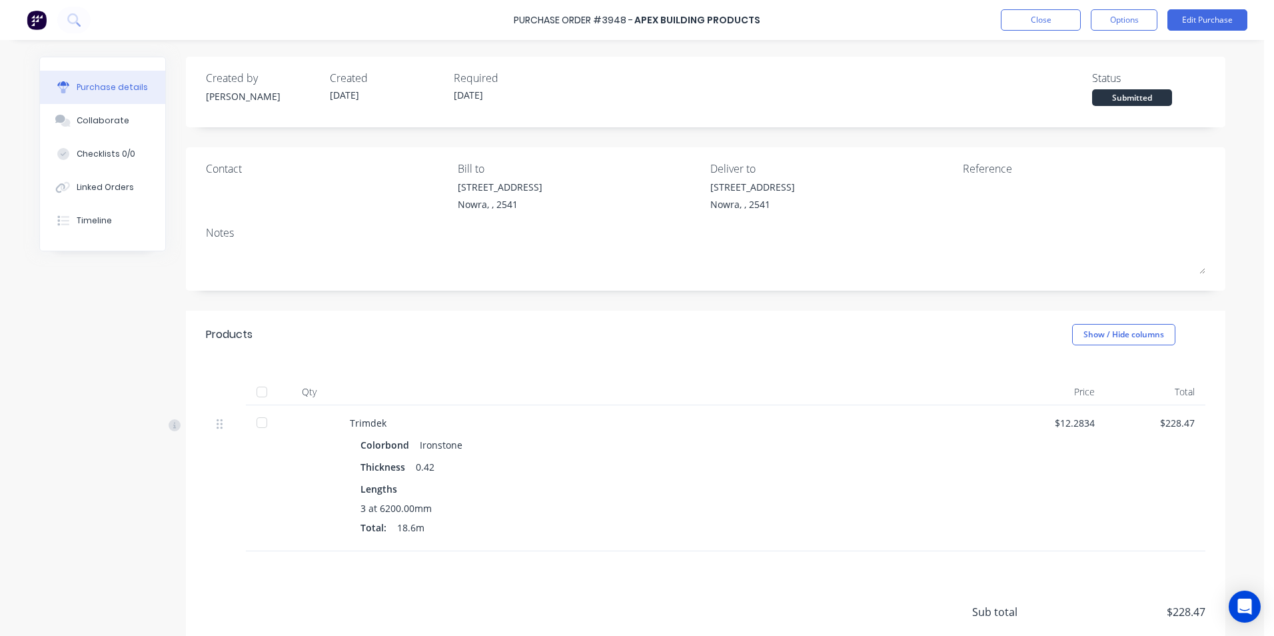
click at [41, 21] on img at bounding box center [37, 20] width 20 height 20
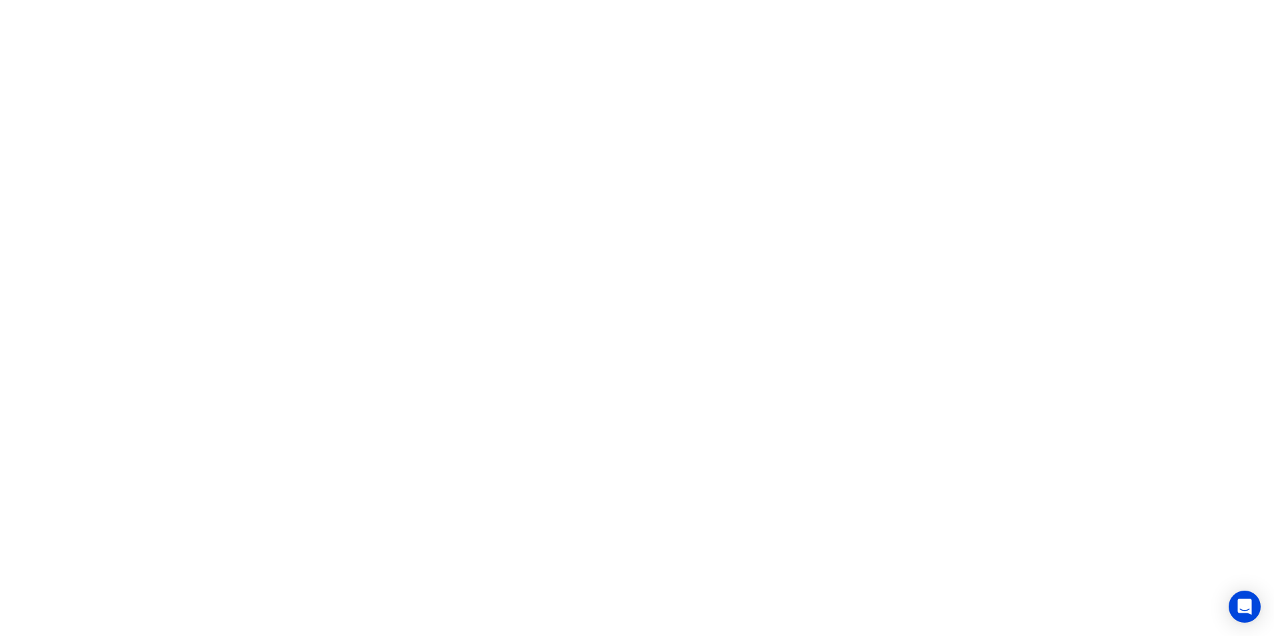
click at [371, 0] on html "x" at bounding box center [637, 0] width 1274 height 0
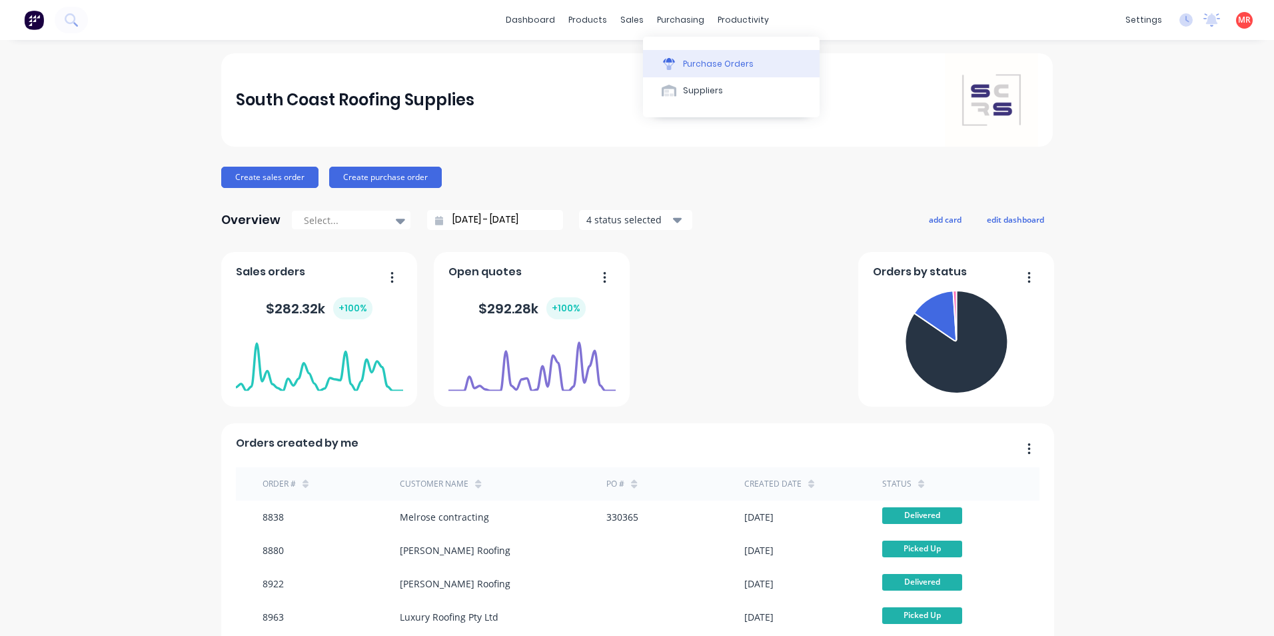
click at [681, 60] on button "Purchase Orders" at bounding box center [731, 63] width 177 height 27
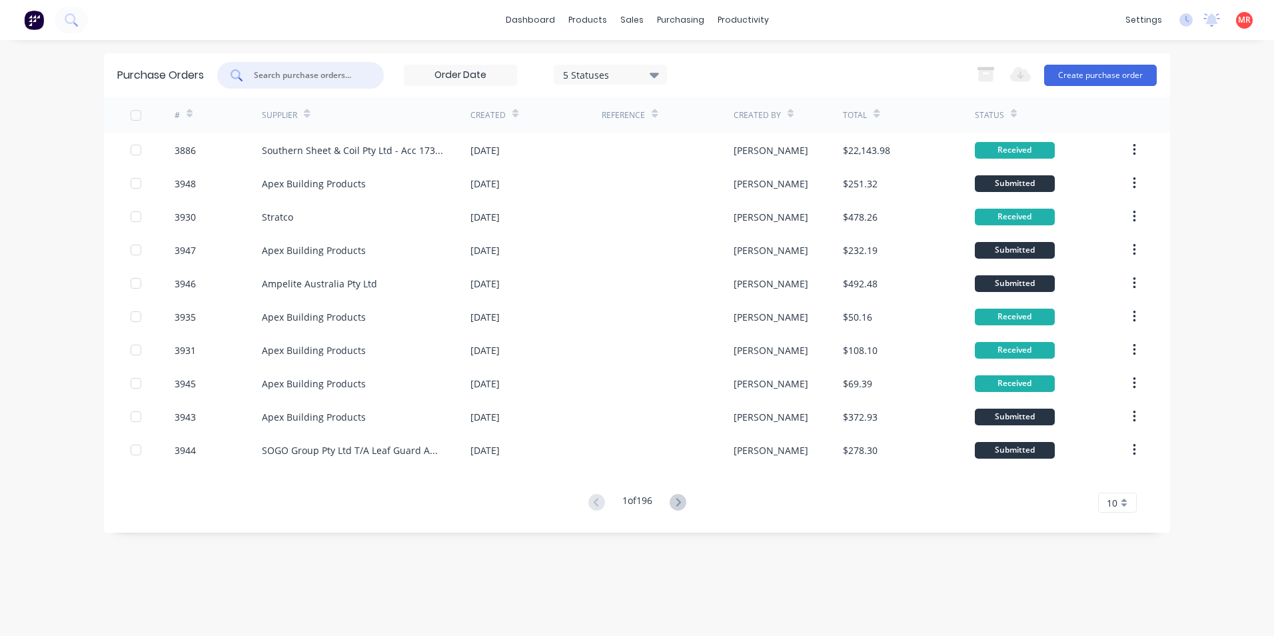
click at [299, 78] on input "text" at bounding box center [308, 75] width 111 height 13
click at [1128, 71] on button "Create purchase order" at bounding box center [1100, 75] width 113 height 21
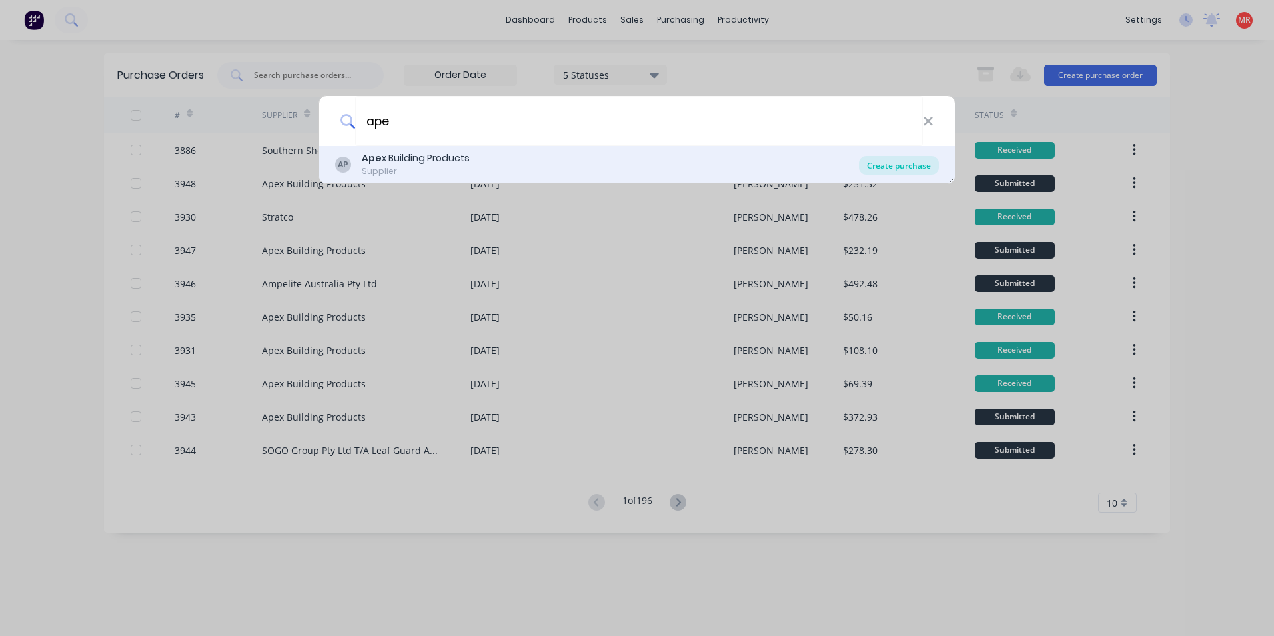
type input "ape"
click at [919, 165] on div "Create purchase" at bounding box center [899, 165] width 80 height 19
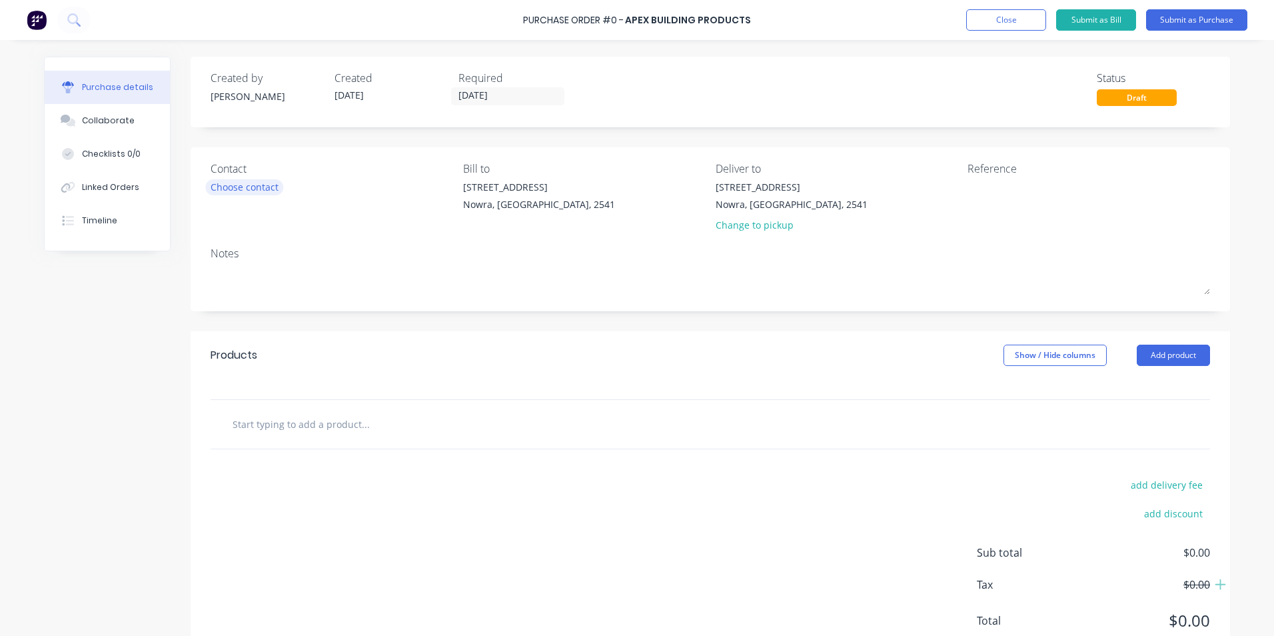
click at [215, 185] on div "Choose contact" at bounding box center [245, 187] width 68 height 14
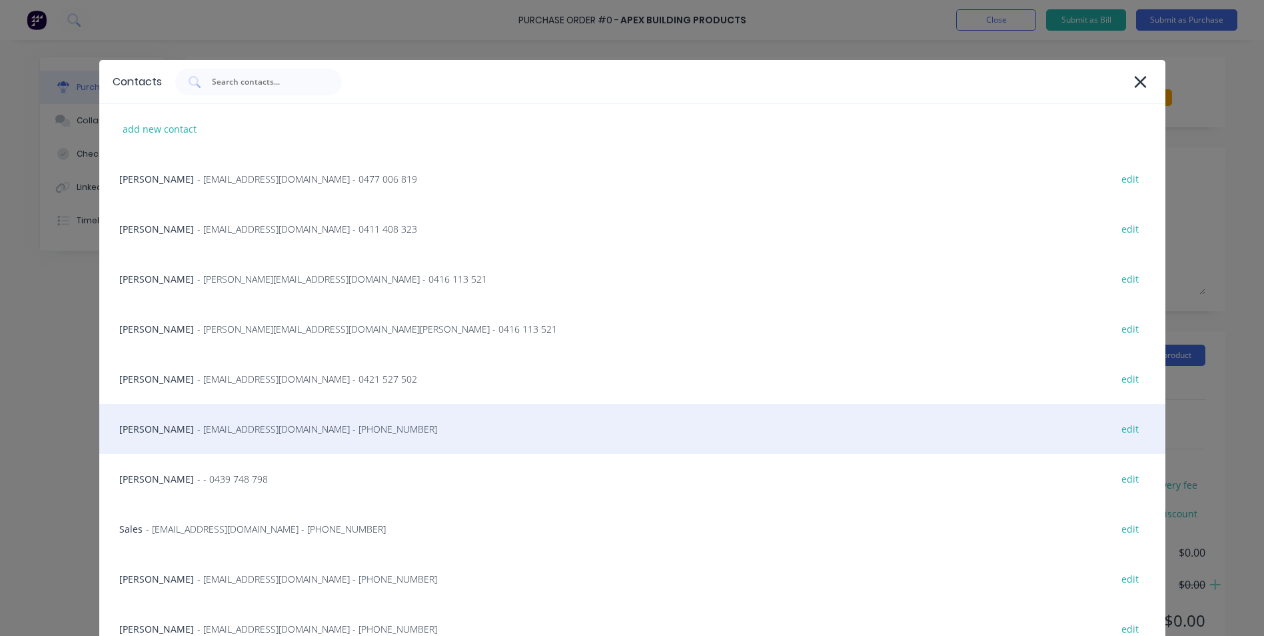
click at [197, 428] on span "- info@SCRS.net.au - (02) 4411 1090" at bounding box center [317, 429] width 240 height 14
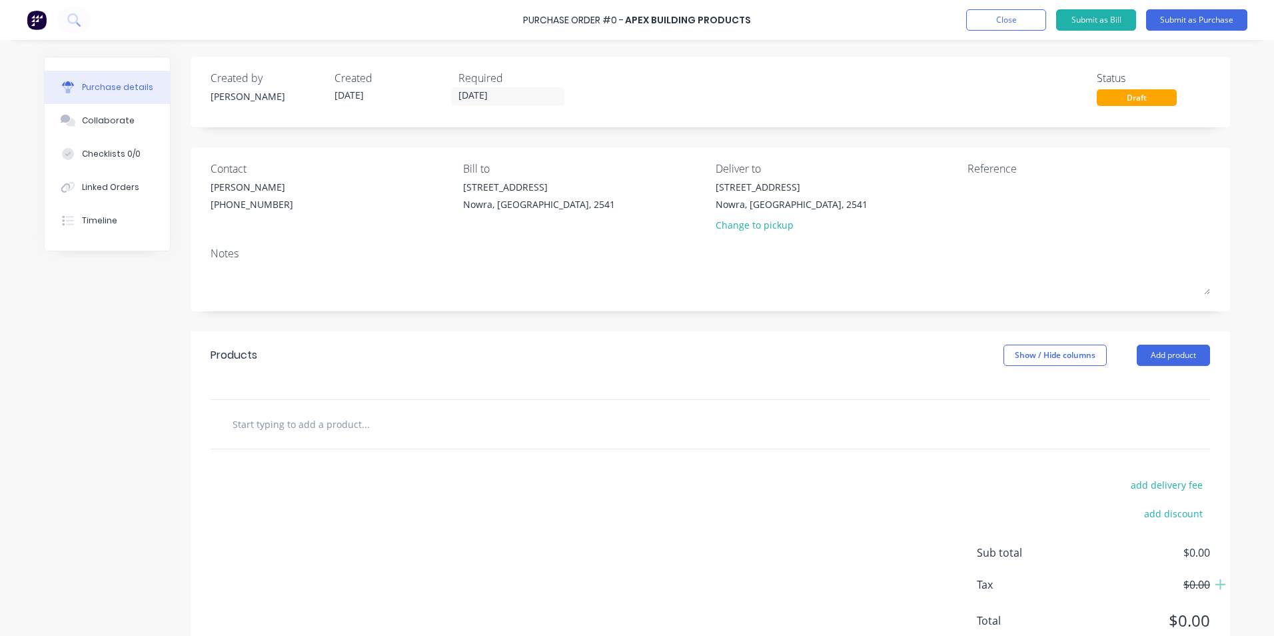
click at [331, 423] on input "text" at bounding box center [365, 424] width 267 height 27
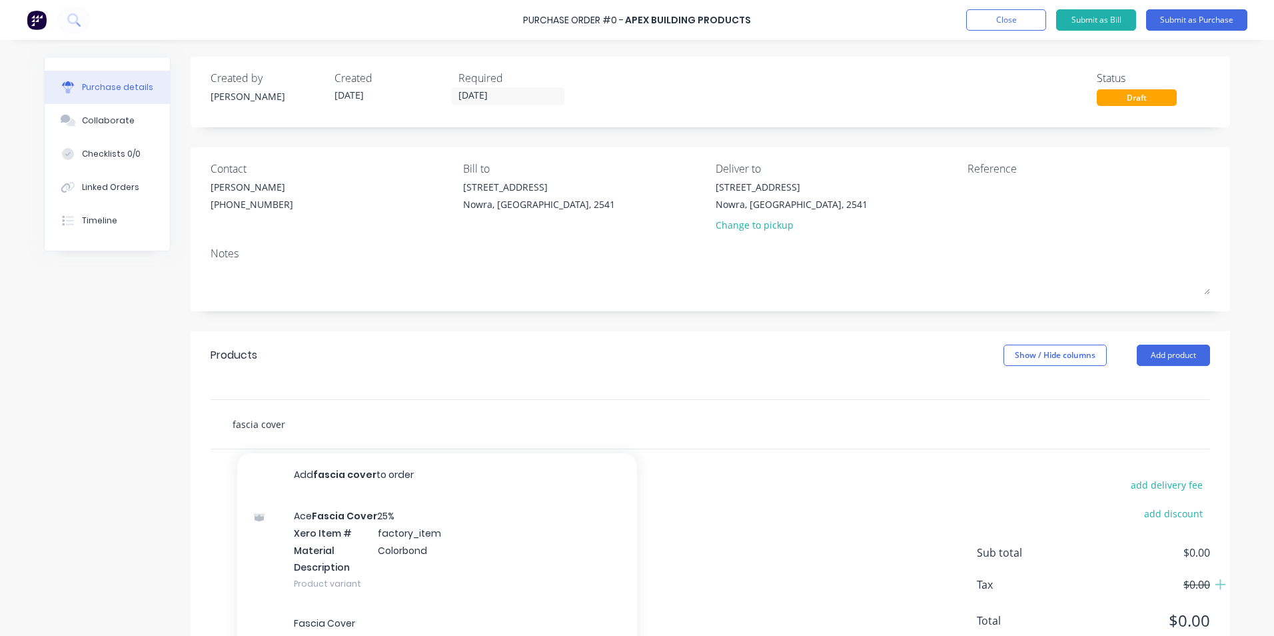
scroll to position [64, 0]
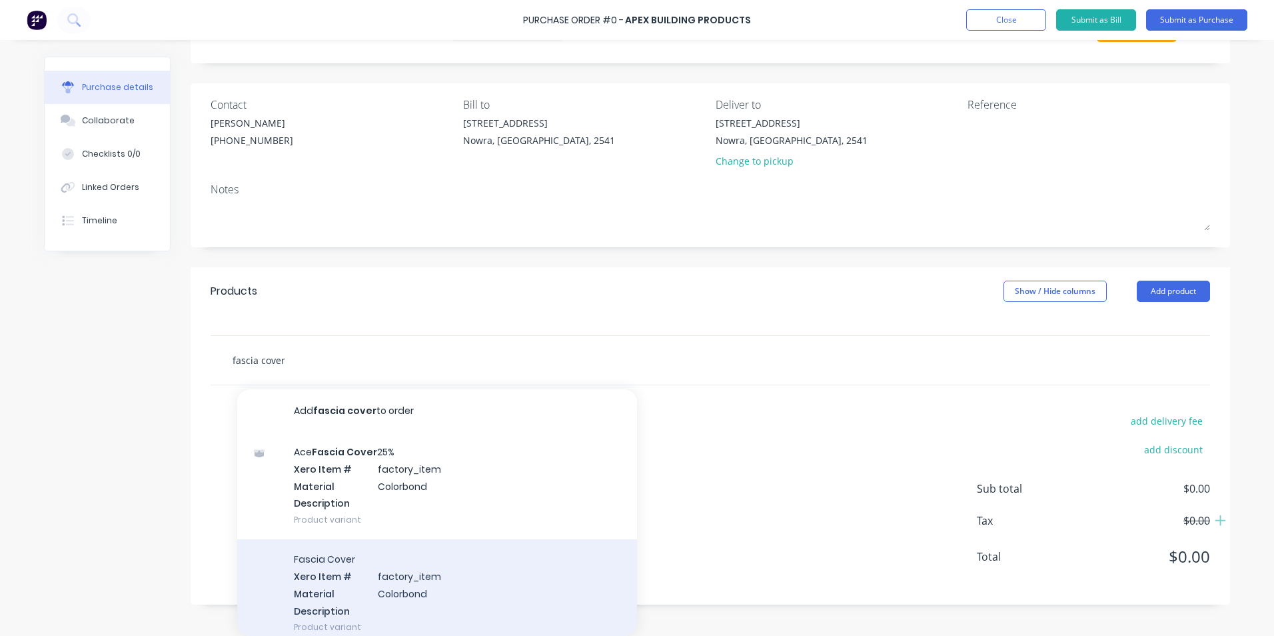
type input "fascia cover"
click at [329, 593] on div "Fascia Cover Xero Item # factory_item Material Colorbond Description Product va…" at bounding box center [437, 592] width 400 height 107
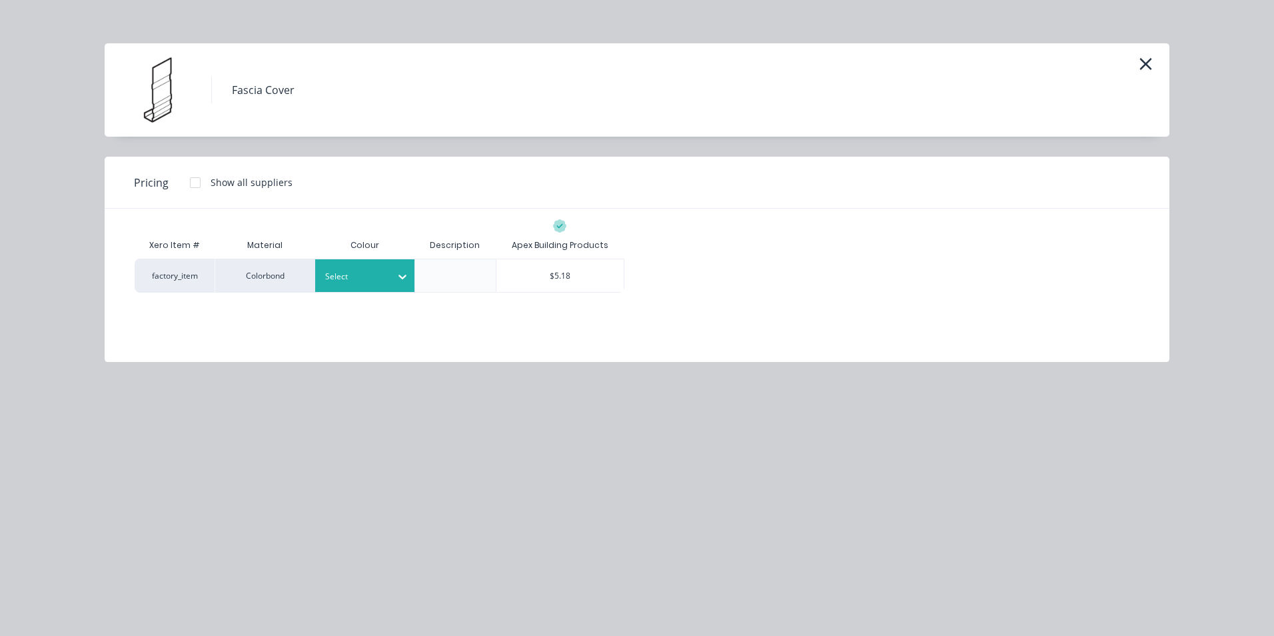
click at [361, 278] on div at bounding box center [355, 276] width 60 height 15
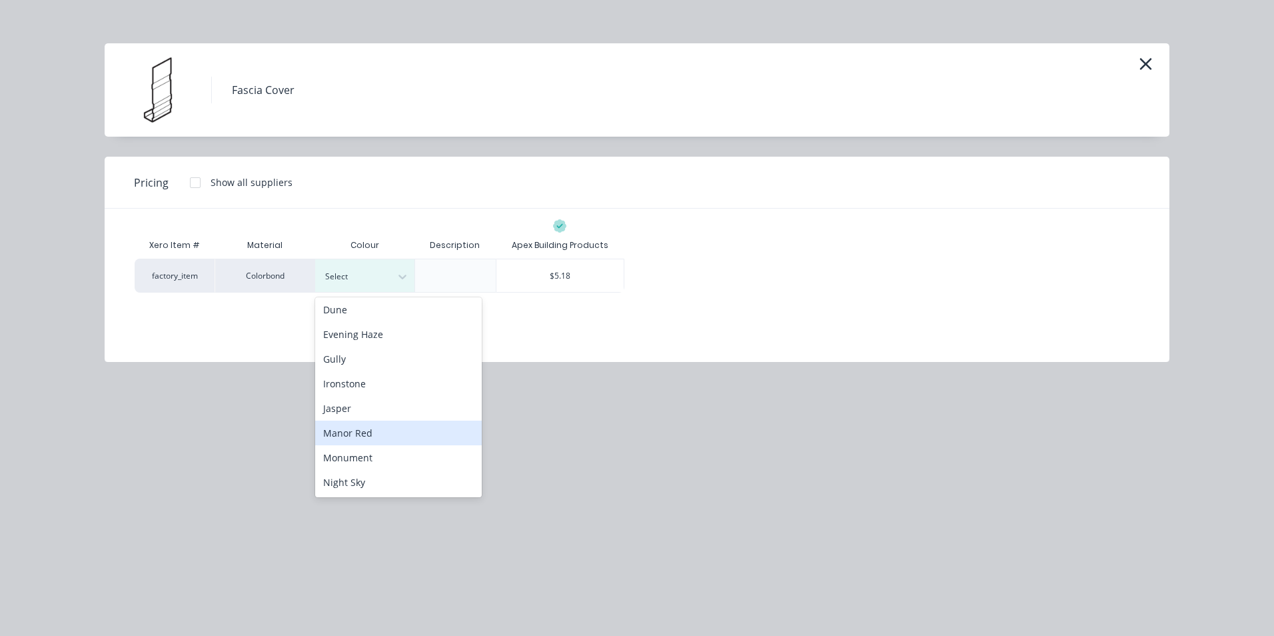
scroll to position [267, 0]
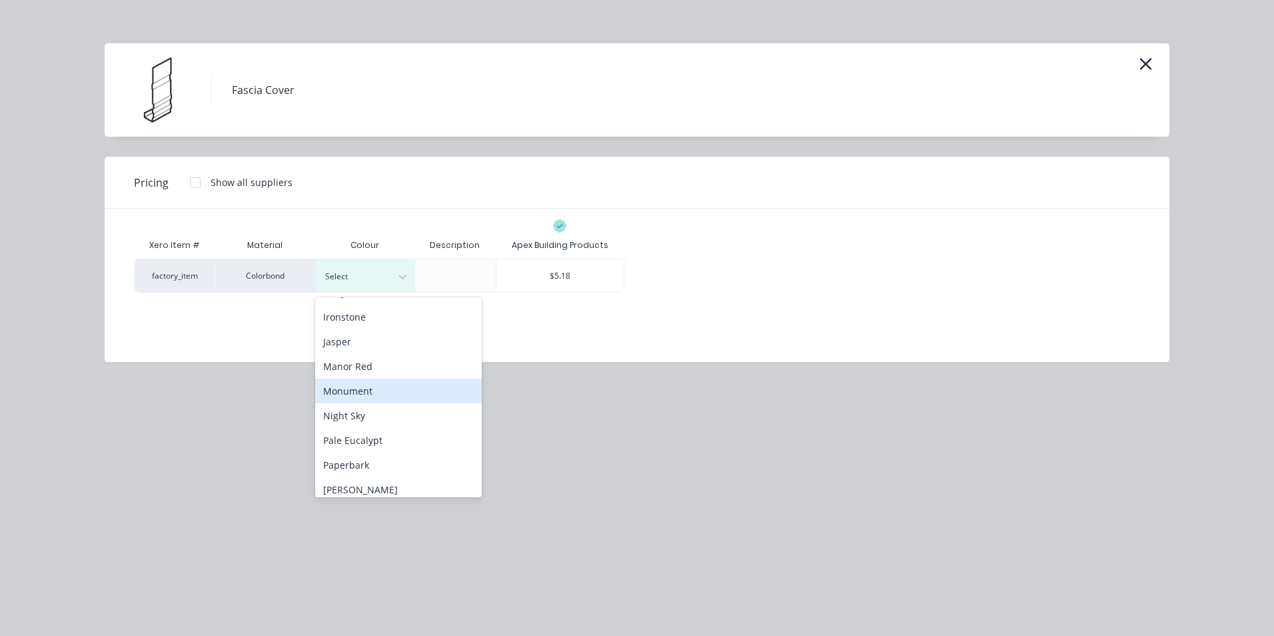
click at [352, 389] on div "Monument" at bounding box center [398, 391] width 167 height 25
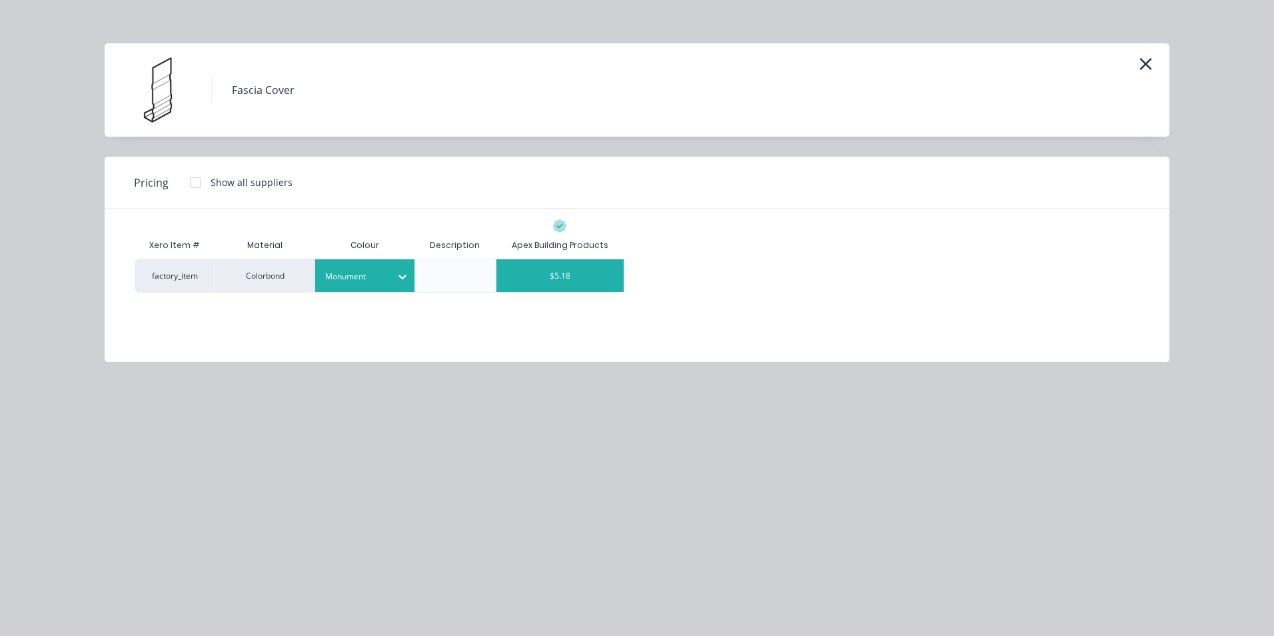
click at [564, 281] on div "$5.18" at bounding box center [560, 275] width 127 height 33
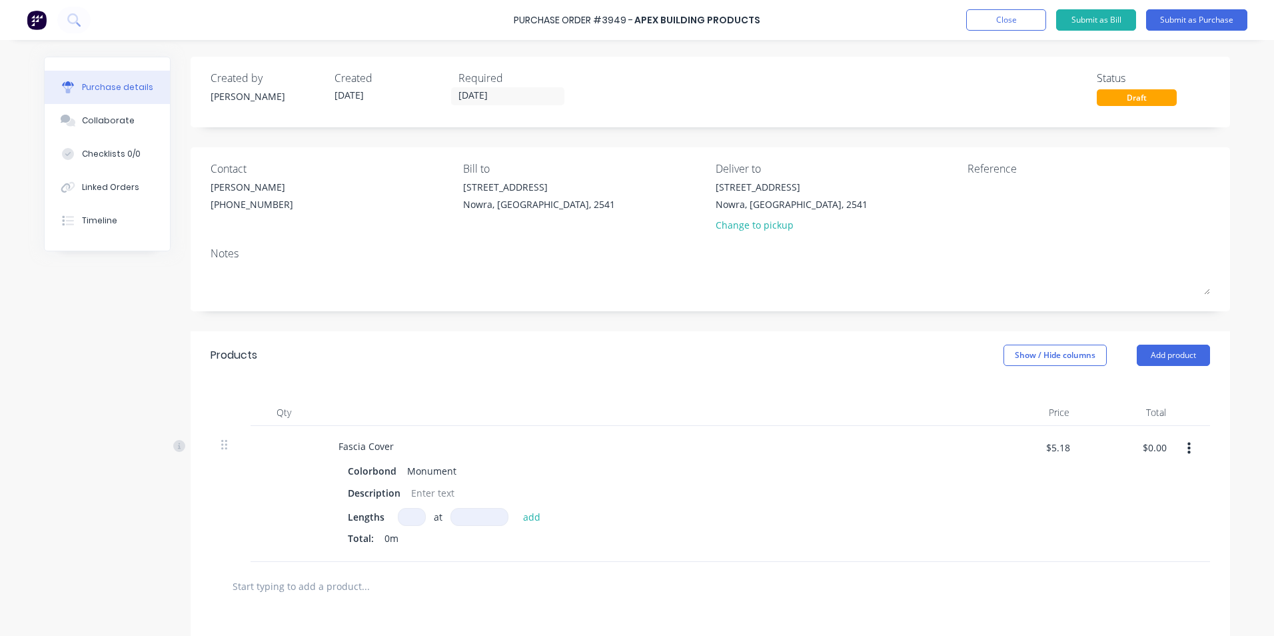
click at [409, 513] on input at bounding box center [412, 517] width 28 height 18
type input "1"
type input "4200"
type input "$21.76"
click at [1164, 15] on button "Submit as Purchase" at bounding box center [1196, 19] width 101 height 21
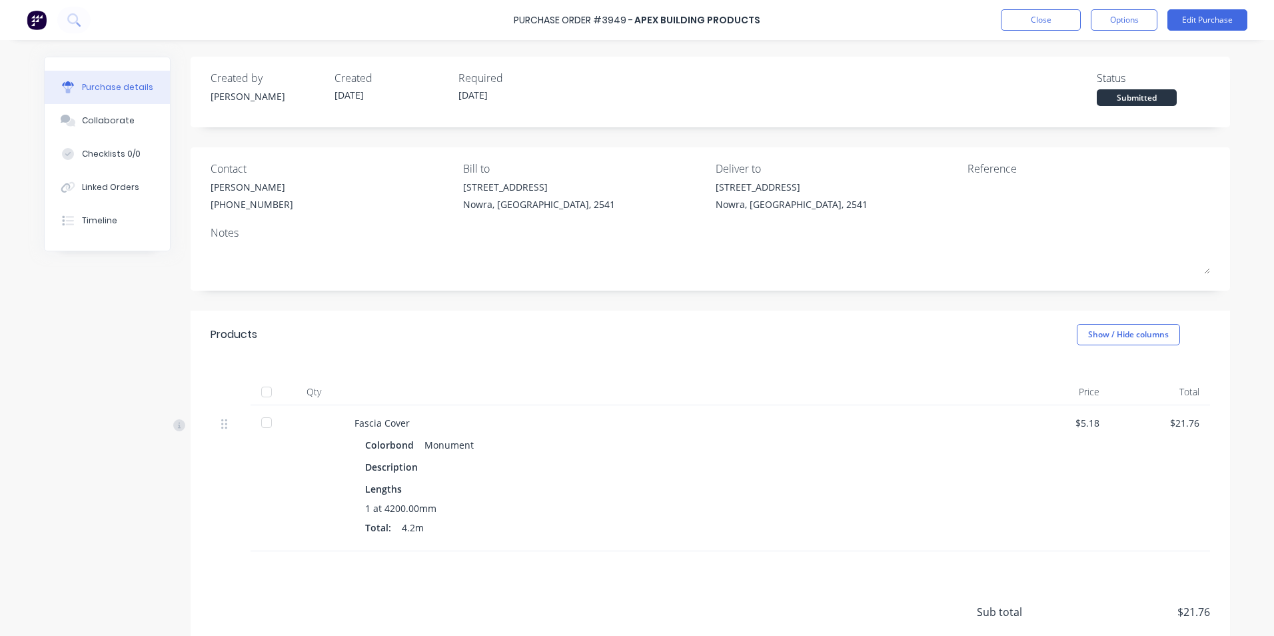
click at [1085, 25] on div "Close Options Edit Purchase" at bounding box center [1124, 19] width 247 height 21
click at [1100, 21] on button "Options" at bounding box center [1124, 19] width 67 height 21
click at [1081, 53] on div "Print / Email" at bounding box center [1094, 54] width 103 height 19
click at [1078, 83] on div "With pricing" at bounding box center [1094, 80] width 103 height 19
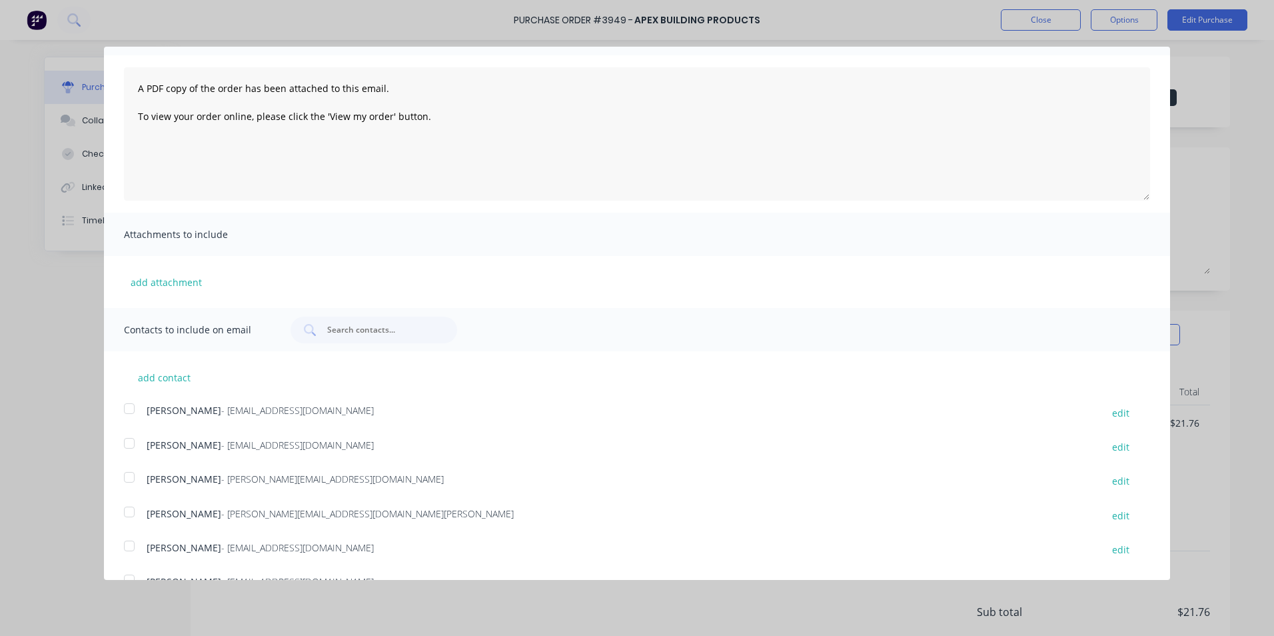
scroll to position [244, 0]
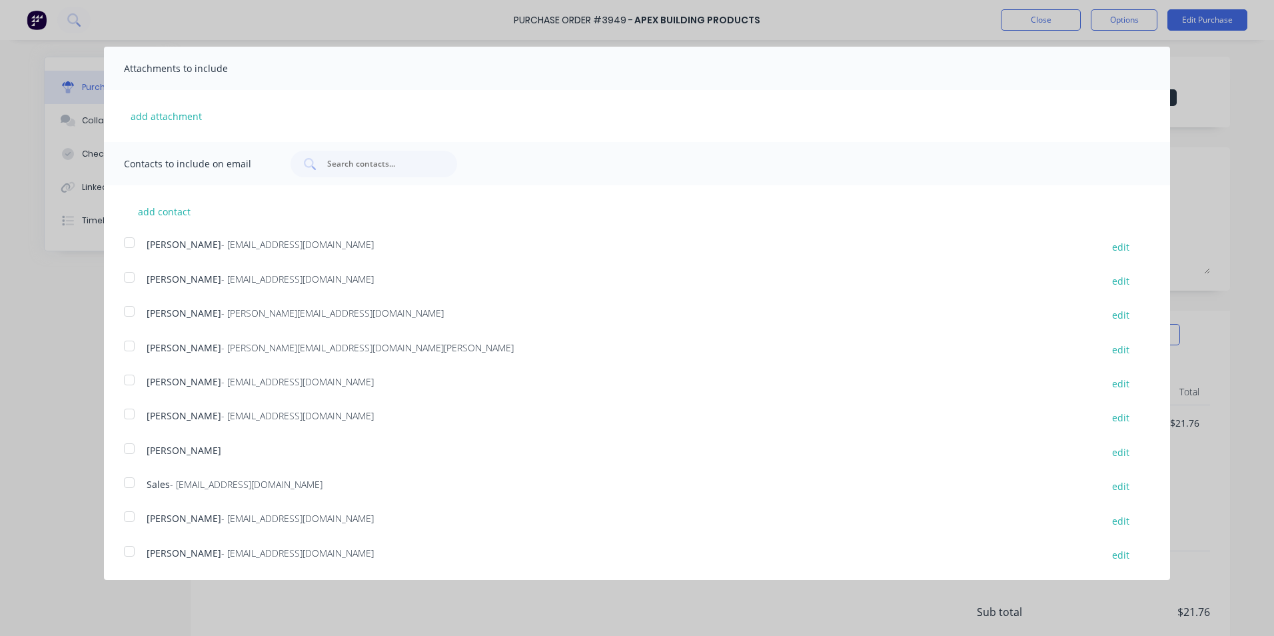
click at [125, 488] on div at bounding box center [129, 482] width 27 height 27
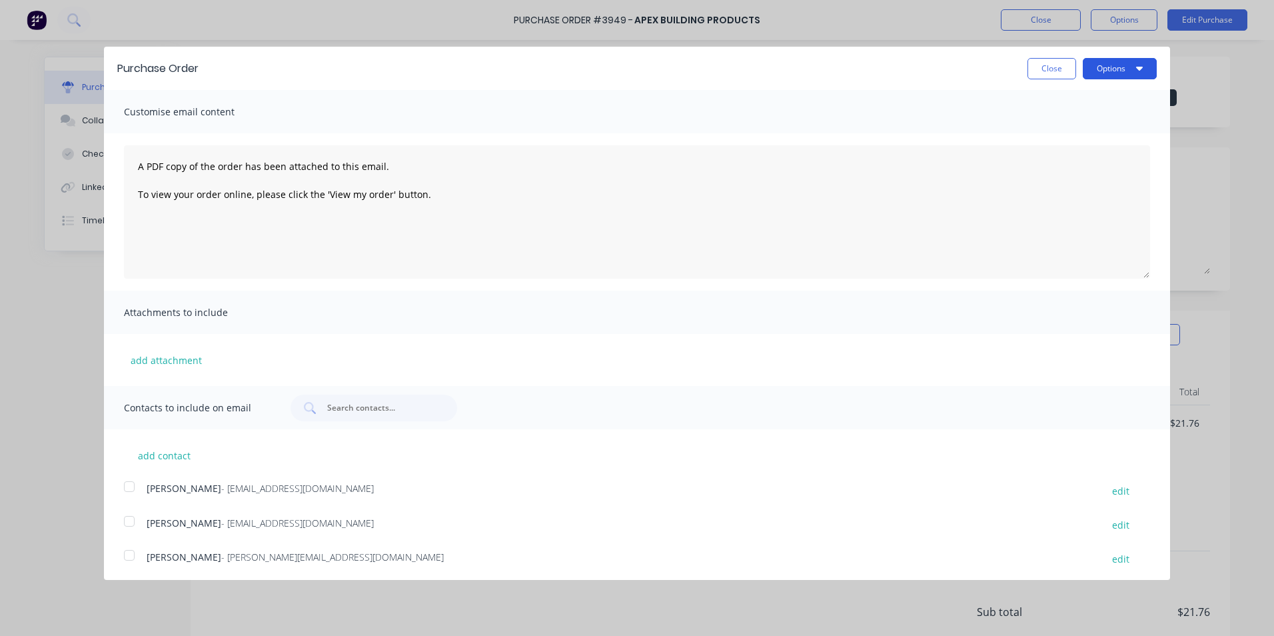
click at [1120, 72] on button "Options" at bounding box center [1120, 68] width 74 height 21
click at [1068, 127] on div "Email" at bounding box center [1093, 128] width 103 height 19
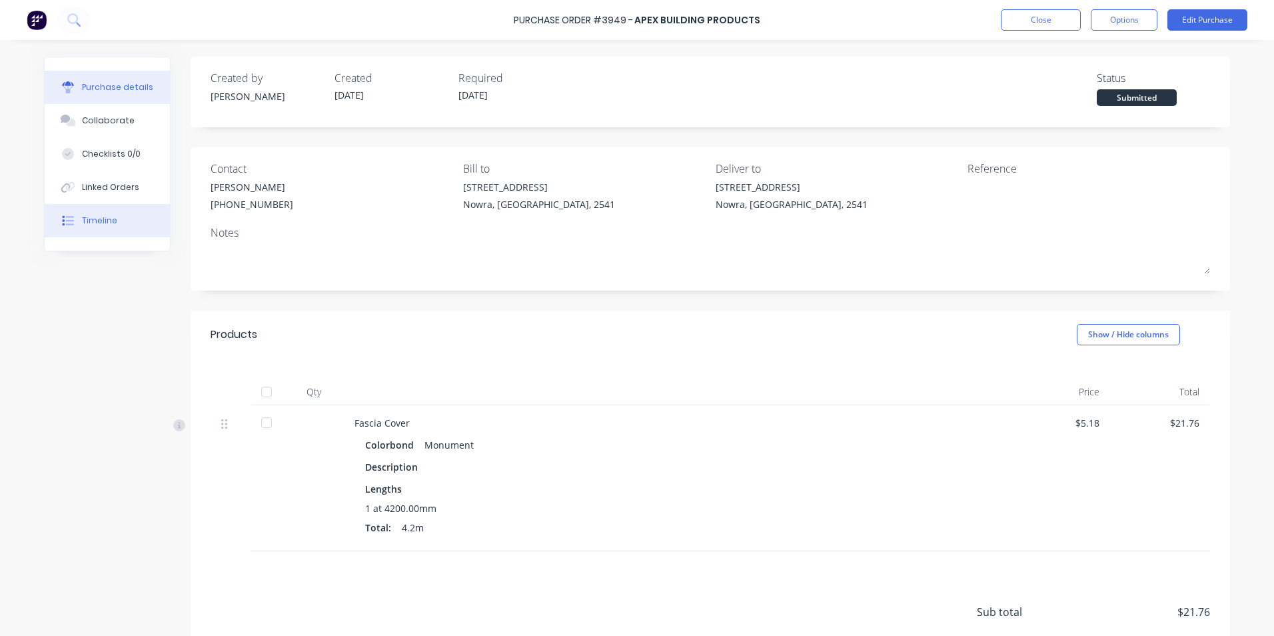
click at [89, 212] on button "Timeline" at bounding box center [107, 220] width 125 height 33
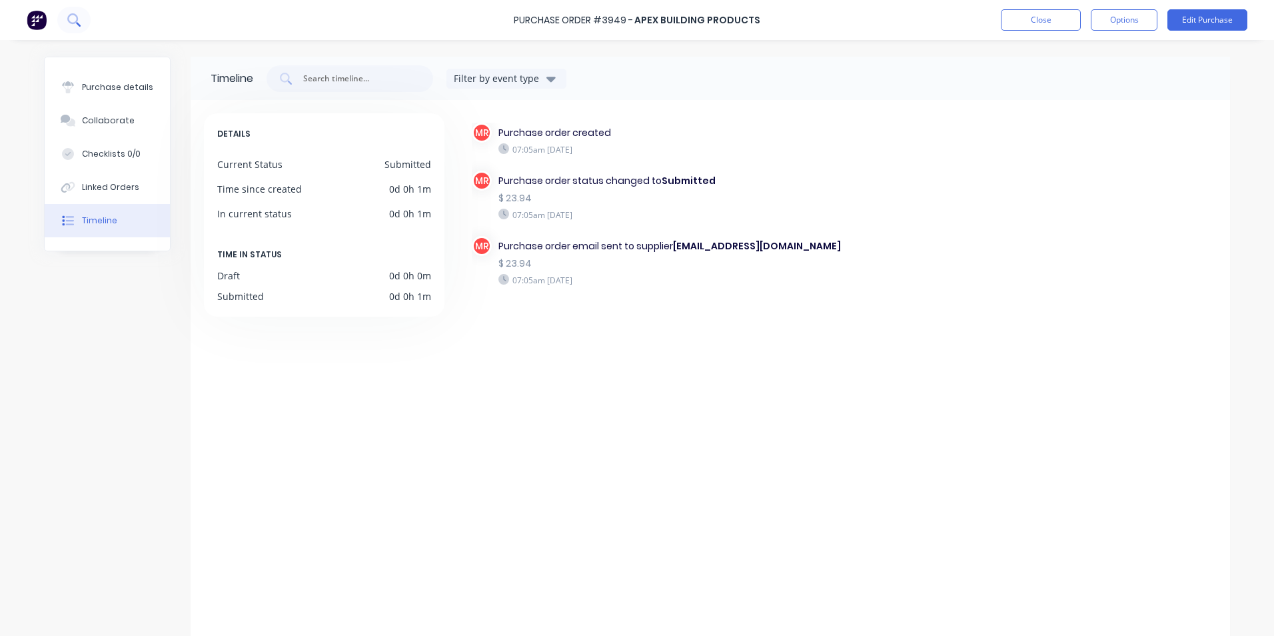
click at [72, 15] on icon at bounding box center [72, 18] width 11 height 11
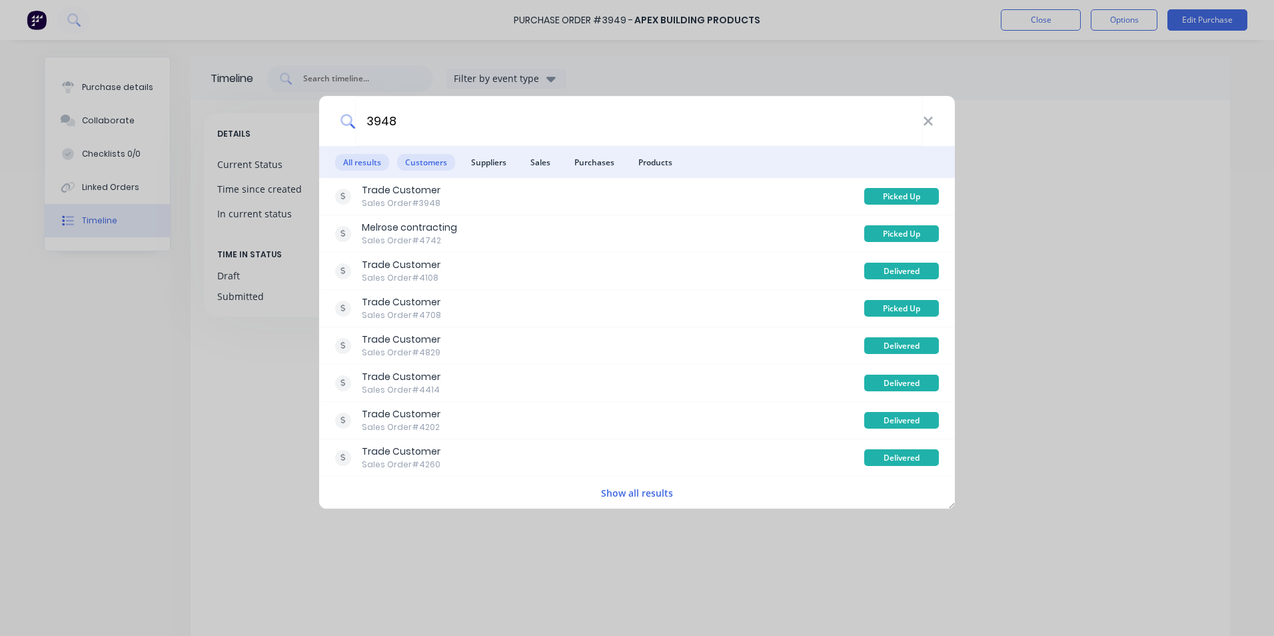
type input "3948"
click at [402, 165] on span "Customers" at bounding box center [426, 162] width 58 height 17
click at [590, 167] on span "Purchases" at bounding box center [595, 162] width 56 height 17
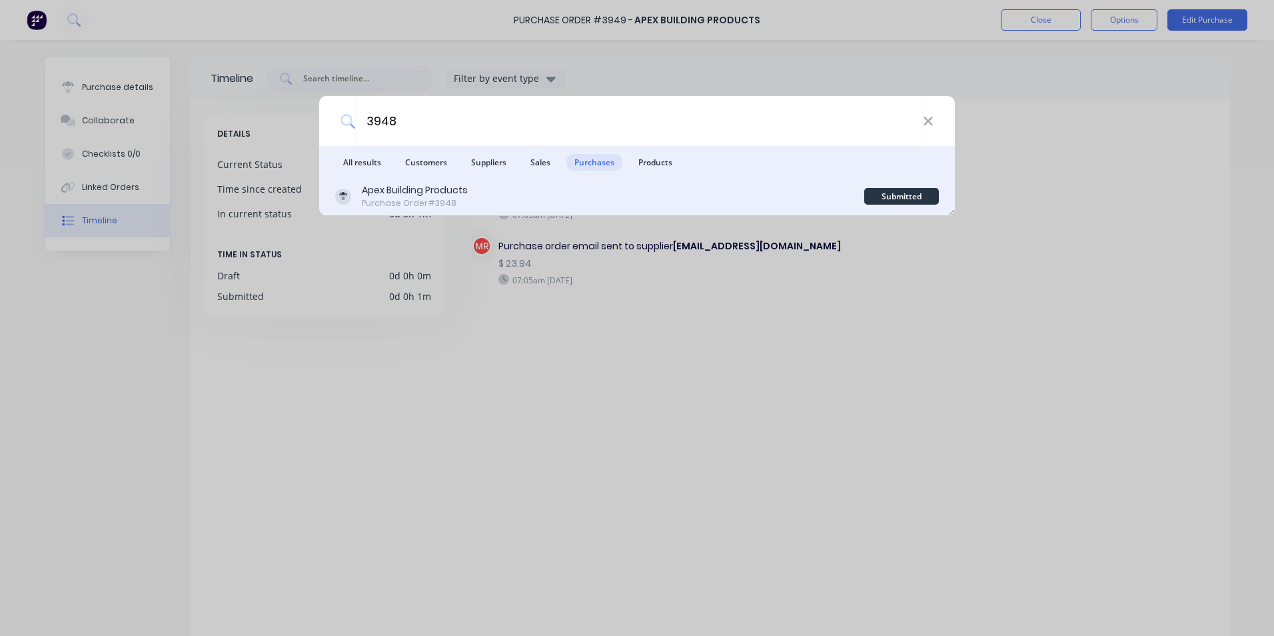
click at [586, 187] on div "Apex Building Products Purchase Order #3948" at bounding box center [599, 196] width 529 height 26
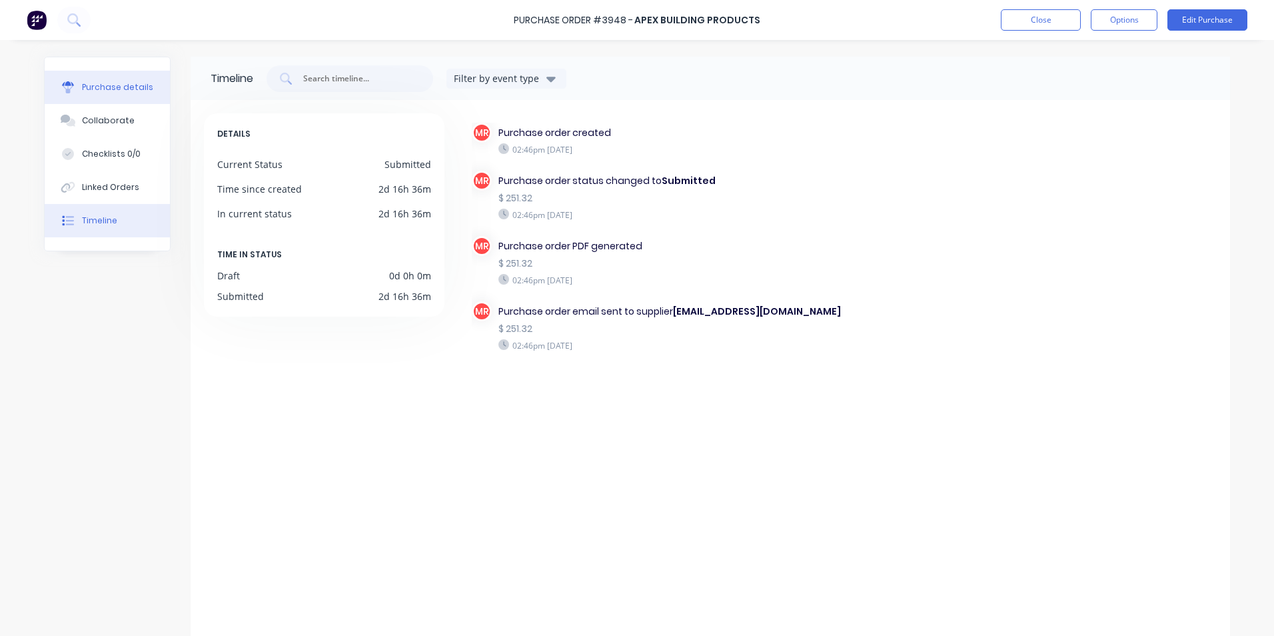
click at [135, 91] on div "Purchase details" at bounding box center [117, 87] width 71 height 12
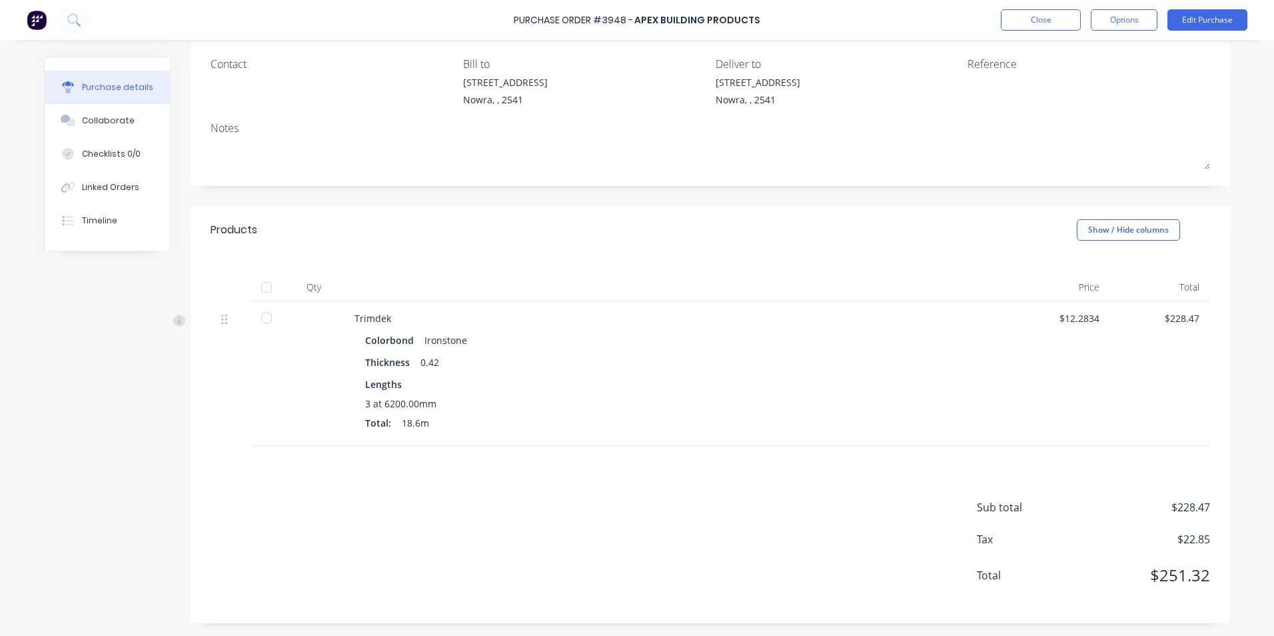
scroll to position [105, 0]
click at [92, 194] on button "Linked Orders" at bounding box center [107, 187] width 125 height 33
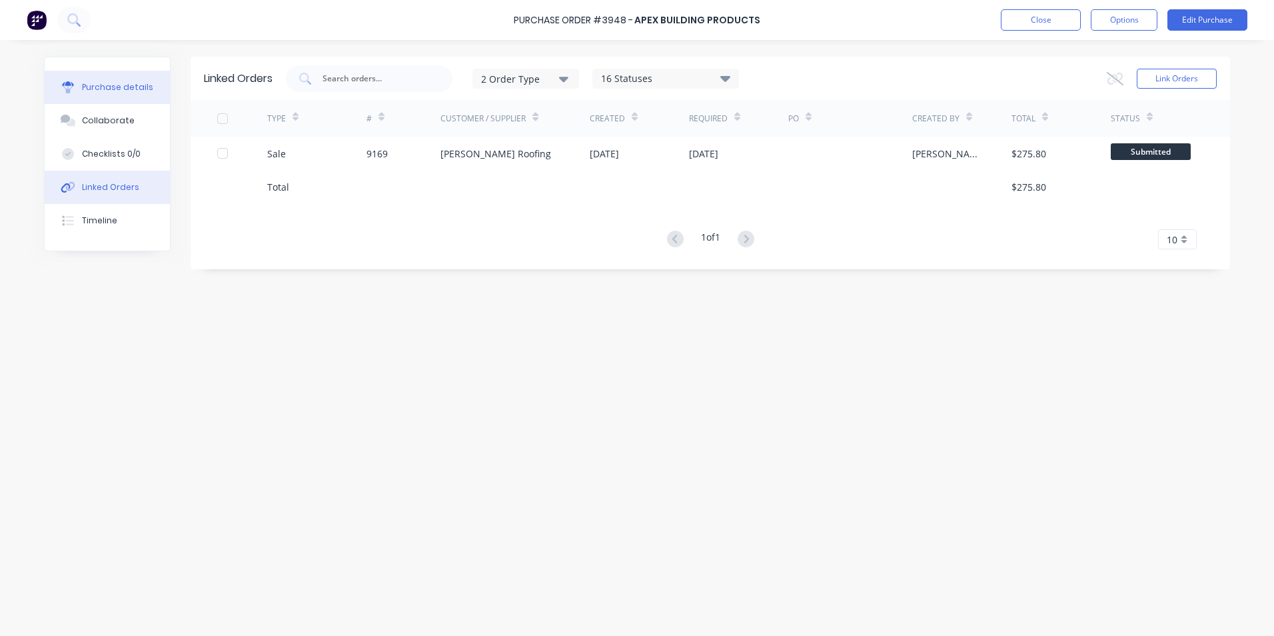
click at [115, 85] on div "Purchase details" at bounding box center [117, 87] width 71 height 12
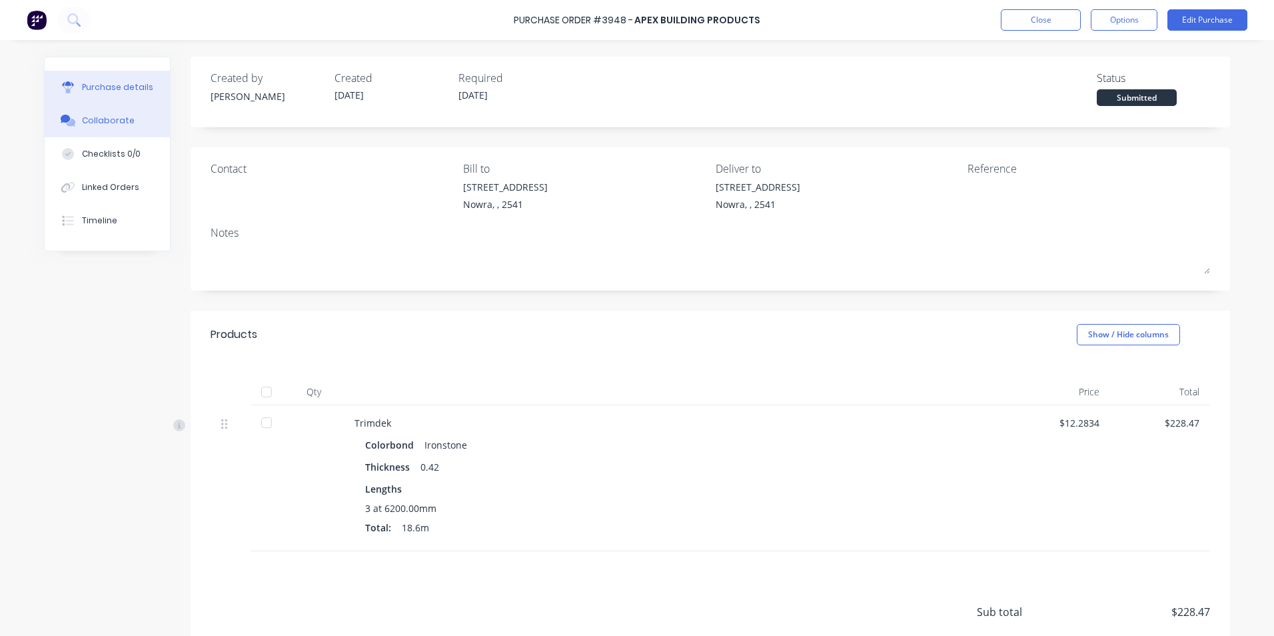
click at [103, 124] on div "Collaborate" at bounding box center [108, 121] width 53 height 12
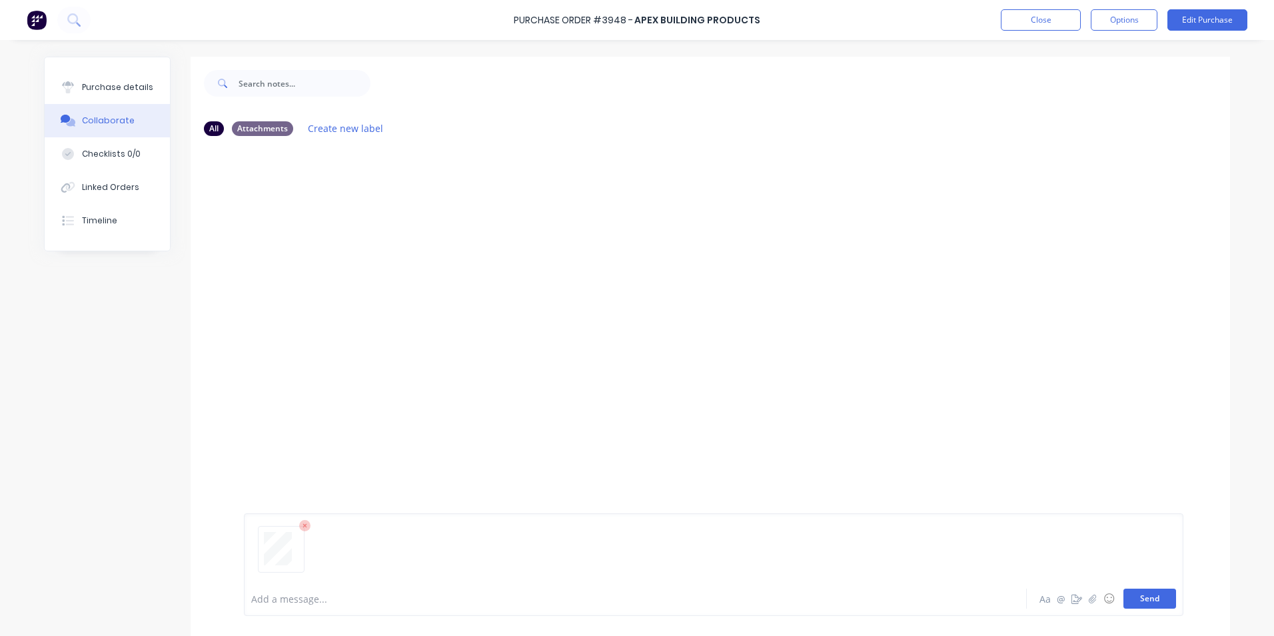
click at [1145, 594] on button "Send" at bounding box center [1150, 599] width 53 height 20
click at [78, 18] on icon at bounding box center [73, 19] width 13 height 13
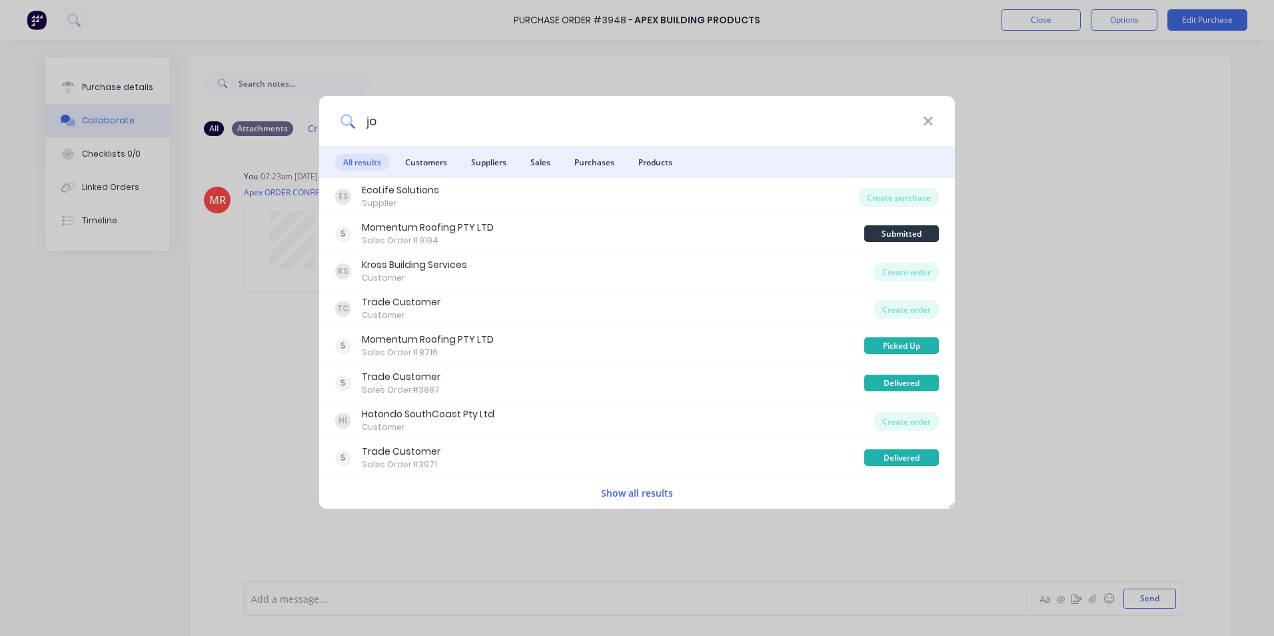
type input "j"
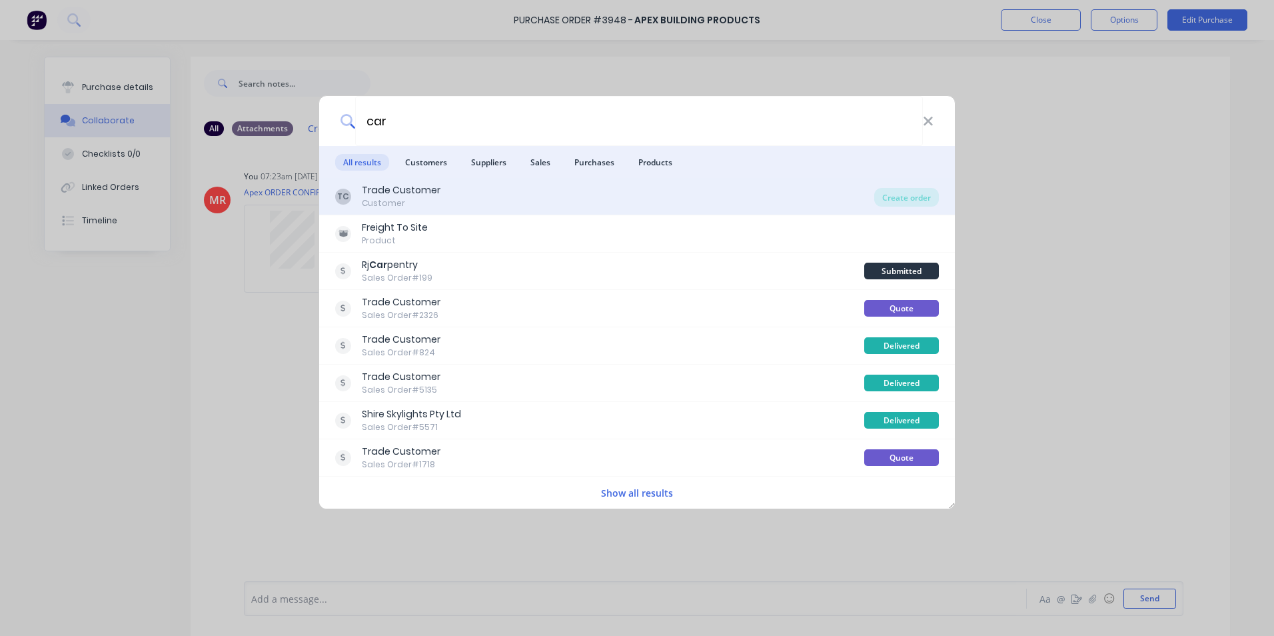
type input "car"
click at [433, 191] on div "Trade Customer" at bounding box center [401, 190] width 79 height 14
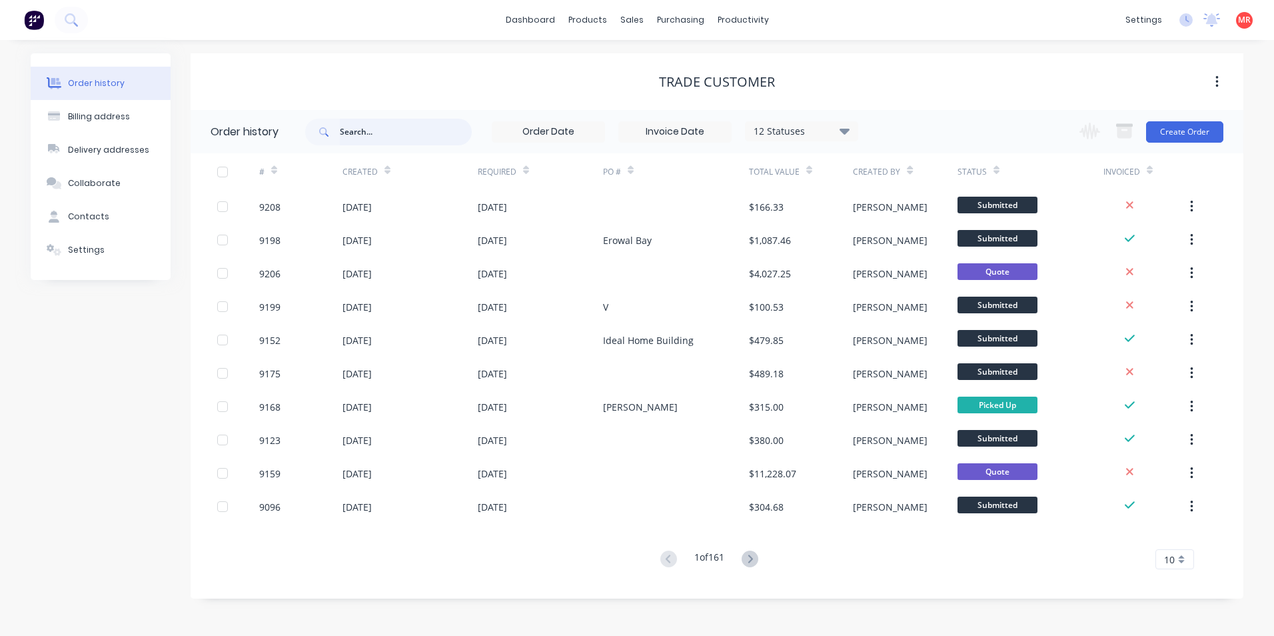
click at [401, 139] on input "text" at bounding box center [406, 132] width 132 height 27
type input "car"
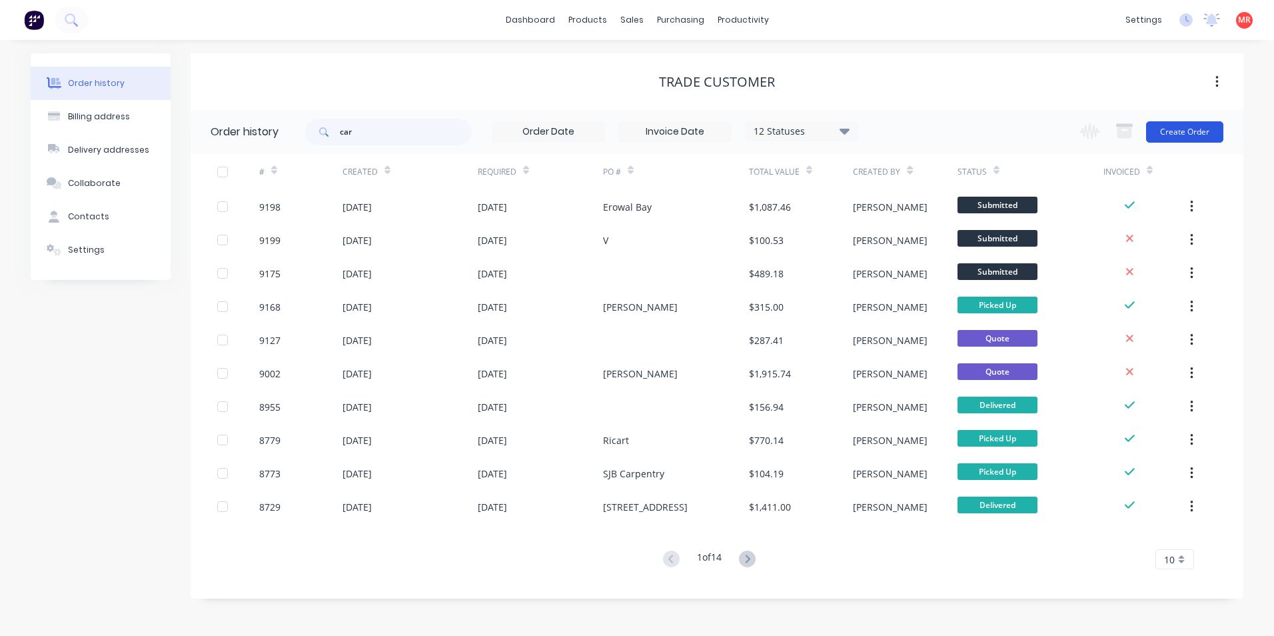
click at [1170, 137] on button "Create Order" at bounding box center [1184, 131] width 77 height 21
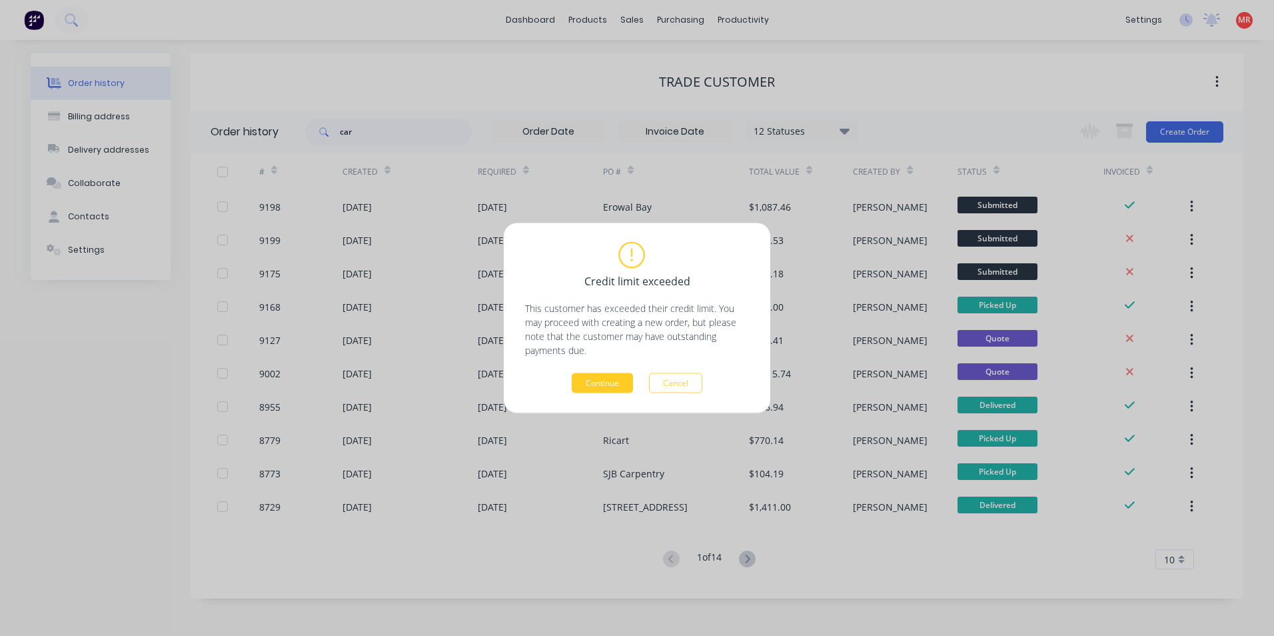
click at [613, 379] on button "Continue" at bounding box center [602, 383] width 61 height 20
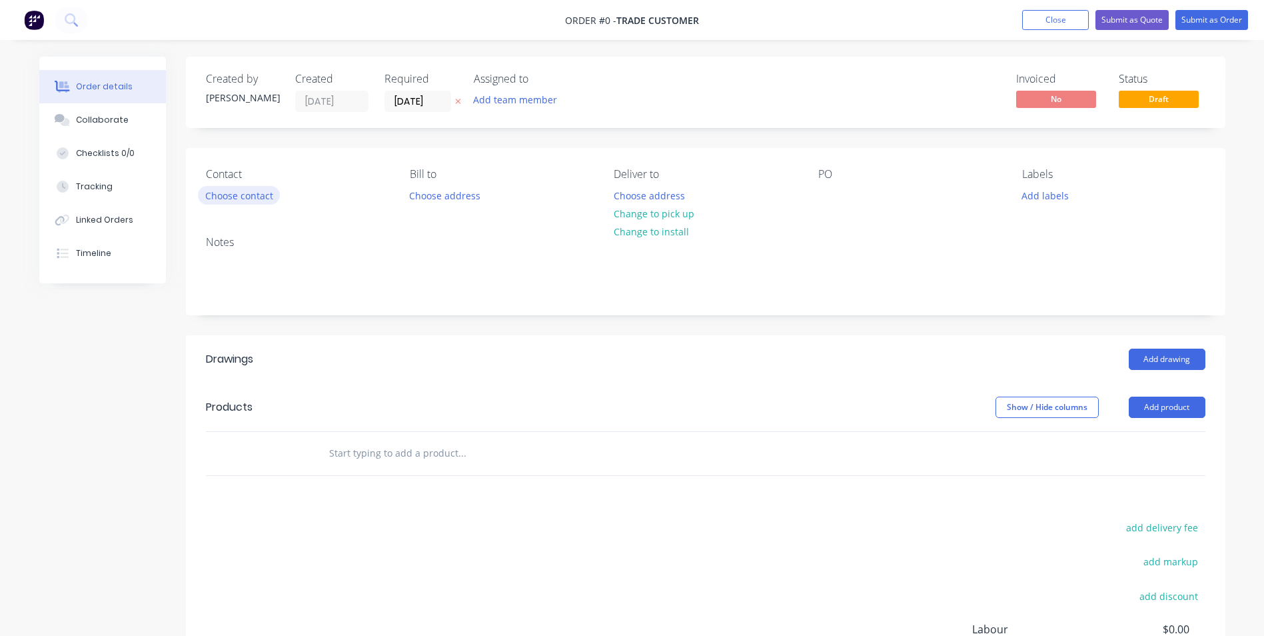
click at [263, 197] on button "Choose contact" at bounding box center [239, 195] width 82 height 18
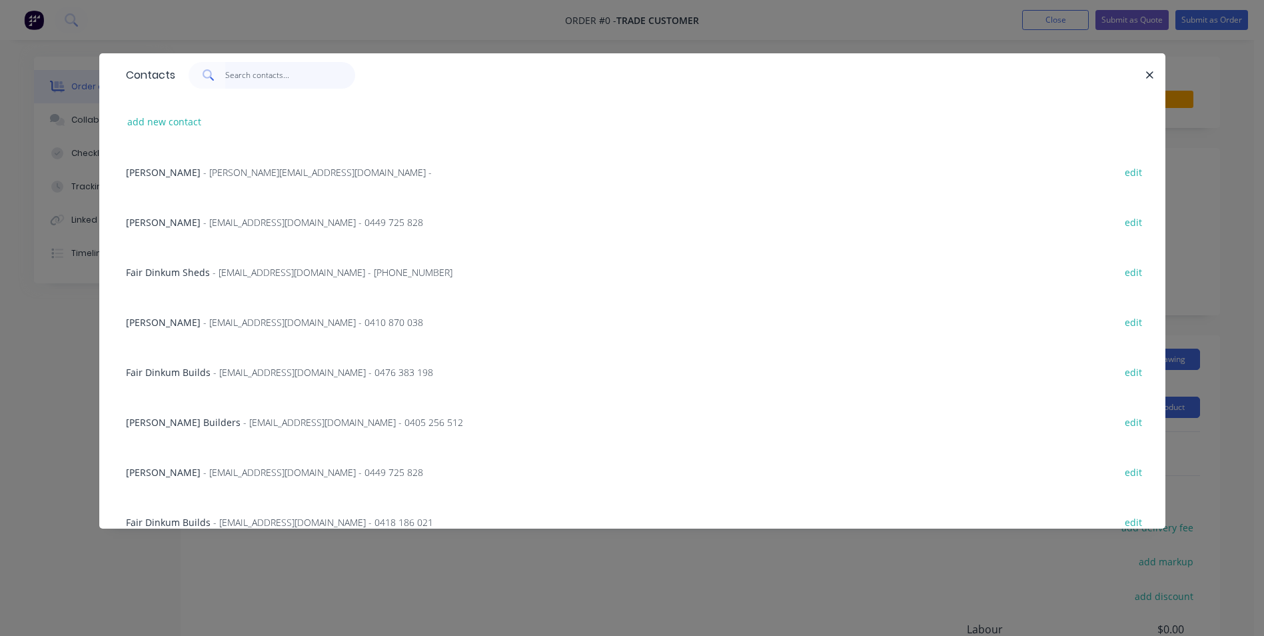
click at [269, 80] on input "text" at bounding box center [290, 75] width 130 height 27
type input "car"
click at [222, 263] on div "John Carlyon - john@austileroofing.com - 0421 509 343 edit" at bounding box center [632, 272] width 1026 height 50
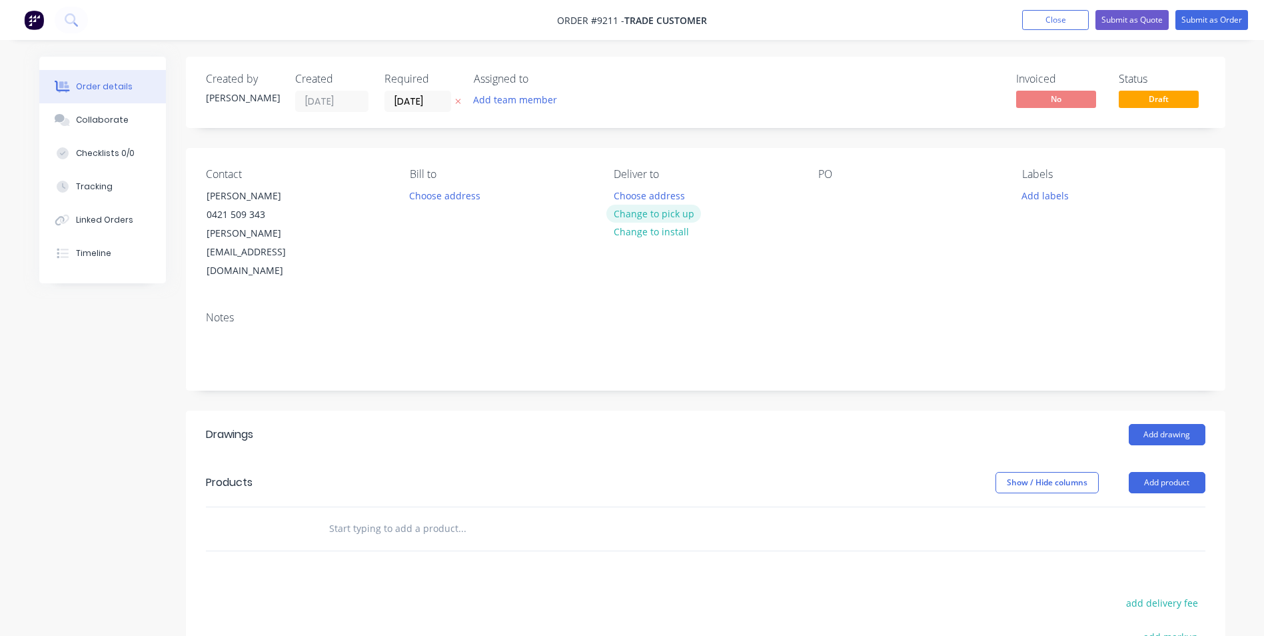
click at [631, 211] on button "Change to pick up" at bounding box center [654, 214] width 95 height 18
click at [409, 515] on input "text" at bounding box center [462, 528] width 267 height 27
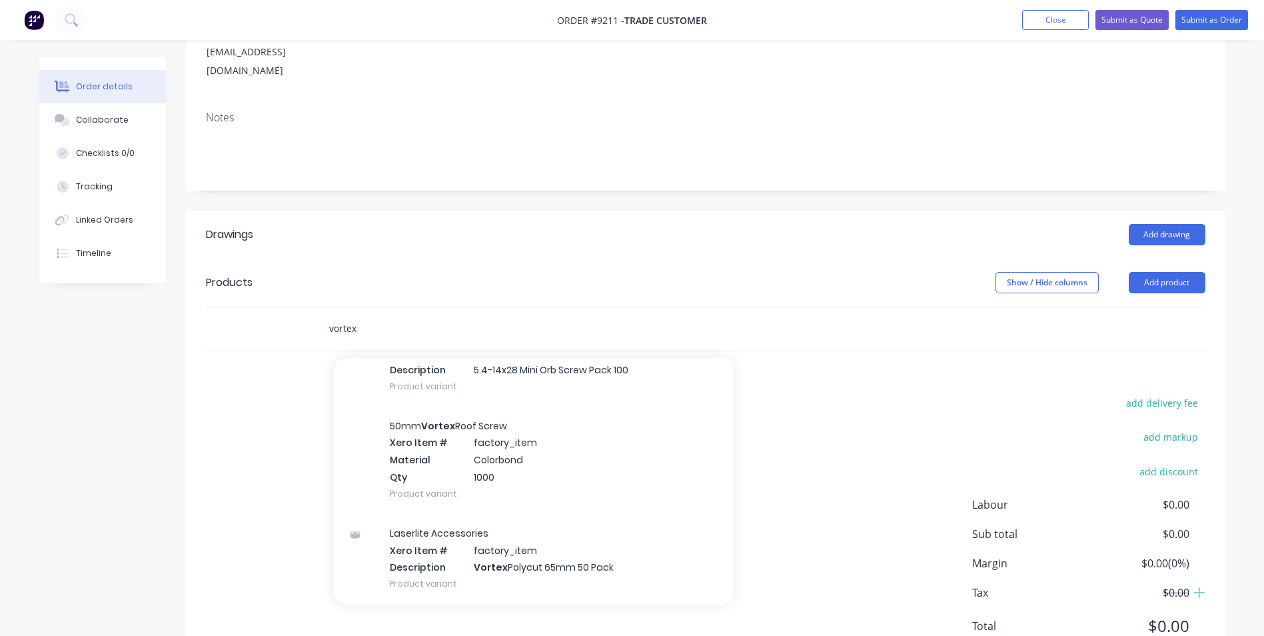
scroll to position [933, 0]
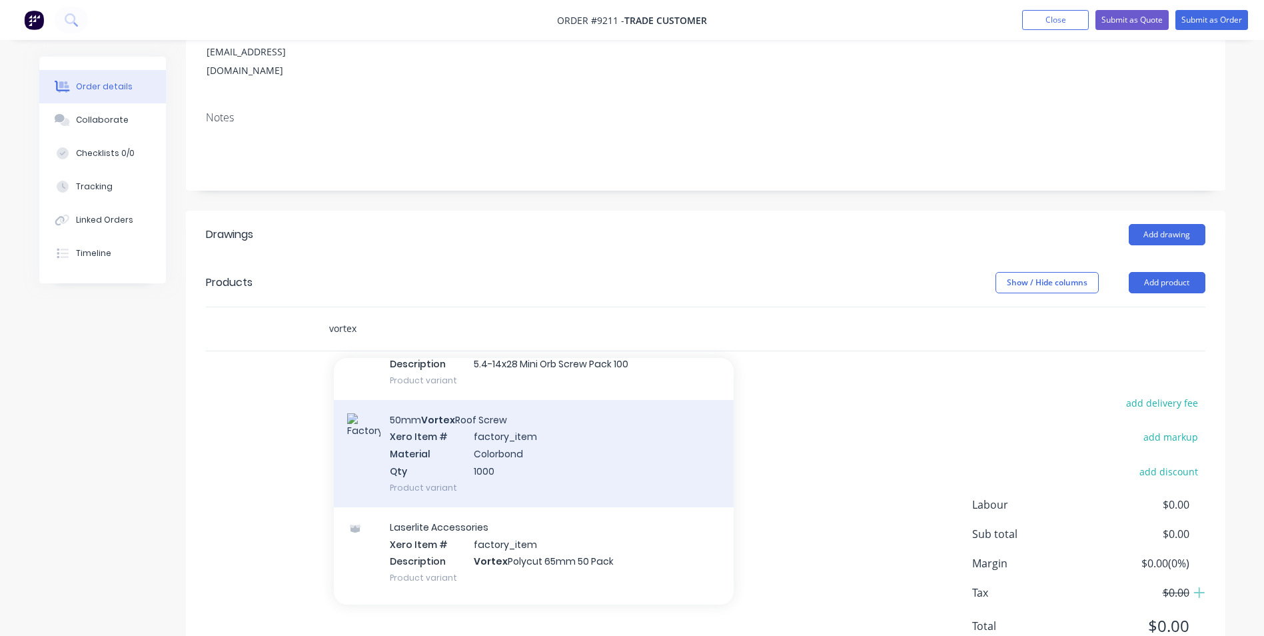
type input "vortex"
click at [543, 419] on div "50mm Vortex Roof Screw Xero Item # factory_item Material Colorbond Qty 1000 Pro…" at bounding box center [534, 453] width 400 height 107
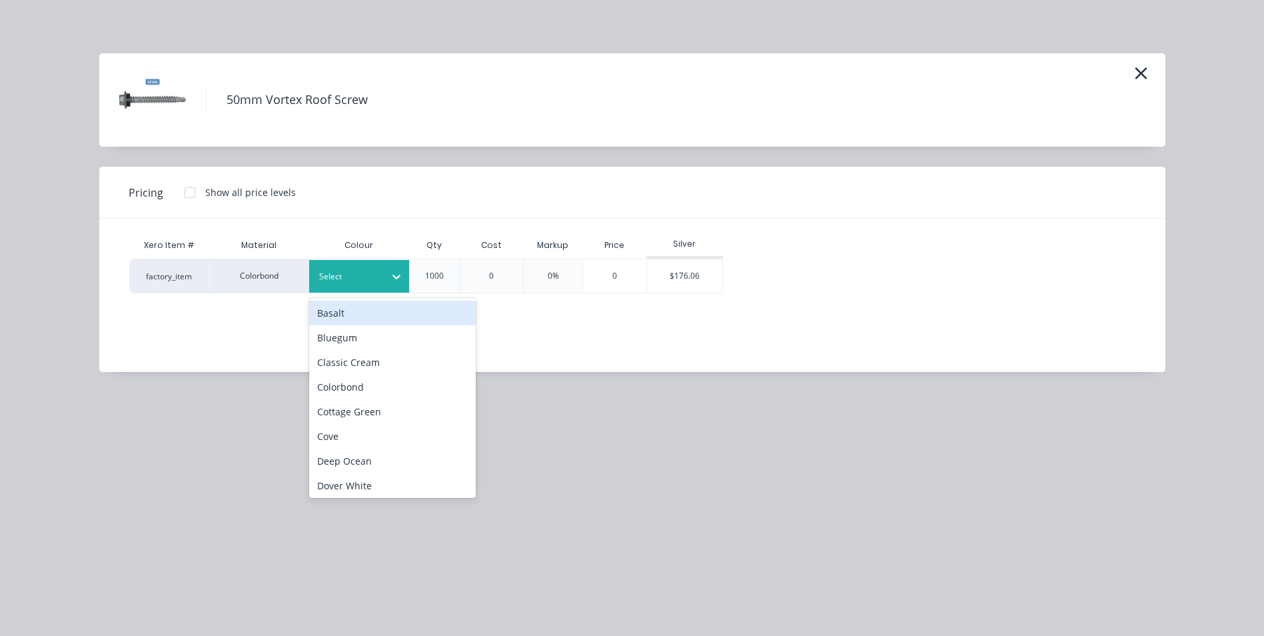
click at [343, 265] on div "Select" at bounding box center [359, 276] width 100 height 33
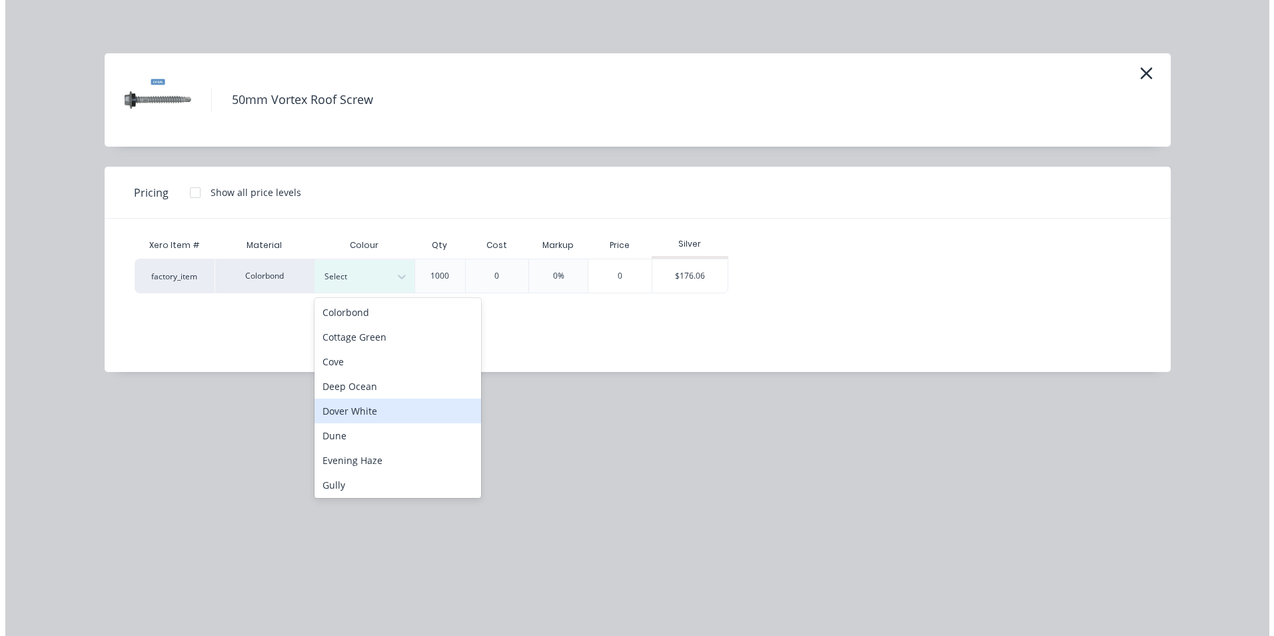
scroll to position [200, 0]
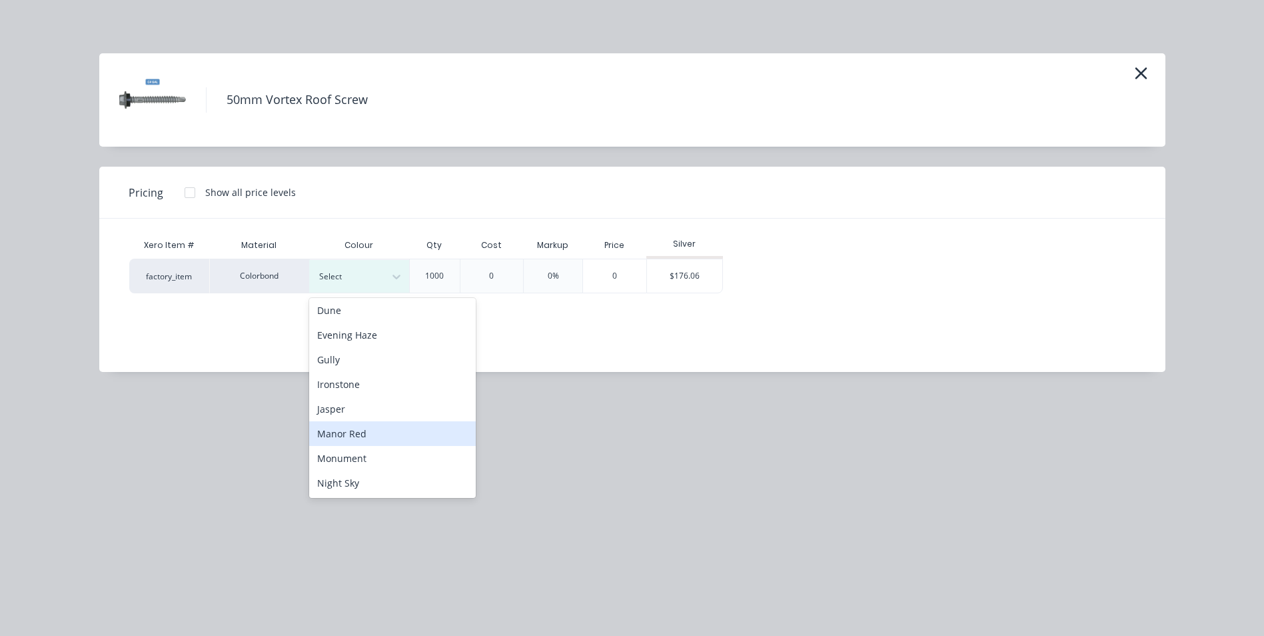
click at [384, 430] on div "Manor Red" at bounding box center [392, 433] width 167 height 25
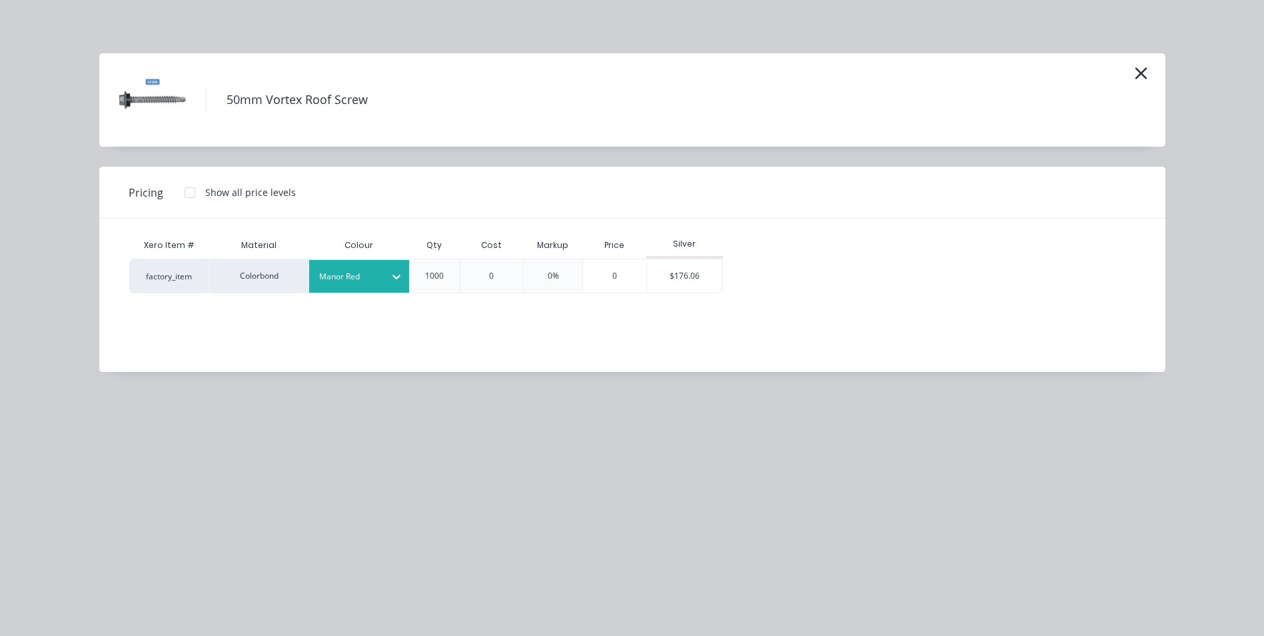
click at [193, 200] on div at bounding box center [190, 192] width 27 height 27
click at [757, 269] on div "$153.90" at bounding box center [760, 275] width 72 height 33
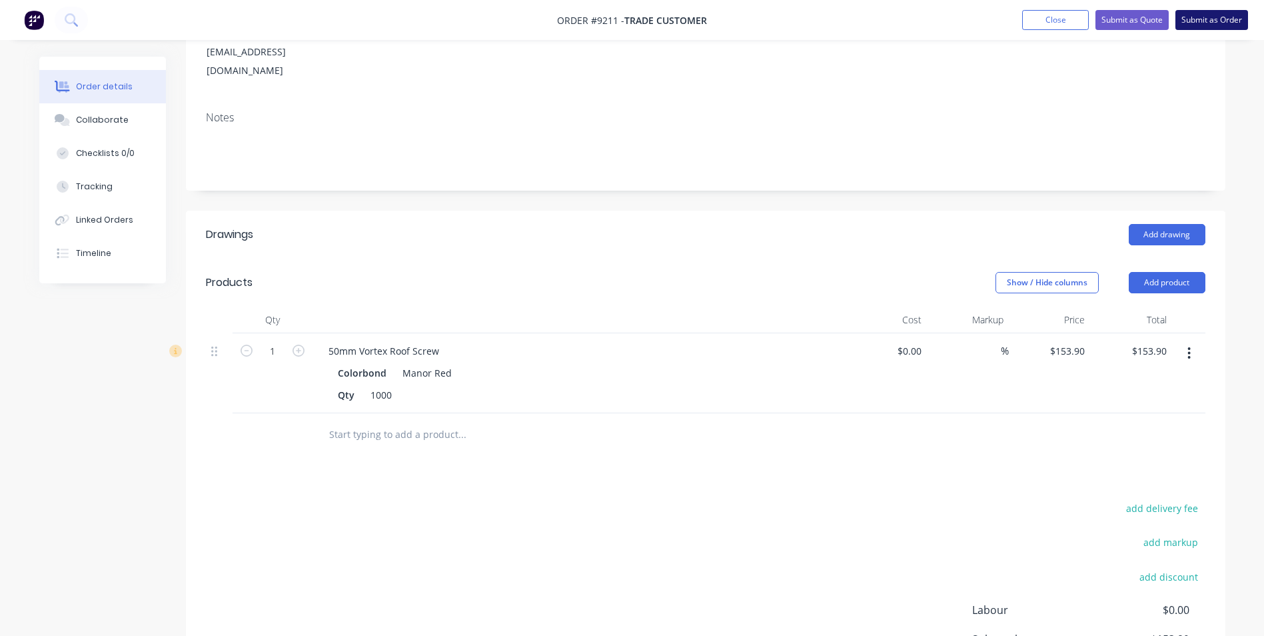
click at [1187, 23] on button "Submit as Order" at bounding box center [1212, 20] width 73 height 20
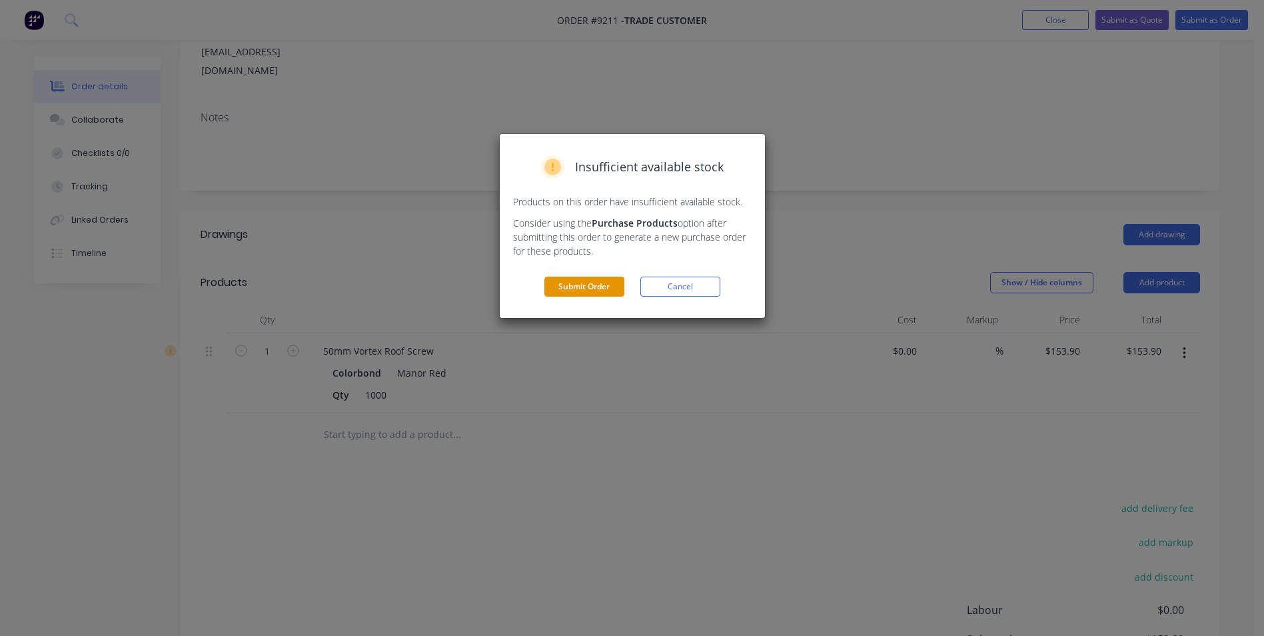
click at [596, 282] on button "Submit Order" at bounding box center [585, 287] width 80 height 20
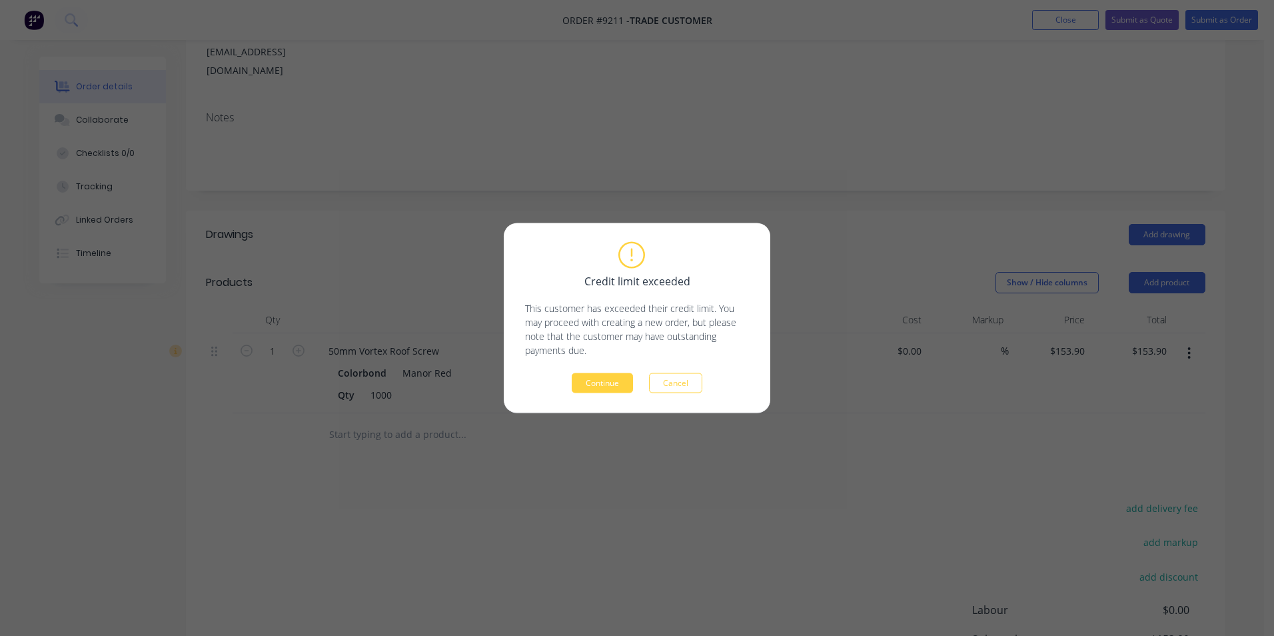
click at [591, 388] on button "Continue" at bounding box center [602, 383] width 61 height 20
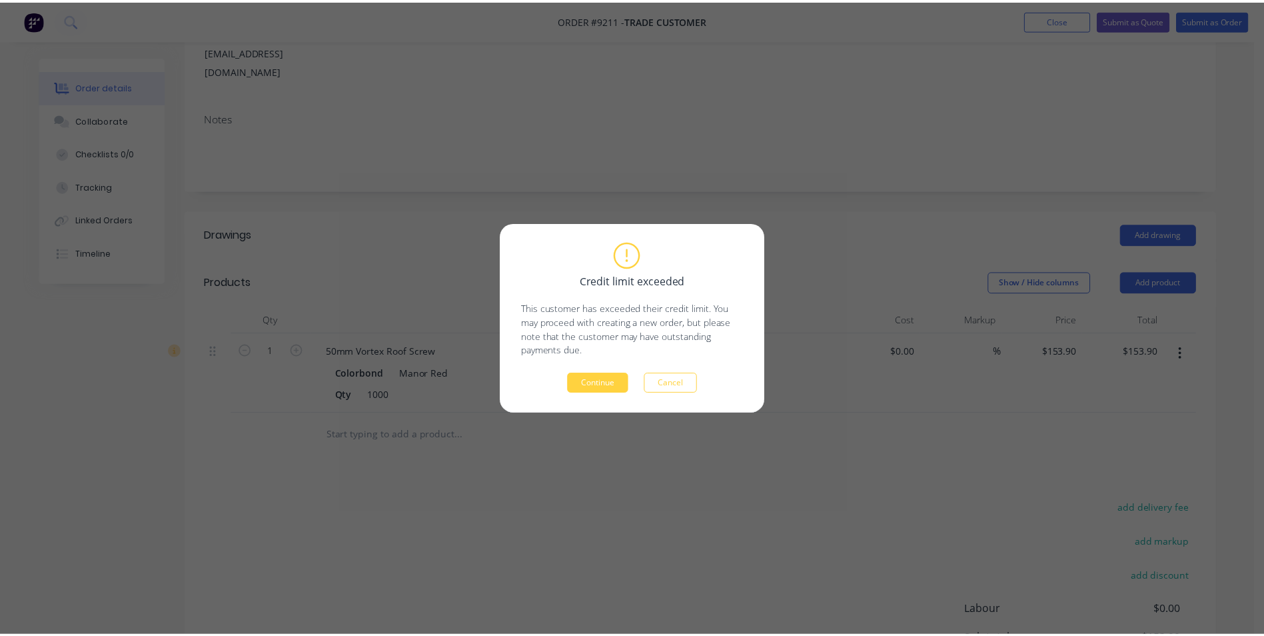
scroll to position [0, 0]
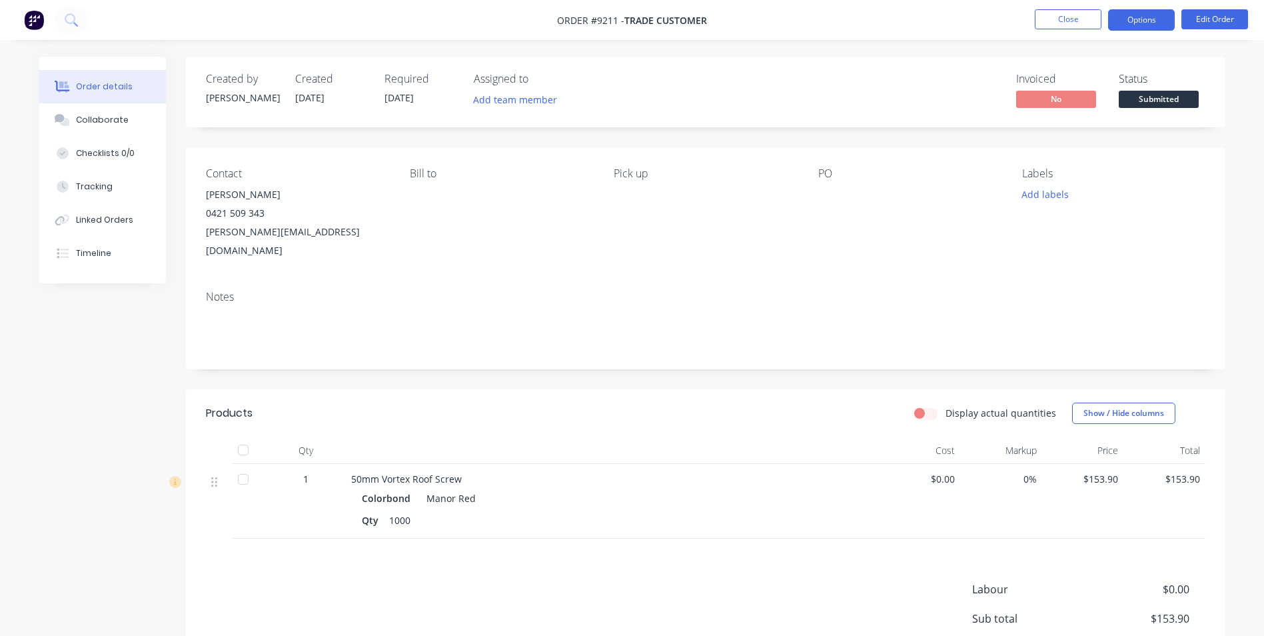
click at [1143, 15] on button "Options" at bounding box center [1141, 19] width 67 height 21
click at [1192, 100] on span "Submitted" at bounding box center [1159, 99] width 80 height 17
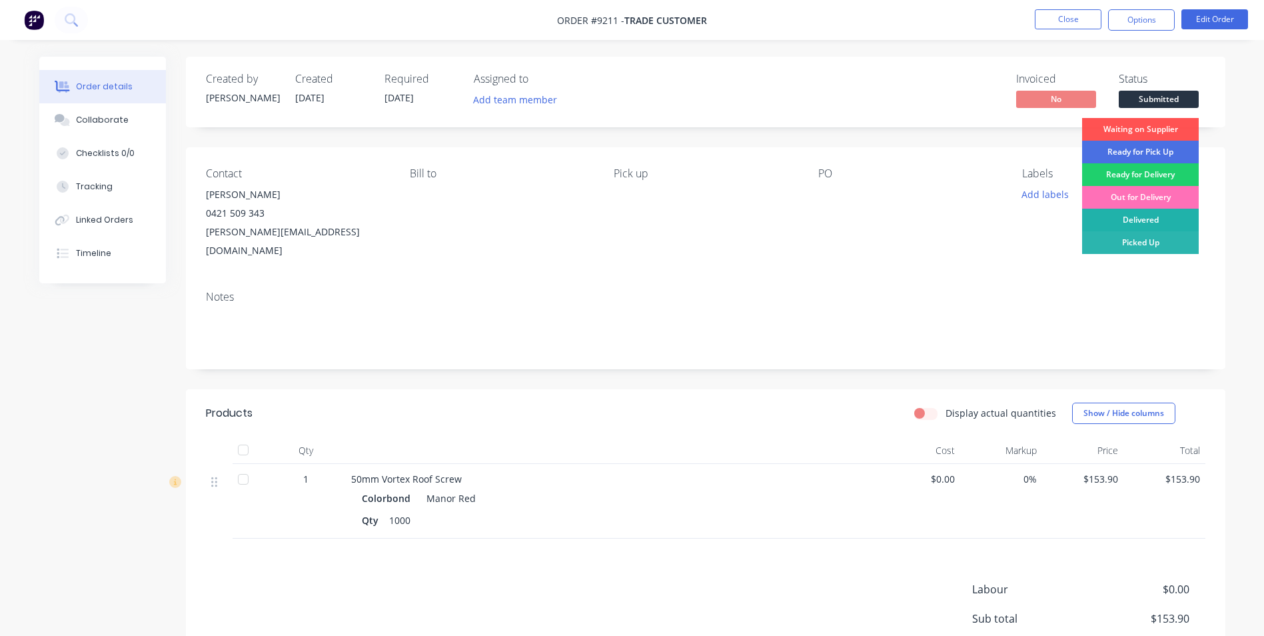
click at [1160, 215] on div "Delivered" at bounding box center [1140, 220] width 117 height 23
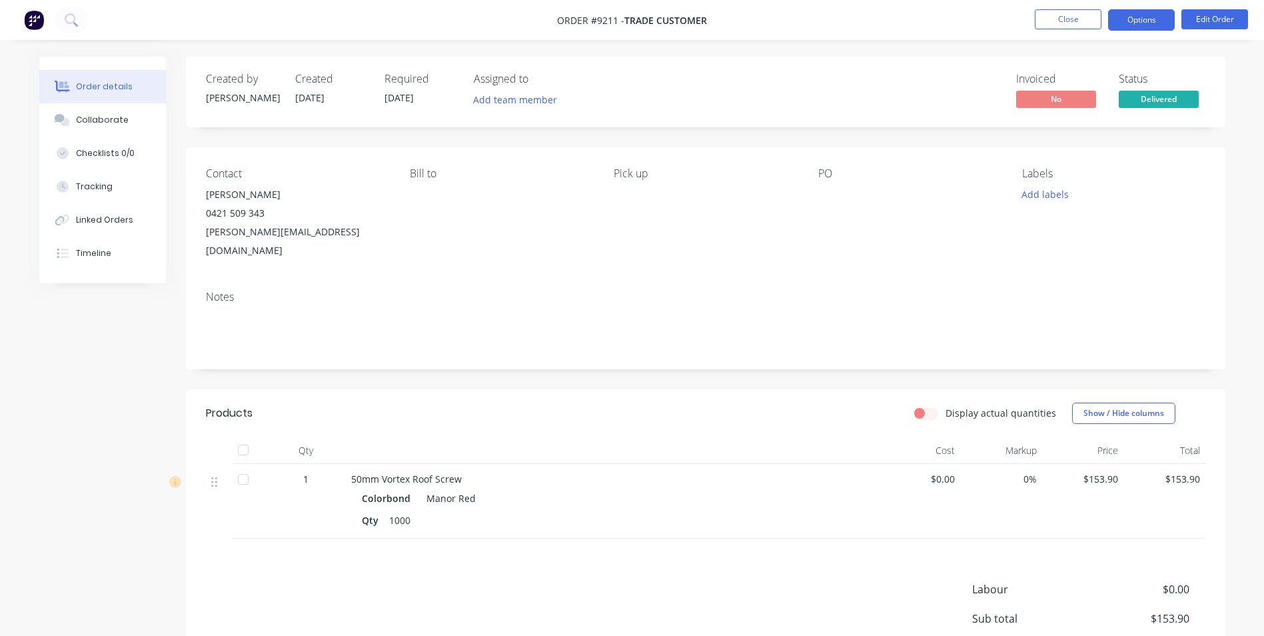
click at [1120, 23] on button "Options" at bounding box center [1141, 19] width 67 height 21
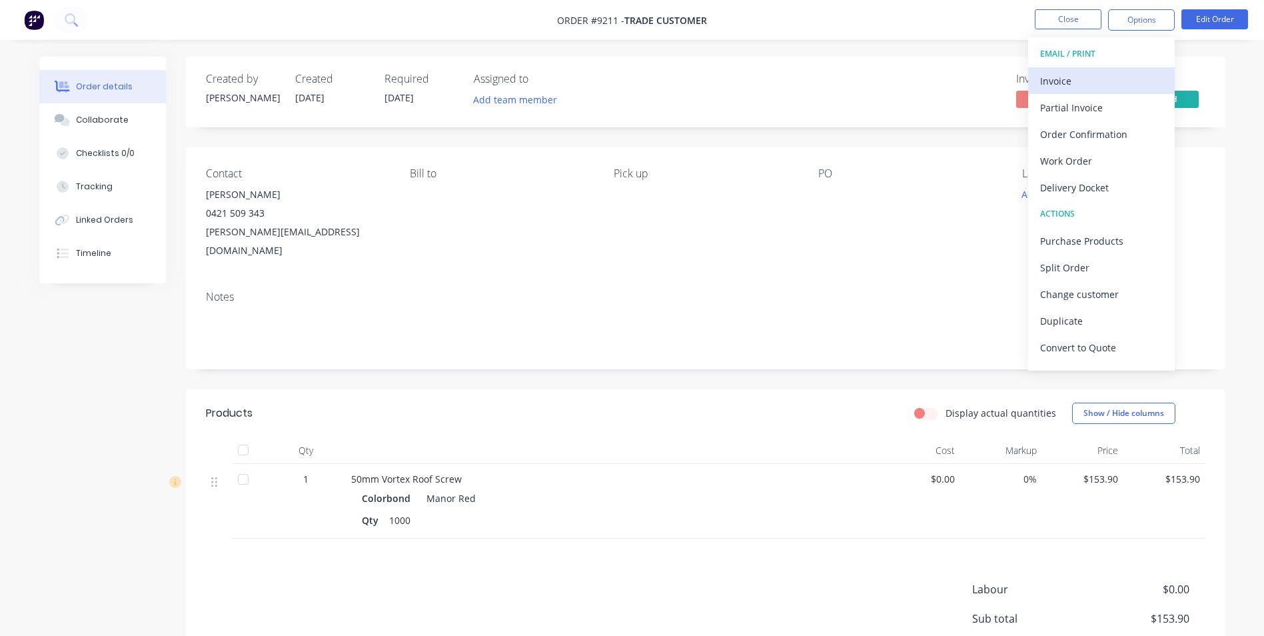
click at [1064, 85] on div "Invoice" at bounding box center [1101, 80] width 123 height 19
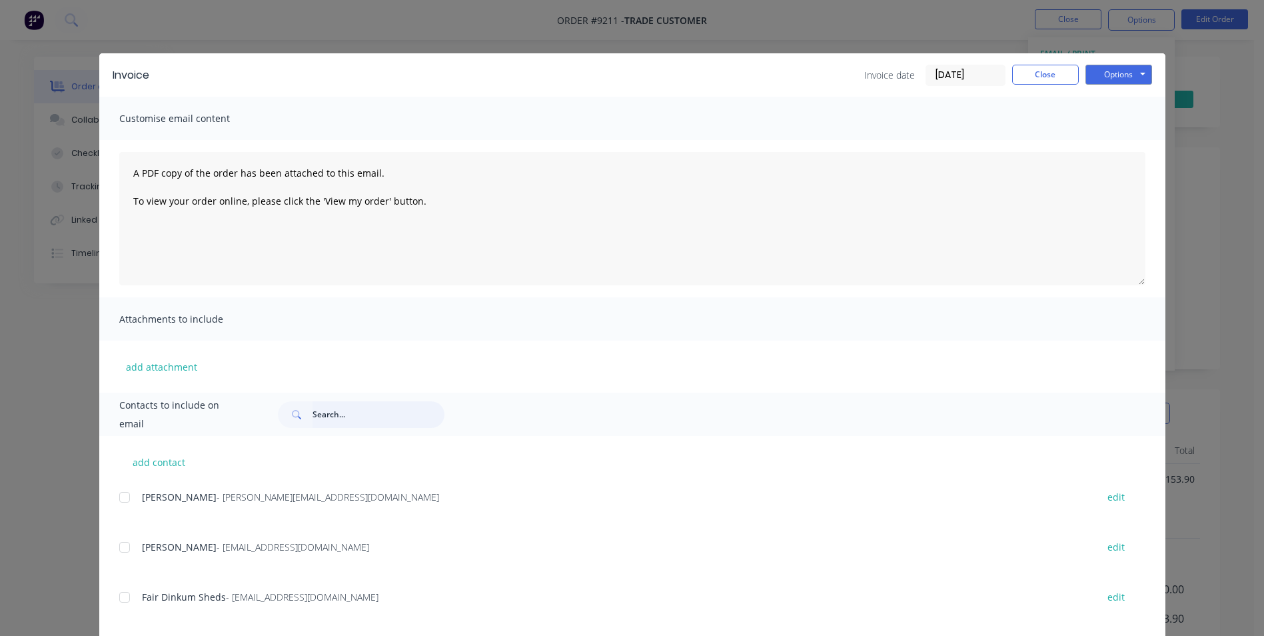
click at [321, 420] on input "text" at bounding box center [379, 414] width 132 height 27
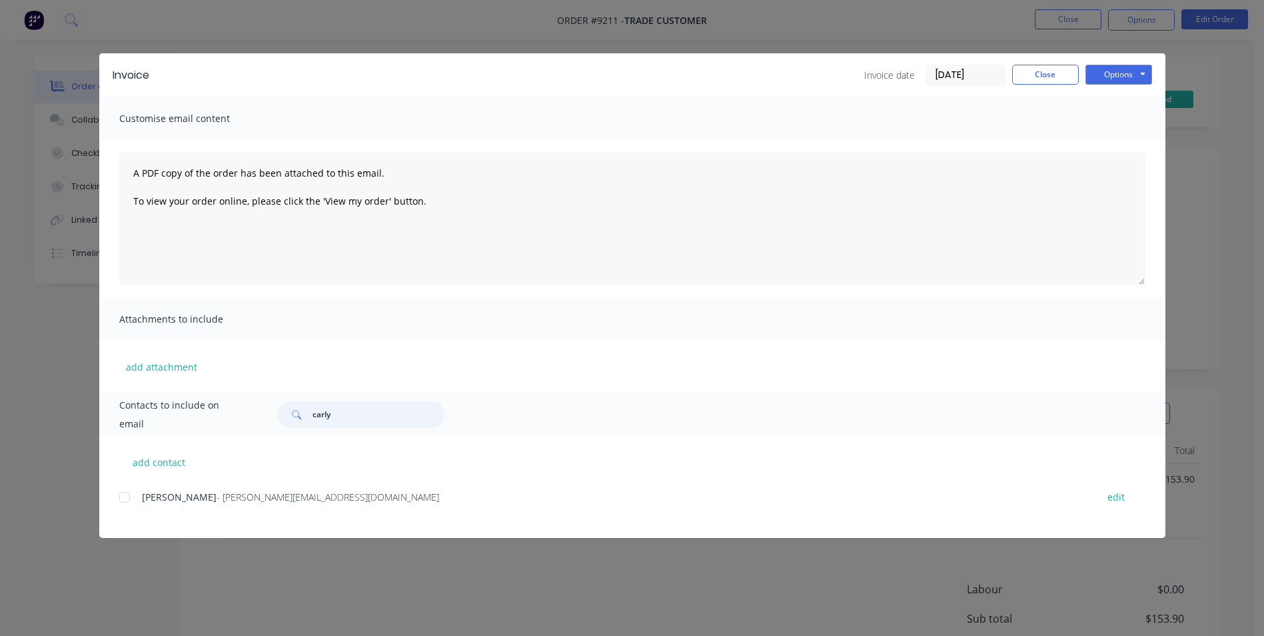
type input "carly"
click at [130, 484] on div "add contact John Carlyon - john@austileroofing.com edit" at bounding box center [632, 487] width 1066 height 102
click at [124, 489] on div at bounding box center [124, 497] width 27 height 27
click at [1106, 71] on button "Options" at bounding box center [1119, 75] width 67 height 20
click at [1111, 136] on button "Email" at bounding box center [1128, 142] width 85 height 22
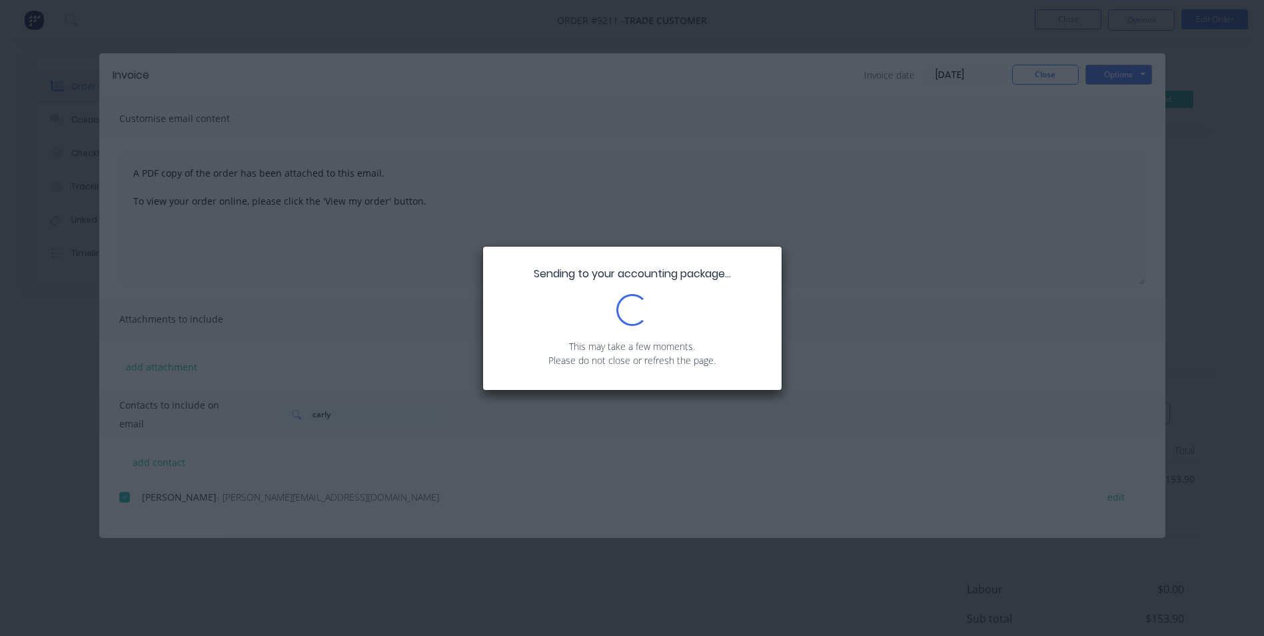
click at [1064, 70] on div "Sending to your accounting package... Loading... This may take a few moments. P…" at bounding box center [632, 318] width 1264 height 636
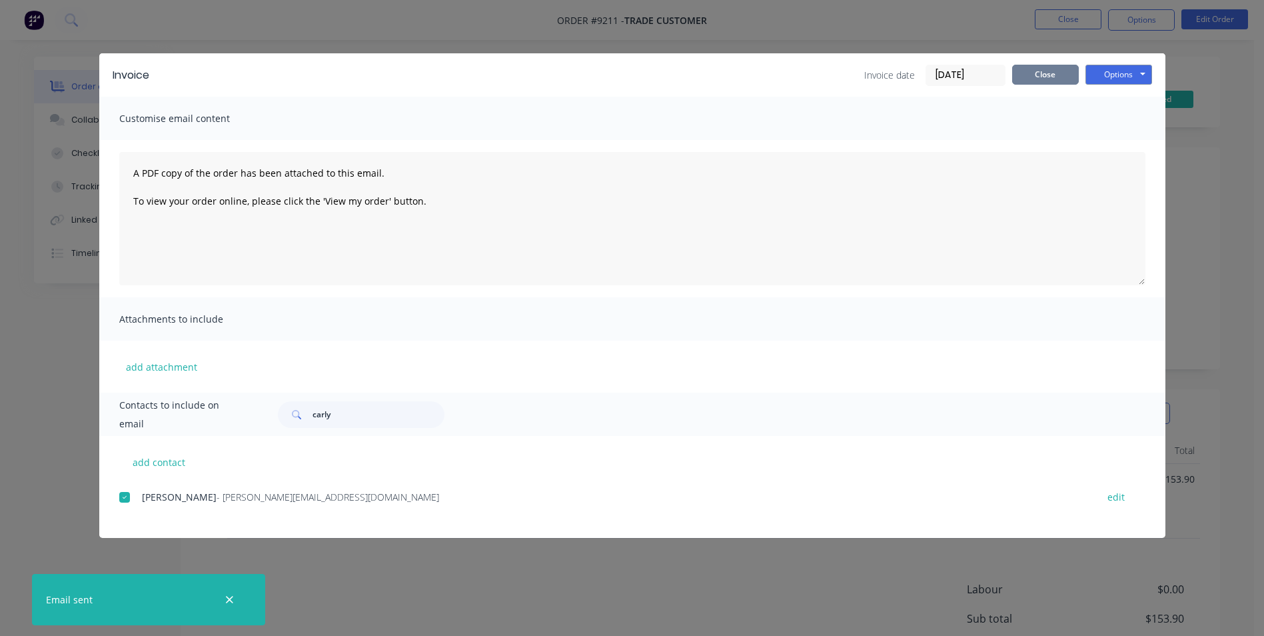
click at [1042, 68] on button "Close" at bounding box center [1045, 75] width 67 height 20
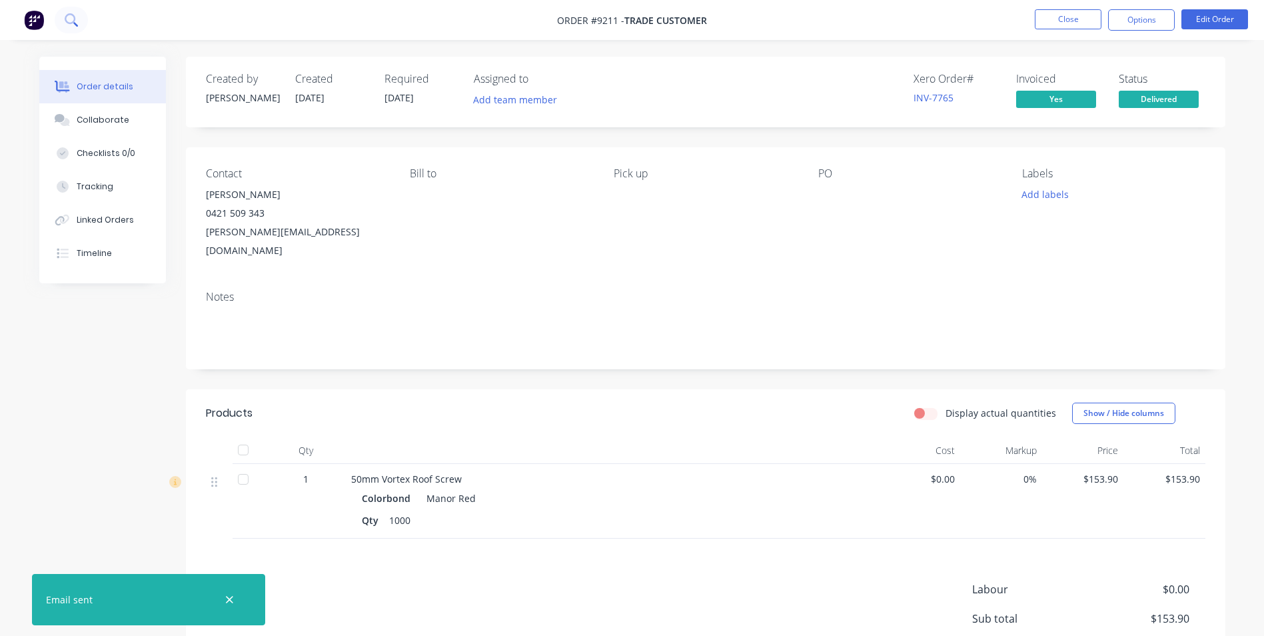
click at [69, 11] on button at bounding box center [71, 20] width 33 height 27
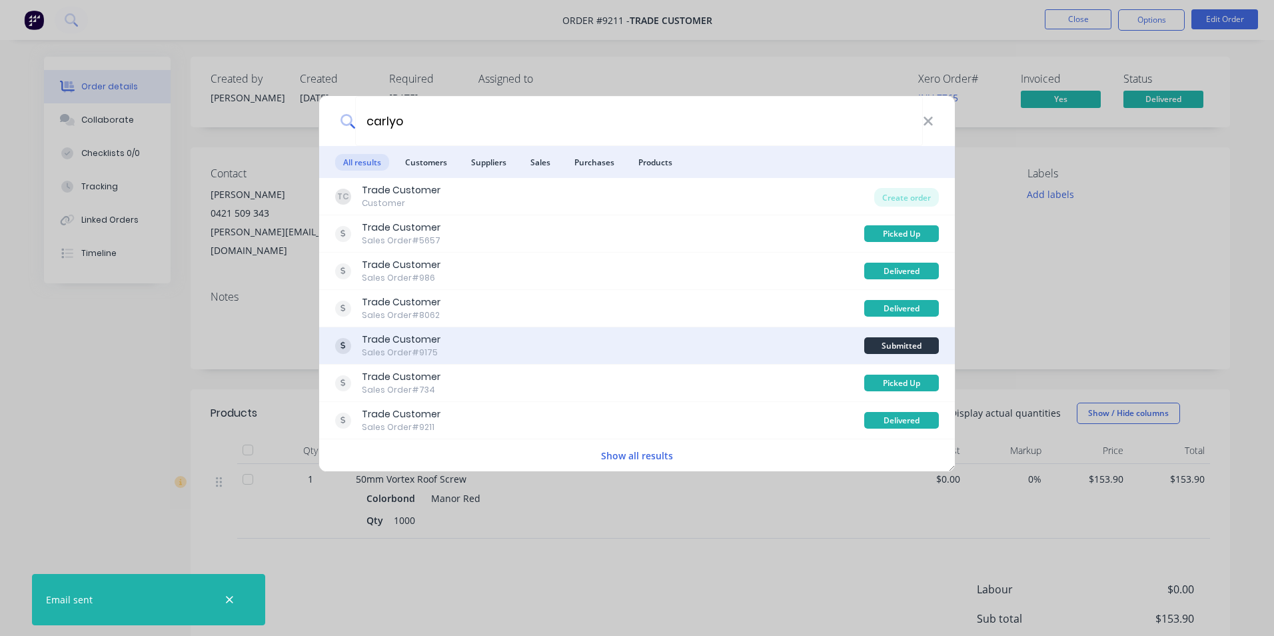
type input "carlyo"
click at [537, 334] on div "Trade Customer Sales Order #9175" at bounding box center [599, 346] width 529 height 26
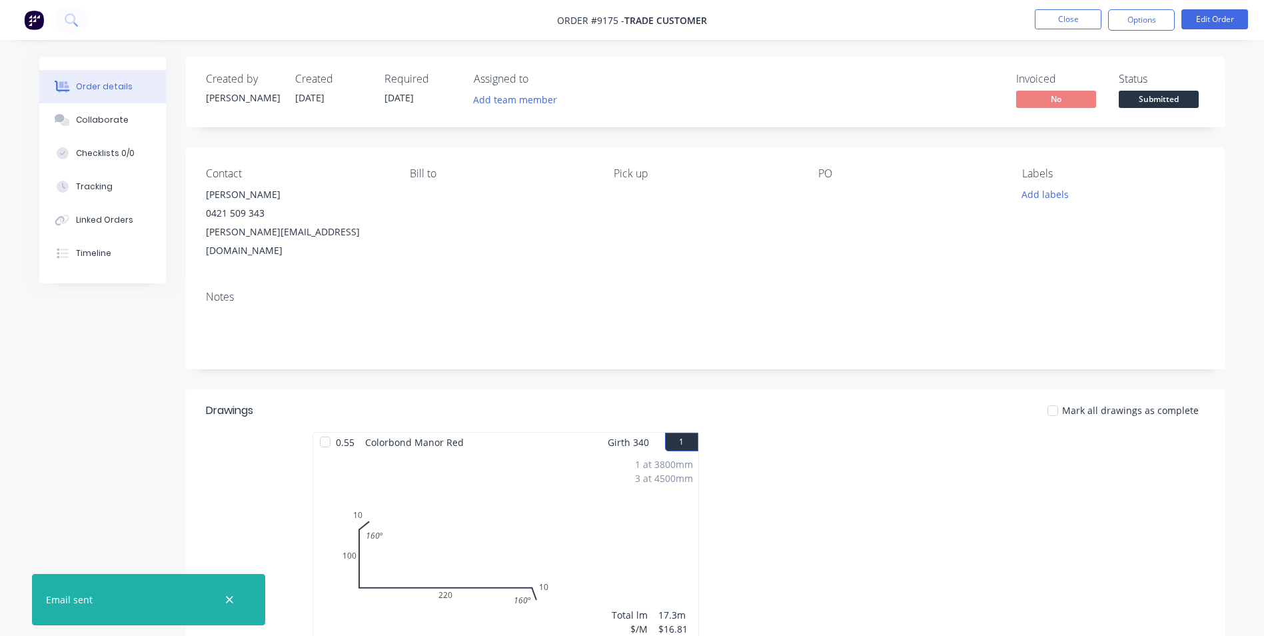
click at [1145, 97] on span "Submitted" at bounding box center [1159, 99] width 80 height 17
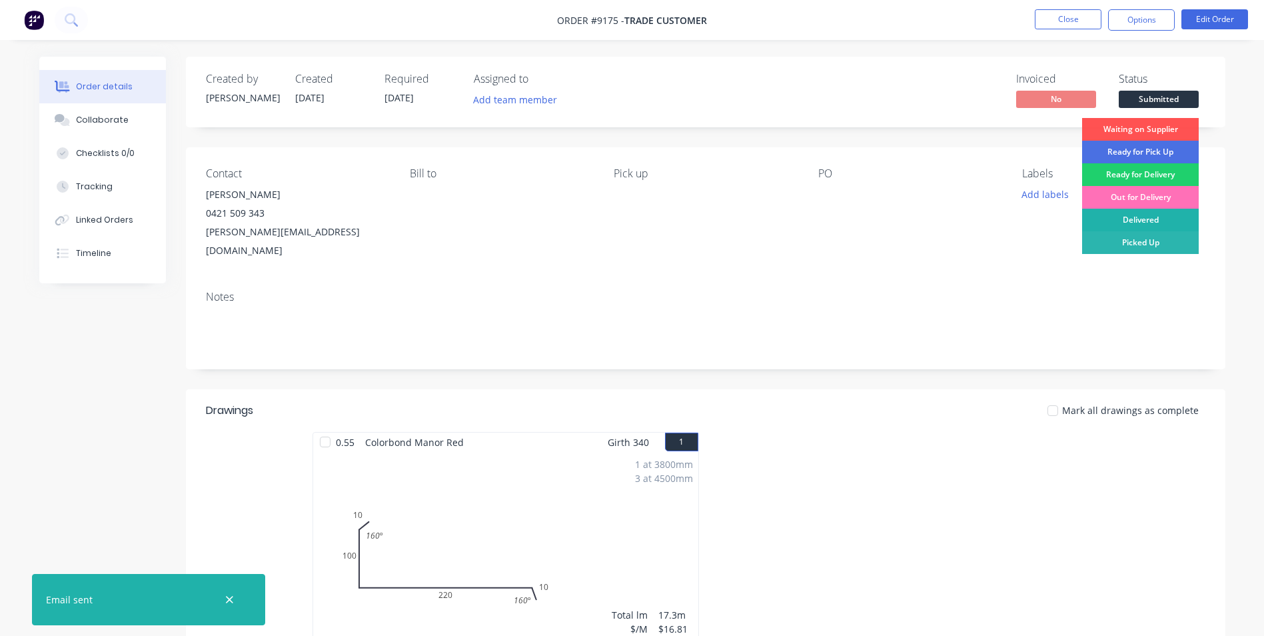
click at [1121, 221] on div "Delivered" at bounding box center [1140, 220] width 117 height 23
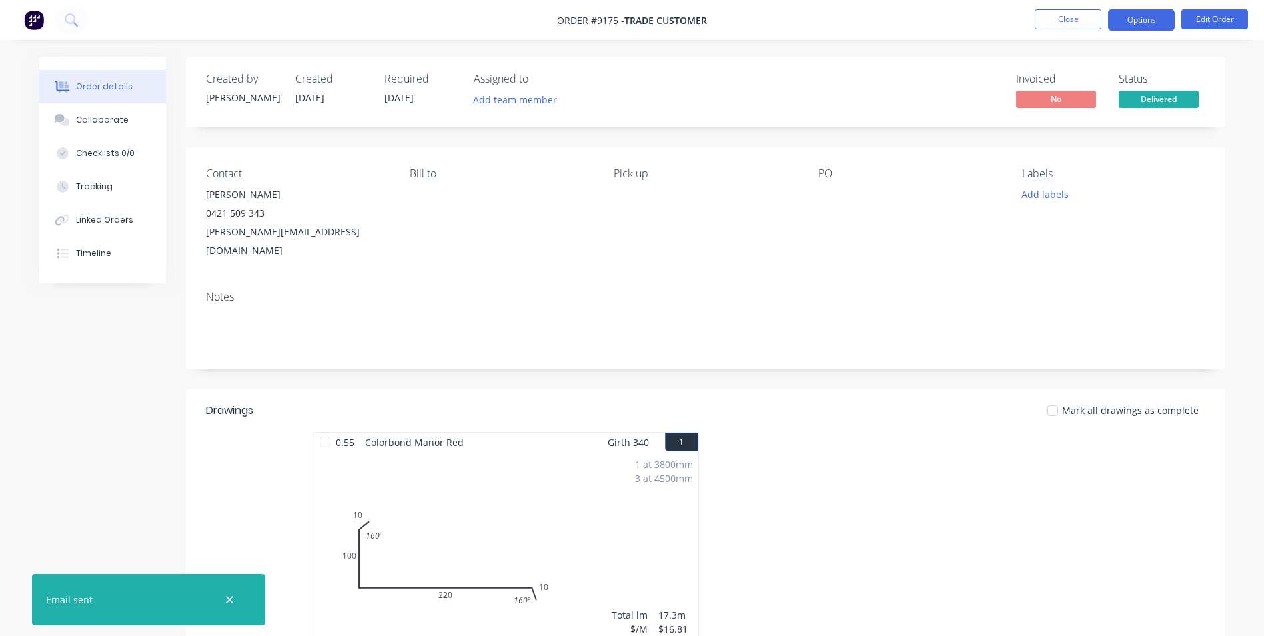
click at [1141, 21] on button "Options" at bounding box center [1141, 19] width 67 height 21
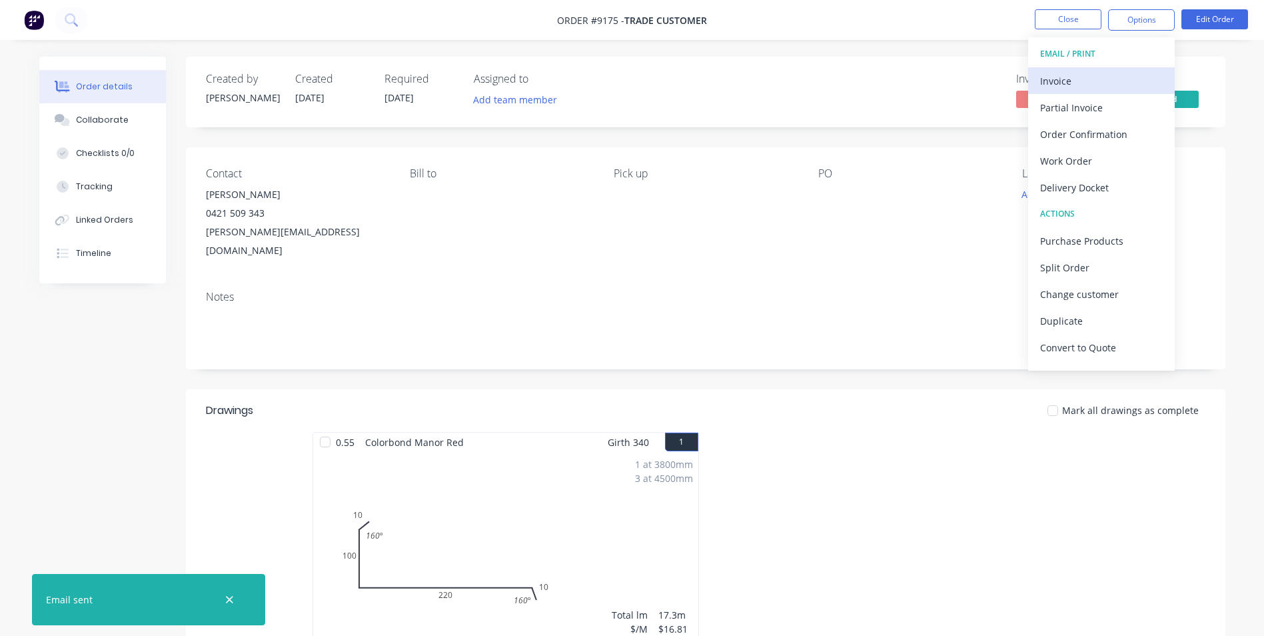
click at [1078, 77] on div "Invoice" at bounding box center [1101, 80] width 123 height 19
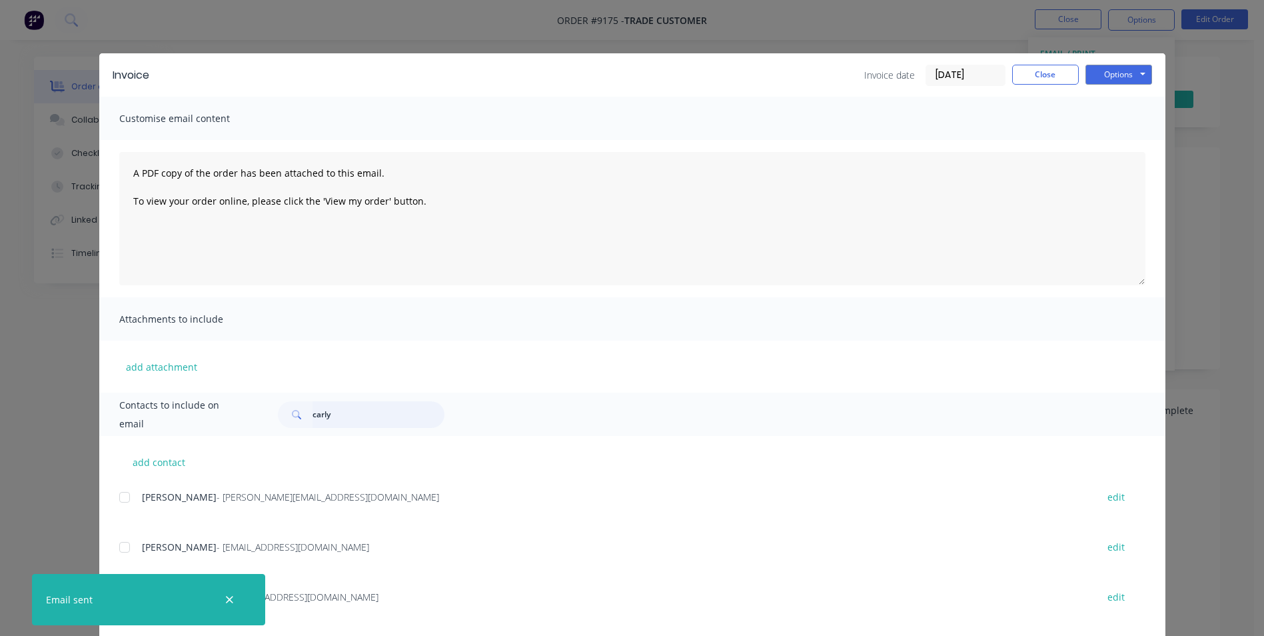
click at [347, 420] on input "carly" at bounding box center [379, 414] width 132 height 27
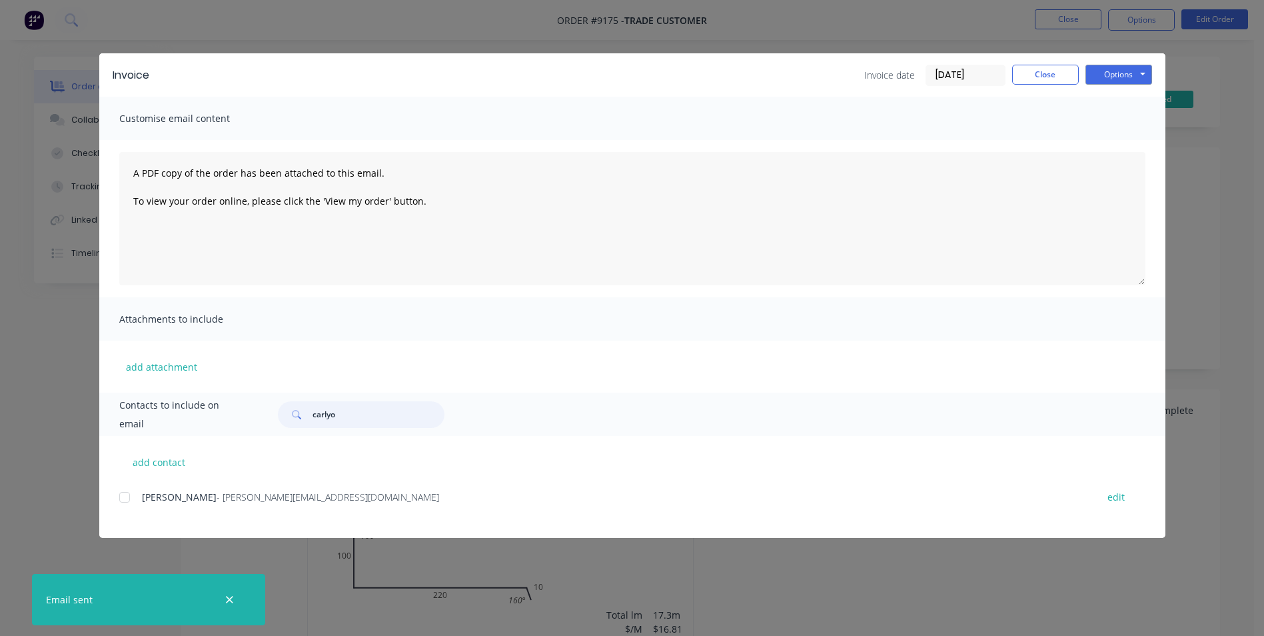
click at [125, 501] on div at bounding box center [124, 497] width 27 height 27
type input "carlyo"
click at [1089, 77] on button "Options" at bounding box center [1119, 75] width 67 height 20
click at [1118, 144] on button "Email" at bounding box center [1128, 142] width 85 height 22
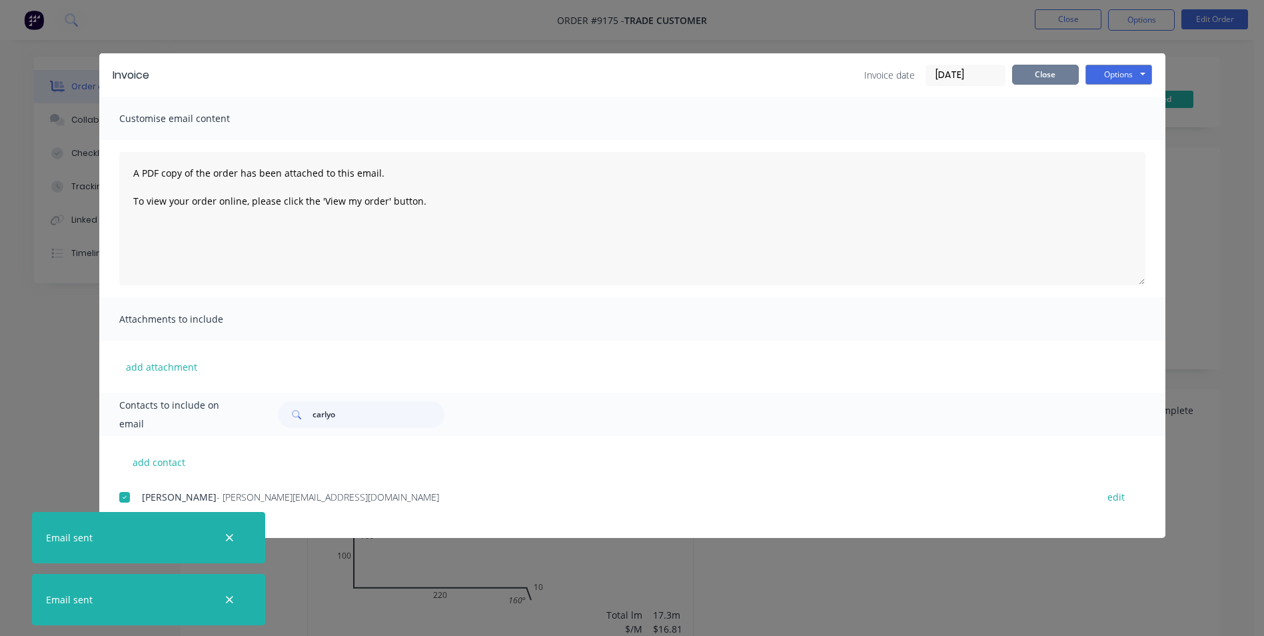
click at [1056, 72] on button "Close" at bounding box center [1045, 75] width 67 height 20
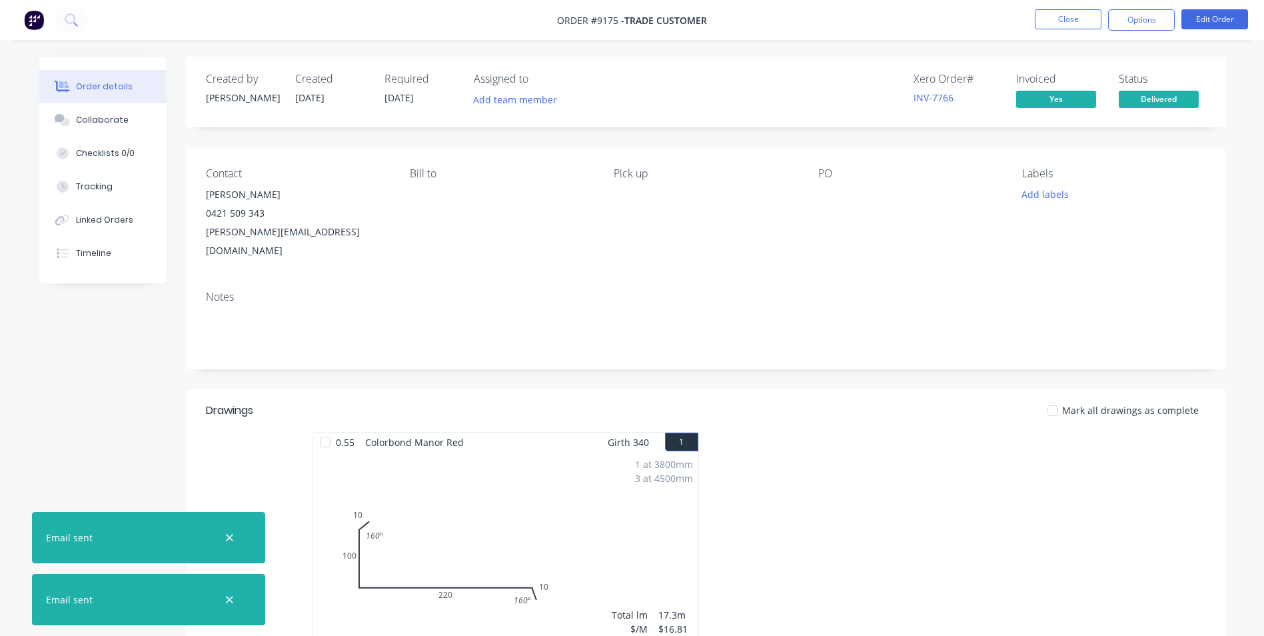
click at [34, 19] on img at bounding box center [34, 20] width 20 height 20
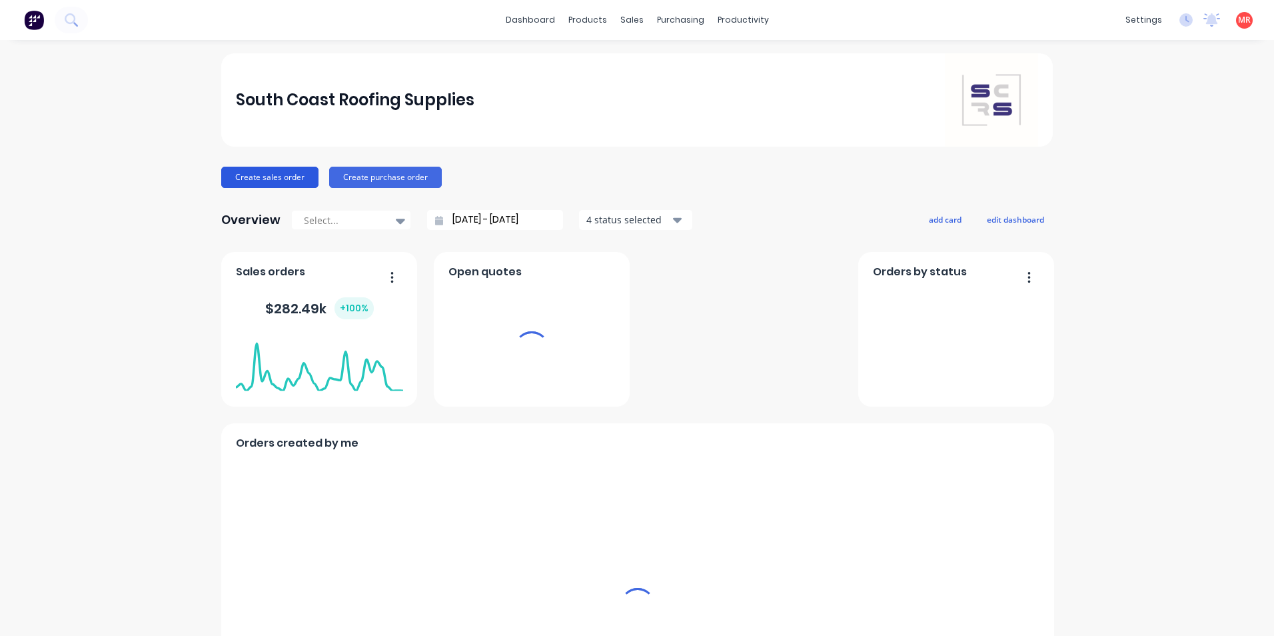
click at [250, 176] on button "Create sales order" at bounding box center [269, 177] width 97 height 21
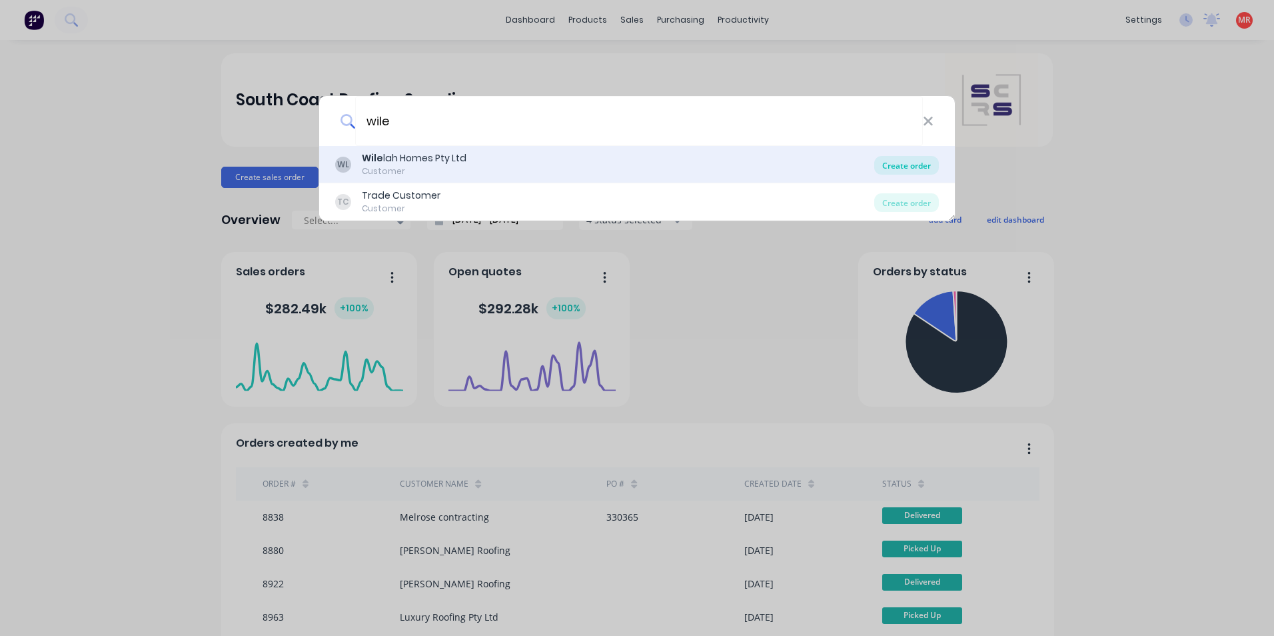
type input "wile"
click at [934, 163] on div "Create order" at bounding box center [907, 165] width 65 height 19
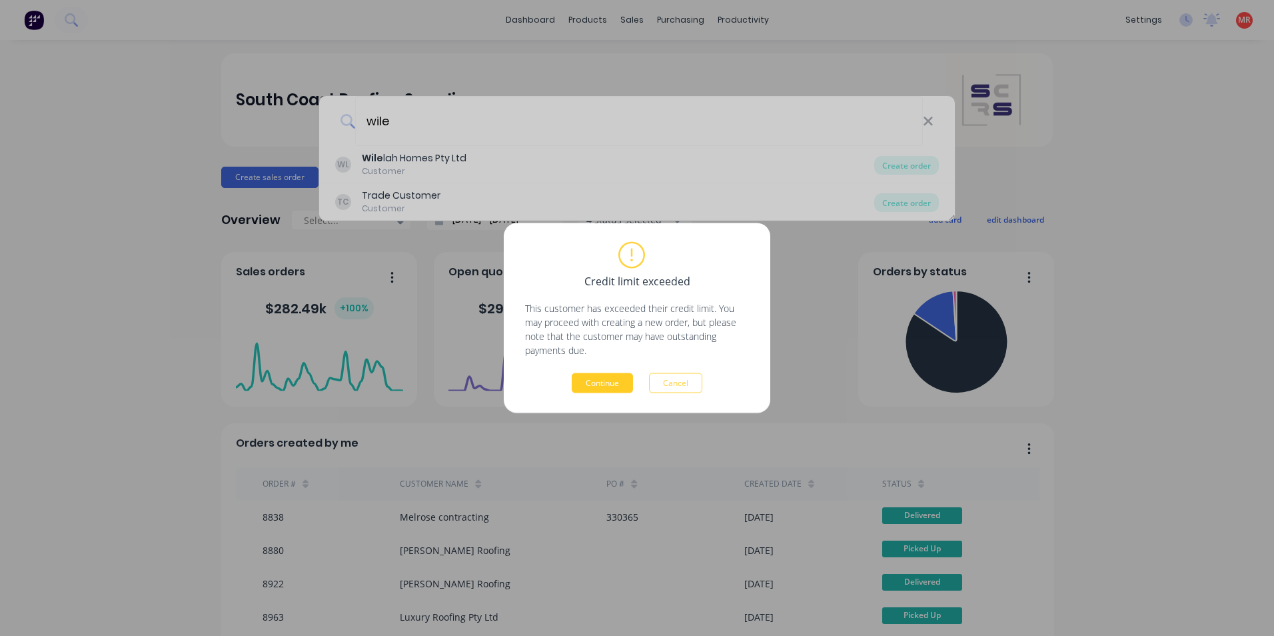
click at [606, 377] on button "Continue" at bounding box center [602, 383] width 61 height 20
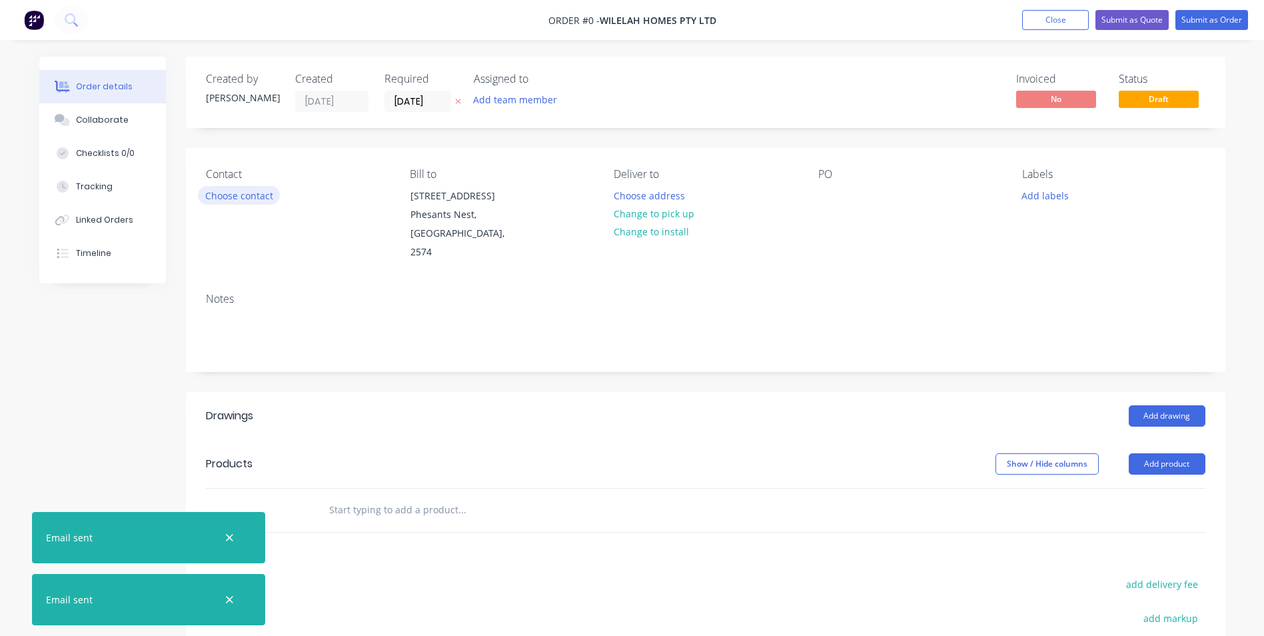
click at [273, 191] on button "Choose contact" at bounding box center [239, 195] width 82 height 18
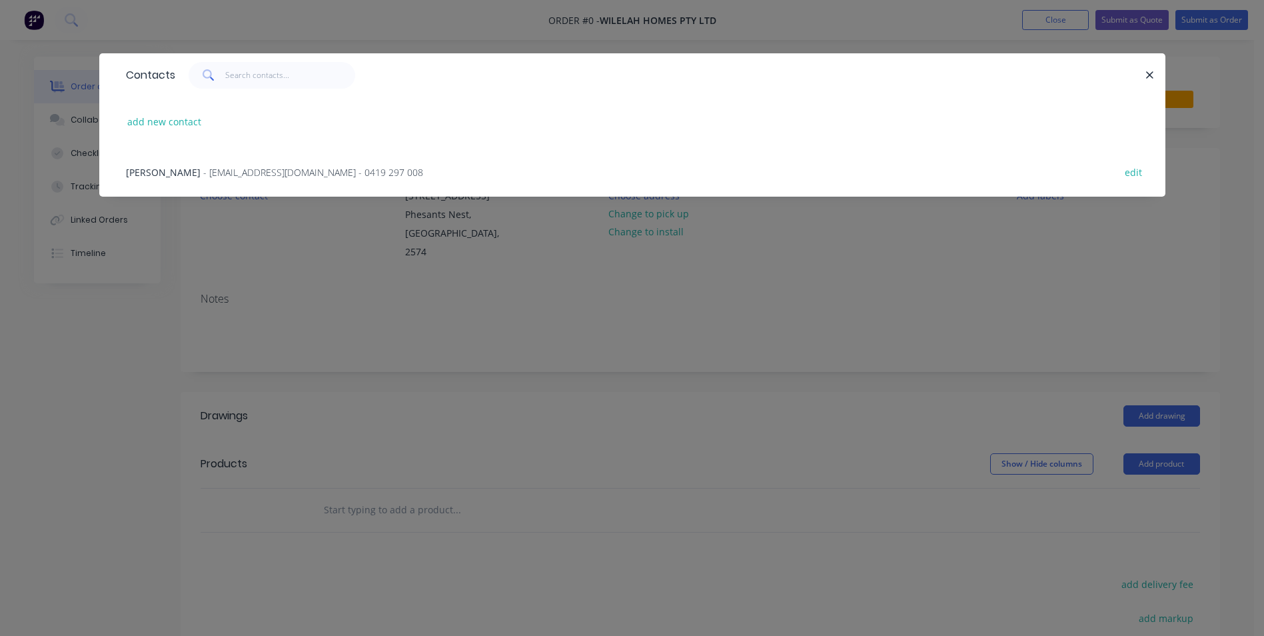
click at [280, 171] on span "- office@wilelahhomes.com.au - 0419 297 008" at bounding box center [313, 172] width 220 height 13
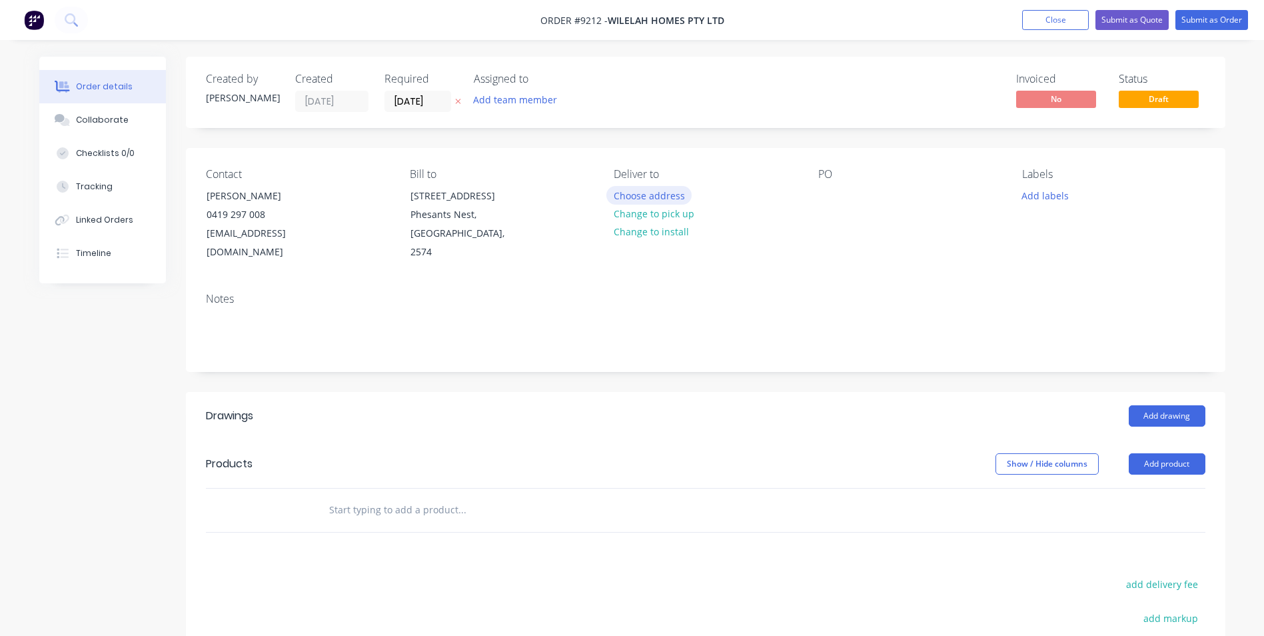
click at [639, 193] on button "Choose address" at bounding box center [649, 195] width 85 height 18
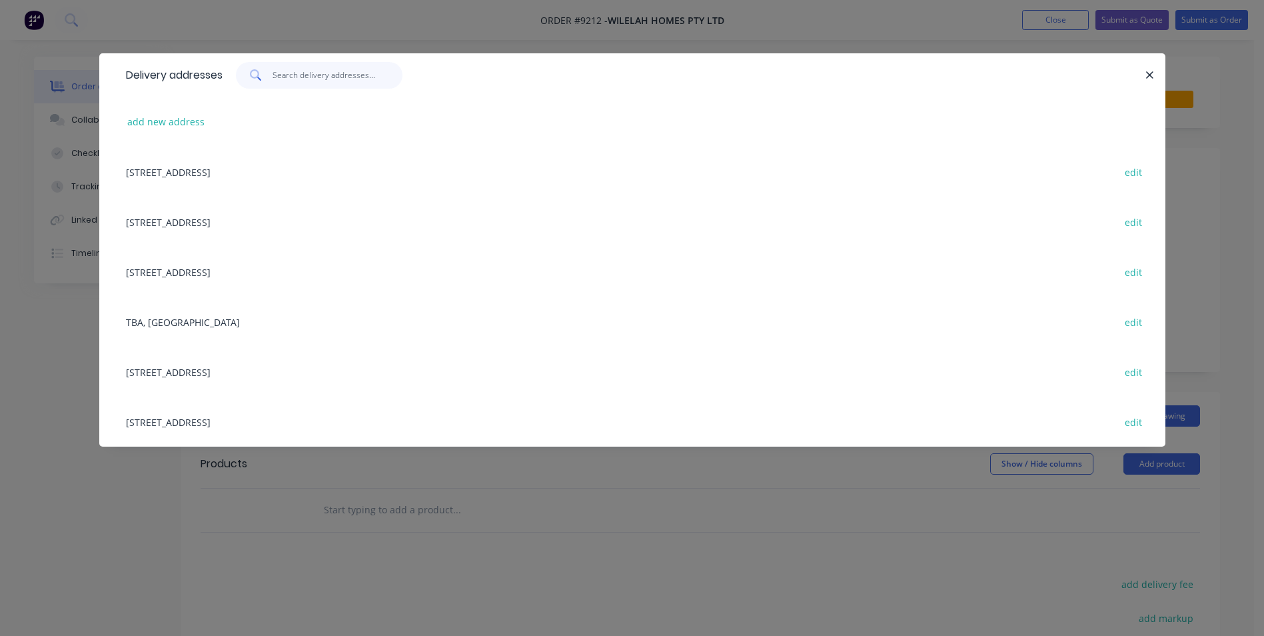
click at [315, 71] on input "text" at bounding box center [338, 75] width 130 height 27
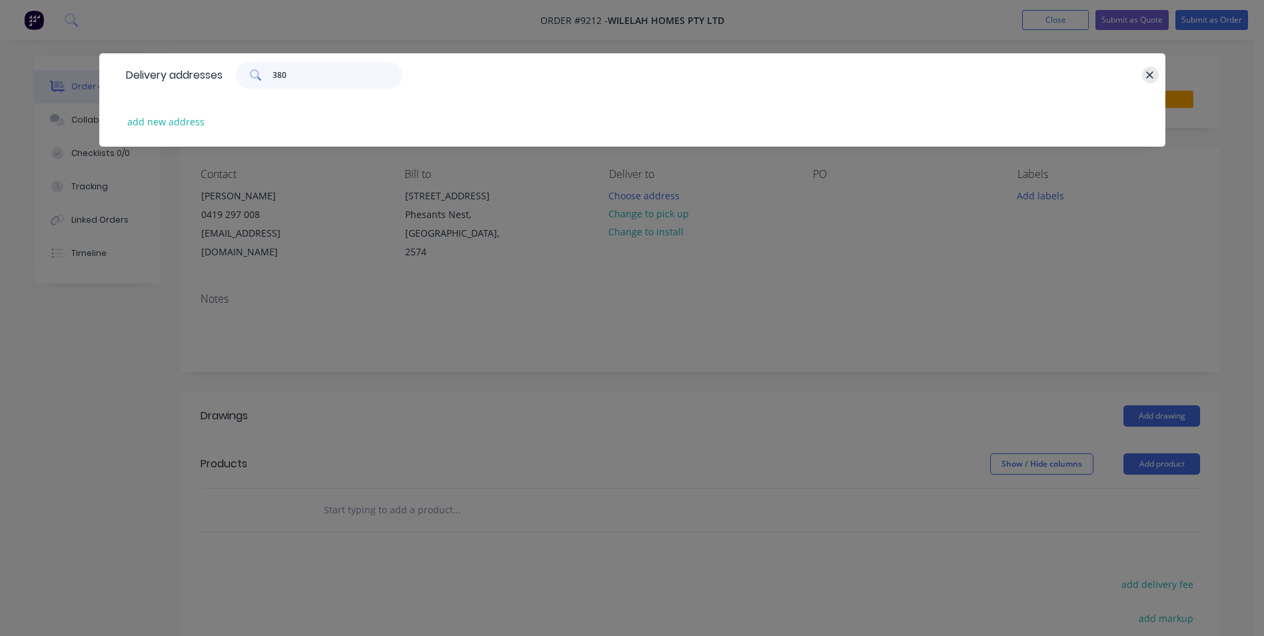
type input "380"
click at [1149, 79] on icon "button" at bounding box center [1150, 75] width 9 height 12
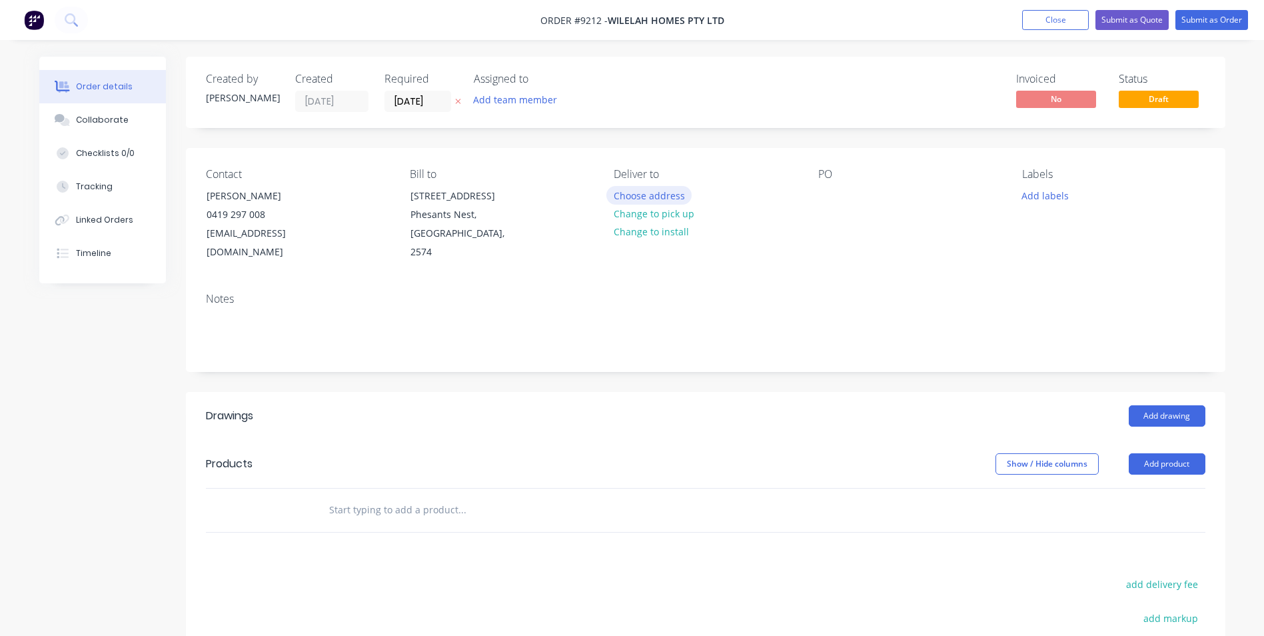
click at [661, 201] on button "Choose address" at bounding box center [649, 195] width 85 height 18
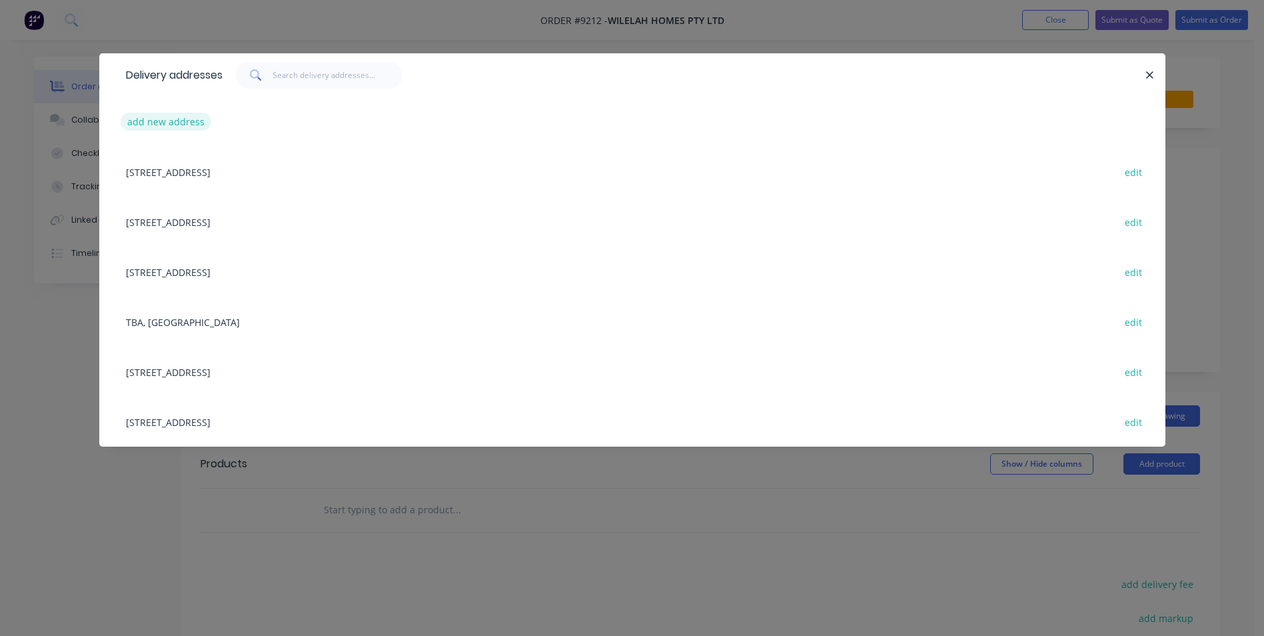
click at [190, 116] on button "add new address" at bounding box center [166, 122] width 91 height 18
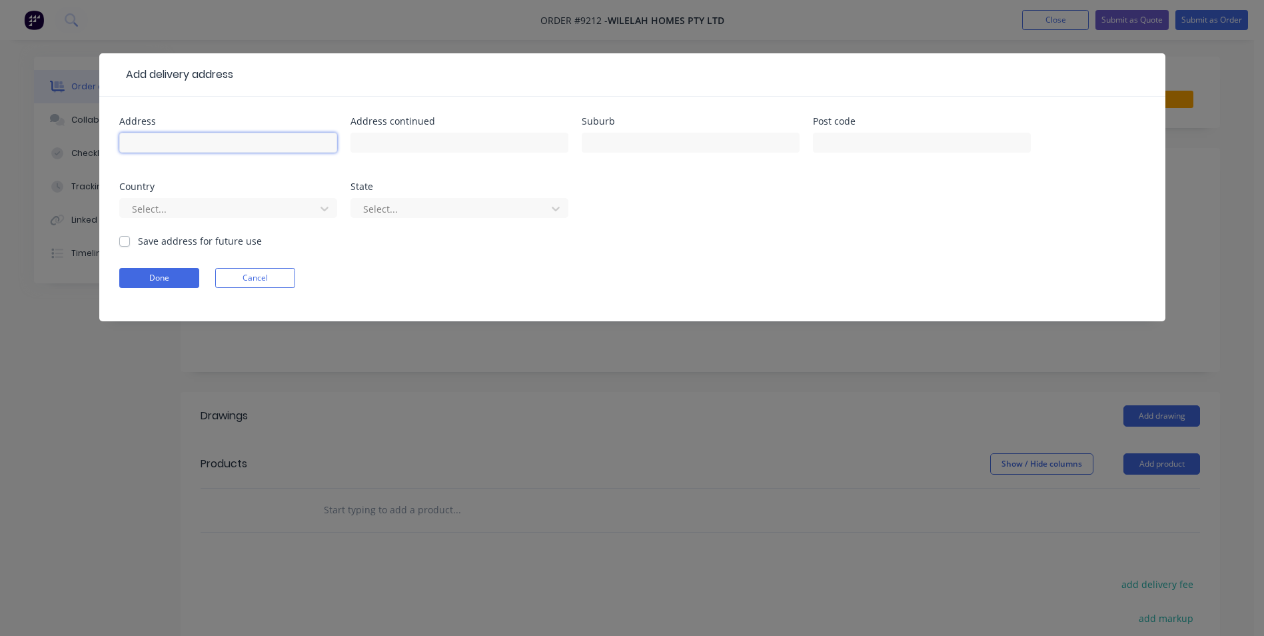
click at [187, 137] on input "text" at bounding box center [228, 143] width 218 height 20
type input "380 Mayfarm rd"
type input "Camden"
type input "2"
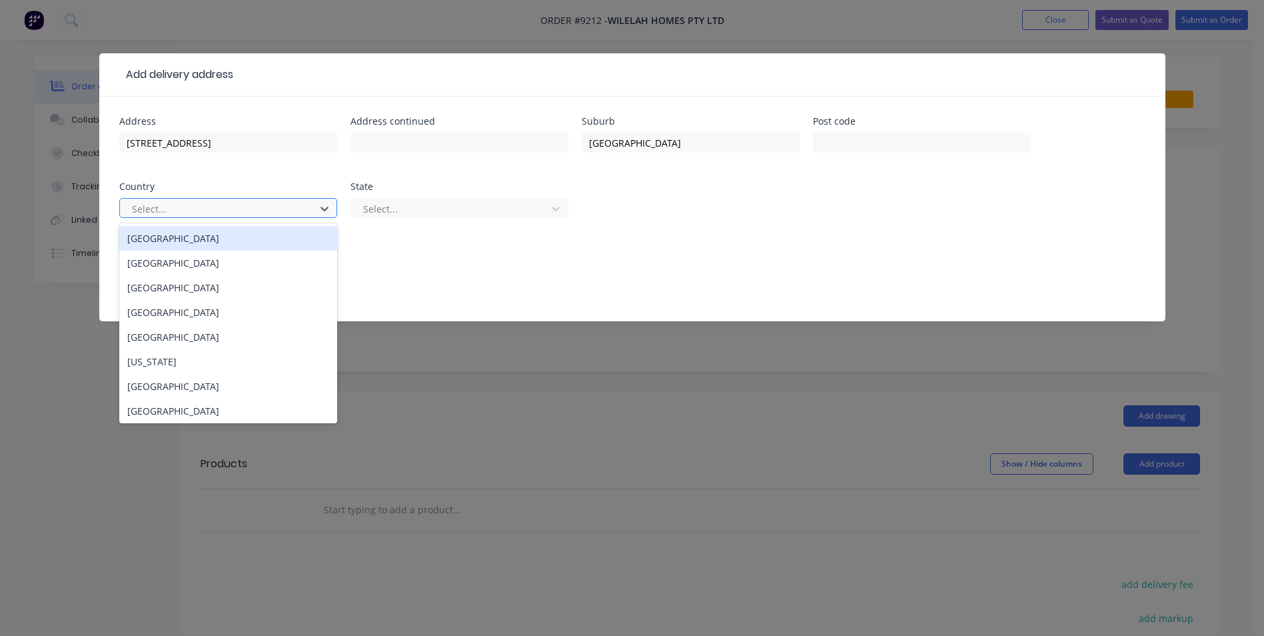
click at [287, 205] on div at bounding box center [220, 209] width 178 height 17
click at [191, 247] on div "Australia" at bounding box center [228, 238] width 218 height 25
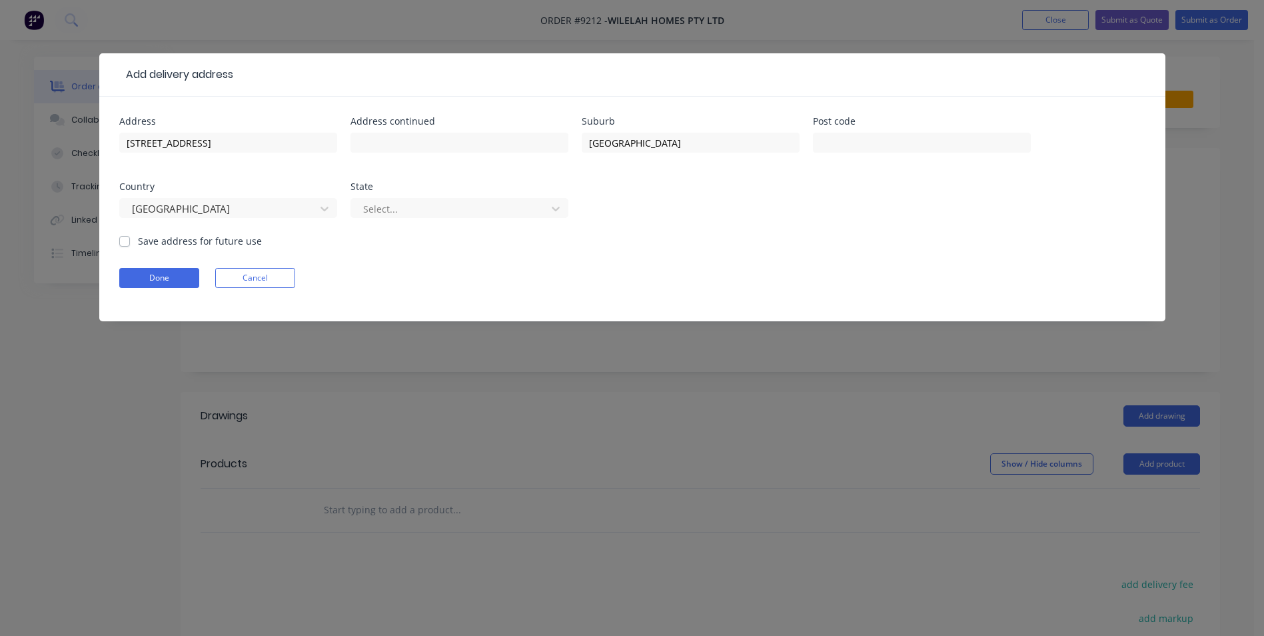
click at [387, 197] on div "Select..." at bounding box center [460, 214] width 218 height 39
click at [387, 199] on div "Select..." at bounding box center [451, 209] width 186 height 20
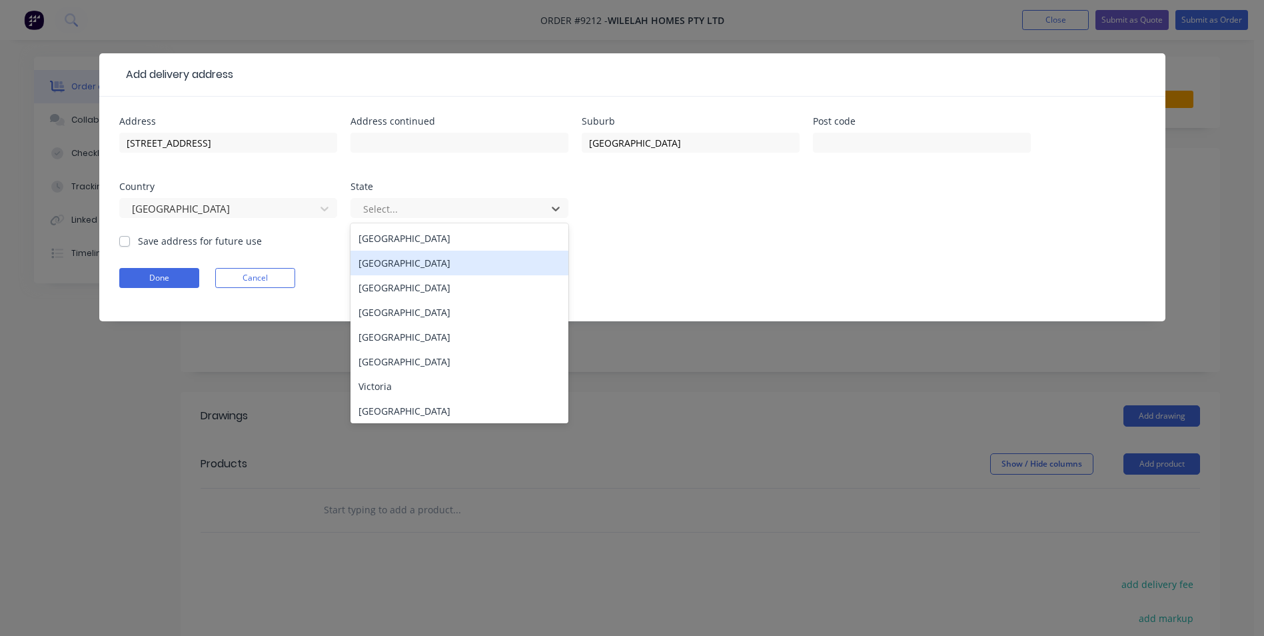
click at [400, 269] on div "New South Wales" at bounding box center [460, 263] width 218 height 25
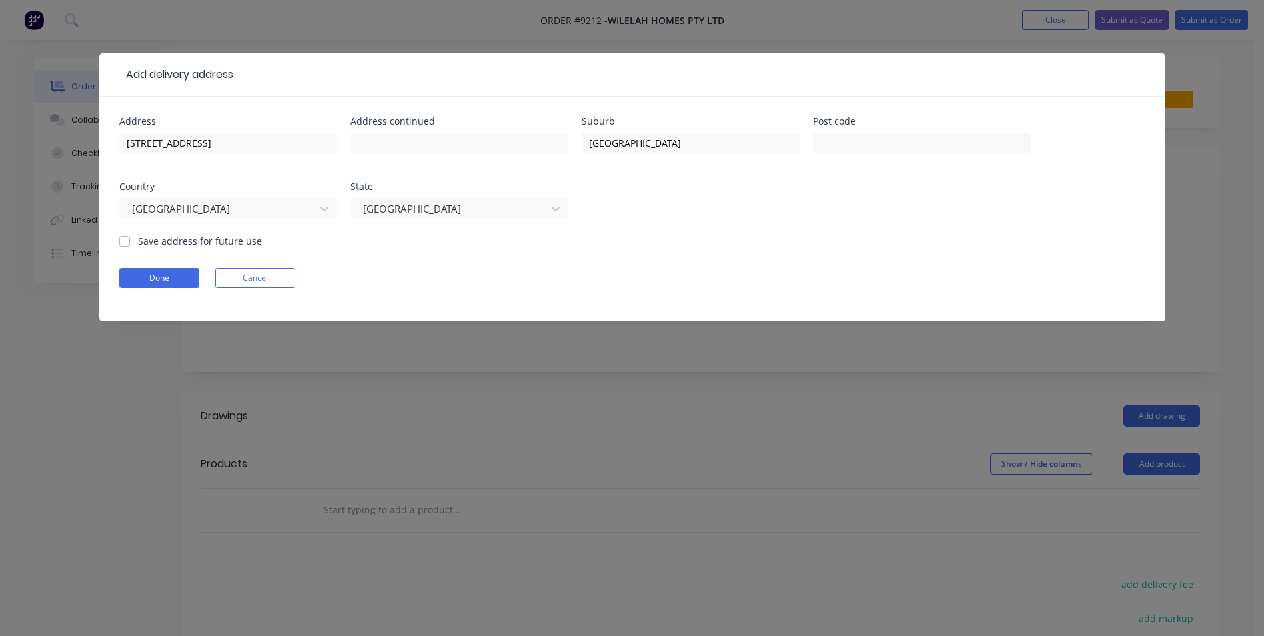
click at [138, 239] on label "Save address for future use" at bounding box center [200, 241] width 124 height 14
click at [127, 239] on input "Save address for future use" at bounding box center [124, 240] width 11 height 13
checkbox input "true"
click at [169, 287] on button "Done" at bounding box center [159, 278] width 80 height 20
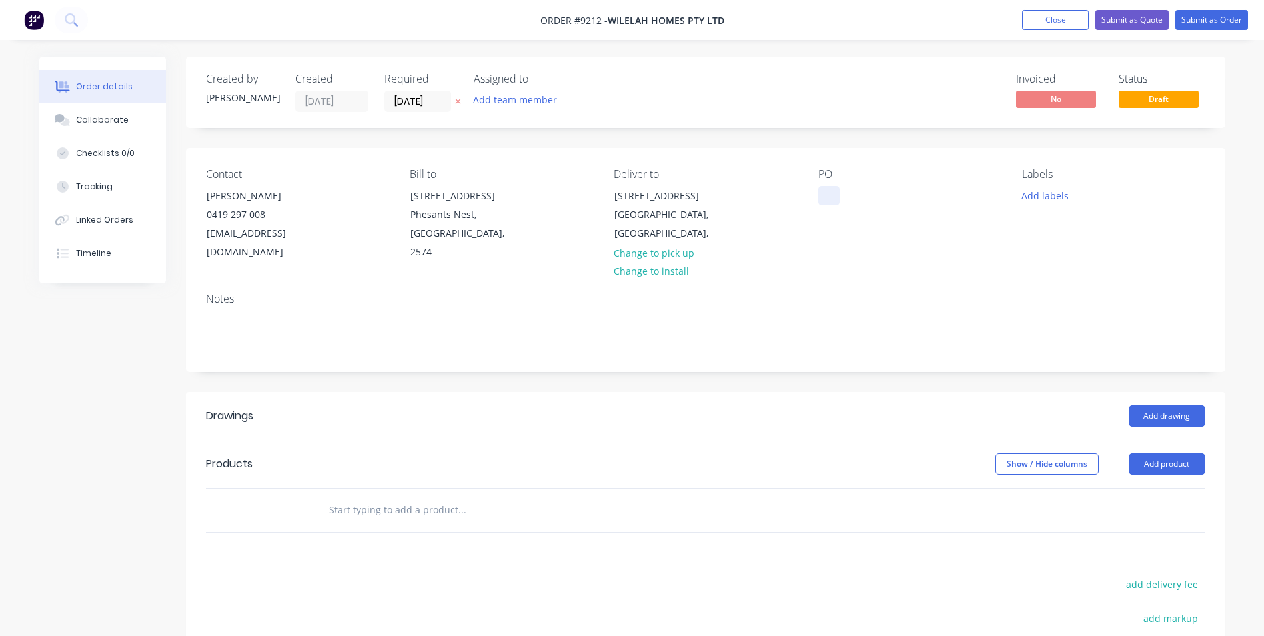
click at [829, 192] on div at bounding box center [829, 195] width 21 height 19
click at [411, 497] on input "text" at bounding box center [462, 510] width 267 height 27
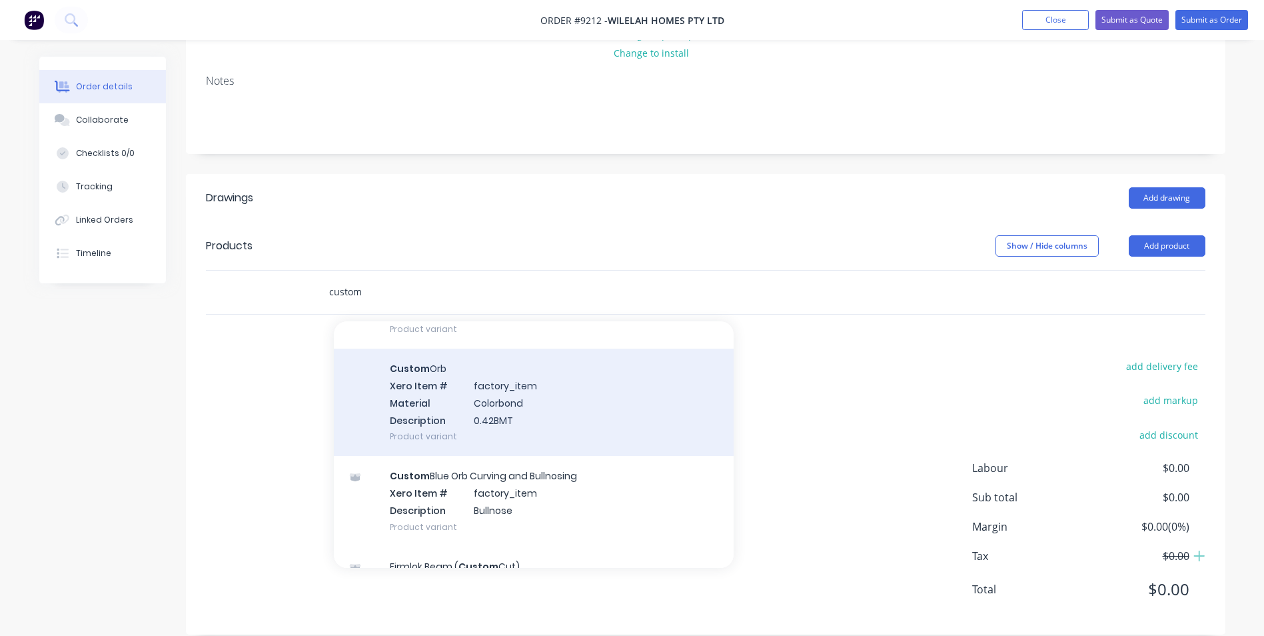
scroll to position [733, 0]
type input "custom"
click at [555, 367] on div "Custom Orb Xero Item # factory_item Material Colorbond Description 0.42BMT Prod…" at bounding box center [534, 401] width 400 height 107
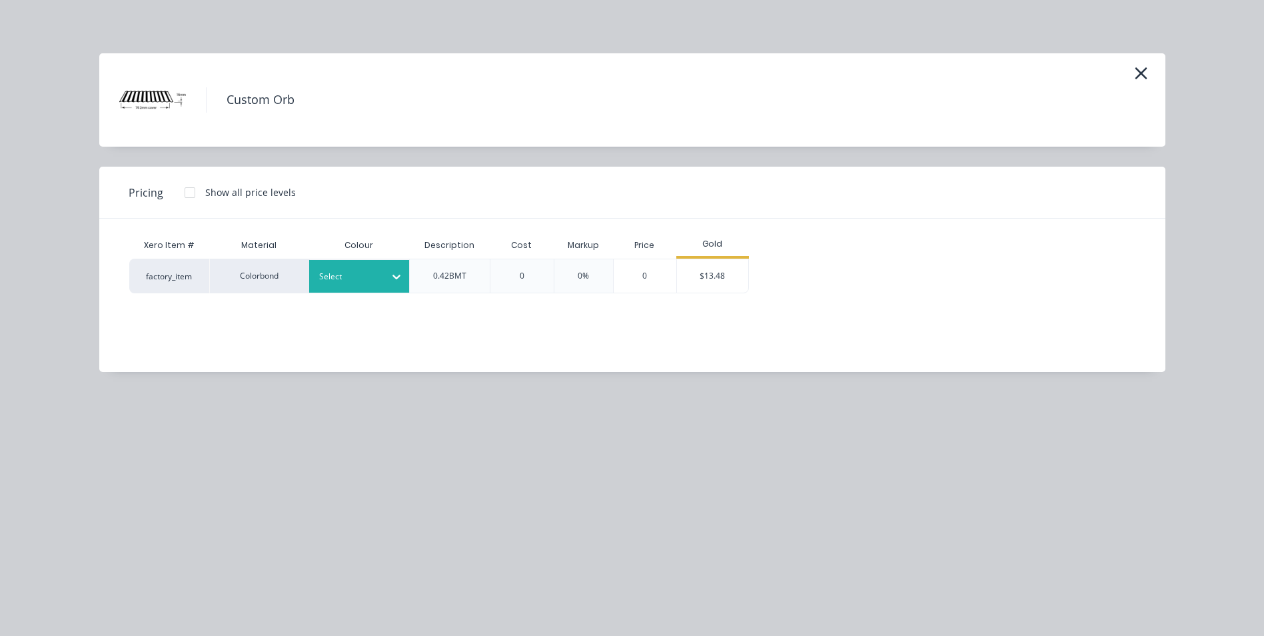
click at [387, 281] on div at bounding box center [397, 276] width 24 height 21
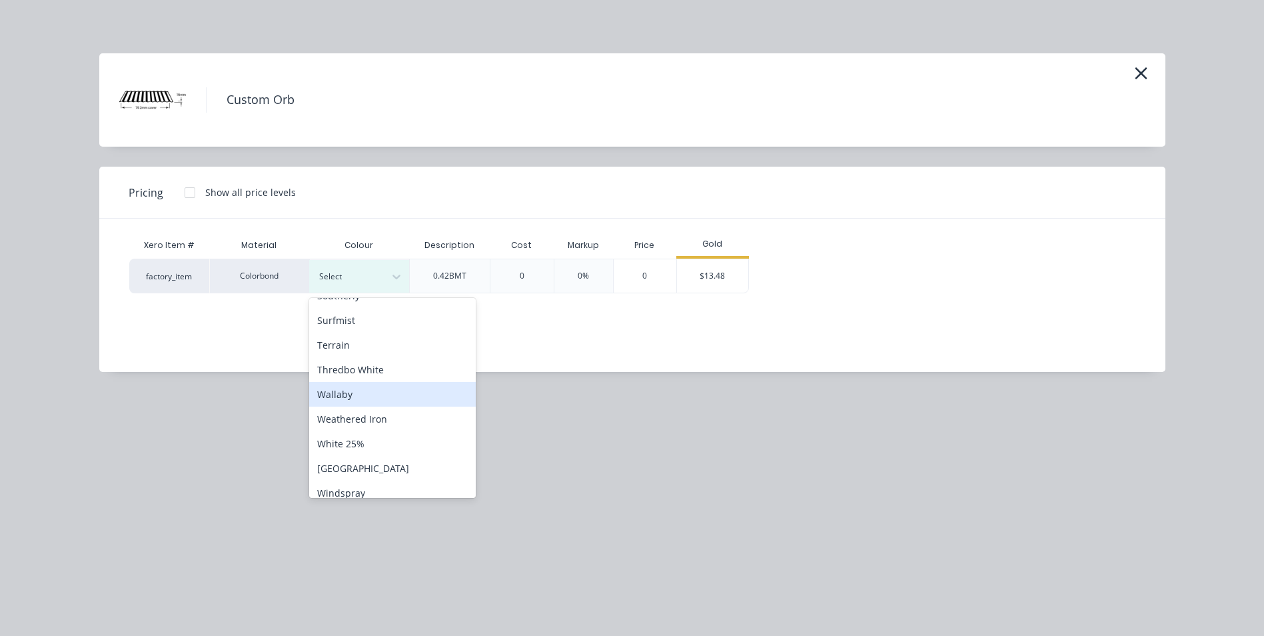
scroll to position [545, 0]
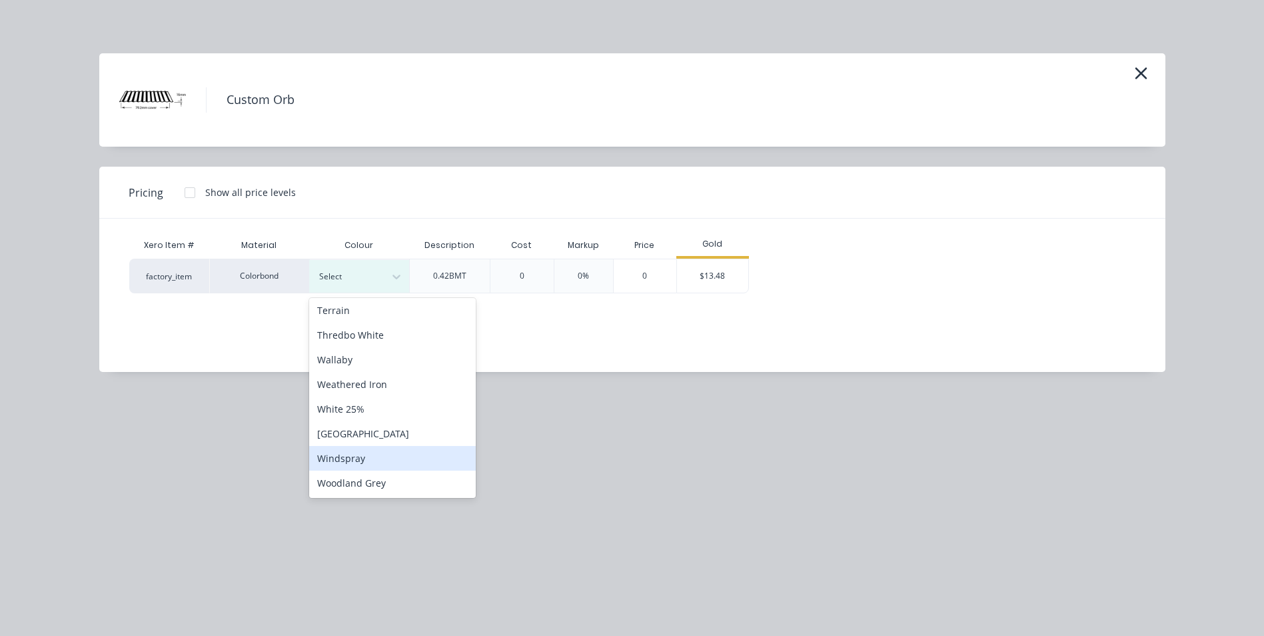
click at [378, 467] on div "Windspray" at bounding box center [392, 458] width 167 height 25
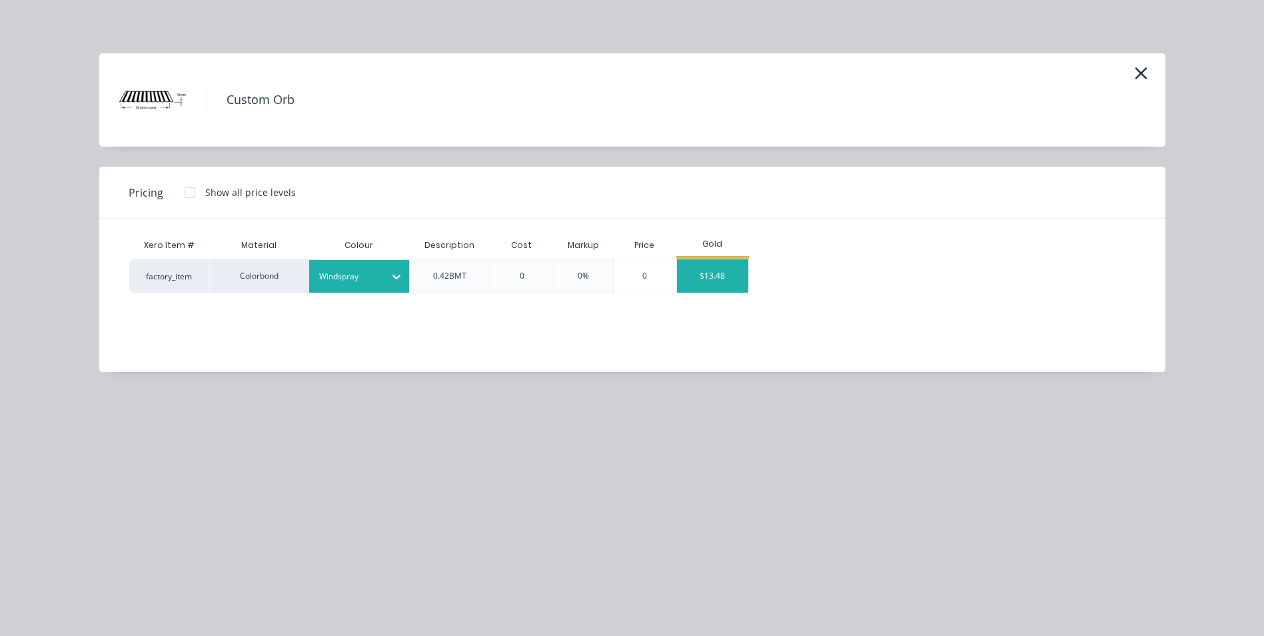
click at [713, 270] on div "$13.48" at bounding box center [712, 275] width 71 height 33
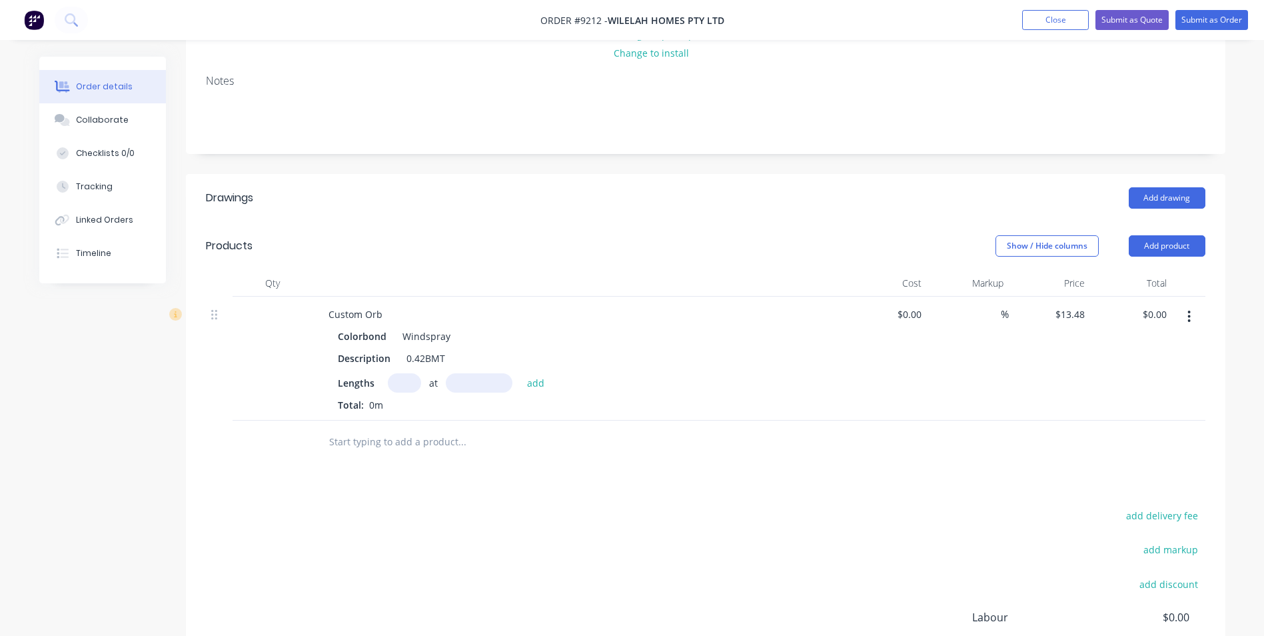
click at [412, 373] on input "text" at bounding box center [404, 382] width 33 height 19
type input "32"
type input "5600"
click at [521, 373] on button "add" at bounding box center [536, 382] width 31 height 18
type input "$2,415.62"
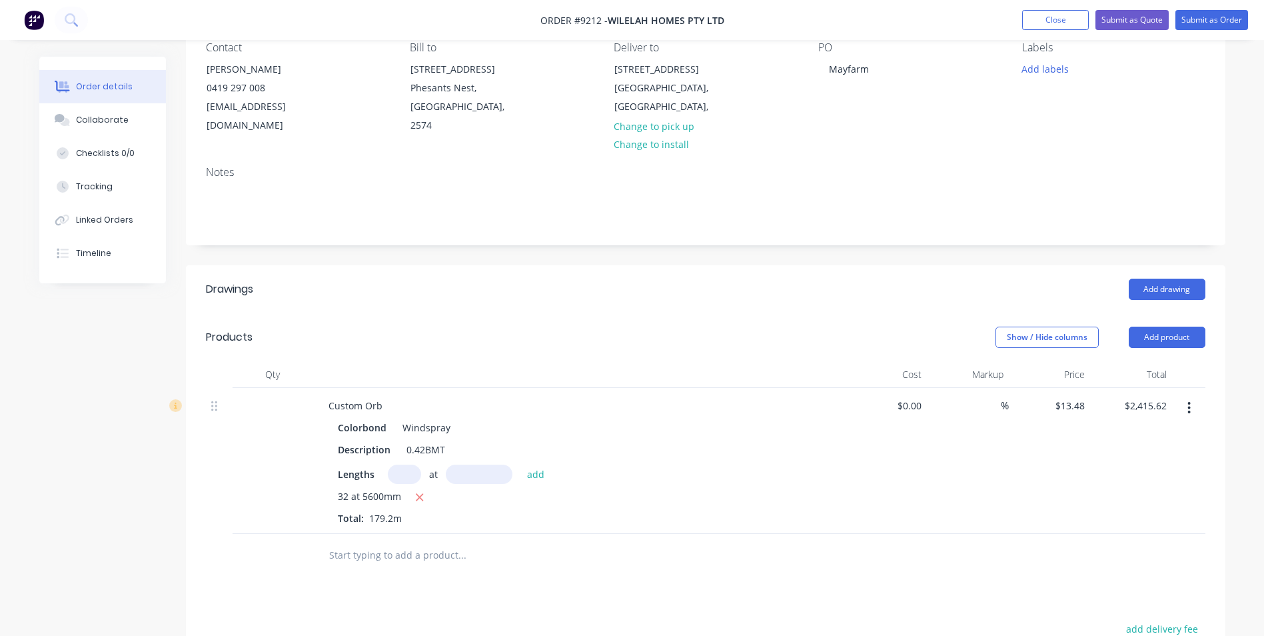
scroll to position [267, 0]
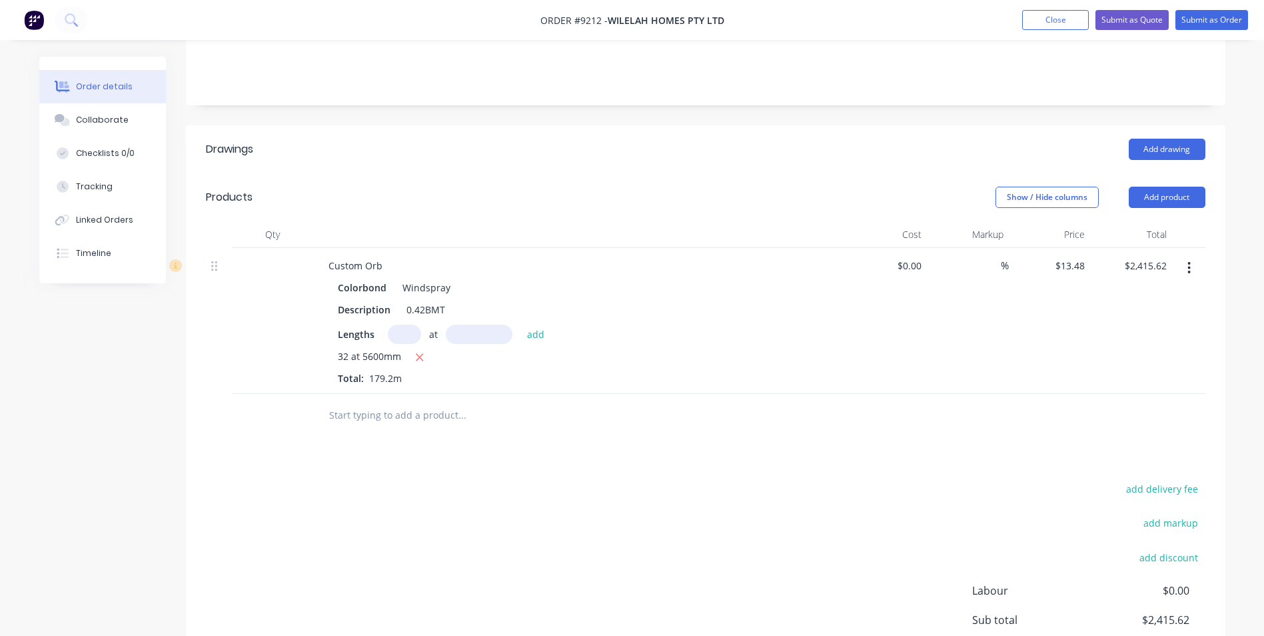
click at [407, 403] on input "text" at bounding box center [462, 415] width 267 height 27
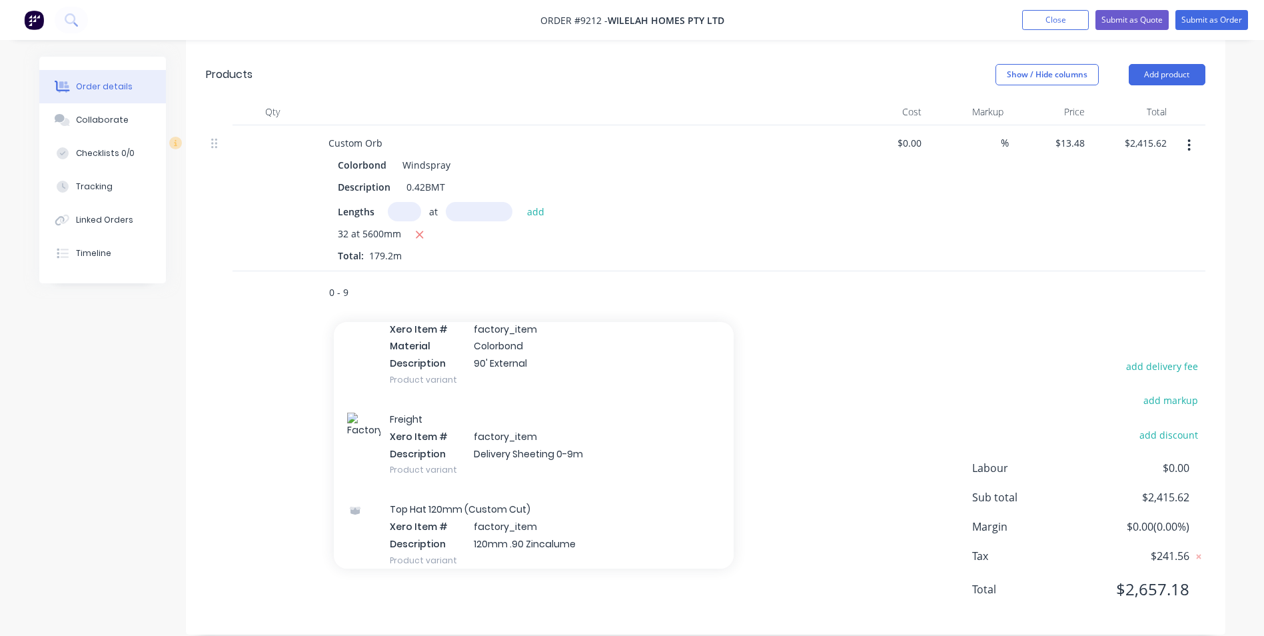
scroll to position [2066, 0]
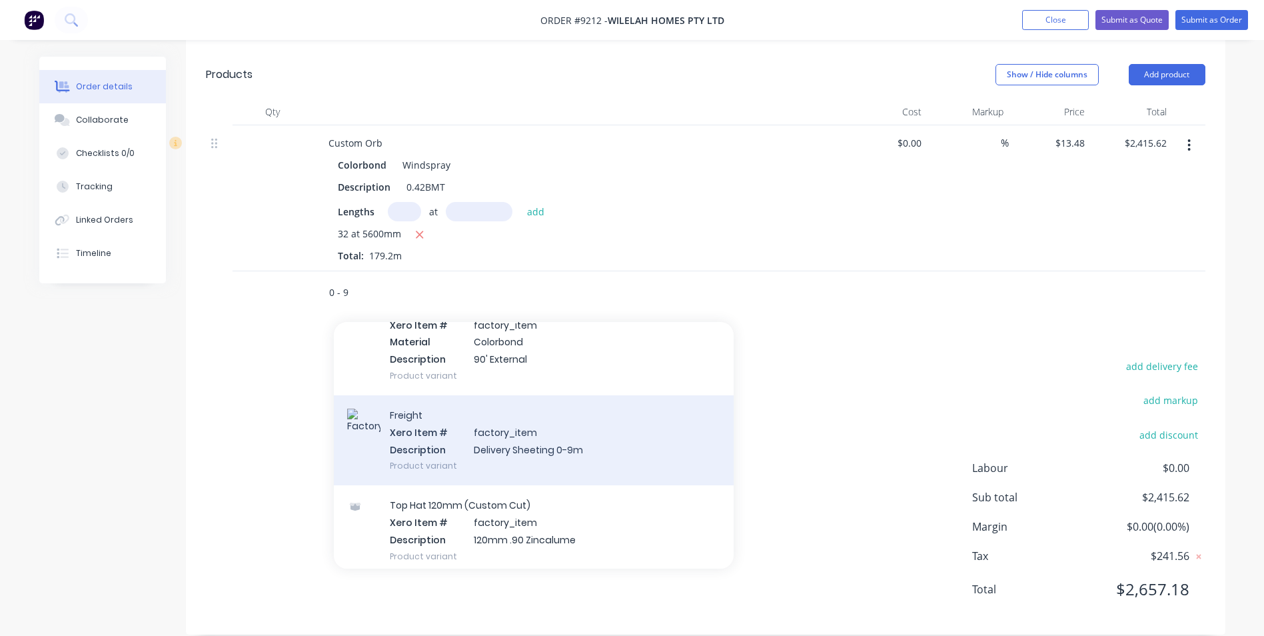
type input "0 - 9"
click at [535, 428] on div "Freight Xero Item # factory_item Description Delivery Sheeting 0-9m Product var…" at bounding box center [534, 440] width 400 height 90
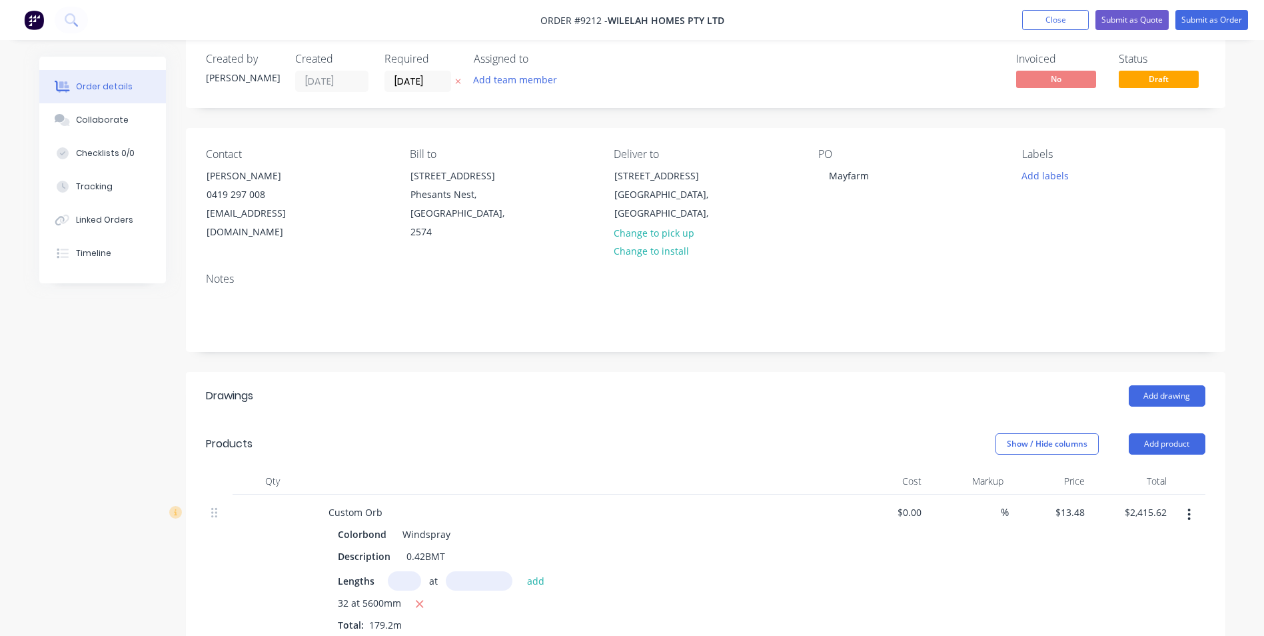
scroll to position [0, 0]
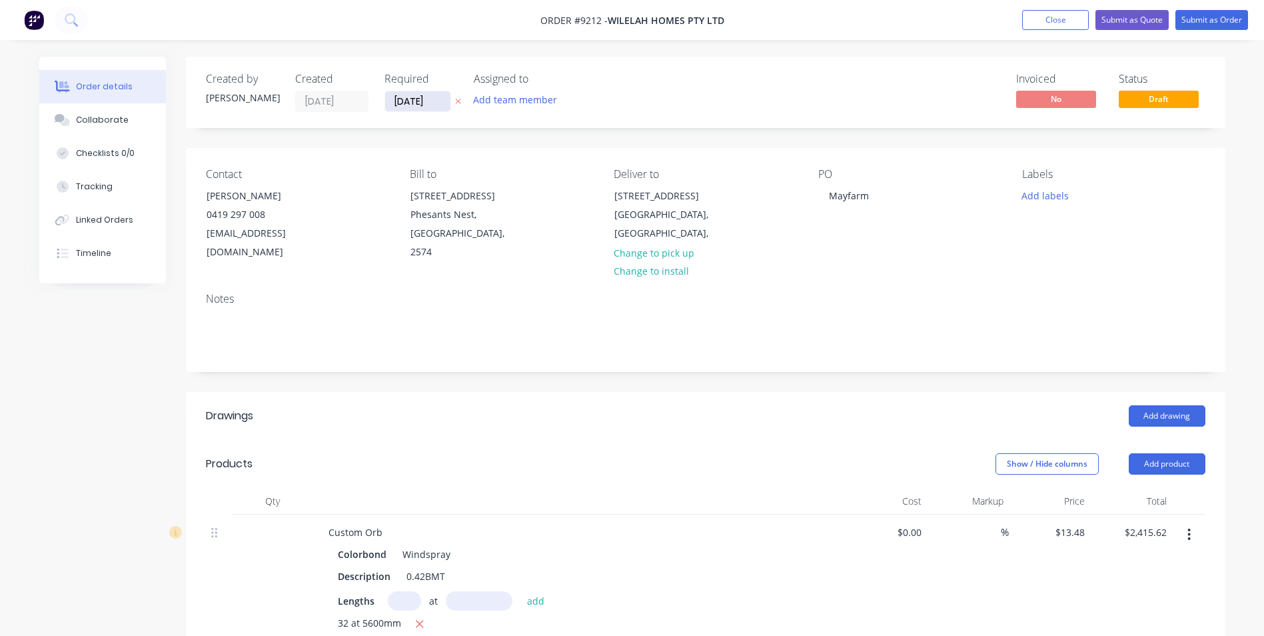
click at [425, 104] on input "[DATE]" at bounding box center [417, 101] width 65 height 20
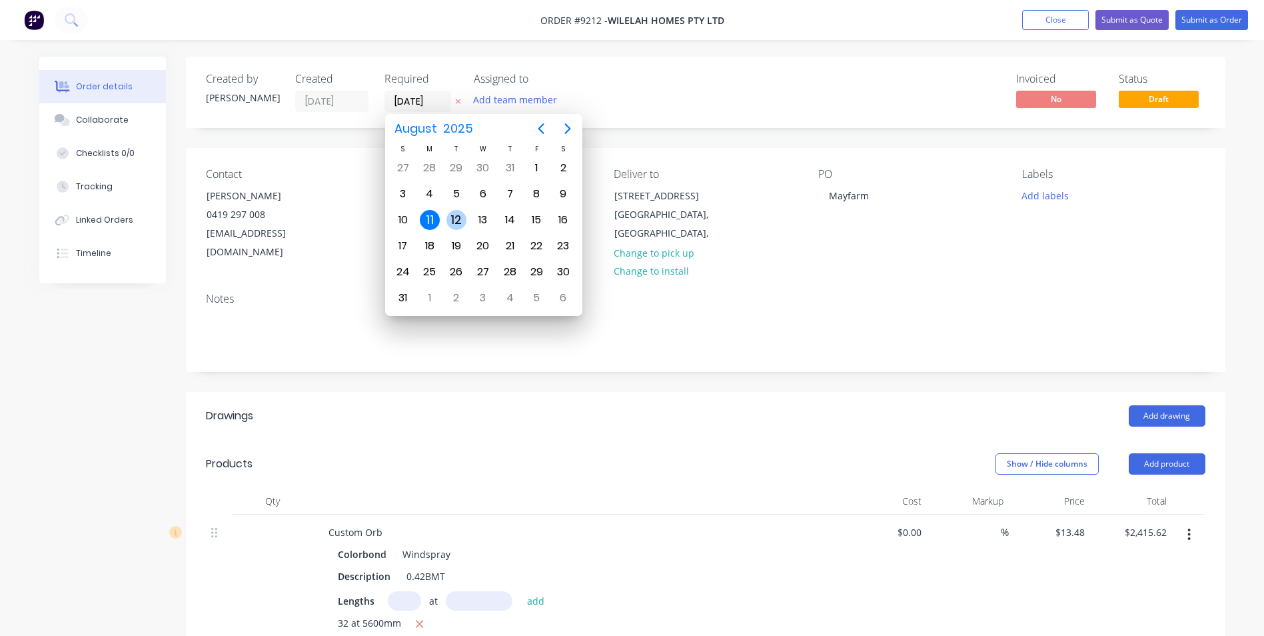
click at [462, 213] on div "12" at bounding box center [457, 220] width 20 height 20
type input "12/08/25"
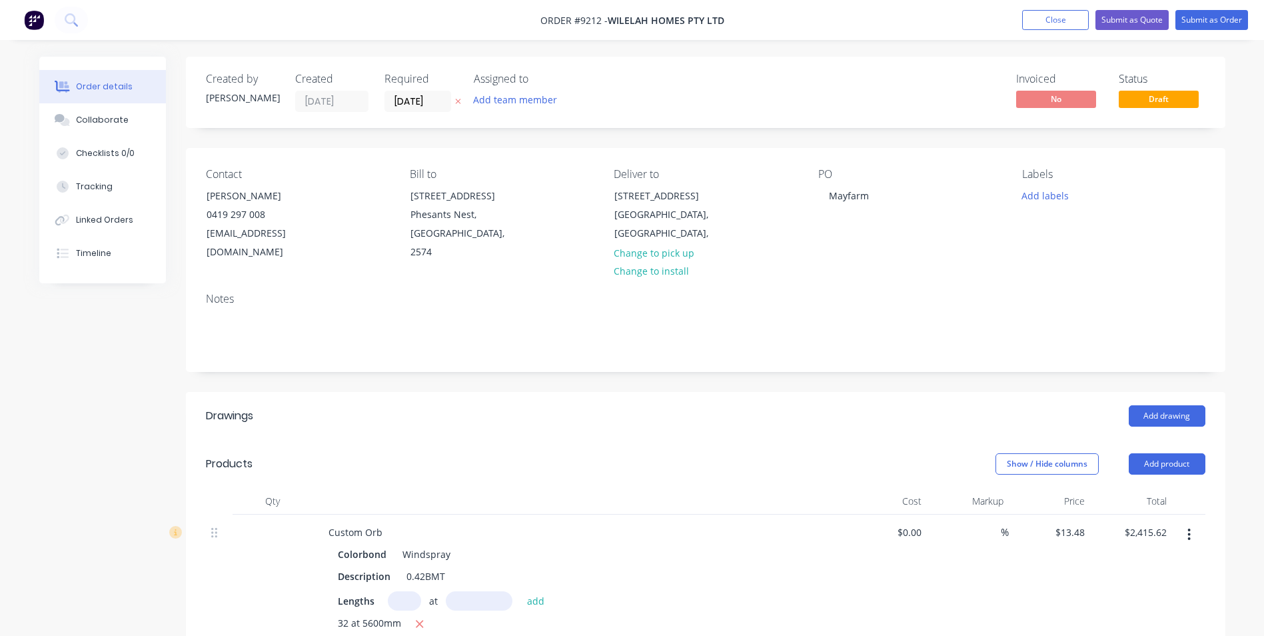
click at [1248, 12] on ul "Add product Close Submit as Quote Submit as Order" at bounding box center [1135, 20] width 258 height 20
click at [1230, 17] on button "Submit as Order" at bounding box center [1212, 20] width 73 height 20
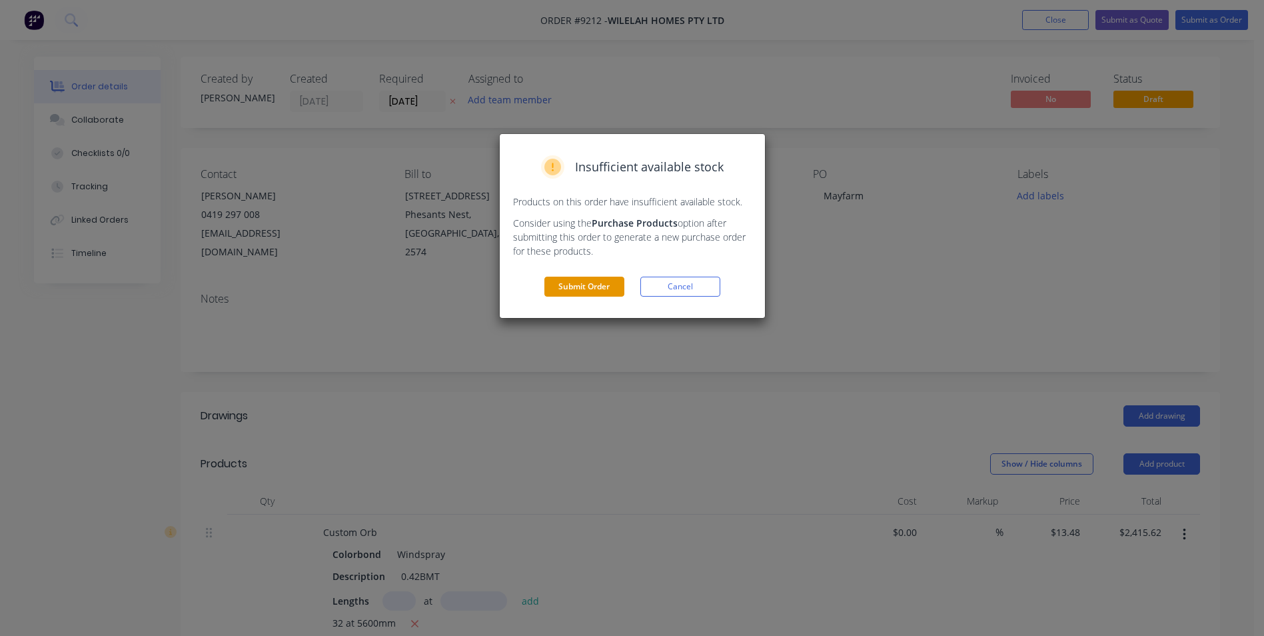
click at [600, 295] on button "Submit Order" at bounding box center [585, 287] width 80 height 20
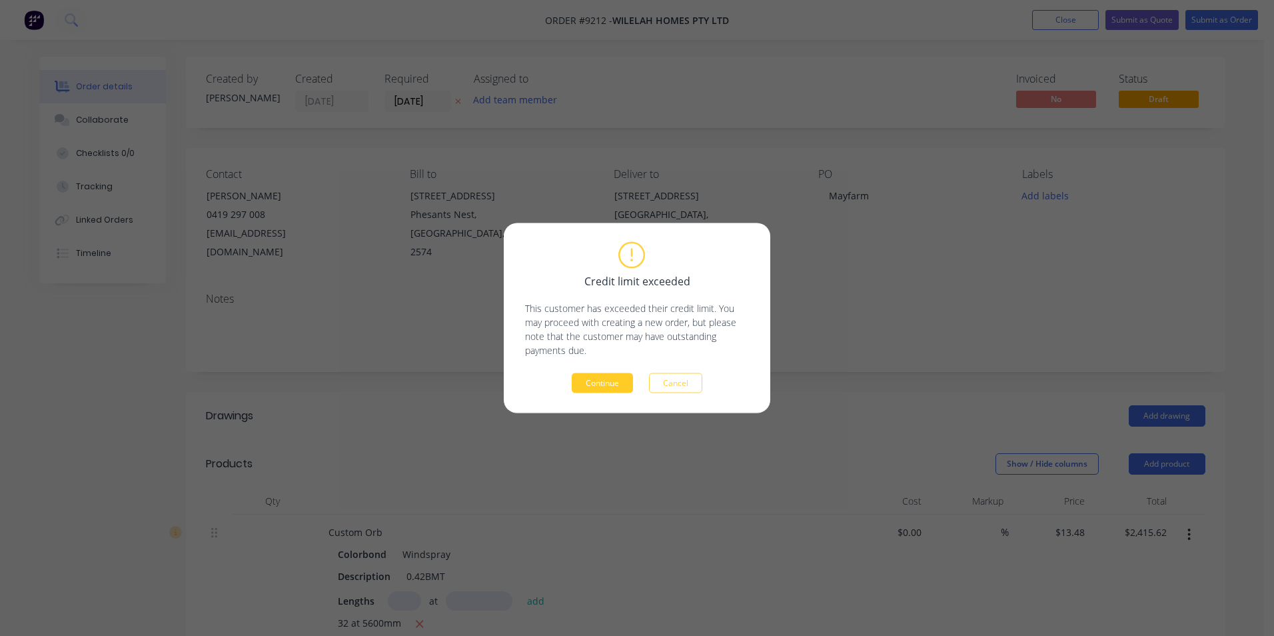
click at [611, 381] on button "Continue" at bounding box center [602, 383] width 61 height 20
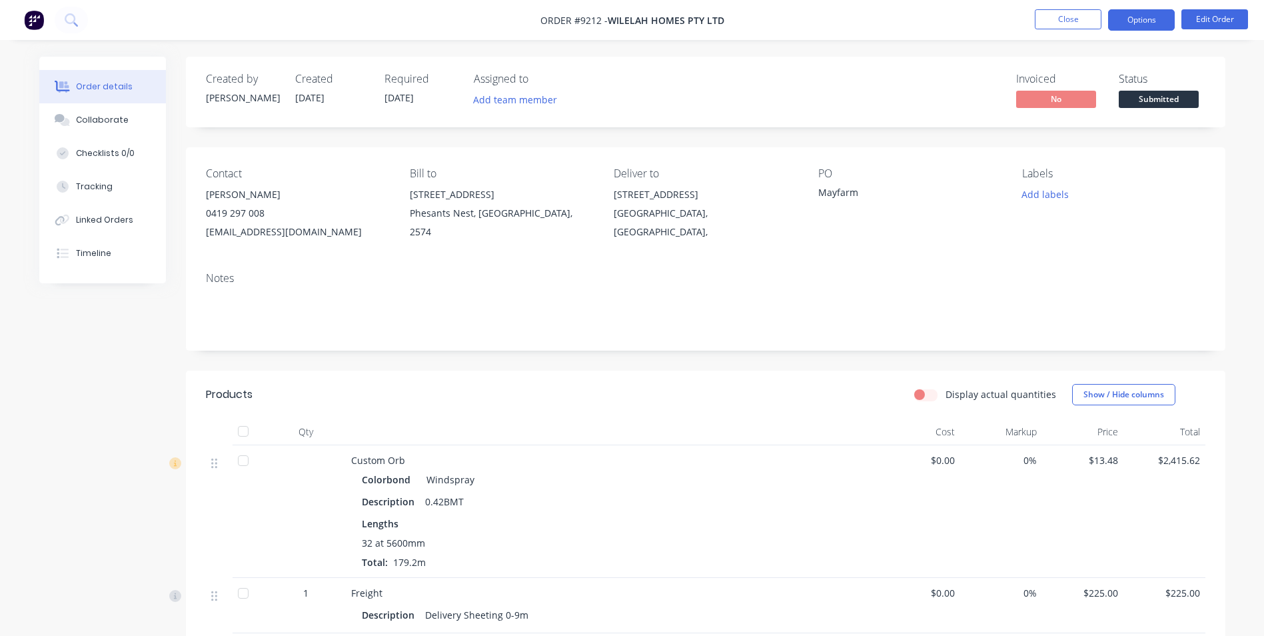
click at [1134, 23] on button "Options" at bounding box center [1141, 19] width 67 height 21
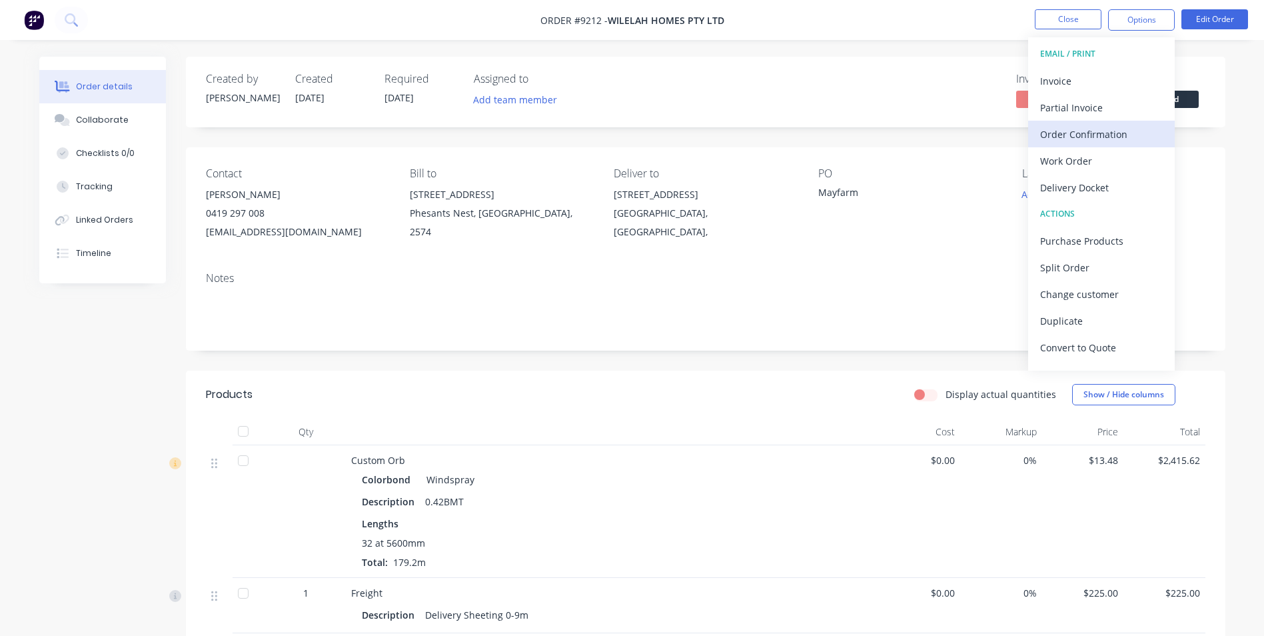
click at [1089, 138] on div "Order Confirmation" at bounding box center [1101, 134] width 123 height 19
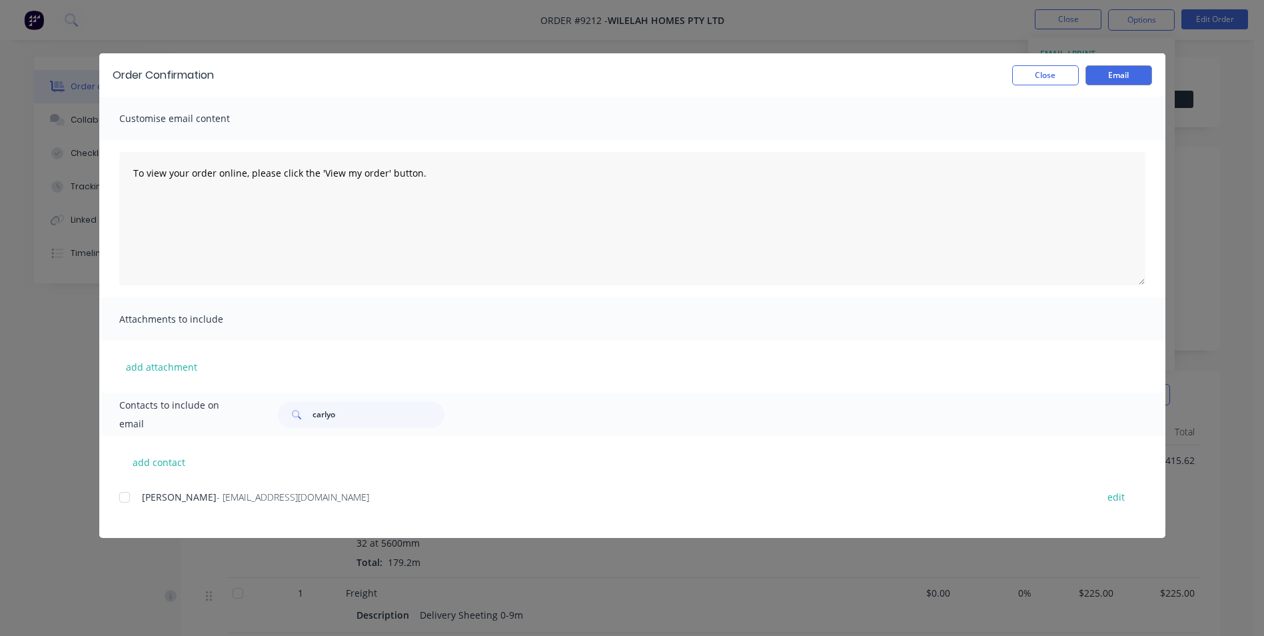
click at [127, 498] on div at bounding box center [124, 497] width 27 height 27
click at [1106, 74] on button "Email" at bounding box center [1119, 75] width 67 height 20
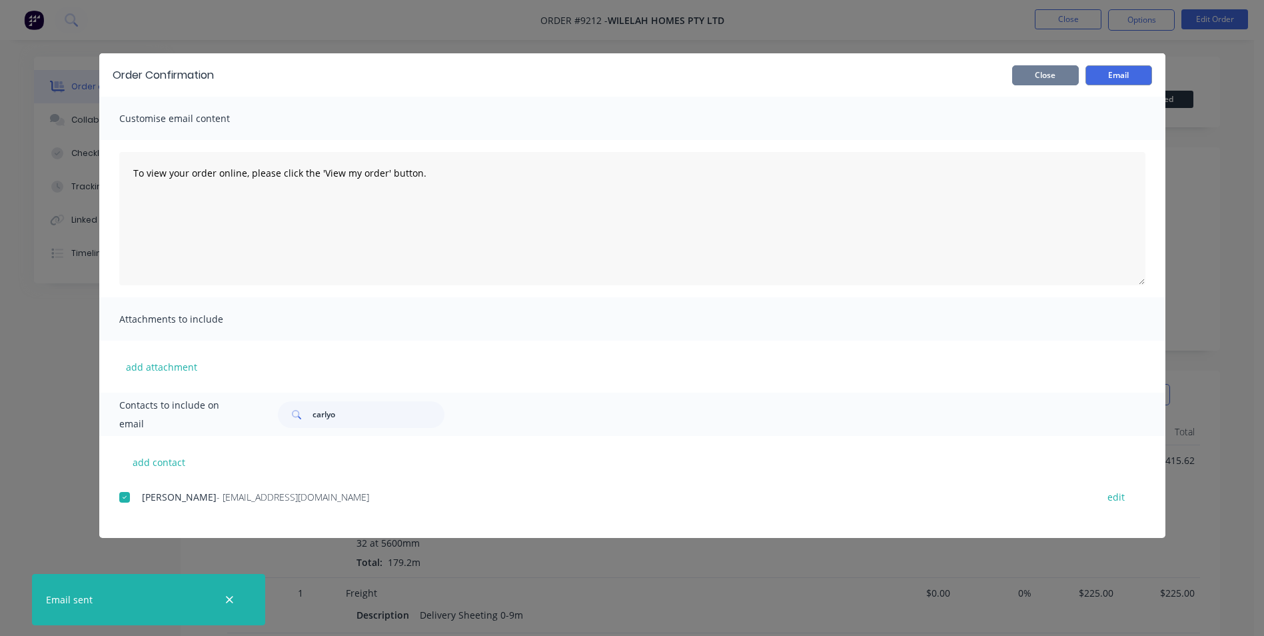
click at [1043, 83] on button "Close" at bounding box center [1045, 75] width 67 height 20
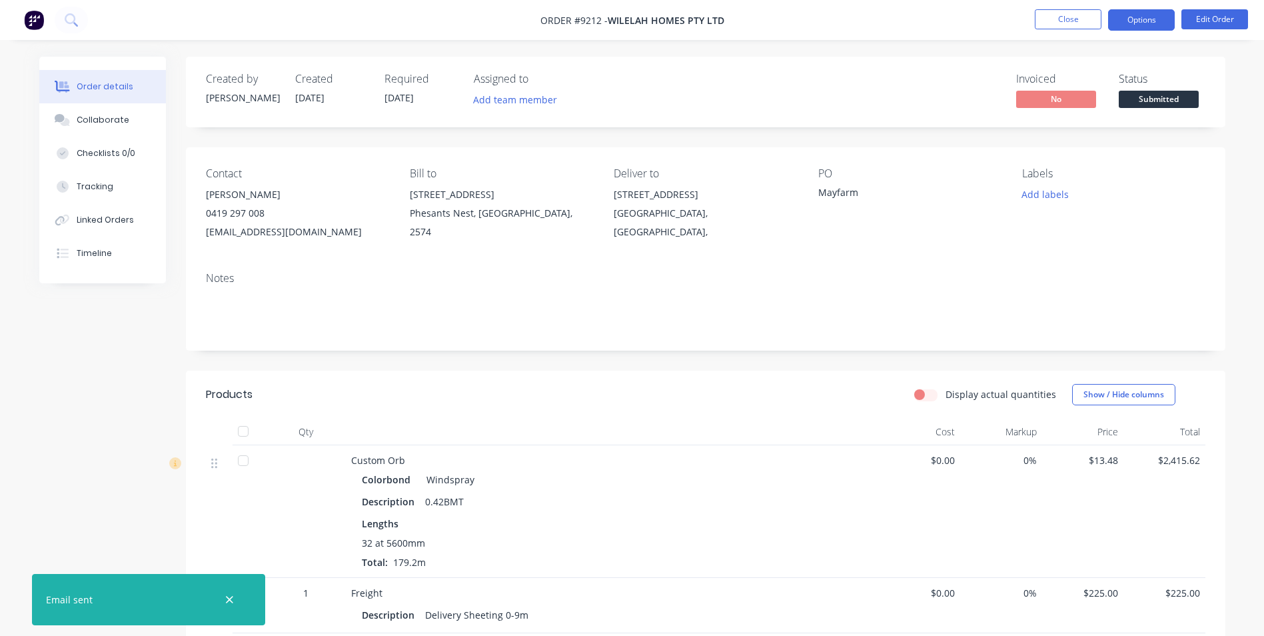
click at [1127, 17] on button "Options" at bounding box center [1141, 19] width 67 height 21
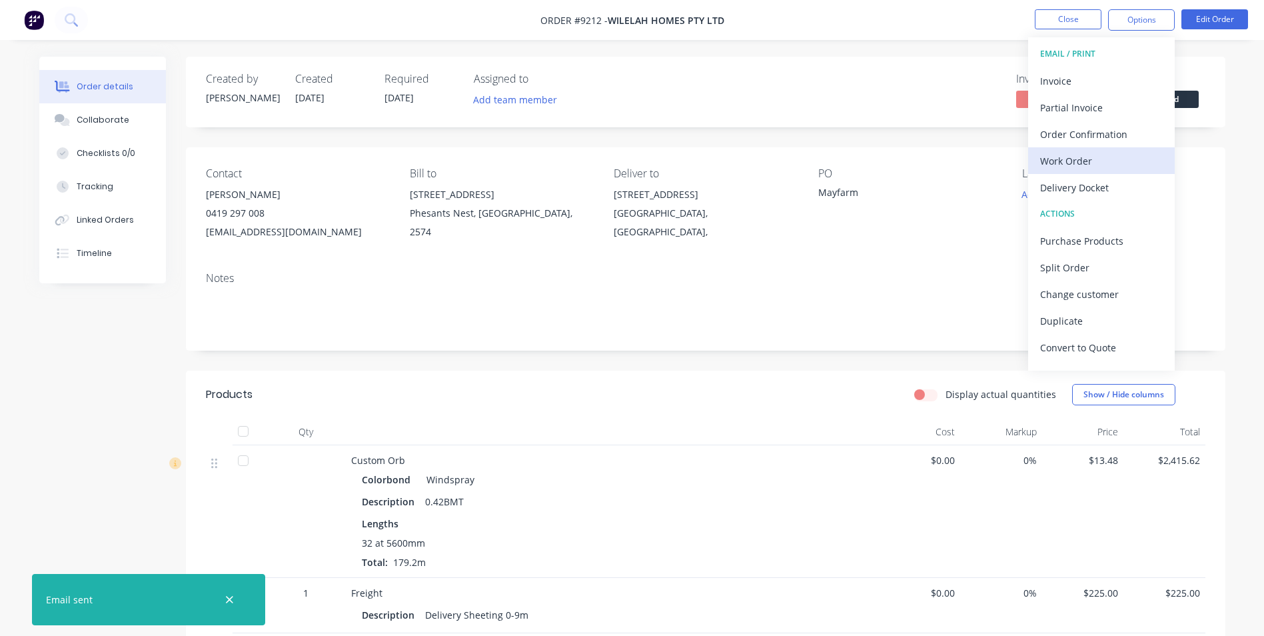
click at [1073, 166] on div "Work Order" at bounding box center [1101, 160] width 123 height 19
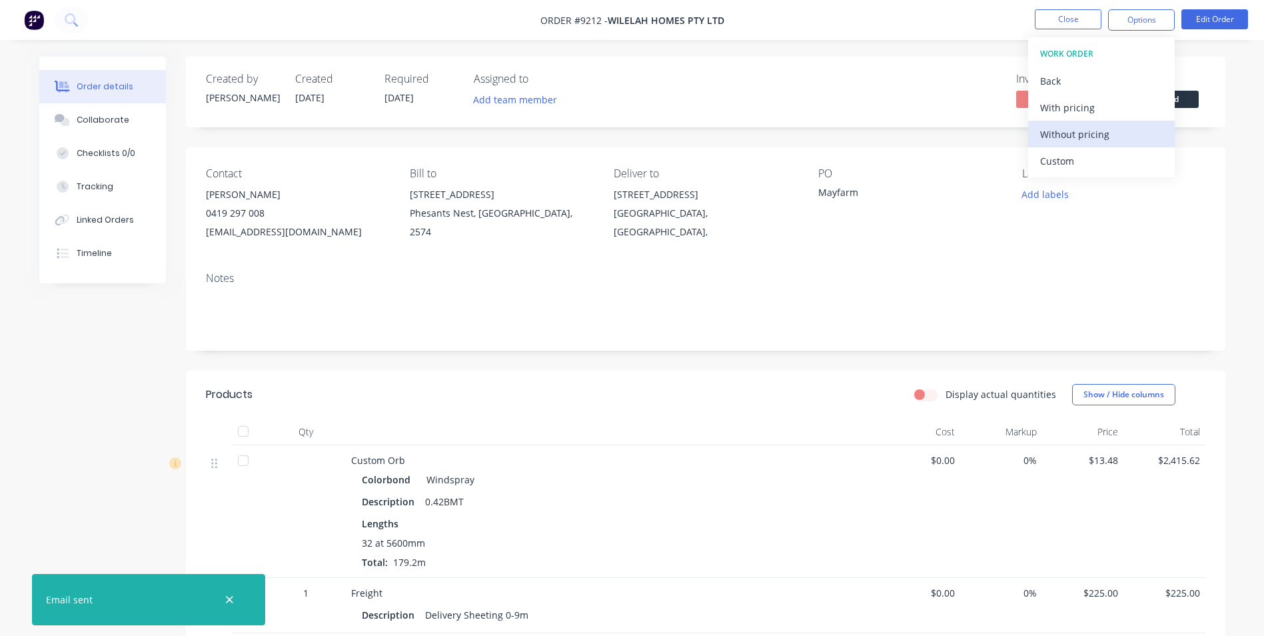
click at [1047, 137] on div "Without pricing" at bounding box center [1101, 134] width 123 height 19
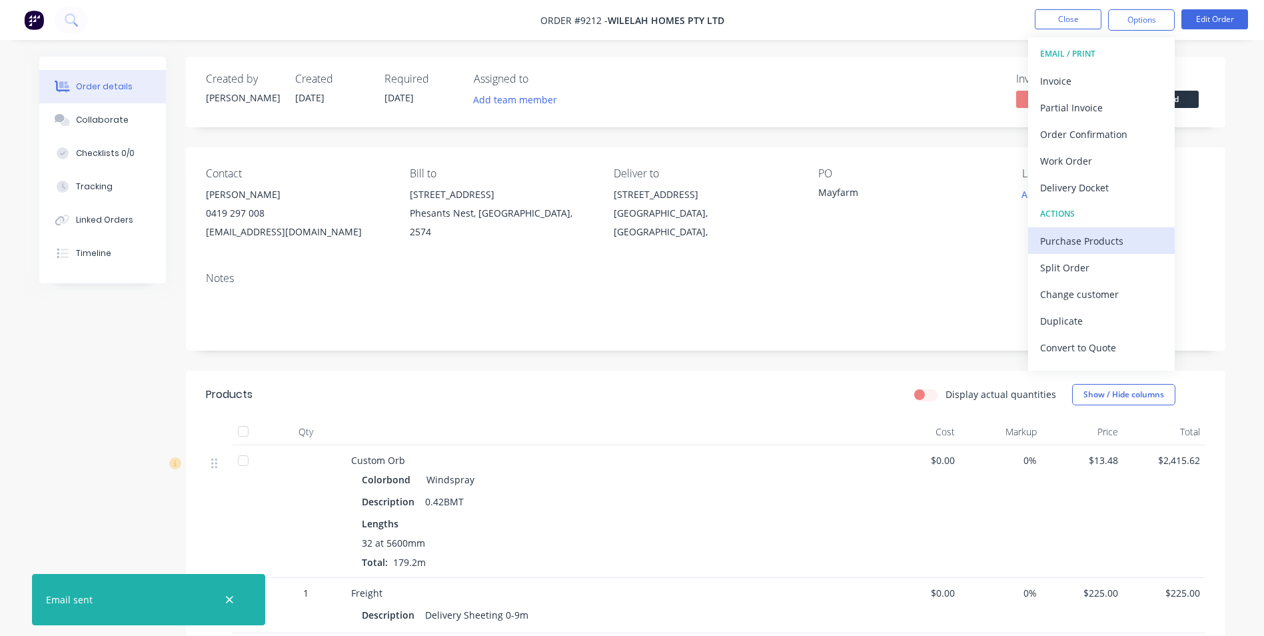
click at [1051, 242] on div "Purchase Products" at bounding box center [1101, 240] width 123 height 19
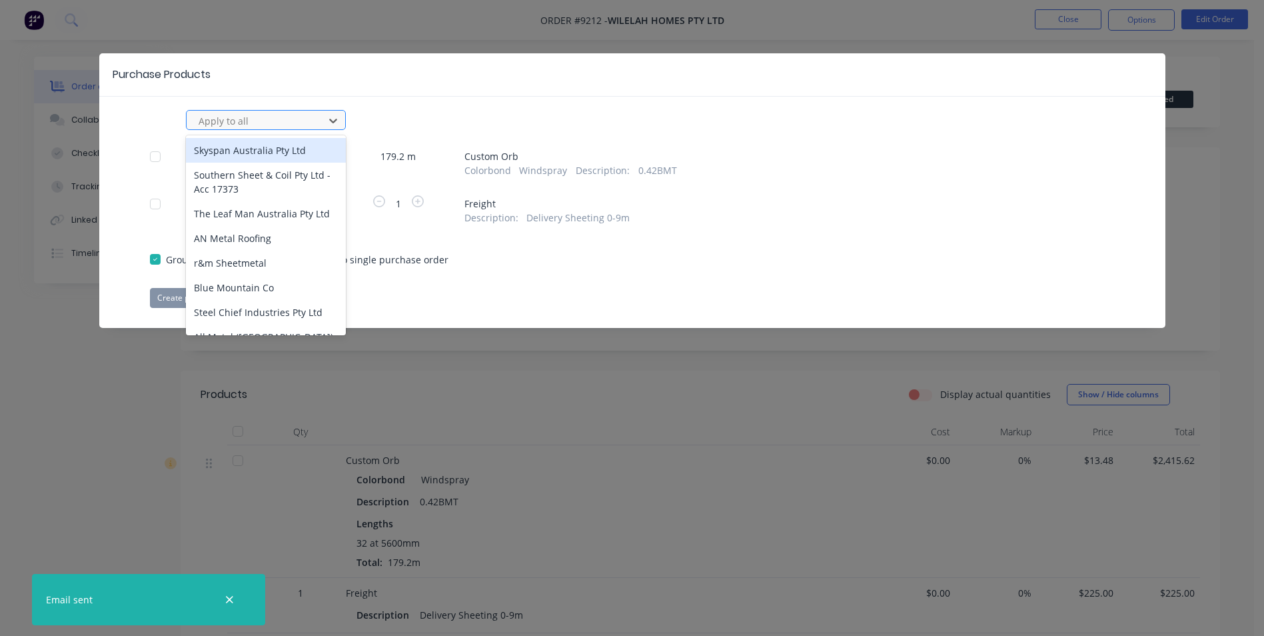
click at [245, 128] on div at bounding box center [257, 121] width 120 height 17
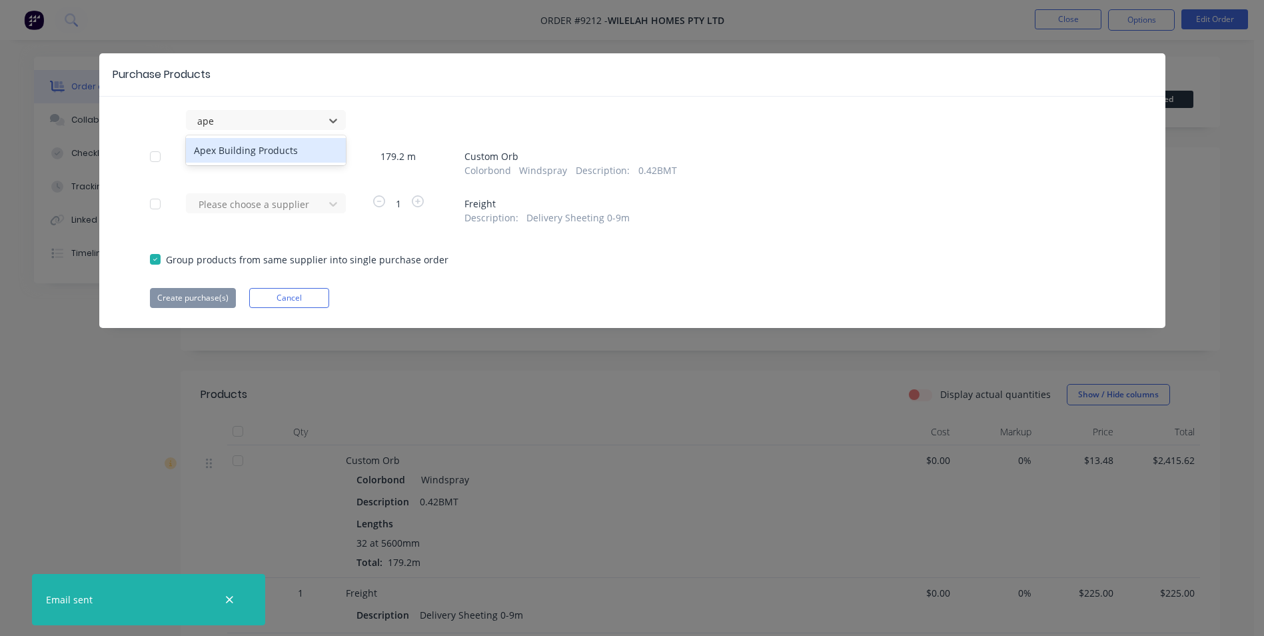
type input "apex"
click at [250, 158] on div "Apex Building Products" at bounding box center [266, 150] width 160 height 25
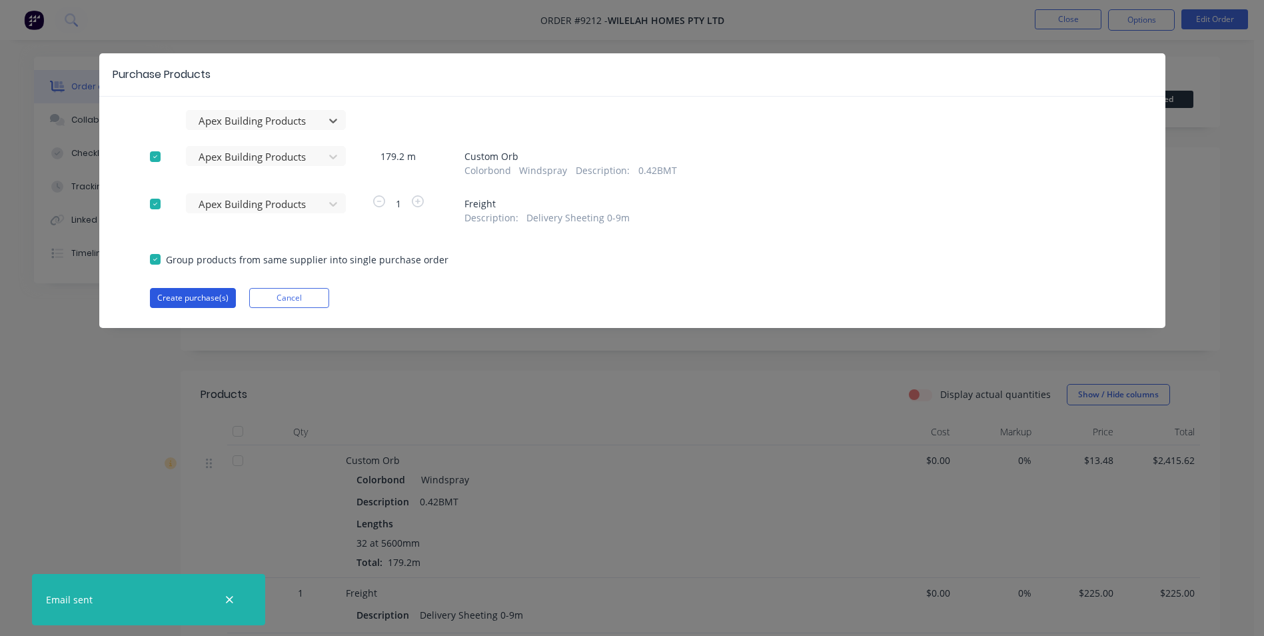
click at [189, 296] on button "Create purchase(s)" at bounding box center [193, 298] width 86 height 20
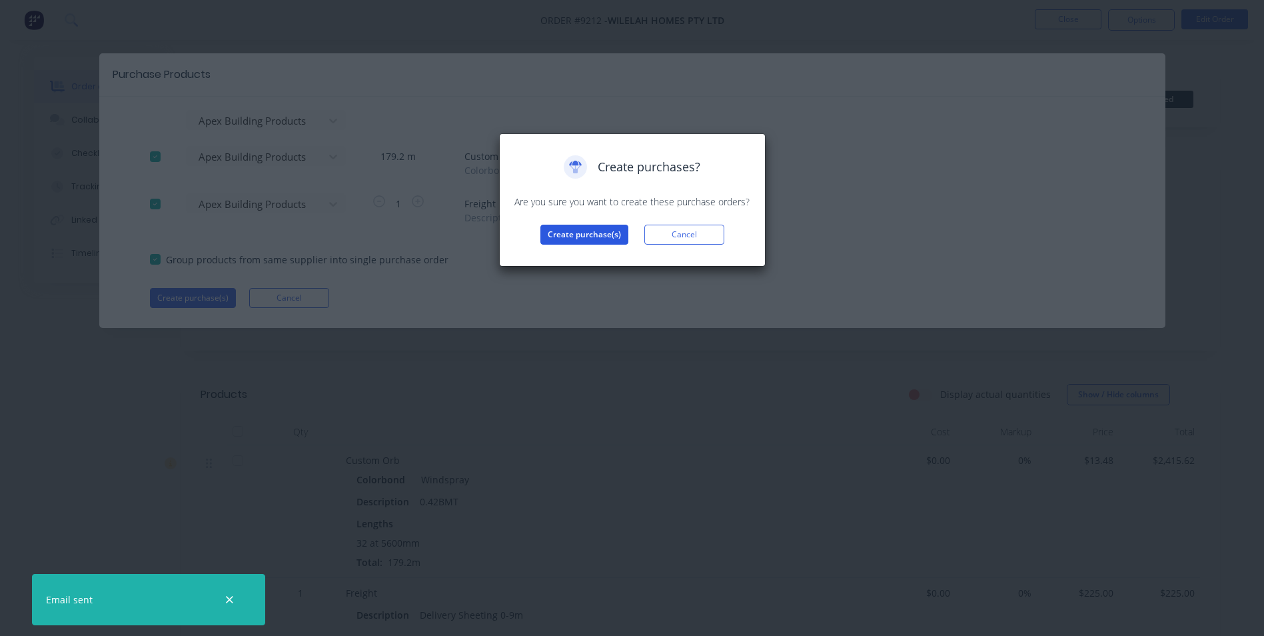
click at [564, 229] on button "Create purchase(s)" at bounding box center [585, 235] width 88 height 20
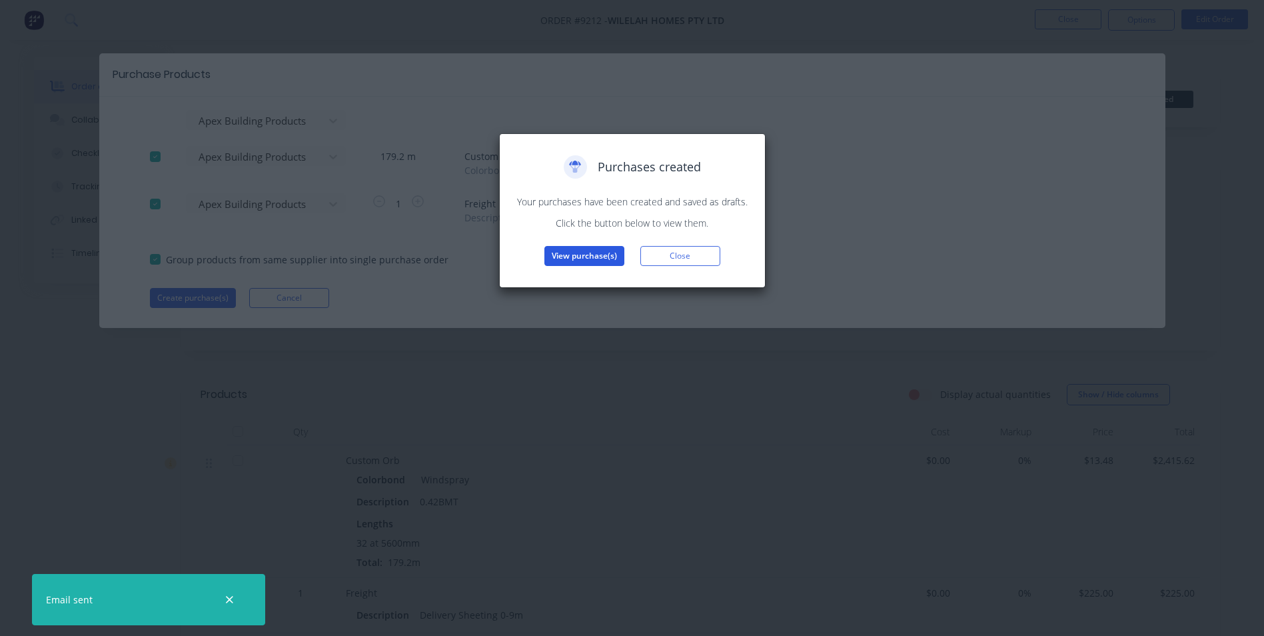
click at [599, 255] on button "View purchase(s)" at bounding box center [585, 256] width 80 height 20
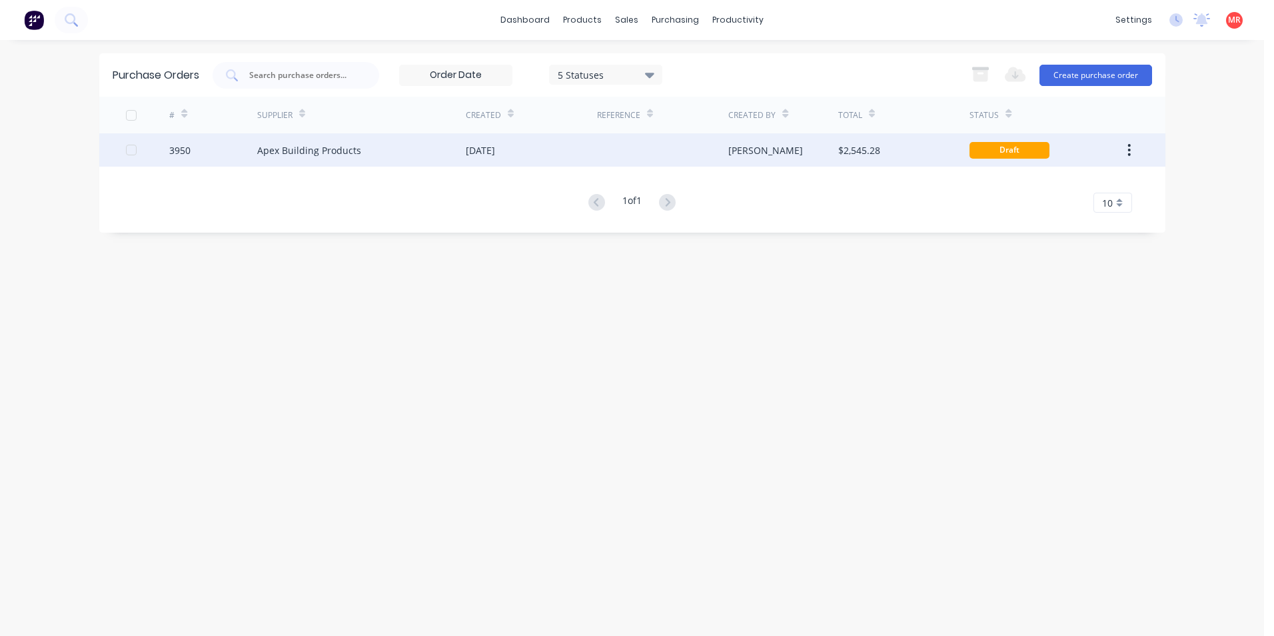
click at [779, 165] on div "[PERSON_NAME]" at bounding box center [784, 149] width 110 height 33
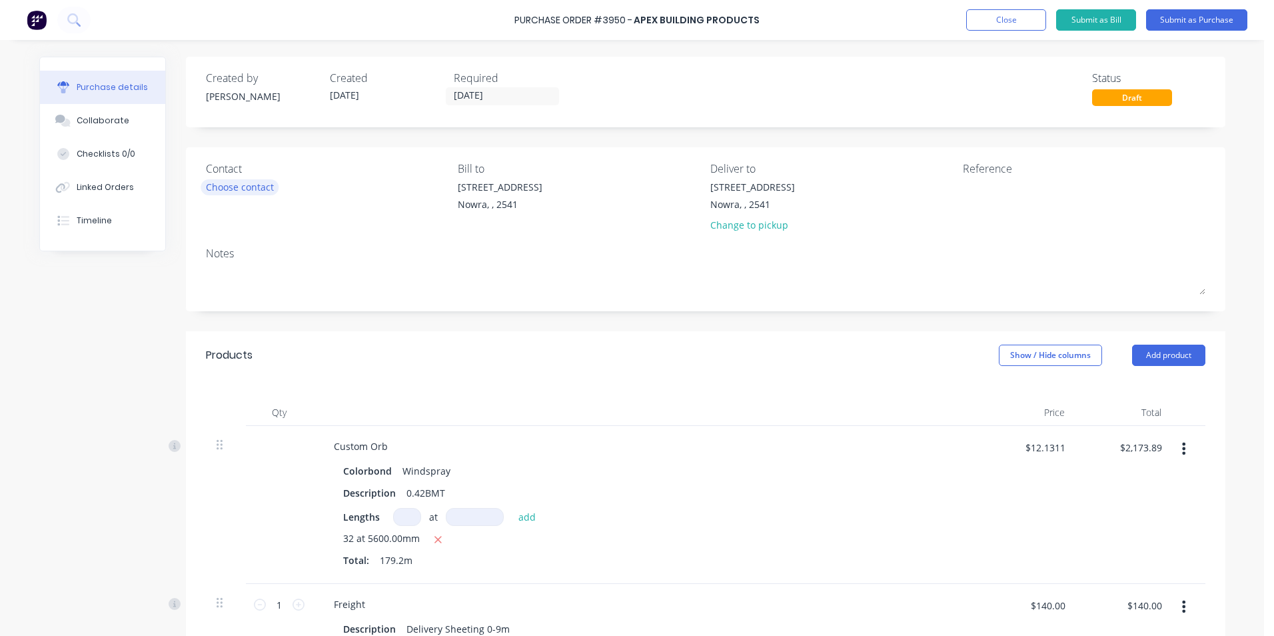
click at [247, 189] on div "Choose contact" at bounding box center [240, 187] width 68 height 14
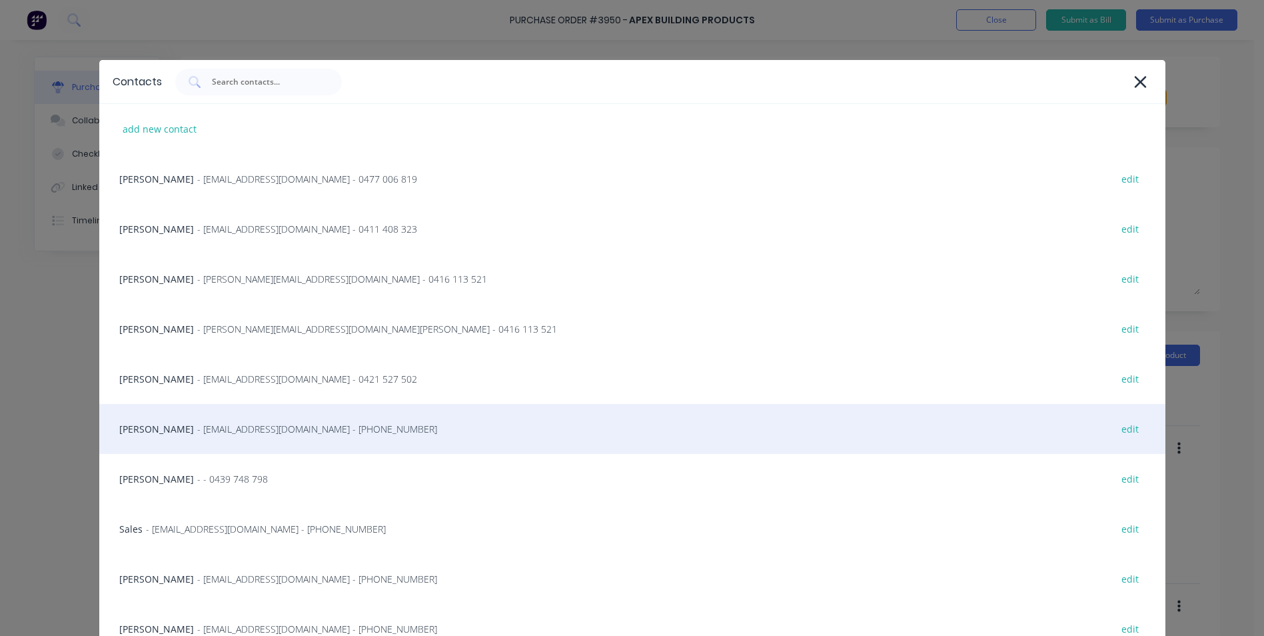
click at [209, 424] on span "- info@SCRS.net.au - (02) 4411 1090" at bounding box center [317, 429] width 240 height 14
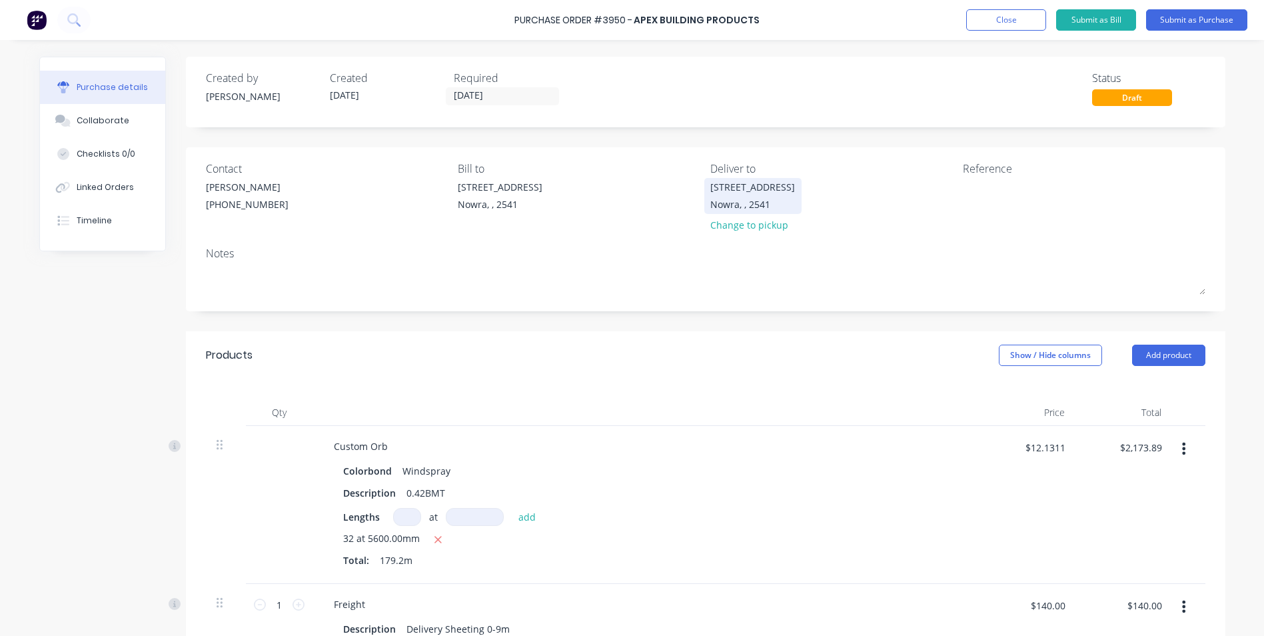
click at [736, 191] on div "[STREET_ADDRESS]" at bounding box center [753, 187] width 85 height 14
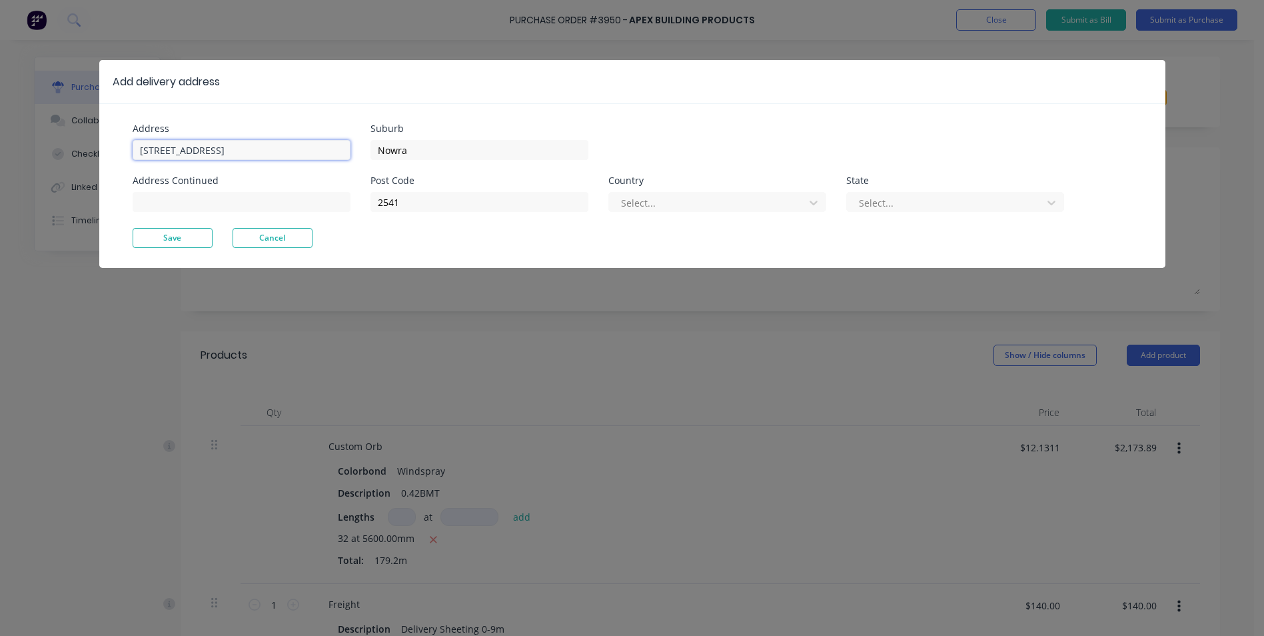
drag, startPoint x: 253, startPoint y: 156, endPoint x: 108, endPoint y: 163, distance: 144.8
click at [108, 163] on div "Address Unit 6/53 Albatross Road Address Continued Suburb Nowra Post Code 2541 …" at bounding box center [632, 185] width 1066 height 165
type input "380 Mayfarm rd"
type input "Camden"
click at [456, 130] on div "Suburb" at bounding box center [480, 128] width 218 height 9
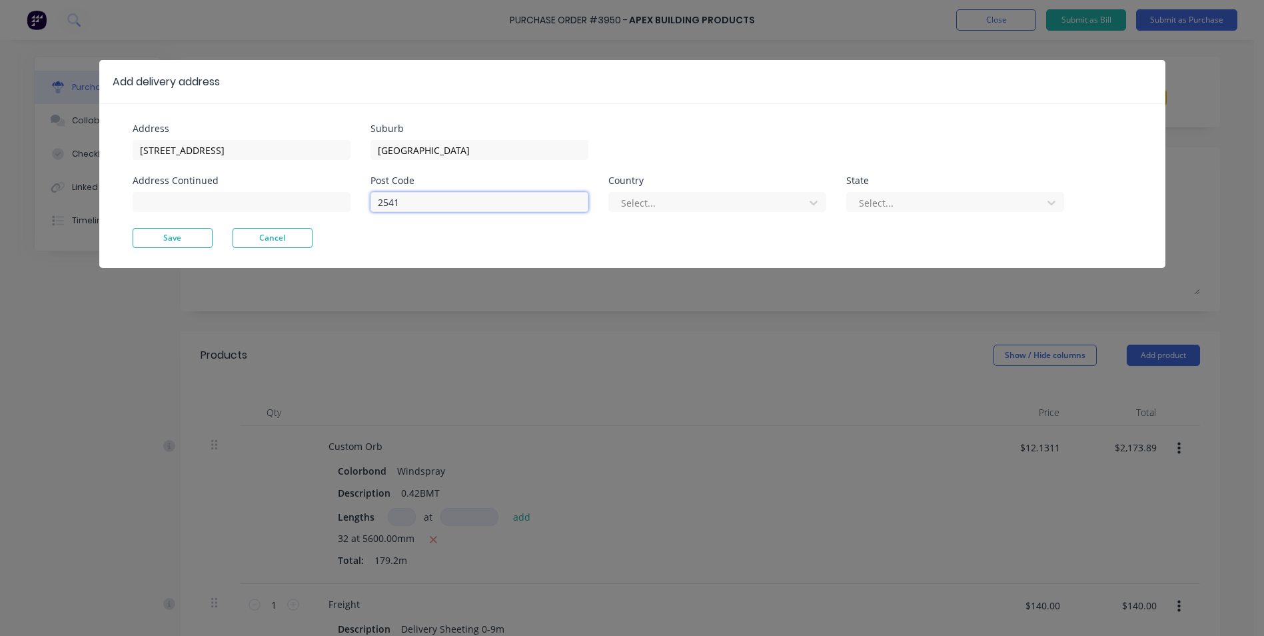
drag, startPoint x: 429, startPoint y: 196, endPoint x: 336, endPoint y: 215, distance: 94.6
click at [336, 215] on div "Address 380 Mayfarm rd Address Continued Suburb Camden Post Code 2541 Country S…" at bounding box center [383, 176] width 500 height 104
click at [773, 203] on div at bounding box center [709, 203] width 178 height 17
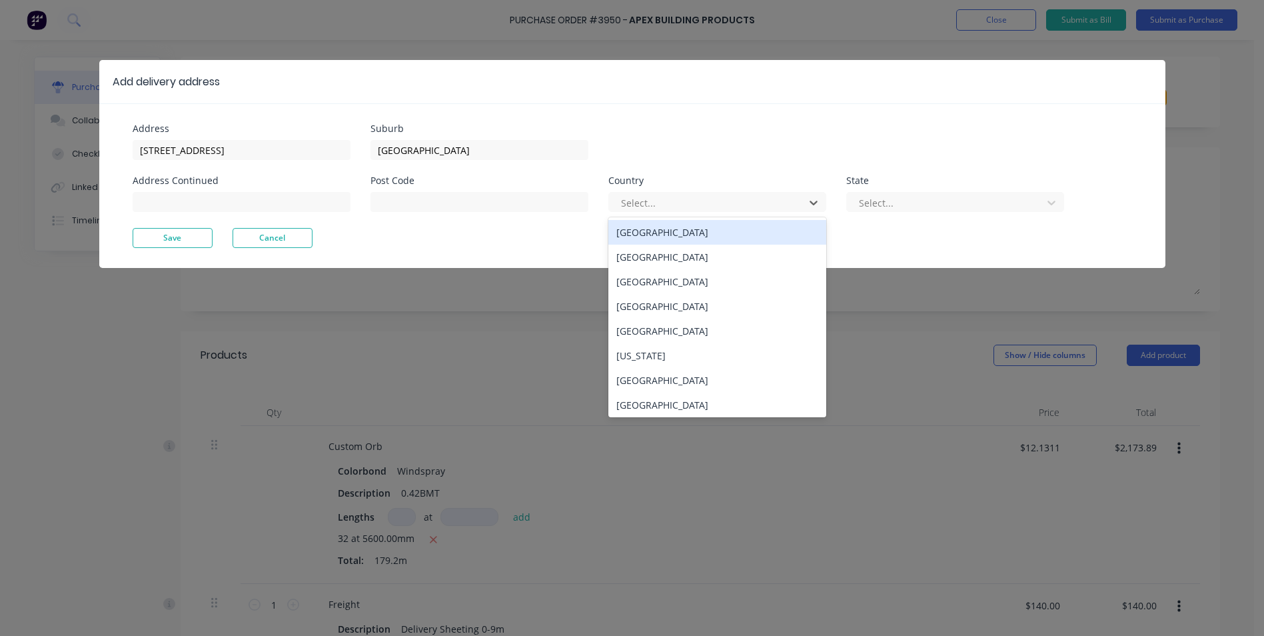
click at [727, 237] on div "Australia" at bounding box center [718, 232] width 218 height 25
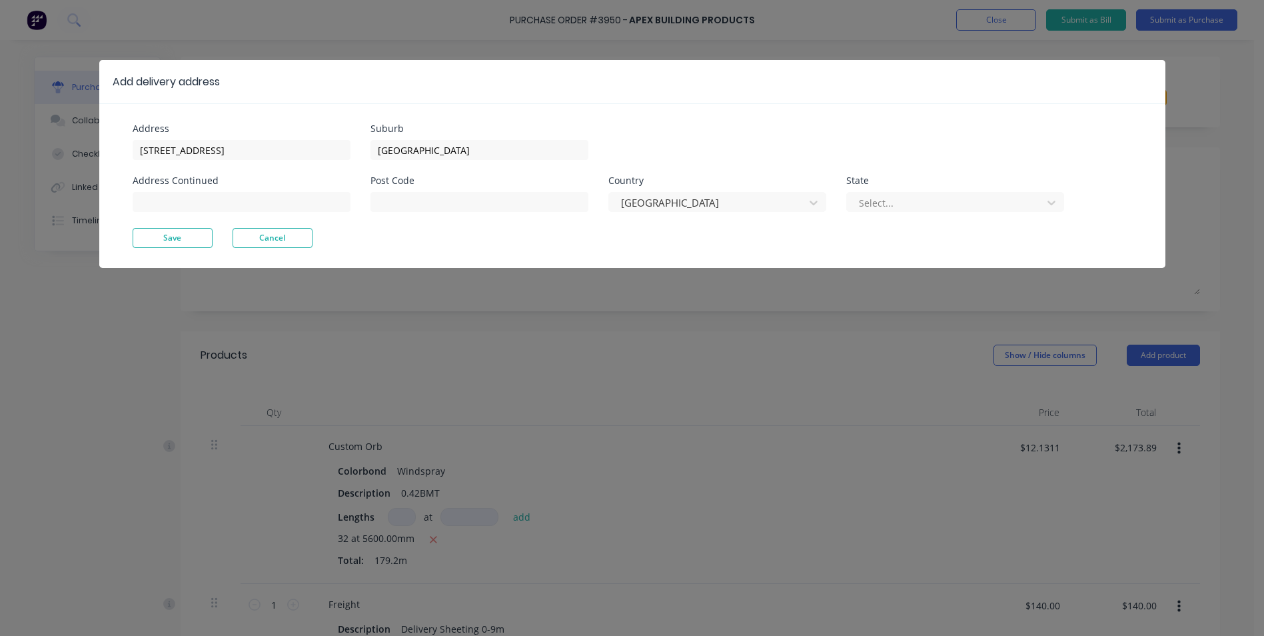
click at [899, 187] on div "State Select..." at bounding box center [956, 194] width 218 height 36
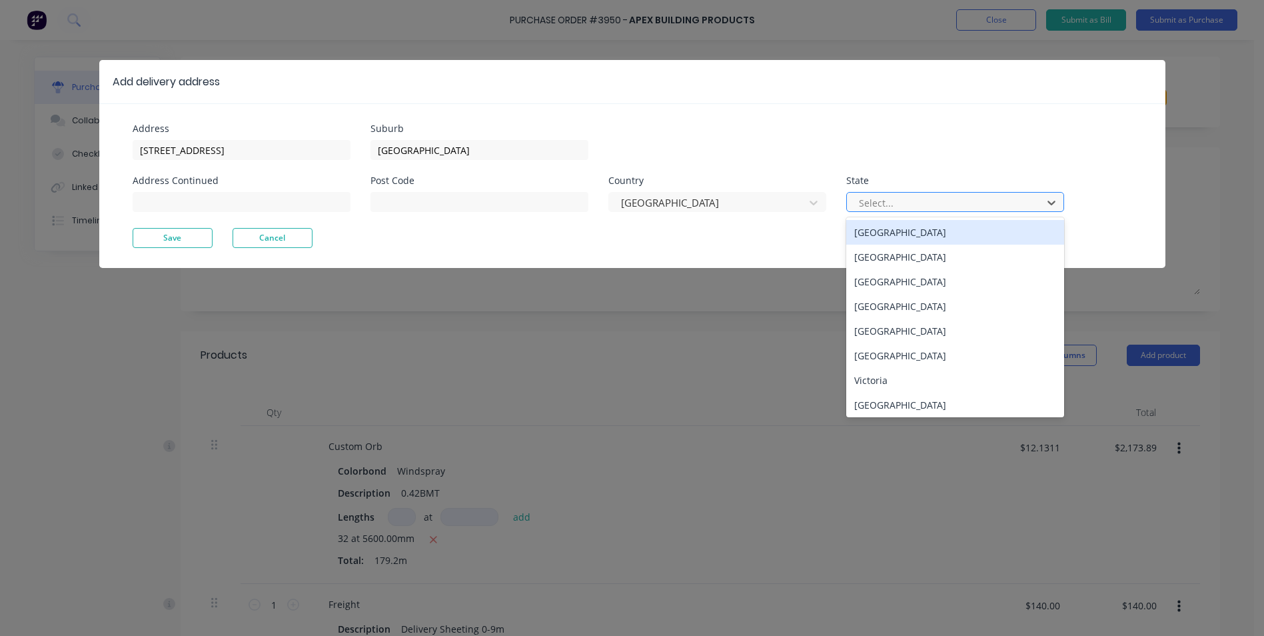
click at [895, 207] on div at bounding box center [947, 203] width 178 height 17
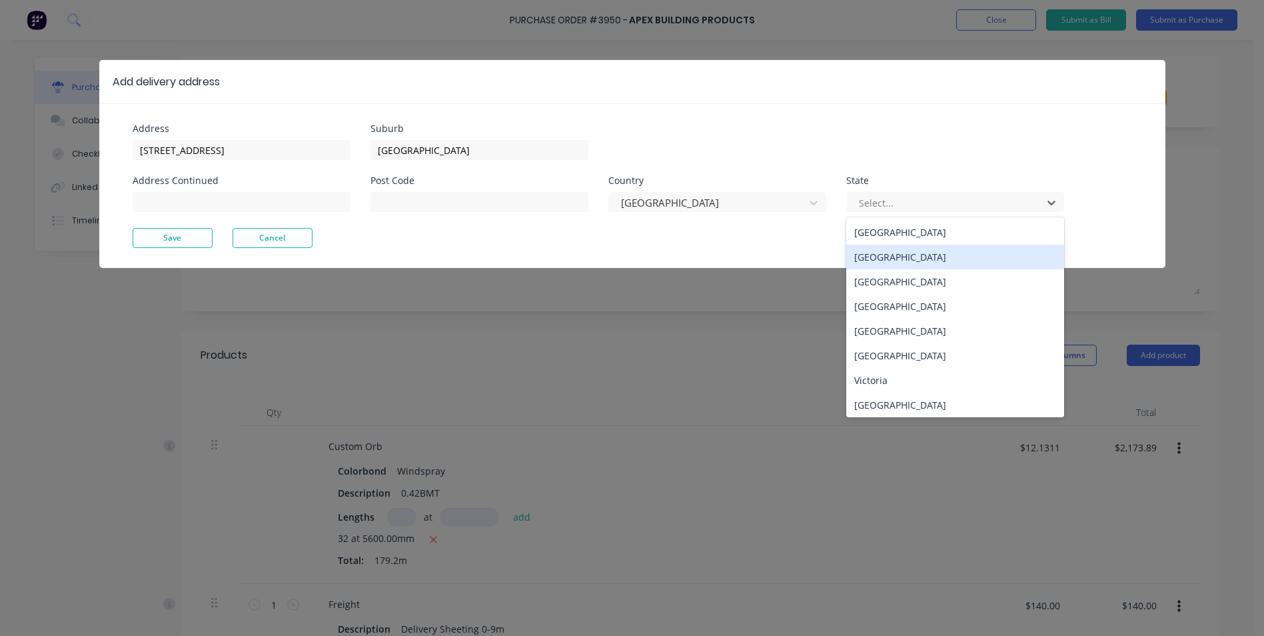
click at [889, 252] on div "New South Wales" at bounding box center [956, 257] width 218 height 25
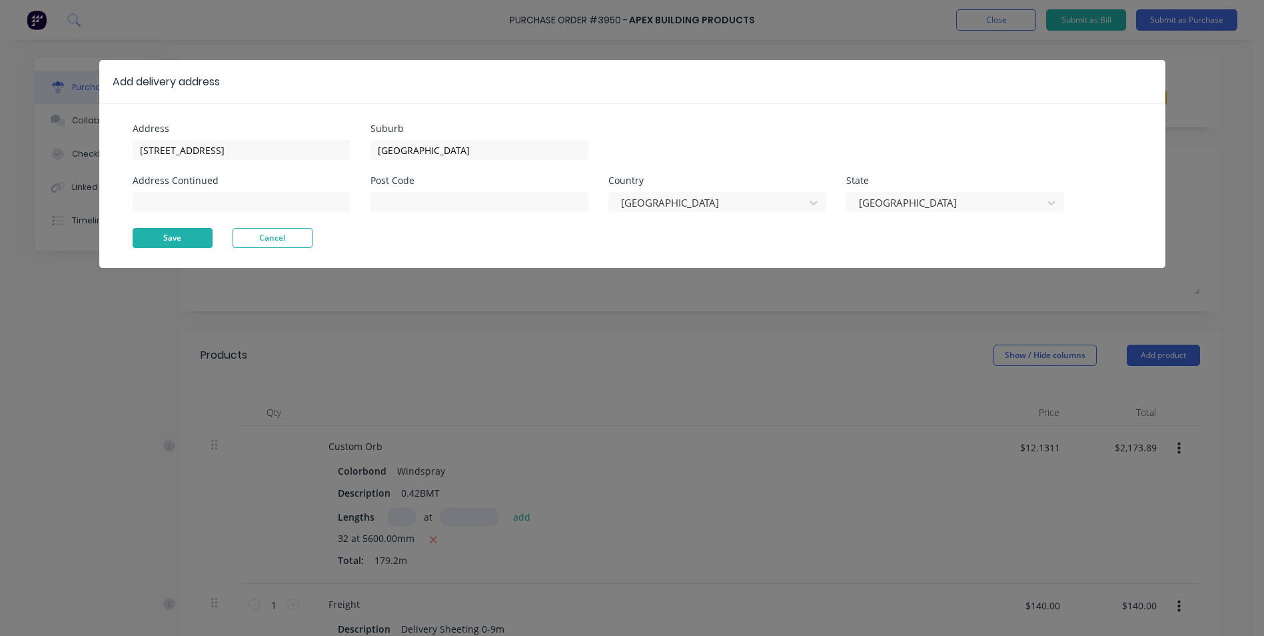
click at [171, 229] on button "Save" at bounding box center [173, 238] width 80 height 20
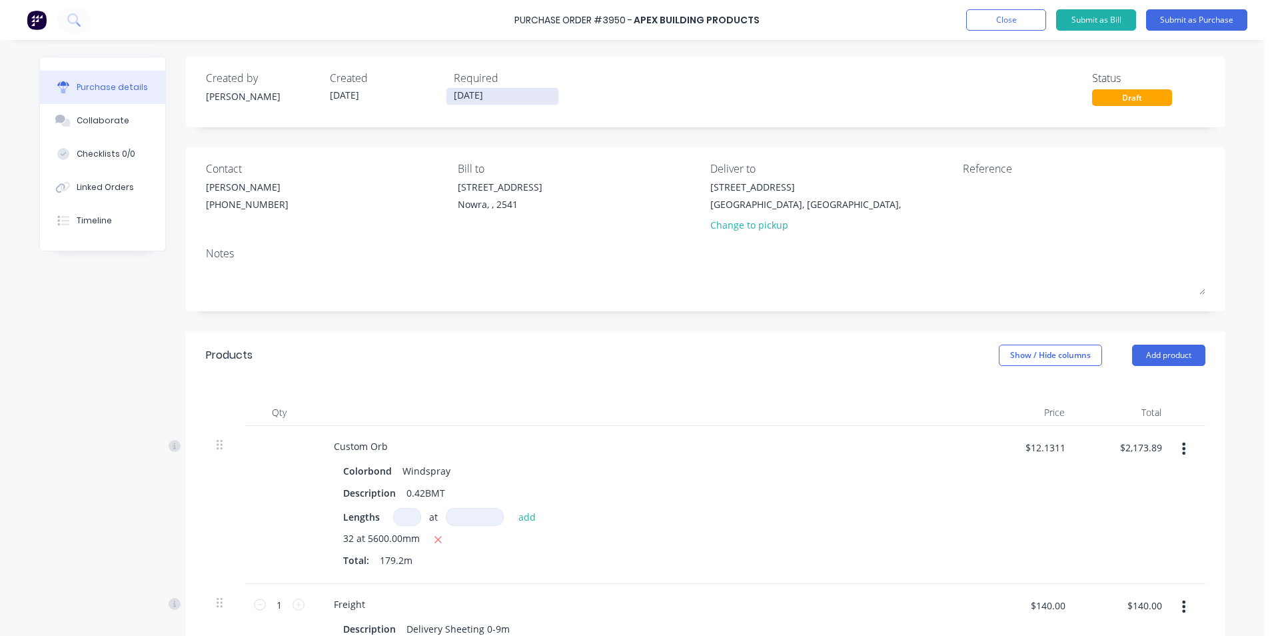
click at [483, 93] on input "10/08/25" at bounding box center [503, 96] width 112 height 17
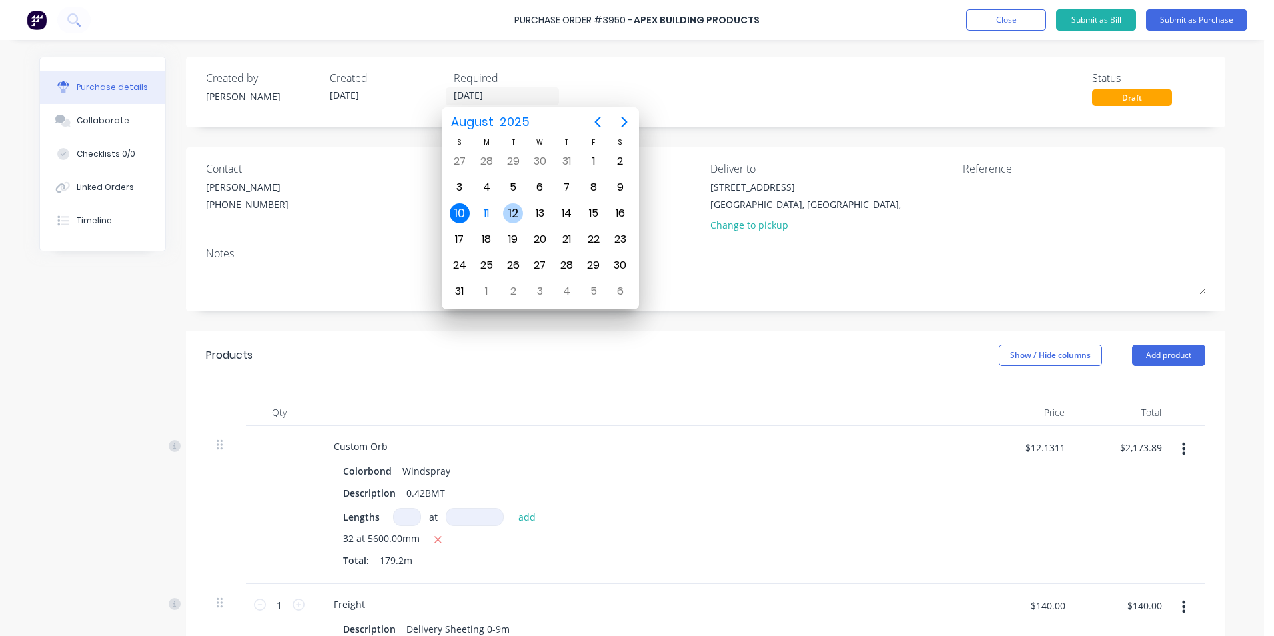
click at [513, 211] on div "12" at bounding box center [513, 213] width 20 height 20
type input "12/08/25"
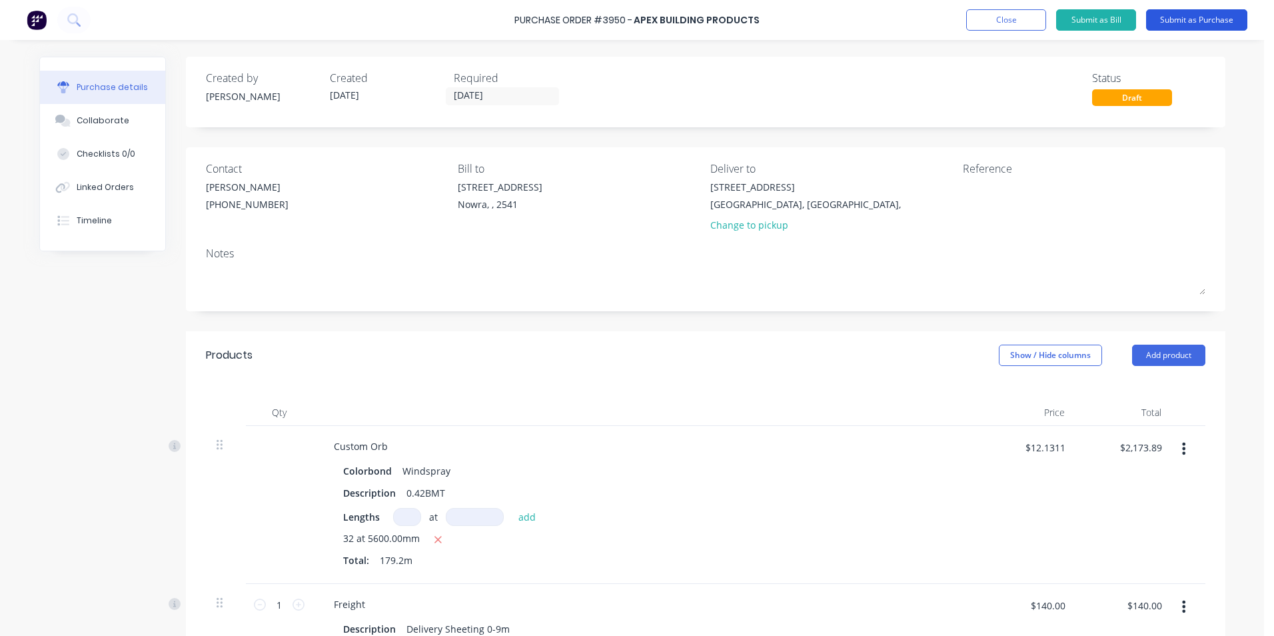
click at [1194, 11] on button "Submit as Purchase" at bounding box center [1196, 19] width 101 height 21
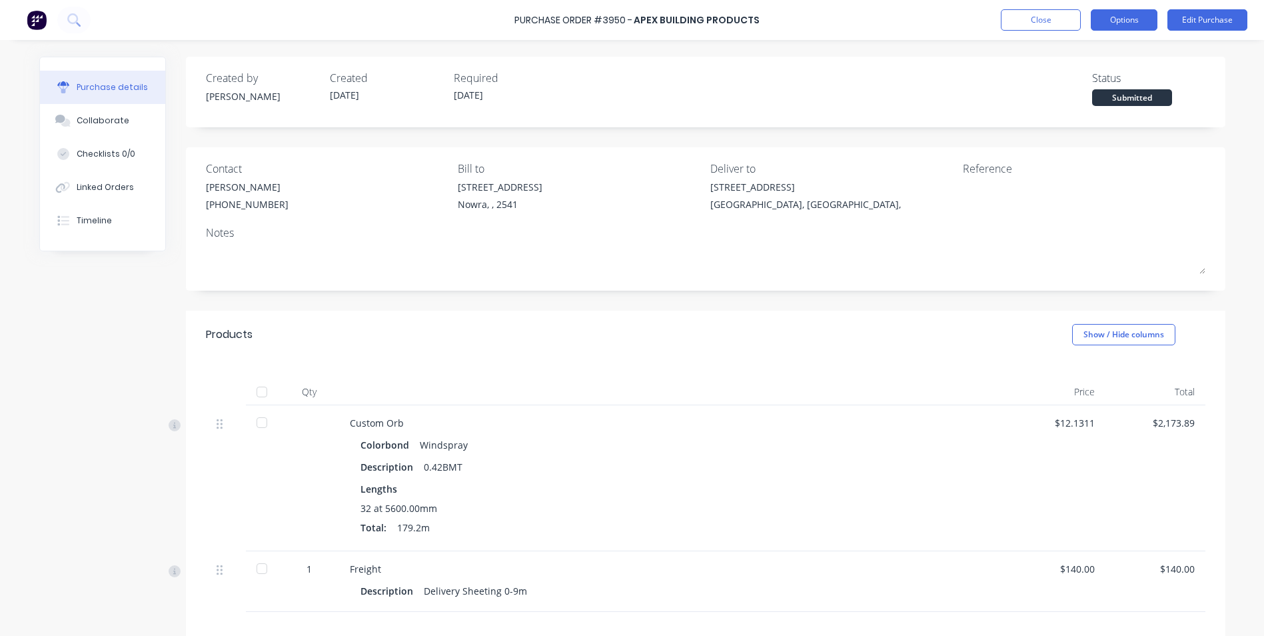
click at [1134, 15] on button "Options" at bounding box center [1124, 19] width 67 height 21
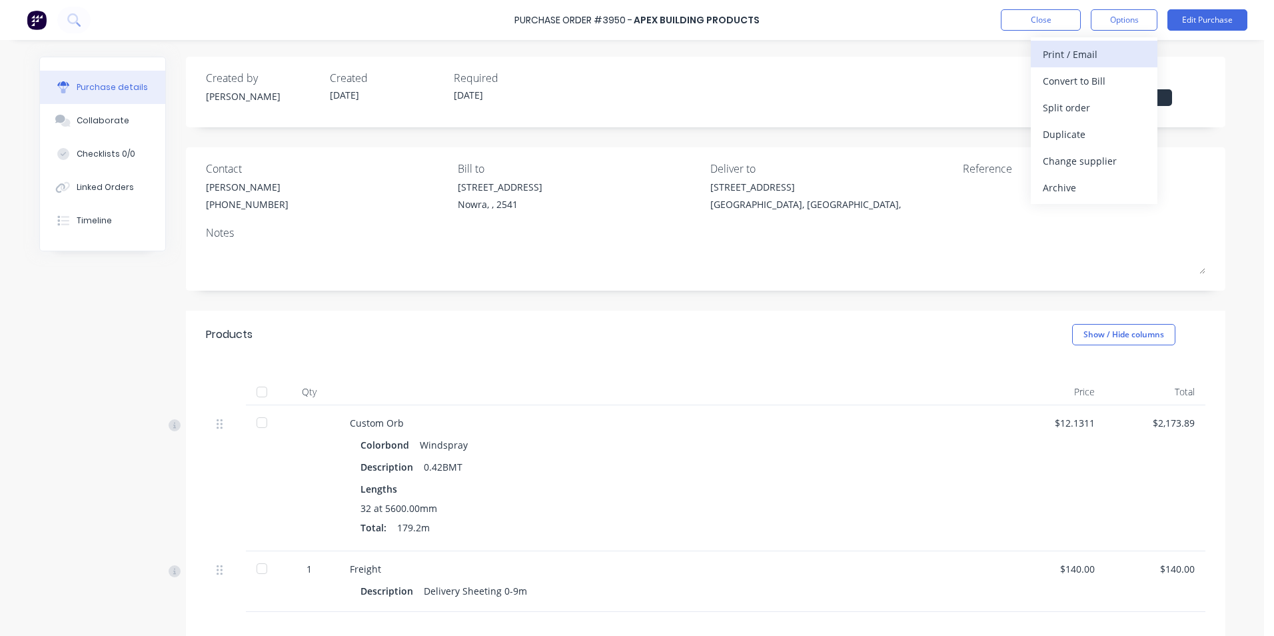
click at [1111, 54] on div "Print / Email" at bounding box center [1094, 54] width 103 height 19
click at [1103, 73] on div "With pricing" at bounding box center [1094, 80] width 103 height 19
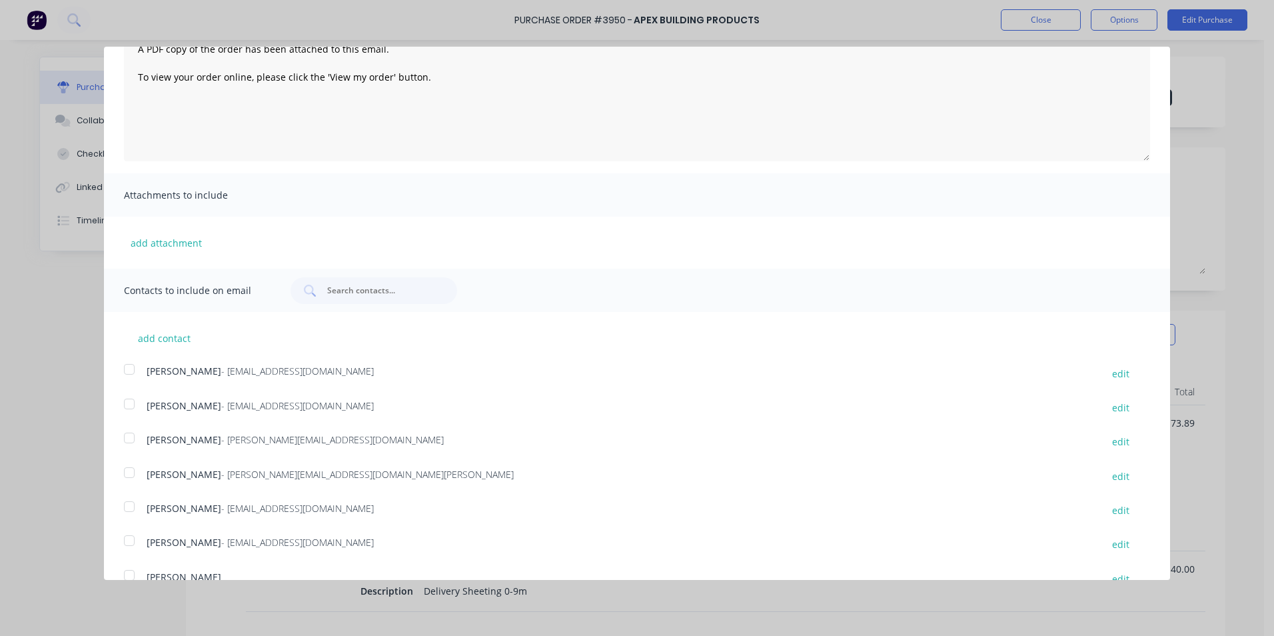
scroll to position [244, 0]
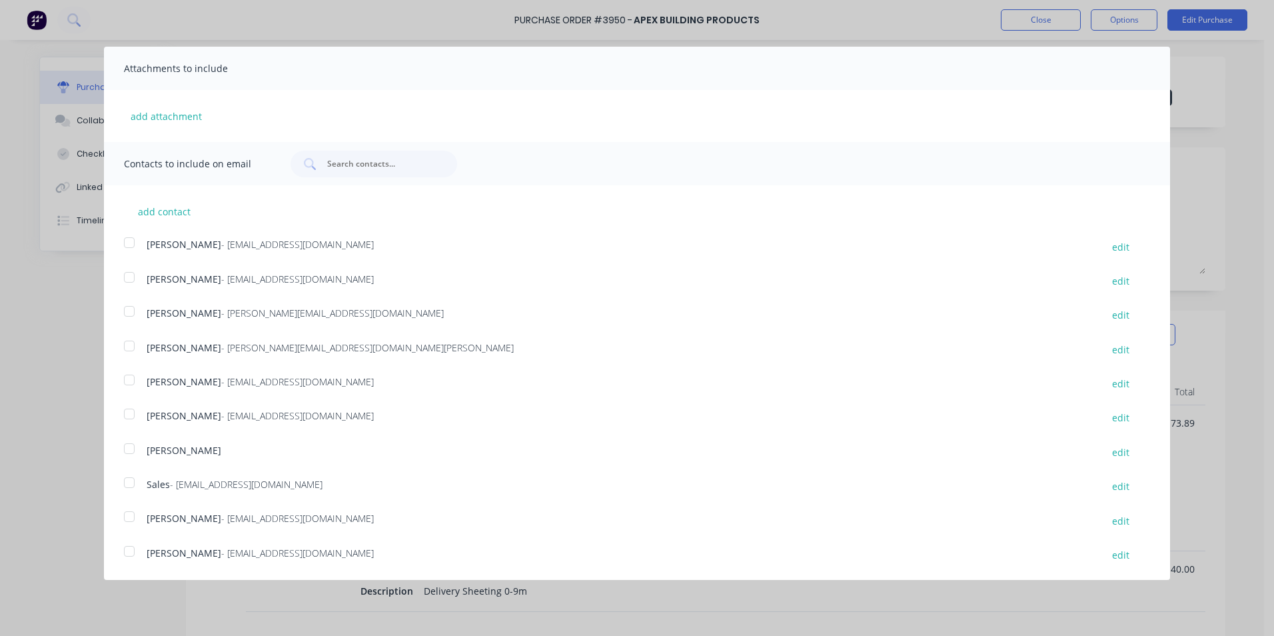
click at [128, 479] on div at bounding box center [129, 482] width 27 height 27
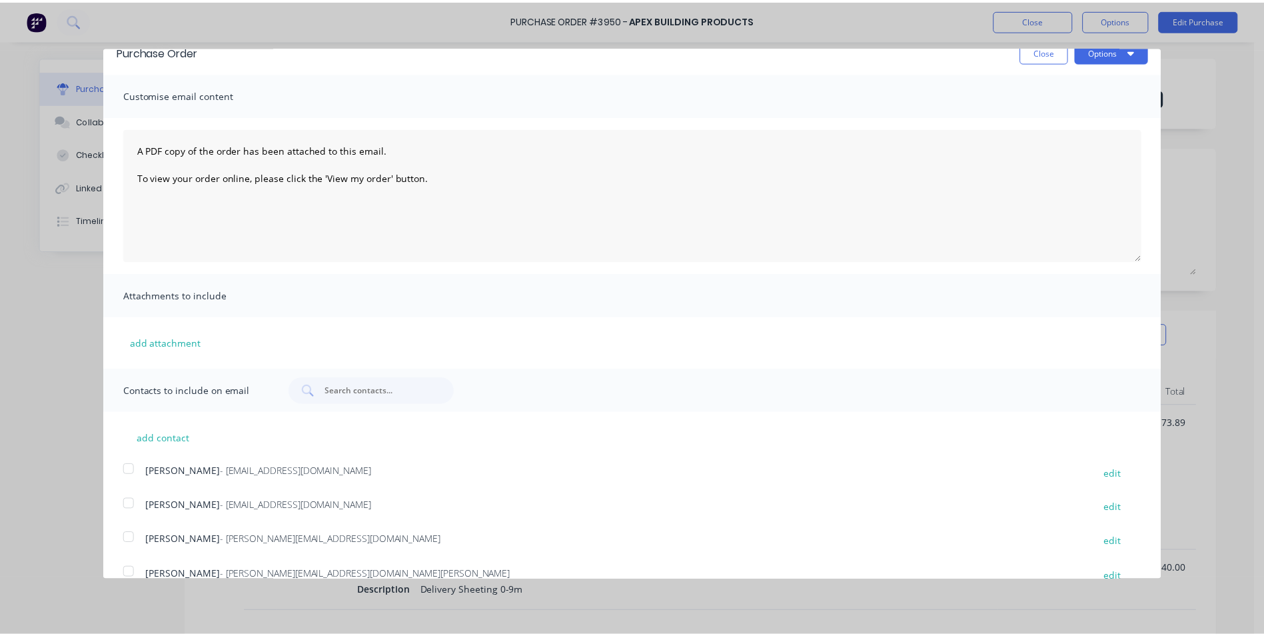
scroll to position [0, 0]
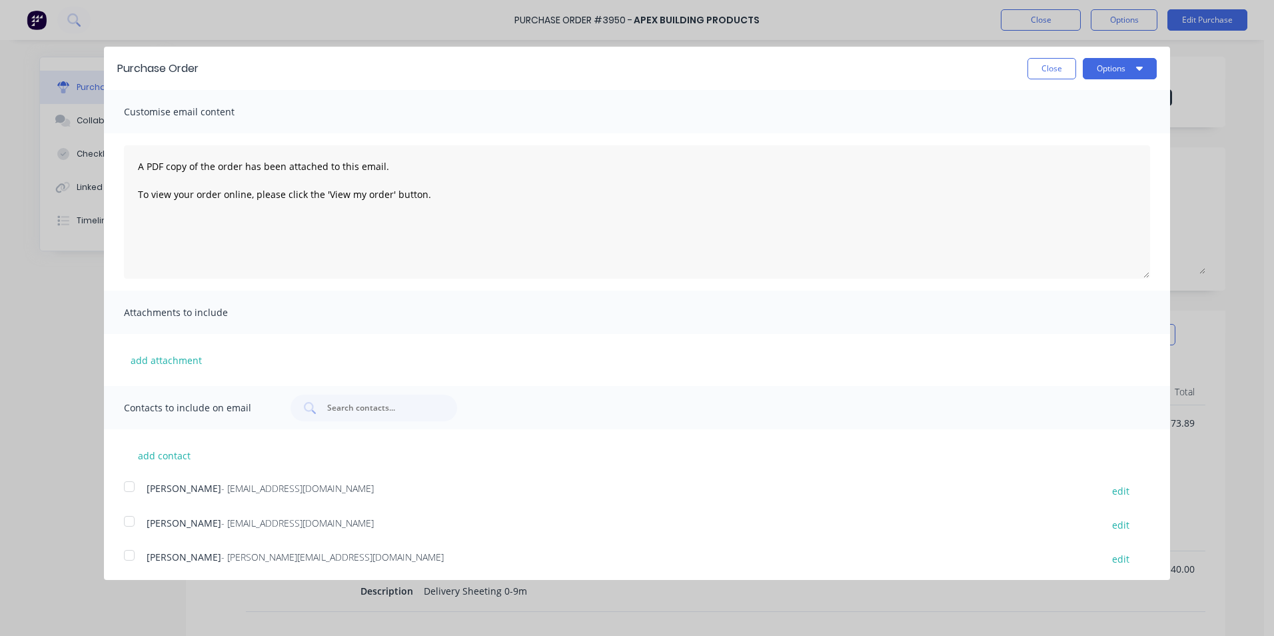
click at [1118, 83] on div "Purchase Order Close Options" at bounding box center [637, 68] width 1066 height 43
click at [1115, 71] on button "Options" at bounding box center [1120, 68] width 74 height 21
click at [1048, 133] on div "Email" at bounding box center [1093, 128] width 103 height 19
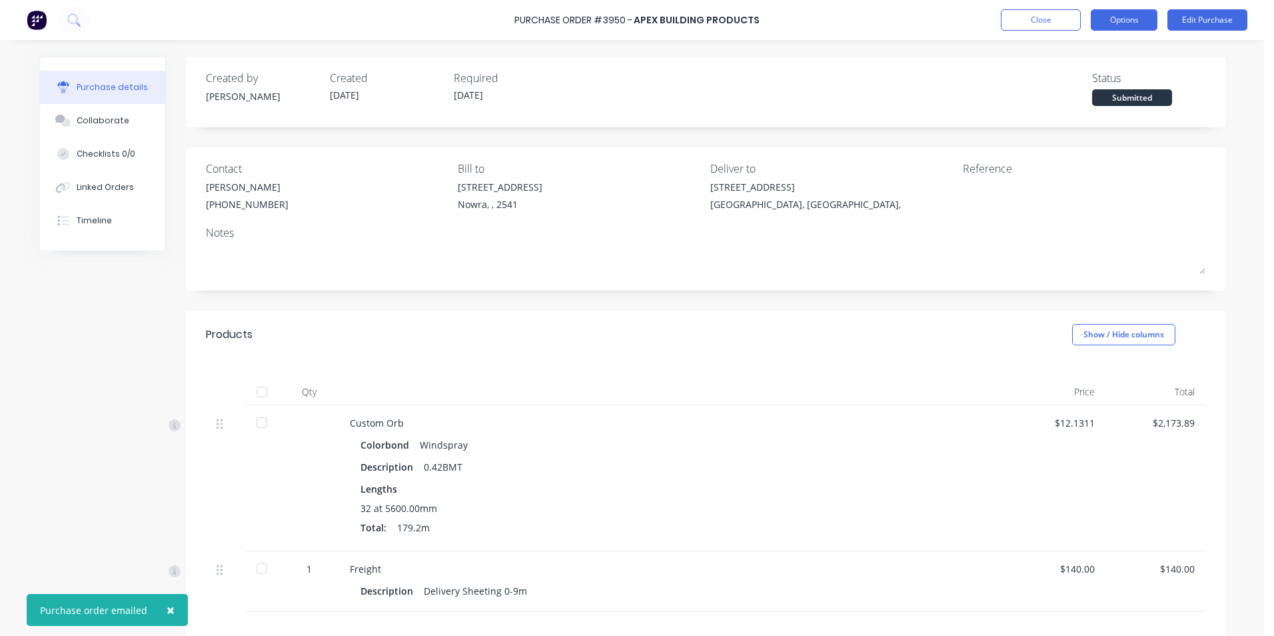
click at [1114, 20] on button "Options" at bounding box center [1124, 19] width 67 height 21
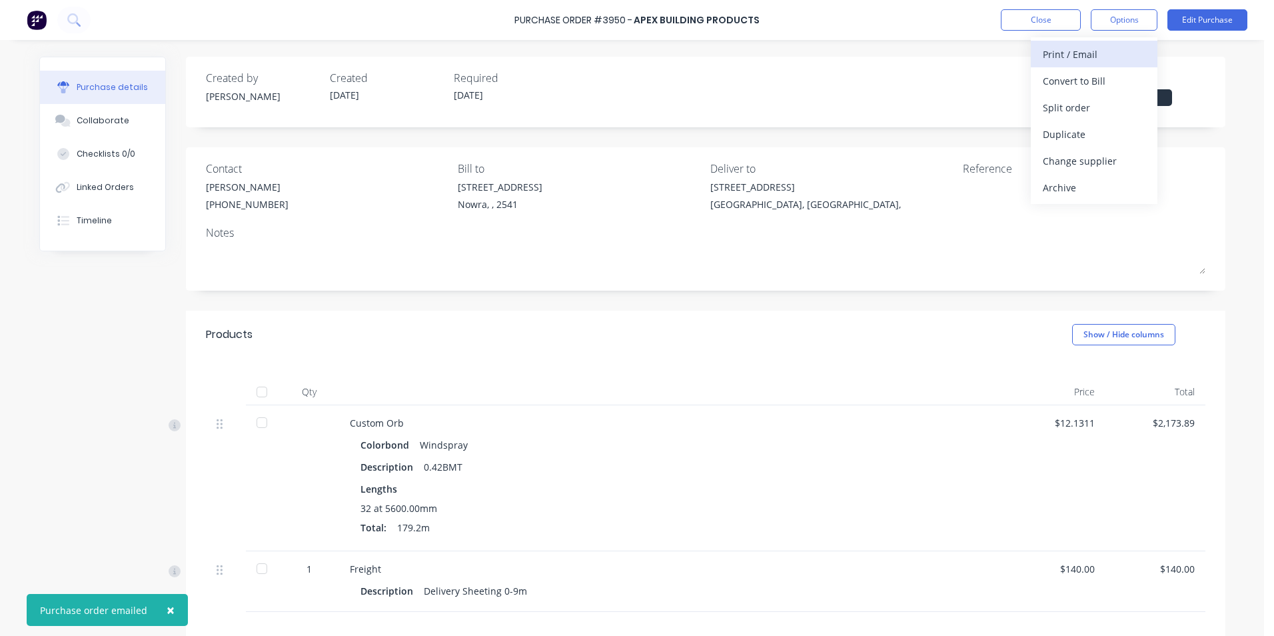
click at [1099, 55] on div "Print / Email" at bounding box center [1094, 54] width 103 height 19
click at [1096, 102] on div "Without pricing" at bounding box center [1094, 107] width 103 height 19
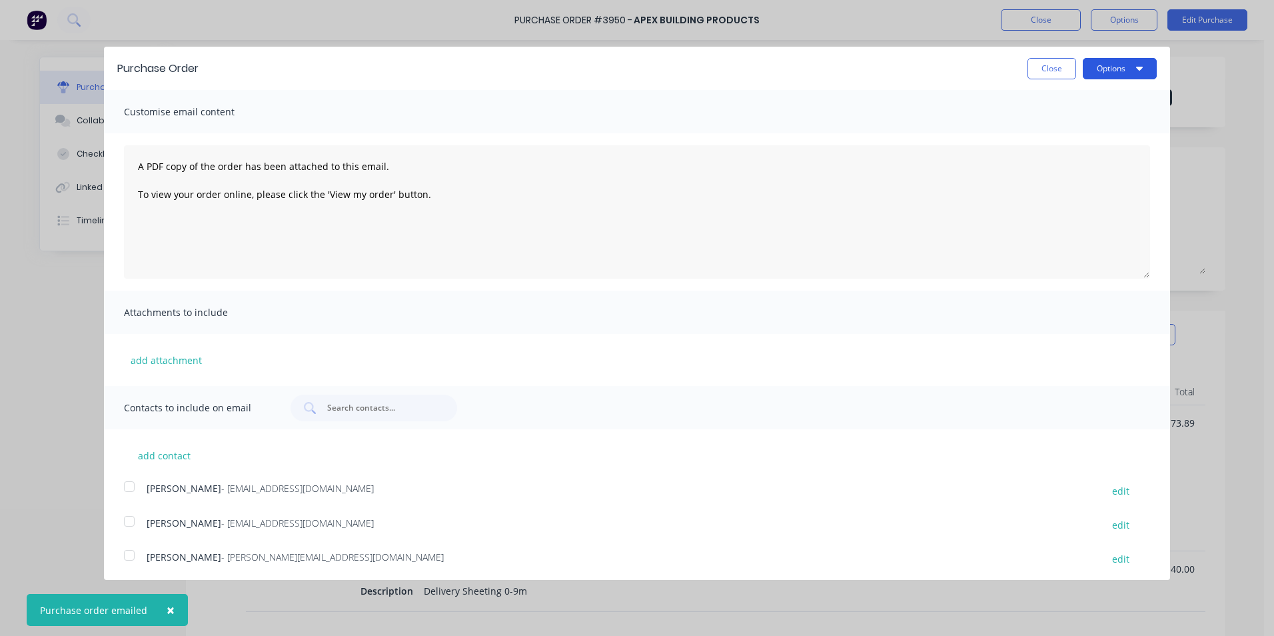
click at [1104, 70] on button "Options" at bounding box center [1120, 68] width 74 height 21
click at [1093, 95] on div "Print" at bounding box center [1093, 102] width 103 height 19
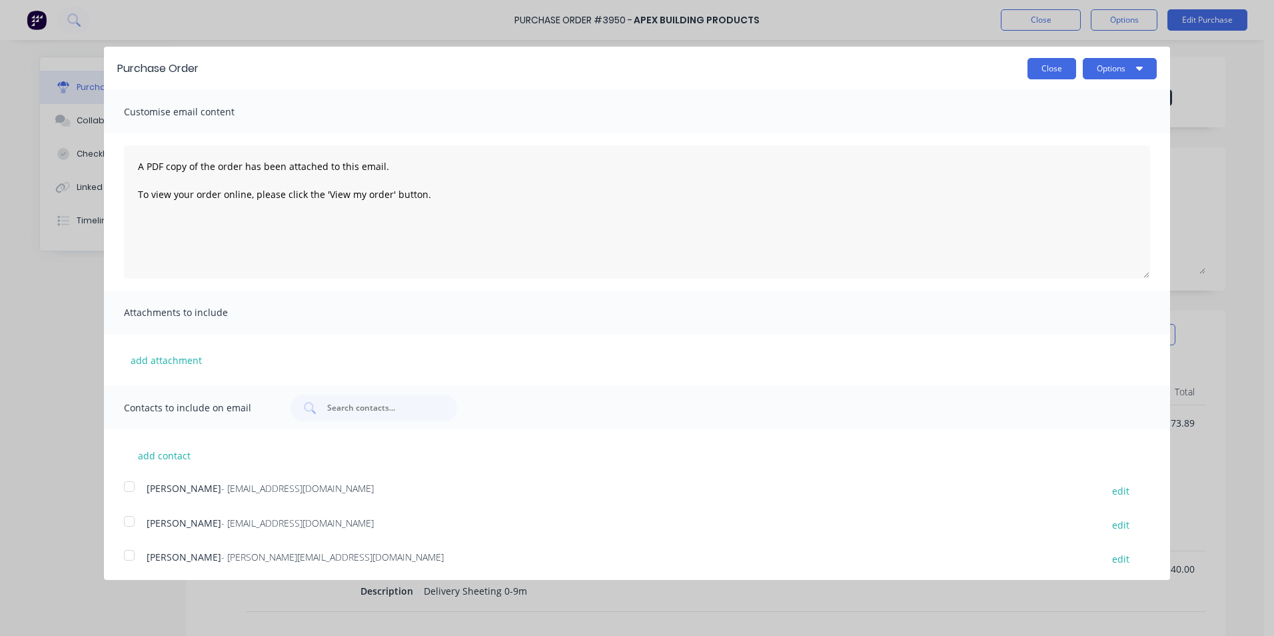
click at [1031, 67] on button "Close" at bounding box center [1052, 68] width 49 height 21
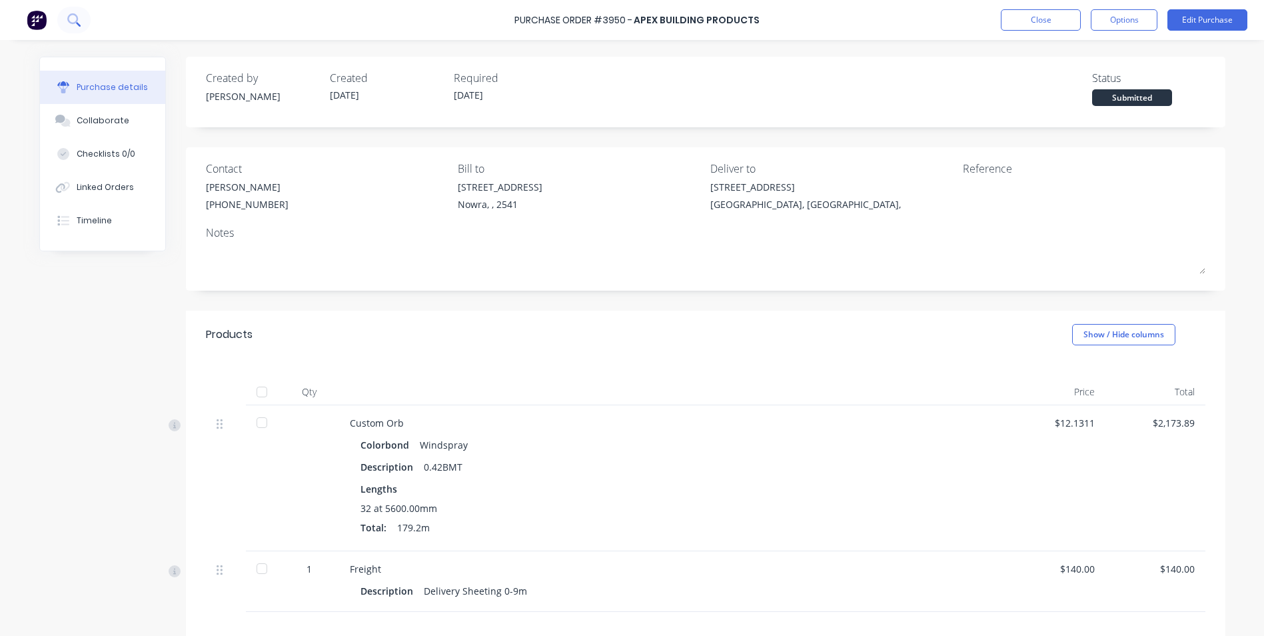
click at [80, 17] on icon at bounding box center [73, 19] width 13 height 13
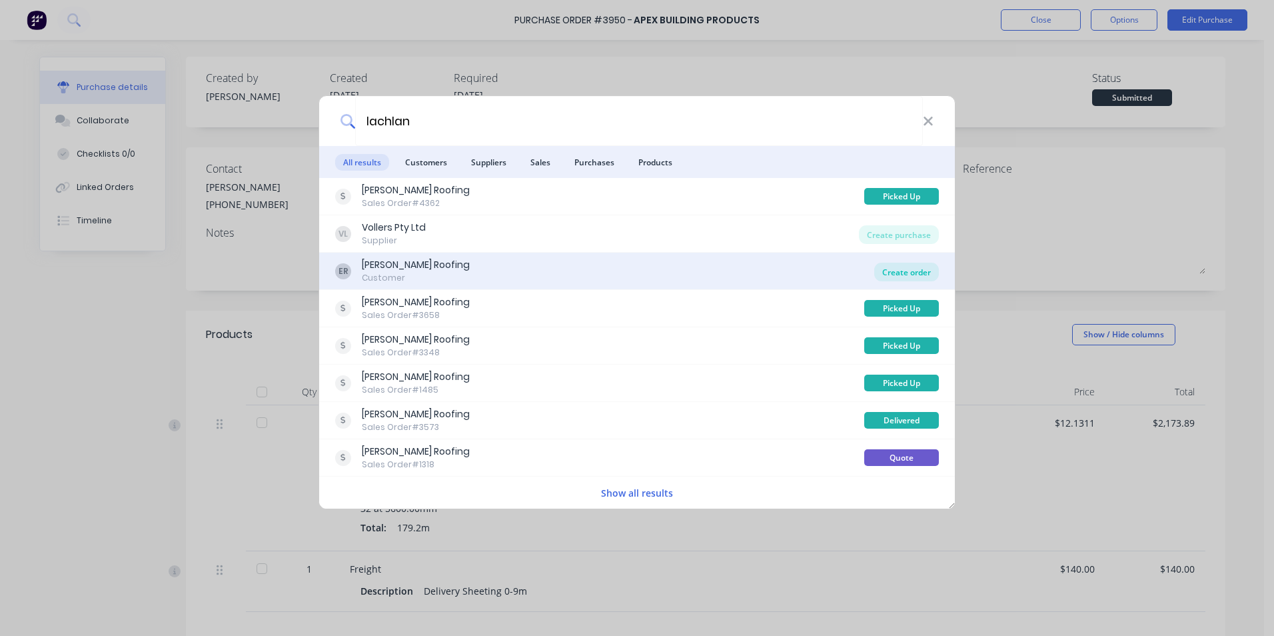
type input "lachlan"
click at [895, 278] on div "Create order" at bounding box center [907, 272] width 65 height 19
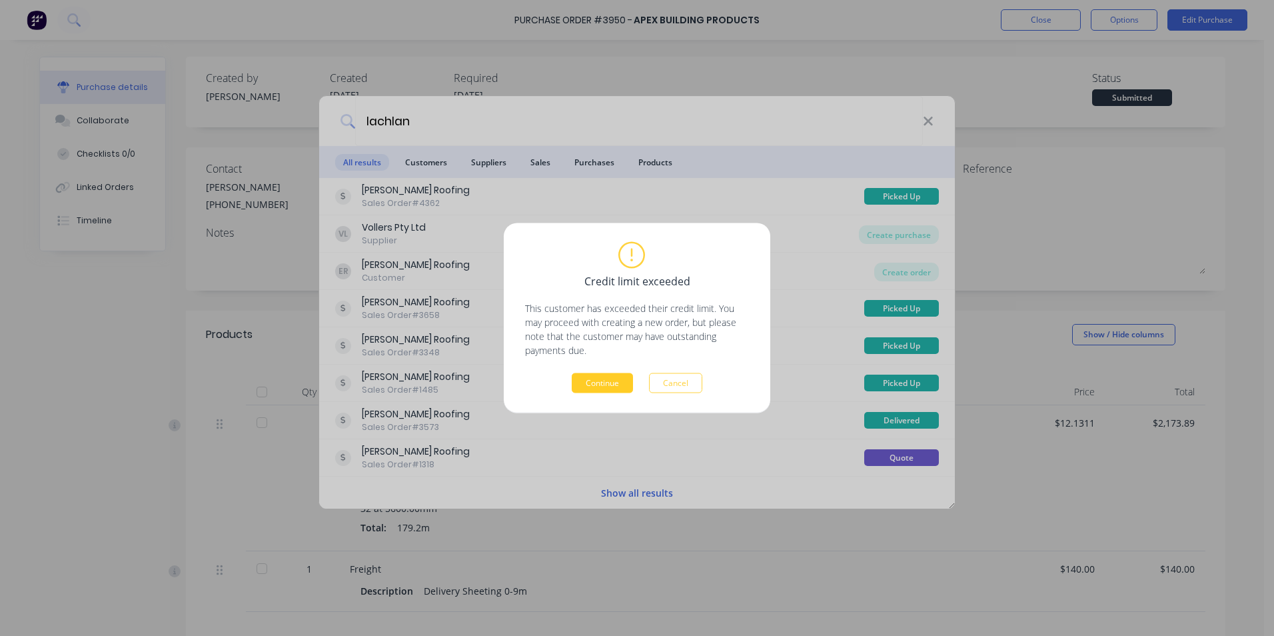
click at [617, 374] on button "Continue" at bounding box center [602, 383] width 61 height 20
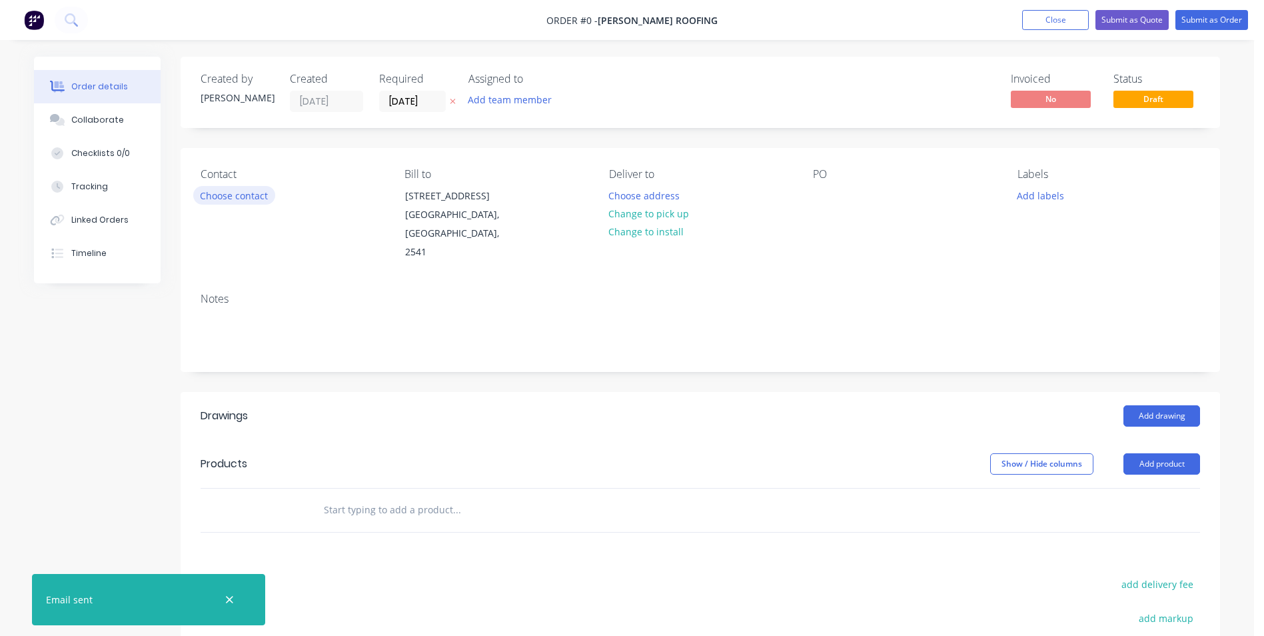
click at [260, 199] on button "Choose contact" at bounding box center [234, 195] width 82 height 18
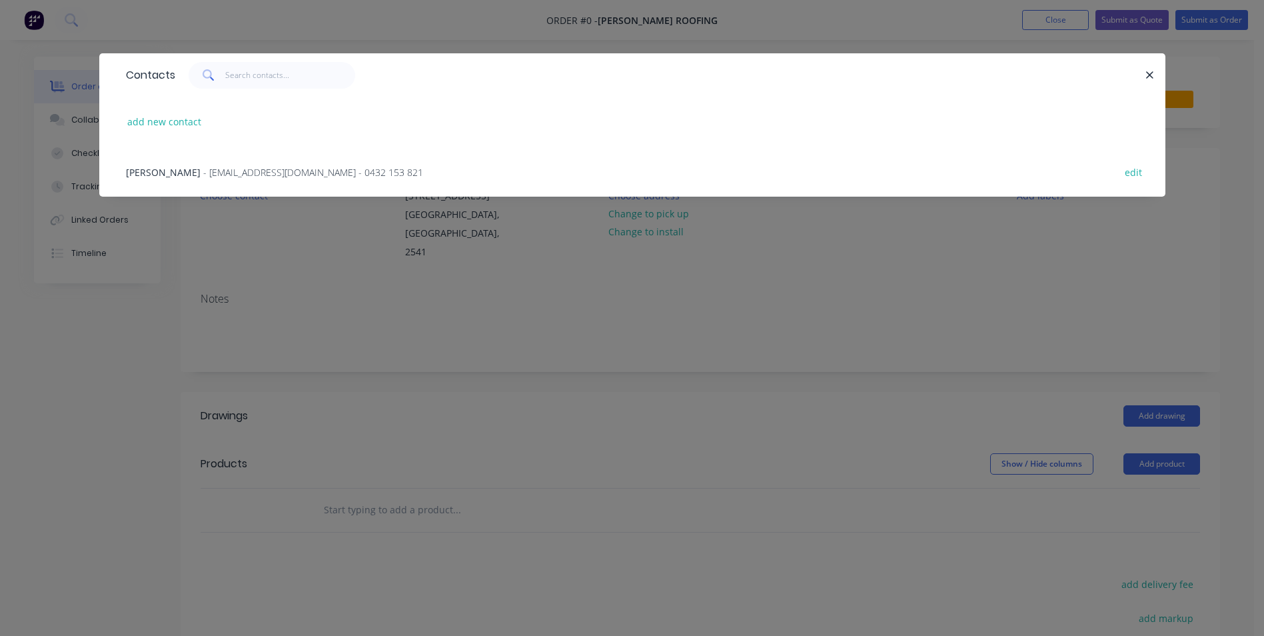
click at [263, 168] on span "- edwardsroofing28@gmail.com - 0432 153 821" at bounding box center [313, 172] width 220 height 13
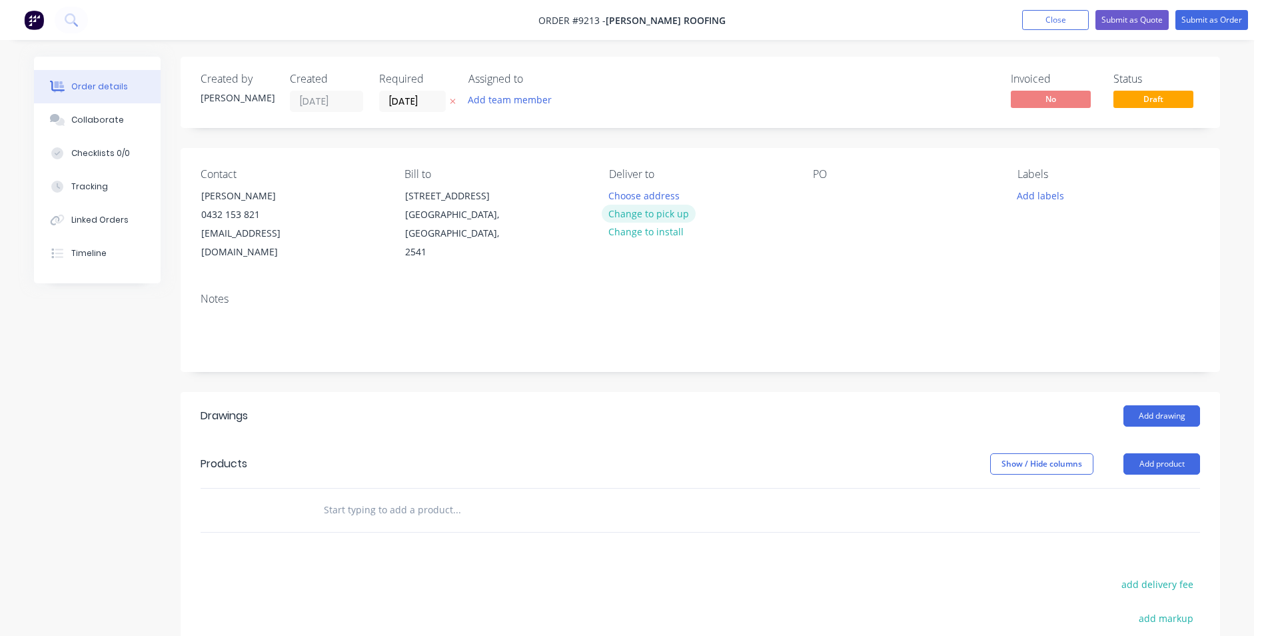
click at [643, 210] on button "Change to pick up" at bounding box center [649, 214] width 95 height 18
click at [636, 221] on button "Change to delivery" at bounding box center [650, 214] width 97 height 18
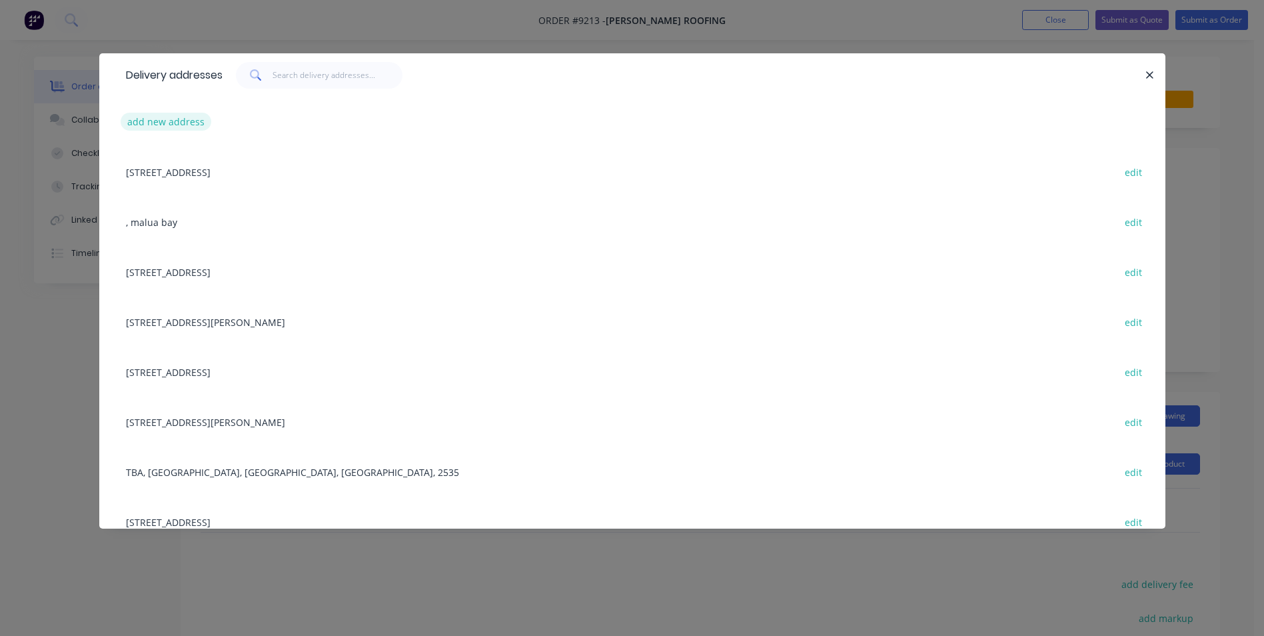
click at [177, 128] on button "add new address" at bounding box center [166, 122] width 91 height 18
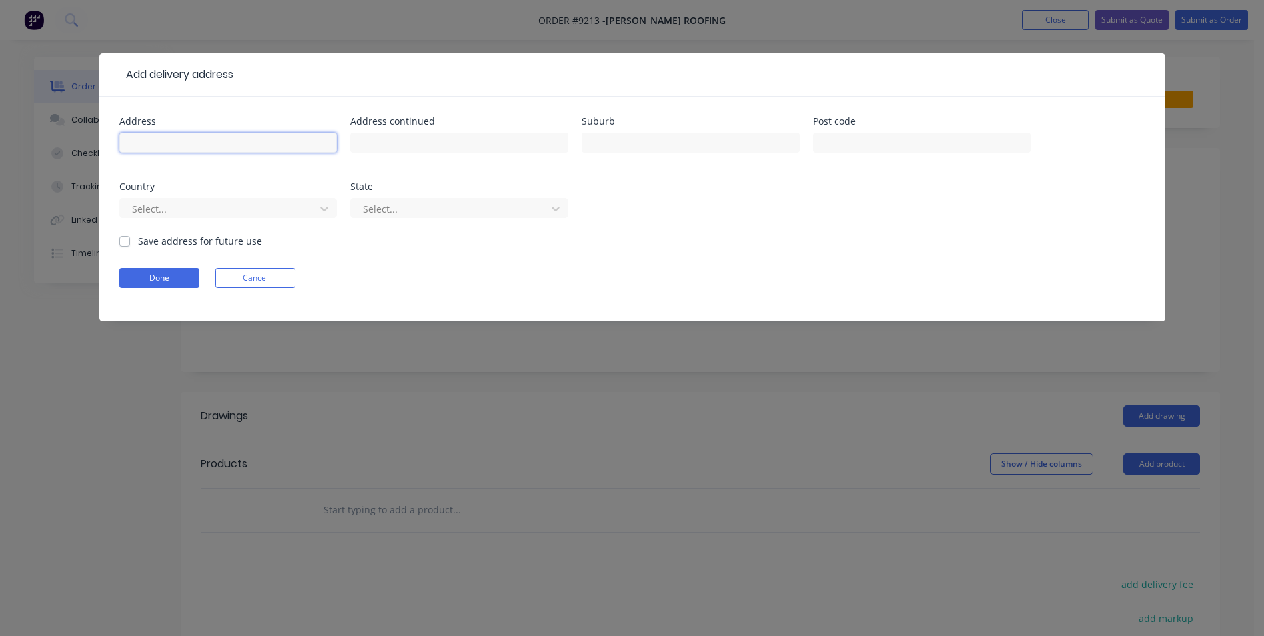
click at [219, 147] on input "text" at bounding box center [228, 143] width 218 height 20
click at [219, 147] on input "31" at bounding box center [228, 143] width 218 height 20
type input "[STREET_ADDRESS]"
click at [617, 146] on input "text" at bounding box center [691, 143] width 218 height 20
type input "[GEOGRAPHIC_DATA]"
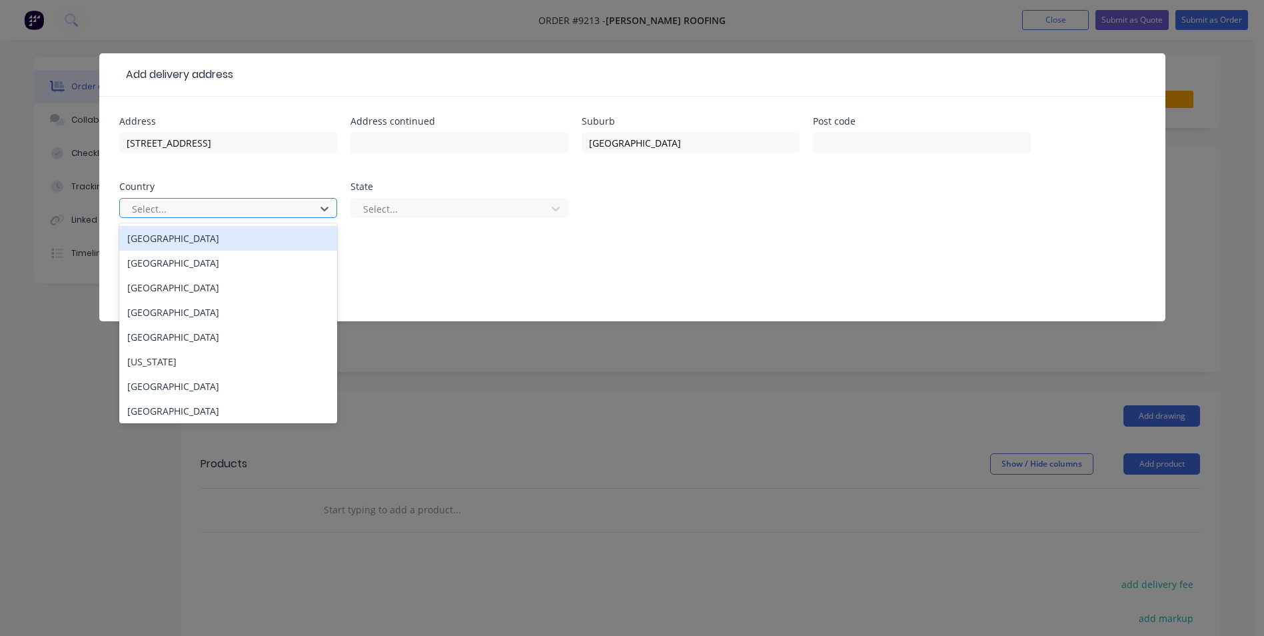
click at [276, 205] on div at bounding box center [220, 209] width 178 height 17
click at [237, 233] on div "Australia" at bounding box center [228, 238] width 218 height 25
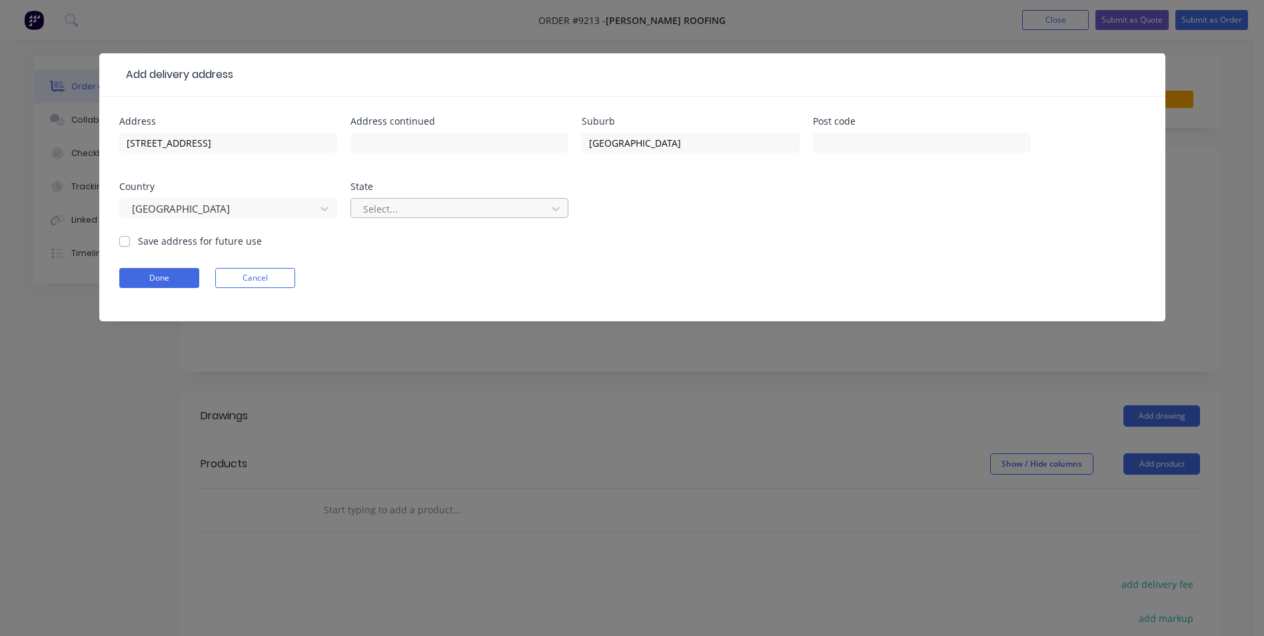
click at [395, 213] on div at bounding box center [451, 209] width 178 height 17
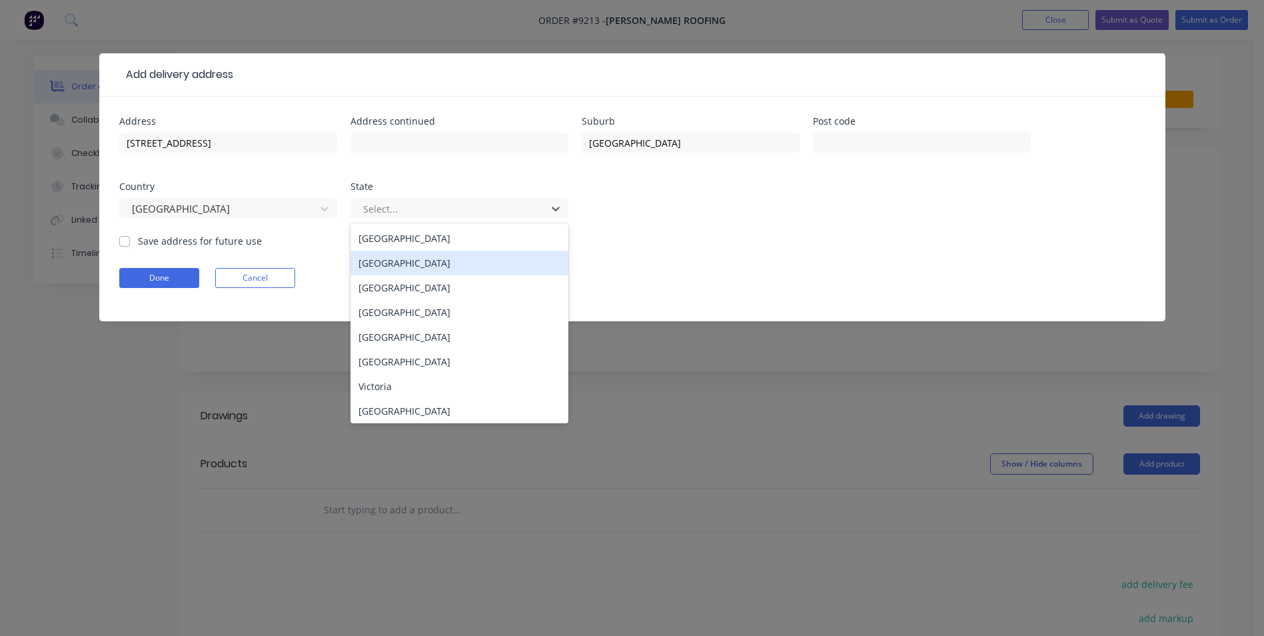
click at [391, 257] on div "New South Wales" at bounding box center [460, 263] width 218 height 25
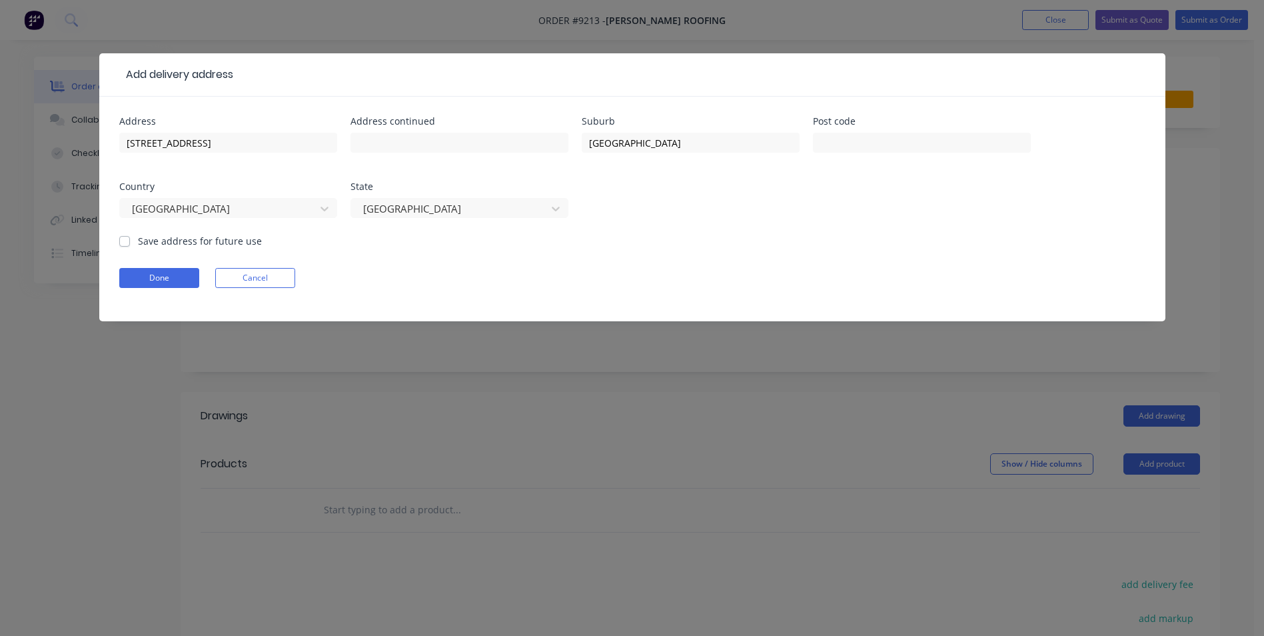
click at [138, 242] on label "Save address for future use" at bounding box center [200, 241] width 124 height 14
click at [122, 242] on input "Save address for future use" at bounding box center [124, 240] width 11 height 13
checkbox input "true"
click at [155, 287] on button "Done" at bounding box center [159, 278] width 80 height 20
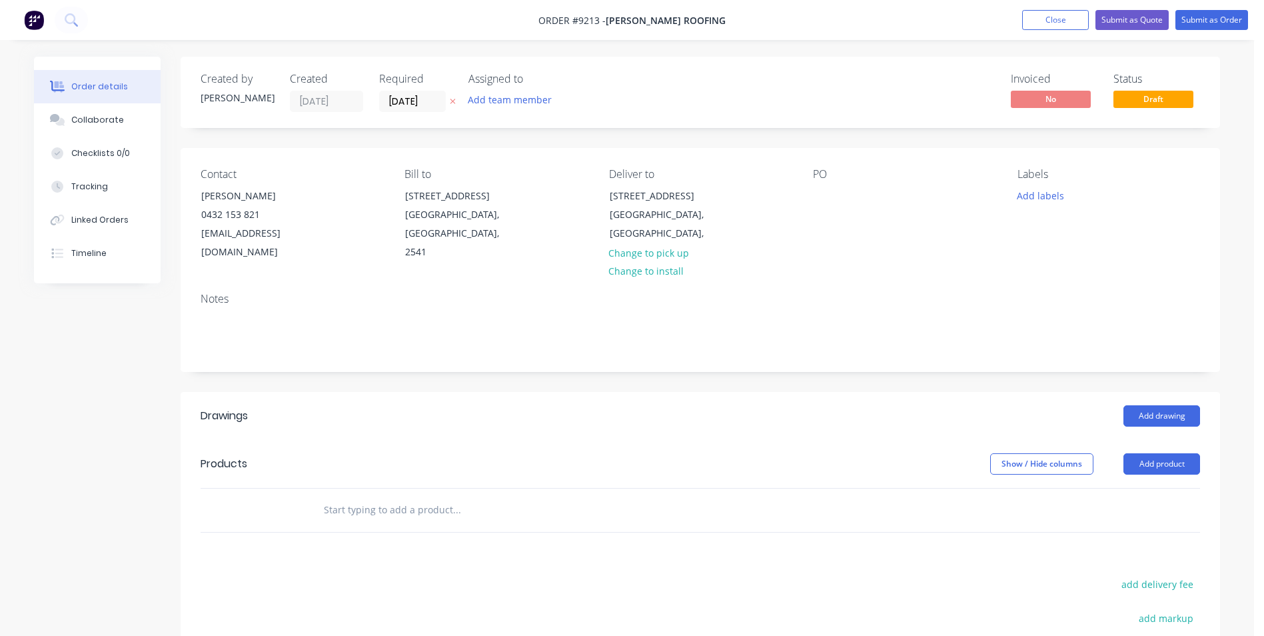
click at [390, 497] on input "text" at bounding box center [456, 510] width 267 height 27
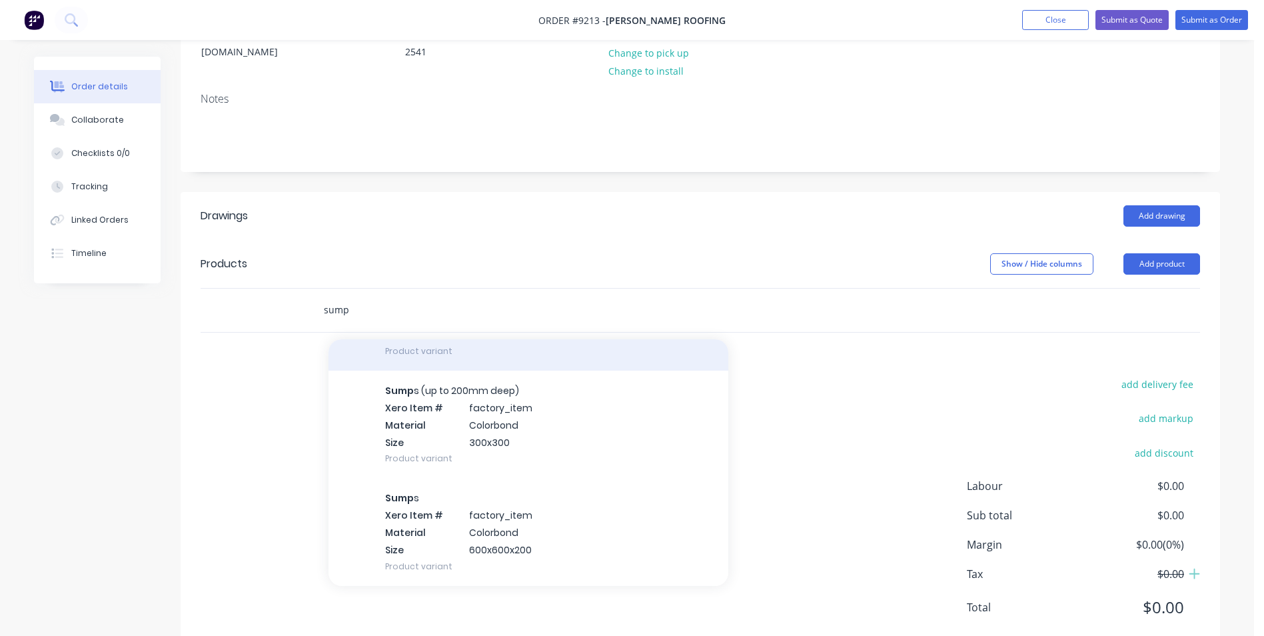
scroll to position [200, 0]
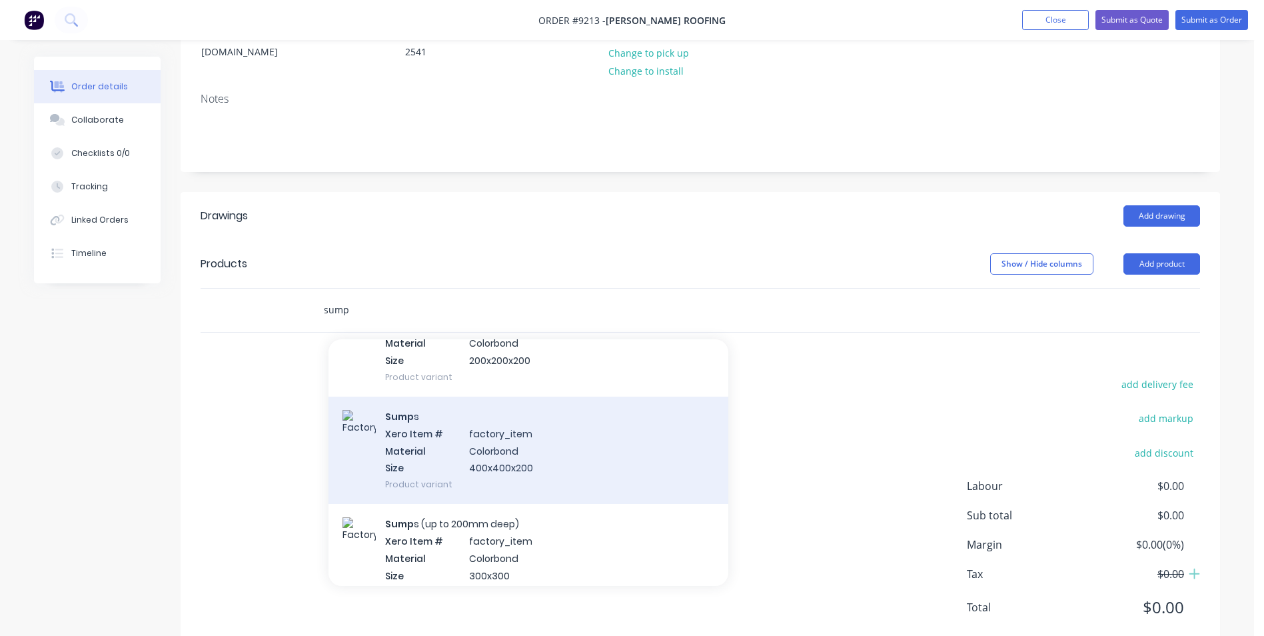
type input "sump"
click at [485, 429] on div "Sump s Xero Item # factory_item Material Colorbond Size 400x400x200 Product var…" at bounding box center [529, 450] width 400 height 107
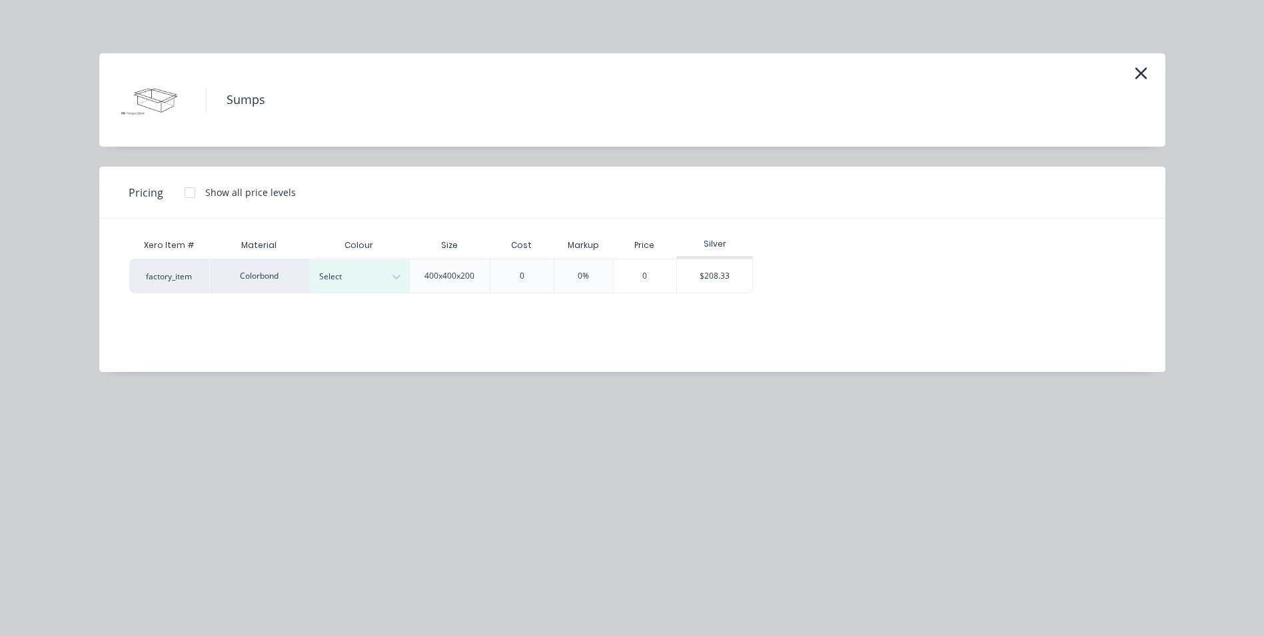
click at [188, 195] on div at bounding box center [190, 192] width 27 height 27
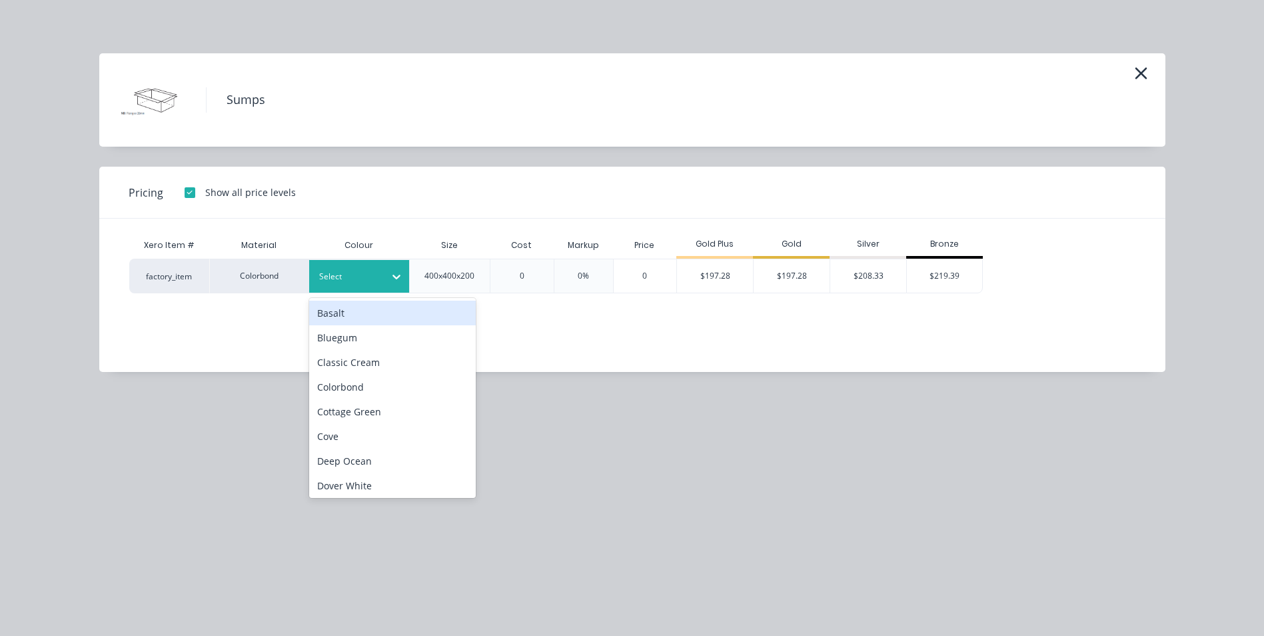
click at [408, 285] on div at bounding box center [397, 276] width 24 height 21
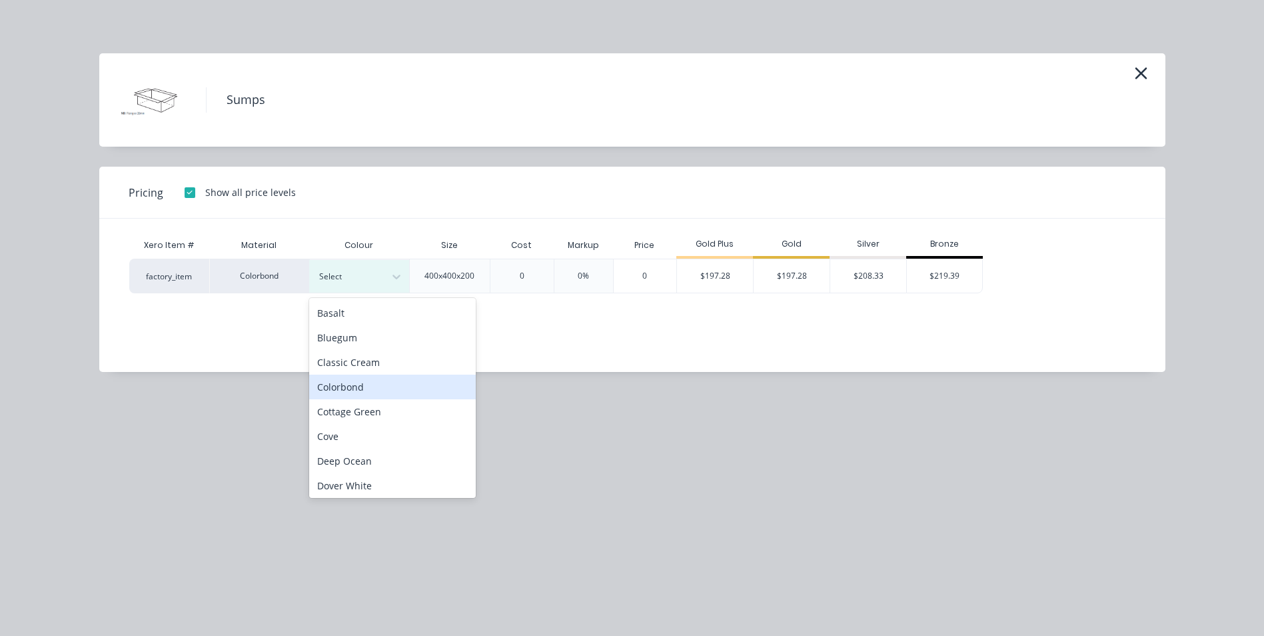
click at [377, 385] on div "Colorbond" at bounding box center [392, 387] width 167 height 25
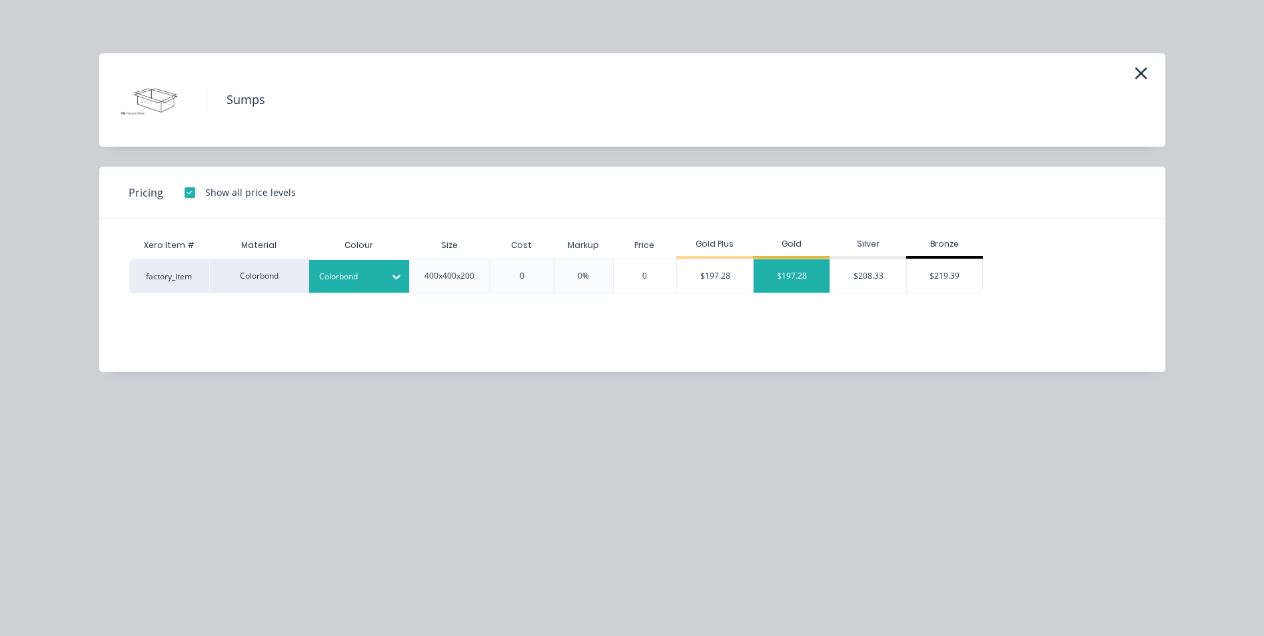
click at [768, 281] on div "$197.28" at bounding box center [792, 275] width 76 height 33
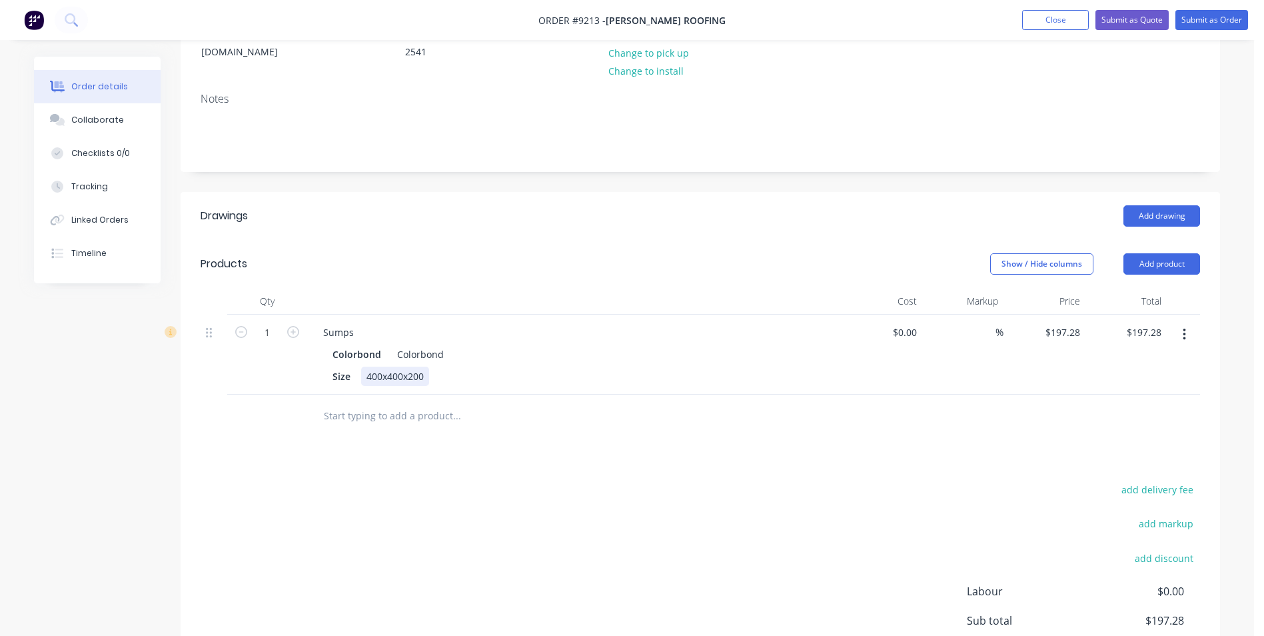
click at [400, 367] on div "400x400x200" at bounding box center [395, 376] width 68 height 19
click at [403, 367] on div "400x400x200" at bounding box center [395, 376] width 68 height 19
click at [368, 367] on div "400x160x200" at bounding box center [395, 376] width 68 height 19
click at [370, 367] on div "400x160x200" at bounding box center [395, 376] width 68 height 19
click at [436, 460] on div "Drawings Add drawing Products Show / Hide columns Add product Qty Cost Markup P…" at bounding box center [701, 475] width 1040 height 566
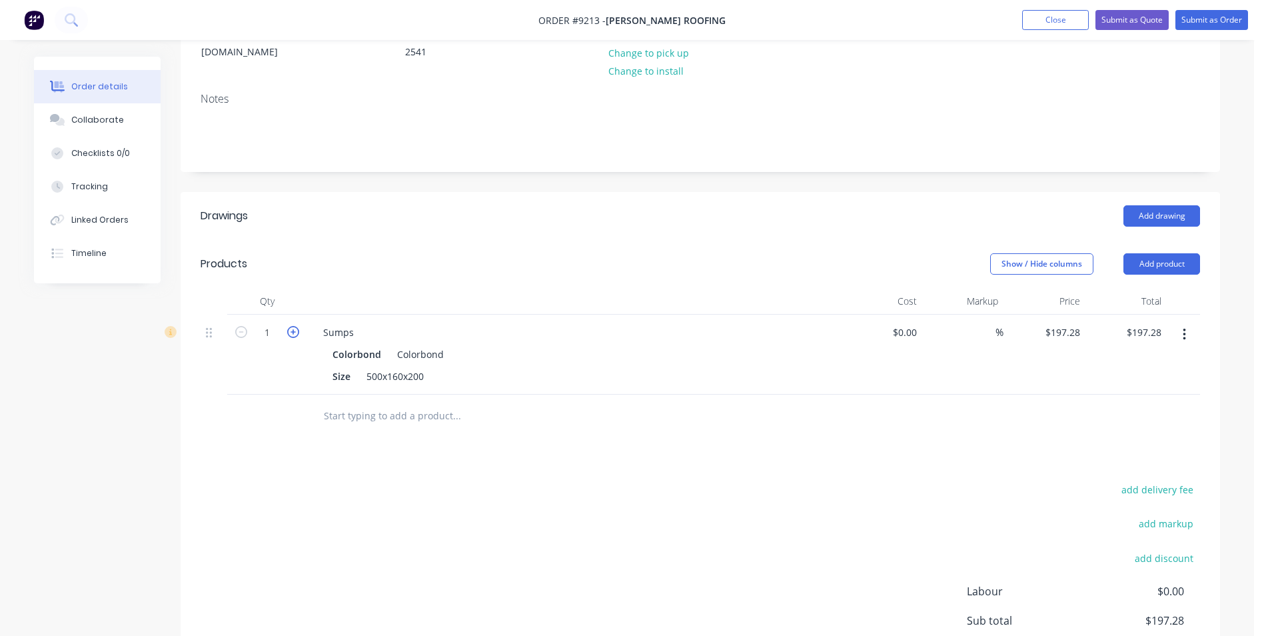
click at [295, 326] on icon "button" at bounding box center [293, 332] width 12 height 12
type input "2"
type input "$394.56"
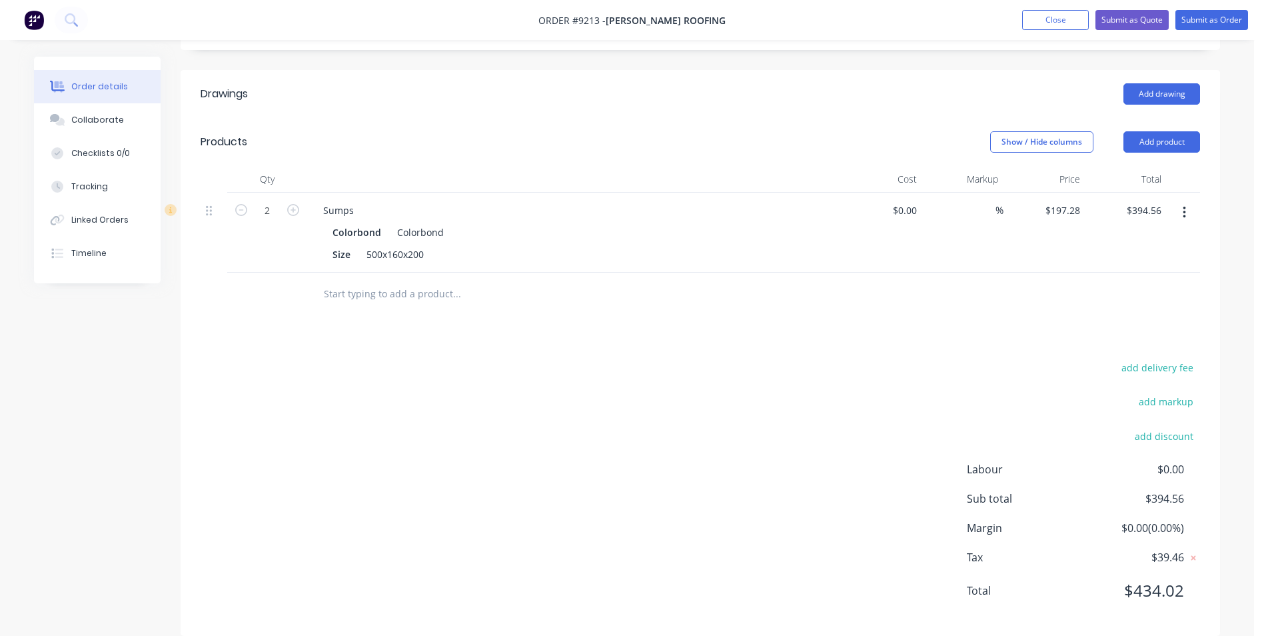
scroll to position [323, 0]
click at [385, 279] on input "text" at bounding box center [456, 292] width 267 height 27
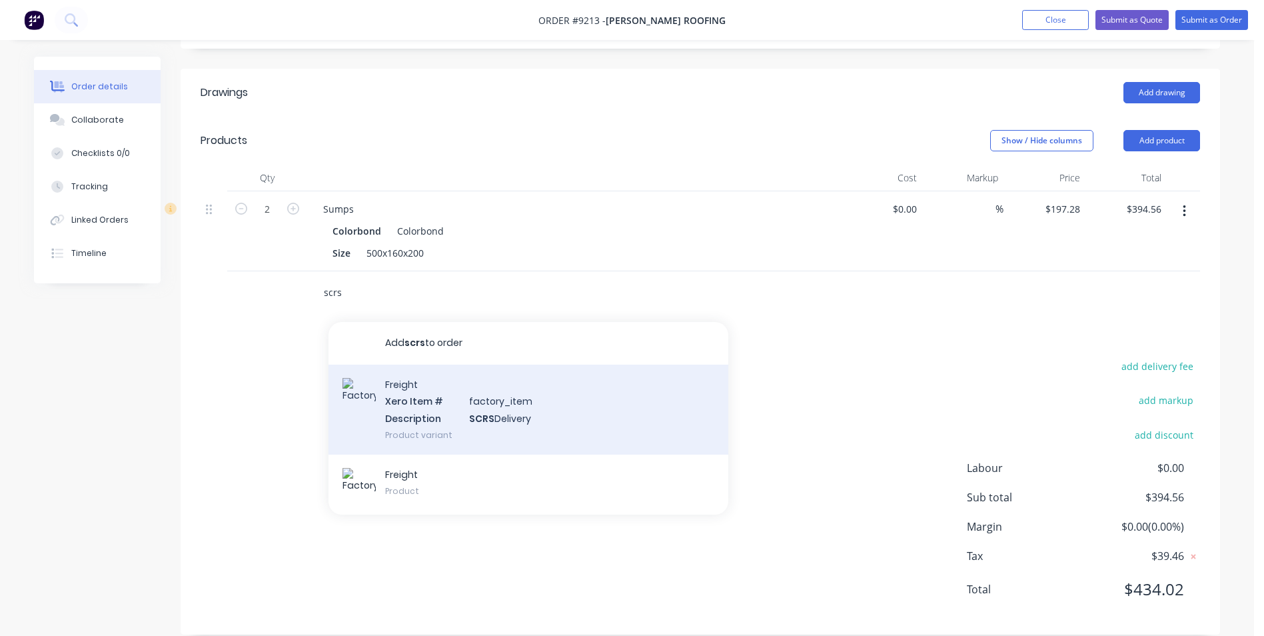
type input "scrs"
click at [446, 412] on div "Freight Xero Item # factory_item Description SCRS Delivery Product variant" at bounding box center [529, 410] width 400 height 90
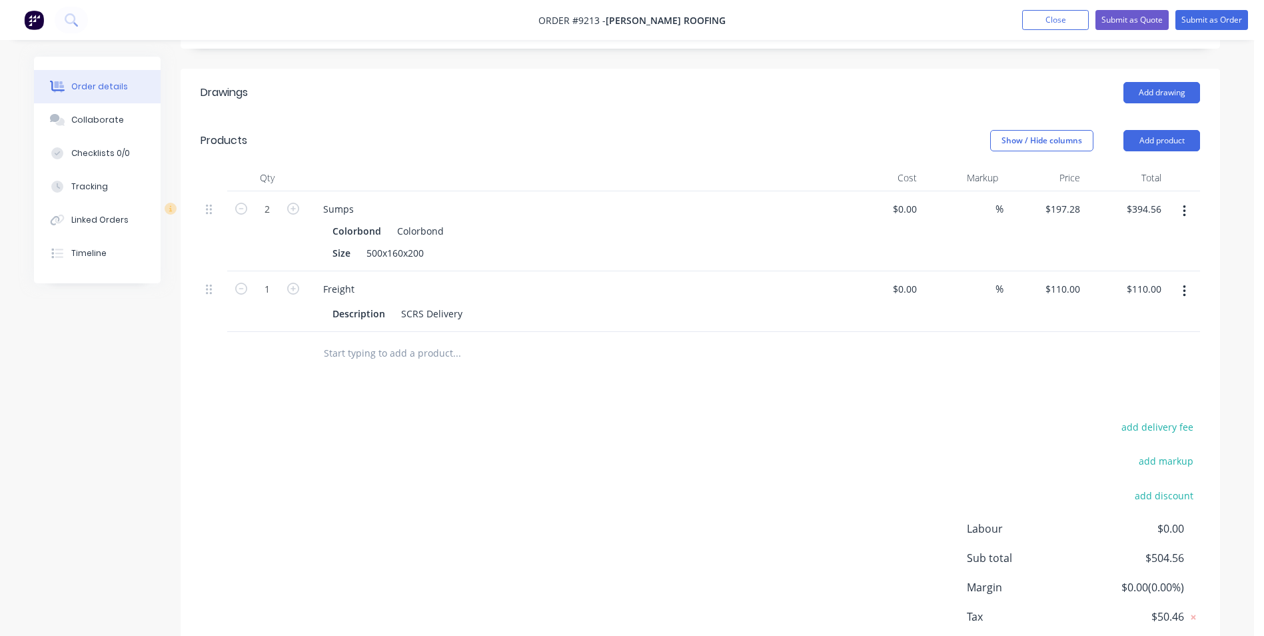
scroll to position [0, 0]
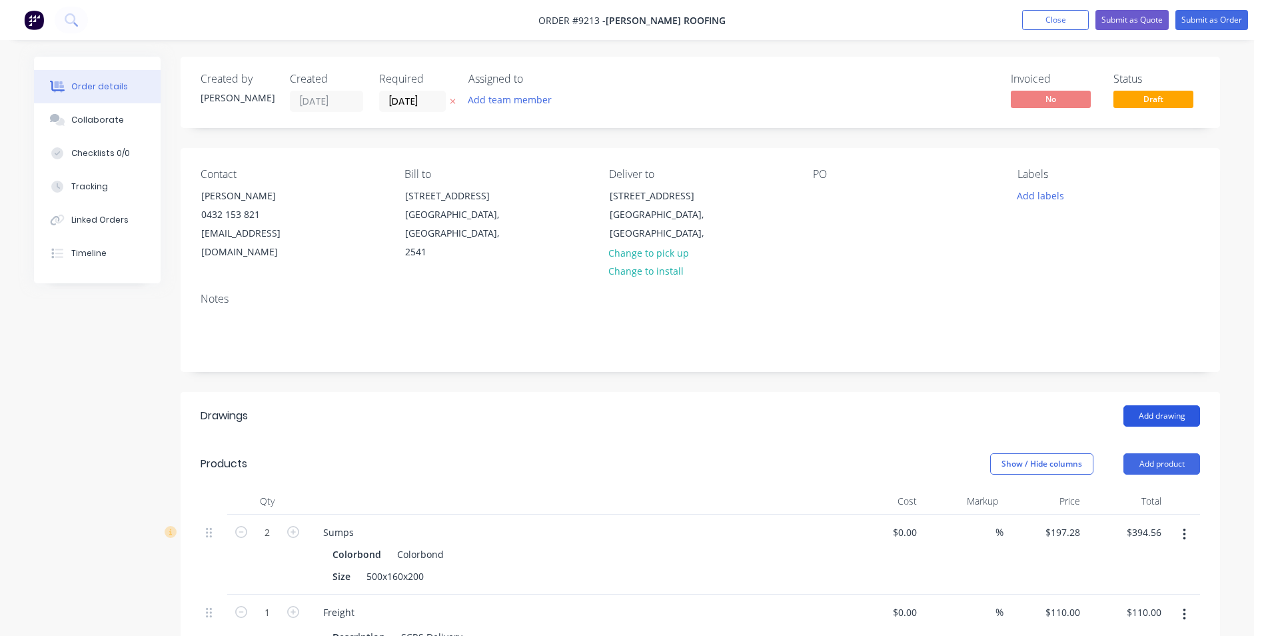
click at [1155, 405] on button "Add drawing" at bounding box center [1162, 415] width 77 height 21
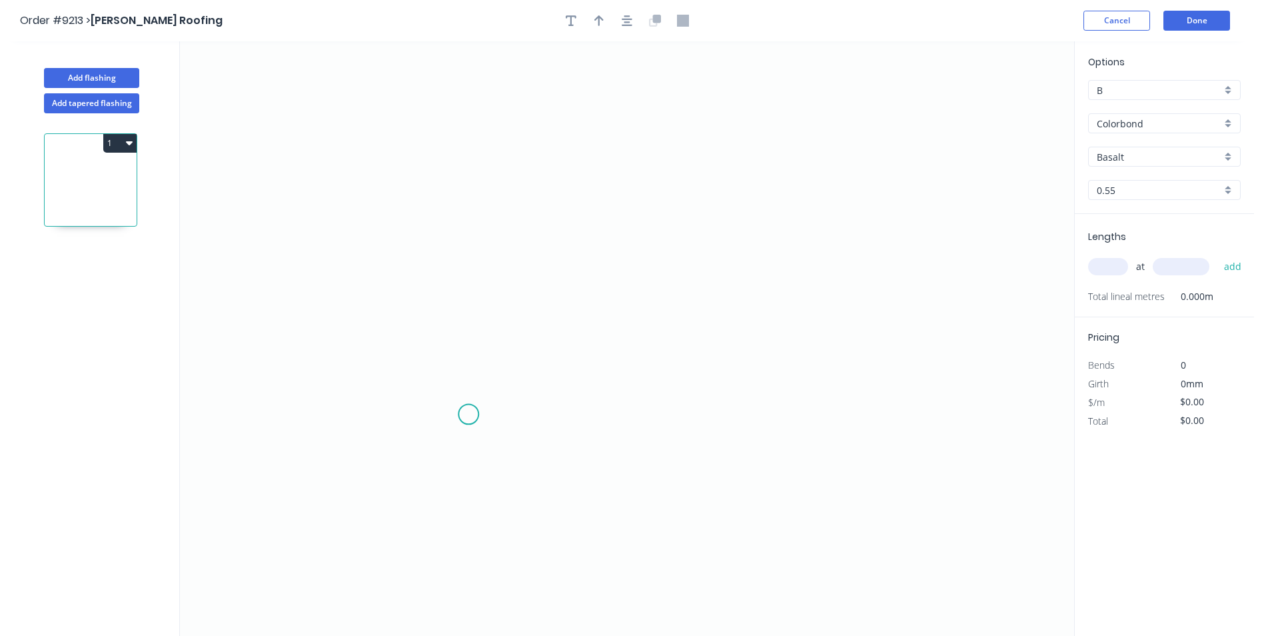
click at [469, 415] on icon "0" at bounding box center [627, 338] width 895 height 595
click at [469, 185] on icon at bounding box center [469, 299] width 0 height 229
click at [579, 185] on icon at bounding box center [524, 185] width 110 height 0
click at [577, 247] on icon "0 ? ?" at bounding box center [627, 338] width 895 height 595
click at [577, 247] on circle at bounding box center [579, 247] width 20 height 20
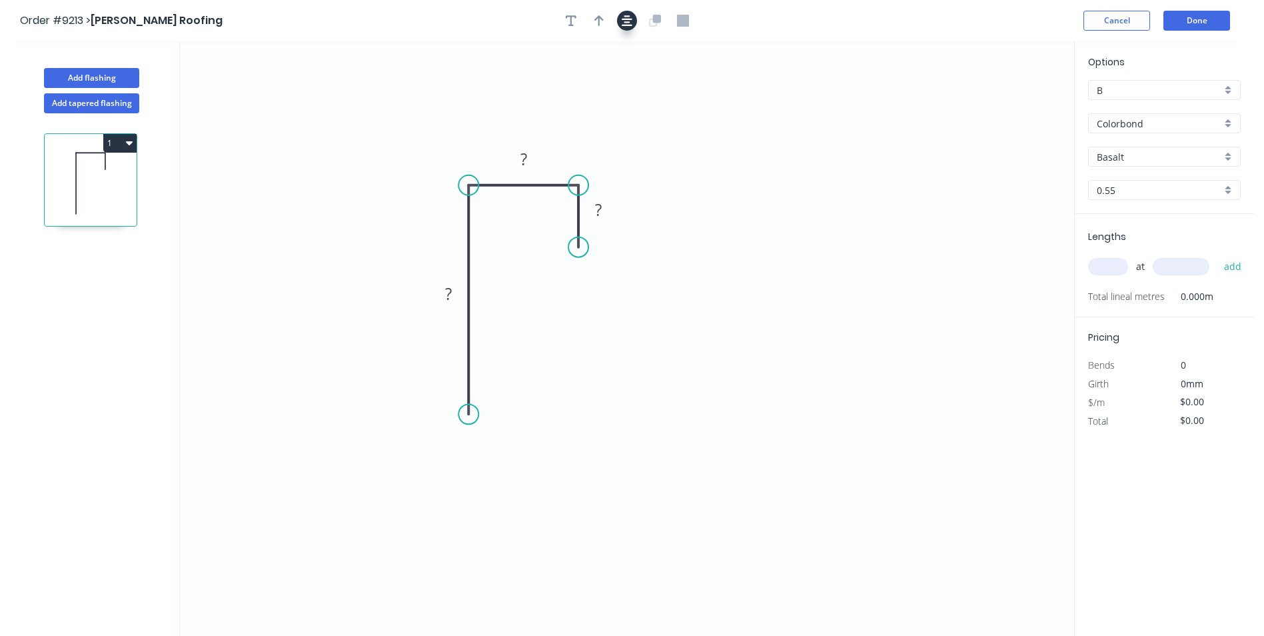
click at [625, 19] on icon "button" at bounding box center [627, 20] width 11 height 11
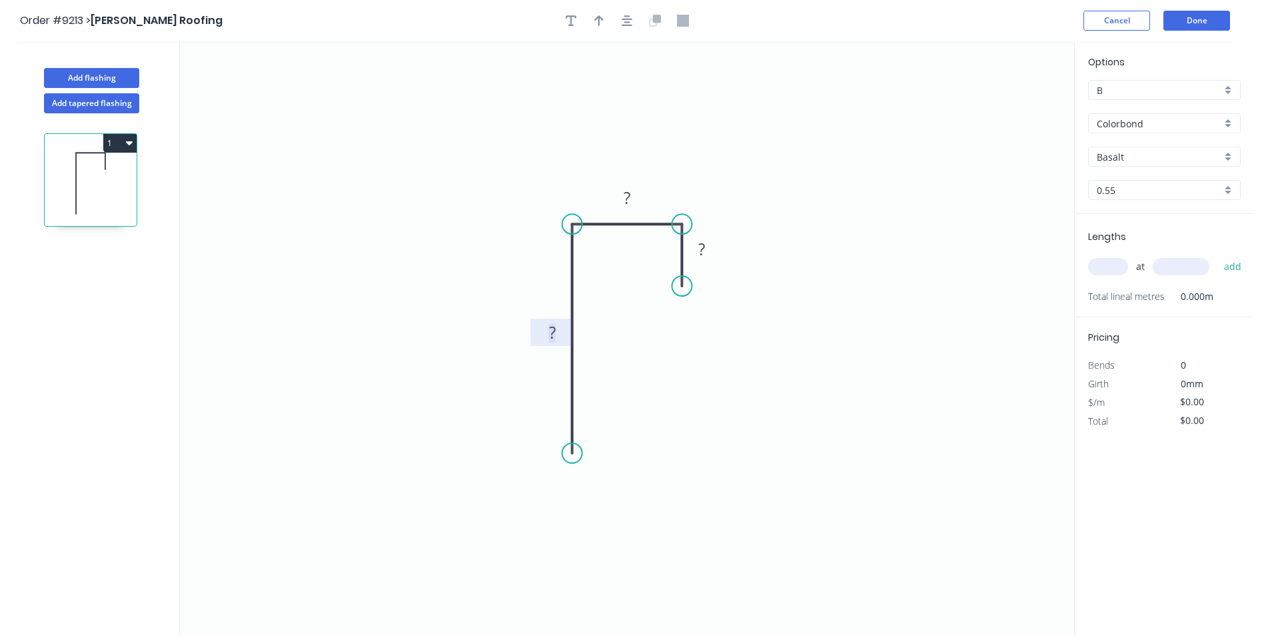
click at [555, 338] on tspan "?" at bounding box center [552, 332] width 7 height 22
click at [875, 170] on icon "0 55 15 10" at bounding box center [627, 338] width 895 height 595
type input "$6.03"
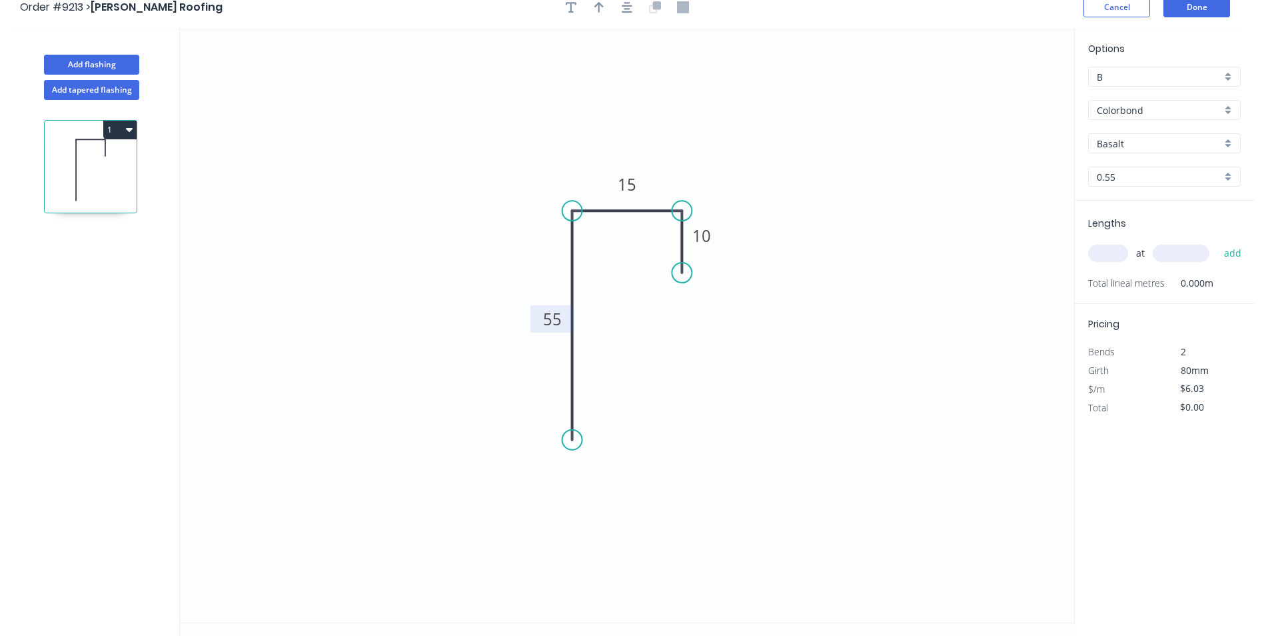
scroll to position [25, 0]
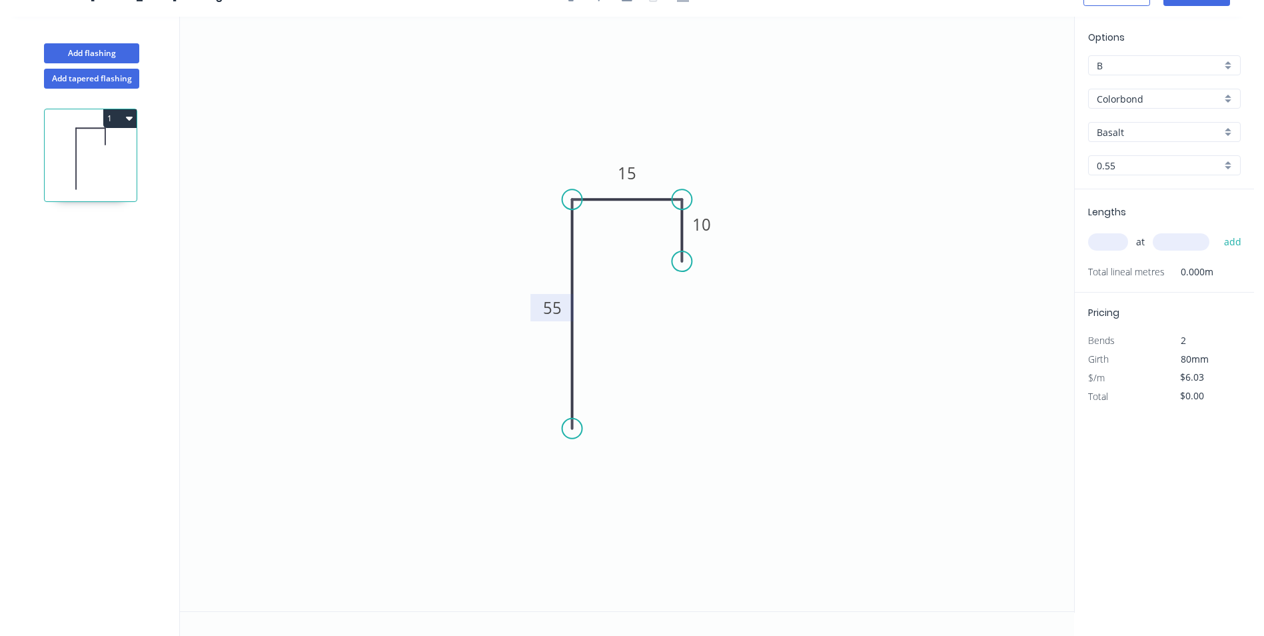
click at [1224, 99] on div "Colorbond" at bounding box center [1164, 99] width 153 height 20
click at [1190, 145] on div "Colorbond Matt" at bounding box center [1164, 147] width 151 height 23
type input "Colorbond Matt"
type input "Bluegum Matt"
type input "$6.63"
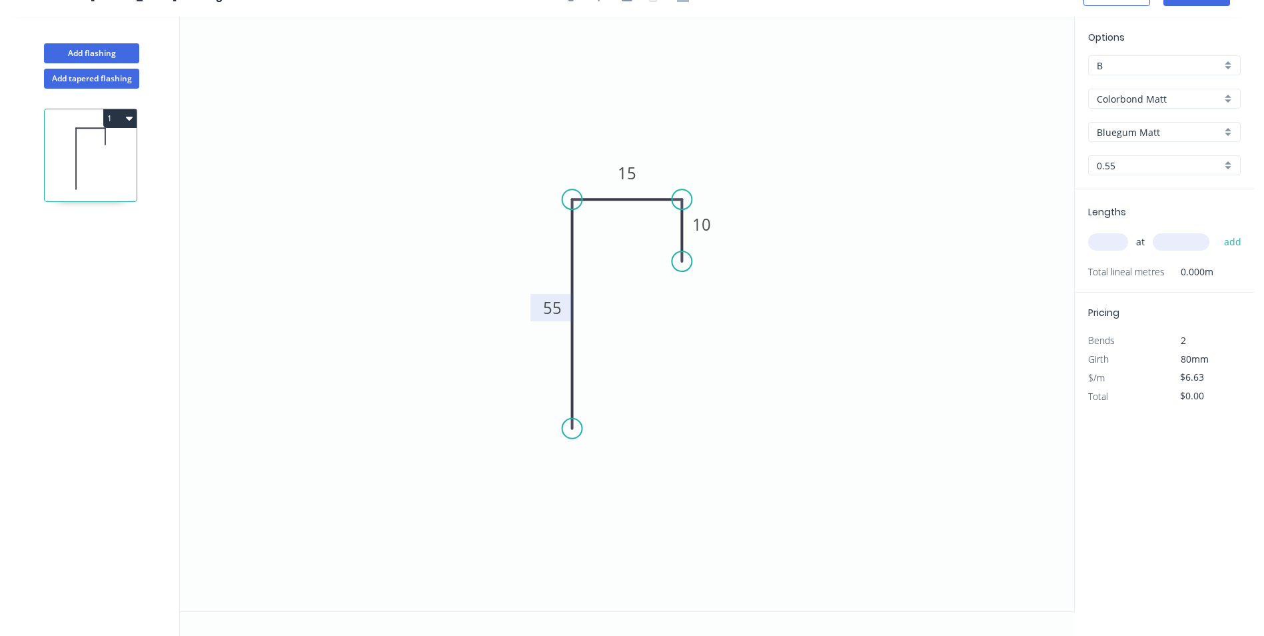
click at [1228, 129] on div "Bluegum Matt" at bounding box center [1164, 132] width 153 height 20
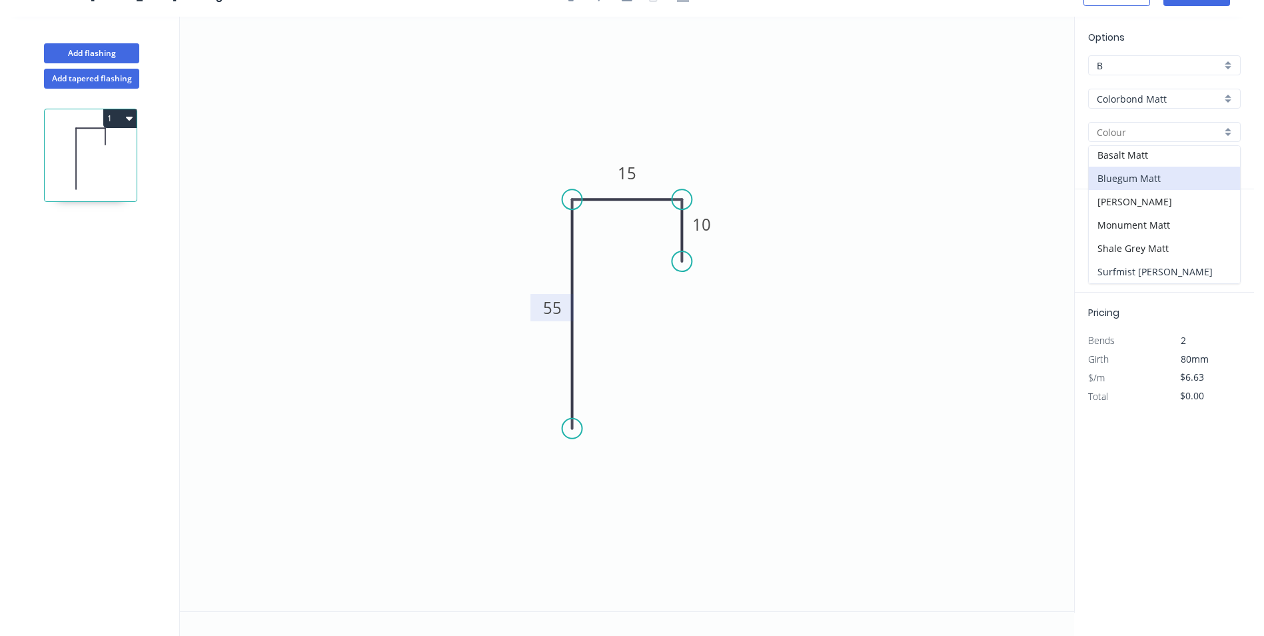
click at [1155, 268] on div "Surfmist [PERSON_NAME]" at bounding box center [1164, 271] width 151 height 23
type input "Surfmist [PERSON_NAME]"
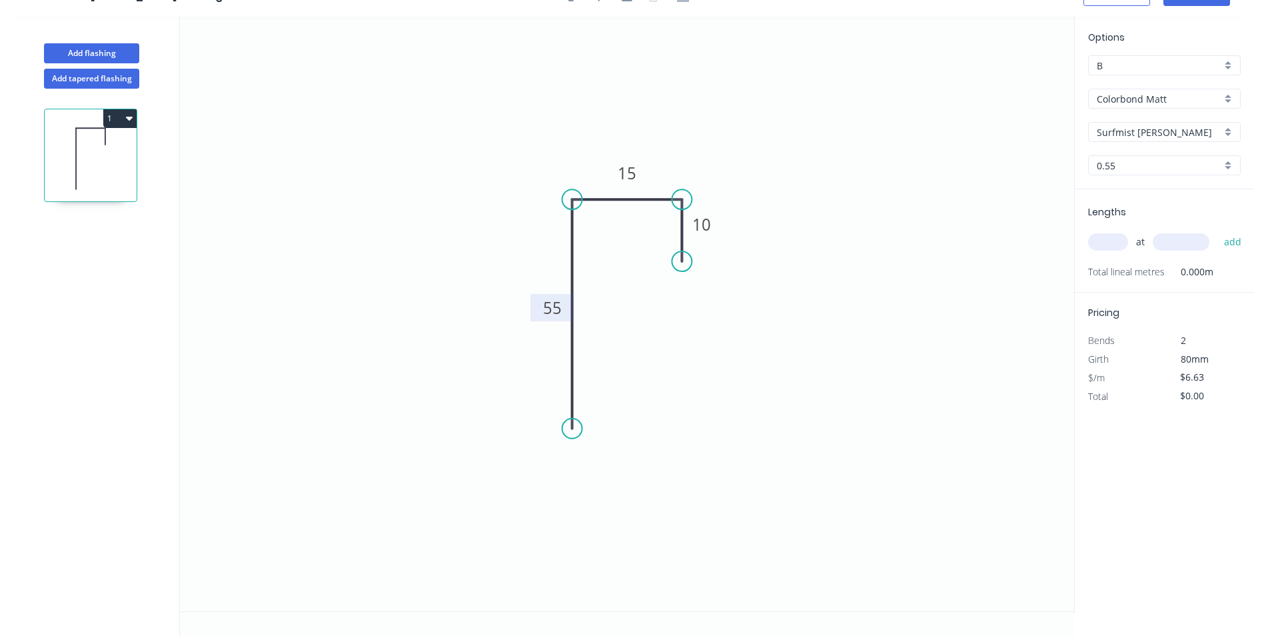
click at [1227, 66] on div "B" at bounding box center [1164, 65] width 153 height 20
click at [1202, 89] on div "A" at bounding box center [1164, 90] width 151 height 23
type input "A"
type input "$4.90"
click at [1113, 247] on input "text" at bounding box center [1108, 241] width 40 height 17
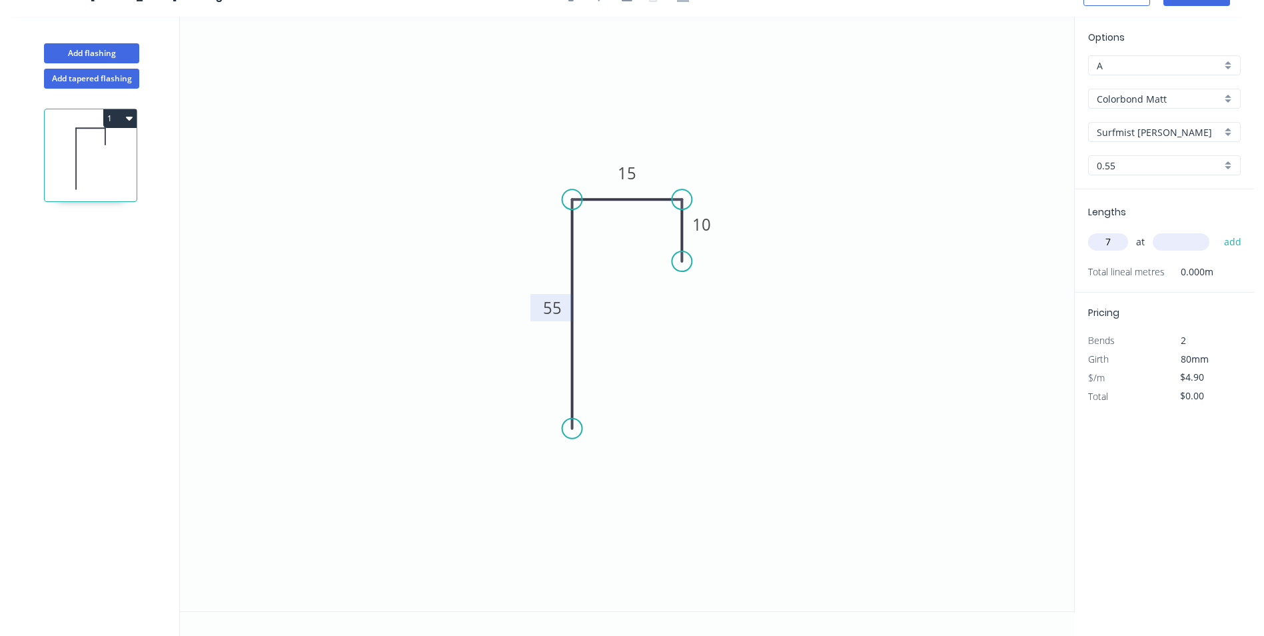
type input "7"
type input "1000"
click at [1218, 231] on button "add" at bounding box center [1233, 242] width 31 height 23
type input "$34.30"
click at [111, 57] on button "Add flashing" at bounding box center [91, 53] width 95 height 20
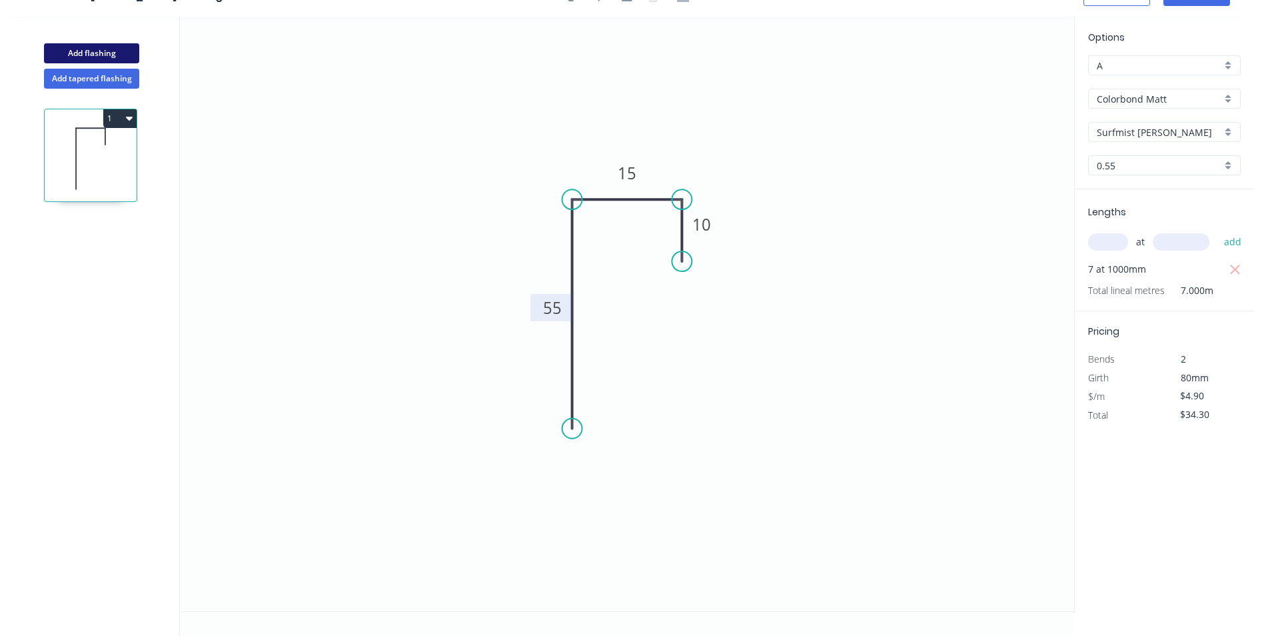
type input "B"
type input "$0.00"
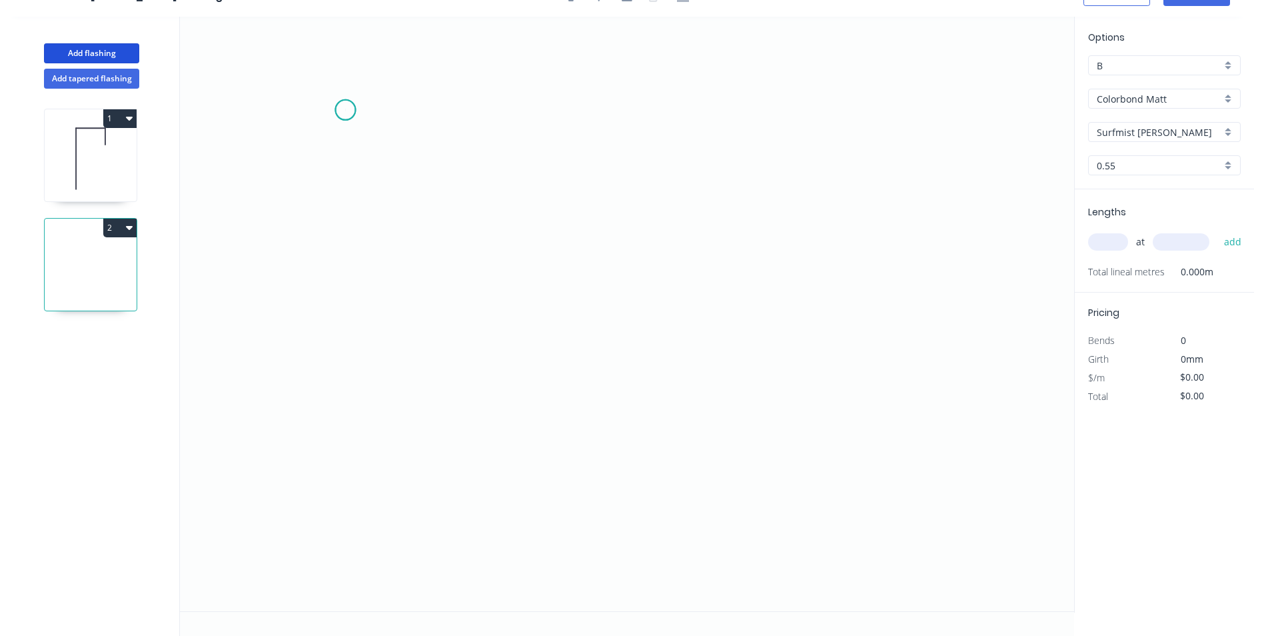
click at [345, 110] on icon "0" at bounding box center [627, 314] width 895 height 595
click at [342, 309] on icon "0" at bounding box center [627, 314] width 895 height 595
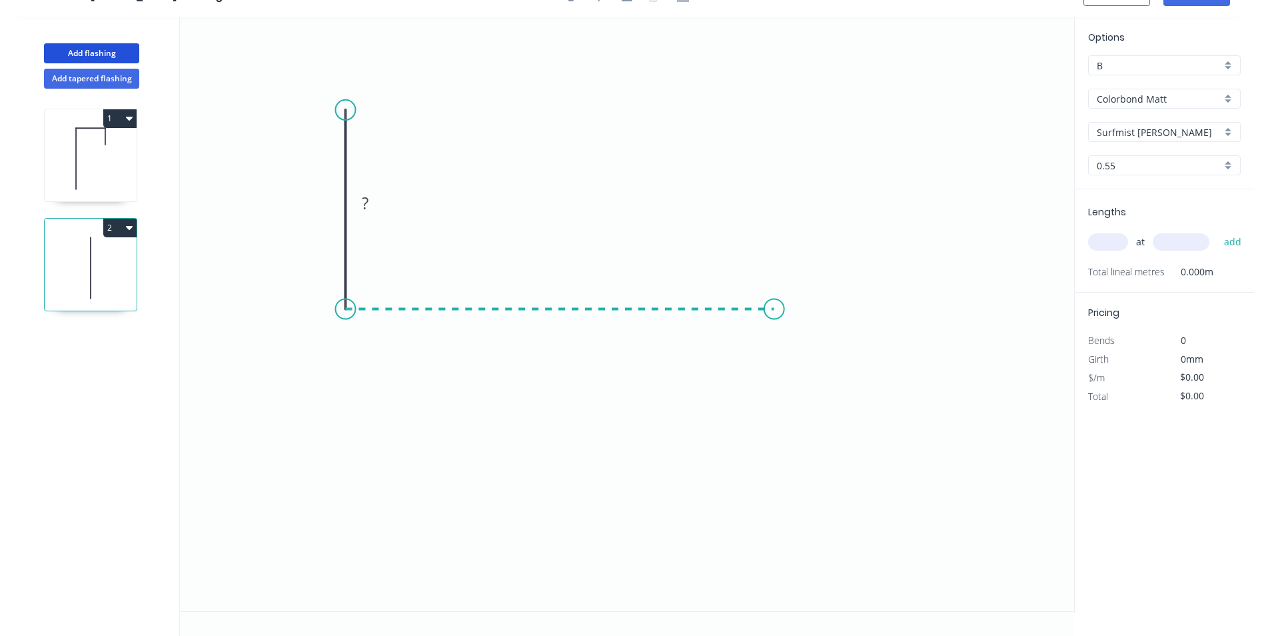
click at [777, 291] on icon "0 ?" at bounding box center [627, 314] width 895 height 595
click at [833, 335] on icon "0 ? ?" at bounding box center [627, 314] width 895 height 595
click at [833, 335] on circle at bounding box center [833, 335] width 20 height 20
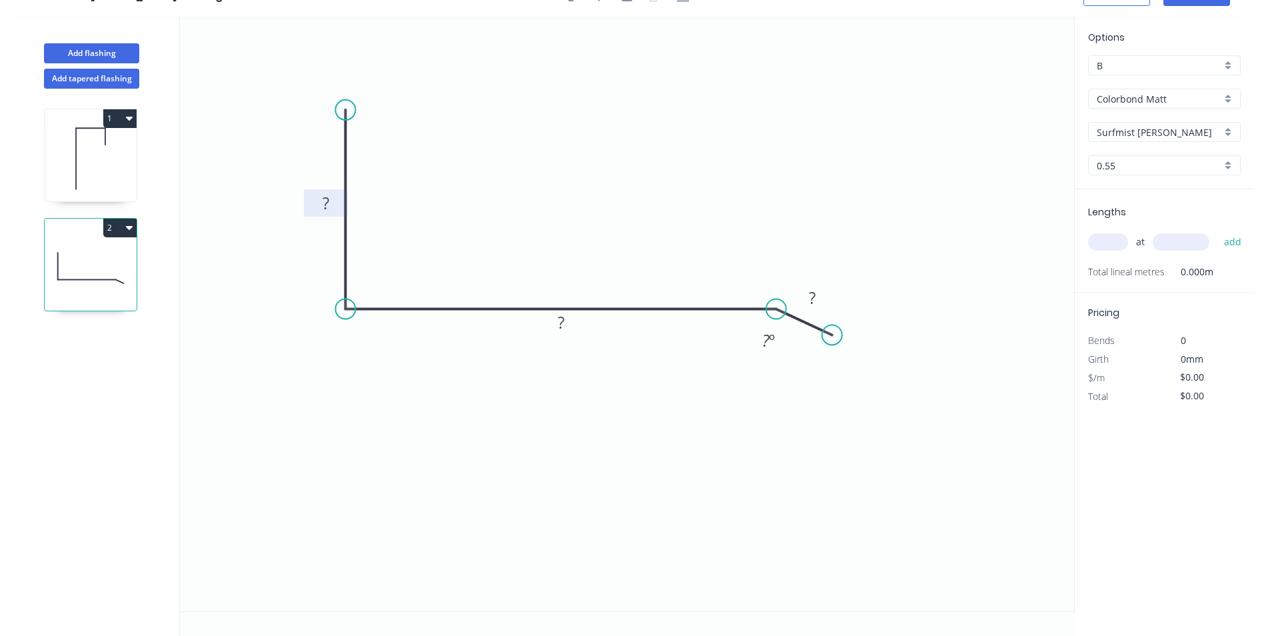
click at [326, 205] on tspan "?" at bounding box center [326, 203] width 7 height 22
click at [536, 105] on icon "0 100 150 20 160 º" at bounding box center [627, 314] width 895 height 595
type input "$13.47"
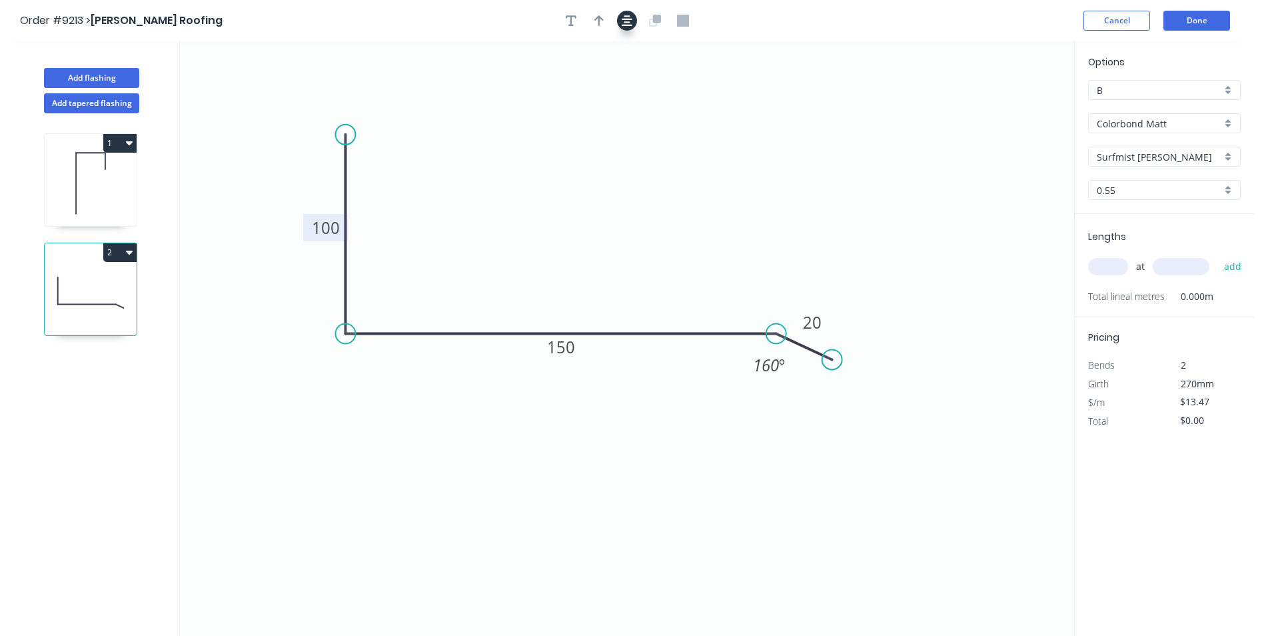
click at [631, 27] on button "button" at bounding box center [627, 21] width 20 height 20
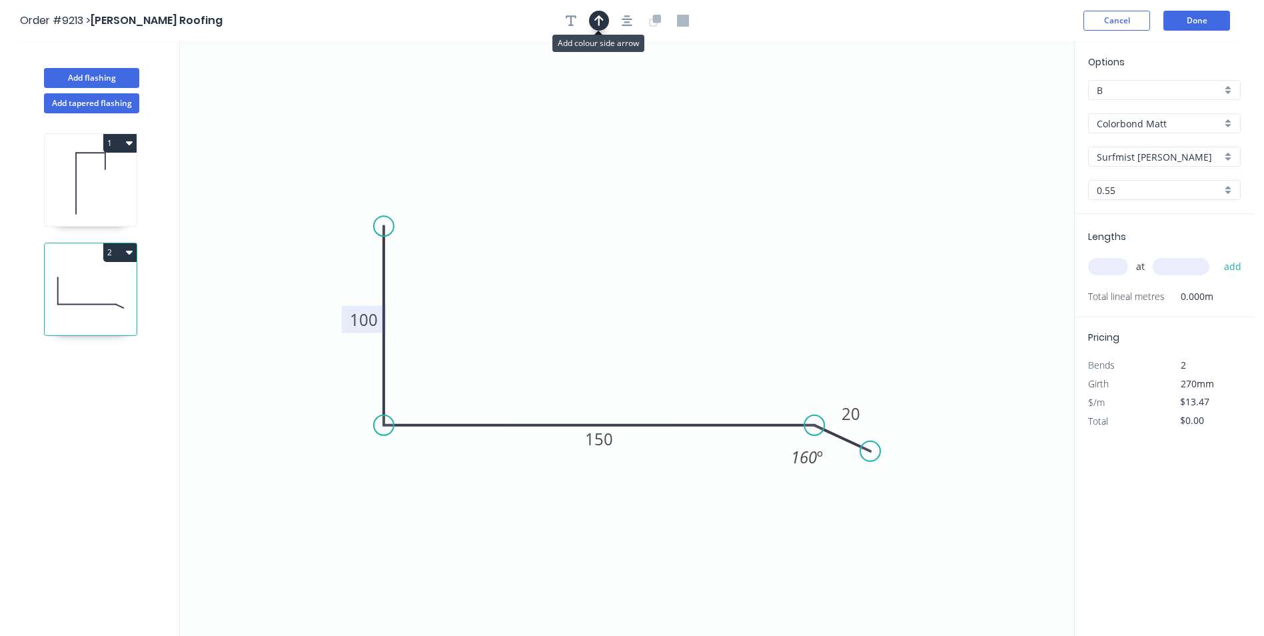
click at [603, 19] on icon "button" at bounding box center [599, 20] width 9 height 11
click at [1009, 103] on icon at bounding box center [1007, 92] width 12 height 43
drag, startPoint x: 1009, startPoint y: 103, endPoint x: 605, endPoint y: 336, distance: 466.5
click at [605, 336] on icon at bounding box center [616, 324] width 39 height 39
click at [1230, 89] on div "B" at bounding box center [1164, 90] width 153 height 20
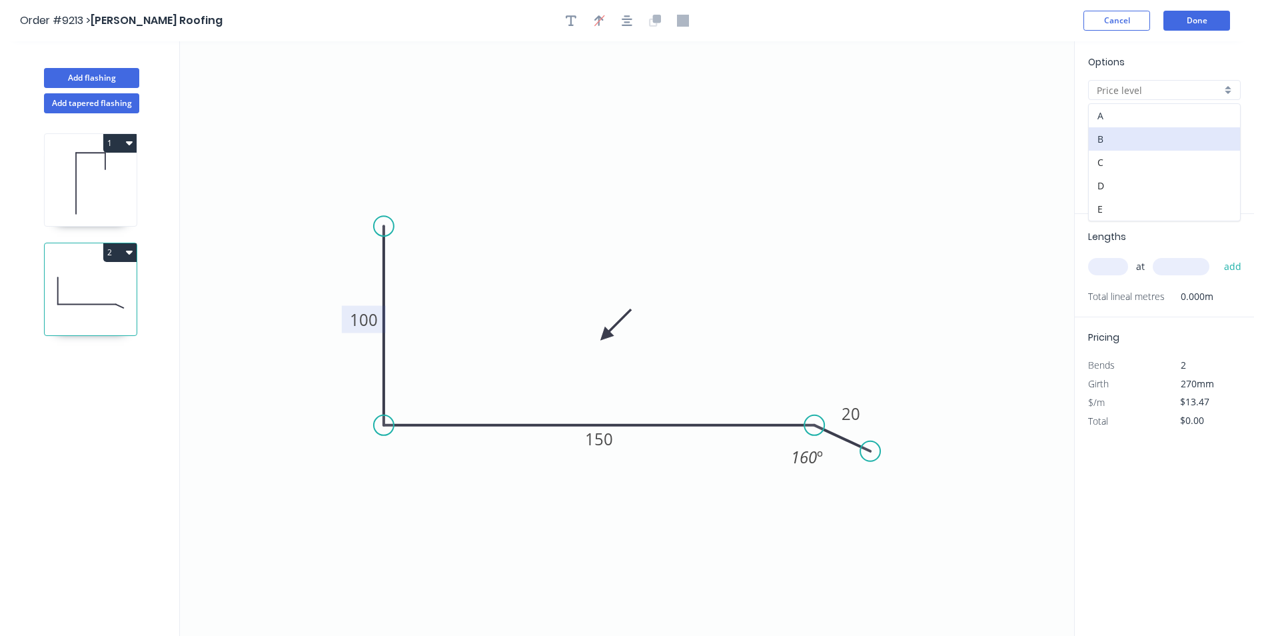
click at [1206, 113] on div "A" at bounding box center [1164, 115] width 151 height 23
type input "A"
type input "$9.98"
click at [1113, 270] on input "text" at bounding box center [1108, 266] width 40 height 17
type input "2"
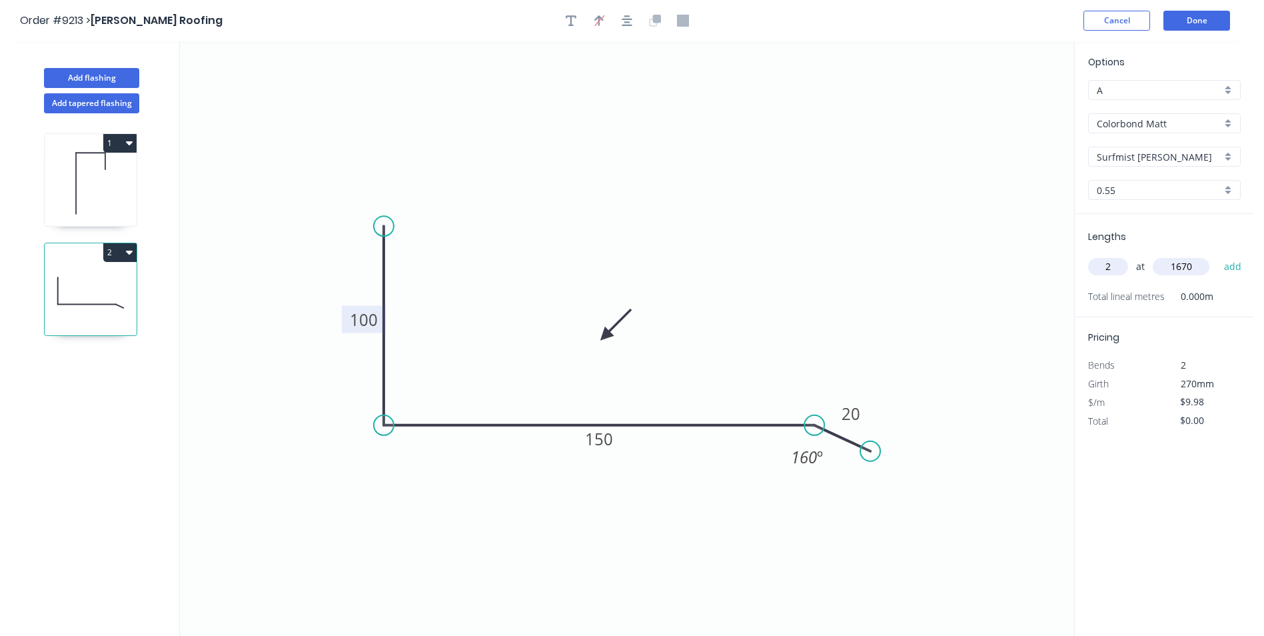
type input "1670"
click at [1111, 269] on input "2" at bounding box center [1108, 266] width 40 height 17
type input "7"
click at [1218, 255] on button "add" at bounding box center [1233, 266] width 31 height 23
type input "$116.67"
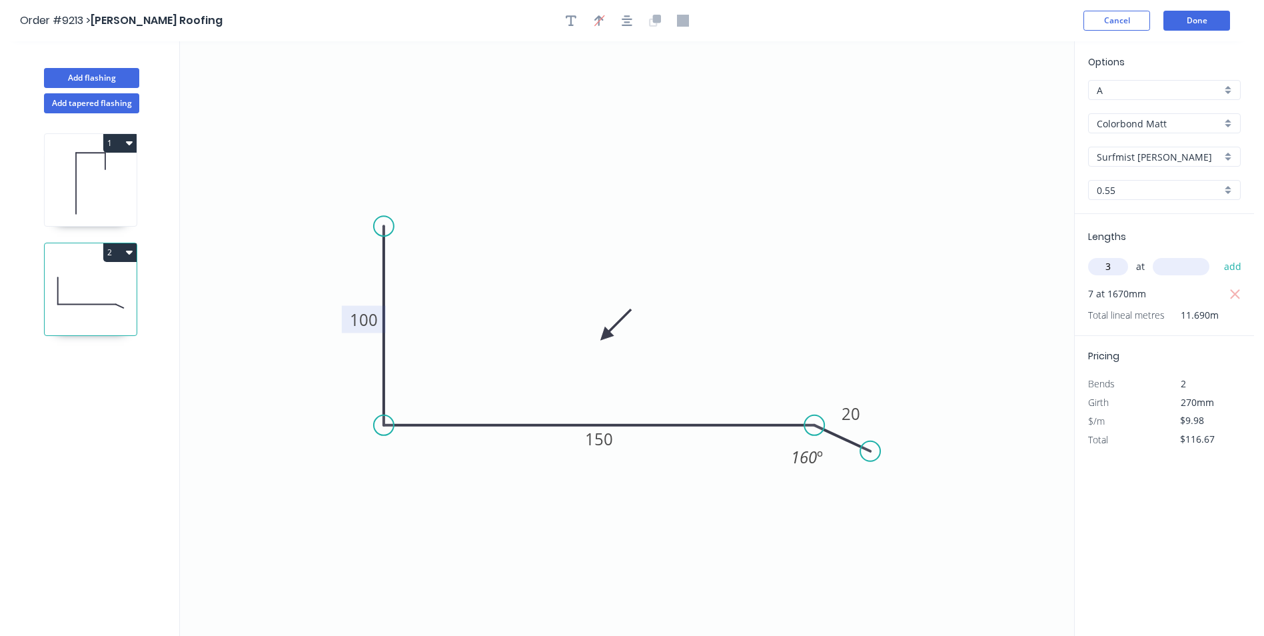
type input "3"
type input "1600"
click at [1218, 255] on button "add" at bounding box center [1233, 266] width 31 height 23
click at [128, 259] on button "2" at bounding box center [119, 252] width 33 height 19
click at [105, 284] on div "Duplicate" at bounding box center [73, 285] width 103 height 19
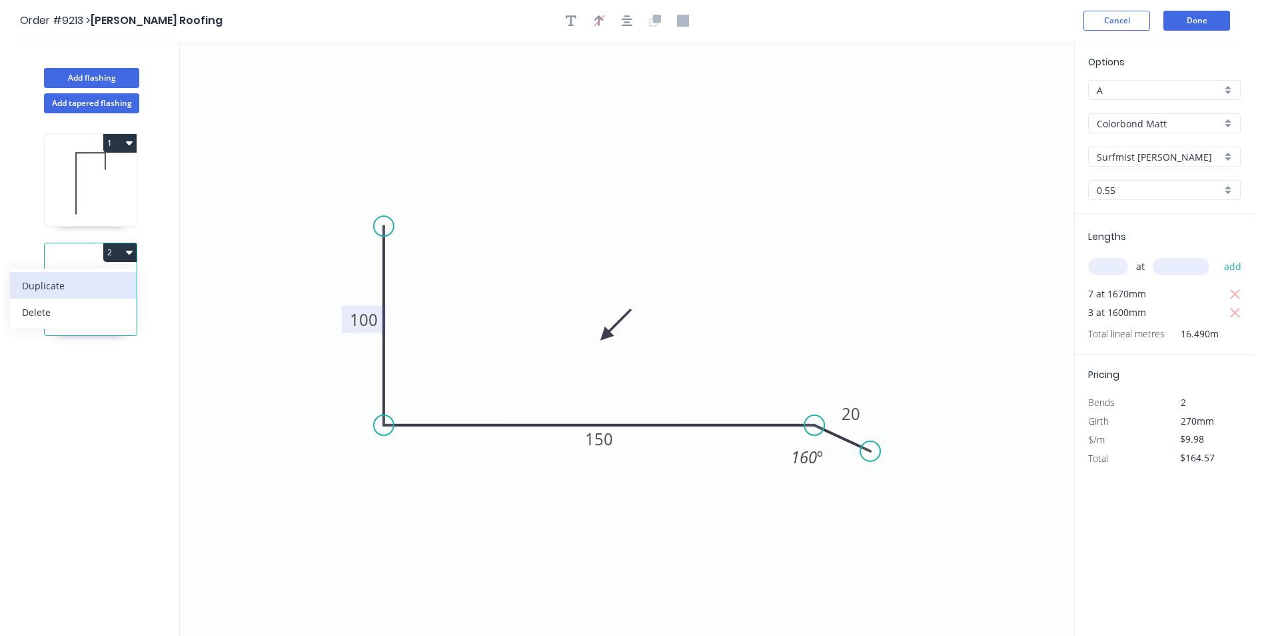
type input "$0.00"
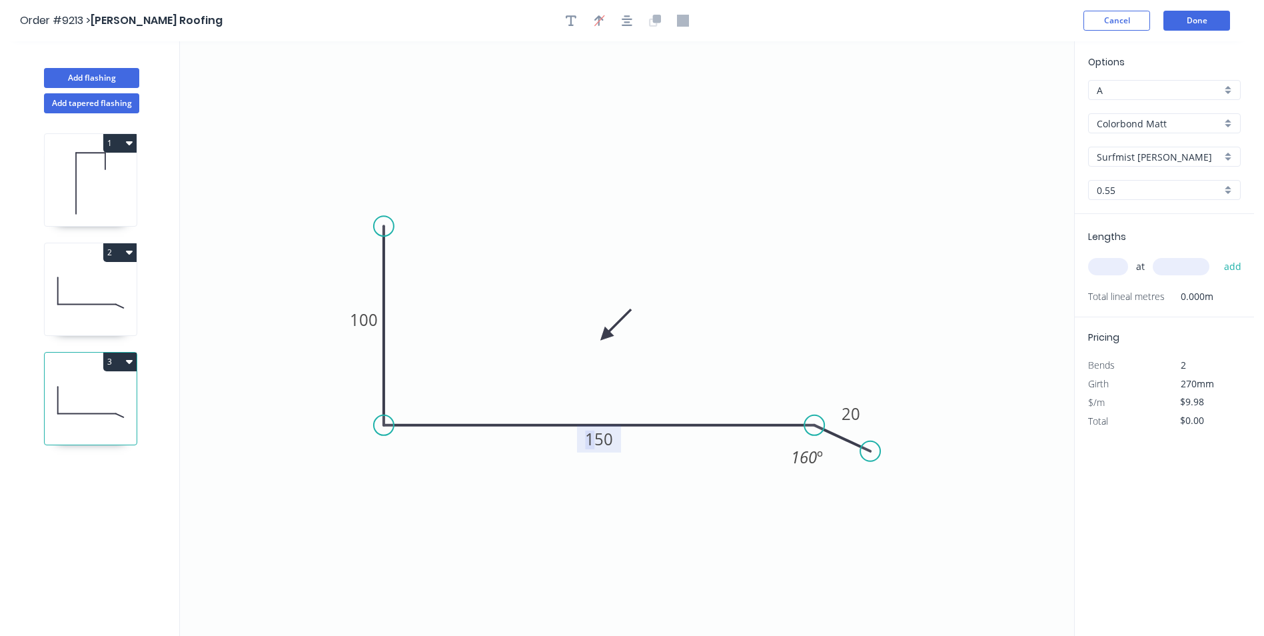
click at [596, 439] on tspan "150" at bounding box center [599, 439] width 28 height 22
click at [1116, 268] on input "text" at bounding box center [1108, 266] width 40 height 17
type input "$0.00"
type input "3"
type input "1670"
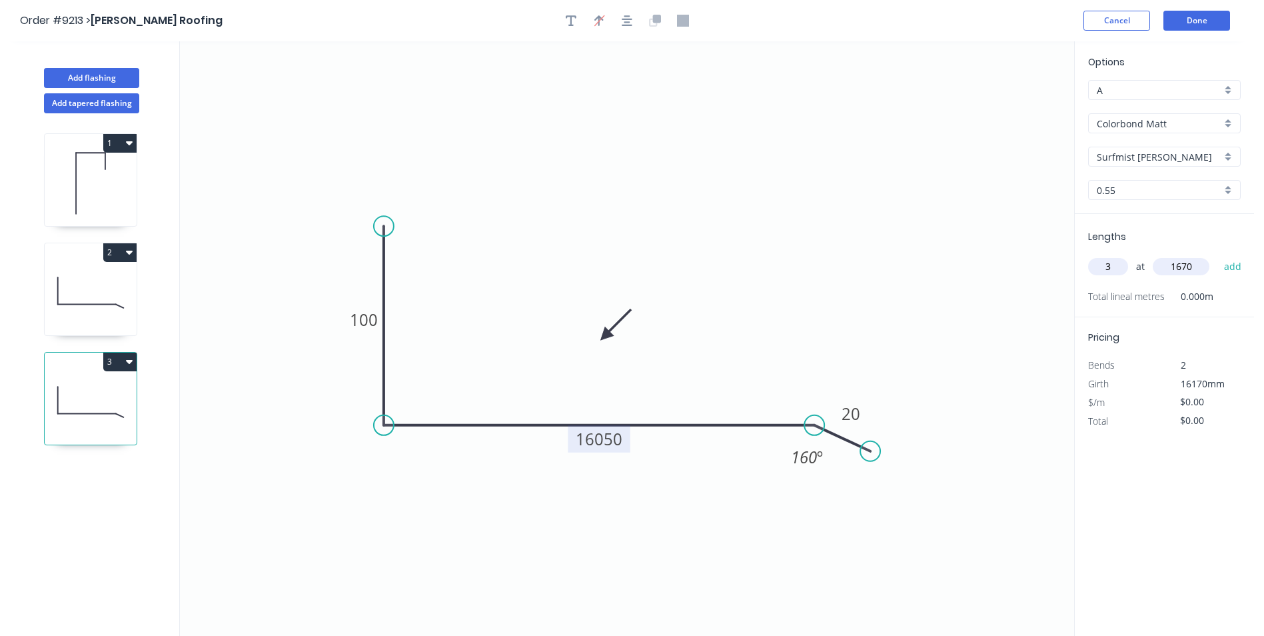
click at [1218, 255] on button "add" at bounding box center [1233, 266] width 31 height 23
type input "1"
type input "6"
type input "1600"
click at [1218, 255] on button "add" at bounding box center [1233, 266] width 31 height 23
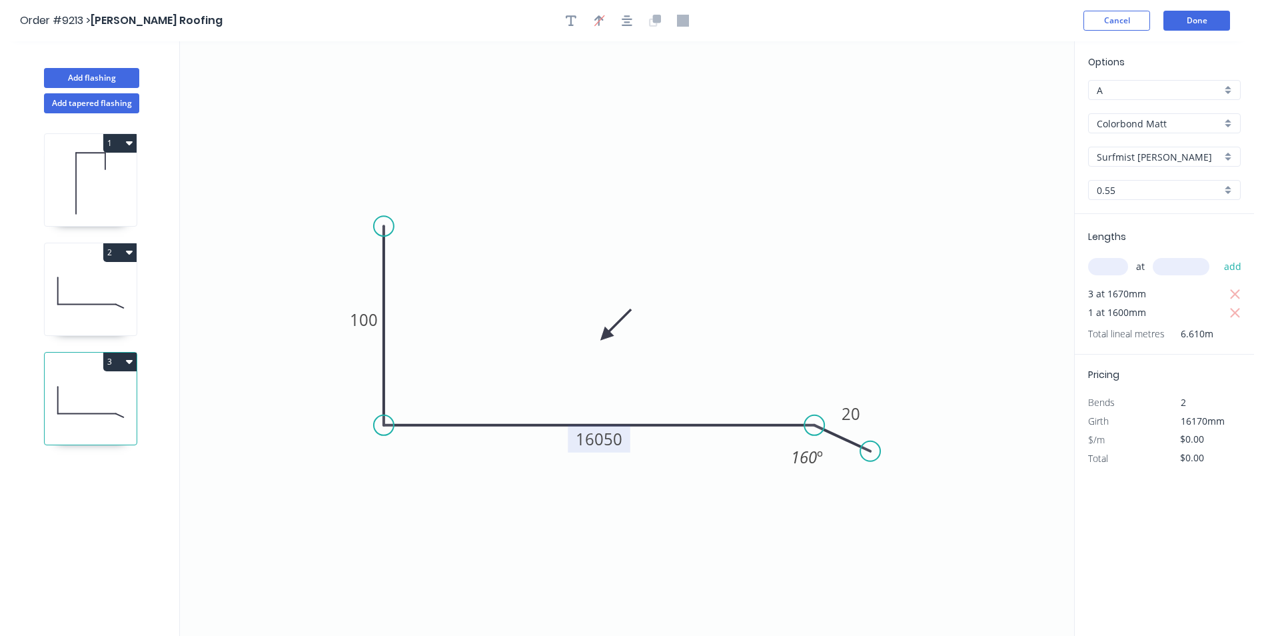
click at [117, 366] on button "3" at bounding box center [119, 362] width 33 height 19
click at [109, 390] on div "Duplicate" at bounding box center [73, 394] width 103 height 19
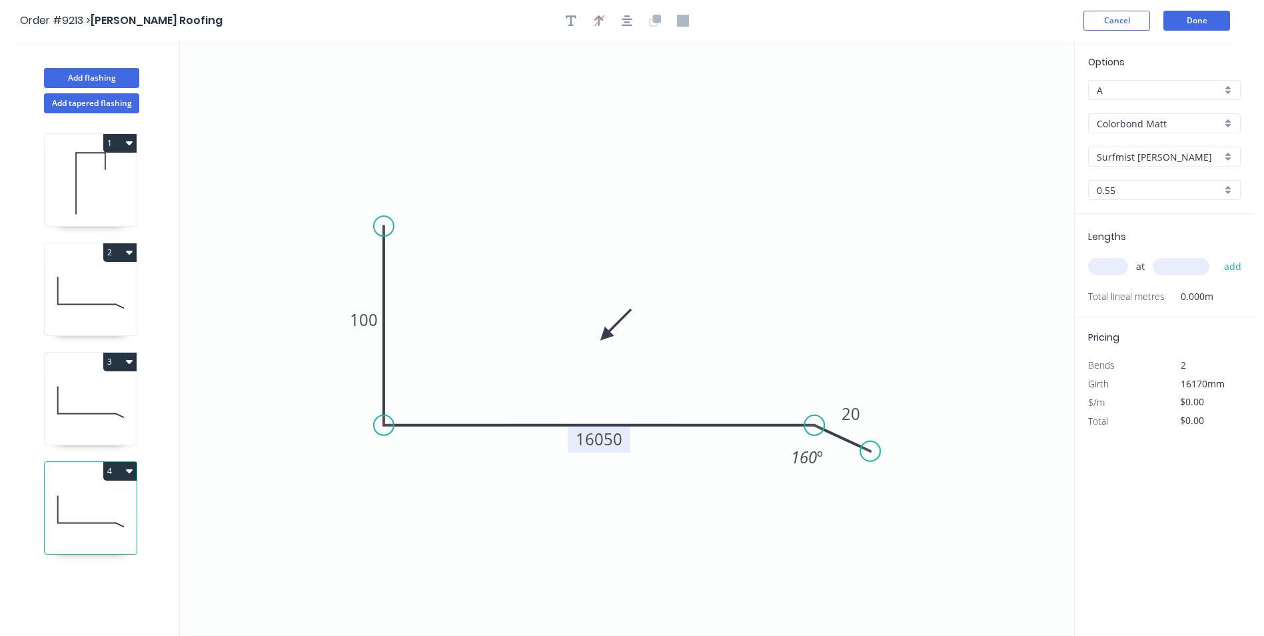
click at [609, 447] on tspan "16050" at bounding box center [599, 439] width 47 height 22
click at [653, 532] on icon "0 100 200 20 160 º" at bounding box center [627, 338] width 895 height 595
click at [95, 432] on icon at bounding box center [91, 401] width 92 height 85
click at [622, 439] on tspan "16050" at bounding box center [599, 439] width 47 height 22
click at [499, 508] on icon "0 100 1600 20 160 º" at bounding box center [627, 338] width 895 height 595
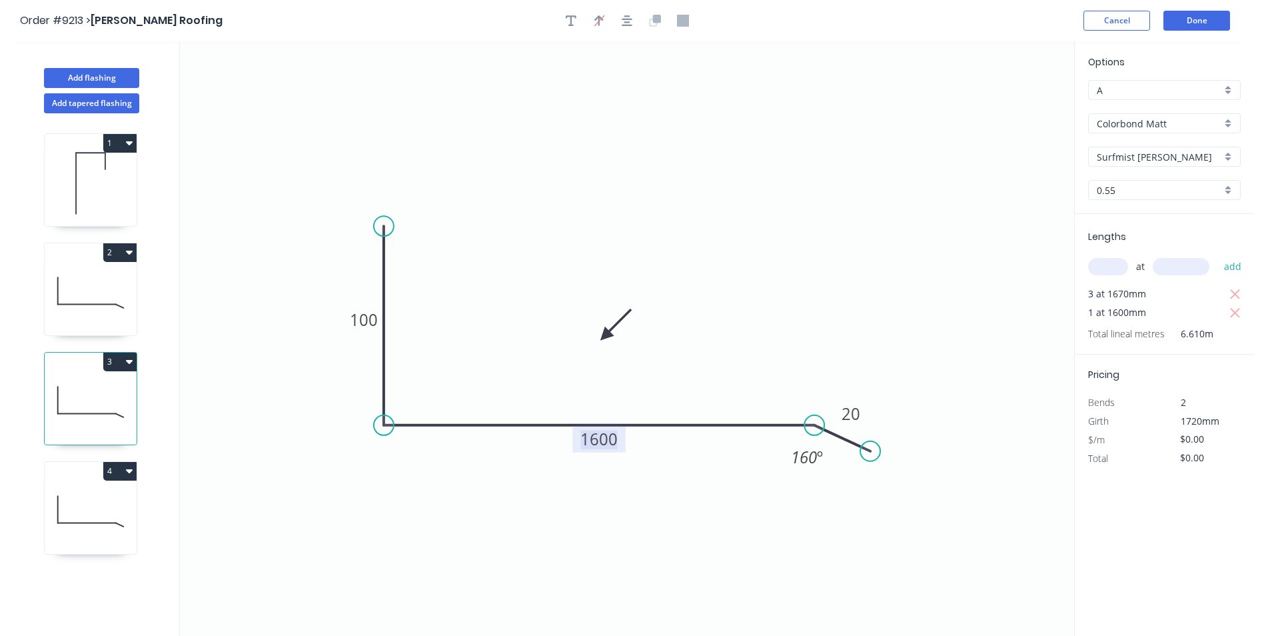
click at [604, 446] on tspan "1600" at bounding box center [599, 439] width 37 height 22
type input "$9.98"
type input "$65.97"
click at [559, 538] on icon "0 100 160 20 160 º" at bounding box center [627, 338] width 895 height 595
click at [66, 488] on icon at bounding box center [91, 511] width 92 height 85
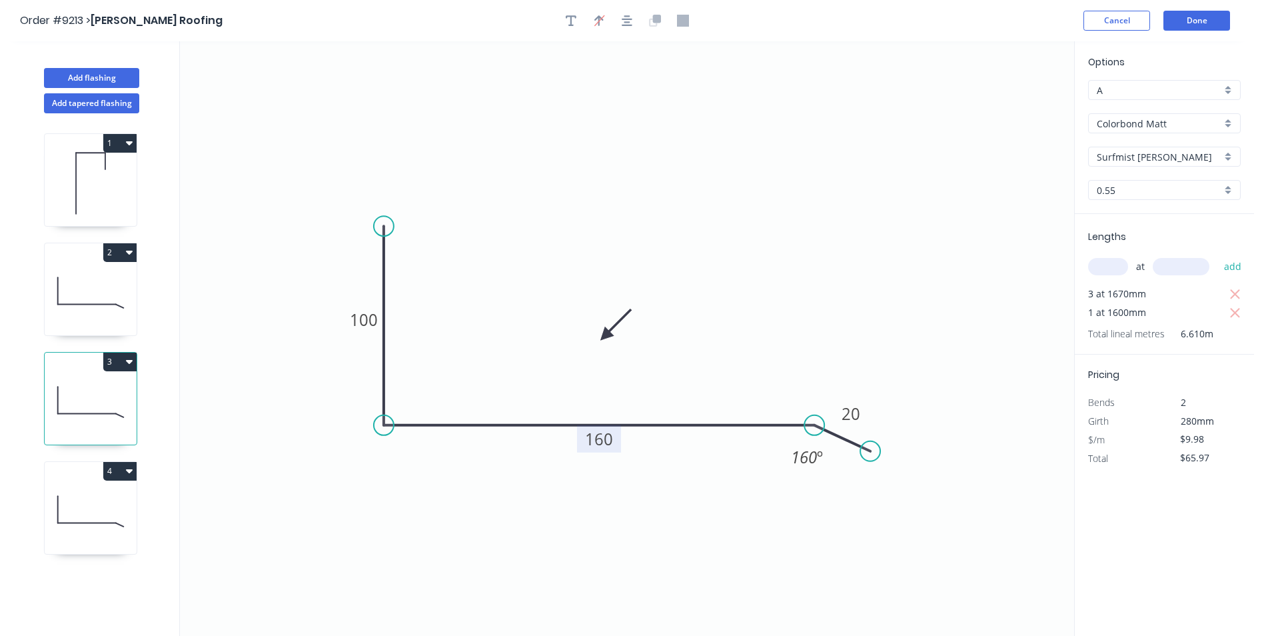
type input "$12.50"
type input "$0.00"
click at [1098, 267] on input "text" at bounding box center [1108, 266] width 40 height 17
type input "6"
type input "920"
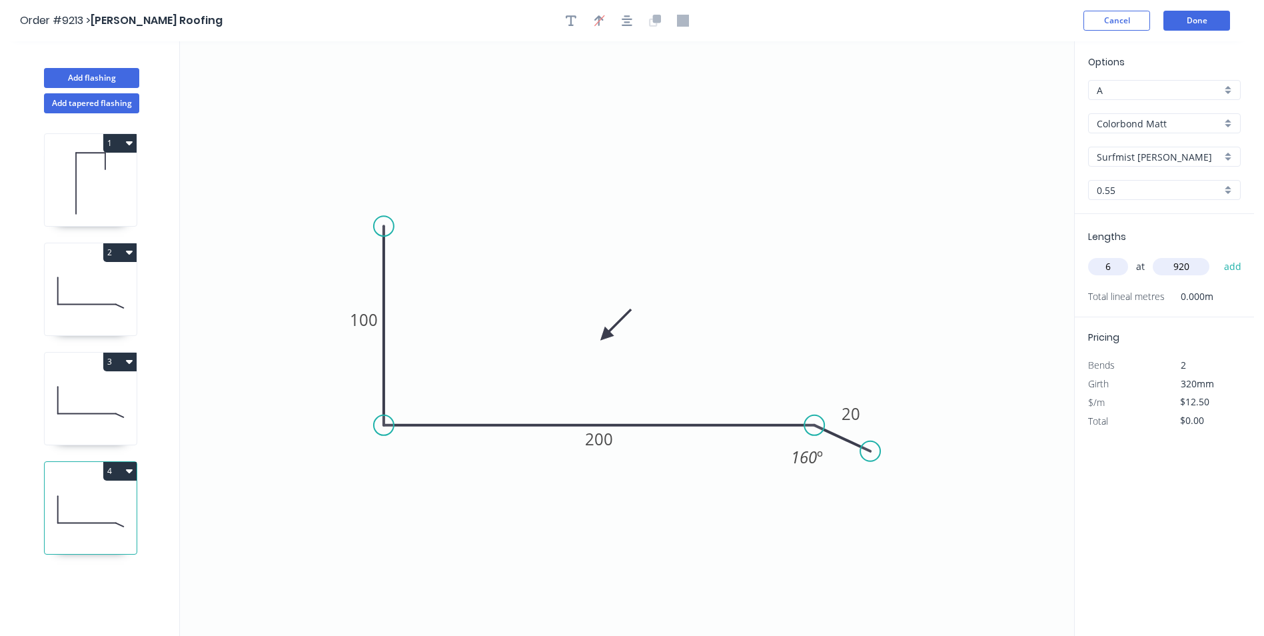
click at [1218, 255] on button "add" at bounding box center [1233, 266] width 31 height 23
type input "$75.00"
type input "1"
type input "950"
click at [1218, 255] on button "add" at bounding box center [1233, 266] width 31 height 23
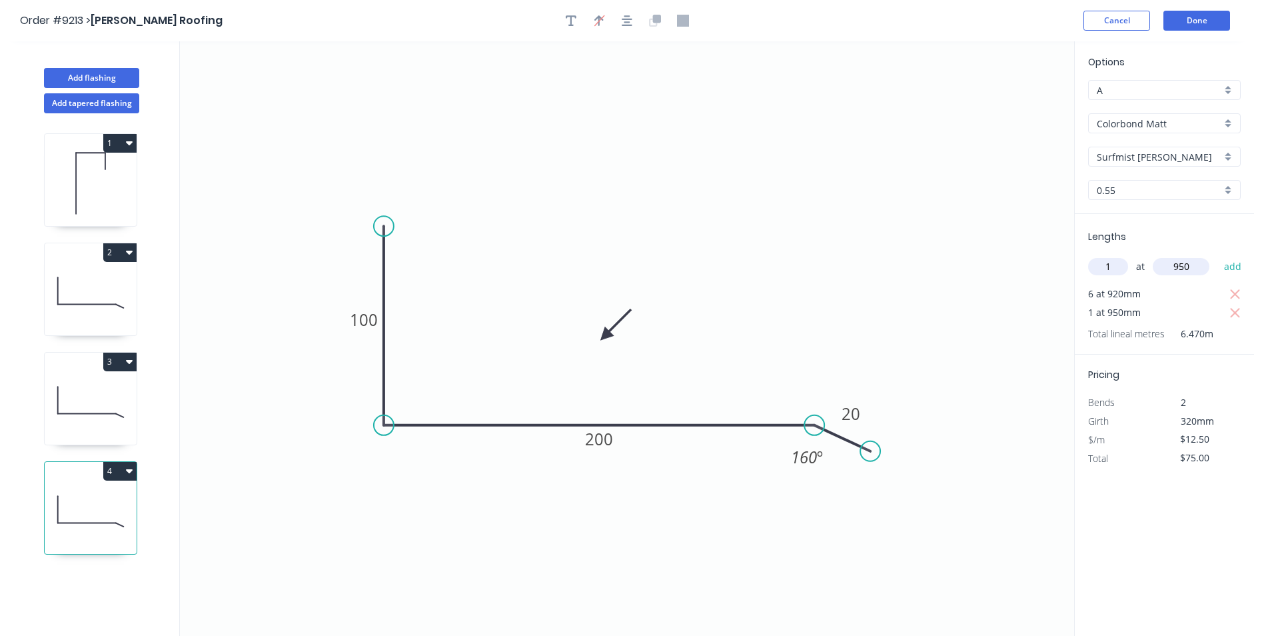
type input "$87.50"
click at [75, 78] on button "Add flashing" at bounding box center [91, 78] width 95 height 20
type input "B"
type input "$0.00"
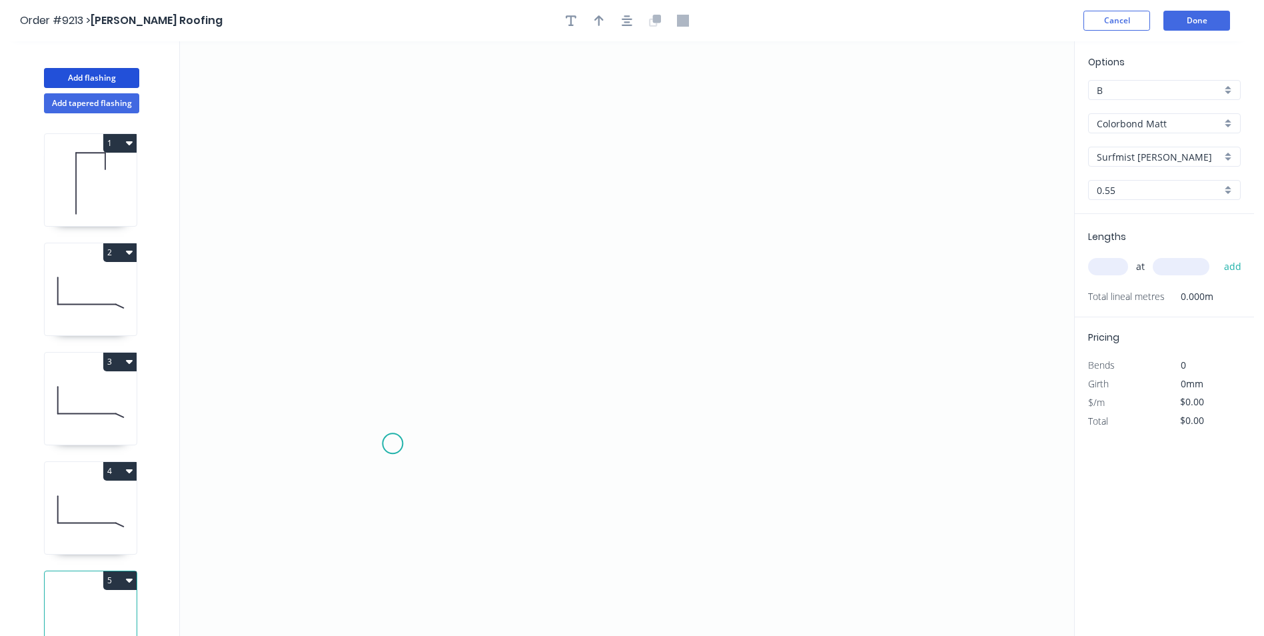
click at [391, 444] on icon "0" at bounding box center [627, 338] width 895 height 595
click at [423, 414] on icon "0" at bounding box center [627, 338] width 895 height 595
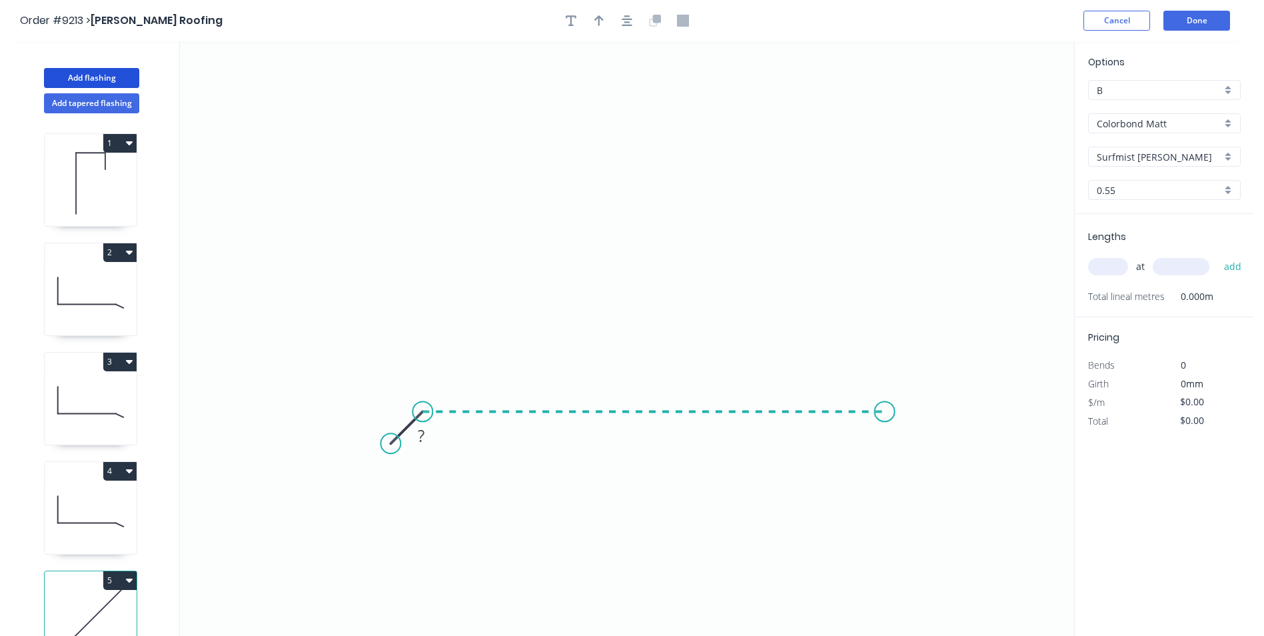
click at [885, 415] on icon "0 ?" at bounding box center [627, 338] width 895 height 595
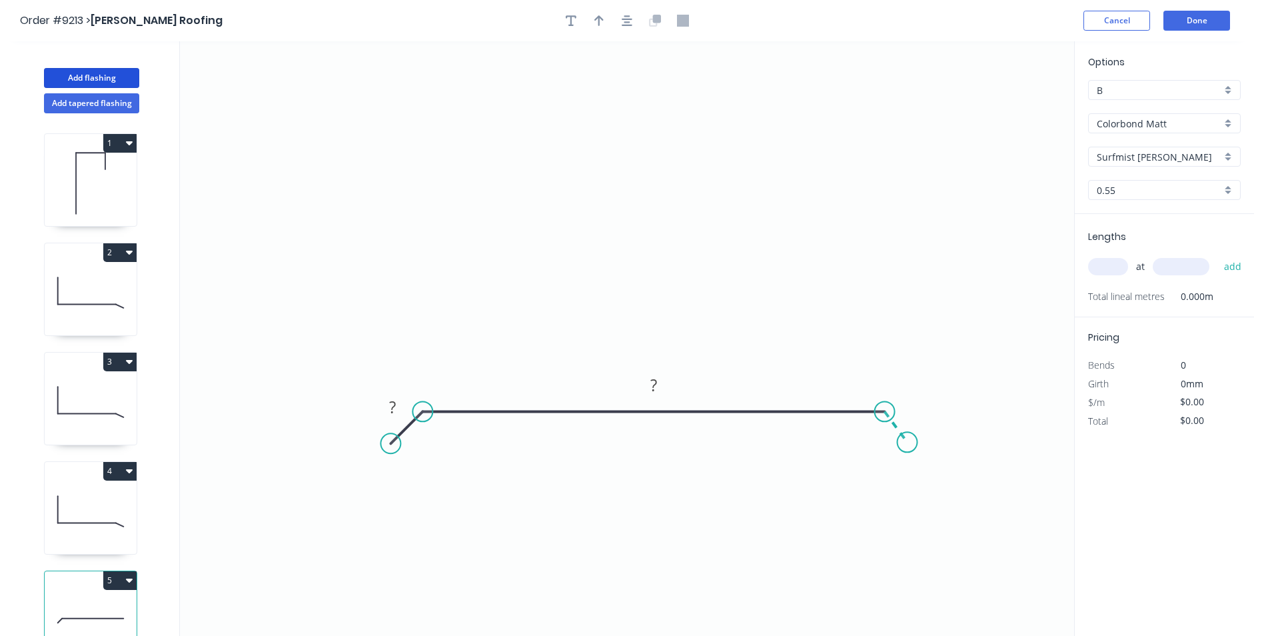
click at [908, 443] on icon "0 ? ?" at bounding box center [627, 338] width 895 height 595
click at [389, 409] on rect at bounding box center [392, 408] width 27 height 19
click at [591, 254] on icon "0 20 880 20 160 º" at bounding box center [627, 338] width 895 height 595
type input "$36.25"
click at [596, 9] on header "Order #9213 > Edwards Roofing Cancel Done" at bounding box center [627, 20] width 1254 height 41
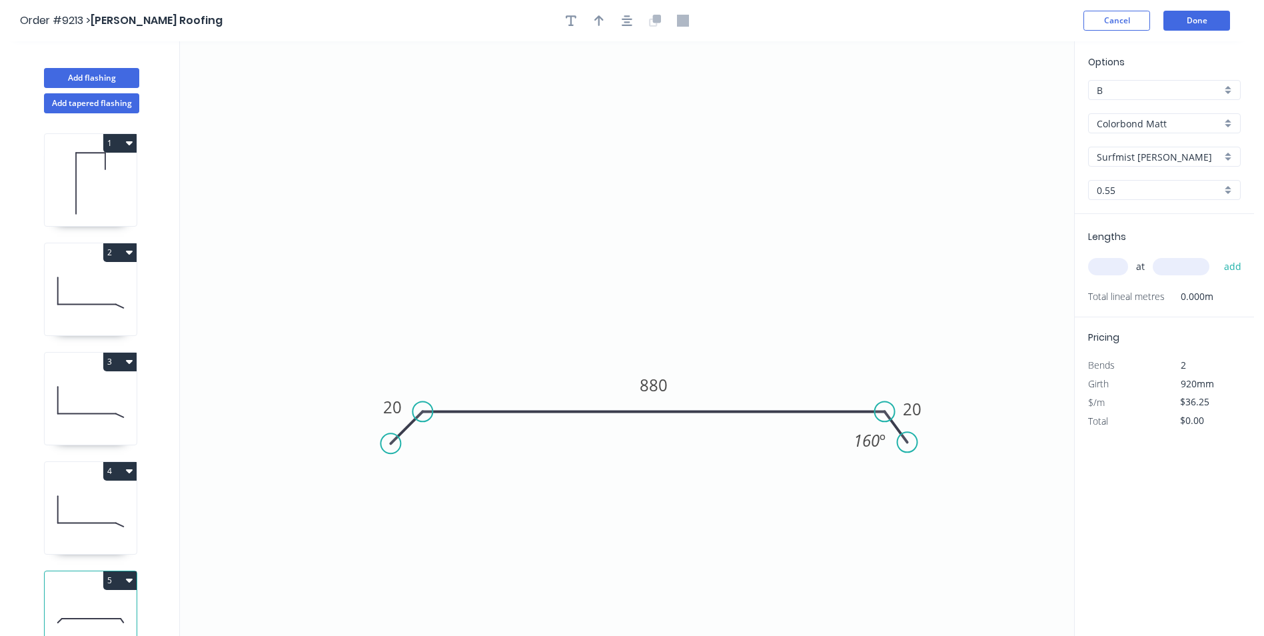
click at [602, 36] on header "Order #9213 > Edwards Roofing Cancel Done" at bounding box center [627, 20] width 1254 height 41
click at [600, 23] on icon "button" at bounding box center [599, 20] width 9 height 11
drag, startPoint x: 1006, startPoint y: 106, endPoint x: 558, endPoint y: 322, distance: 497.9
click at [558, 322] on icon at bounding box center [558, 306] width 12 height 43
click at [1103, 268] on input "text" at bounding box center [1108, 266] width 40 height 17
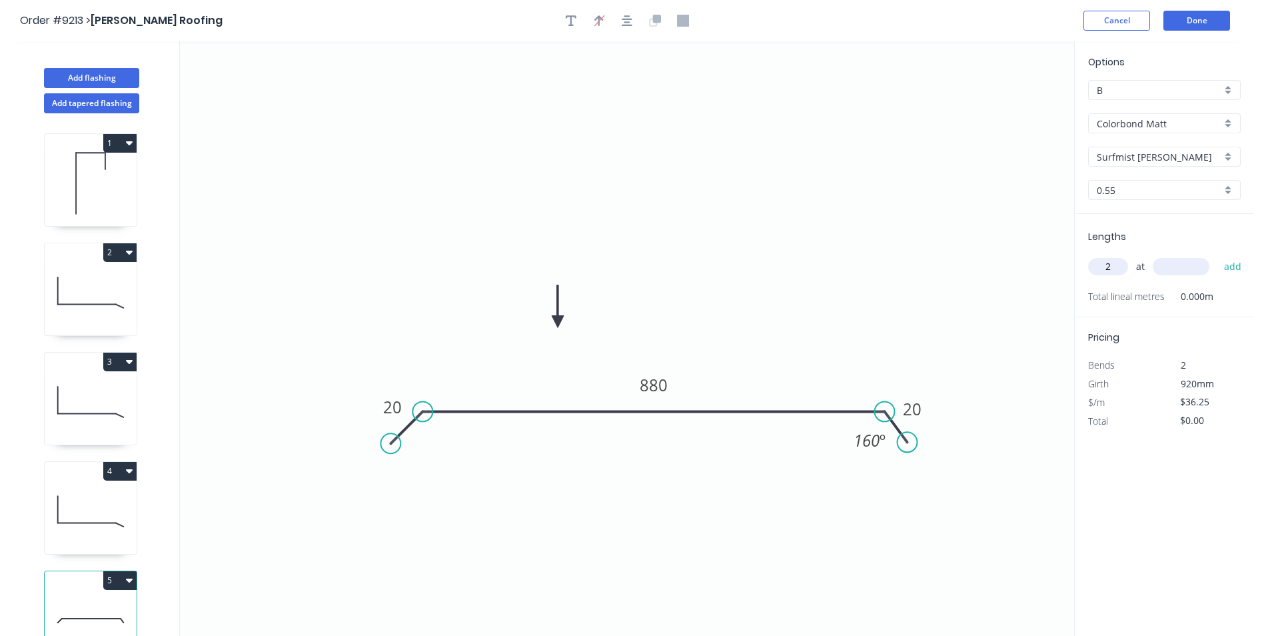
type input "2"
type input "1000"
click at [1218, 255] on button "add" at bounding box center [1233, 266] width 31 height 23
type input "$72.50"
click at [567, 21] on icon "button" at bounding box center [571, 21] width 11 height 12
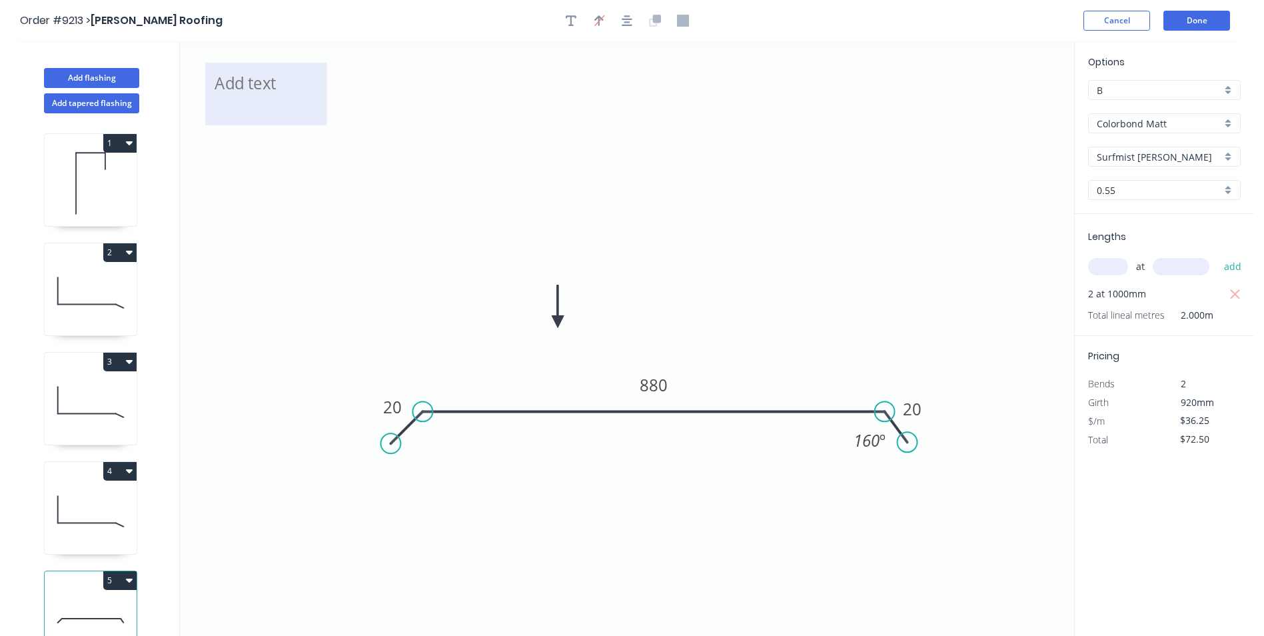
click at [297, 76] on textarea at bounding box center [266, 93] width 108 height 49
click at [281, 220] on icon "see drawing - 100mm upstand 20 880 20 160 º" at bounding box center [627, 338] width 895 height 595
type textarea "see drawing - 100mm upstand"
click at [283, 78] on textarea "see drawing - 100mm upstand" at bounding box center [266, 93] width 108 height 49
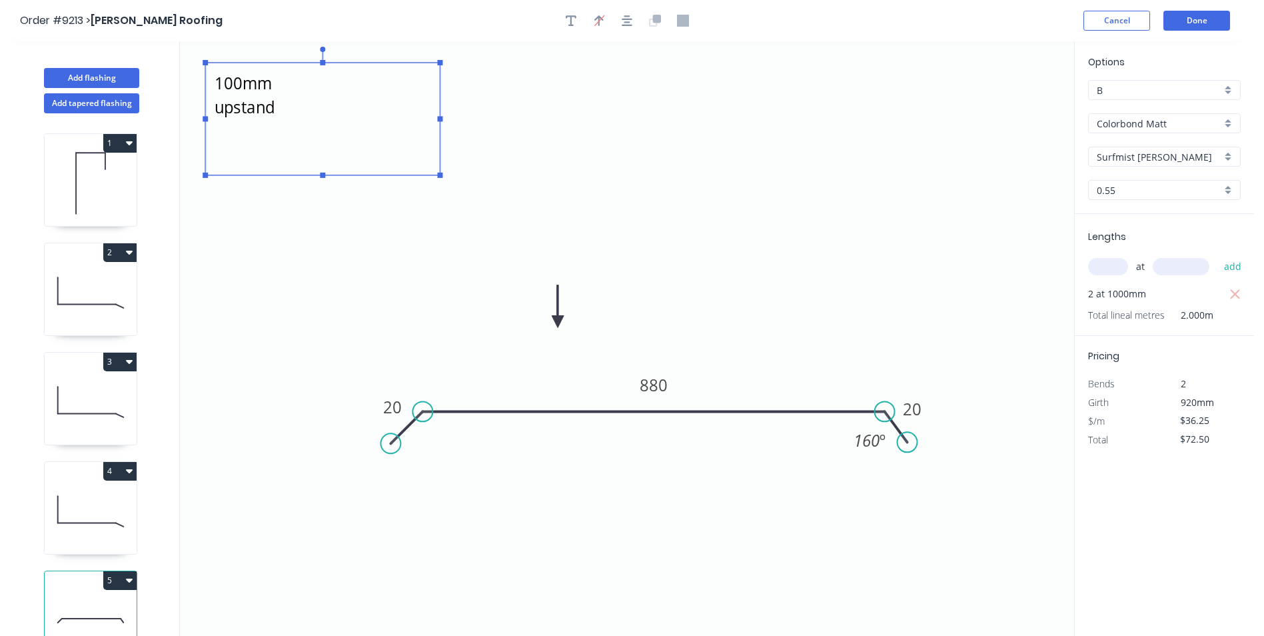
drag, startPoint x: 327, startPoint y: 127, endPoint x: 440, endPoint y: 177, distance: 123.9
click at [440, 177] on rect at bounding box center [440, 175] width 5 height 5
click at [572, 149] on icon "see drawing - 100mm upstand 20 880 20 160 º" at bounding box center [627, 338] width 895 height 595
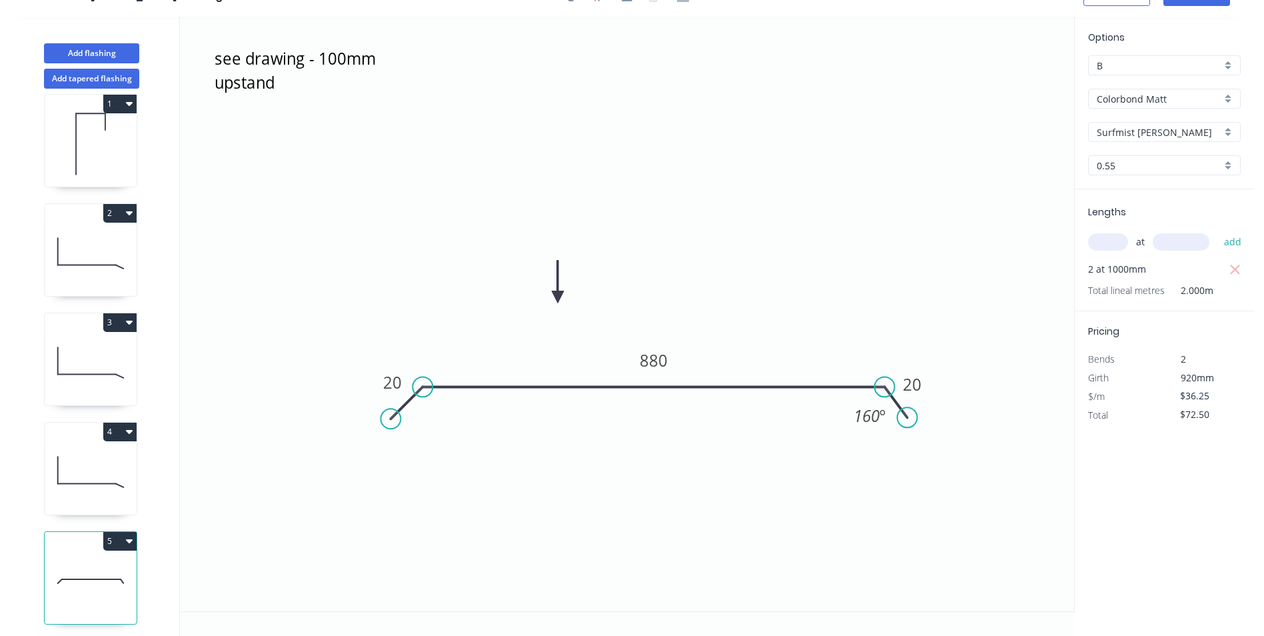
scroll to position [29, 0]
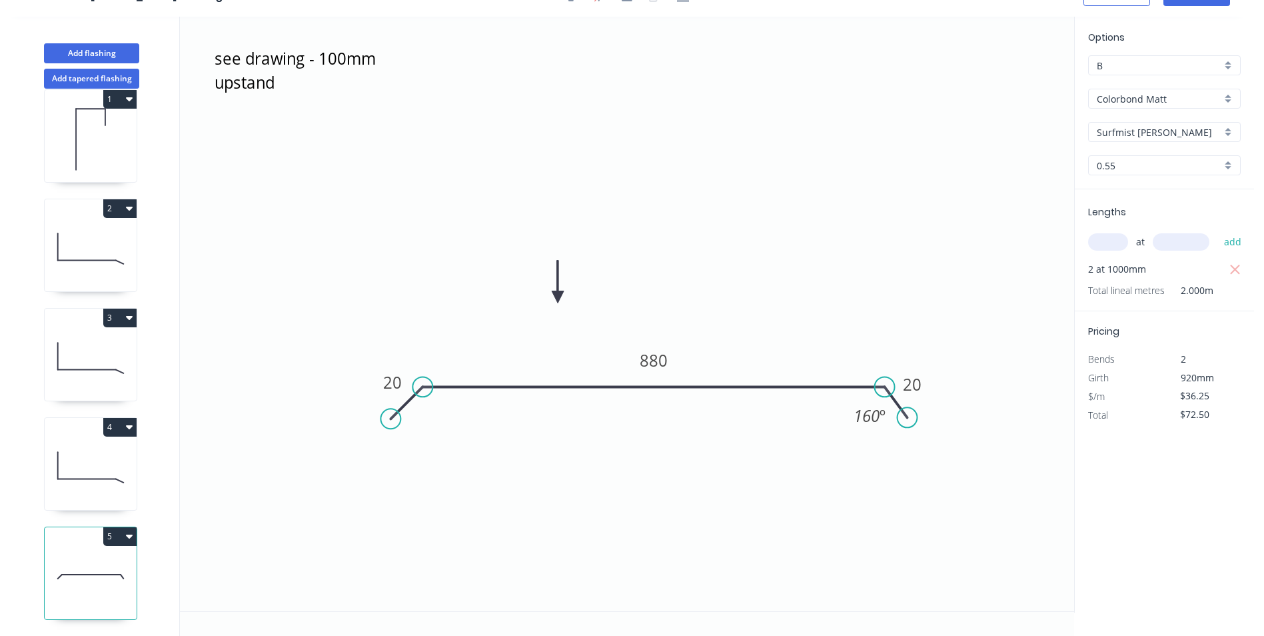
click at [111, 527] on button "5" at bounding box center [119, 536] width 33 height 19
click at [79, 560] on div "Duplicate" at bounding box center [73, 569] width 103 height 19
type input "$0.00"
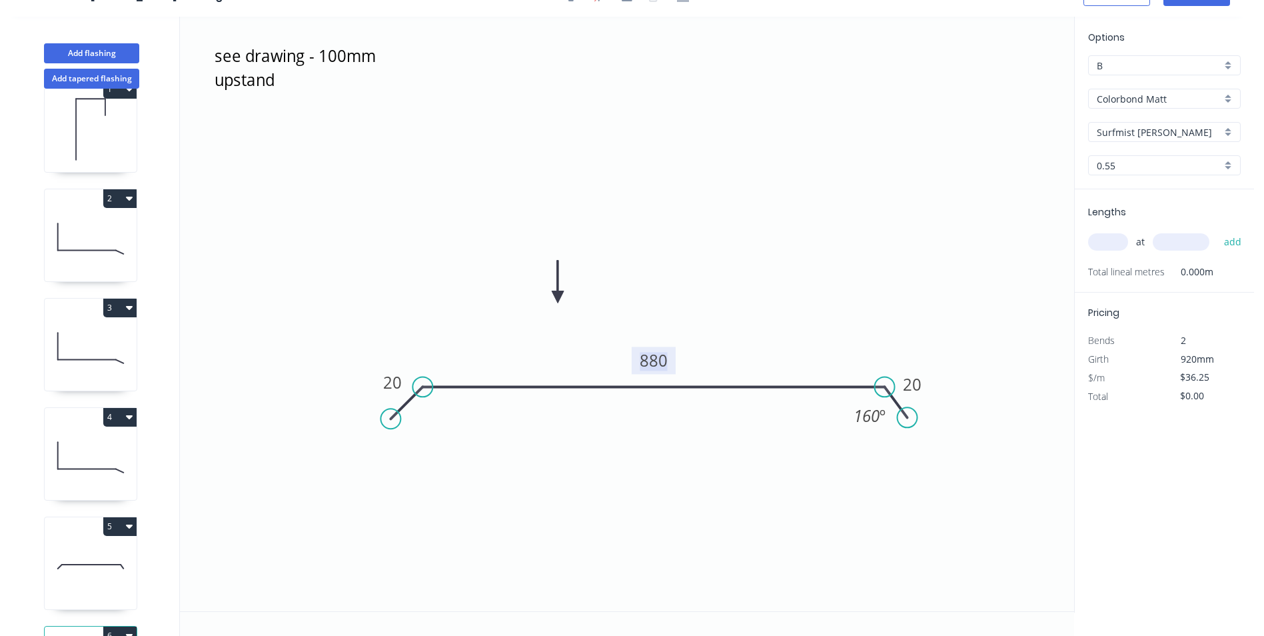
click at [657, 363] on tspan "880" at bounding box center [654, 360] width 28 height 22
click at [752, 243] on icon "see drawing - 100mm upstand 20 805 20 160 º" at bounding box center [627, 314] width 895 height 595
type input "$32.95"
click at [1112, 242] on input "text" at bounding box center [1108, 241] width 40 height 17
type input "1"
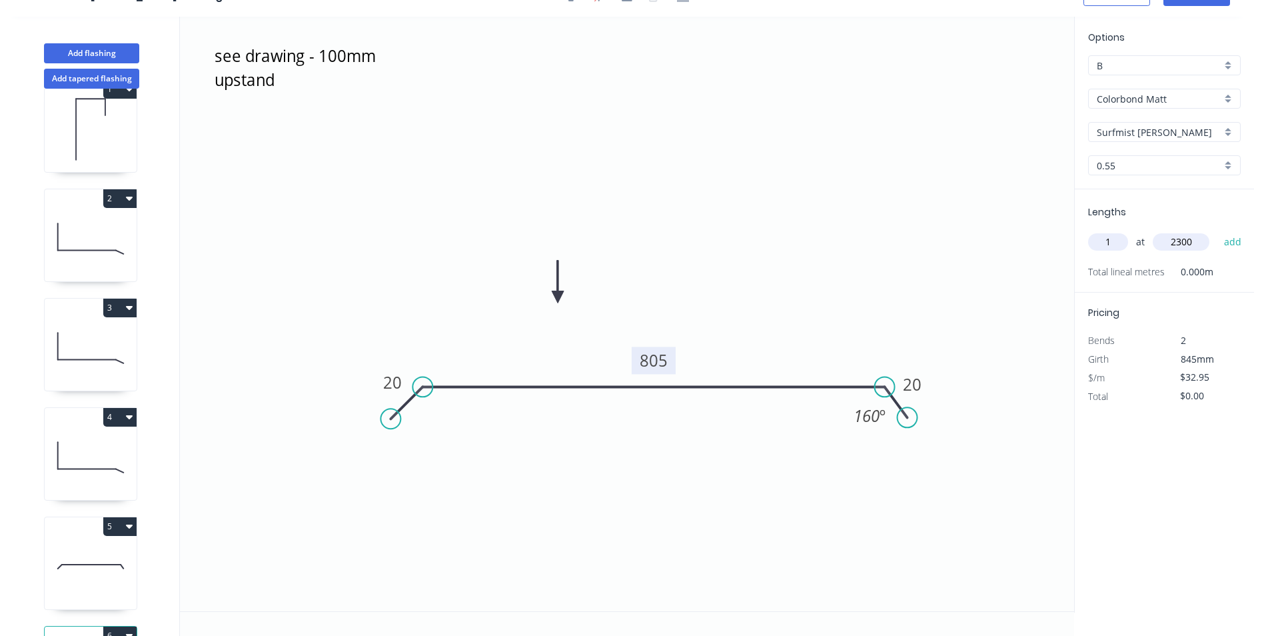
type input "2300"
click at [1218, 231] on button "add" at bounding box center [1233, 242] width 31 height 23
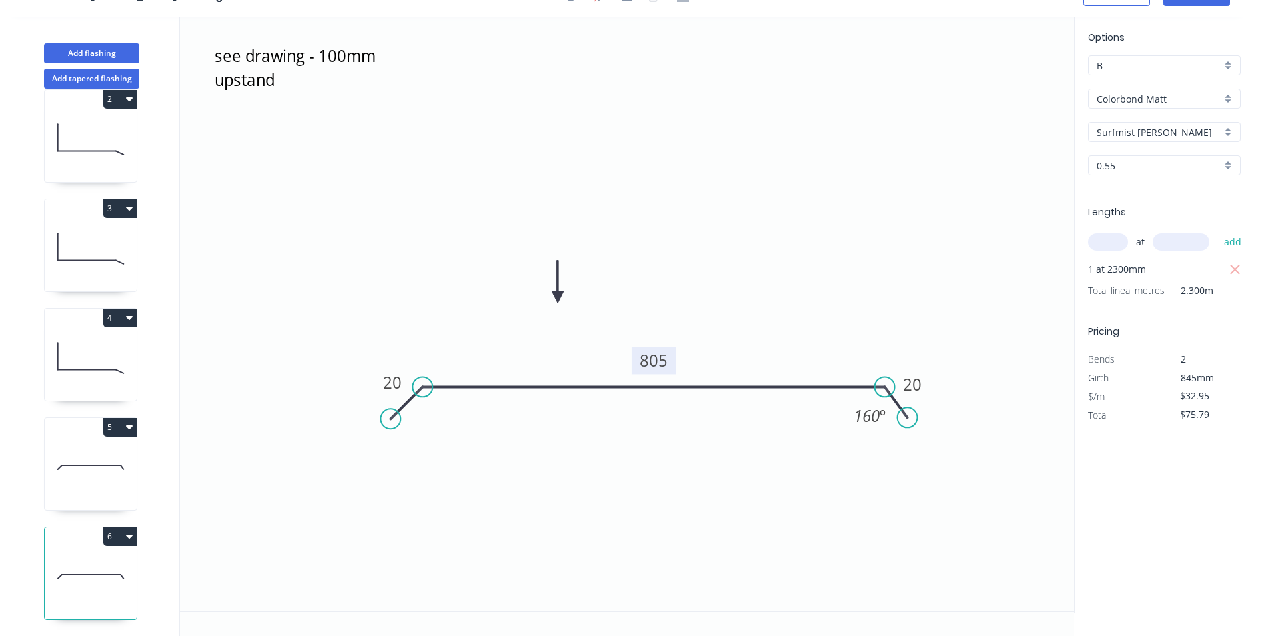
scroll to position [139, 0]
click at [123, 527] on button "6" at bounding box center [119, 536] width 33 height 19
click at [79, 560] on div "Duplicate" at bounding box center [73, 569] width 103 height 19
type input "$0.00"
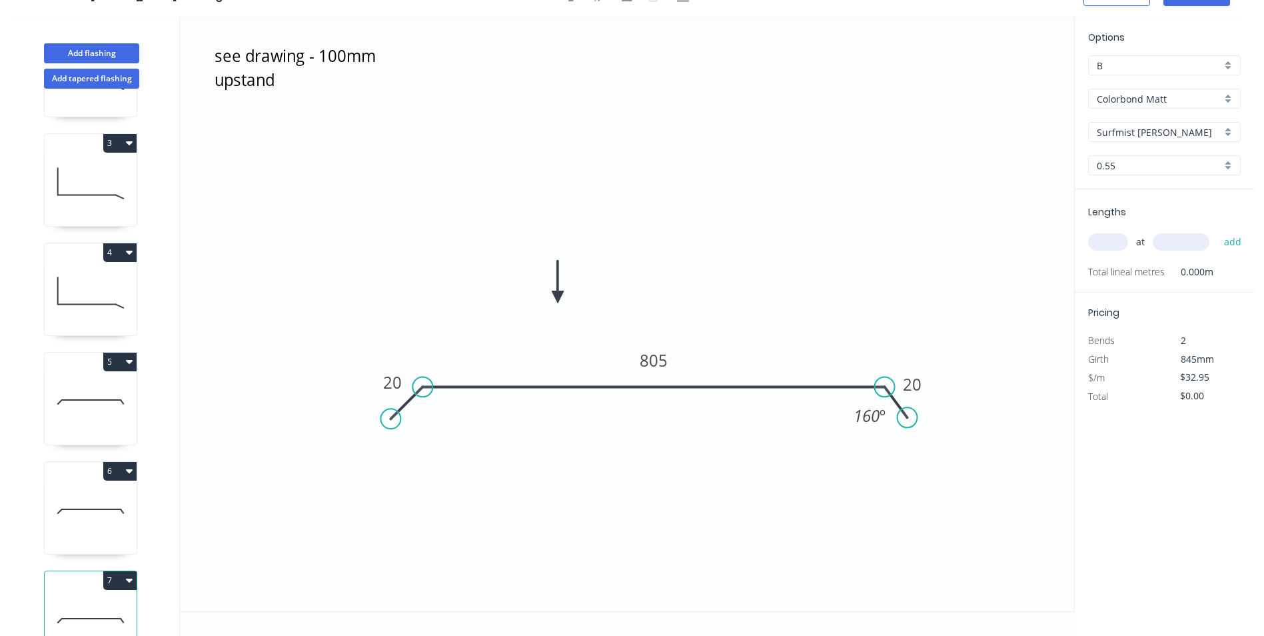
scroll to position [248, 0]
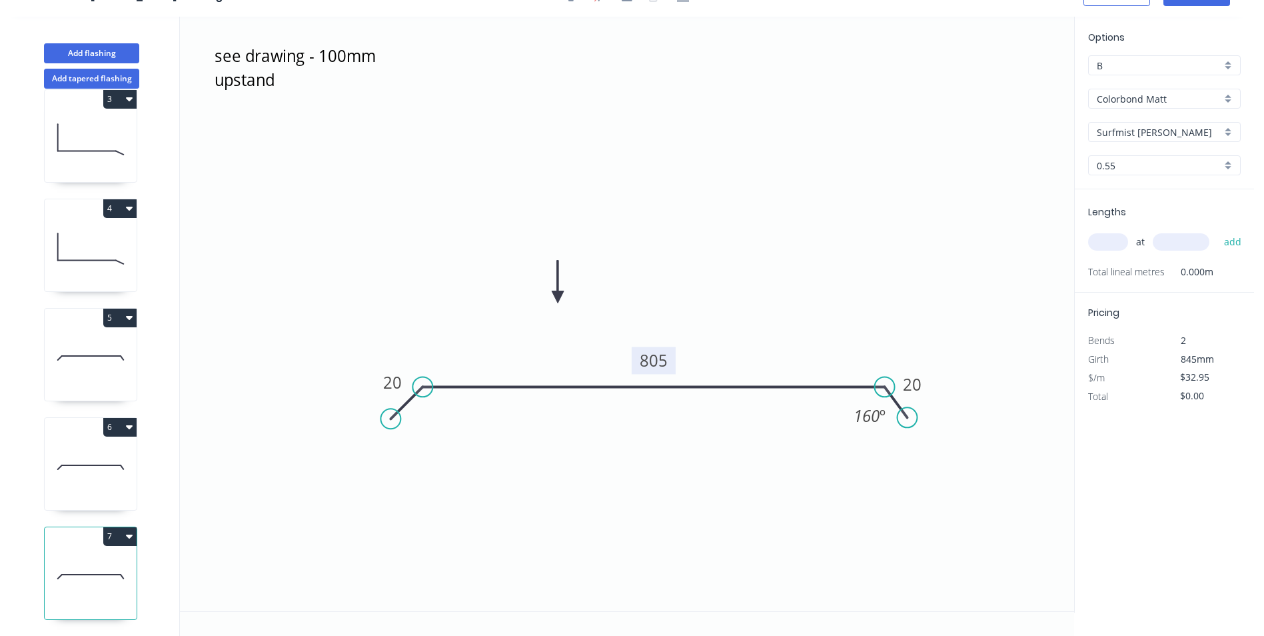
click at [659, 361] on tspan "805" at bounding box center [654, 360] width 28 height 22
click at [797, 269] on icon "see drawing - 100mm upstand 20 900 20 160 º" at bounding box center [627, 314] width 895 height 595
type input "$36.25"
click at [1107, 239] on input "text" at bounding box center [1108, 241] width 40 height 17
type input "4"
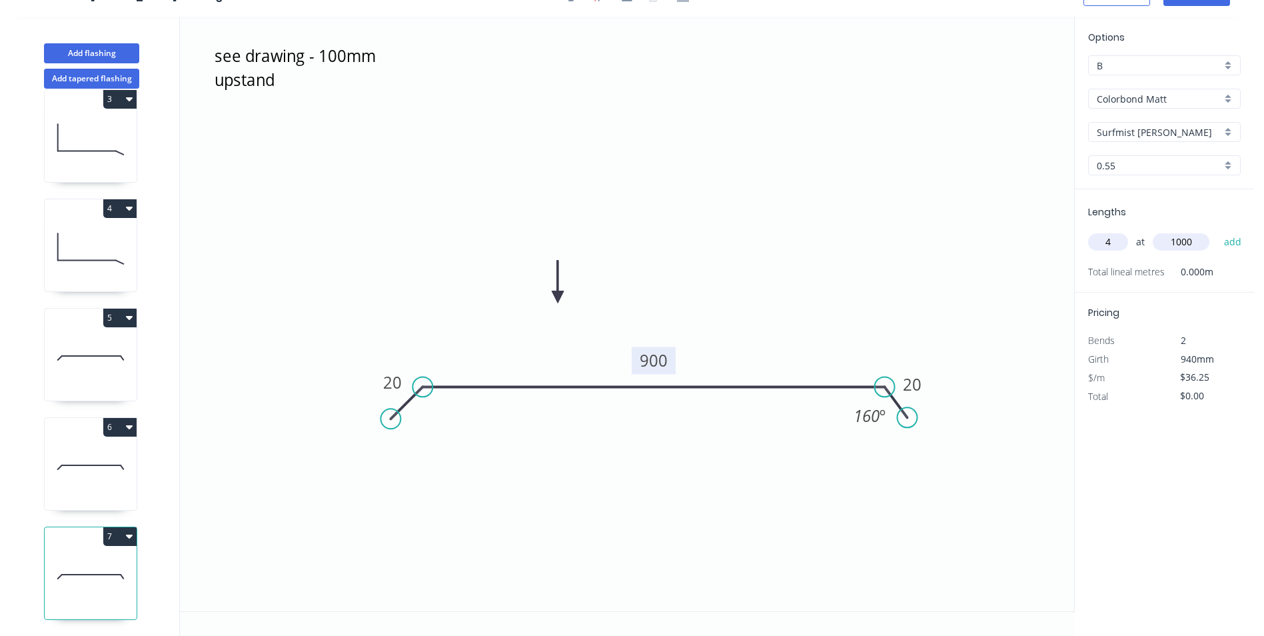
type input "1000"
click at [1218, 231] on button "add" at bounding box center [1233, 242] width 31 height 23
click at [127, 531] on icon "button" at bounding box center [129, 536] width 7 height 11
click at [100, 560] on div "Duplicate" at bounding box center [73, 569] width 103 height 19
type input "$0.00"
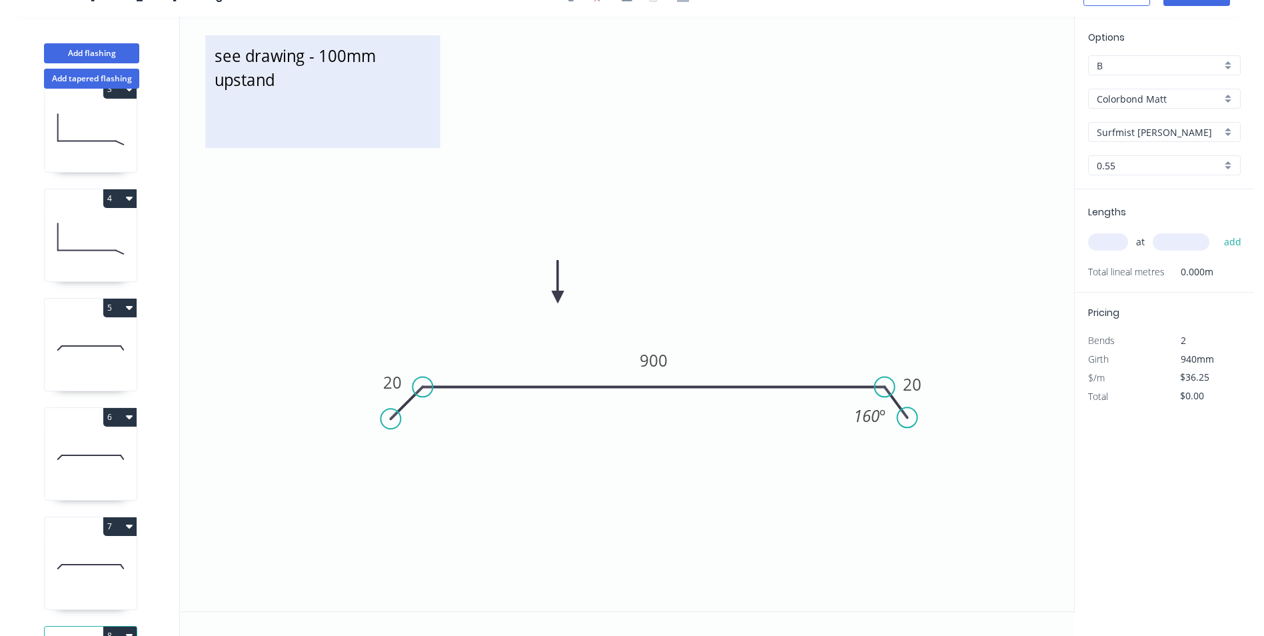
click at [297, 81] on textarea "see drawing - 100mm upstand" at bounding box center [322, 91] width 221 height 99
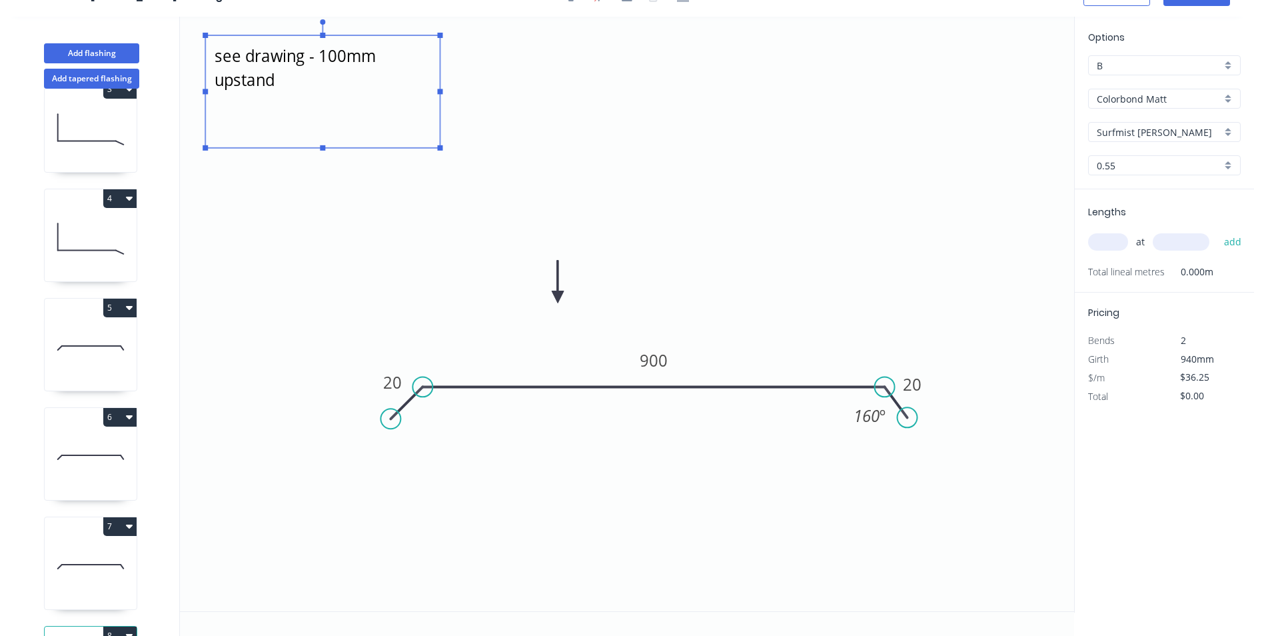
click at [345, 235] on icon "20 900 20 160 º" at bounding box center [627, 314] width 895 height 595
click at [651, 356] on tspan "900" at bounding box center [654, 360] width 28 height 22
click at [862, 217] on icon "20 805 20 160 º" at bounding box center [627, 314] width 895 height 595
type input "$32.95"
click at [1090, 241] on input "text" at bounding box center [1108, 241] width 40 height 17
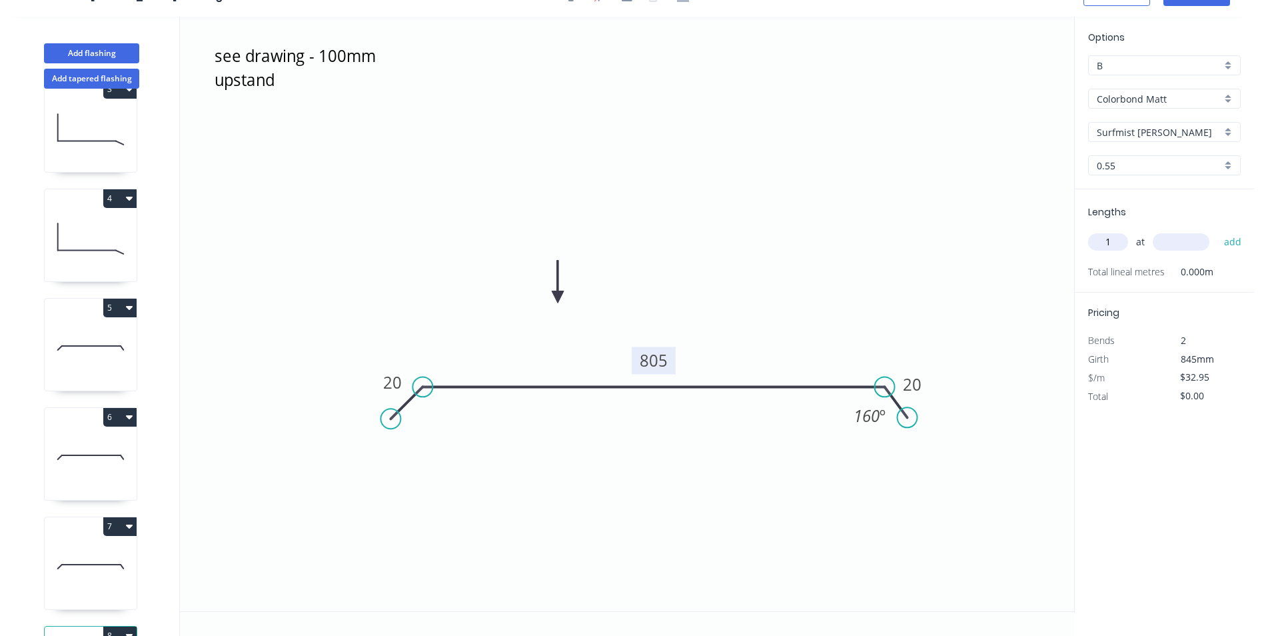
type input "1"
type input "2200"
click at [1218, 231] on button "add" at bounding box center [1233, 242] width 31 height 23
type input "$72.49"
click at [90, 52] on button "Add flashing" at bounding box center [91, 53] width 95 height 20
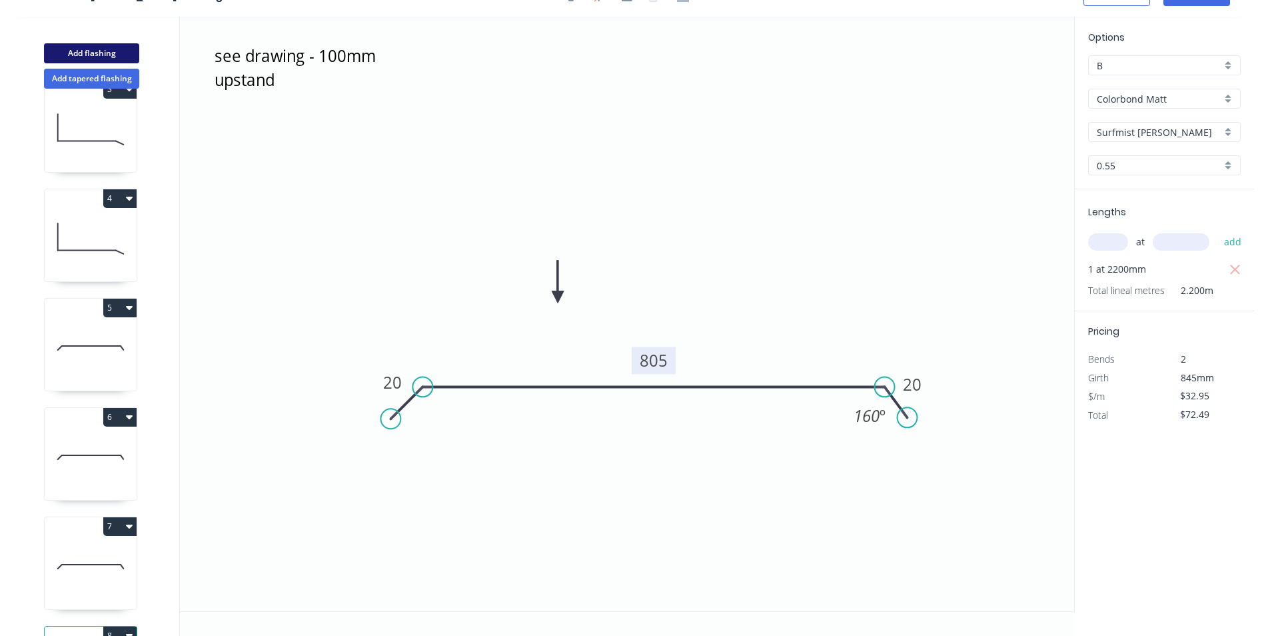
type input "$0.00"
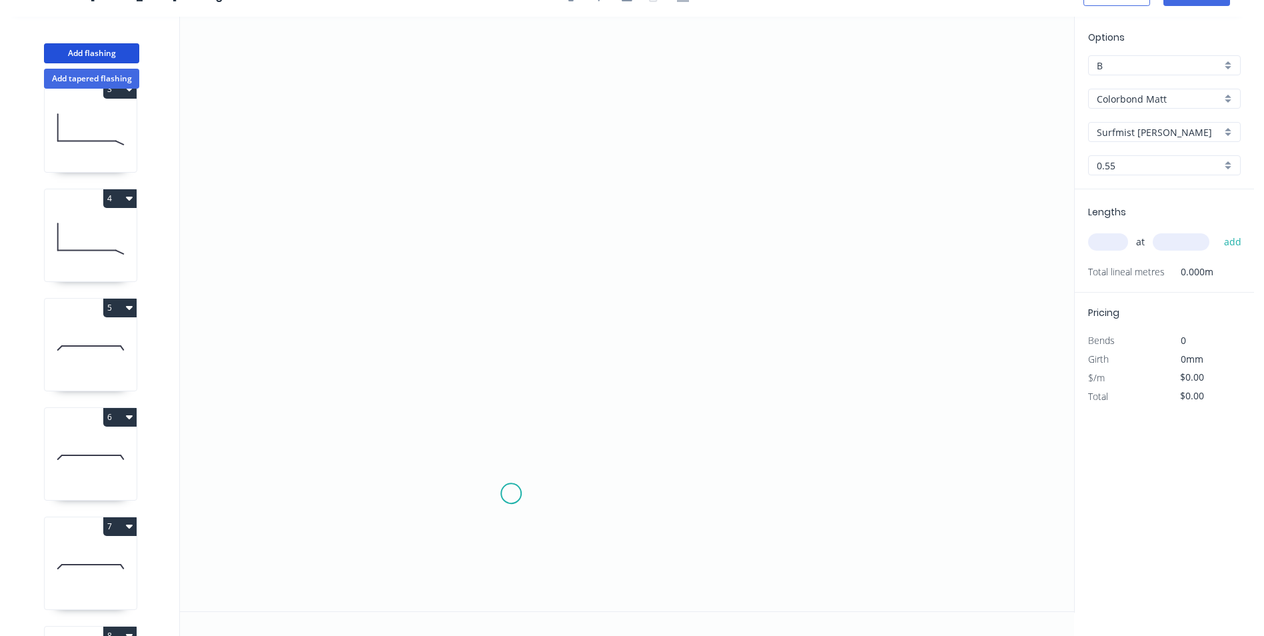
click at [515, 487] on icon "0" at bounding box center [627, 314] width 895 height 595
click at [692, 485] on icon "0" at bounding box center [627, 314] width 895 height 595
click at [694, 187] on icon "0 ?" at bounding box center [627, 314] width 895 height 595
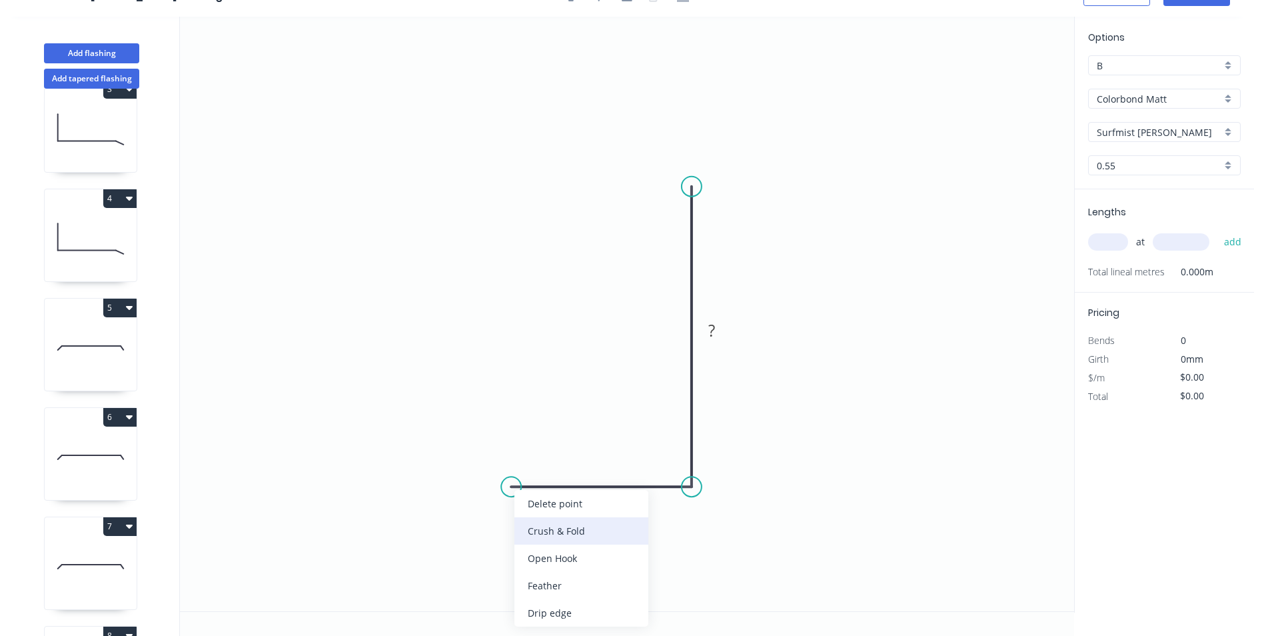
click at [540, 527] on div "Crush & Fold" at bounding box center [582, 530] width 134 height 27
click at [543, 528] on div "Flip bend" at bounding box center [582, 529] width 134 height 27
click at [601, 501] on tspan "?" at bounding box center [602, 500] width 7 height 22
click at [833, 223] on icon "0 CF 10 50 300" at bounding box center [627, 314] width 895 height 595
type input "$18.49"
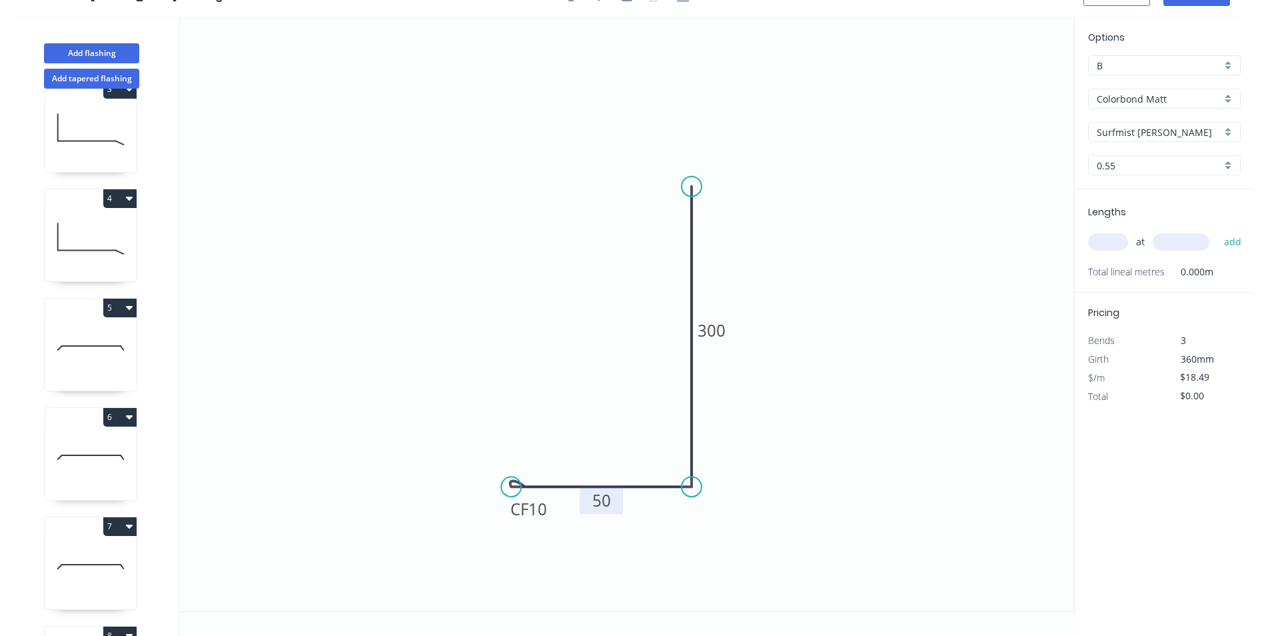
click at [1104, 237] on input "text" at bounding box center [1108, 241] width 40 height 17
type input "1"
type input "4200"
click at [1218, 231] on button "add" at bounding box center [1233, 242] width 31 height 23
type input "$77.66"
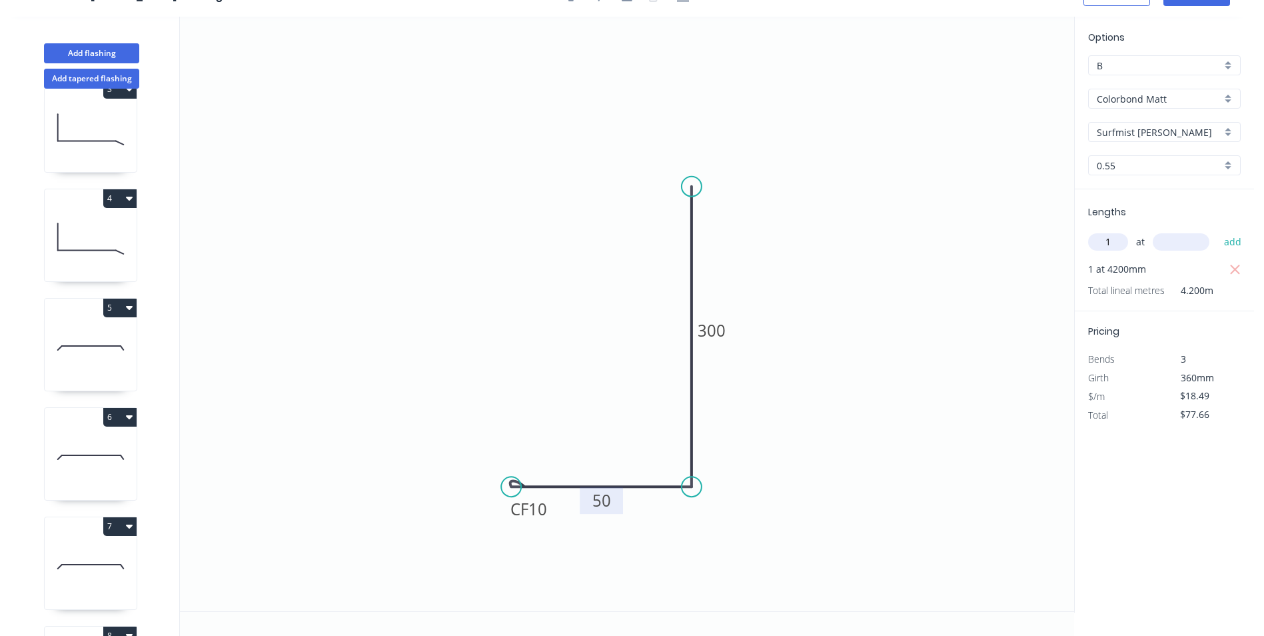
type input "1"
type input "3300"
click at [1218, 231] on button "add" at bounding box center [1233, 242] width 31 height 23
type input "$138.68"
click at [1226, 63] on div "B" at bounding box center [1164, 65] width 153 height 20
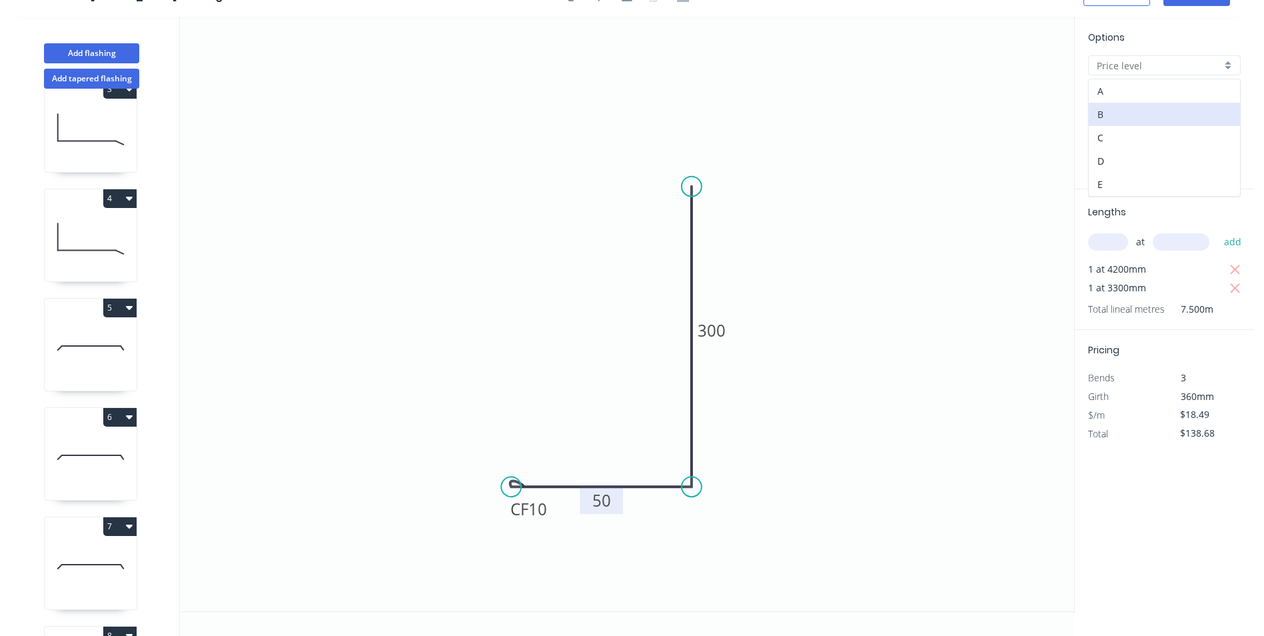
click at [1186, 91] on div "A" at bounding box center [1164, 90] width 151 height 23
type input "A"
type input "$13.70"
type input "$102.75"
click at [956, 232] on icon "0 CF 10 50 300" at bounding box center [627, 314] width 895 height 595
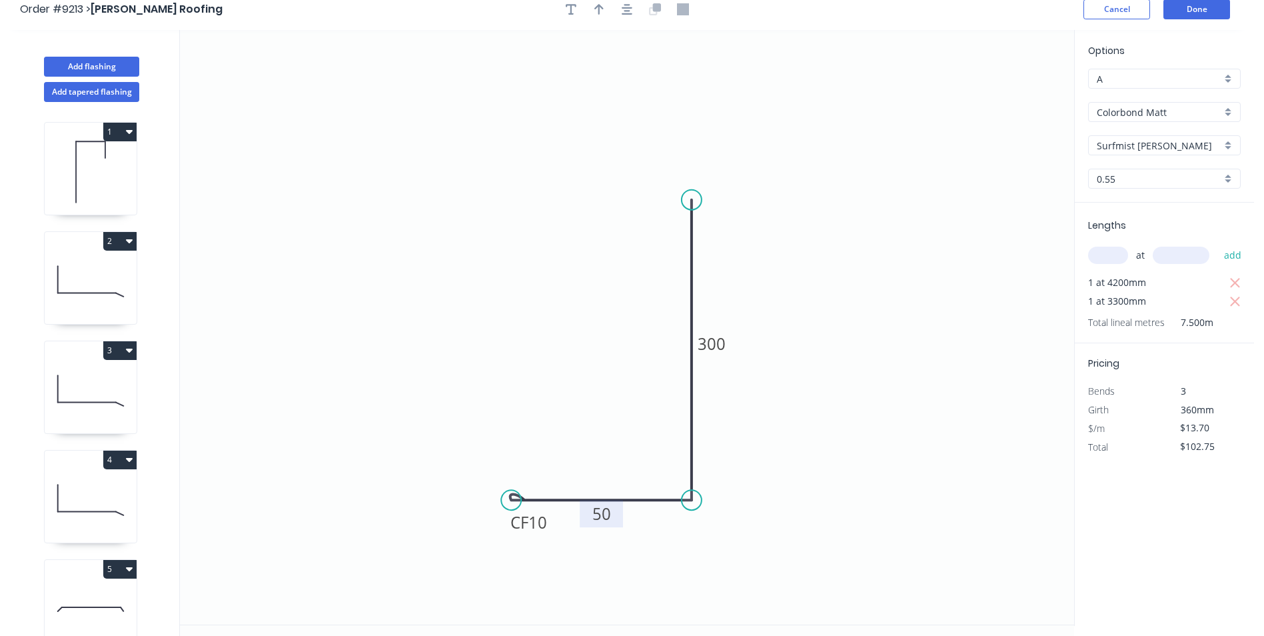
scroll to position [0, 0]
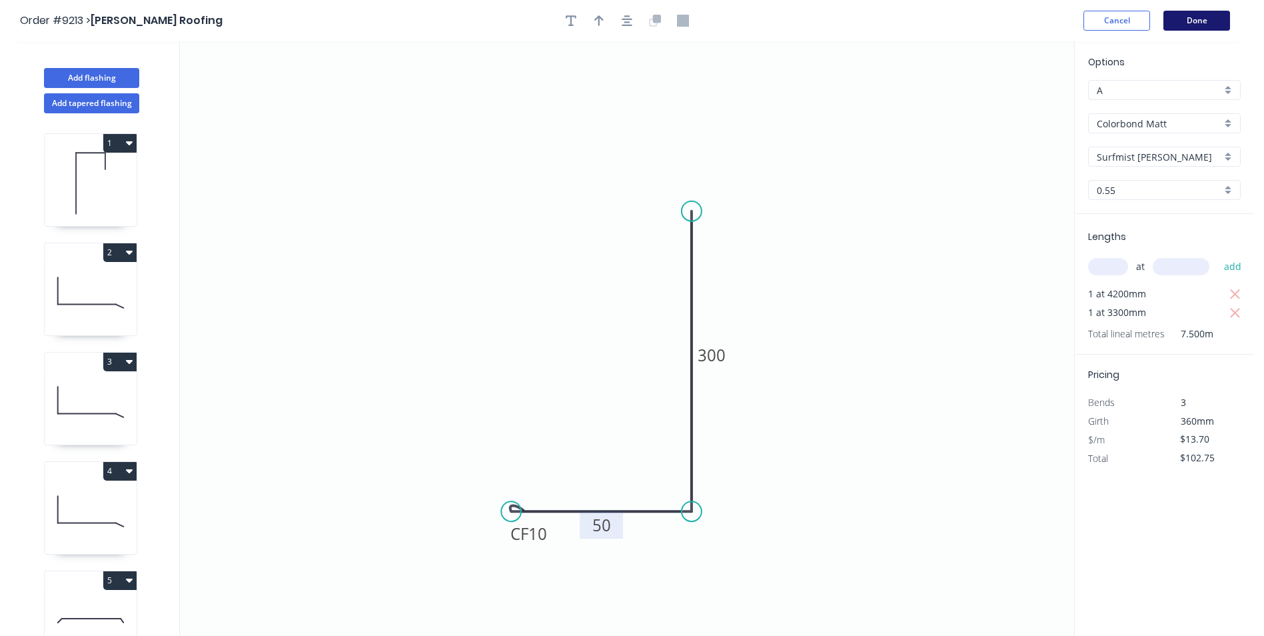
click at [1196, 15] on button "Done" at bounding box center [1197, 21] width 67 height 20
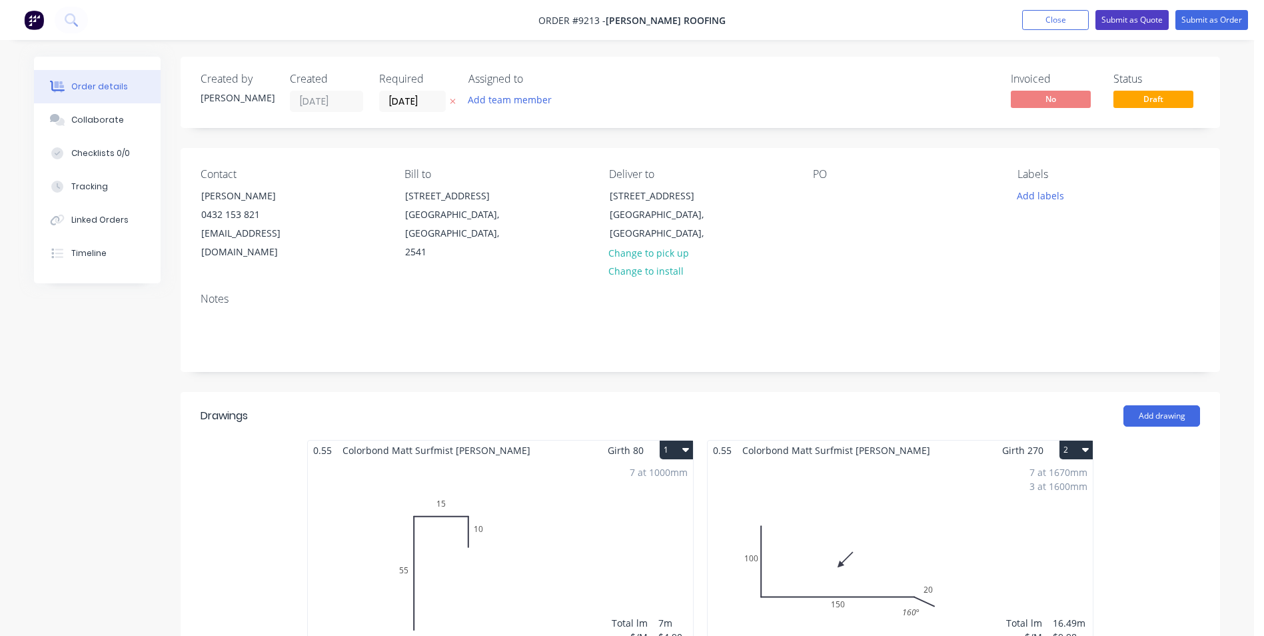
click at [1117, 17] on button "Submit as Quote" at bounding box center [1132, 20] width 73 height 20
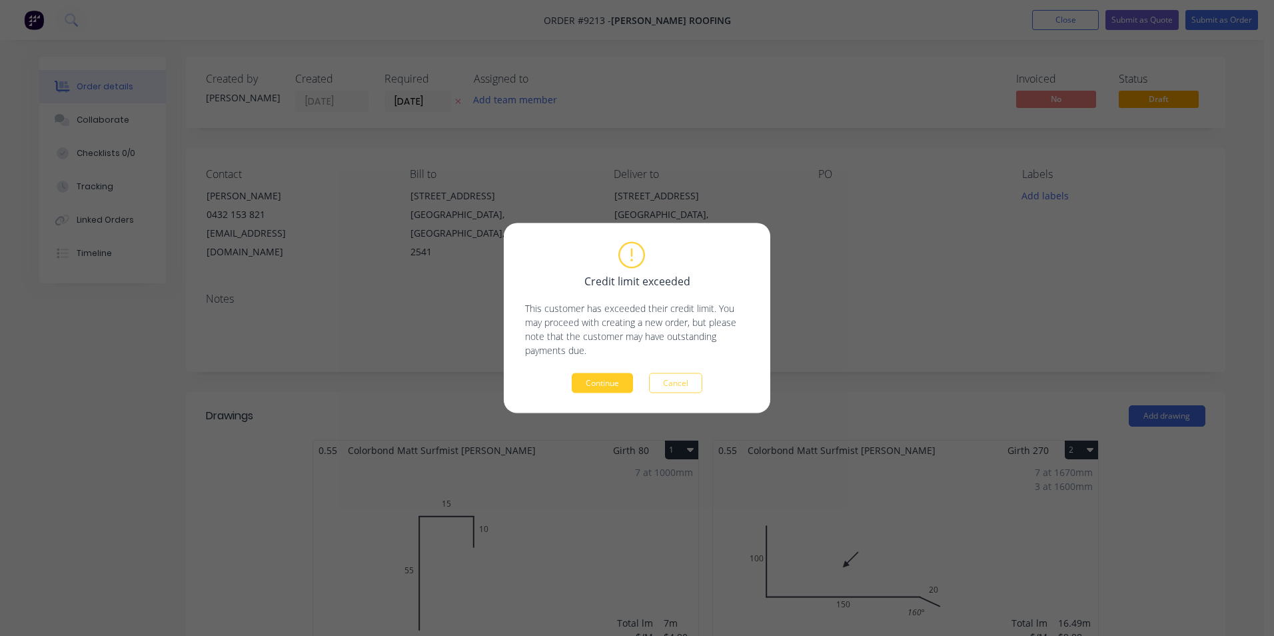
click at [581, 386] on button "Continue" at bounding box center [602, 383] width 61 height 20
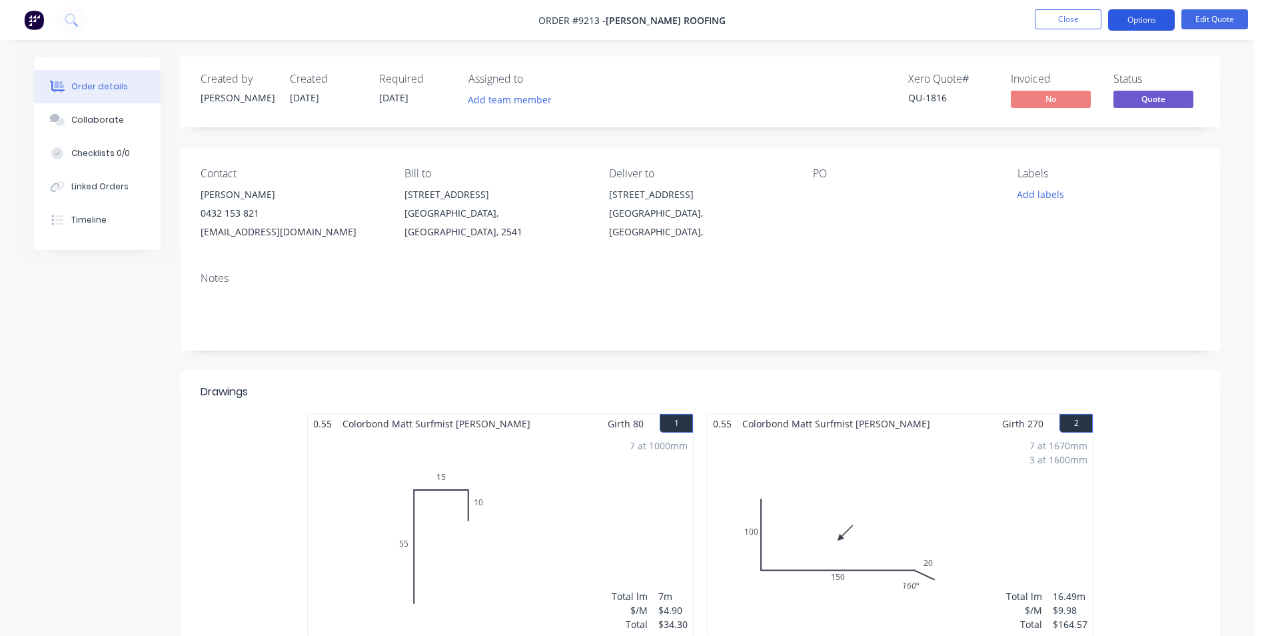
click at [1154, 22] on button "Options" at bounding box center [1141, 19] width 67 height 21
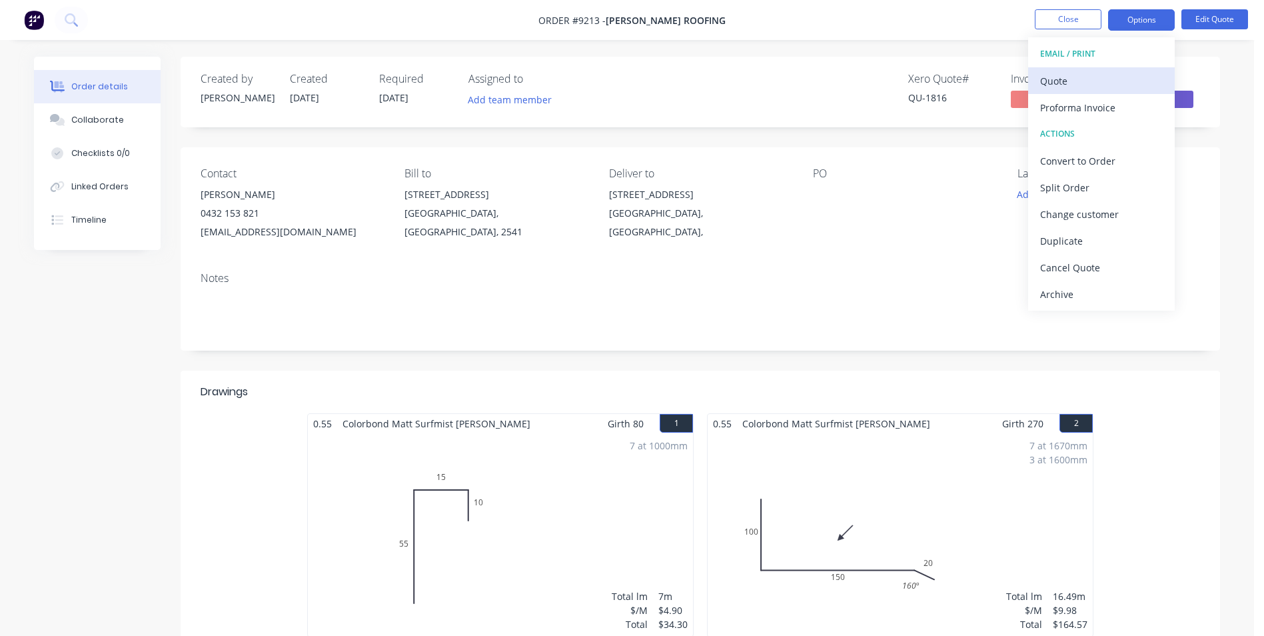
click at [1068, 87] on div "Quote" at bounding box center [1101, 80] width 123 height 19
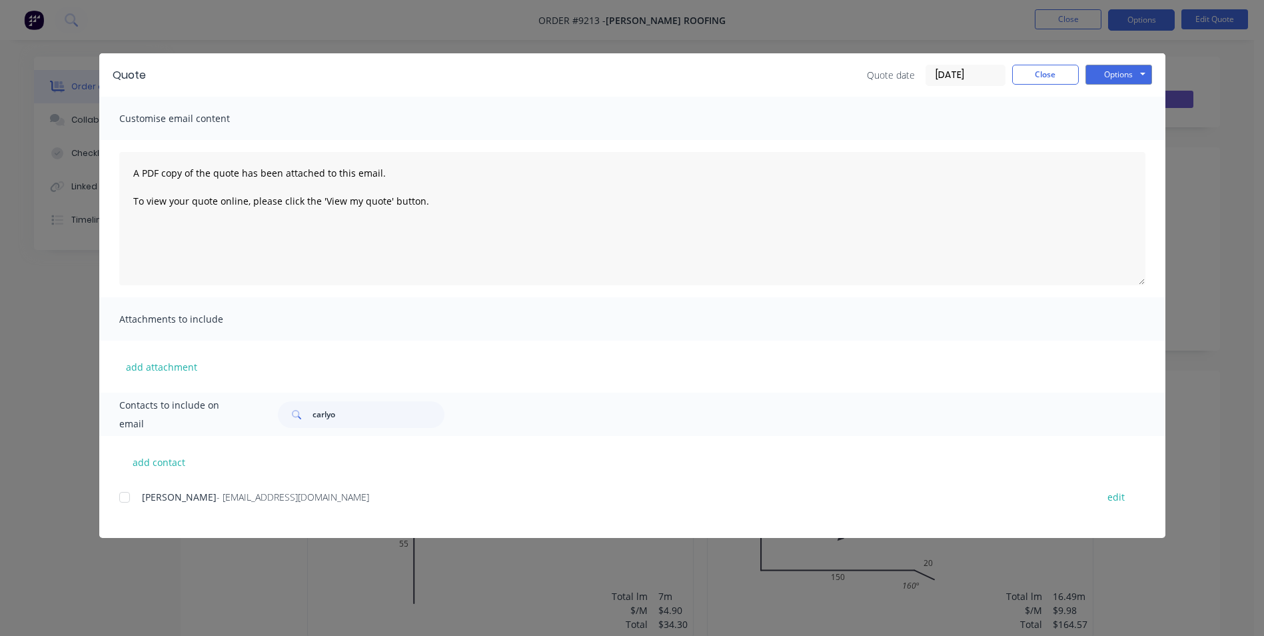
click at [131, 504] on div at bounding box center [124, 497] width 27 height 27
click at [1125, 79] on button "Options" at bounding box center [1119, 75] width 67 height 20
click at [1121, 145] on button "Email" at bounding box center [1128, 142] width 85 height 22
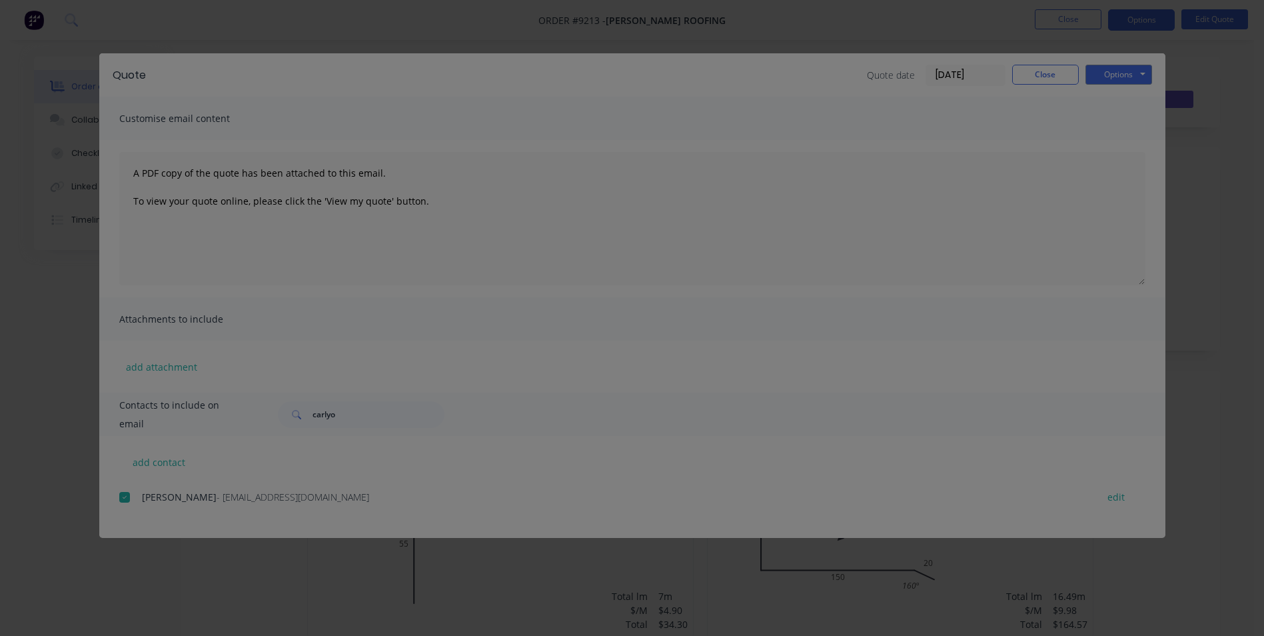
click at [1050, 79] on div "Sending to your accounting package... Loading... This may take a few moments. P…" at bounding box center [632, 318] width 1264 height 636
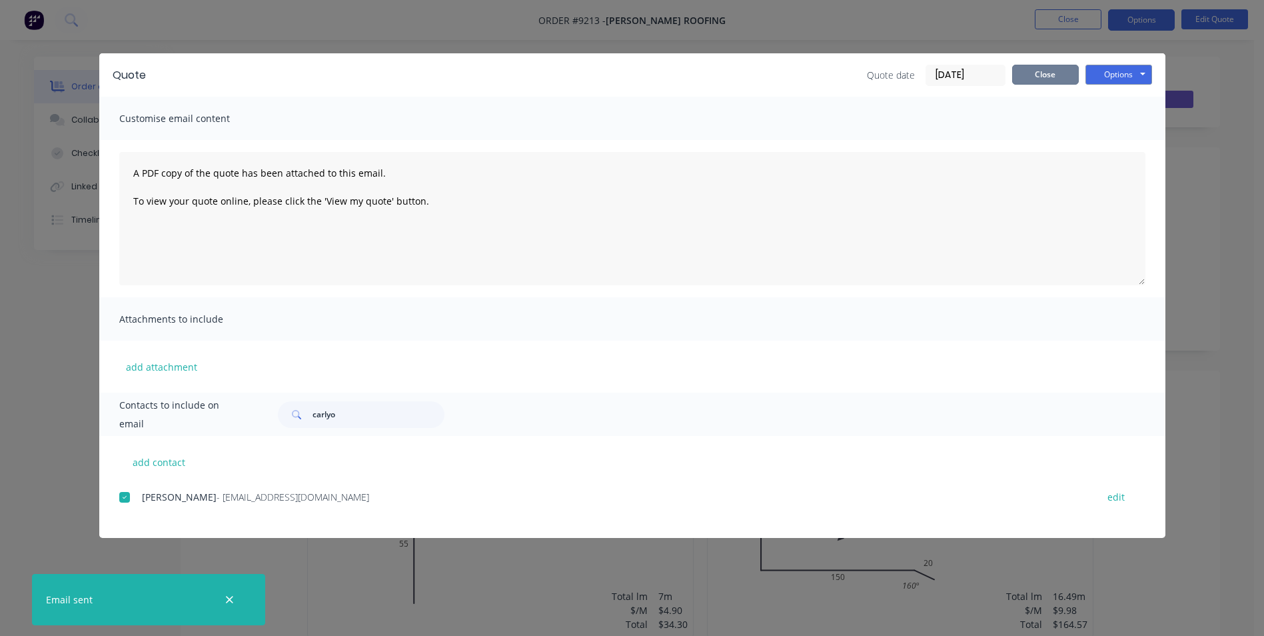
drag, startPoint x: 1047, startPoint y: 79, endPoint x: 1025, endPoint y: 73, distance: 23.0
click at [1047, 79] on button "Close" at bounding box center [1045, 75] width 67 height 20
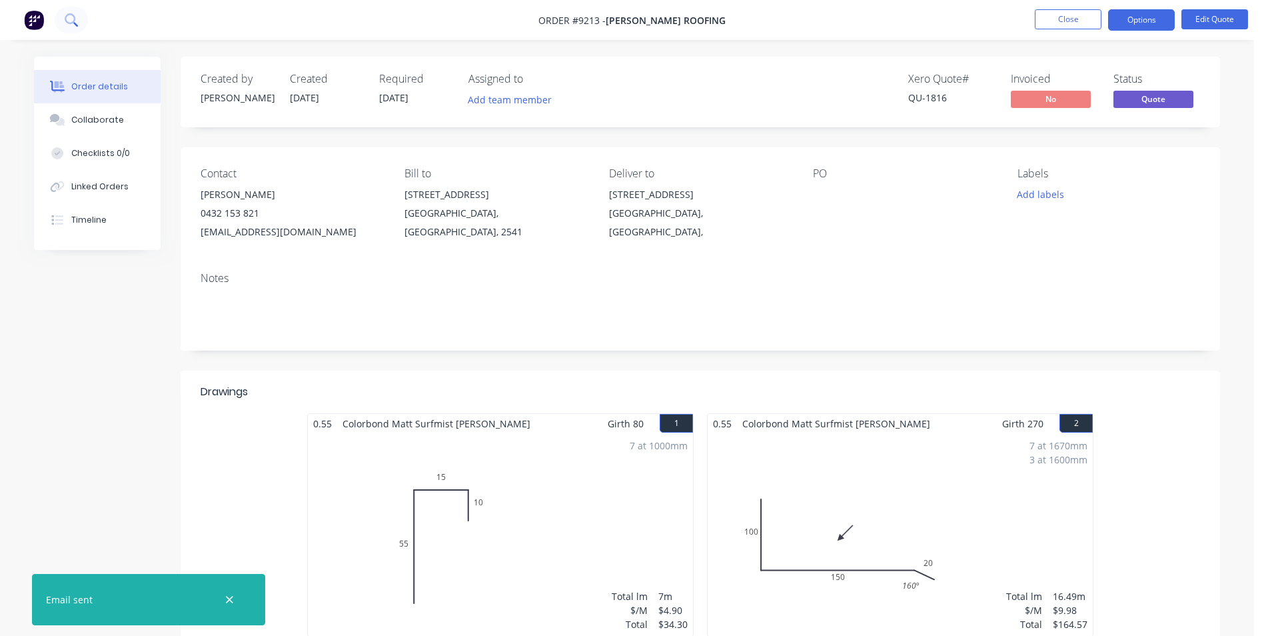
click at [74, 27] on button at bounding box center [71, 20] width 33 height 27
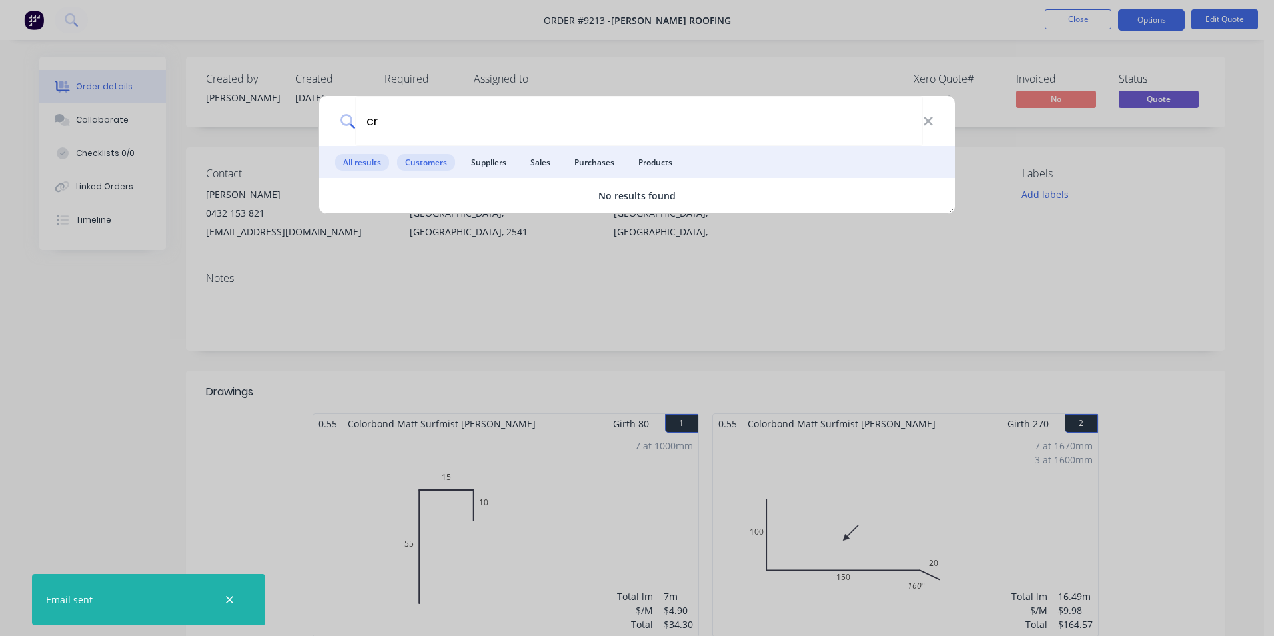
type input "c"
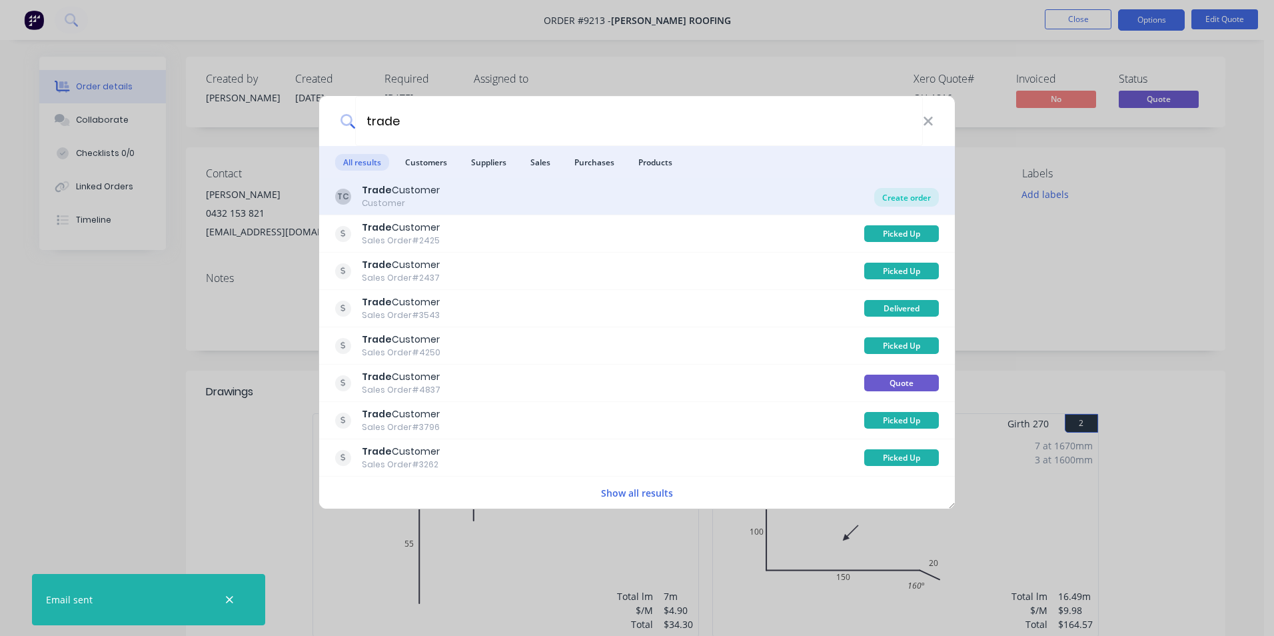
type input "trade"
click at [895, 191] on div "Create order" at bounding box center [907, 197] width 65 height 19
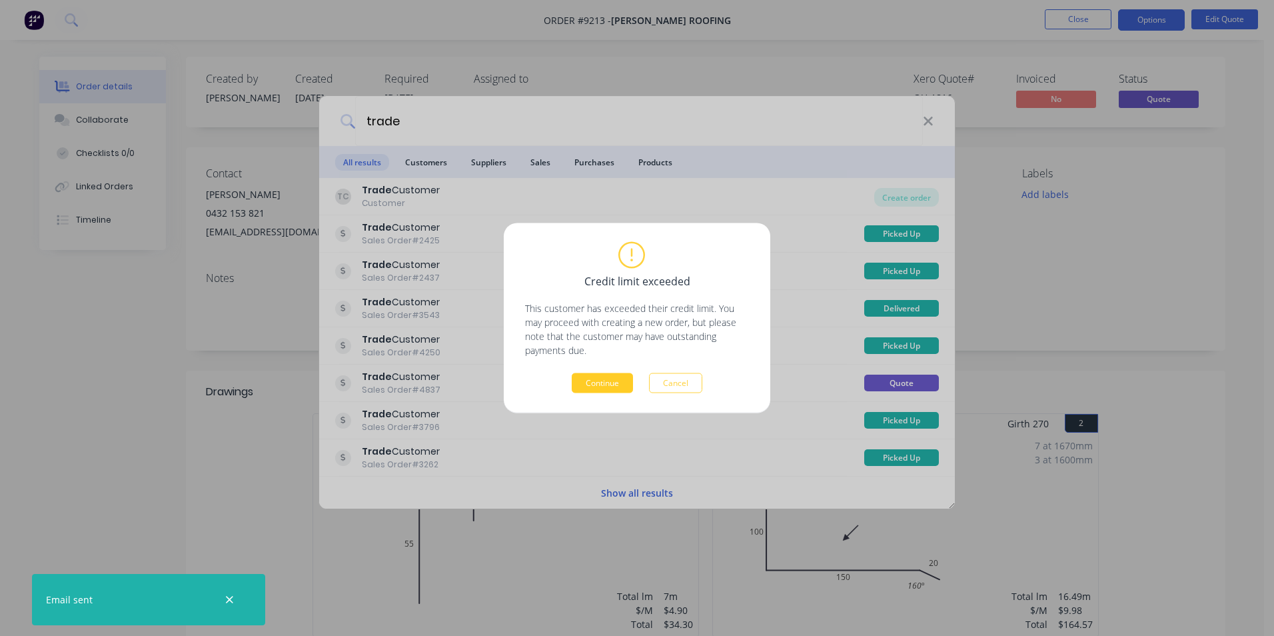
click at [627, 383] on button "Continue" at bounding box center [602, 383] width 61 height 20
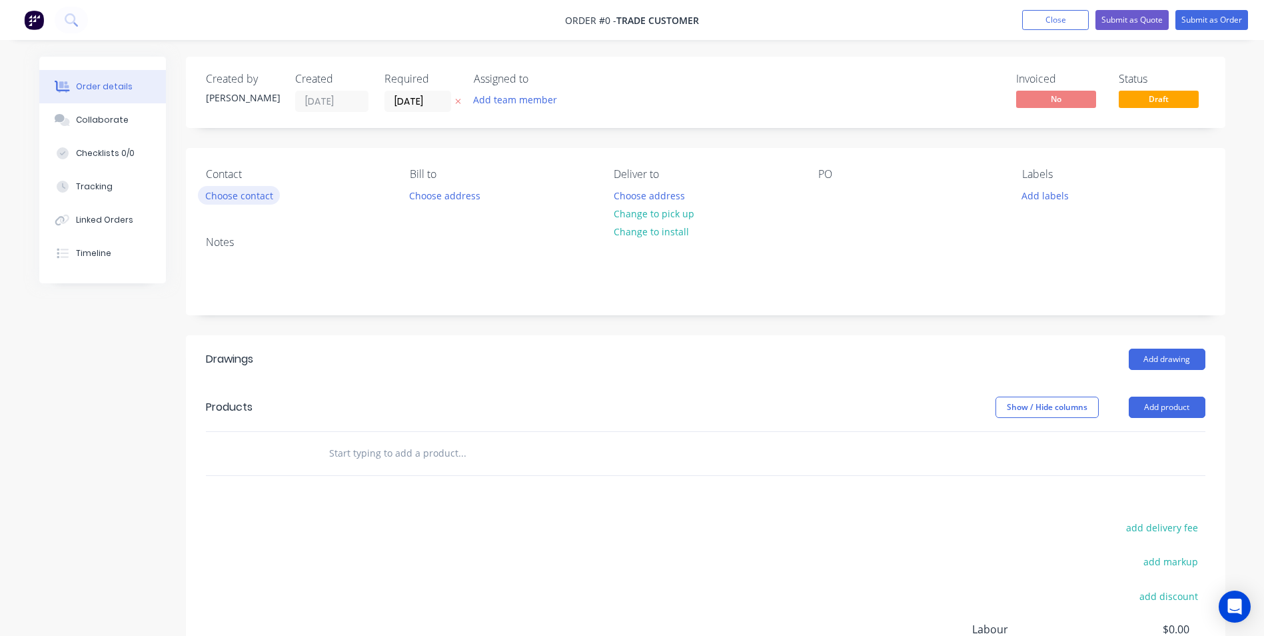
click at [251, 197] on button "Choose contact" at bounding box center [239, 195] width 82 height 18
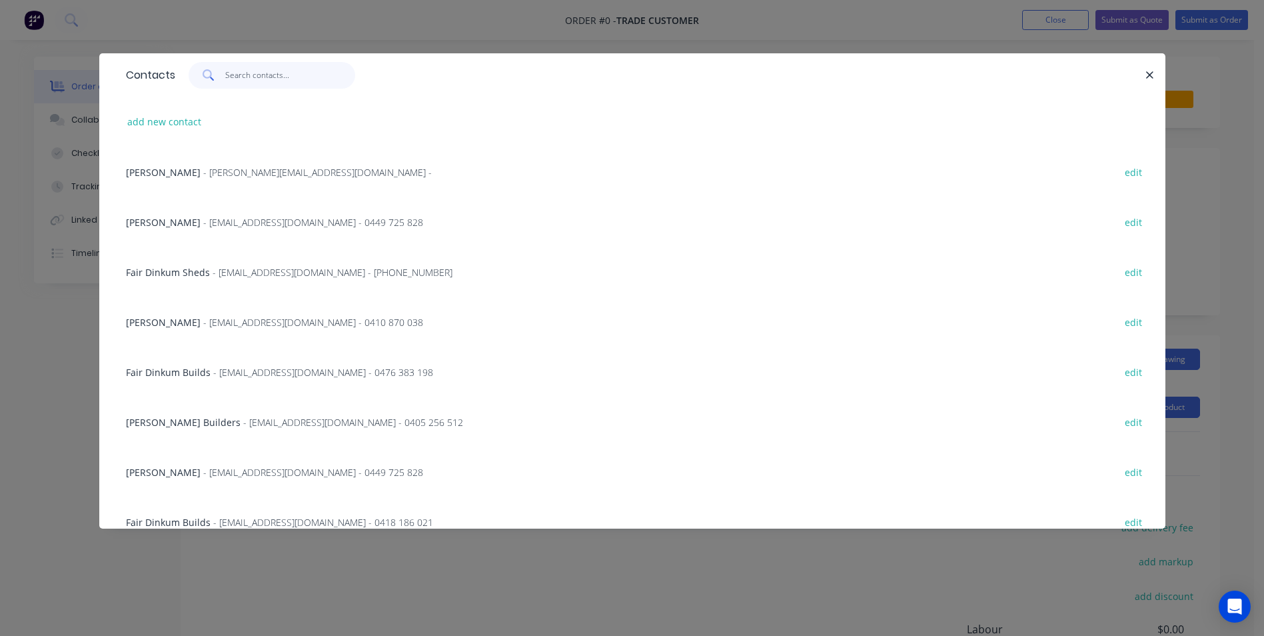
click at [305, 81] on input "text" at bounding box center [290, 75] width 130 height 27
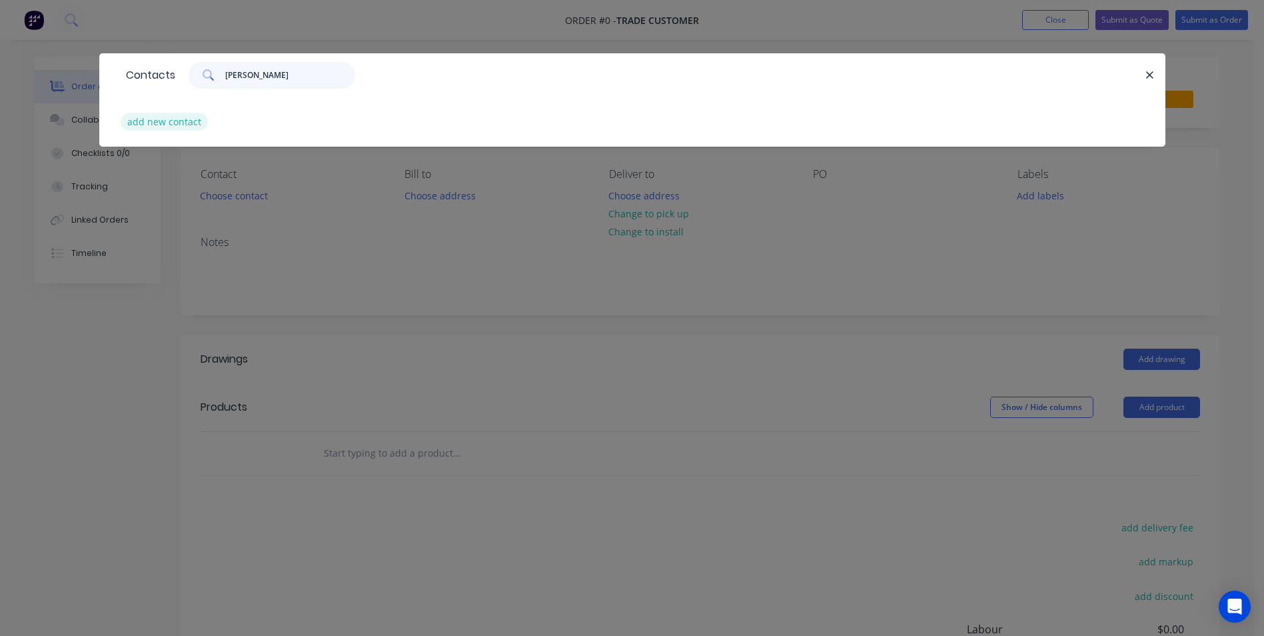
type input "crum"
click at [135, 124] on button "add new contact" at bounding box center [165, 122] width 88 height 18
select select "AU"
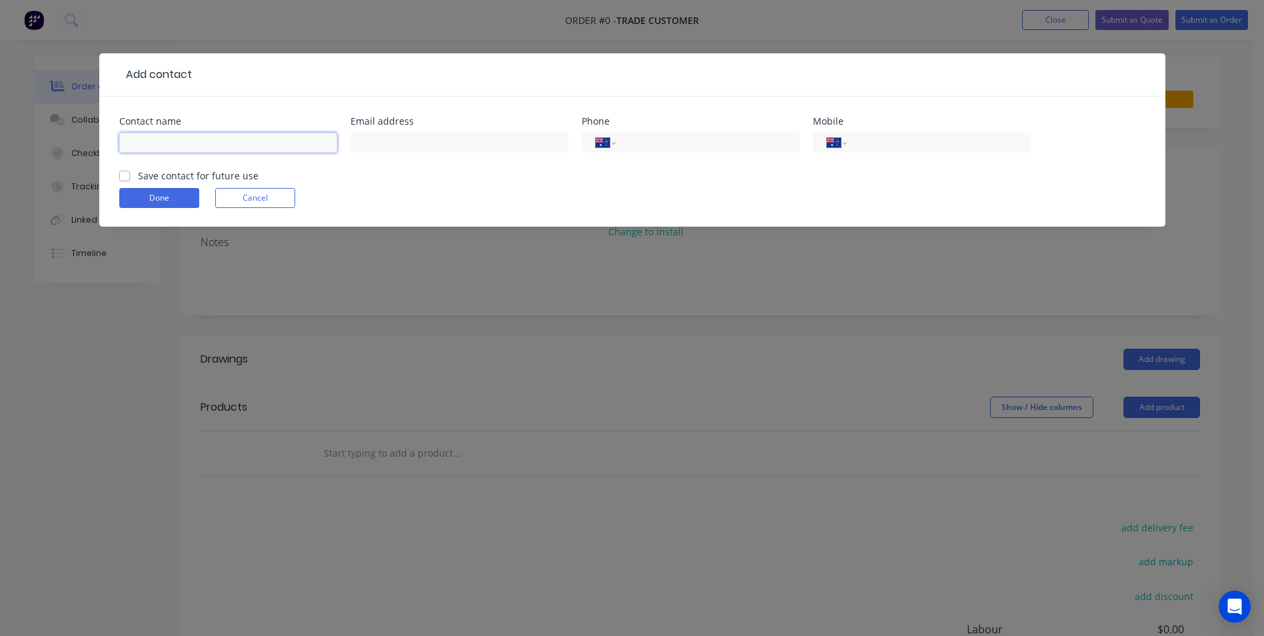
click at [165, 150] on input "text" at bounding box center [228, 143] width 218 height 20
type input "Nathan Crump"
type input "nathan@crumpconstructions.com.au"
click at [907, 139] on input "tel" at bounding box center [937, 142] width 160 height 15
type input "0409 622 175"
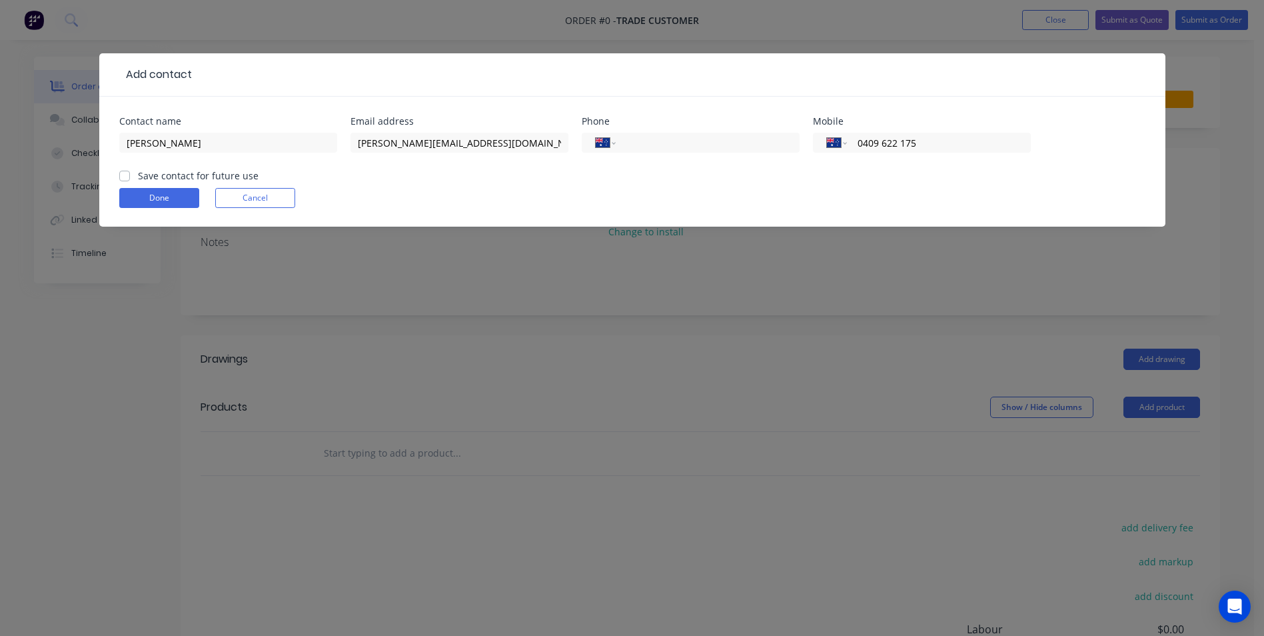
click at [120, 169] on input "Save contact for future use" at bounding box center [124, 175] width 11 height 13
checkbox input "true"
click at [158, 191] on button "Done" at bounding box center [159, 198] width 80 height 20
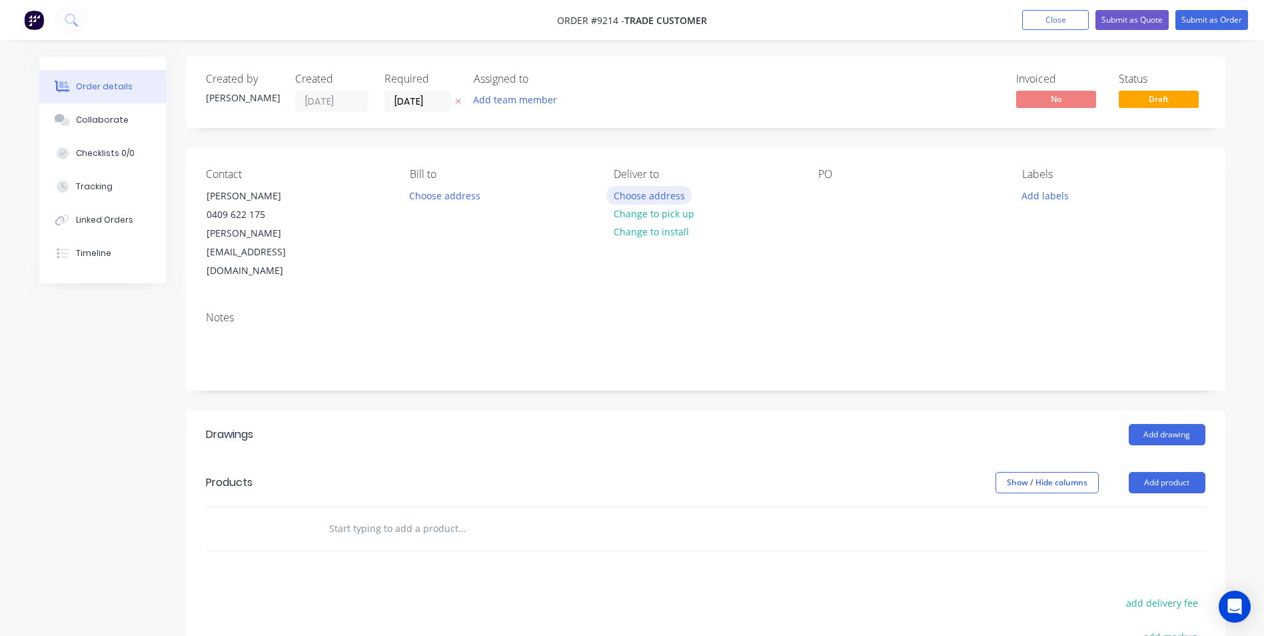
click at [665, 195] on button "Choose address" at bounding box center [649, 195] width 85 height 18
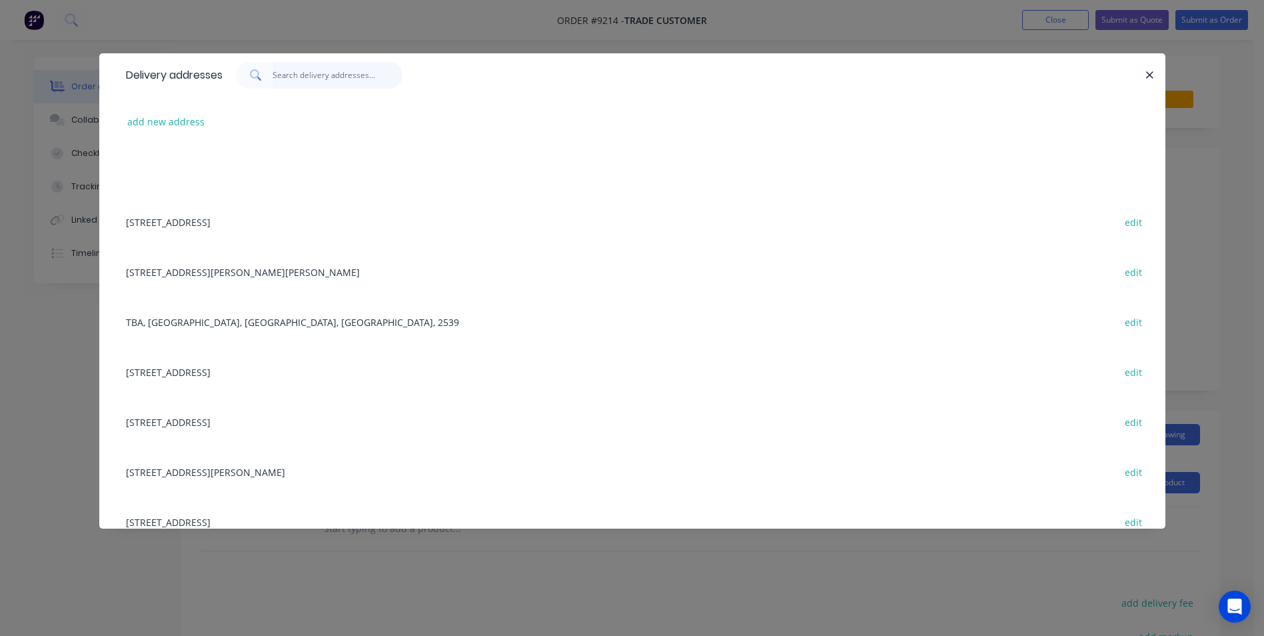
click at [330, 79] on input "text" at bounding box center [338, 75] width 130 height 27
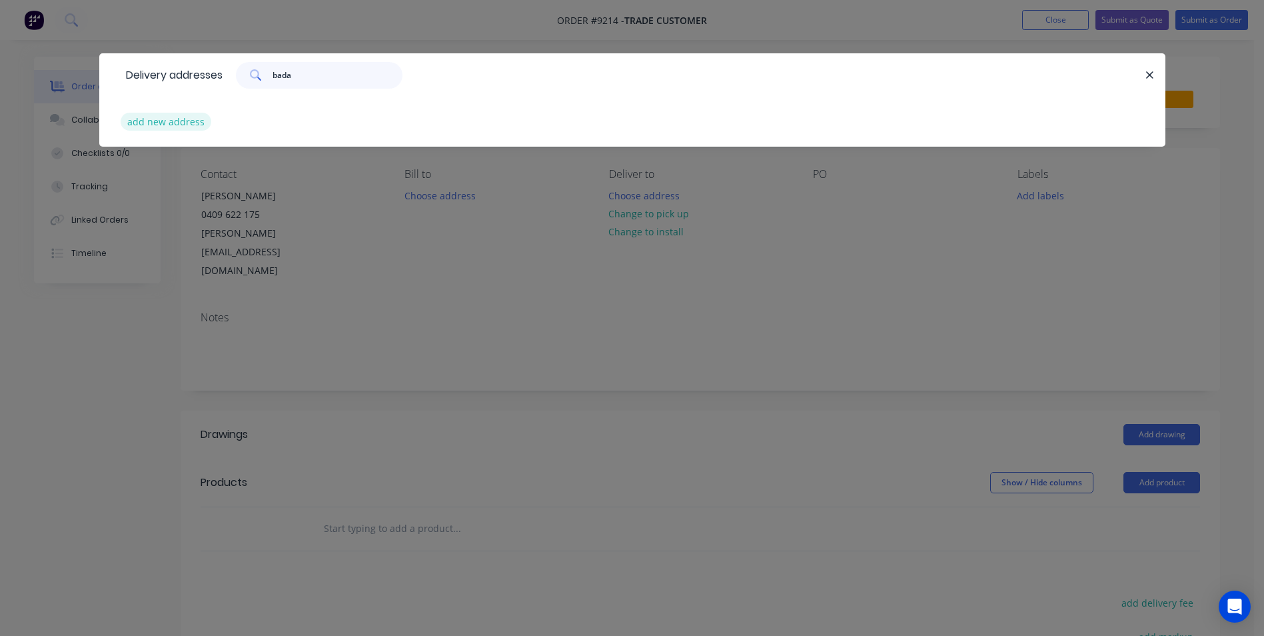
type input "bada"
click at [168, 123] on button "add new address" at bounding box center [166, 122] width 91 height 18
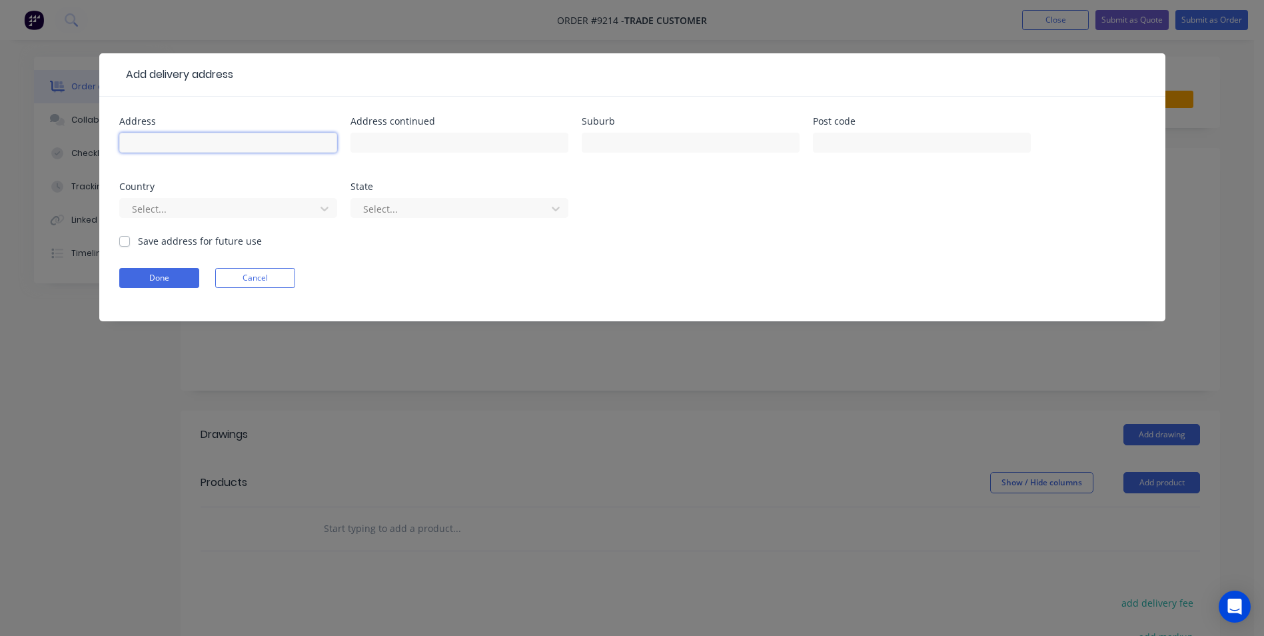
click at [260, 141] on input "text" at bounding box center [228, 143] width 218 height 20
type input "b"
type input "Badagarang"
click at [185, 276] on button "Done" at bounding box center [159, 278] width 80 height 20
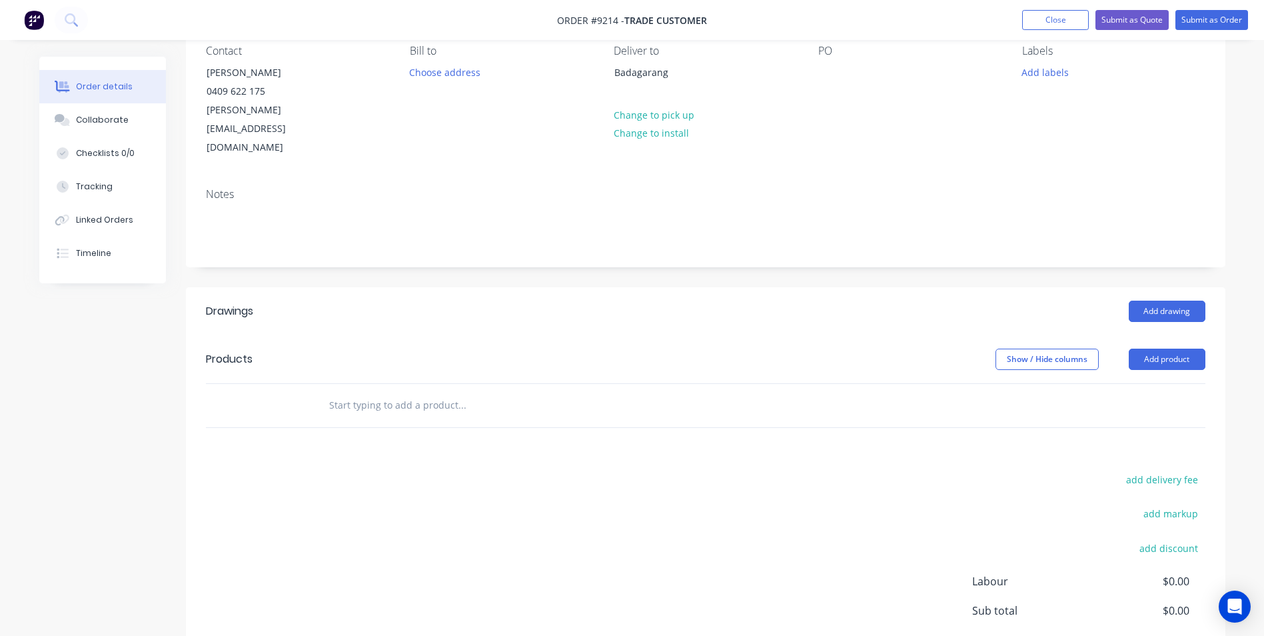
scroll to position [133, 0]
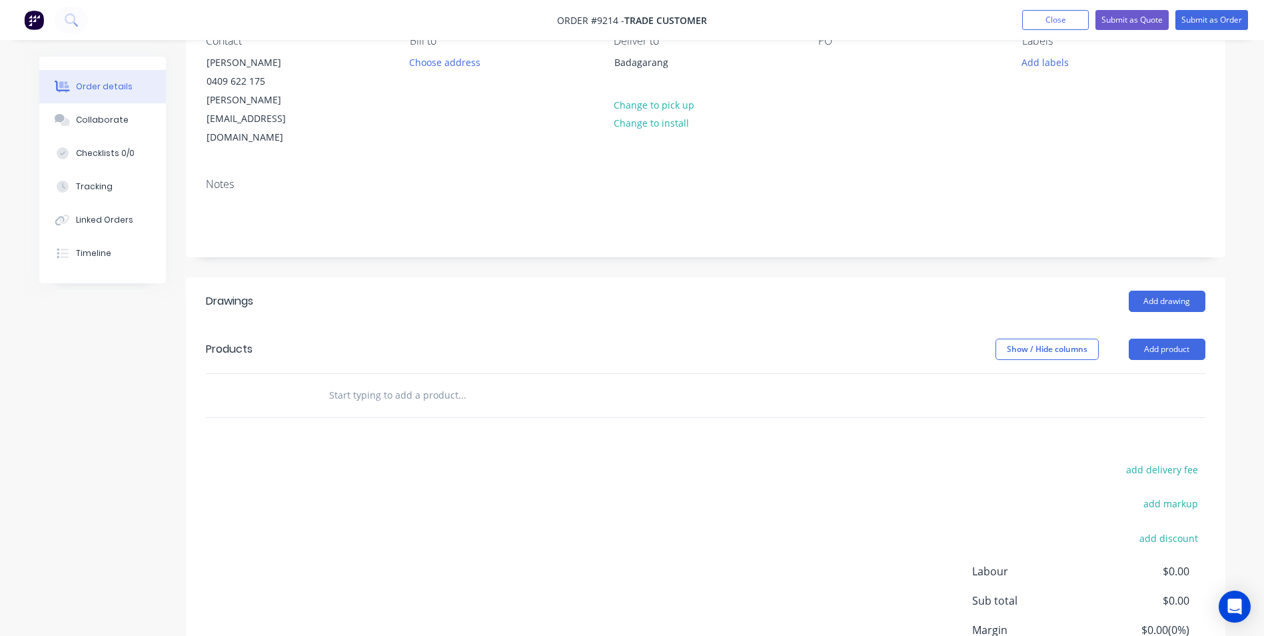
click at [422, 382] on input "text" at bounding box center [462, 395] width 267 height 27
click at [1144, 339] on button "Add product" at bounding box center [1167, 349] width 77 height 21
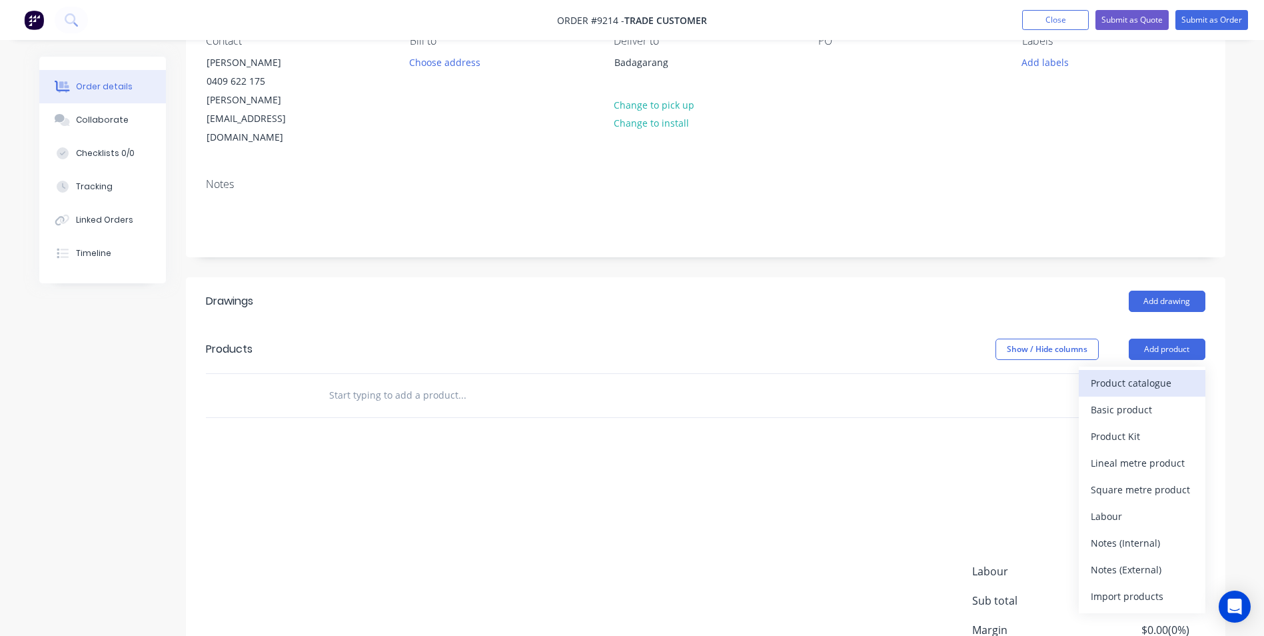
click at [1140, 373] on div "Product catalogue" at bounding box center [1142, 382] width 103 height 19
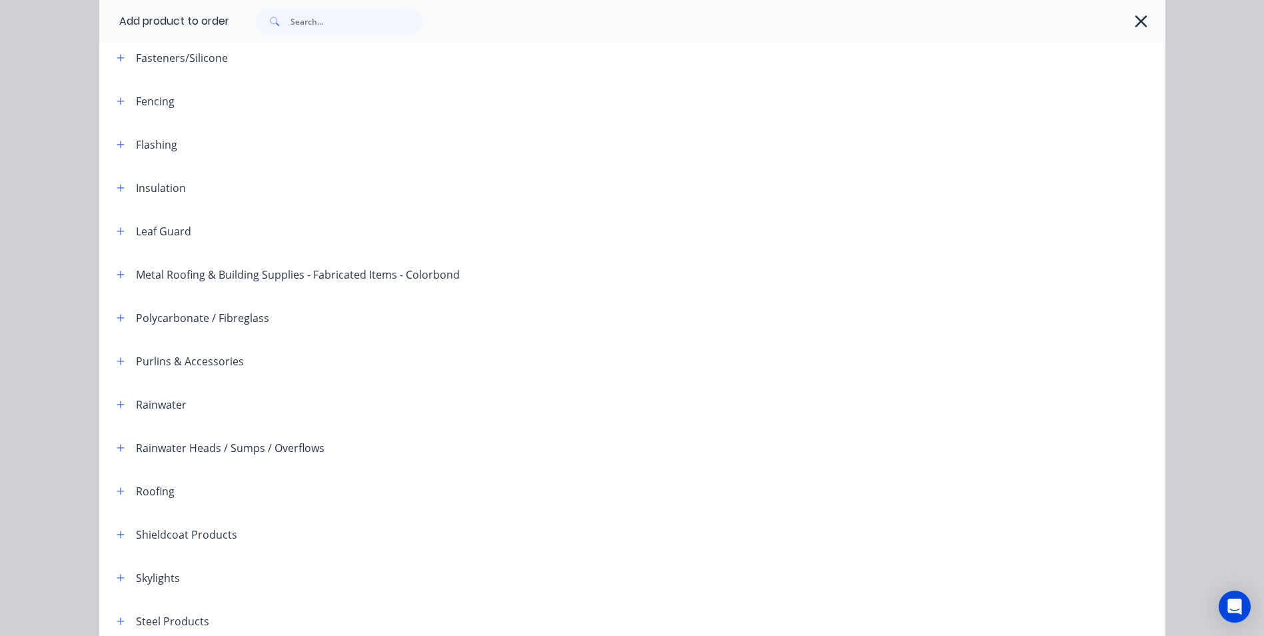
scroll to position [200, 0]
click at [121, 94] on button "button" at bounding box center [121, 97] width 17 height 17
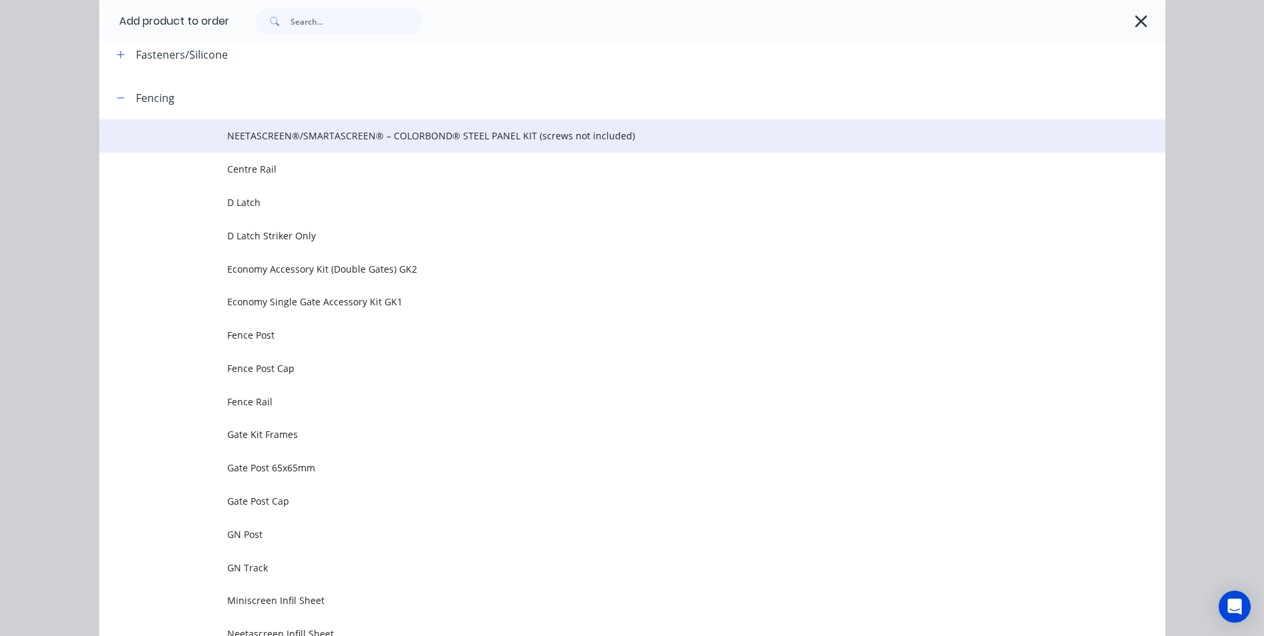
click at [485, 142] on span "NEETASCREEN®/SMARTASCREEN® – COLORBOND® STEEL PANEL KIT (screws not included)" at bounding box center [602, 136] width 751 height 14
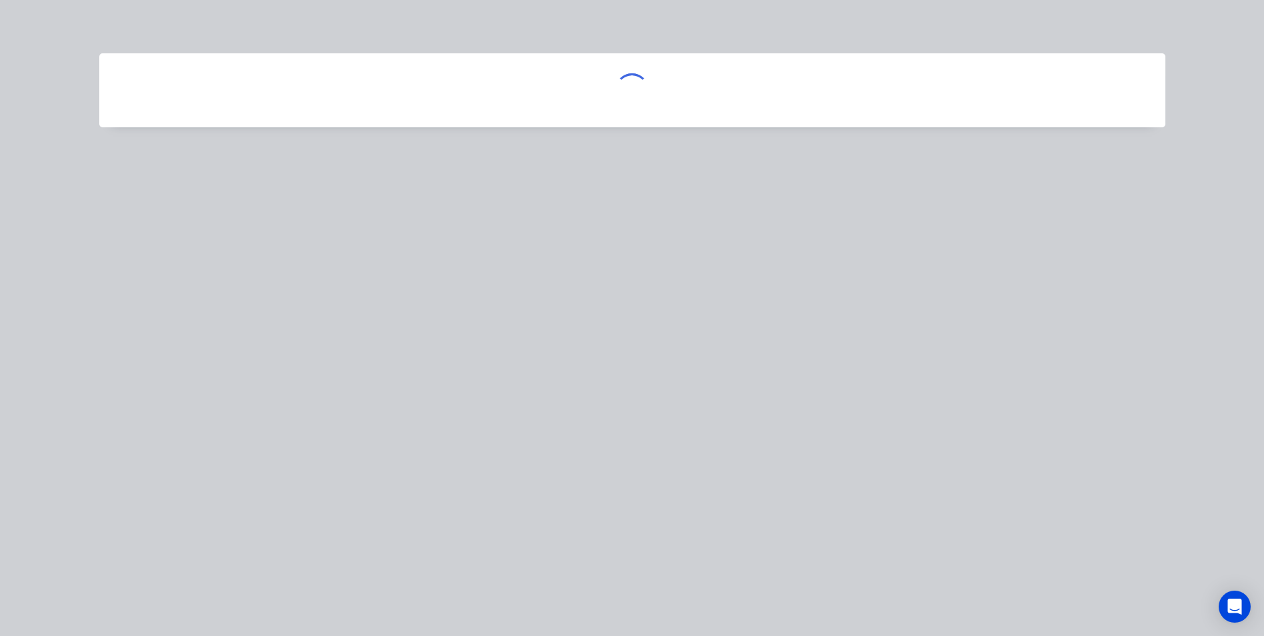
scroll to position [0, 0]
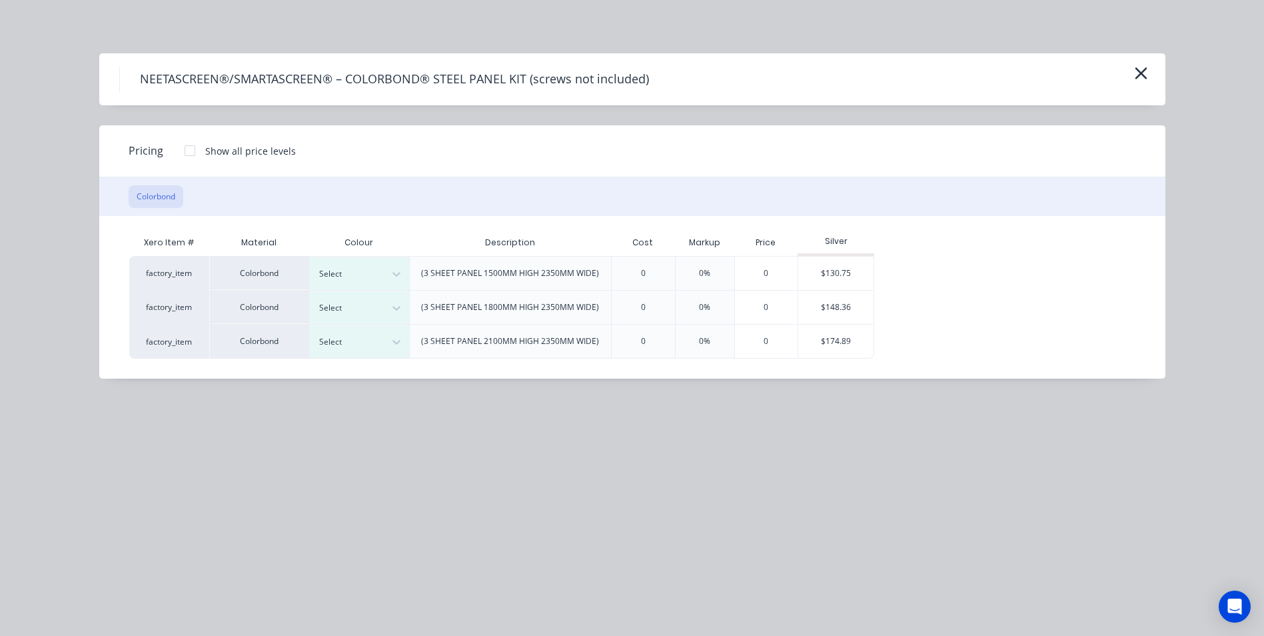
click at [191, 149] on div at bounding box center [190, 150] width 27 height 27
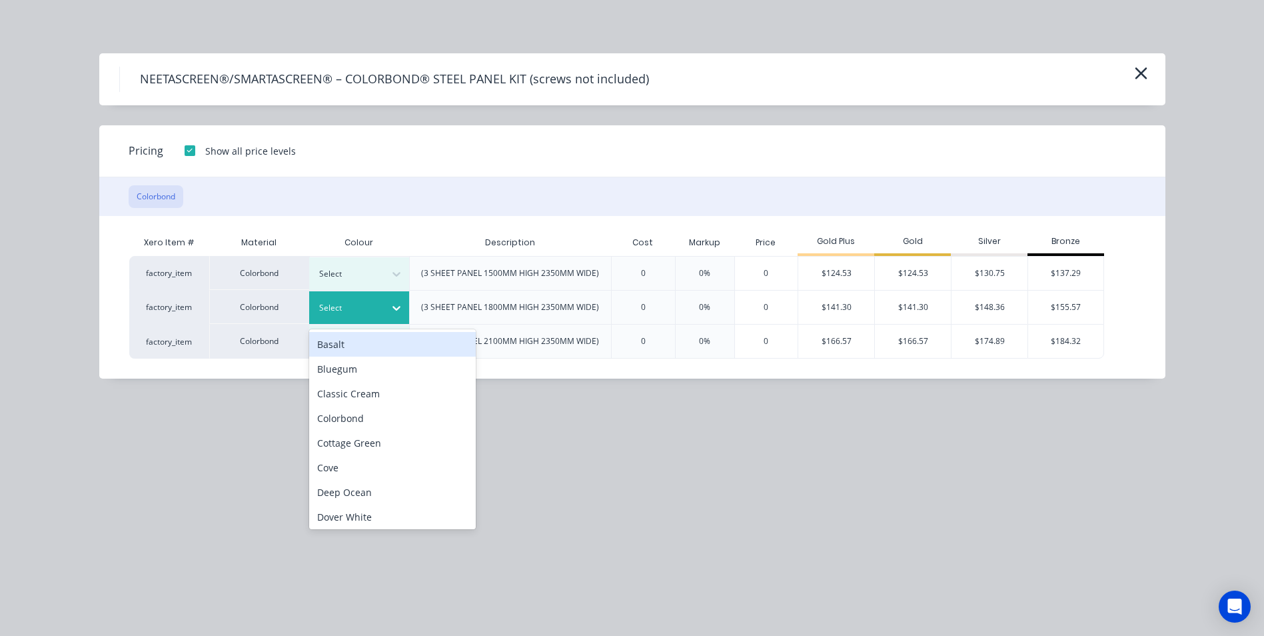
click at [404, 309] on div at bounding box center [397, 307] width 24 height 21
click at [378, 352] on div "Basalt" at bounding box center [392, 344] width 167 height 25
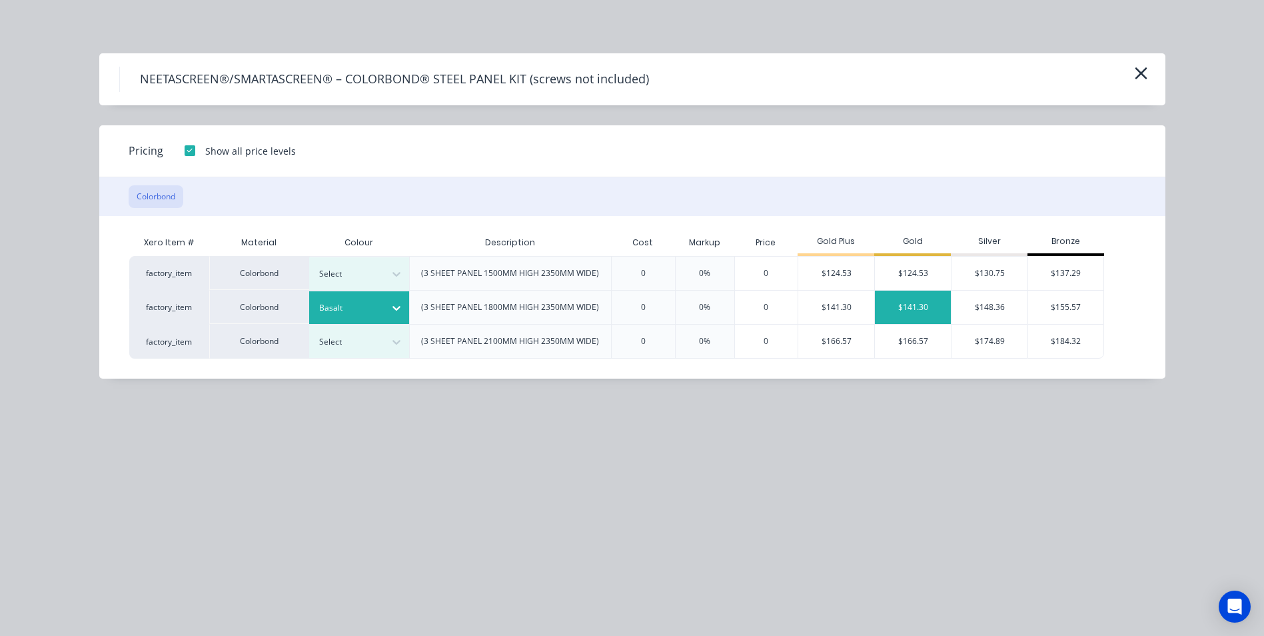
click at [936, 307] on div "$141.30" at bounding box center [913, 307] width 76 height 33
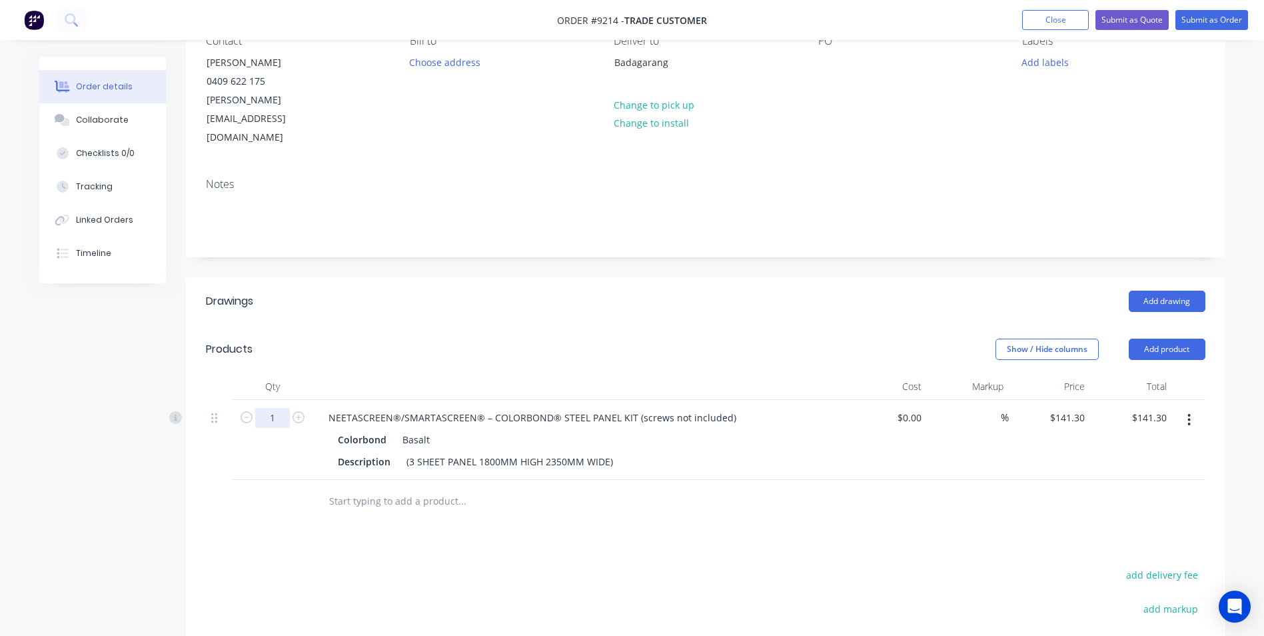
click at [274, 408] on input "1" at bounding box center [272, 418] width 35 height 20
type input "18"
type input "$2,543.40"
click at [693, 480] on div at bounding box center [553, 501] width 480 height 43
click at [387, 488] on input "text" at bounding box center [462, 501] width 267 height 27
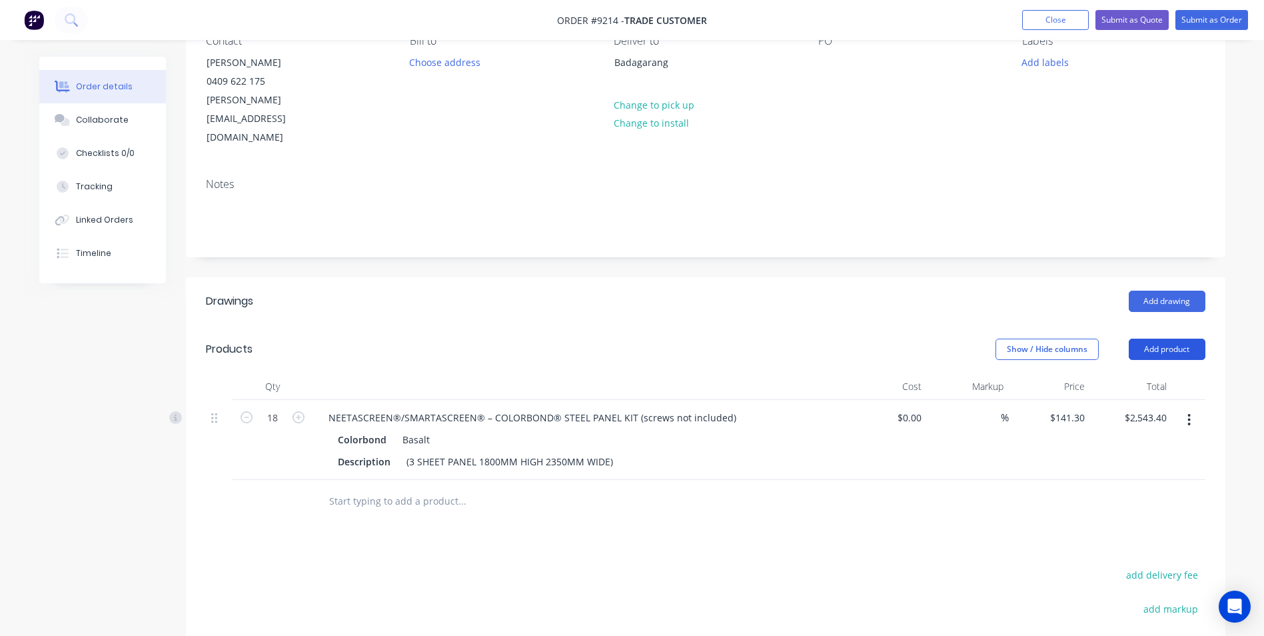
click at [1170, 339] on button "Add product" at bounding box center [1167, 349] width 77 height 21
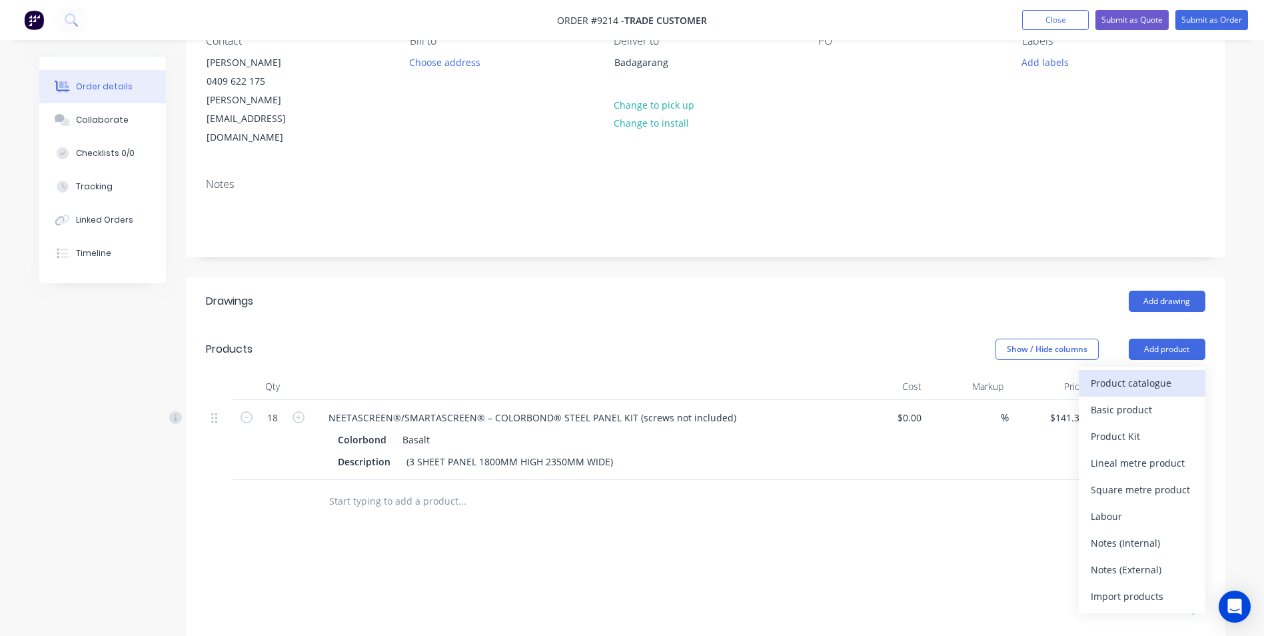
click at [1135, 373] on div "Product catalogue" at bounding box center [1142, 382] width 103 height 19
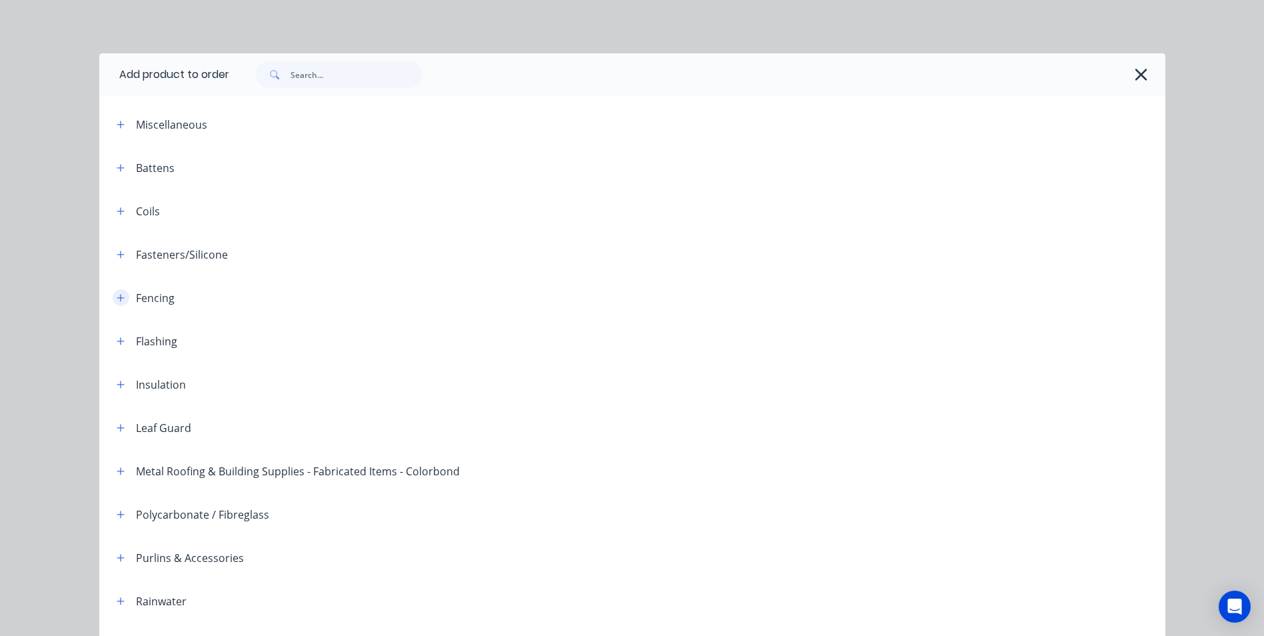
click at [113, 305] on button "button" at bounding box center [121, 297] width 17 height 17
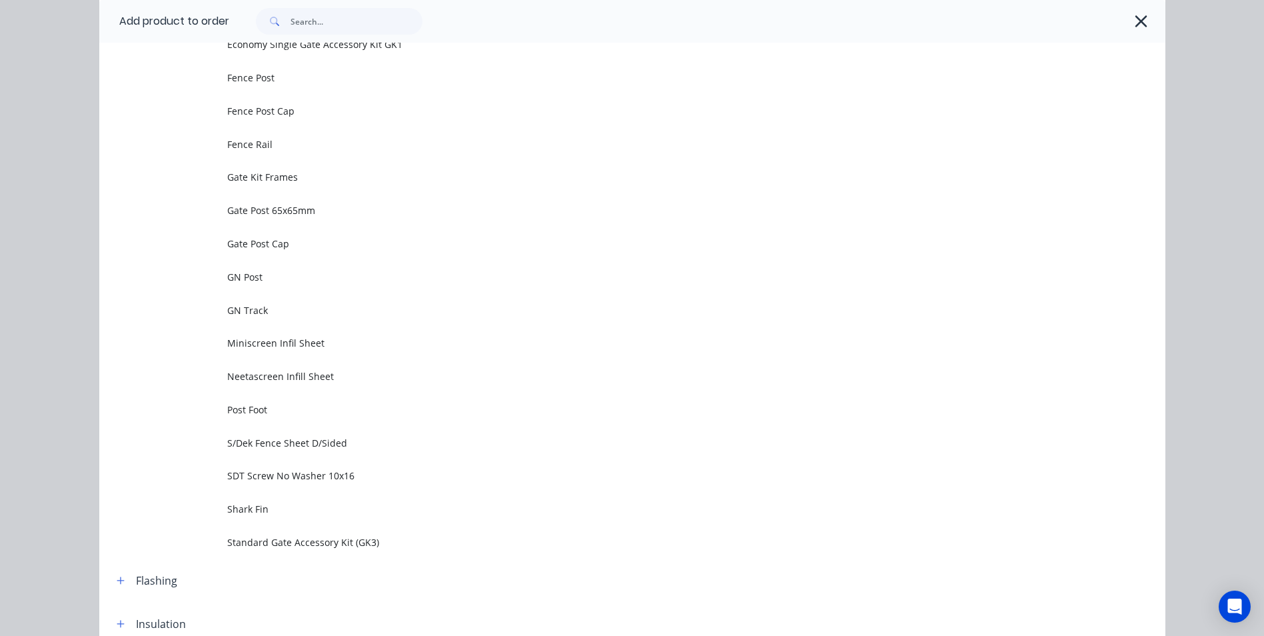
scroll to position [467, 0]
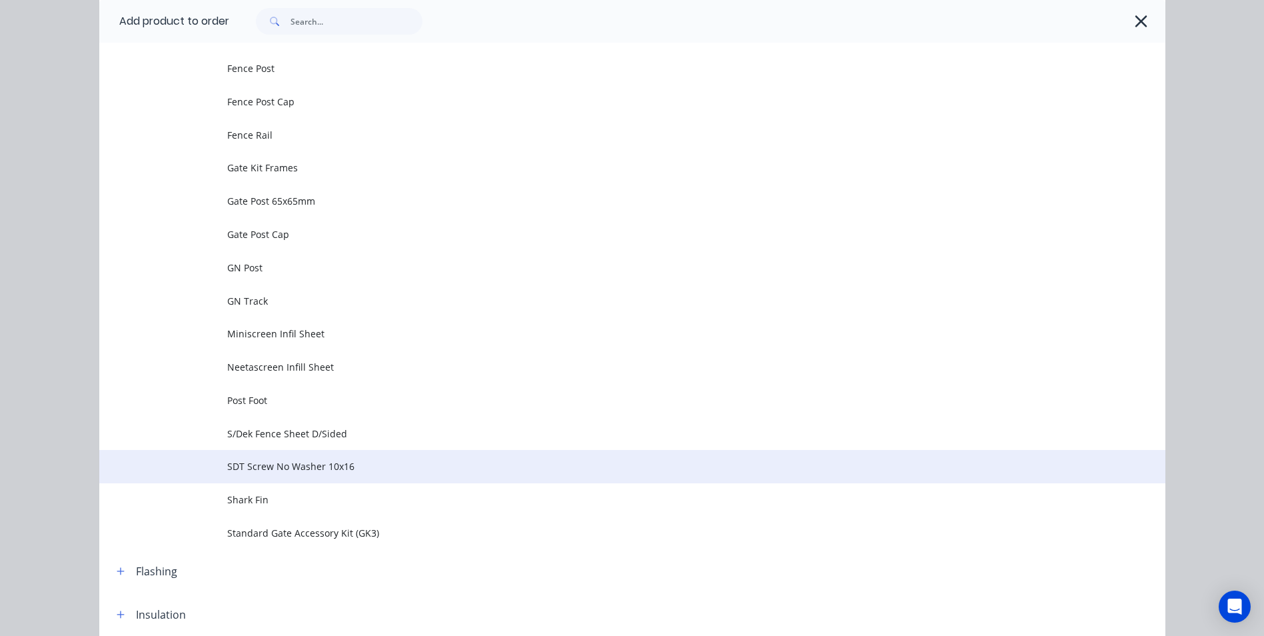
click at [325, 469] on span "SDT Screw No Washer 10x16" at bounding box center [602, 466] width 751 height 14
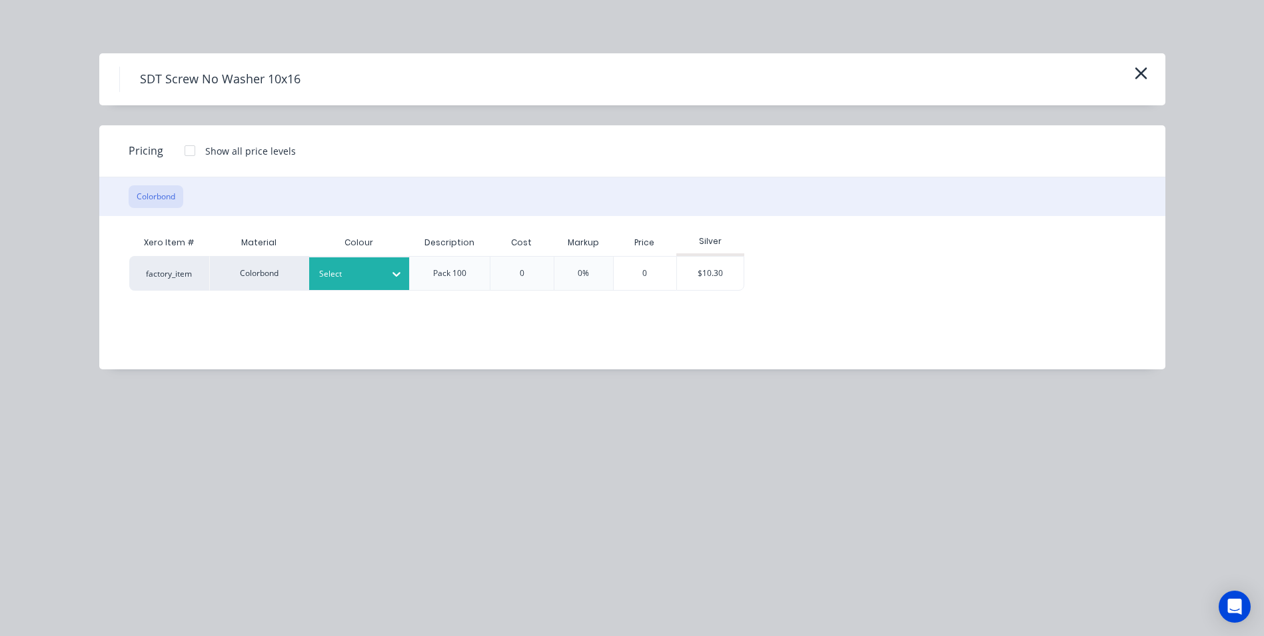
click at [351, 283] on div "Select" at bounding box center [359, 273] width 100 height 33
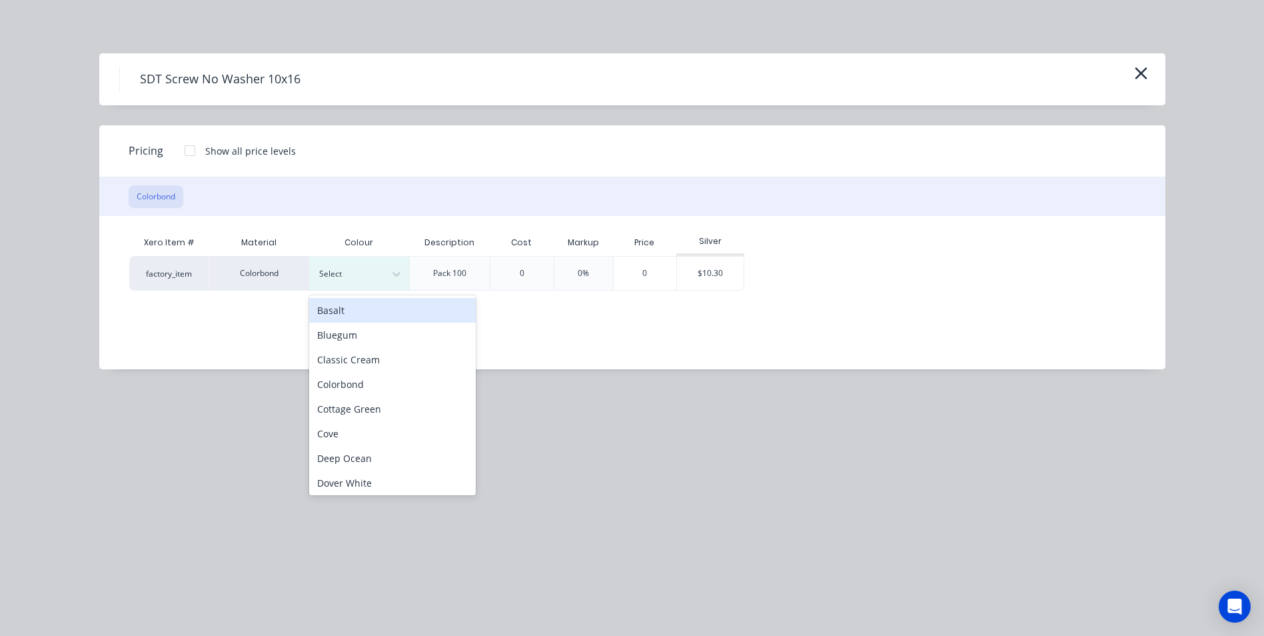
click at [351, 310] on div "Basalt" at bounding box center [392, 310] width 167 height 25
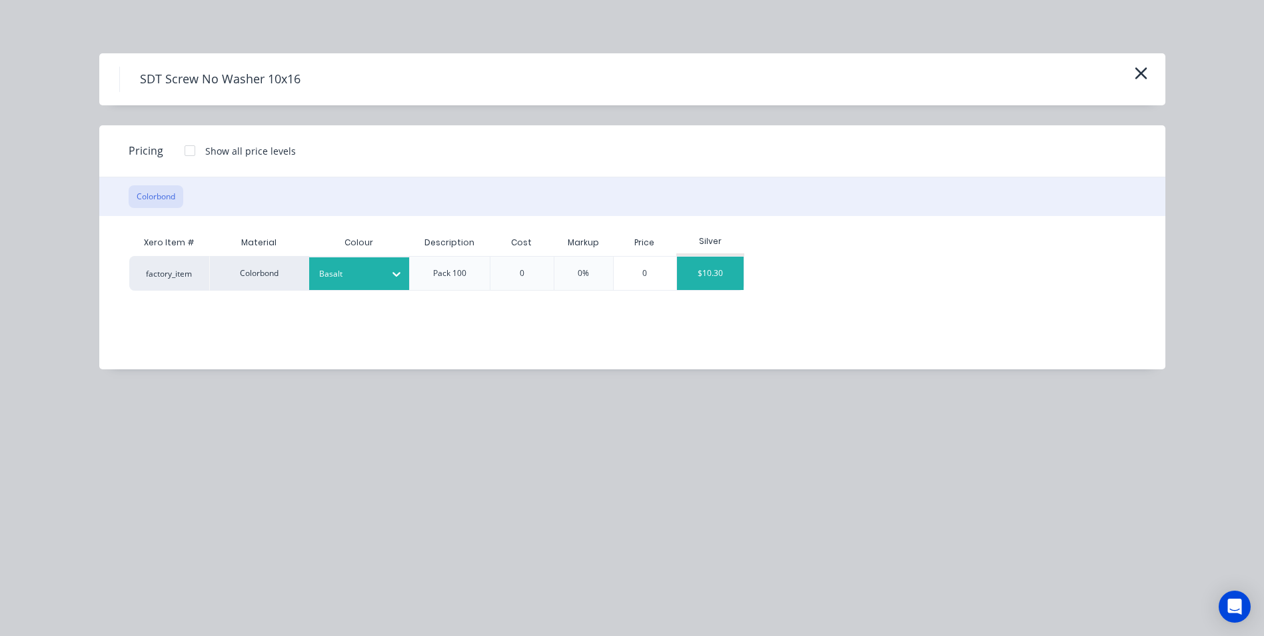
click at [725, 270] on div "$10.30" at bounding box center [710, 273] width 67 height 33
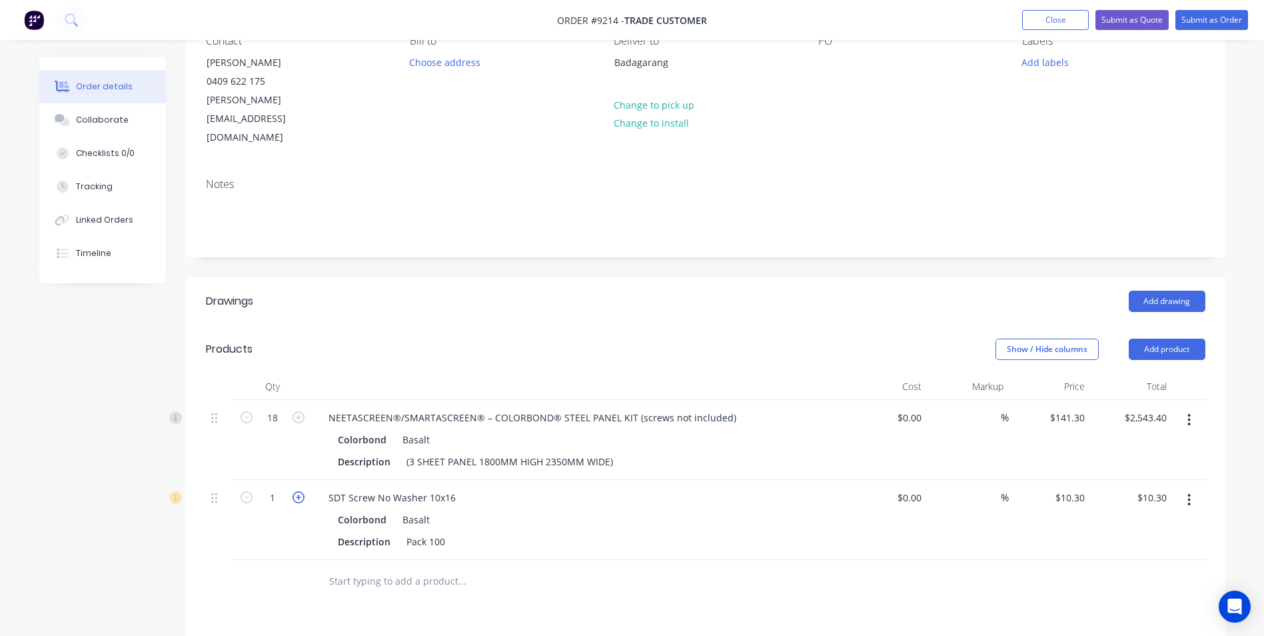
click at [299, 491] on icon "button" at bounding box center [299, 497] width 12 height 12
type input "2"
type input "$20.60"
click at [299, 491] on icon "button" at bounding box center [299, 497] width 12 height 12
type input "3"
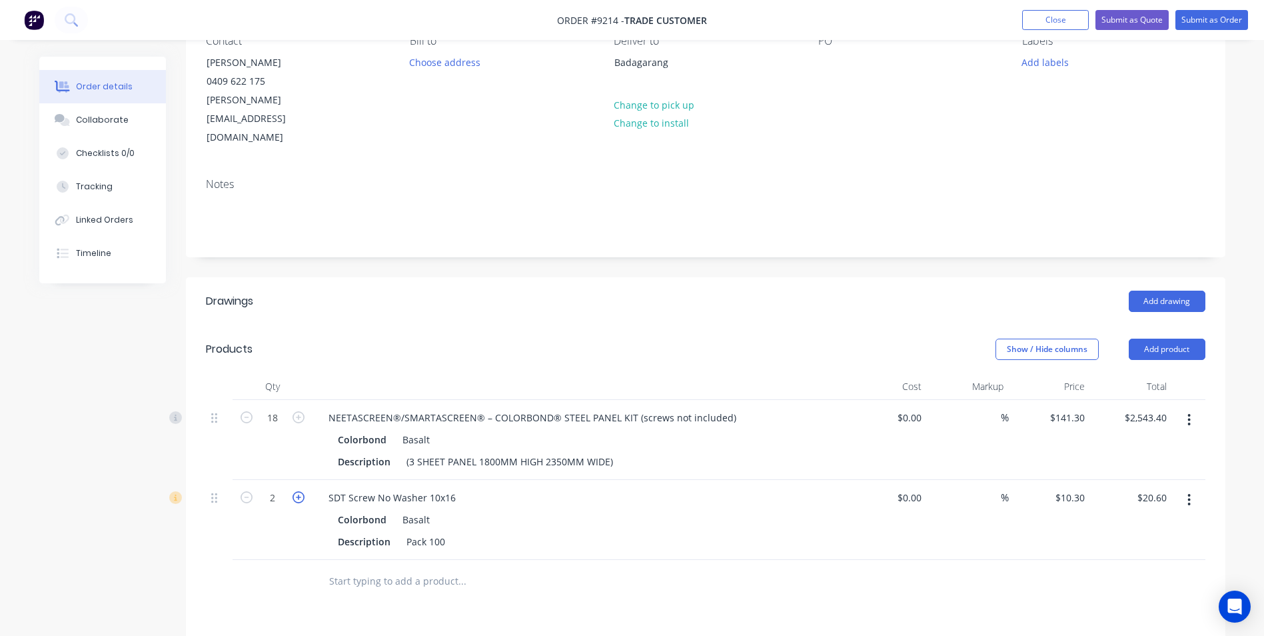
type input "$30.90"
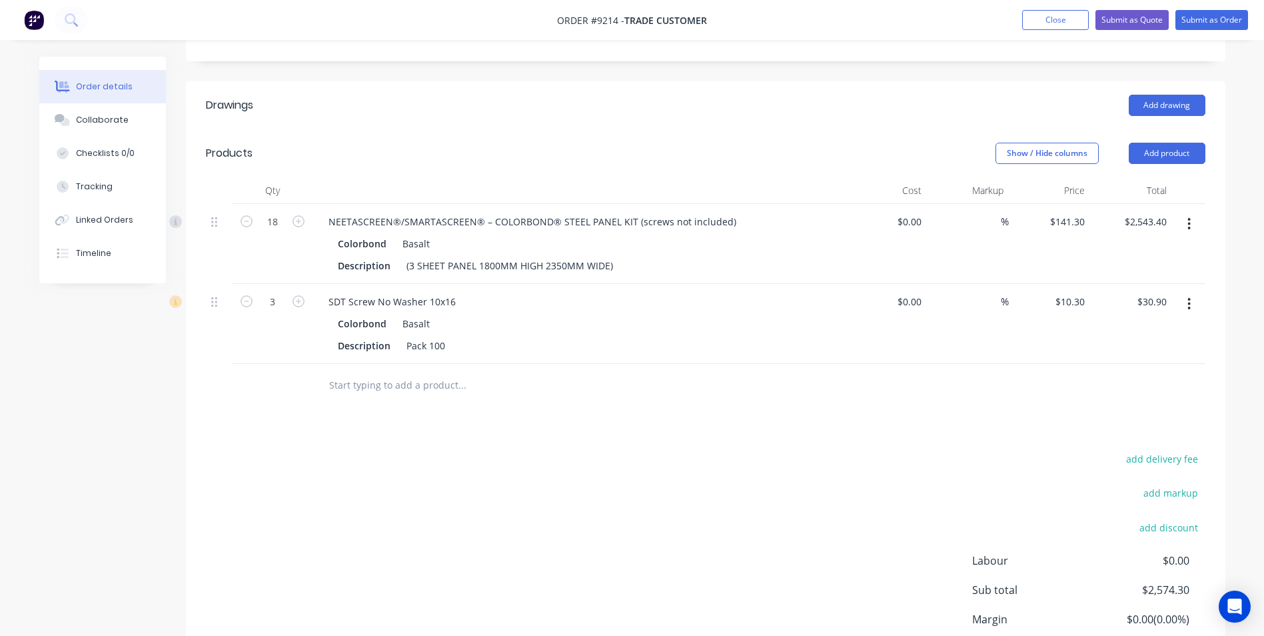
scroll to position [333, 0]
click at [372, 368] on input "text" at bounding box center [462, 381] width 267 height 27
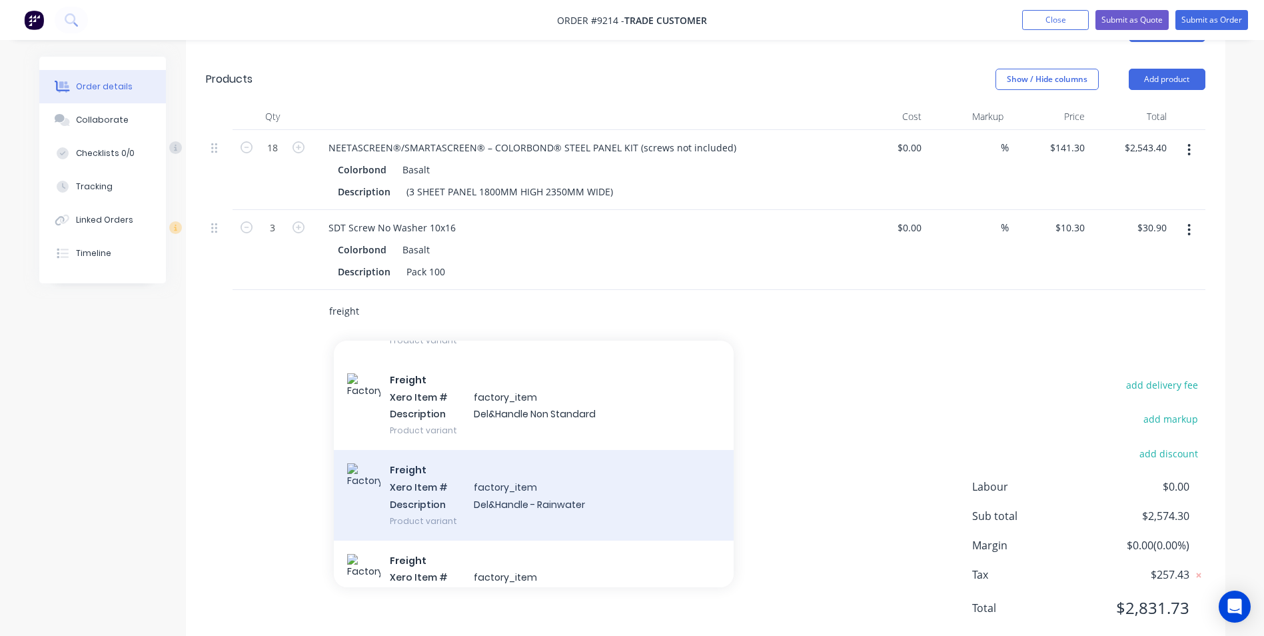
scroll to position [2666, 0]
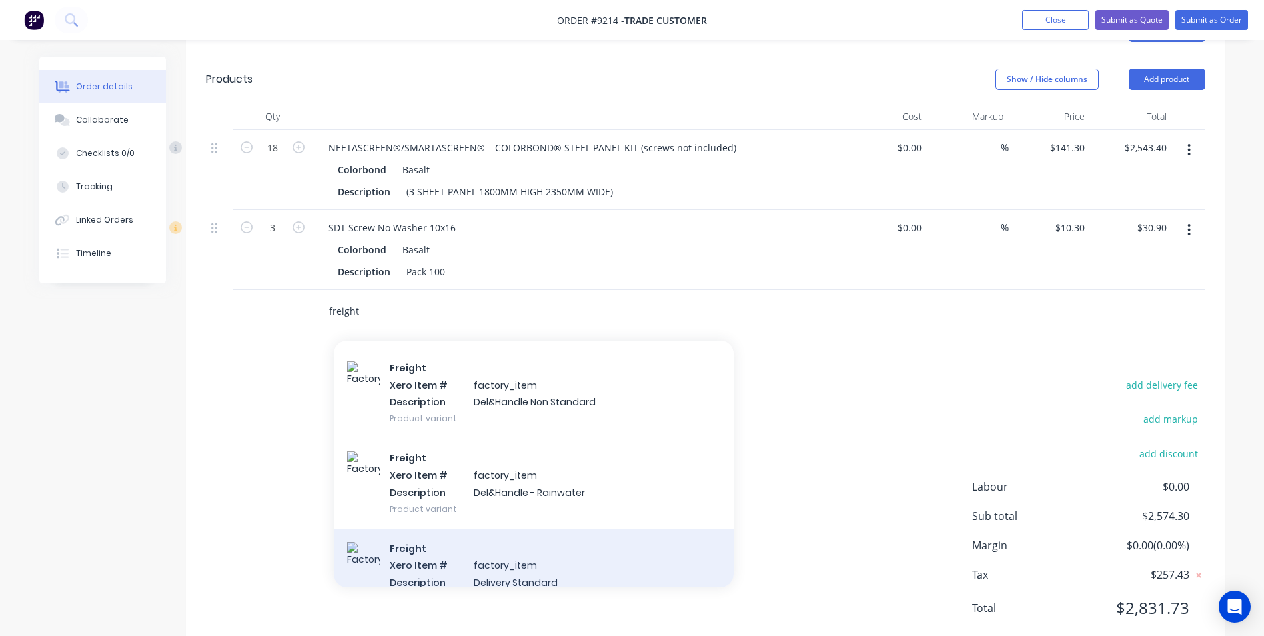
type input "freight"
click at [480, 529] on div "Freight Xero Item # factory_item Description Delivery Standard Product variant" at bounding box center [534, 574] width 400 height 90
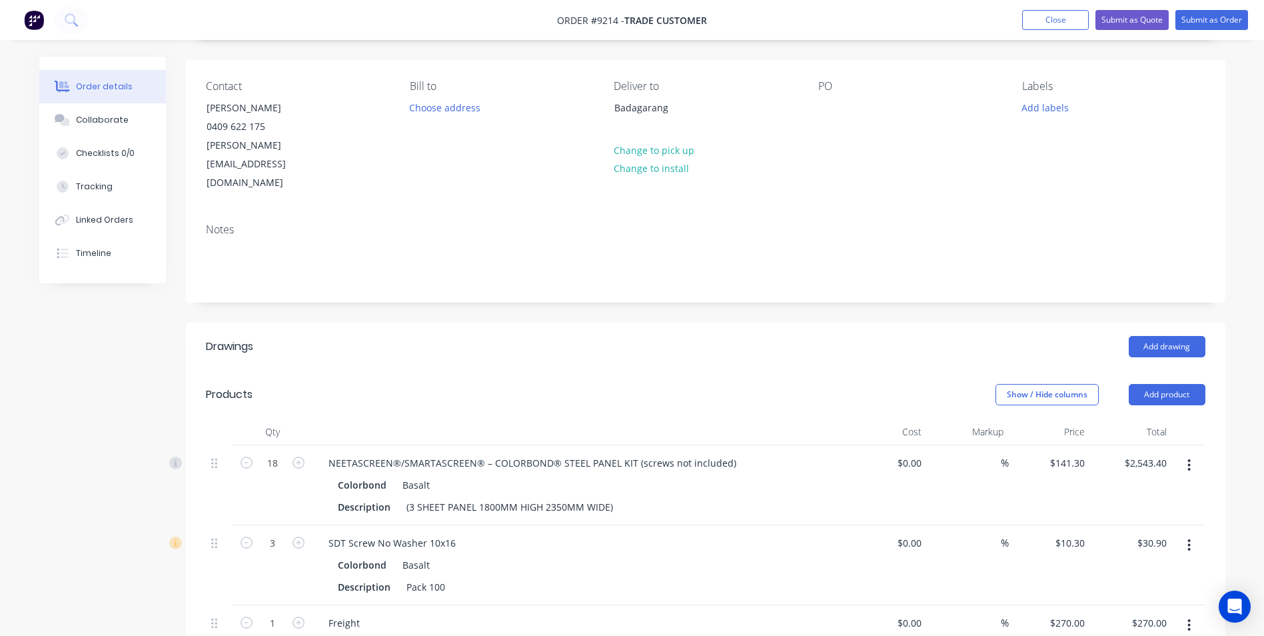
scroll to position [0, 0]
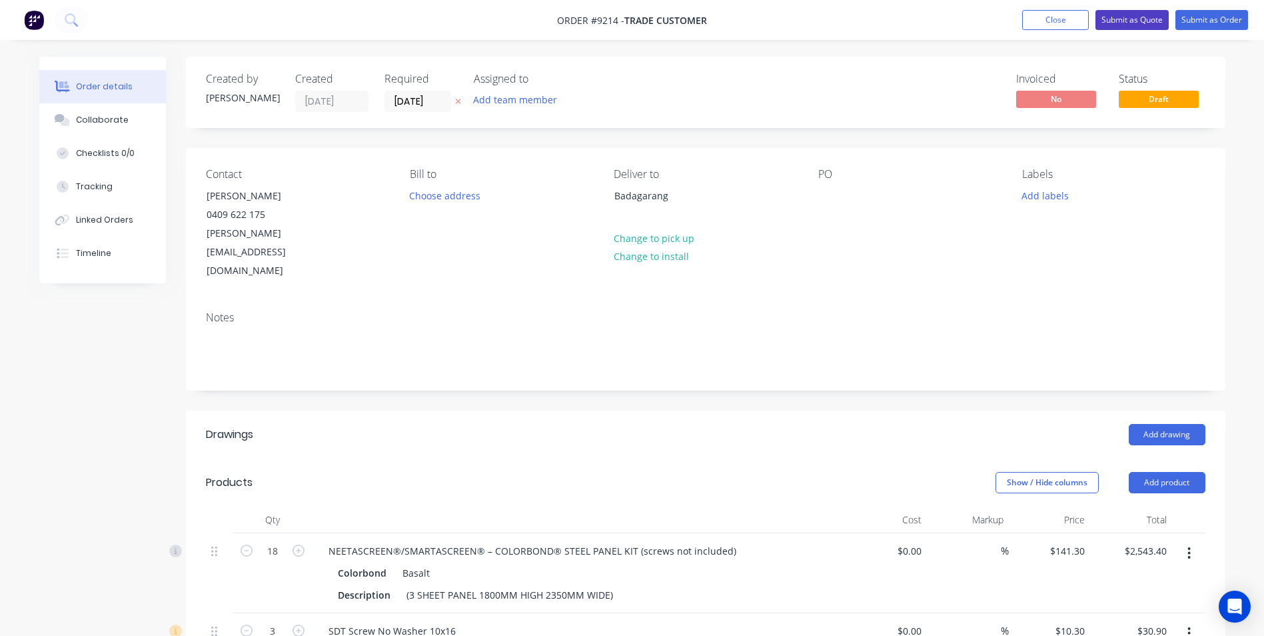
click at [1114, 27] on button "Submit as Quote" at bounding box center [1132, 20] width 73 height 20
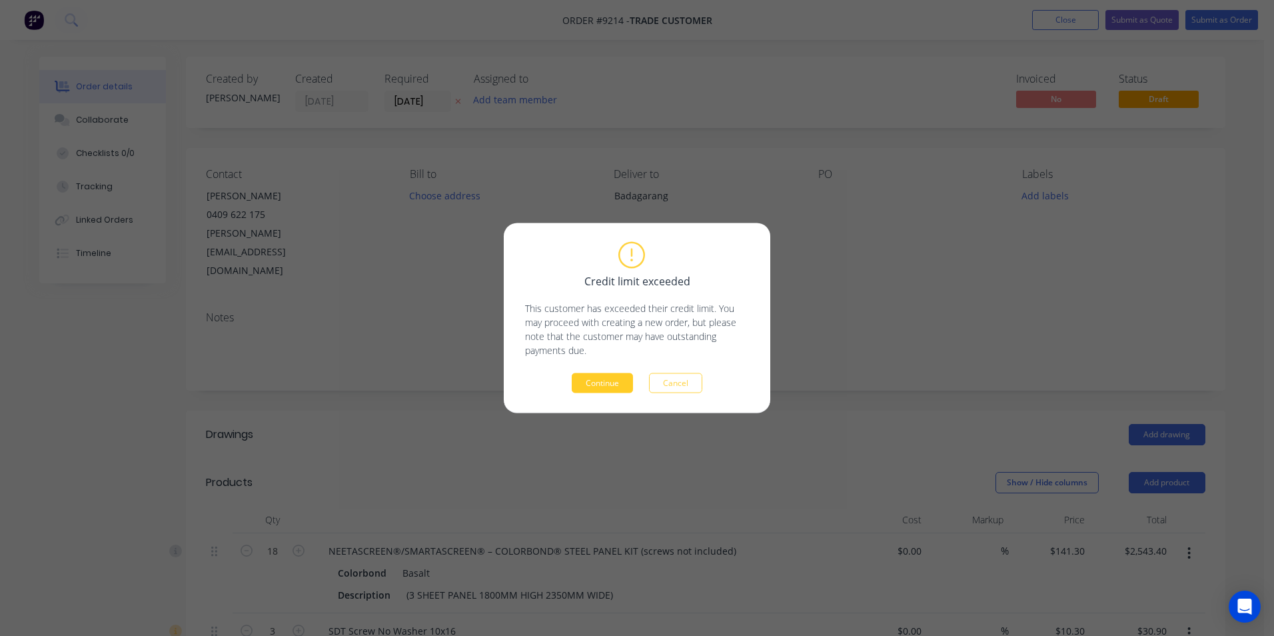
click at [575, 385] on button "Continue" at bounding box center [602, 383] width 61 height 20
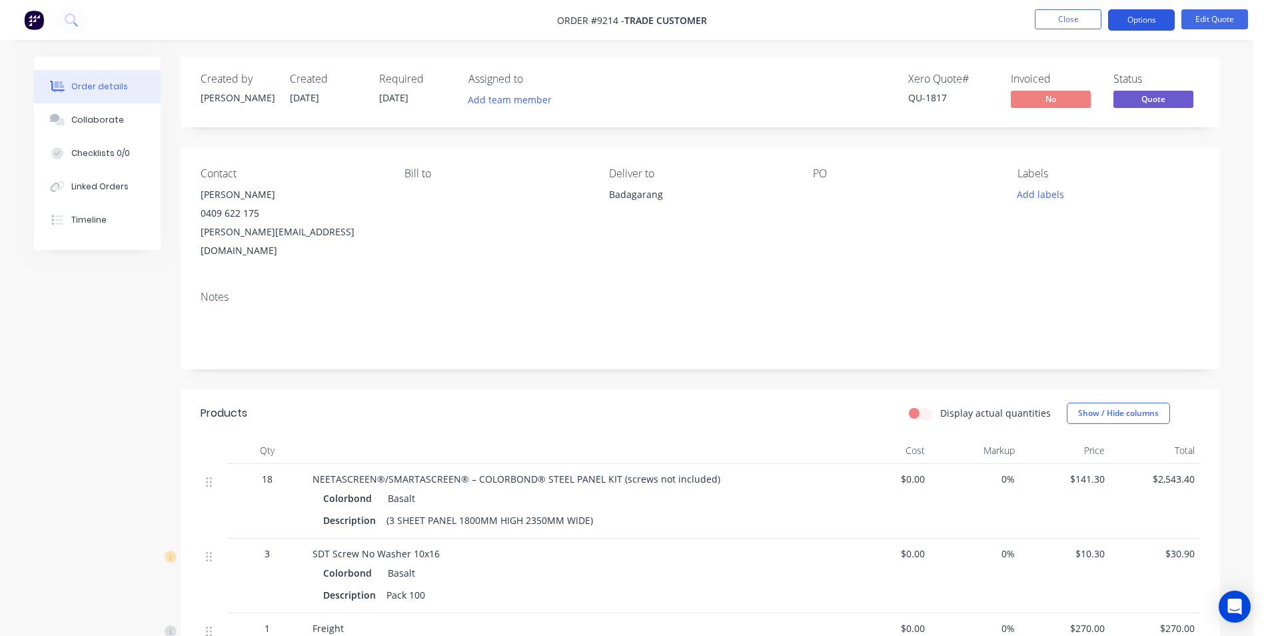
click at [1161, 19] on button "Options" at bounding box center [1141, 19] width 67 height 21
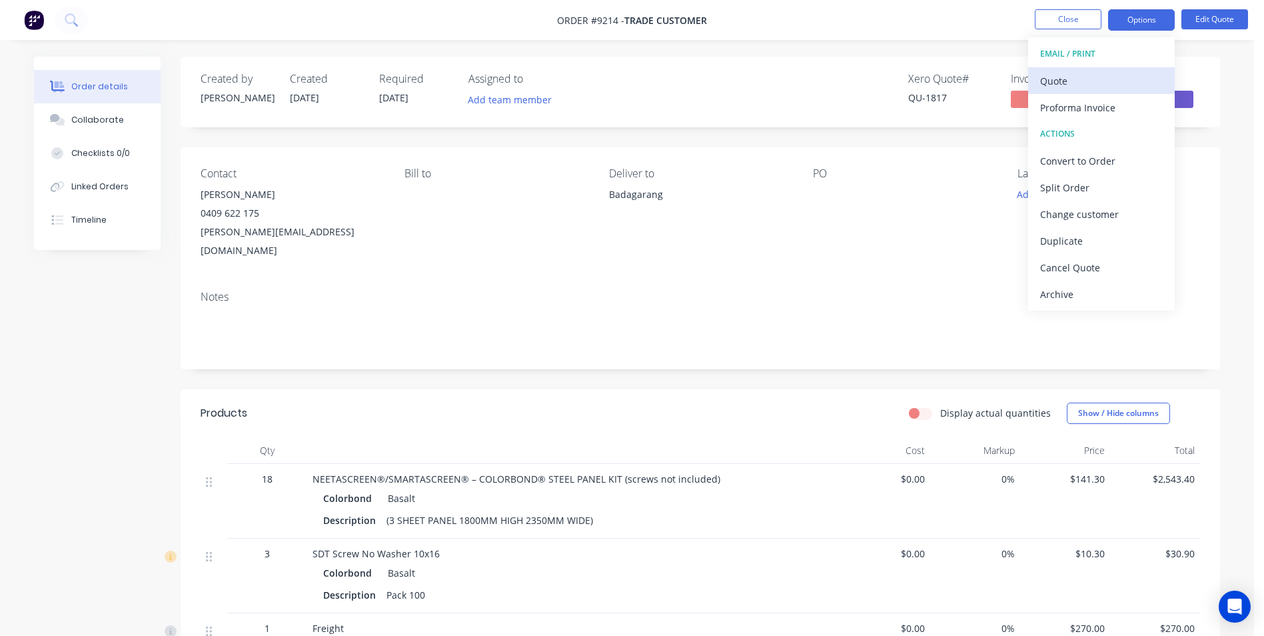
click at [1056, 87] on div "Quote" at bounding box center [1101, 80] width 123 height 19
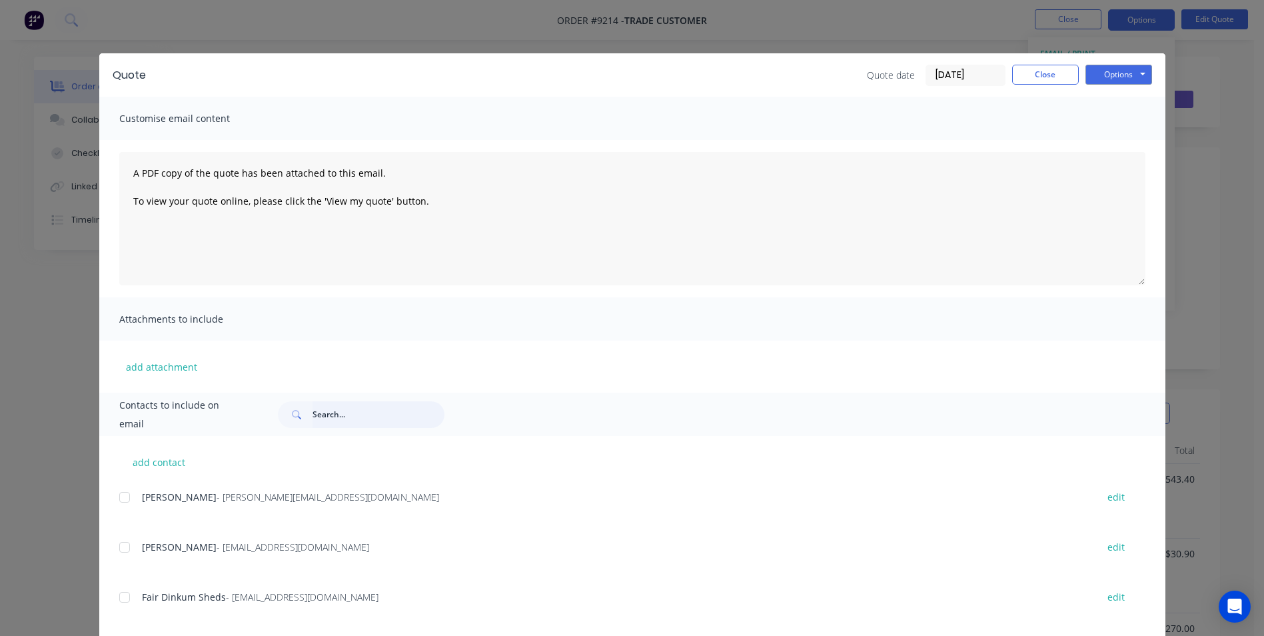
click at [328, 409] on input "text" at bounding box center [379, 414] width 132 height 27
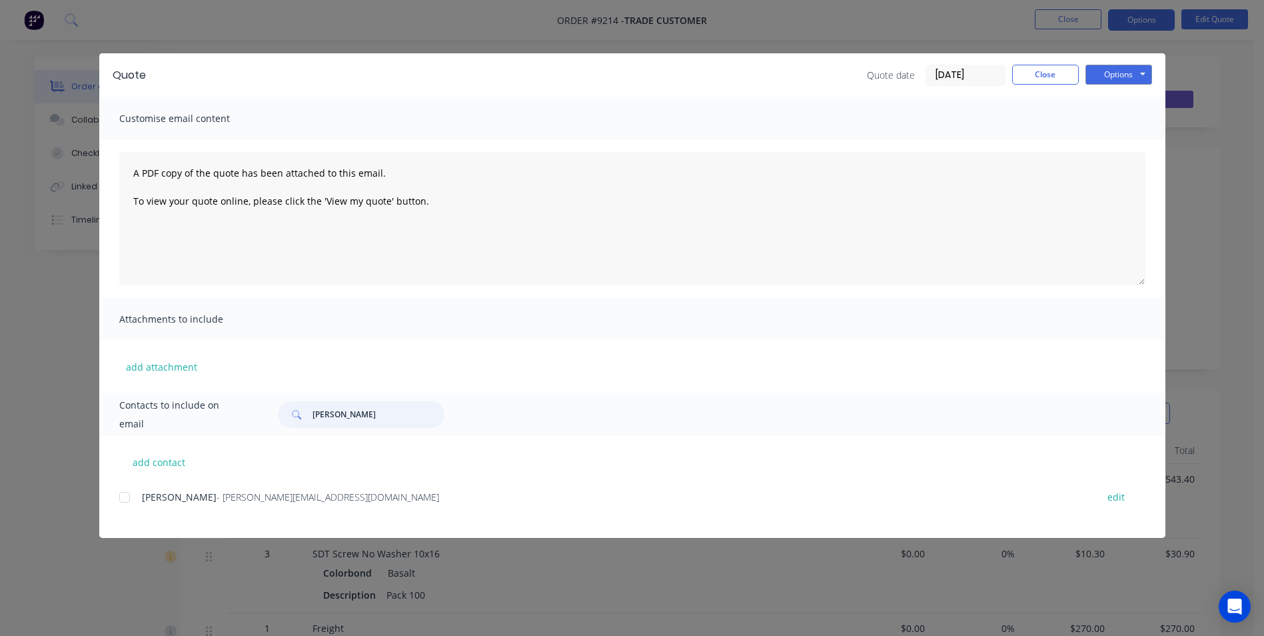
click at [127, 500] on div at bounding box center [124, 497] width 27 height 27
type input "crum"
click at [1102, 75] on button "Options" at bounding box center [1119, 75] width 67 height 20
click at [1098, 138] on button "Email" at bounding box center [1128, 142] width 85 height 22
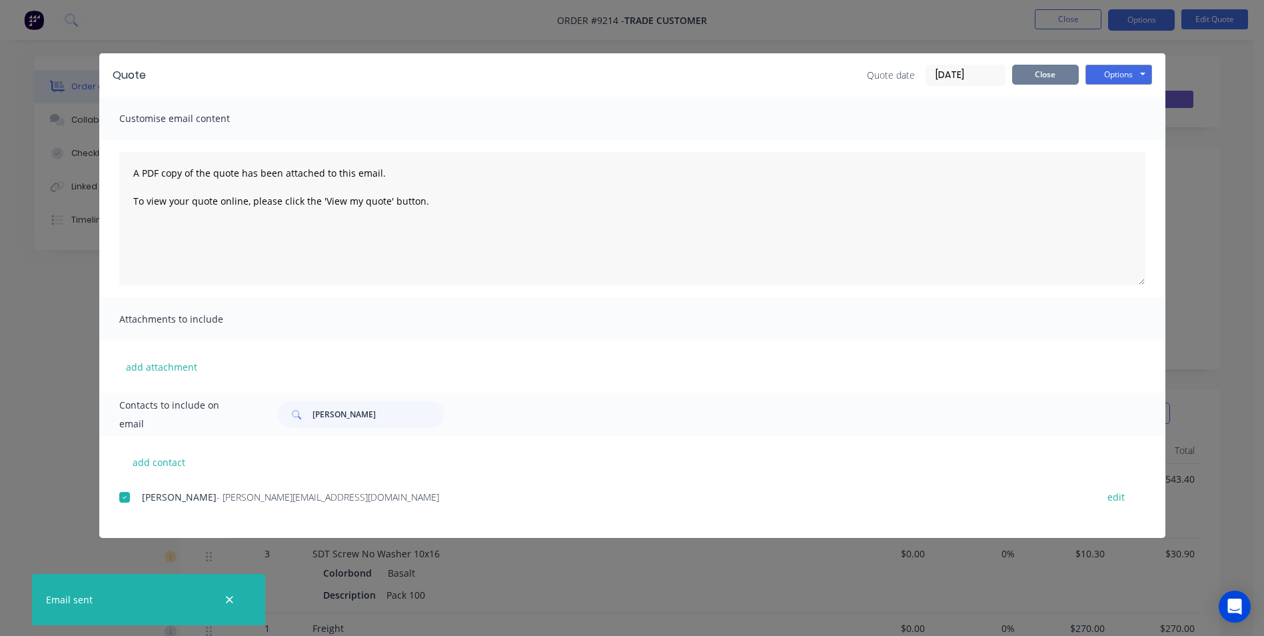
click at [1024, 72] on button "Close" at bounding box center [1045, 75] width 67 height 20
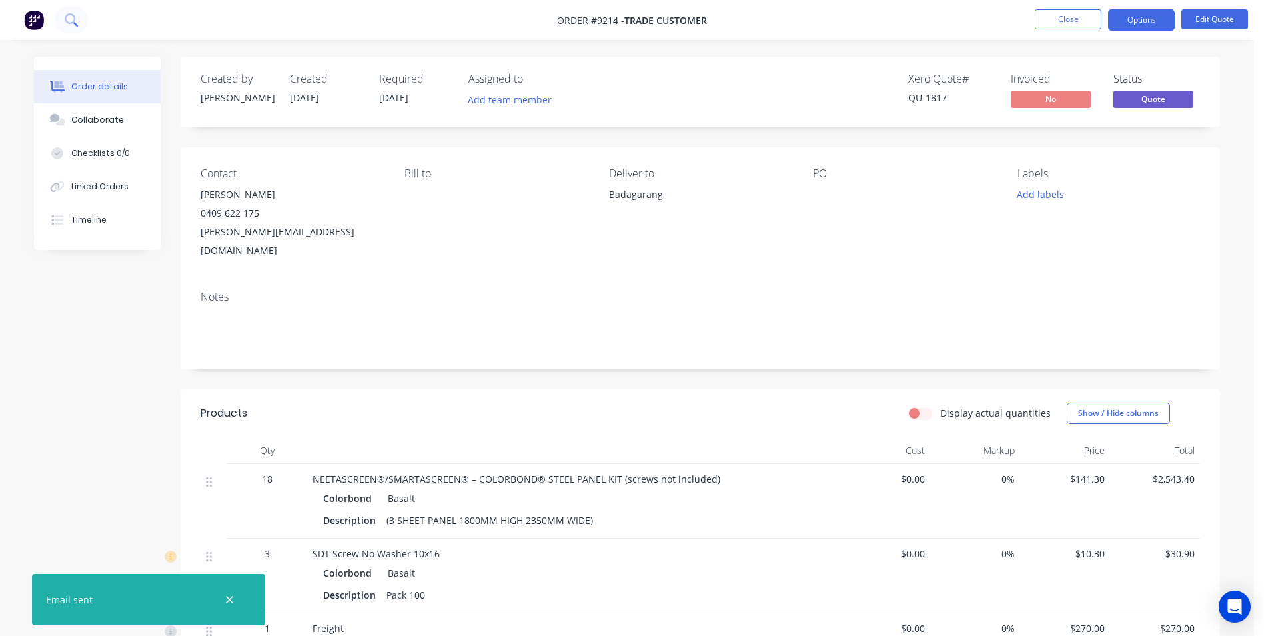
click at [73, 14] on icon at bounding box center [71, 19] width 13 height 13
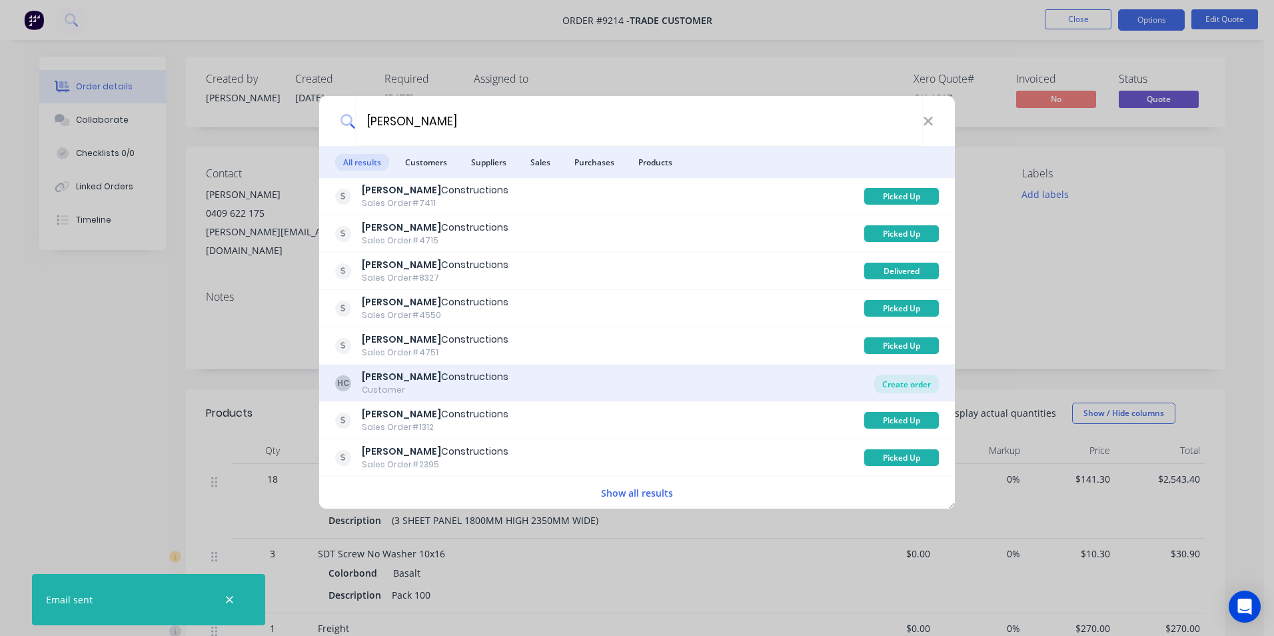
type input "hobbs"
click at [918, 383] on div "Create order" at bounding box center [907, 384] width 65 height 19
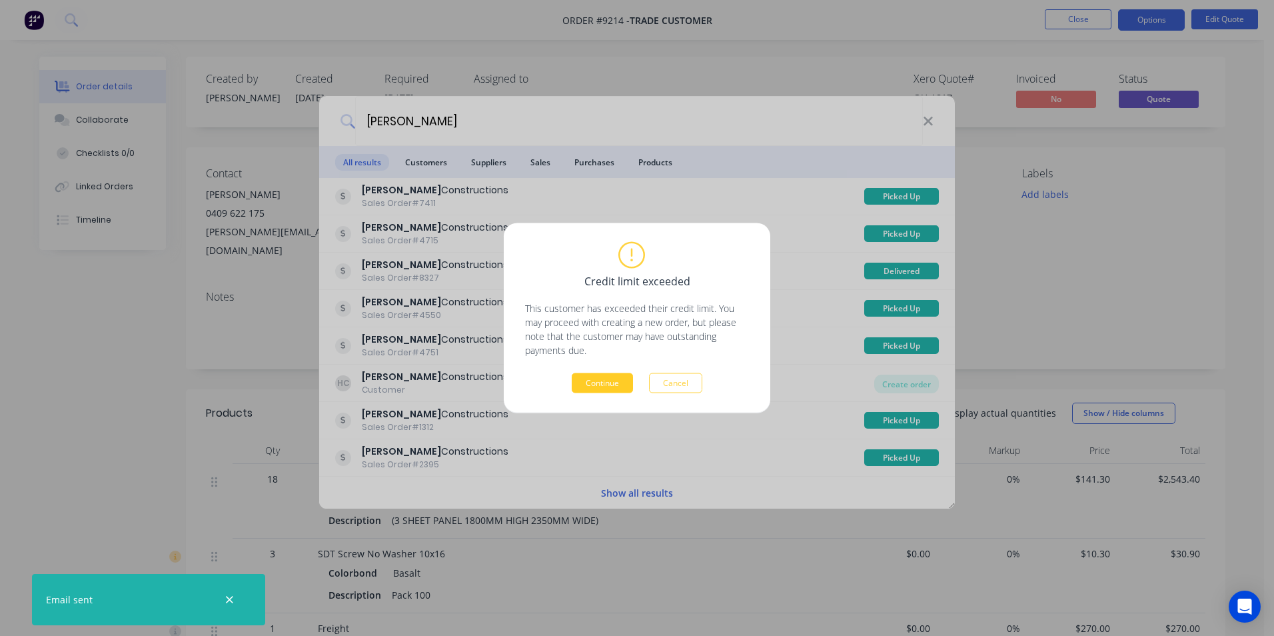
click at [618, 384] on button "Continue" at bounding box center [602, 383] width 61 height 20
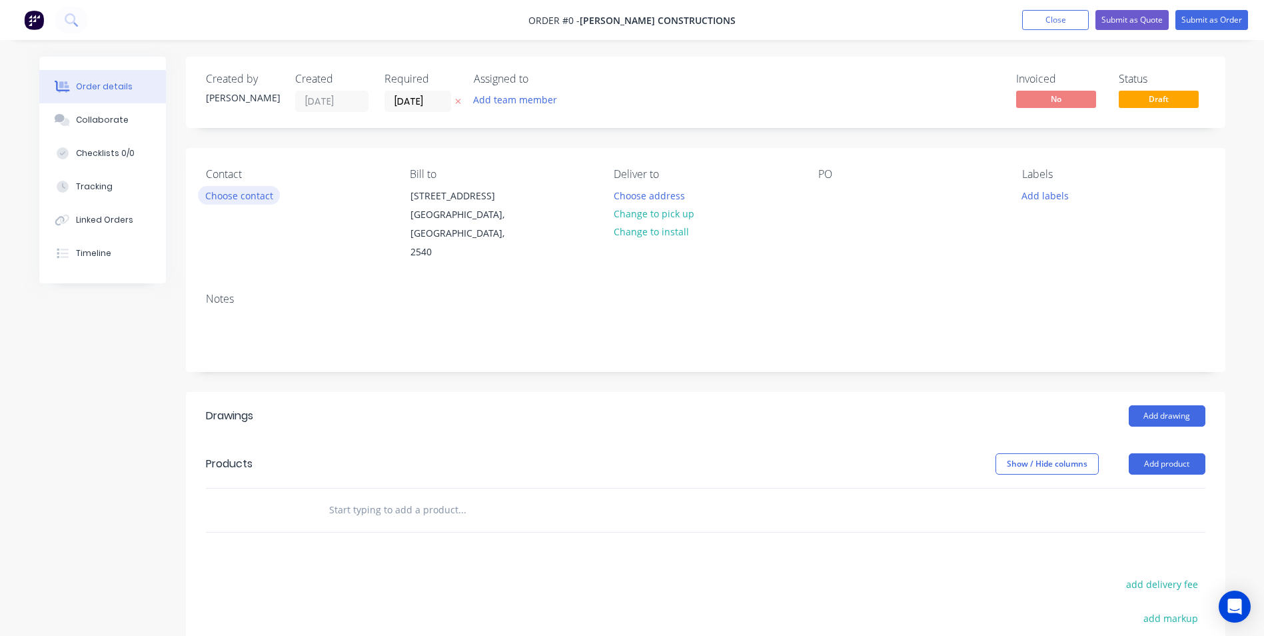
click at [253, 195] on button "Choose contact" at bounding box center [239, 195] width 82 height 18
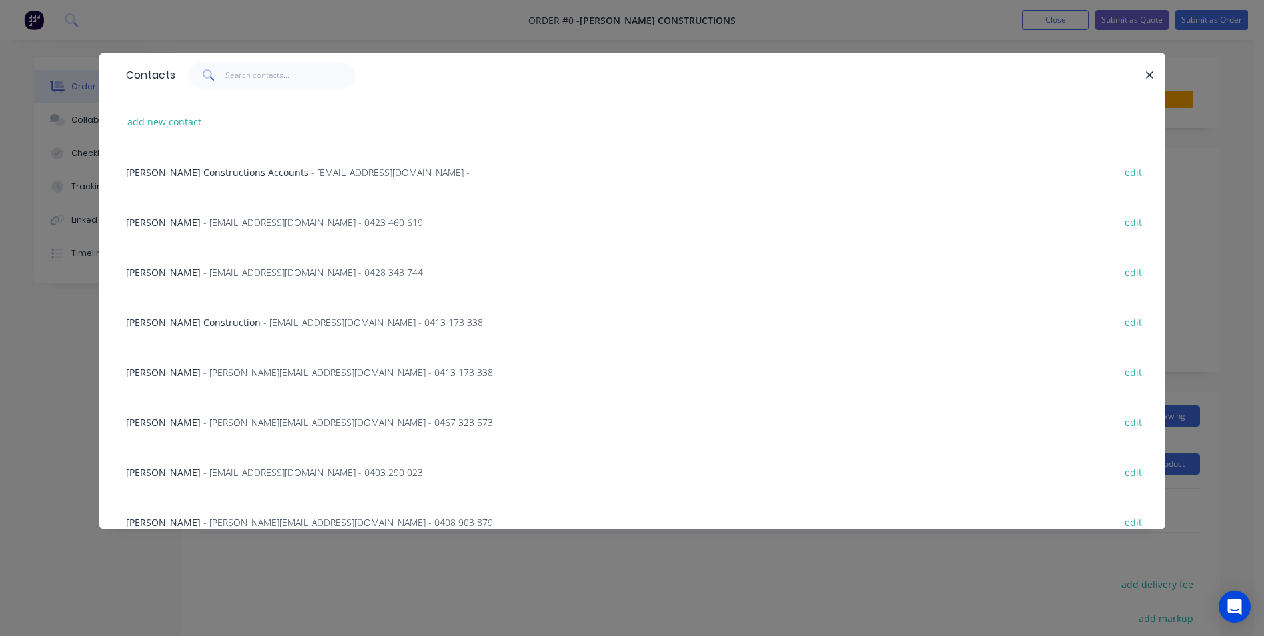
click at [203, 367] on span "- [PERSON_NAME][EMAIL_ADDRESS][DOMAIN_NAME] - 0413 173 338" at bounding box center [348, 372] width 290 height 13
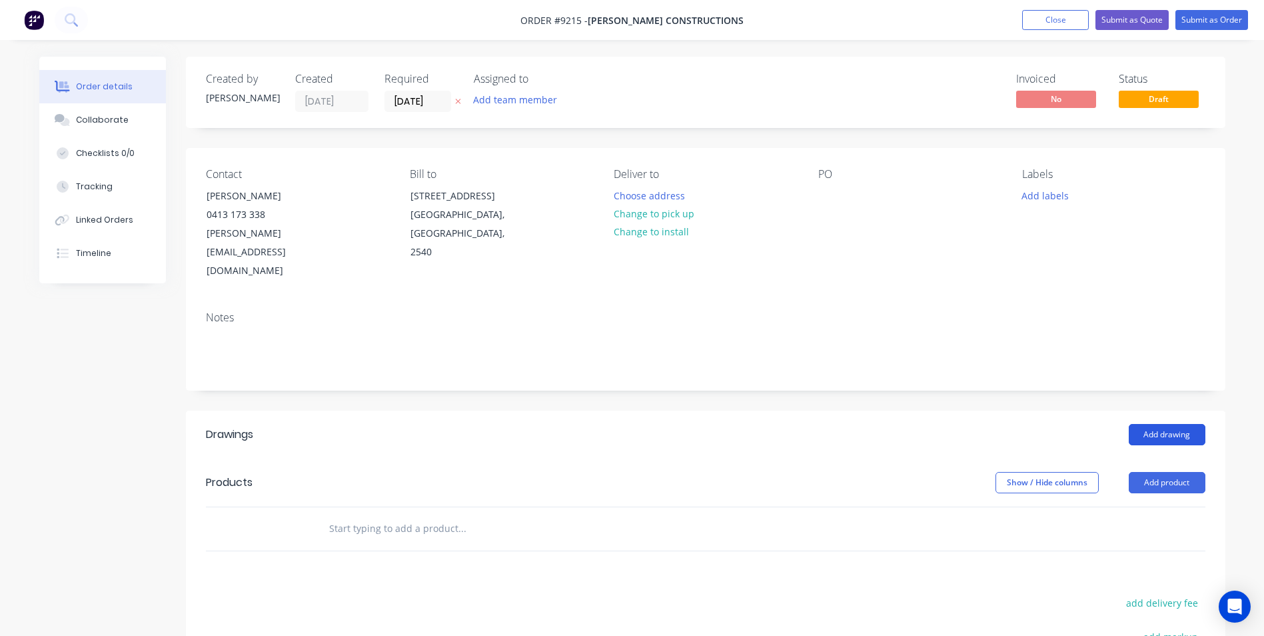
click at [1176, 424] on button "Add drawing" at bounding box center [1167, 434] width 77 height 21
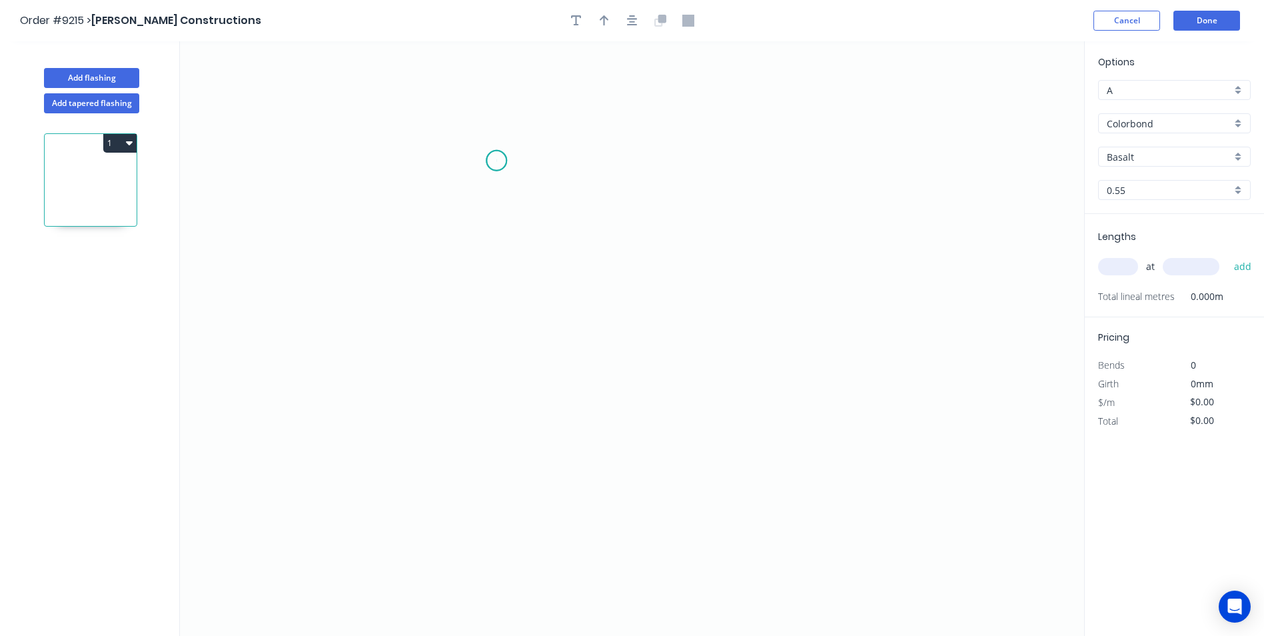
click at [497, 161] on icon "0" at bounding box center [632, 338] width 905 height 595
click at [451, 194] on icon "0" at bounding box center [632, 338] width 905 height 595
click at [449, 523] on icon "0 ?" at bounding box center [632, 338] width 905 height 595
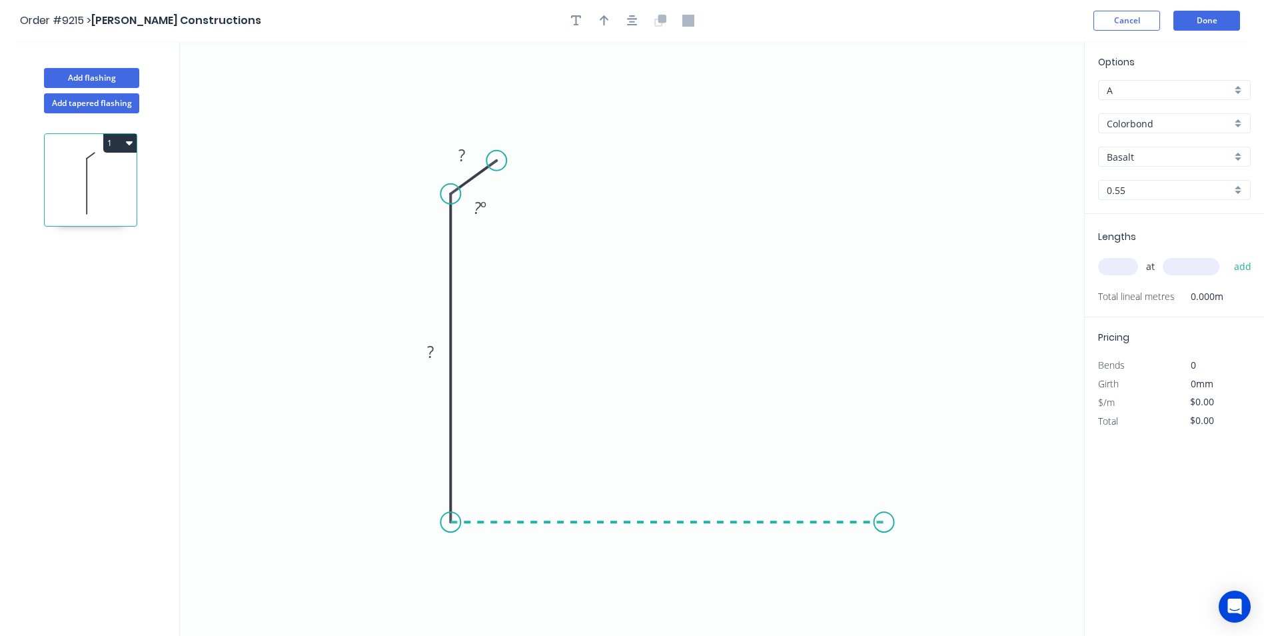
click at [886, 518] on icon "0 ? ? ? º" at bounding box center [632, 338] width 905 height 595
click at [943, 483] on icon "0 ? ? ? ? º" at bounding box center [632, 338] width 905 height 595
click at [943, 483] on circle at bounding box center [942, 482] width 20 height 20
drag, startPoint x: 948, startPoint y: 483, endPoint x: 932, endPoint y: 493, distance: 18.5
click at [932, 493] on circle at bounding box center [933, 492] width 20 height 20
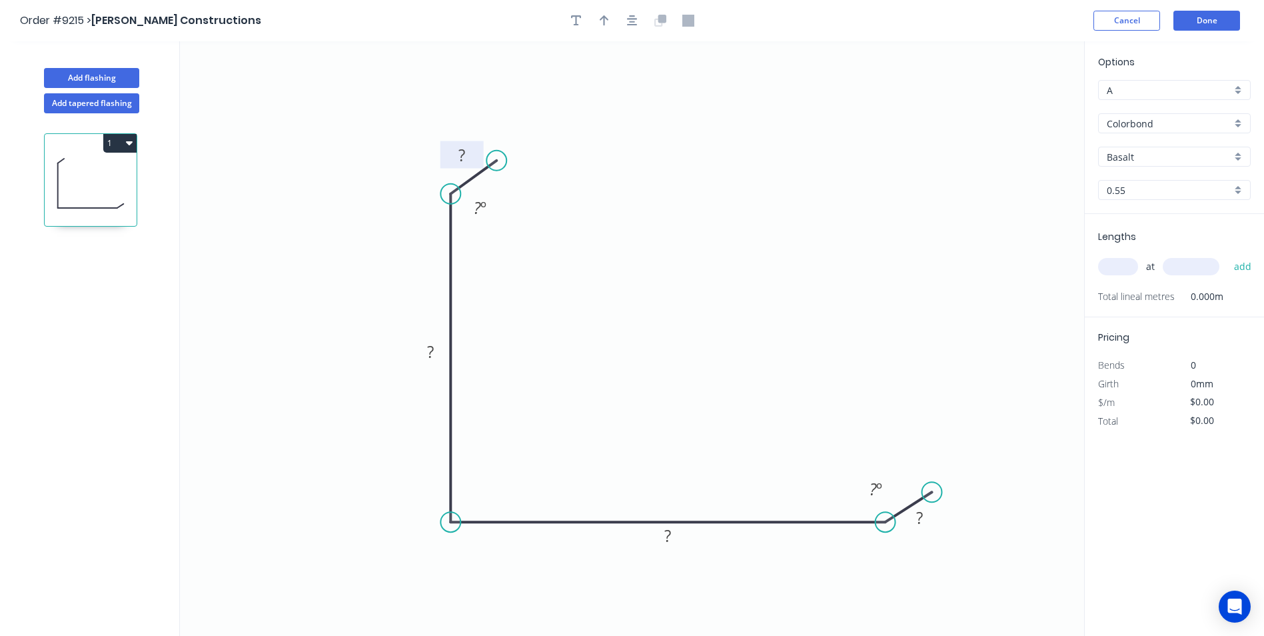
click at [461, 163] on tspan "?" at bounding box center [462, 155] width 7 height 22
click at [613, 153] on icon "0 30 90 90 30 120 º 120 º" at bounding box center [632, 338] width 905 height 595
type input "$8.77"
click at [608, 26] on icon "button" at bounding box center [604, 21] width 9 height 12
drag, startPoint x: 1020, startPoint y: 107, endPoint x: 355, endPoint y: 365, distance: 713.7
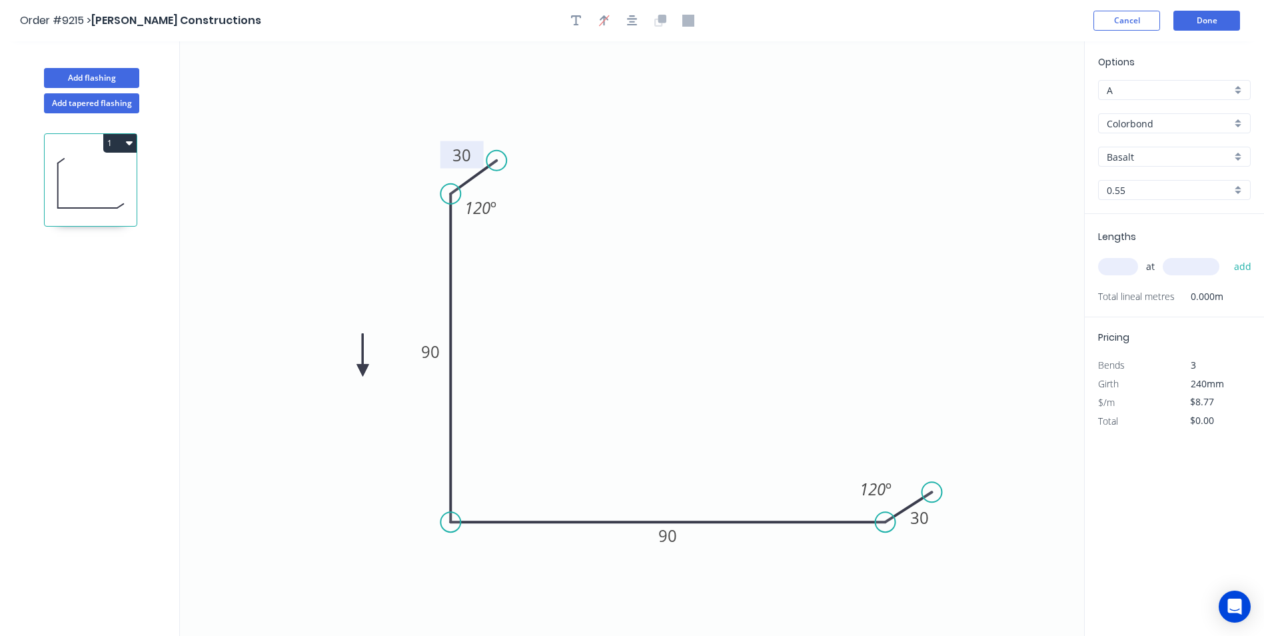
click at [357, 365] on icon at bounding box center [363, 355] width 12 height 43
click at [355, 365] on icon at bounding box center [355, 350] width 12 height 43
click at [355, 365] on icon at bounding box center [370, 365] width 43 height 12
click at [355, 365] on icon at bounding box center [366, 376] width 39 height 39
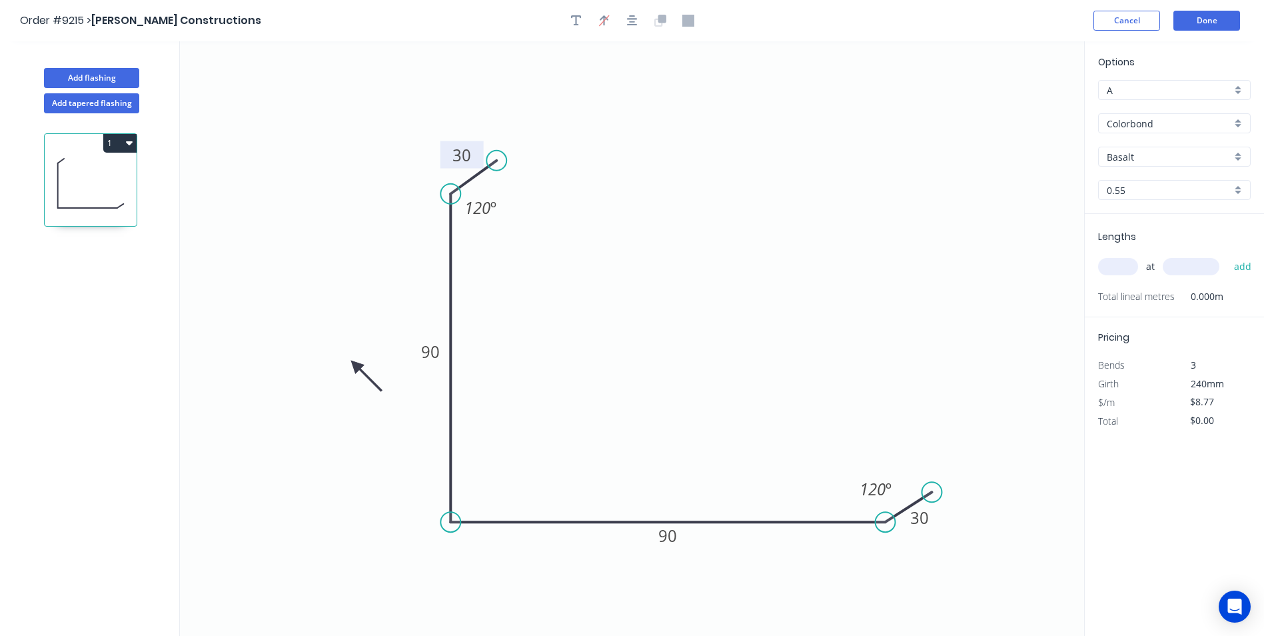
click at [355, 365] on icon at bounding box center [366, 376] width 39 height 39
click at [353, 367] on icon at bounding box center [344, 376] width 39 height 39
click at [1239, 158] on div "Basalt" at bounding box center [1174, 157] width 153 height 20
click at [1140, 195] on div "Pale Eucalypt" at bounding box center [1174, 198] width 151 height 23
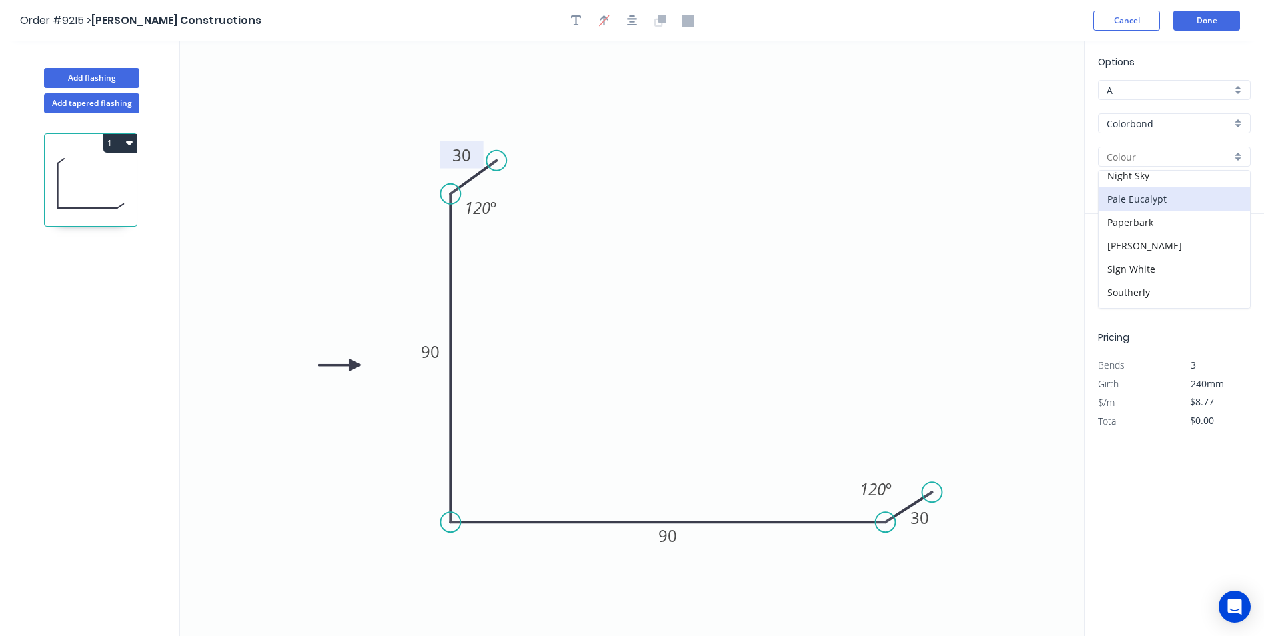
type input "Pale Eucalypt"
click at [1119, 258] on input "text" at bounding box center [1118, 266] width 40 height 17
type input "1"
type input "5000"
click at [1228, 255] on button "add" at bounding box center [1243, 266] width 31 height 23
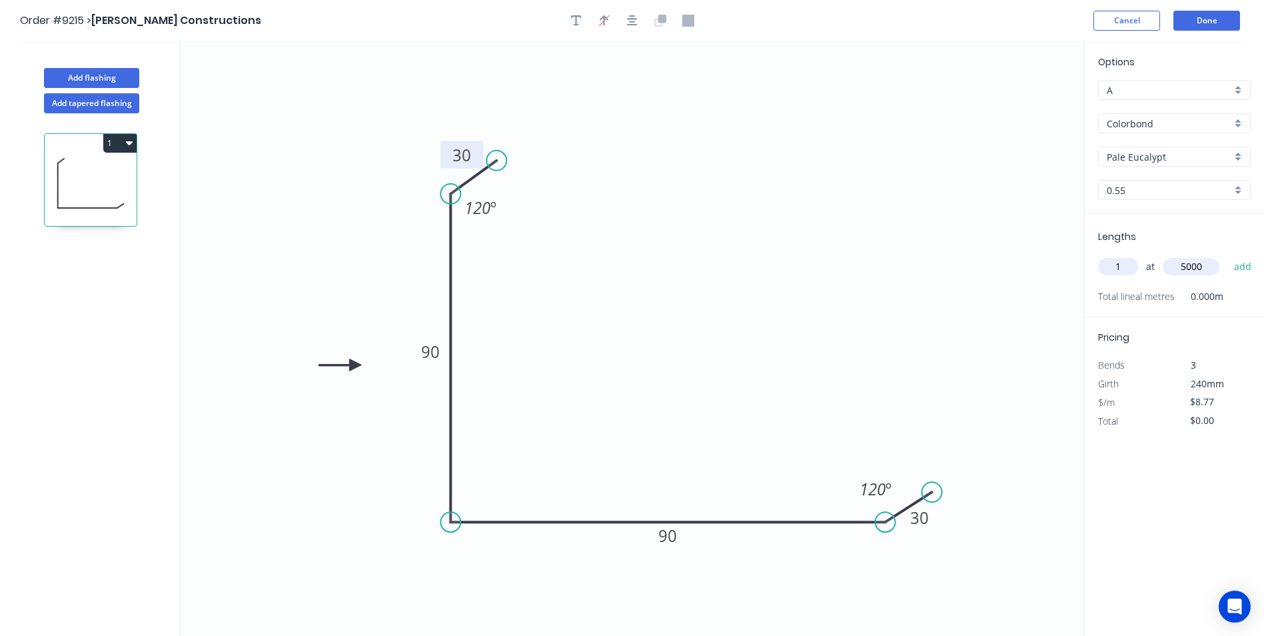
type input "$43.85"
click at [1200, 21] on button "Done" at bounding box center [1207, 21] width 67 height 20
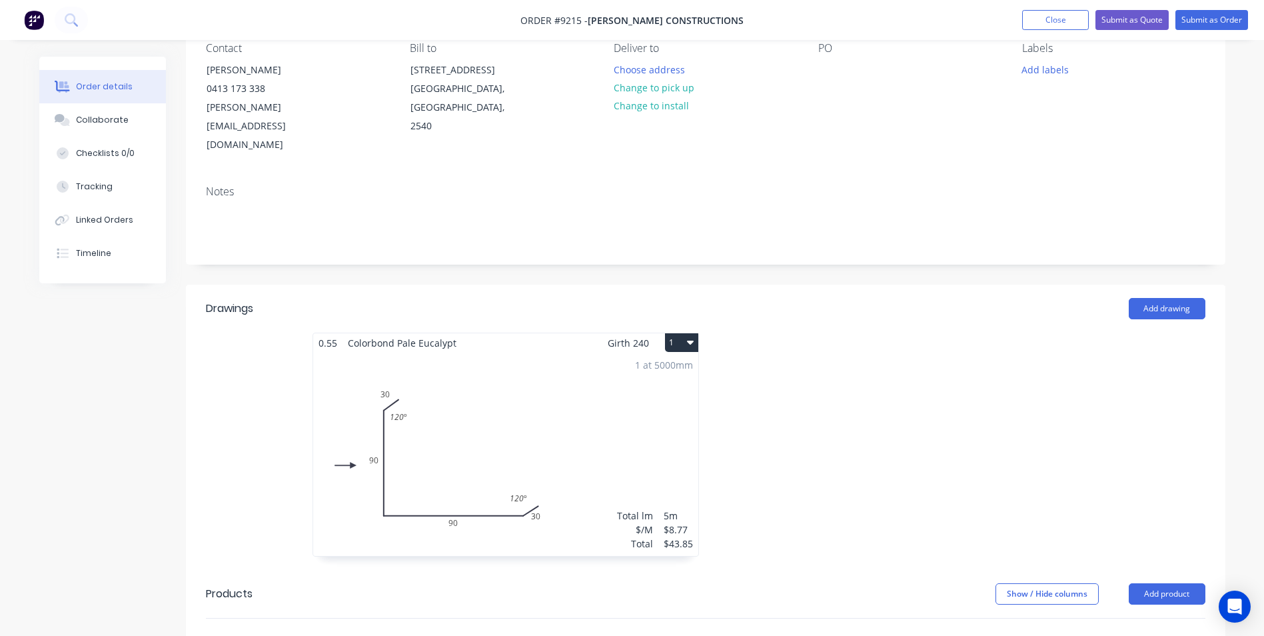
scroll to position [267, 0]
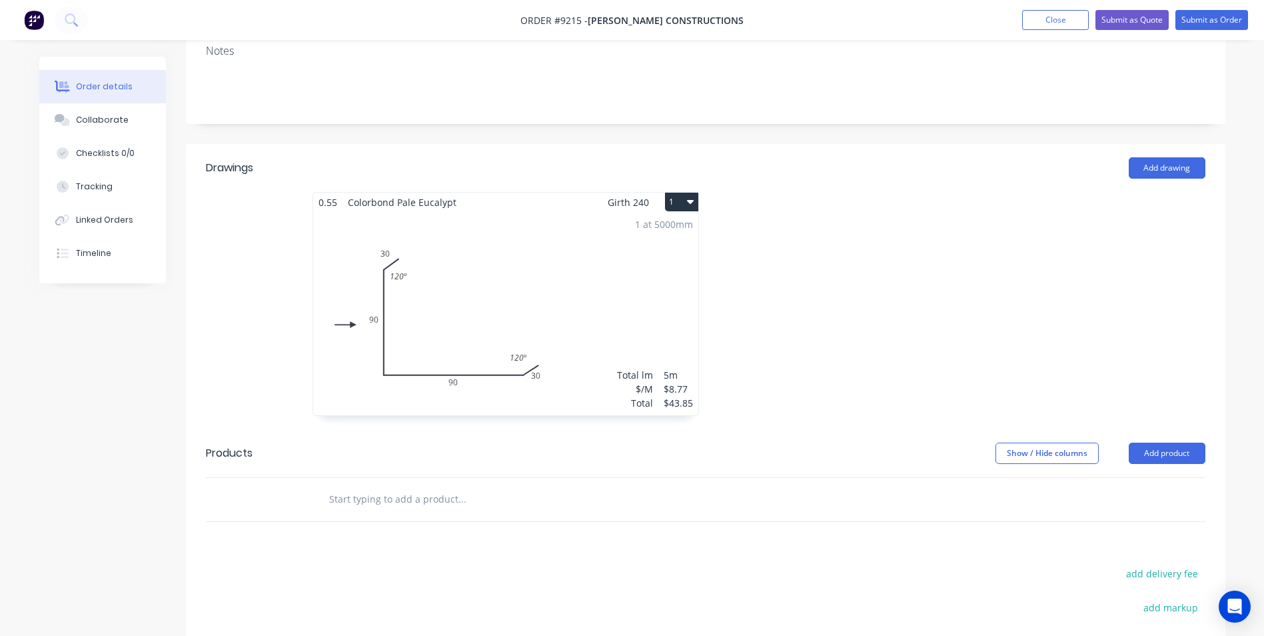
click at [391, 486] on input "text" at bounding box center [462, 499] width 267 height 27
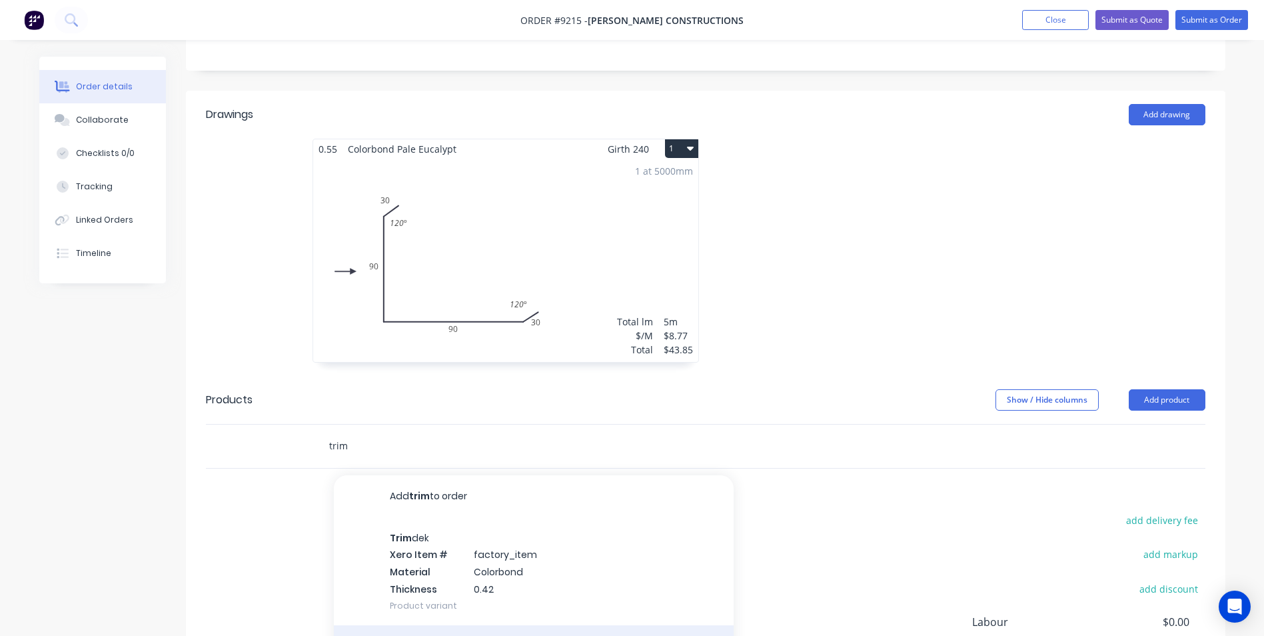
scroll to position [455, 0]
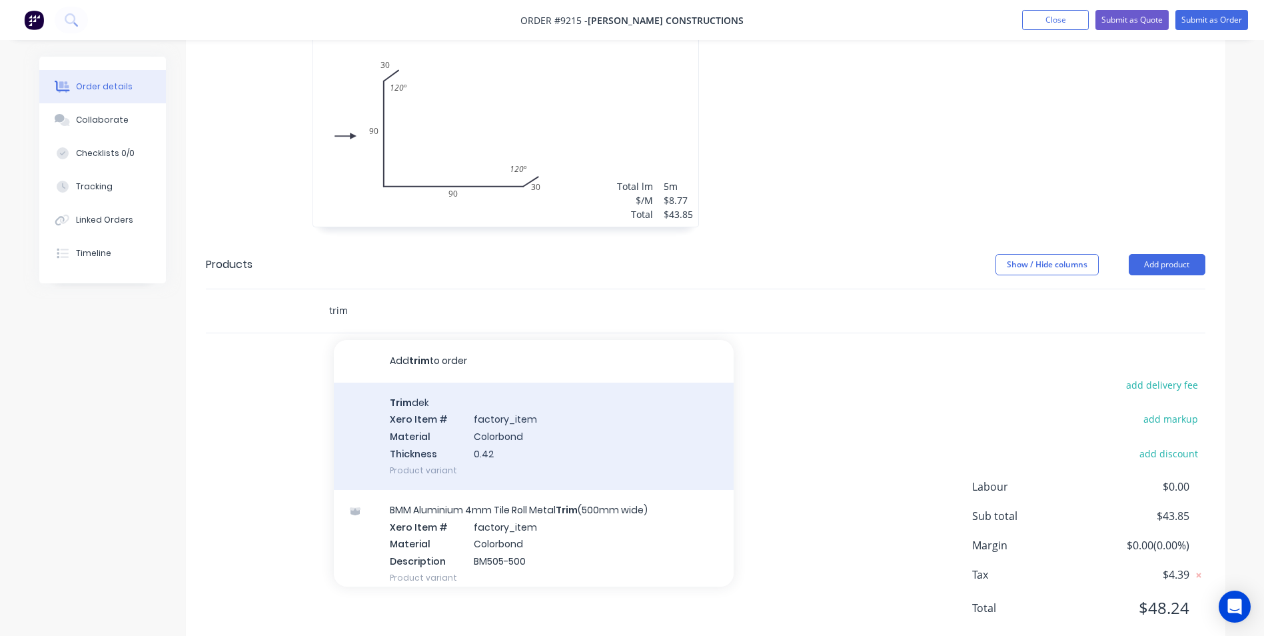
type input "trim"
click at [465, 403] on div "Trim dek Xero Item # factory_item Material Colorbond Thickness 0.42 Product var…" at bounding box center [534, 436] width 400 height 107
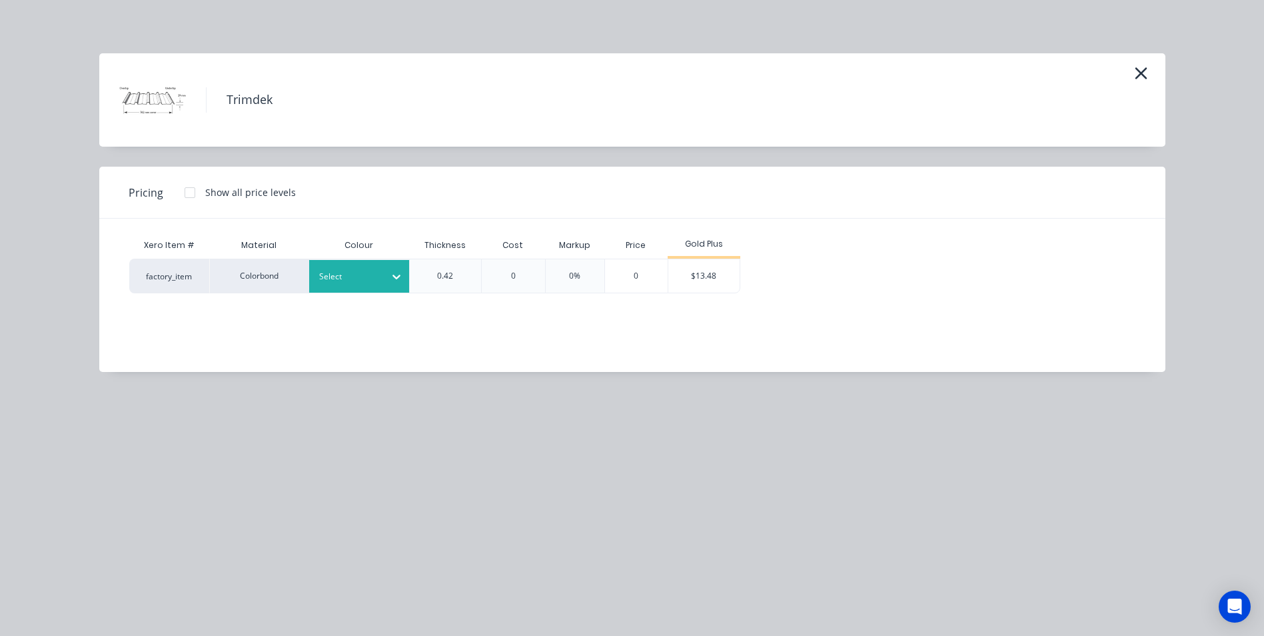
click at [379, 279] on div "Select" at bounding box center [347, 276] width 75 height 17
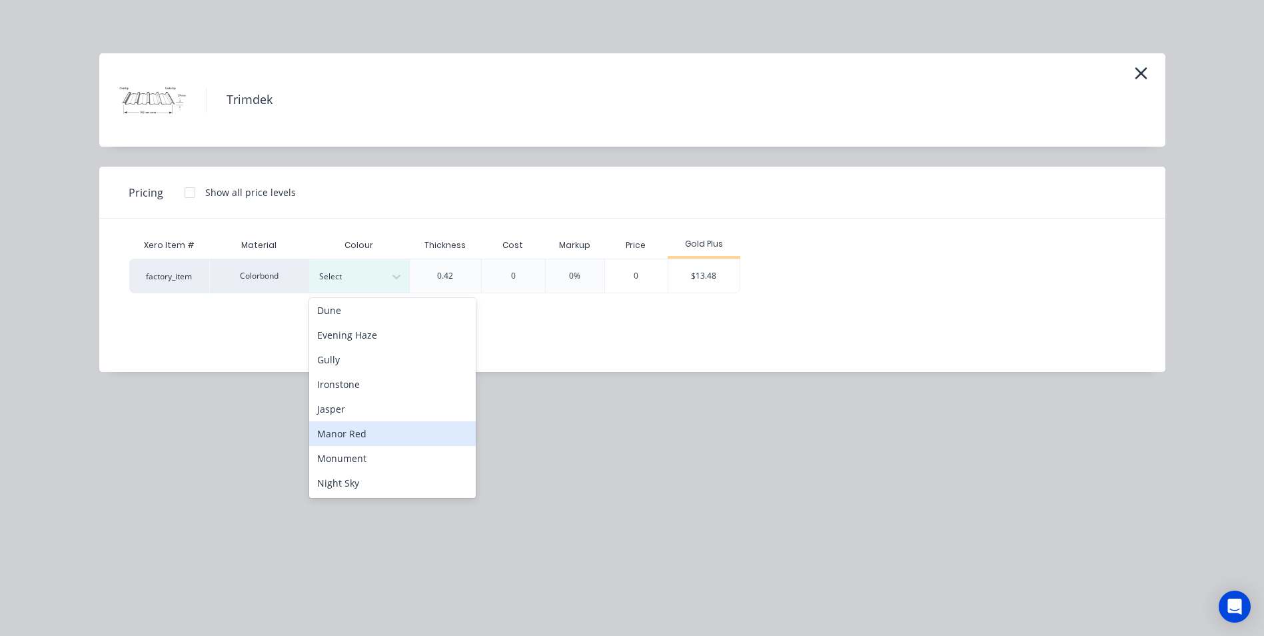
scroll to position [267, 0]
click at [390, 439] on div "Pale Eucalypt" at bounding box center [392, 441] width 167 height 25
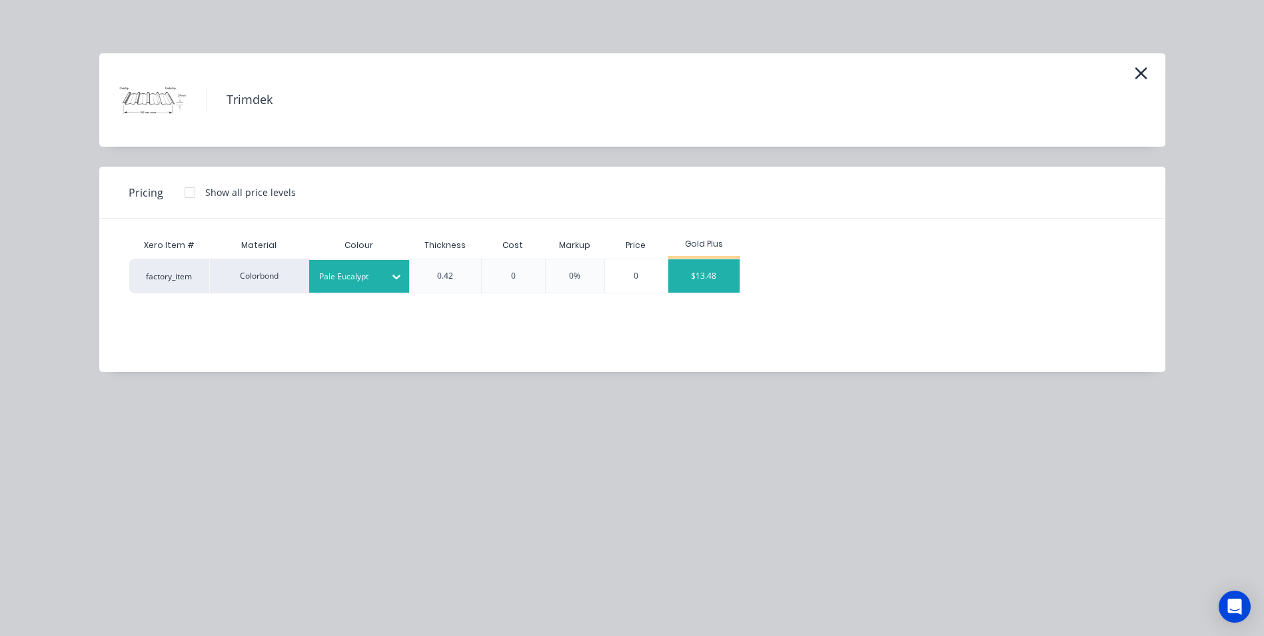
click at [707, 267] on div "$13.48" at bounding box center [704, 275] width 71 height 33
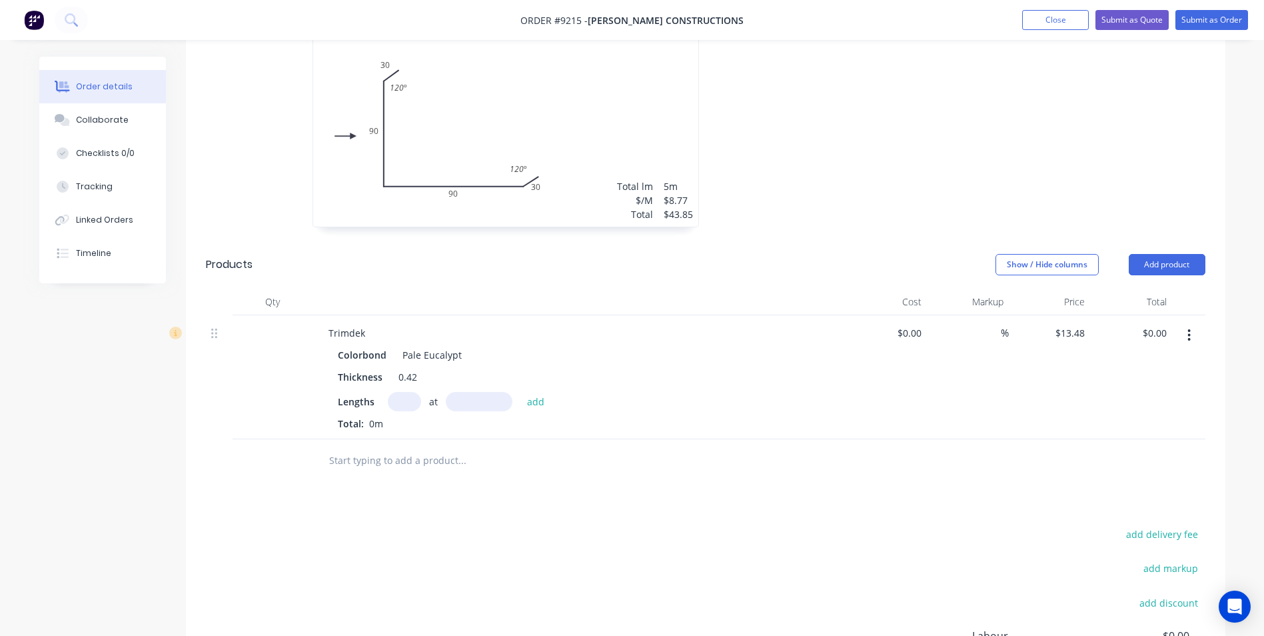
click at [412, 392] on input "text" at bounding box center [404, 401] width 33 height 19
type input "1"
type input "5000"
click at [521, 392] on button "add" at bounding box center [536, 401] width 31 height 18
type input "$67.40"
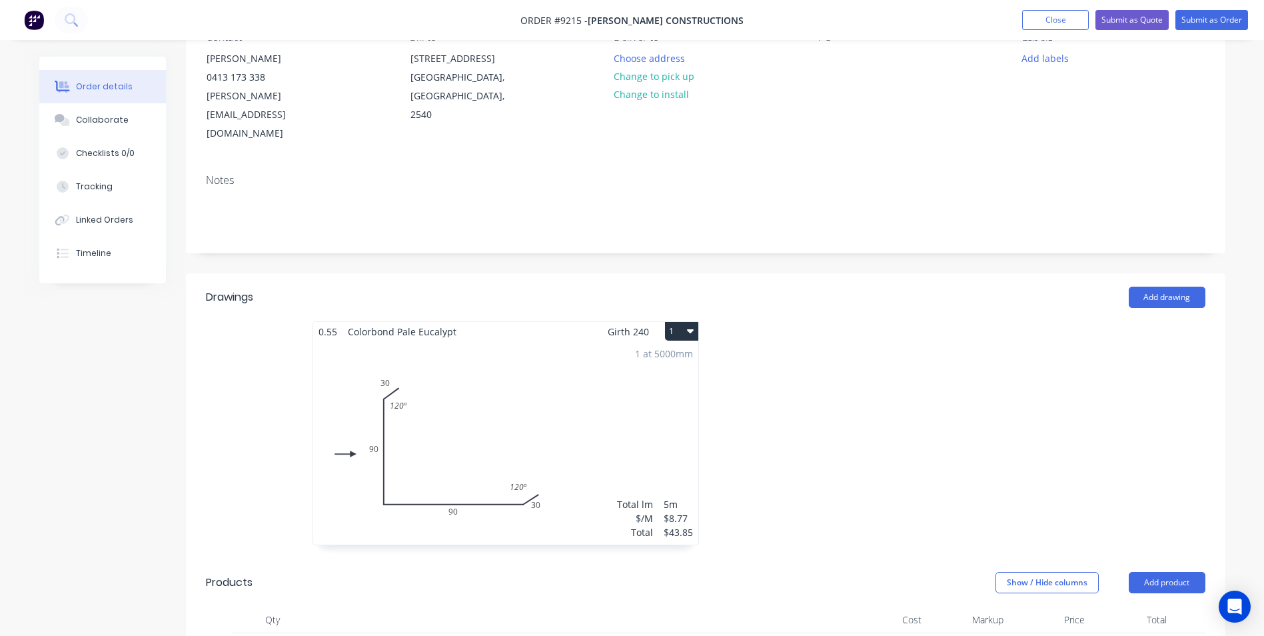
scroll to position [0, 0]
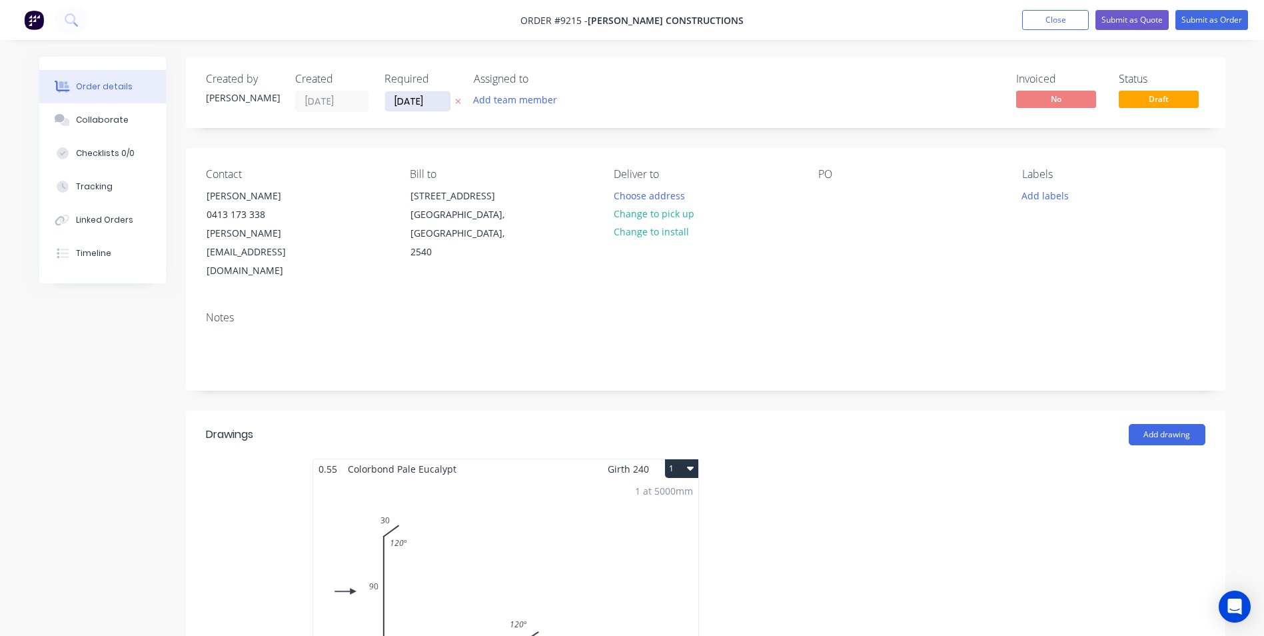
click at [422, 97] on input "[DATE]" at bounding box center [417, 101] width 65 height 20
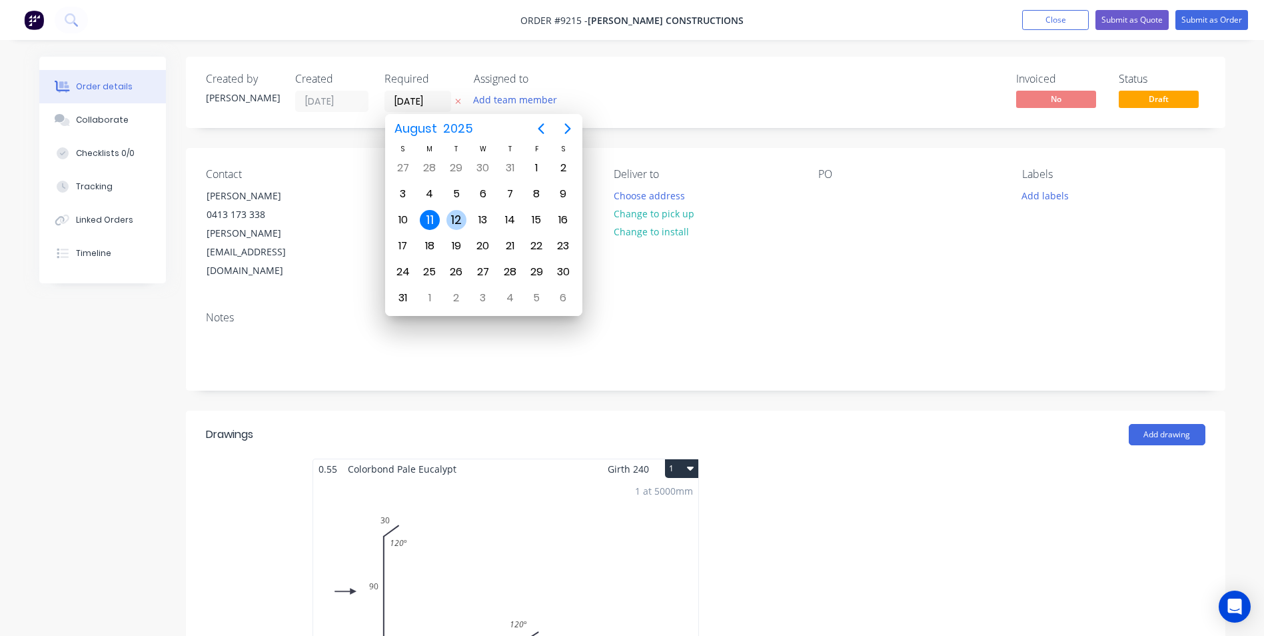
click at [455, 218] on div "12" at bounding box center [457, 220] width 20 height 20
type input "12/08/25"
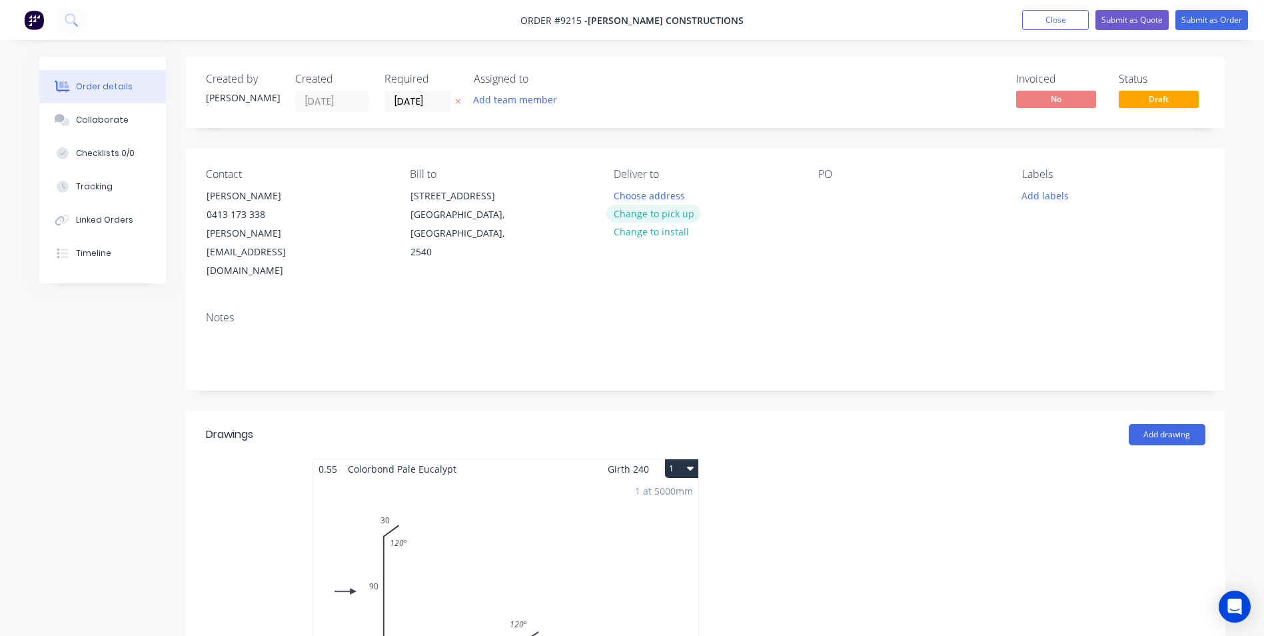
click at [659, 219] on button "Change to pick up" at bounding box center [654, 214] width 95 height 18
click at [833, 194] on div at bounding box center [829, 195] width 21 height 19
click at [1186, 21] on button "Submit as Order" at bounding box center [1212, 20] width 73 height 20
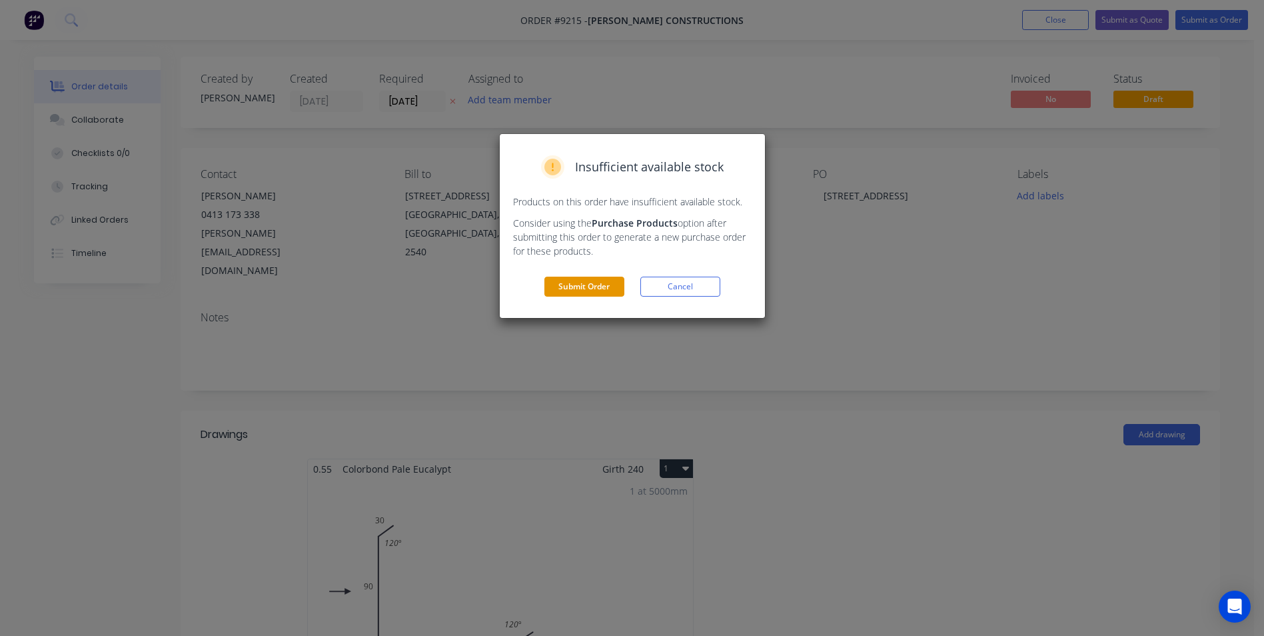
click at [609, 290] on button "Submit Order" at bounding box center [585, 287] width 80 height 20
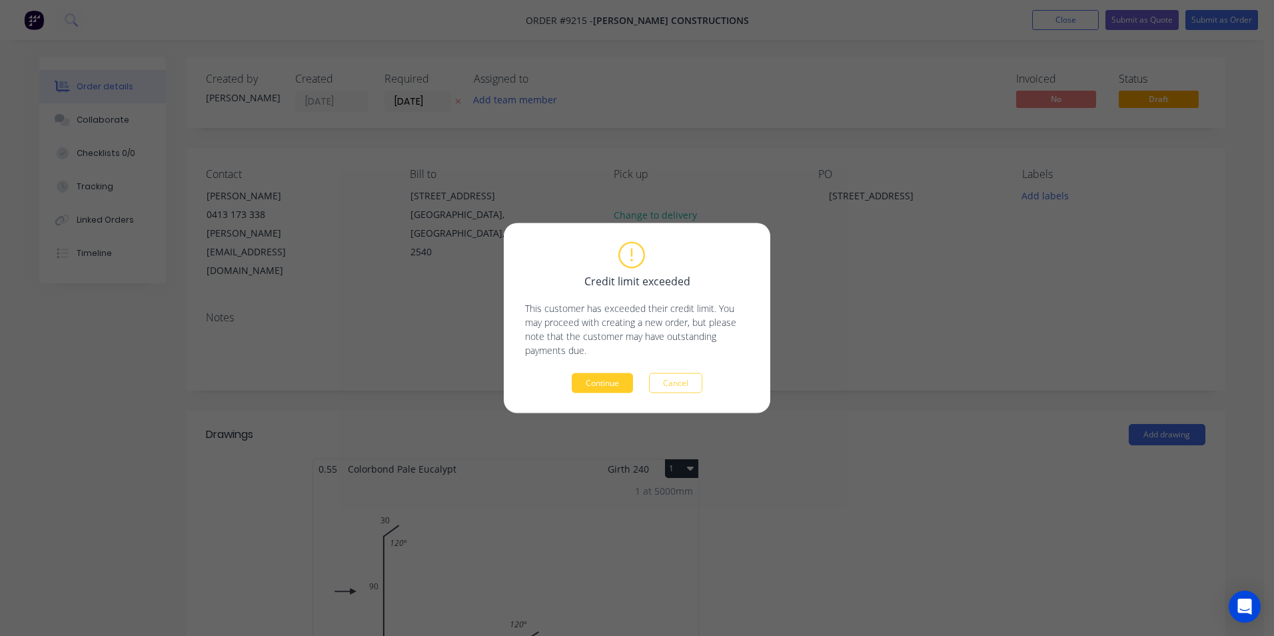
click at [597, 390] on button "Continue" at bounding box center [602, 383] width 61 height 20
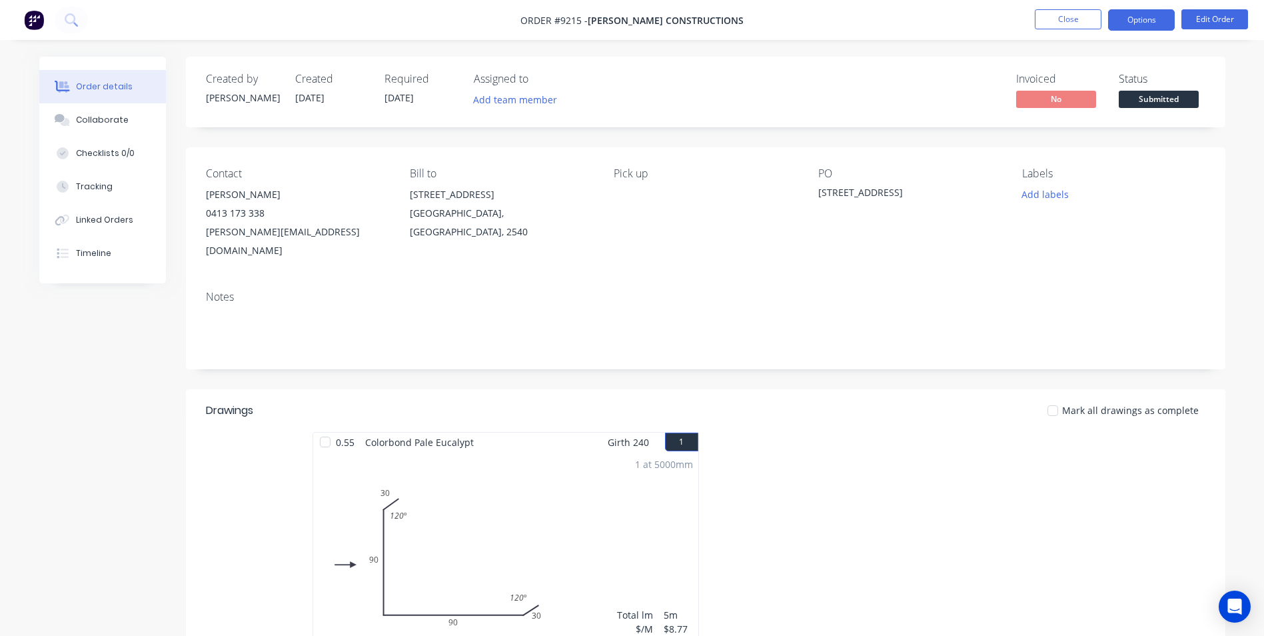
click at [1154, 28] on button "Options" at bounding box center [1141, 19] width 67 height 21
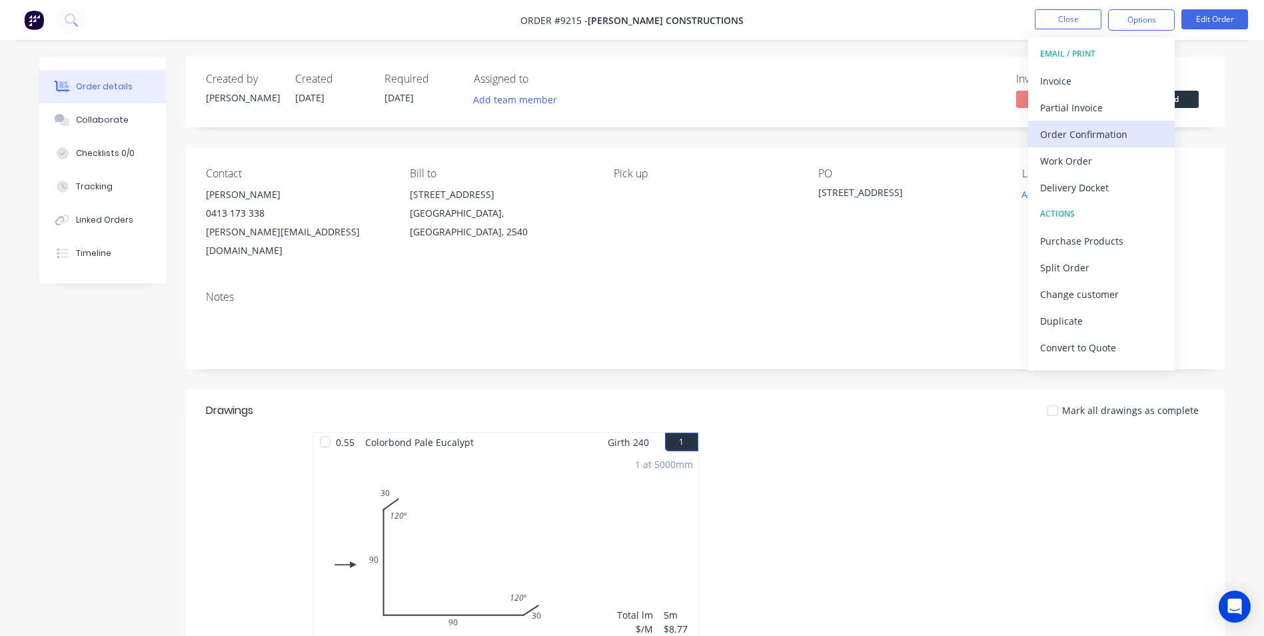
click at [1127, 131] on div "Order Confirmation" at bounding box center [1101, 134] width 123 height 19
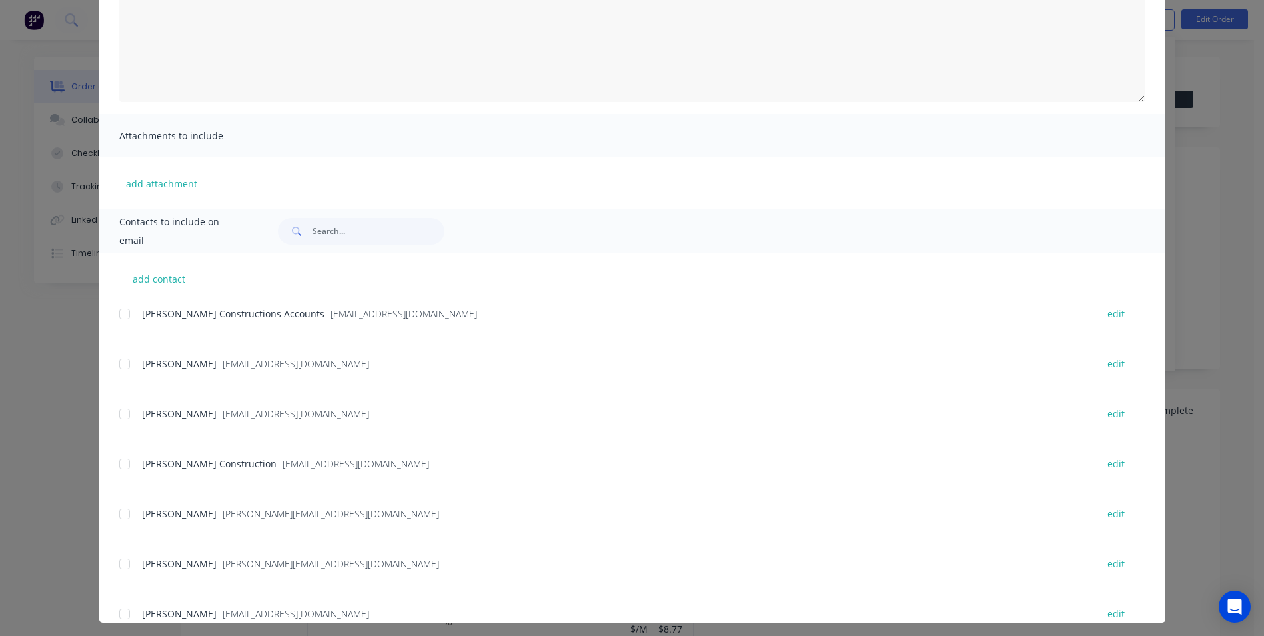
scroll to position [189, 0]
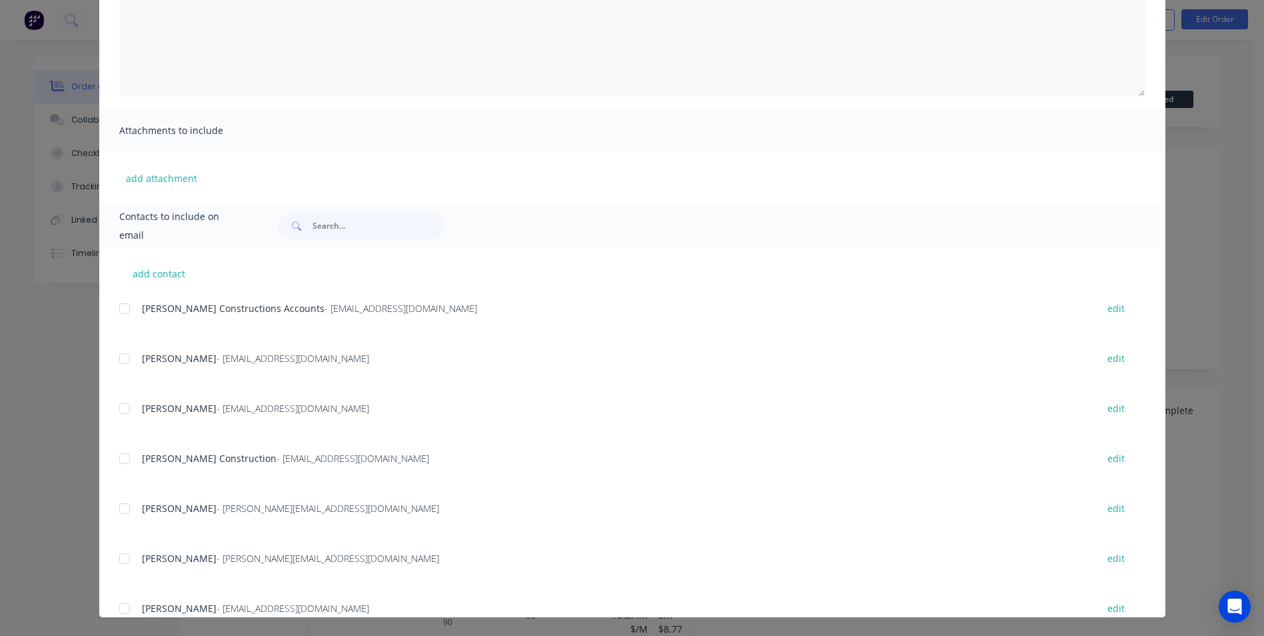
click at [121, 511] on div at bounding box center [124, 508] width 27 height 27
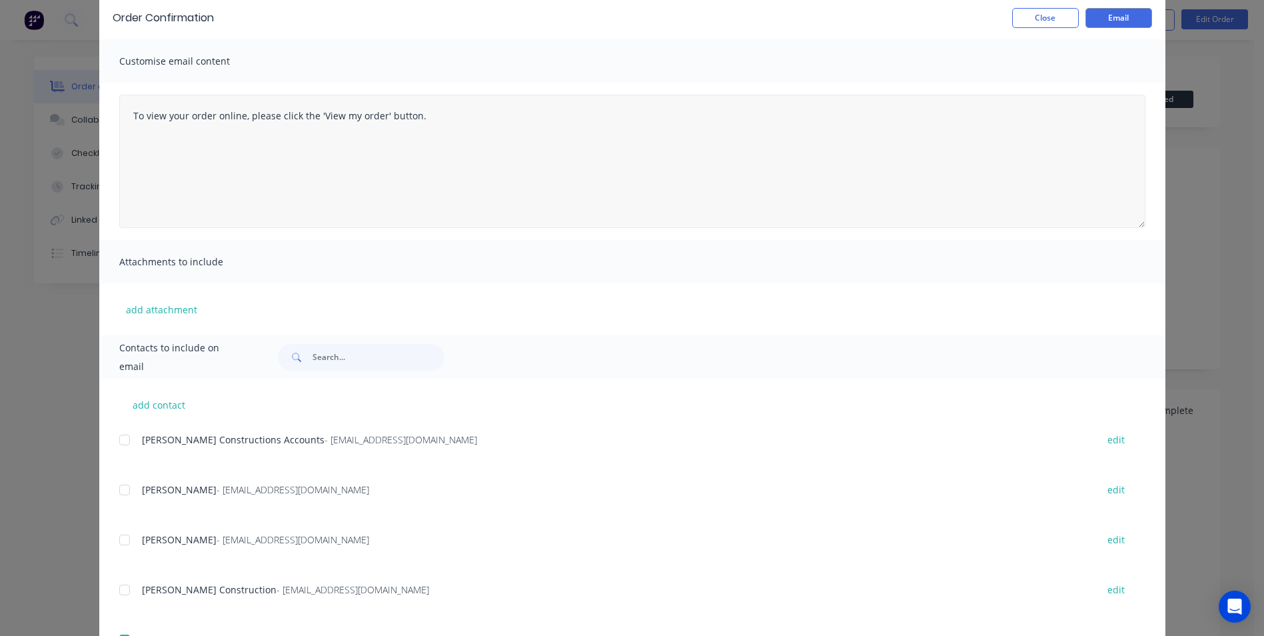
scroll to position [0, 0]
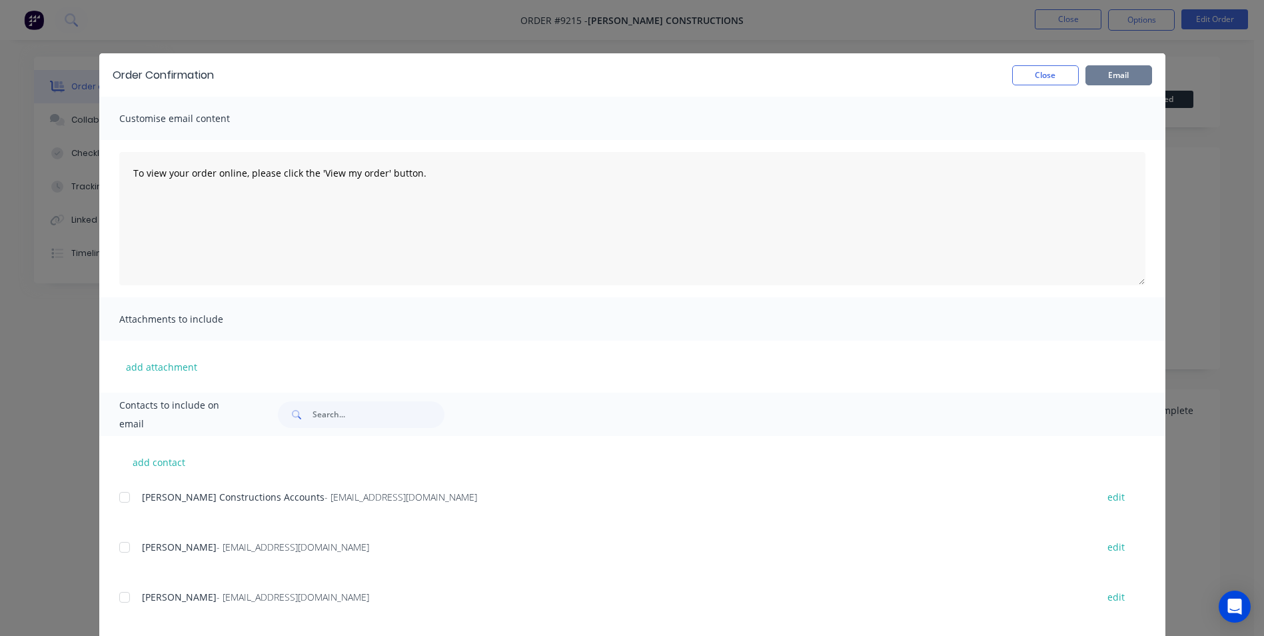
click at [1108, 75] on button "Email" at bounding box center [1119, 75] width 67 height 20
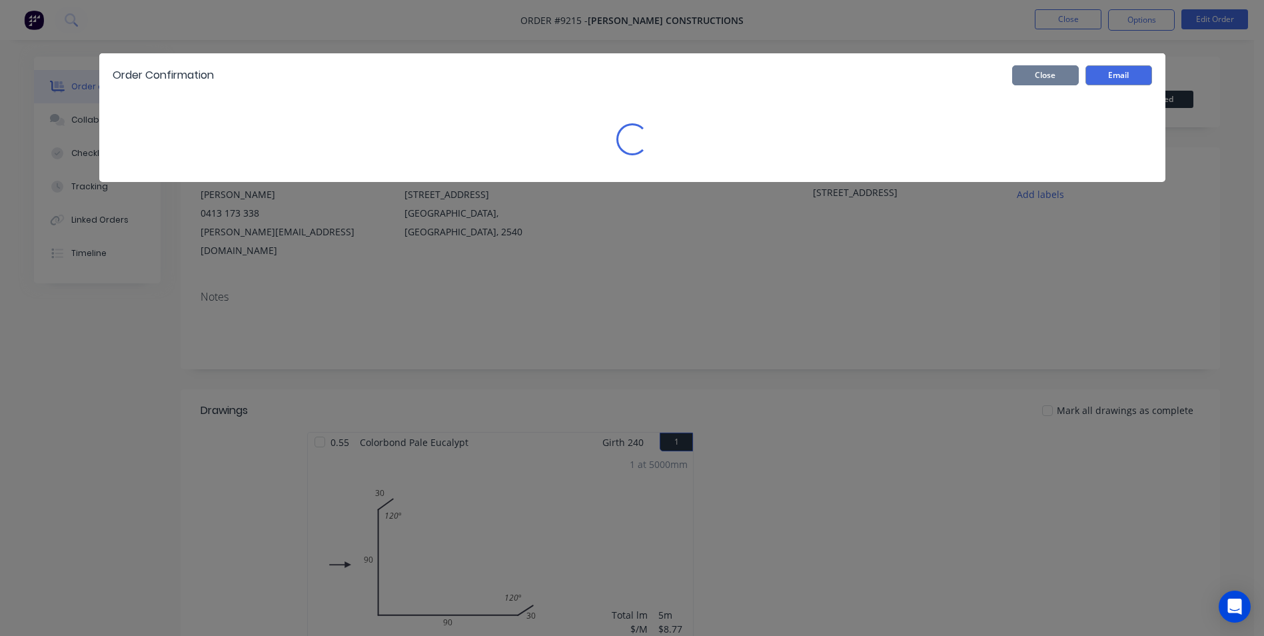
click at [1065, 69] on button "Close" at bounding box center [1045, 75] width 67 height 20
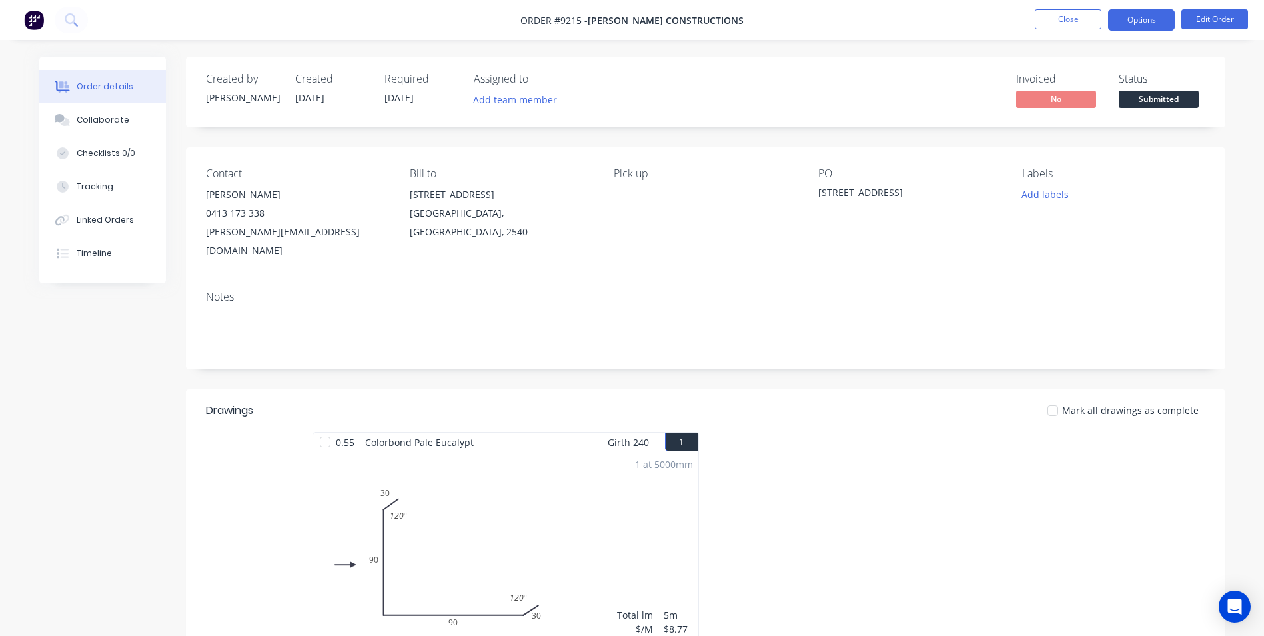
click at [1124, 27] on button "Options" at bounding box center [1141, 19] width 67 height 21
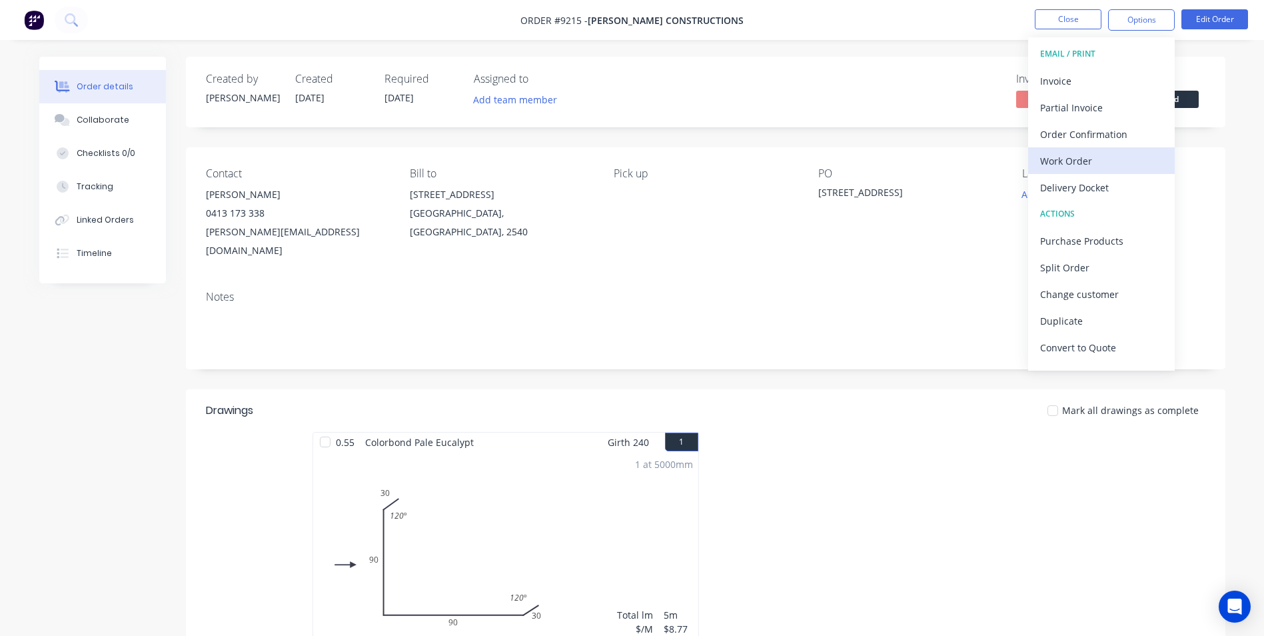
click at [1079, 155] on div "Work Order" at bounding box center [1101, 160] width 123 height 19
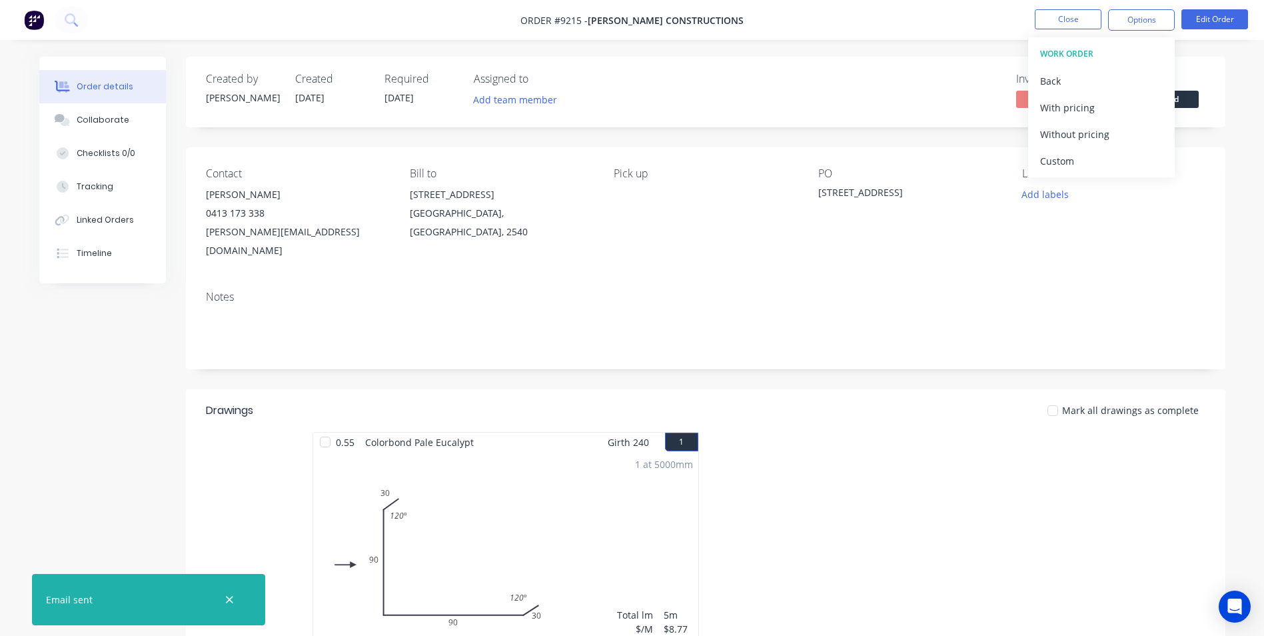
click at [1079, 139] on div "Without pricing" at bounding box center [1101, 134] width 123 height 19
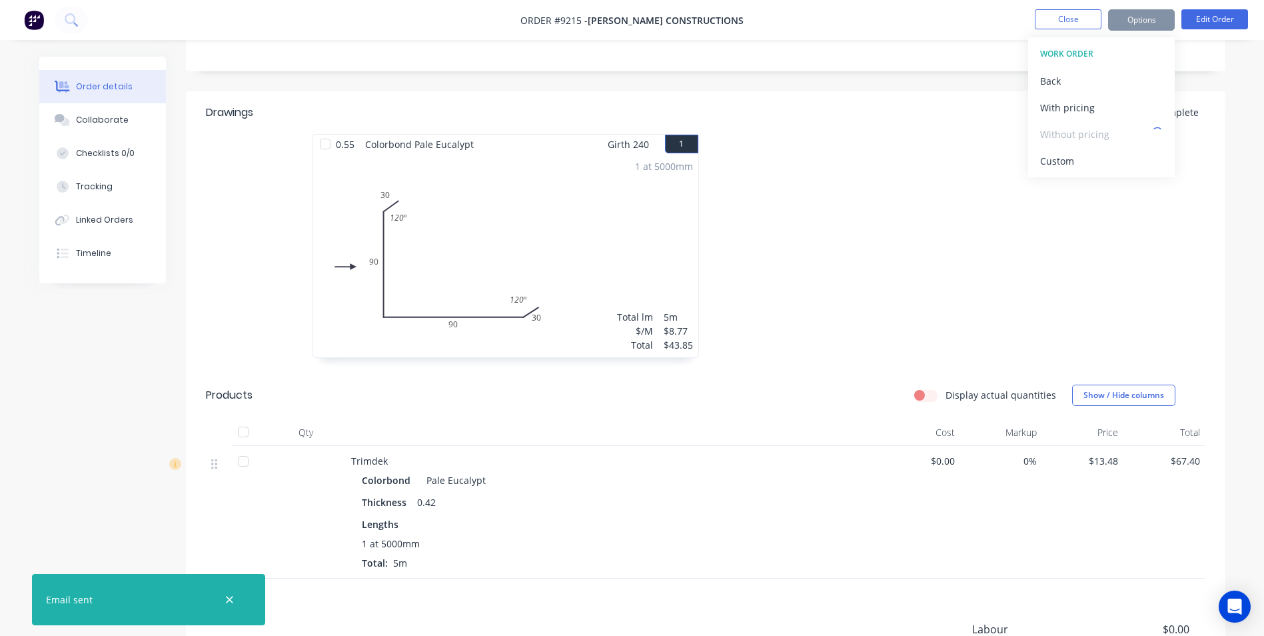
scroll to position [400, 0]
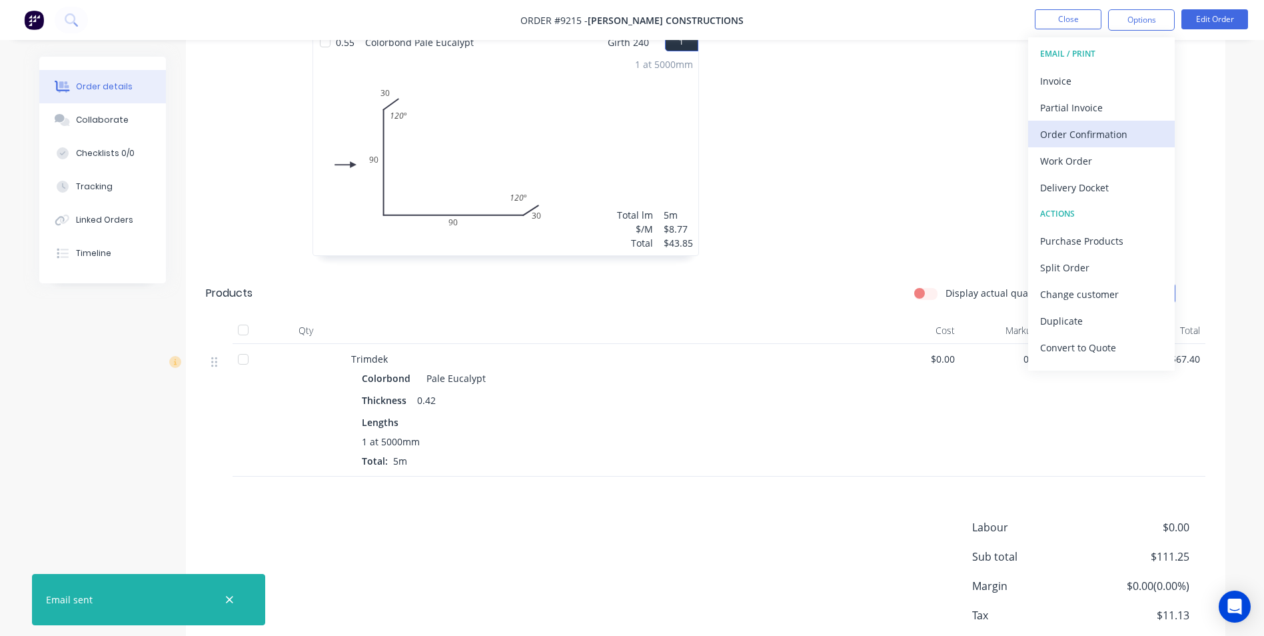
click at [1088, 127] on div "Order Confirmation" at bounding box center [1101, 134] width 123 height 19
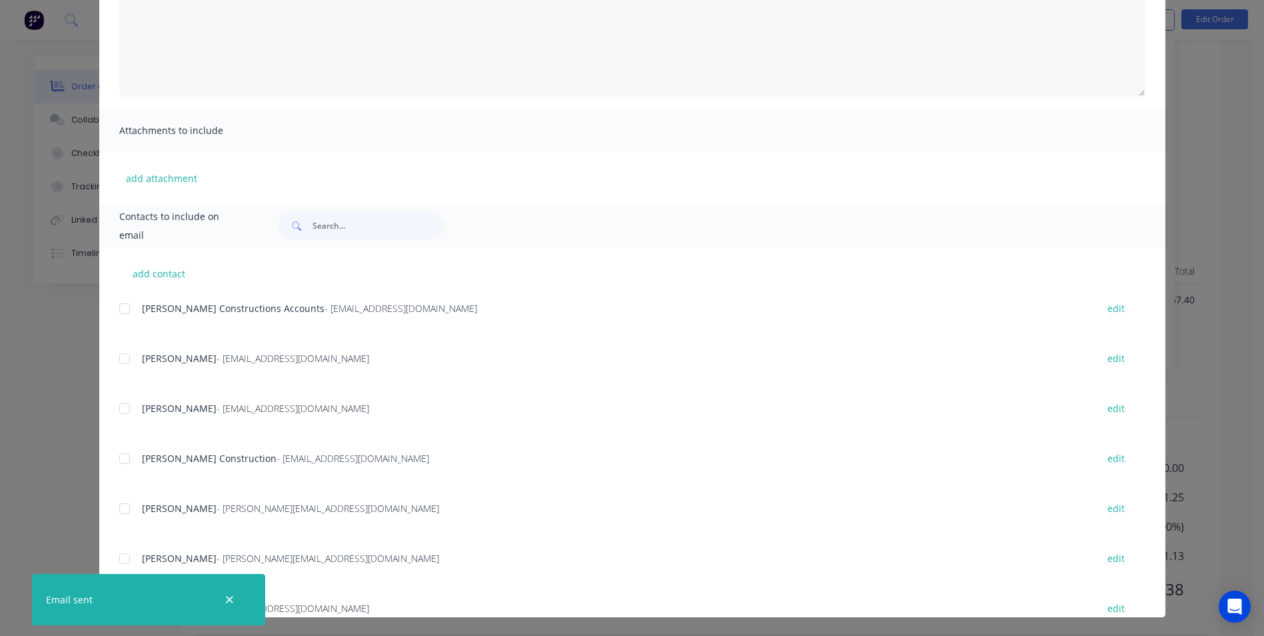
scroll to position [0, 0]
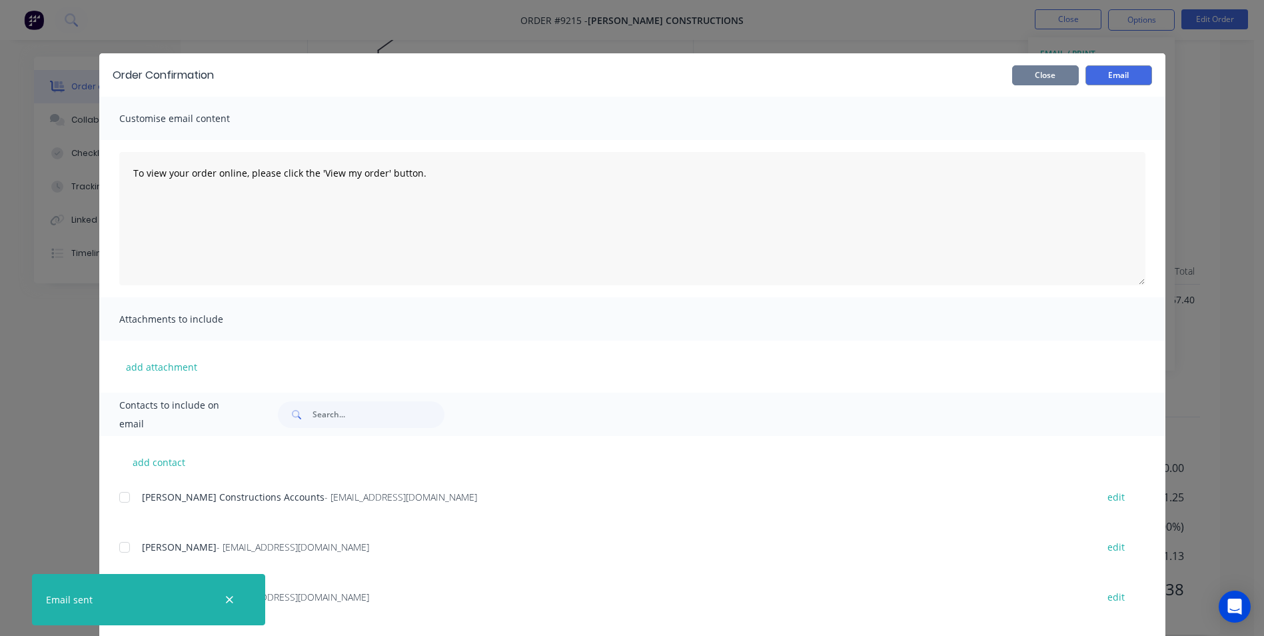
click at [1059, 75] on button "Close" at bounding box center [1045, 75] width 67 height 20
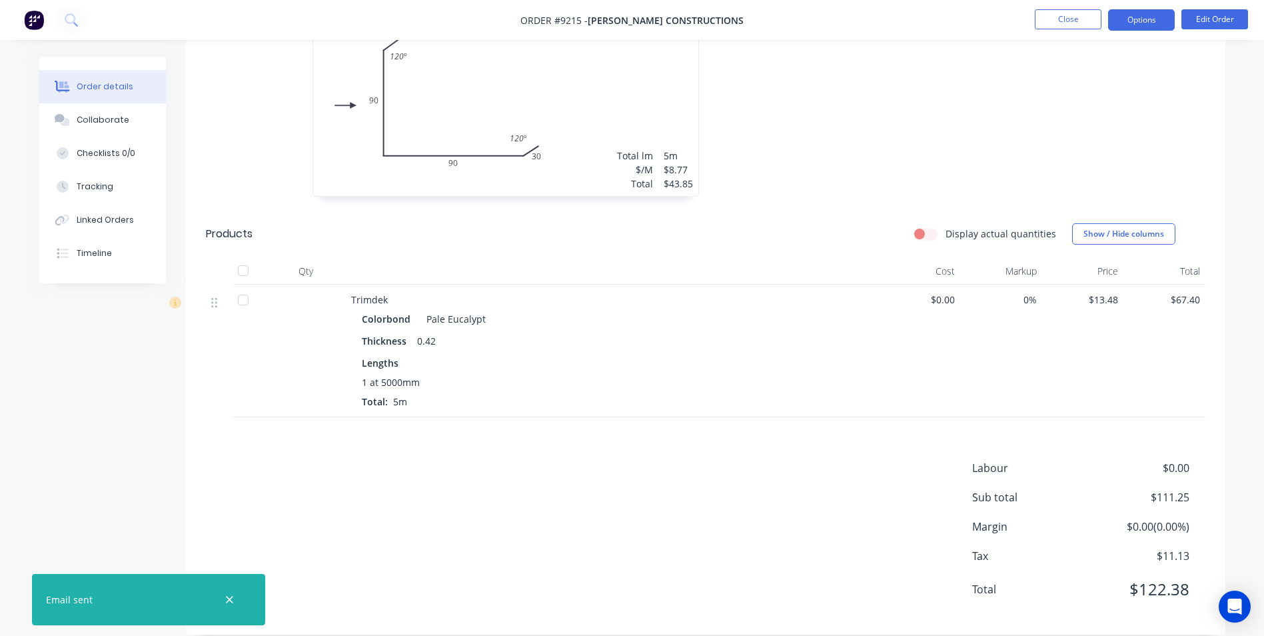
click at [1147, 19] on button "Options" at bounding box center [1141, 19] width 67 height 21
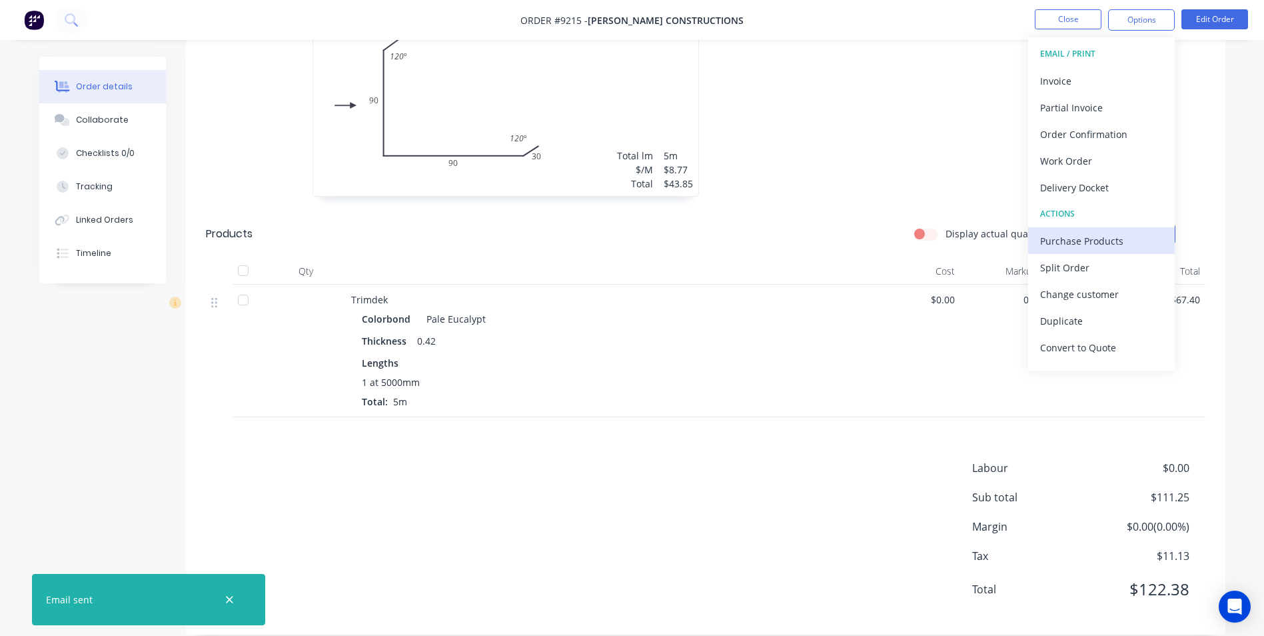
click at [1084, 234] on div "Purchase Products" at bounding box center [1101, 240] width 123 height 19
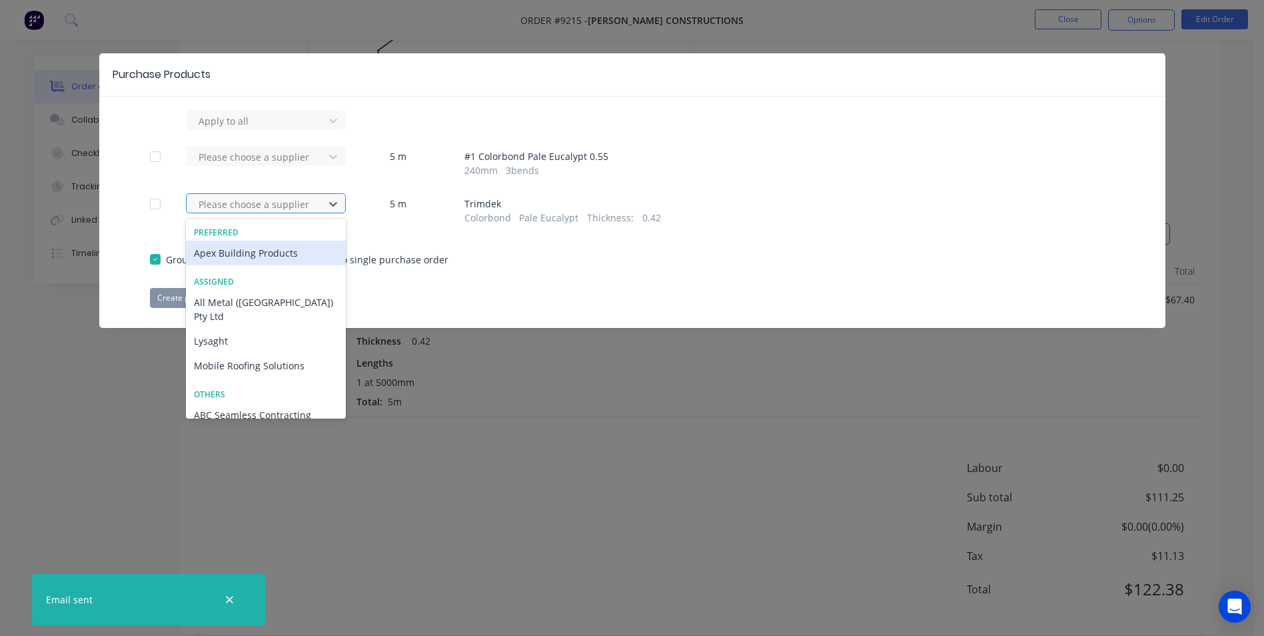
click at [265, 197] on div at bounding box center [257, 204] width 120 height 17
click at [256, 253] on div "Apex Building Products" at bounding box center [266, 253] width 160 height 25
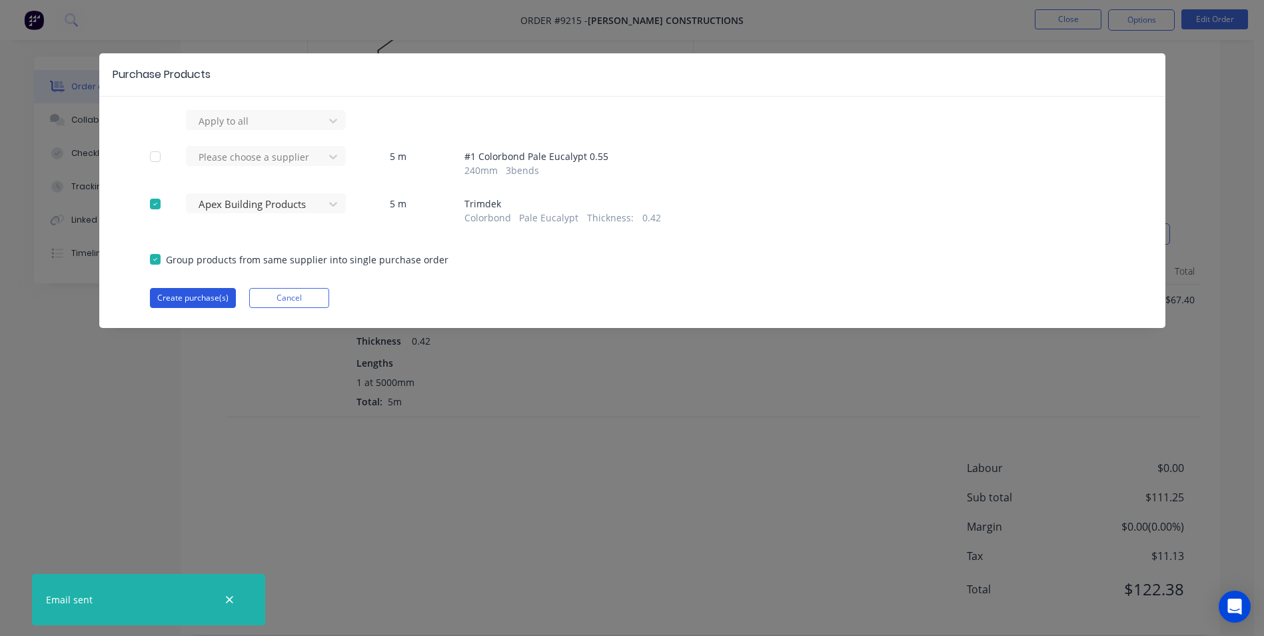
click at [201, 295] on button "Create purchase(s)" at bounding box center [193, 298] width 86 height 20
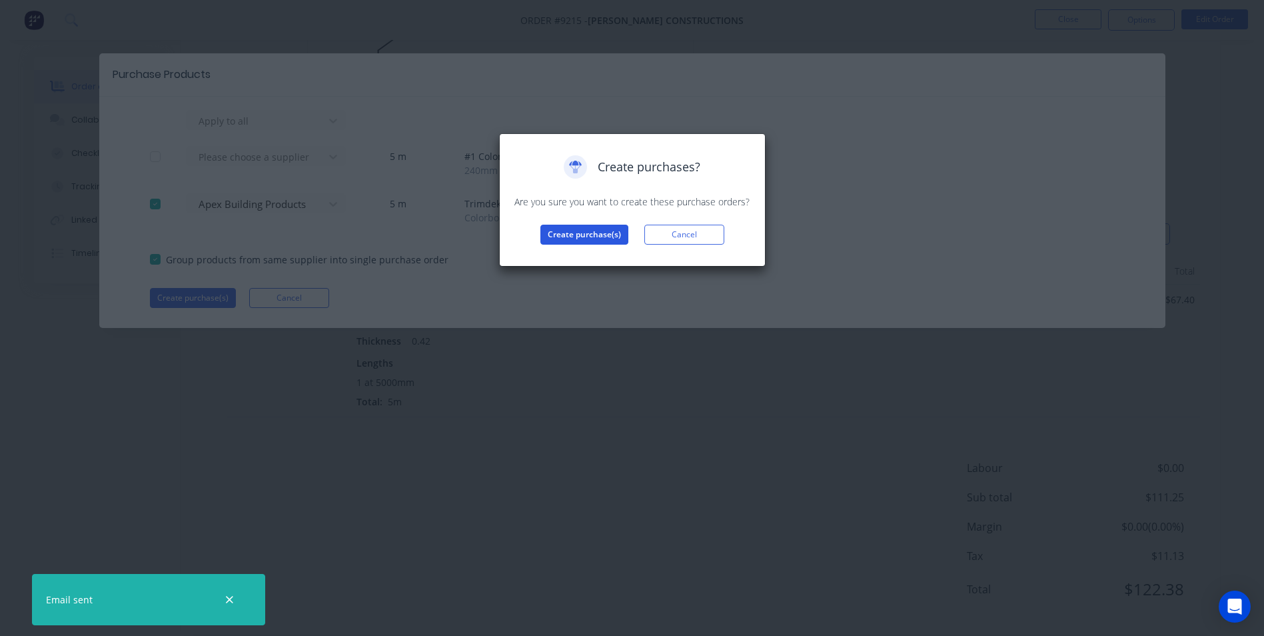
click at [603, 239] on button "Create purchase(s)" at bounding box center [585, 235] width 88 height 20
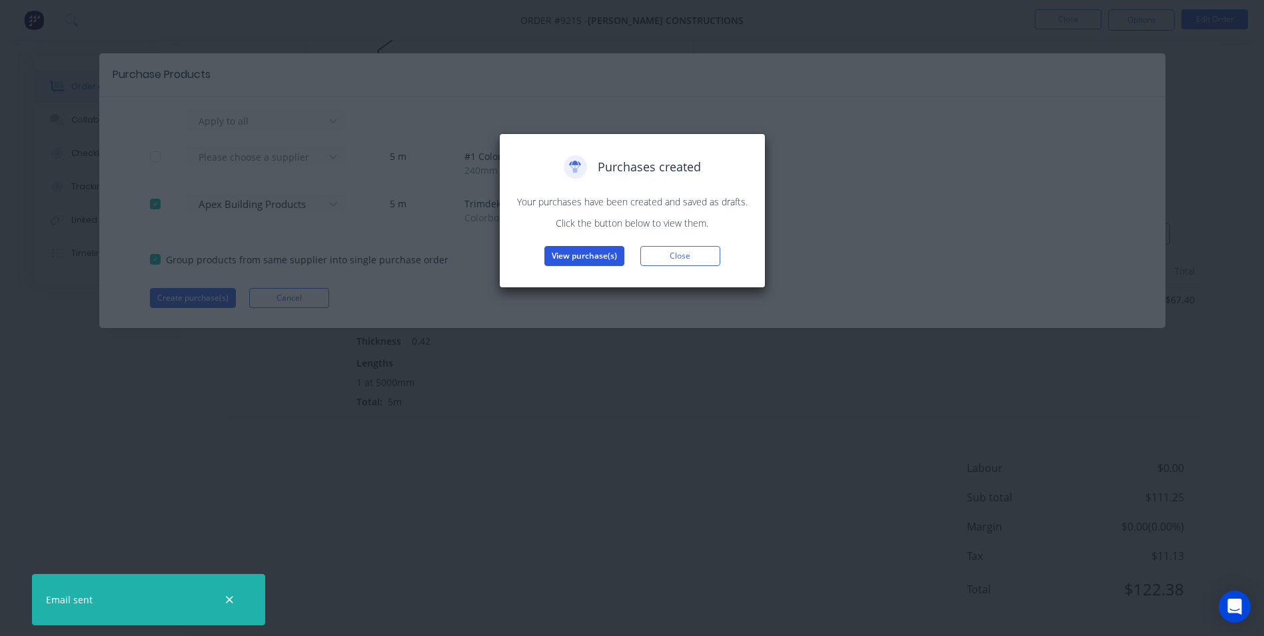
click at [571, 248] on button "View purchase(s)" at bounding box center [585, 256] width 80 height 20
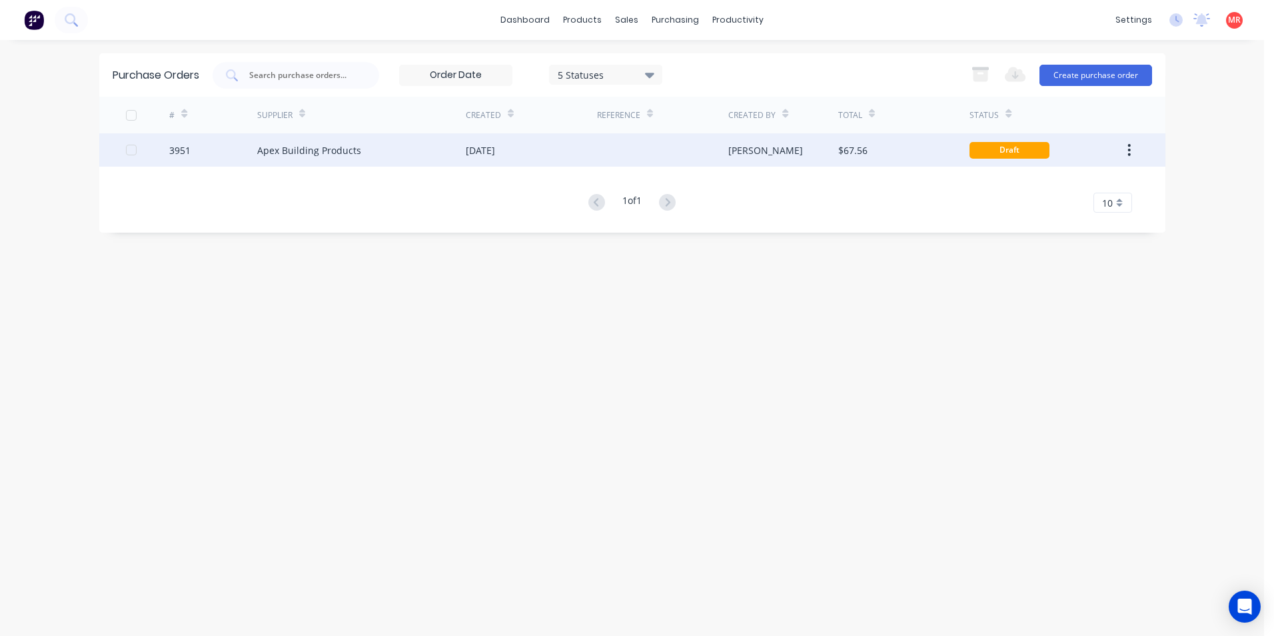
click at [560, 143] on div "[DATE]" at bounding box center [531, 149] width 131 height 33
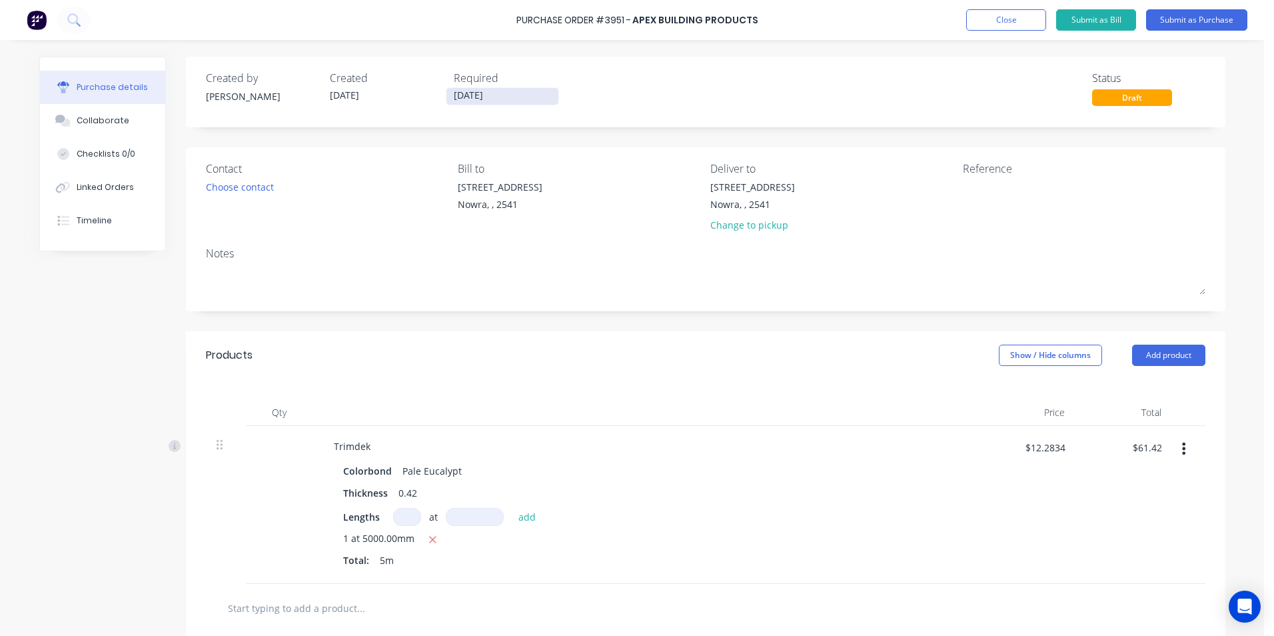
click at [495, 90] on input "10/08/25" at bounding box center [503, 96] width 112 height 17
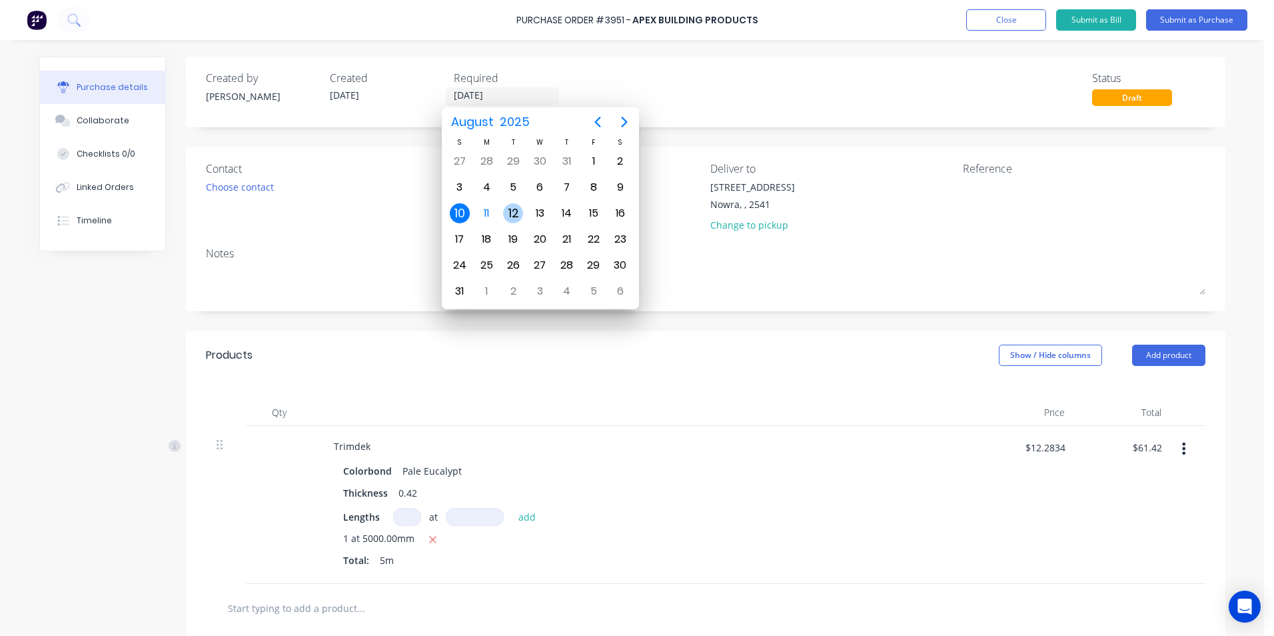
click at [519, 205] on div "12" at bounding box center [513, 213] width 20 height 20
type input "[DATE]"
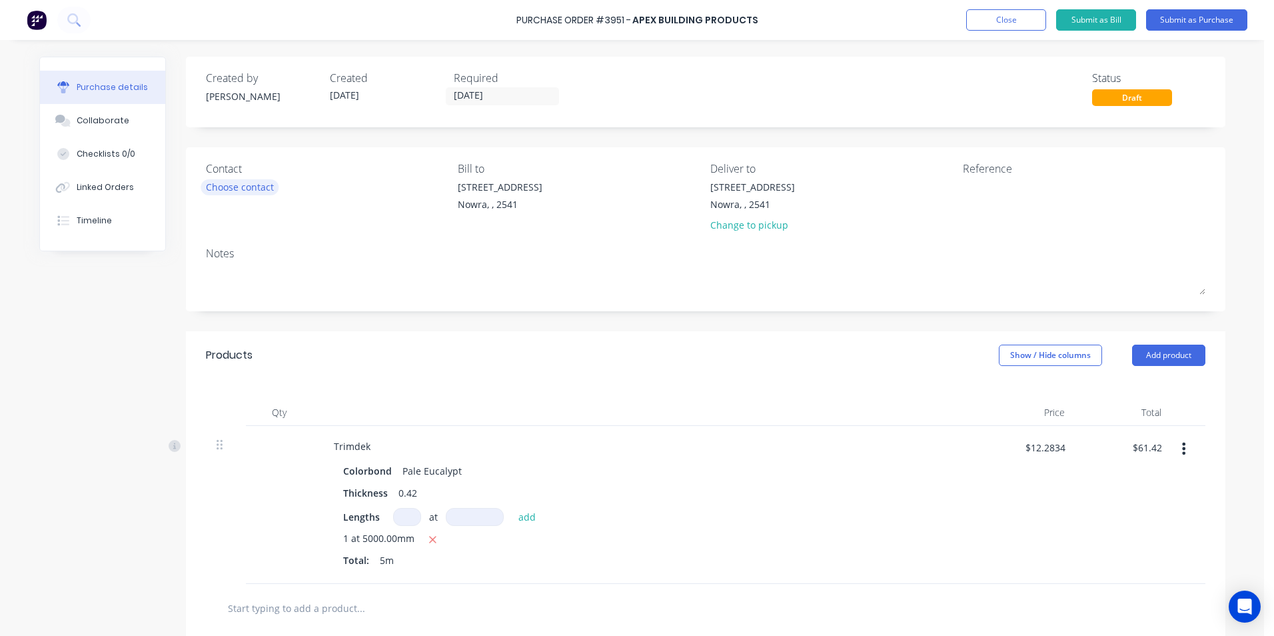
click at [250, 191] on div "Choose contact" at bounding box center [240, 187] width 68 height 14
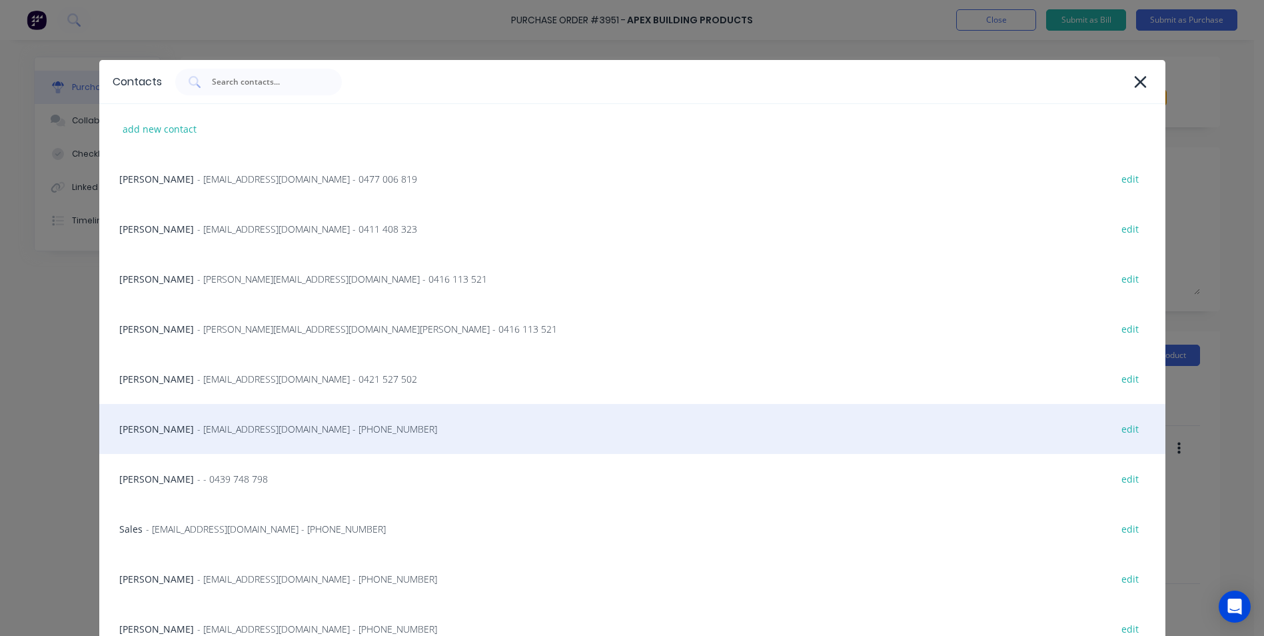
click at [197, 423] on span "- info@SCRS.net.au - (02) 4411 1090" at bounding box center [317, 429] width 240 height 14
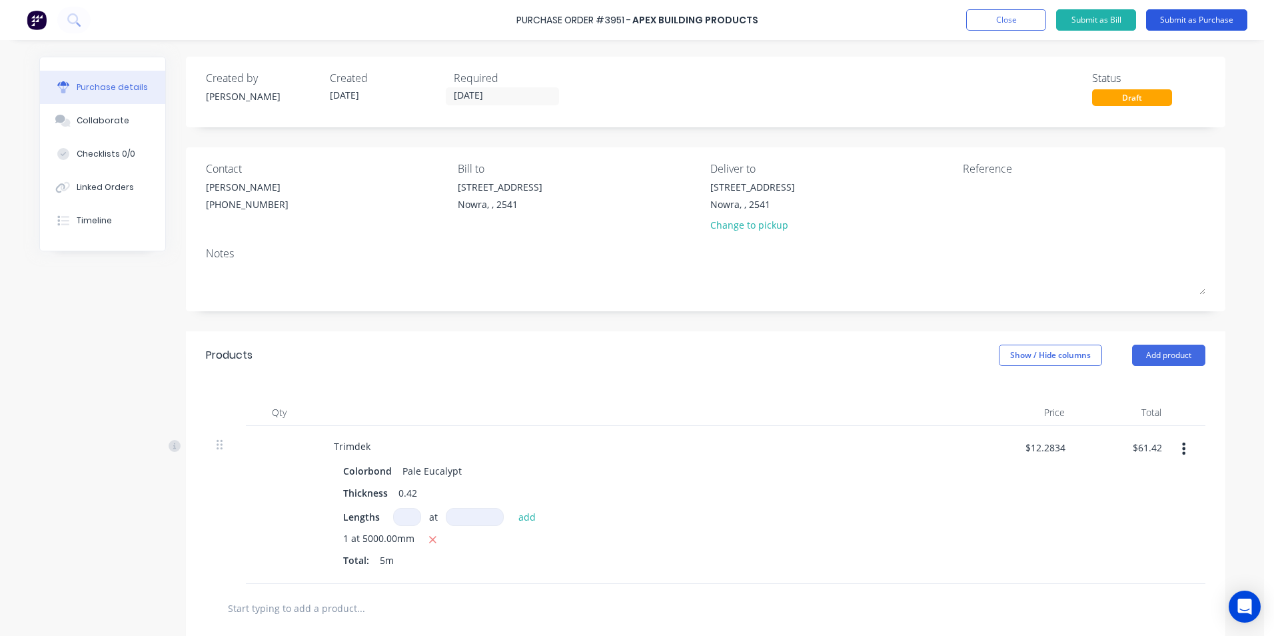
click at [1174, 15] on button "Submit as Purchase" at bounding box center [1196, 19] width 101 height 21
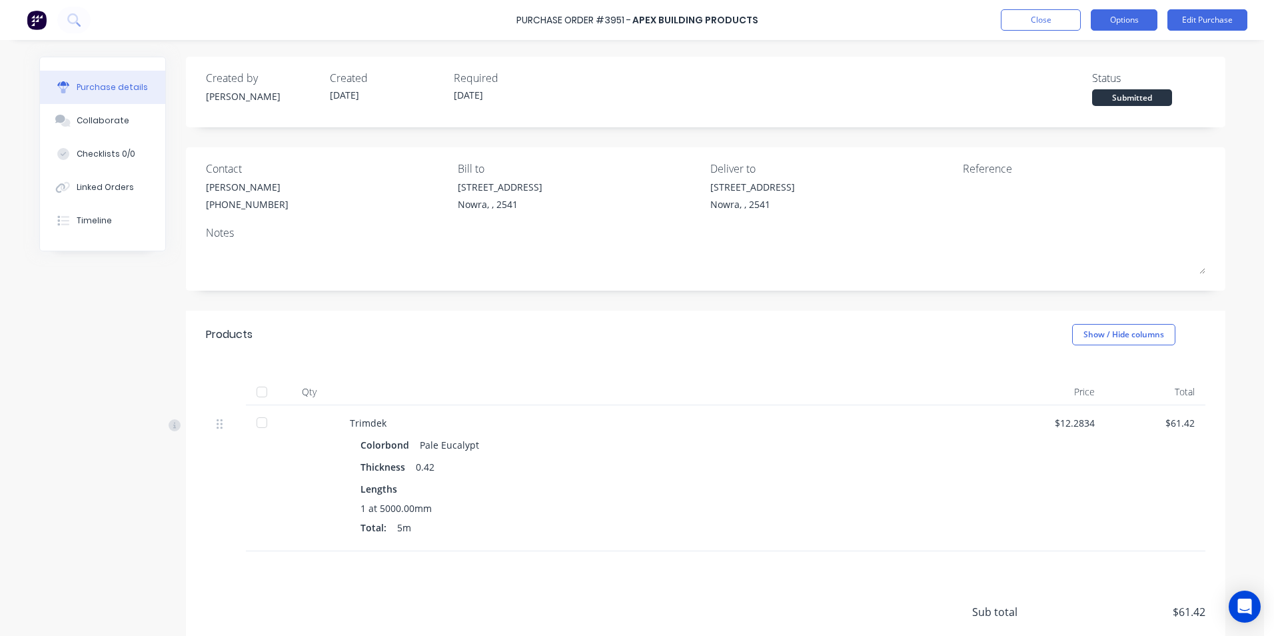
click at [1113, 14] on button "Options" at bounding box center [1124, 19] width 67 height 21
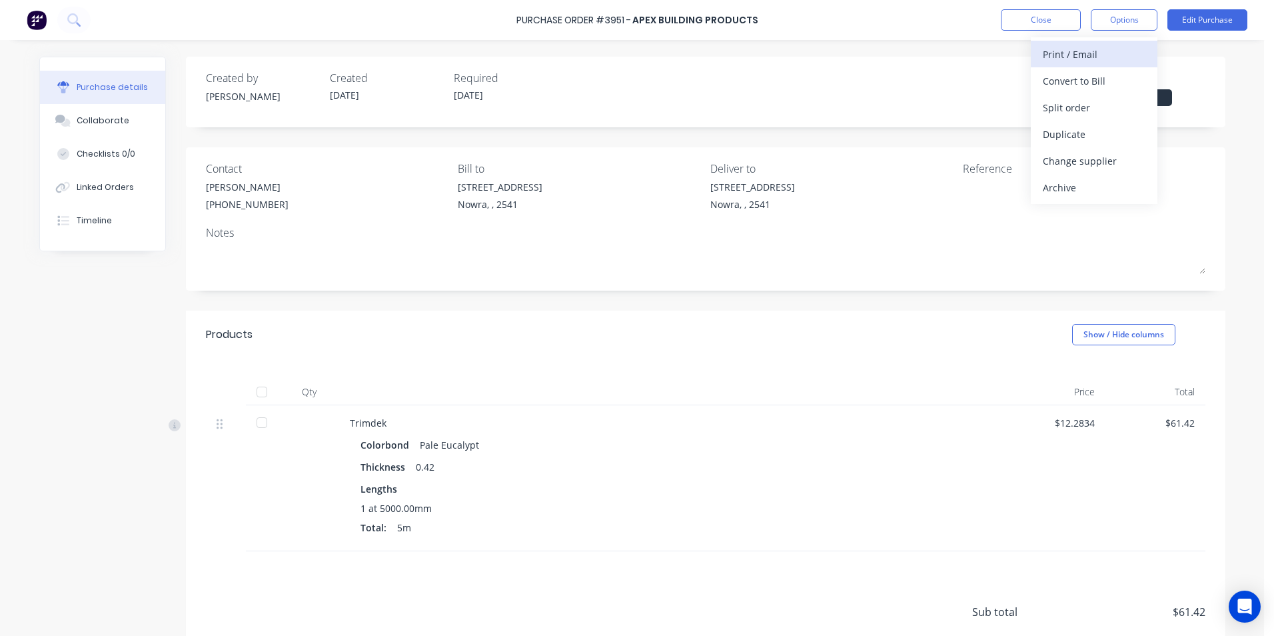
click at [1086, 62] on div "Print / Email" at bounding box center [1094, 54] width 103 height 19
click at [1092, 98] on div "Without pricing" at bounding box center [1094, 107] width 103 height 19
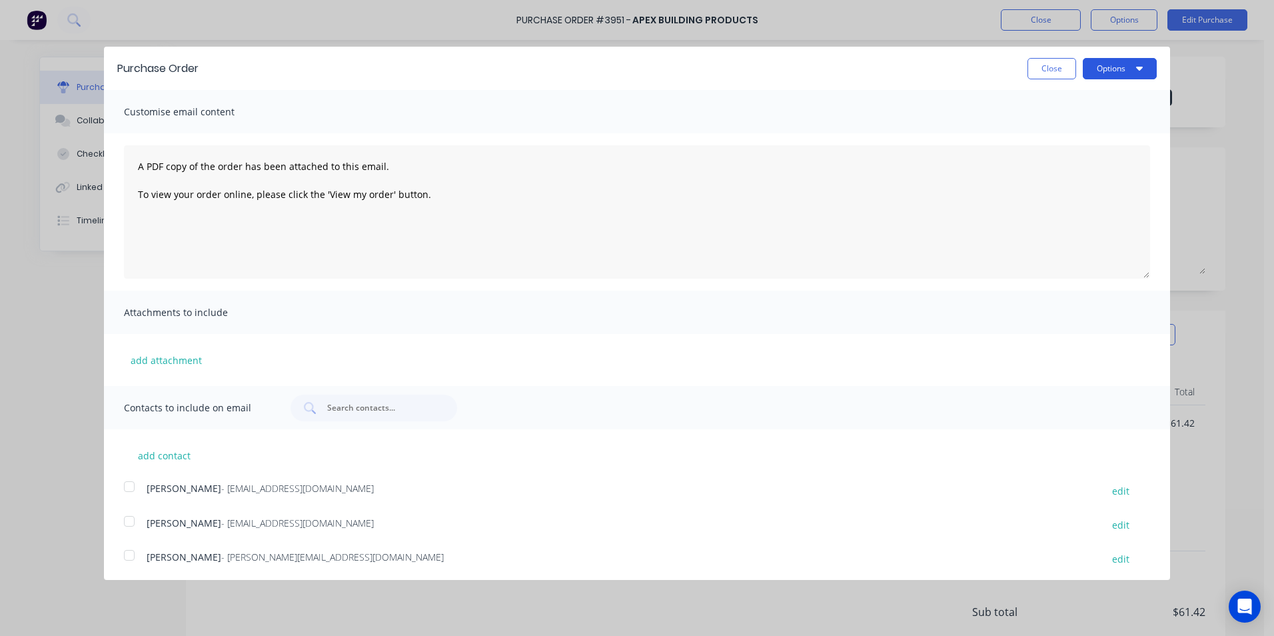
click at [1096, 76] on button "Options" at bounding box center [1120, 68] width 74 height 21
click at [1098, 95] on div "Print" at bounding box center [1093, 102] width 103 height 19
click at [1031, 71] on button "Close" at bounding box center [1052, 68] width 49 height 21
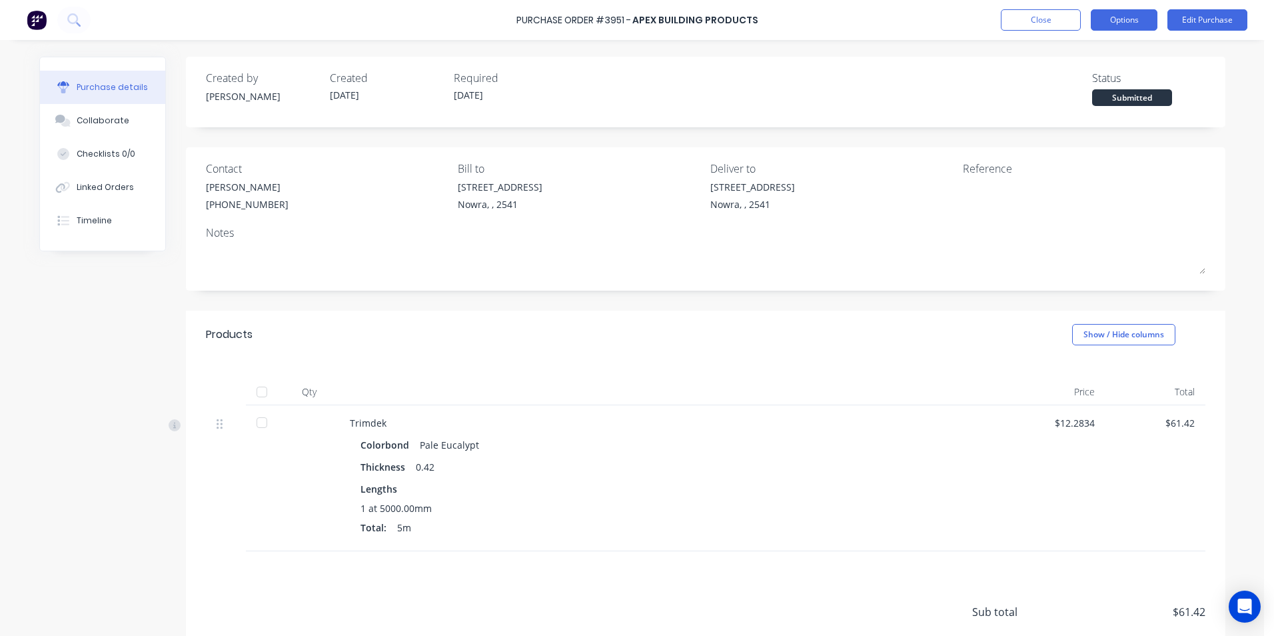
click at [1107, 22] on button "Options" at bounding box center [1124, 19] width 67 height 21
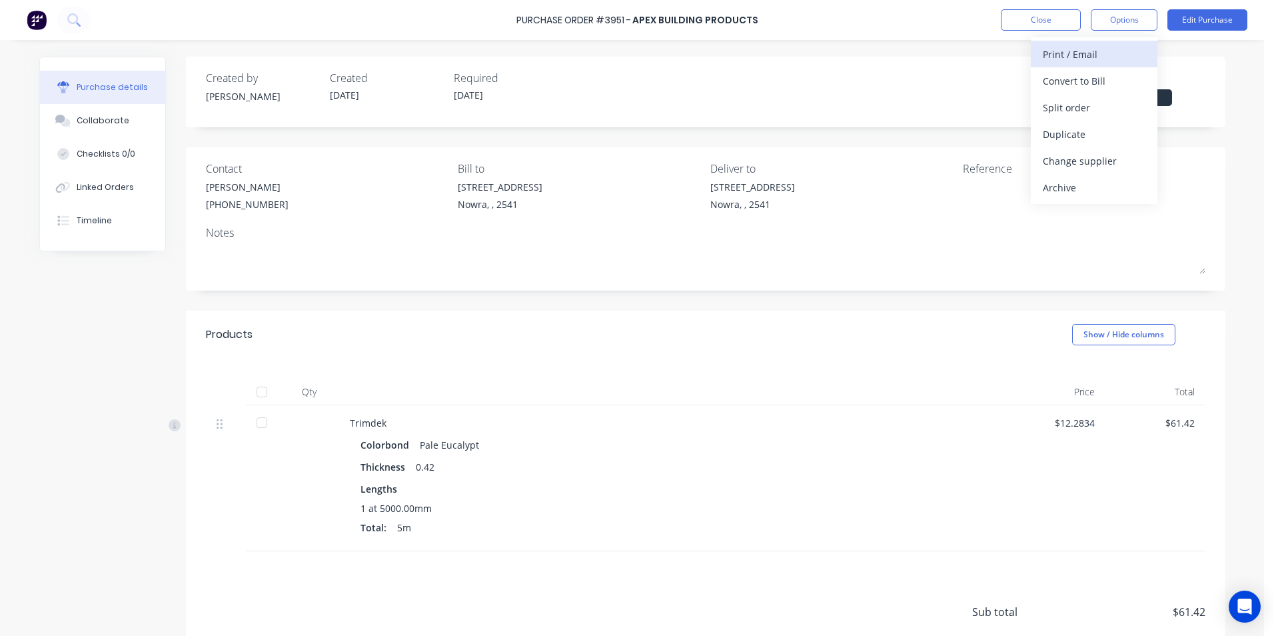
click at [1098, 64] on button "Print / Email" at bounding box center [1094, 54] width 127 height 27
click at [1093, 88] on div "With pricing" at bounding box center [1094, 80] width 103 height 19
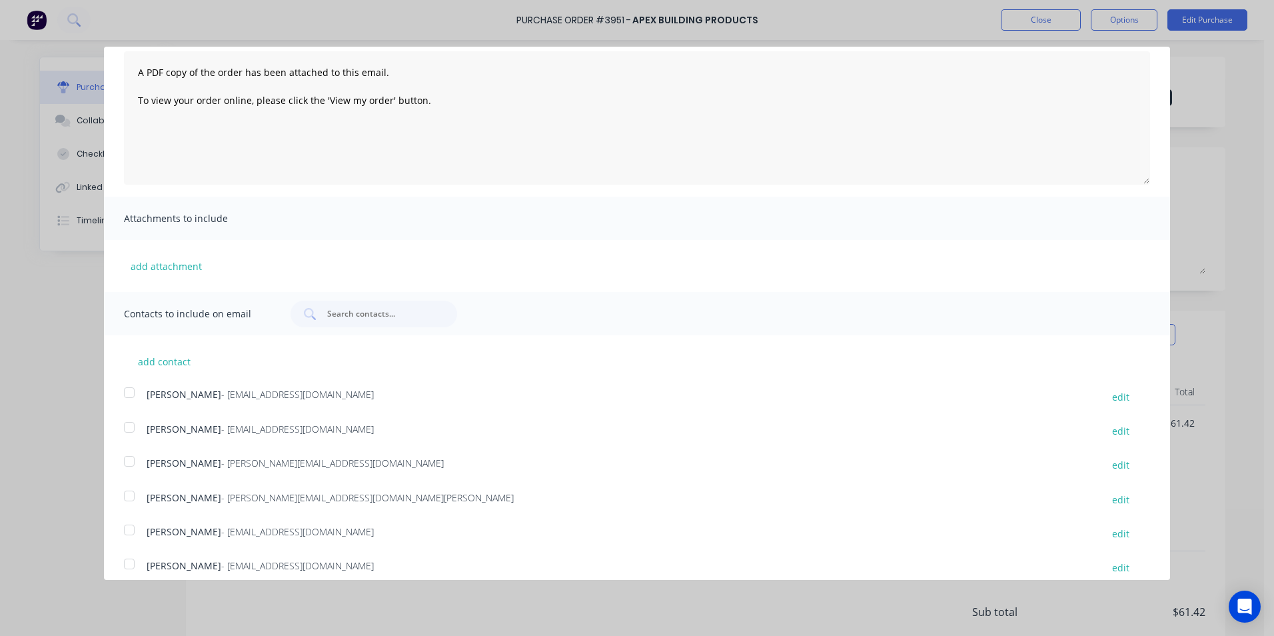
scroll to position [244, 0]
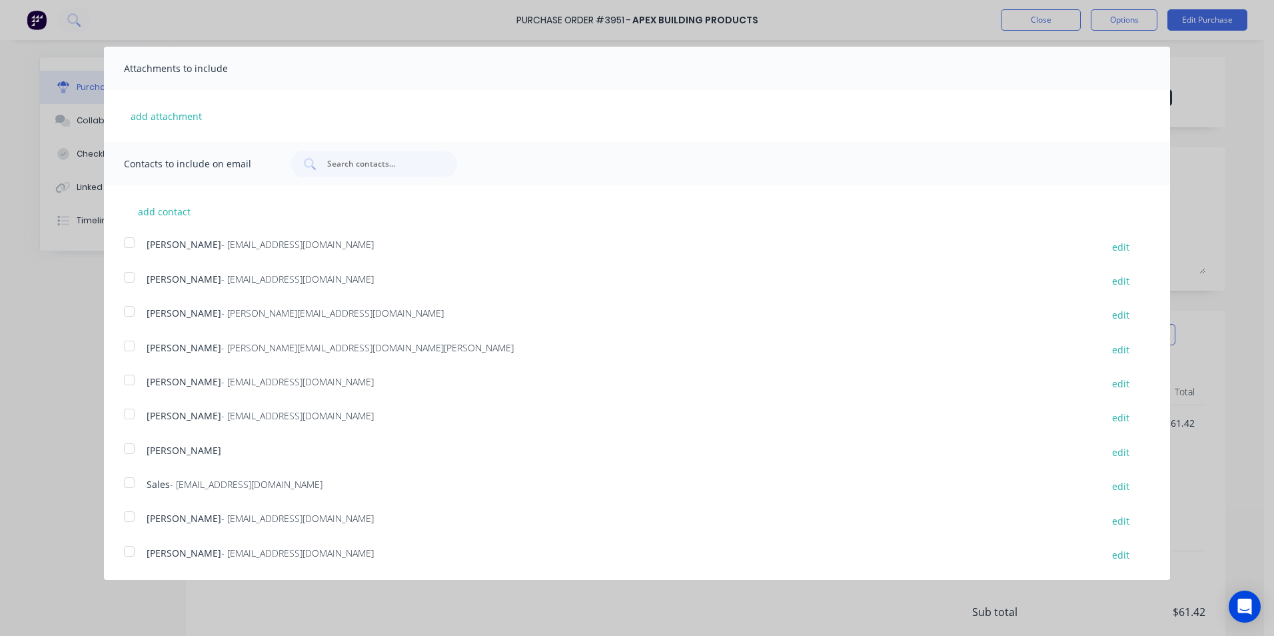
click at [137, 419] on div at bounding box center [129, 414] width 27 height 27
click at [132, 486] on div at bounding box center [129, 482] width 27 height 27
click at [136, 409] on div at bounding box center [129, 414] width 27 height 27
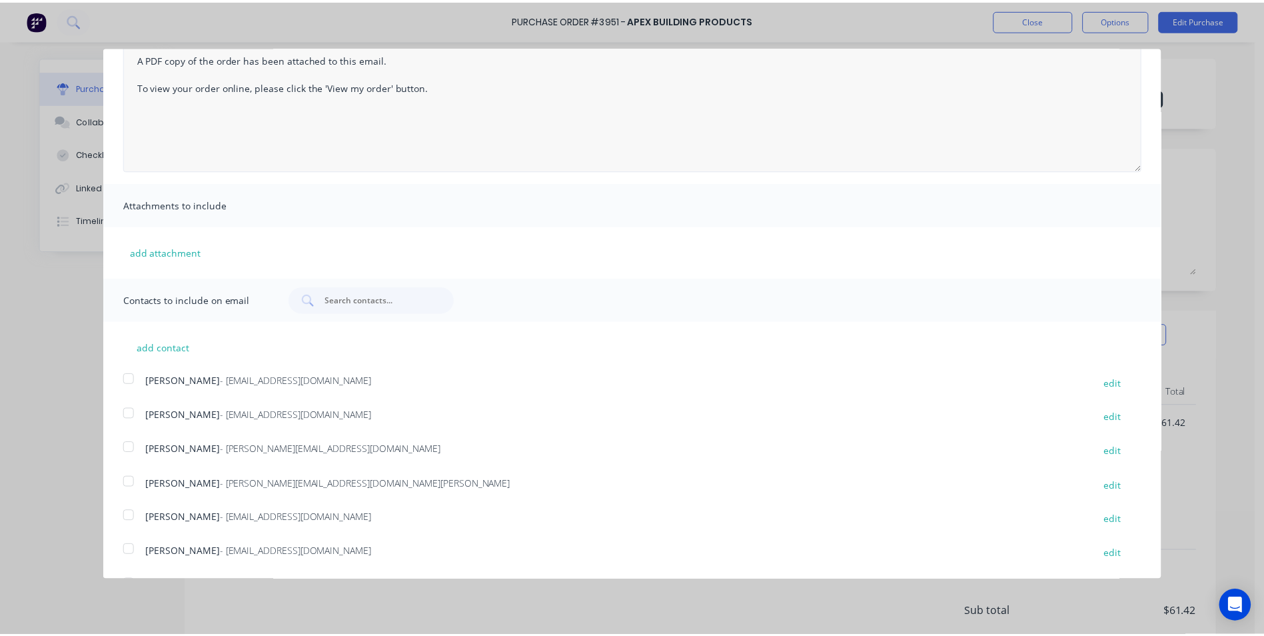
scroll to position [0, 0]
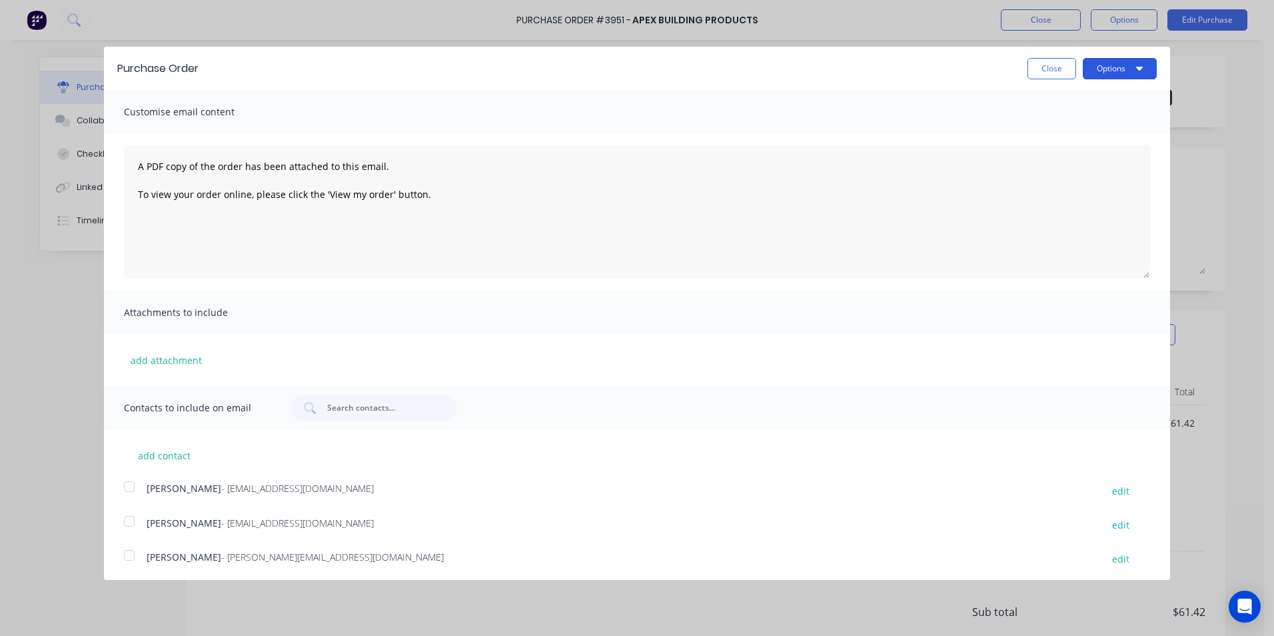
click at [1096, 79] on button "Options" at bounding box center [1120, 68] width 74 height 21
click at [1092, 124] on div "Email" at bounding box center [1093, 128] width 103 height 19
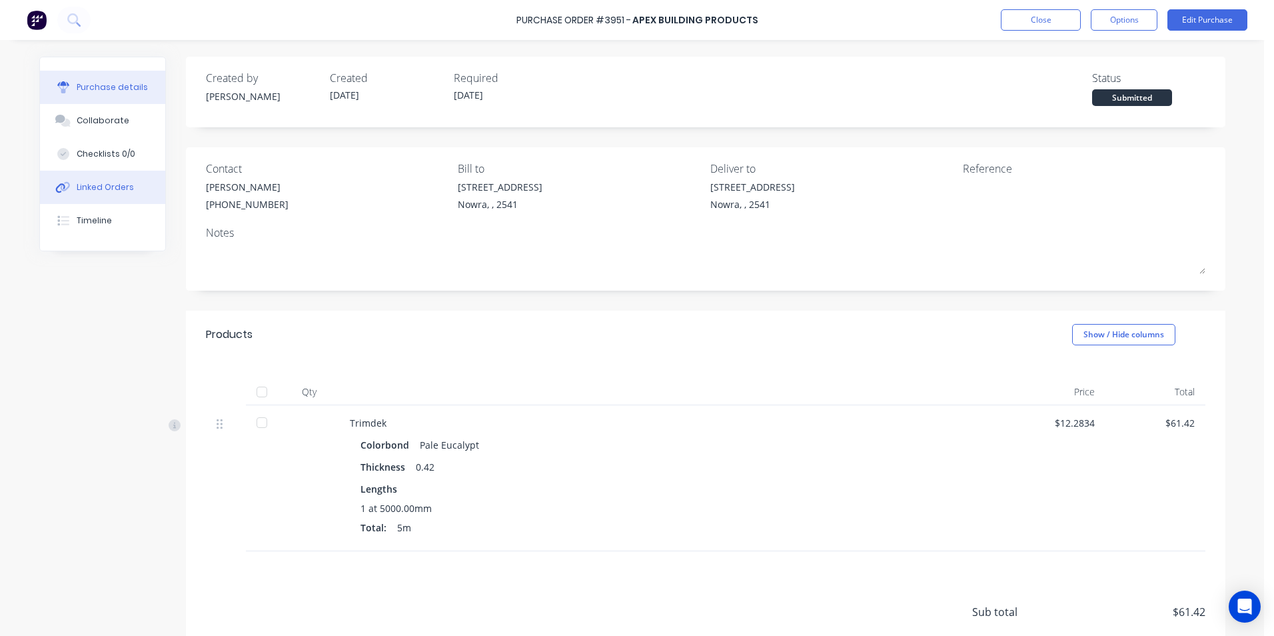
click at [121, 181] on div "Linked Orders" at bounding box center [105, 187] width 57 height 12
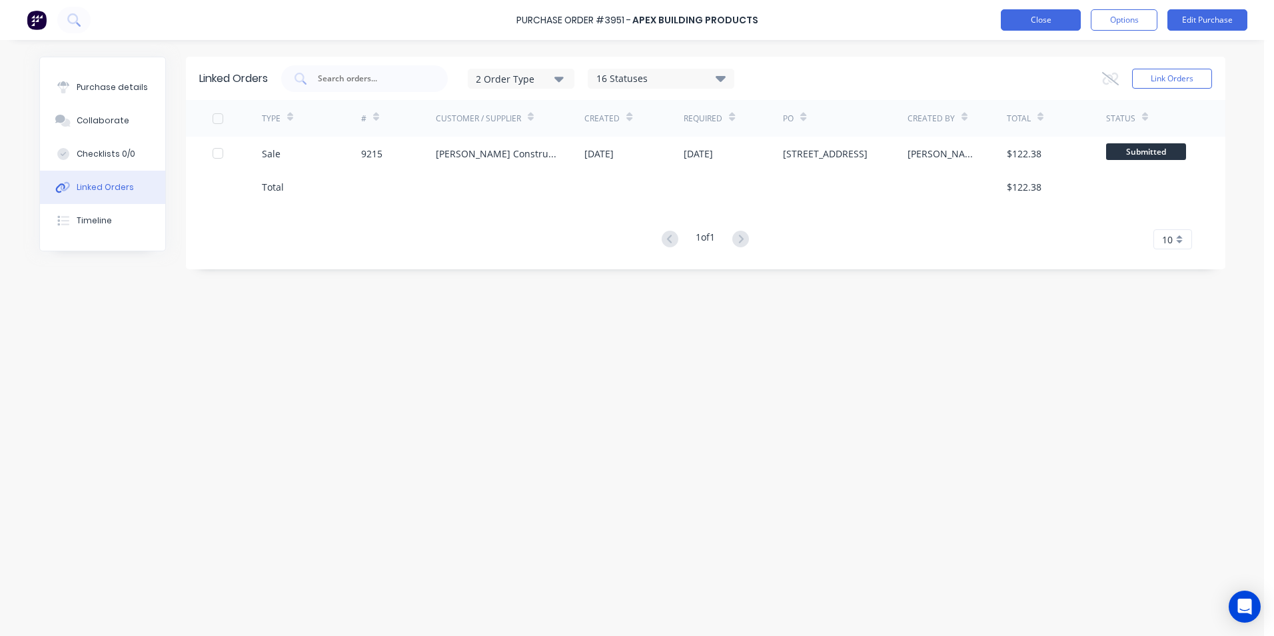
click at [1056, 19] on button "Close" at bounding box center [1041, 19] width 80 height 21
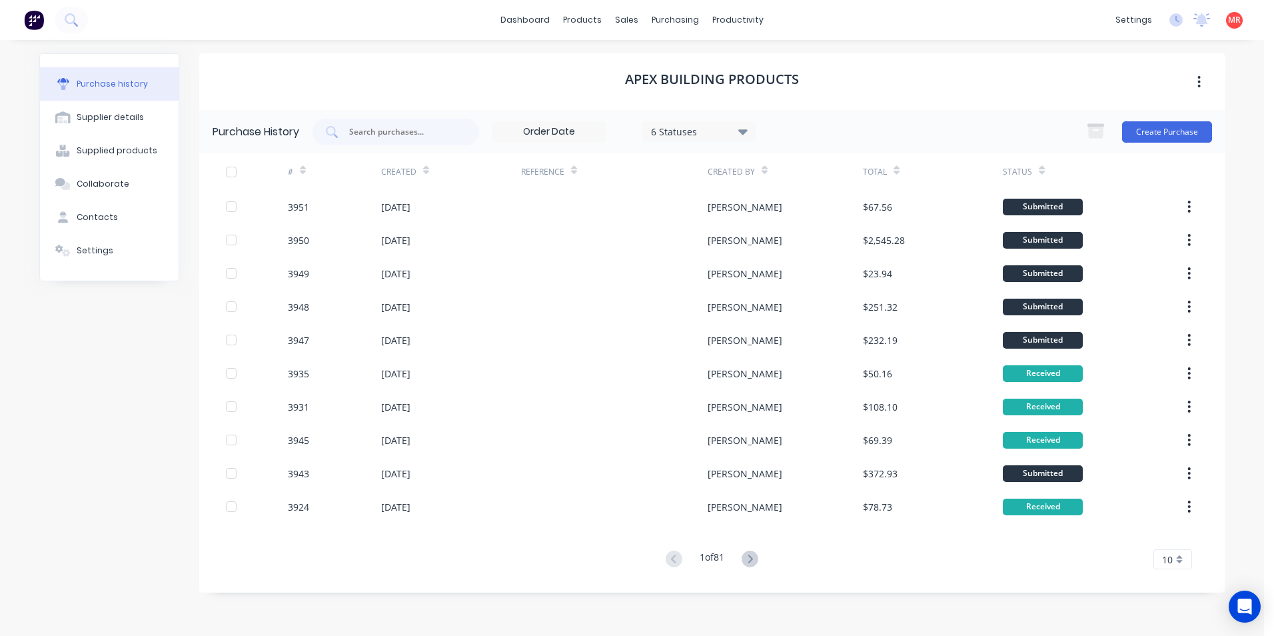
click at [39, 19] on img at bounding box center [34, 20] width 20 height 20
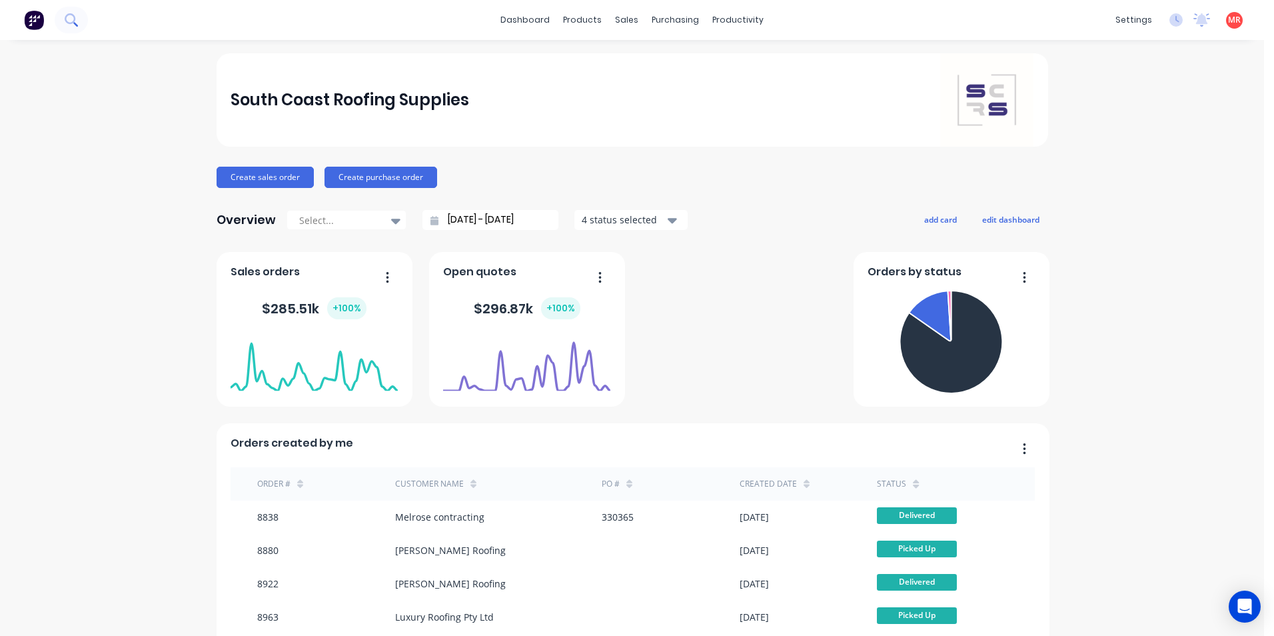
click at [83, 23] on button at bounding box center [71, 20] width 33 height 27
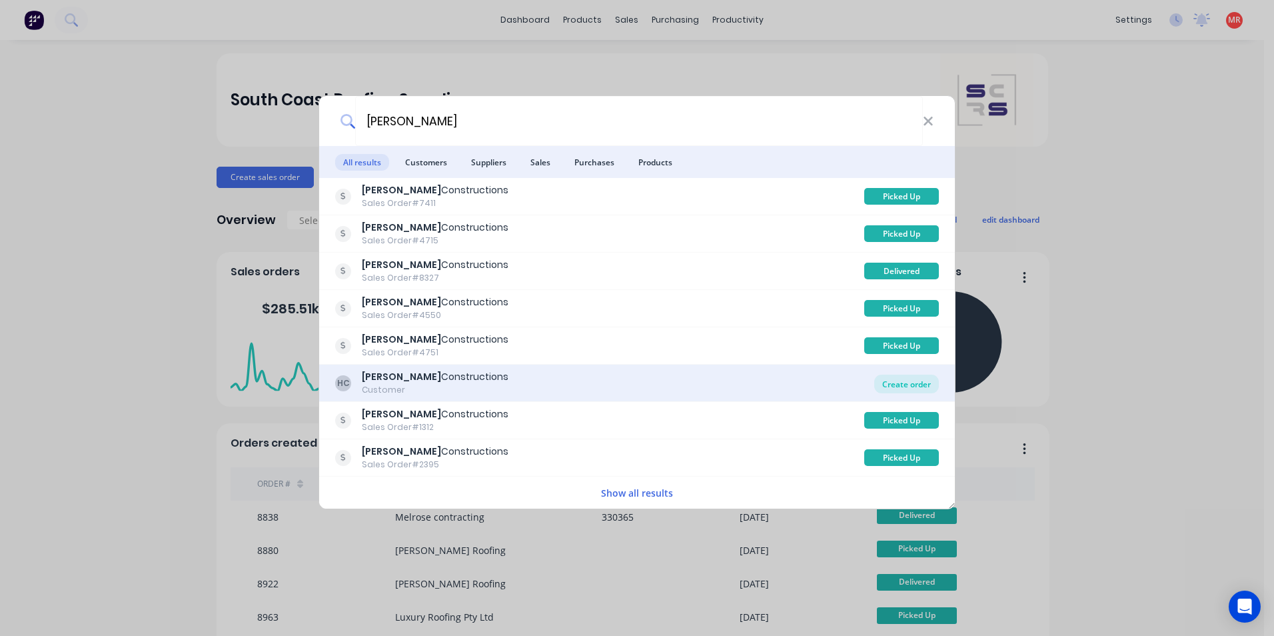
type input "hobbs"
click at [895, 389] on div "Create order" at bounding box center [907, 384] width 65 height 19
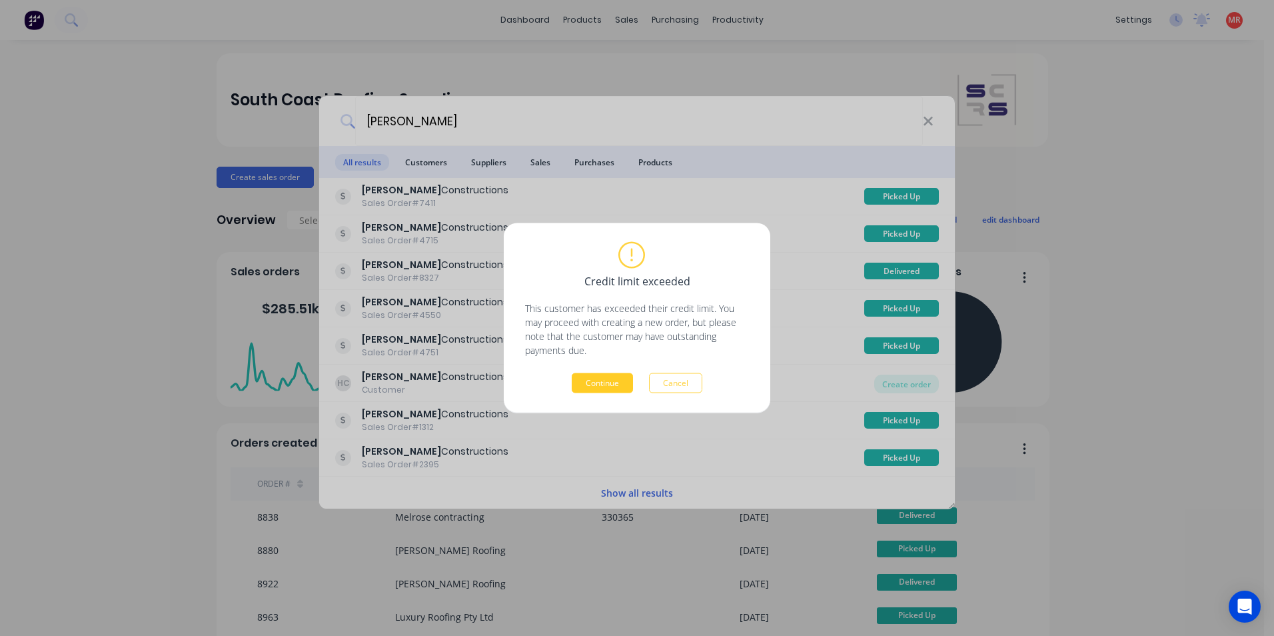
click at [613, 386] on button "Continue" at bounding box center [602, 383] width 61 height 20
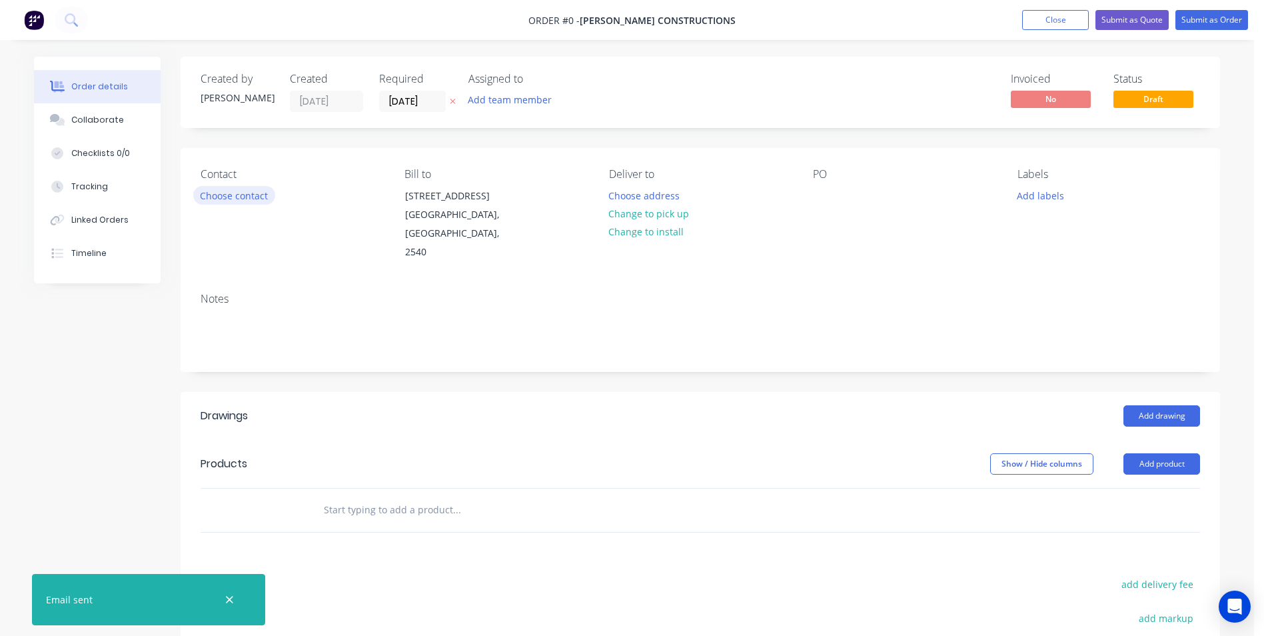
click at [229, 195] on button "Choose contact" at bounding box center [234, 195] width 82 height 18
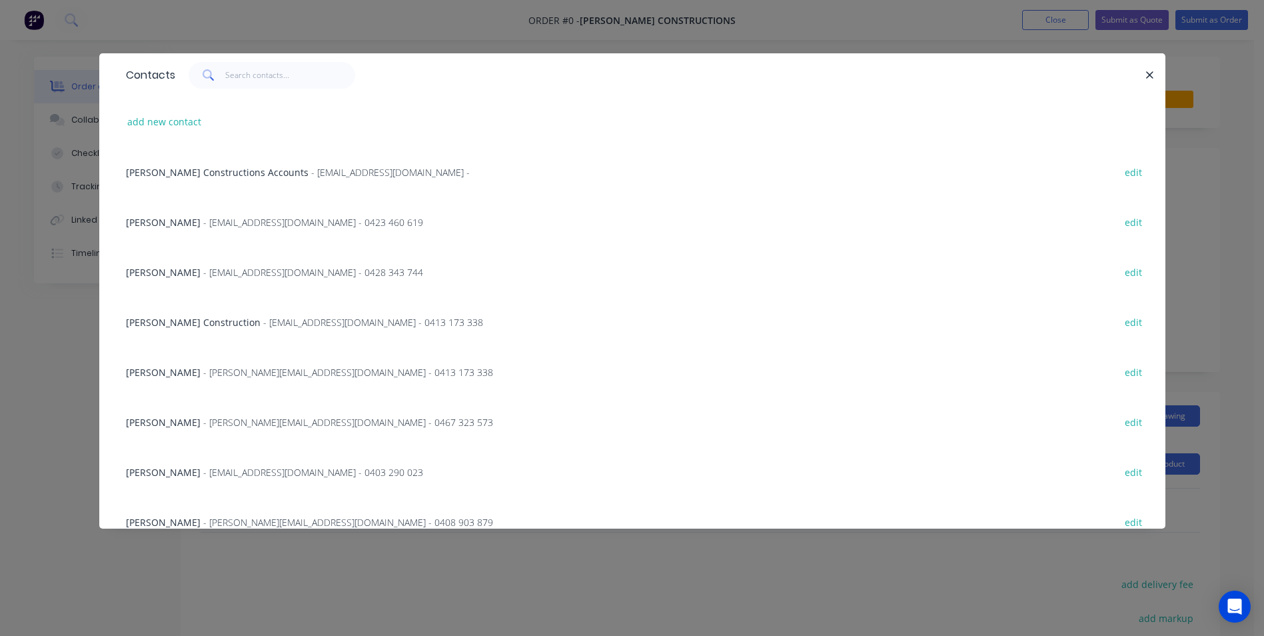
click at [252, 370] on span "- jason@hobbsconstructions.com.au - 0413 173 338" at bounding box center [348, 372] width 290 height 13
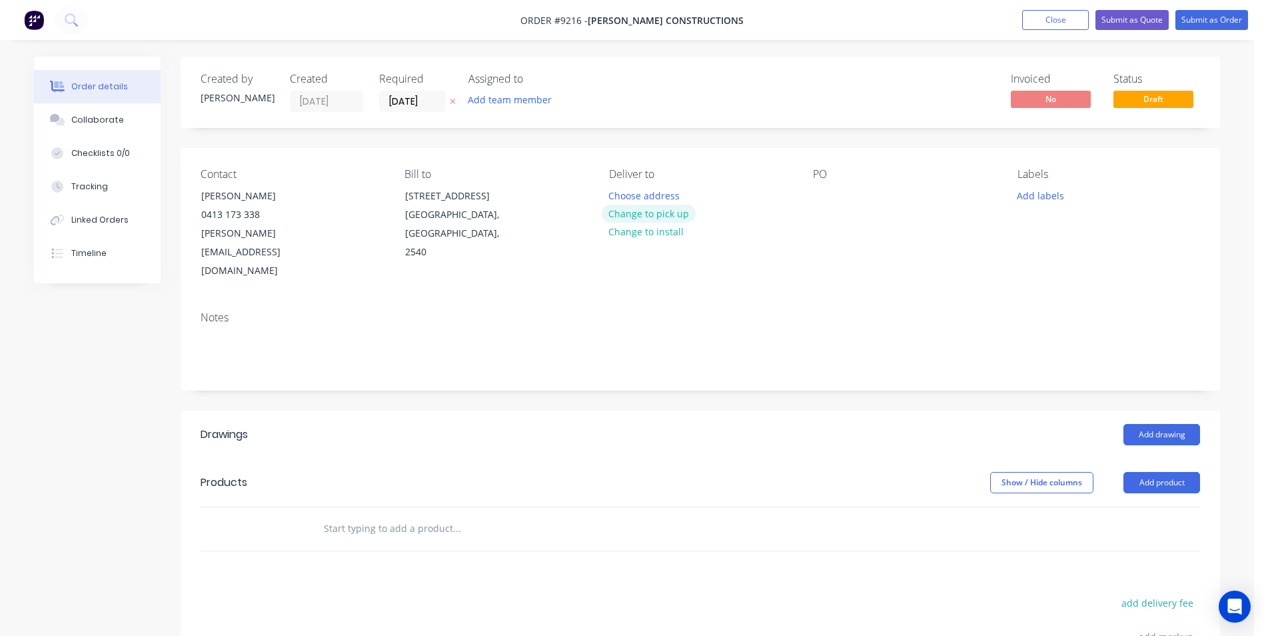
click at [669, 209] on button "Change to pick up" at bounding box center [649, 214] width 95 height 18
click at [821, 191] on div at bounding box center [823, 195] width 21 height 19
click at [372, 515] on input "text" at bounding box center [456, 528] width 267 height 27
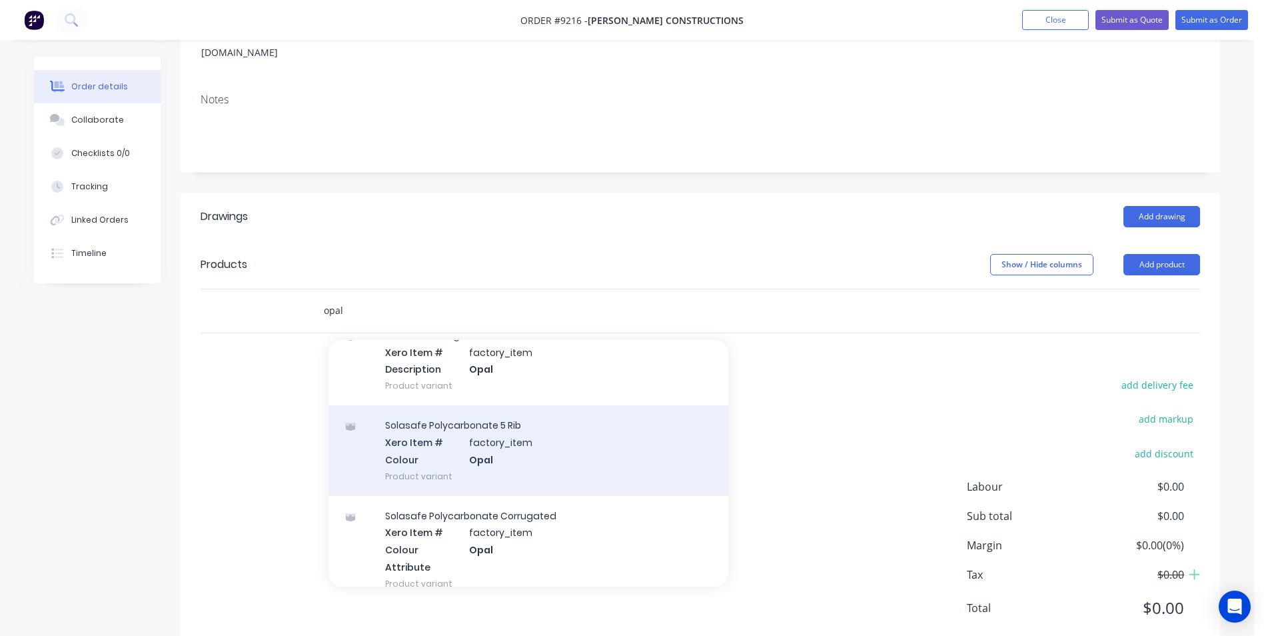
scroll to position [800, 0]
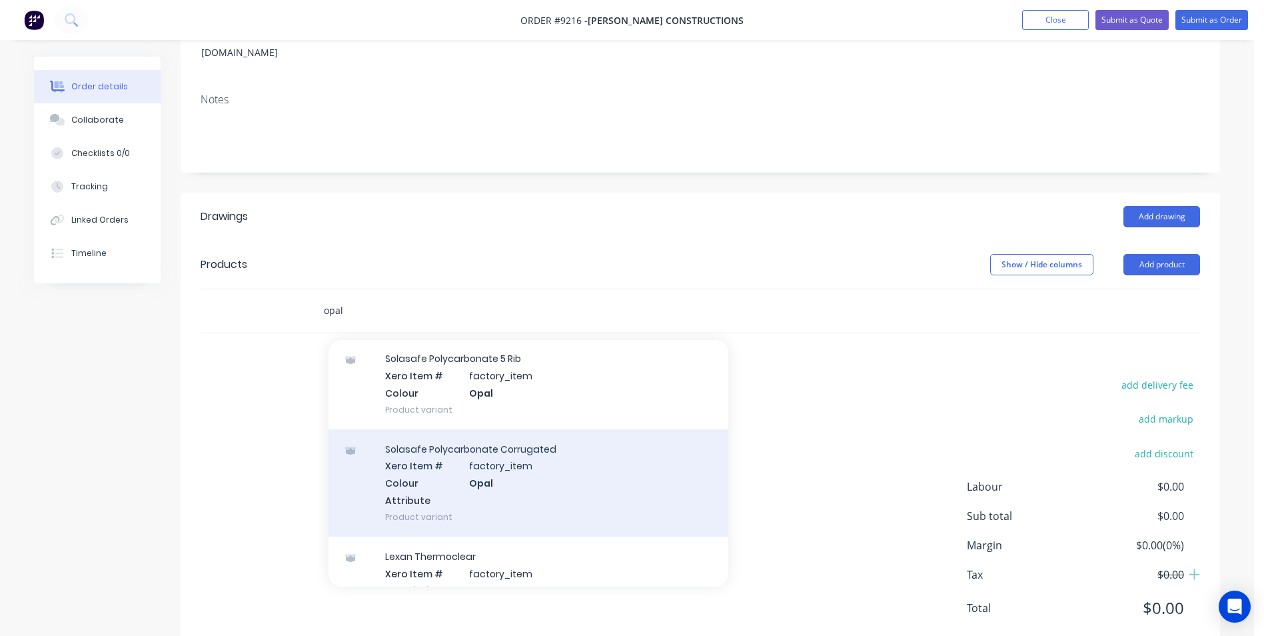
type input "opal"
click at [458, 452] on div "Solasafe Polycarbonate Corrugated Xero Item # factory_item Colour Opal Attribut…" at bounding box center [529, 482] width 400 height 107
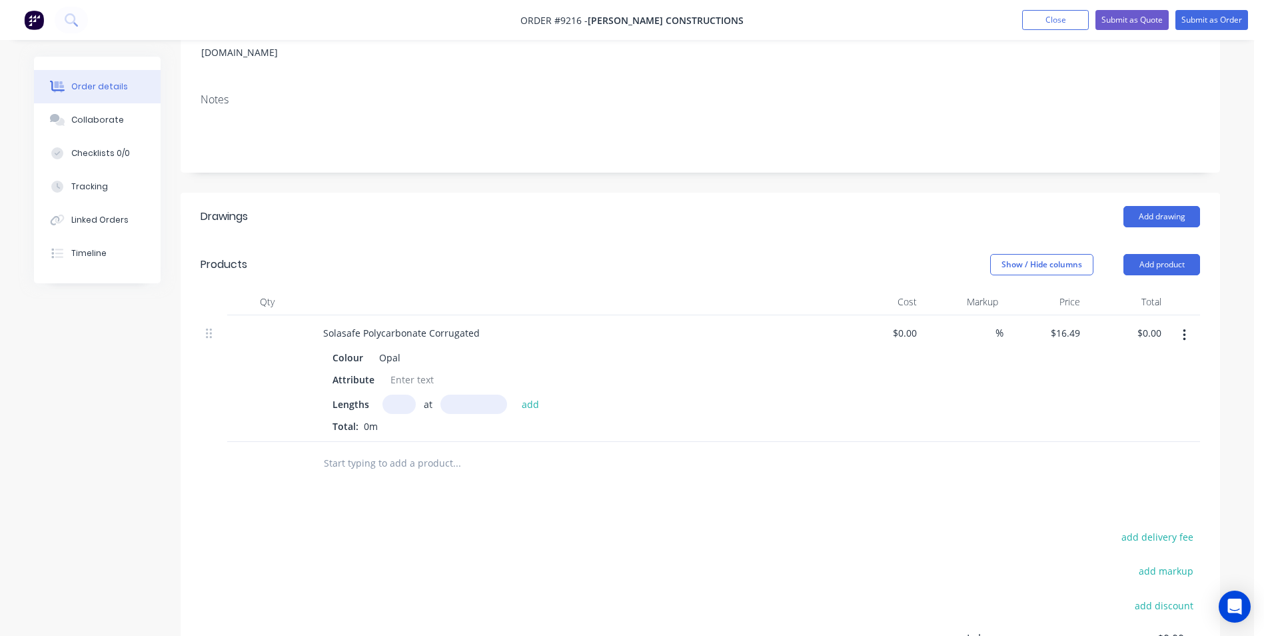
click at [394, 395] on input "text" at bounding box center [399, 404] width 33 height 19
type input "4"
type input "3000"
click at [515, 395] on button "add" at bounding box center [530, 404] width 31 height 18
type input "$197.88"
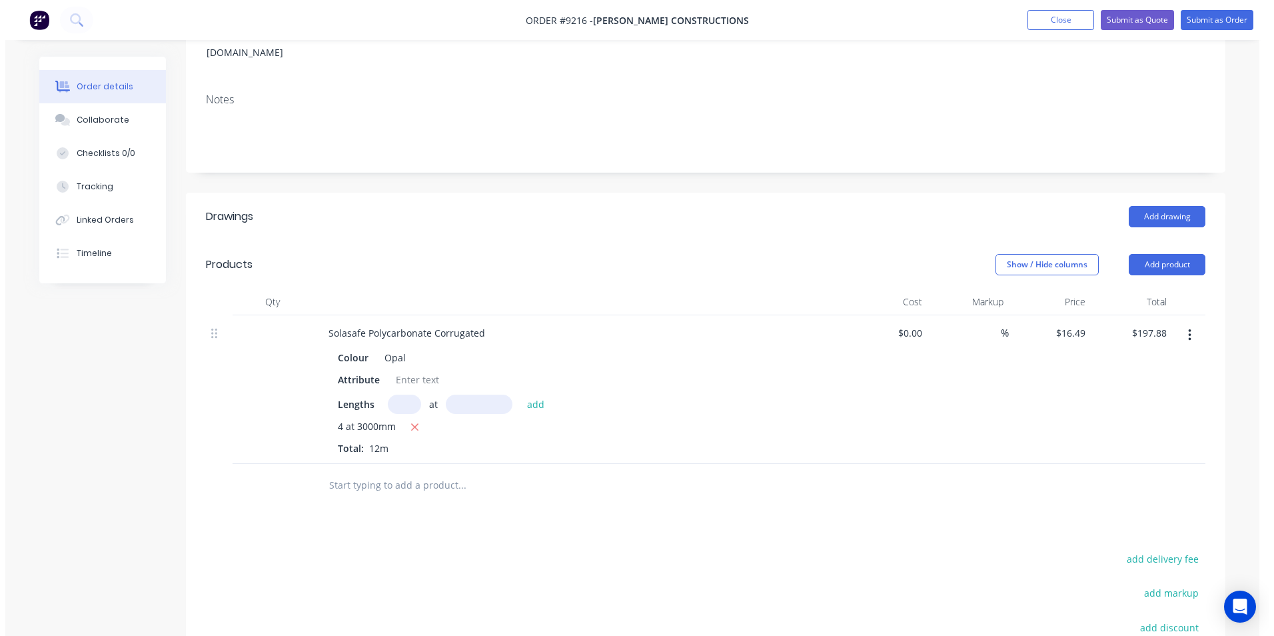
scroll to position [18, 0]
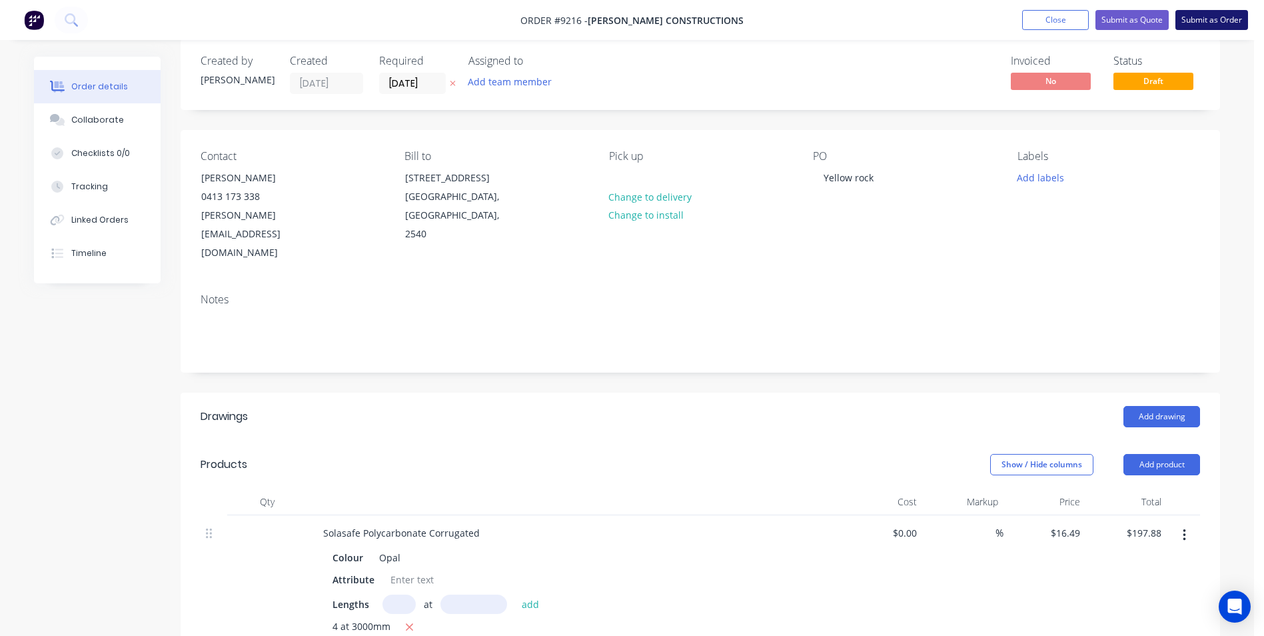
click at [1206, 12] on button "Submit as Order" at bounding box center [1212, 20] width 73 height 20
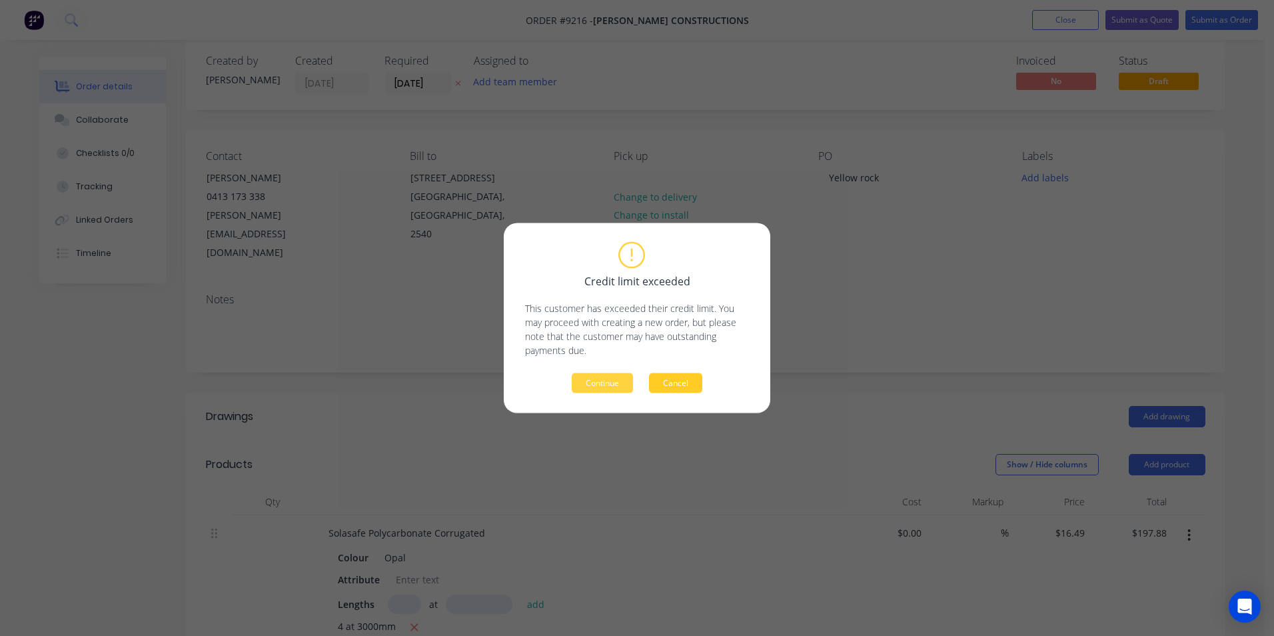
click at [660, 391] on button "Cancel" at bounding box center [675, 383] width 53 height 20
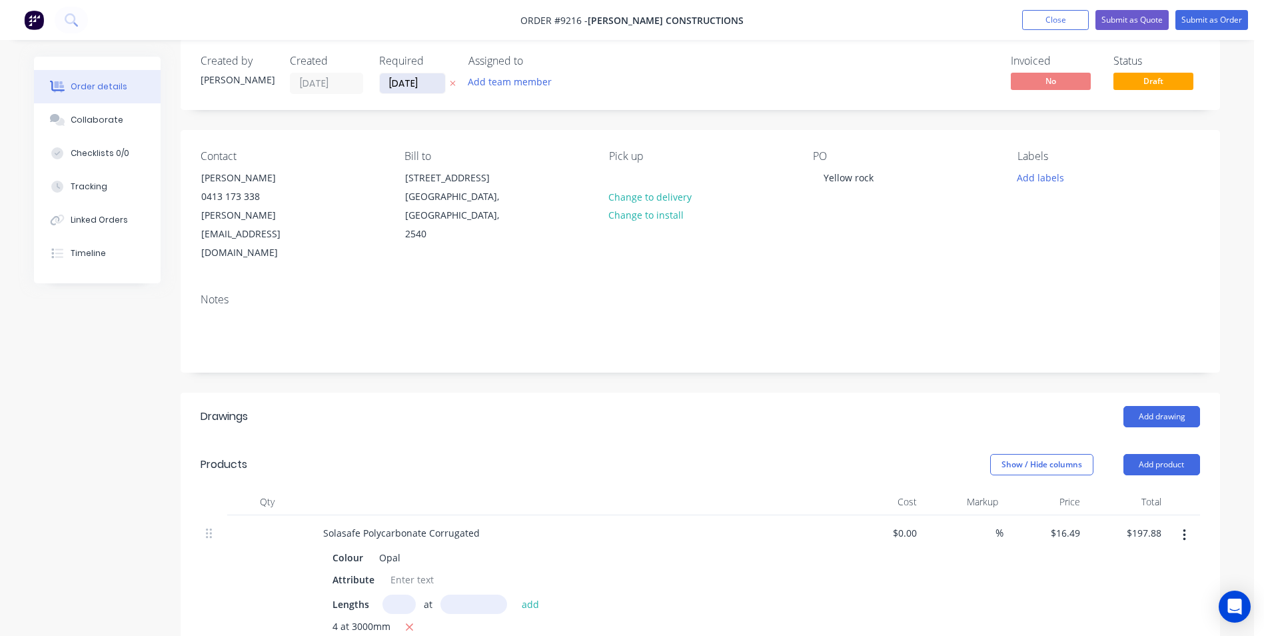
click at [407, 81] on input "[DATE]" at bounding box center [412, 83] width 65 height 20
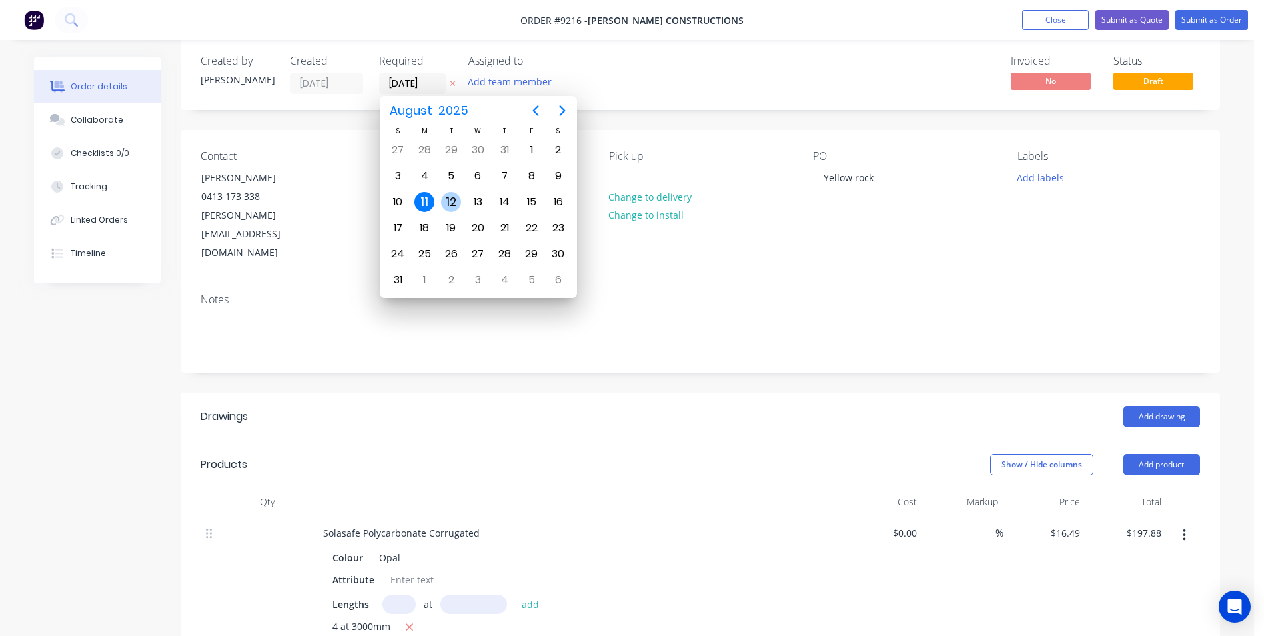
click at [445, 205] on div "12" at bounding box center [451, 202] width 20 height 20
type input "12/08/25"
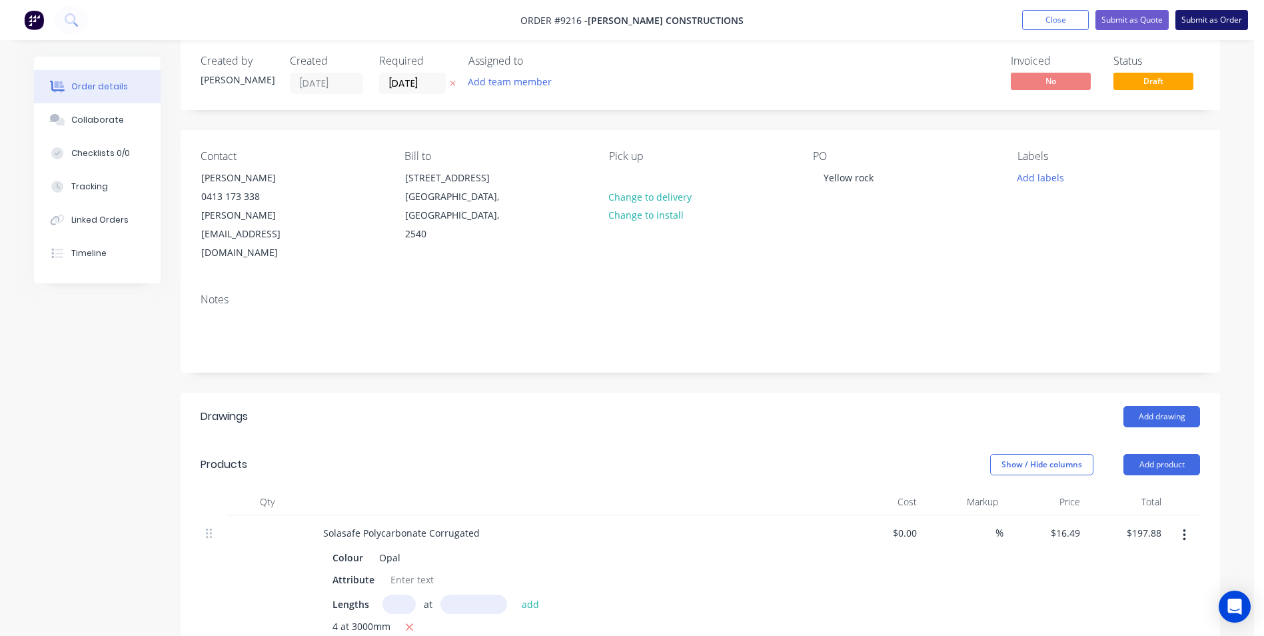
click at [1224, 19] on button "Submit as Order" at bounding box center [1212, 20] width 73 height 20
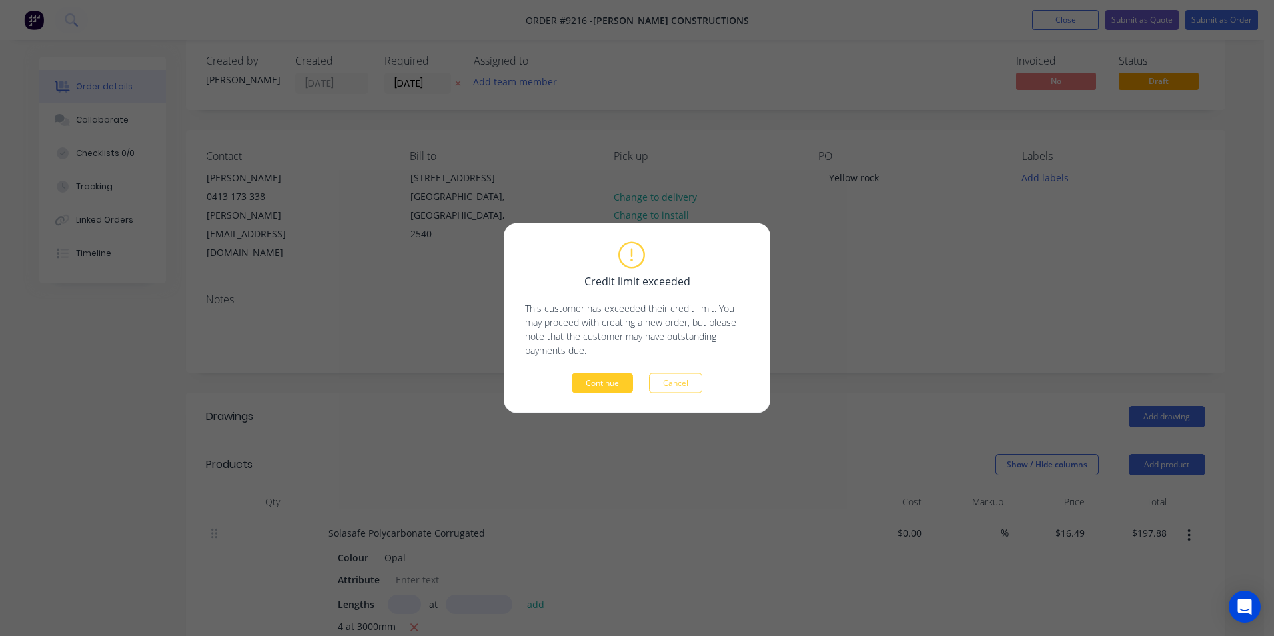
click at [597, 383] on button "Continue" at bounding box center [602, 383] width 61 height 20
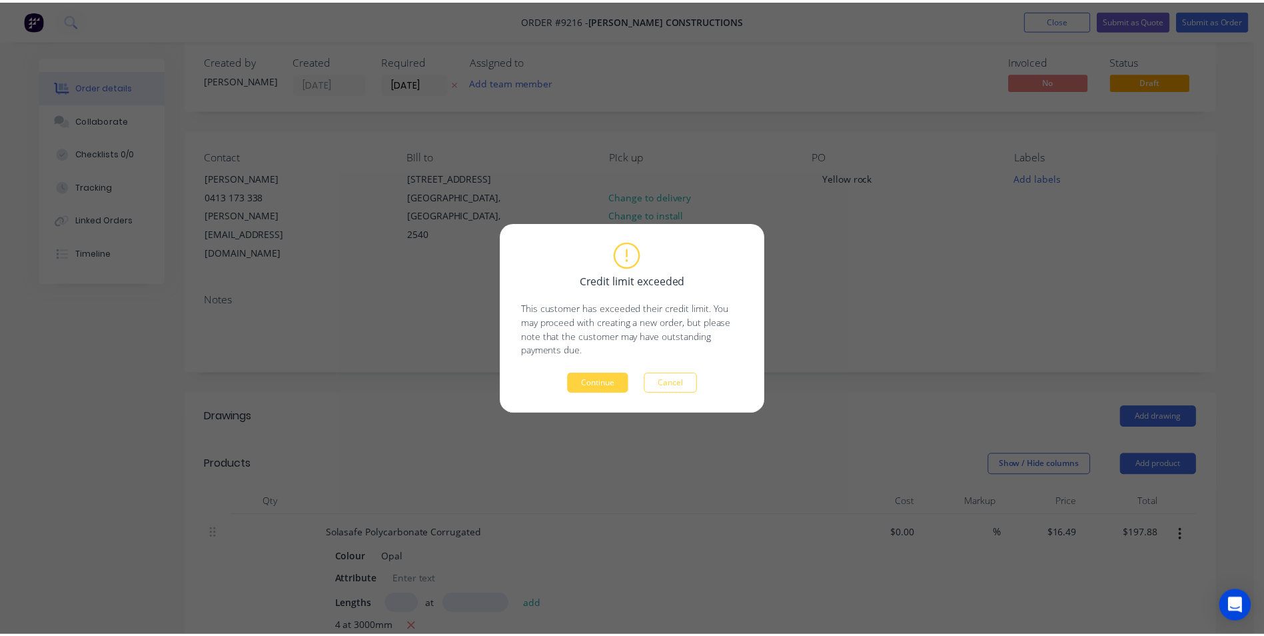
scroll to position [0, 0]
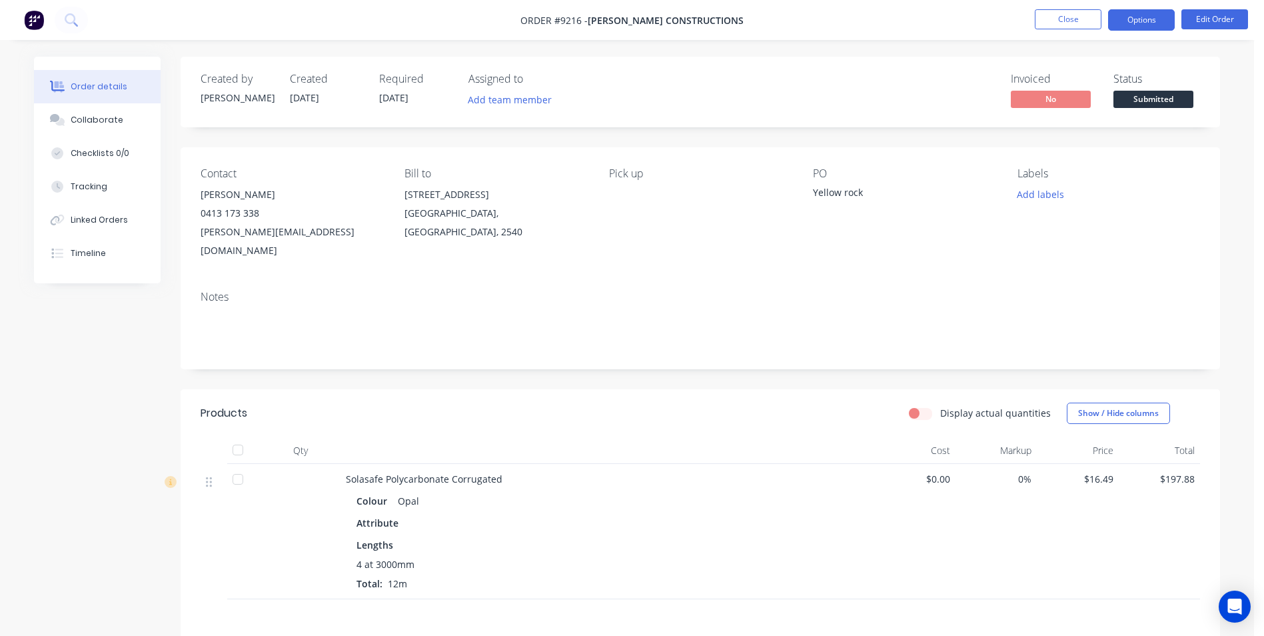
click at [1150, 13] on button "Options" at bounding box center [1141, 19] width 67 height 21
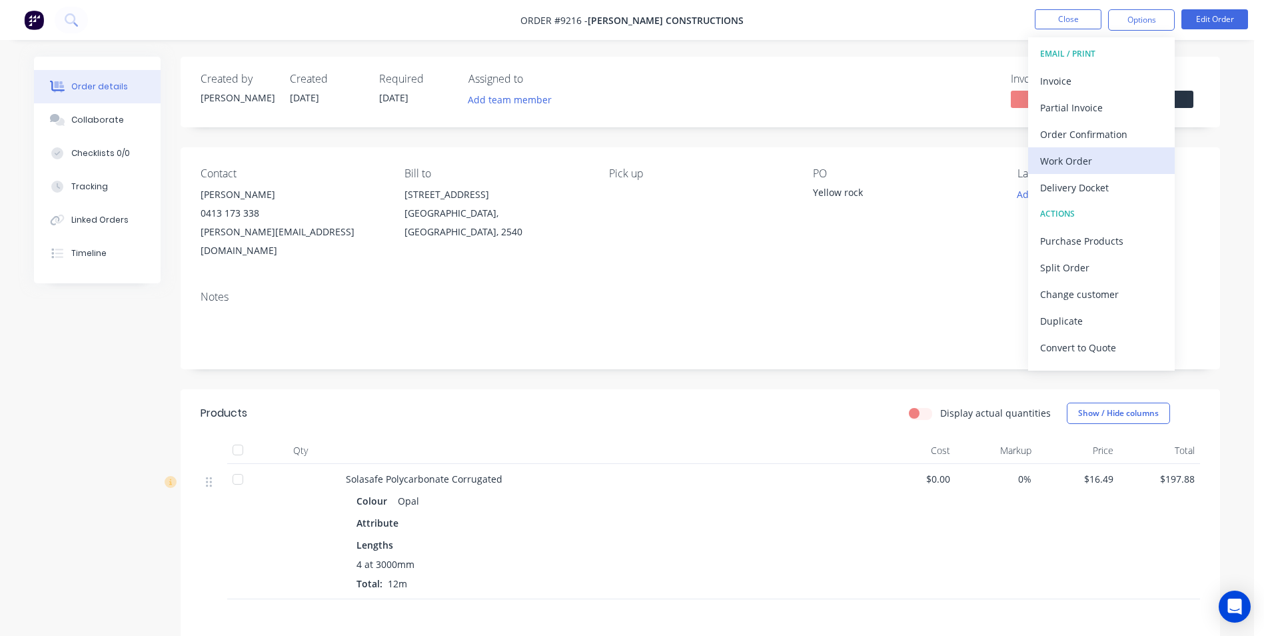
click at [1076, 161] on div "Work Order" at bounding box center [1101, 160] width 123 height 19
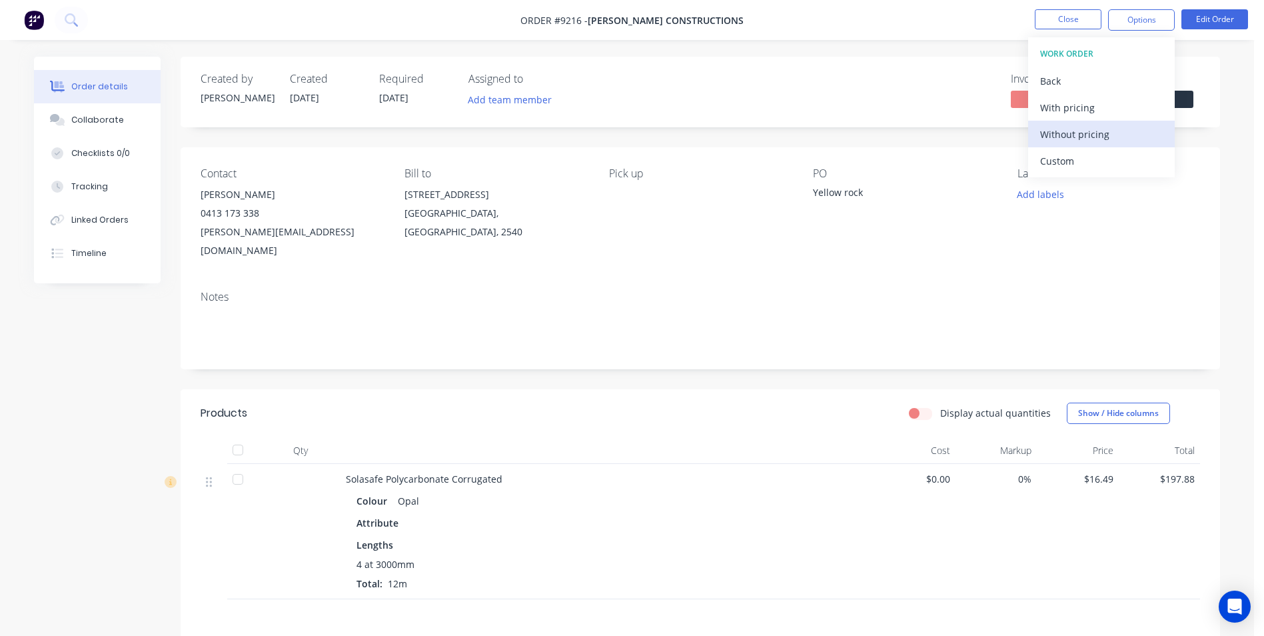
click at [1079, 141] on div "Without pricing" at bounding box center [1101, 134] width 123 height 19
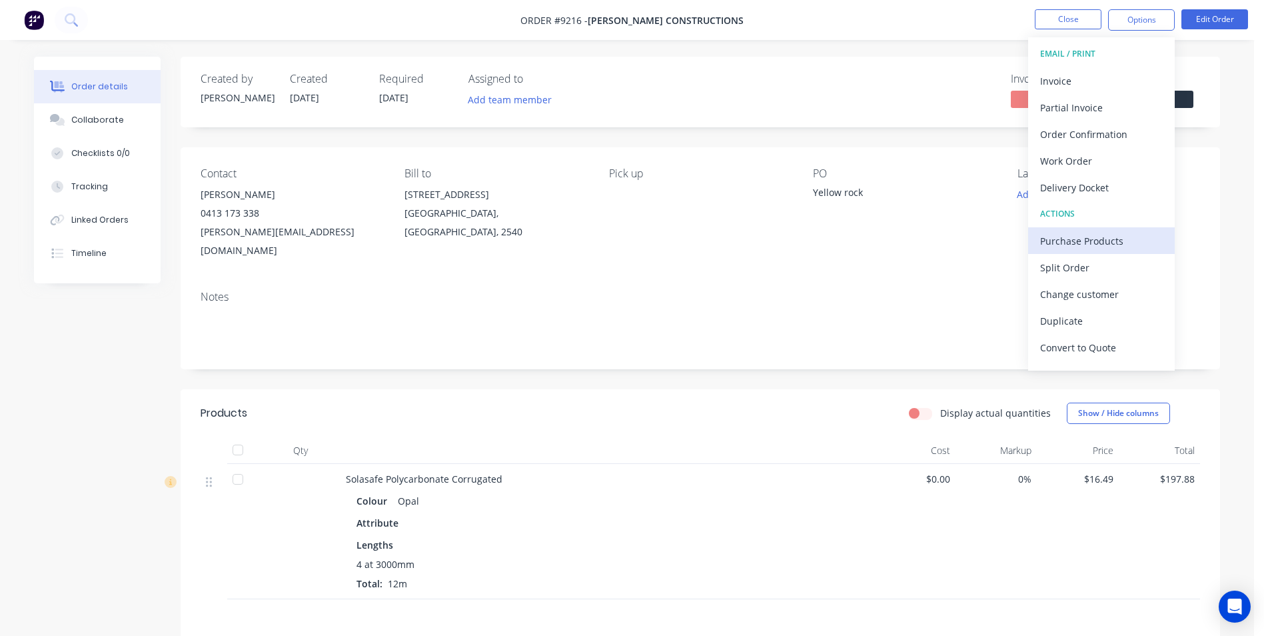
click at [1074, 241] on div "Purchase Products" at bounding box center [1101, 240] width 123 height 19
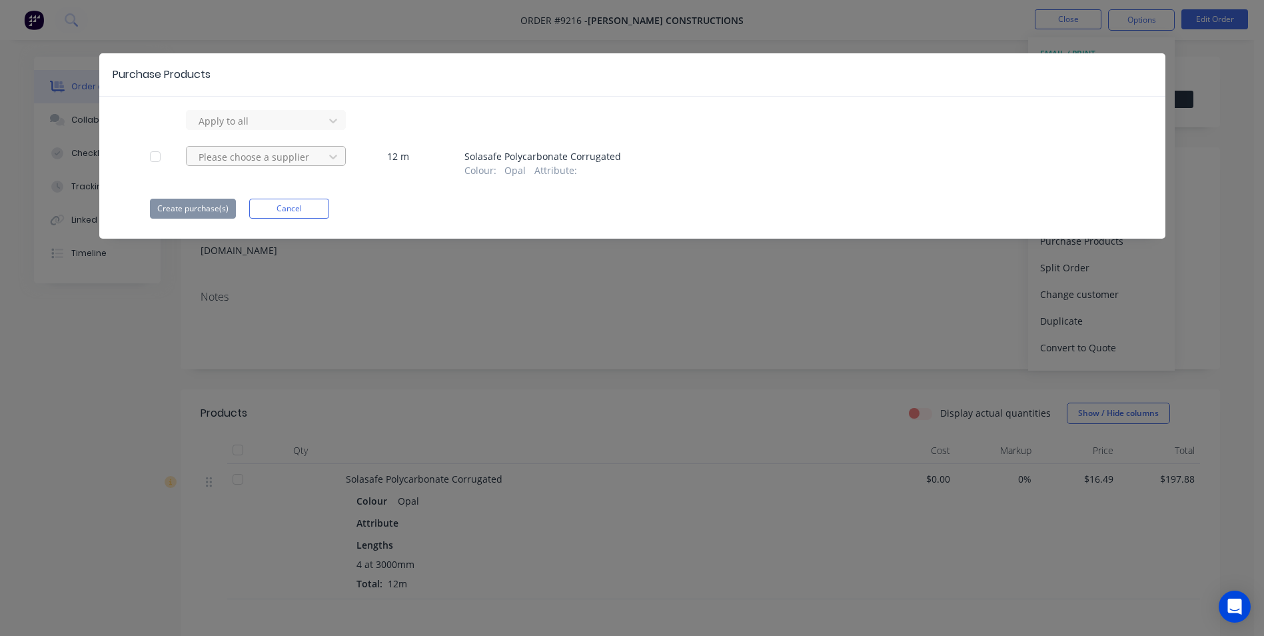
click at [295, 129] on div at bounding box center [257, 121] width 120 height 17
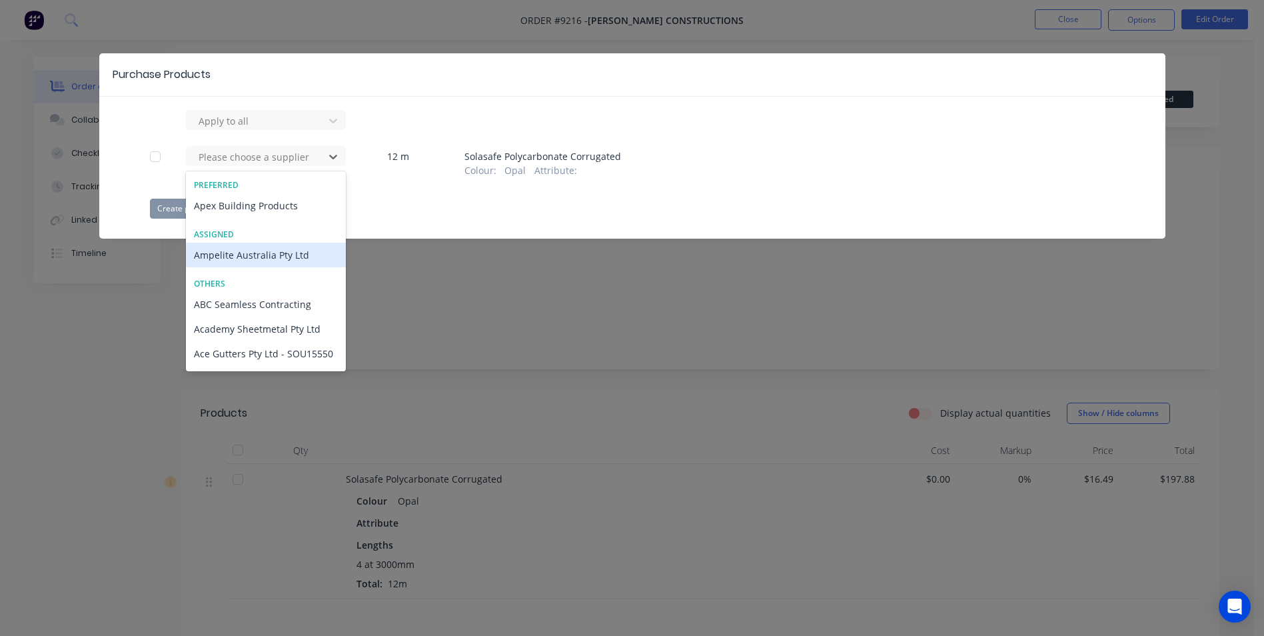
click at [227, 263] on div "Ampelite Australia Pty Ltd" at bounding box center [266, 255] width 160 height 25
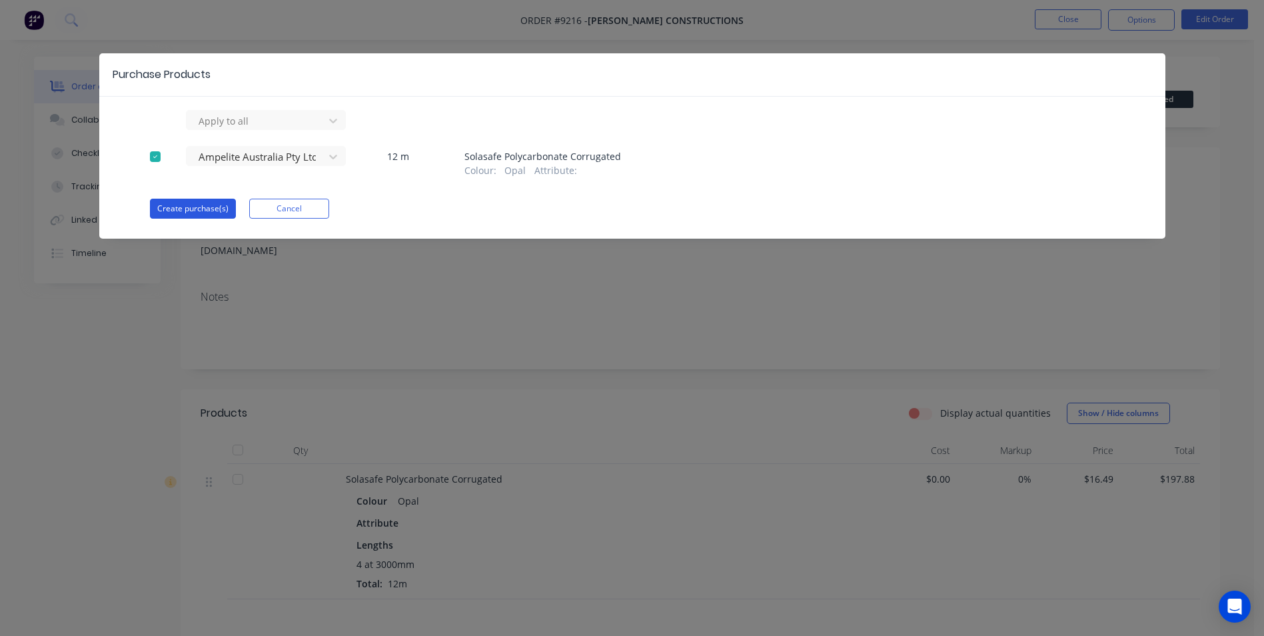
click at [201, 209] on button "Create purchase(s)" at bounding box center [193, 209] width 86 height 20
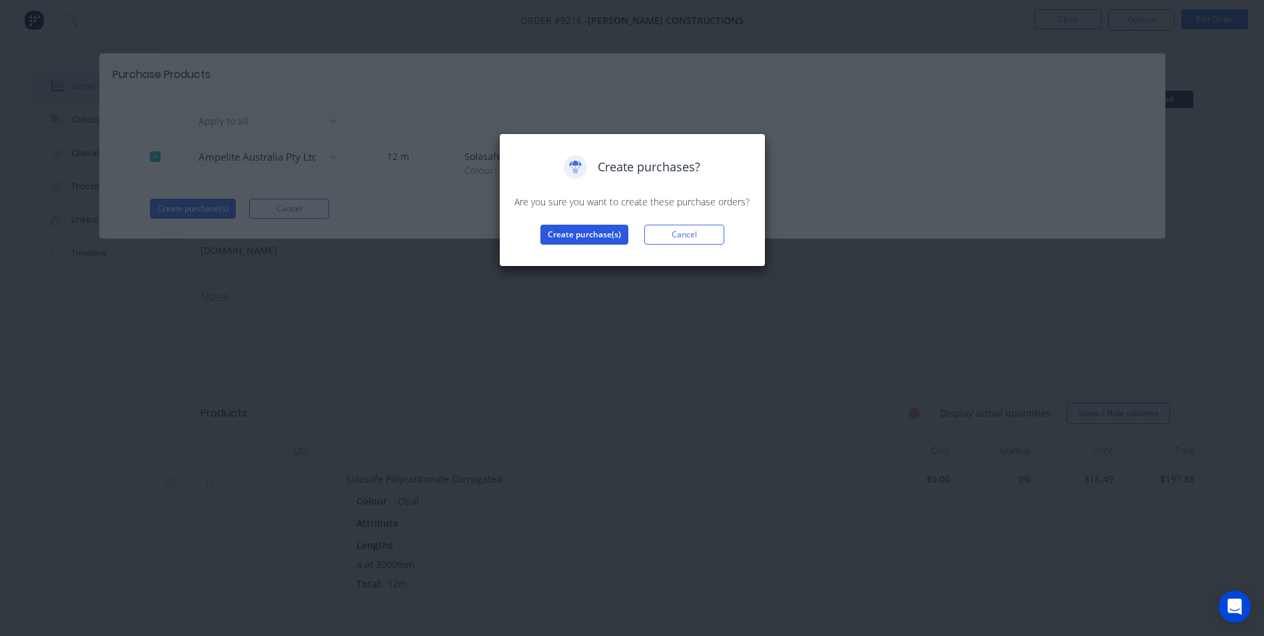
click at [573, 225] on button "Create purchase(s)" at bounding box center [585, 235] width 88 height 20
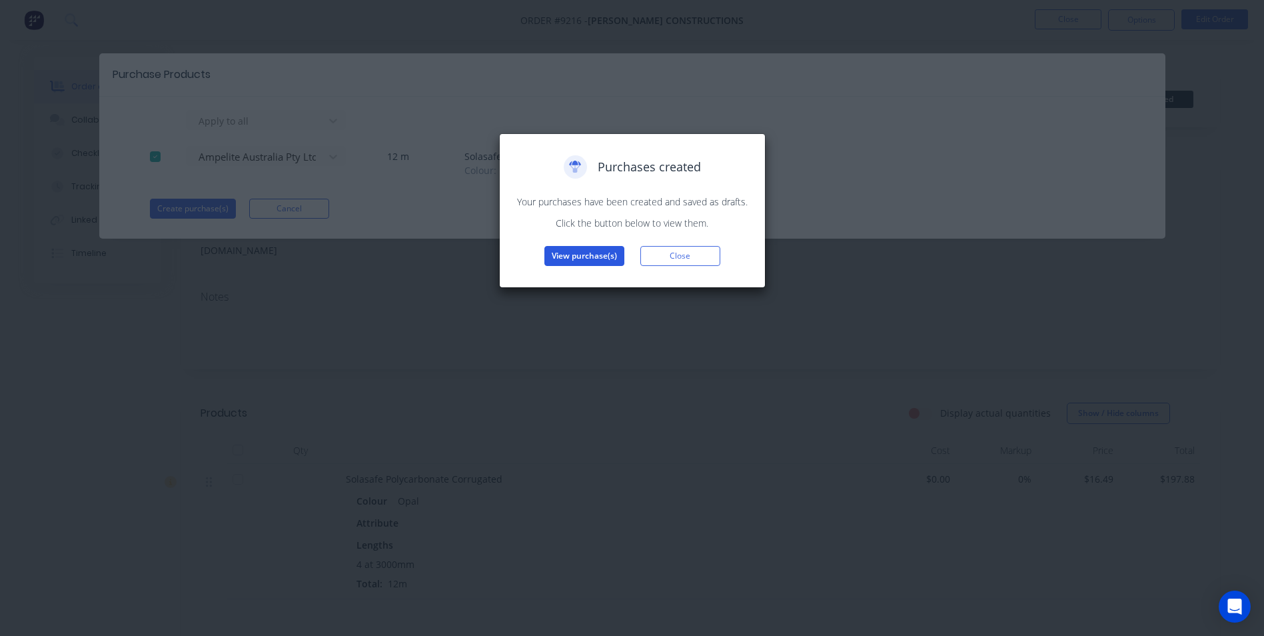
click at [583, 259] on button "View purchase(s)" at bounding box center [585, 256] width 80 height 20
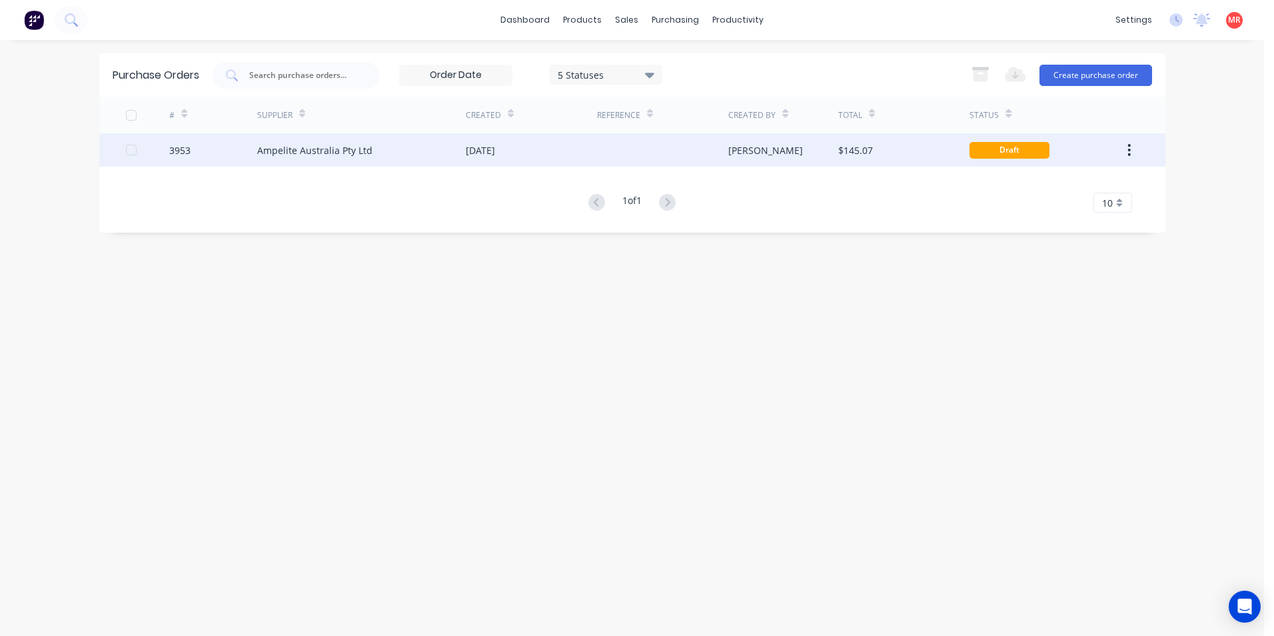
click at [763, 140] on div "[PERSON_NAME]" at bounding box center [784, 149] width 110 height 33
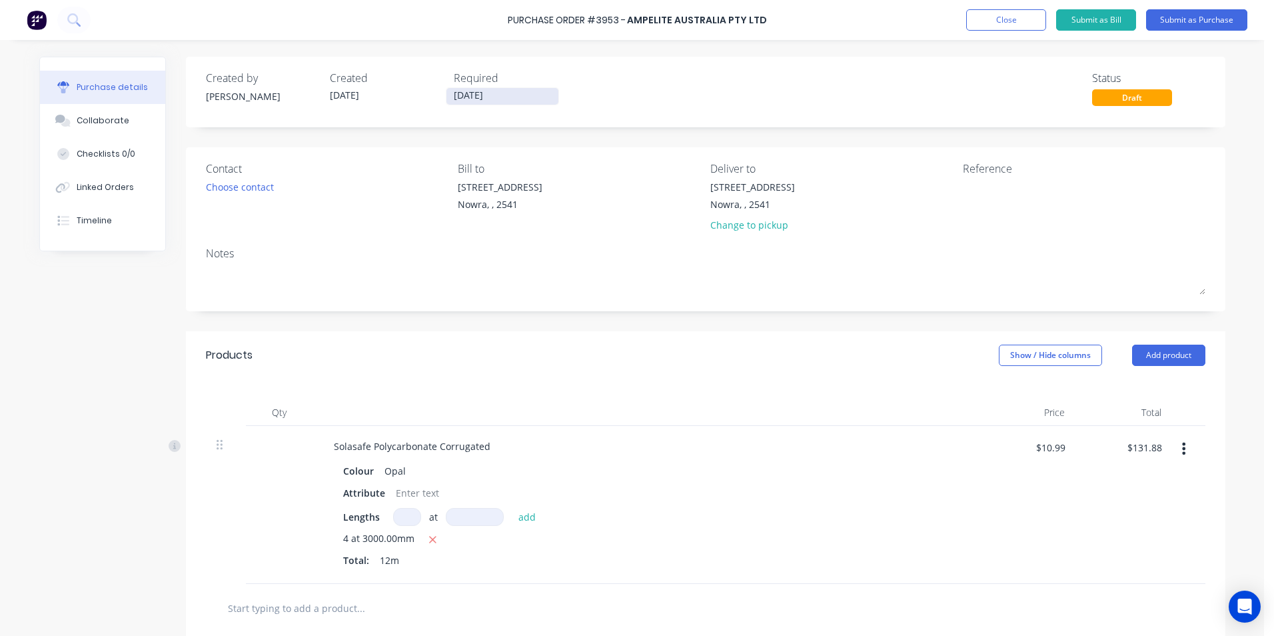
click at [499, 92] on input "10/08/25" at bounding box center [503, 96] width 112 height 17
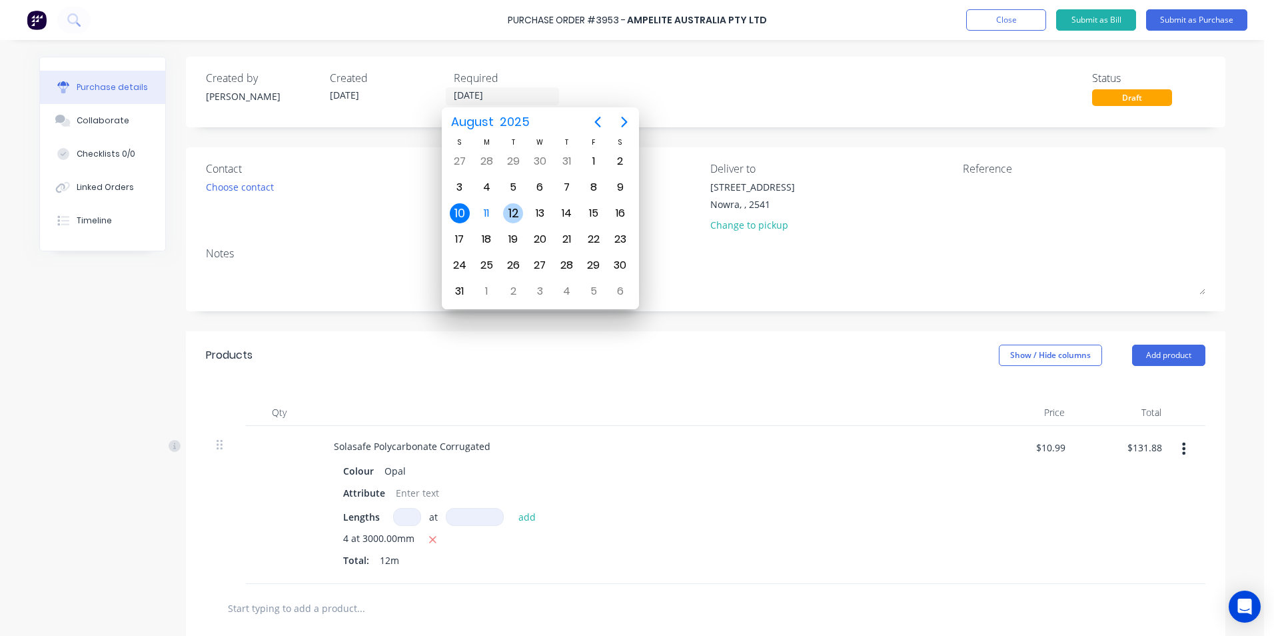
click at [507, 223] on div "12" at bounding box center [513, 213] width 27 height 25
type input "12/08/25"
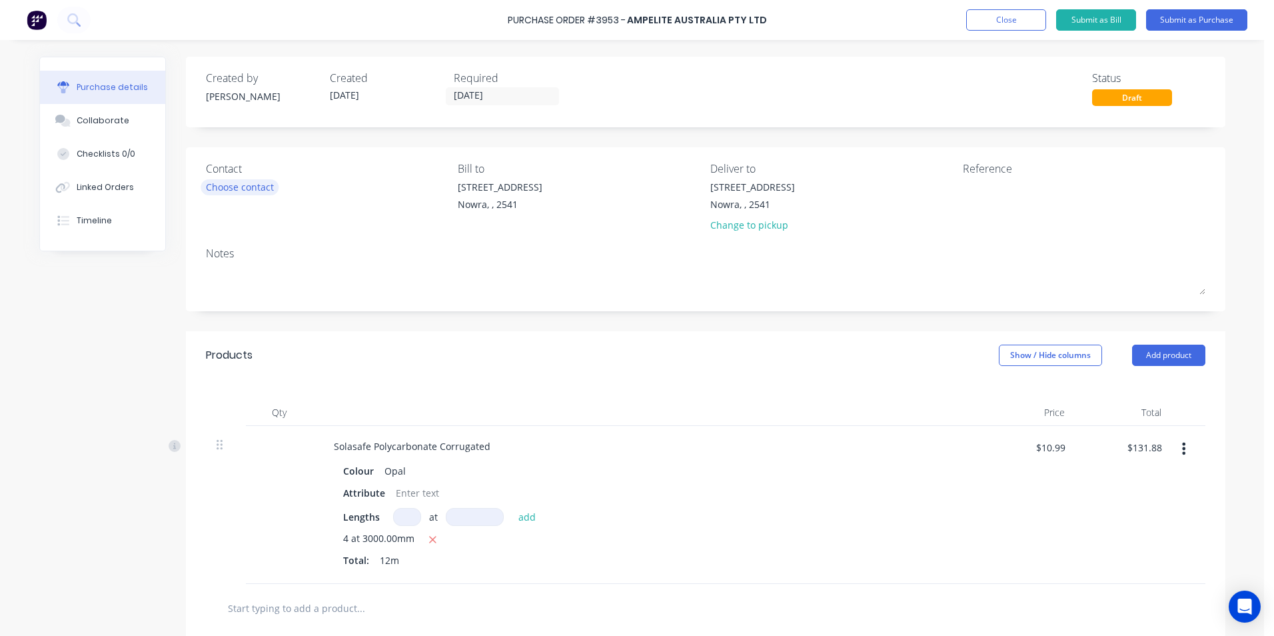
click at [238, 183] on div "Choose contact" at bounding box center [240, 187] width 68 height 14
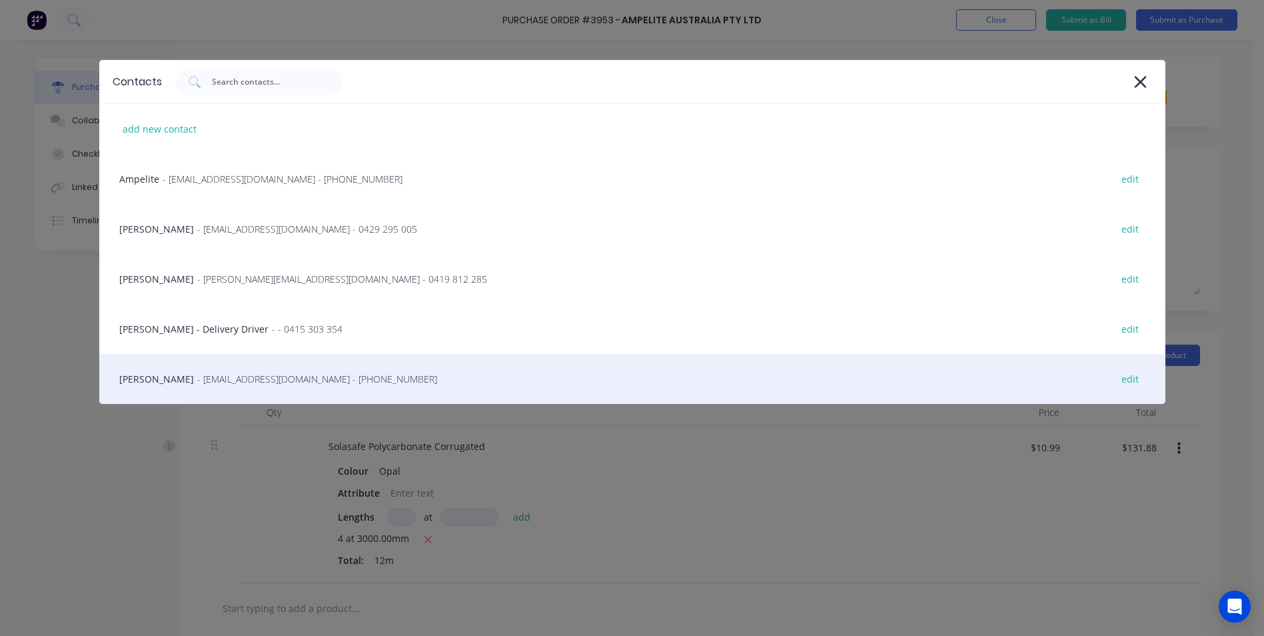
click at [189, 369] on div "Trevor - info@SCRS.net.au - (02) 4411 1090 edit" at bounding box center [632, 379] width 1066 height 50
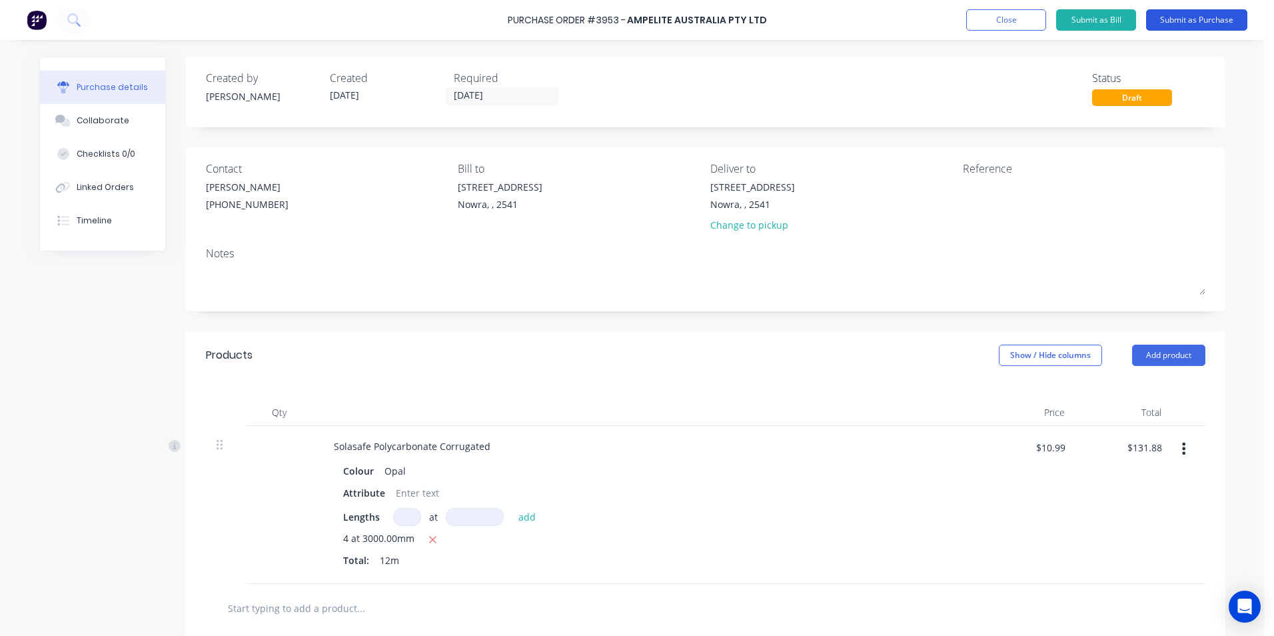
click at [1162, 21] on button "Submit as Purchase" at bounding box center [1196, 19] width 101 height 21
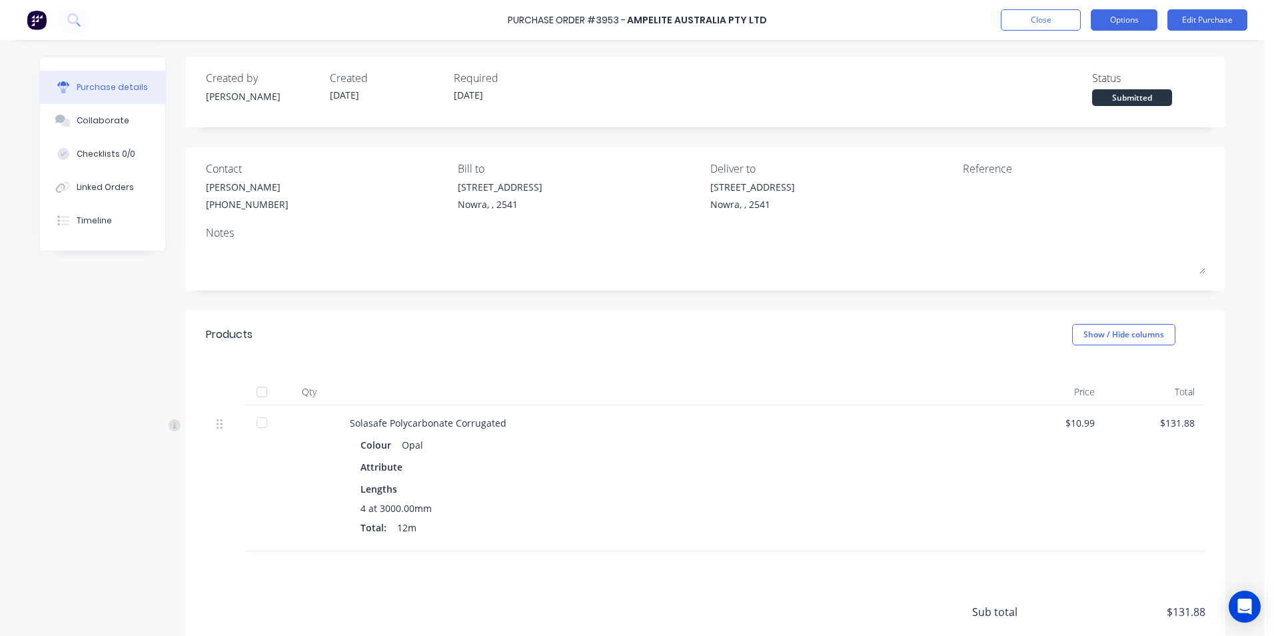
click at [1135, 23] on button "Options" at bounding box center [1124, 19] width 67 height 21
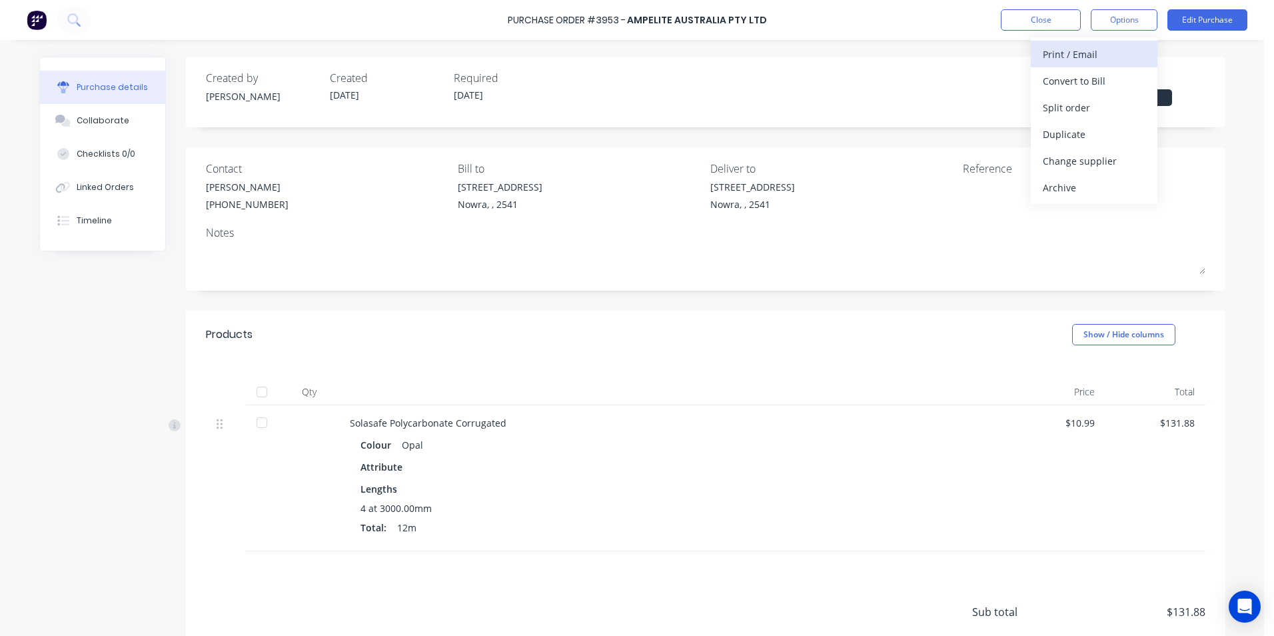
click at [1092, 54] on div "Print / Email" at bounding box center [1094, 54] width 103 height 19
click at [1088, 83] on div "With pricing" at bounding box center [1094, 80] width 103 height 19
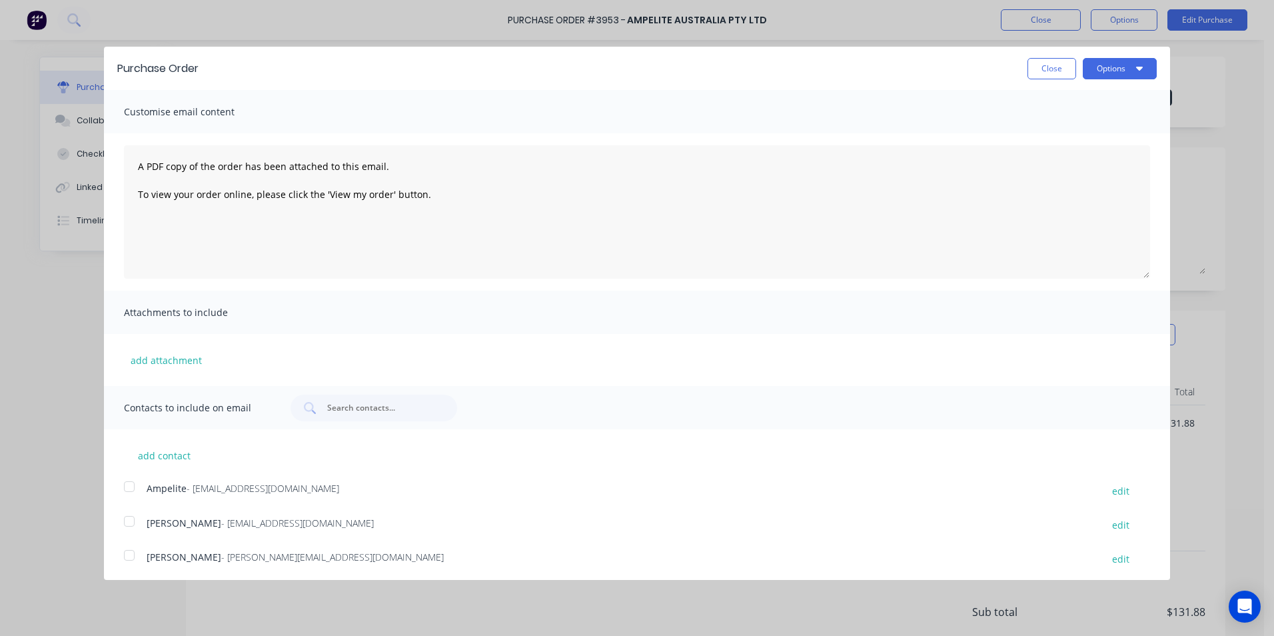
click at [131, 483] on div at bounding box center [129, 486] width 27 height 27
click at [1090, 67] on button "Options" at bounding box center [1120, 68] width 74 height 21
click at [1061, 131] on div "Email" at bounding box center [1093, 128] width 103 height 19
click at [1043, 69] on button "Close" at bounding box center [1052, 68] width 49 height 21
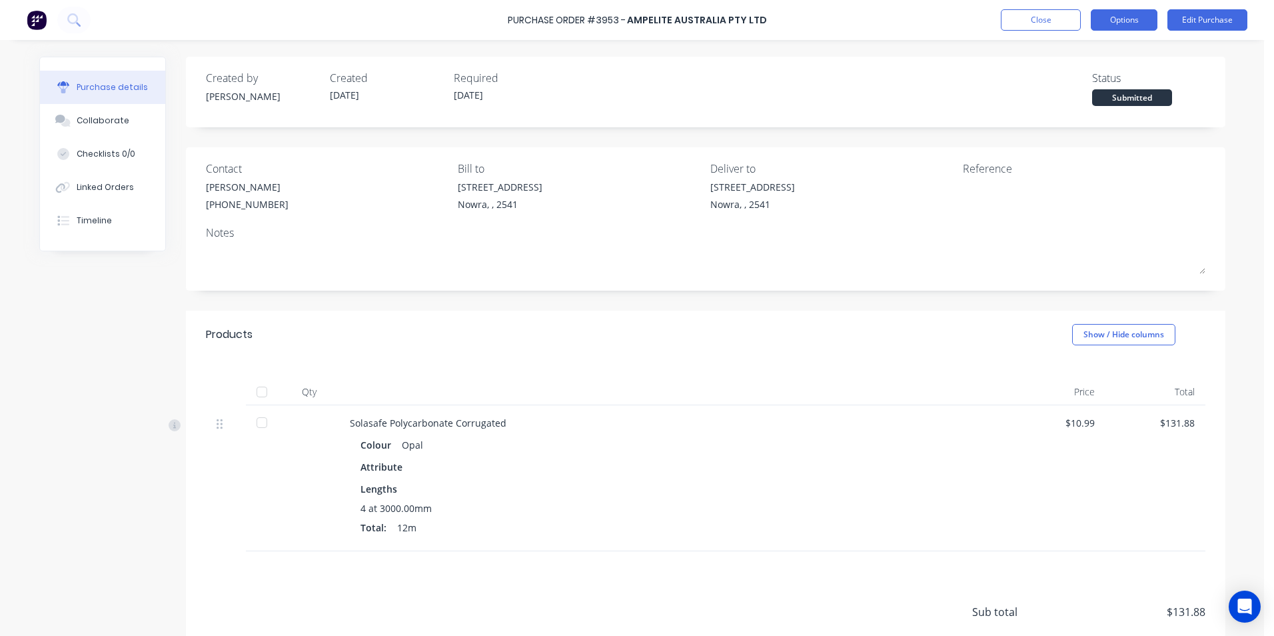
click at [1107, 28] on button "Options" at bounding box center [1124, 19] width 67 height 21
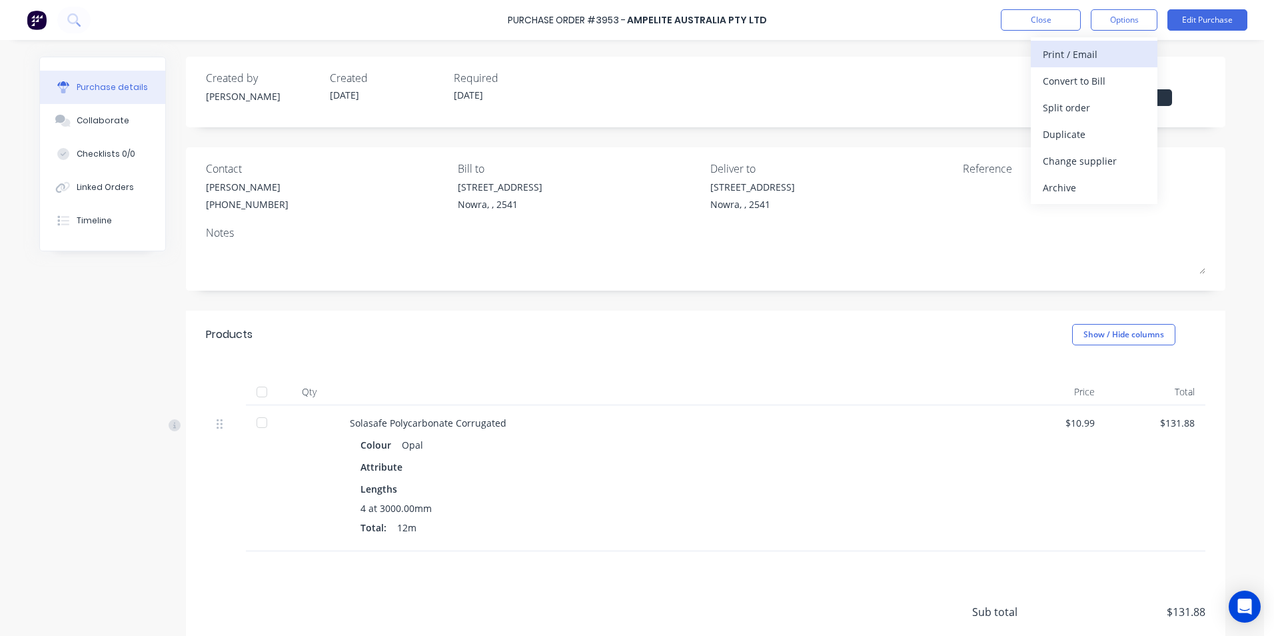
click at [1096, 56] on div "Print / Email" at bounding box center [1094, 54] width 103 height 19
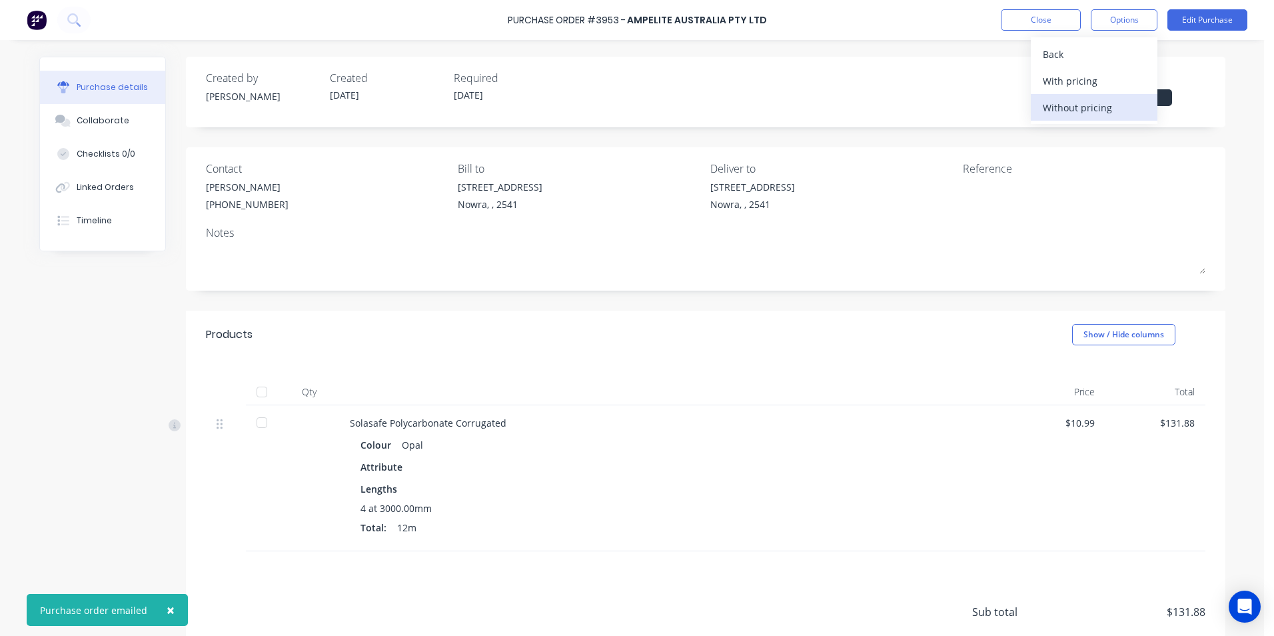
click at [1091, 97] on button "Without pricing" at bounding box center [1094, 107] width 127 height 27
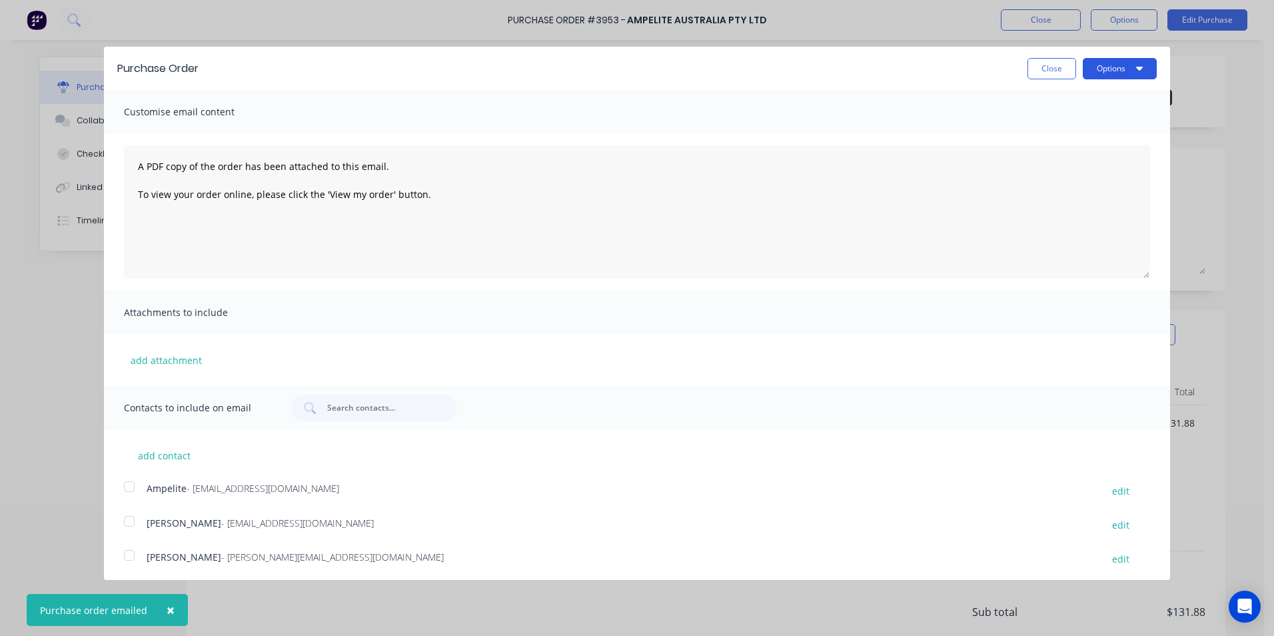
click at [1099, 69] on button "Options" at bounding box center [1120, 68] width 74 height 21
click at [1081, 100] on div "Print" at bounding box center [1093, 102] width 103 height 19
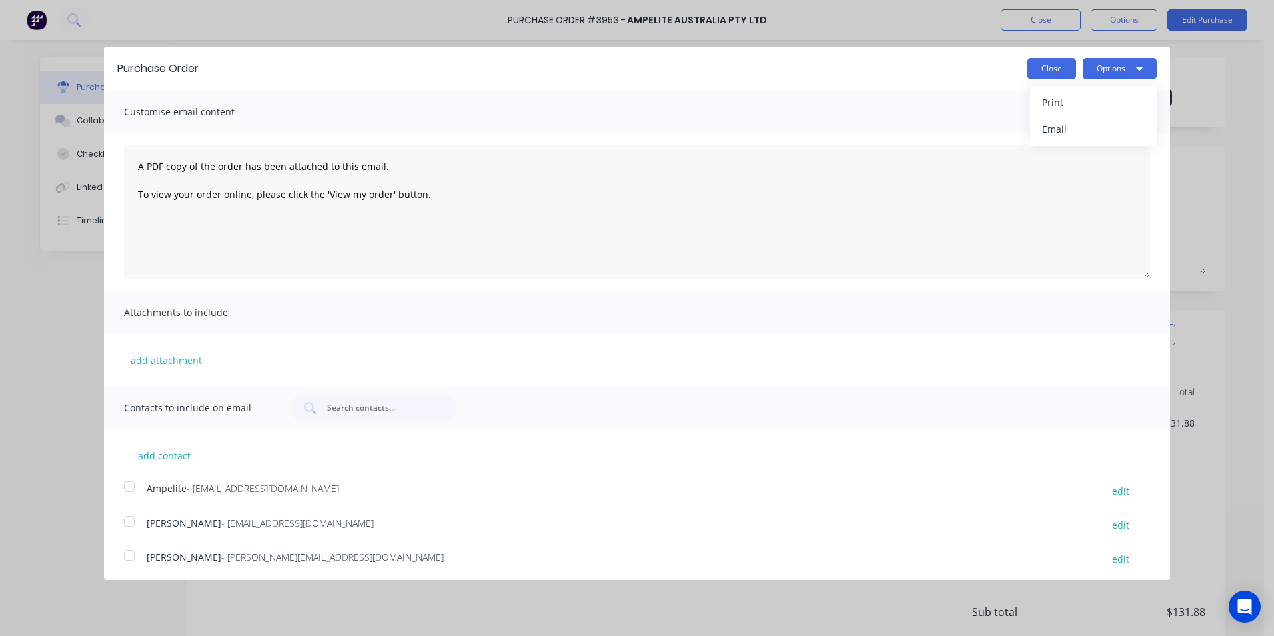
click at [1038, 60] on button "Close" at bounding box center [1052, 68] width 49 height 21
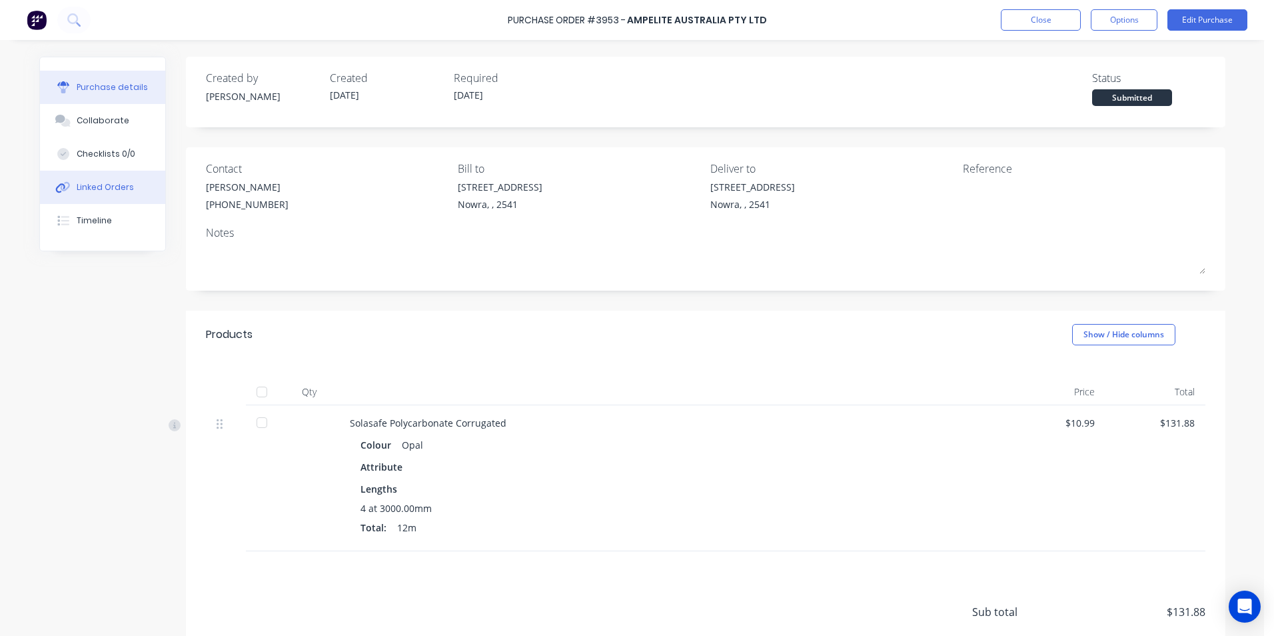
click at [111, 193] on div "Linked Orders" at bounding box center [105, 187] width 57 height 12
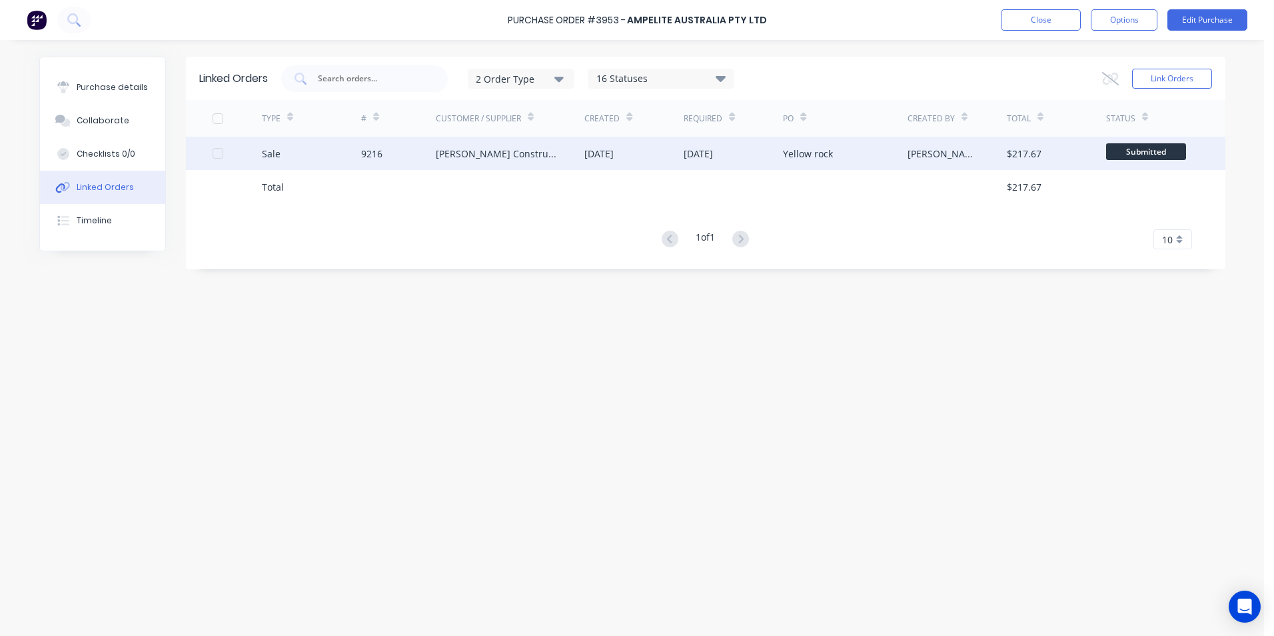
click at [512, 153] on div "[PERSON_NAME] Constructions" at bounding box center [497, 154] width 123 height 14
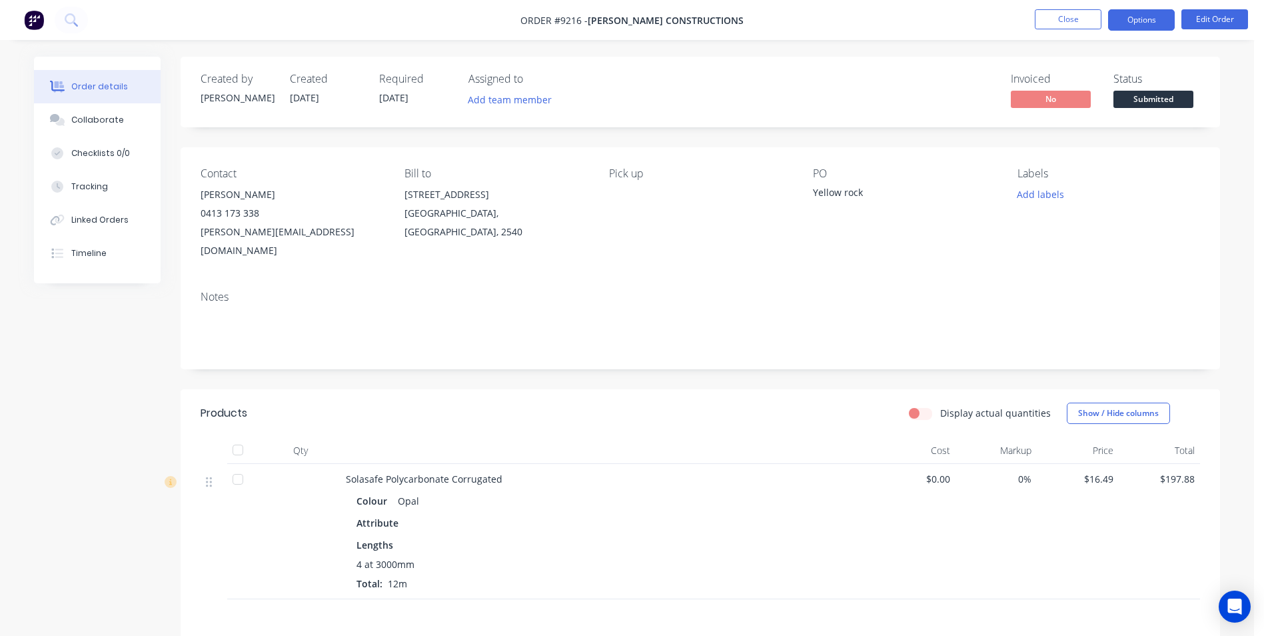
click at [1132, 26] on button "Options" at bounding box center [1141, 19] width 67 height 21
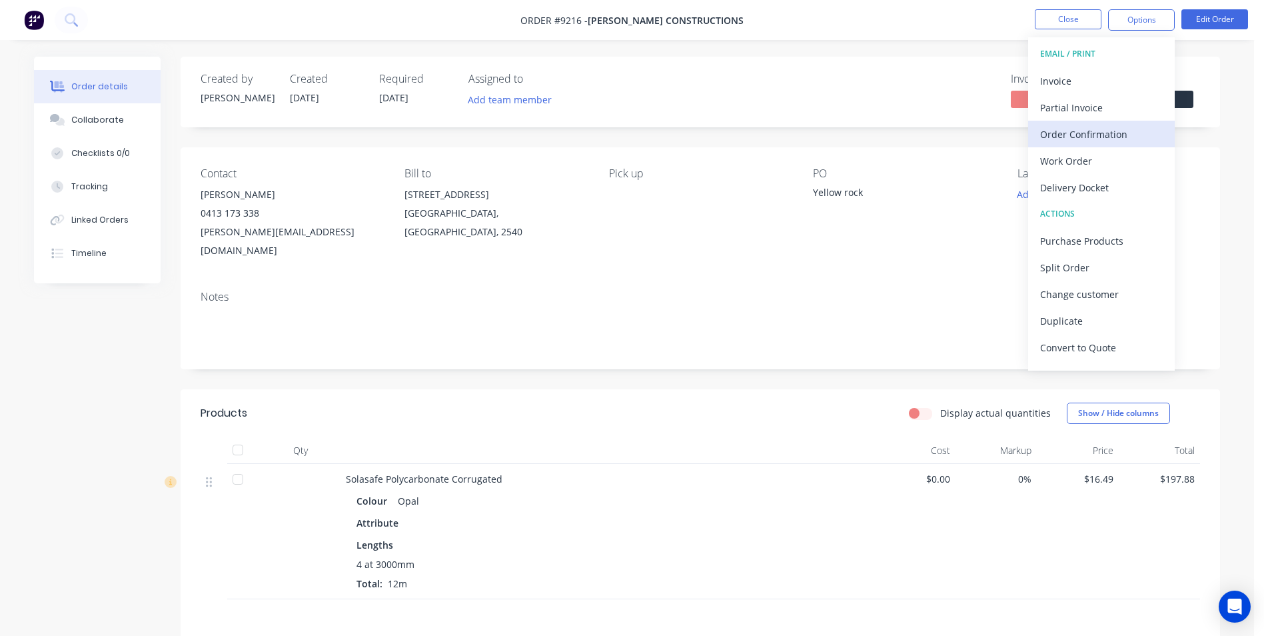
click at [1072, 131] on div "Order Confirmation" at bounding box center [1101, 134] width 123 height 19
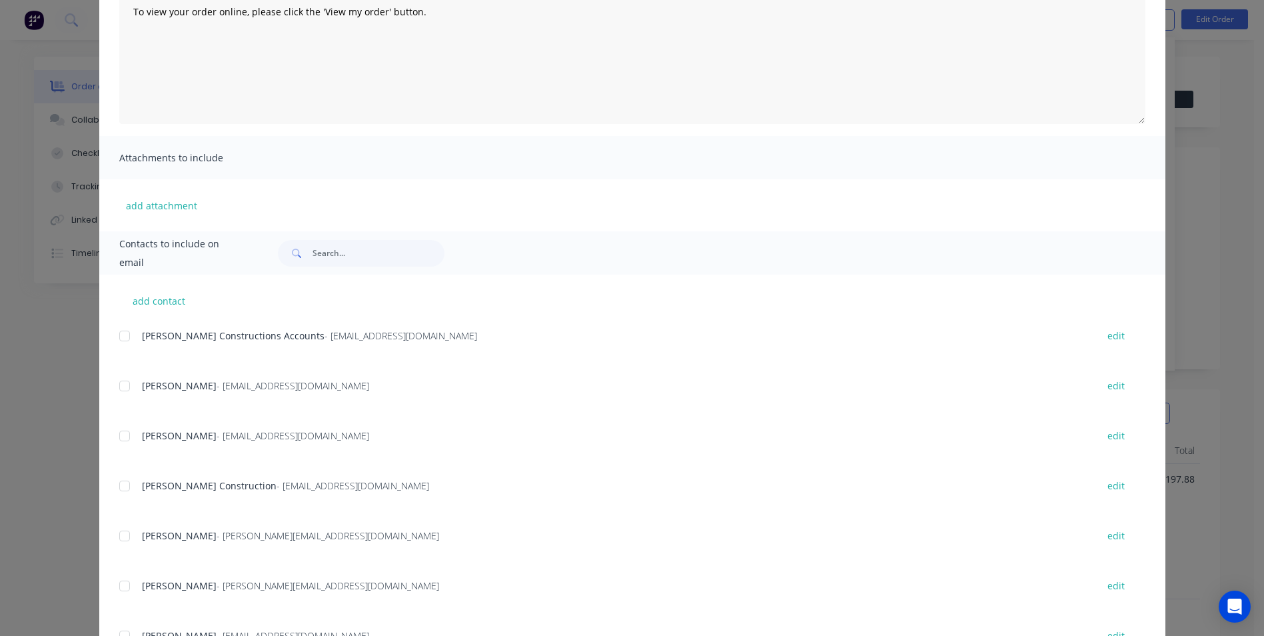
scroll to position [189, 0]
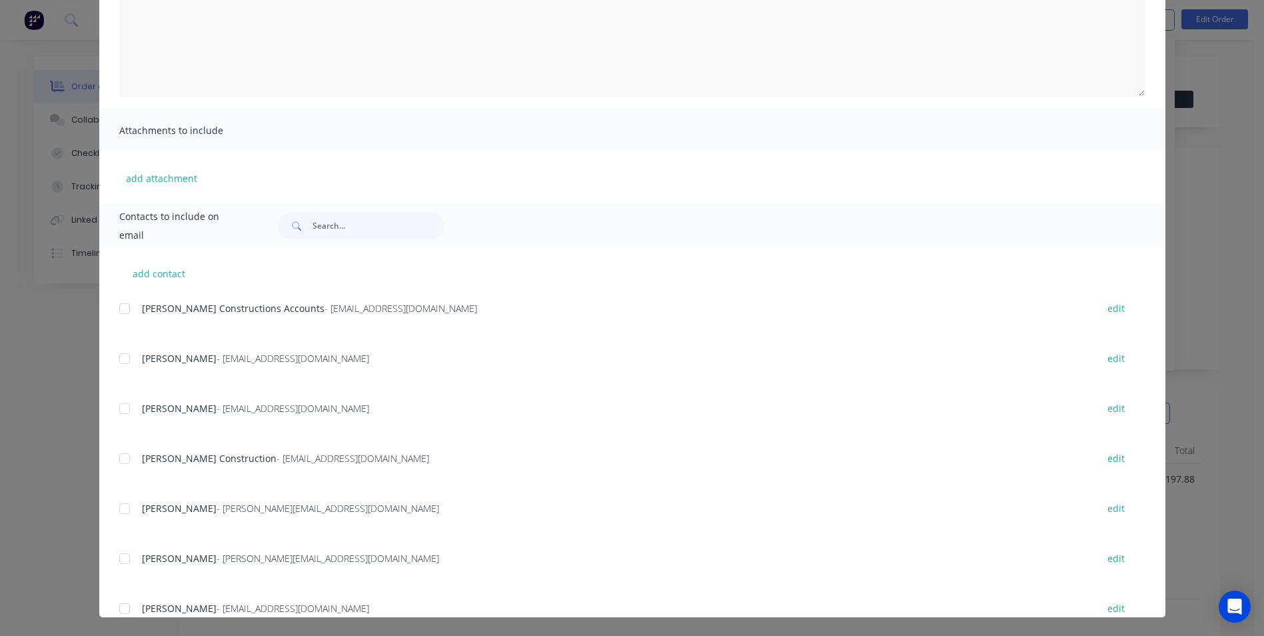
click at [113, 507] on div "add contact Hobbs Constructions Accounts - Accounts@hobbsconstructions.com.au e…" at bounding box center [632, 432] width 1066 height 370
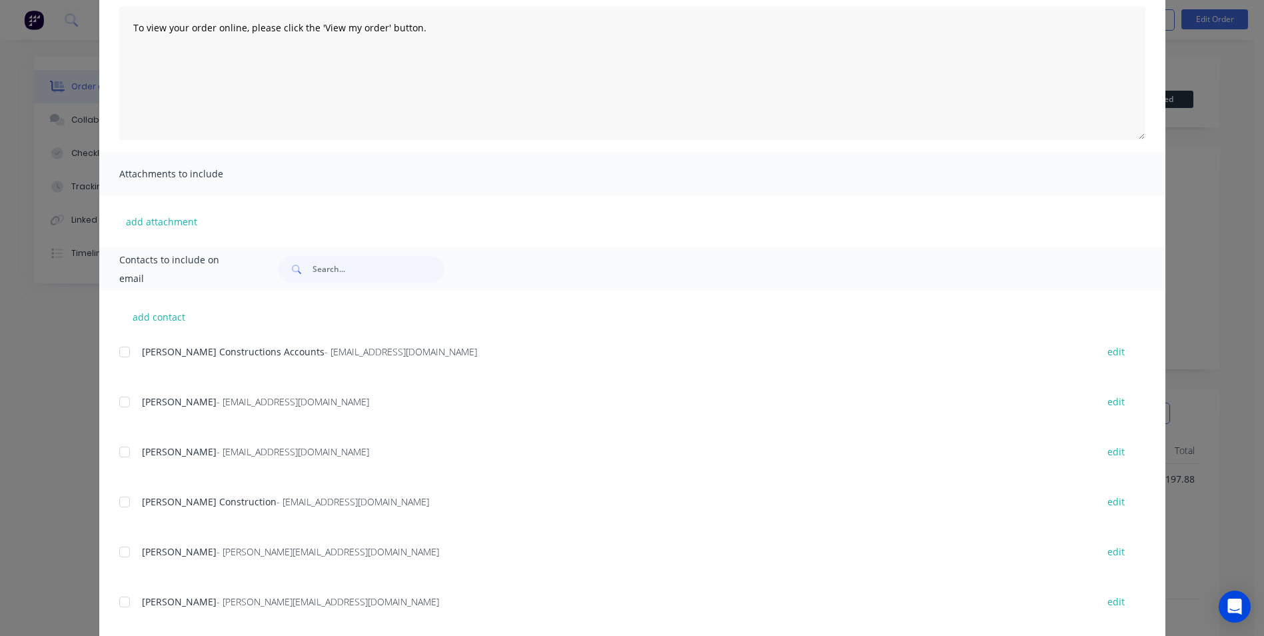
scroll to position [122, 0]
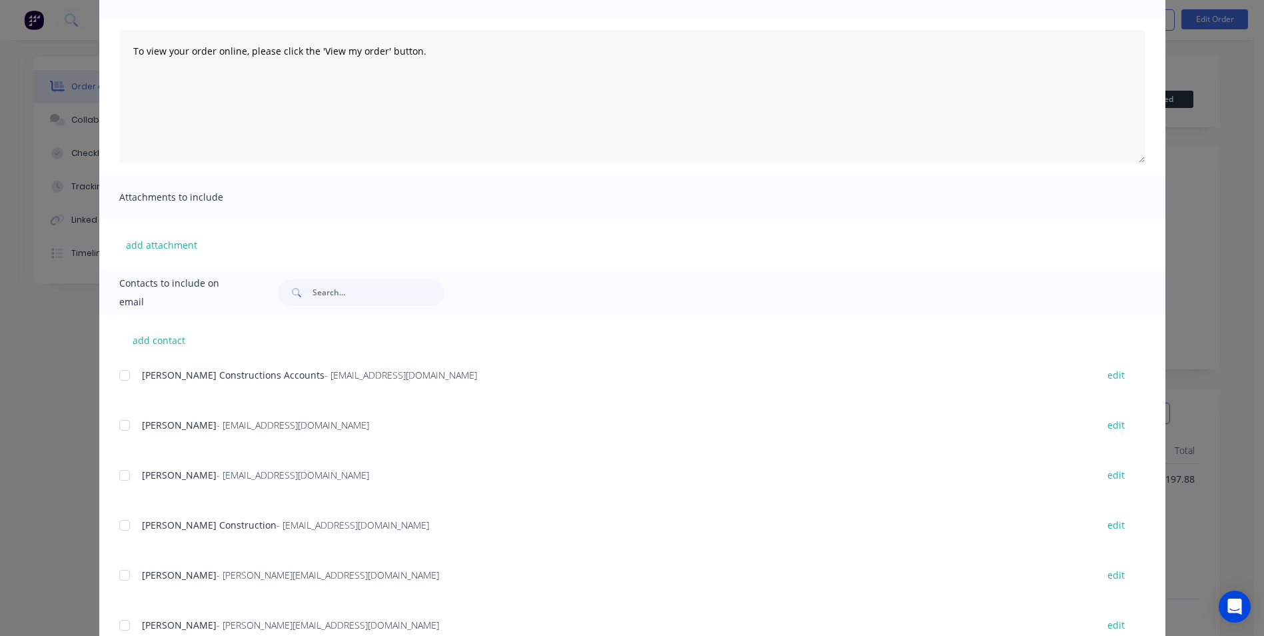
click at [121, 579] on div at bounding box center [124, 575] width 27 height 27
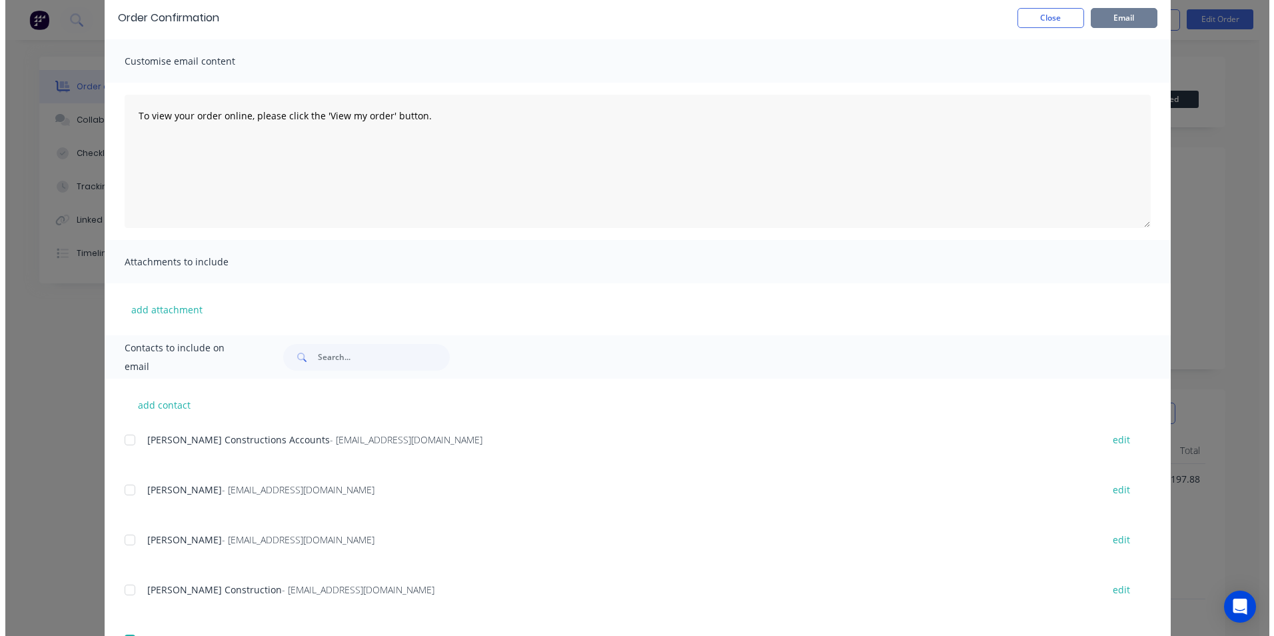
scroll to position [0, 0]
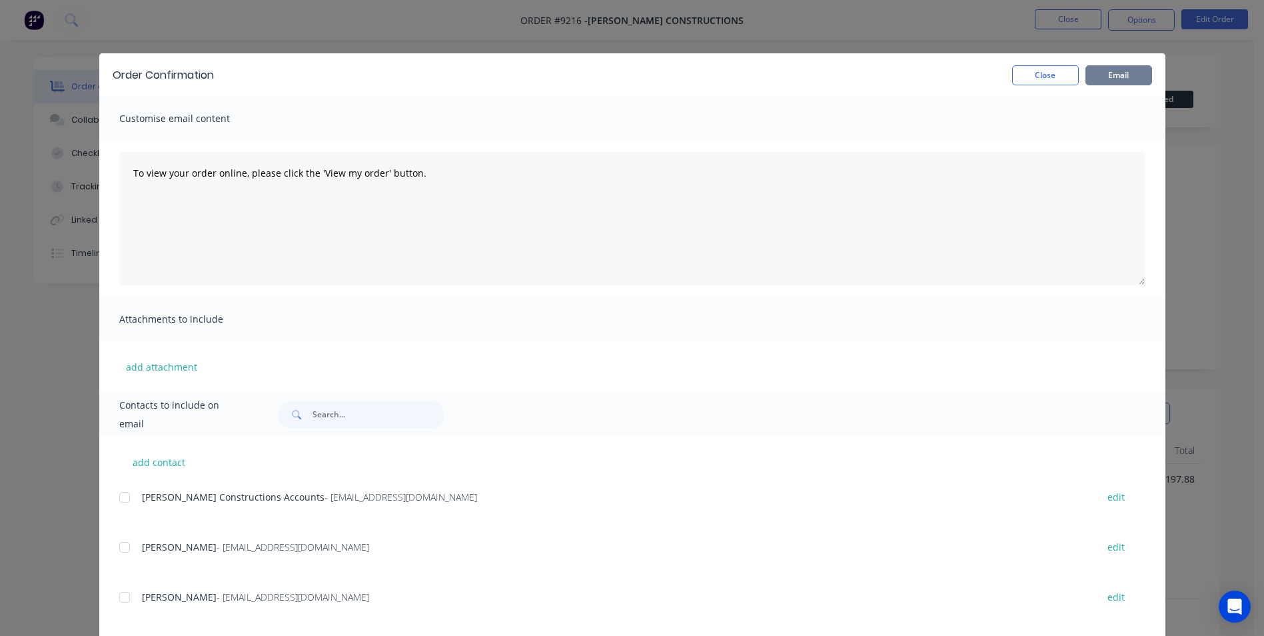
click at [1092, 74] on button "Email" at bounding box center [1119, 75] width 67 height 20
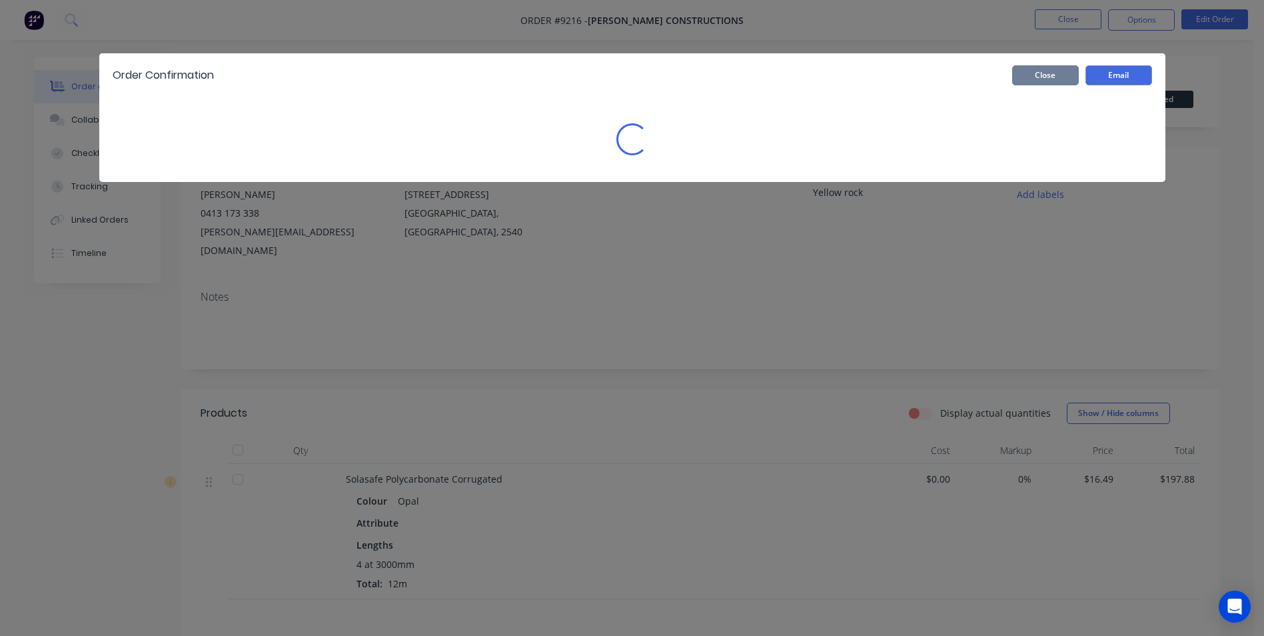
click at [1056, 70] on button "Close" at bounding box center [1045, 75] width 67 height 20
click at [1056, 70] on div "Created by Matt Created 11/08/25 Required 12/08/25 Assigned to Add team member …" at bounding box center [701, 92] width 1040 height 71
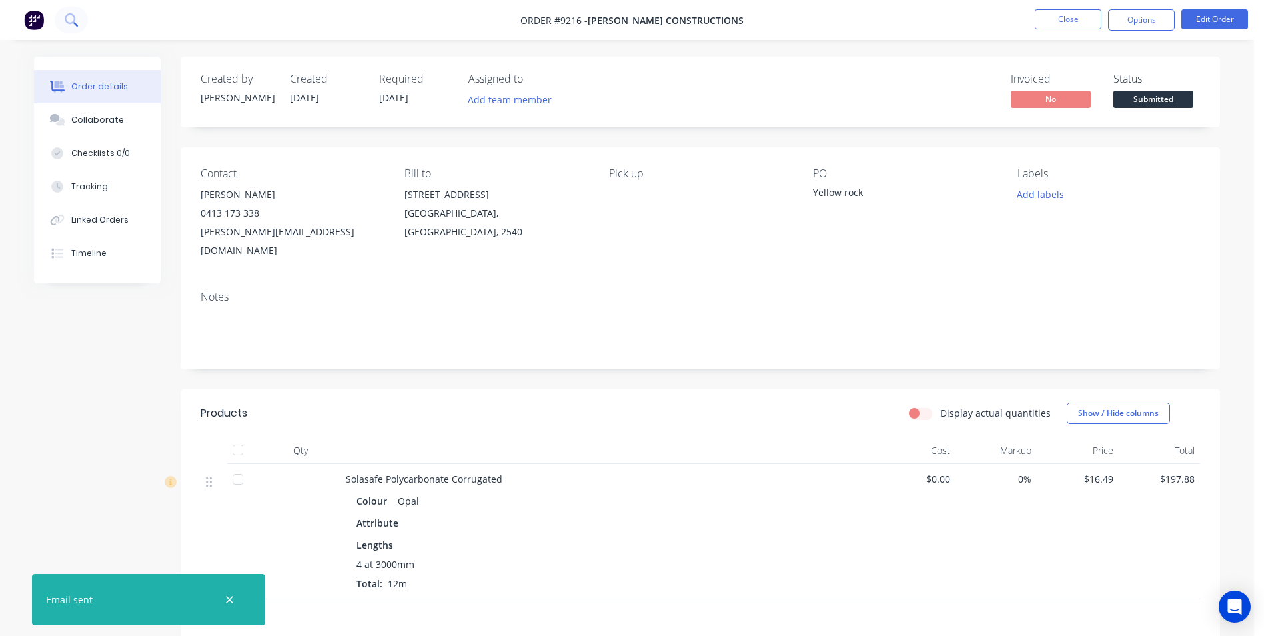
click at [67, 25] on icon at bounding box center [71, 19] width 13 height 13
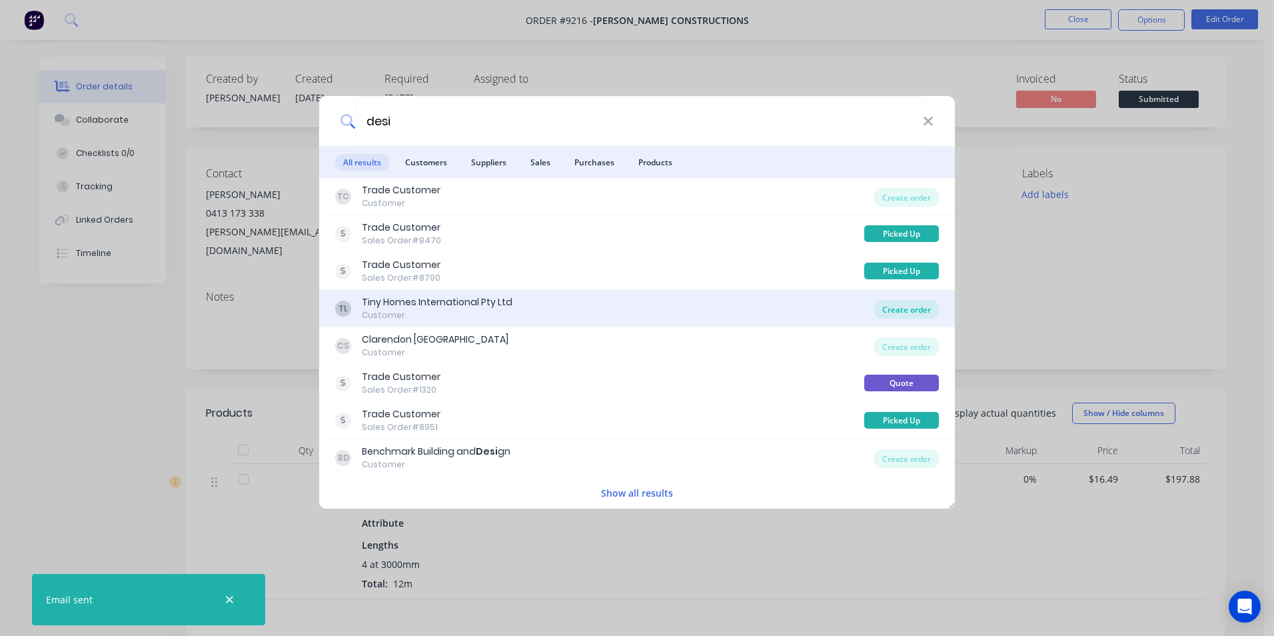
type input "desi"
click at [899, 314] on div "Create order" at bounding box center [907, 309] width 65 height 19
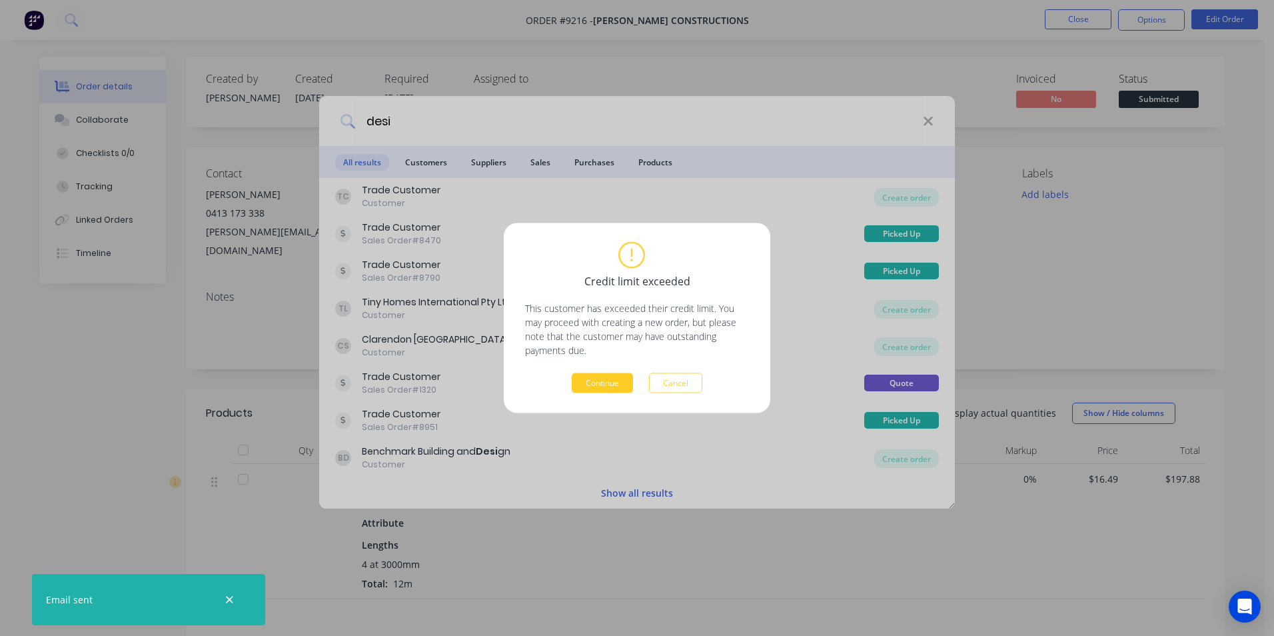
click at [608, 378] on button "Continue" at bounding box center [602, 383] width 61 height 20
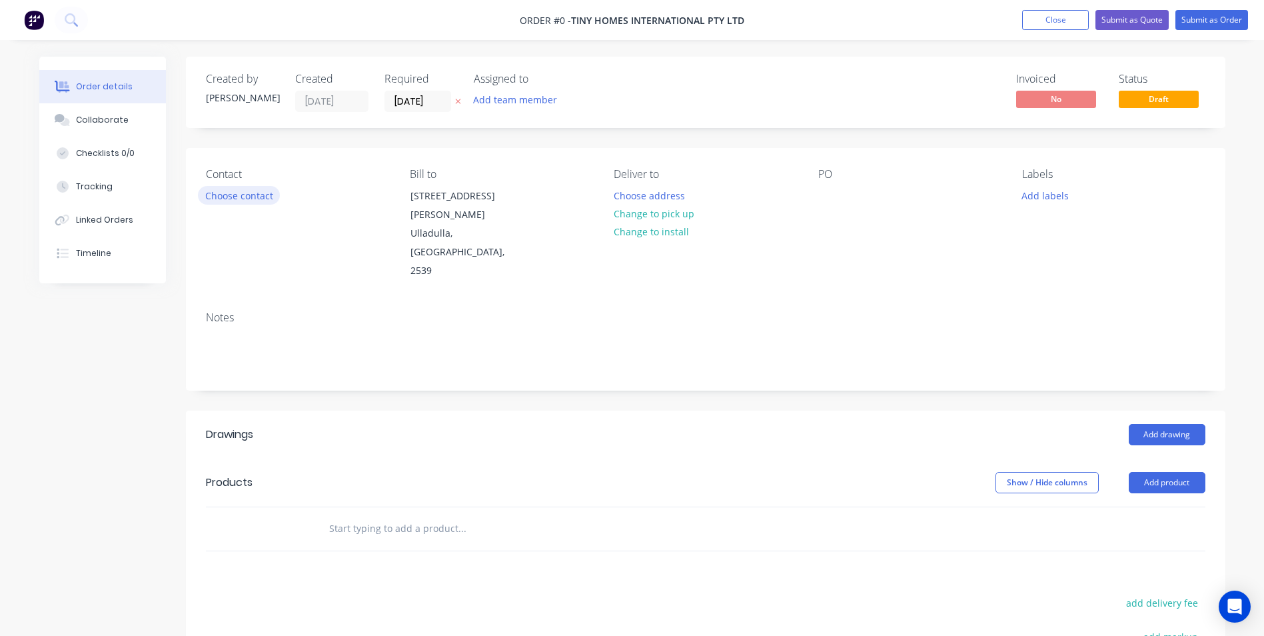
click at [241, 196] on button "Choose contact" at bounding box center [239, 195] width 82 height 18
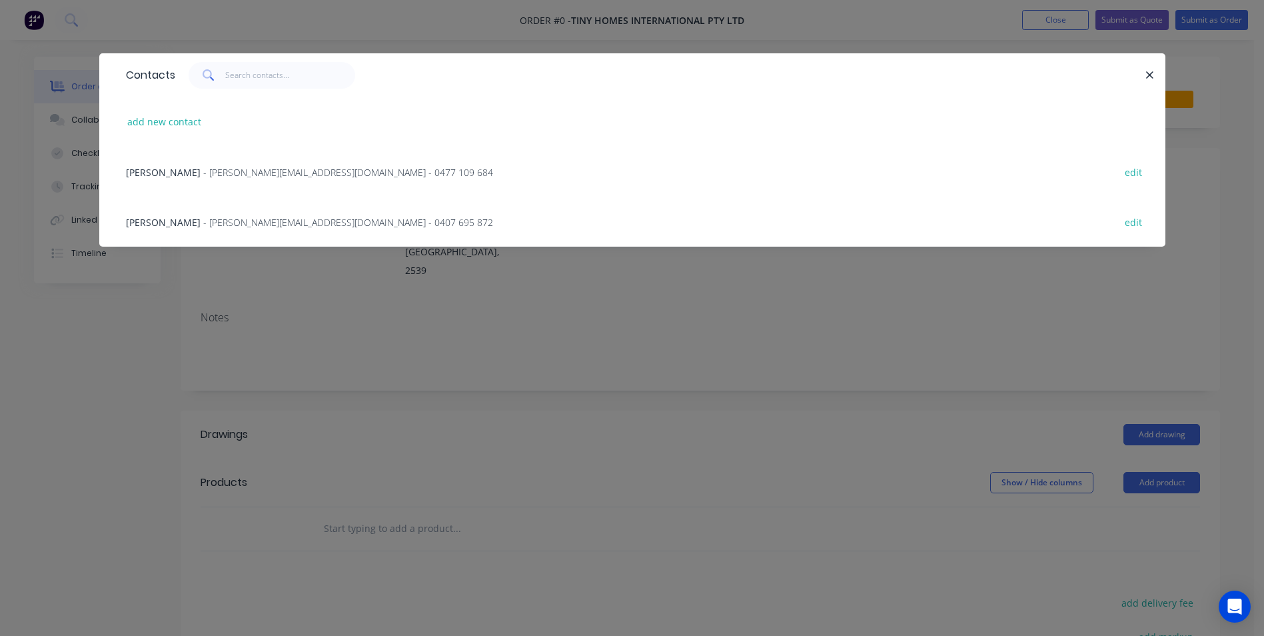
click at [211, 171] on span "- [PERSON_NAME][EMAIL_ADDRESS][DOMAIN_NAME] - 0477 109 684" at bounding box center [348, 172] width 290 height 13
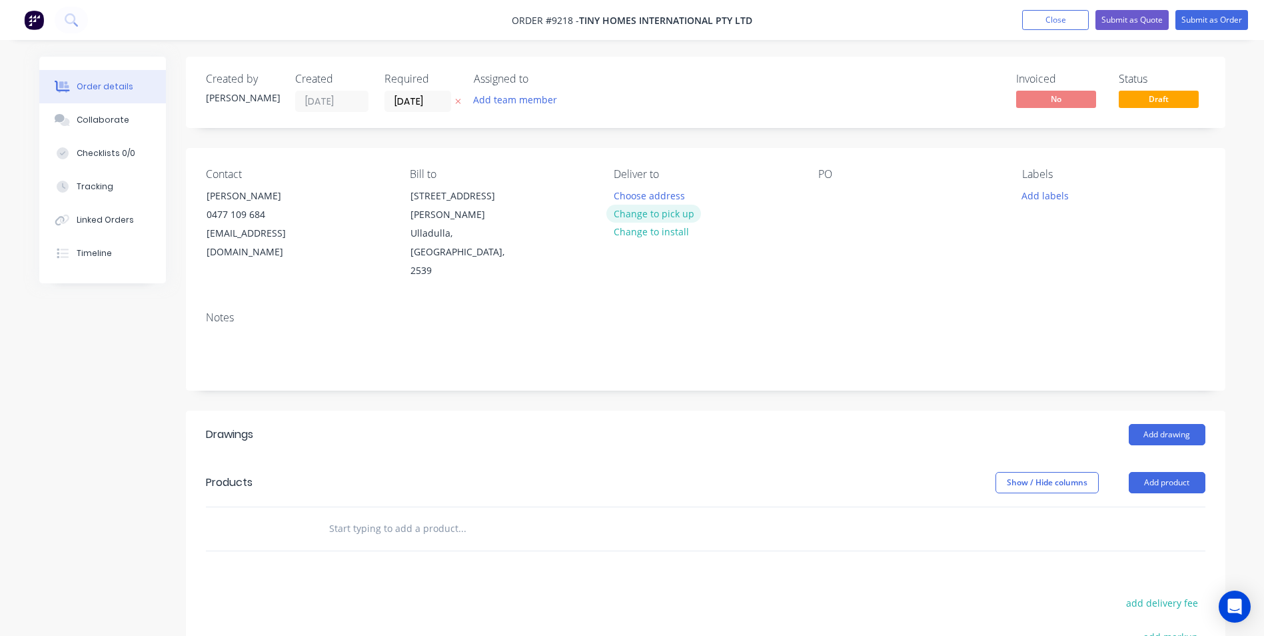
click at [671, 211] on button "Change to pick up" at bounding box center [654, 214] width 95 height 18
click at [660, 208] on button "Change to delivery" at bounding box center [655, 214] width 97 height 18
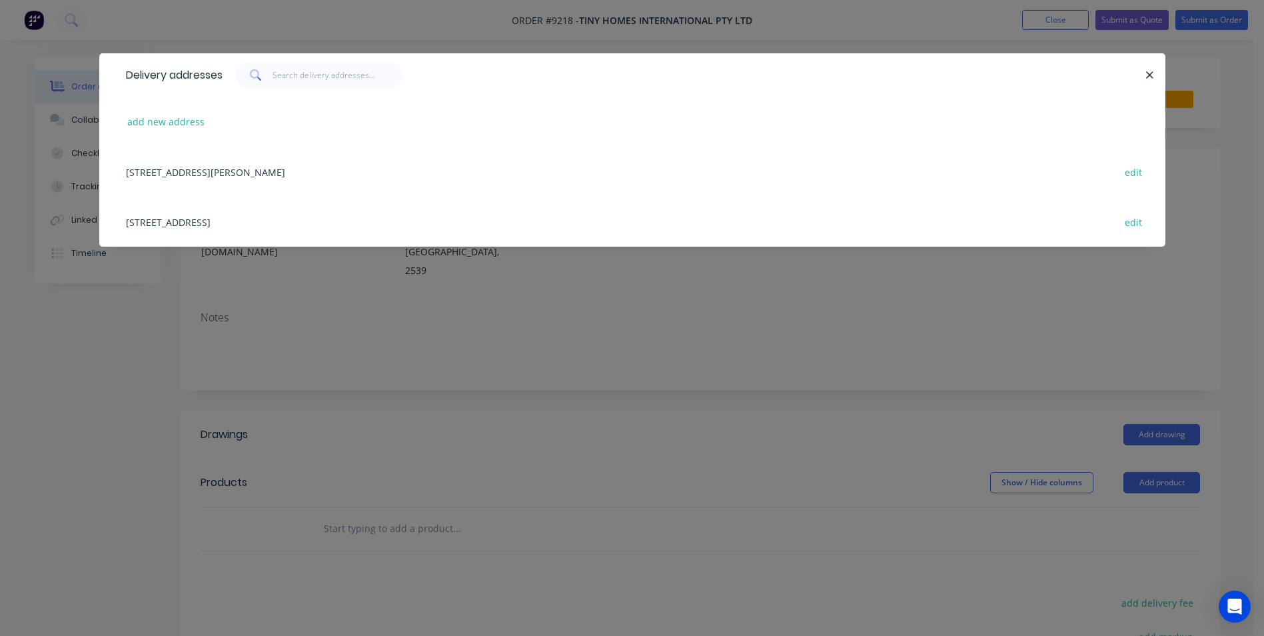
click at [239, 179] on div "[STREET_ADDRESS][PERSON_NAME] edit" at bounding box center [632, 172] width 1026 height 50
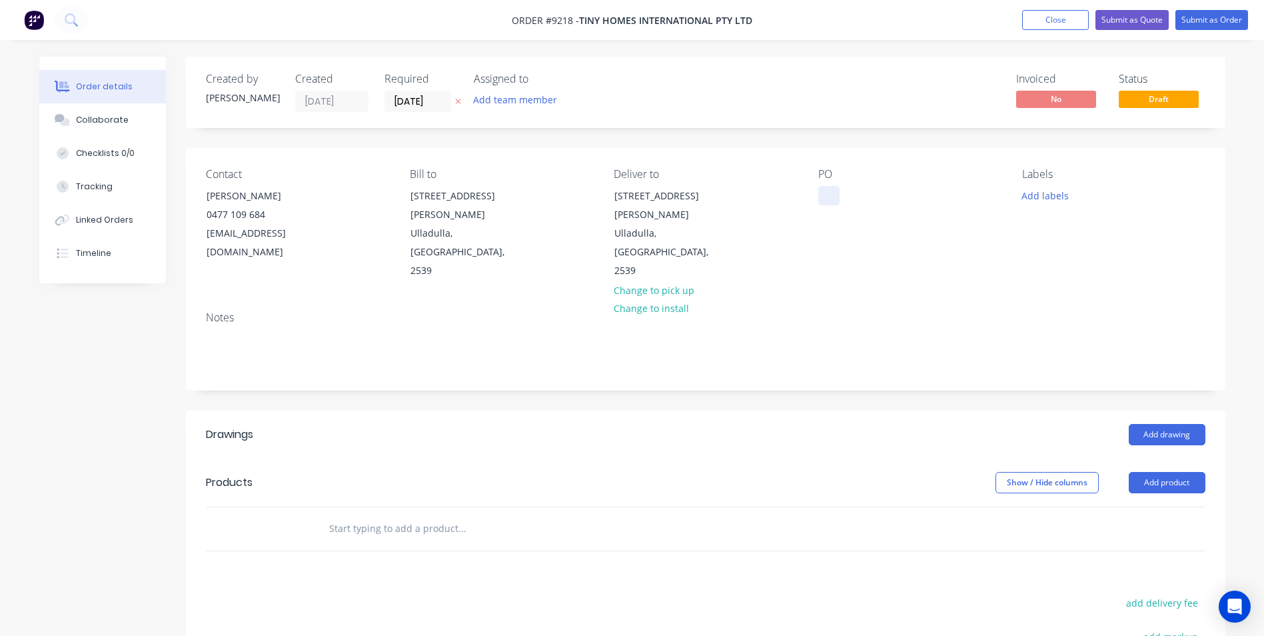
click at [833, 192] on div at bounding box center [829, 195] width 21 height 19
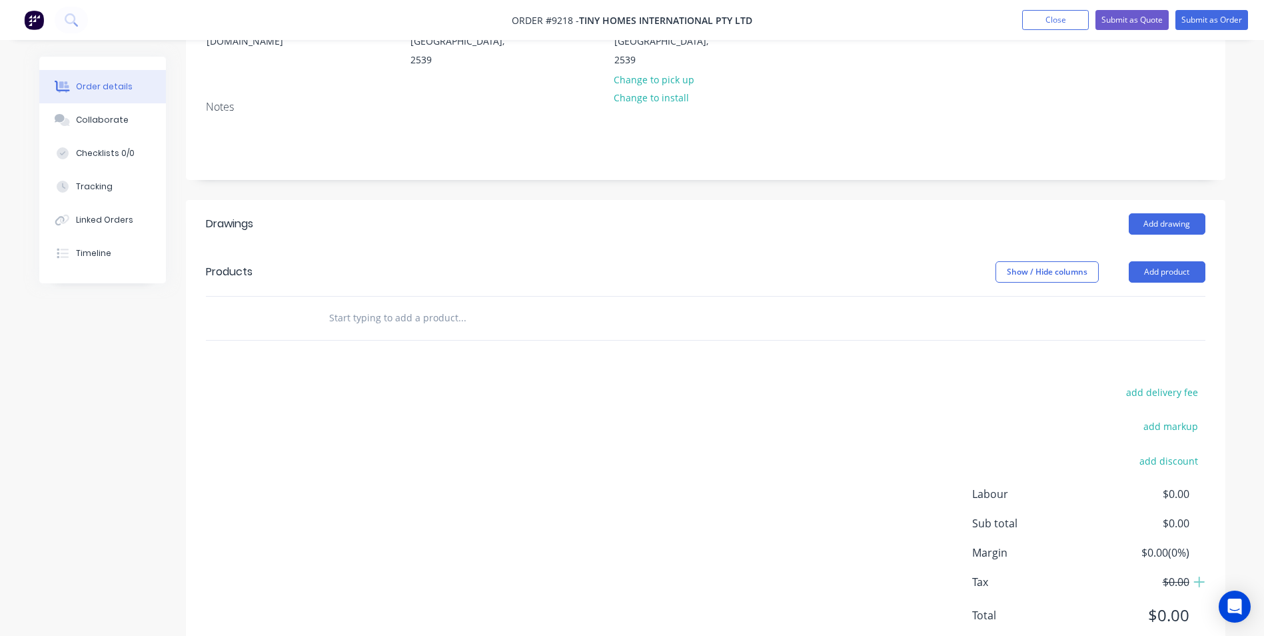
scroll to position [218, 0]
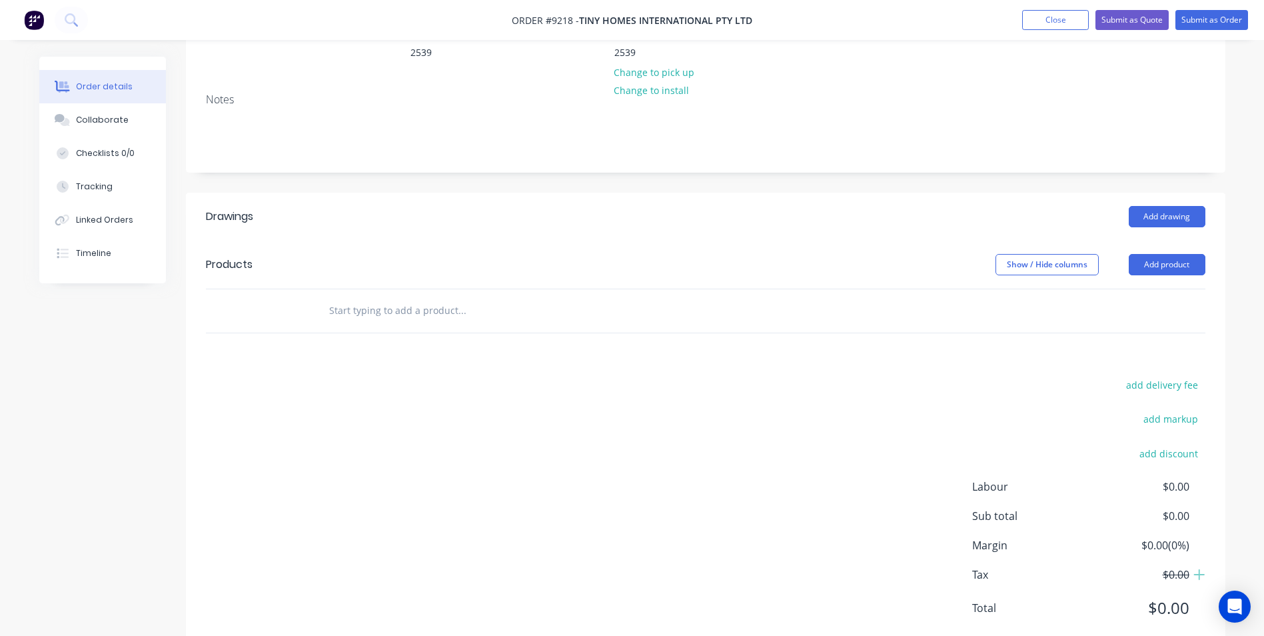
click at [383, 297] on input "text" at bounding box center [462, 310] width 267 height 27
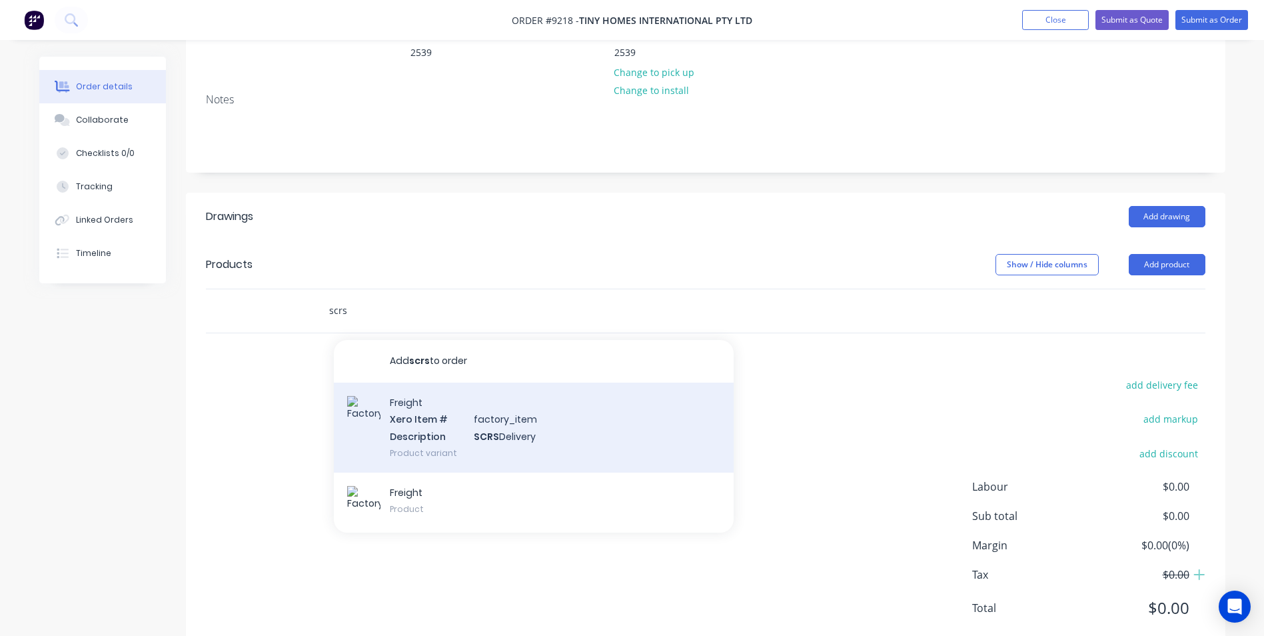
type input "scrs"
click at [396, 387] on div "Freight Xero Item # factory_item Description SCRS Delivery Product variant" at bounding box center [534, 428] width 400 height 90
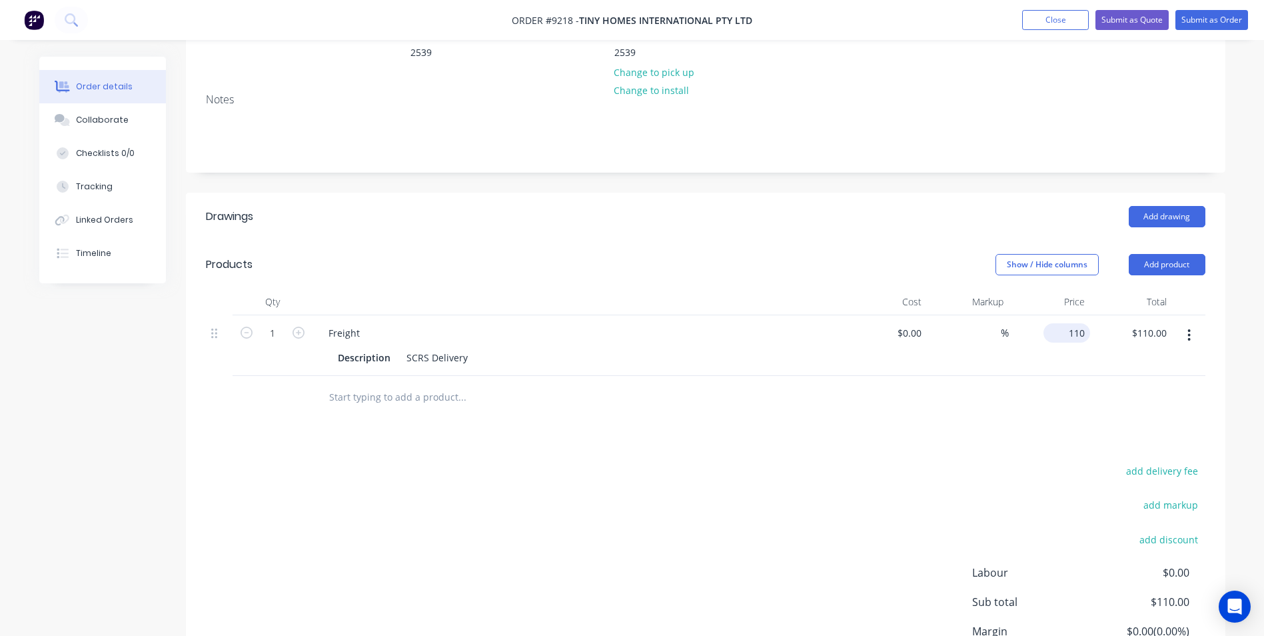
click at [1072, 323] on input "110" at bounding box center [1069, 332] width 41 height 19
type input "$50.00"
click at [889, 391] on div "Drawings Add drawing Products Show / Hide columns Add product Qty Cost Markup P…" at bounding box center [706, 466] width 1040 height 547
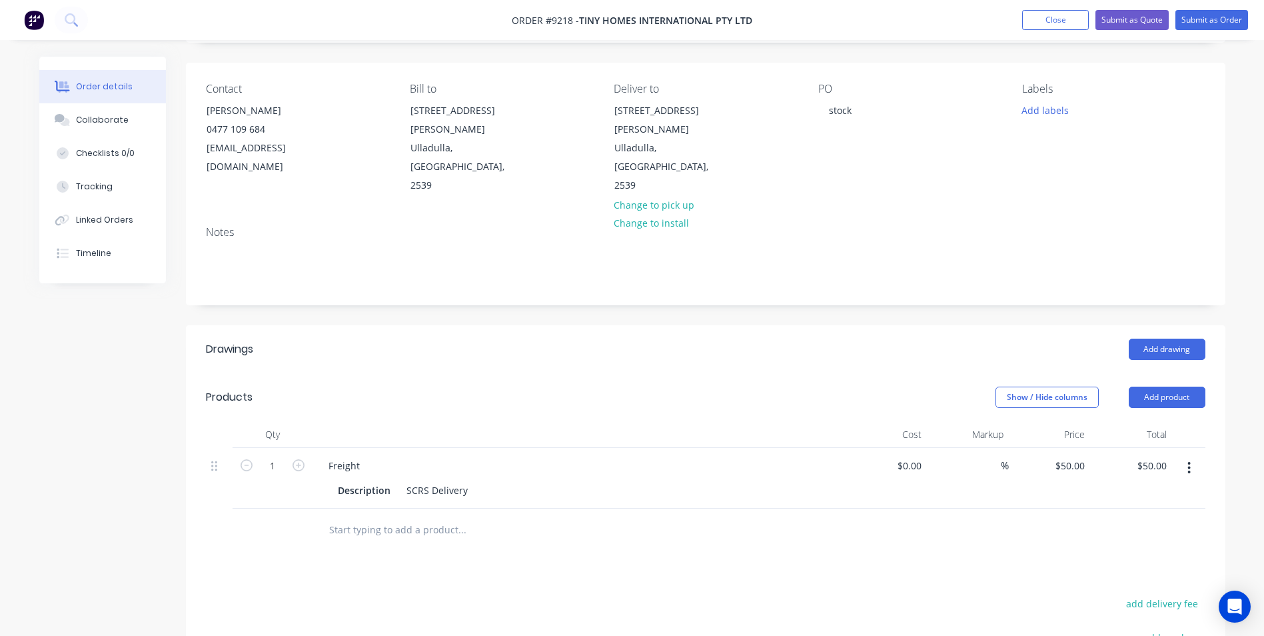
scroll to position [85, 0]
click at [1186, 339] on button "Add drawing" at bounding box center [1167, 349] width 77 height 21
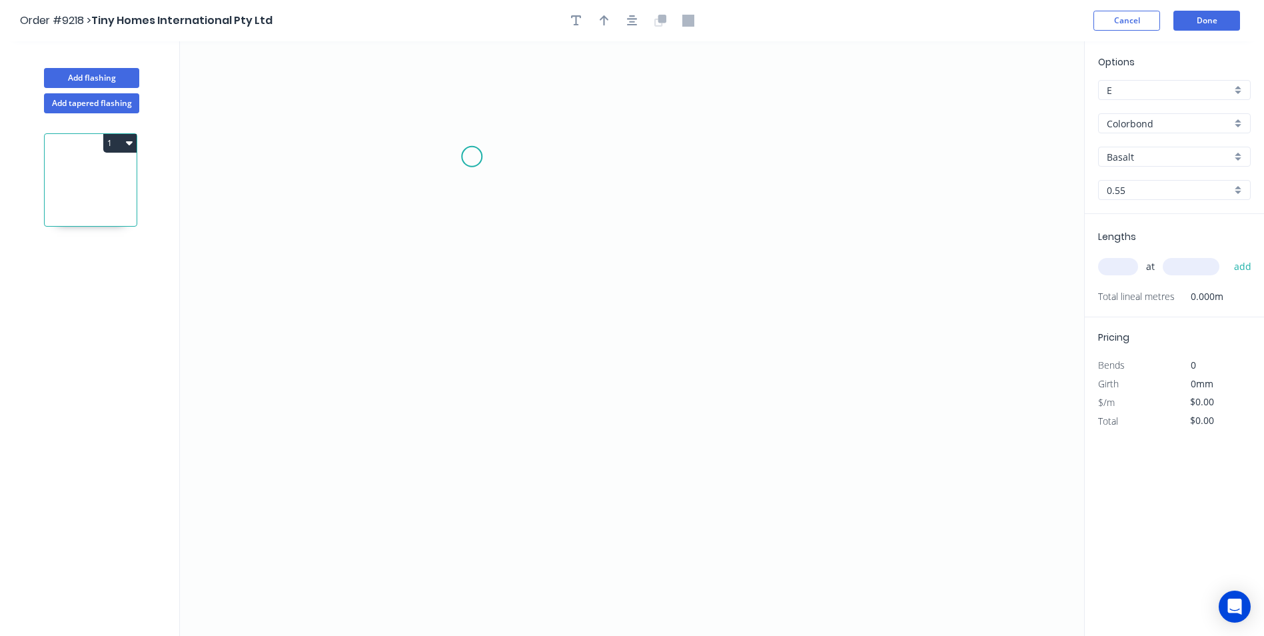
click at [472, 157] on icon "0" at bounding box center [632, 338] width 905 height 595
click at [453, 370] on icon "0" at bounding box center [632, 338] width 905 height 595
click at [665, 377] on icon "0 ?" at bounding box center [632, 338] width 905 height 595
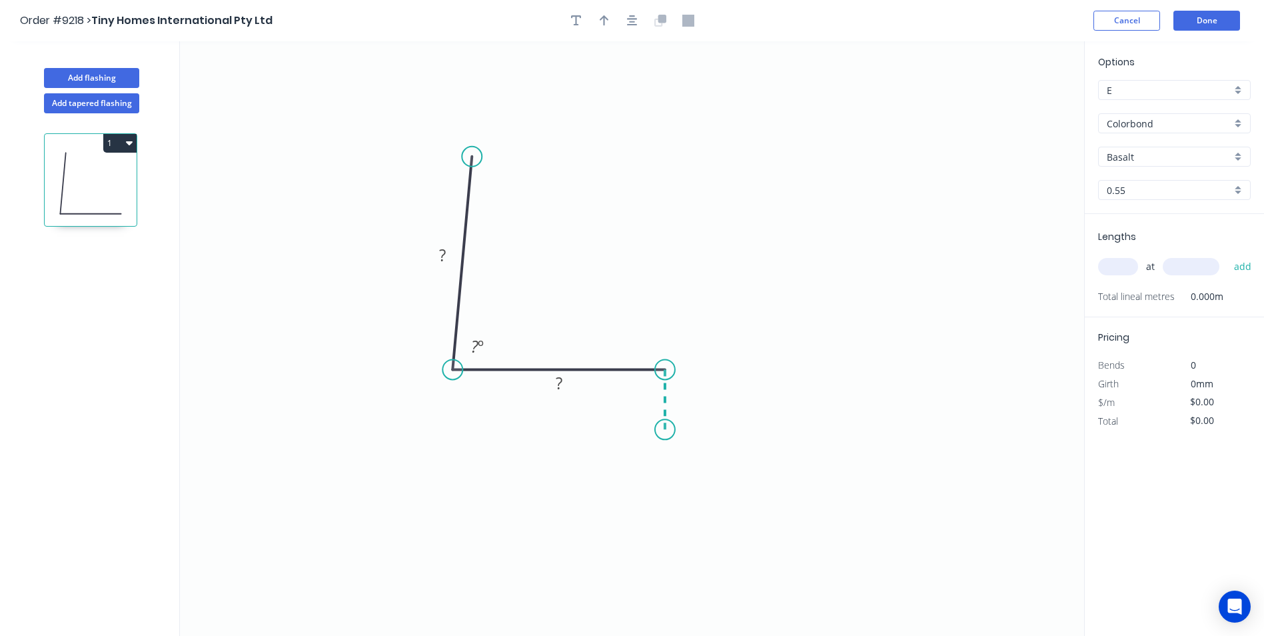
click at [665, 430] on icon "0 ? ? ? º" at bounding box center [632, 338] width 905 height 595
click at [665, 430] on circle at bounding box center [665, 429] width 20 height 20
click at [699, 465] on div "Crush & Fold" at bounding box center [732, 474] width 134 height 27
click at [697, 479] on div "Flip bend" at bounding box center [733, 476] width 134 height 27
click at [683, 390] on tspan "?" at bounding box center [685, 393] width 7 height 22
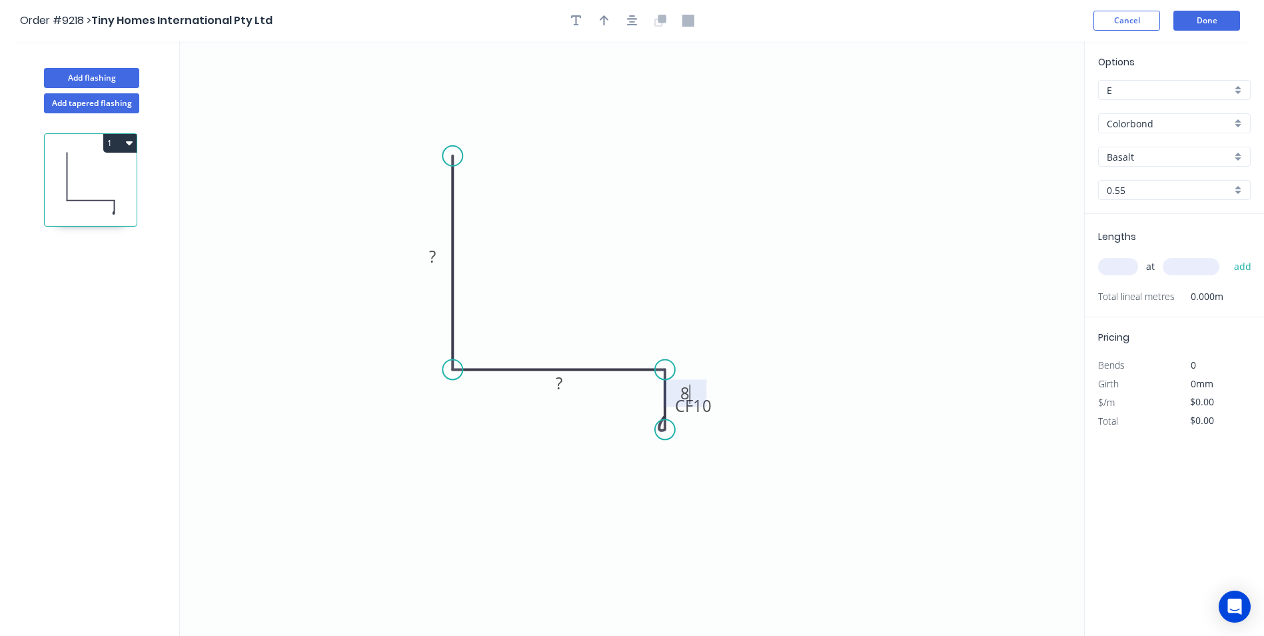
drag, startPoint x: 477, startPoint y: 156, endPoint x: 467, endPoint y: 156, distance: 10.7
click at [467, 156] on icon "0 ? ? CF 10 8" at bounding box center [632, 338] width 905 height 595
click at [435, 250] on tspan "?" at bounding box center [432, 256] width 7 height 22
click at [636, 225] on icon "0 50 40 CF 10 8" at bounding box center [632, 338] width 905 height 595
type input "$7.02"
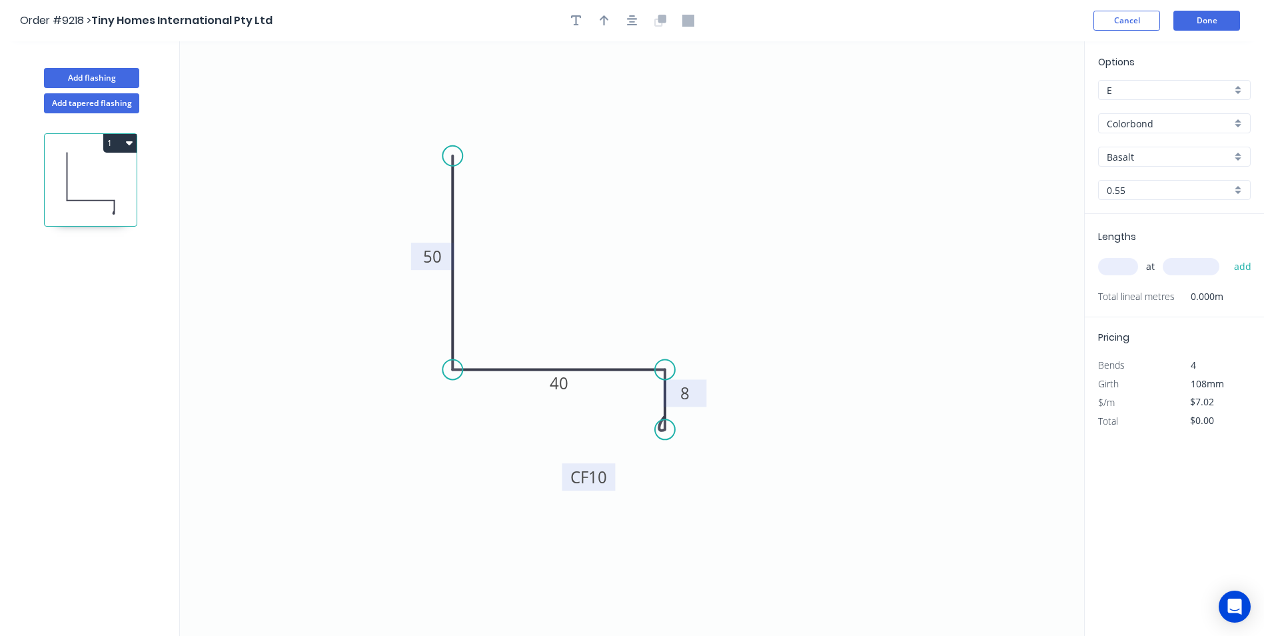
drag, startPoint x: 715, startPoint y: 416, endPoint x: 611, endPoint y: 487, distance: 126.6
click at [611, 487] on rect at bounding box center [588, 476] width 53 height 27
click at [610, 17] on button "button" at bounding box center [605, 21] width 20 height 20
drag, startPoint x: 1014, startPoint y: 106, endPoint x: 553, endPoint y: 283, distance: 494.2
click at [553, 283] on icon at bounding box center [553, 268] width 12 height 43
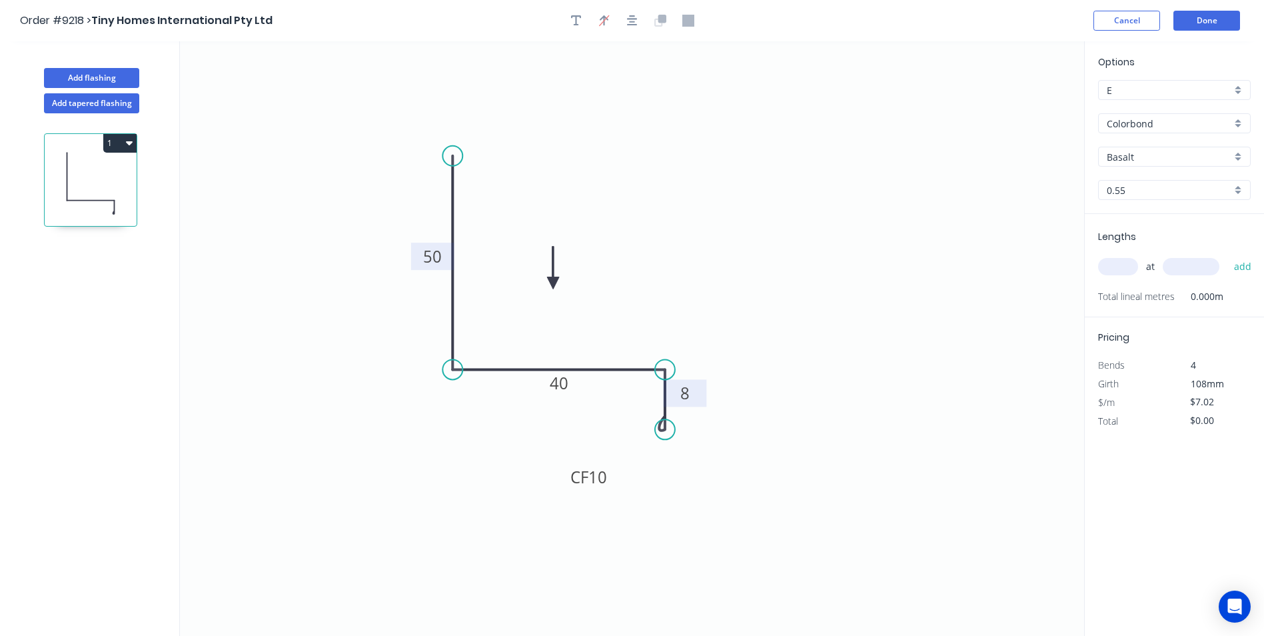
click at [1234, 160] on div "Basalt" at bounding box center [1174, 157] width 153 height 20
click at [1158, 174] on div "Night Sky" at bounding box center [1174, 175] width 151 height 23
type input "Night Sky"
click at [1124, 267] on input "text" at bounding box center [1118, 266] width 40 height 17
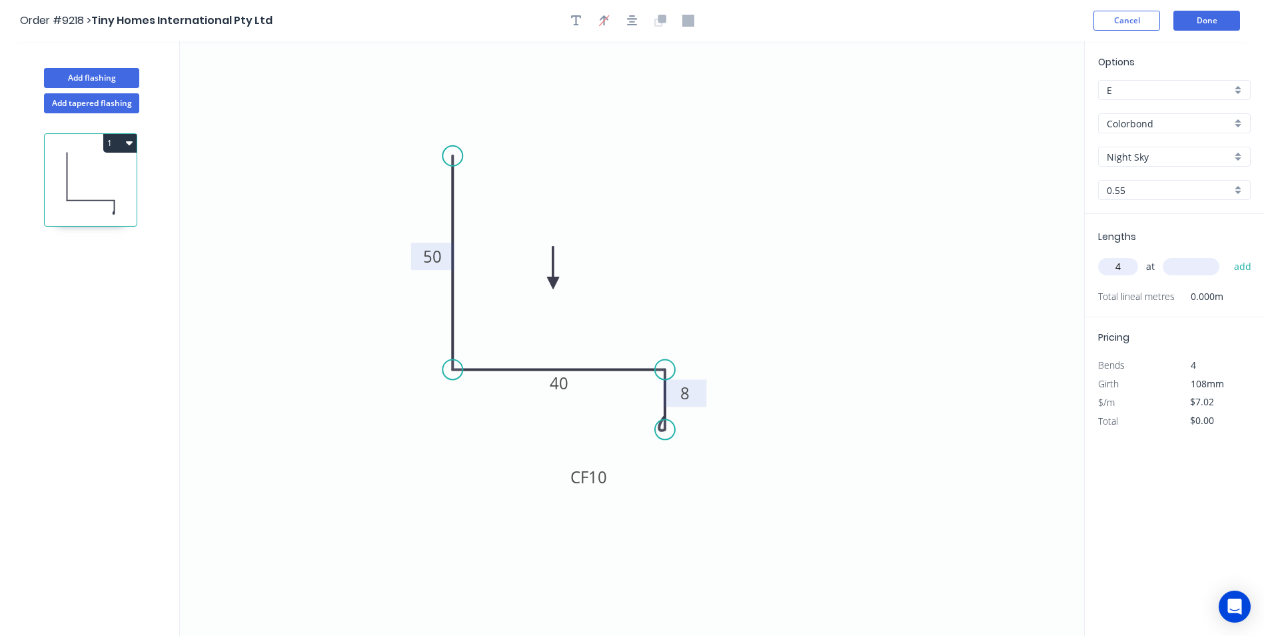
type input "4"
type input "3600"
click at [1228, 255] on button "add" at bounding box center [1243, 266] width 31 height 23
type input "$101.09"
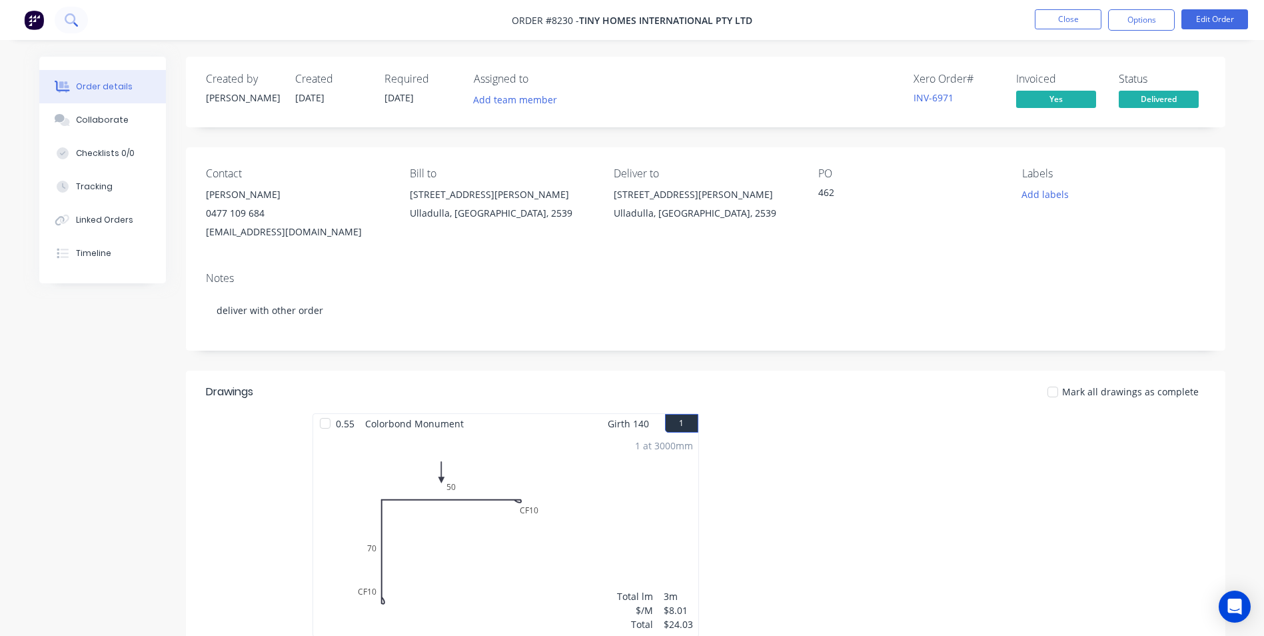
click at [61, 17] on button at bounding box center [71, 20] width 33 height 27
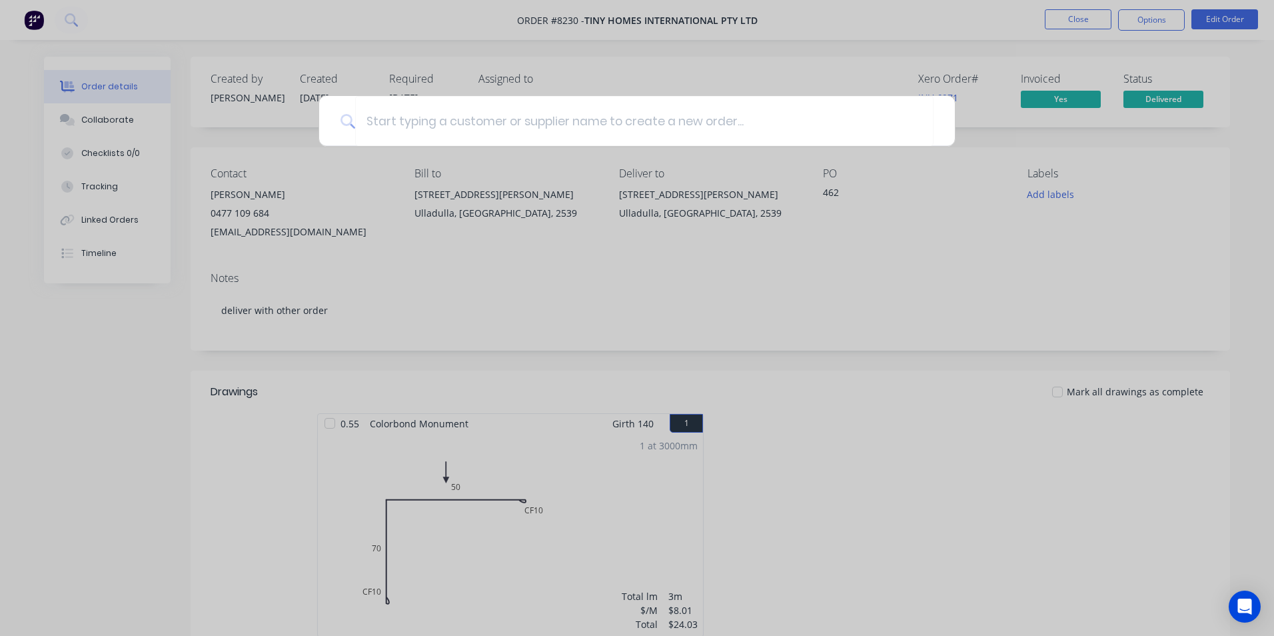
click at [1110, 37] on div at bounding box center [637, 318] width 1274 height 636
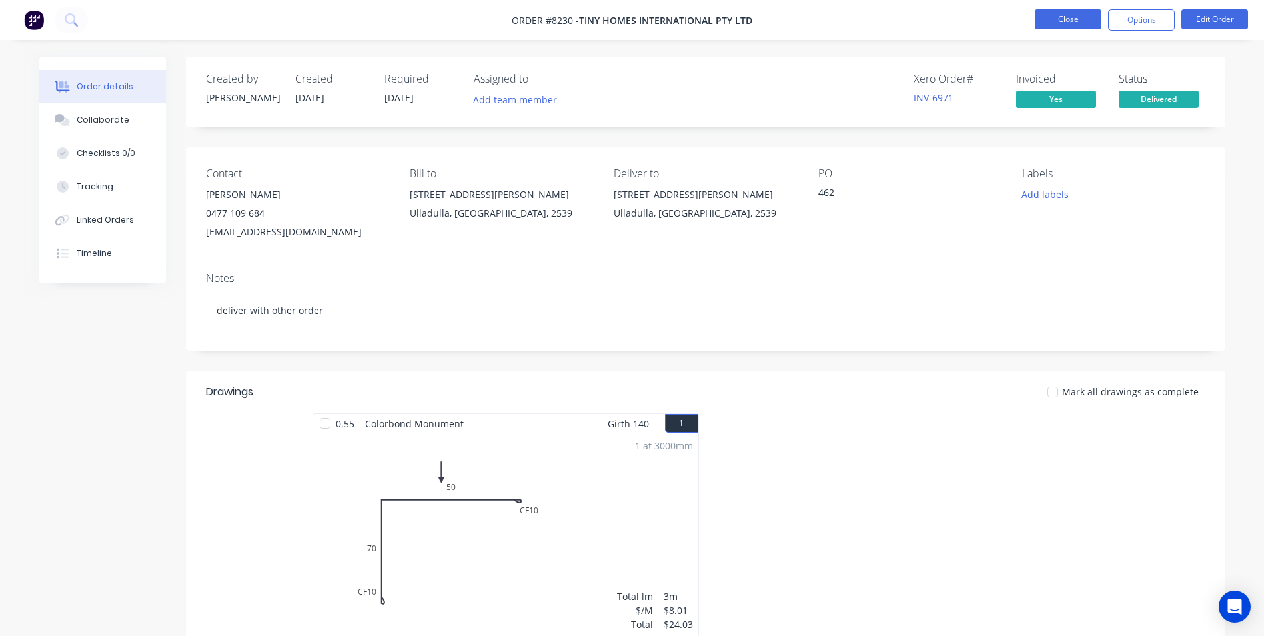
click at [1097, 21] on button "Close" at bounding box center [1068, 19] width 67 height 20
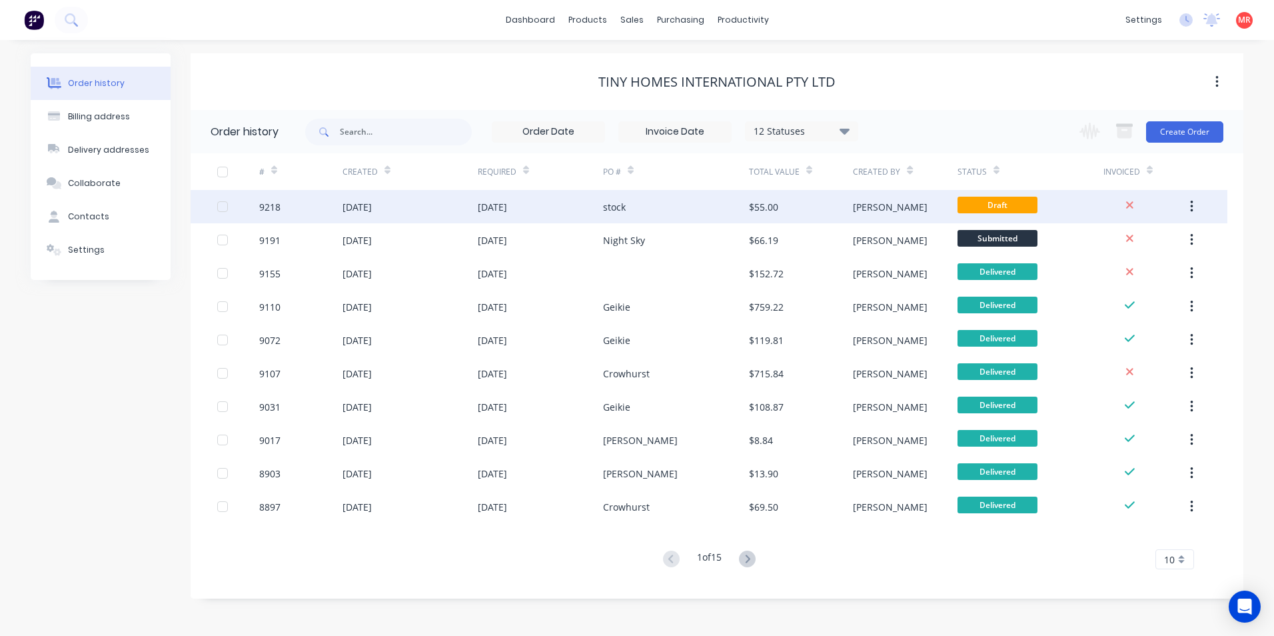
click at [583, 209] on div "[DATE]" at bounding box center [540, 206] width 125 height 33
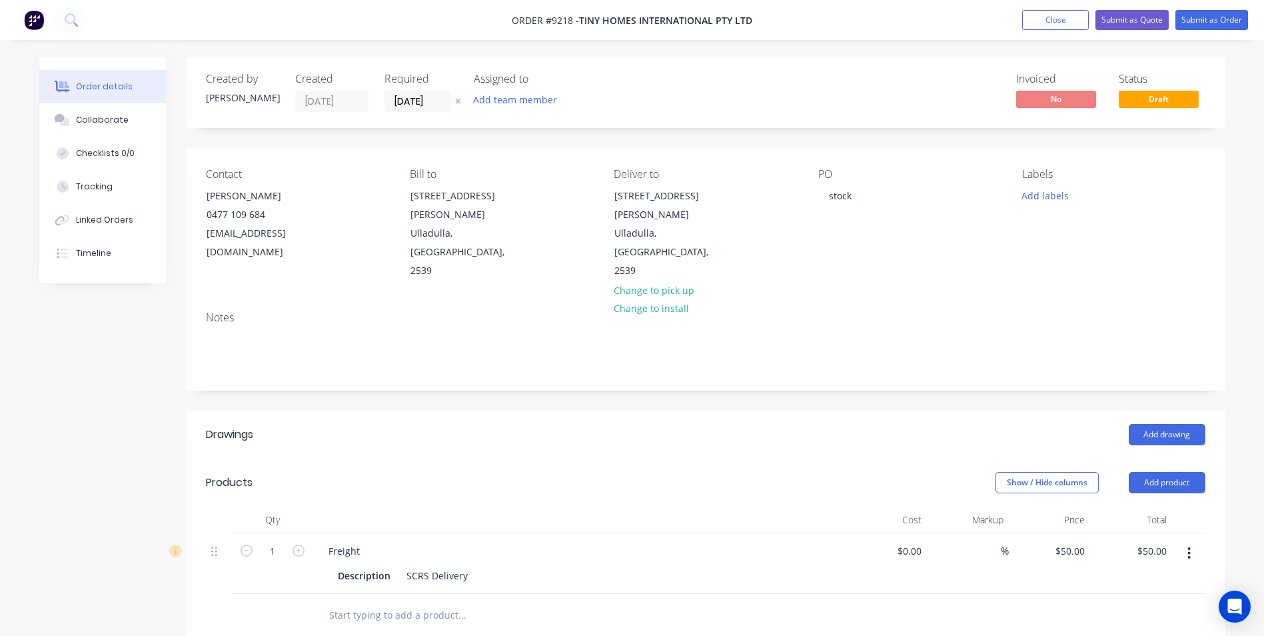
click at [1146, 411] on header "Drawings Add drawing" at bounding box center [706, 435] width 1040 height 48
click at [1150, 411] on header "Drawings Add drawing" at bounding box center [706, 435] width 1040 height 48
click at [1154, 424] on button "Add drawing" at bounding box center [1167, 434] width 77 height 21
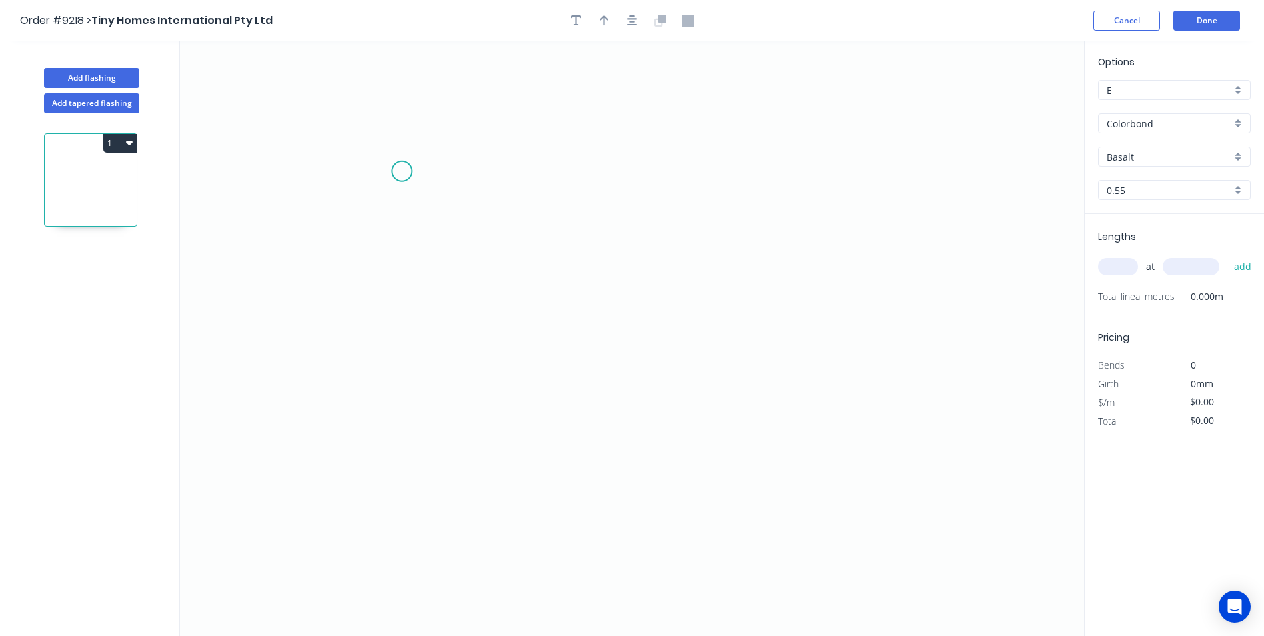
click at [402, 171] on icon "0" at bounding box center [632, 338] width 905 height 595
click at [408, 445] on icon "0" at bounding box center [632, 338] width 905 height 595
click at [648, 439] on icon "0 ?" at bounding box center [632, 338] width 905 height 595
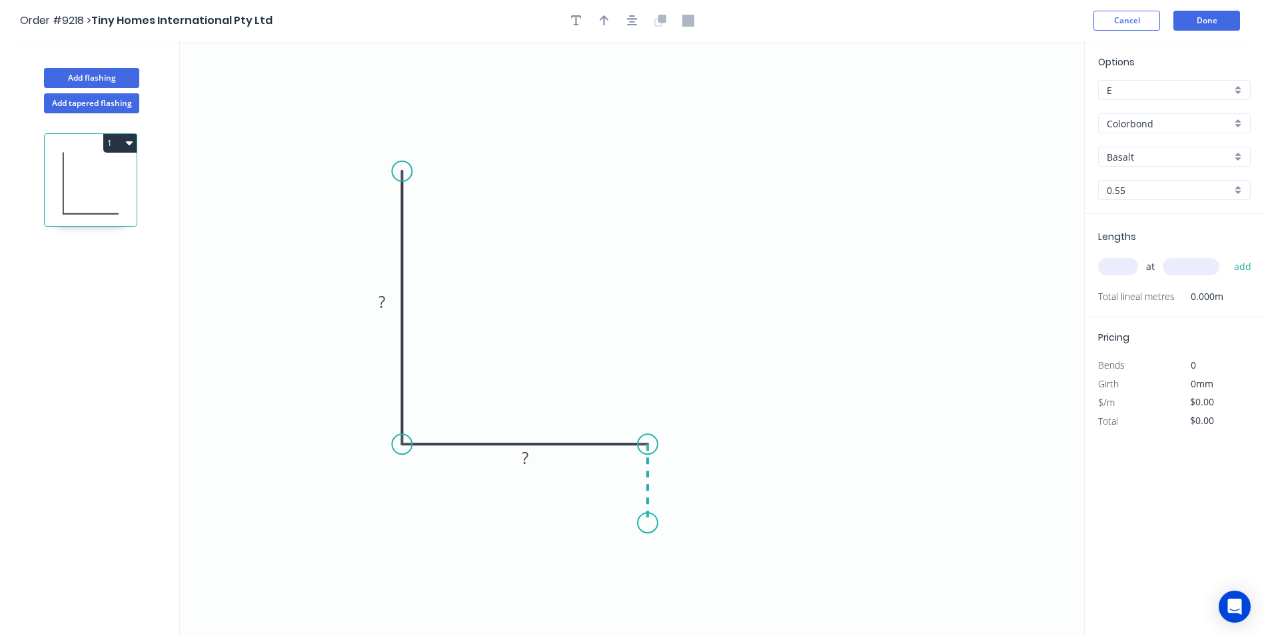
click at [644, 523] on icon "0 ? ?" at bounding box center [632, 338] width 905 height 595
click at [644, 523] on circle at bounding box center [648, 523] width 20 height 20
click at [690, 541] on div "Crush & Fold" at bounding box center [711, 544] width 134 height 27
click at [680, 570] on div "Flip bend" at bounding box center [710, 564] width 134 height 27
click at [689, 503] on tspan "10" at bounding box center [685, 499] width 19 height 22
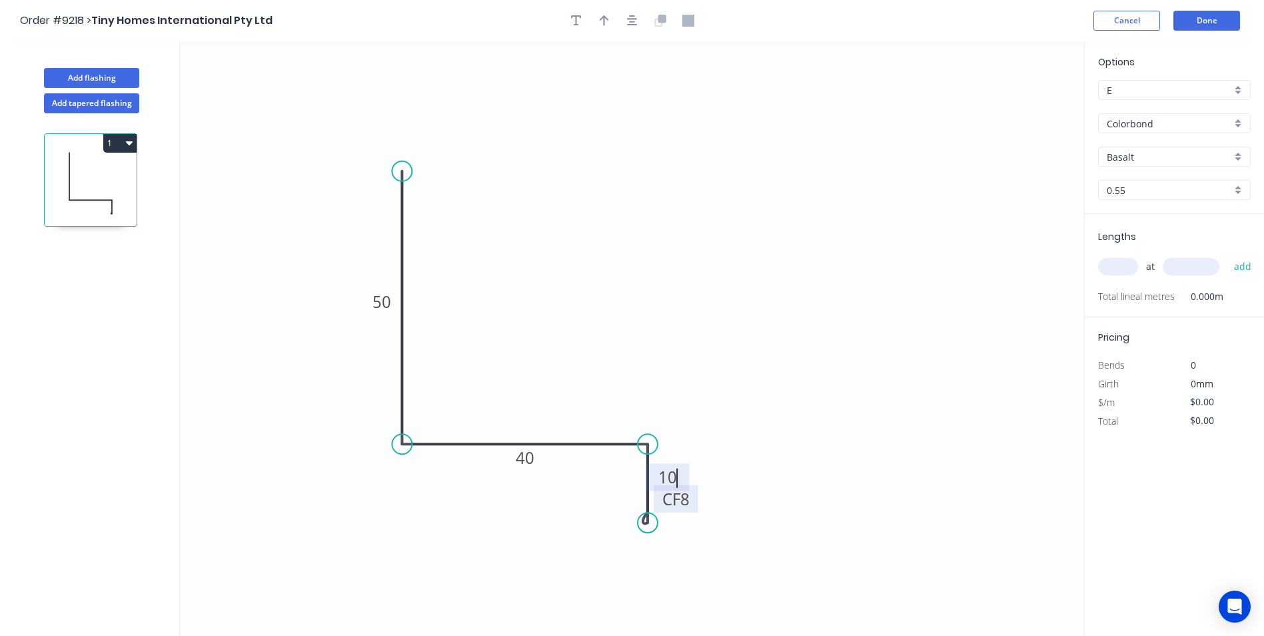
click at [643, 137] on icon "0 50 40 CF 8 10" at bounding box center [632, 338] width 905 height 595
type input "$7.02"
click at [626, 18] on button "button" at bounding box center [633, 21] width 20 height 20
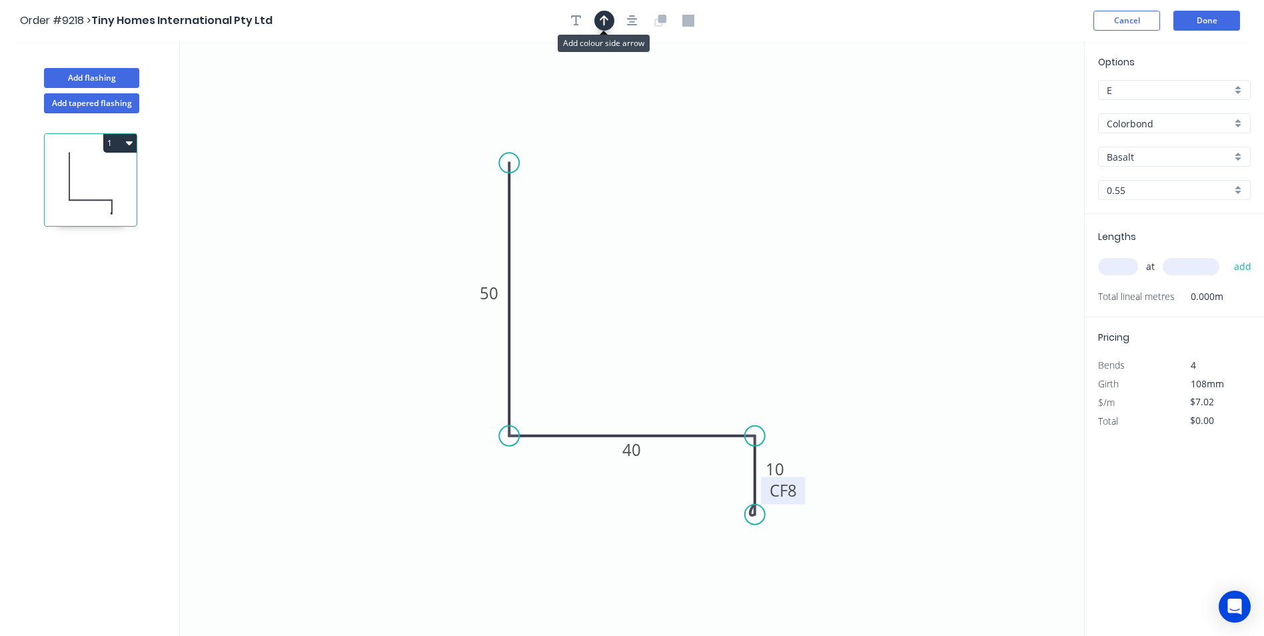
click at [611, 21] on button "button" at bounding box center [605, 21] width 20 height 20
click at [1017, 107] on icon at bounding box center [1017, 92] width 12 height 43
drag, startPoint x: 1017, startPoint y: 107, endPoint x: 781, endPoint y: 282, distance: 293.6
click at [781, 282] on icon at bounding box center [792, 270] width 39 height 39
click at [1122, 269] on input "text" at bounding box center [1118, 266] width 40 height 17
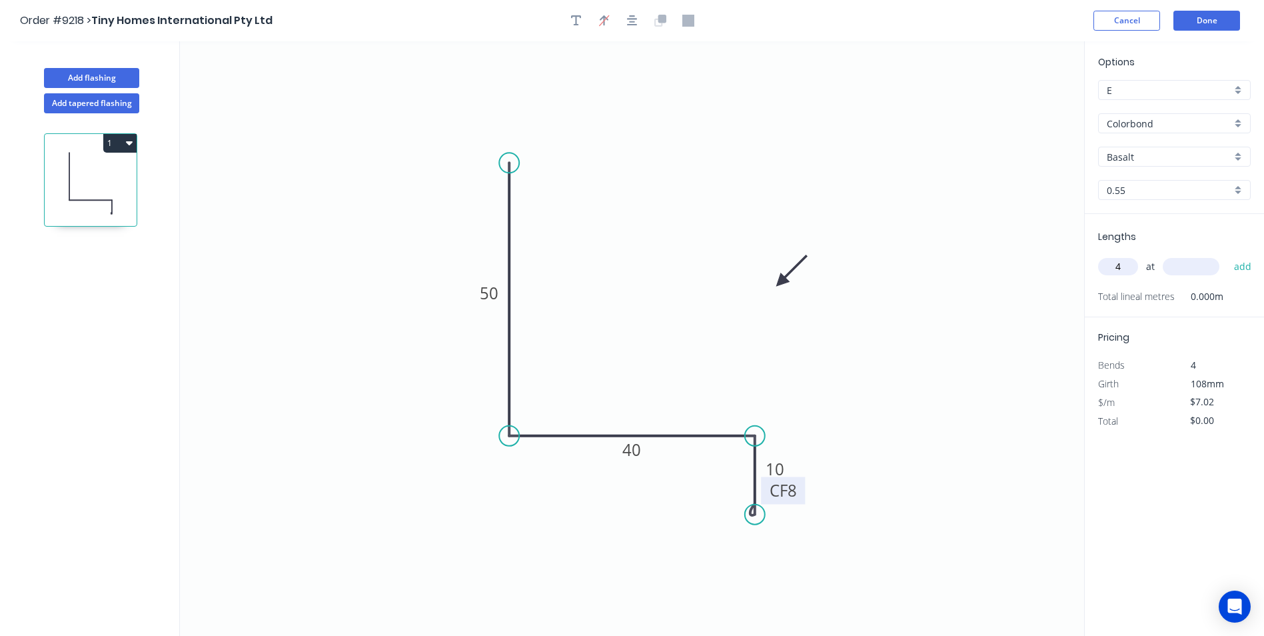
type input "4"
type input "3600"
click at [1228, 255] on button "add" at bounding box center [1243, 266] width 31 height 23
type input "$101.09"
click at [1181, 158] on input "Basalt" at bounding box center [1169, 157] width 125 height 14
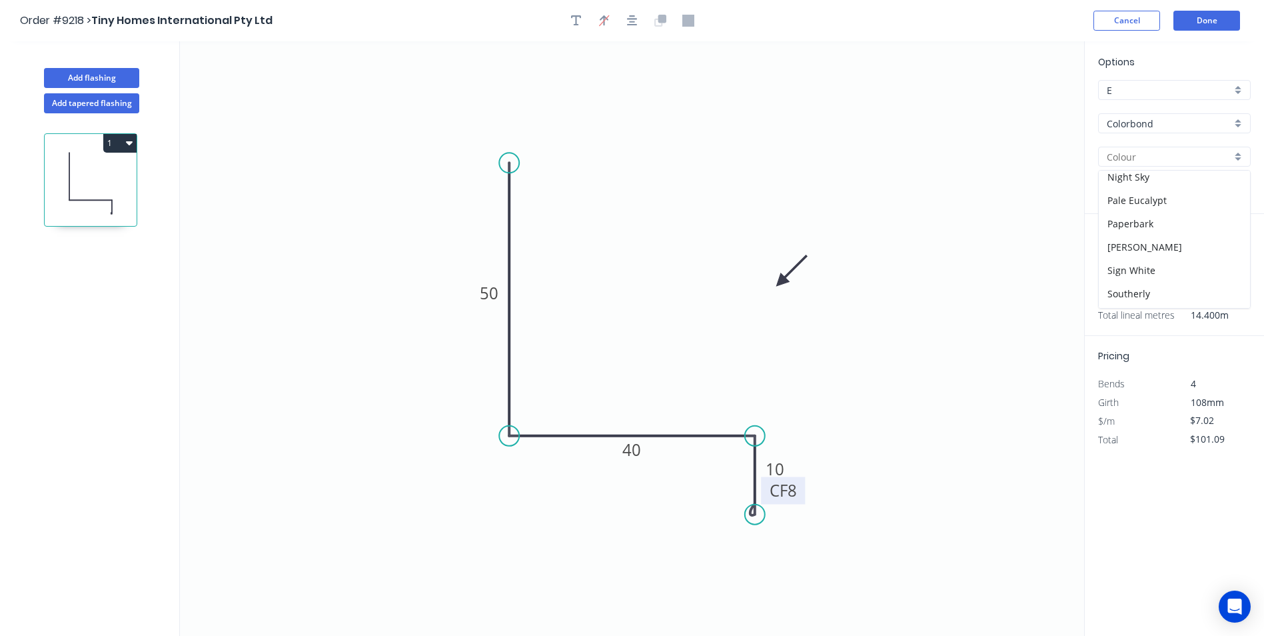
scroll to position [333, 0]
click at [1143, 183] on div "Night Sky" at bounding box center [1174, 175] width 151 height 23
type input "Night Sky"
click at [115, 148] on button "1" at bounding box center [119, 143] width 33 height 19
click at [106, 184] on div "Duplicate" at bounding box center [73, 176] width 103 height 19
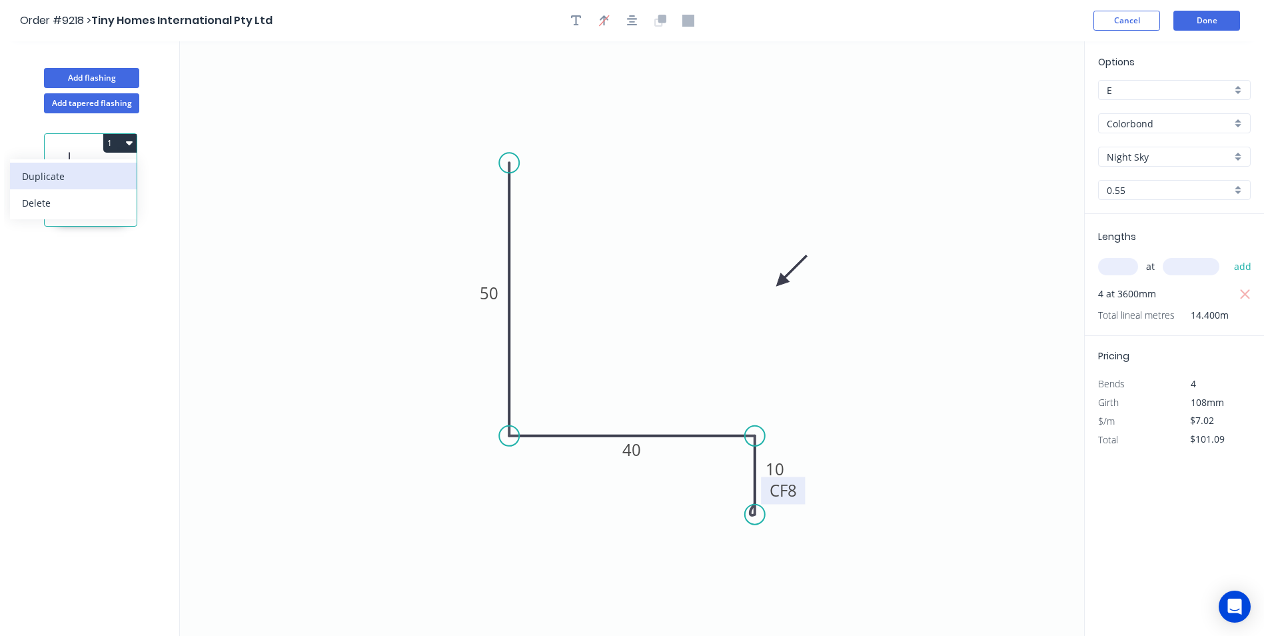
type input "$0.00"
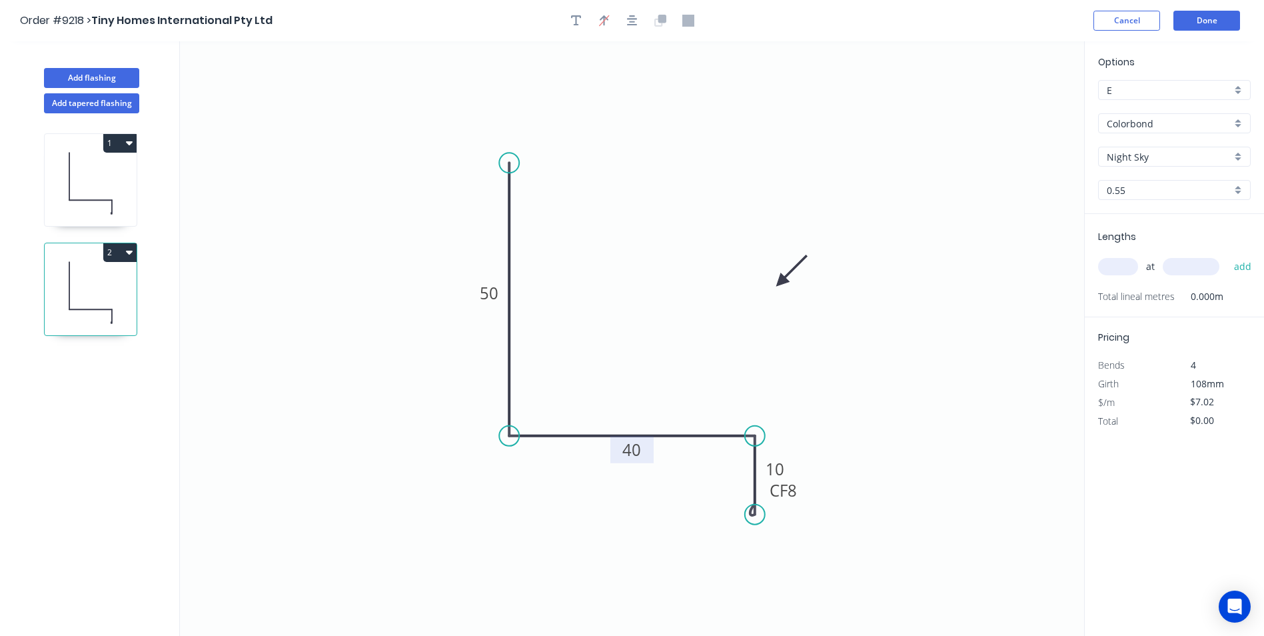
click at [647, 443] on rect at bounding box center [632, 449] width 43 height 27
click at [647, 450] on rect at bounding box center [632, 449] width 43 height 27
click at [643, 449] on rect at bounding box center [632, 450] width 27 height 19
click at [1122, 258] on input "text" at bounding box center [1118, 266] width 40 height 17
type input "$5.97"
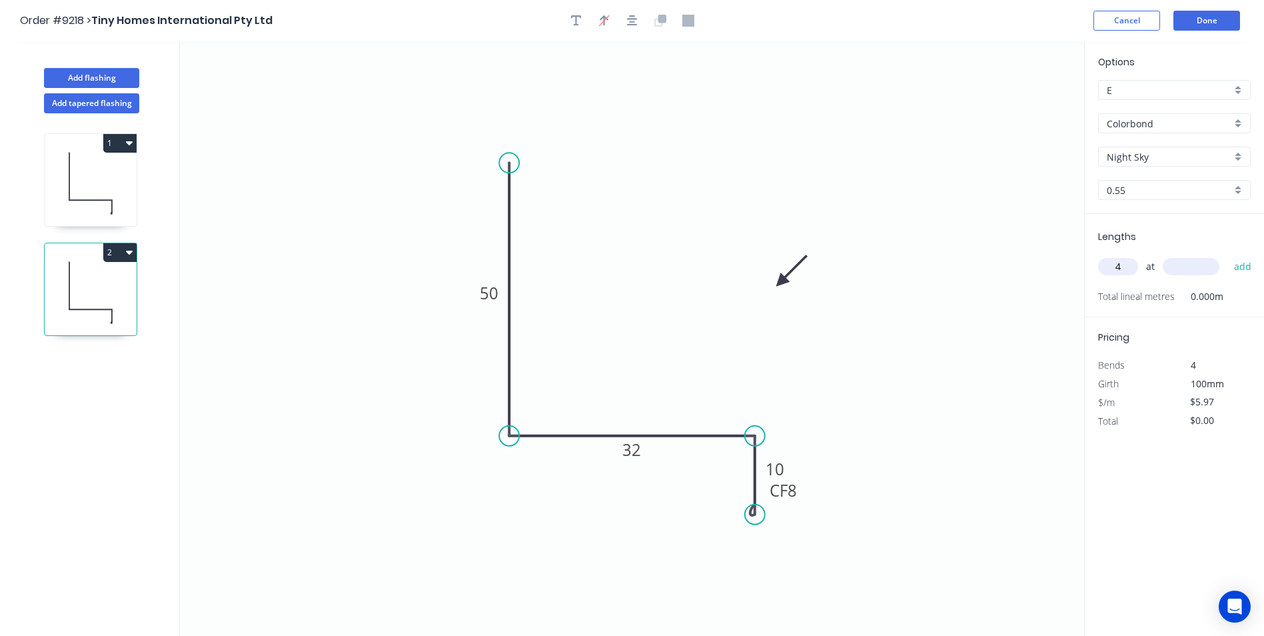
type input "4"
type input "3600"
click at [1228, 255] on button "add" at bounding box center [1243, 266] width 31 height 23
click at [119, 243] on button "2" at bounding box center [119, 252] width 33 height 19
click at [95, 278] on div "Duplicate" at bounding box center [73, 285] width 103 height 19
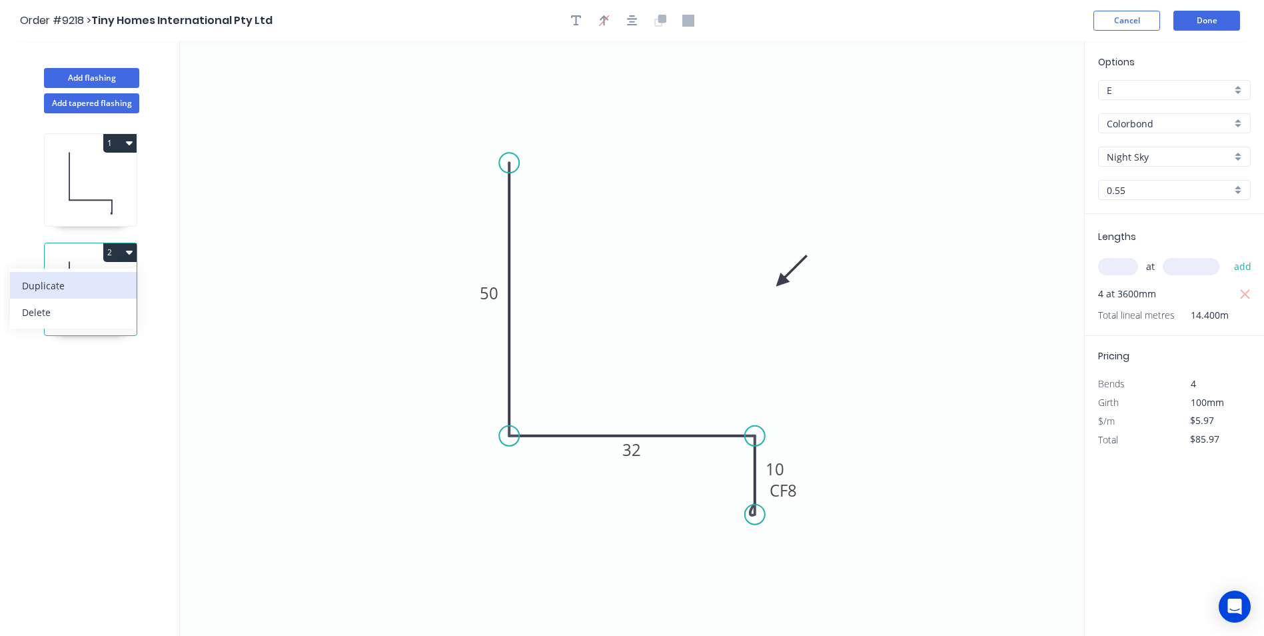
type input "$0.00"
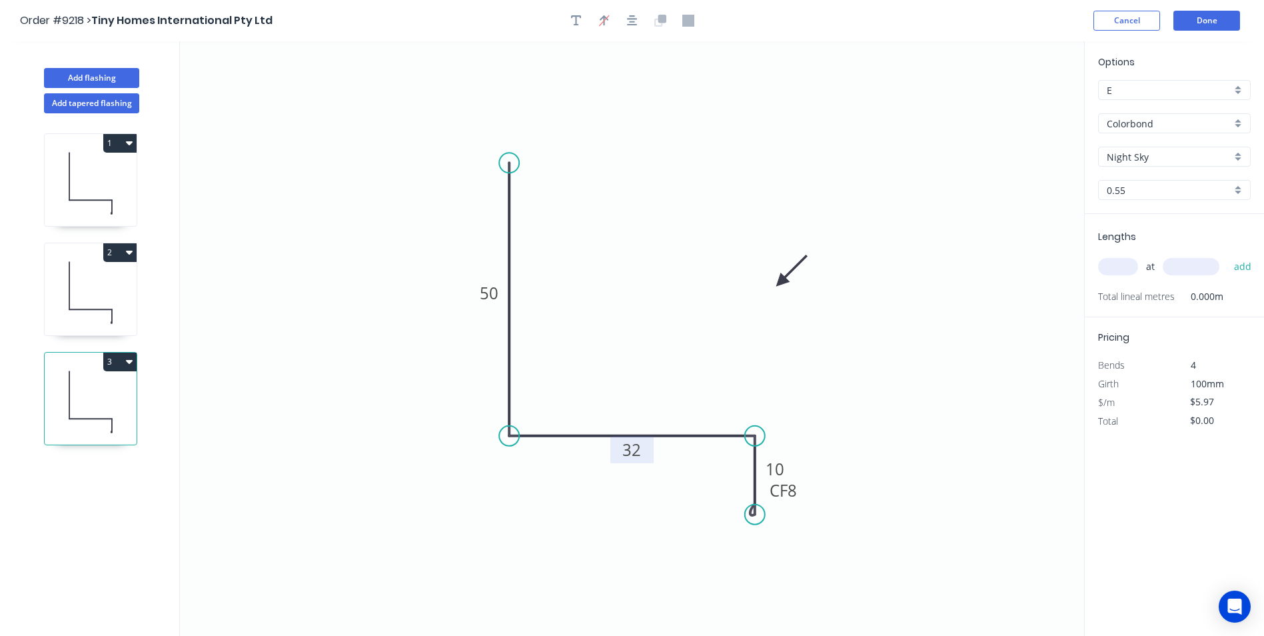
click at [619, 453] on rect at bounding box center [632, 450] width 27 height 19
click at [1122, 261] on input "text" at bounding box center [1118, 266] width 40 height 17
type input "$7.02"
type input "3"
type input "6"
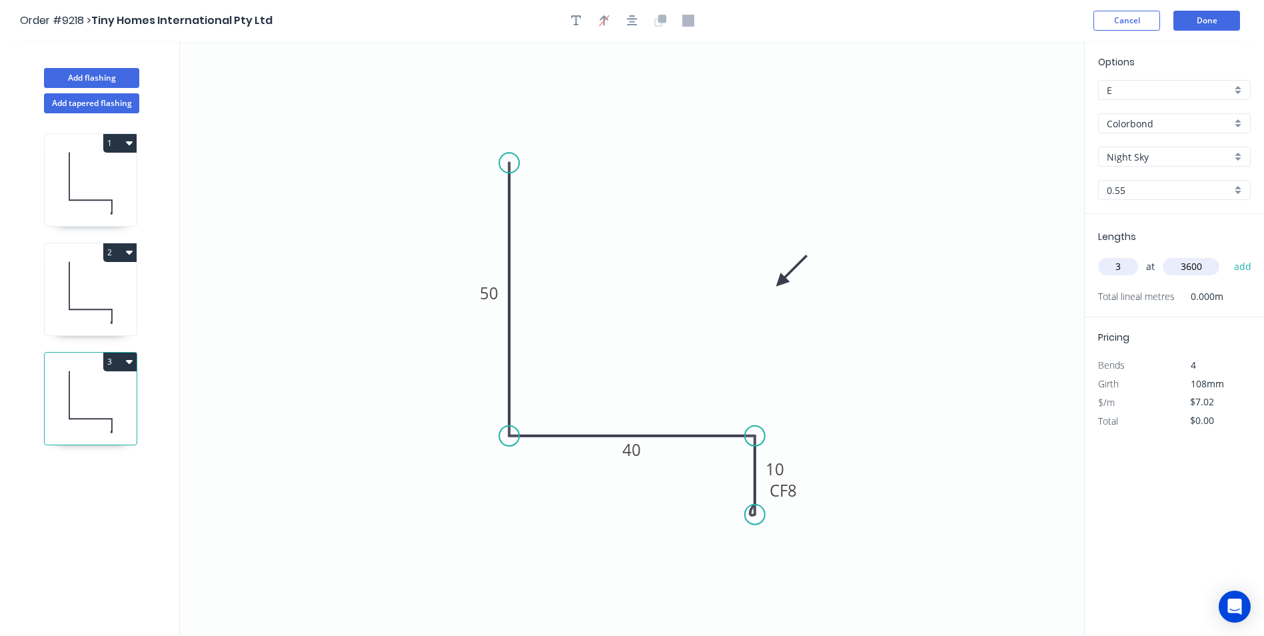
type input "3600"
click at [1228, 255] on button "add" at bounding box center [1243, 266] width 31 height 23
click at [116, 363] on button "3" at bounding box center [119, 362] width 33 height 19
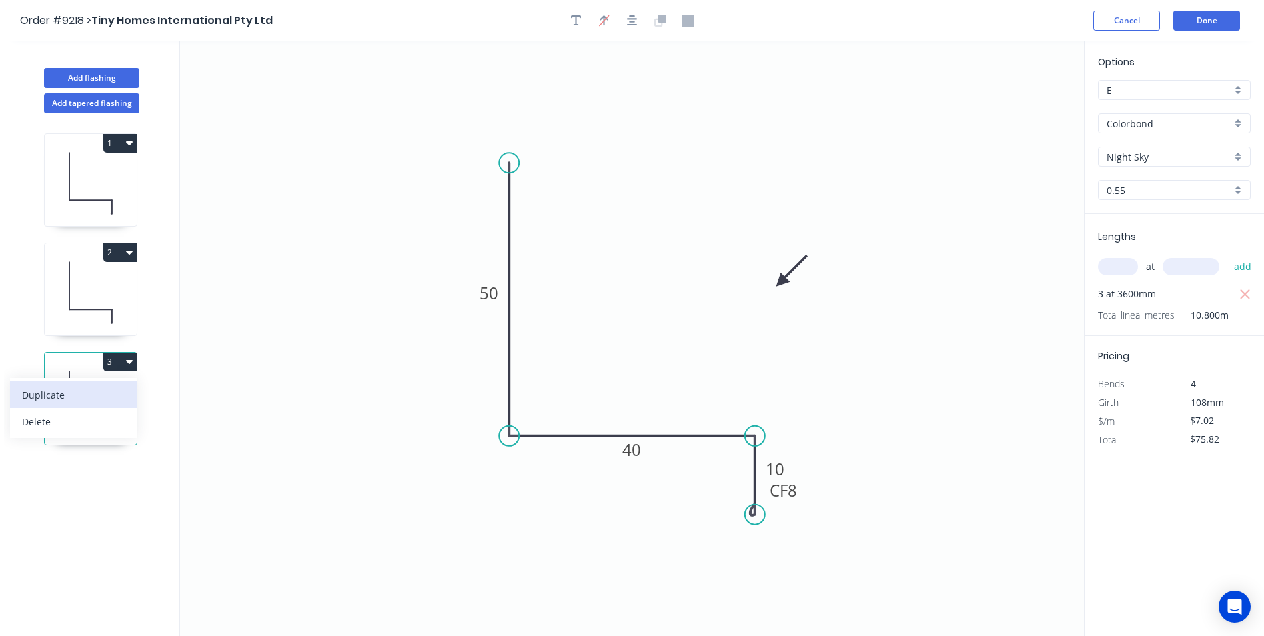
click at [101, 391] on div "Duplicate" at bounding box center [73, 394] width 103 height 19
type input "$0.00"
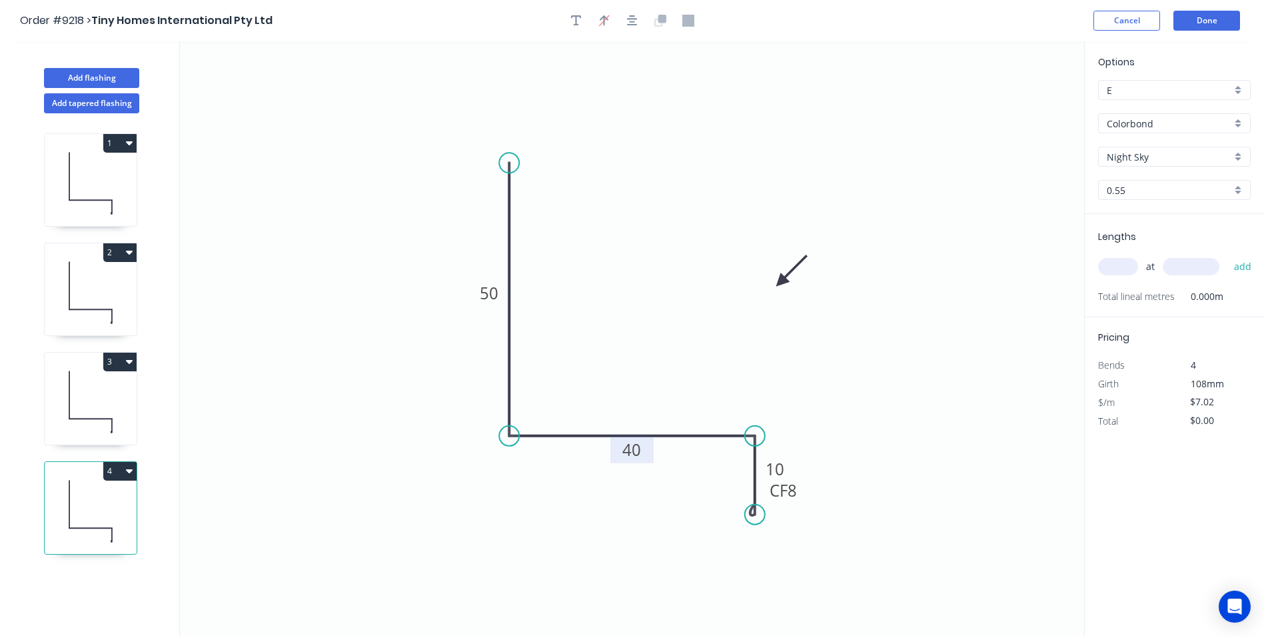
click at [626, 447] on tspan "40" at bounding box center [632, 450] width 19 height 22
click at [881, 329] on icon "0 50 42 CF 8 10" at bounding box center [632, 338] width 905 height 595
click at [1123, 265] on input "text" at bounding box center [1118, 266] width 40 height 17
type input "1"
type input "1000"
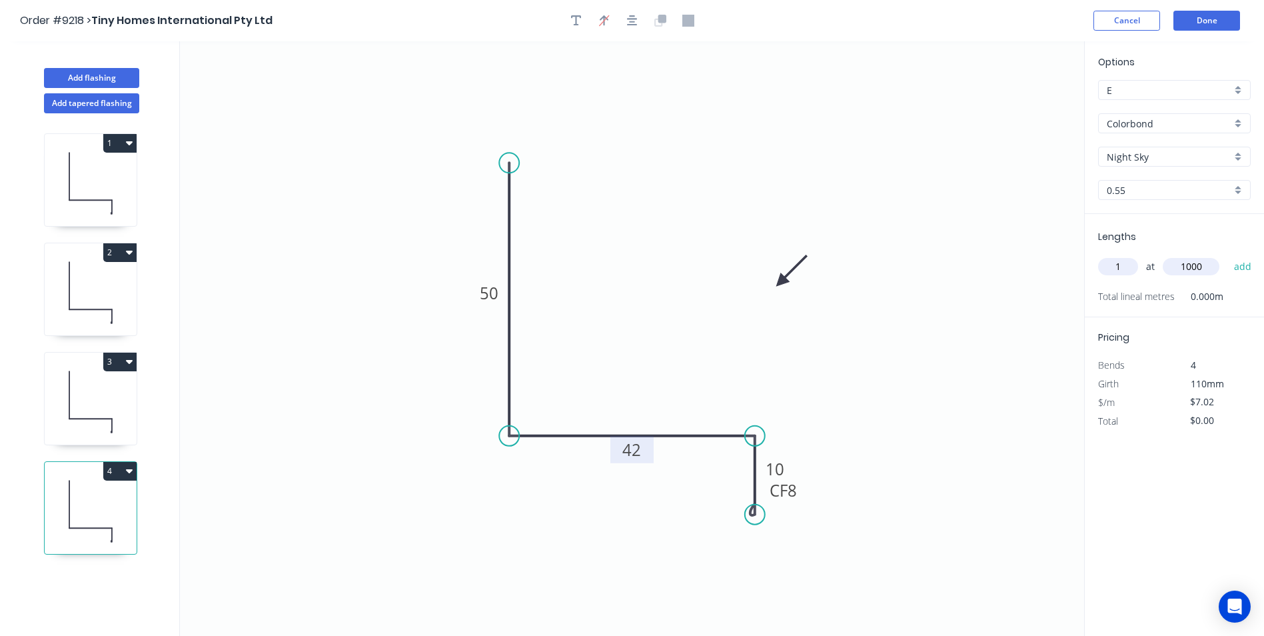
click at [1228, 255] on button "add" at bounding box center [1243, 266] width 31 height 23
type input "$7.02"
click at [573, 21] on icon "button" at bounding box center [576, 21] width 11 height 12
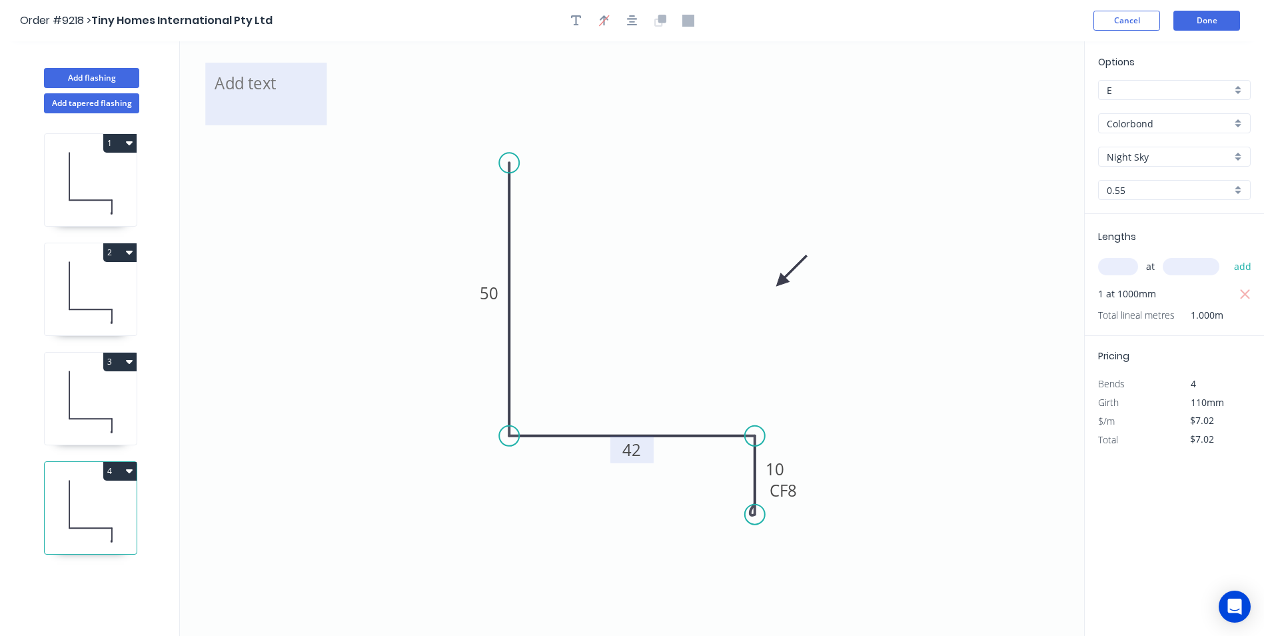
click at [246, 79] on textarea at bounding box center [266, 93] width 108 height 49
type textarea "pembroke"
click at [68, 421] on icon at bounding box center [91, 401] width 92 height 85
click at [113, 404] on icon at bounding box center [91, 401] width 92 height 85
type input "$75.82"
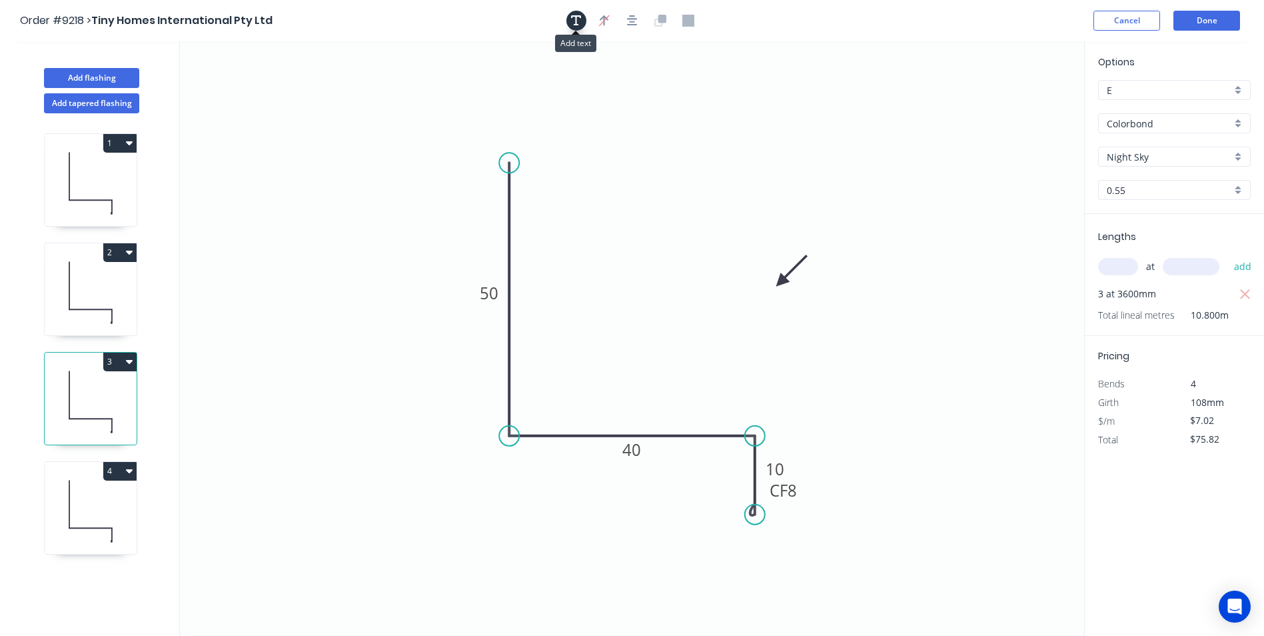
click at [579, 18] on icon "button" at bounding box center [576, 21] width 11 height 12
click at [238, 87] on textarea at bounding box center [266, 93] width 108 height 49
type textarea "pembroke"
click at [98, 295] on icon at bounding box center [91, 292] width 92 height 85
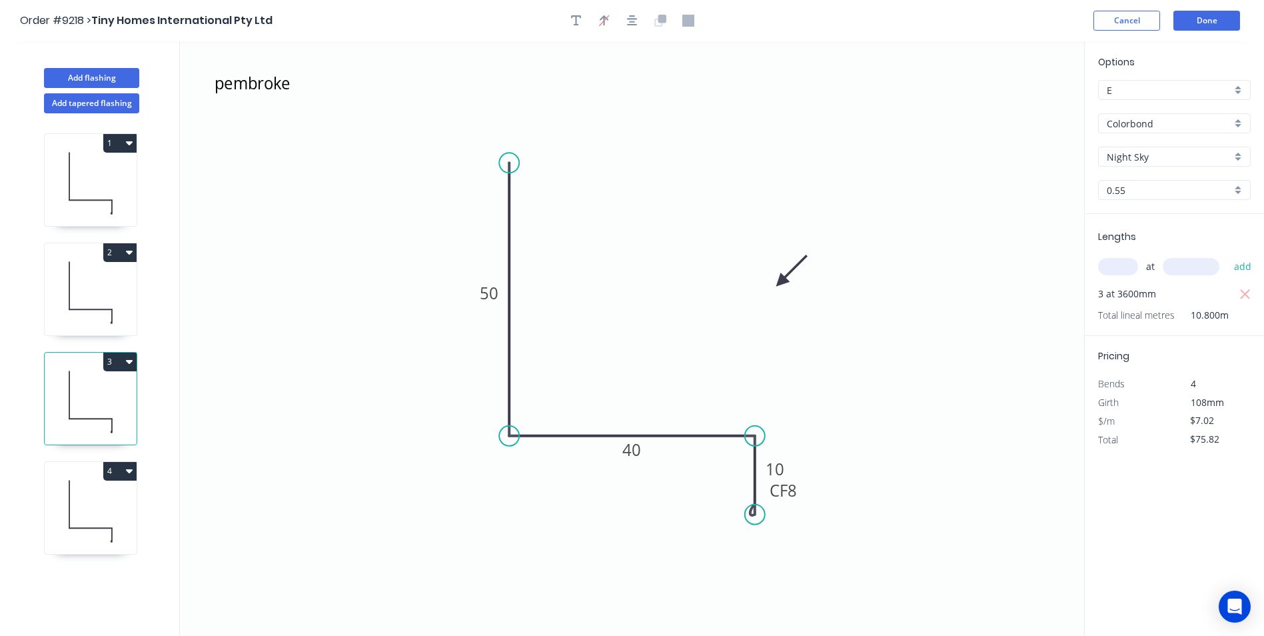
type input "$5.97"
type input "$85.97"
click at [583, 22] on button "button" at bounding box center [577, 21] width 20 height 20
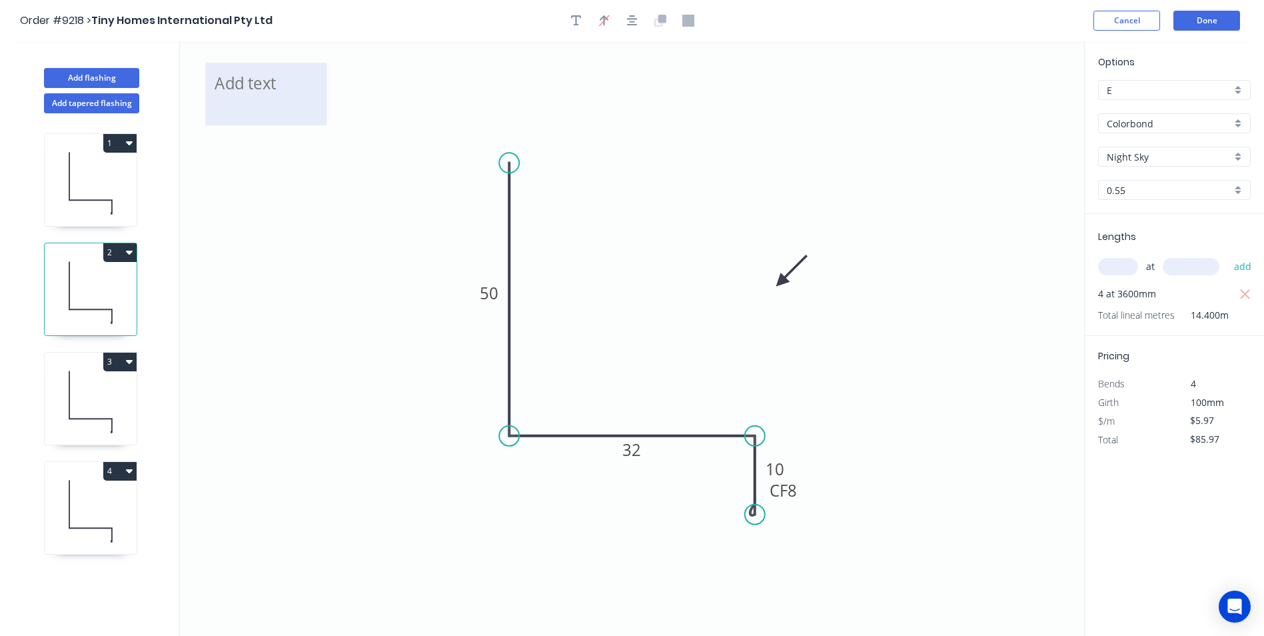
click at [244, 83] on textarea at bounding box center [266, 93] width 108 height 49
type textarea "fryatt"
click at [125, 174] on icon at bounding box center [91, 183] width 92 height 85
click at [96, 184] on icon at bounding box center [91, 183] width 92 height 85
type input "$7.02"
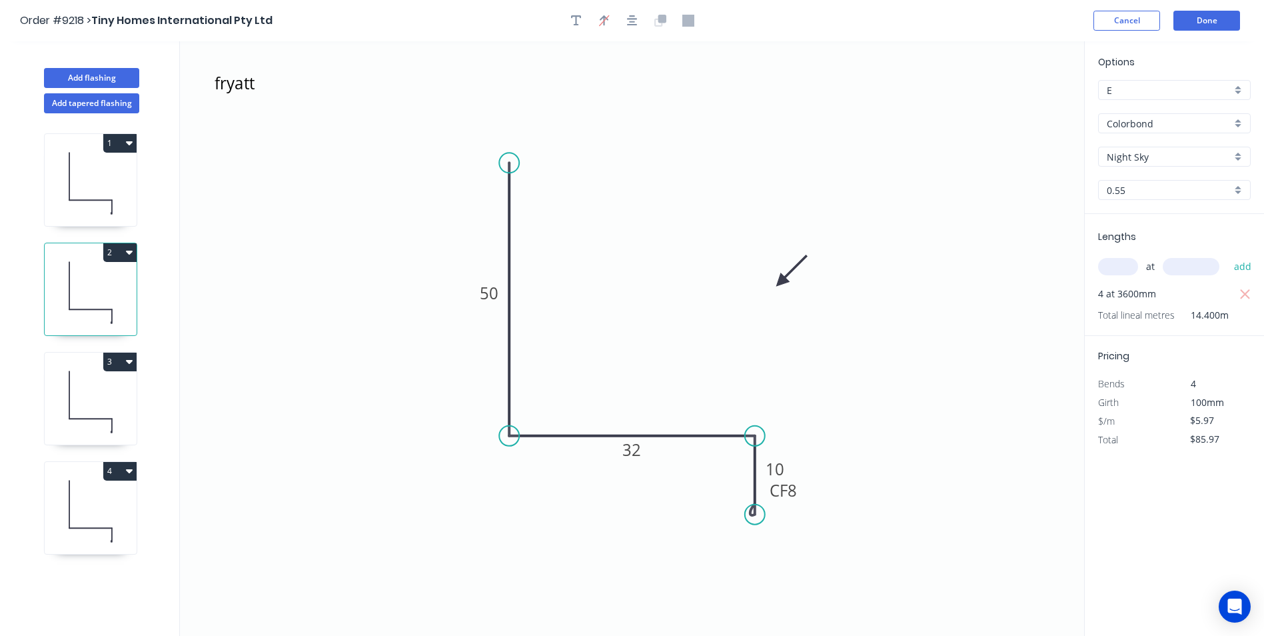
type input "$101.09"
click at [575, 21] on icon "button" at bounding box center [576, 21] width 11 height 12
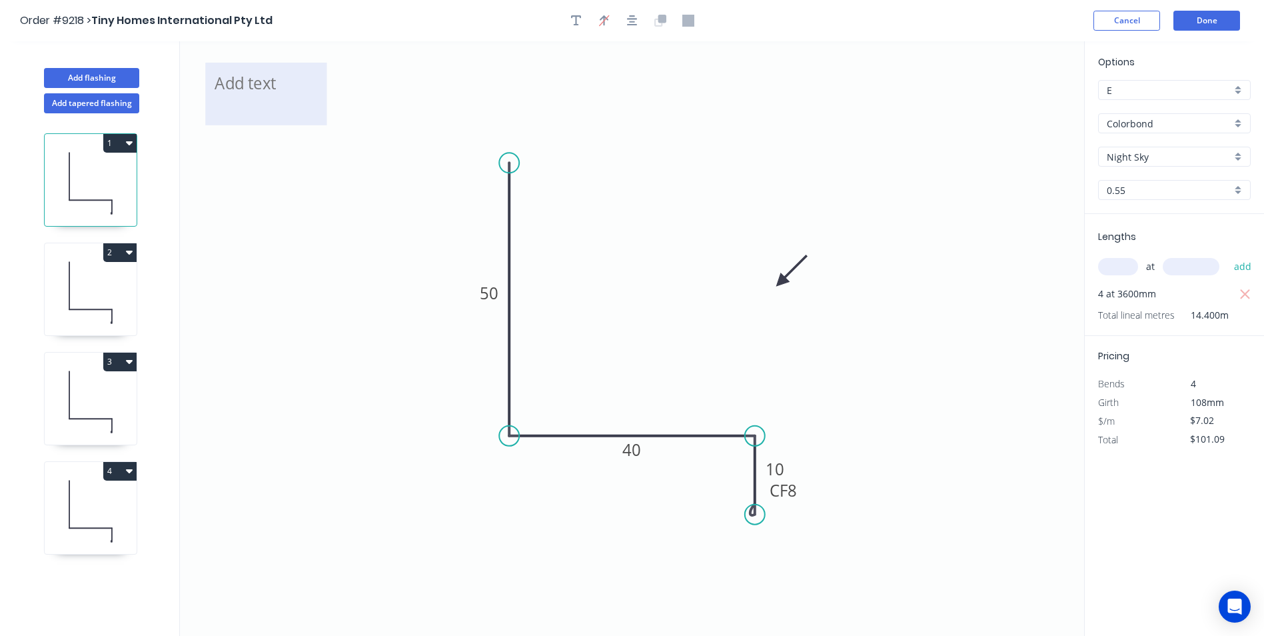
click at [264, 85] on textarea at bounding box center [266, 93] width 108 height 49
click at [303, 257] on icon "hall 50 40 CF 8 10" at bounding box center [632, 338] width 905 height 595
type textarea "hall"
click at [115, 282] on icon at bounding box center [91, 292] width 92 height 85
type input "$5.97"
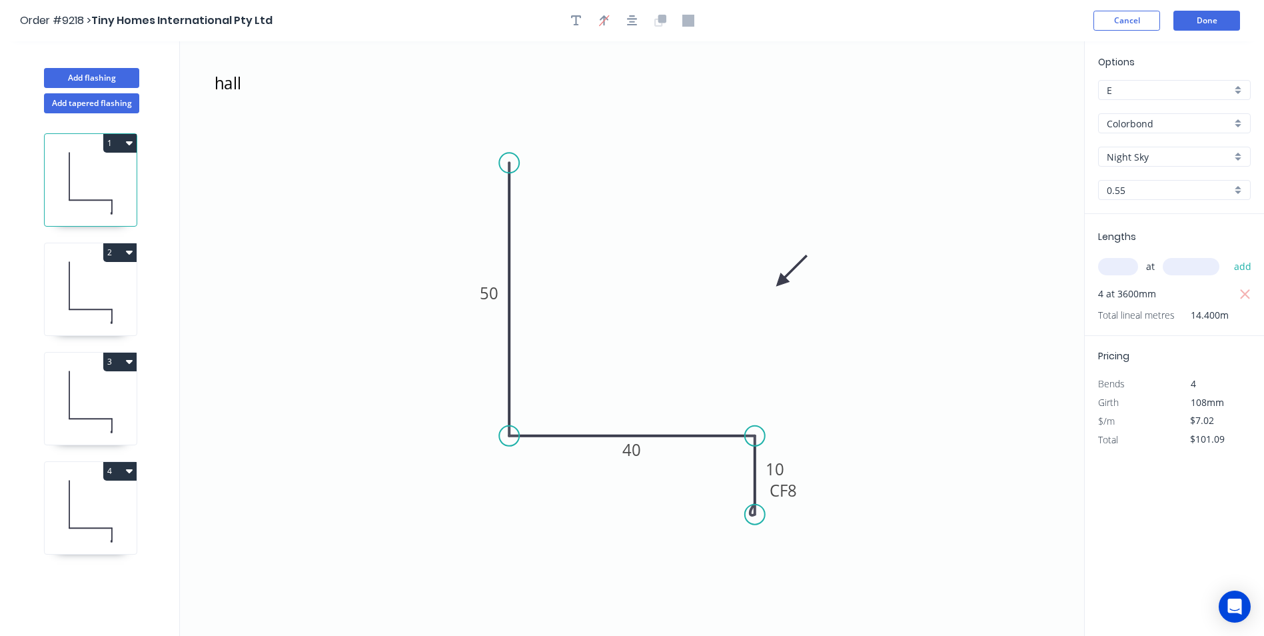
type input "$85.97"
click at [1237, 153] on div "Night Sky" at bounding box center [1174, 157] width 153 height 20
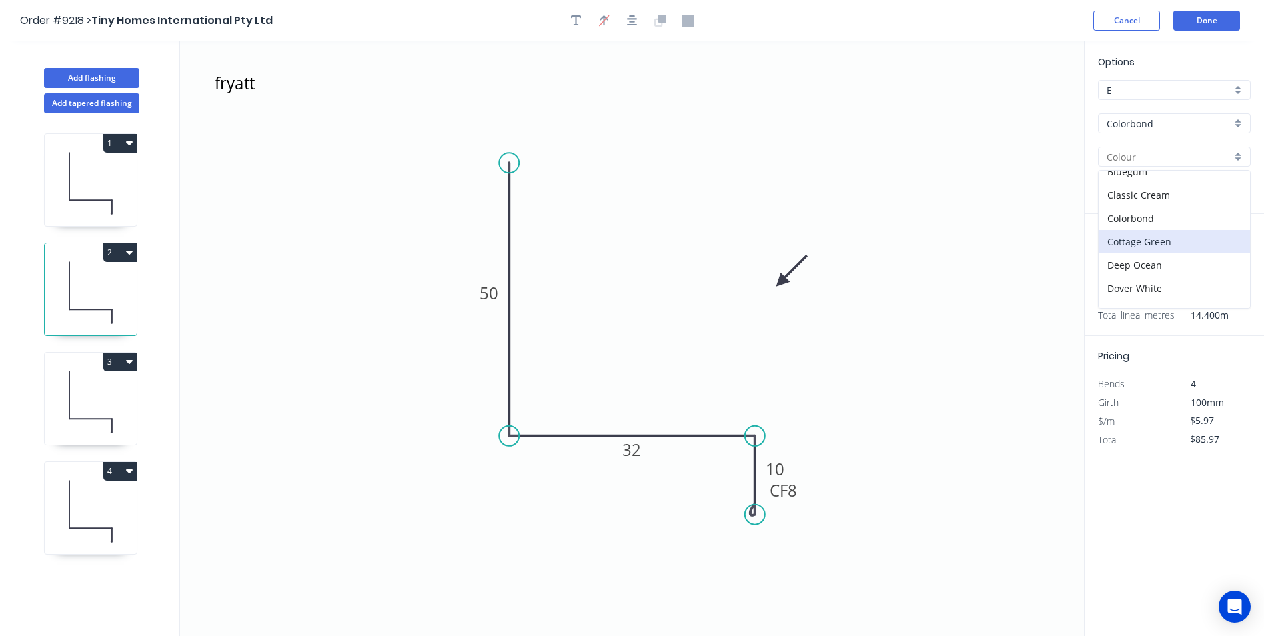
scroll to position [67, 0]
click at [1144, 254] on div "Dover White" at bounding box center [1174, 255] width 151 height 23
type input "Dover White"
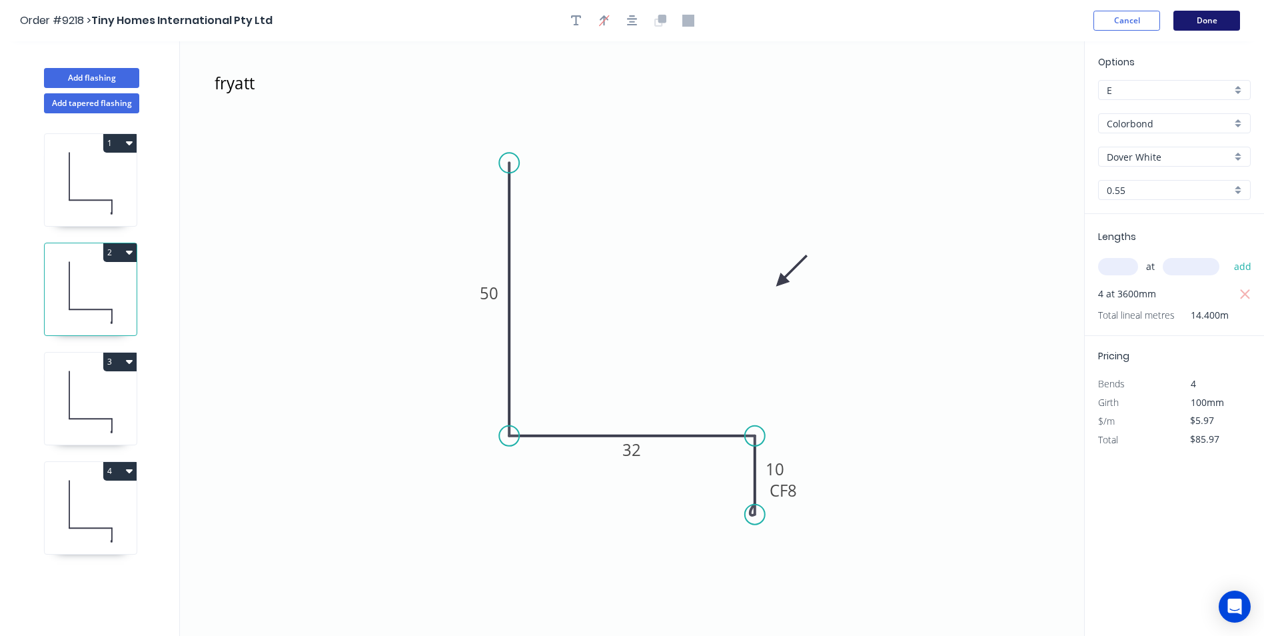
click at [1214, 15] on button "Done" at bounding box center [1207, 21] width 67 height 20
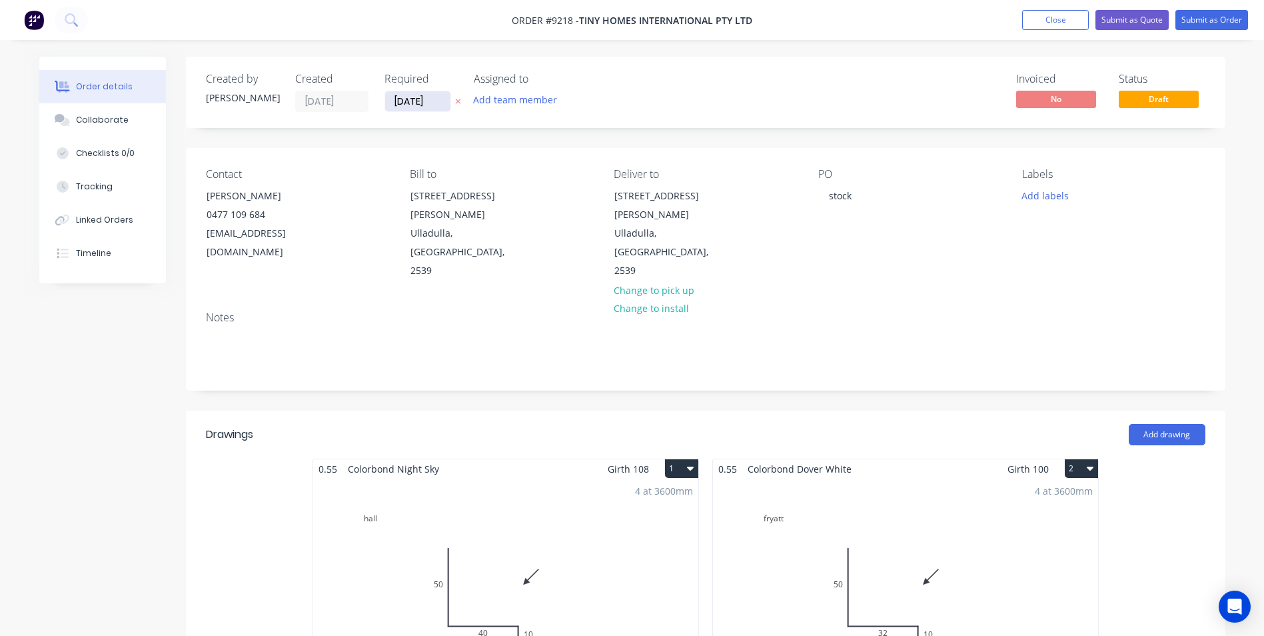
click at [413, 95] on input "[DATE]" at bounding box center [417, 101] width 65 height 20
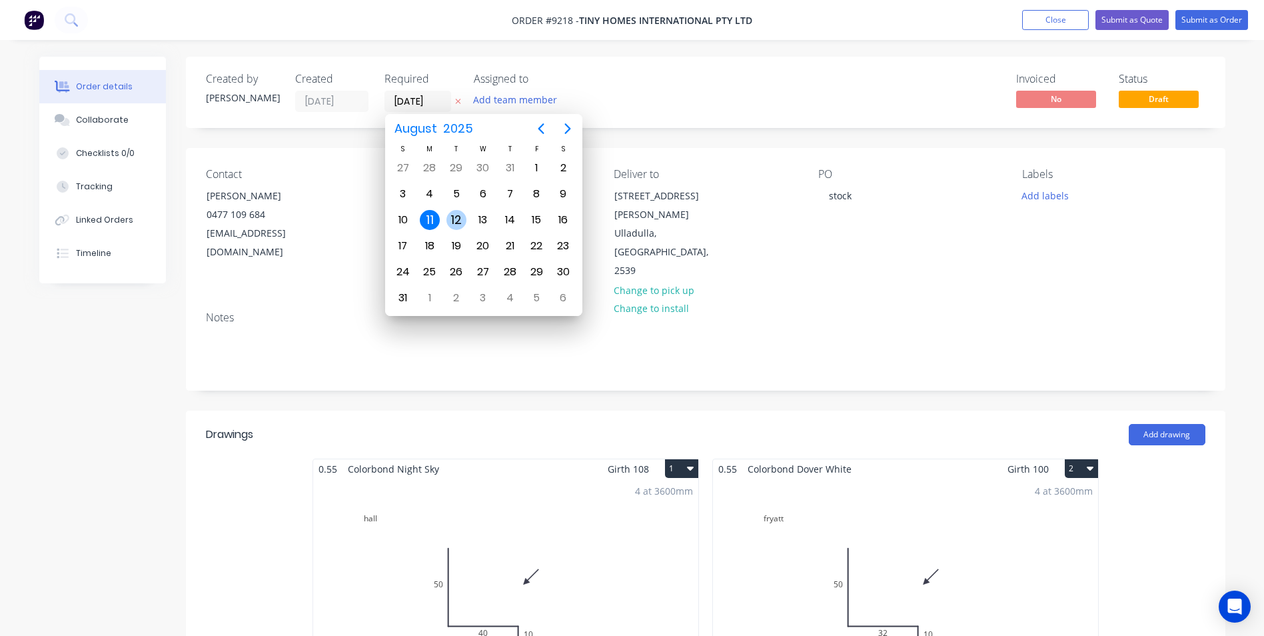
click at [453, 217] on div "12" at bounding box center [457, 220] width 20 height 20
type input "12/08/25"
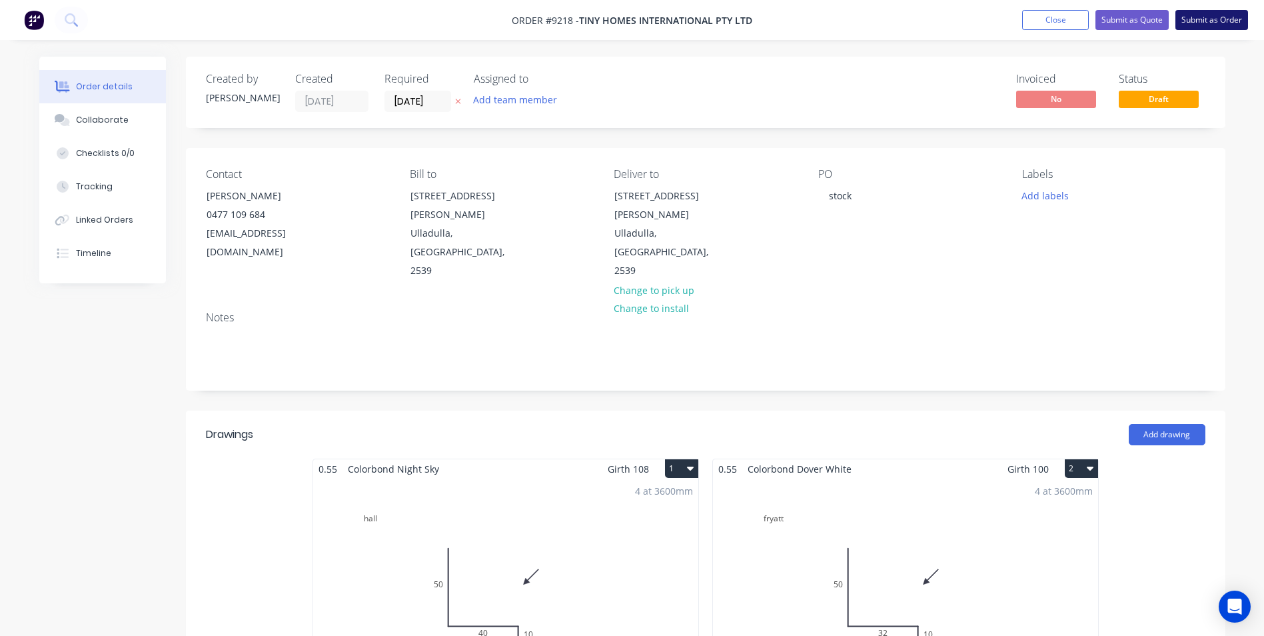
click at [1204, 19] on button "Submit as Order" at bounding box center [1212, 20] width 73 height 20
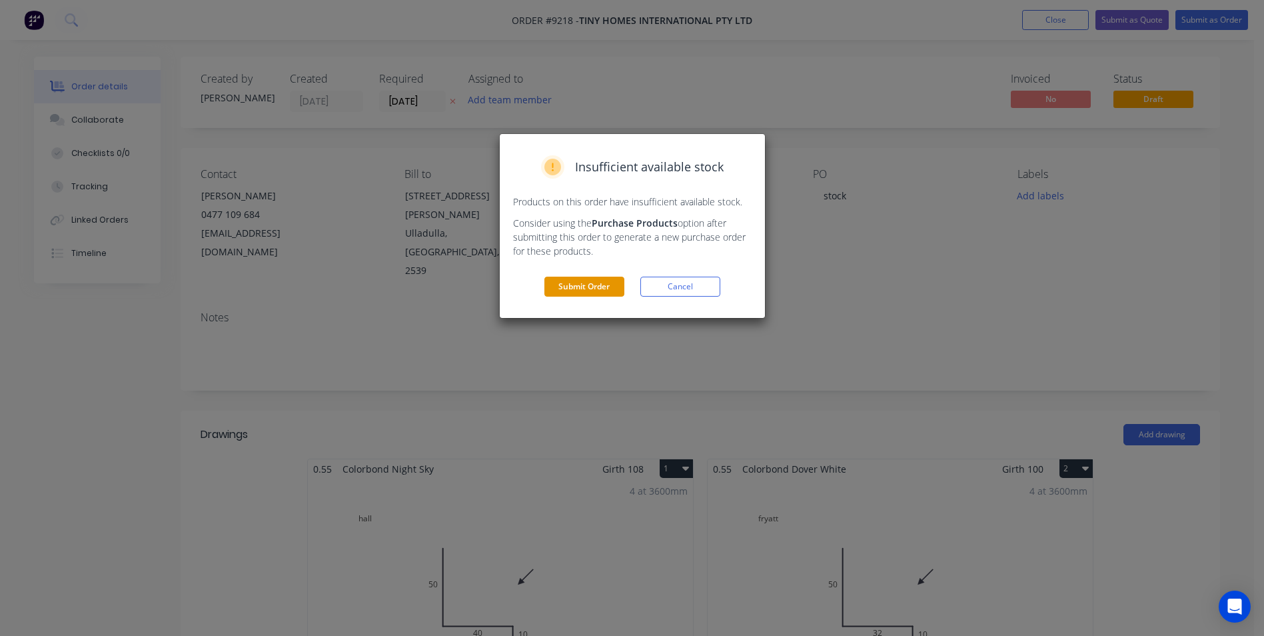
click at [586, 285] on button "Submit Order" at bounding box center [585, 287] width 80 height 20
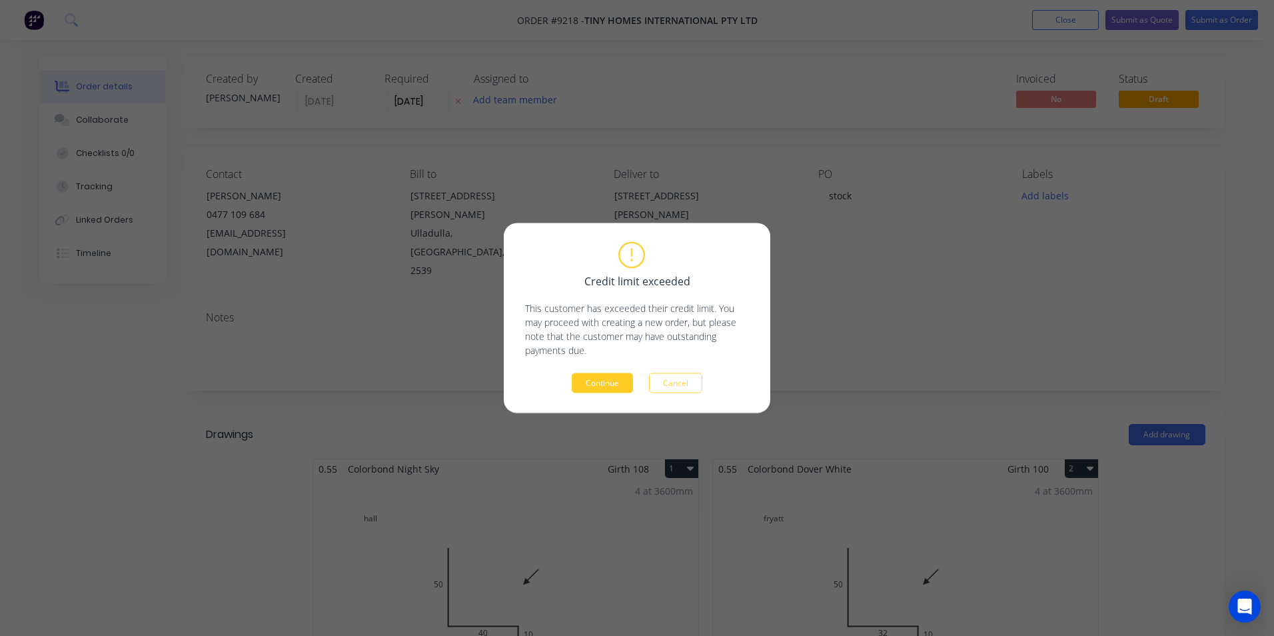
click at [622, 380] on button "Continue" at bounding box center [602, 383] width 61 height 20
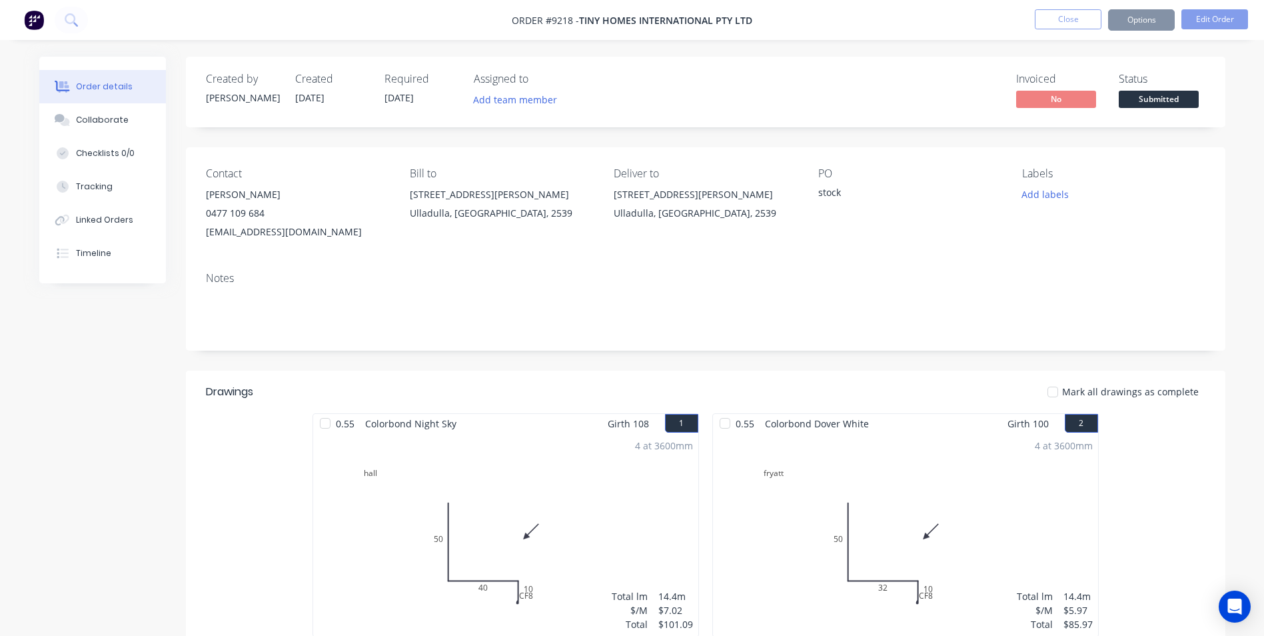
click at [1151, 27] on button "Options" at bounding box center [1141, 19] width 67 height 21
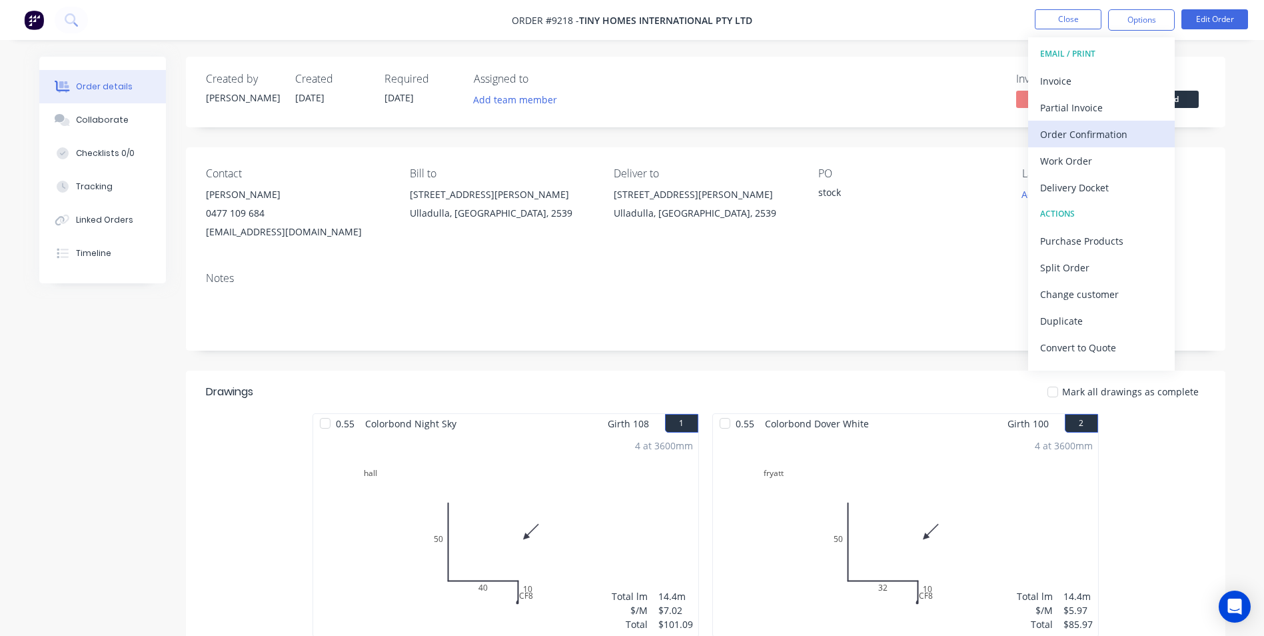
click at [1097, 133] on div "Order Confirmation" at bounding box center [1101, 134] width 123 height 19
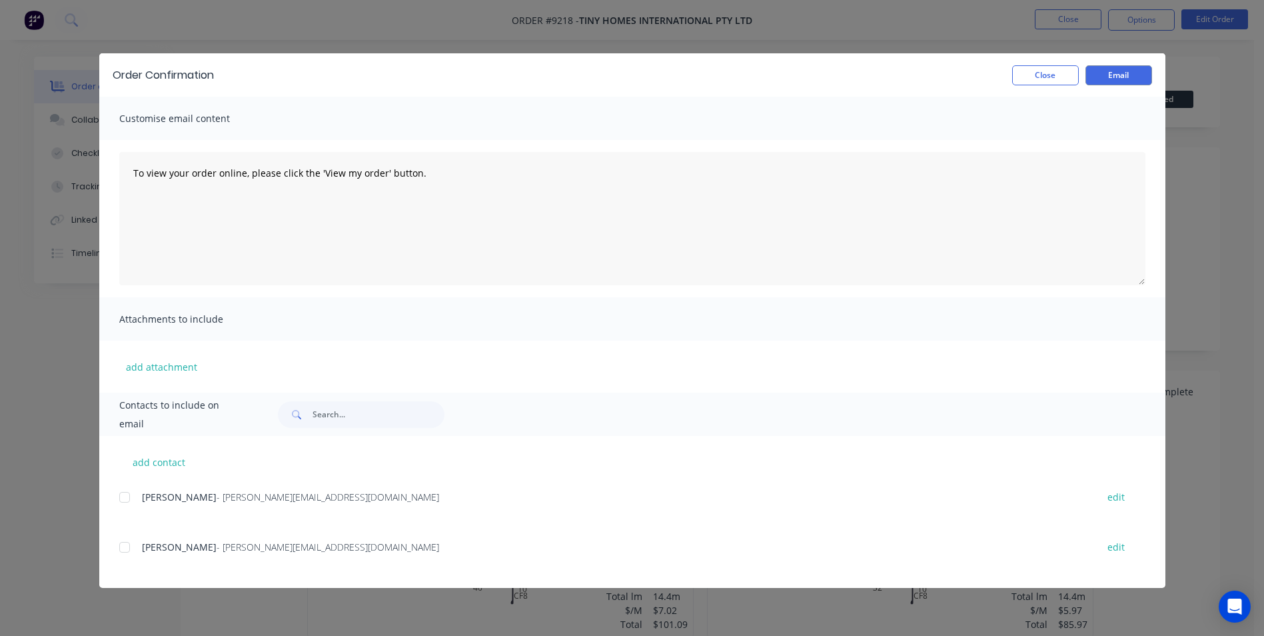
click at [139, 498] on div "Tommy Kacsof - kalala@designerecotinyhomes.com.au edit" at bounding box center [642, 497] width 1046 height 18
click at [127, 495] on div at bounding box center [124, 497] width 27 height 27
click at [1102, 77] on button "Email" at bounding box center [1119, 75] width 67 height 20
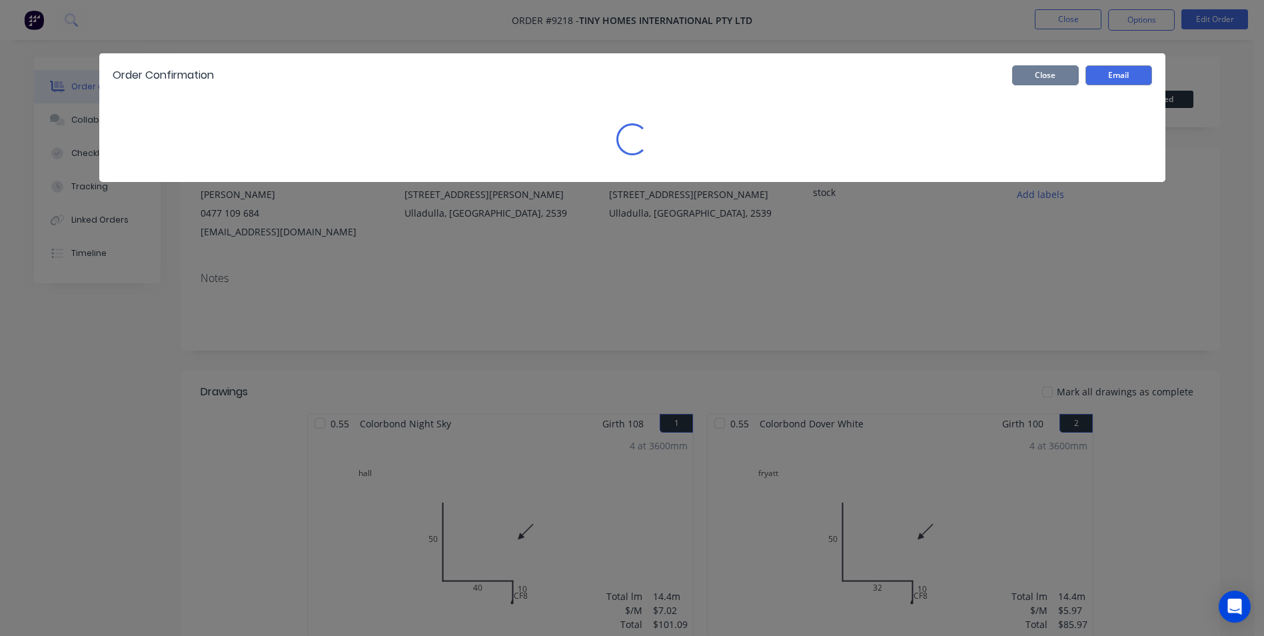
click at [1052, 81] on button "Close" at bounding box center [1045, 75] width 67 height 20
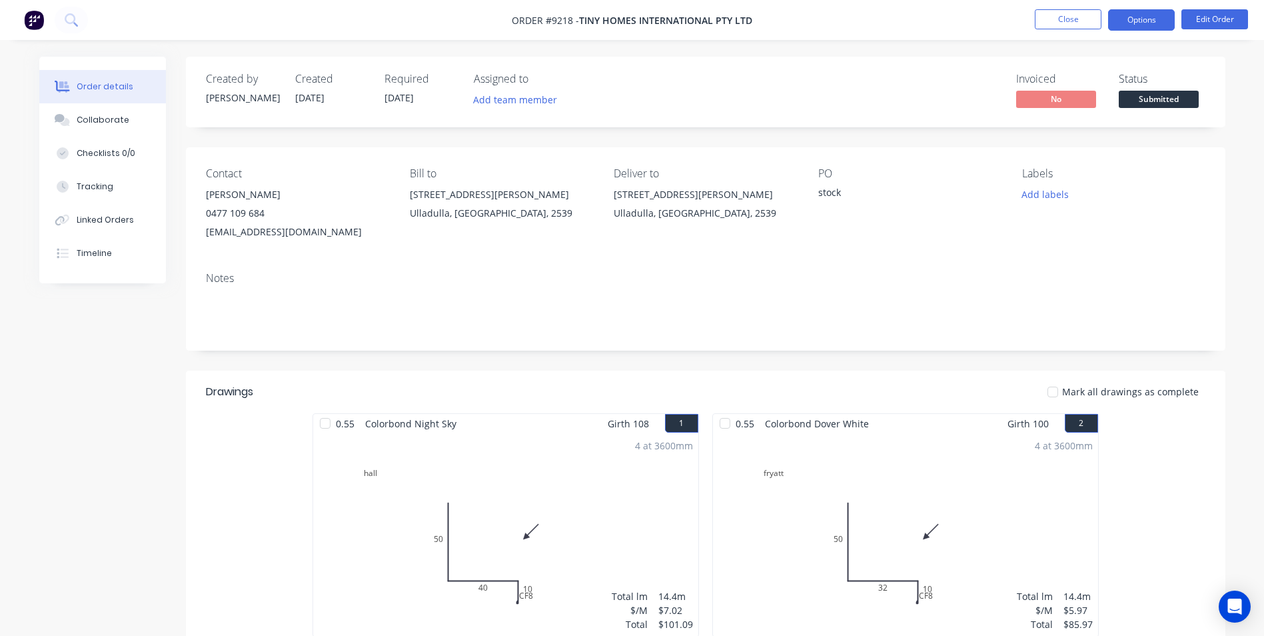
click at [1126, 29] on button "Options" at bounding box center [1141, 19] width 67 height 21
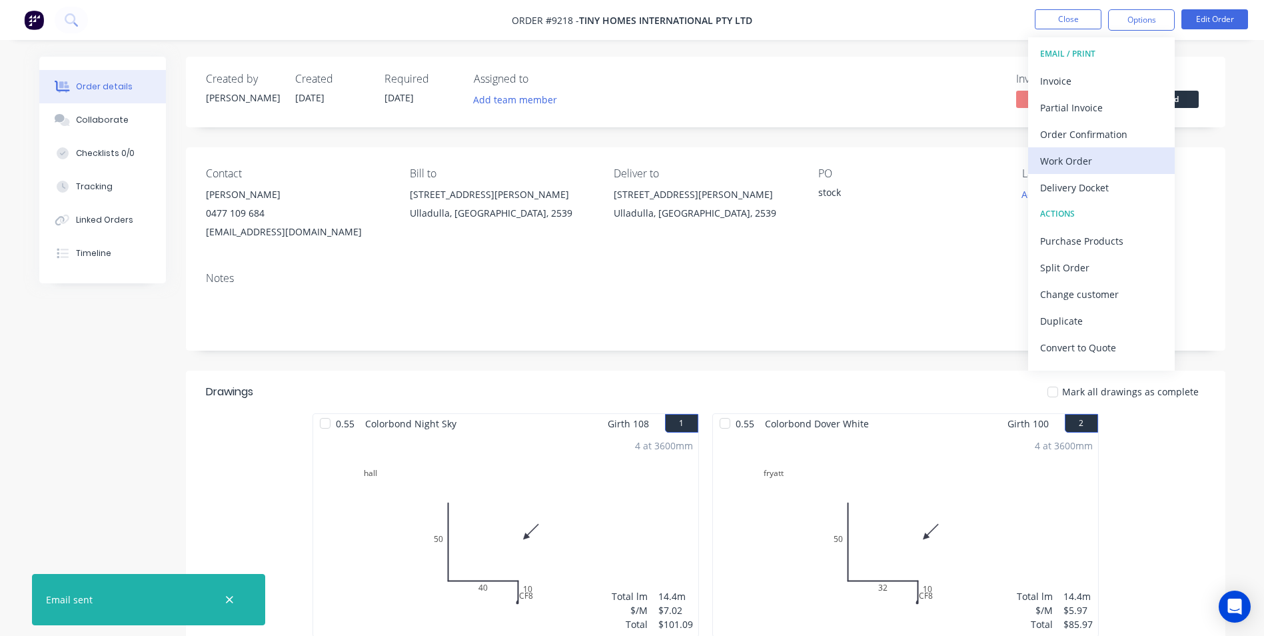
click at [1061, 160] on div "Work Order" at bounding box center [1101, 160] width 123 height 19
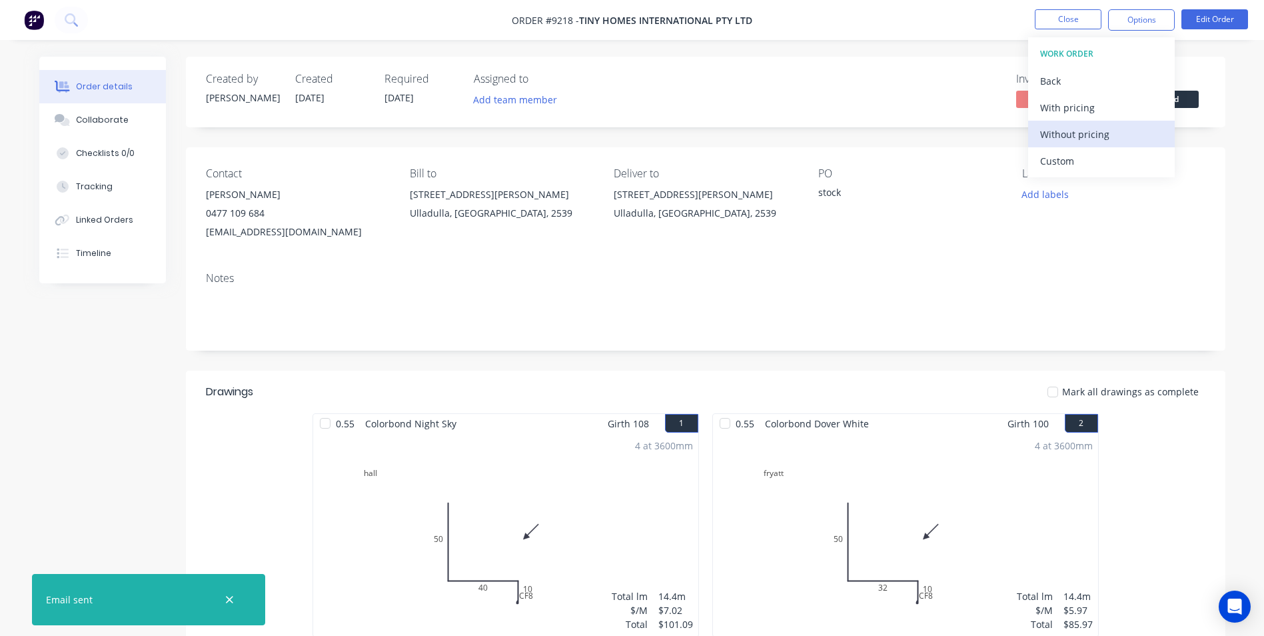
click at [1074, 130] on div "Without pricing" at bounding box center [1101, 134] width 123 height 19
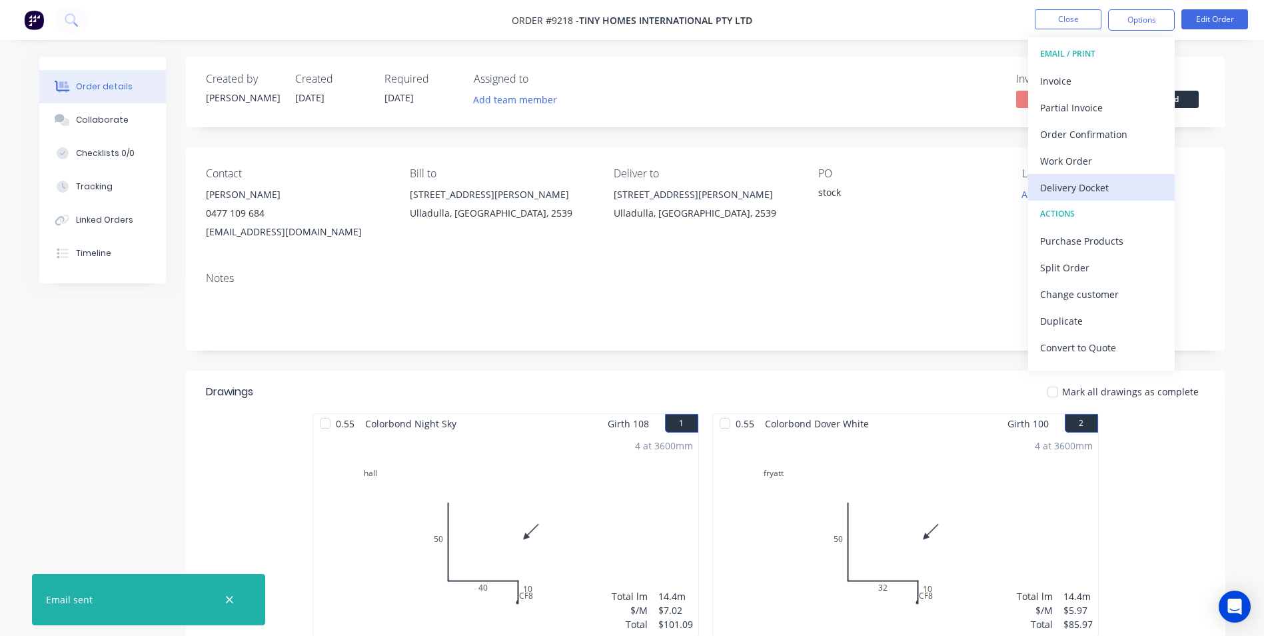
click at [1104, 189] on div "Delivery Docket" at bounding box center [1101, 187] width 123 height 19
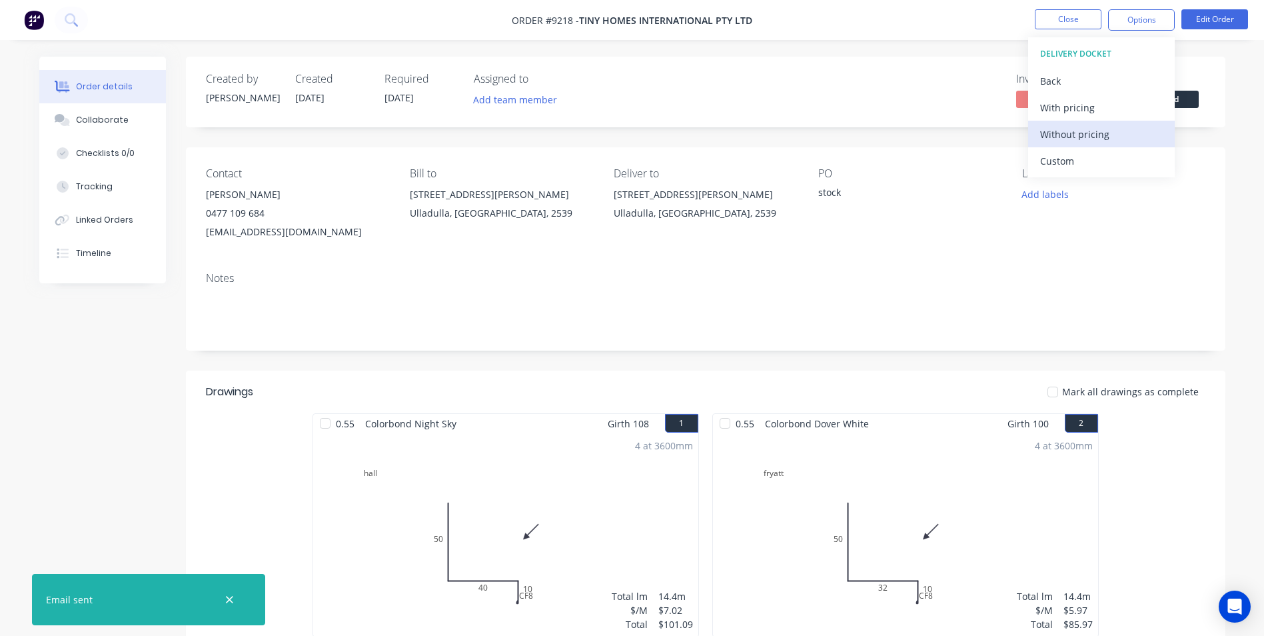
click at [1106, 141] on div "Without pricing" at bounding box center [1101, 134] width 123 height 19
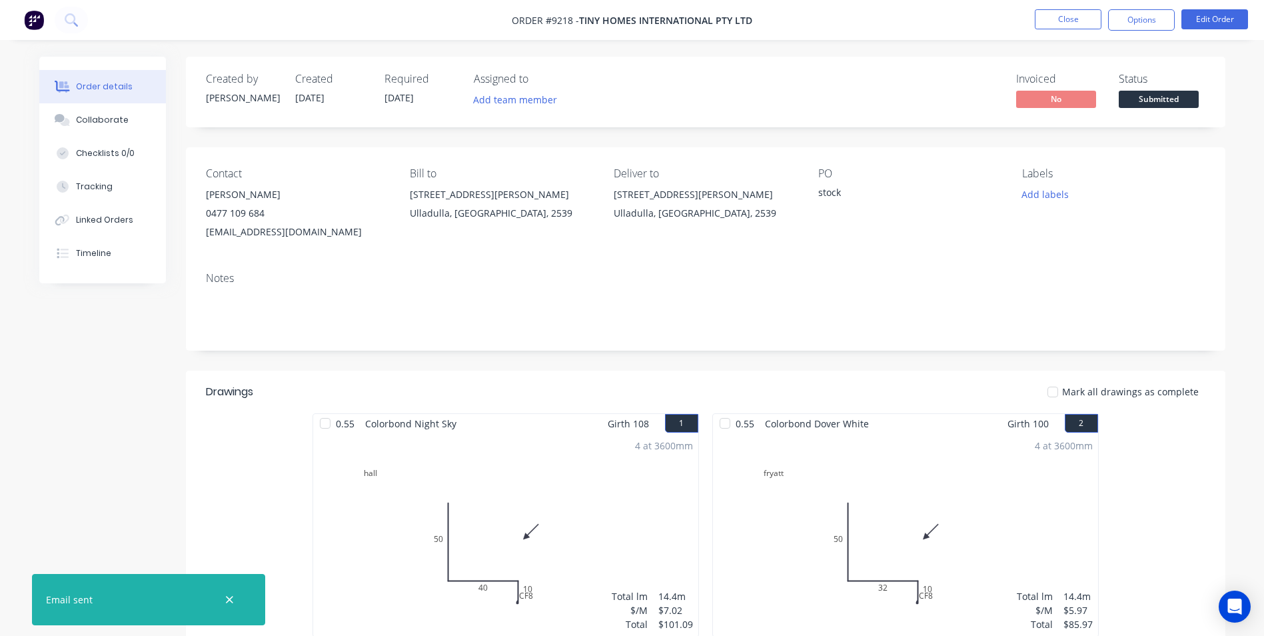
click at [37, 19] on img at bounding box center [34, 20] width 20 height 20
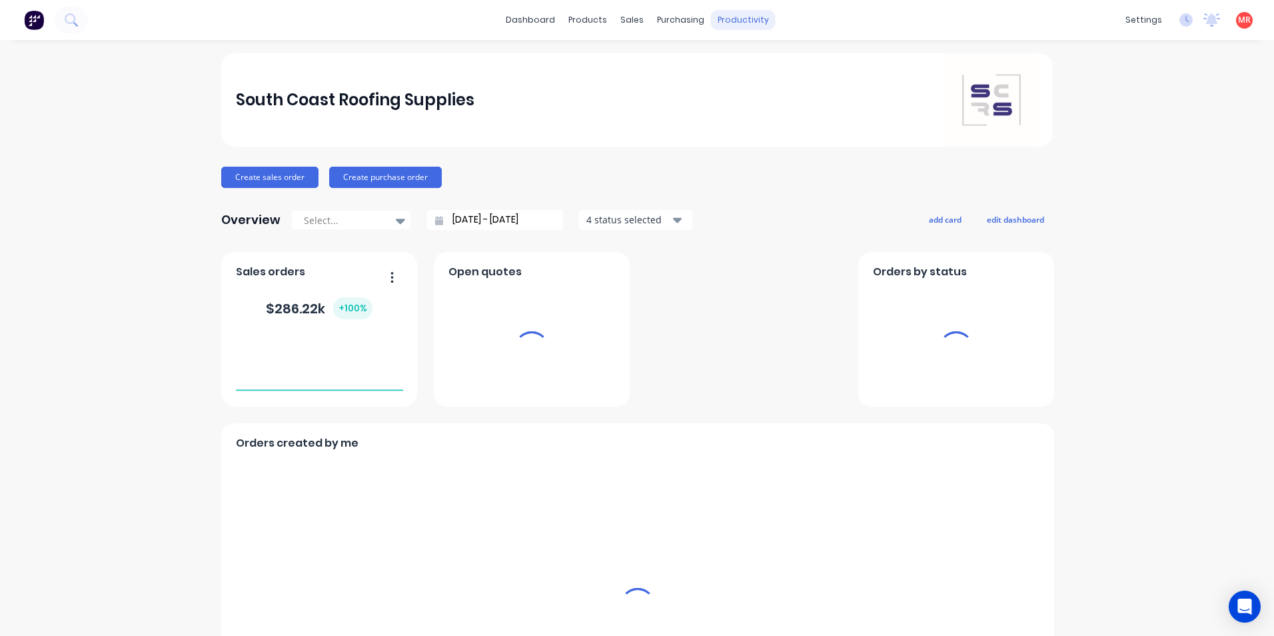
click at [721, 23] on div "productivity" at bounding box center [743, 20] width 65 height 20
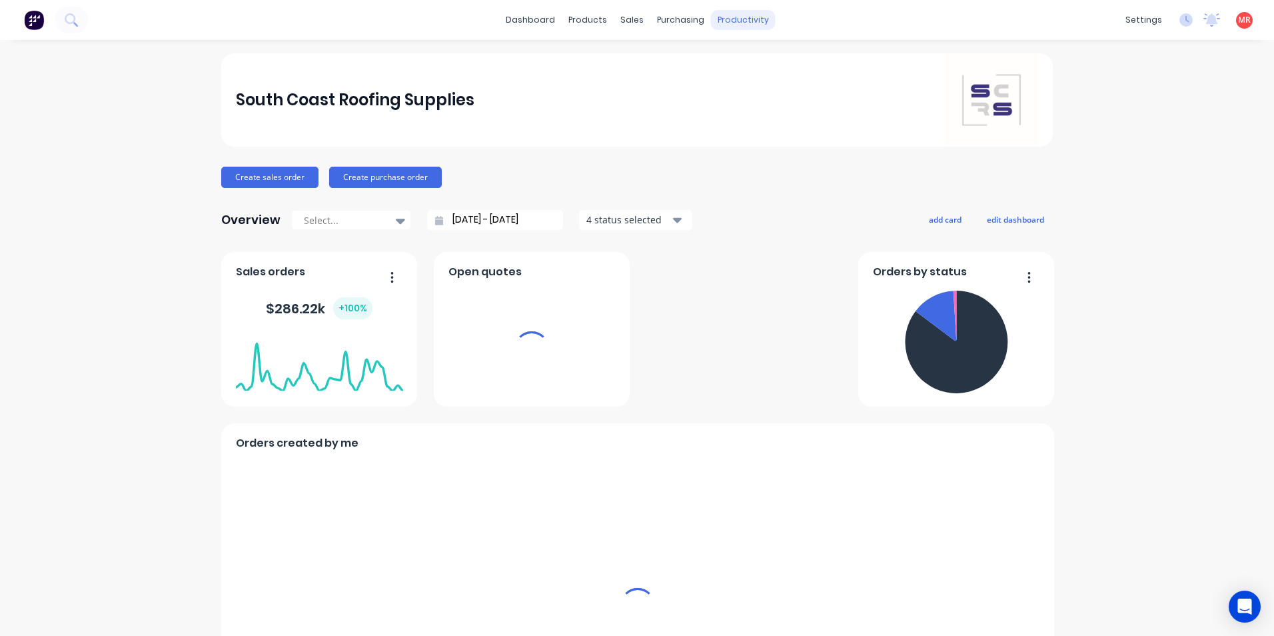
click at [719, 23] on div "productivity" at bounding box center [743, 20] width 65 height 20
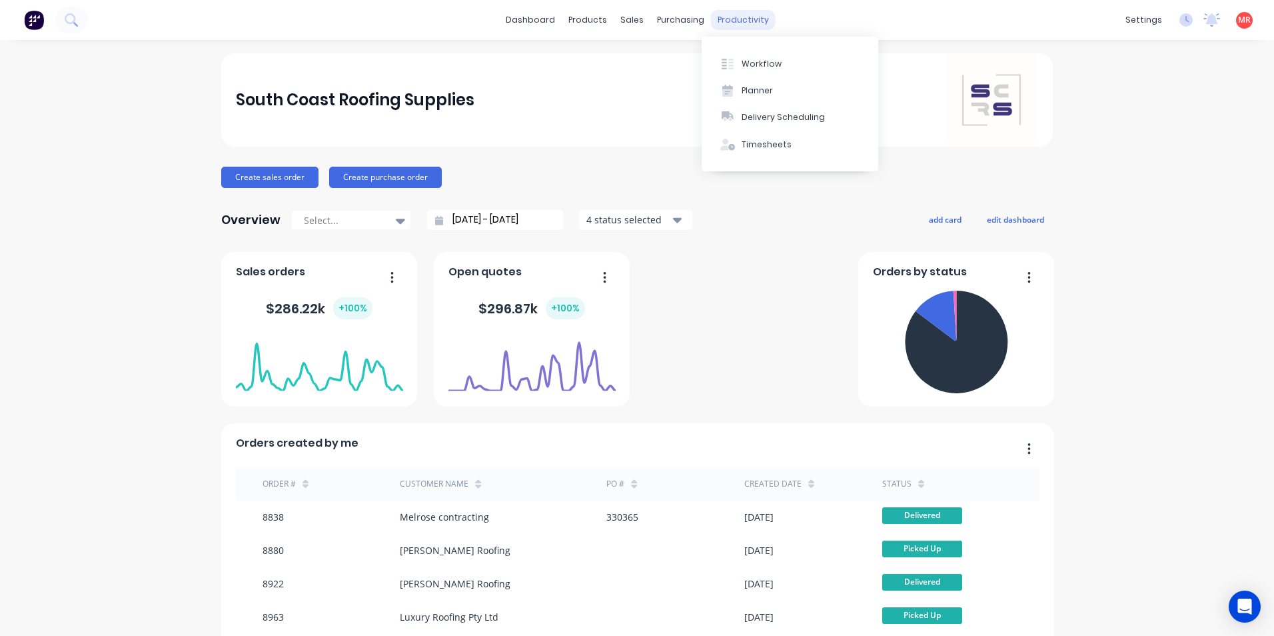
click at [726, 18] on div "productivity" at bounding box center [743, 20] width 65 height 20
click at [742, 117] on div "Delivery Scheduling" at bounding box center [783, 117] width 83 height 12
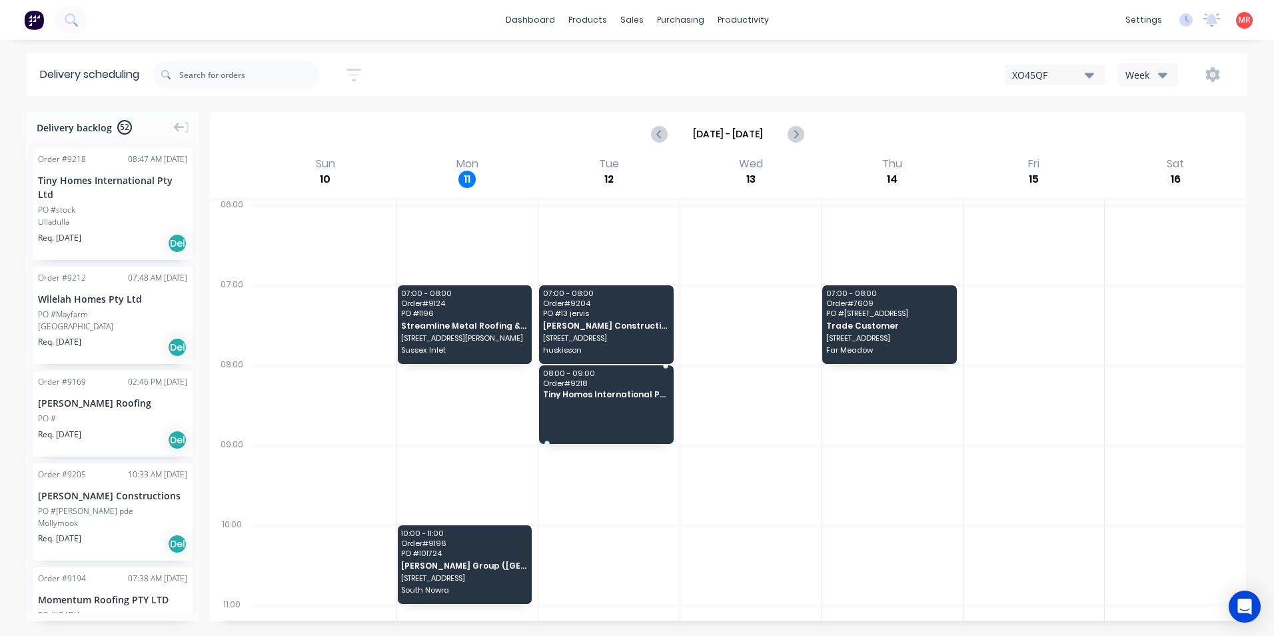
drag, startPoint x: 78, startPoint y: 216, endPoint x: 585, endPoint y: 401, distance: 539.2
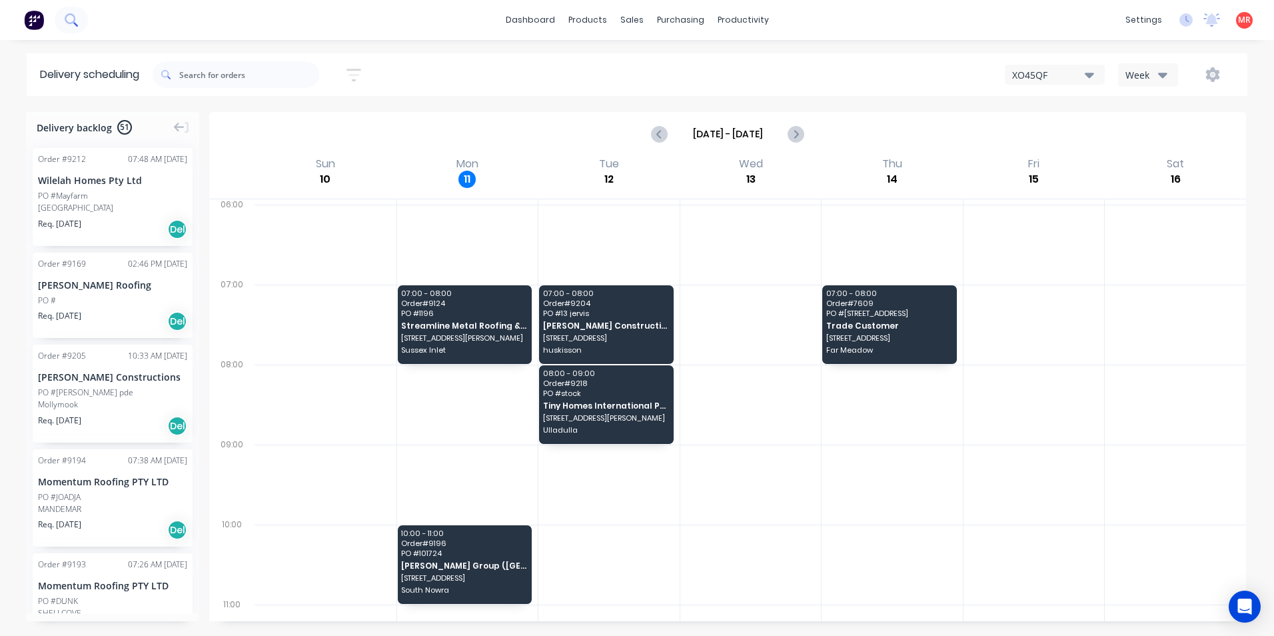
click at [72, 24] on icon at bounding box center [71, 19] width 13 height 13
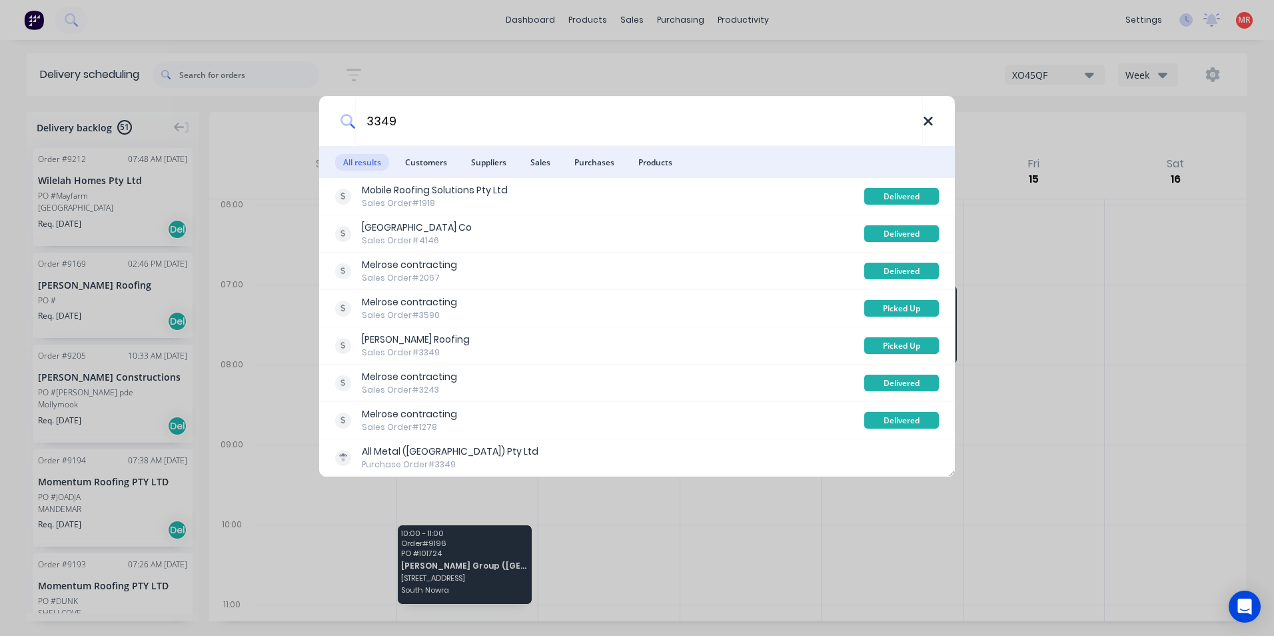
type input "3349"
click at [927, 123] on icon at bounding box center [928, 121] width 9 height 9
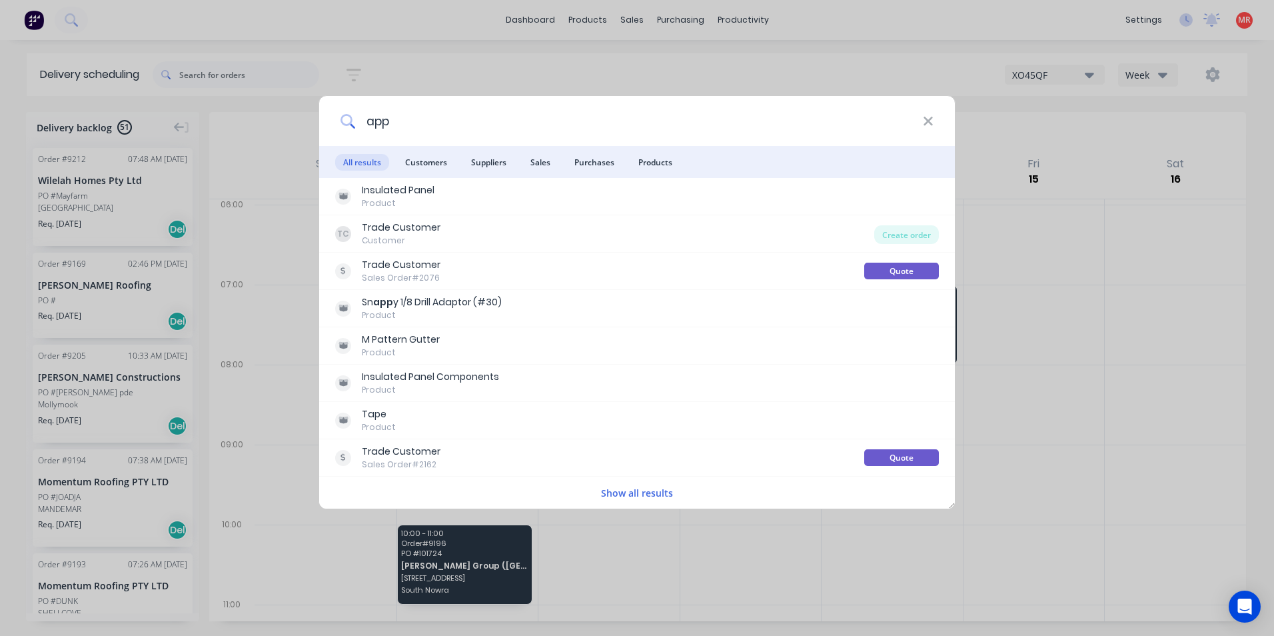
type input "app"
click at [321, 65] on div "app All results Customers Suppliers Sales Purchases Products Insulated Panel Pr…" at bounding box center [637, 318] width 1274 height 636
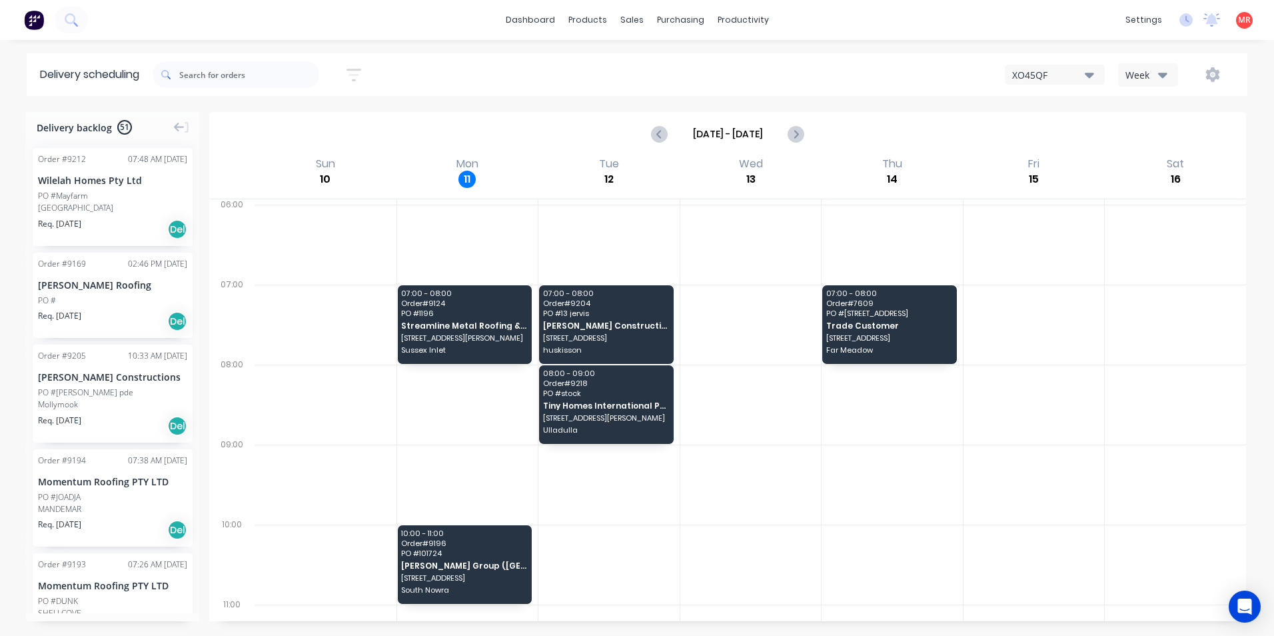
click at [35, 20] on img at bounding box center [34, 20] width 20 height 20
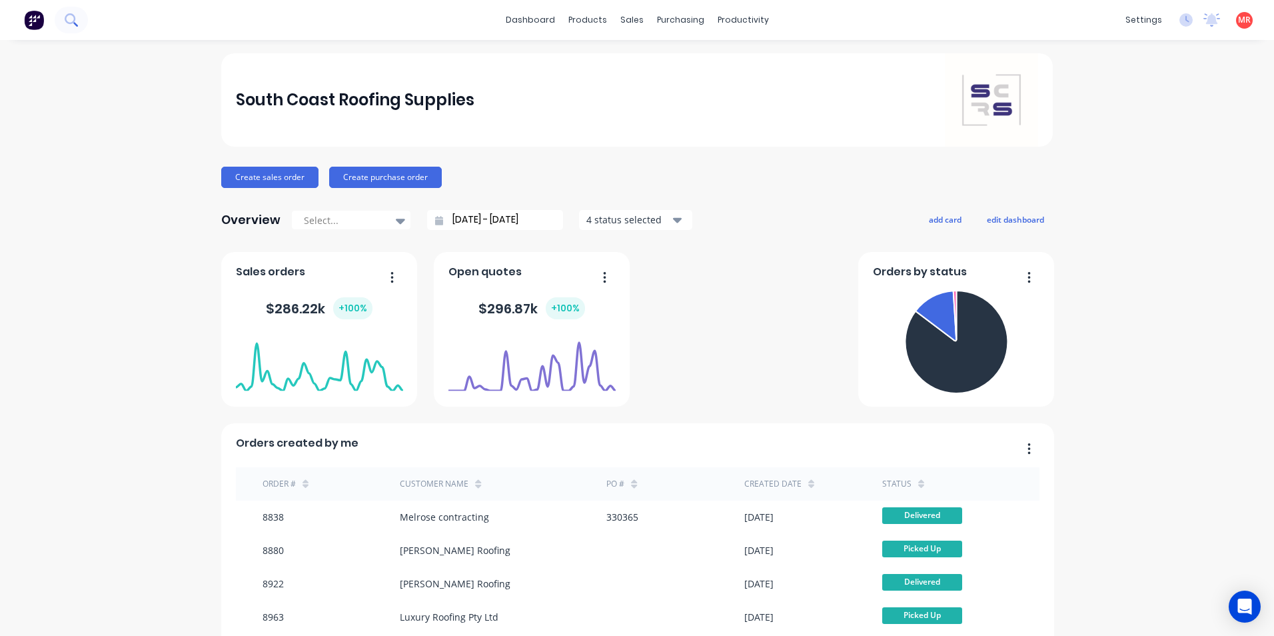
click at [68, 25] on icon at bounding box center [71, 19] width 13 height 13
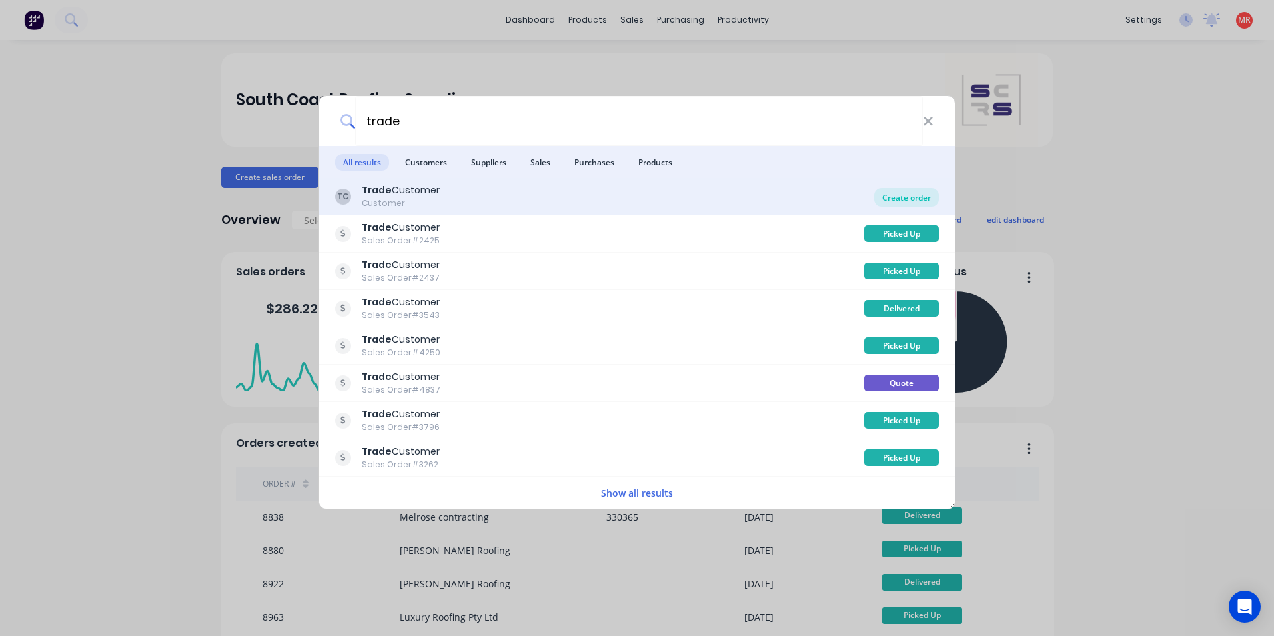
type input "trade"
click at [903, 195] on div "Create order" at bounding box center [907, 197] width 65 height 19
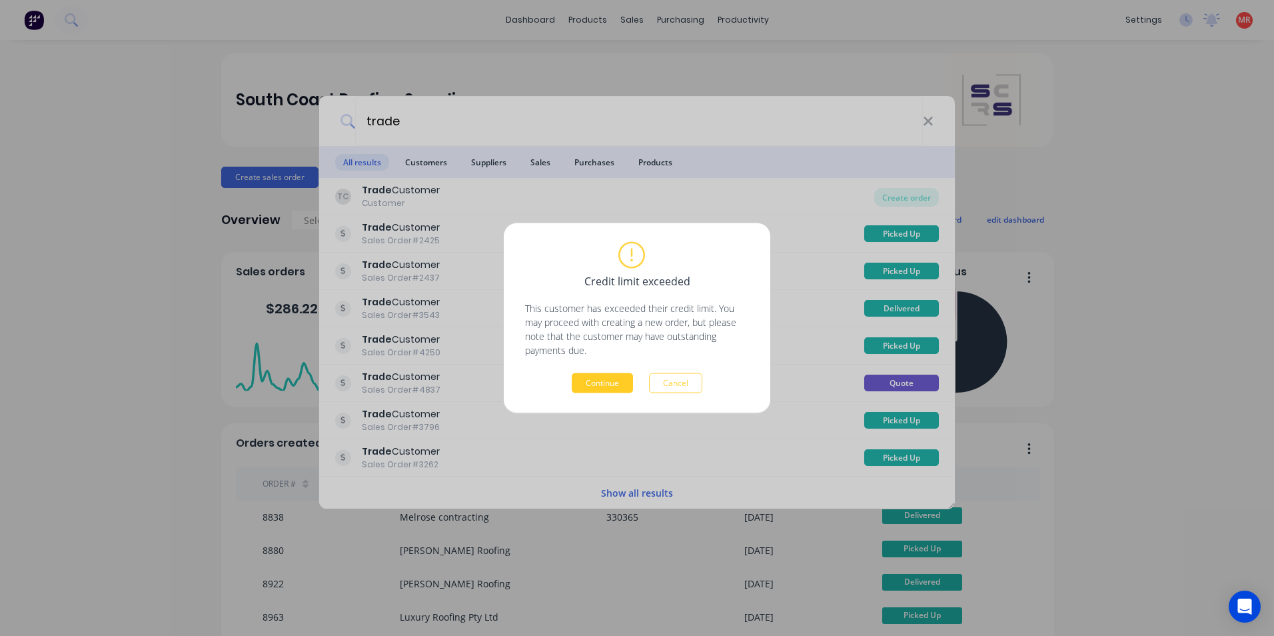
click at [580, 385] on button "Continue" at bounding box center [602, 383] width 61 height 20
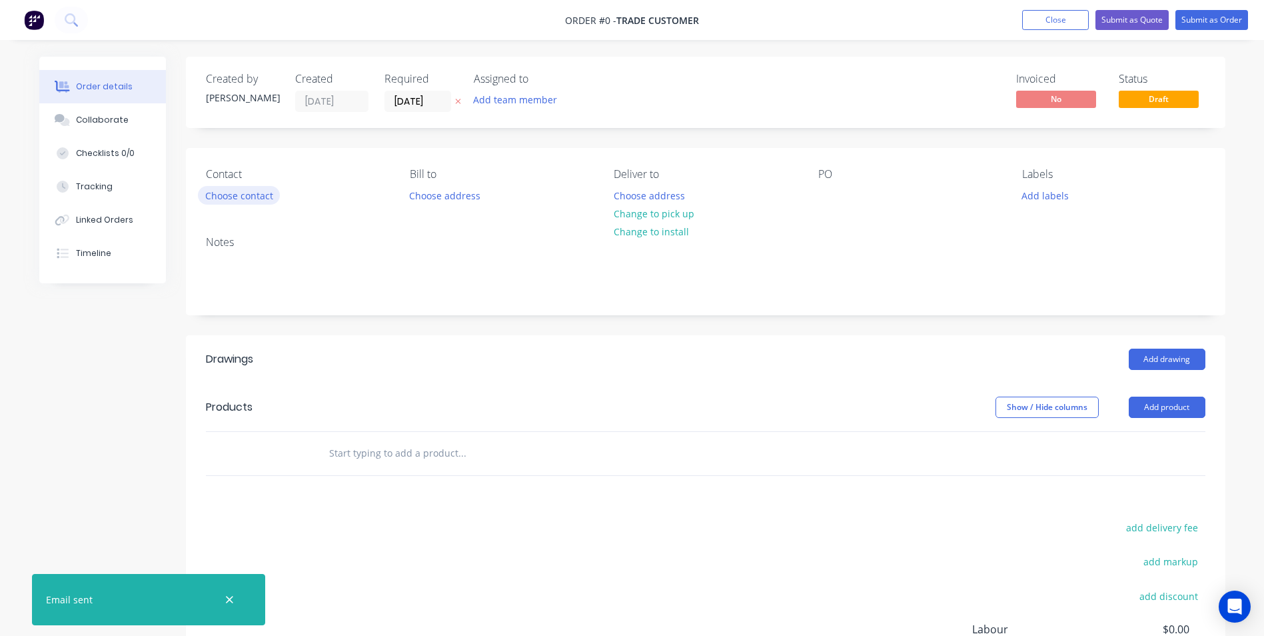
click at [249, 195] on button "Choose contact" at bounding box center [239, 195] width 82 height 18
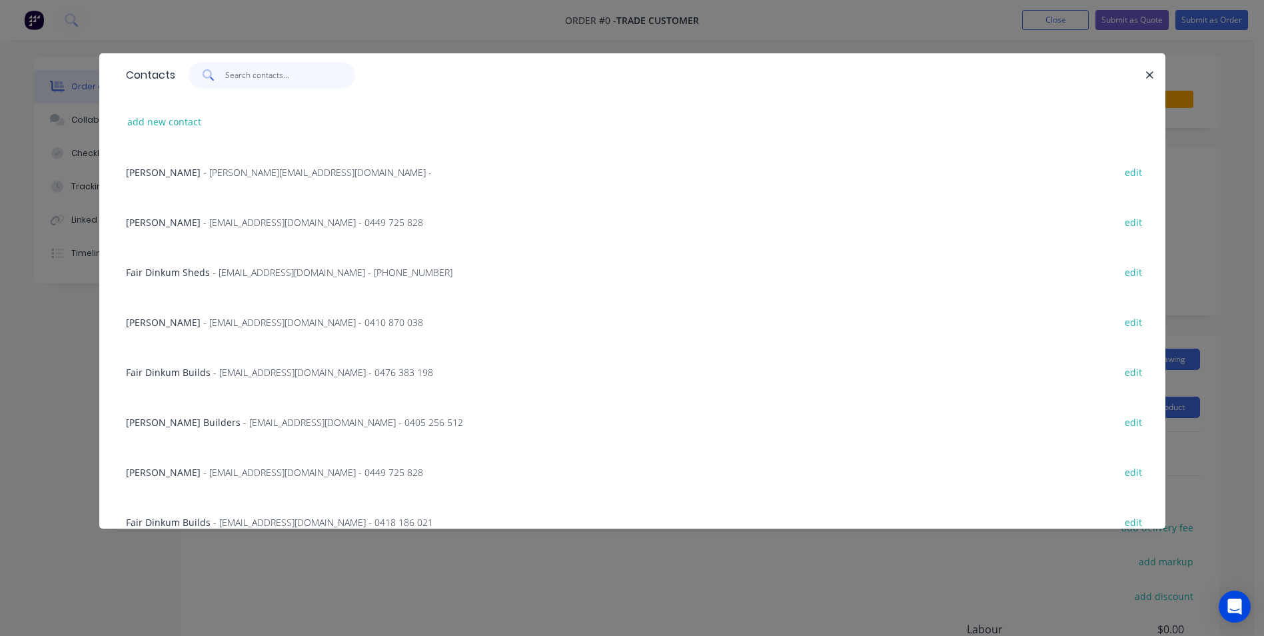
click at [255, 79] on input "text" at bounding box center [290, 75] width 130 height 27
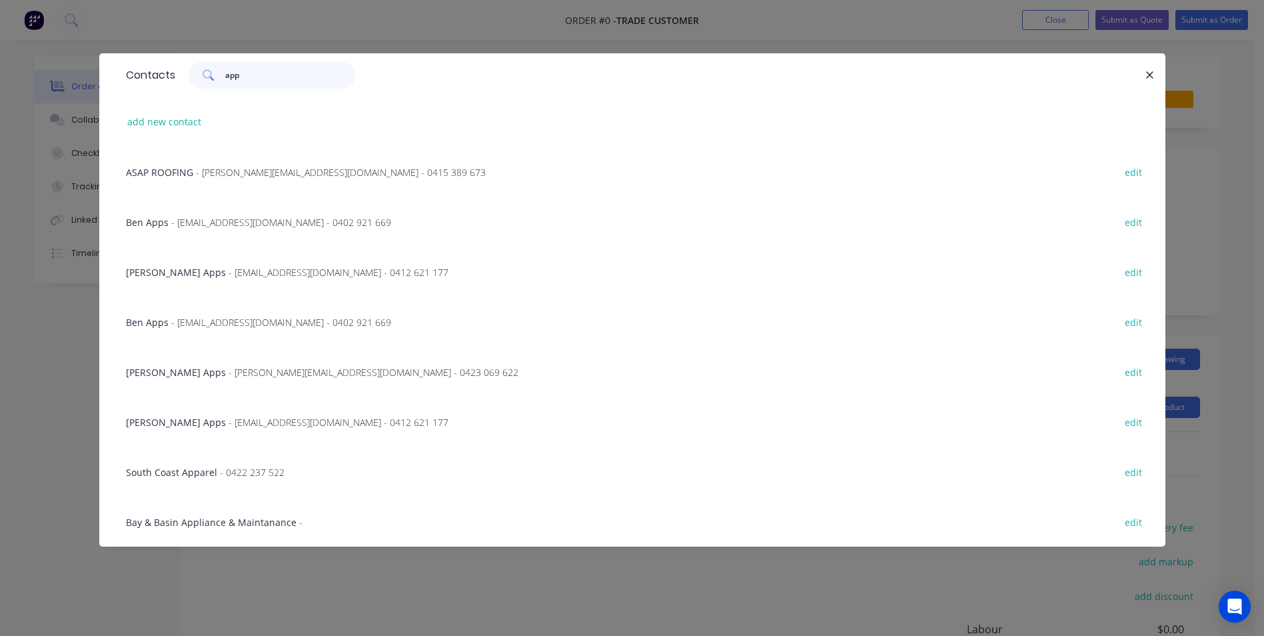
type input "app"
click at [237, 224] on span "- Above19@outlook.com - 0402 921 669" at bounding box center [281, 222] width 220 height 13
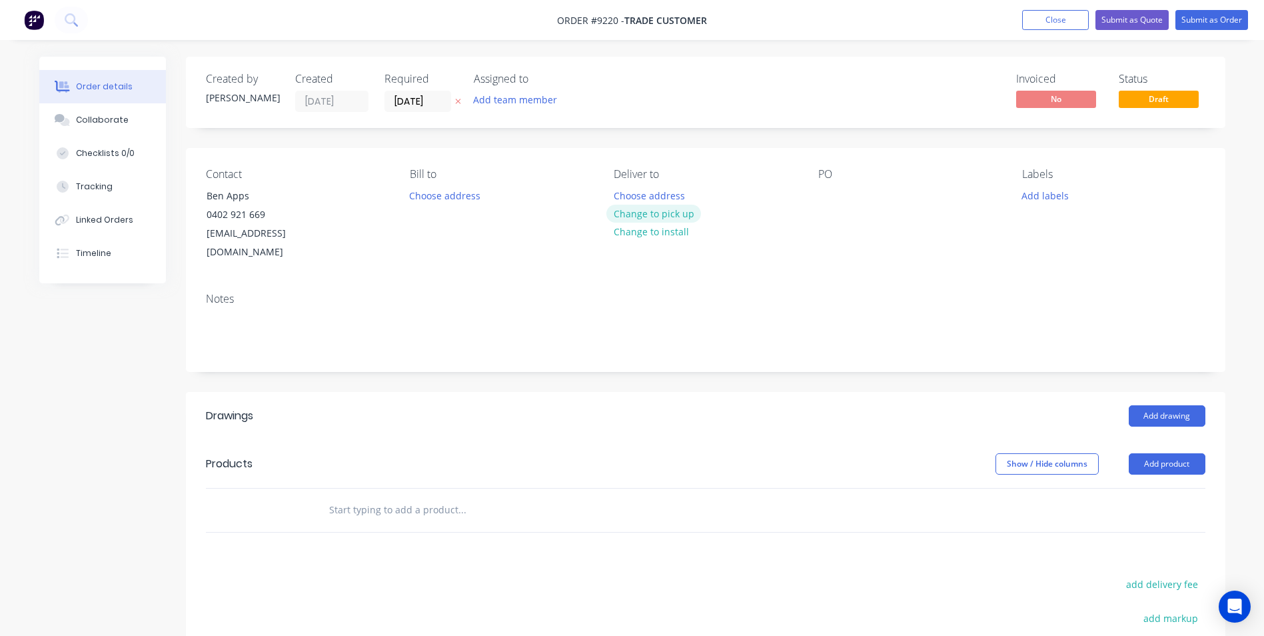
click at [630, 218] on button "Change to pick up" at bounding box center [654, 214] width 95 height 18
click at [437, 106] on input "[DATE]" at bounding box center [417, 101] width 65 height 20
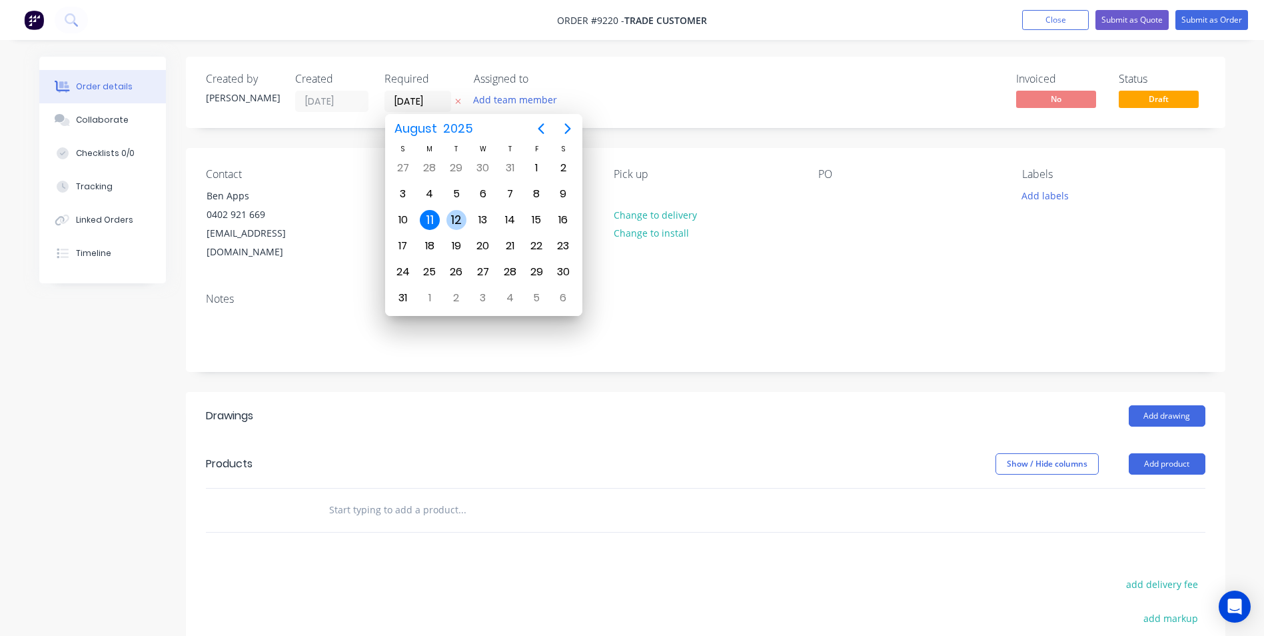
click at [454, 219] on div "12" at bounding box center [457, 220] width 20 height 20
type input "[DATE]"
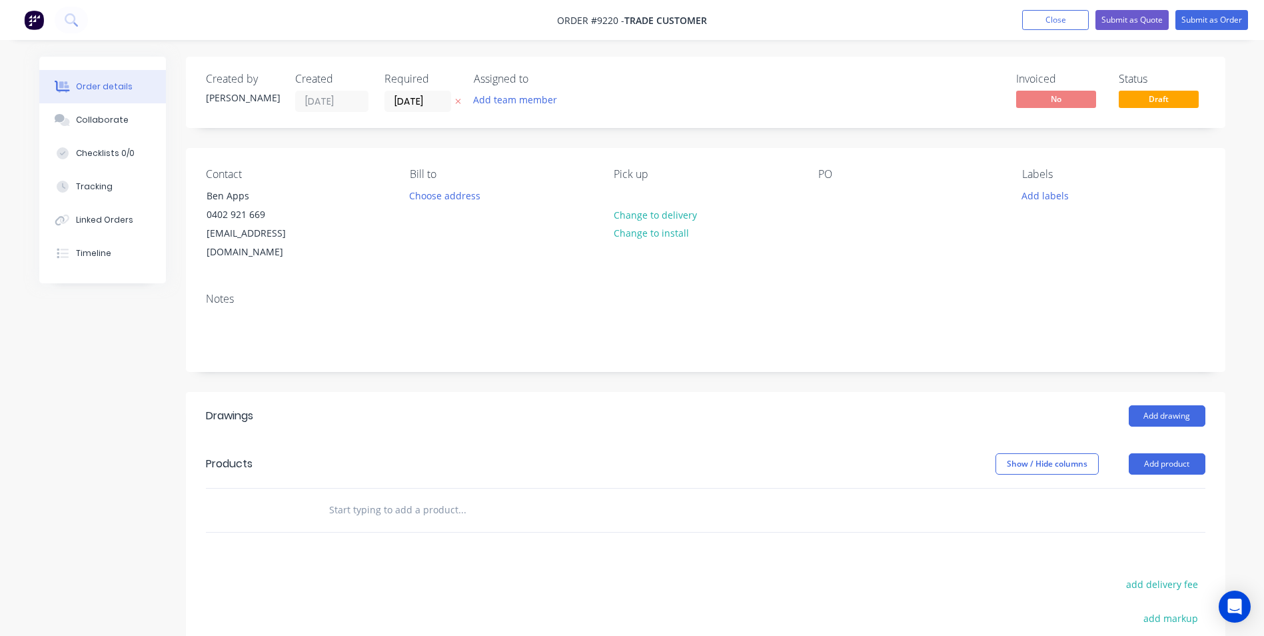
click at [374, 497] on input "text" at bounding box center [462, 510] width 267 height 27
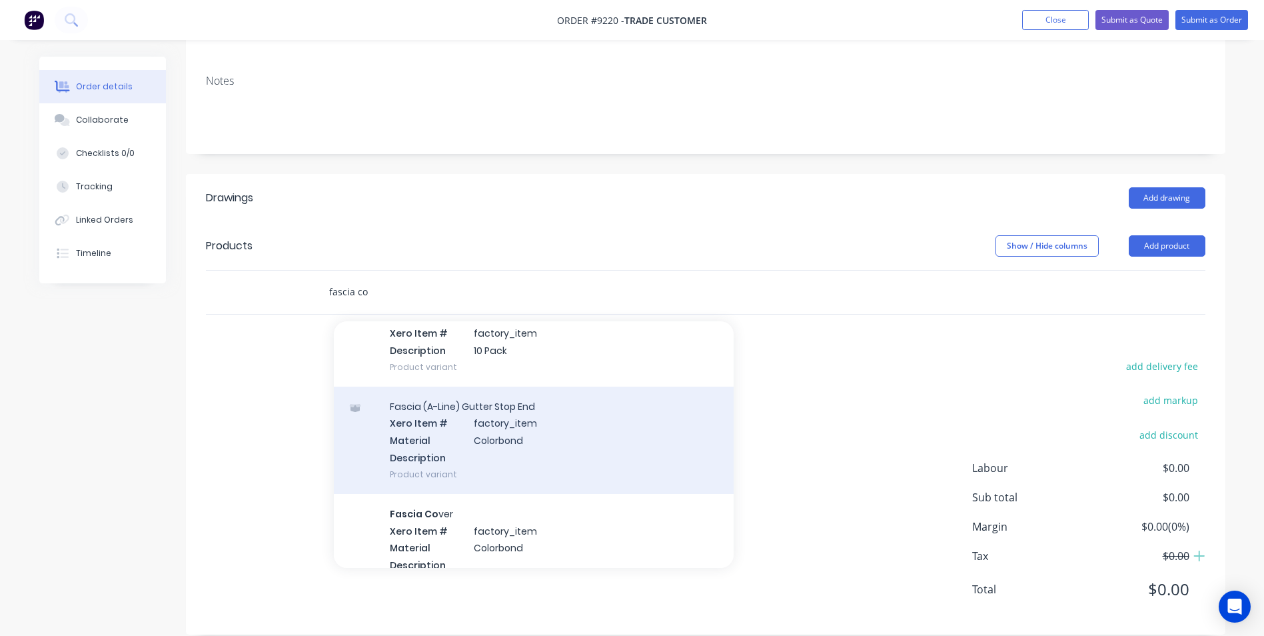
scroll to position [1025, 0]
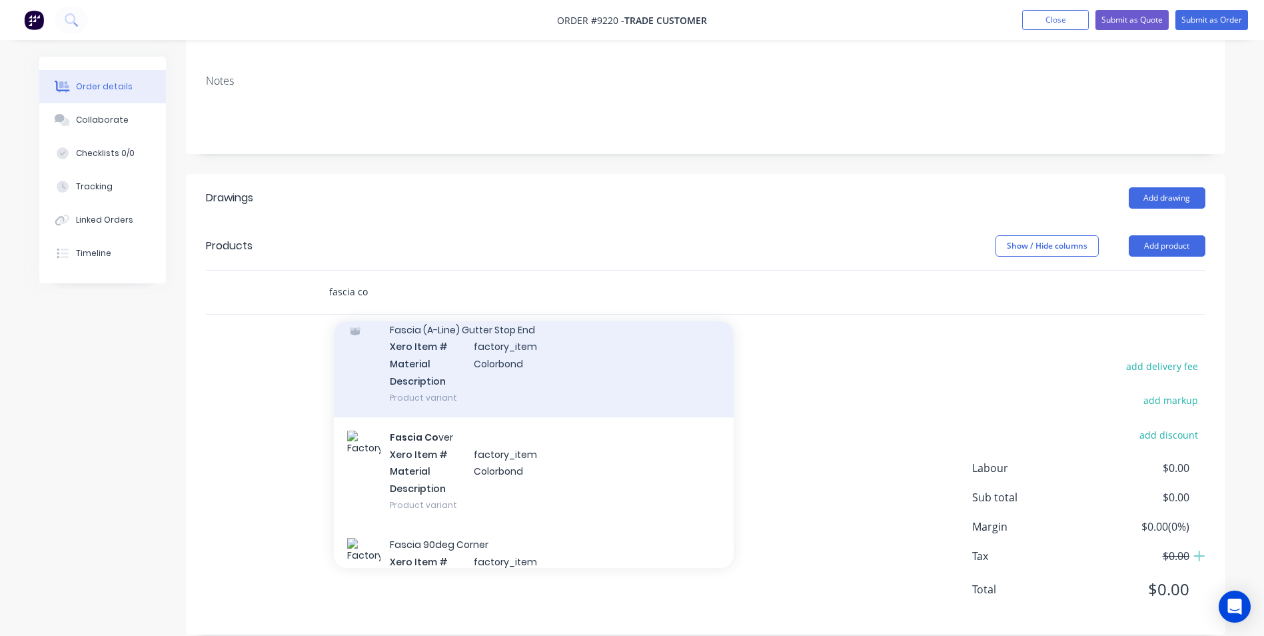
type input "fascia co"
click at [475, 447] on div "Fascia Co ver Xero Item # factory_item Material Colorbond Description Product v…" at bounding box center [534, 470] width 400 height 107
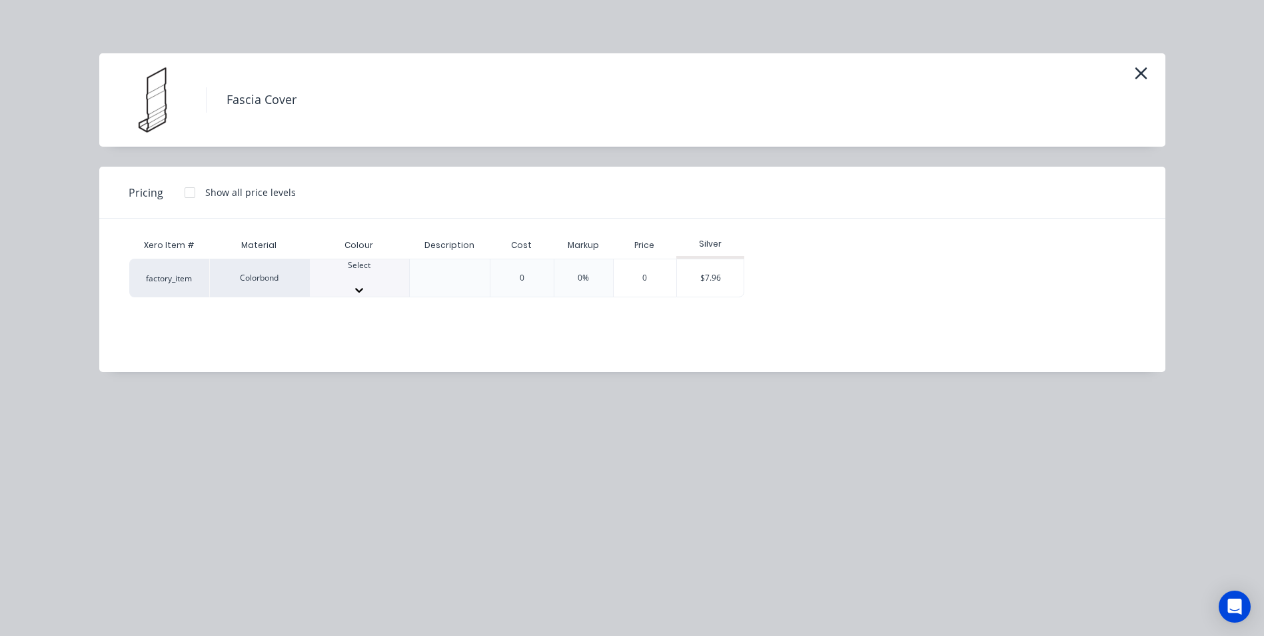
click at [339, 263] on div "Select" at bounding box center [359, 277] width 99 height 37
click at [187, 195] on div at bounding box center [190, 192] width 27 height 27
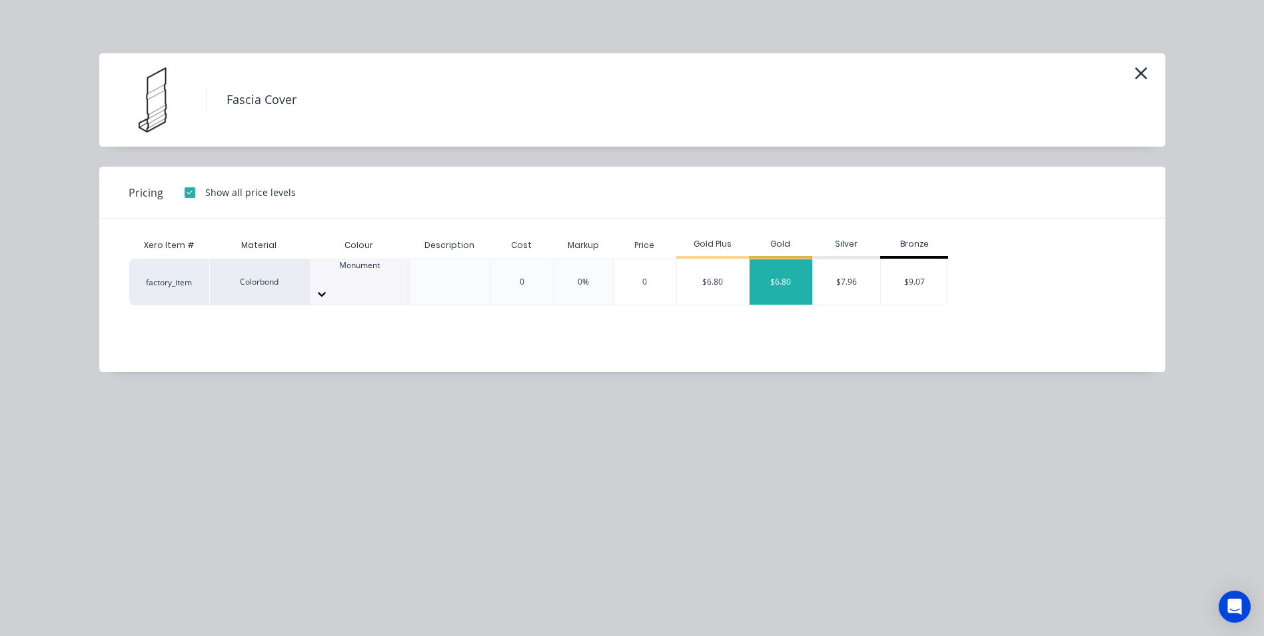
click at [768, 277] on div "$6.80" at bounding box center [781, 281] width 63 height 45
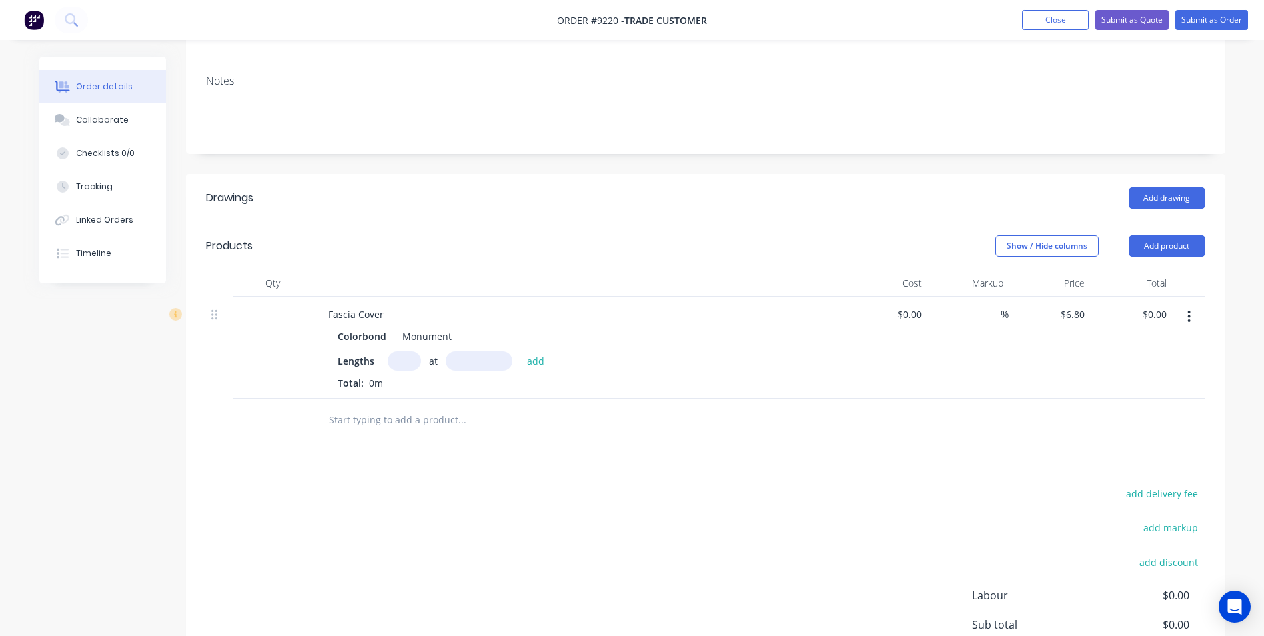
click at [409, 351] on input "text" at bounding box center [404, 360] width 33 height 19
type input "1"
type input "4200"
click at [521, 351] on button "add" at bounding box center [536, 360] width 31 height 18
type input "$28.56"
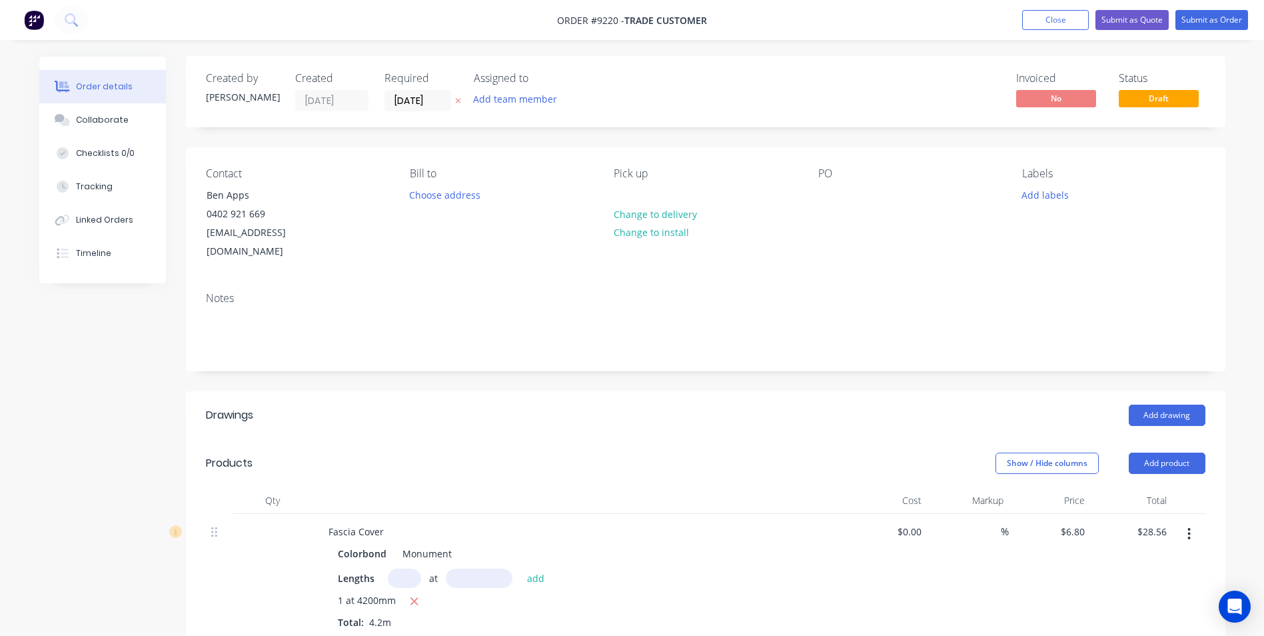
scroll to position [0, 0]
click at [1192, 29] on button "Submit as Order" at bounding box center [1212, 20] width 73 height 20
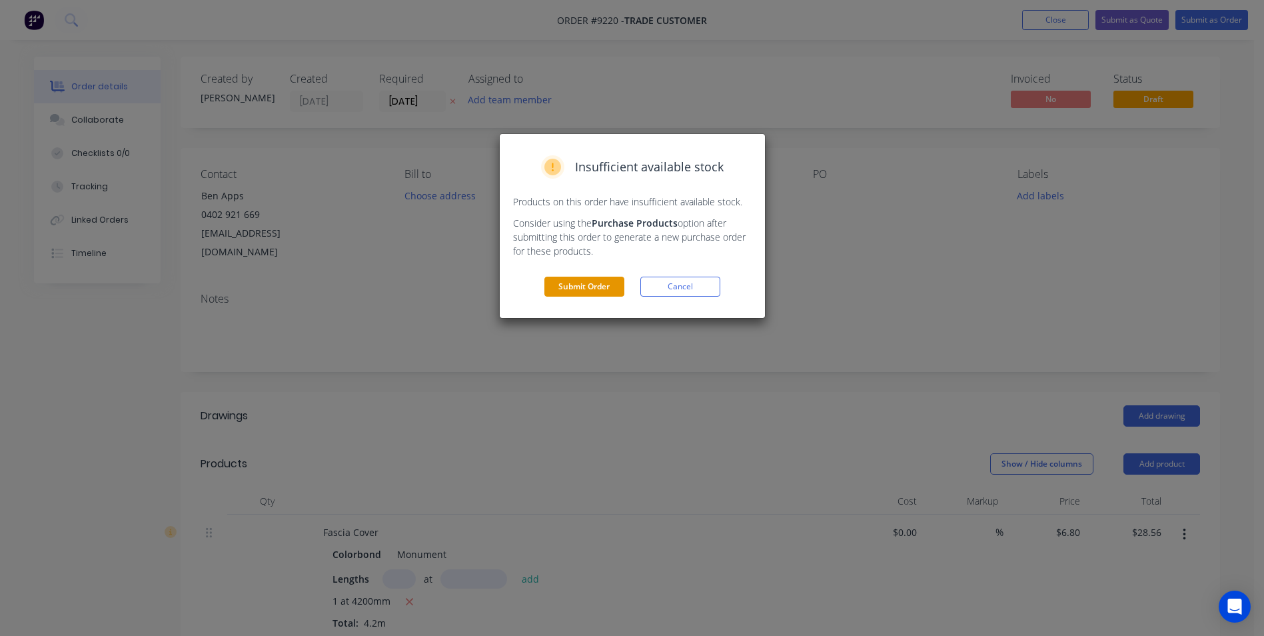
click at [569, 284] on button "Submit Order" at bounding box center [585, 287] width 80 height 20
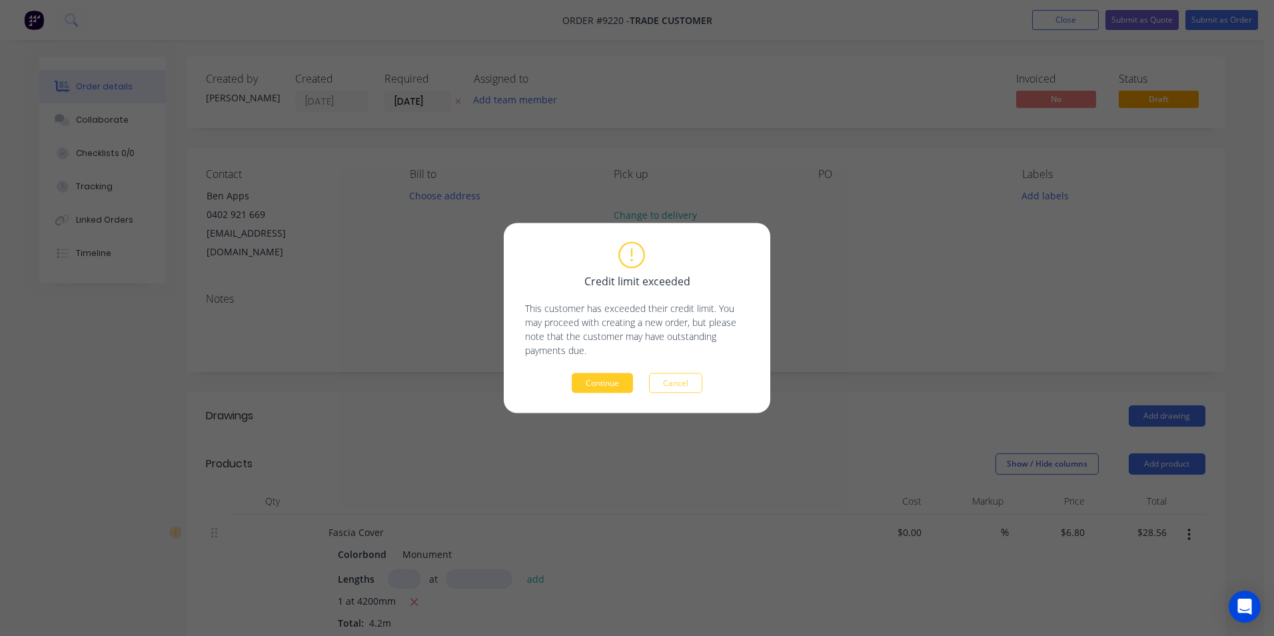
click at [620, 383] on button "Continue" at bounding box center [602, 383] width 61 height 20
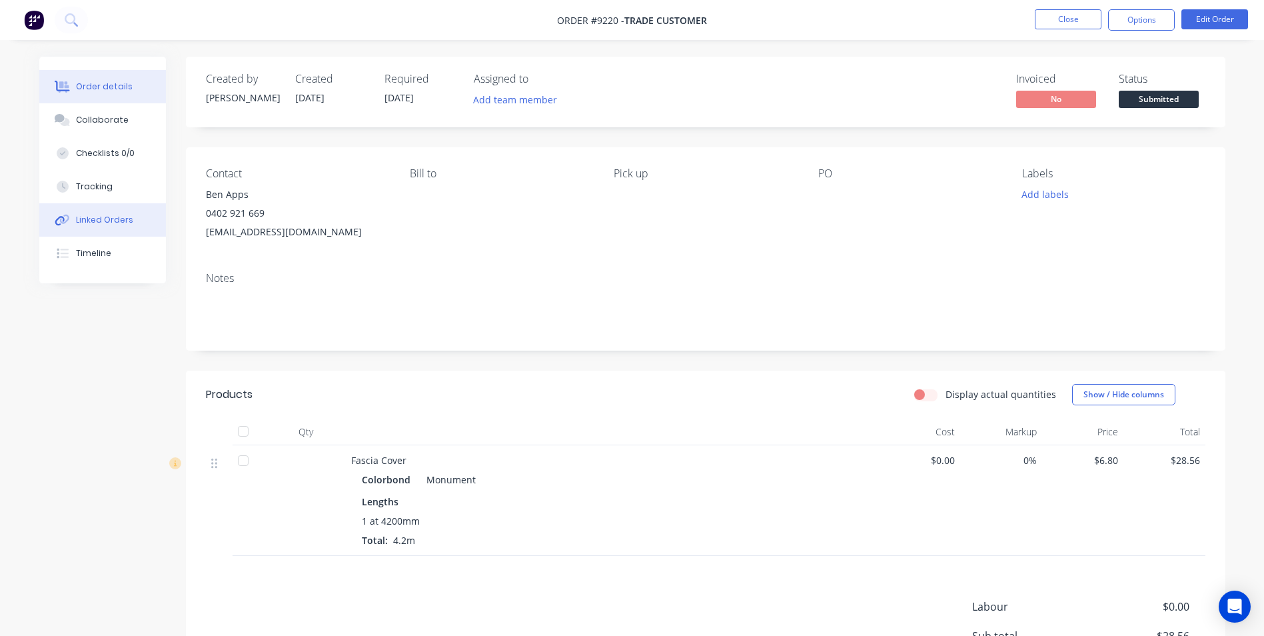
click at [85, 224] on div "Linked Orders" at bounding box center [104, 220] width 57 height 12
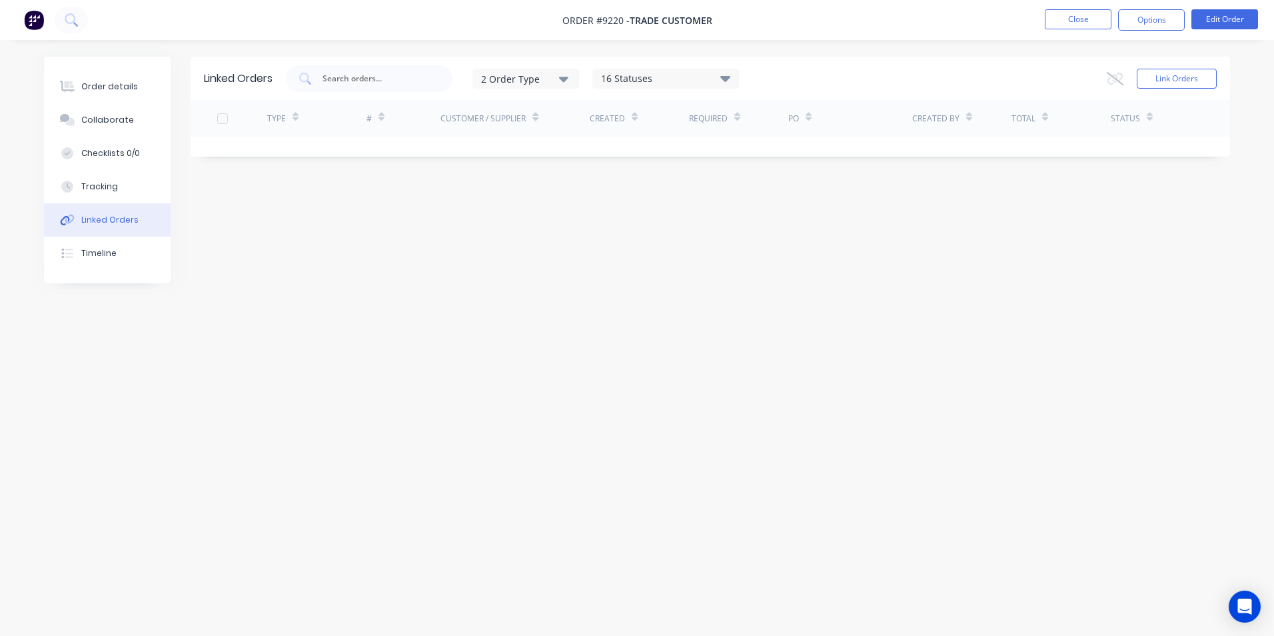
click at [37, 17] on img at bounding box center [34, 20] width 20 height 20
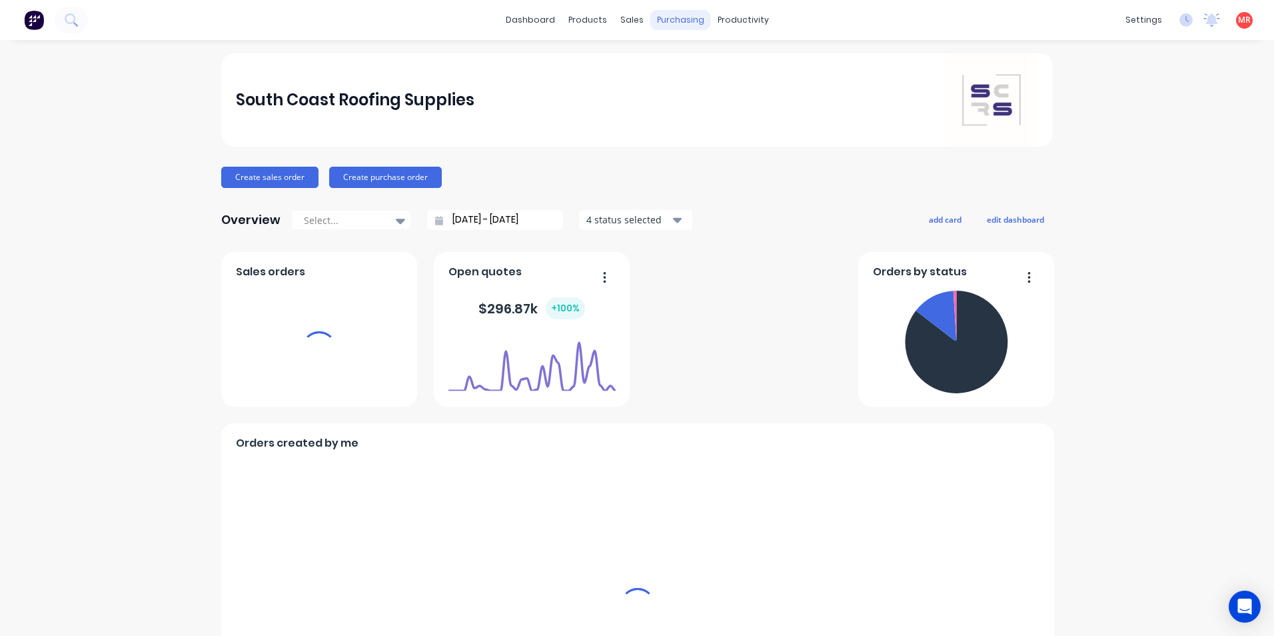
click at [667, 15] on div "purchasing" at bounding box center [681, 20] width 61 height 20
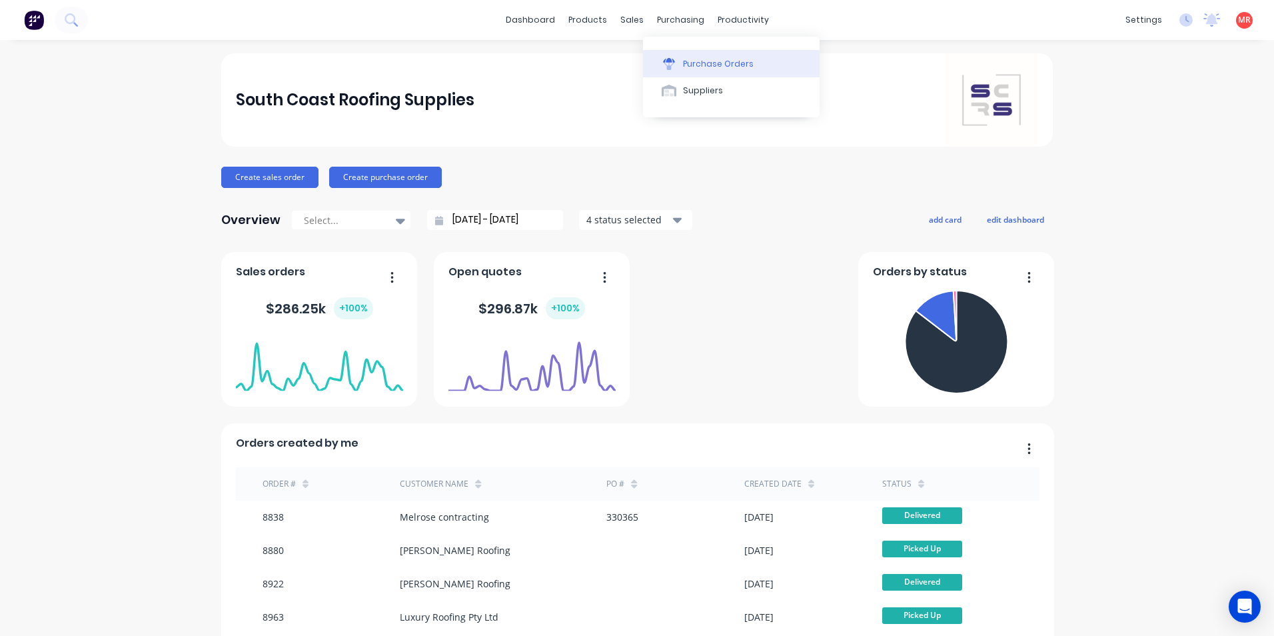
click at [679, 70] on button "Purchase Orders" at bounding box center [731, 63] width 177 height 27
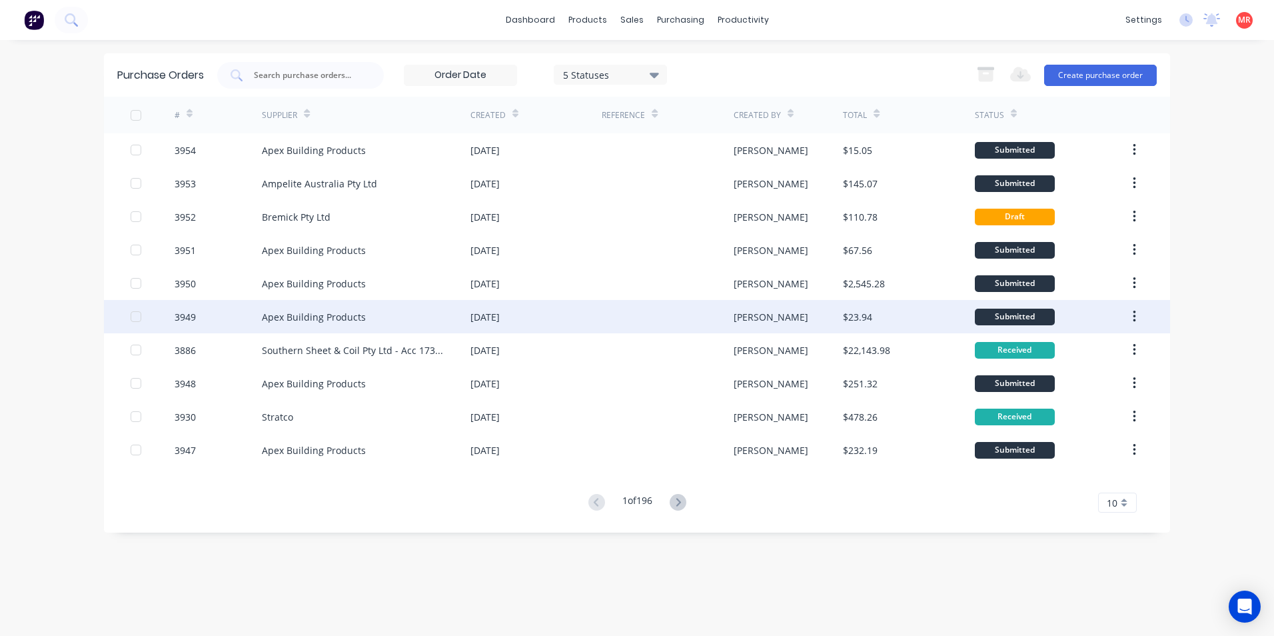
click at [1133, 313] on icon "button" at bounding box center [1134, 316] width 3 height 15
click at [761, 316] on div "[PERSON_NAME]" at bounding box center [789, 316] width 110 height 33
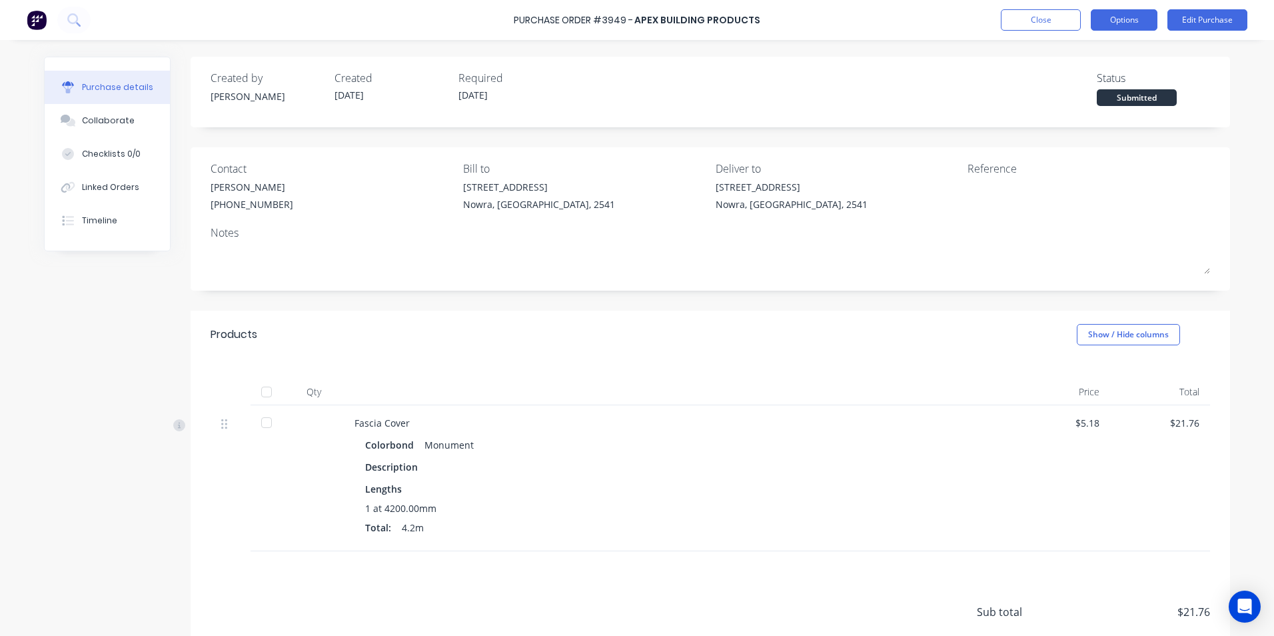
click at [1138, 25] on button "Options" at bounding box center [1124, 19] width 67 height 21
click at [921, 73] on div "Created by Matt Created 11/08/25 Required 11/08/25 Status Submitted" at bounding box center [711, 88] width 1000 height 36
click at [1134, 92] on div "Submitted" at bounding box center [1137, 97] width 80 height 17
click at [124, 193] on div "Linked Orders" at bounding box center [110, 187] width 57 height 12
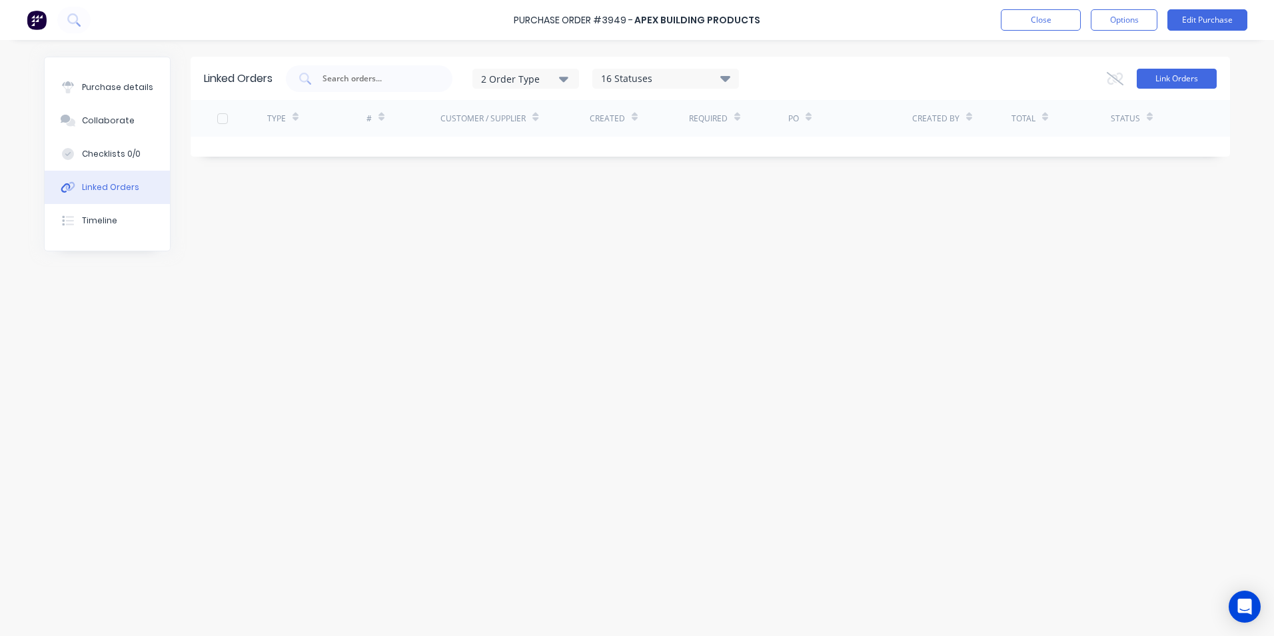
click at [1154, 79] on button "Link Orders" at bounding box center [1177, 79] width 80 height 20
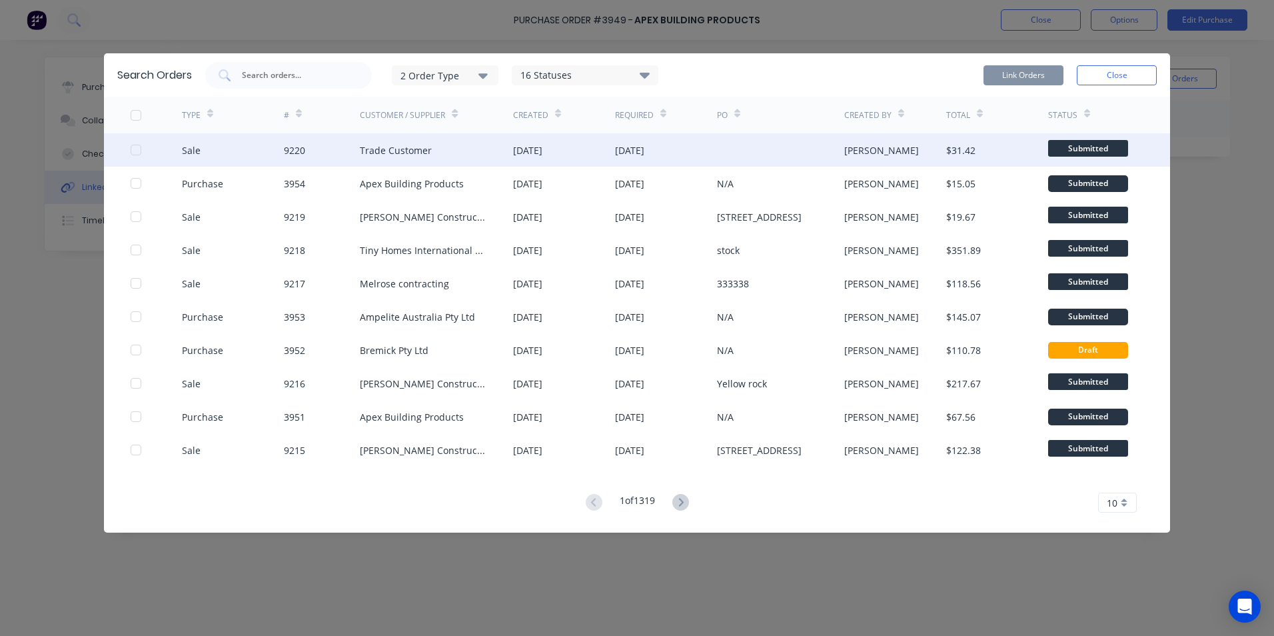
click at [304, 151] on div "9220" at bounding box center [294, 150] width 21 height 14
click at [133, 145] on div at bounding box center [136, 150] width 27 height 27
click at [1032, 67] on button "Link Orders" at bounding box center [1024, 75] width 80 height 20
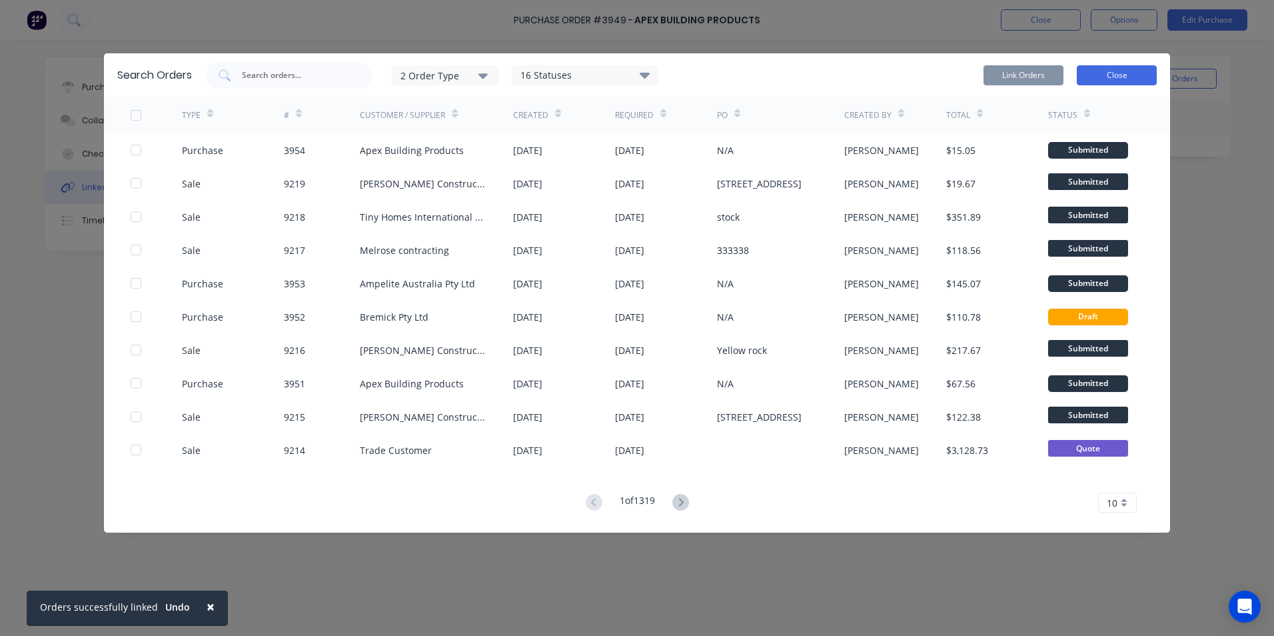
click at [1102, 75] on button "Close" at bounding box center [1117, 75] width 80 height 20
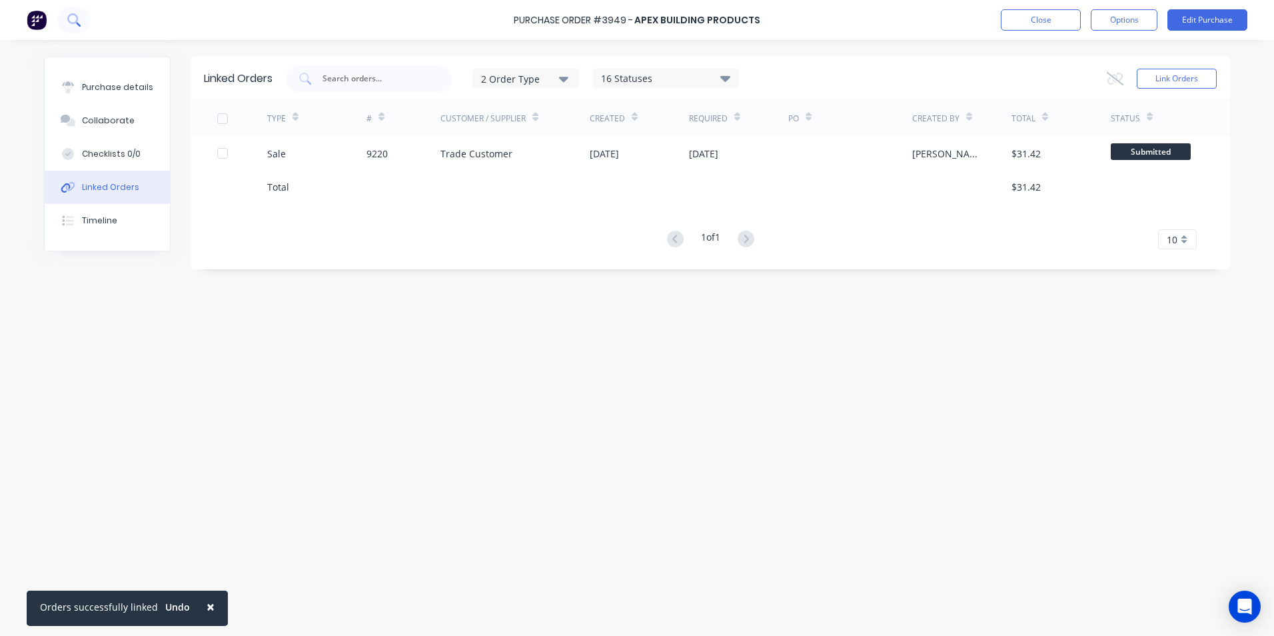
click at [80, 17] on icon at bounding box center [73, 19] width 13 height 13
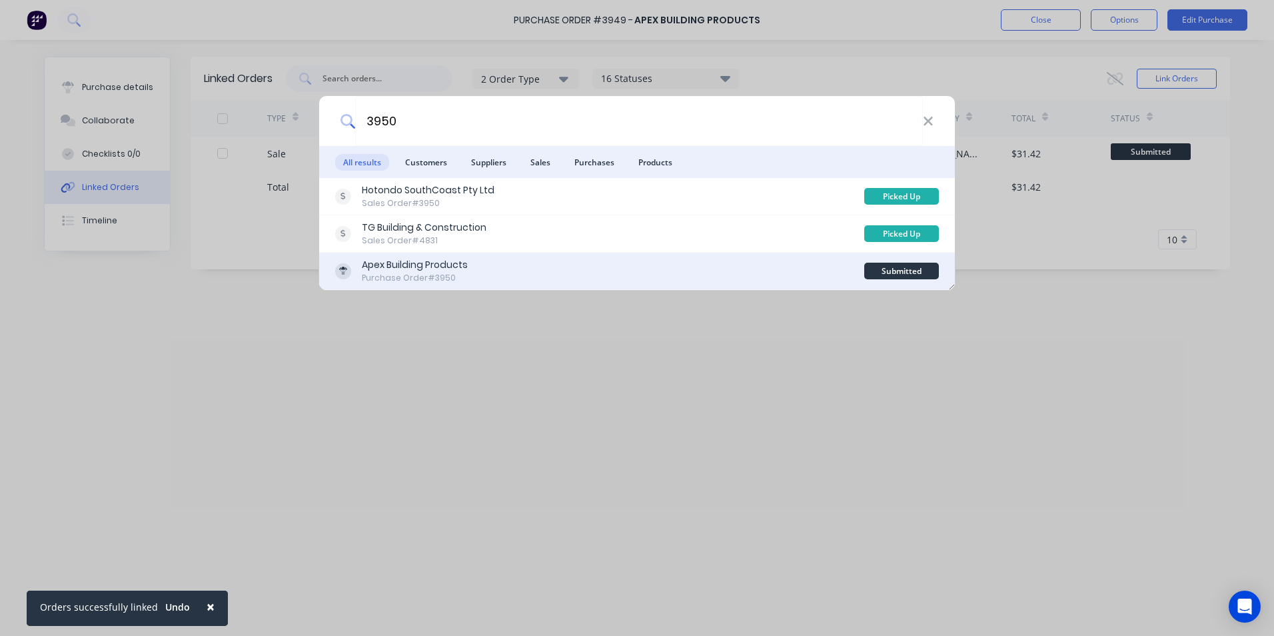
type input "3950"
click at [456, 275] on div "Purchase Order #3950" at bounding box center [415, 278] width 106 height 12
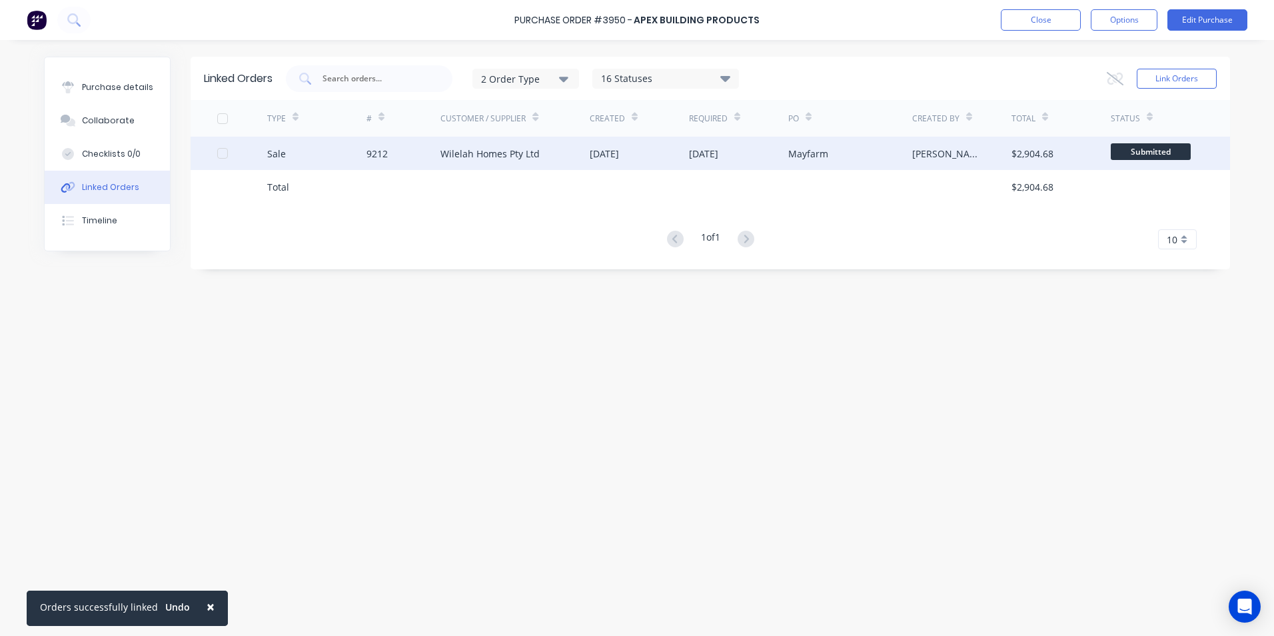
click at [765, 150] on div "12 Aug 2025" at bounding box center [738, 153] width 99 height 33
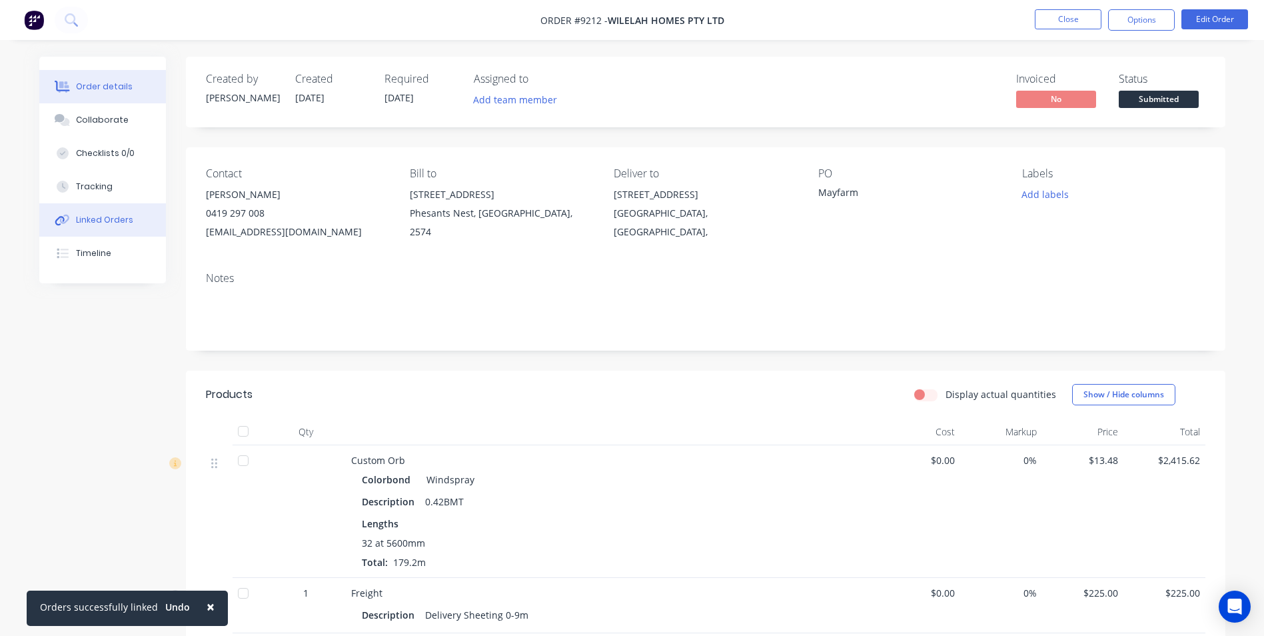
click at [116, 215] on div "Linked Orders" at bounding box center [104, 220] width 57 height 12
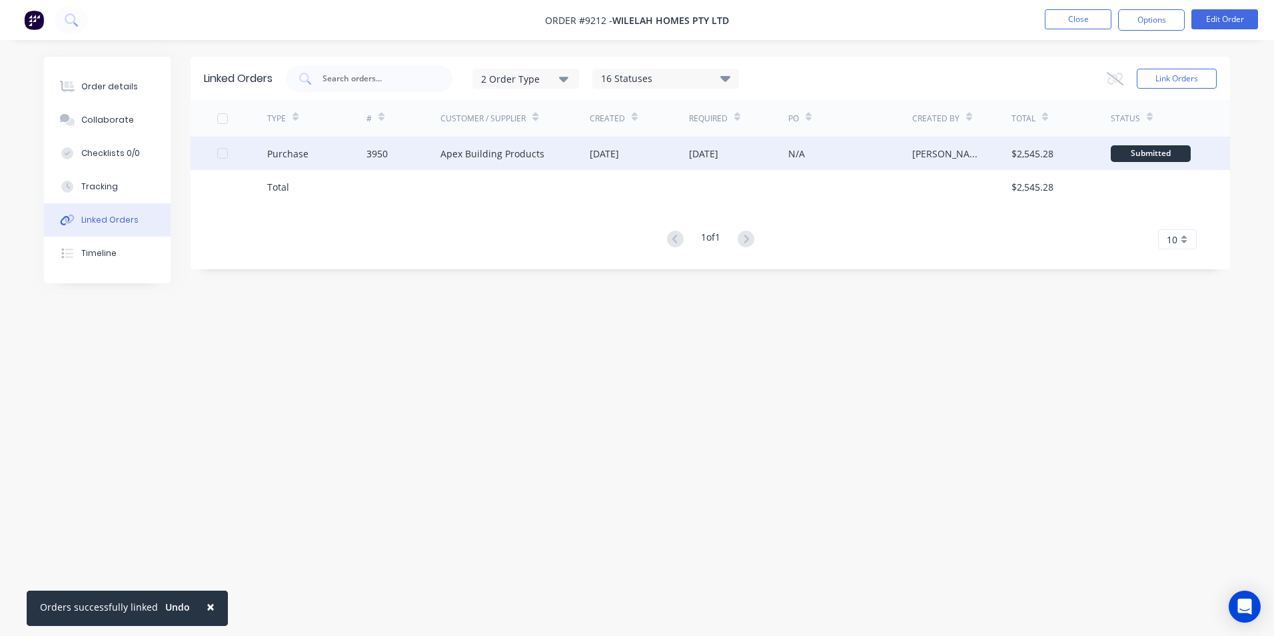
click at [398, 157] on div "3950" at bounding box center [404, 153] width 75 height 33
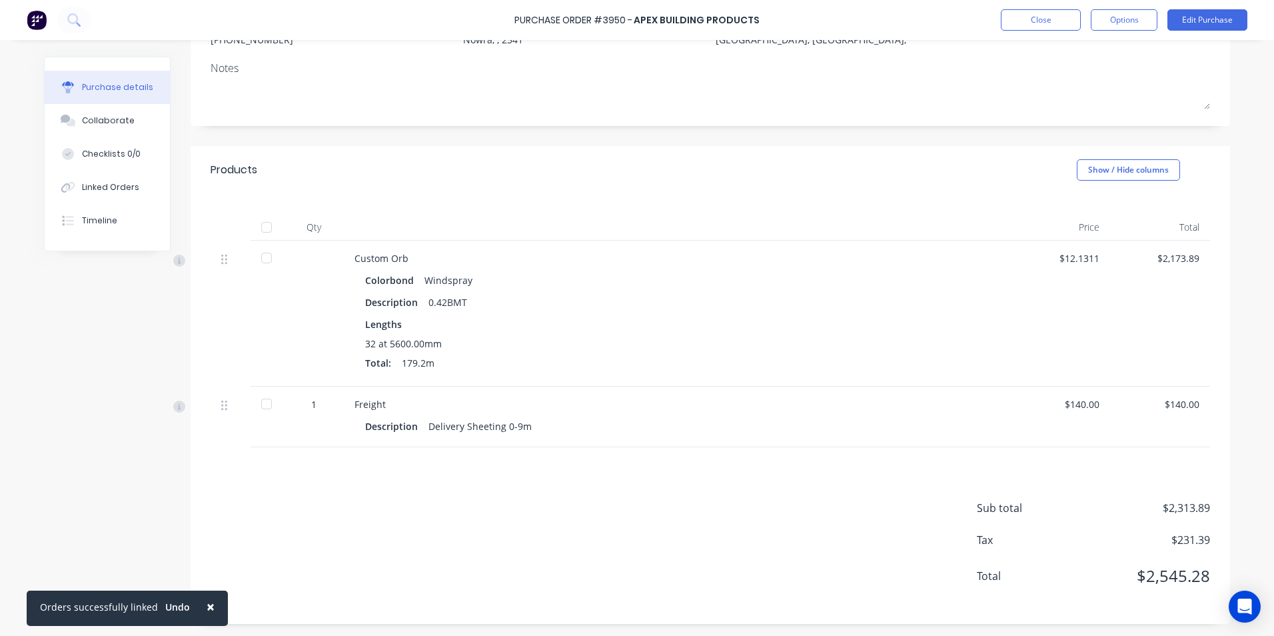
scroll to position [166, 0]
click at [97, 104] on button "Collaborate" at bounding box center [107, 120] width 125 height 33
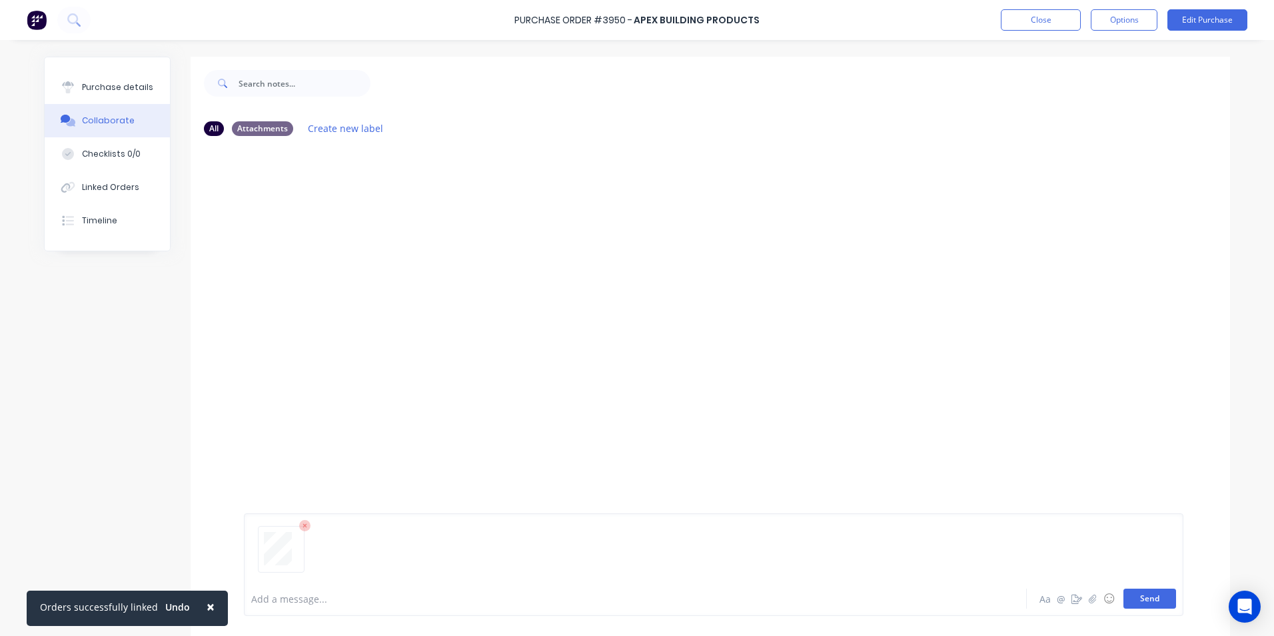
click at [1141, 595] on button "Send" at bounding box center [1150, 599] width 53 height 20
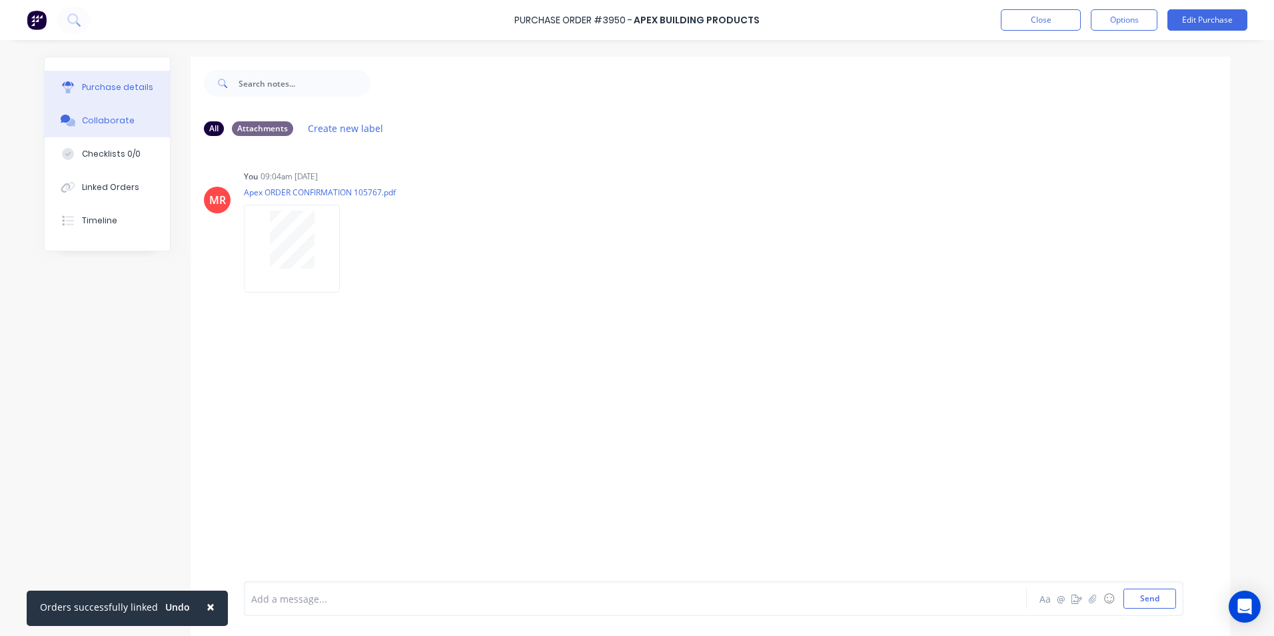
click at [85, 88] on div "Purchase details" at bounding box center [117, 87] width 71 height 12
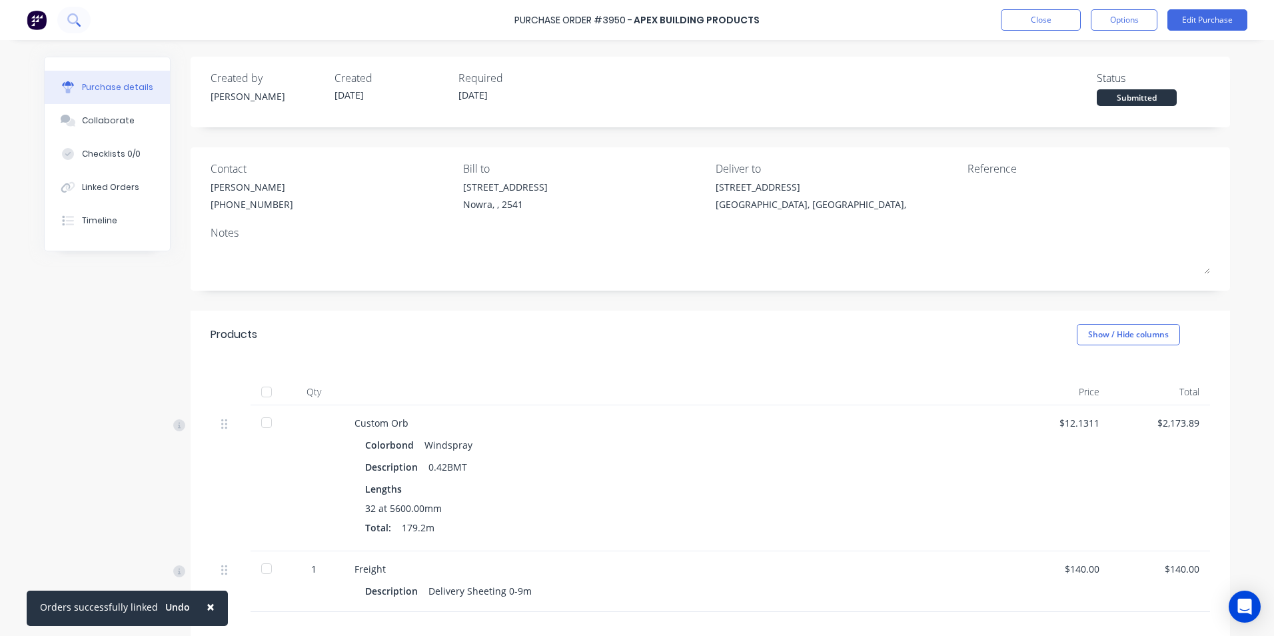
click at [80, 15] on icon at bounding box center [73, 19] width 13 height 13
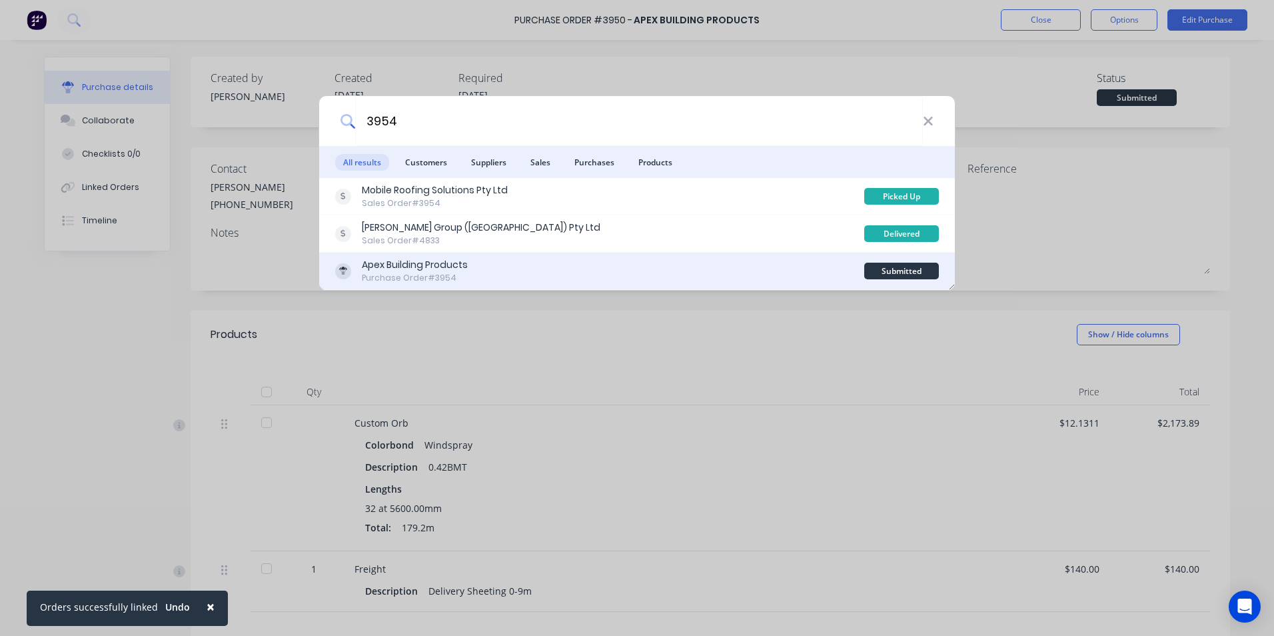
type input "3954"
click at [567, 267] on div "Apex Building Products Purchase Order #3954" at bounding box center [599, 271] width 529 height 26
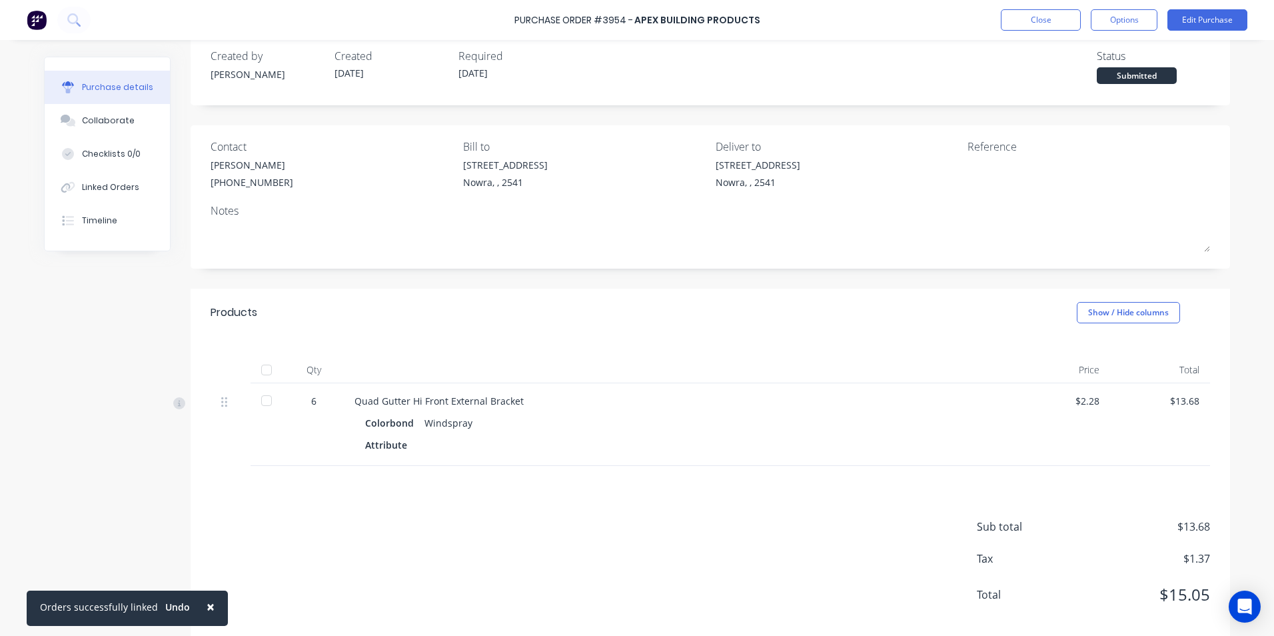
scroll to position [42, 0]
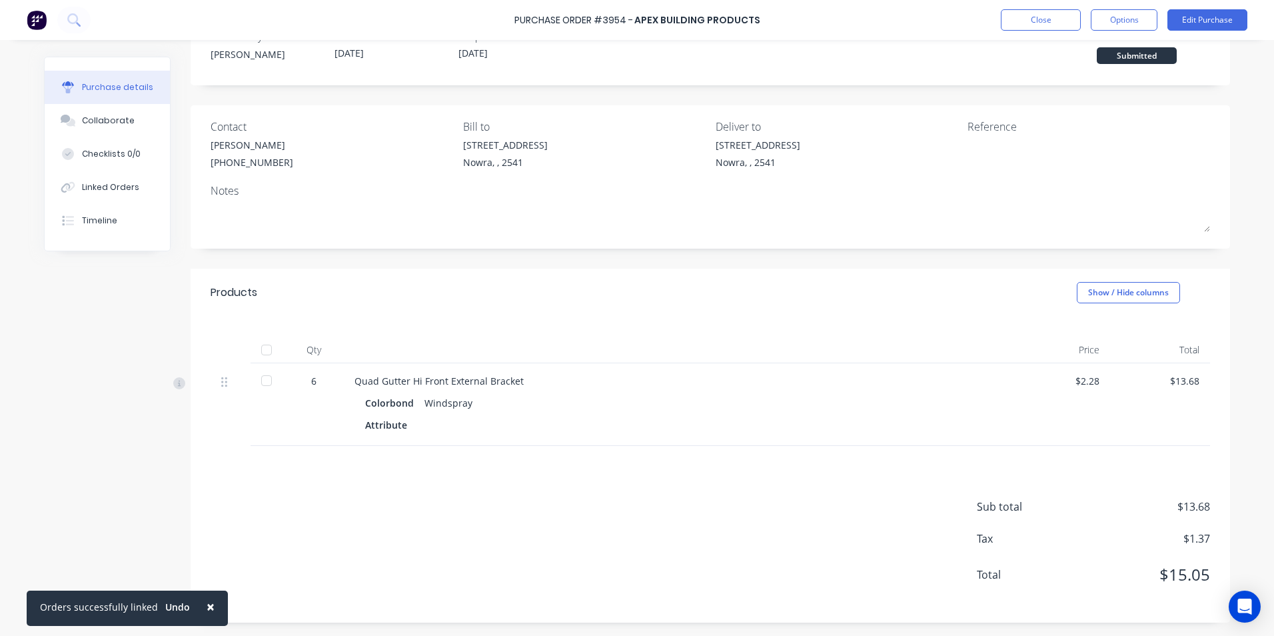
drag, startPoint x: 79, startPoint y: 113, endPoint x: 26, endPoint y: 89, distance: 57.9
click at [79, 113] on button "Collaborate" at bounding box center [107, 120] width 125 height 33
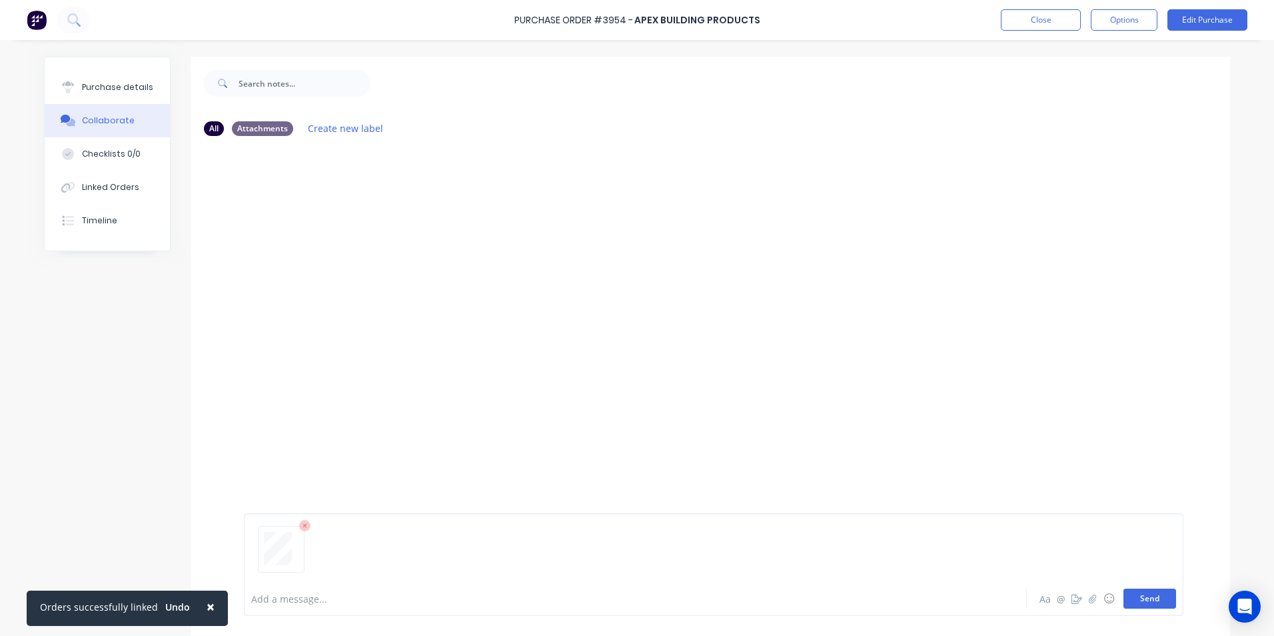
click at [1150, 593] on button "Send" at bounding box center [1150, 599] width 53 height 20
click at [71, 18] on icon at bounding box center [73, 19] width 13 height 13
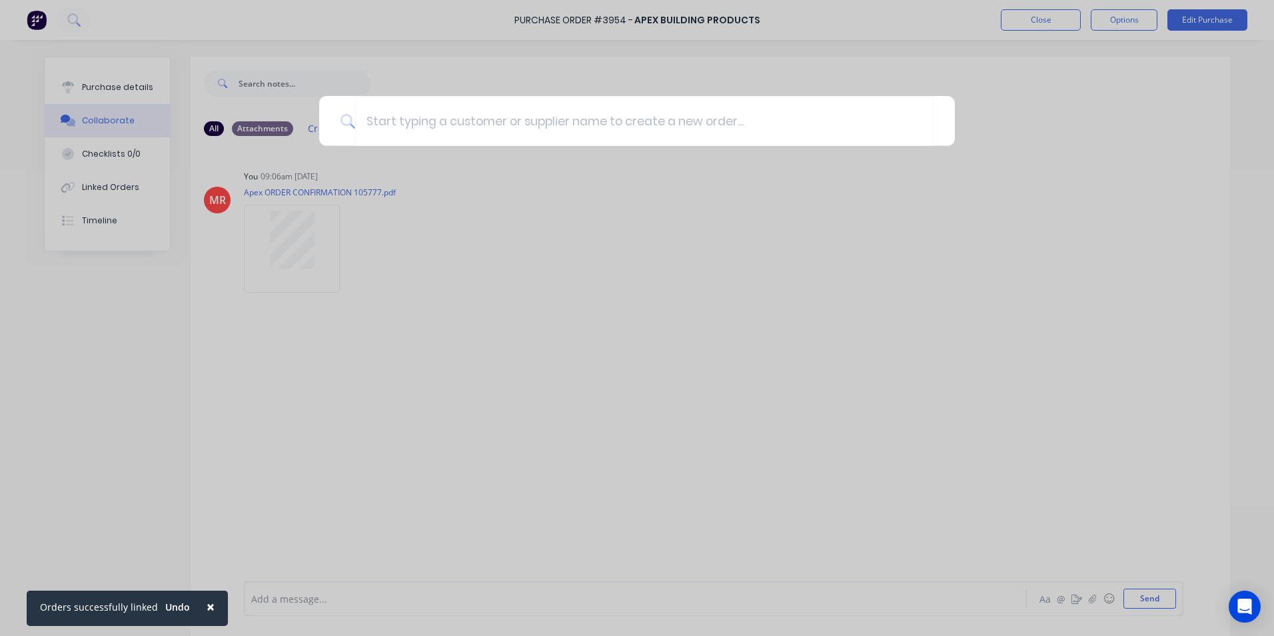
click at [43, 26] on div at bounding box center [637, 318] width 1274 height 636
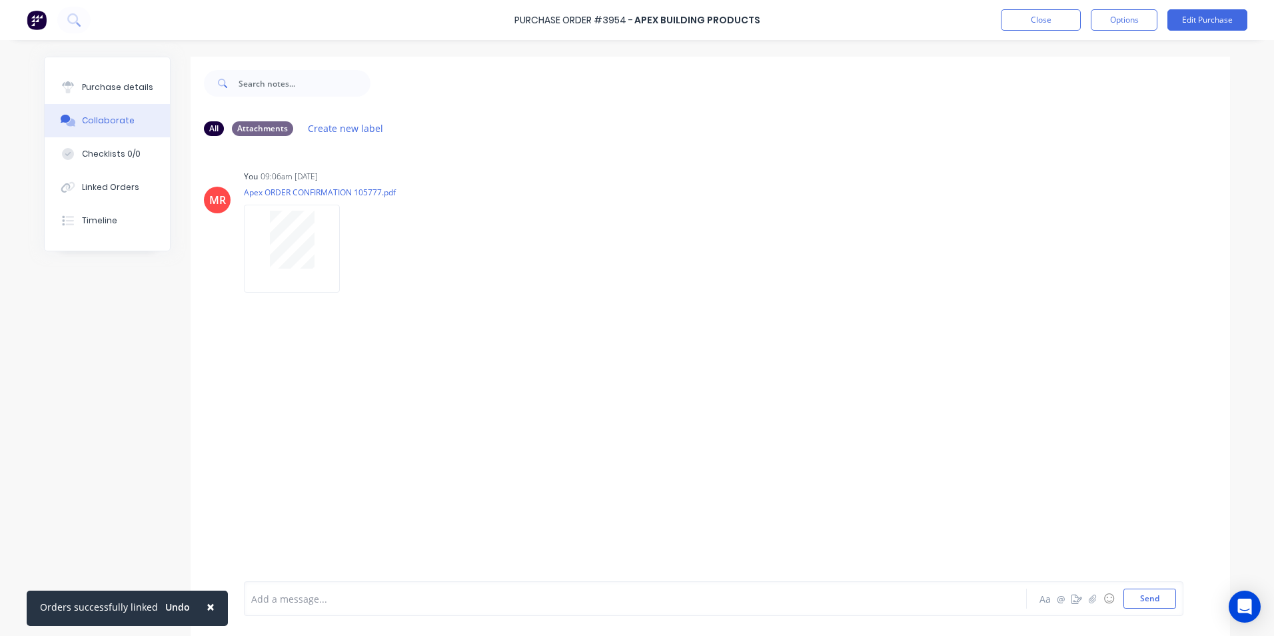
click at [32, 27] on img at bounding box center [37, 20] width 20 height 20
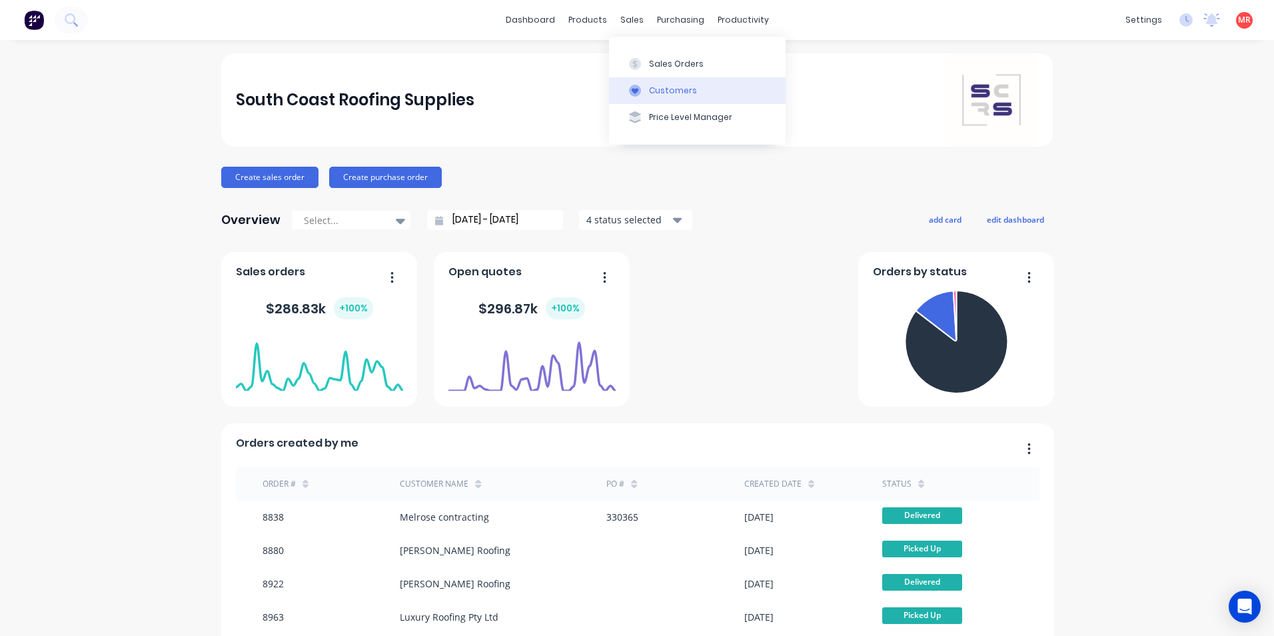
click at [649, 91] on div "Customers" at bounding box center [673, 91] width 48 height 12
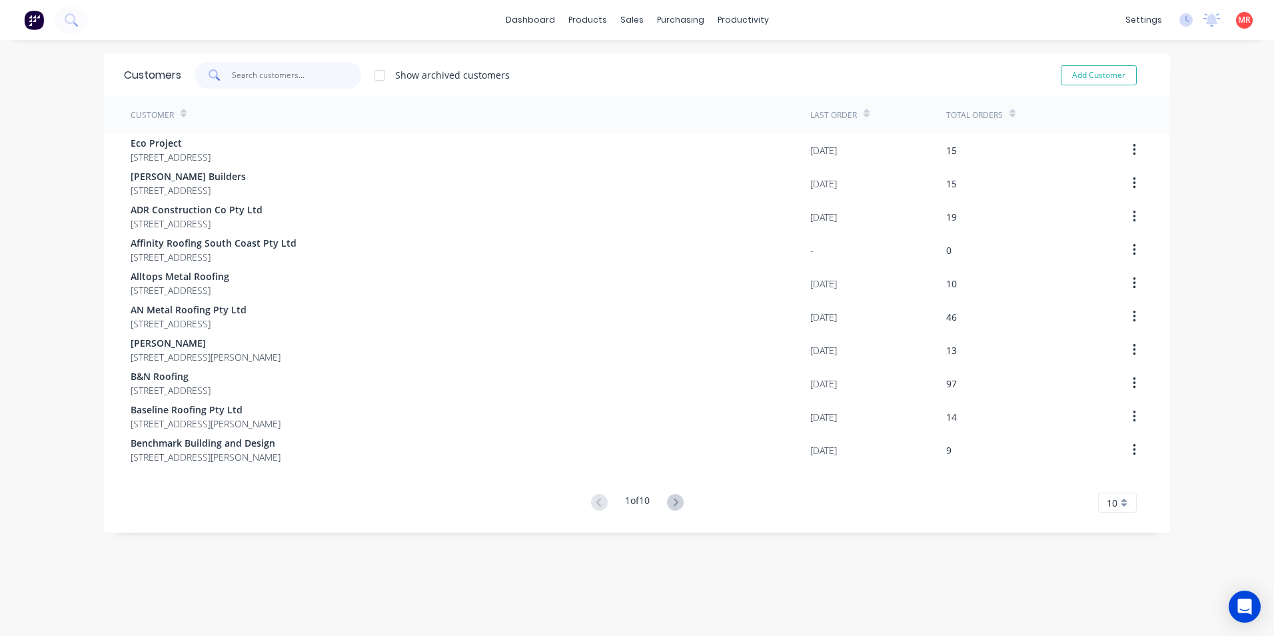
click at [268, 78] on input "text" at bounding box center [297, 75] width 130 height 27
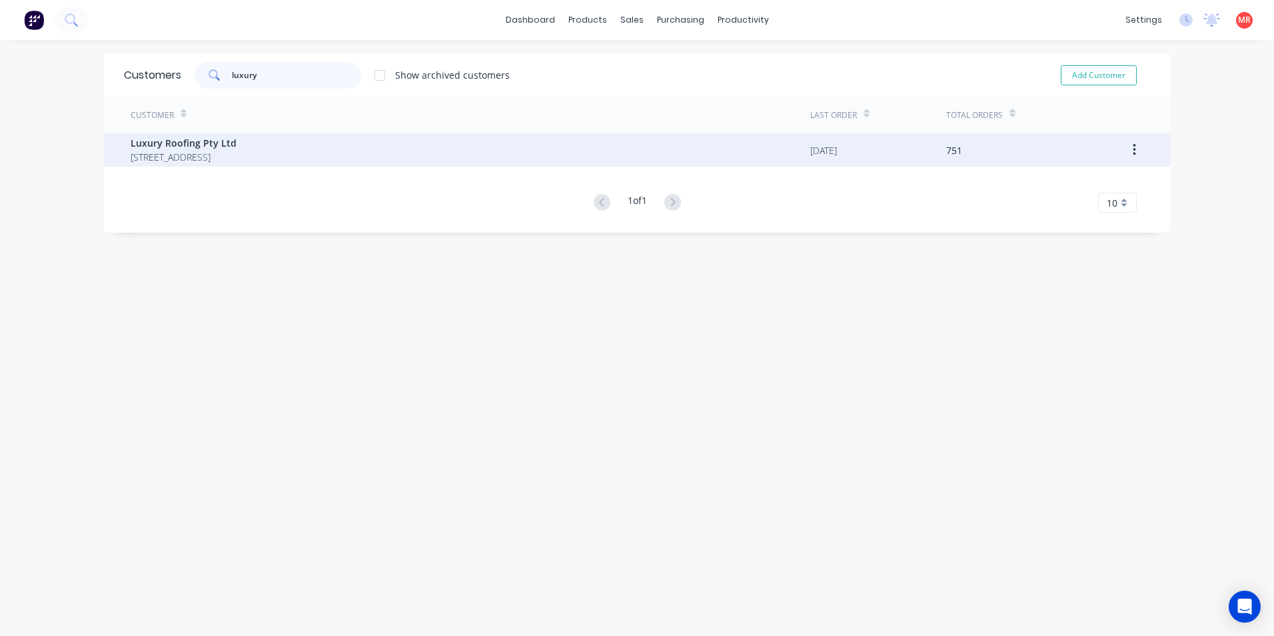
type input "luxury"
click at [441, 144] on div "Luxury Roofing Pty Ltd [STREET_ADDRESS]" at bounding box center [471, 149] width 680 height 33
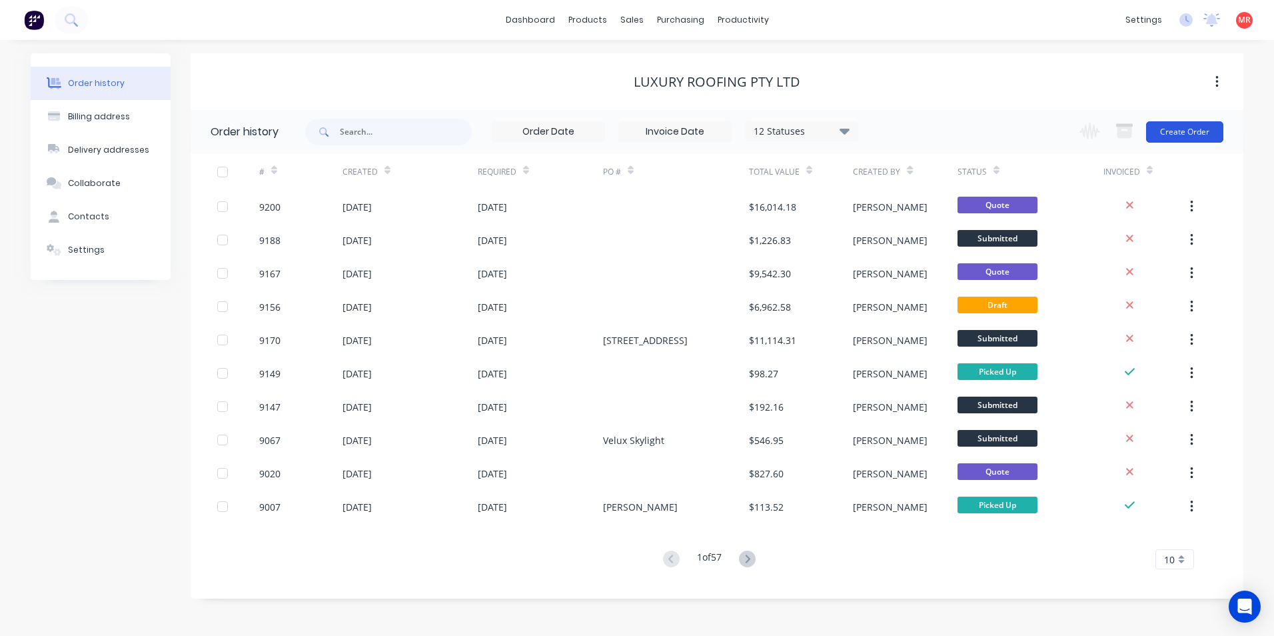
click at [1208, 131] on button "Create Order" at bounding box center [1184, 131] width 77 height 21
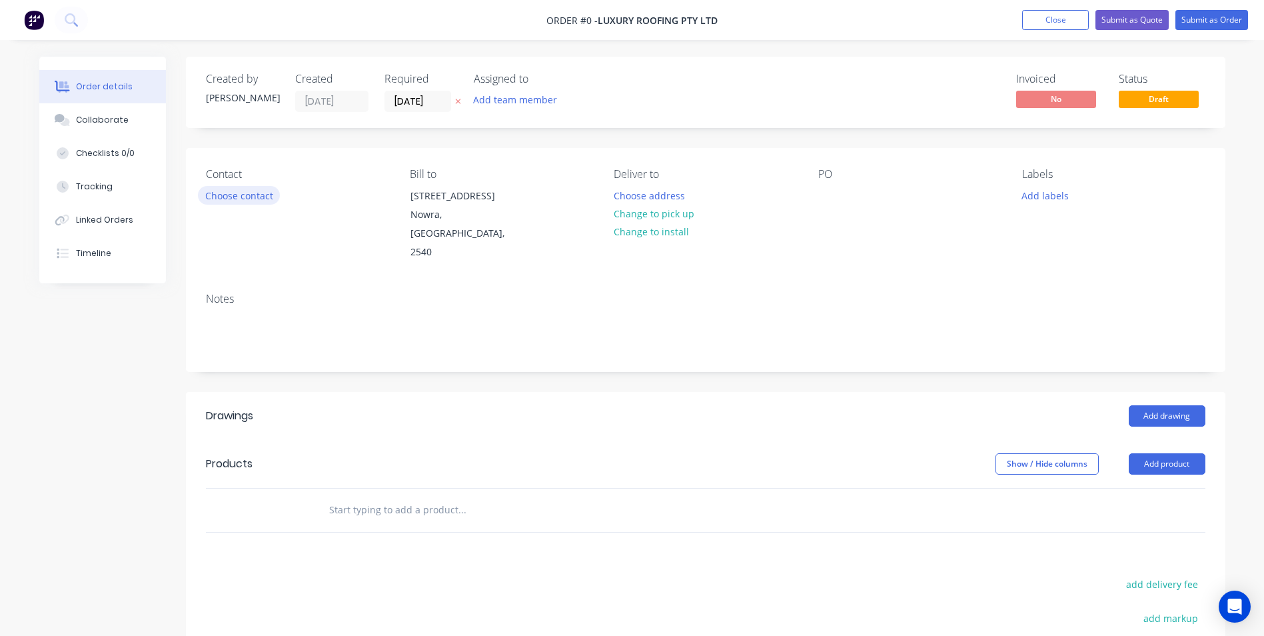
click at [231, 201] on button "Choose contact" at bounding box center [239, 195] width 82 height 18
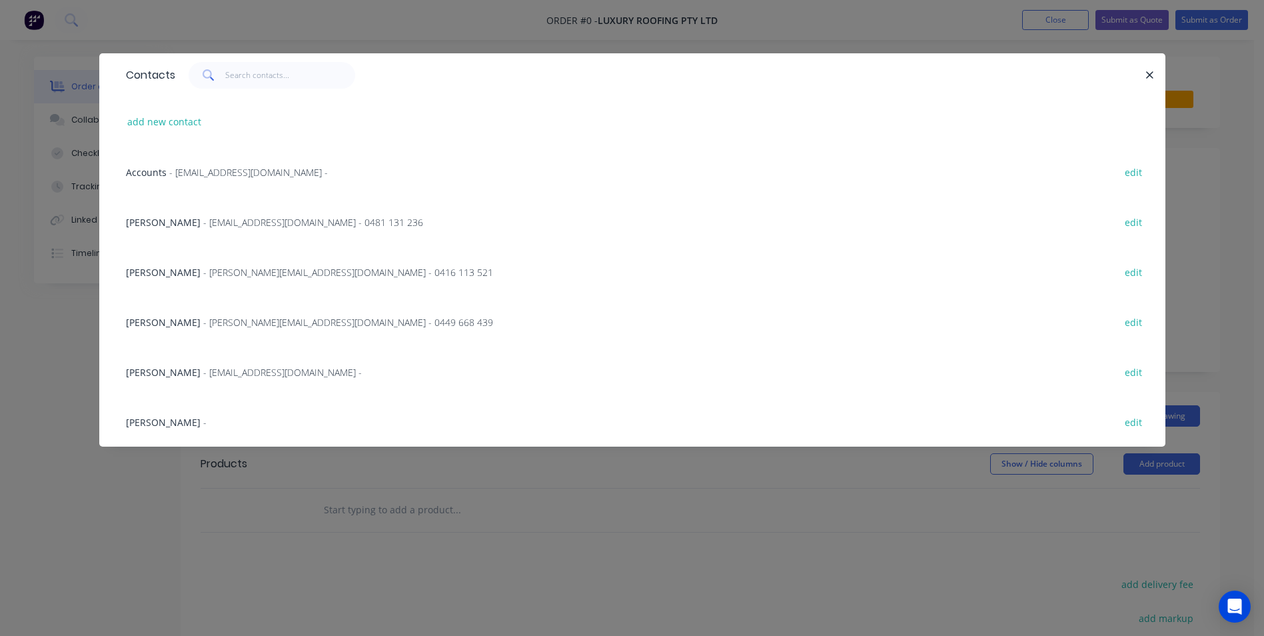
click at [205, 223] on span "- [EMAIL_ADDRESS][DOMAIN_NAME] - 0481 131 236" at bounding box center [313, 222] width 220 height 13
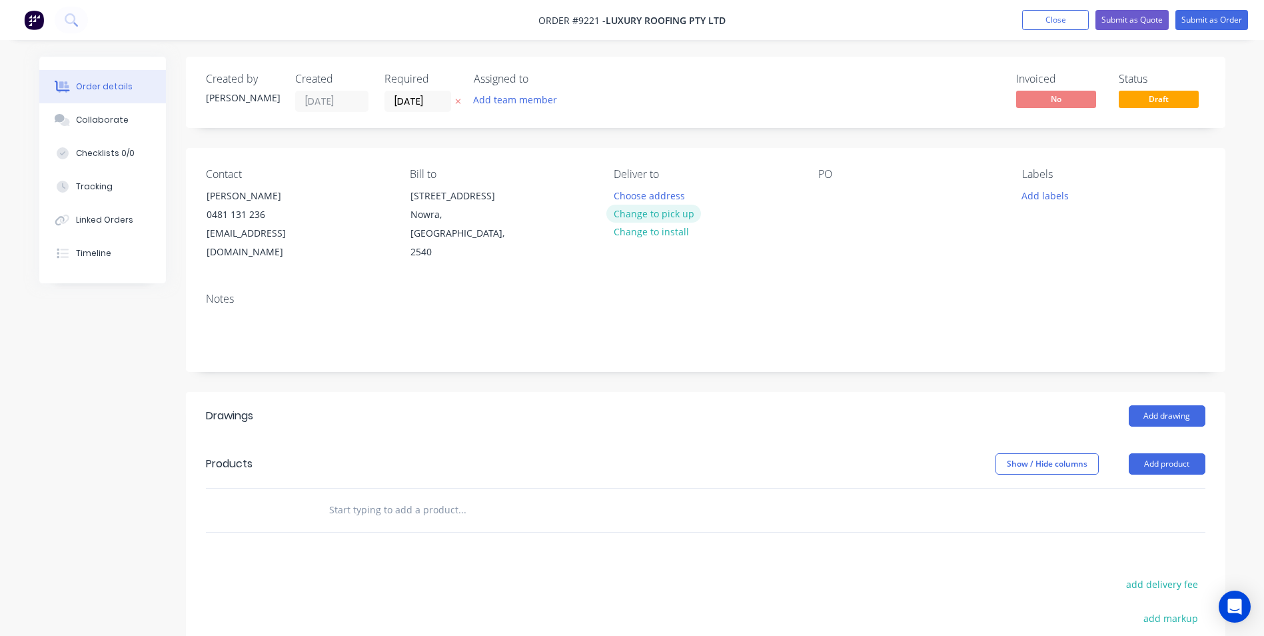
click at [665, 216] on button "Change to pick up" at bounding box center [654, 214] width 95 height 18
click at [825, 199] on div at bounding box center [829, 195] width 21 height 19
click at [669, 362] on div "Created by [PERSON_NAME] Created [DATE] Required [DATE] Assigned to Add team me…" at bounding box center [706, 455] width 1040 height 796
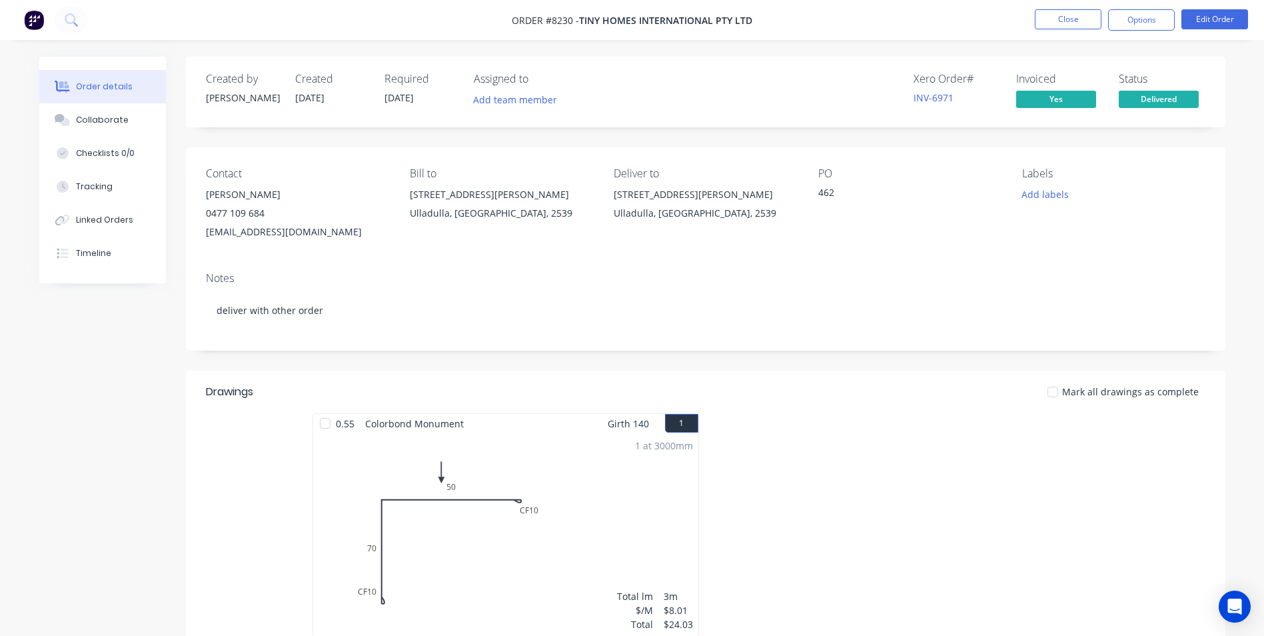
click at [29, 24] on img at bounding box center [34, 20] width 20 height 20
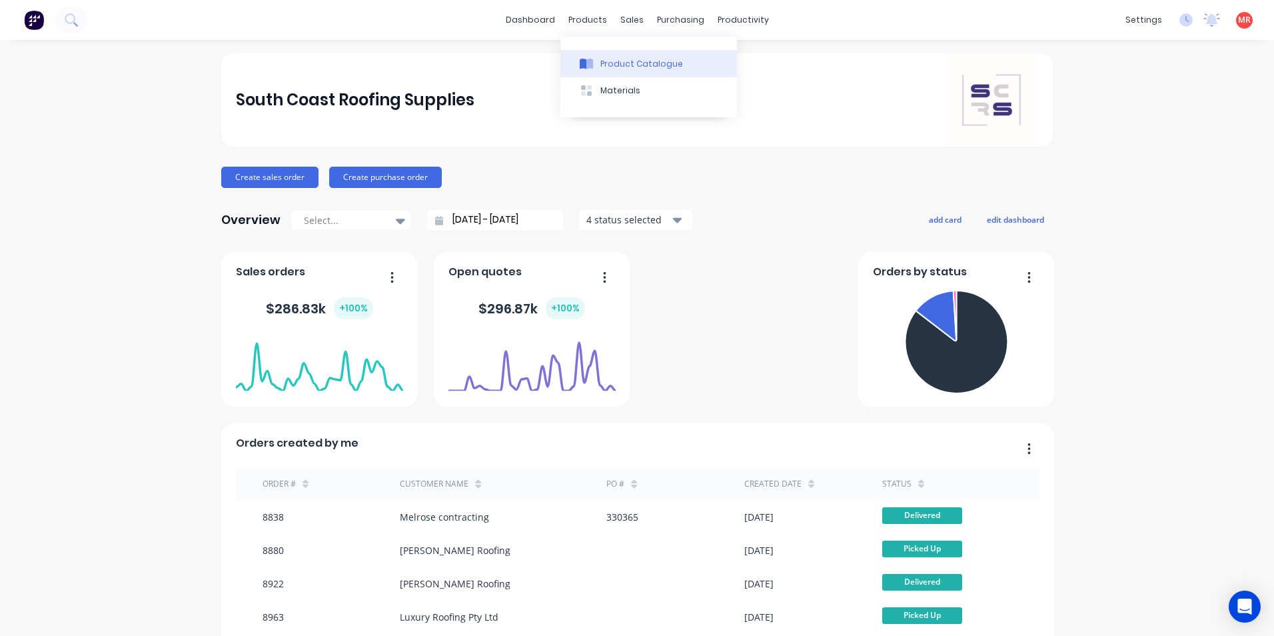
click at [610, 59] on div "Product Catalogue" at bounding box center [642, 64] width 83 height 12
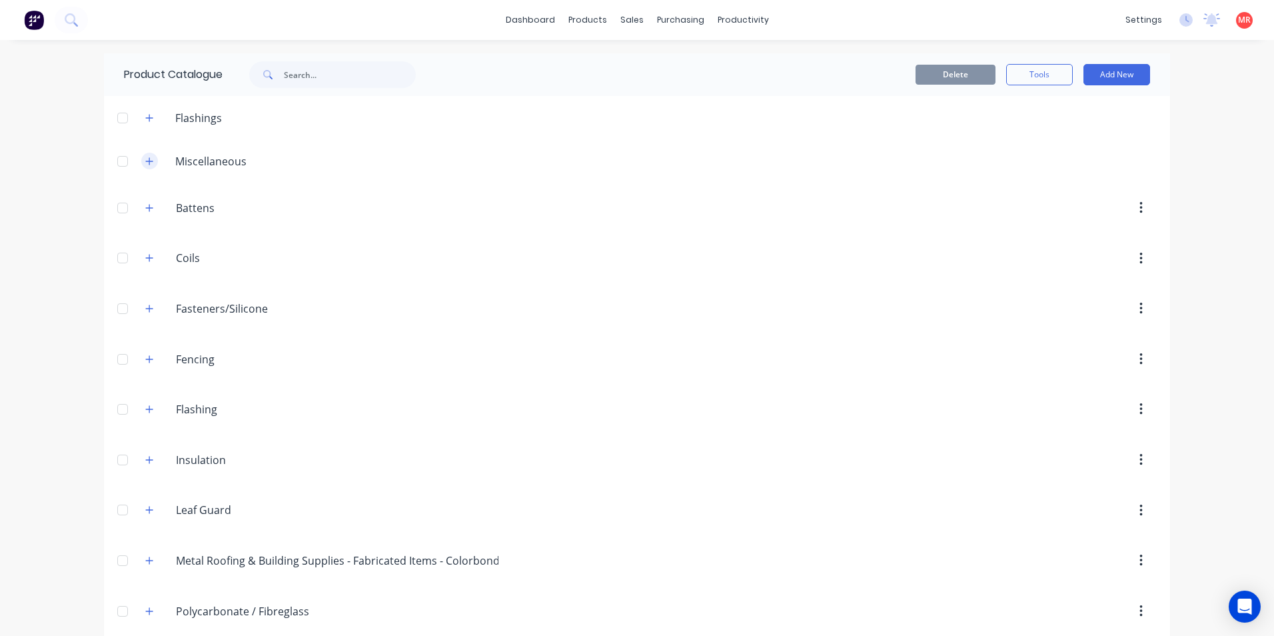
click at [145, 159] on icon "button" at bounding box center [149, 161] width 8 height 9
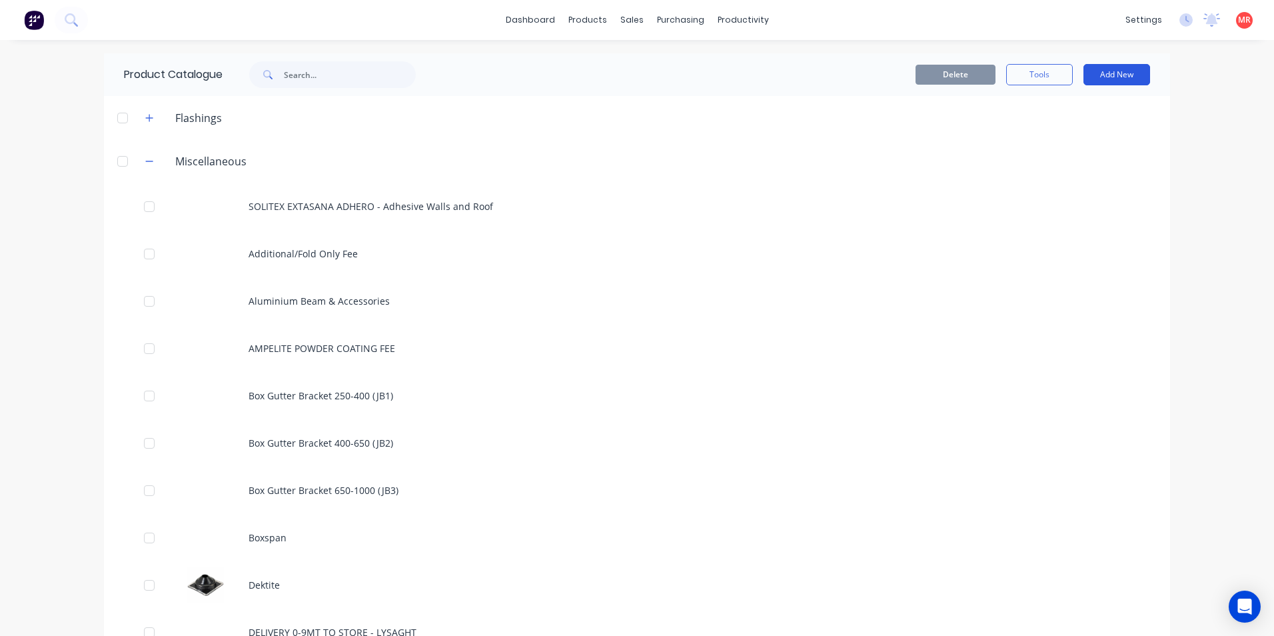
click at [1112, 71] on button "Add New" at bounding box center [1117, 74] width 67 height 21
click at [1070, 160] on div "Product" at bounding box center [1087, 162] width 103 height 19
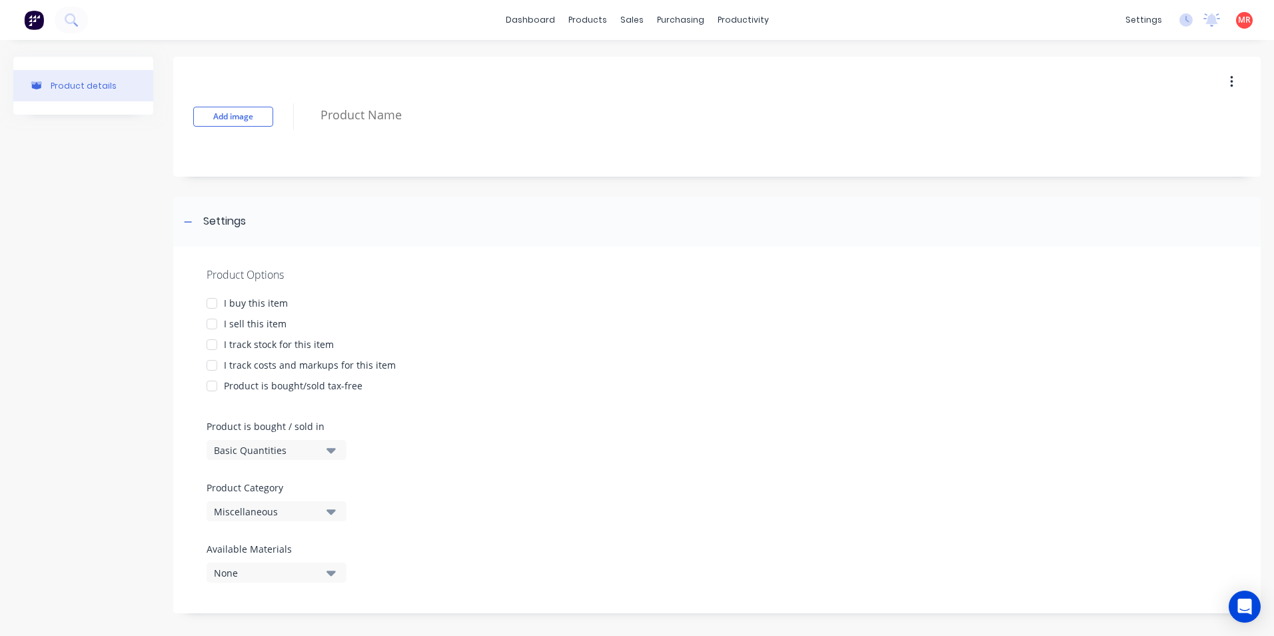
click at [215, 297] on div at bounding box center [212, 303] width 27 height 27
click at [208, 319] on div at bounding box center [212, 324] width 27 height 27
click at [215, 343] on div at bounding box center [212, 344] width 27 height 27
click at [211, 363] on div at bounding box center [212, 365] width 27 height 27
click at [274, 453] on div "Basic Quantities" at bounding box center [267, 450] width 107 height 14
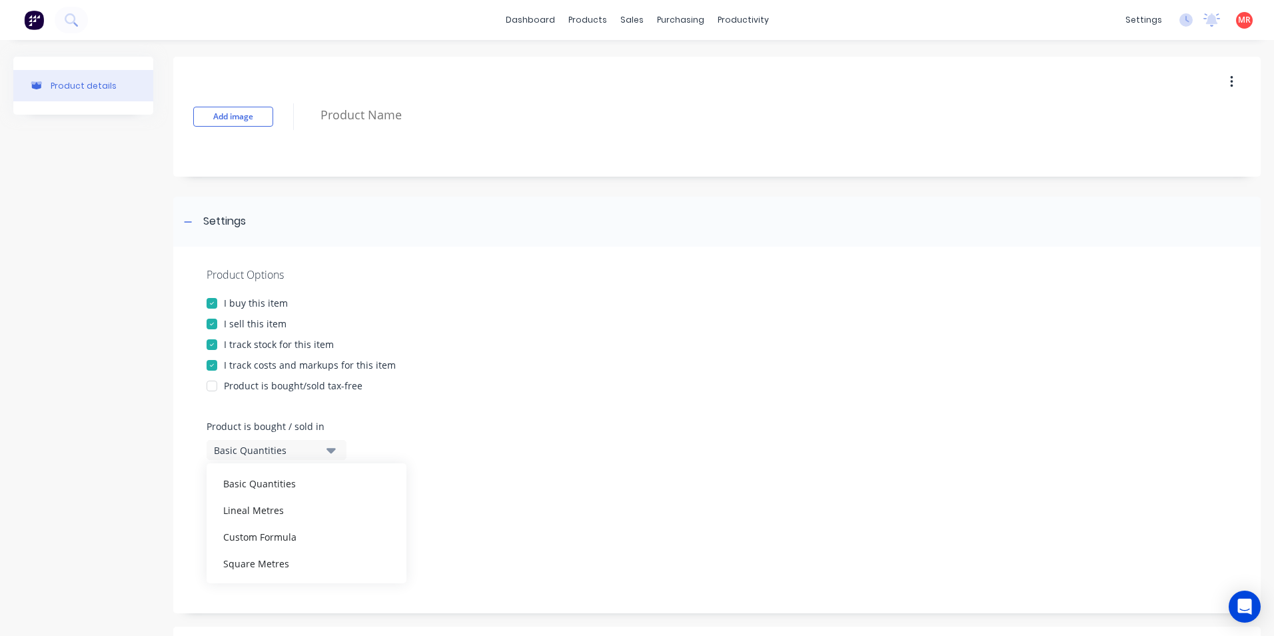
click at [357, 415] on div at bounding box center [717, 409] width 1021 height 20
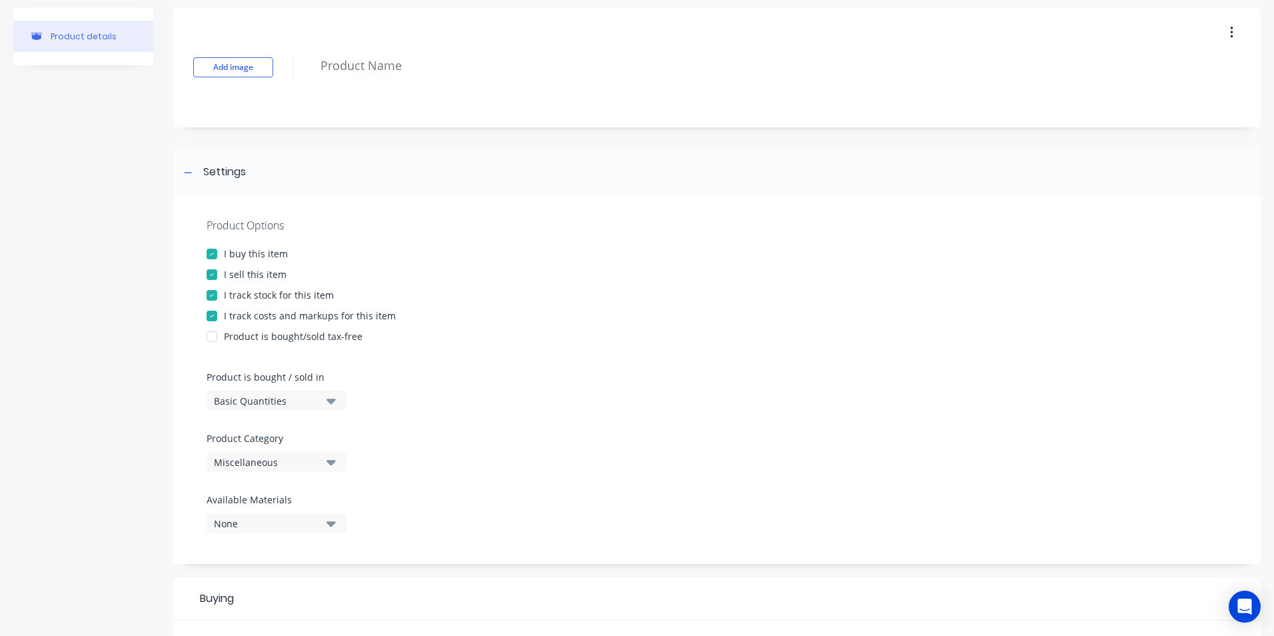
scroll to position [133, 0]
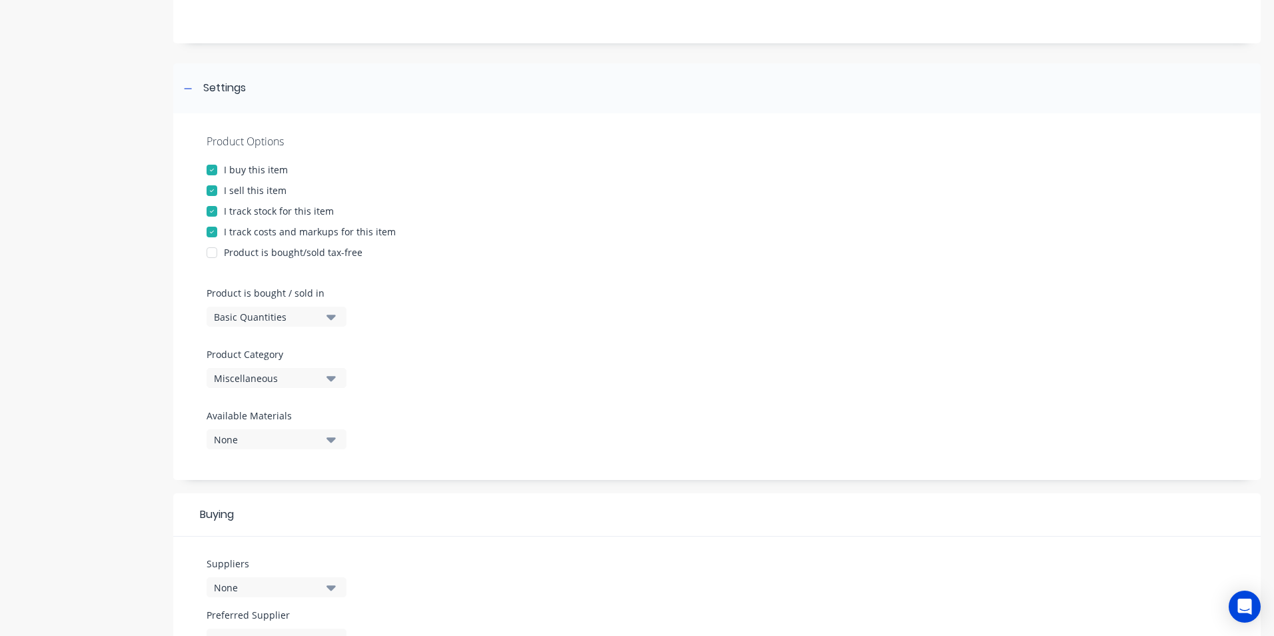
click at [259, 436] on div "None" at bounding box center [267, 440] width 107 height 14
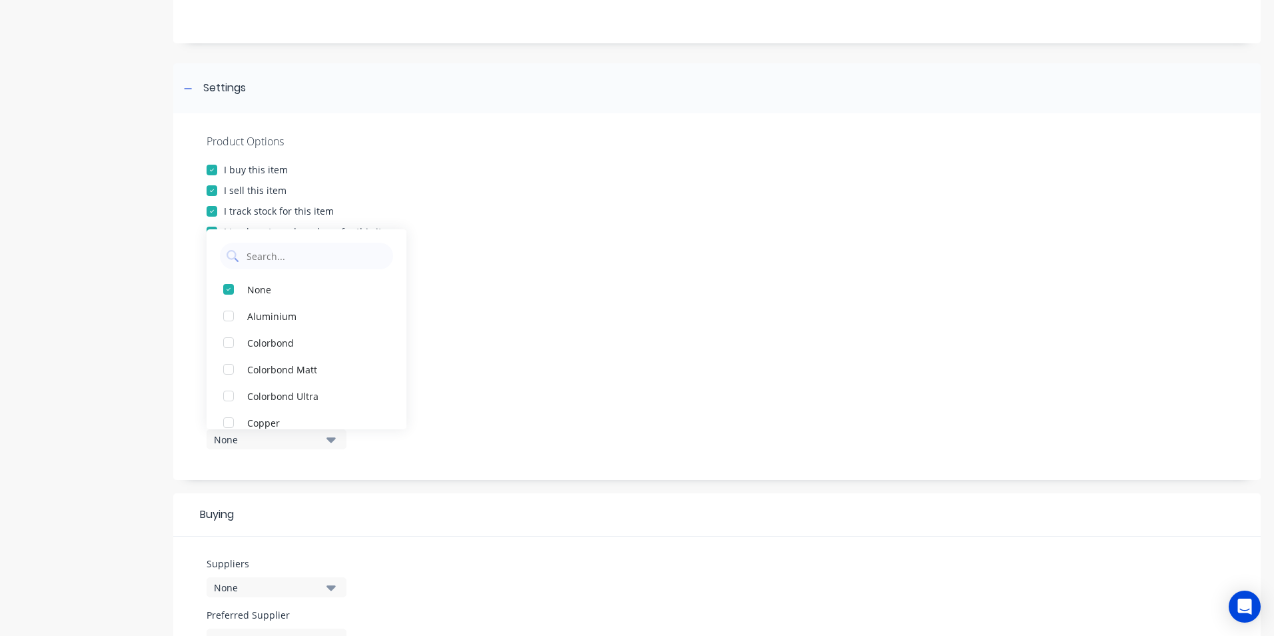
click at [259, 436] on div "None" at bounding box center [267, 440] width 107 height 14
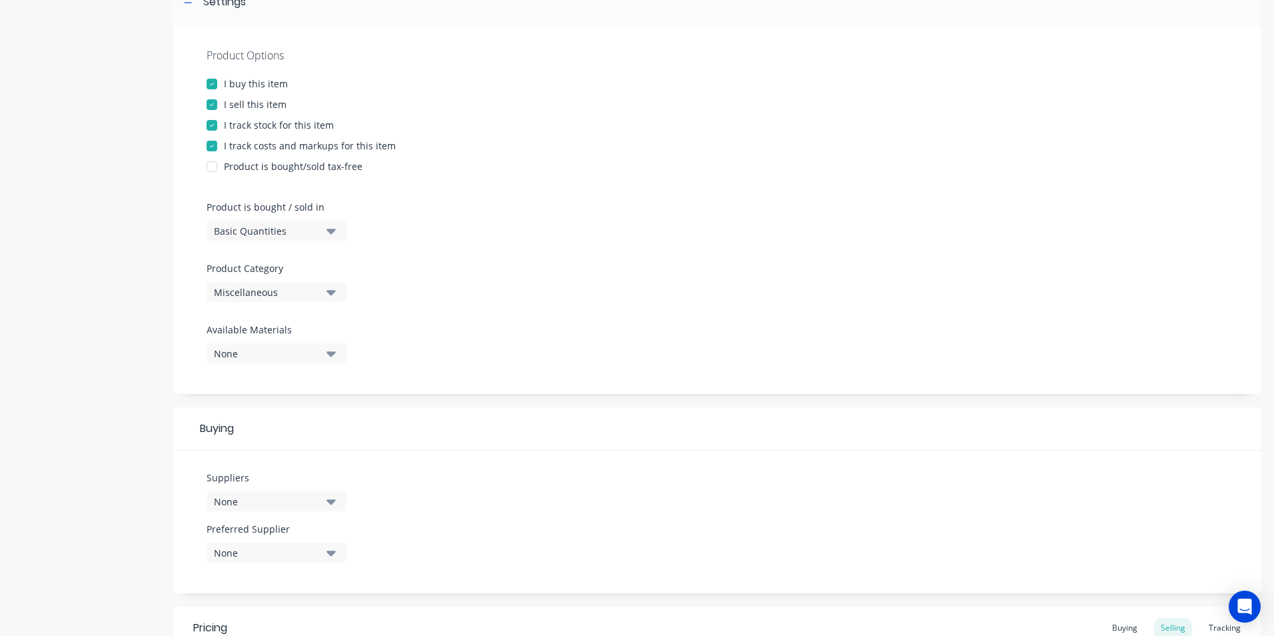
scroll to position [400, 0]
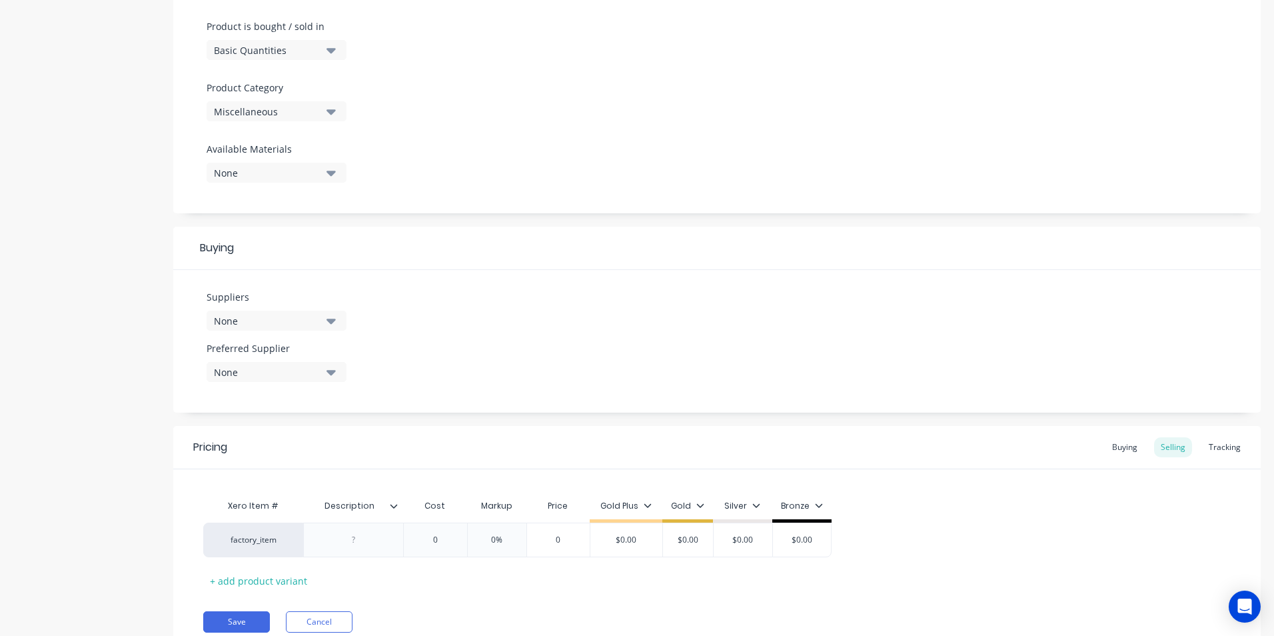
click at [299, 327] on div "None" at bounding box center [267, 321] width 107 height 14
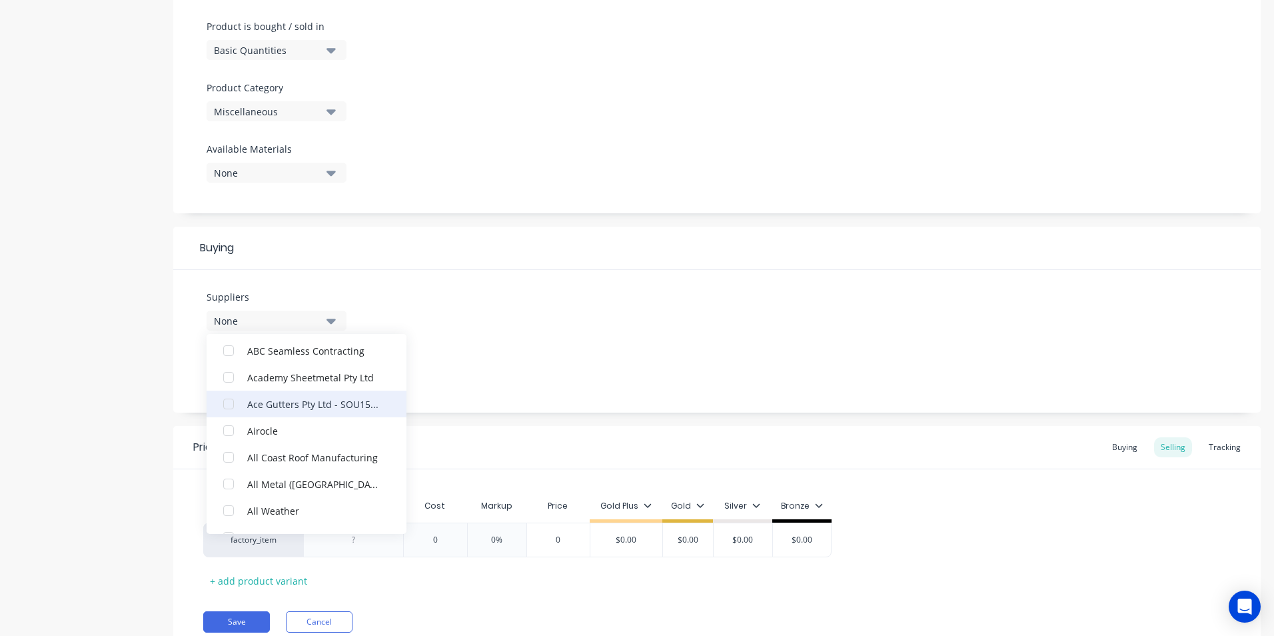
scroll to position [67, 0]
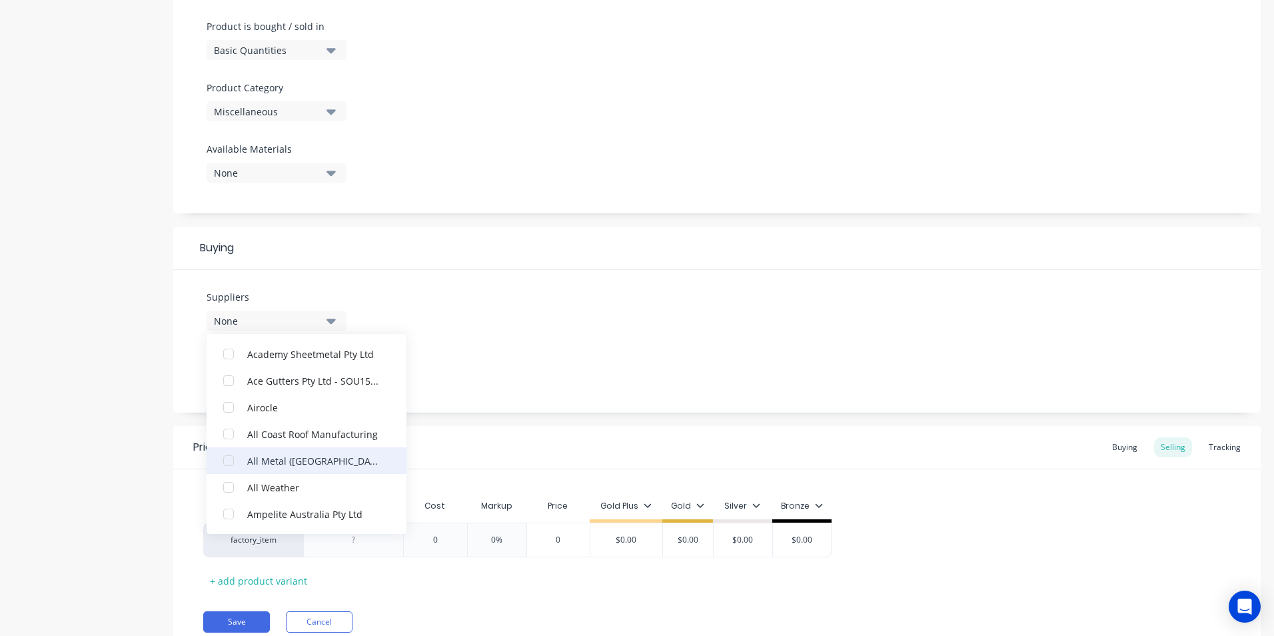
click at [229, 458] on div "button" at bounding box center [228, 460] width 27 height 27
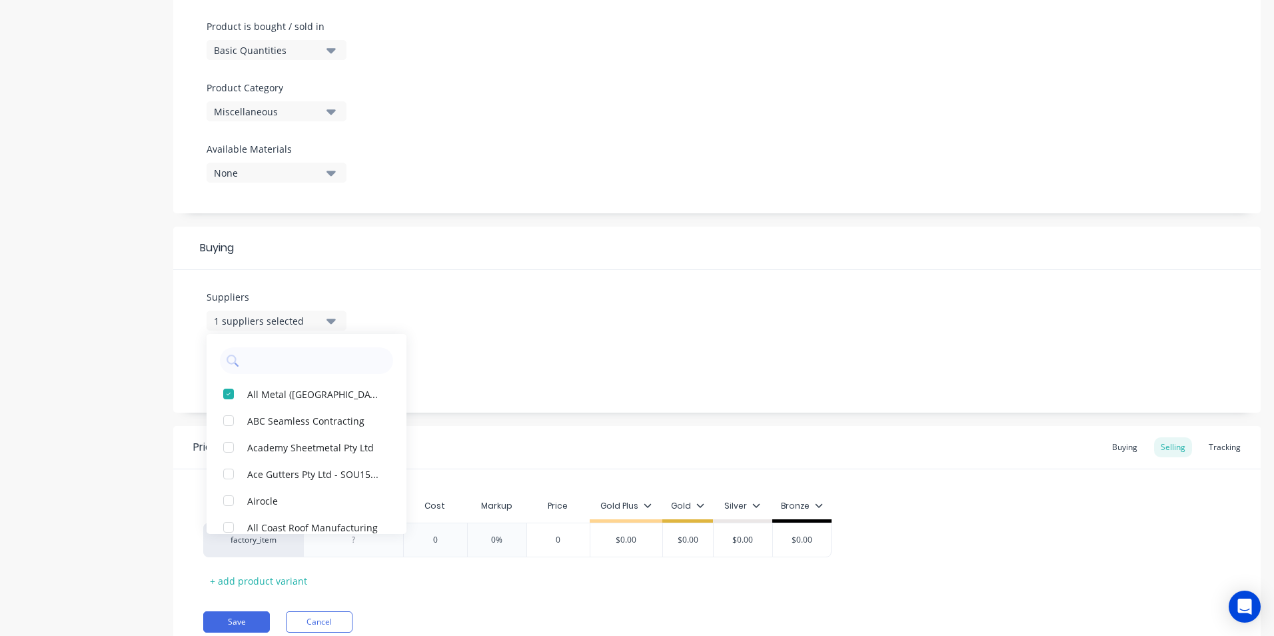
click at [511, 363] on div "Suppliers 1 suppliers selected All Metal ([GEOGRAPHIC_DATA]) Pty Ltd ABC Seamle…" at bounding box center [717, 341] width 1088 height 143
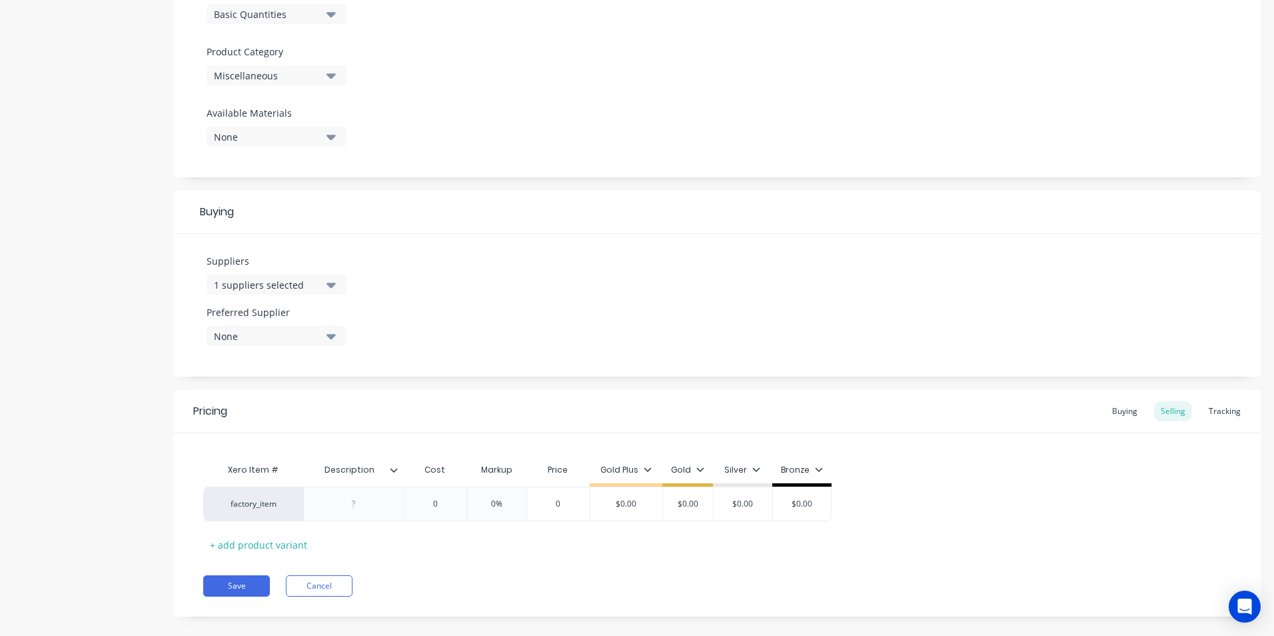
scroll to position [453, 0]
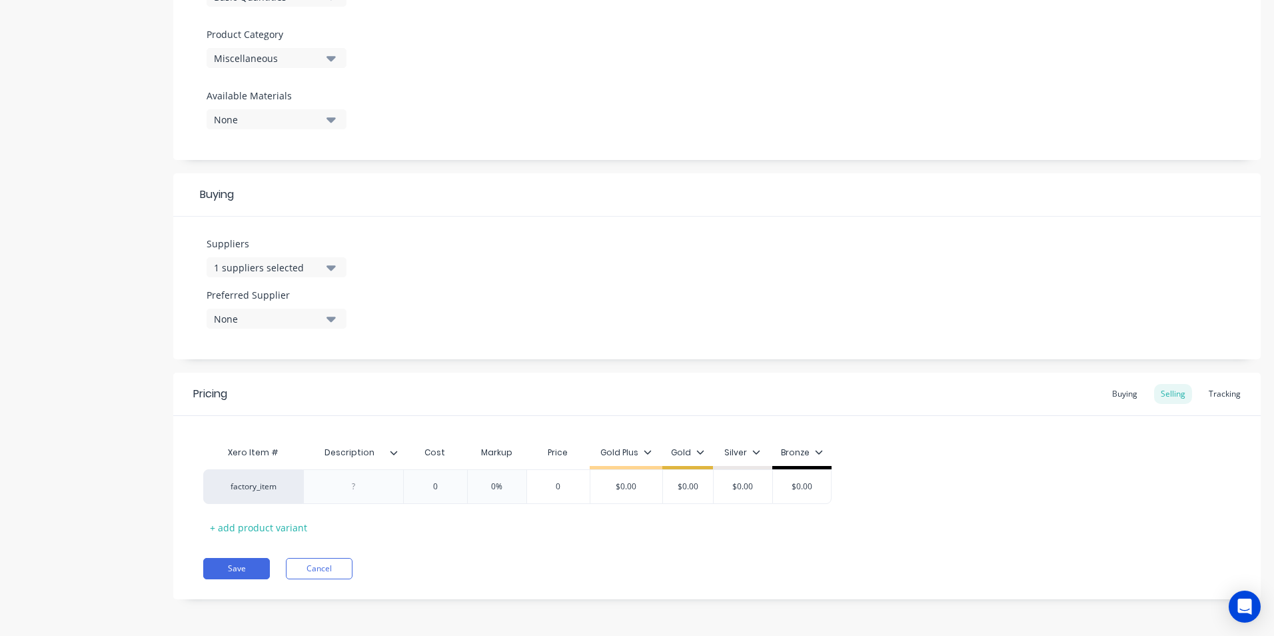
click at [309, 317] on div "None" at bounding box center [267, 319] width 107 height 14
click at [227, 387] on div "button" at bounding box center [228, 392] width 27 height 27
click at [476, 313] on div "Suppliers 1 suppliers selected Preferred Supplier All Metal ([GEOGRAPHIC_DATA])…" at bounding box center [717, 288] width 1088 height 143
click at [362, 488] on div at bounding box center [354, 486] width 67 height 17
click at [438, 549] on div "Pricing Buying Selling Tracking Xero Item # Description Cost Markup Price Gold …" at bounding box center [717, 489] width 1088 height 233
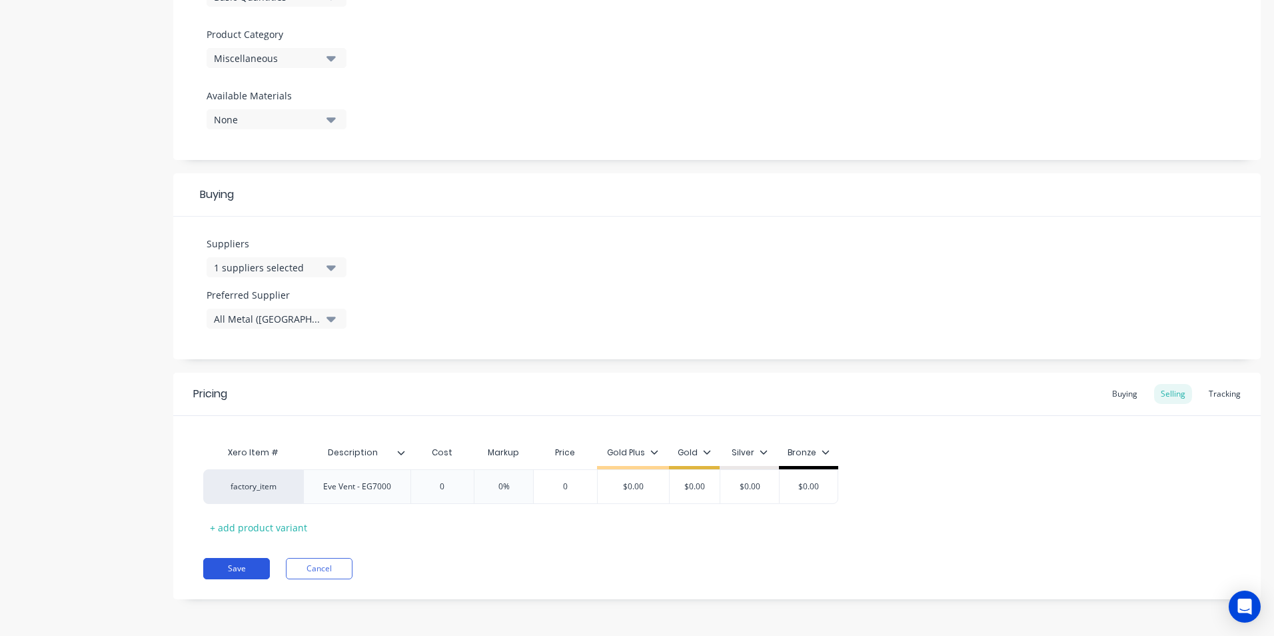
click at [263, 567] on button "Save" at bounding box center [236, 568] width 67 height 21
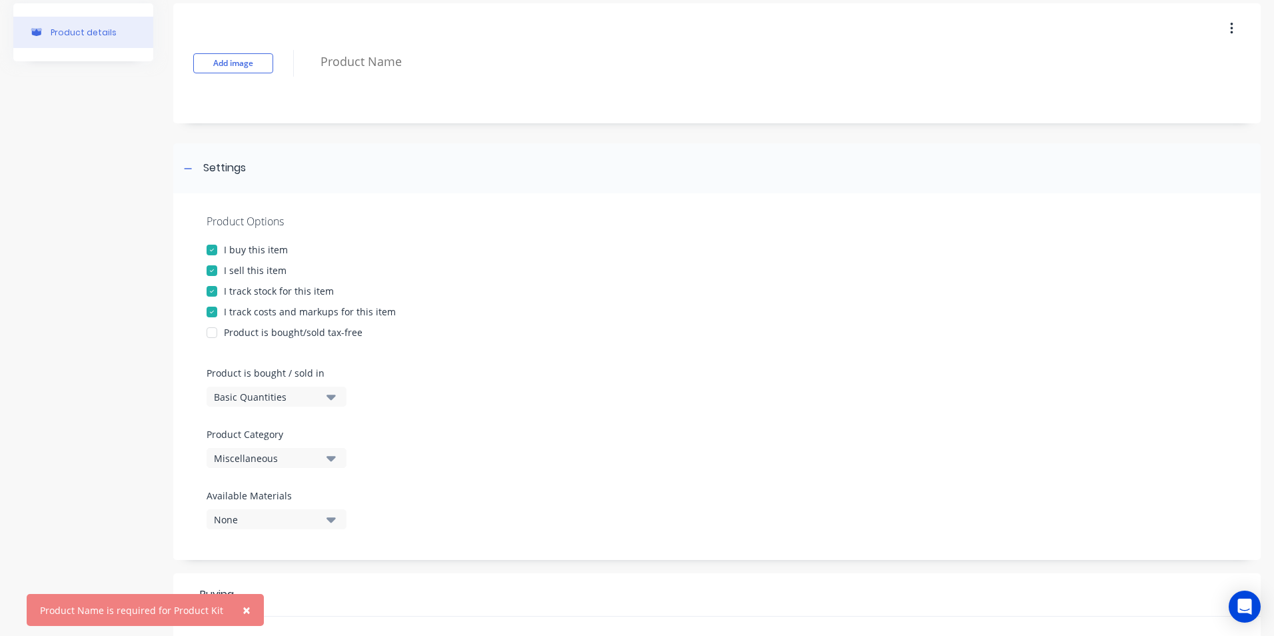
scroll to position [0, 0]
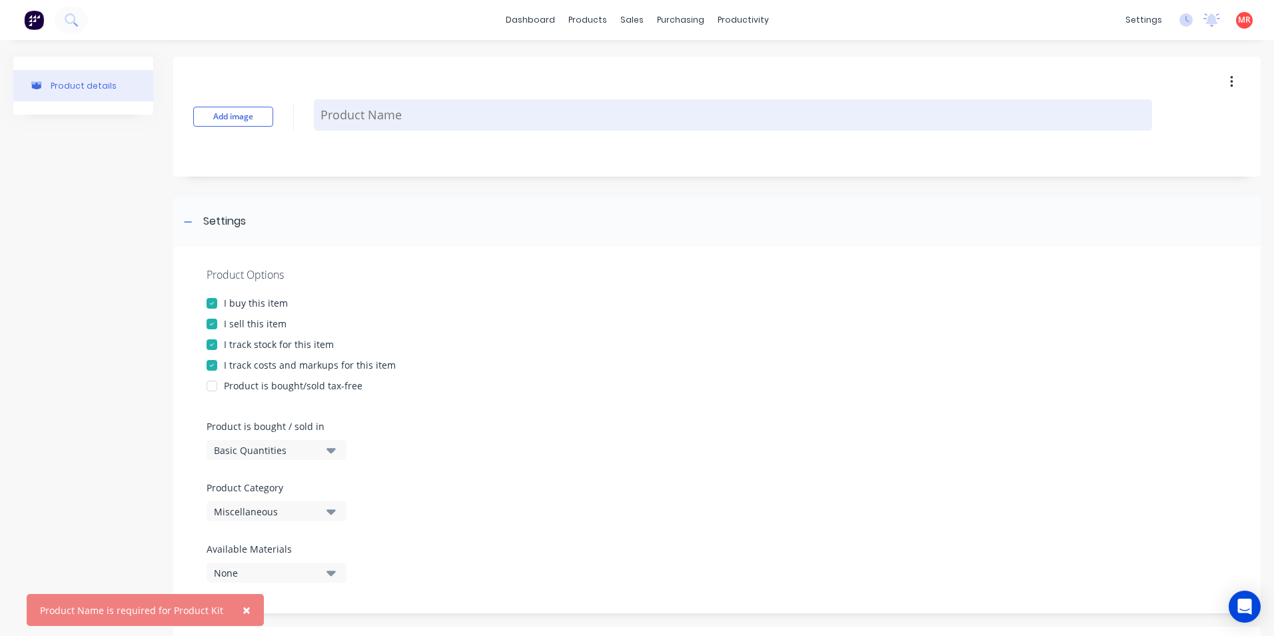
click at [383, 108] on textarea at bounding box center [733, 114] width 839 height 31
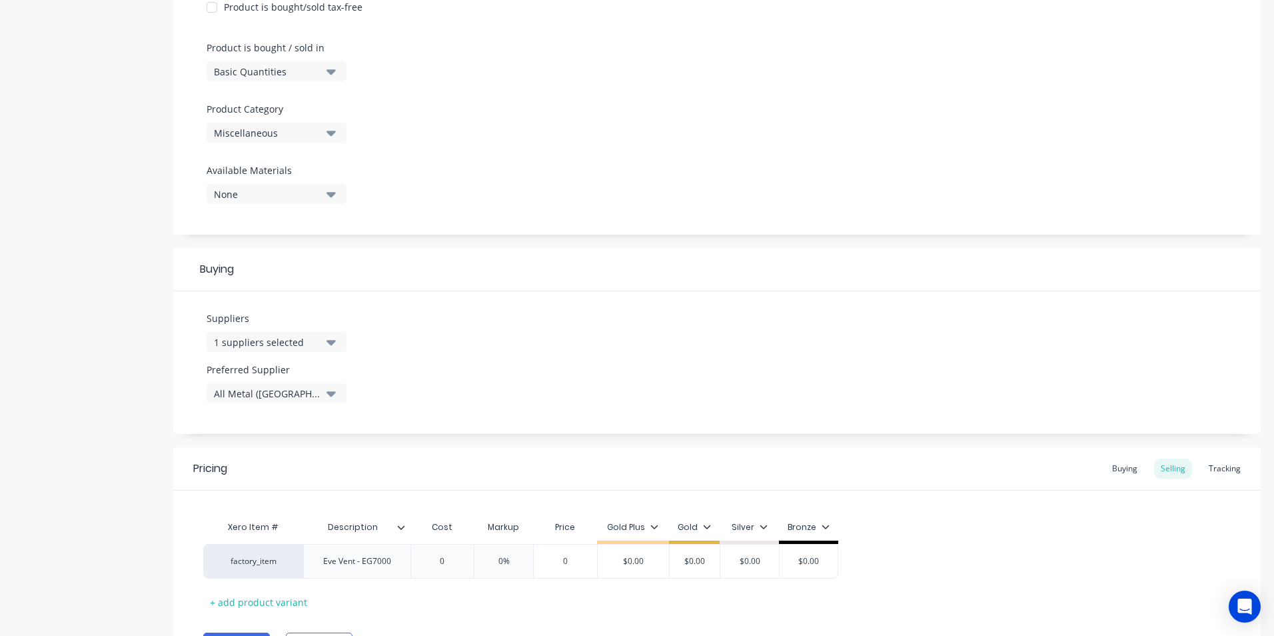
scroll to position [453, 0]
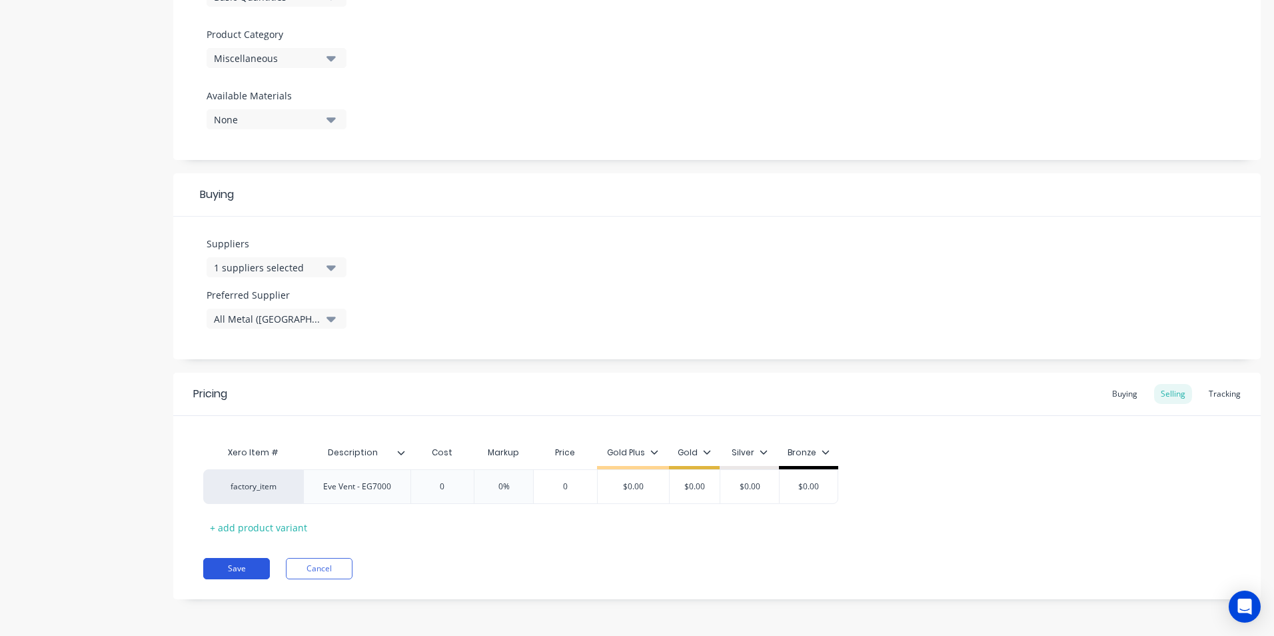
type textarea "Eave Vent - EG7000"
click at [258, 558] on button "Save" at bounding box center [236, 568] width 67 height 21
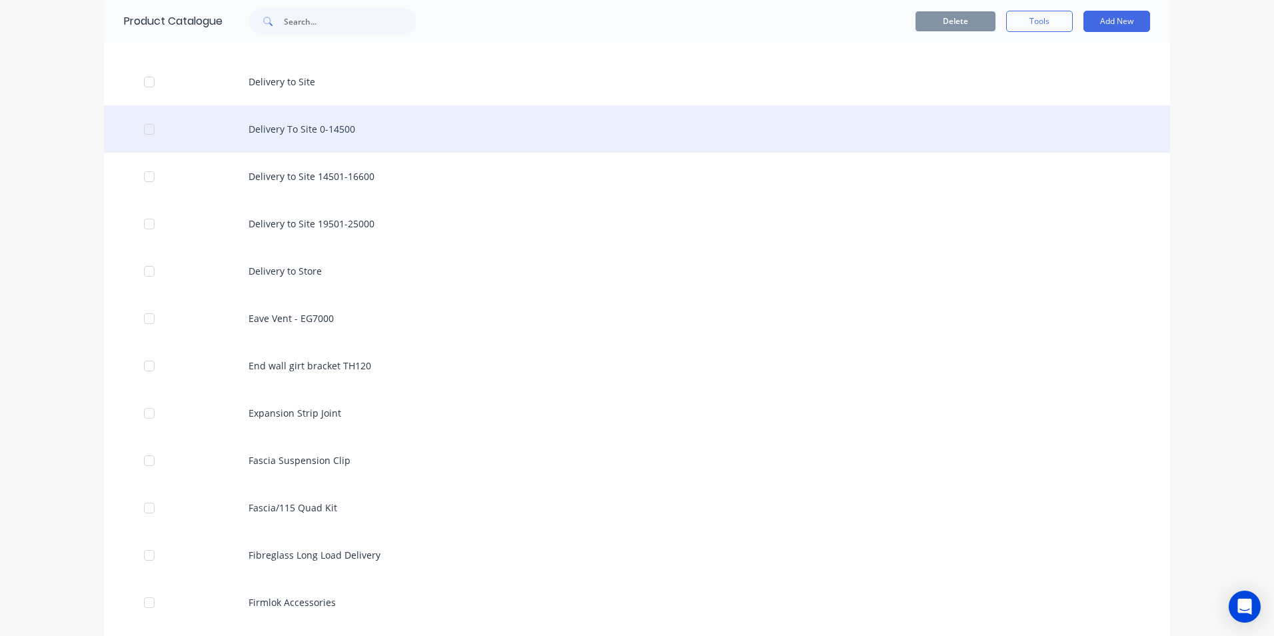
scroll to position [600, 0]
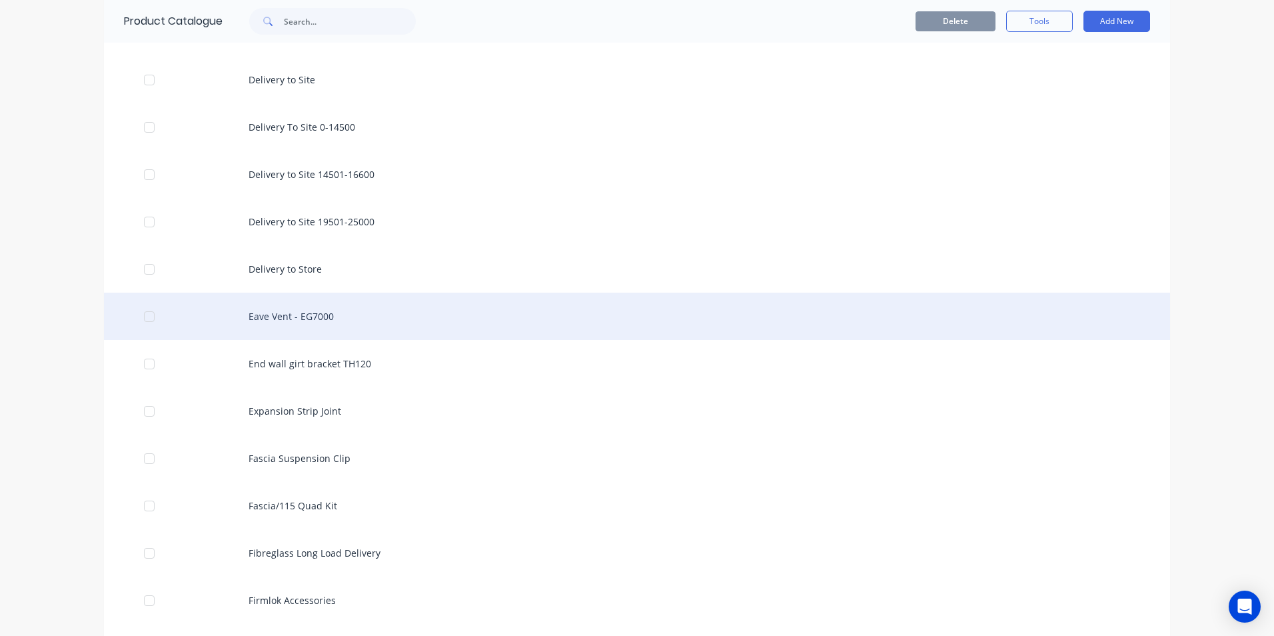
click at [325, 313] on div "Eave Vent - EG7000" at bounding box center [637, 316] width 1066 height 47
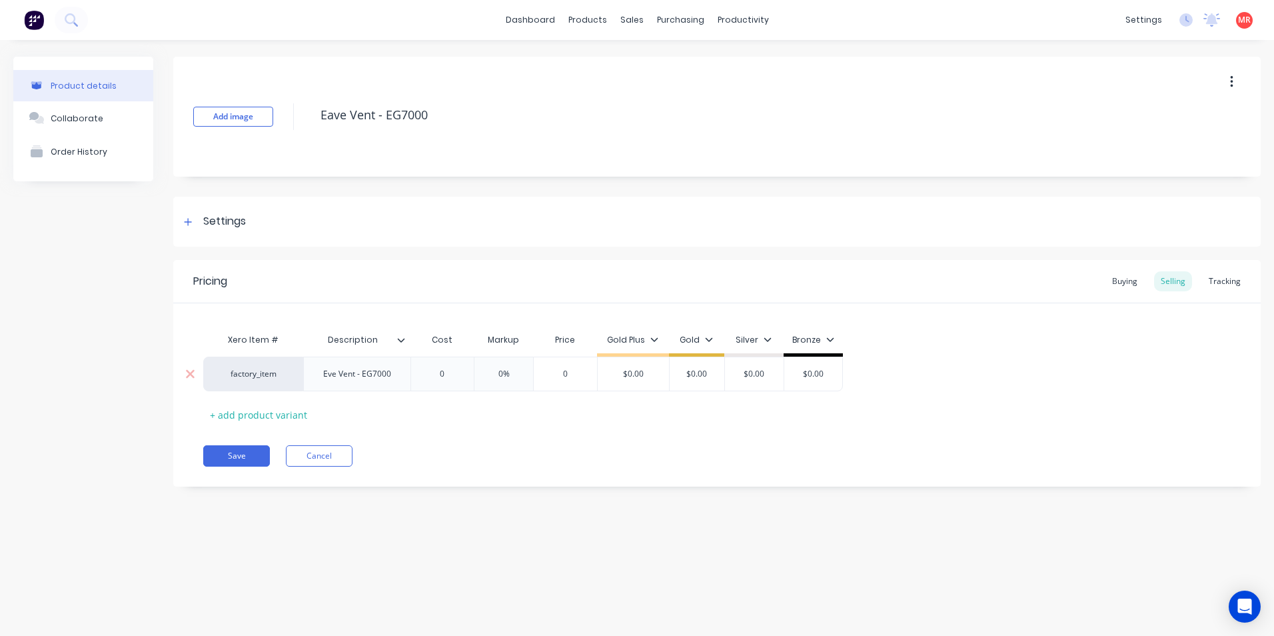
click at [357, 377] on div "Eve Vent - EG7000" at bounding box center [357, 373] width 89 height 17
click at [335, 377] on div "Eve Vent - EG7000" at bounding box center [357, 373] width 89 height 17
click at [468, 448] on div "Save Cancel" at bounding box center [732, 455] width 1058 height 21
click at [234, 462] on button "Save" at bounding box center [236, 455] width 67 height 21
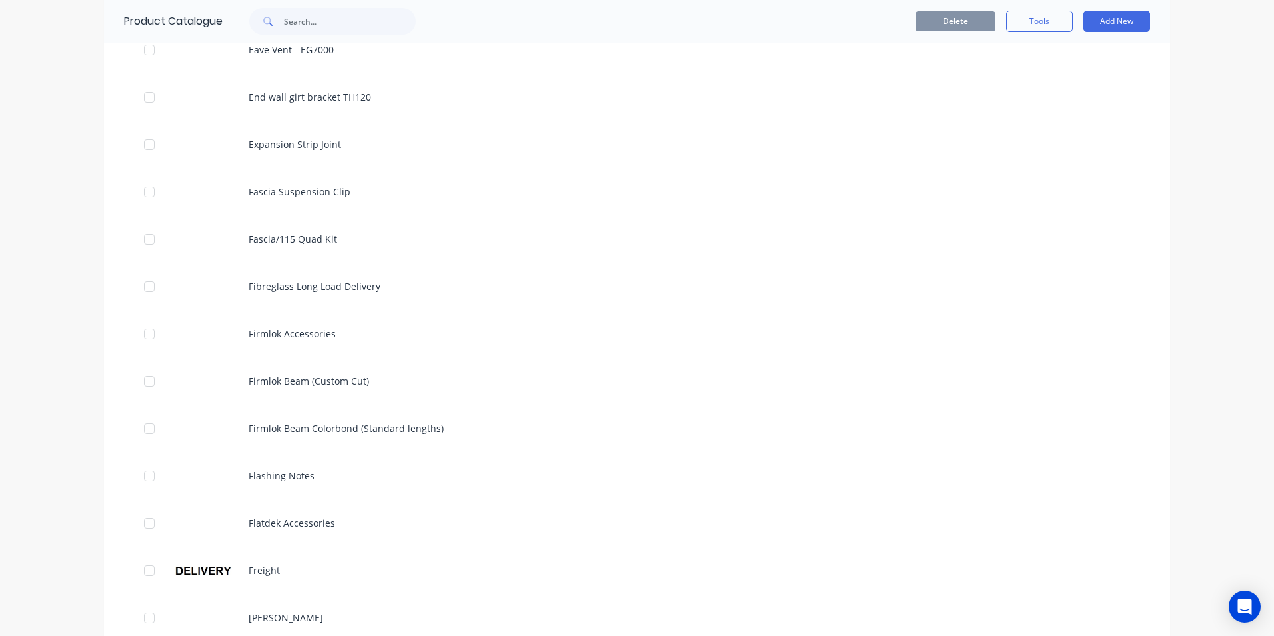
scroll to position [533, 0]
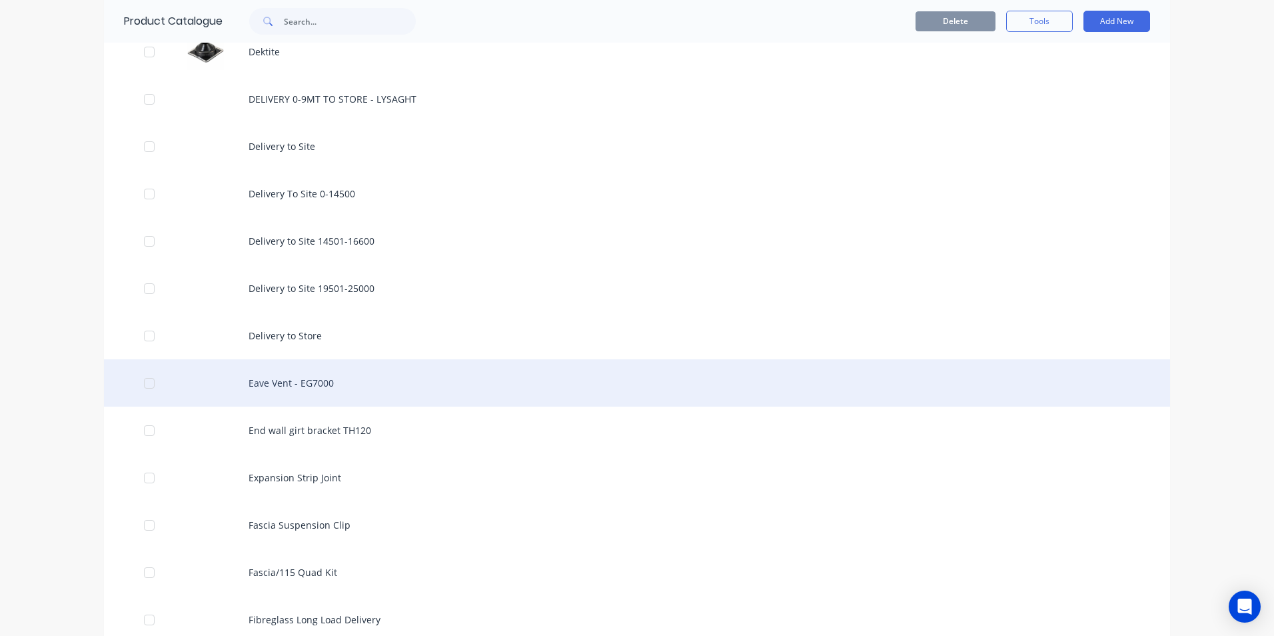
click at [320, 392] on div "Eave Vent - EG7000" at bounding box center [637, 382] width 1066 height 47
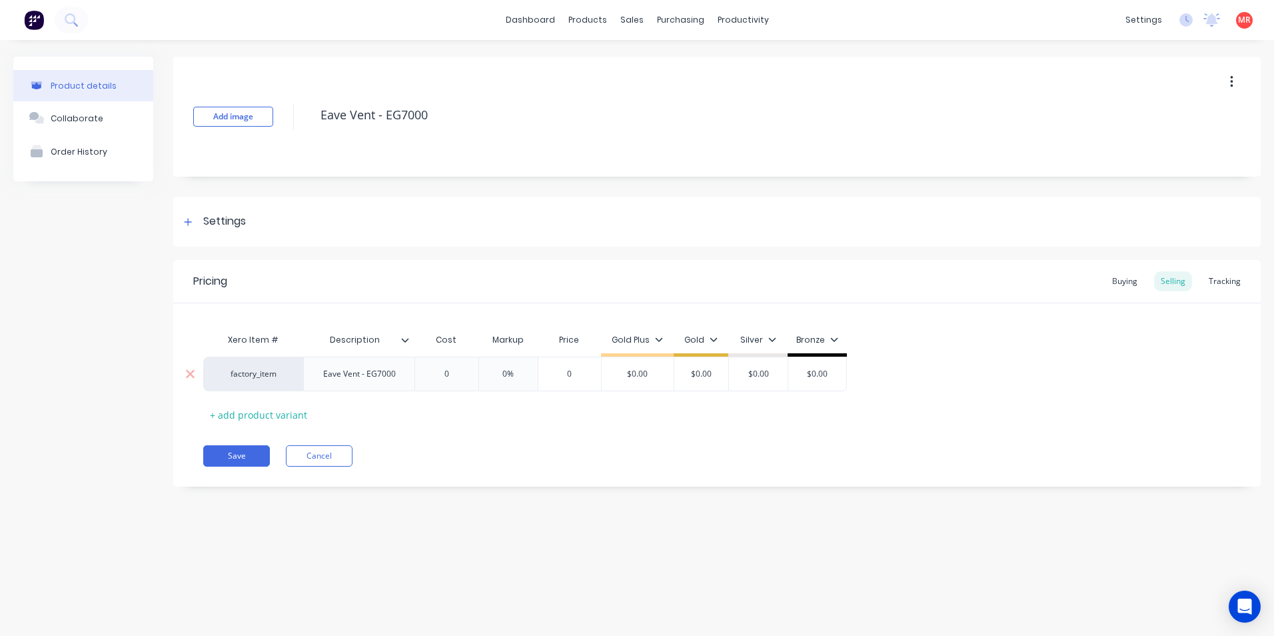
click at [405, 374] on div "Eave Vent - EG7000" at bounding box center [360, 373] width 94 height 17
click at [245, 461] on button "Save" at bounding box center [236, 462] width 67 height 21
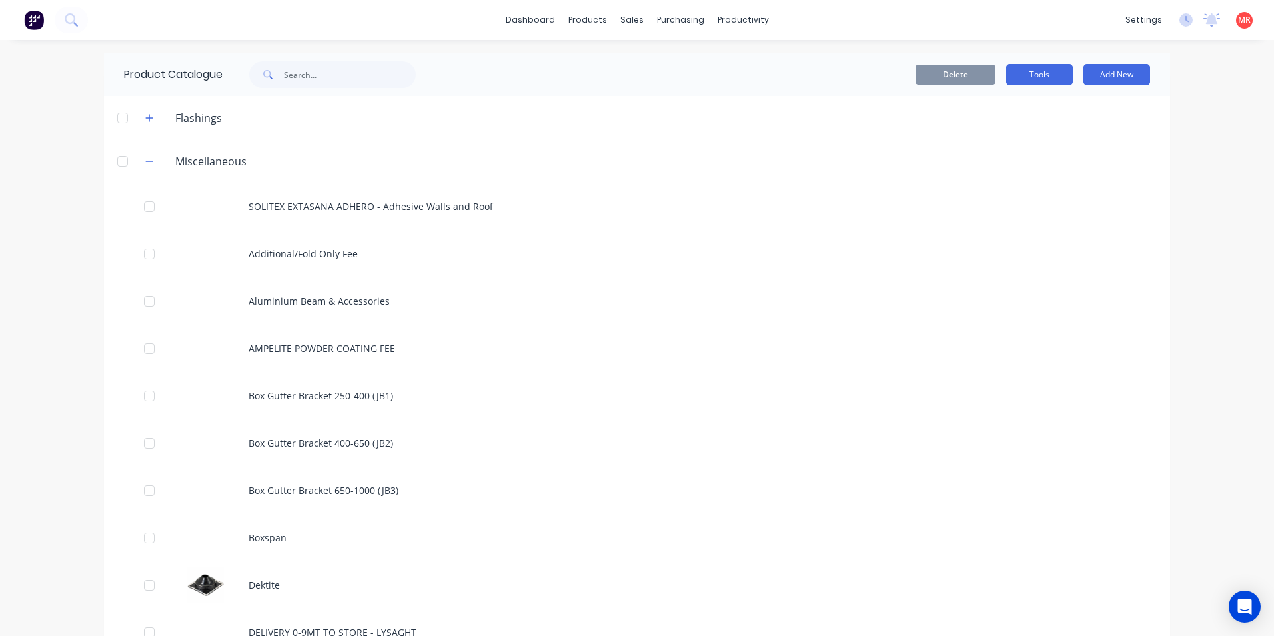
click at [1067, 85] on button "Tools" at bounding box center [1039, 74] width 67 height 21
click at [36, 26] on img at bounding box center [34, 20] width 20 height 20
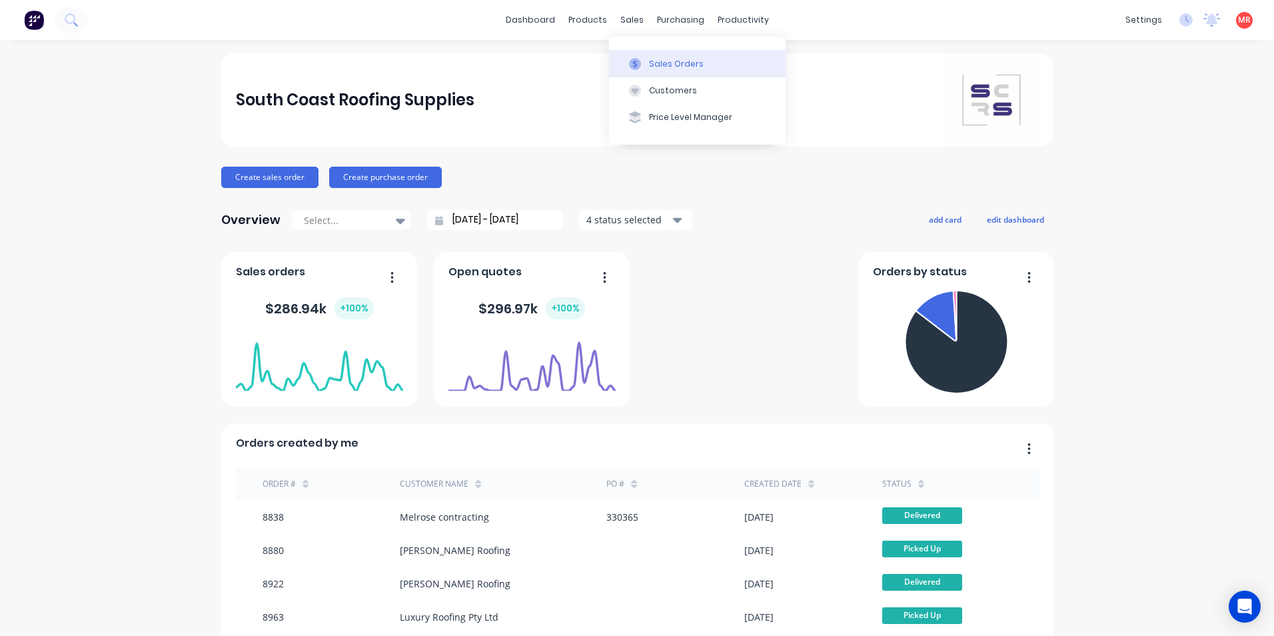
click at [635, 67] on icon at bounding box center [635, 64] width 12 height 12
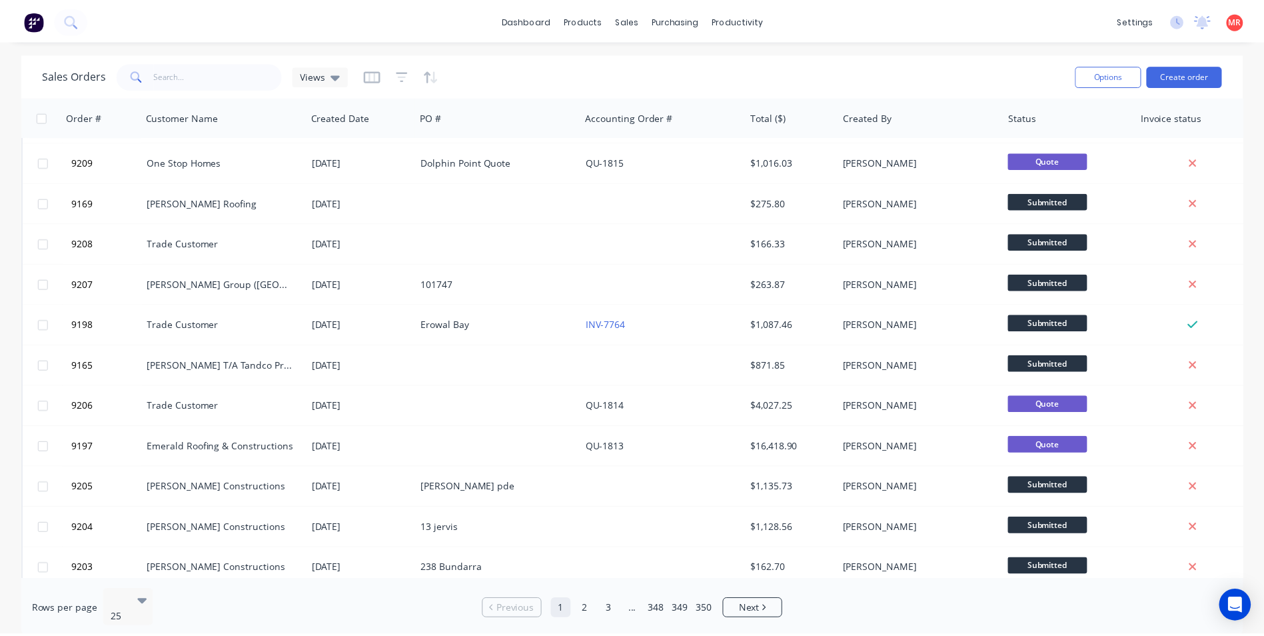
scroll to position [533, 0]
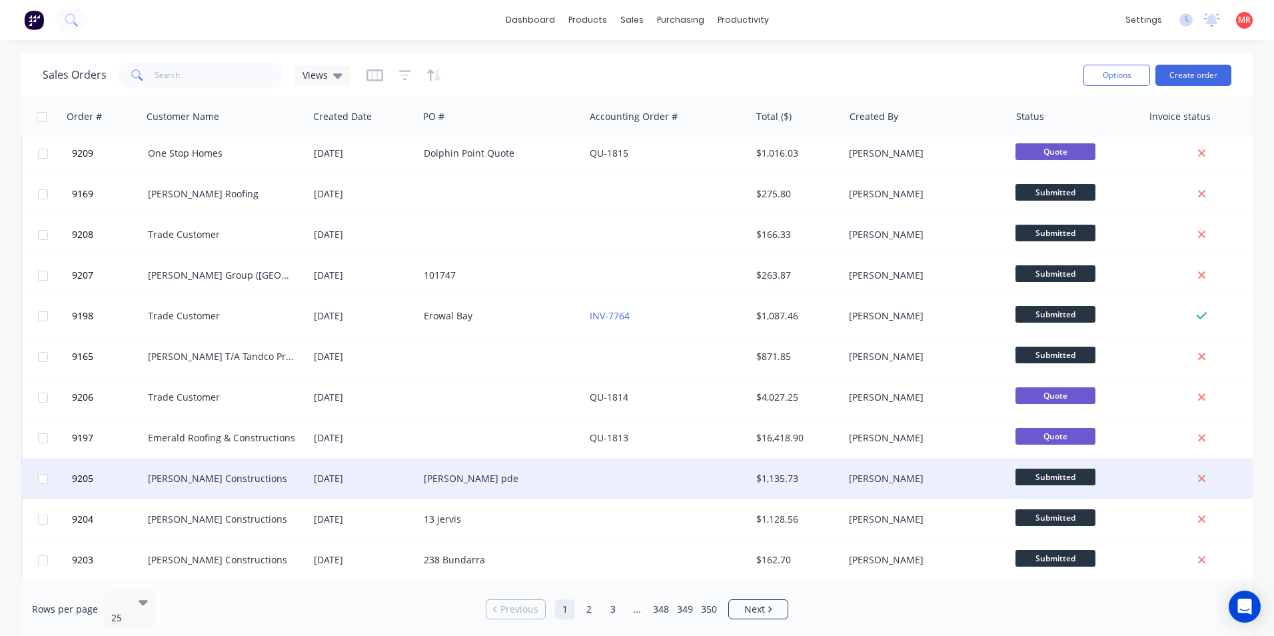
click at [517, 475] on div "[PERSON_NAME] pde" at bounding box center [498, 478] width 148 height 13
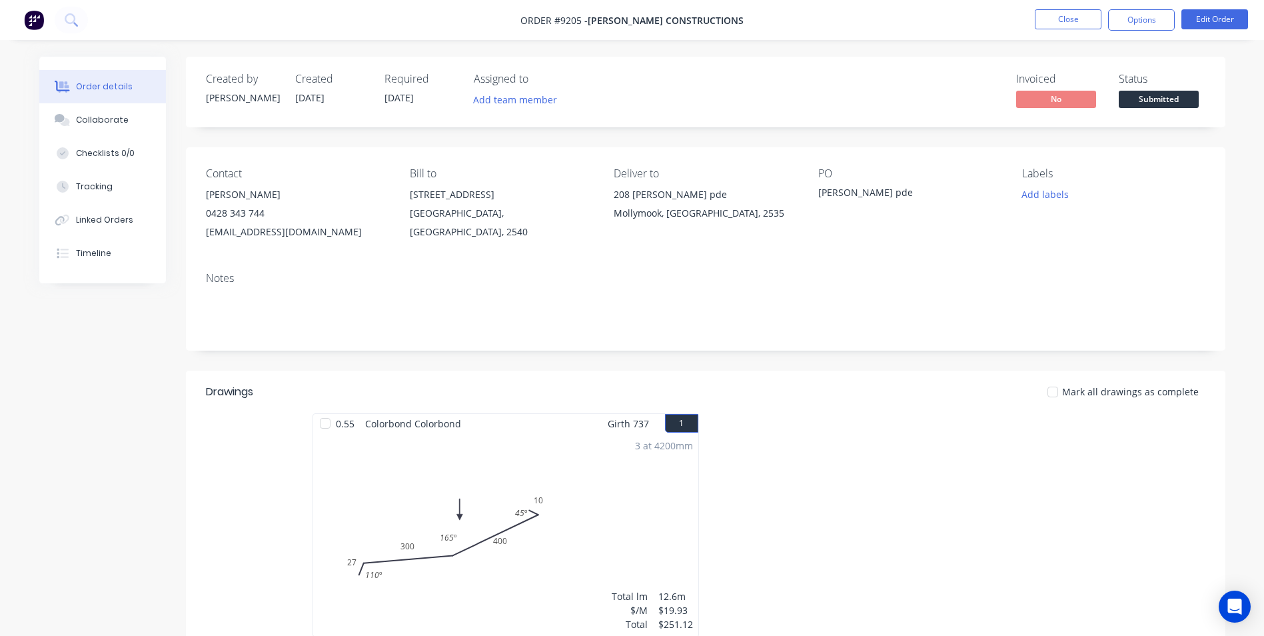
click at [257, 216] on div "0428 343 744" at bounding box center [297, 213] width 183 height 19
click at [1219, 19] on button "Edit Order" at bounding box center [1215, 19] width 67 height 20
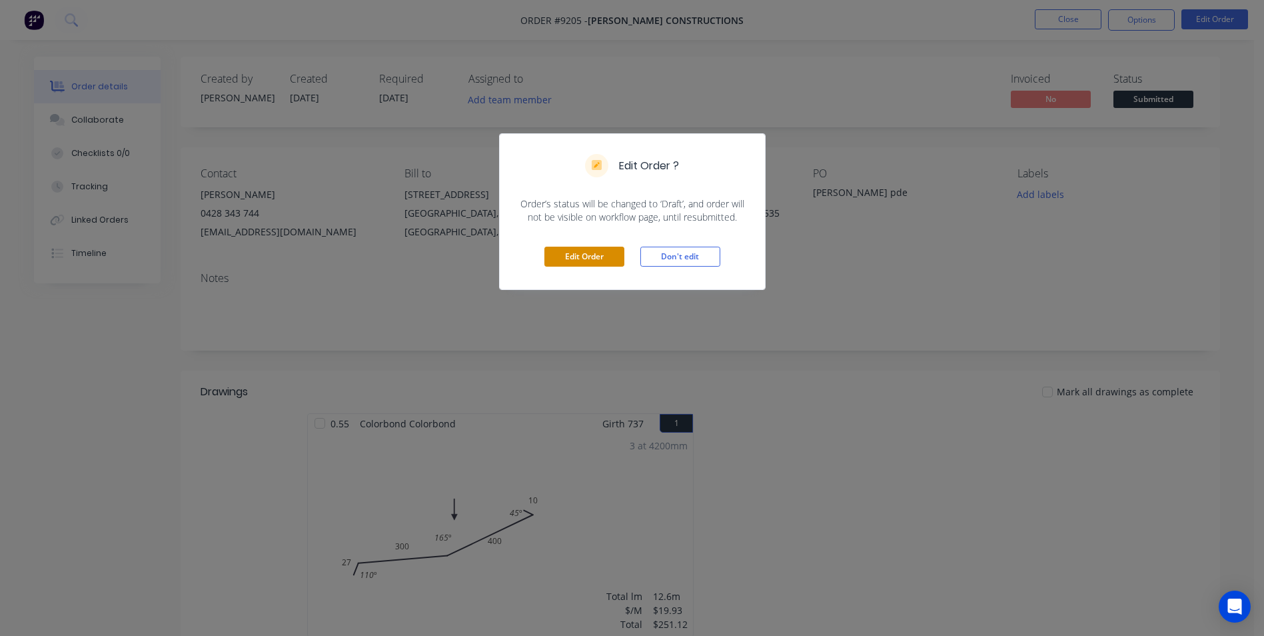
click at [561, 265] on button "Edit Order" at bounding box center [585, 257] width 80 height 20
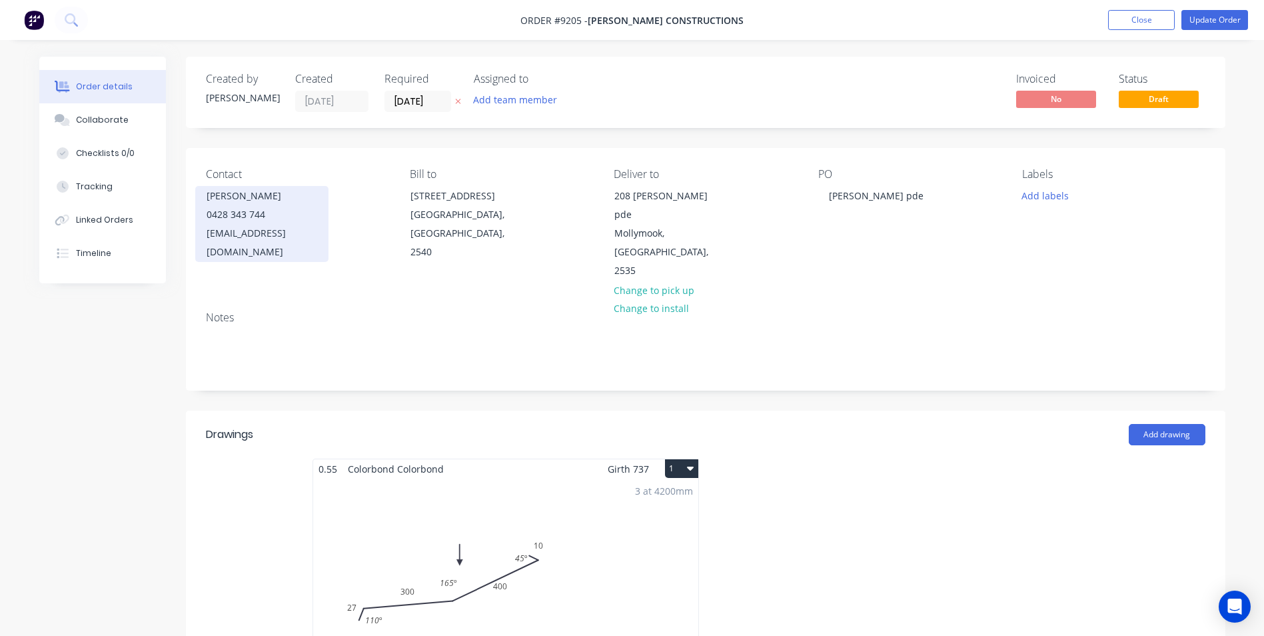
click at [265, 229] on div "Info@hobbsconstructions.com.au" at bounding box center [262, 242] width 111 height 37
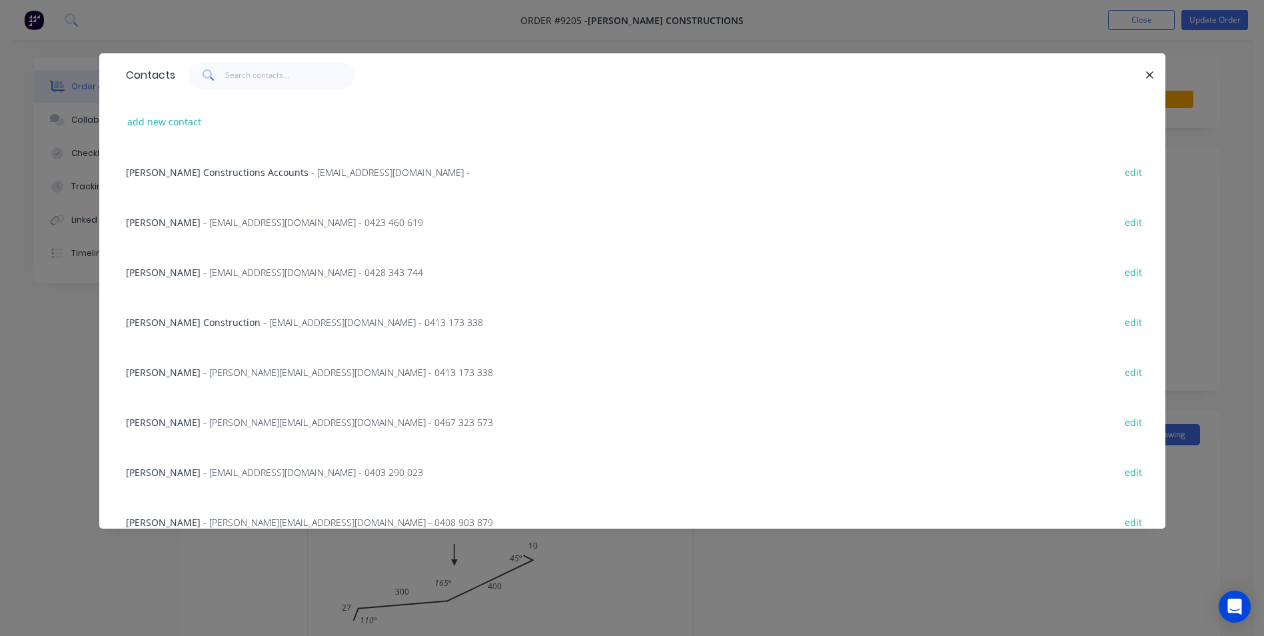
click at [159, 422] on span "Dylan Shepherd" at bounding box center [163, 422] width 75 height 13
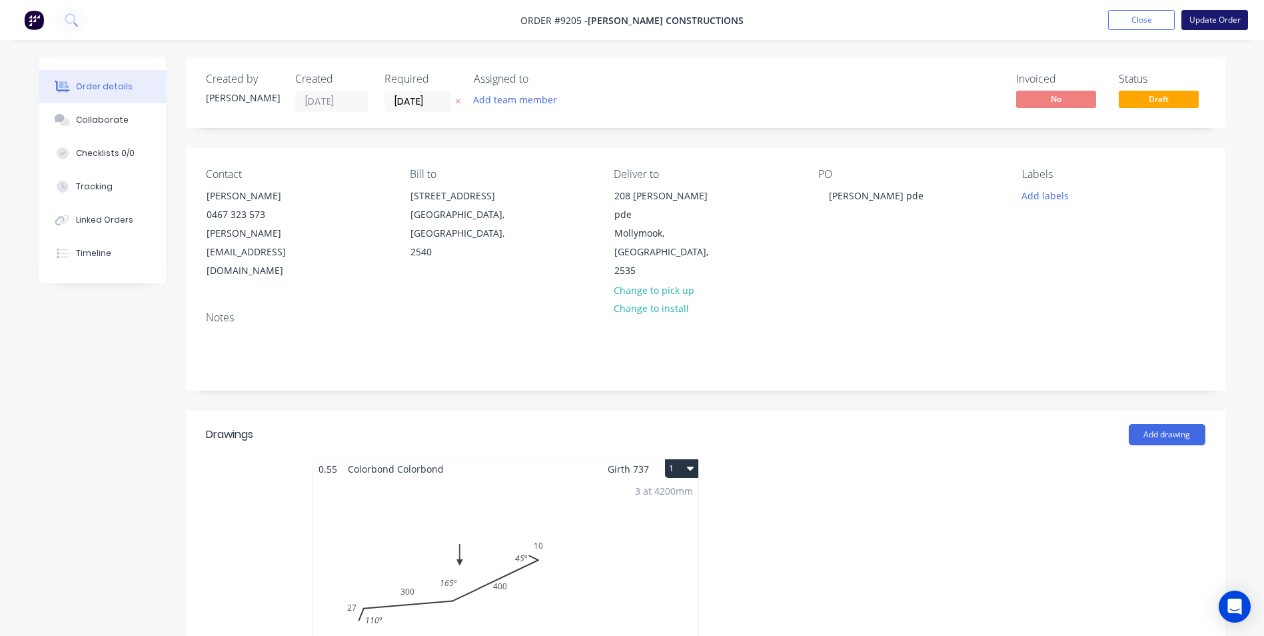
click at [1196, 17] on button "Update Order" at bounding box center [1215, 20] width 67 height 20
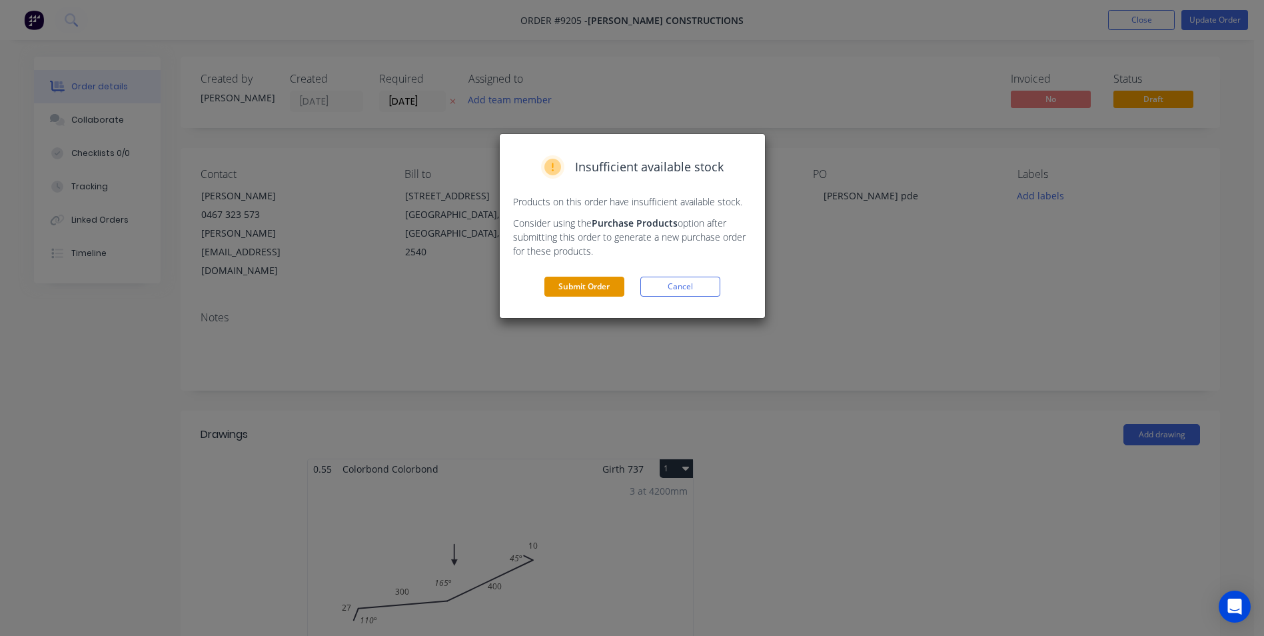
click at [569, 279] on button "Submit Order" at bounding box center [585, 287] width 80 height 20
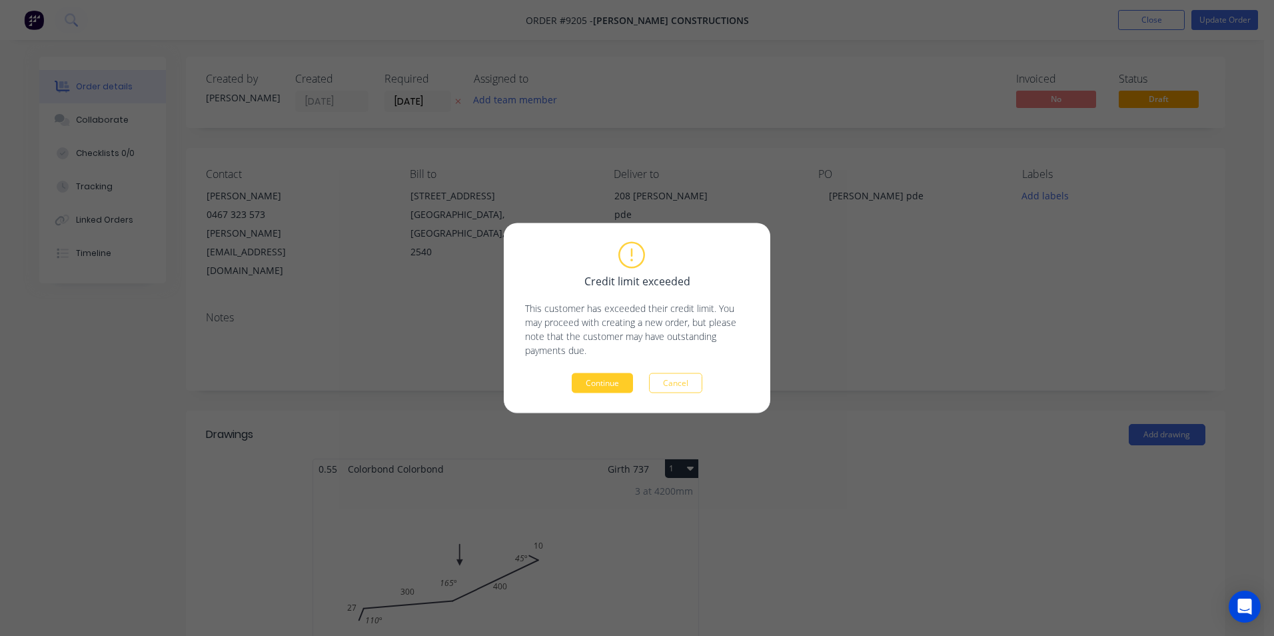
click at [587, 377] on button "Continue" at bounding box center [602, 383] width 61 height 20
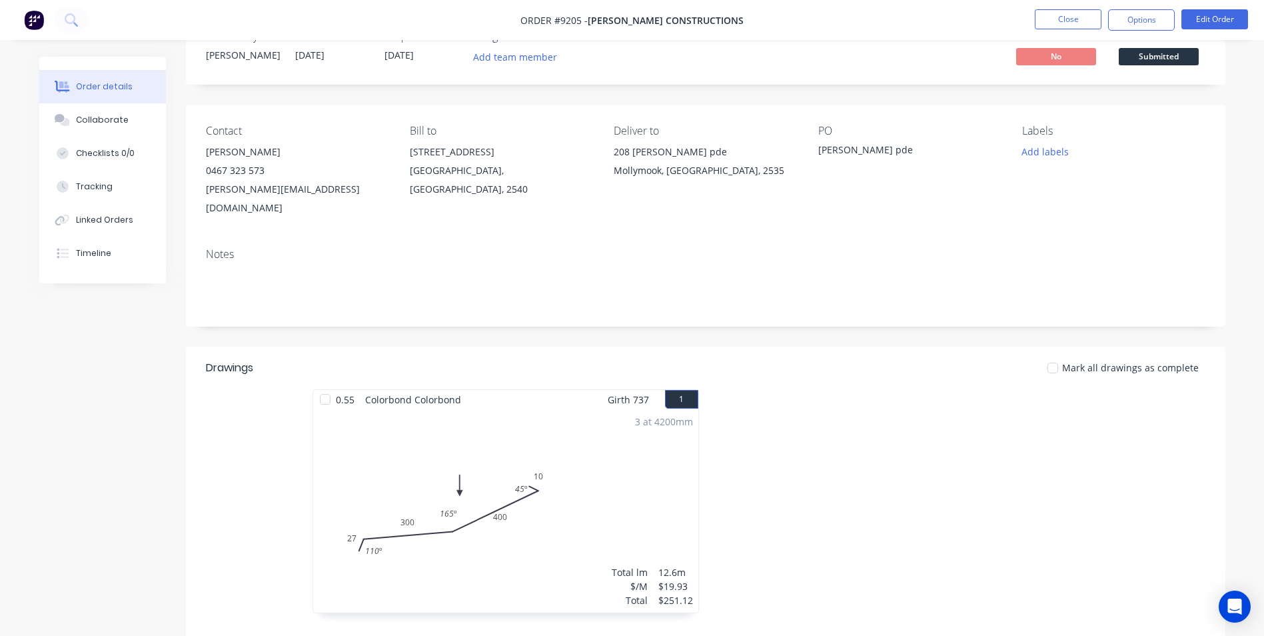
scroll to position [133, 0]
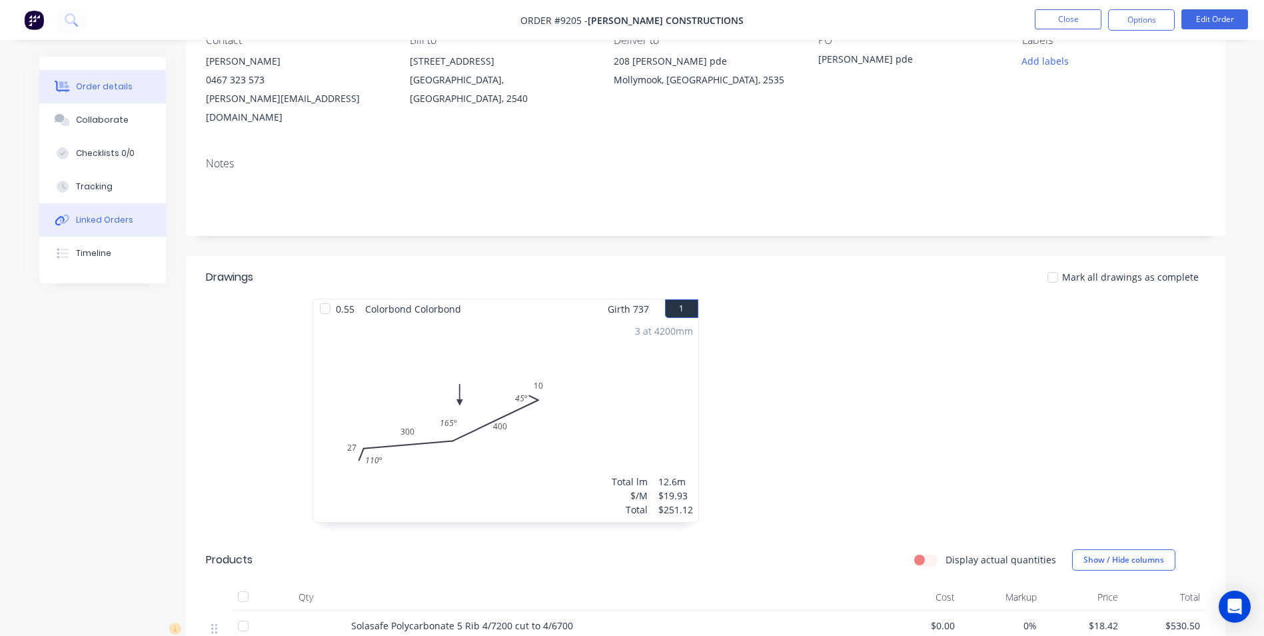
click at [113, 217] on div "Linked Orders" at bounding box center [104, 220] width 57 height 12
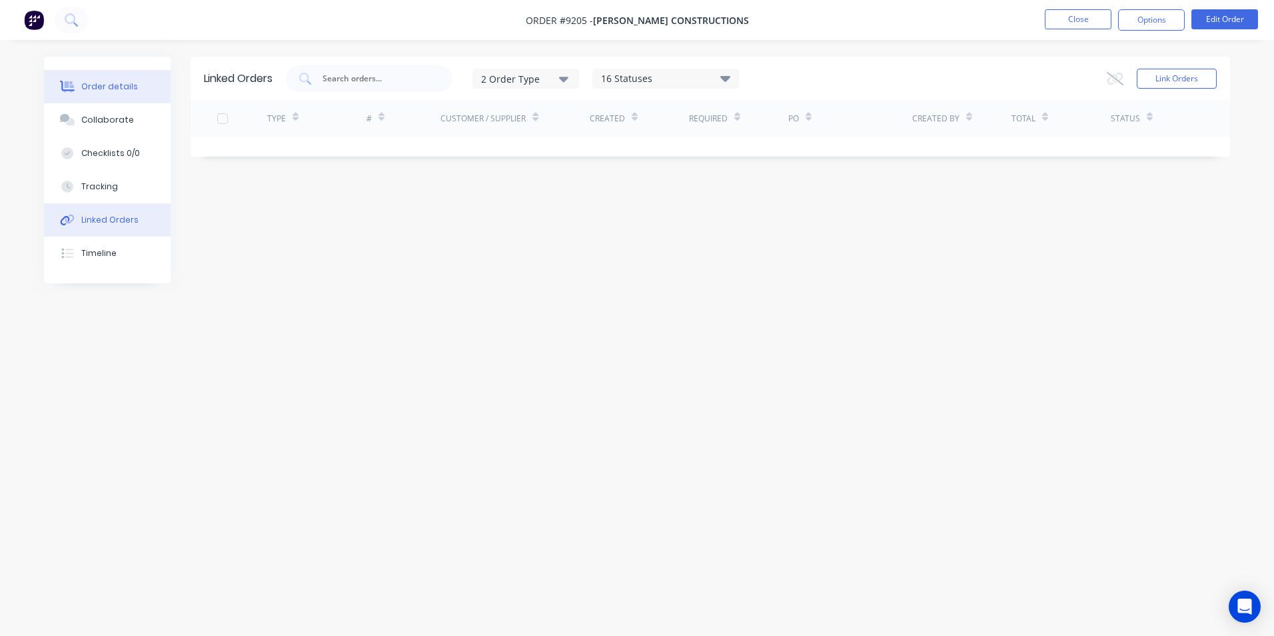
click at [115, 85] on div "Order details" at bounding box center [109, 87] width 57 height 12
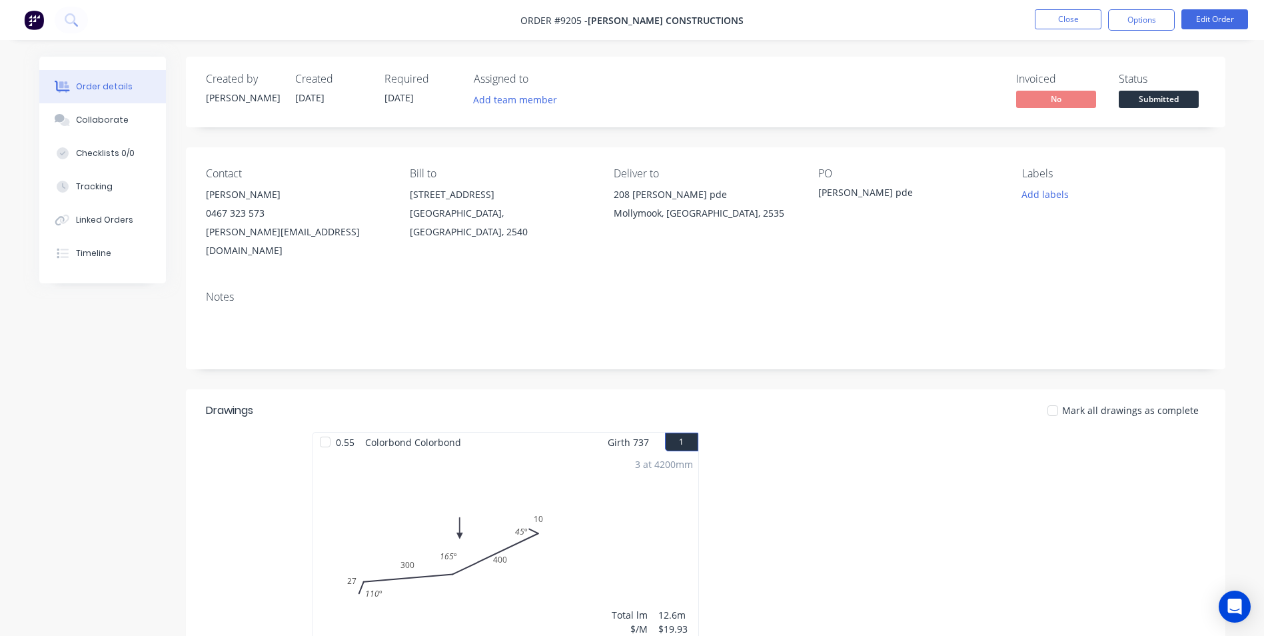
click at [39, 70] on button "Order details" at bounding box center [102, 86] width 127 height 33
click at [66, 27] on button at bounding box center [71, 20] width 33 height 27
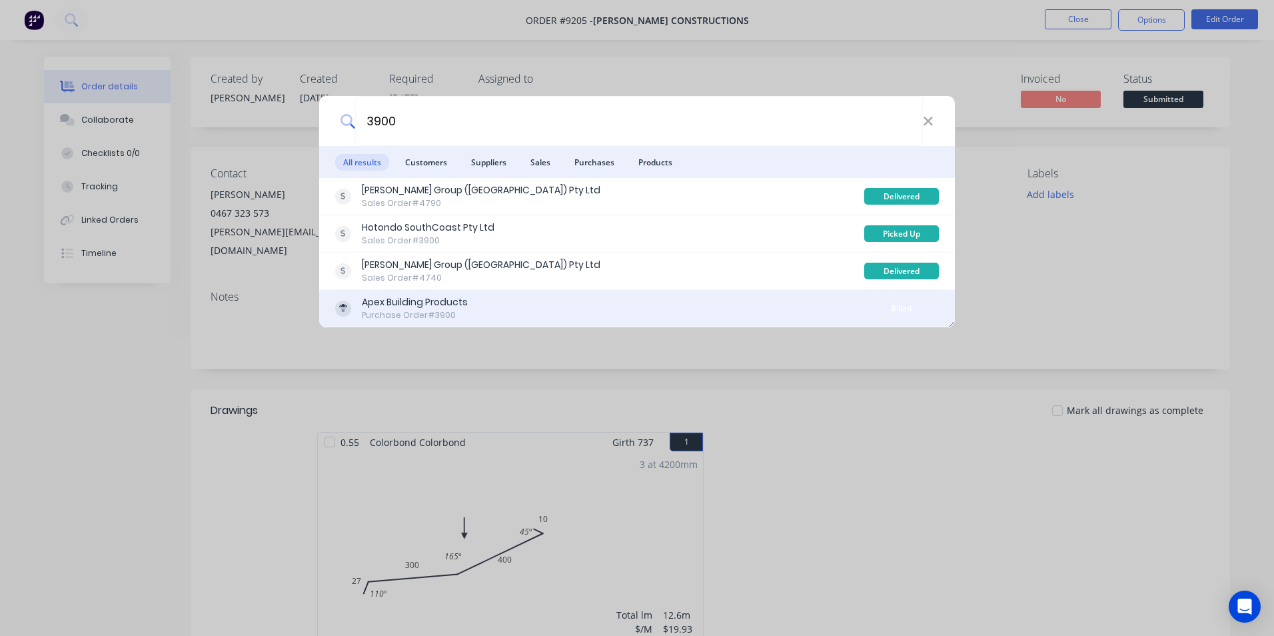
type input "3900"
click at [739, 310] on div "Apex Building Products Purchase Order #3900" at bounding box center [599, 308] width 529 height 26
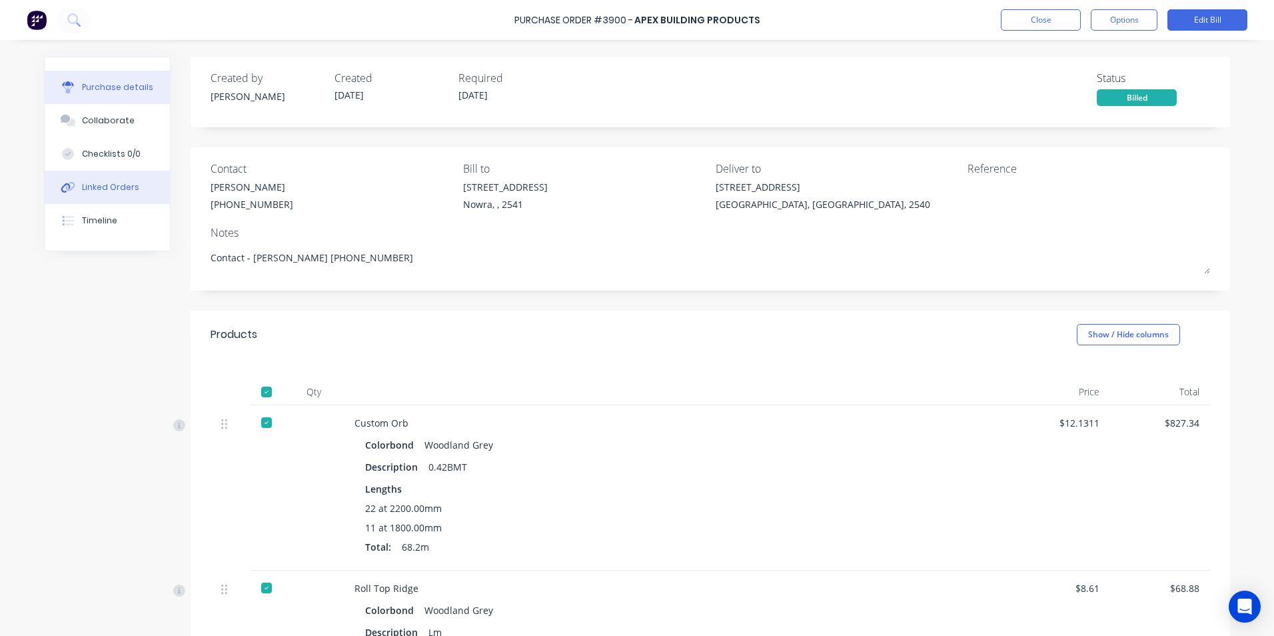
click at [68, 194] on button "Linked Orders" at bounding box center [107, 187] width 125 height 33
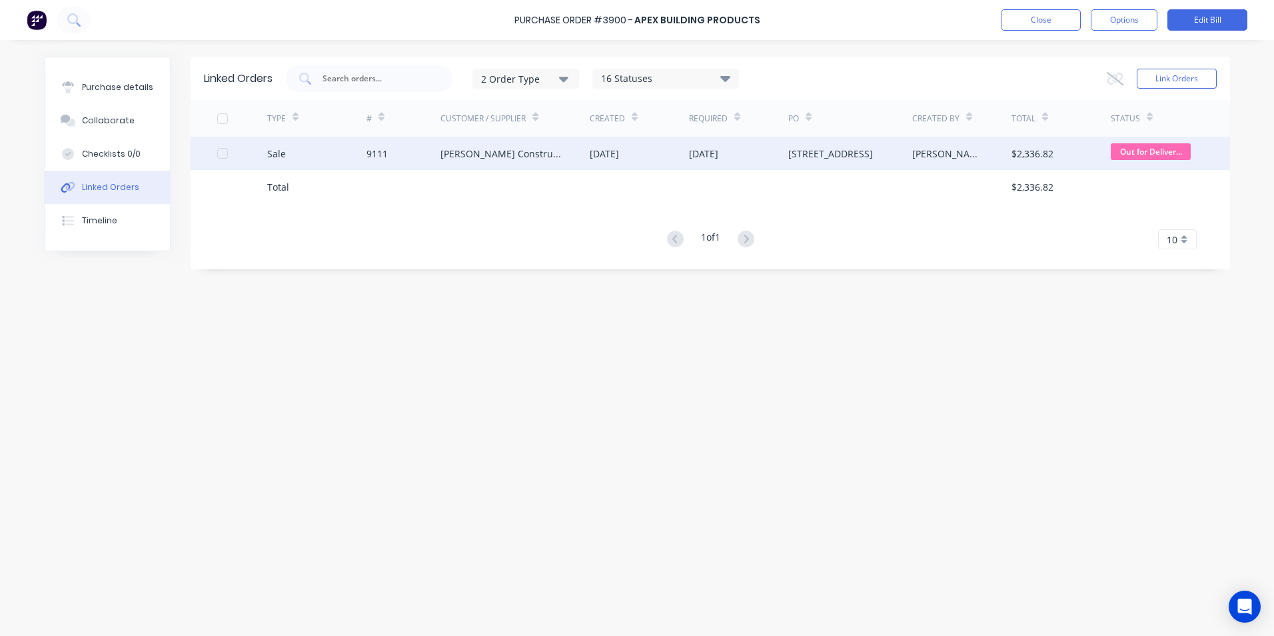
click at [483, 147] on div "[PERSON_NAME] Constructions" at bounding box center [502, 154] width 123 height 14
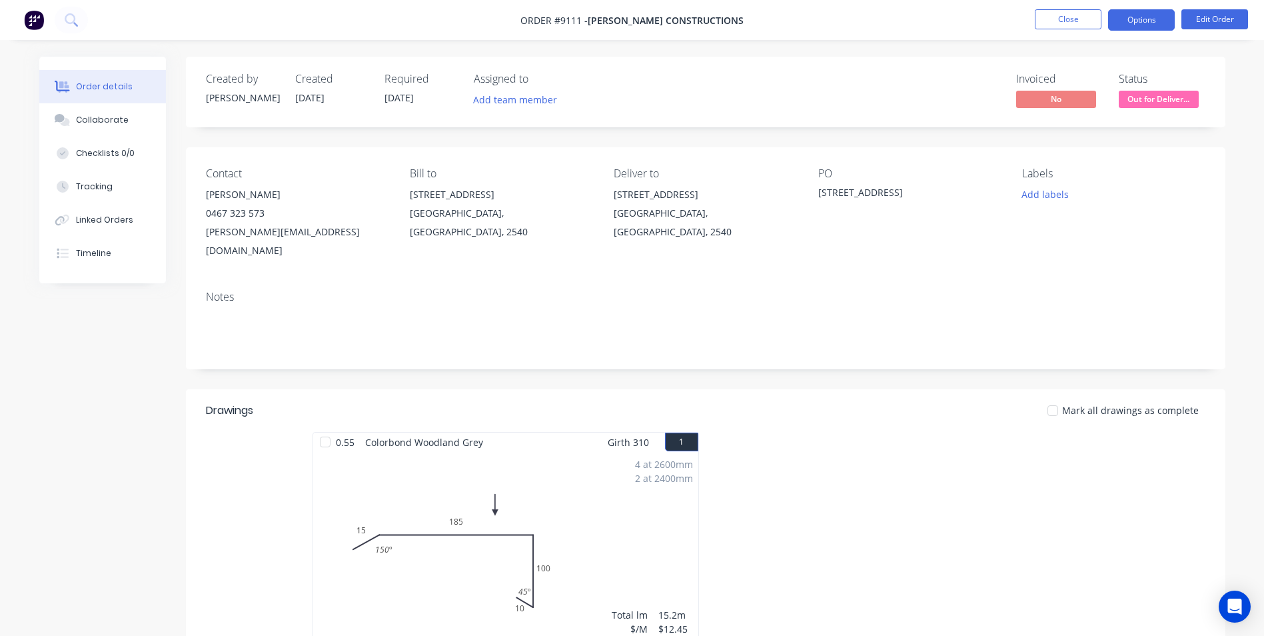
click at [1136, 25] on button "Options" at bounding box center [1141, 19] width 67 height 21
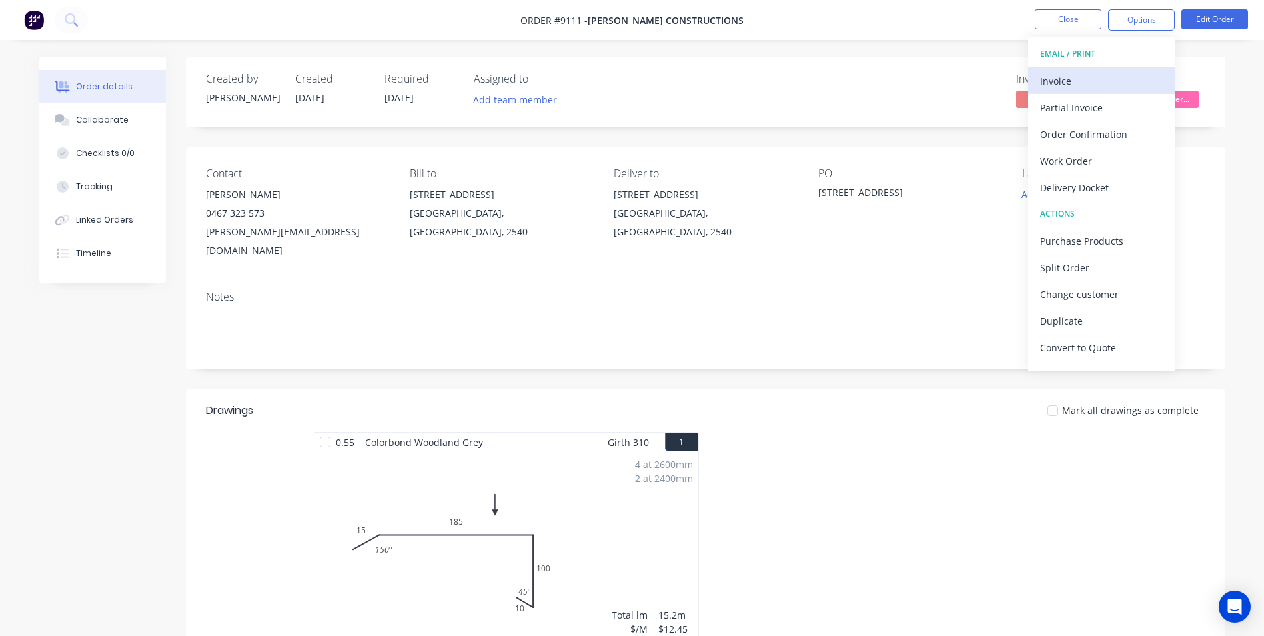
click at [1098, 83] on div "Invoice" at bounding box center [1101, 80] width 123 height 19
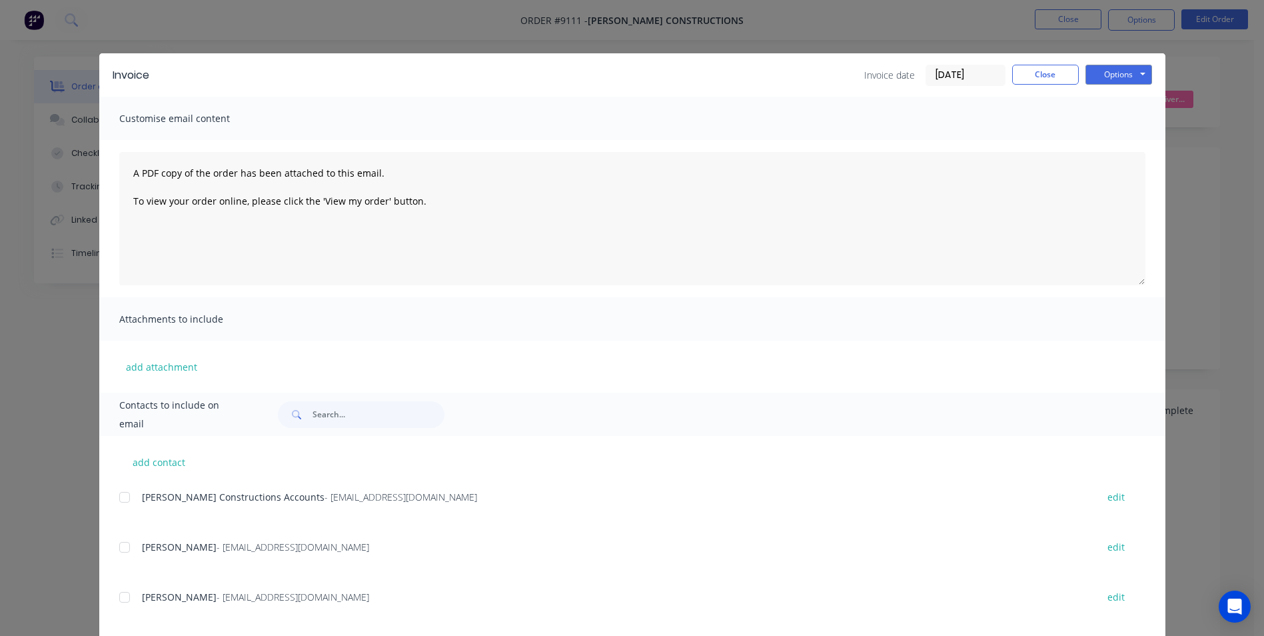
click at [119, 499] on div at bounding box center [124, 497] width 27 height 27
click at [1096, 79] on button "Options" at bounding box center [1119, 75] width 67 height 20
click at [1112, 139] on button "Email" at bounding box center [1128, 142] width 85 height 22
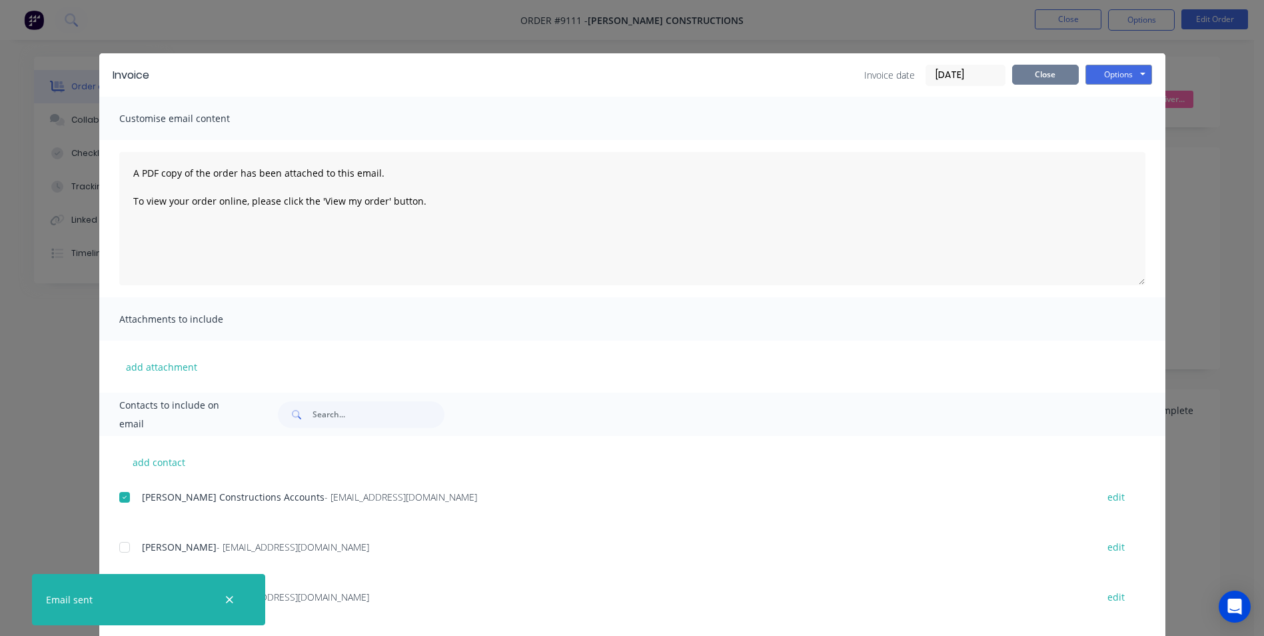
click at [1049, 80] on button "Close" at bounding box center [1045, 75] width 67 height 20
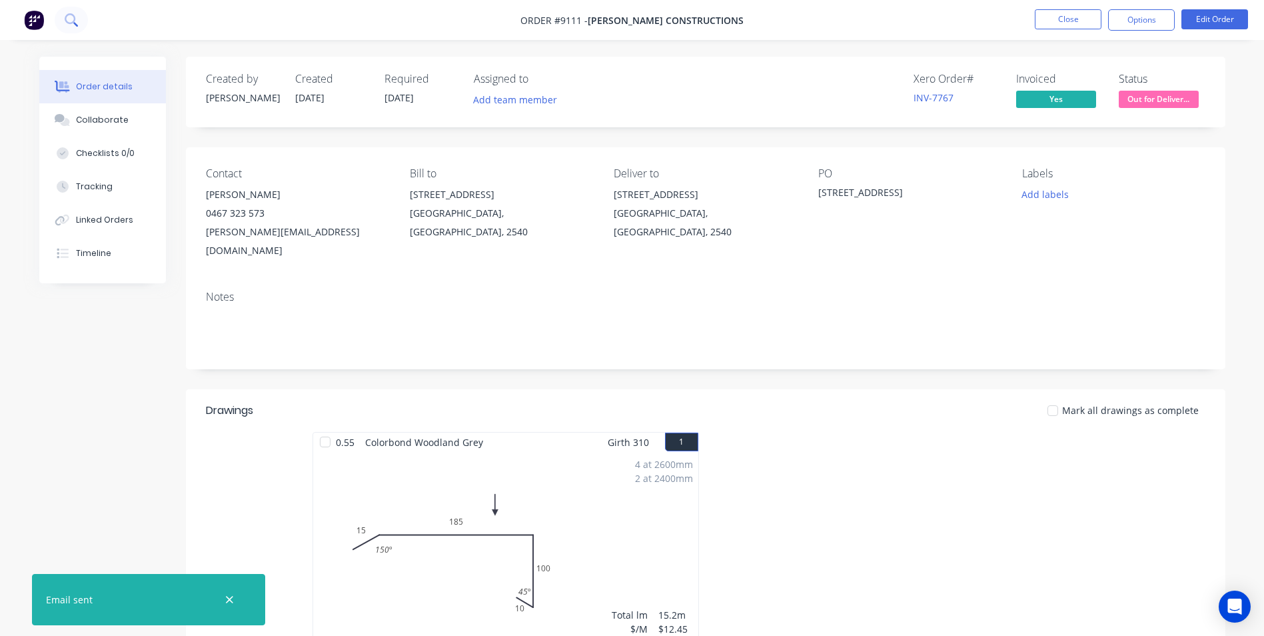
click at [77, 21] on icon at bounding box center [71, 19] width 13 height 13
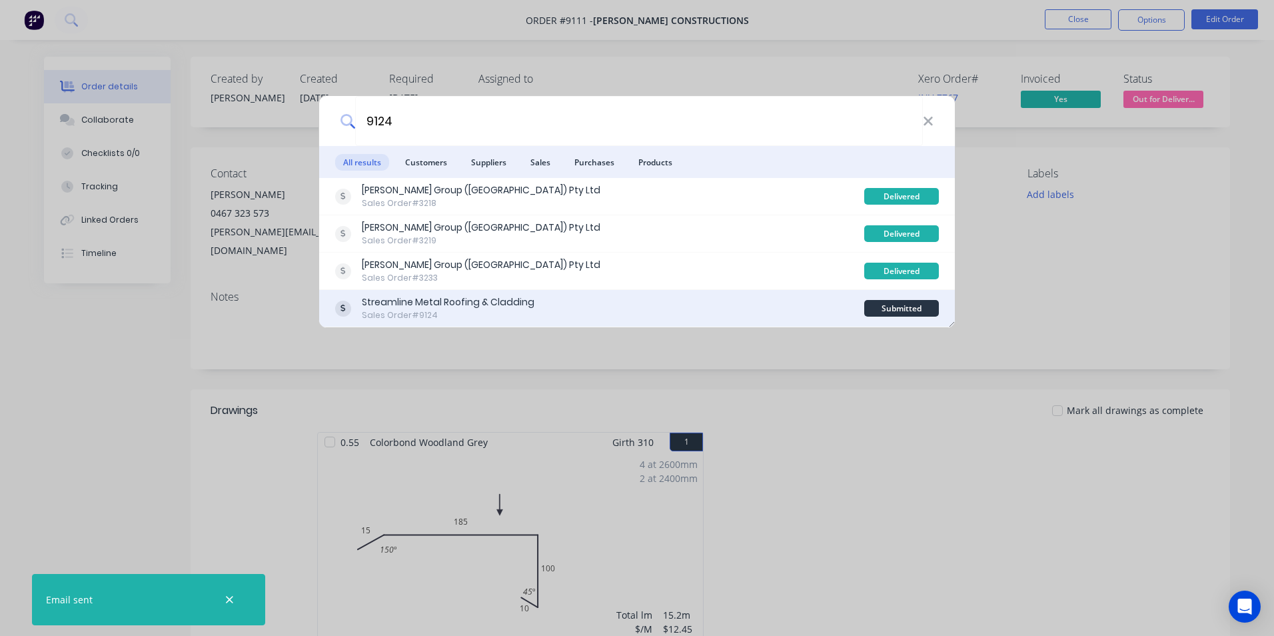
type input "9124"
click at [501, 309] on div "Streamline Metal Roofing & Cladding" at bounding box center [448, 302] width 173 height 14
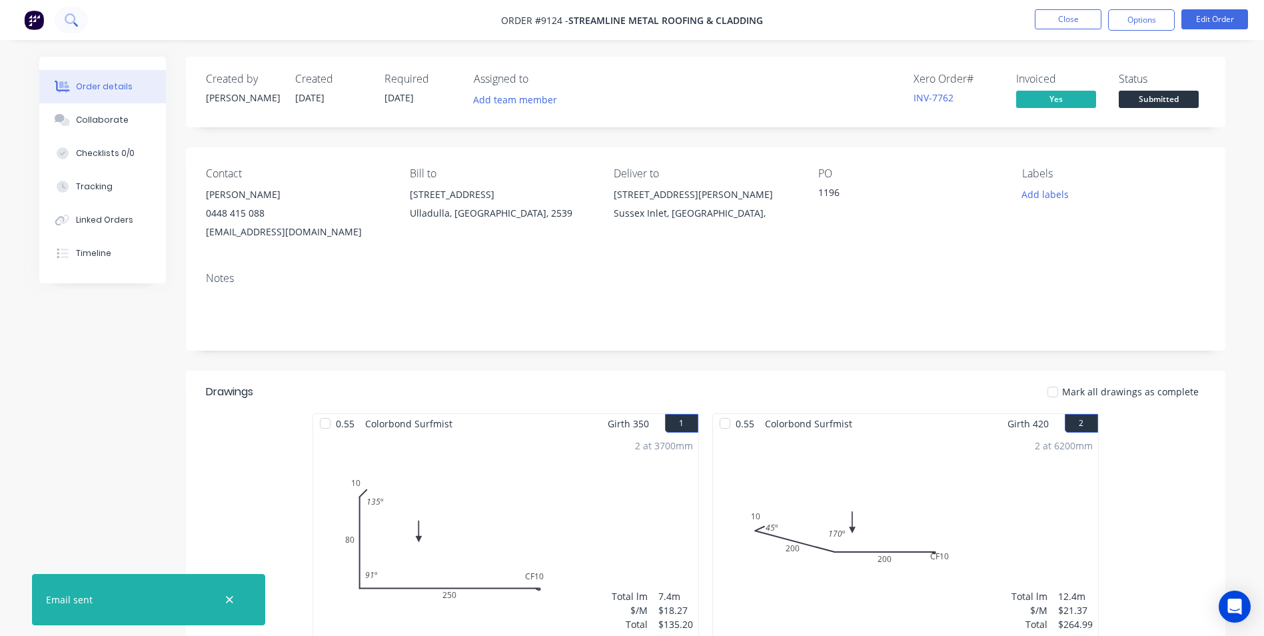
click at [73, 26] on icon at bounding box center [71, 19] width 13 height 13
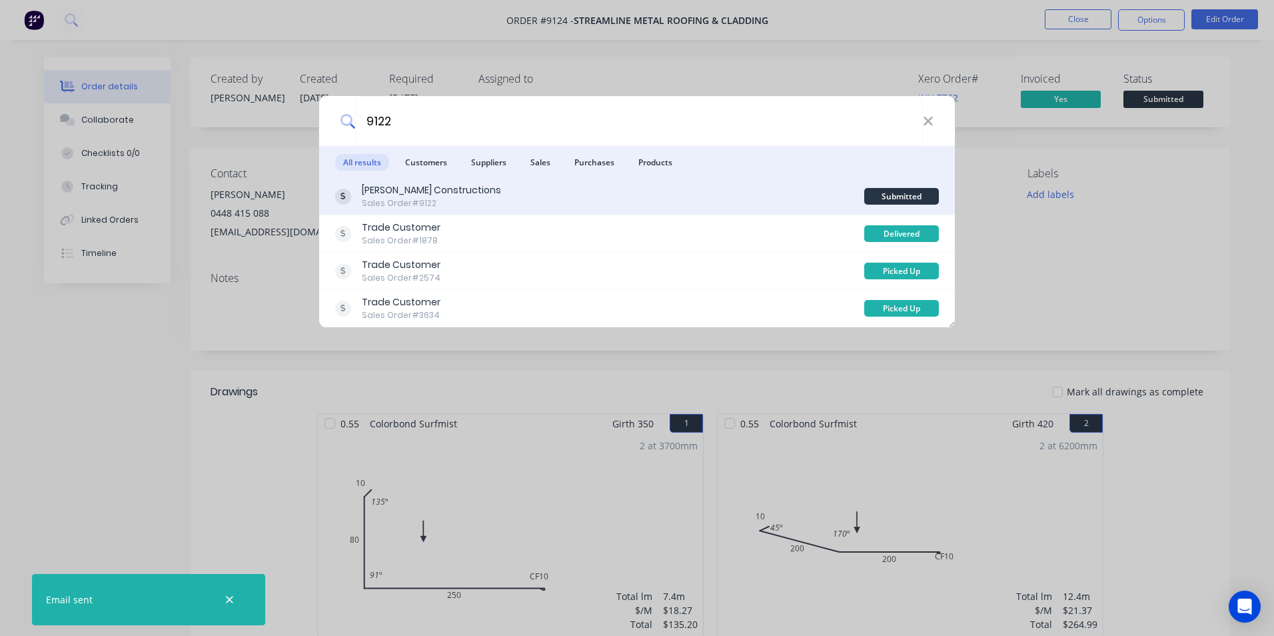
type input "9122"
click at [533, 188] on div "Hobbs Constructions Sales Order #9122" at bounding box center [599, 196] width 529 height 26
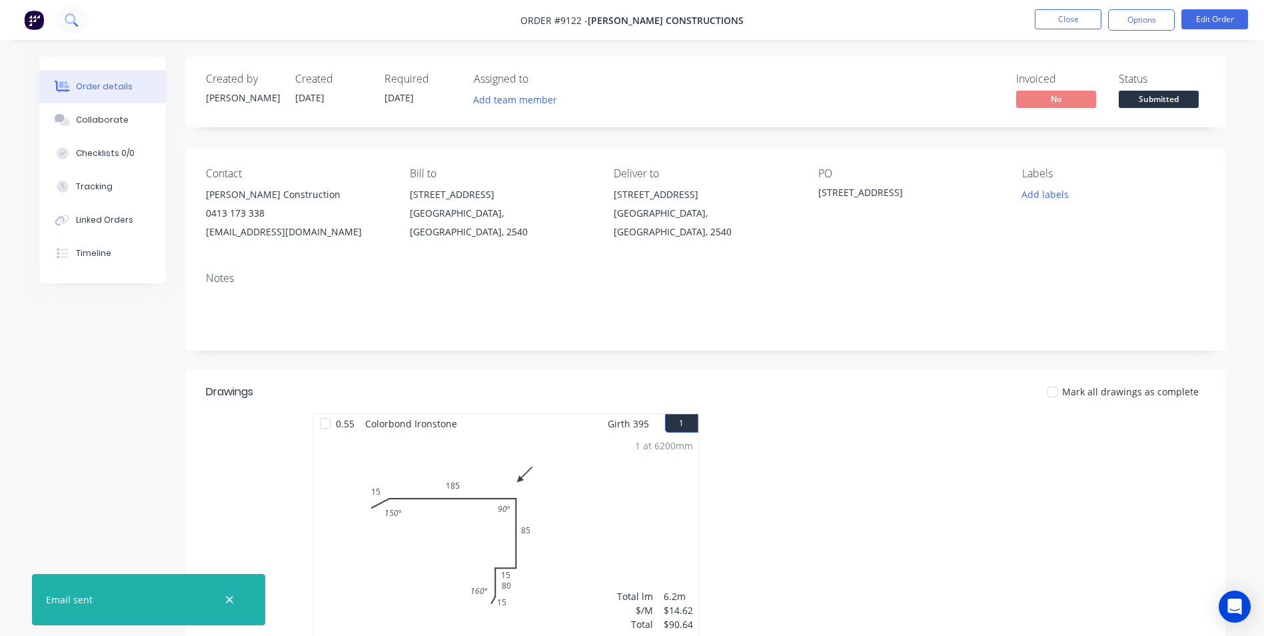
click at [68, 23] on icon at bounding box center [70, 18] width 11 height 11
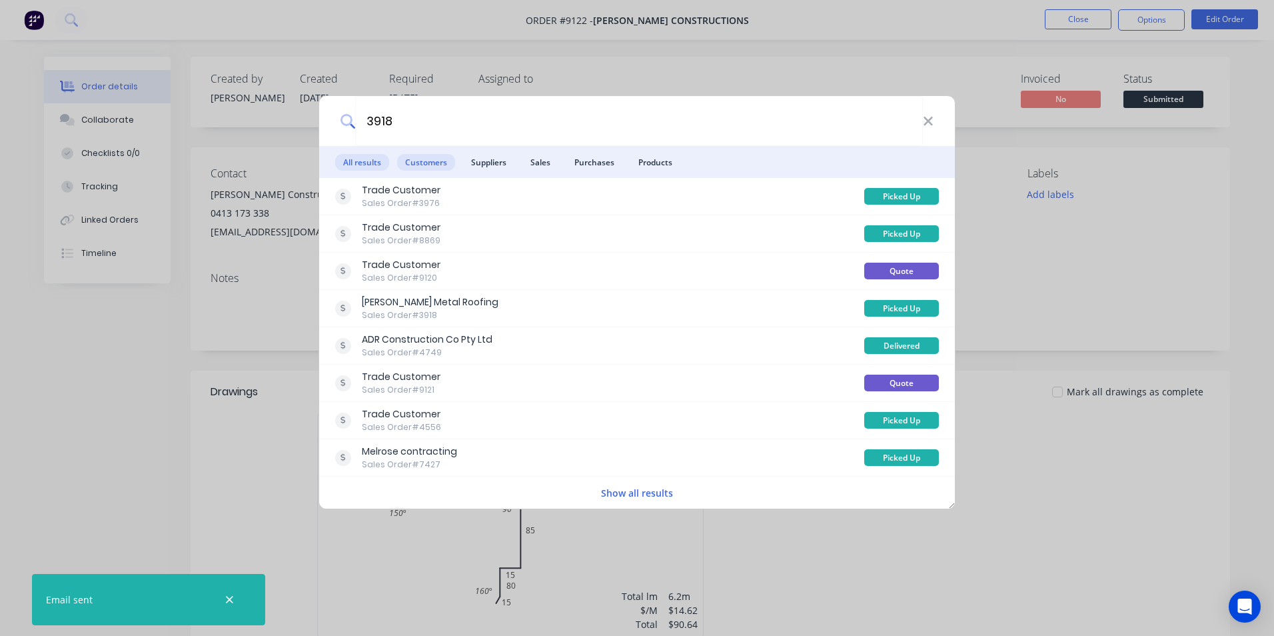
type input "3918"
click at [422, 162] on span "Customers" at bounding box center [426, 162] width 58 height 17
click at [592, 161] on span "Purchases" at bounding box center [595, 162] width 56 height 17
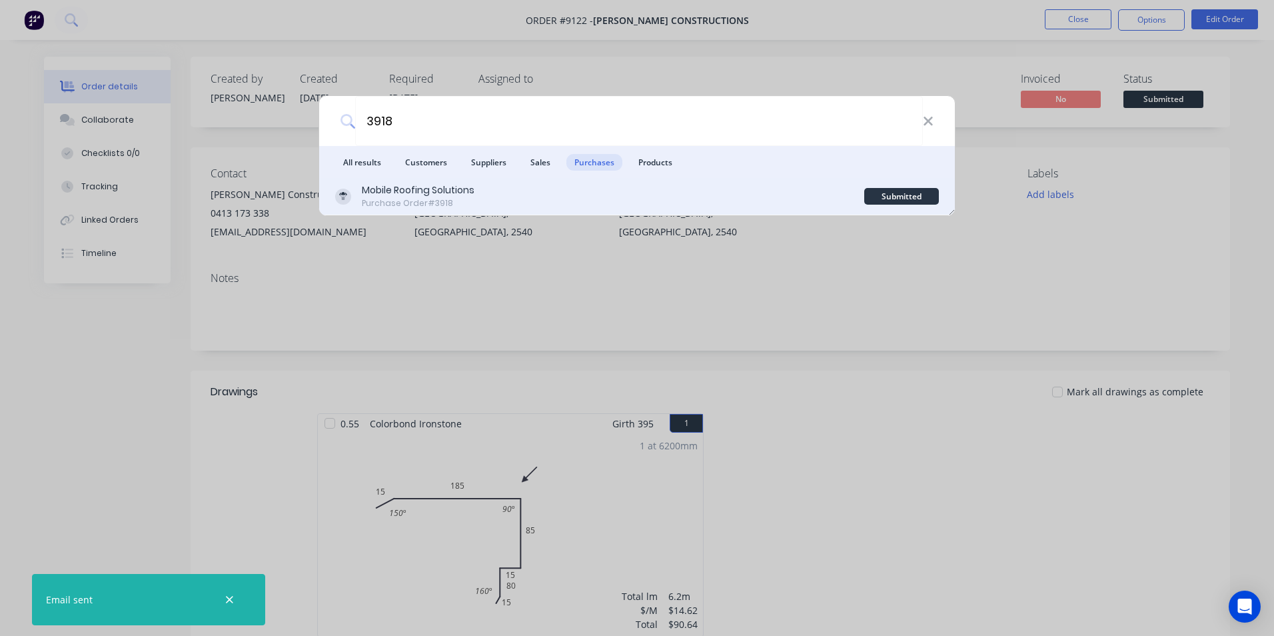
click at [609, 192] on div "Mobile Roofing Solutions Purchase Order #3918" at bounding box center [599, 196] width 529 height 26
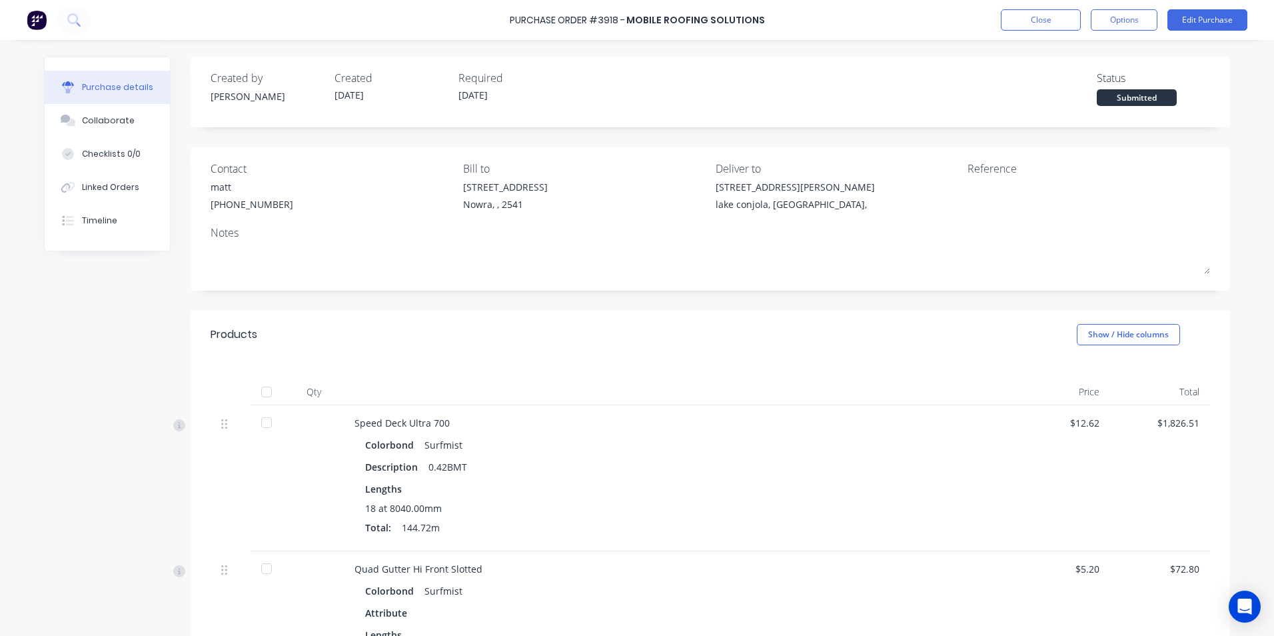
click at [263, 388] on div at bounding box center [266, 392] width 27 height 27
click at [101, 193] on div "Linked Orders" at bounding box center [110, 187] width 57 height 12
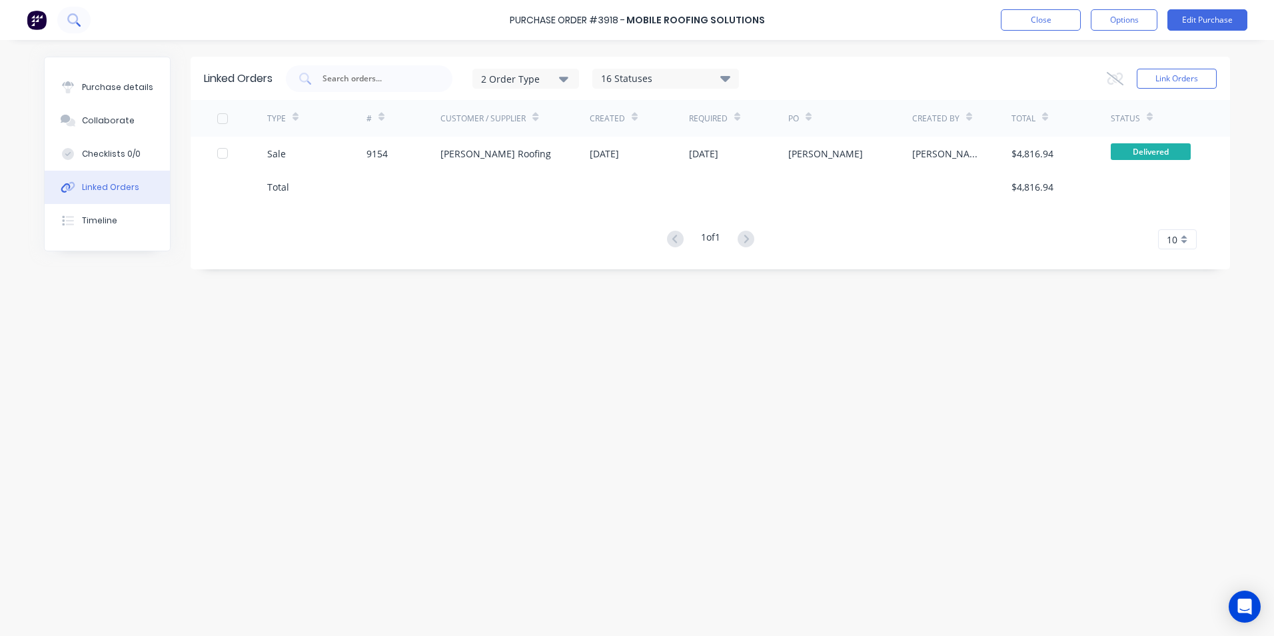
click at [69, 19] on icon at bounding box center [72, 18] width 11 height 11
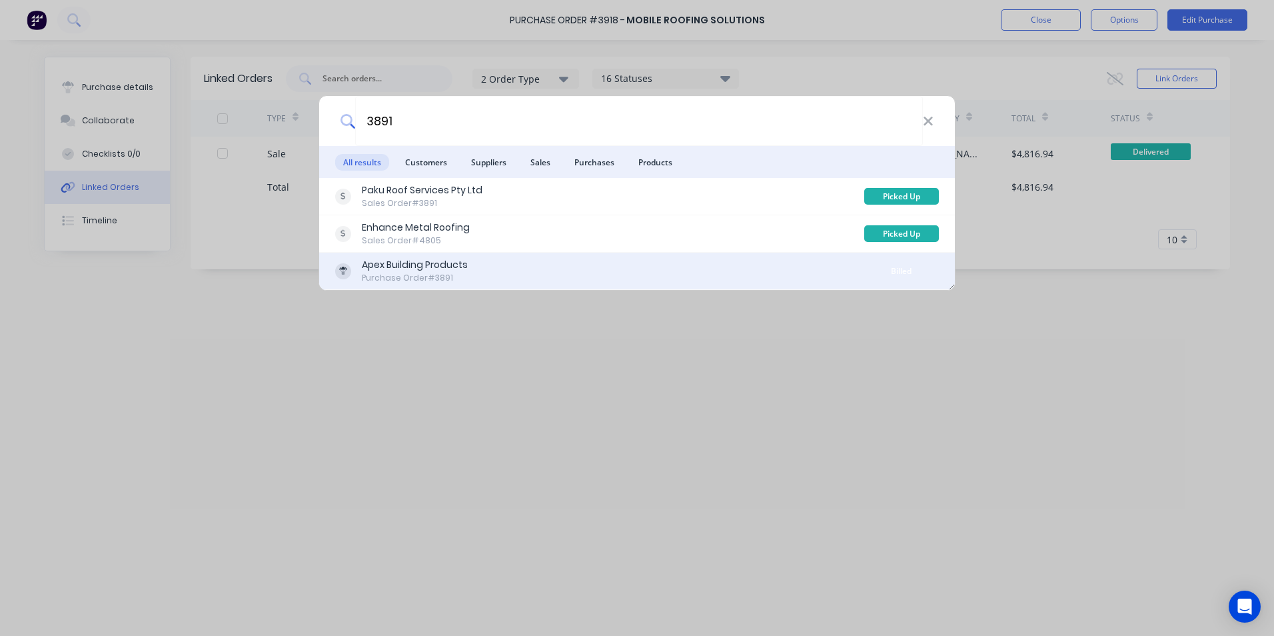
type input "3891"
click at [427, 267] on div "Apex Building Products" at bounding box center [415, 265] width 106 height 14
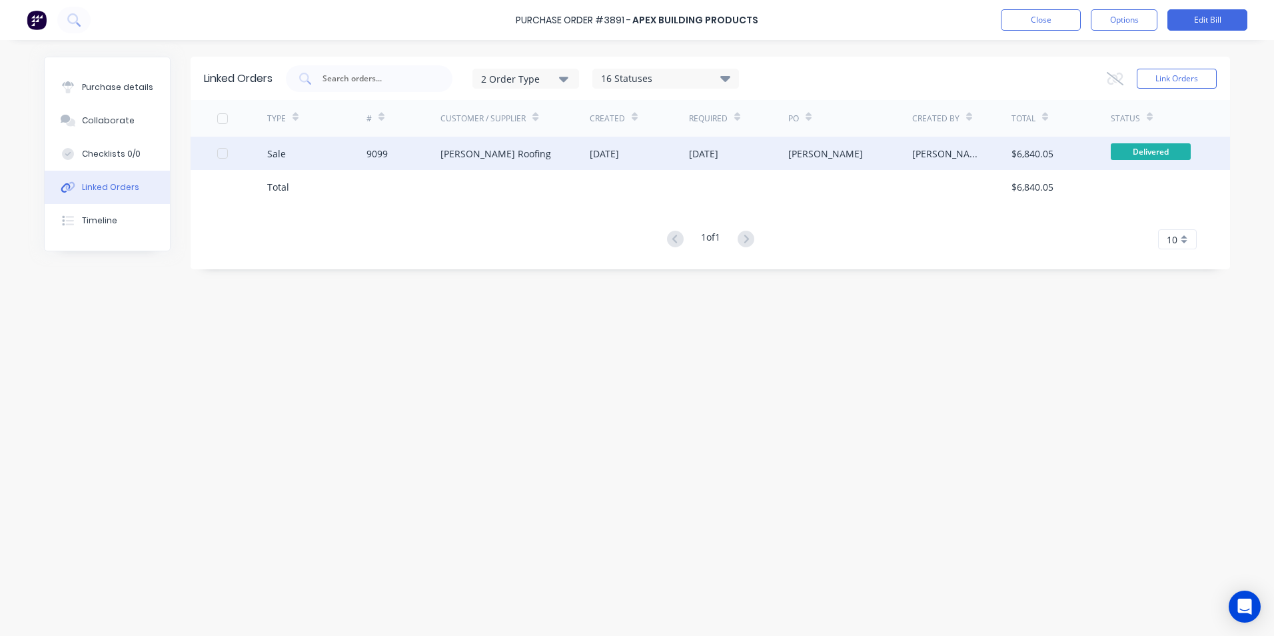
click at [735, 165] on div "06 Aug 2025" at bounding box center [738, 153] width 99 height 33
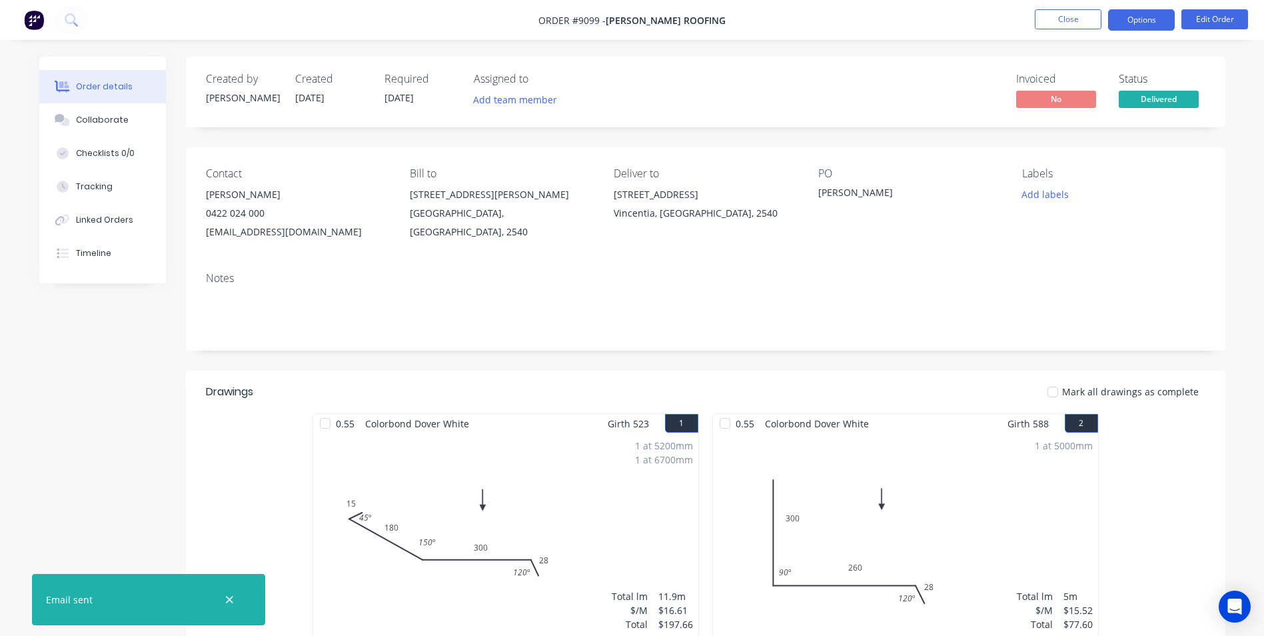
click at [1117, 22] on button "Options" at bounding box center [1141, 19] width 67 height 21
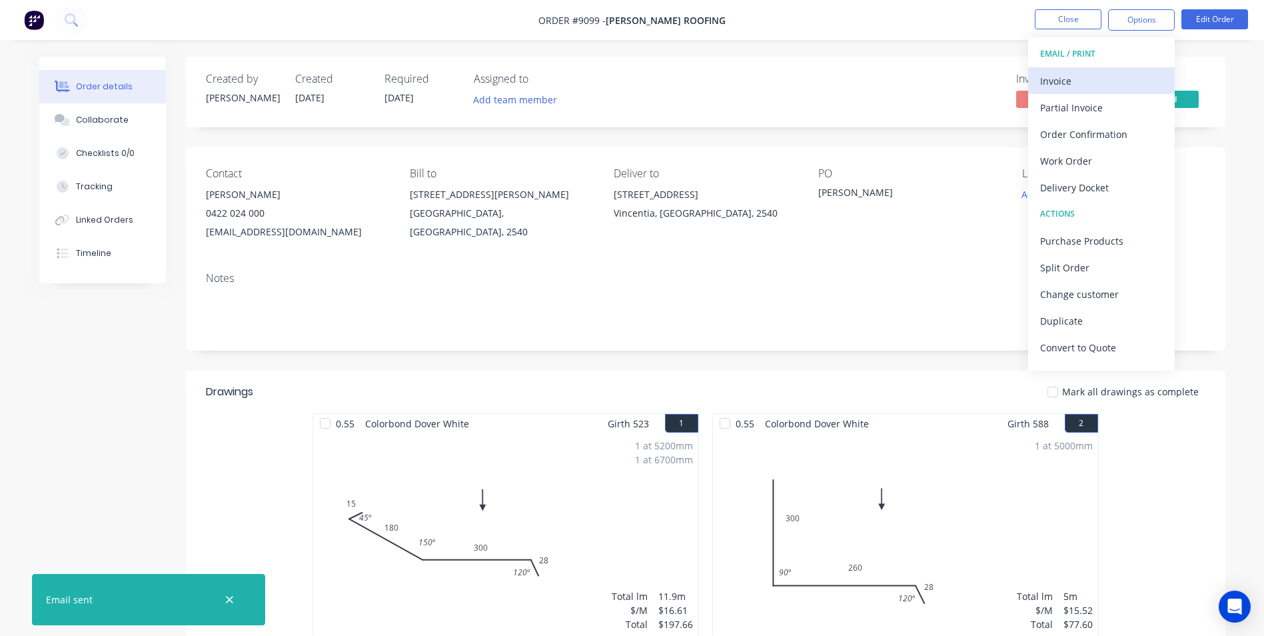
click at [1064, 73] on div "Invoice" at bounding box center [1101, 80] width 123 height 19
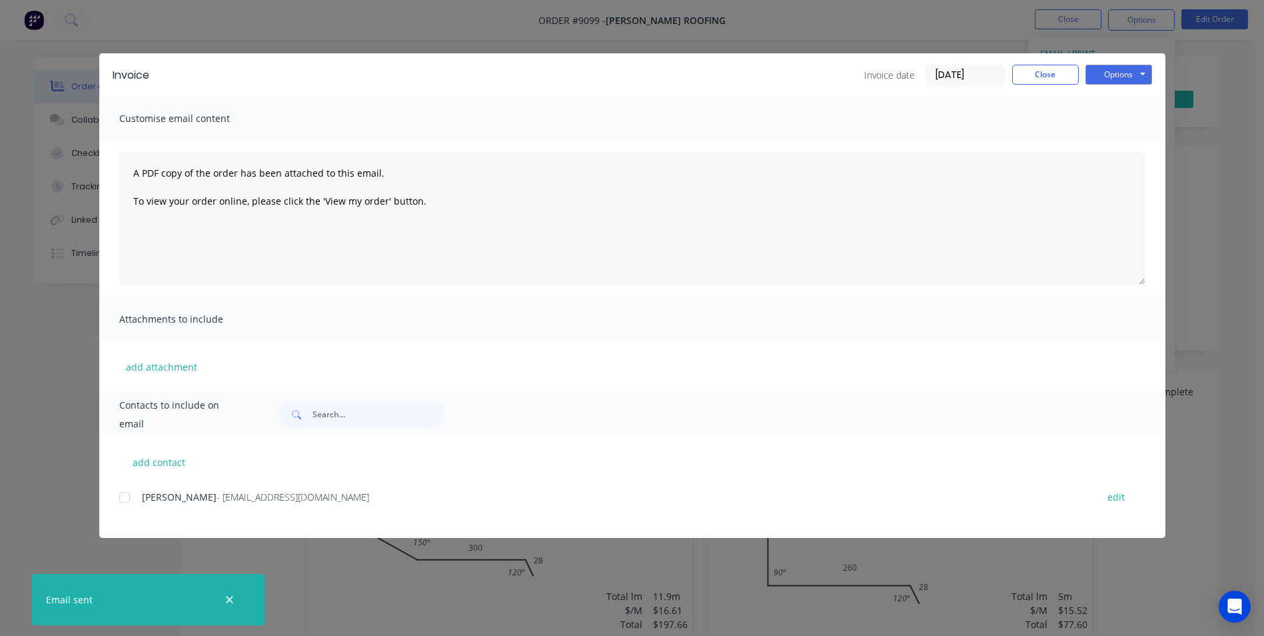
click at [134, 499] on div at bounding box center [124, 497] width 27 height 27
click at [1120, 75] on button "Options" at bounding box center [1119, 75] width 67 height 20
click at [1111, 149] on button "Email" at bounding box center [1128, 142] width 85 height 22
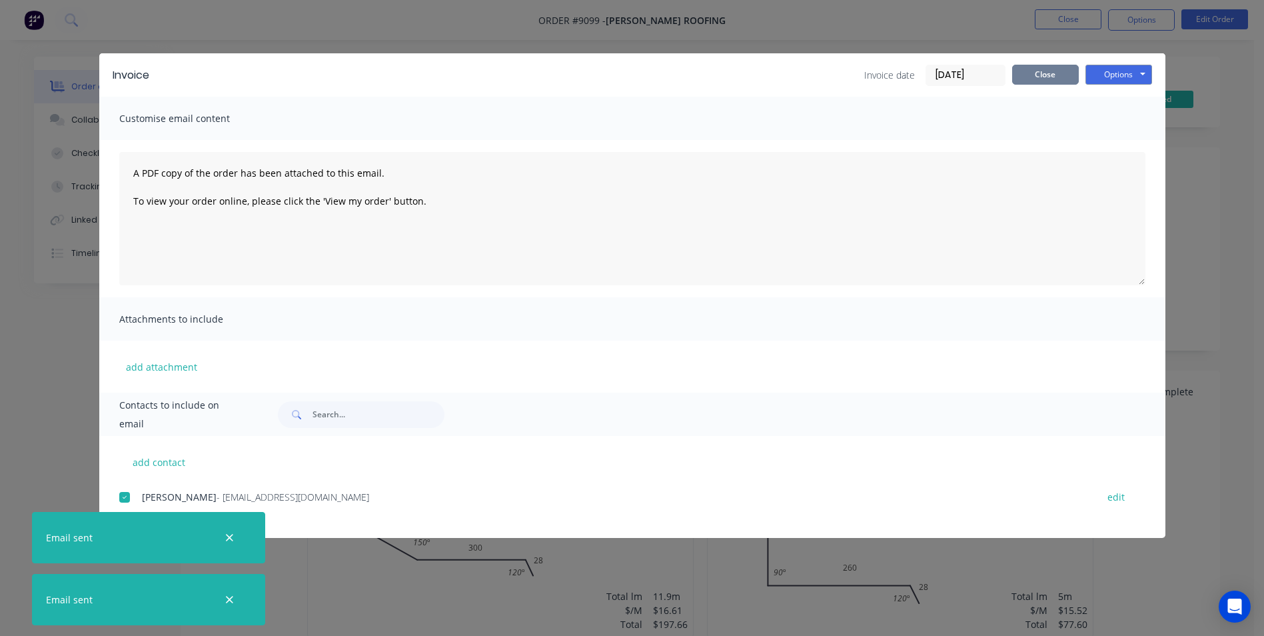
click at [1050, 67] on button "Close" at bounding box center [1045, 75] width 67 height 20
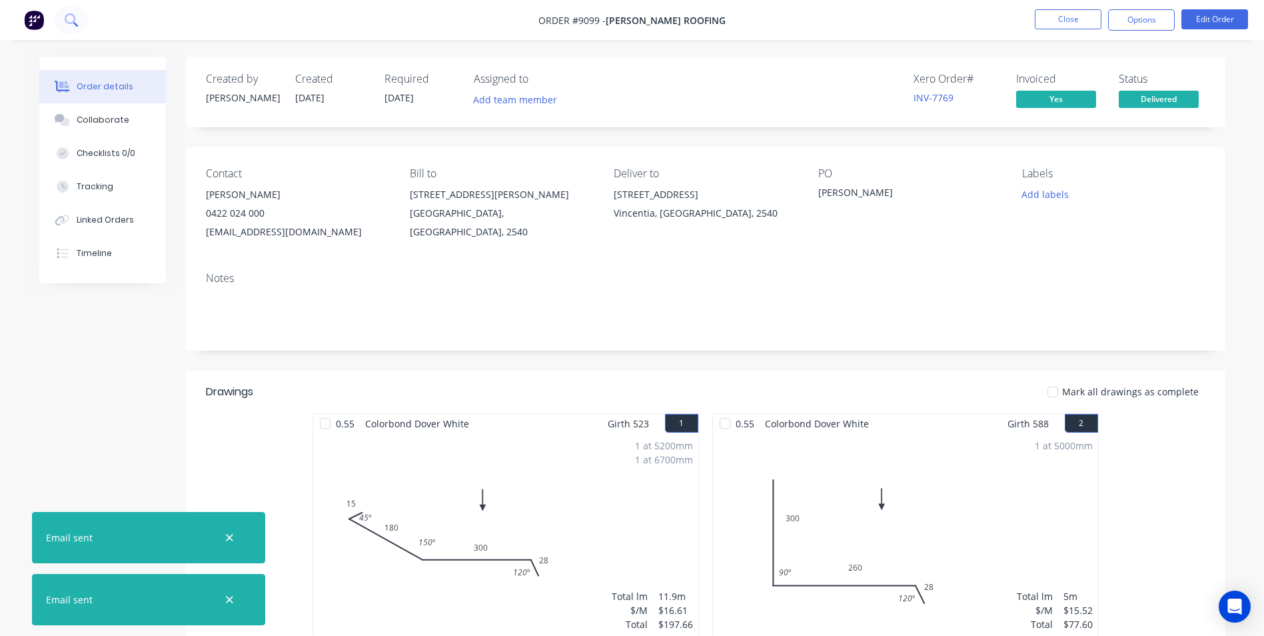
click at [69, 27] on button at bounding box center [71, 20] width 33 height 27
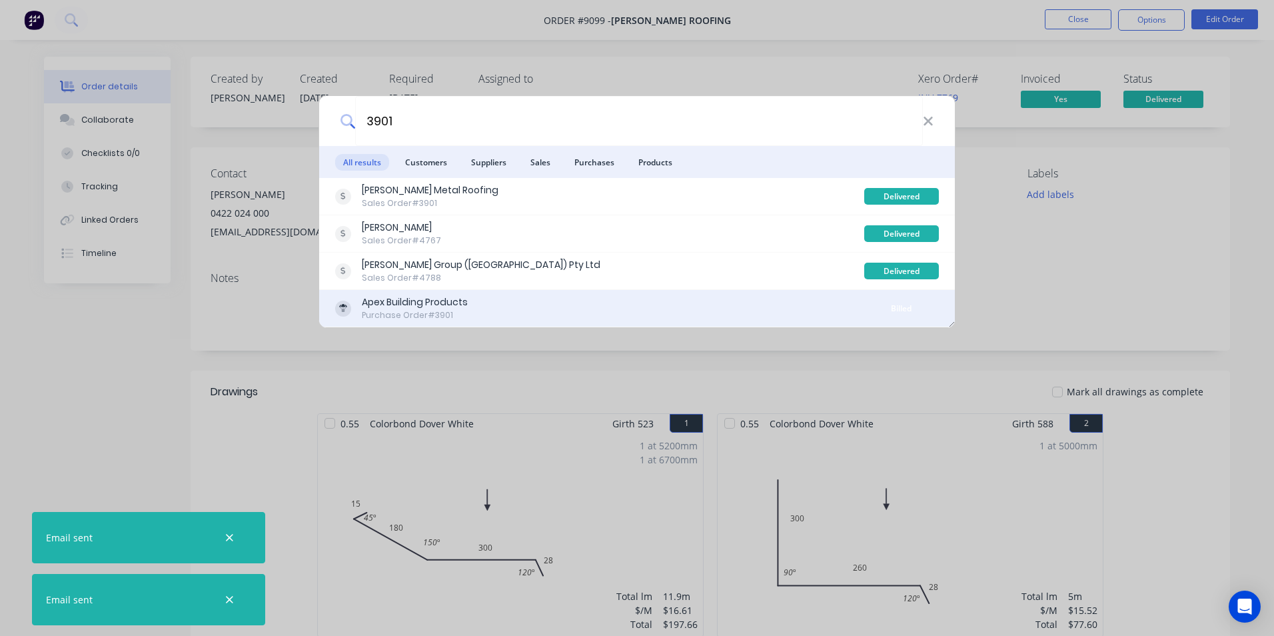
type input "3901"
click at [602, 309] on div "Apex Building Products Purchase Order #3901" at bounding box center [599, 308] width 529 height 26
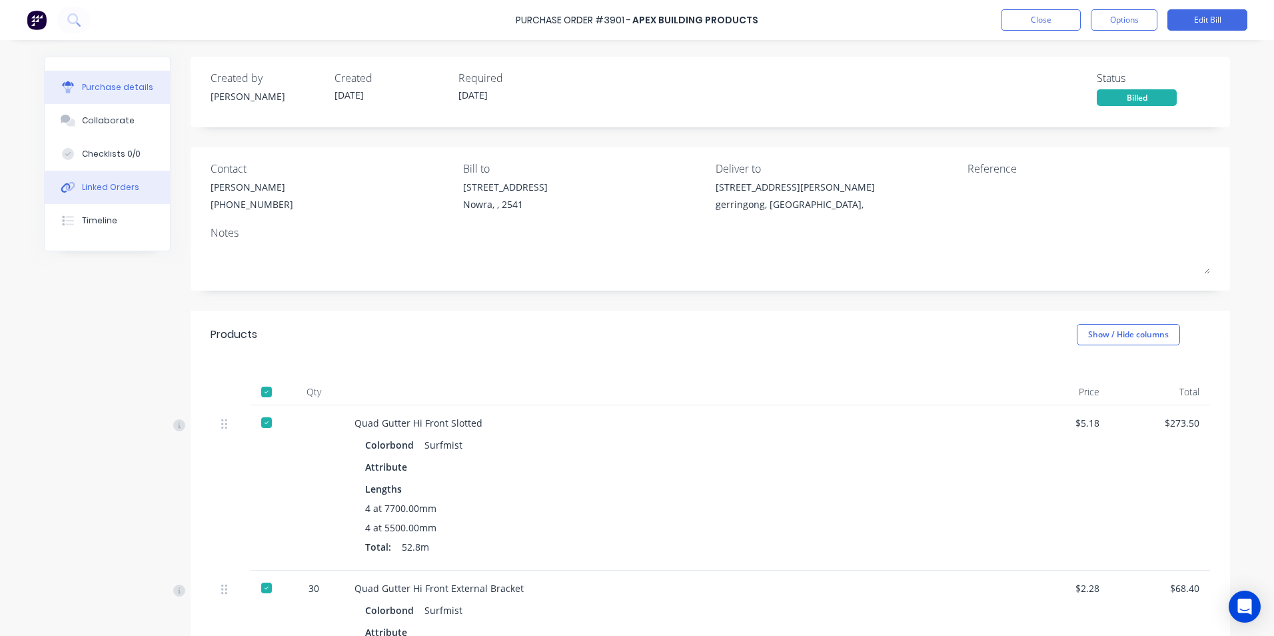
click at [85, 180] on button "Linked Orders" at bounding box center [107, 187] width 125 height 33
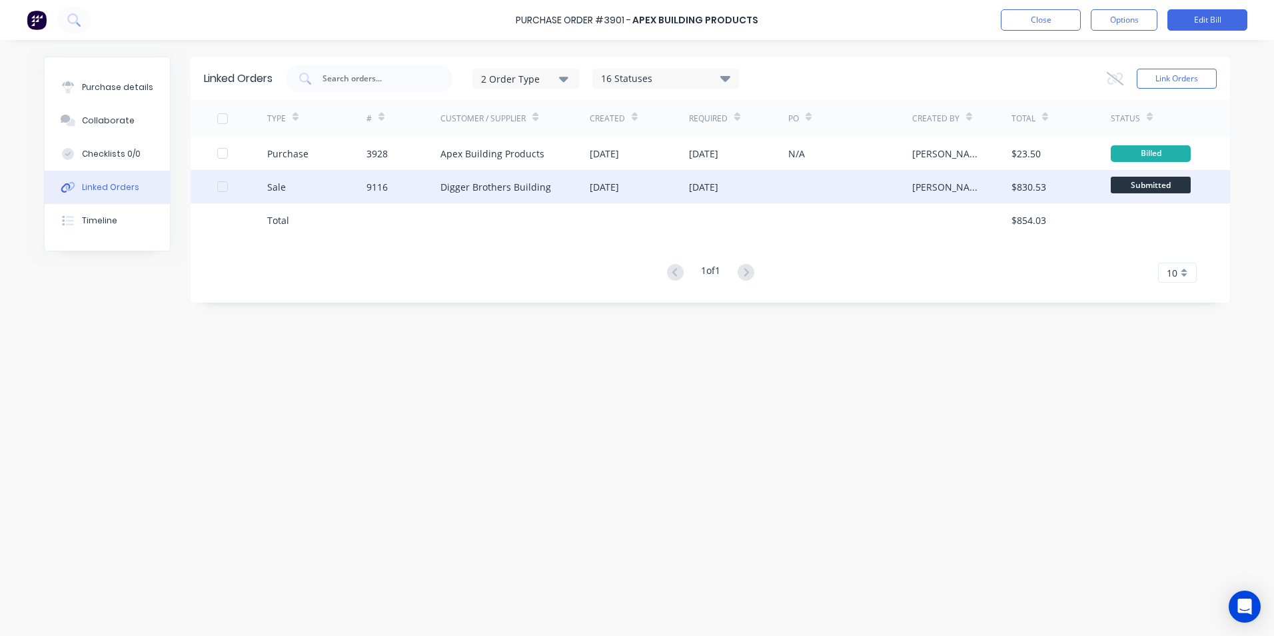
click at [477, 183] on div "Digger Brothers Building" at bounding box center [496, 187] width 111 height 14
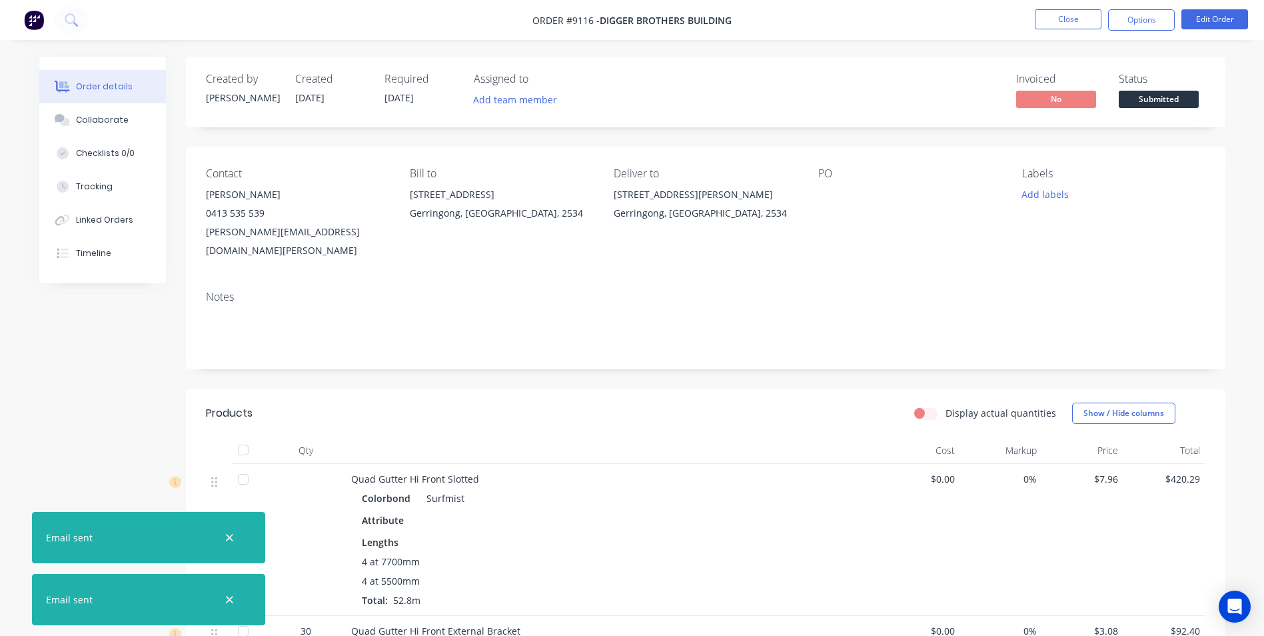
click at [247, 437] on div at bounding box center [243, 450] width 27 height 27
click at [1140, 19] on button "Options" at bounding box center [1141, 19] width 67 height 21
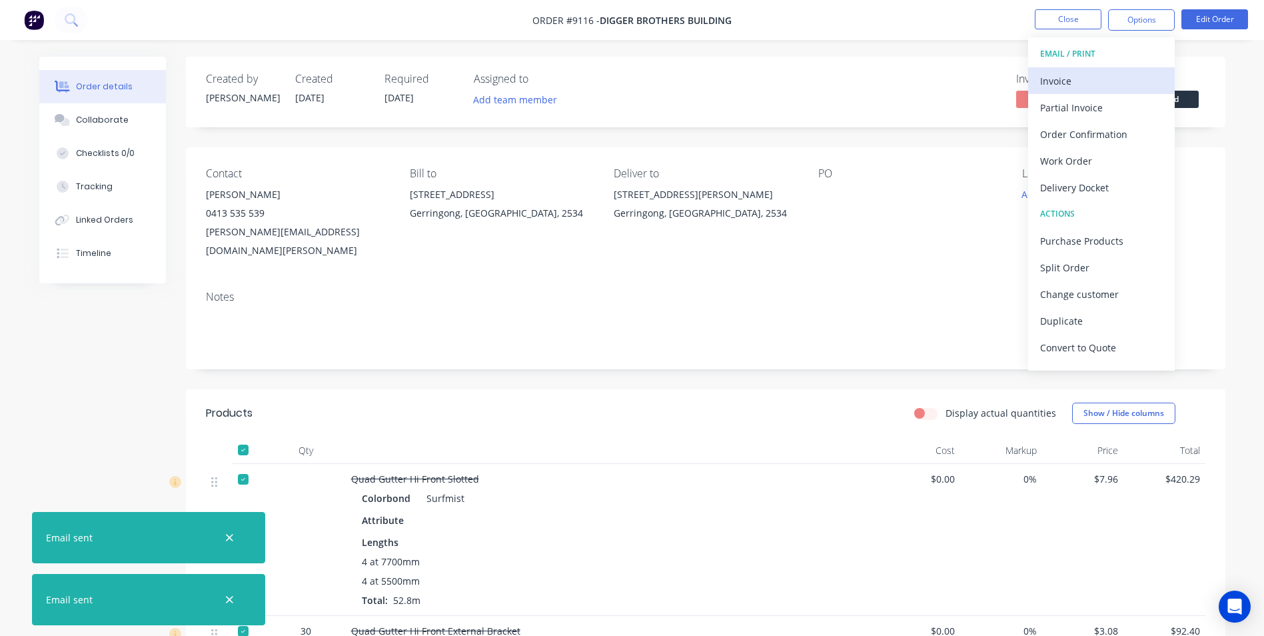
click at [1125, 74] on div "Invoice" at bounding box center [1101, 80] width 123 height 19
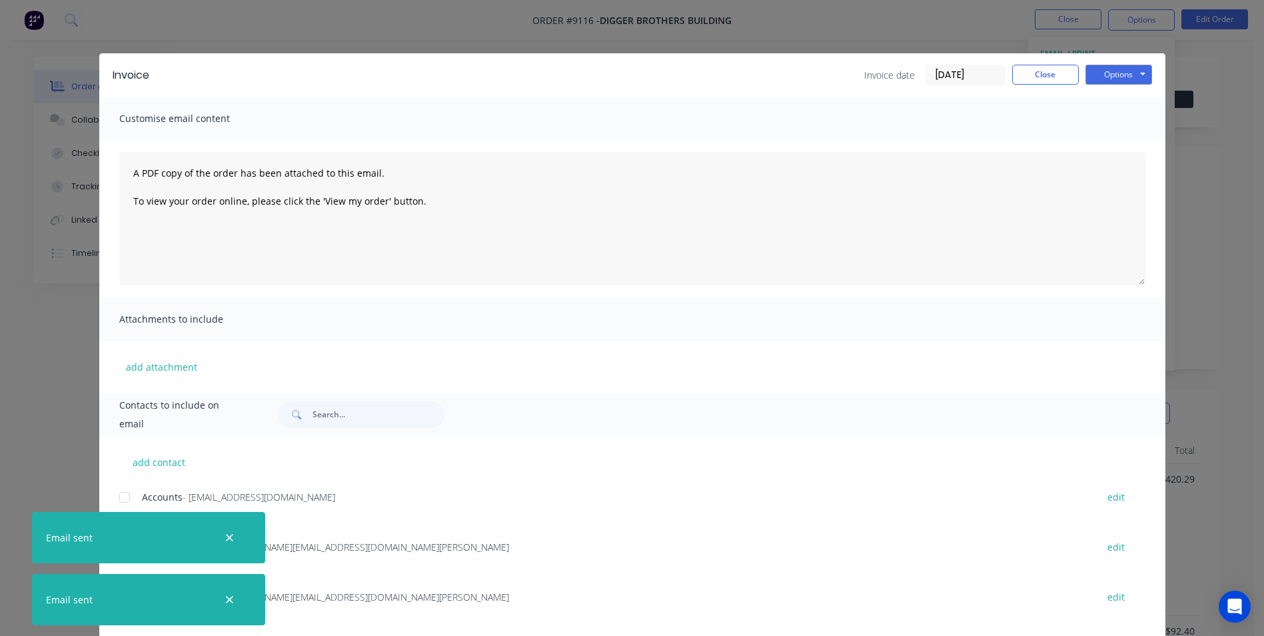
click at [225, 528] on div at bounding box center [229, 537] width 43 height 32
click at [225, 541] on icon "button" at bounding box center [229, 538] width 9 height 12
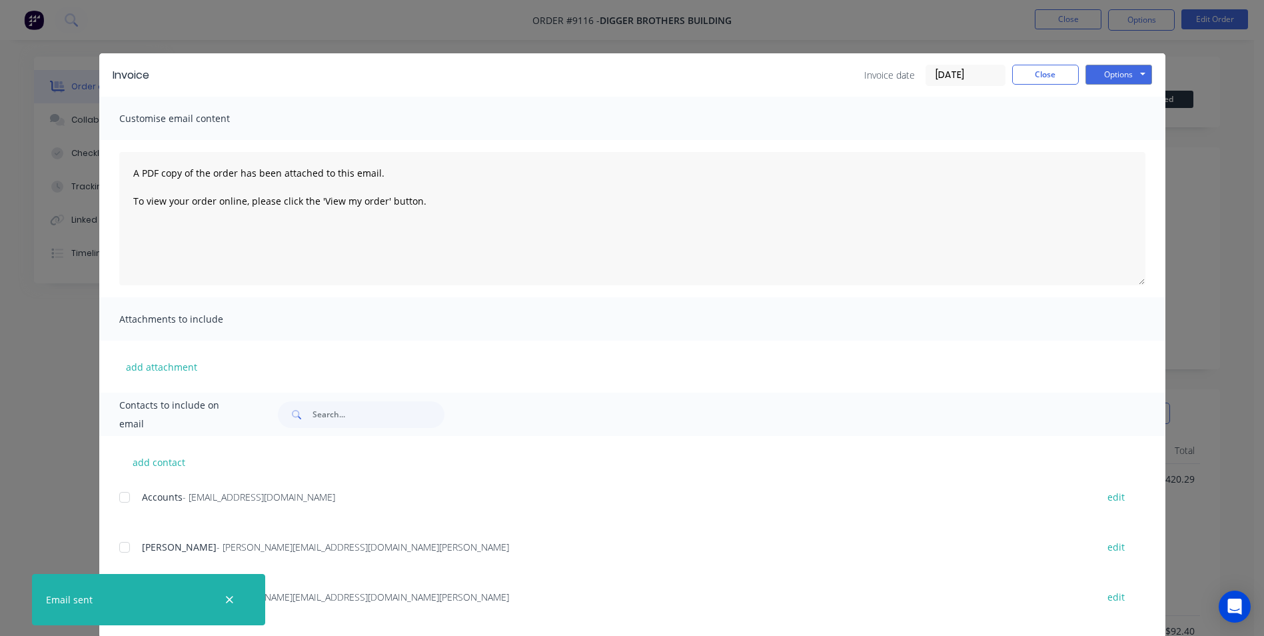
click at [124, 498] on div at bounding box center [124, 497] width 27 height 27
click at [1117, 76] on button "Options" at bounding box center [1119, 75] width 67 height 20
click at [1102, 144] on button "Email" at bounding box center [1128, 142] width 85 height 22
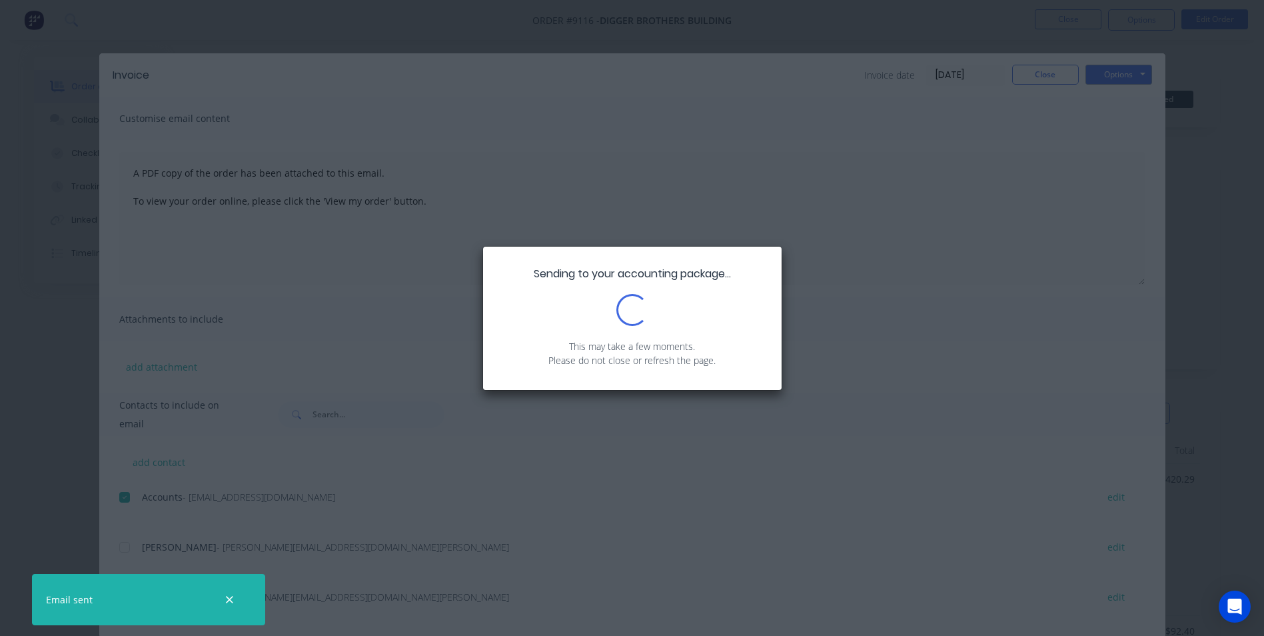
click at [1046, 83] on div "Sending to your accounting package... Loading... This may take a few moments. P…" at bounding box center [632, 318] width 1264 height 636
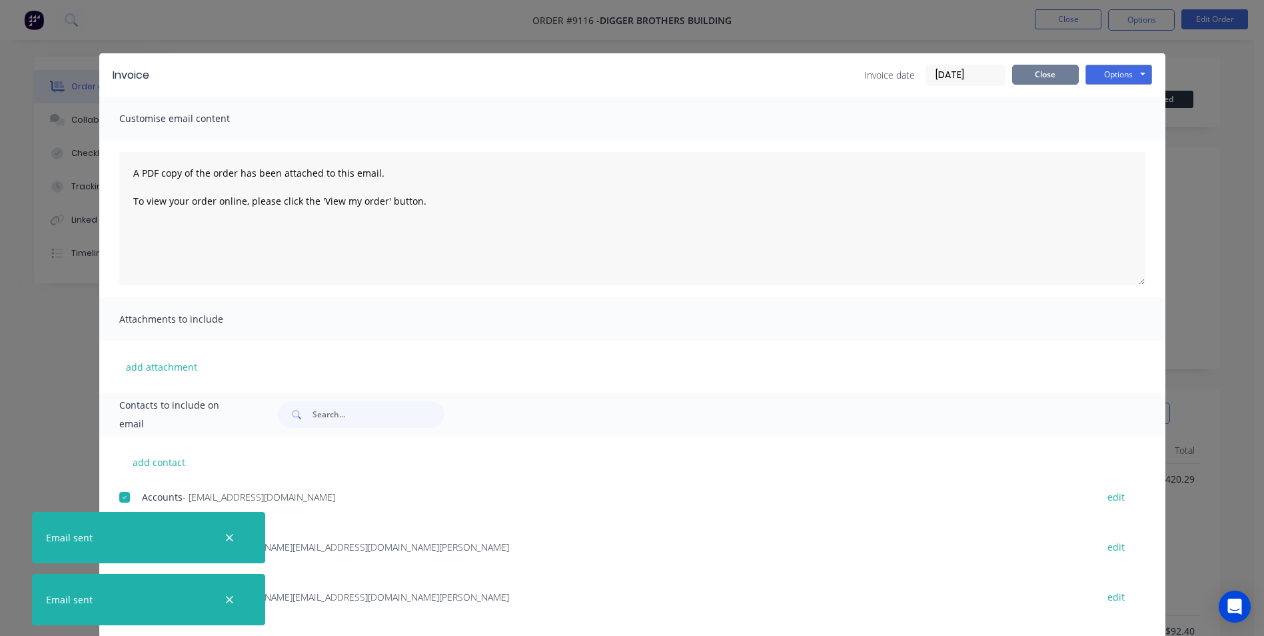
click at [1052, 79] on button "Close" at bounding box center [1045, 75] width 67 height 20
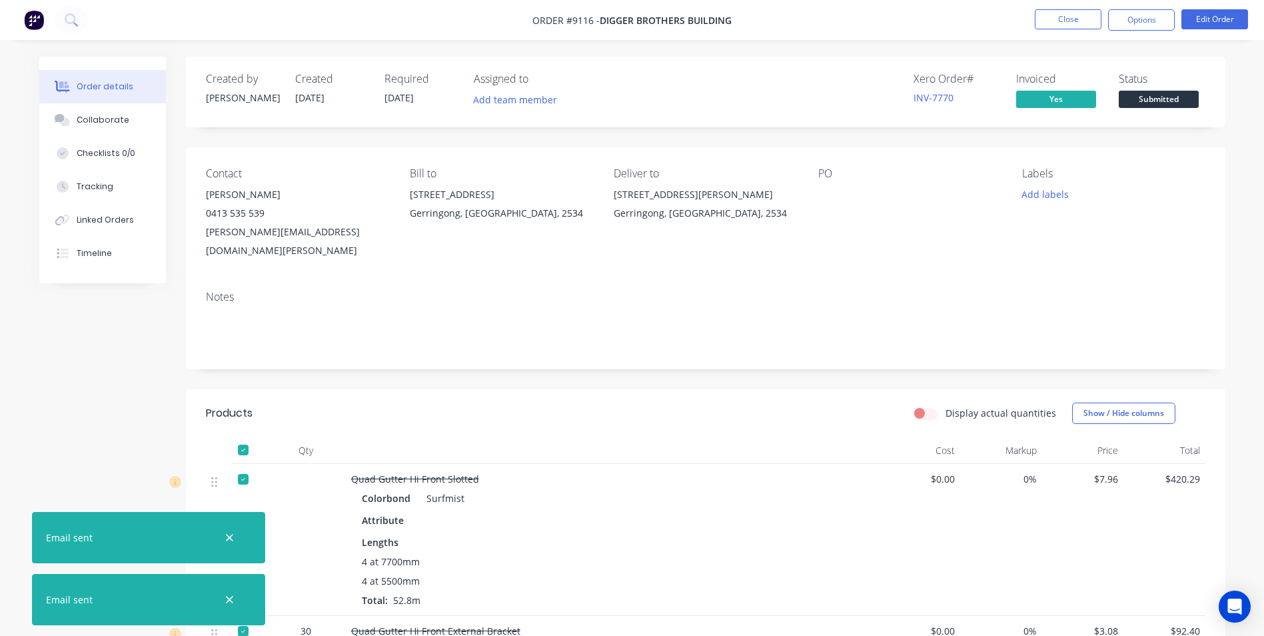
click at [1156, 99] on span "Submitted" at bounding box center [1159, 99] width 80 height 17
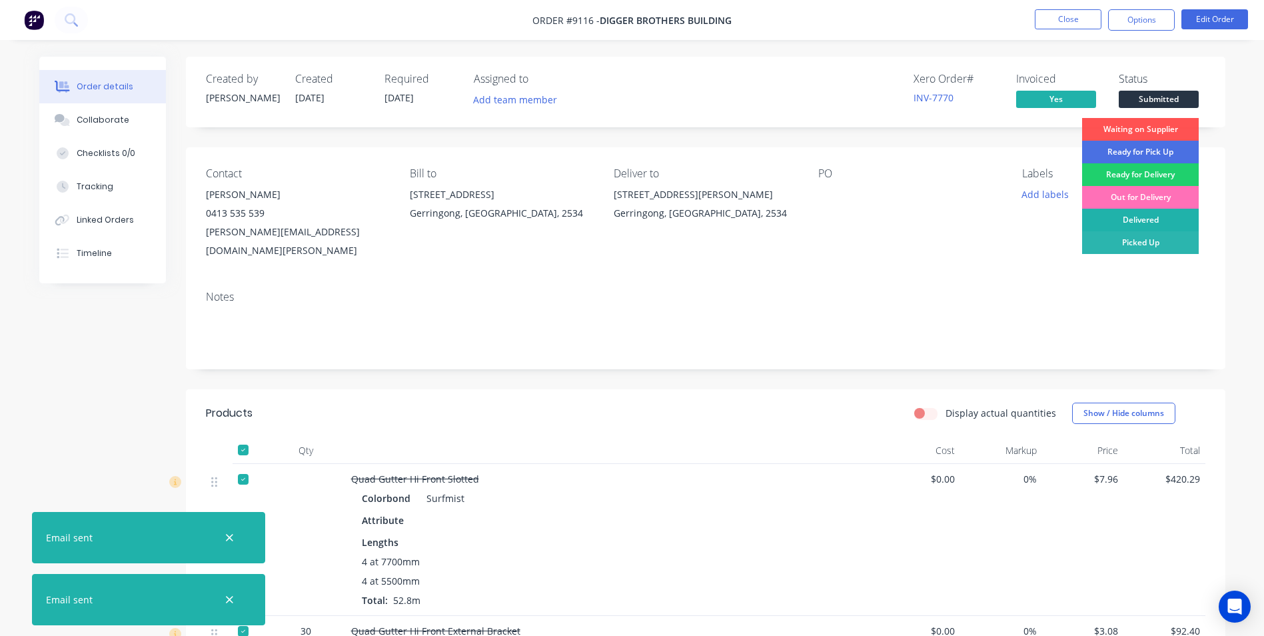
click at [1115, 218] on div "Delivered" at bounding box center [1140, 220] width 117 height 23
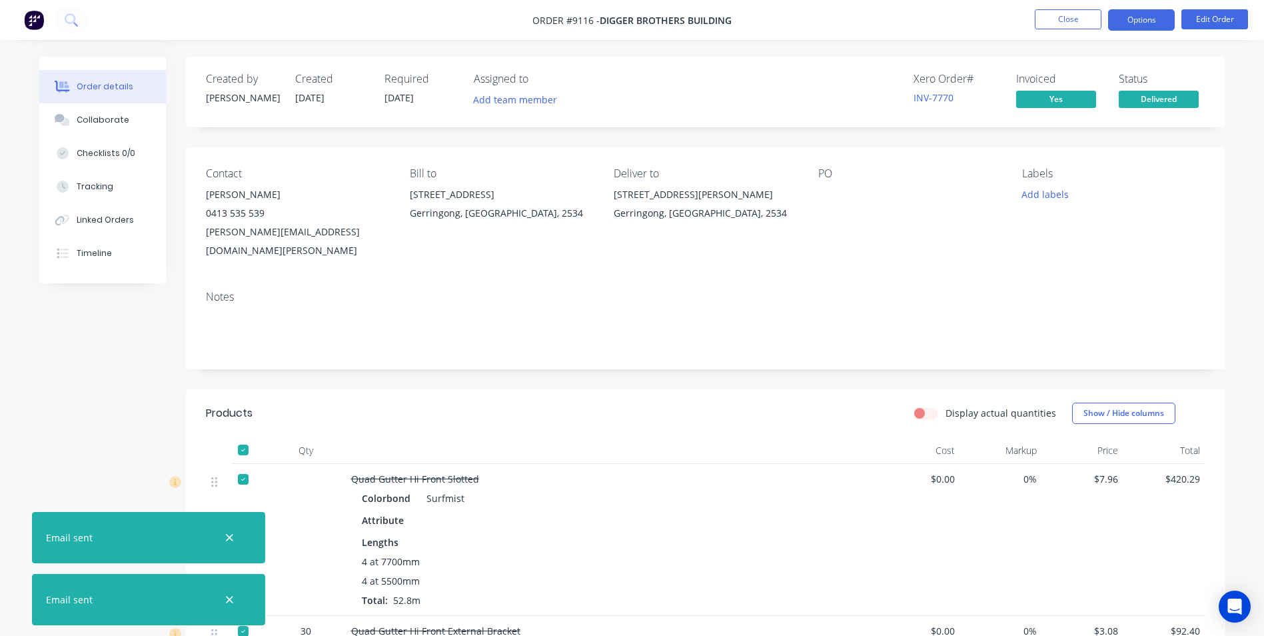
click at [1126, 27] on button "Options" at bounding box center [1141, 19] width 67 height 21
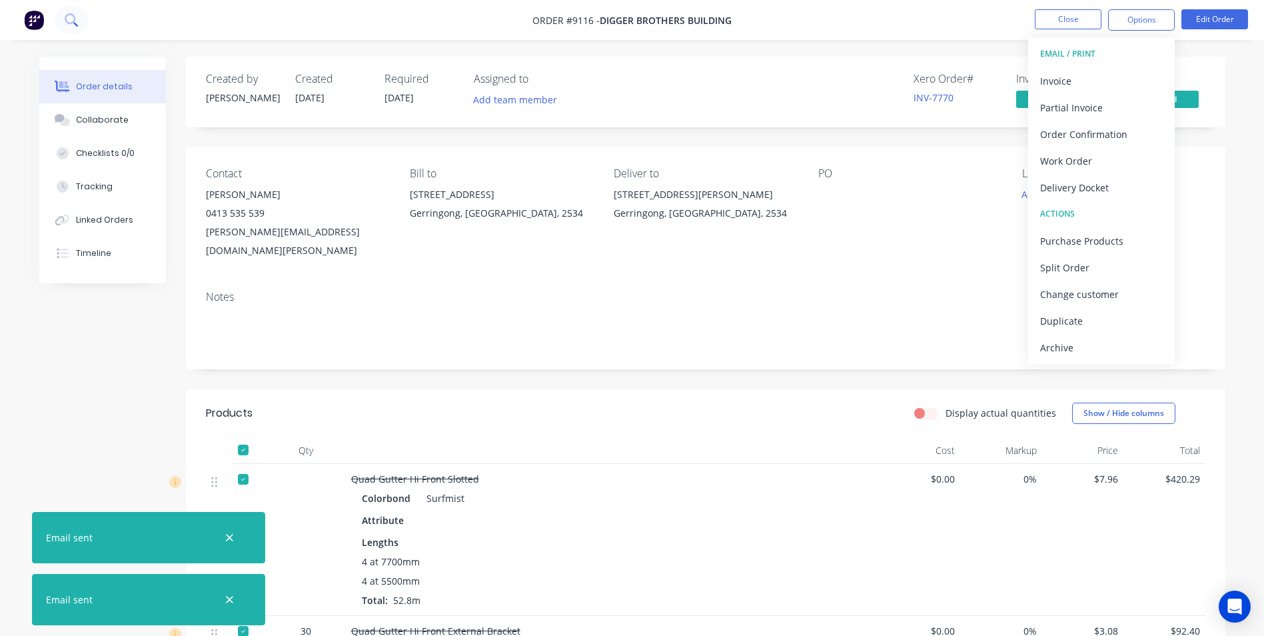
click at [73, 23] on icon at bounding box center [70, 18] width 11 height 11
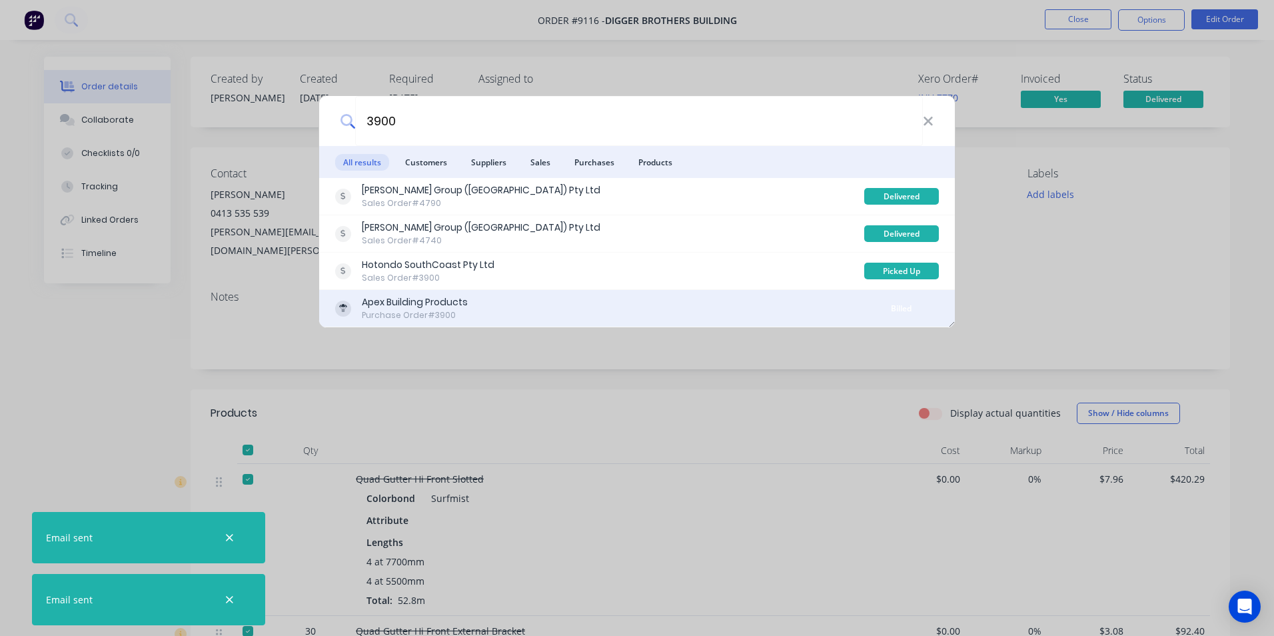
type input "3900"
click at [505, 313] on div "Apex Building Products Purchase Order #3900" at bounding box center [599, 308] width 529 height 26
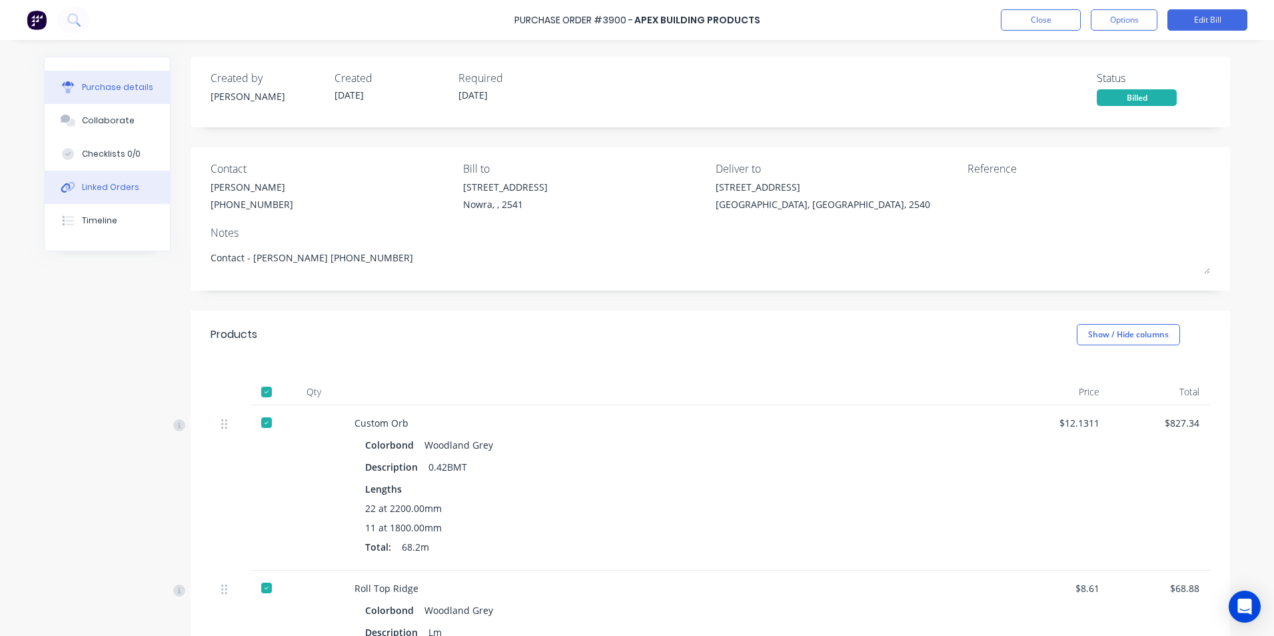
click at [143, 199] on button "Linked Orders" at bounding box center [107, 187] width 125 height 33
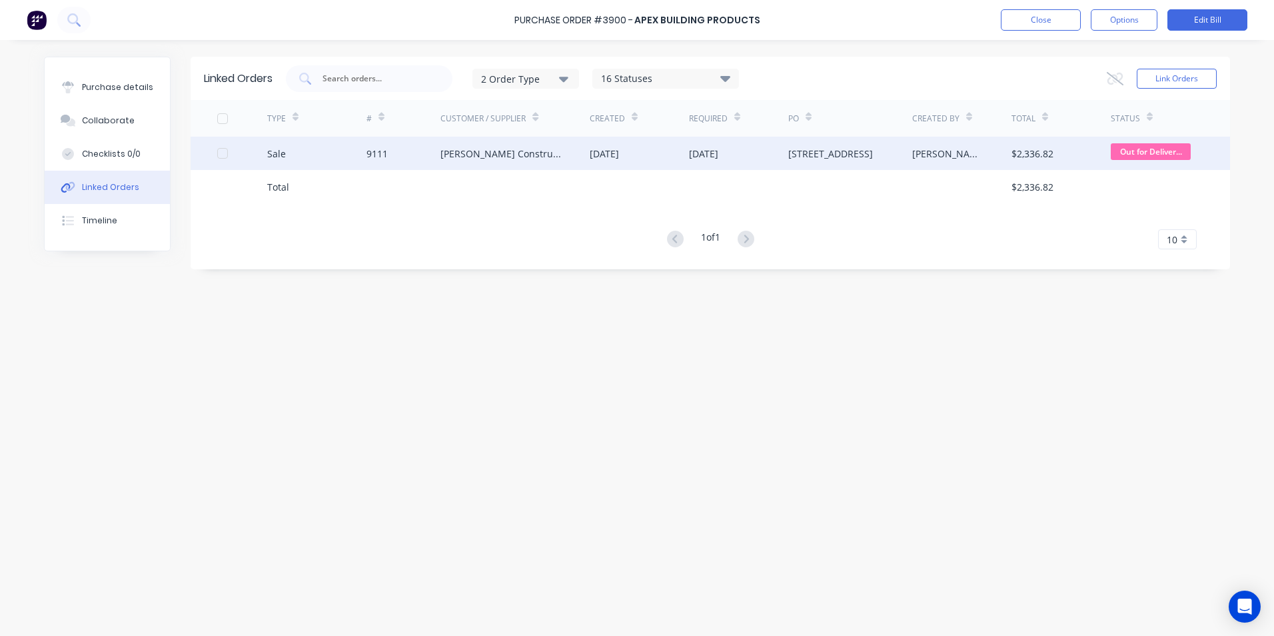
click at [569, 161] on div "[PERSON_NAME] Constructions" at bounding box center [515, 153] width 149 height 33
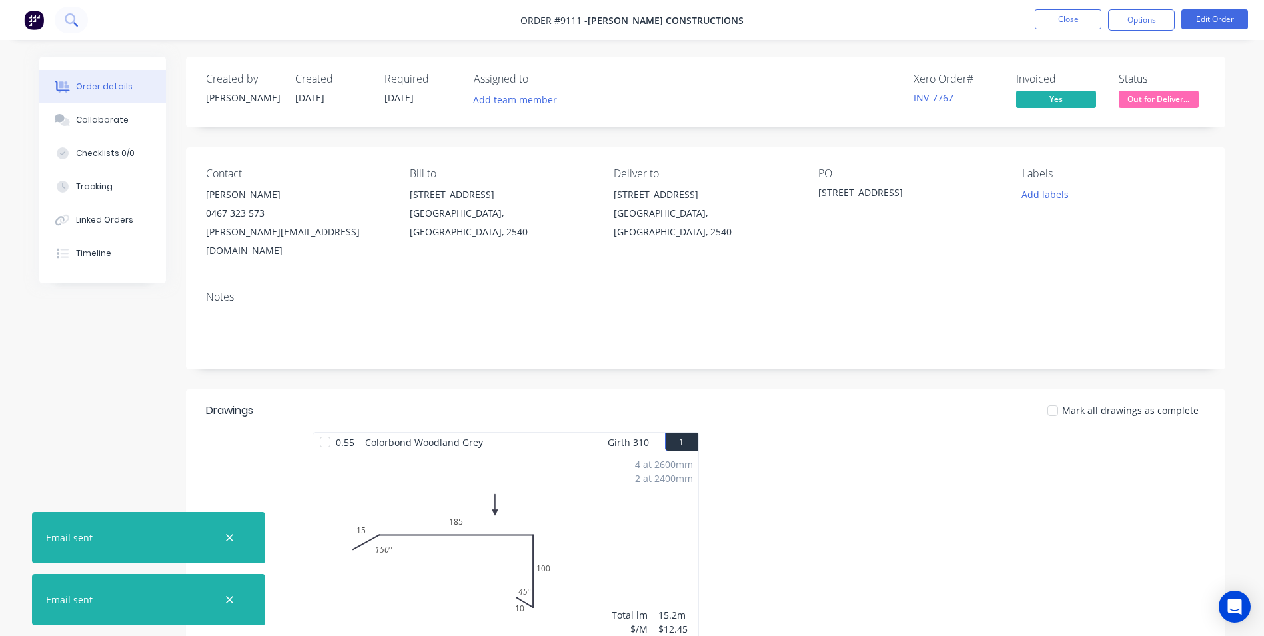
click at [74, 23] on icon at bounding box center [75, 24] width 5 height 5
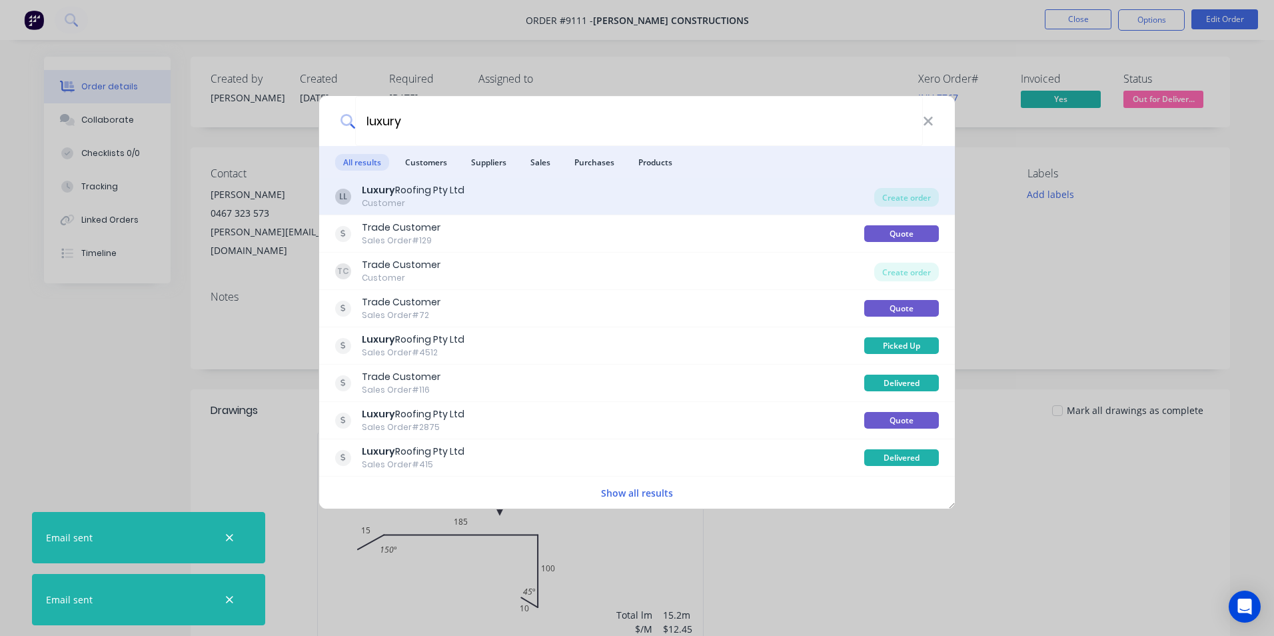
type input "luxury"
click at [615, 189] on div "LL Luxury Roofing Pty Ltd Customer" at bounding box center [604, 196] width 539 height 26
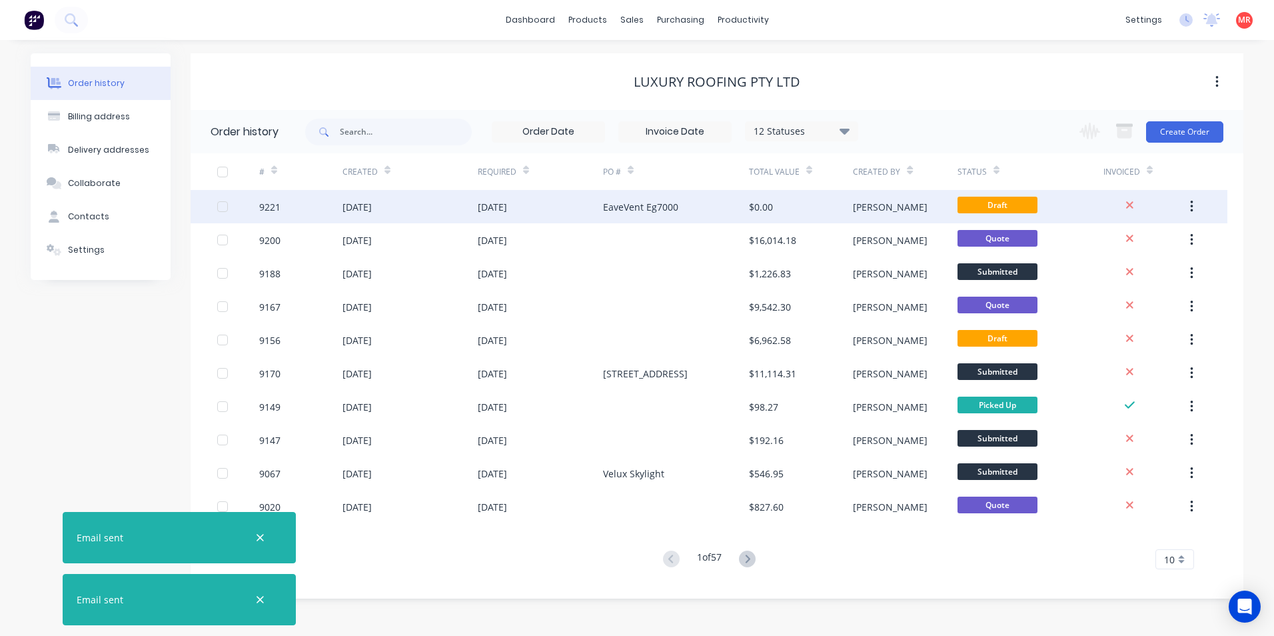
click at [619, 215] on div "EaveVent Eg7000" at bounding box center [676, 206] width 146 height 33
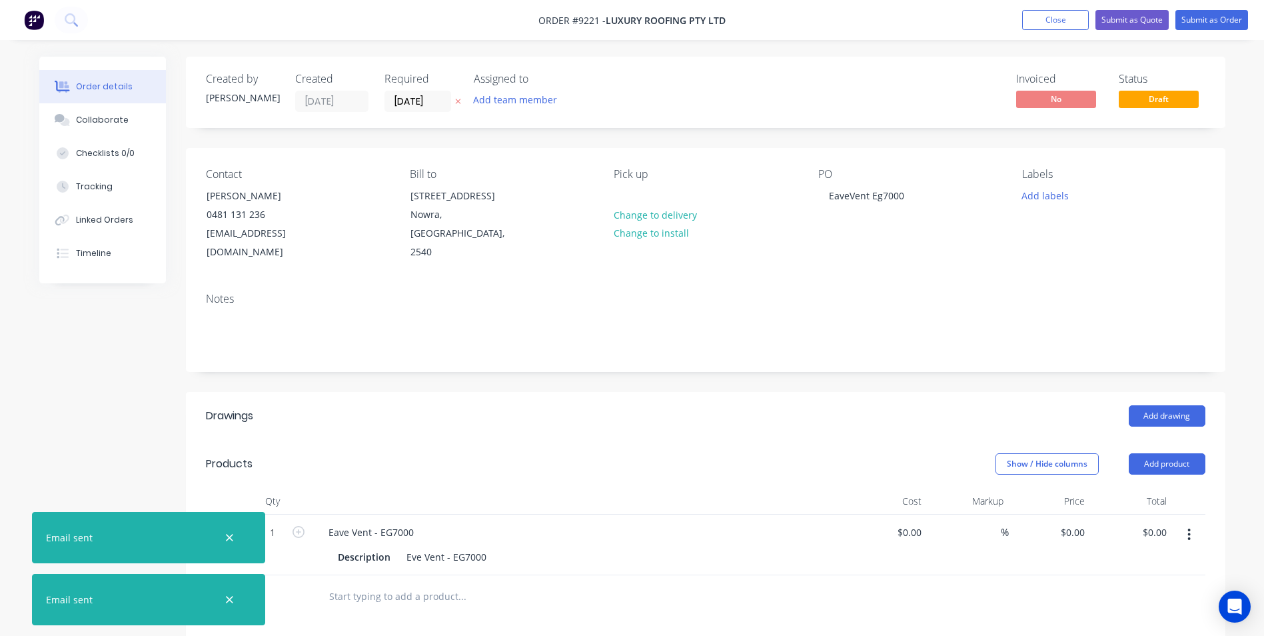
click at [1184, 523] on button "button" at bounding box center [1189, 535] width 31 height 24
click at [1126, 560] on div "Edit" at bounding box center [1142, 569] width 103 height 19
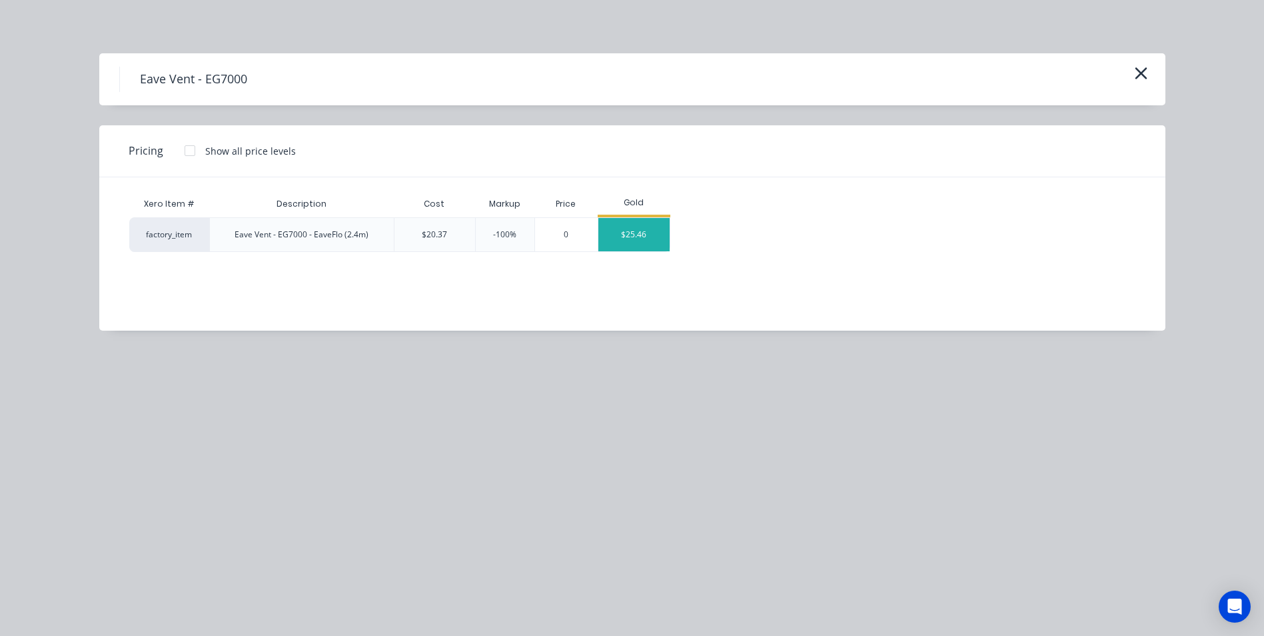
click at [624, 243] on div "$25.46" at bounding box center [634, 234] width 71 height 33
type input "$25.46"
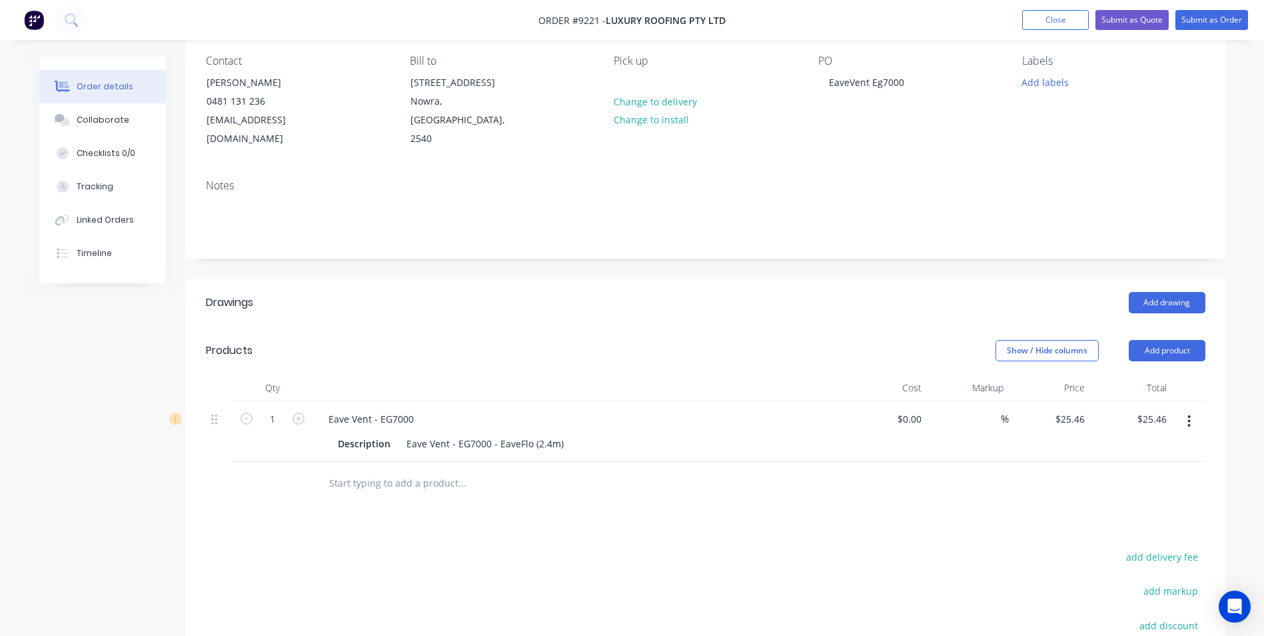
scroll to position [304, 0]
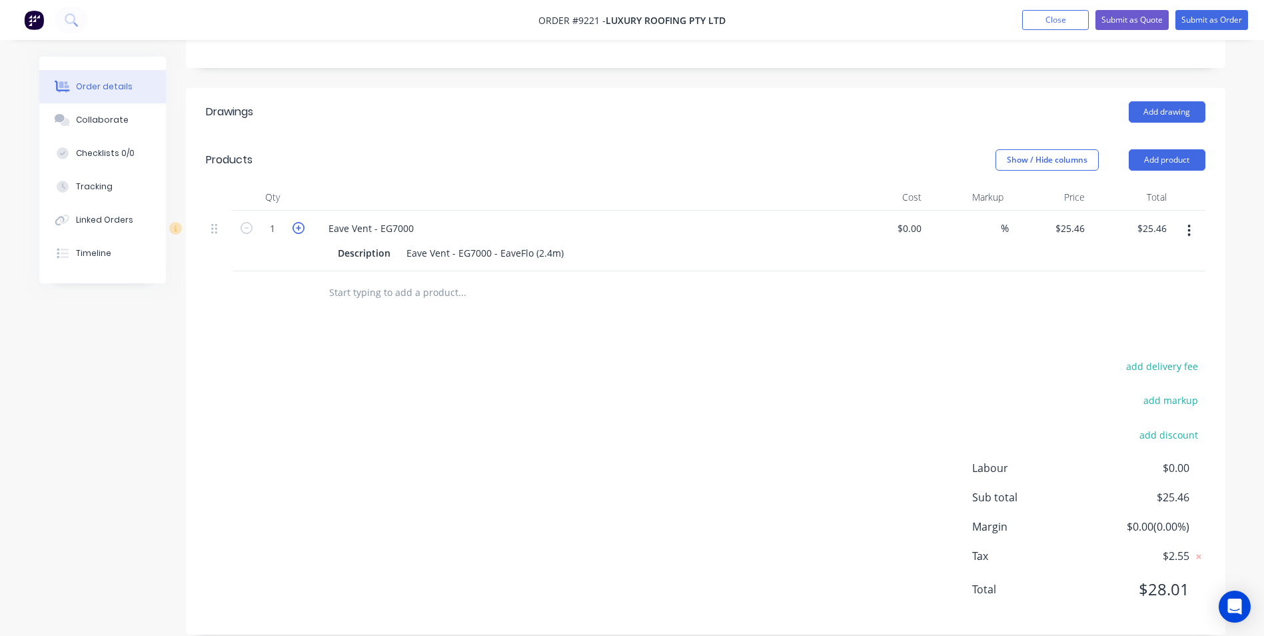
click at [299, 222] on icon "button" at bounding box center [299, 228] width 12 height 12
type input "2"
type input "$50.92"
click at [1192, 219] on button "button" at bounding box center [1189, 231] width 31 height 24
click at [1168, 256] on div "Edit" at bounding box center [1142, 265] width 103 height 19
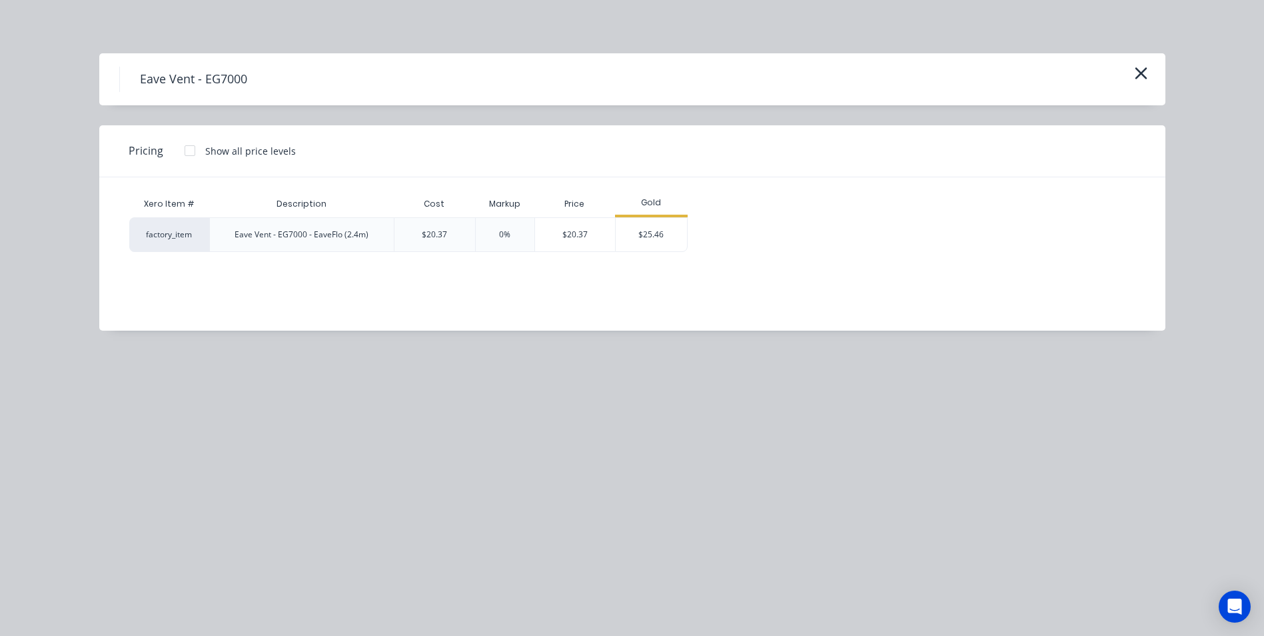
click at [613, 399] on div "Eave Vent - EG7000 Pricing Show all price levels Xero Item # Description Cost M…" at bounding box center [632, 318] width 1264 height 636
click at [1140, 79] on icon "button" at bounding box center [1141, 73] width 14 height 19
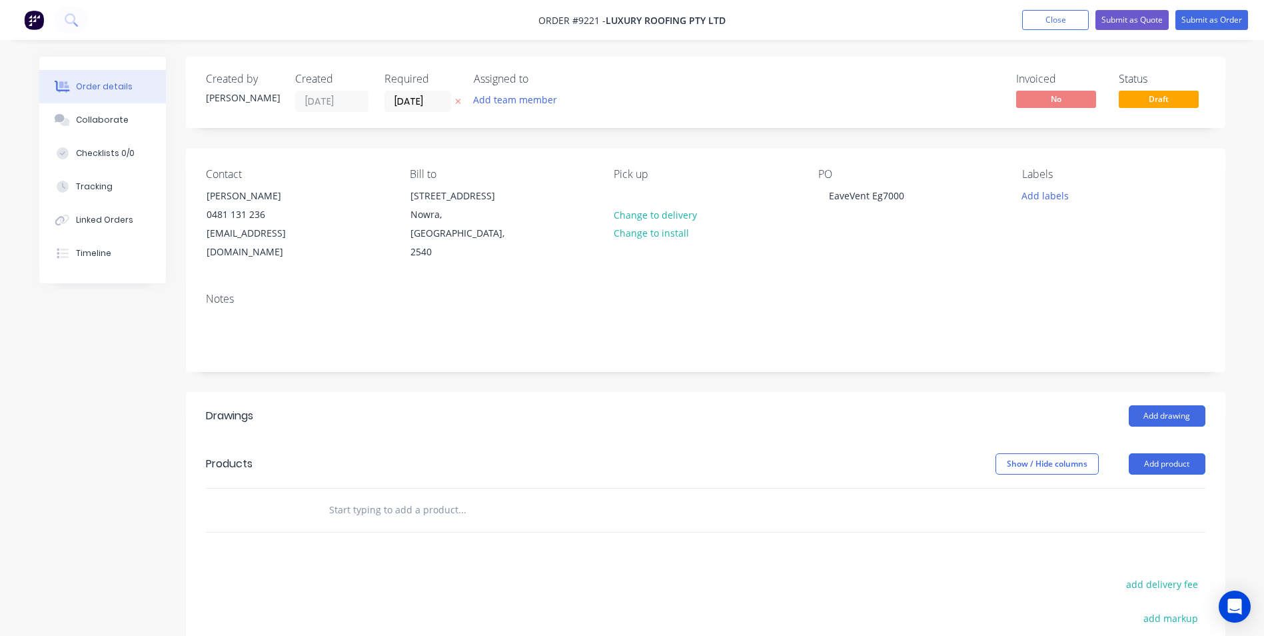
click at [355, 500] on input "text" at bounding box center [462, 510] width 267 height 27
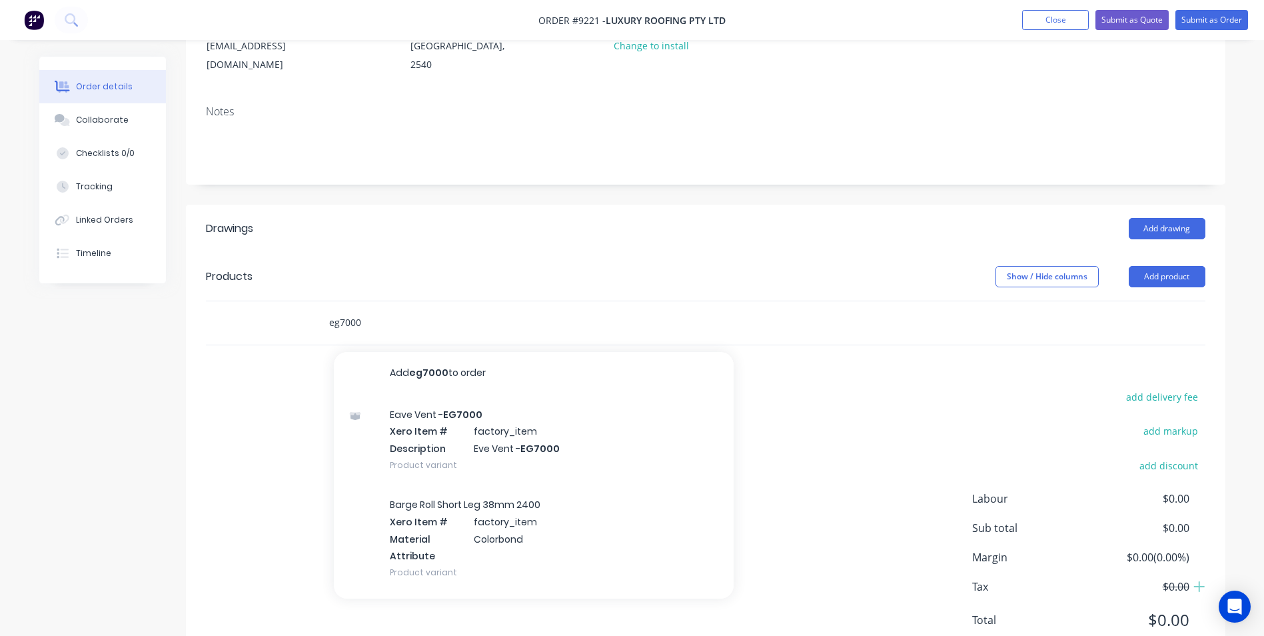
scroll to position [200, 0]
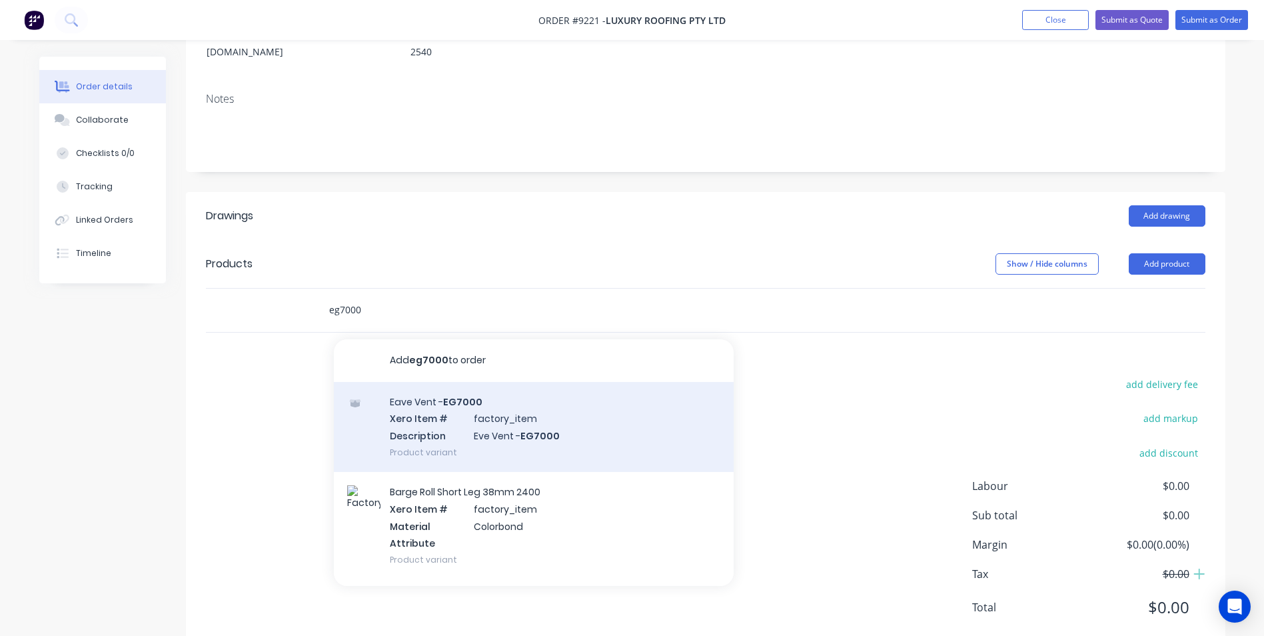
type input "eg7000"
click at [603, 389] on div "Eave Vent - EG7000 Xero Item # factory_item Description Eve Vent - EG7000 Produ…" at bounding box center [534, 427] width 400 height 90
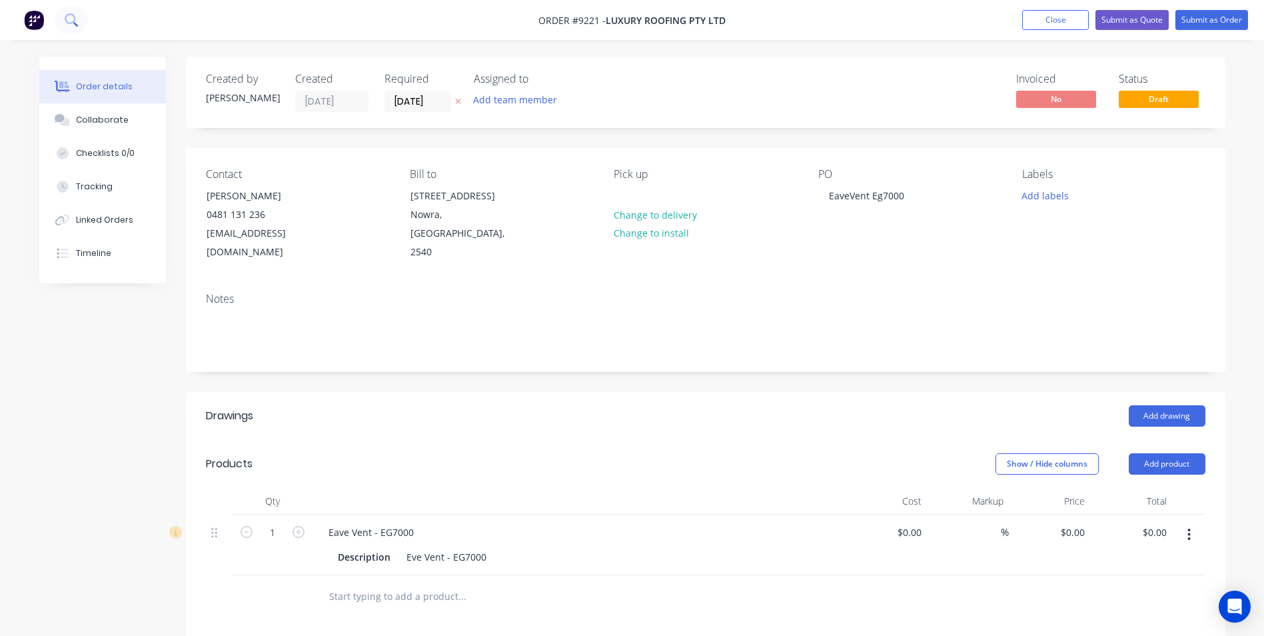
click at [78, 14] on button at bounding box center [71, 20] width 33 height 27
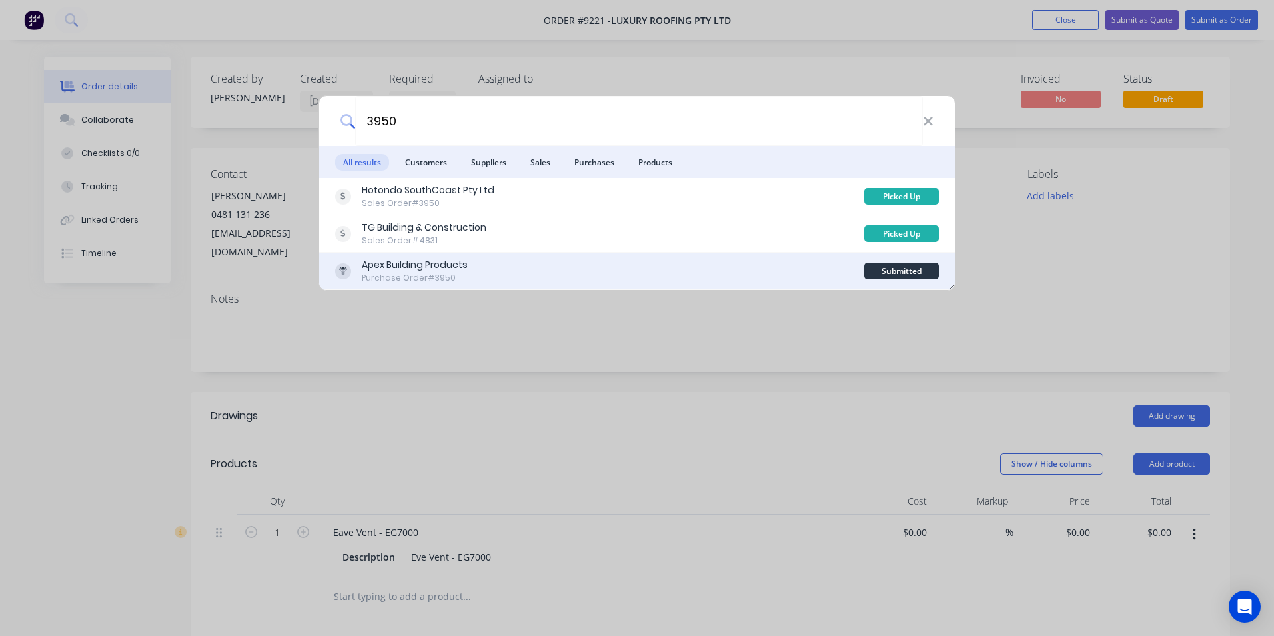
type input "3950"
click at [540, 279] on div "Apex Building Products Purchase Order #3950" at bounding box center [599, 271] width 529 height 26
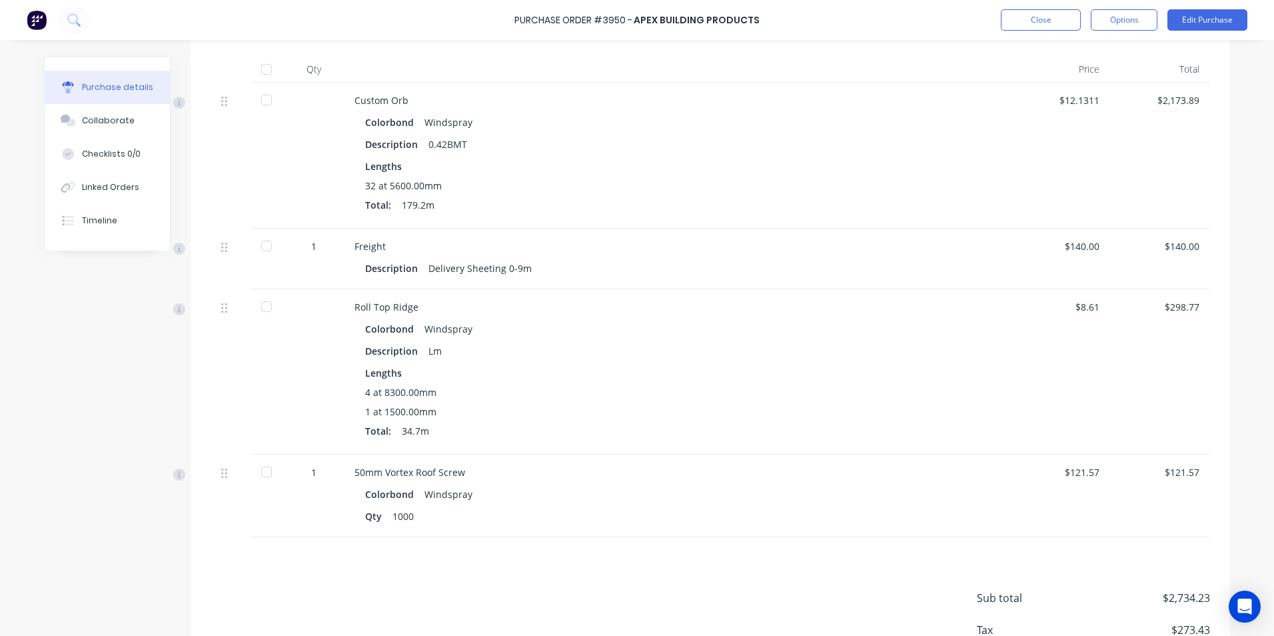
scroll to position [333, 0]
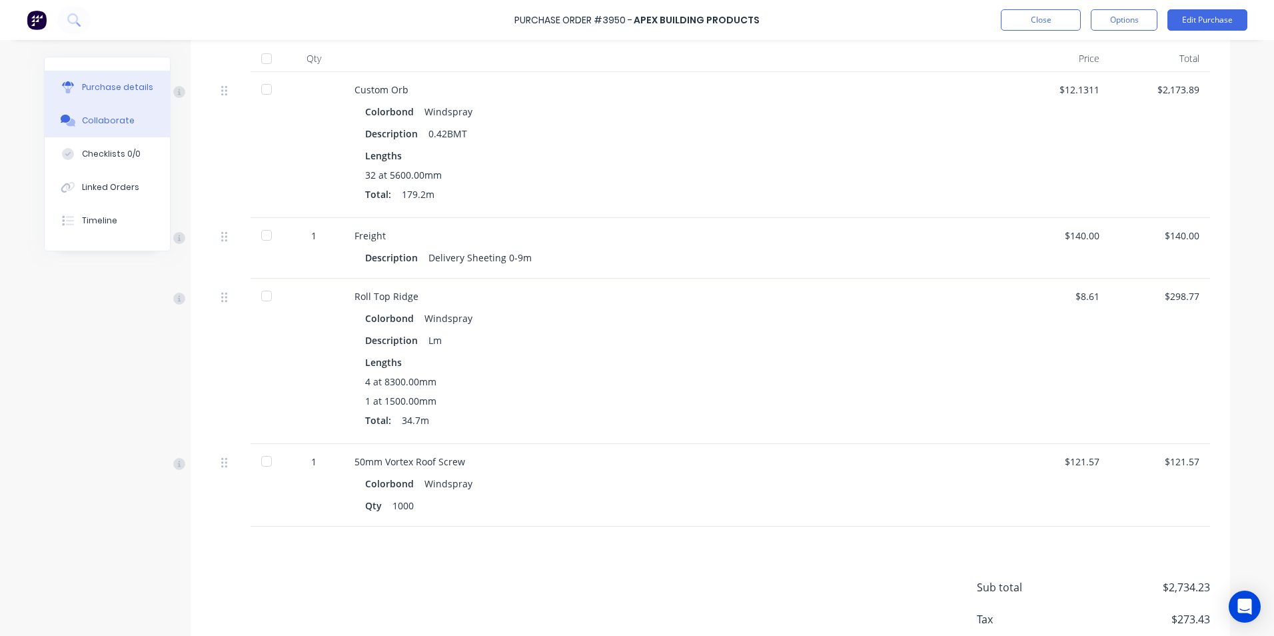
click at [127, 116] on button "Collaborate" at bounding box center [107, 120] width 125 height 33
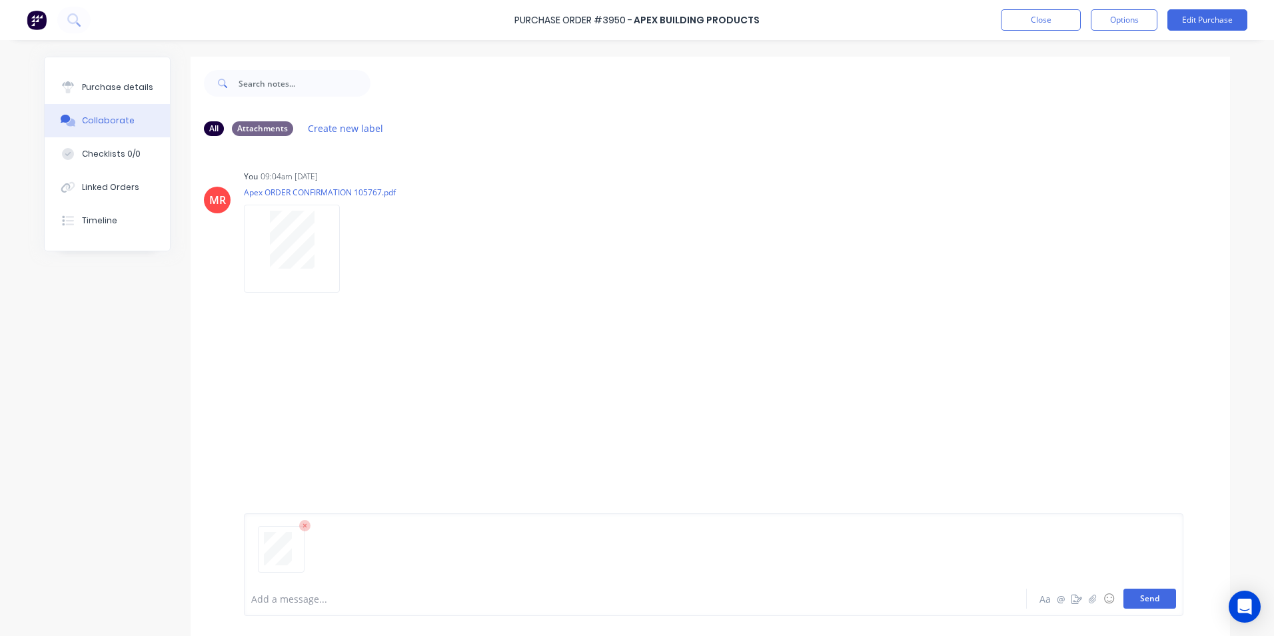
click at [1127, 591] on button "Send" at bounding box center [1150, 599] width 53 height 20
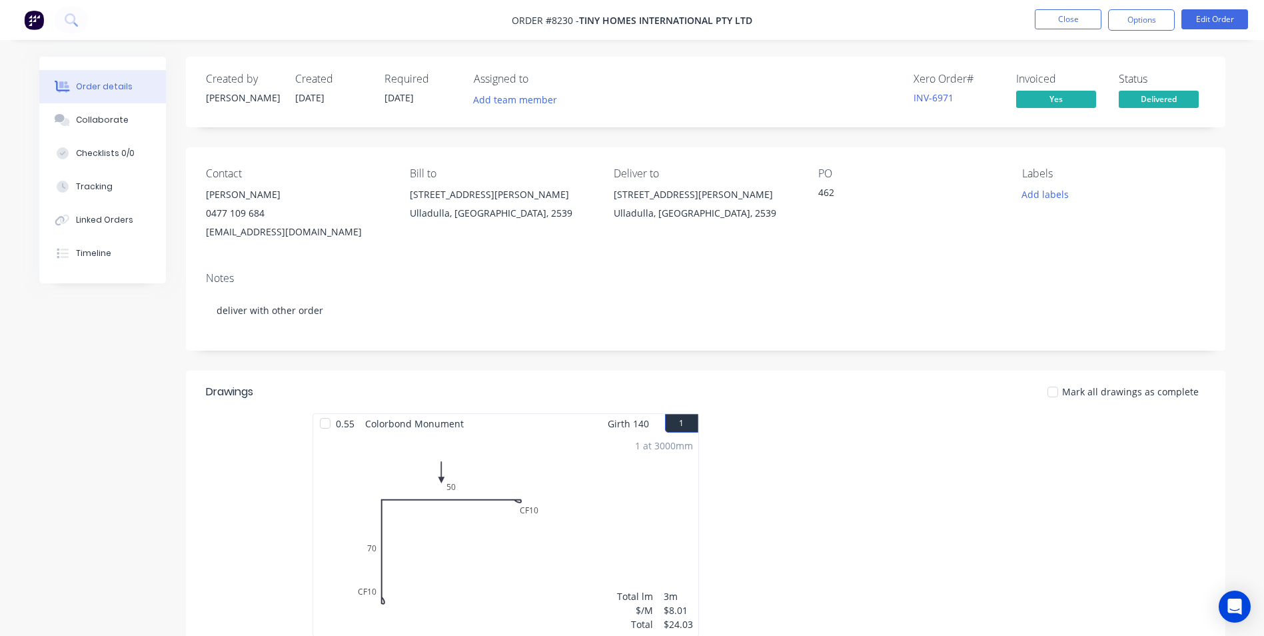
click at [39, 10] on img at bounding box center [34, 20] width 20 height 20
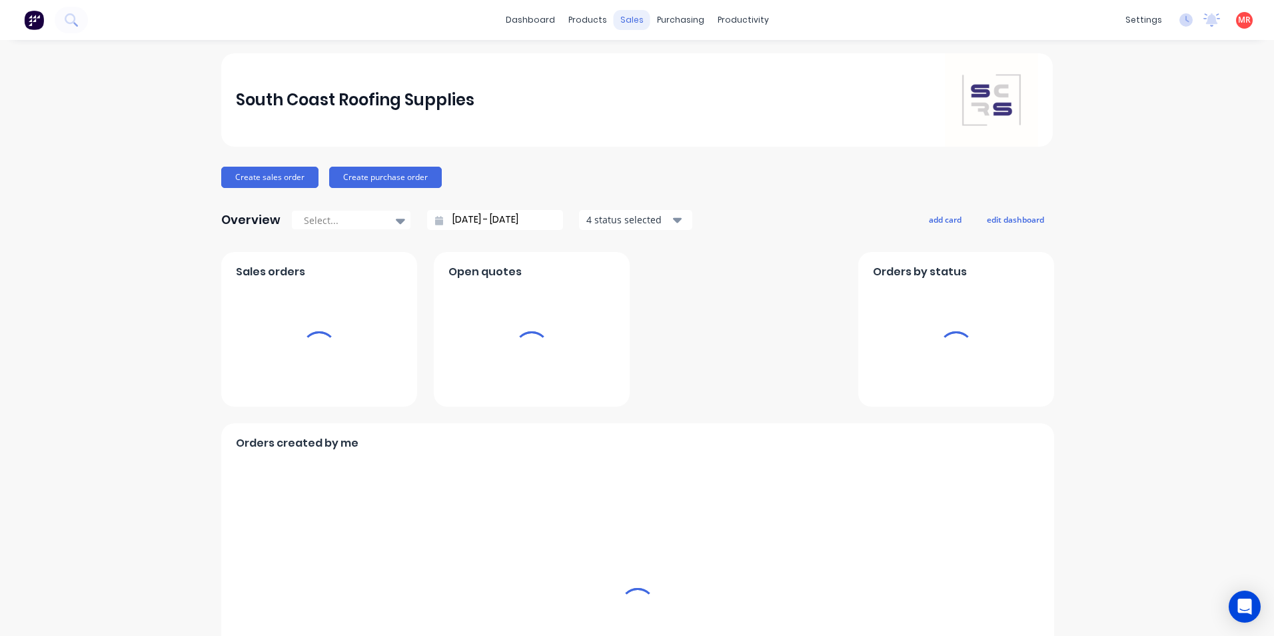
drag, startPoint x: 624, startPoint y: 21, endPoint x: 673, endPoint y: 67, distance: 67.9
click at [624, 21] on div "sales" at bounding box center [632, 20] width 37 height 20
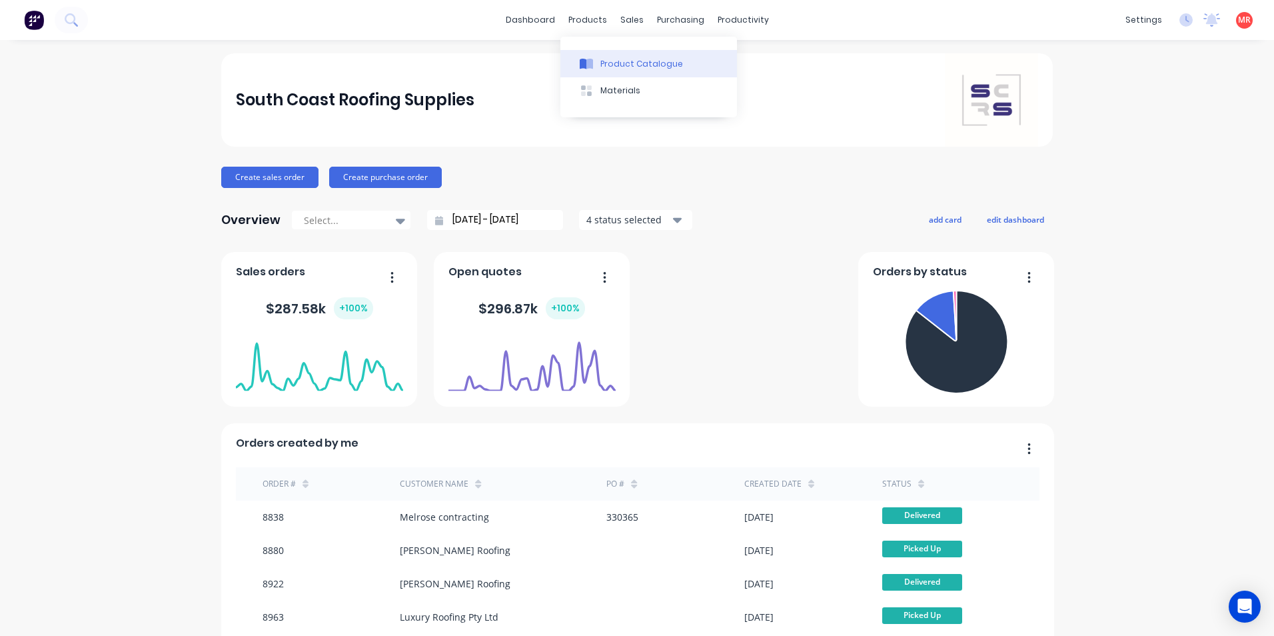
click at [605, 57] on button "Product Catalogue" at bounding box center [649, 63] width 177 height 27
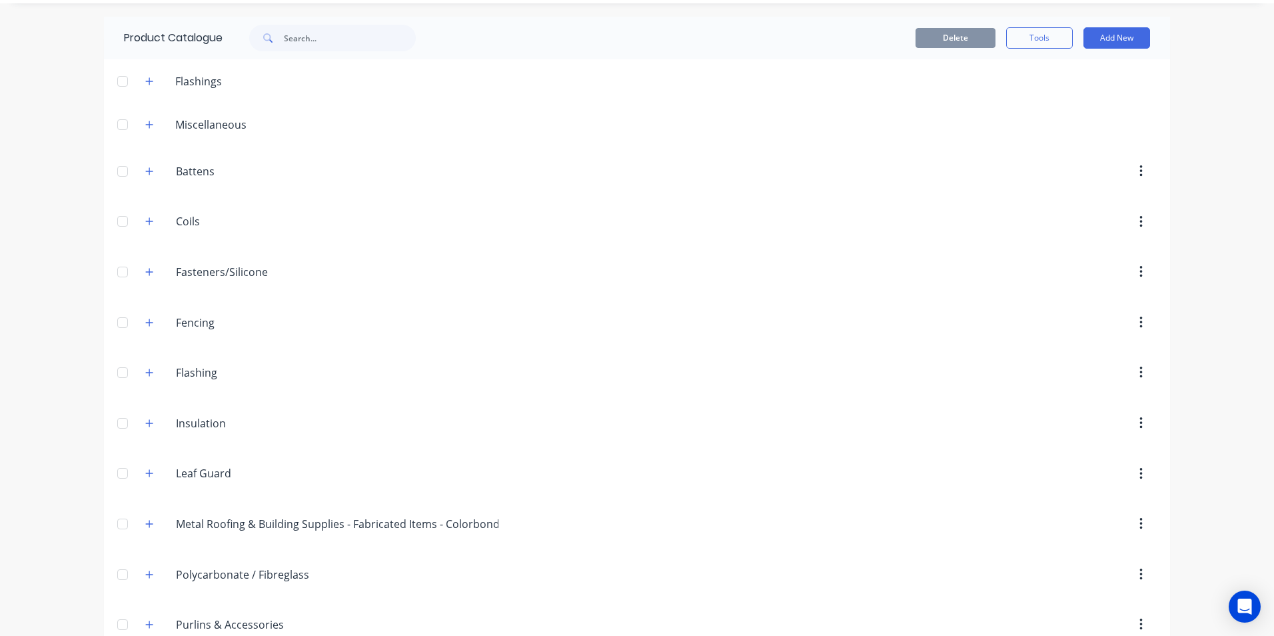
scroll to position [67, 0]
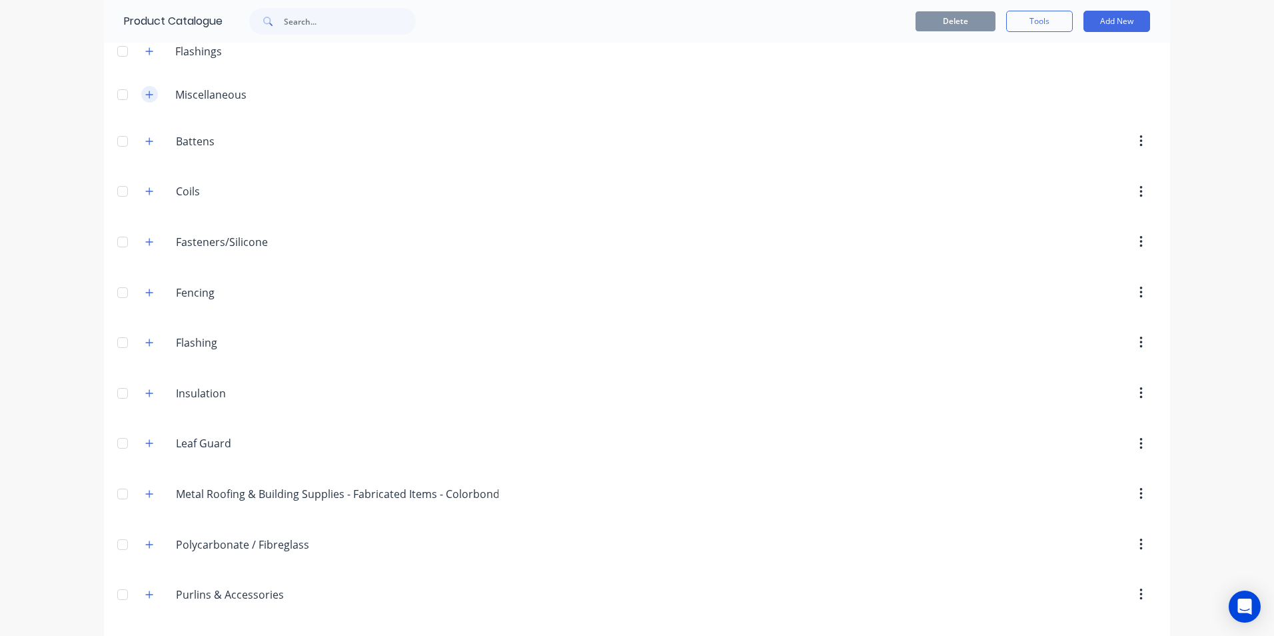
click at [145, 99] on button "button" at bounding box center [149, 94] width 17 height 17
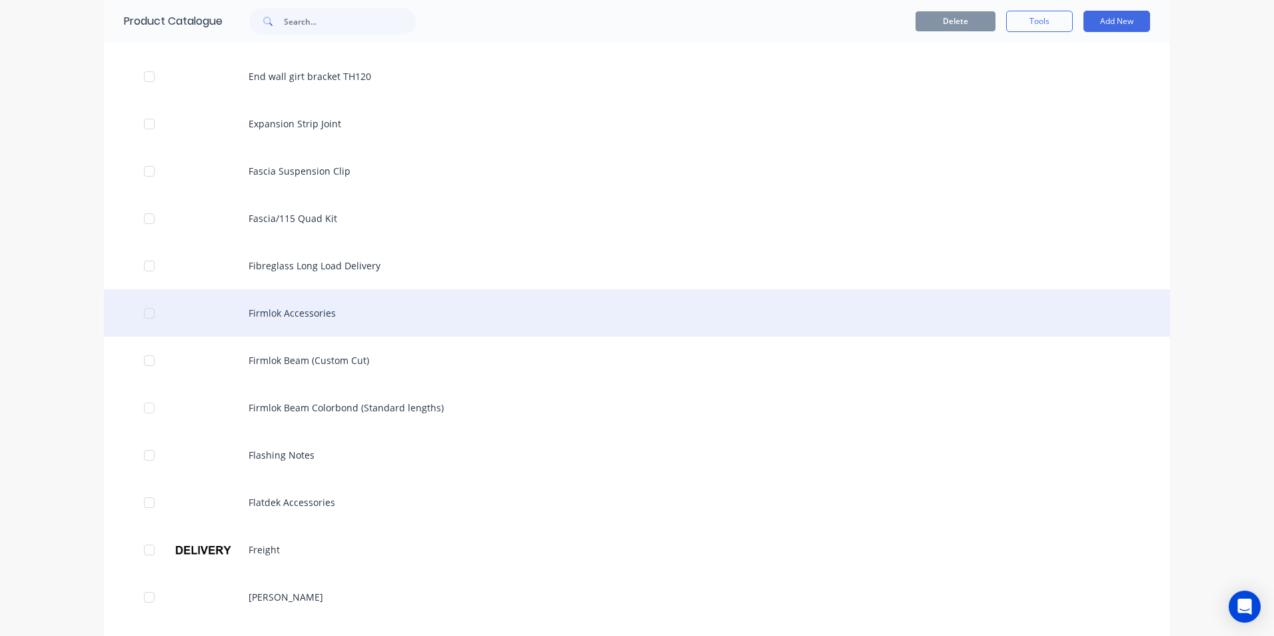
scroll to position [800, 0]
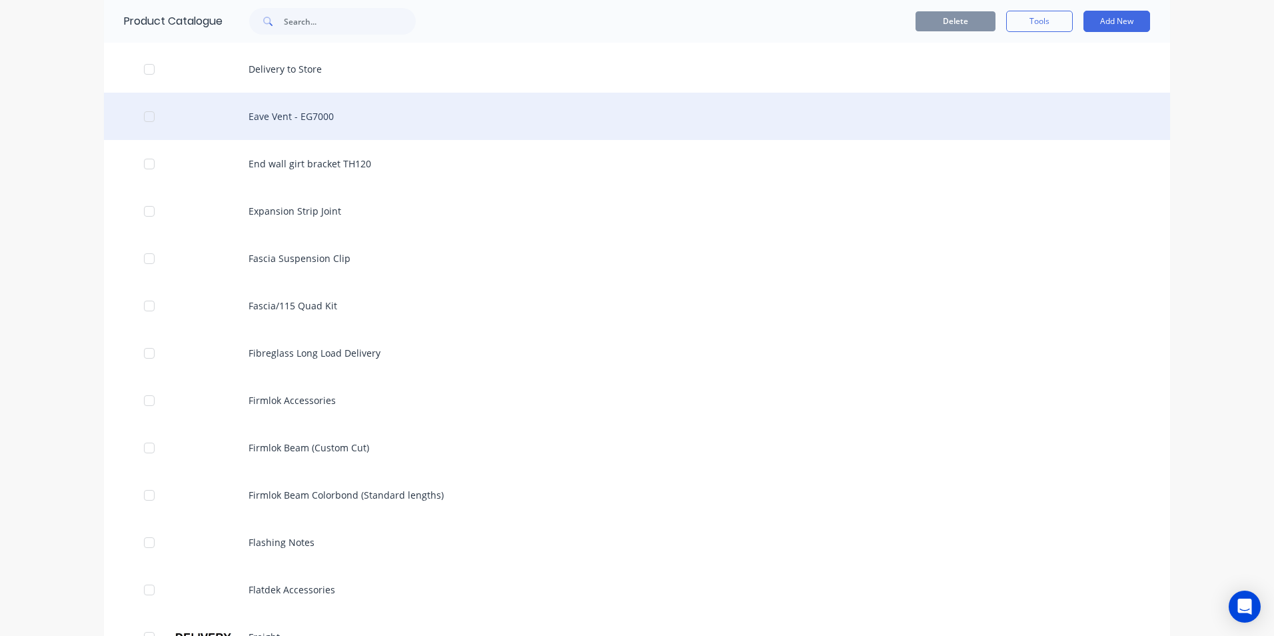
click at [313, 115] on div "Eave Vent - EG7000" at bounding box center [637, 116] width 1066 height 47
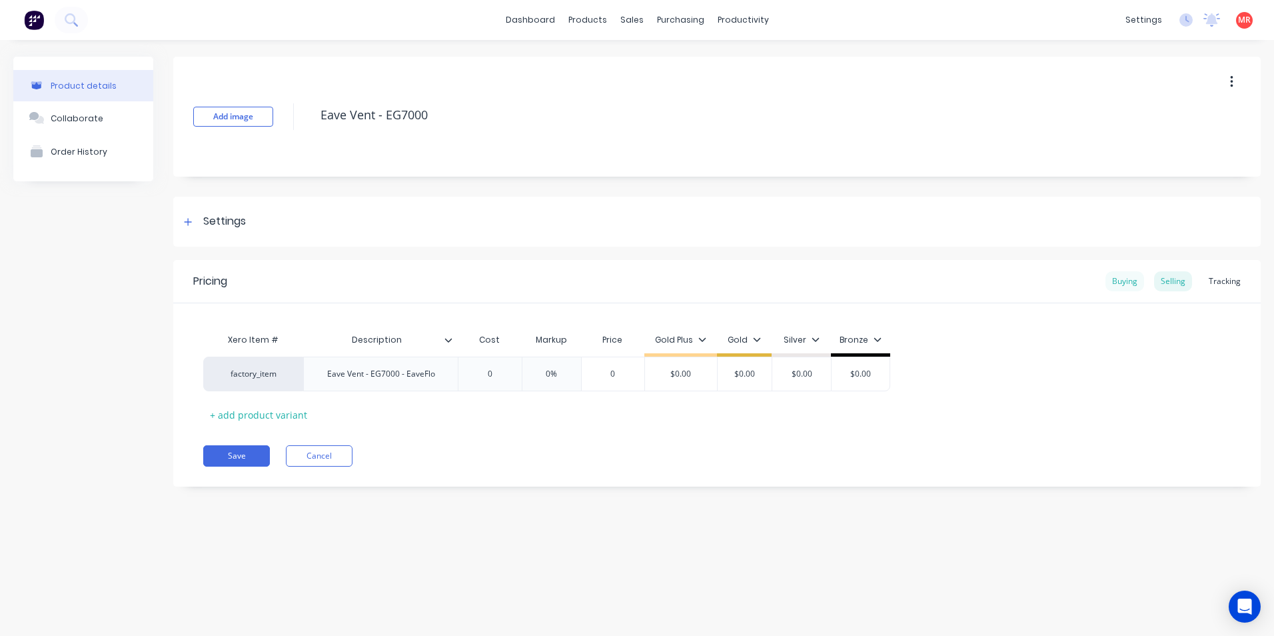
click at [1126, 284] on div "Buying" at bounding box center [1125, 281] width 39 height 20
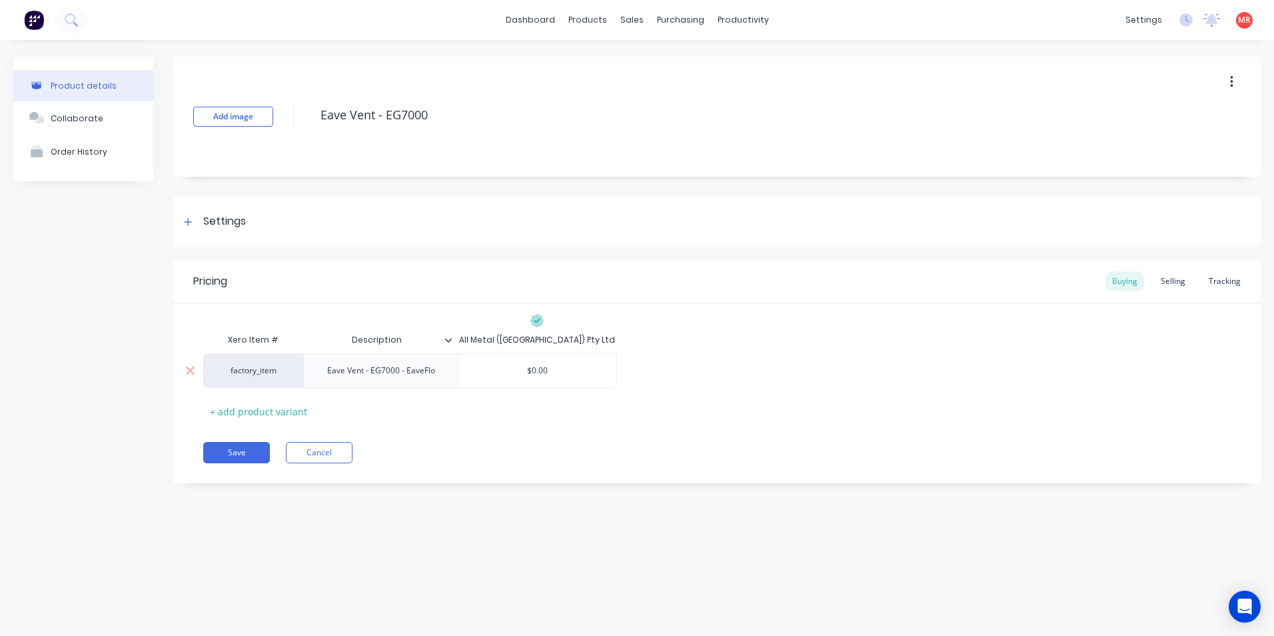
click at [553, 371] on input "$0.00" at bounding box center [538, 371] width 158 height 12
type input "$20.37"
click at [438, 374] on div "Eave Vent - EG7000 - EaveFlo" at bounding box center [381, 370] width 129 height 17
click at [246, 449] on button "Save" at bounding box center [236, 459] width 67 height 21
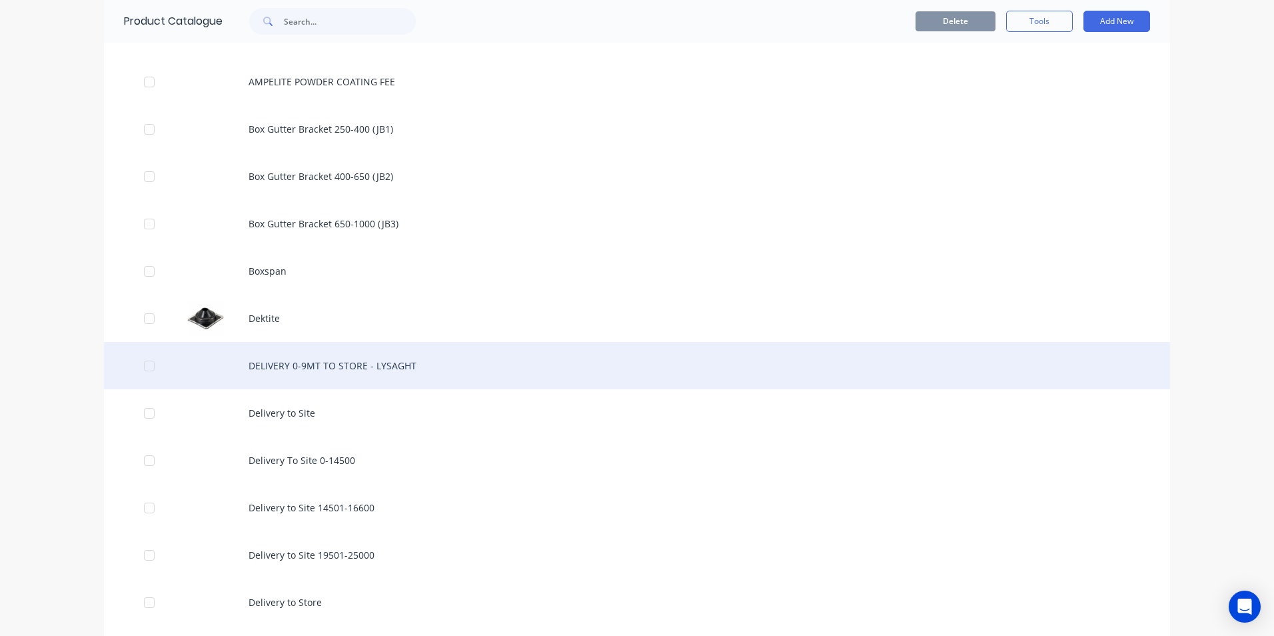
scroll to position [467, 0]
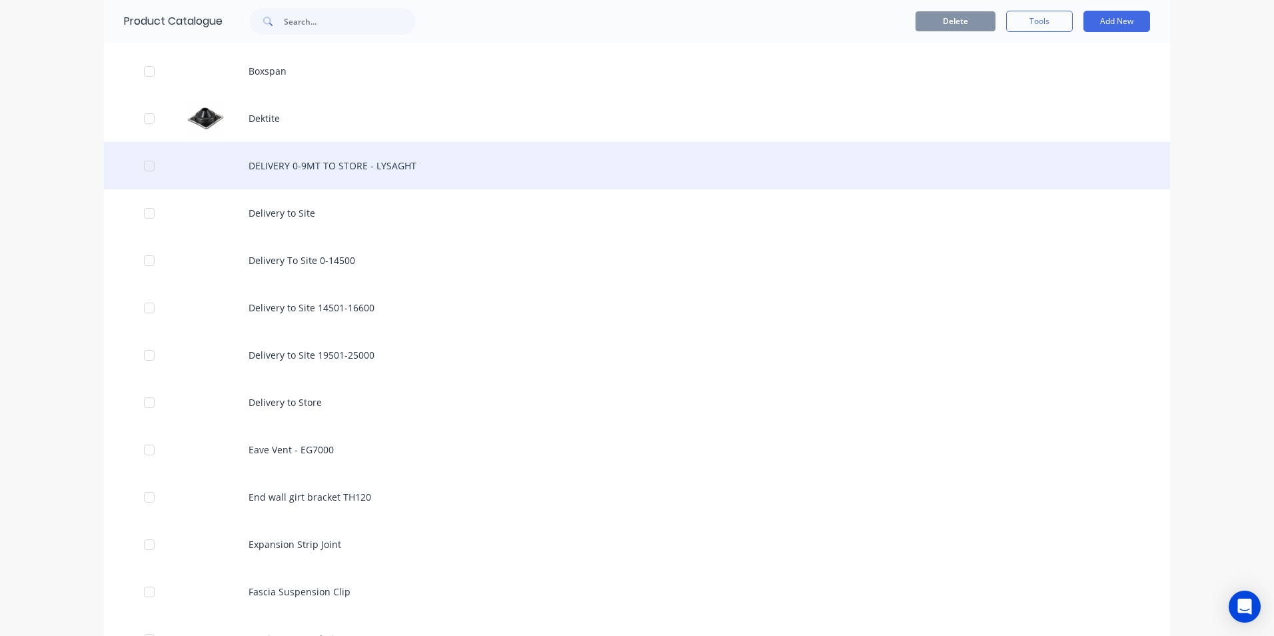
click at [358, 440] on div "Eave Vent - EG7000" at bounding box center [637, 449] width 1066 height 47
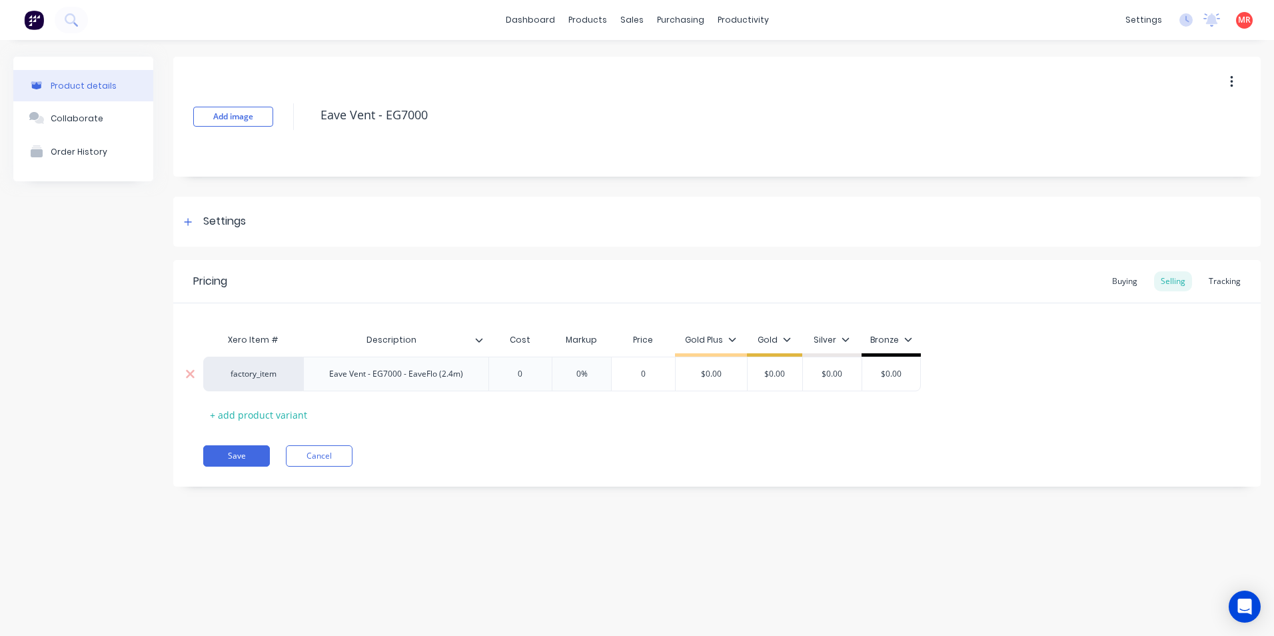
type input "0"
click at [535, 376] on input "0" at bounding box center [520, 374] width 67 height 12
type input "2"
type input "20.37"
type input "$20.37"
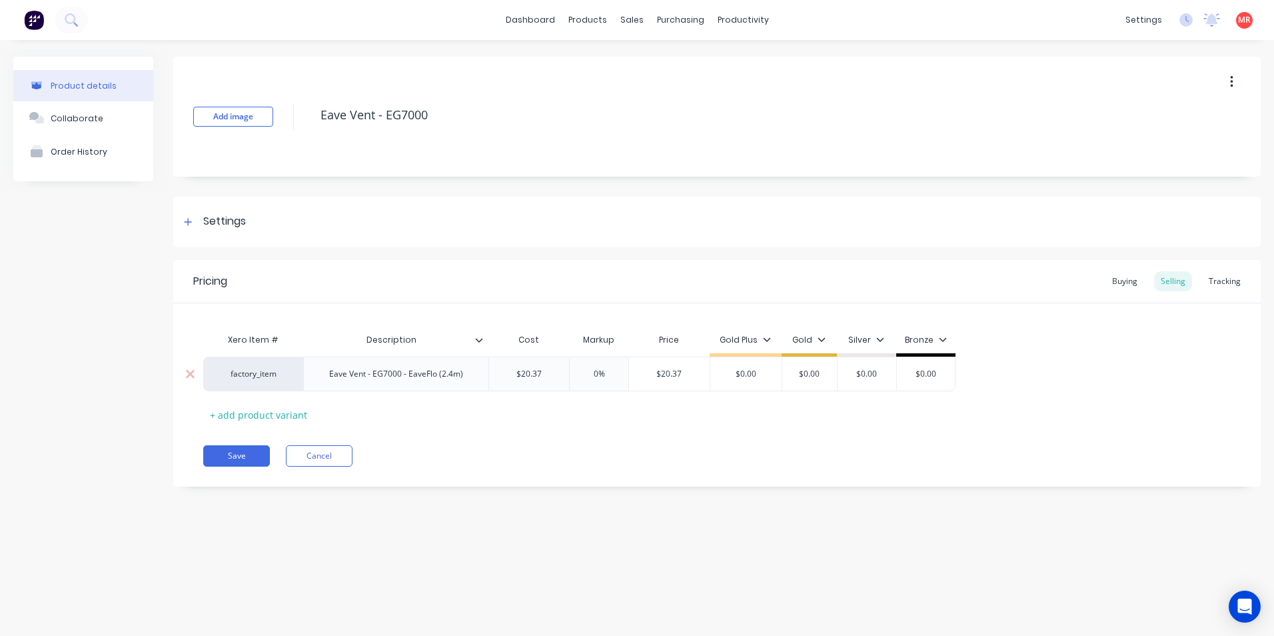
drag, startPoint x: 673, startPoint y: 375, endPoint x: 641, endPoint y: 375, distance: 32.7
click at [641, 375] on input "$20.37" at bounding box center [669, 374] width 81 height 12
click at [743, 373] on input "$0.00" at bounding box center [729, 374] width 72 height 12
type input "$25.46"
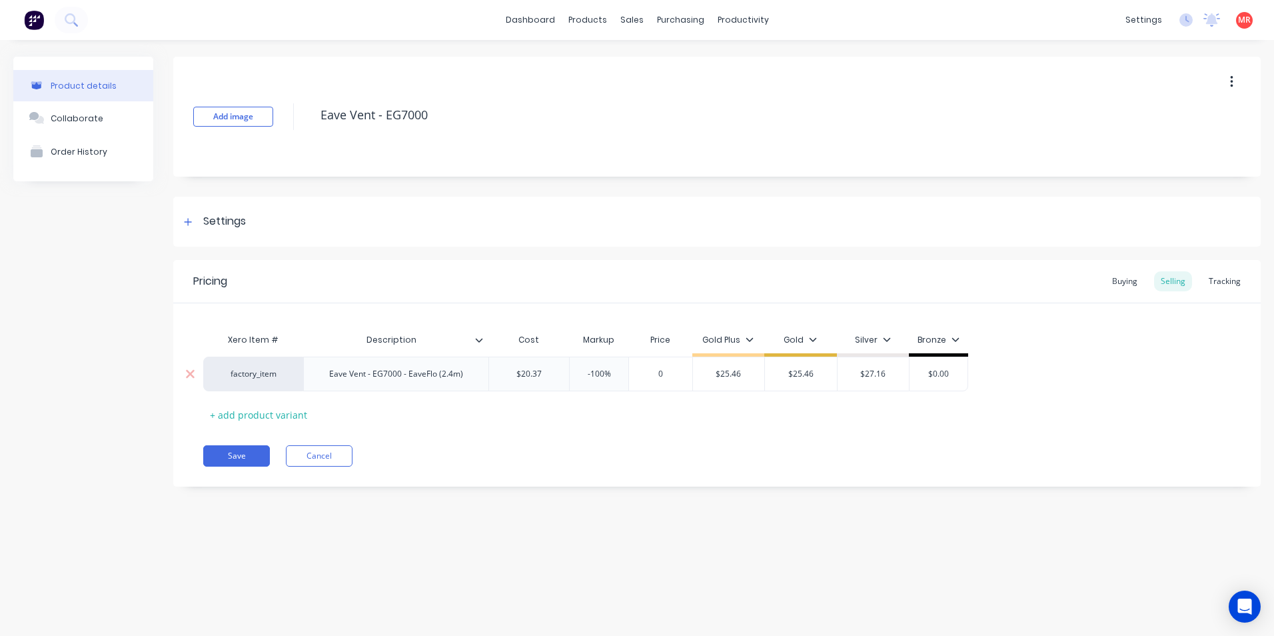
type input "$27.16"
click at [958, 372] on input "$0.00" at bounding box center [939, 374] width 67 height 12
type input "$29.10"
click at [807, 413] on div "Xero Item # Description Cost Markup Price Gold Plus Gold Silver Bronze factory_…" at bounding box center [717, 376] width 1028 height 99
click at [238, 450] on button "Save" at bounding box center [236, 455] width 67 height 21
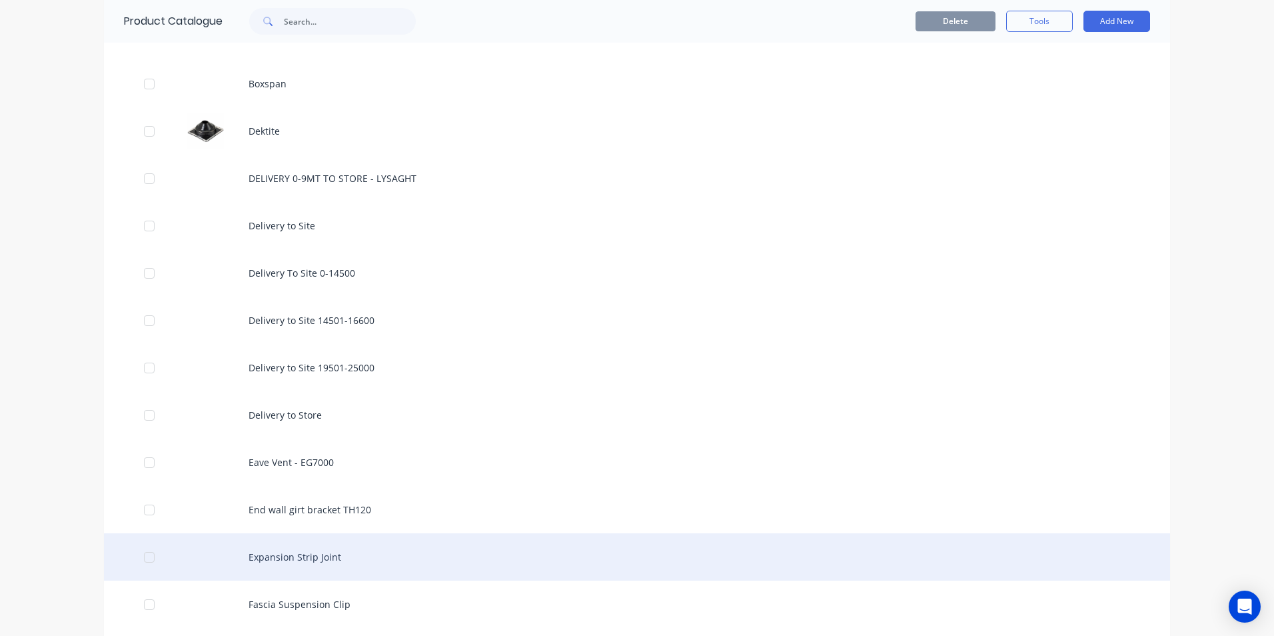
scroll to position [600, 0]
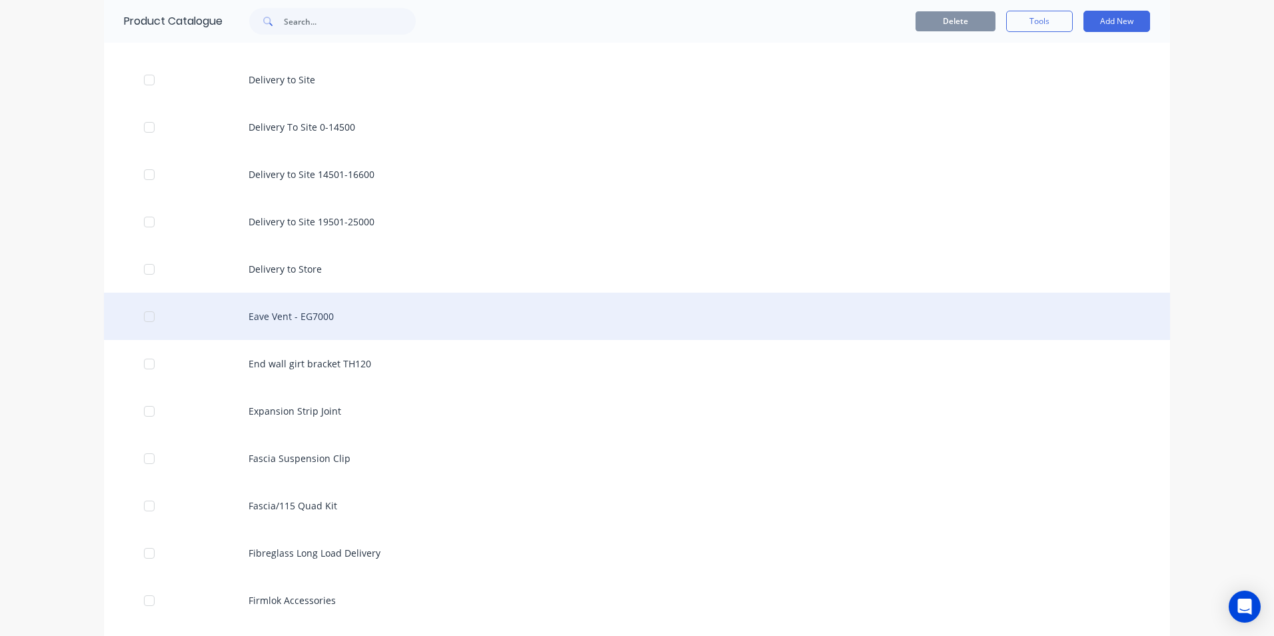
click at [331, 315] on div "Eave Vent - EG7000" at bounding box center [637, 316] width 1066 height 47
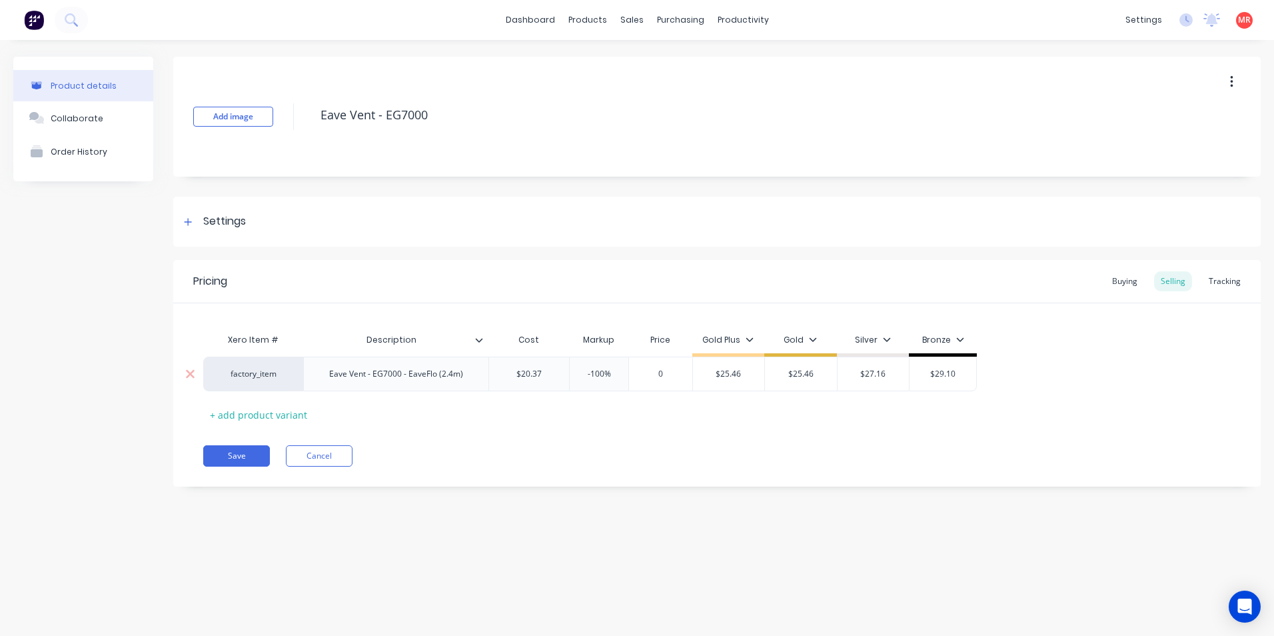
type input "0"
click at [675, 373] on input "0" at bounding box center [660, 374] width 67 height 12
type input "20.37"
click at [634, 406] on div "Xero Item # Description Cost Markup Price Gold Plus Gold Silver Bronze factory_…" at bounding box center [717, 376] width 1028 height 99
click at [240, 456] on button "Save" at bounding box center [236, 455] width 67 height 21
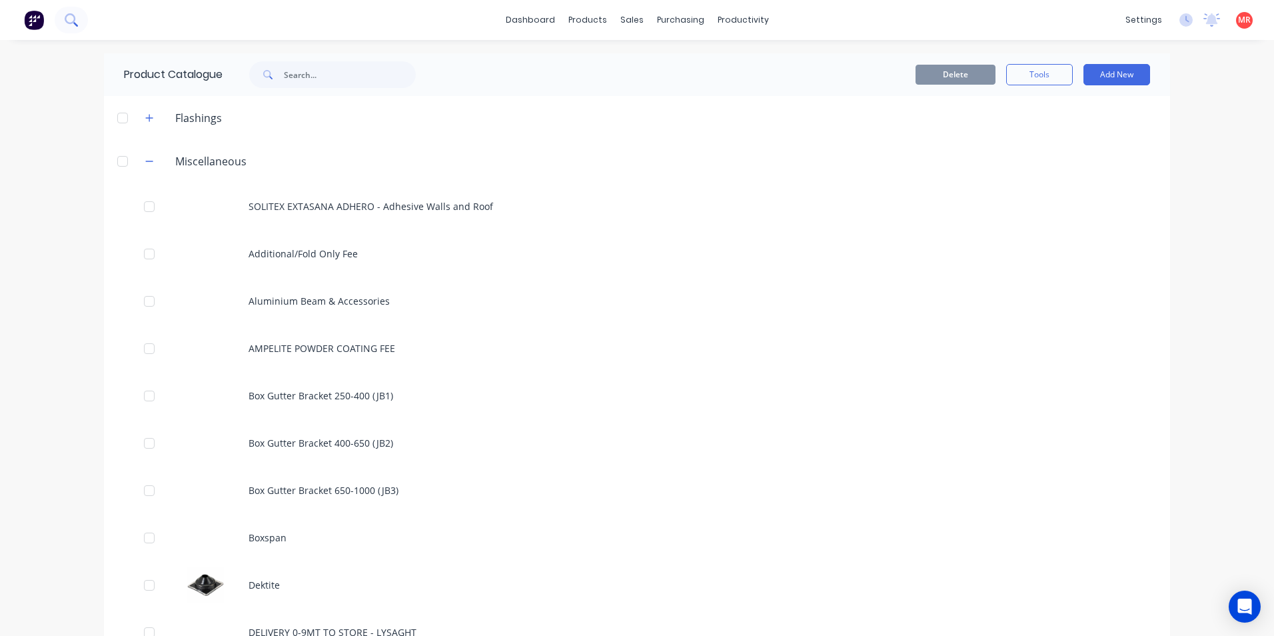
click at [76, 17] on icon at bounding box center [71, 19] width 13 height 13
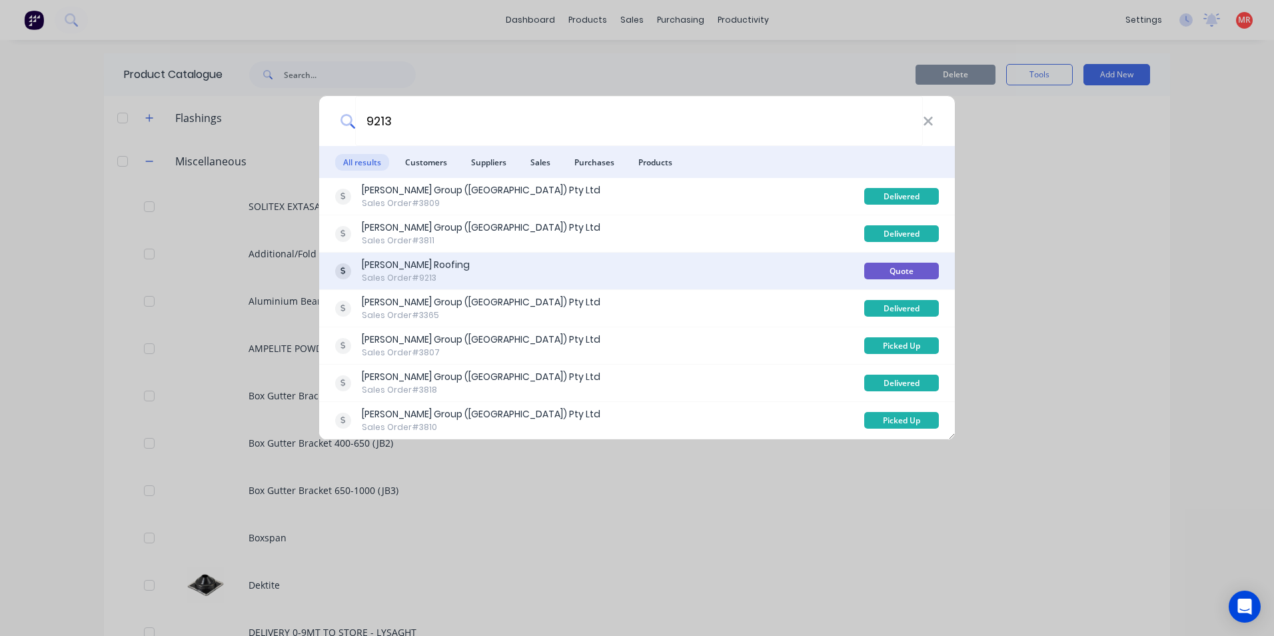
type input "9213"
click at [491, 277] on div "[PERSON_NAME] Roofing Sales Order #9213" at bounding box center [599, 271] width 529 height 26
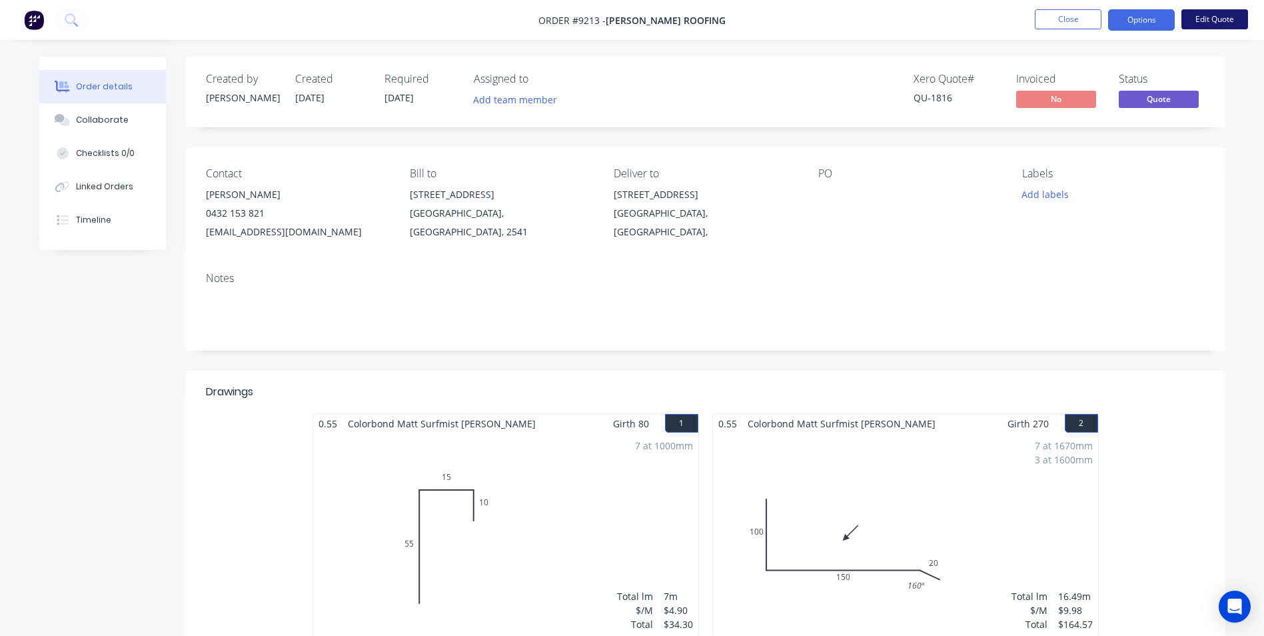
click at [1197, 17] on button "Edit Quote" at bounding box center [1215, 19] width 67 height 20
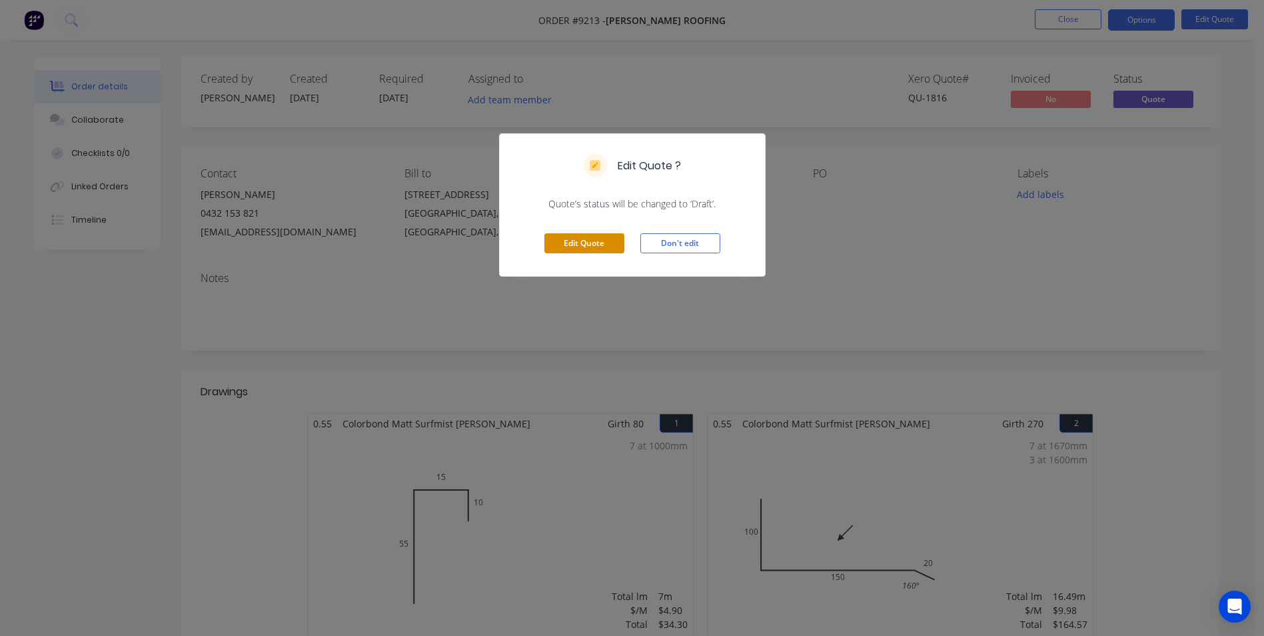
click at [573, 246] on button "Edit Quote" at bounding box center [585, 243] width 80 height 20
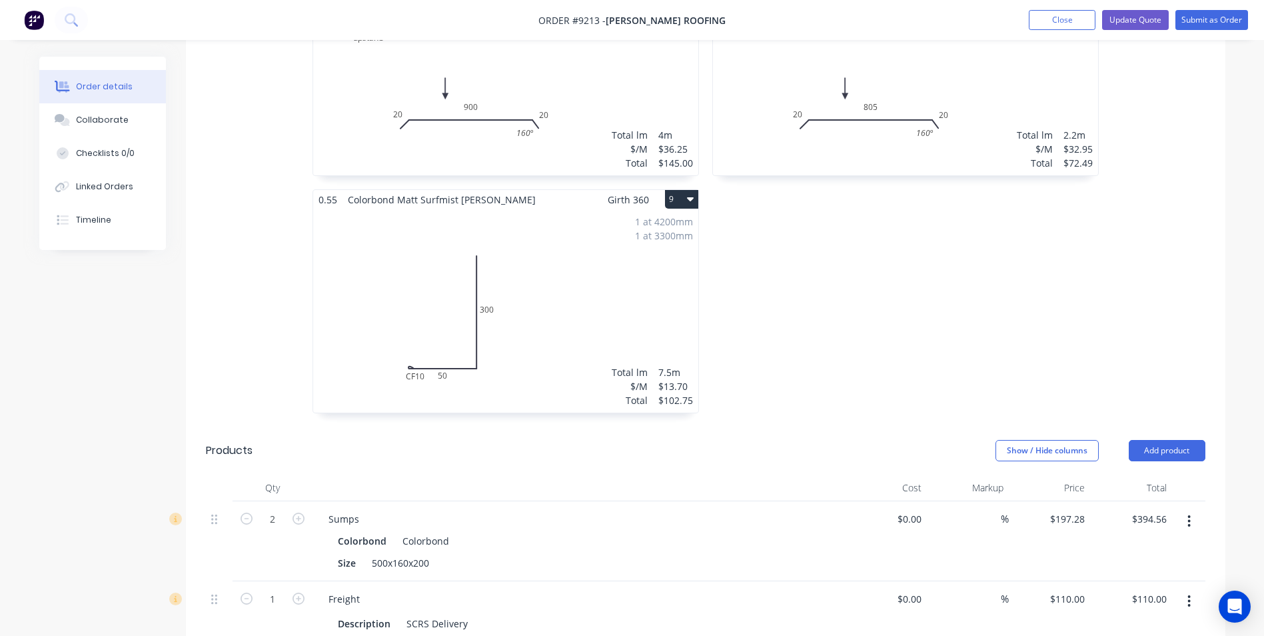
scroll to position [1466, 0]
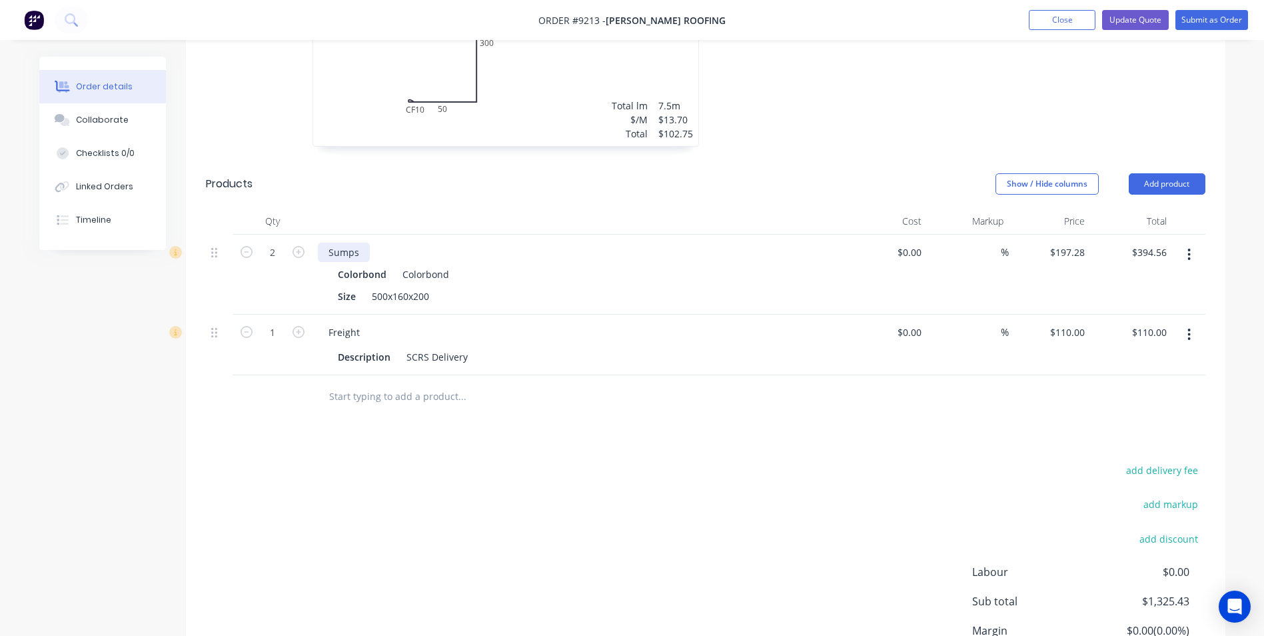
click at [361, 243] on div "Sumps" at bounding box center [344, 252] width 52 height 19
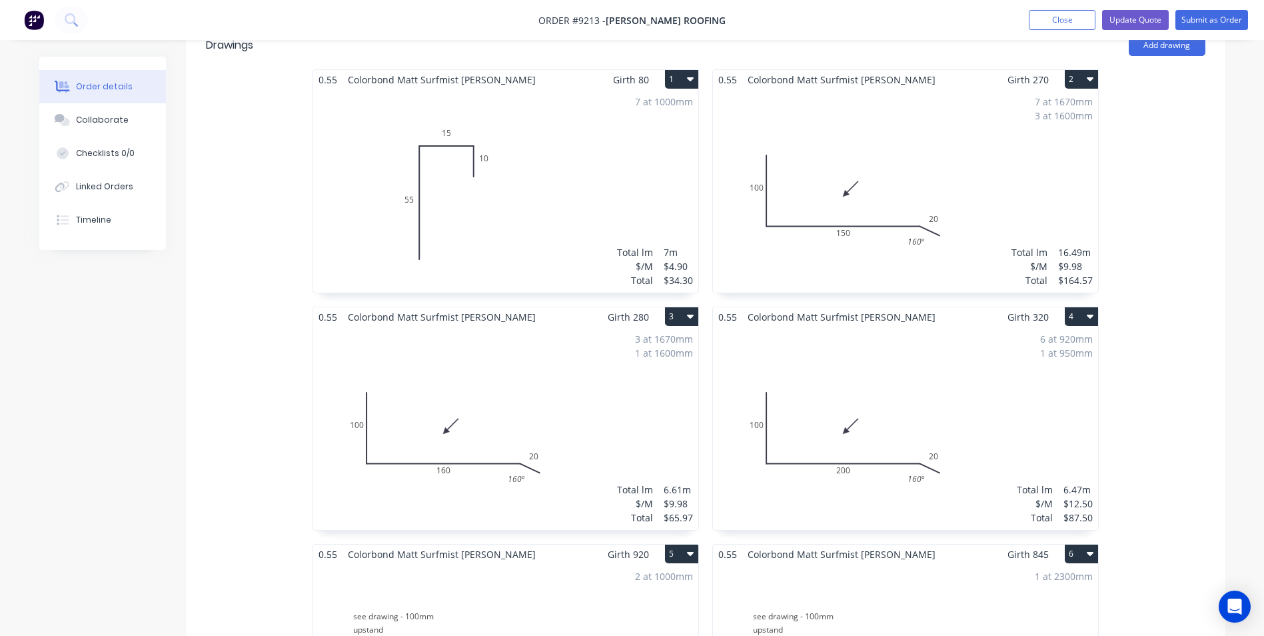
scroll to position [0, 0]
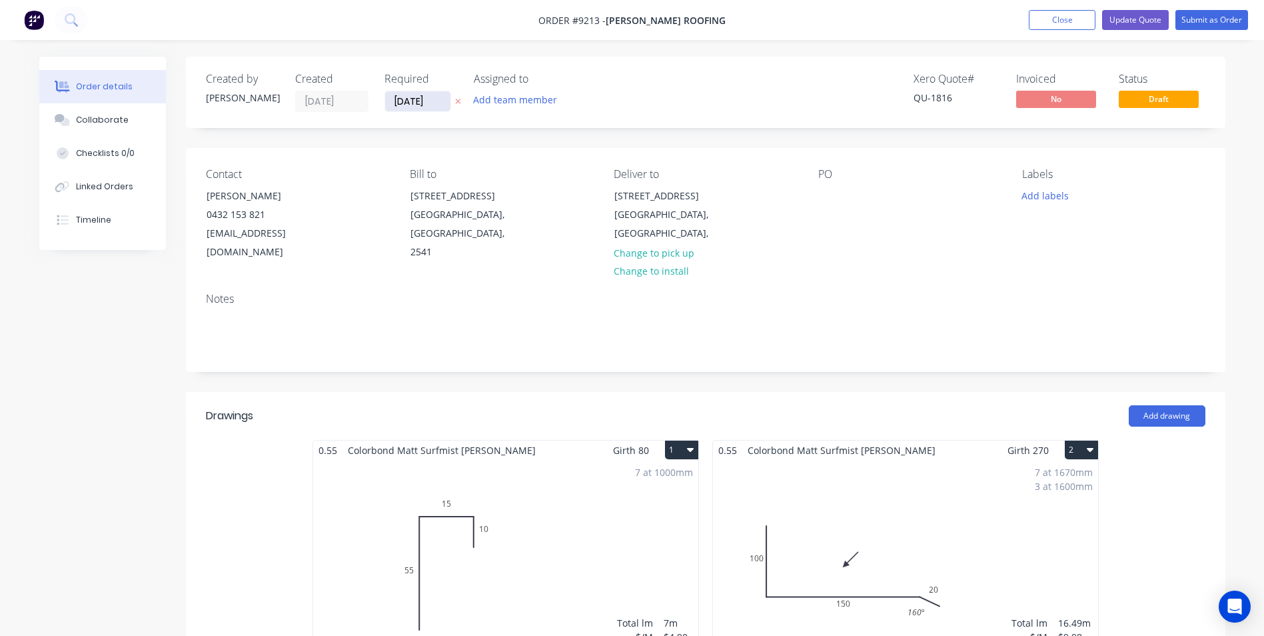
click at [413, 101] on input "[DATE]" at bounding box center [417, 101] width 65 height 20
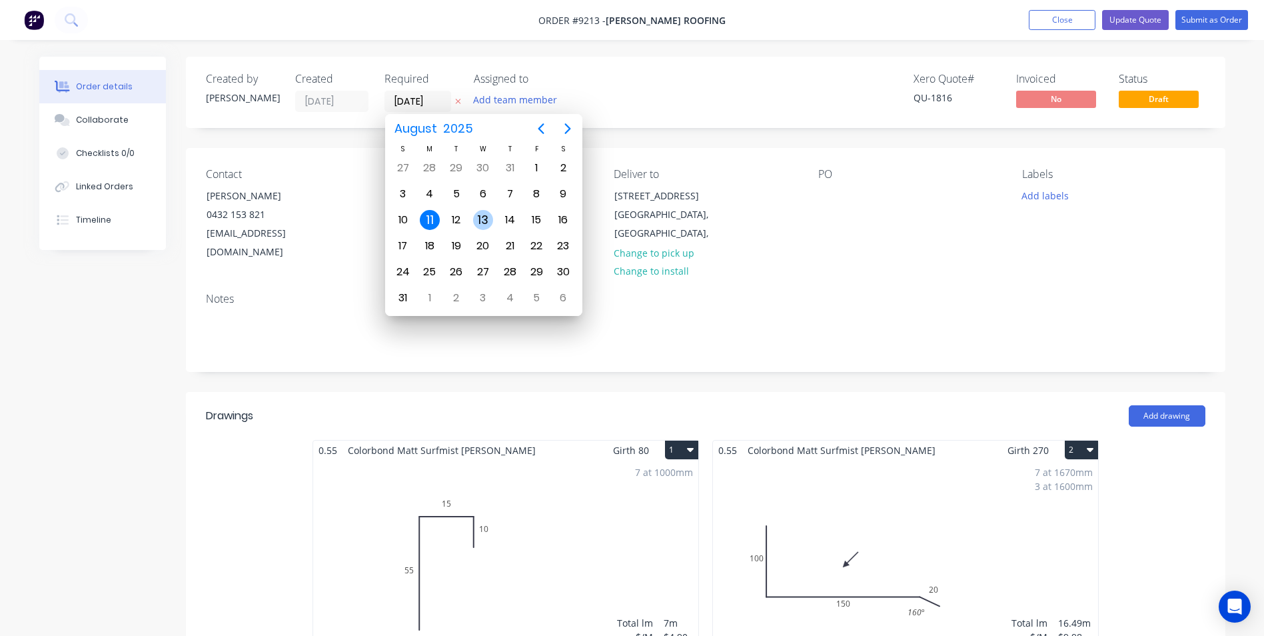
click at [476, 217] on div "13" at bounding box center [483, 220] width 20 height 20
type input "13/08/25"
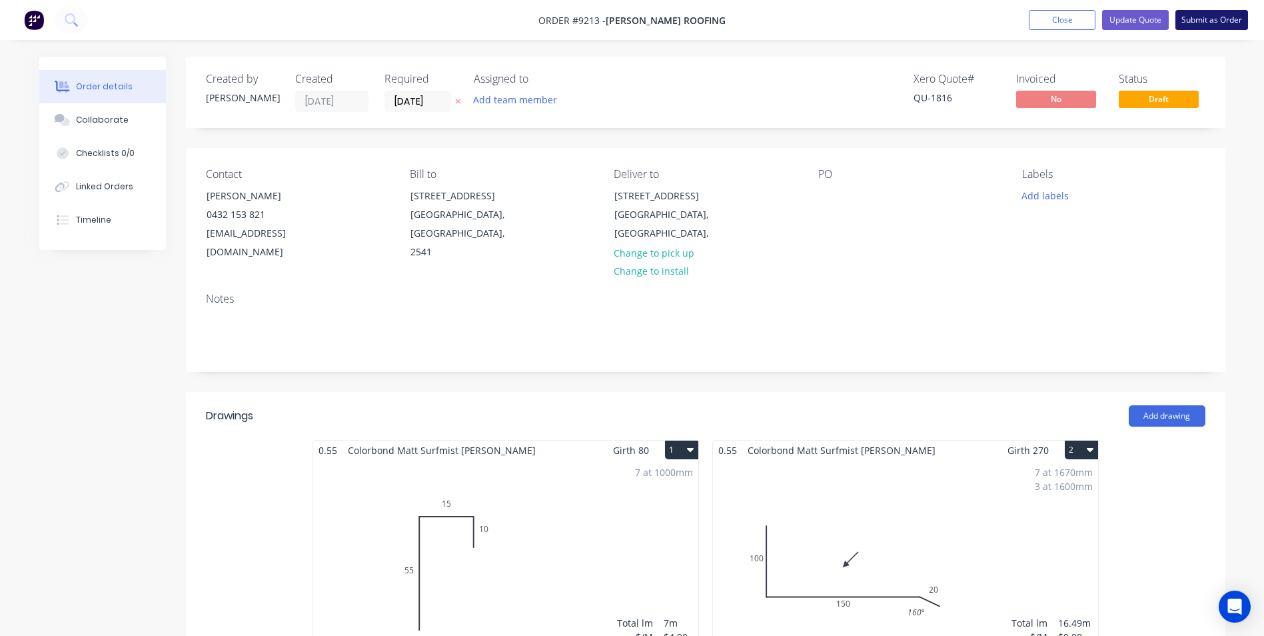
click at [1197, 23] on button "Submit as Order" at bounding box center [1212, 20] width 73 height 20
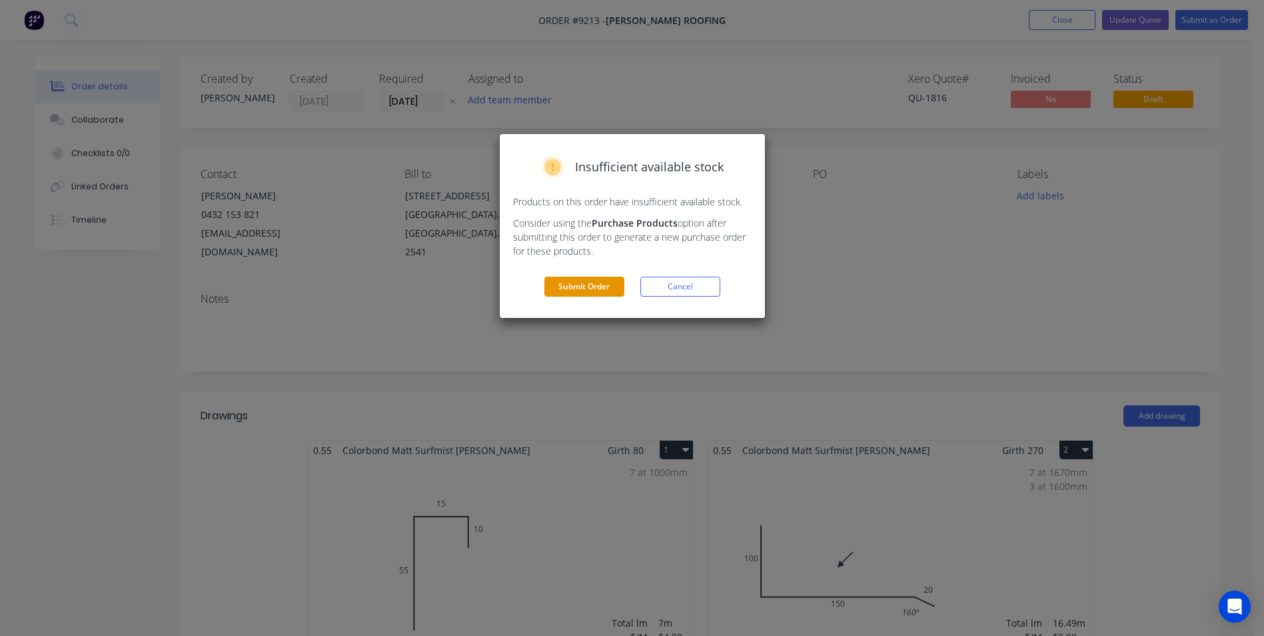
click at [609, 289] on button "Submit Order" at bounding box center [585, 287] width 80 height 20
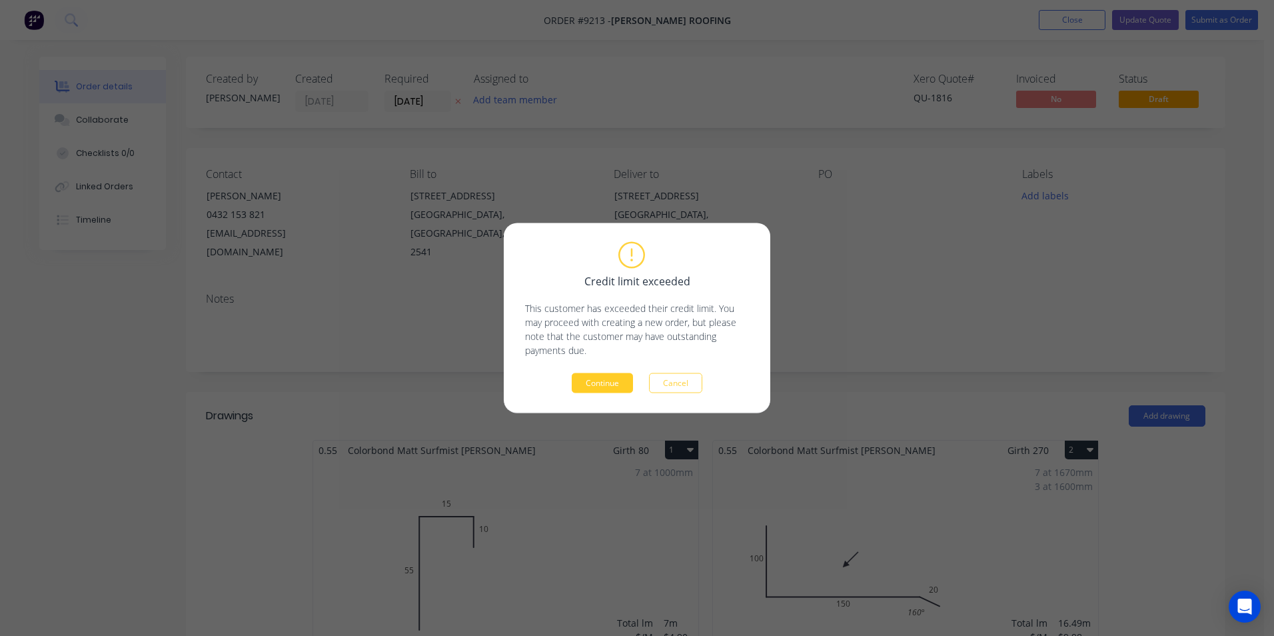
click at [597, 377] on button "Continue" at bounding box center [602, 383] width 61 height 20
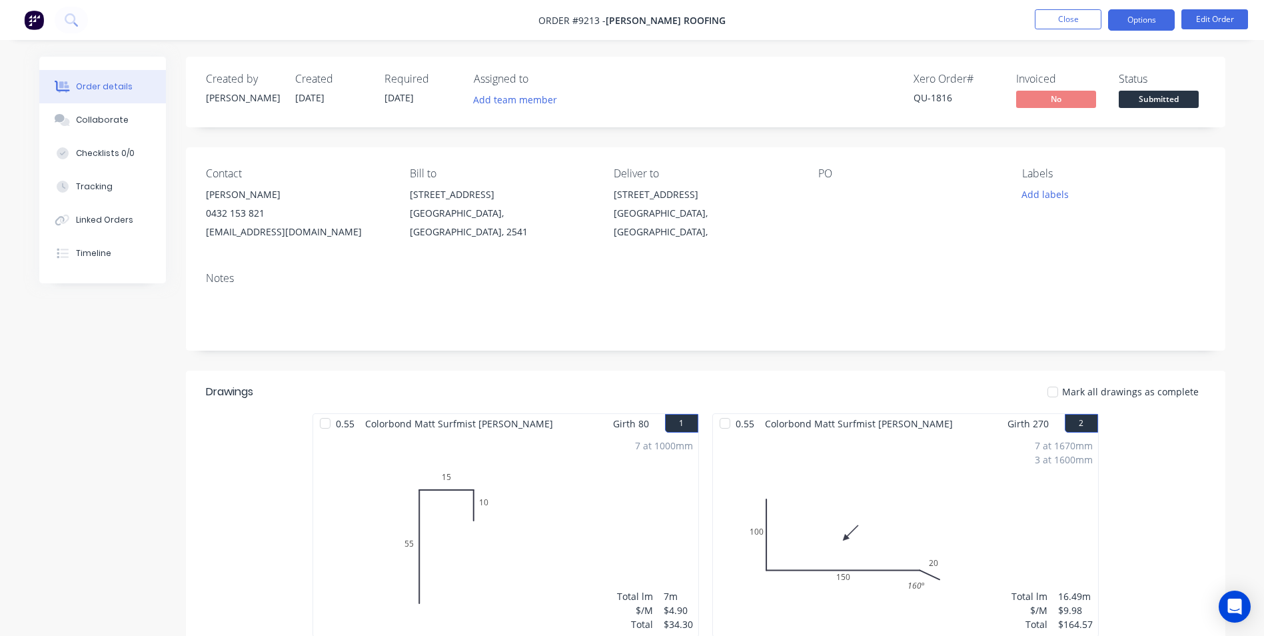
click at [1138, 24] on button "Options" at bounding box center [1141, 19] width 67 height 21
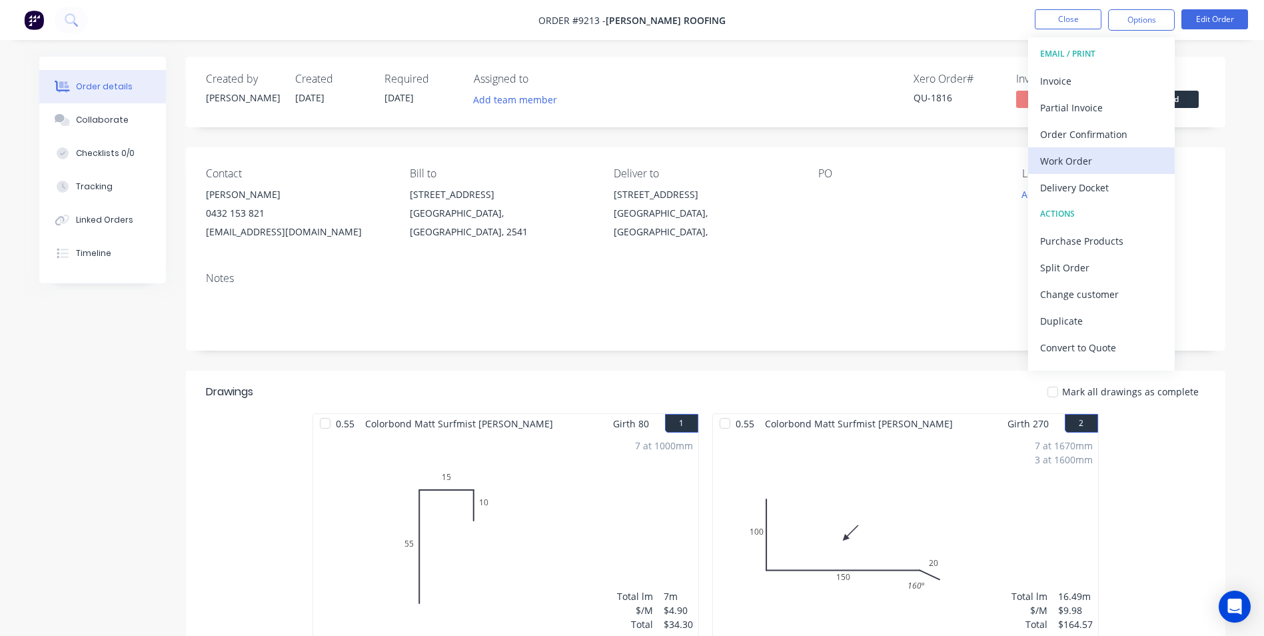
click at [1098, 170] on div "Work Order" at bounding box center [1101, 160] width 123 height 19
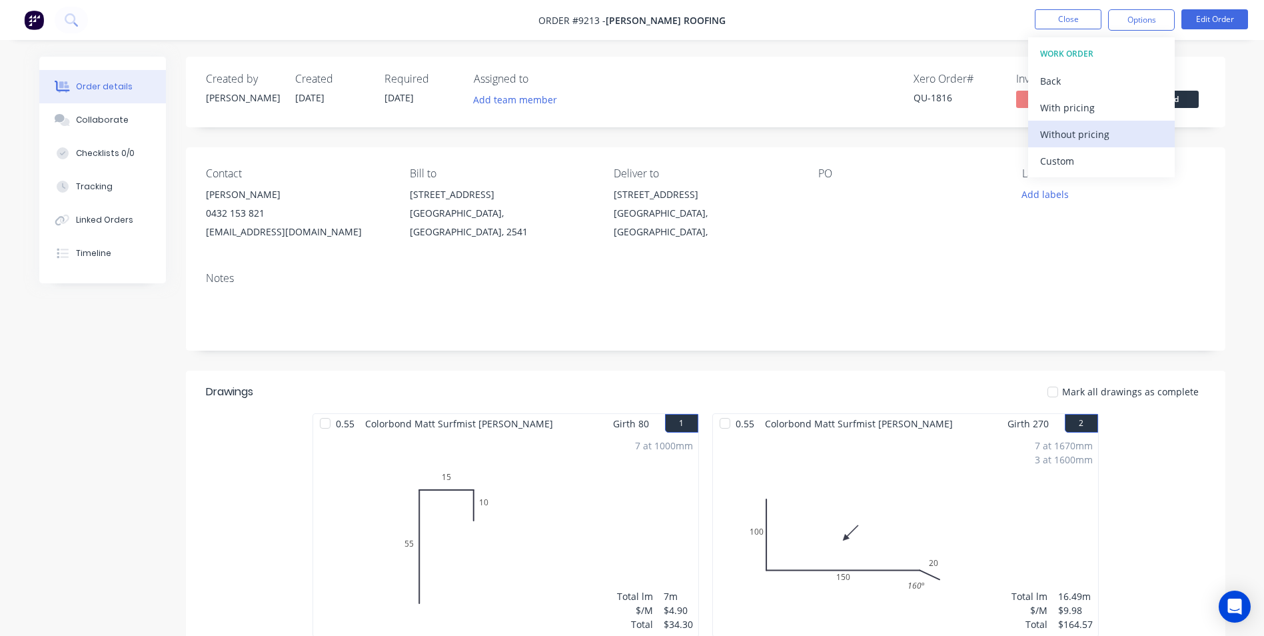
click at [1098, 140] on div "Without pricing" at bounding box center [1101, 134] width 123 height 19
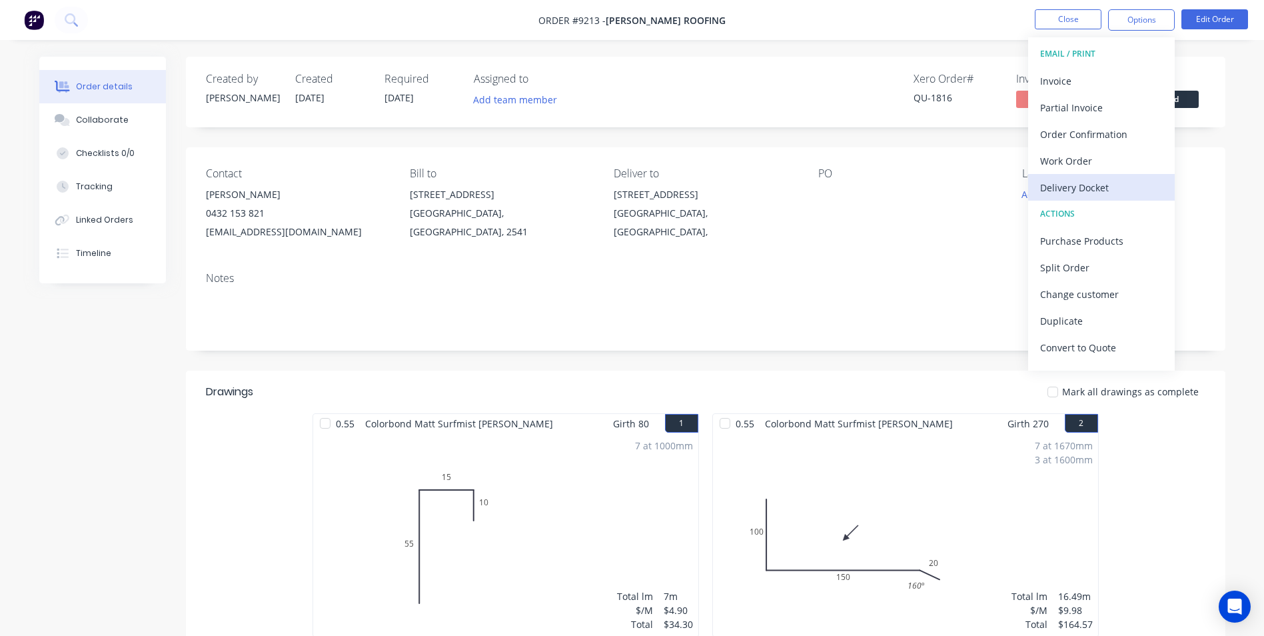
click at [1086, 186] on div "Delivery Docket" at bounding box center [1101, 187] width 123 height 19
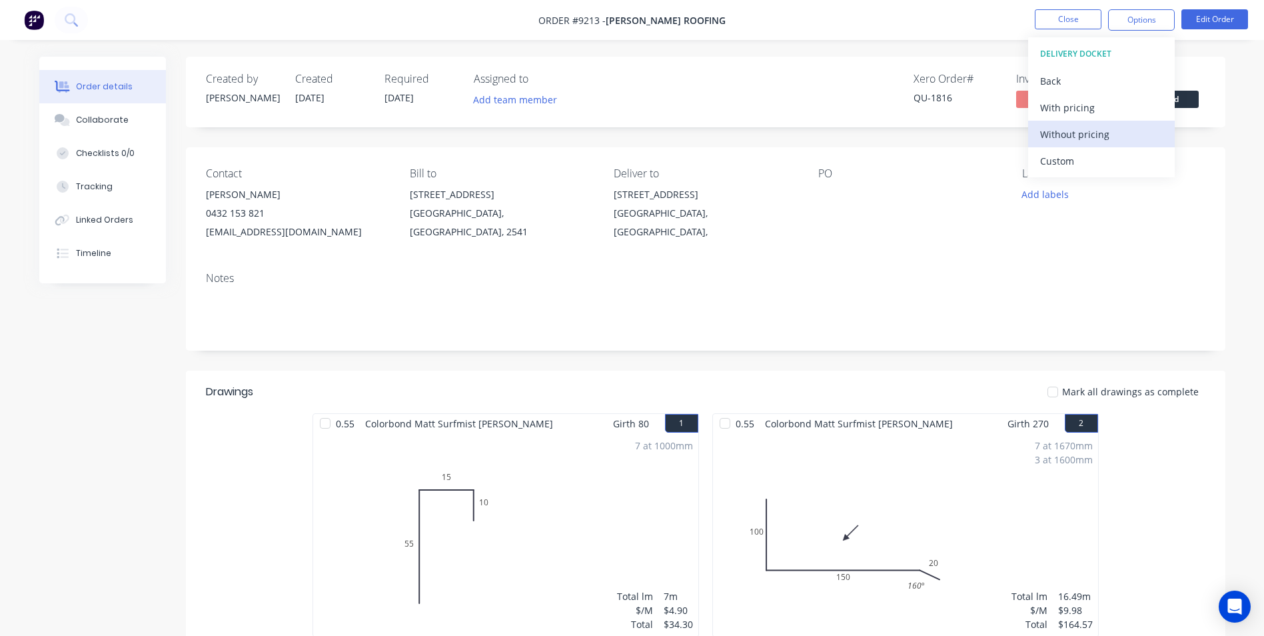
click at [1086, 139] on div "Without pricing" at bounding box center [1101, 134] width 123 height 19
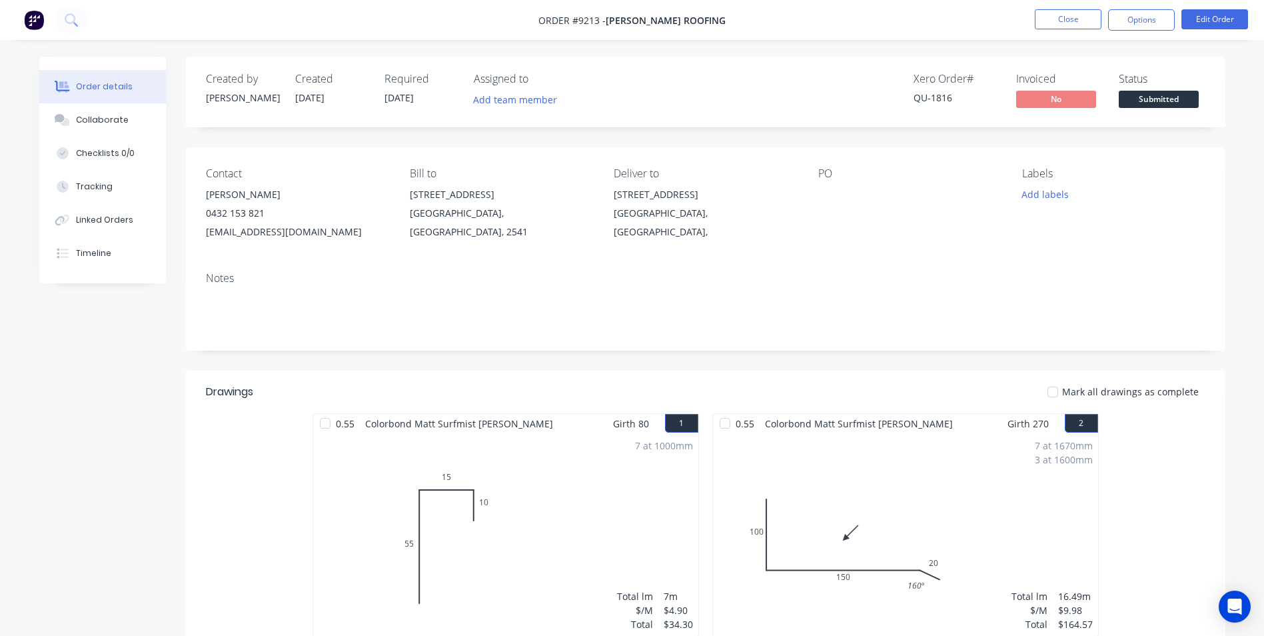
click at [39, 17] on img at bounding box center [34, 20] width 20 height 20
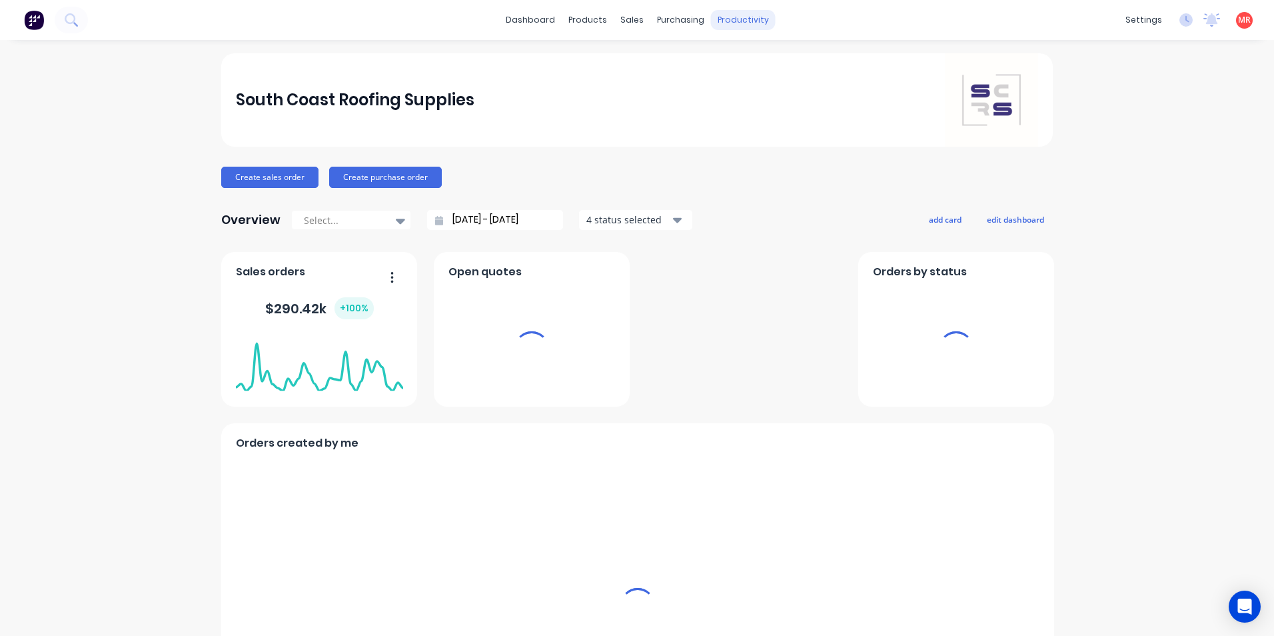
click at [739, 22] on div "productivity" at bounding box center [743, 20] width 65 height 20
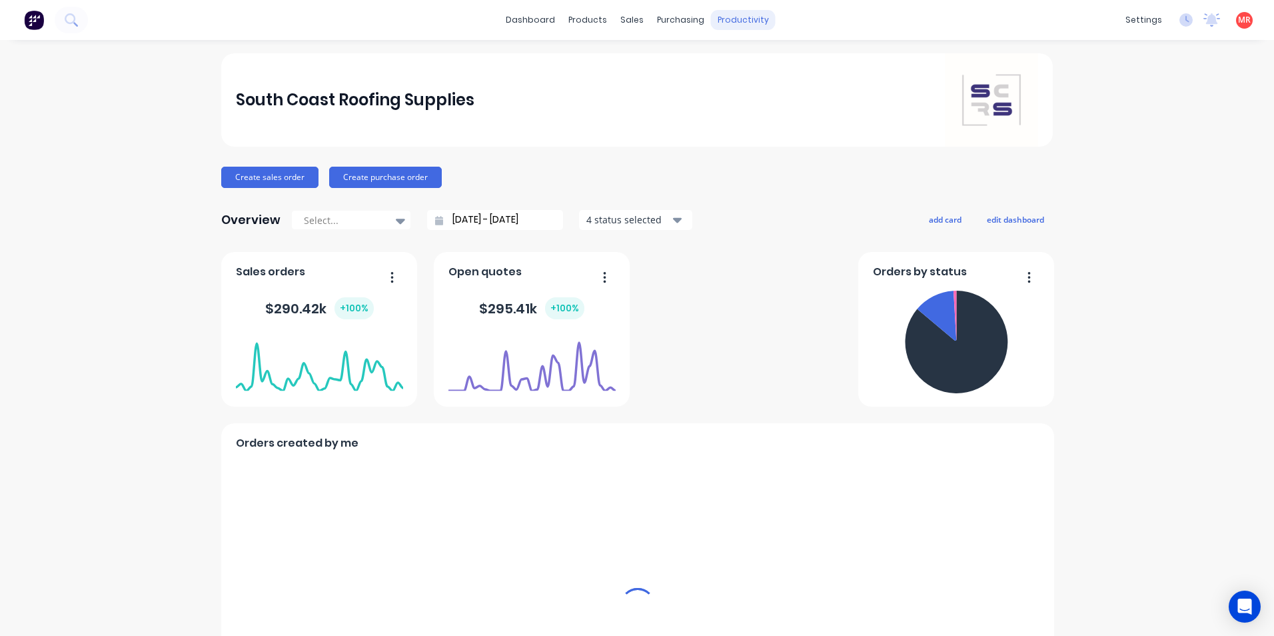
click at [733, 26] on div "productivity" at bounding box center [743, 20] width 65 height 20
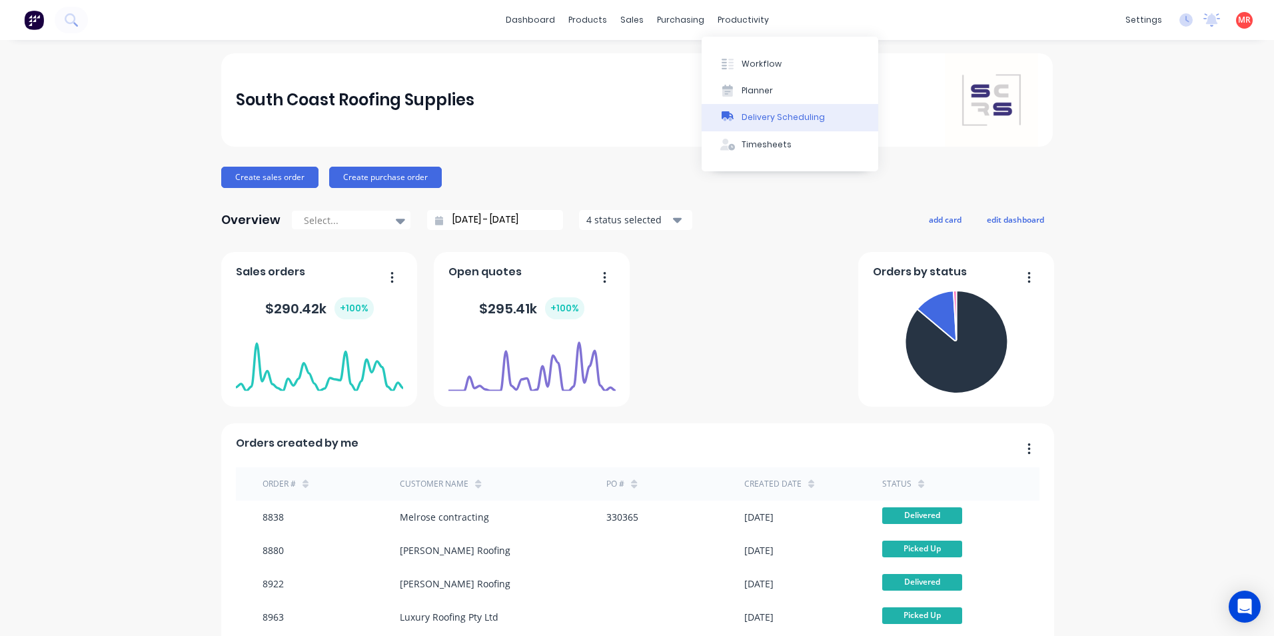
click at [759, 114] on div "Delivery Scheduling" at bounding box center [783, 117] width 83 height 12
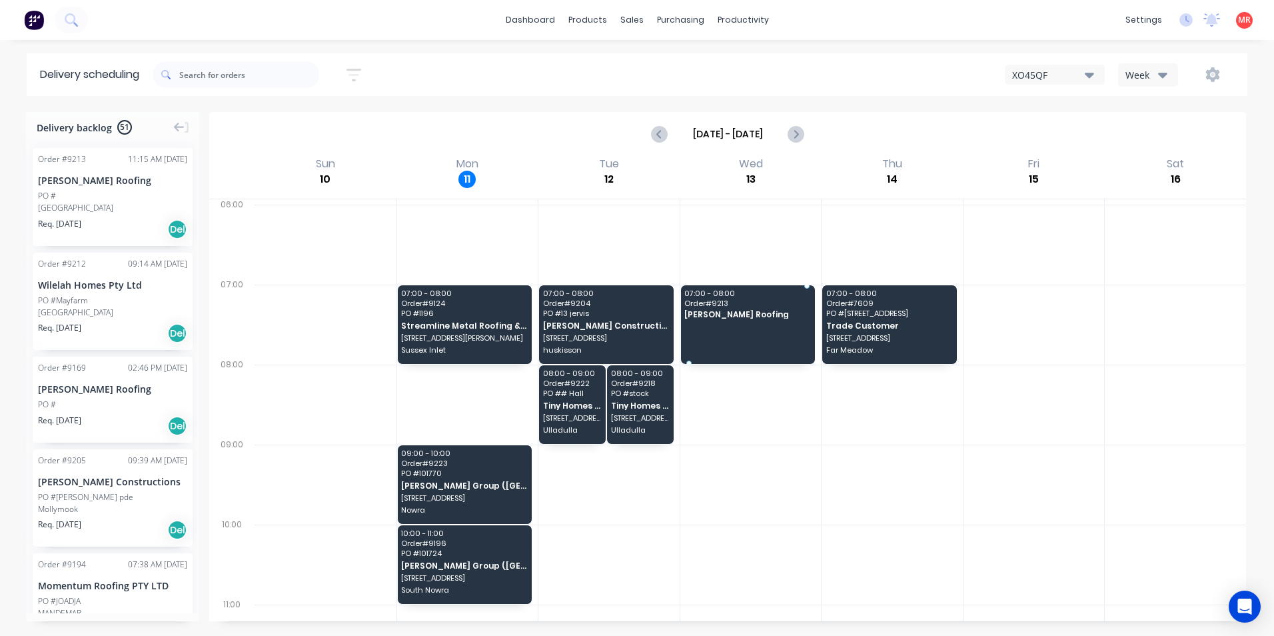
drag, startPoint x: 111, startPoint y: 198, endPoint x: 757, endPoint y: 318, distance: 656.9
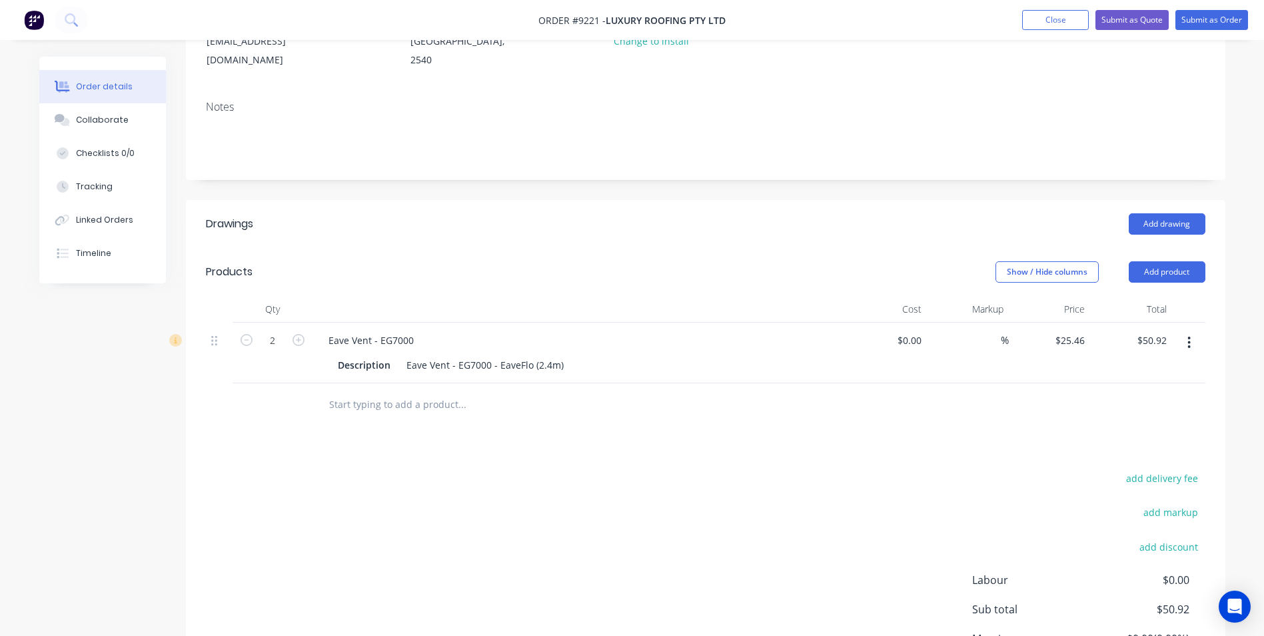
scroll to position [200, 0]
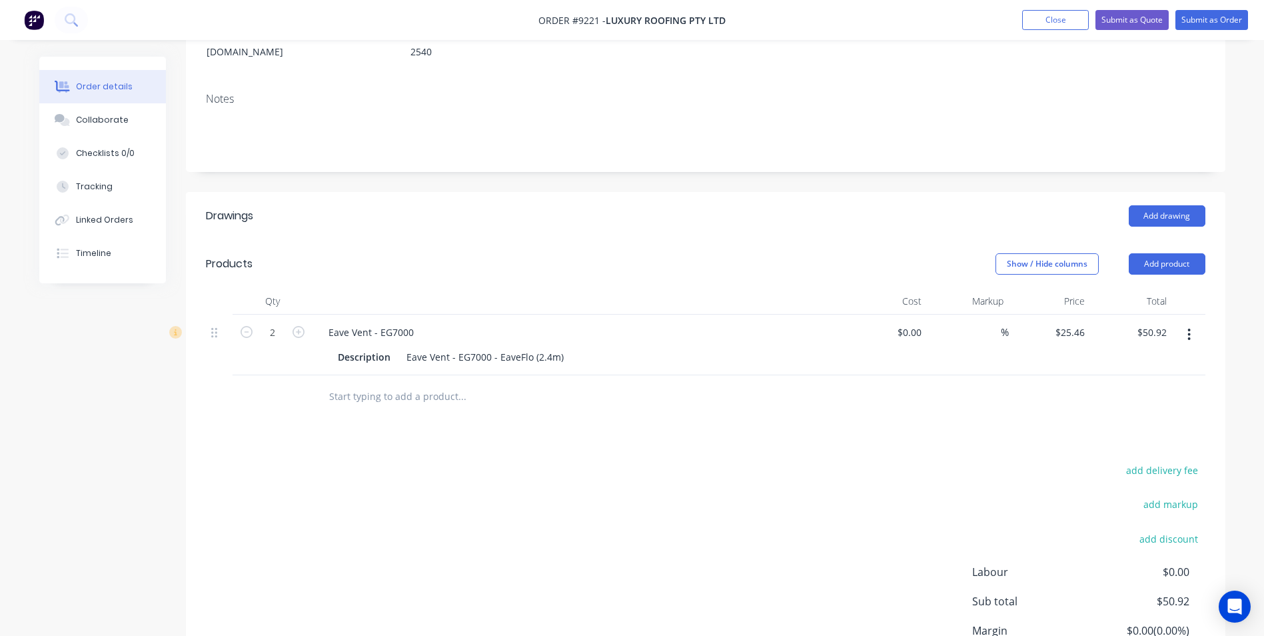
click at [1188, 327] on icon "button" at bounding box center [1189, 334] width 3 height 15
click at [1118, 360] on div "Edit" at bounding box center [1142, 369] width 103 height 19
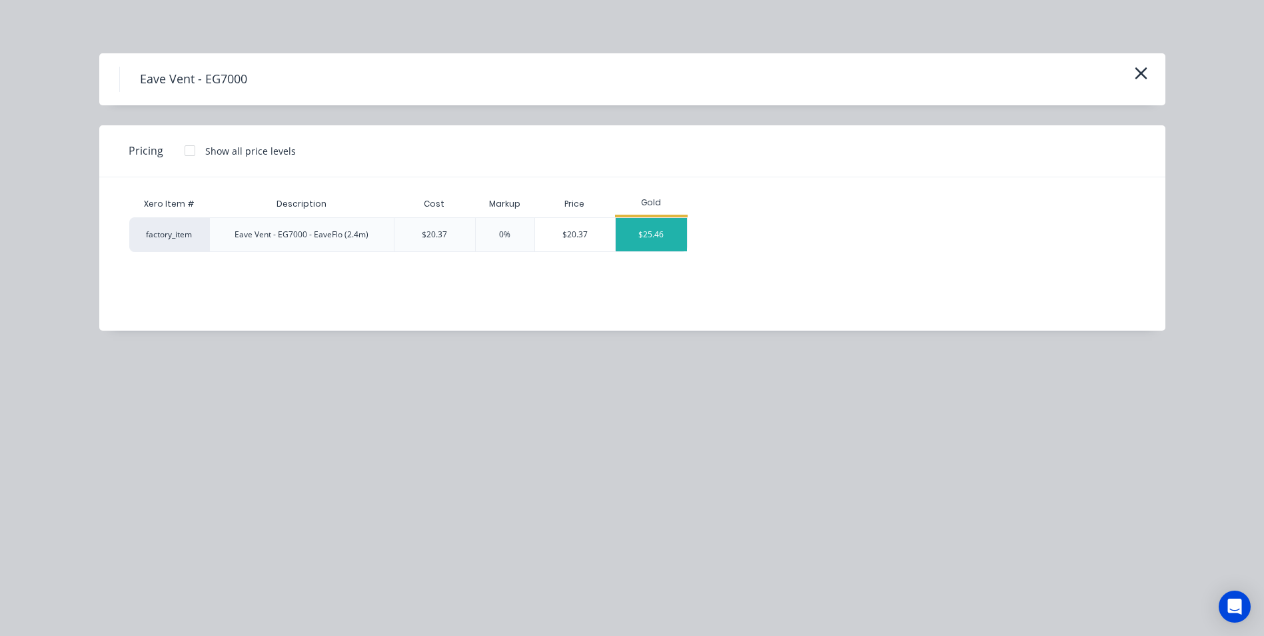
click at [642, 242] on div "$25.46" at bounding box center [651, 234] width 71 height 33
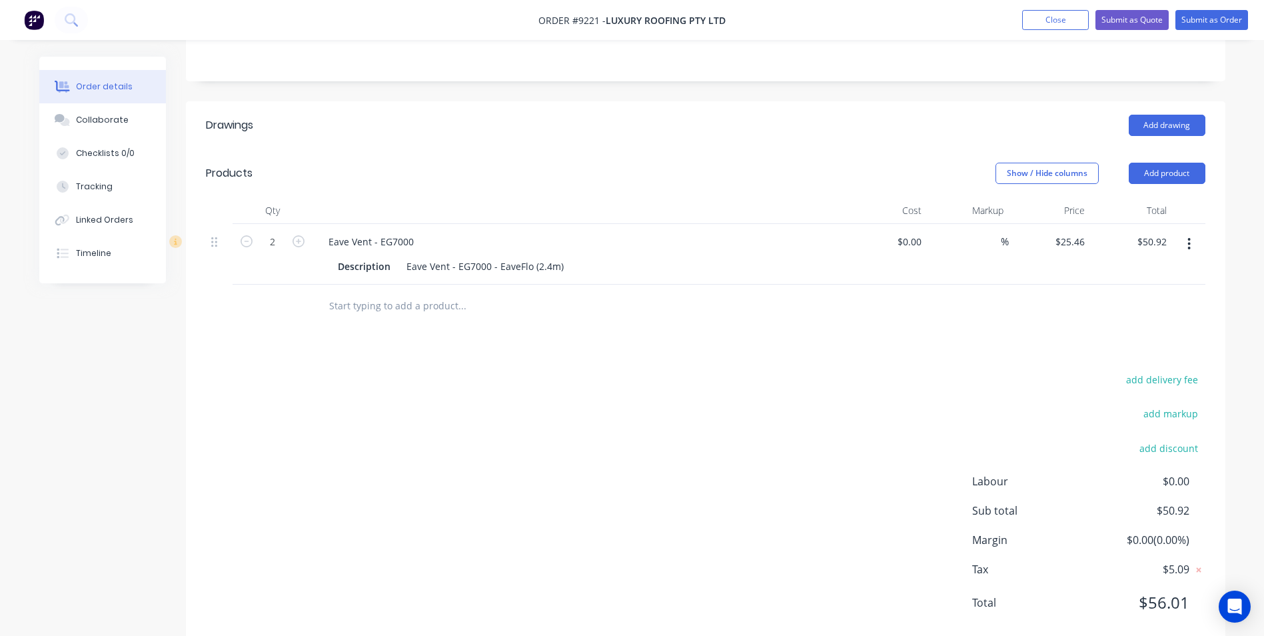
scroll to position [304, 0]
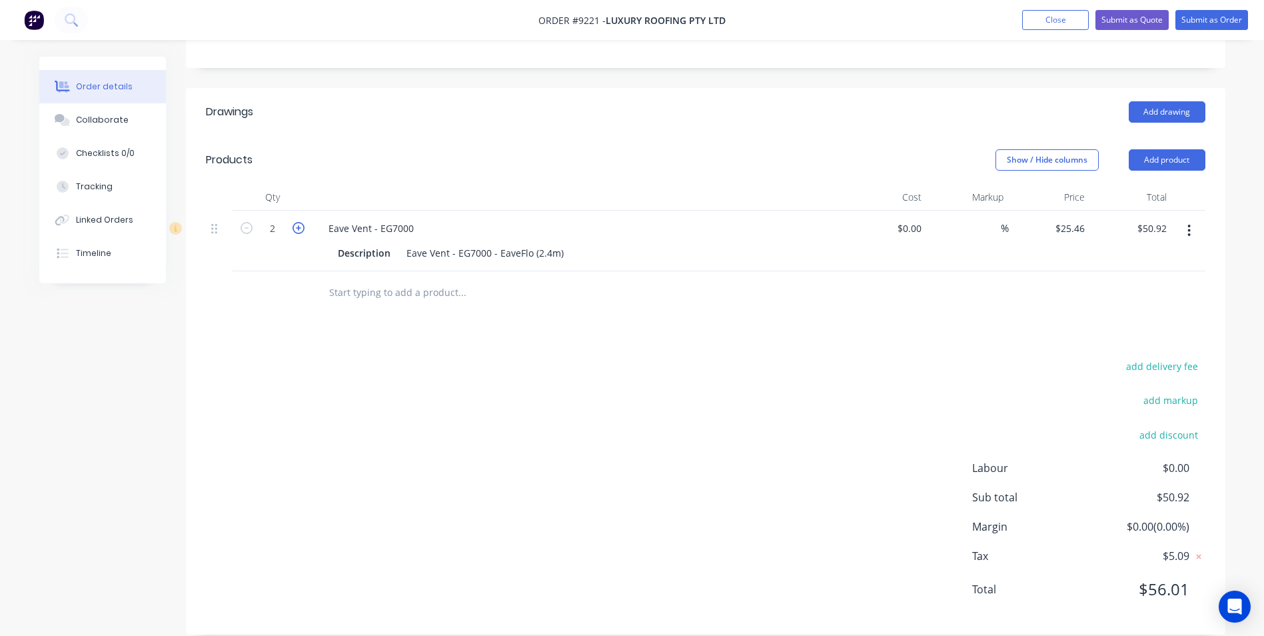
click at [297, 222] on icon "button" at bounding box center [299, 228] width 12 height 12
type input "3"
type input "$76.38"
click at [297, 222] on icon "button" at bounding box center [299, 228] width 12 height 12
type input "4"
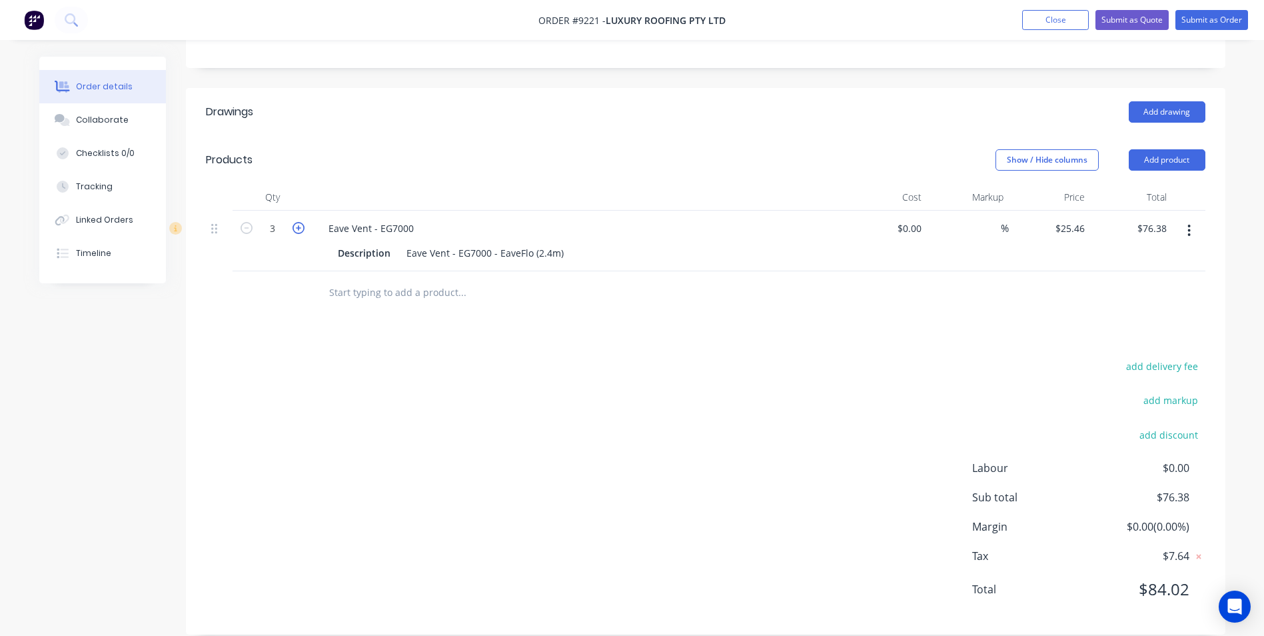
type input "$101.84"
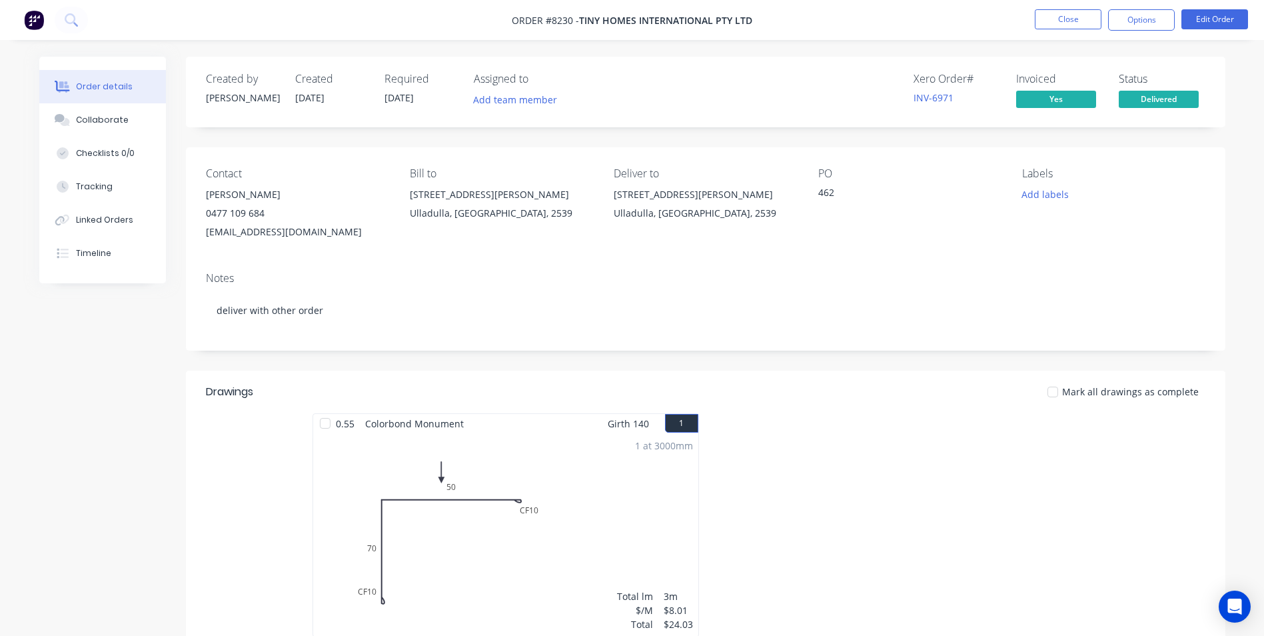
click at [31, 27] on img at bounding box center [34, 20] width 20 height 20
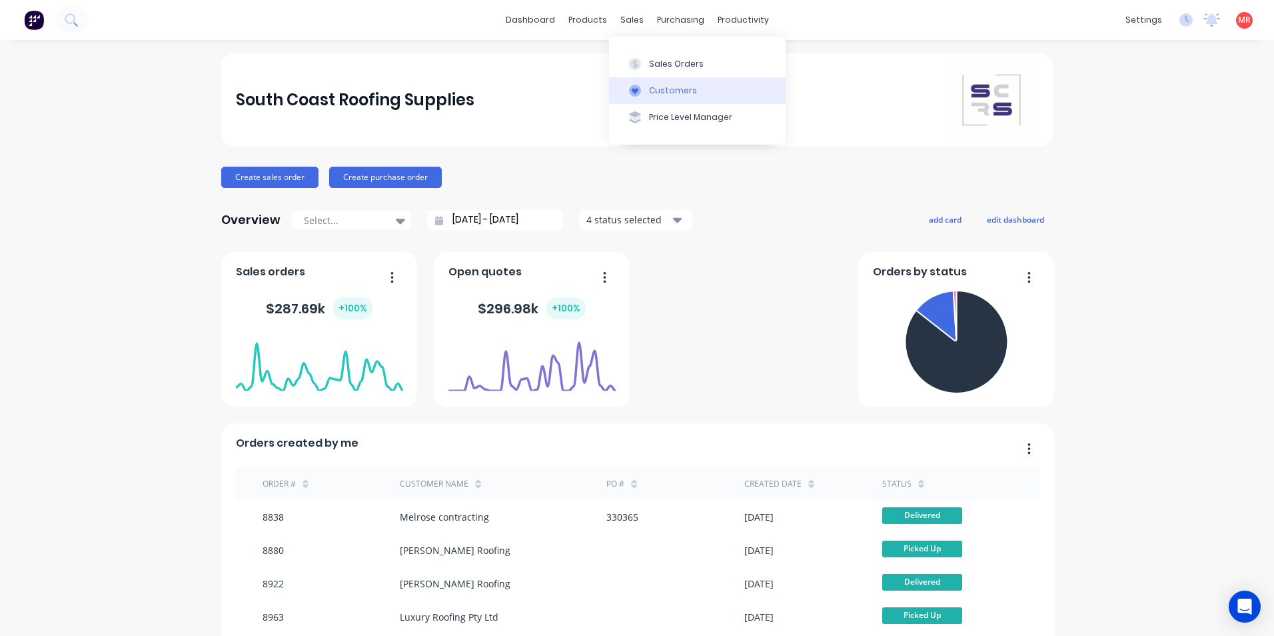
click at [663, 86] on div "Customers" at bounding box center [673, 91] width 48 height 12
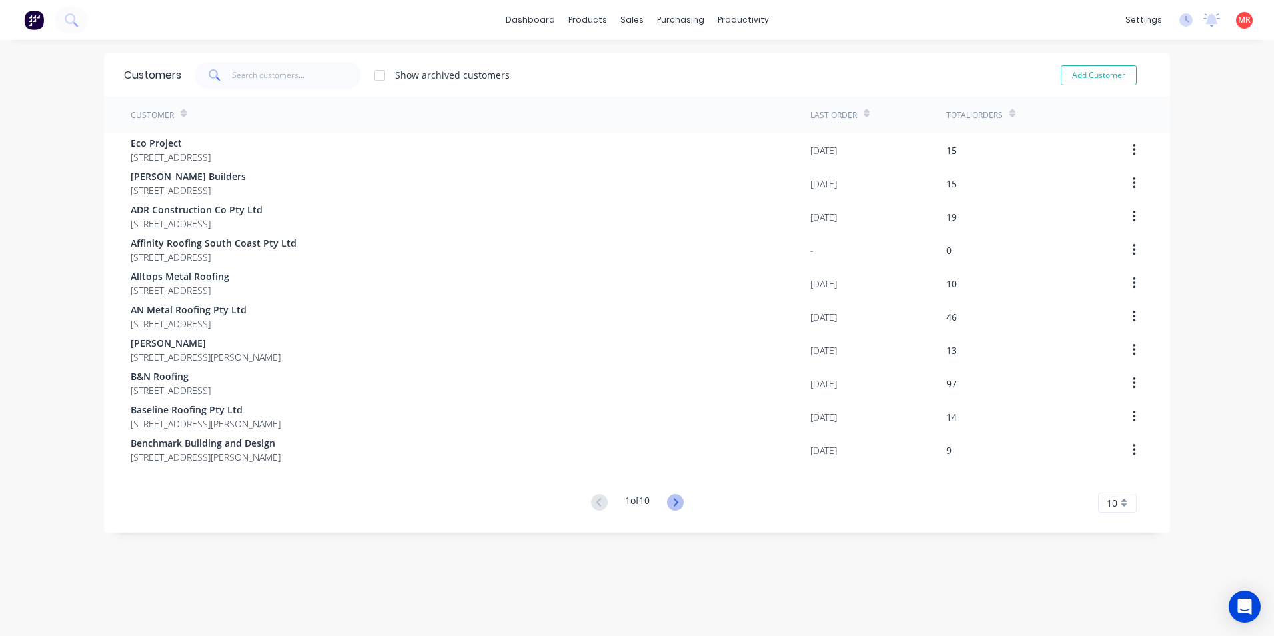
click at [675, 507] on icon at bounding box center [675, 502] width 17 height 17
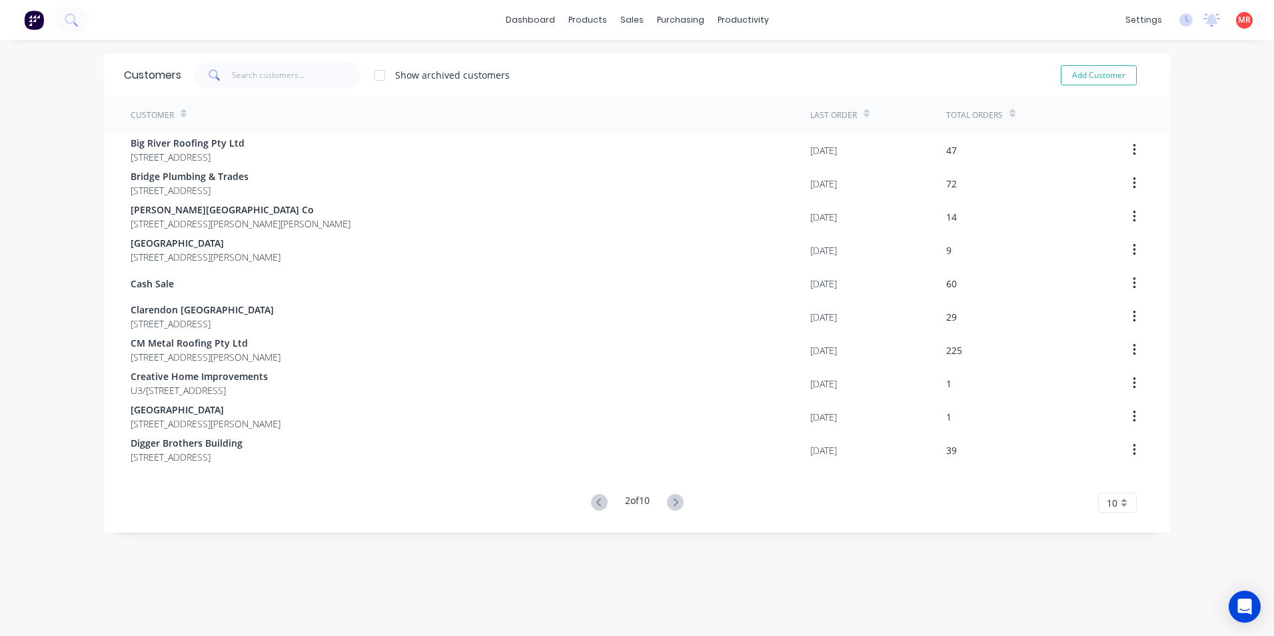
click at [675, 507] on icon at bounding box center [675, 502] width 17 height 17
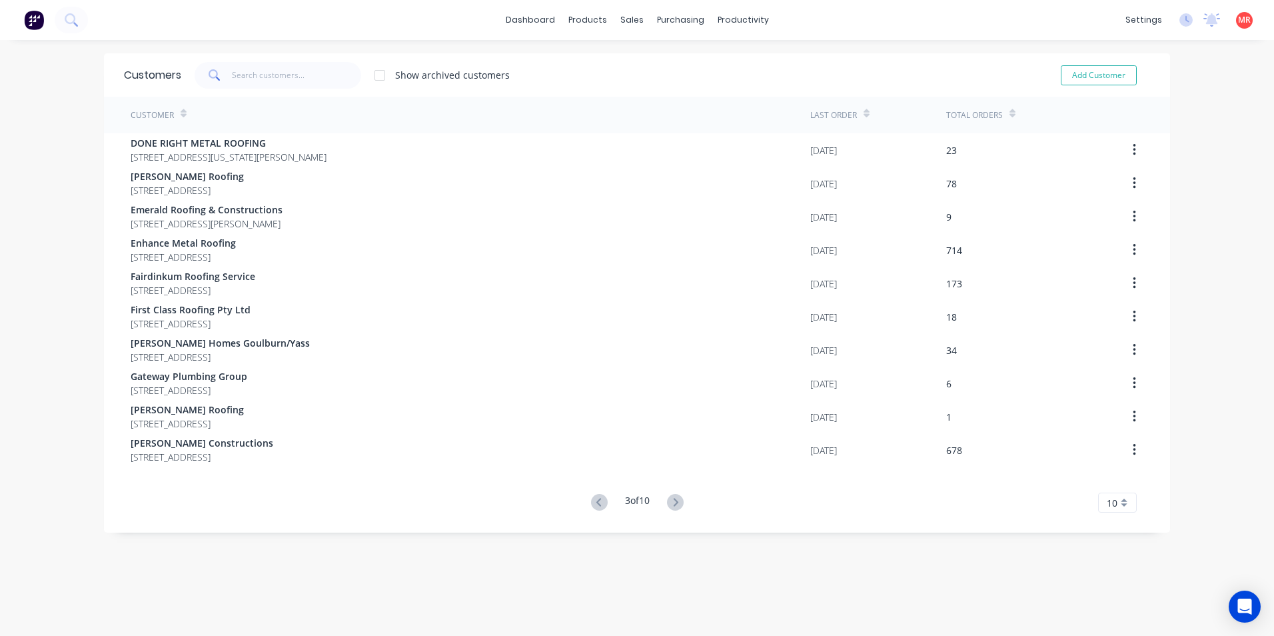
click at [675, 507] on icon at bounding box center [675, 502] width 17 height 17
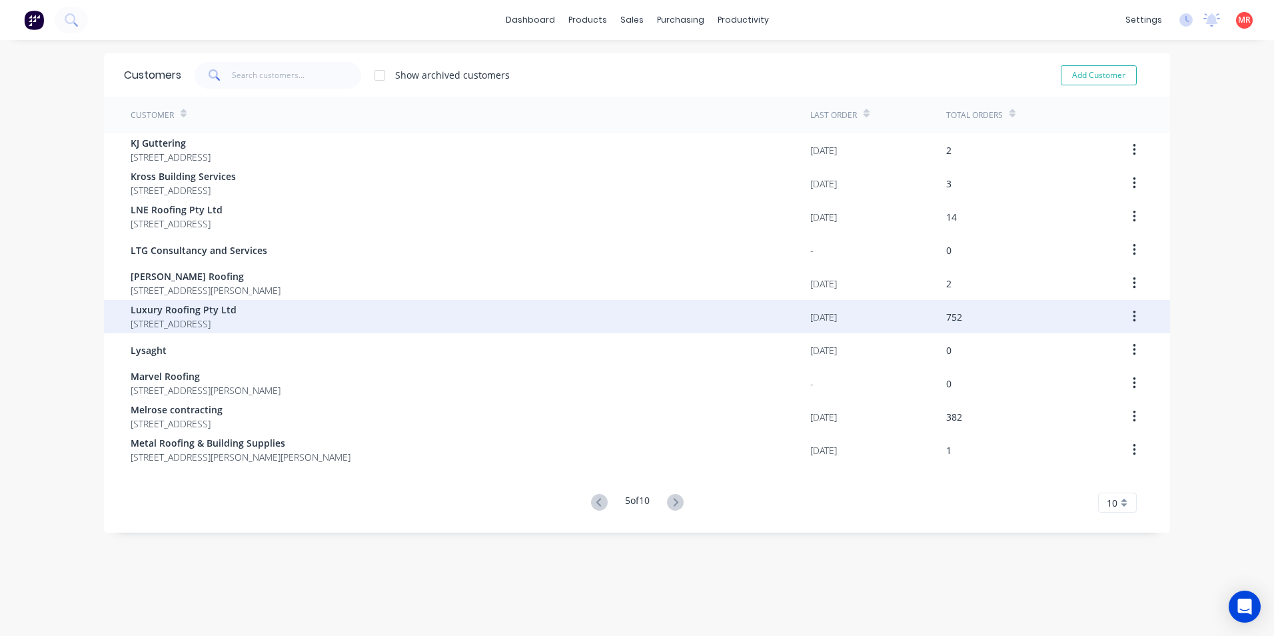
click at [321, 327] on div "Luxury Roofing Pty Ltd [STREET_ADDRESS]" at bounding box center [471, 316] width 680 height 33
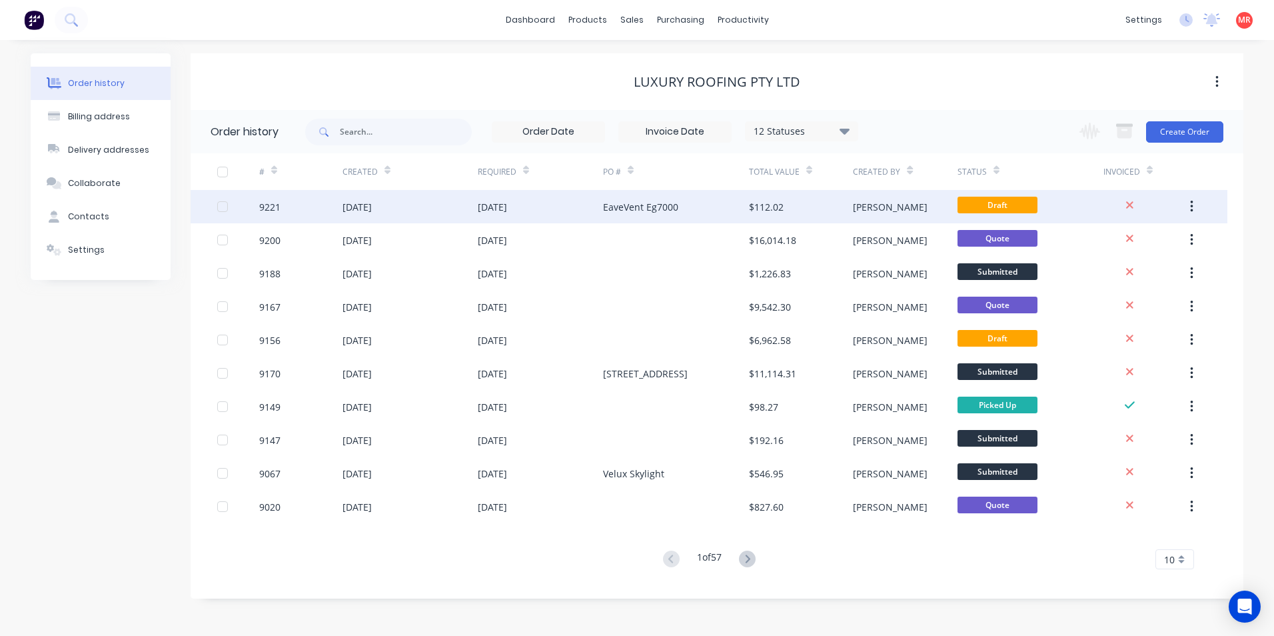
click at [671, 216] on div "EaveVent Eg7000" at bounding box center [676, 206] width 146 height 33
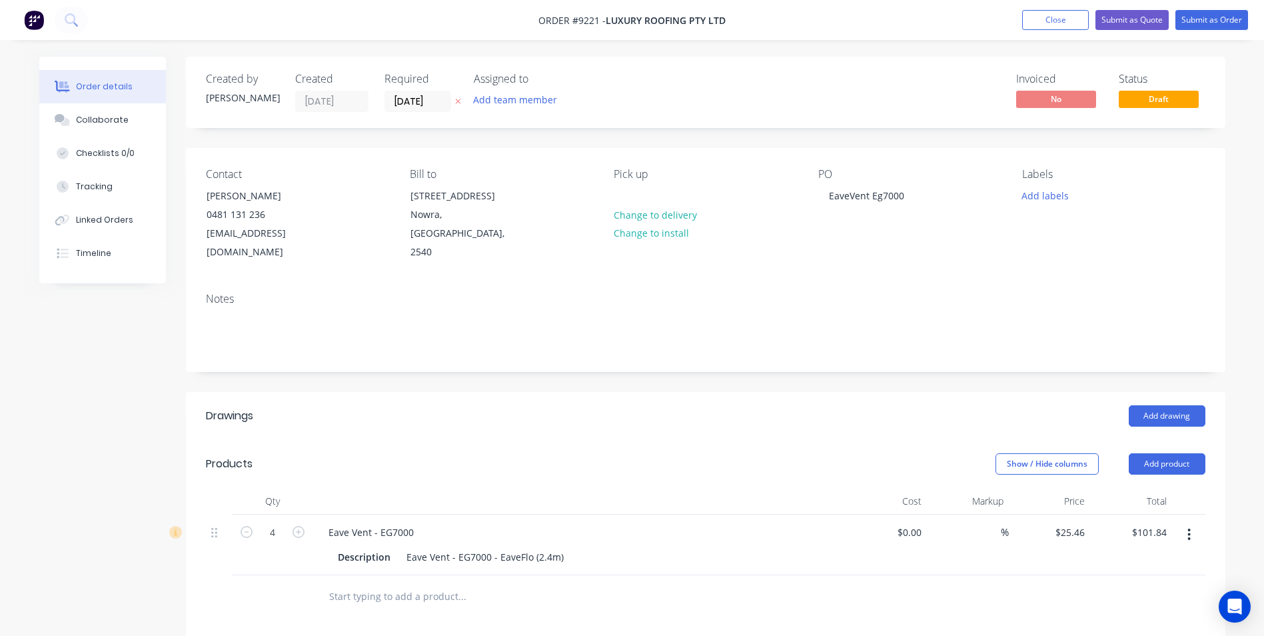
click at [1189, 527] on icon "button" at bounding box center [1189, 534] width 3 height 15
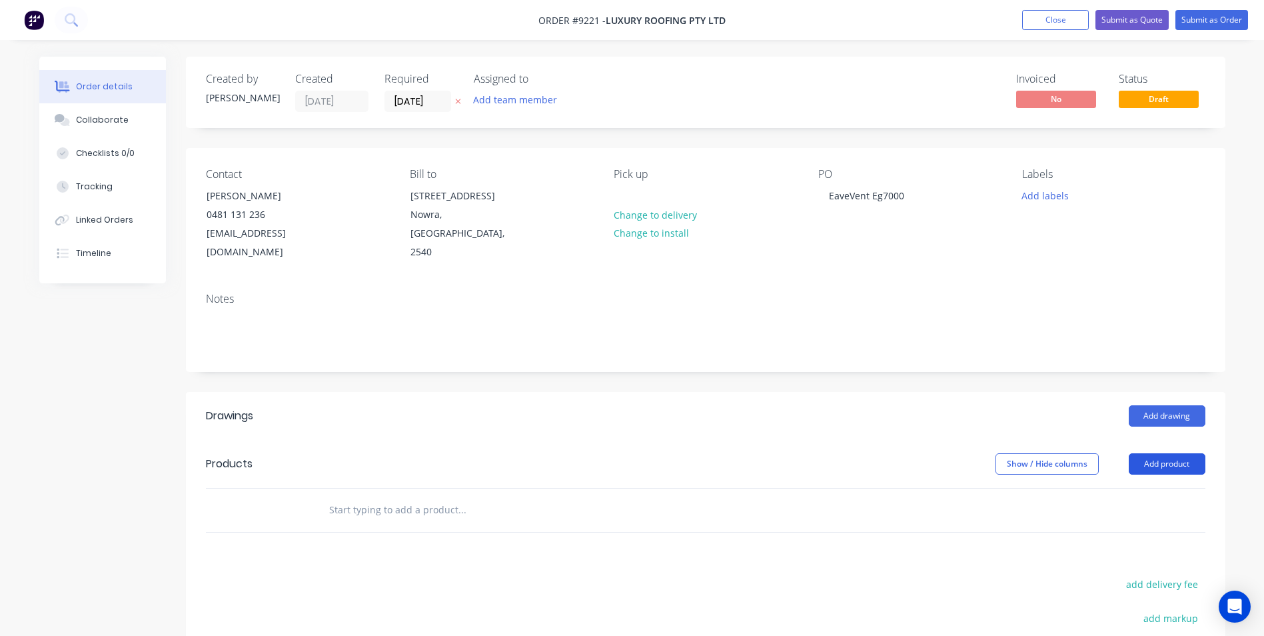
click at [1188, 453] on button "Add product" at bounding box center [1167, 463] width 77 height 21
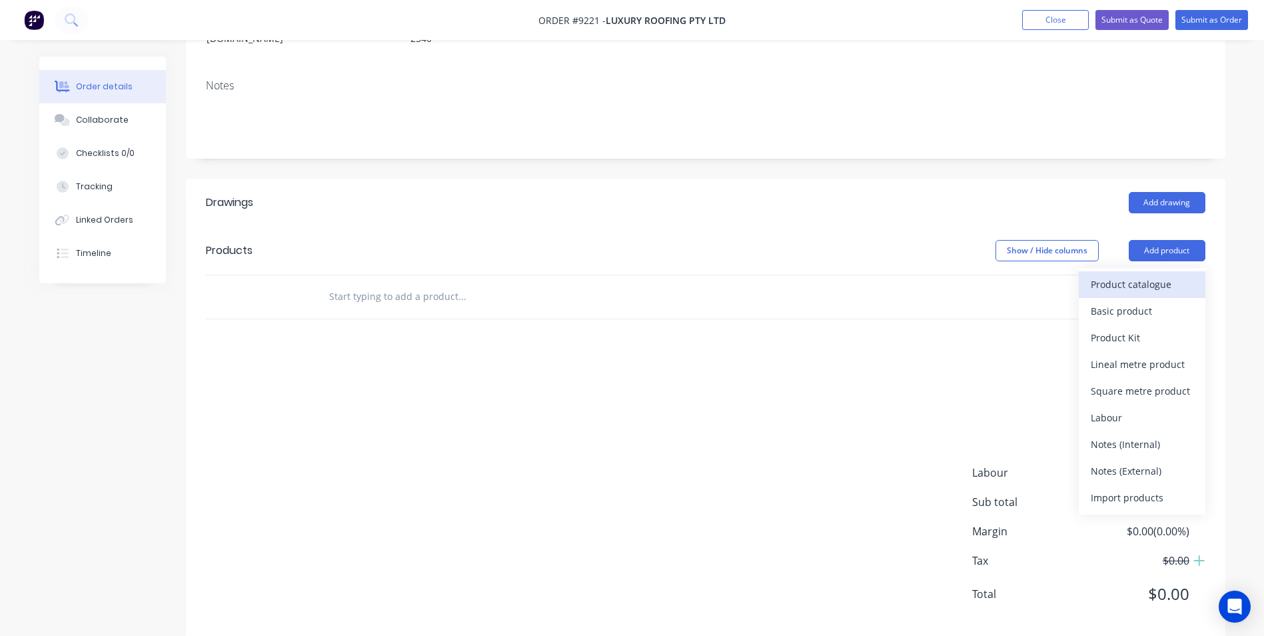
scroll to position [218, 0]
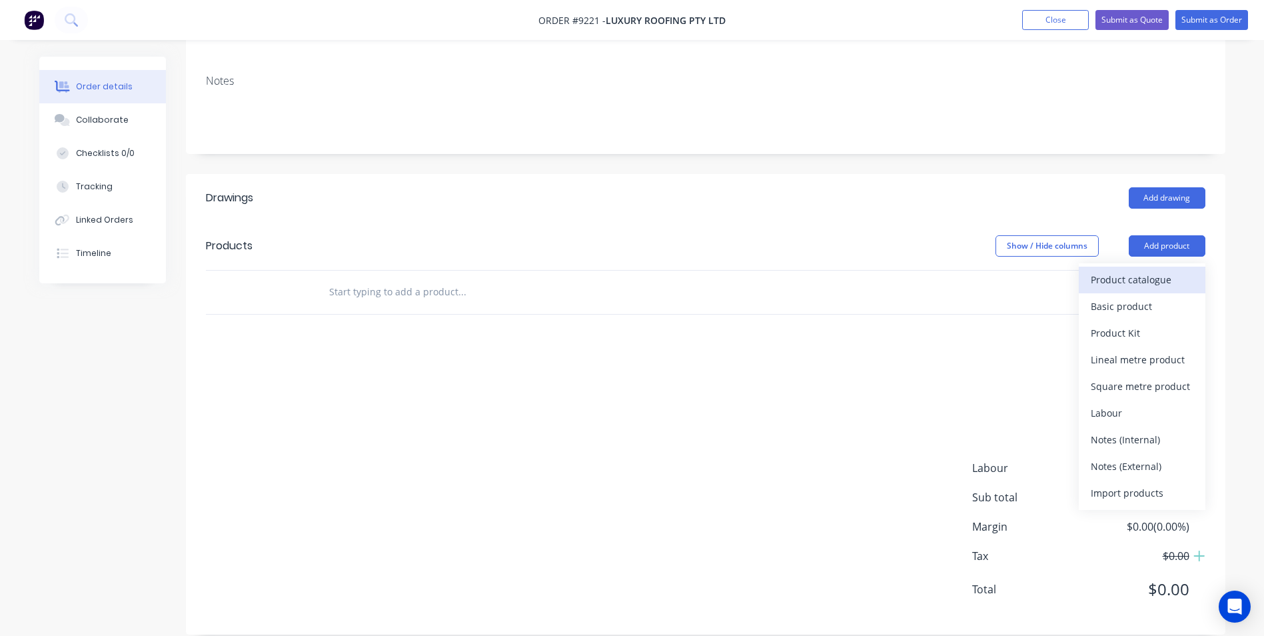
click at [1120, 270] on div "Product catalogue" at bounding box center [1142, 279] width 103 height 19
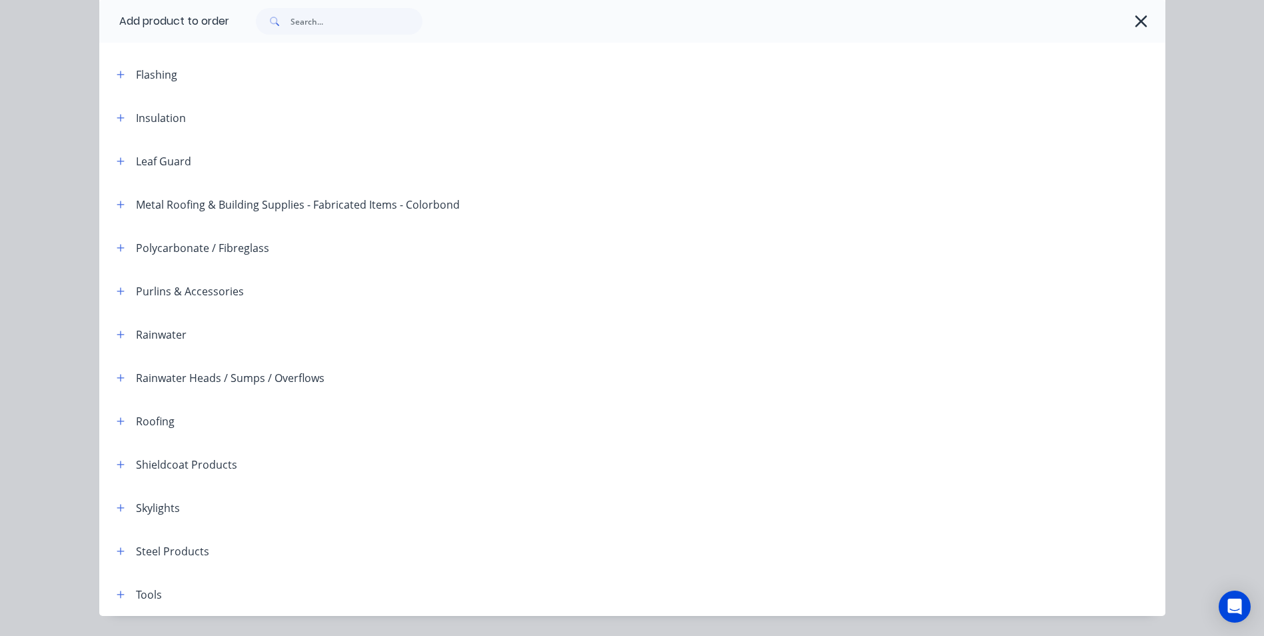
scroll to position [0, 0]
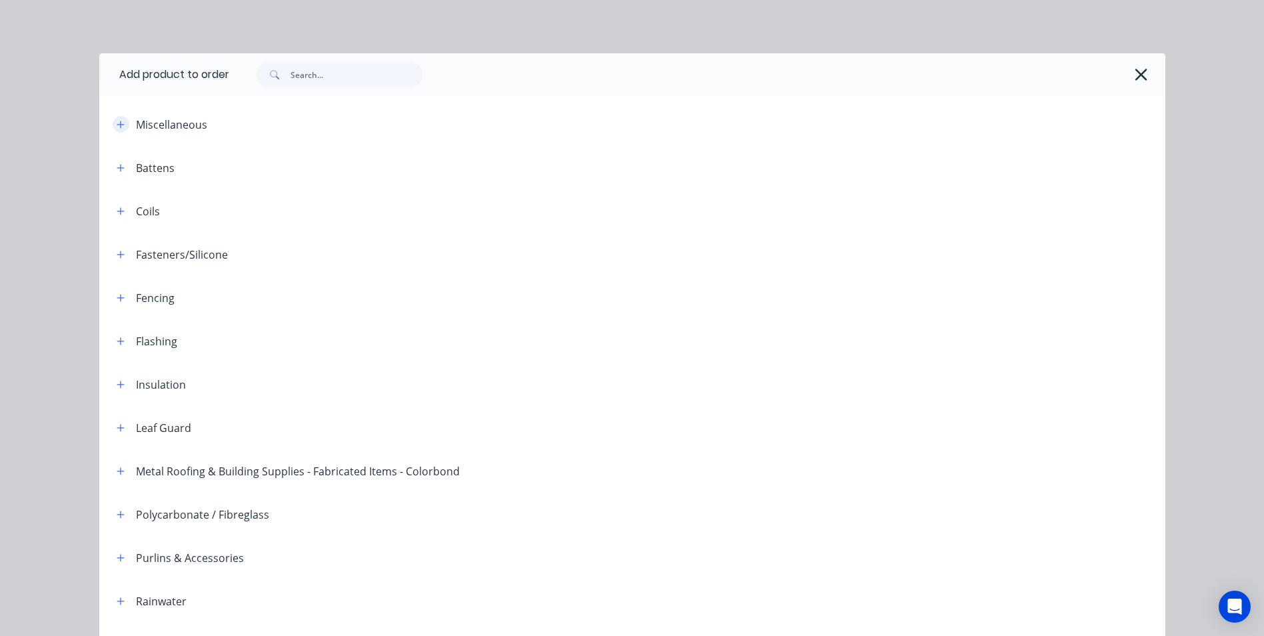
drag, startPoint x: 113, startPoint y: 127, endPoint x: 119, endPoint y: 131, distance: 7.1
click at [117, 127] on icon "button" at bounding box center [121, 124] width 8 height 9
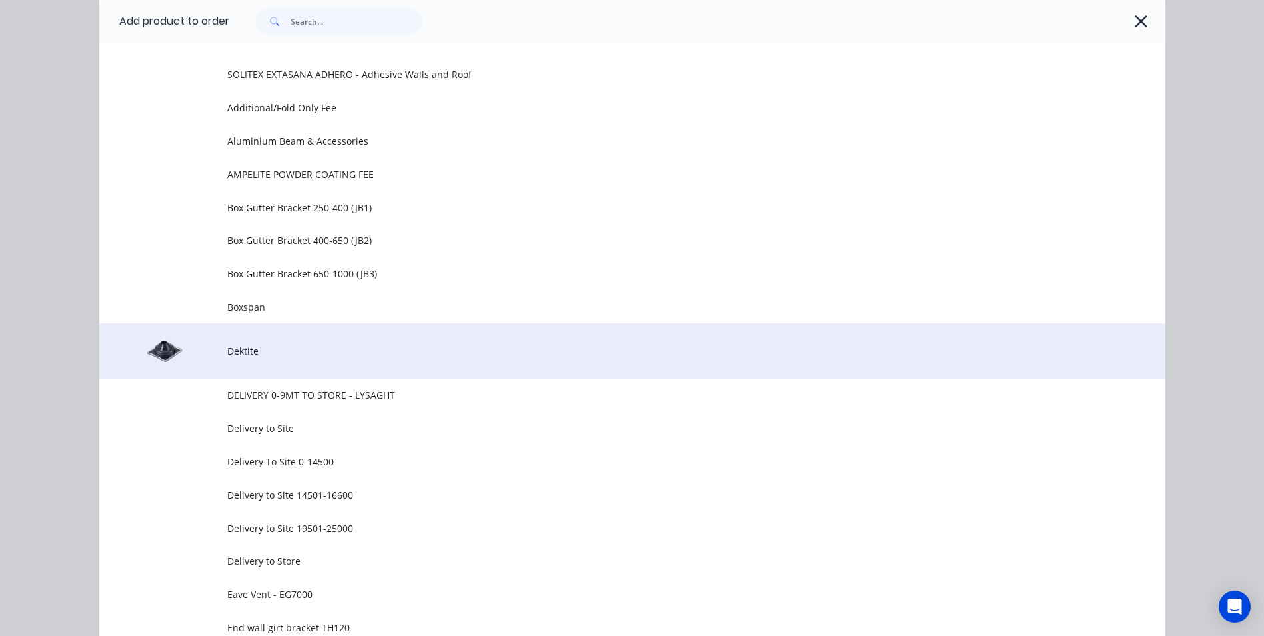
scroll to position [200, 0]
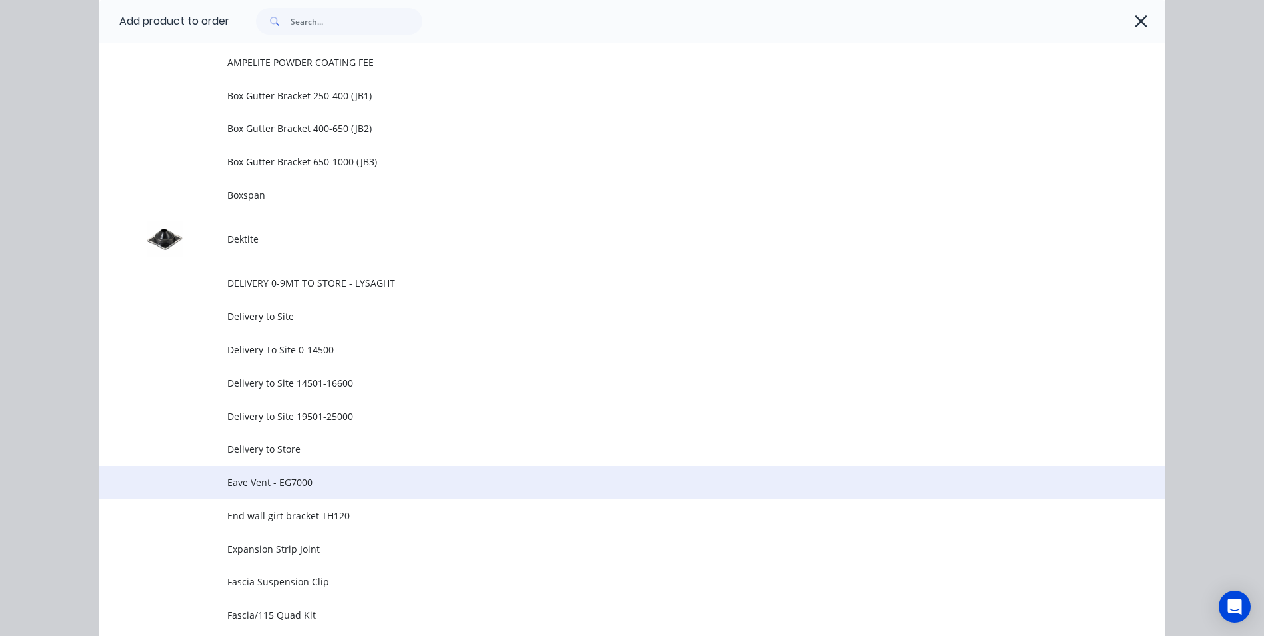
click at [284, 484] on span "Eave Vent - EG7000" at bounding box center [602, 482] width 751 height 14
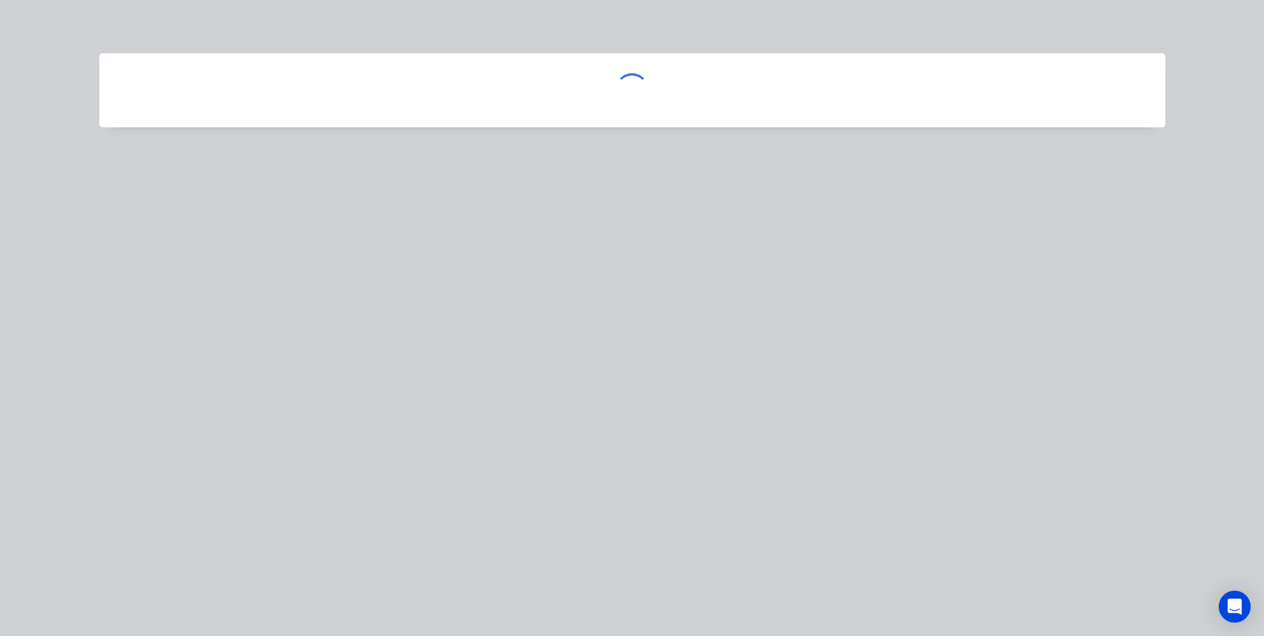
scroll to position [0, 0]
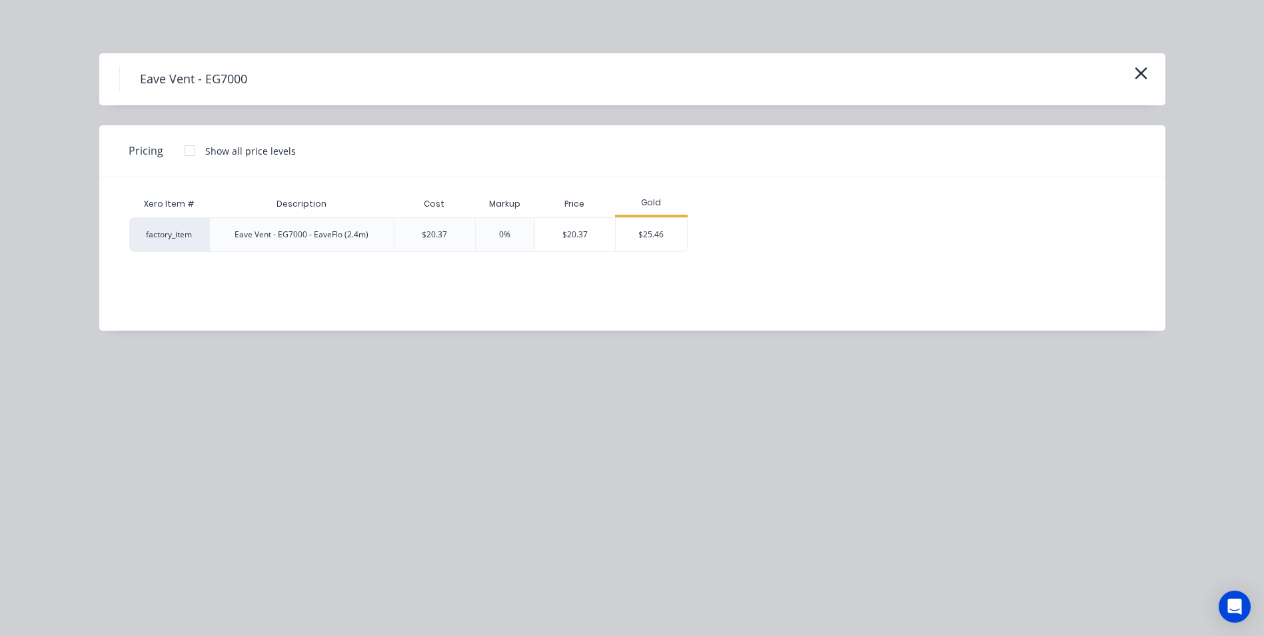
click at [505, 234] on div "0%" at bounding box center [504, 235] width 11 height 12
click at [635, 233] on div "$25.46" at bounding box center [651, 234] width 71 height 33
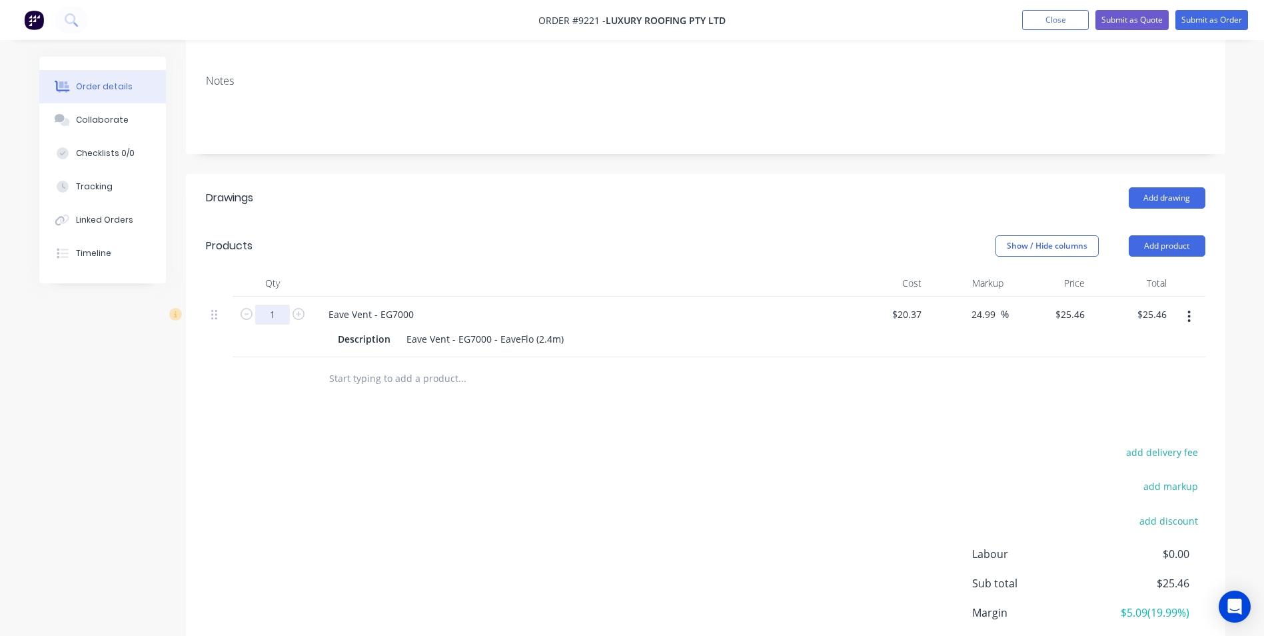
click at [279, 305] on input "1" at bounding box center [272, 315] width 35 height 20
type input "21"
type input "$534.66"
click at [647, 467] on div "add delivery fee add markup add discount Labour $0.00 Sub total $25.46 Margin $…" at bounding box center [706, 571] width 1000 height 257
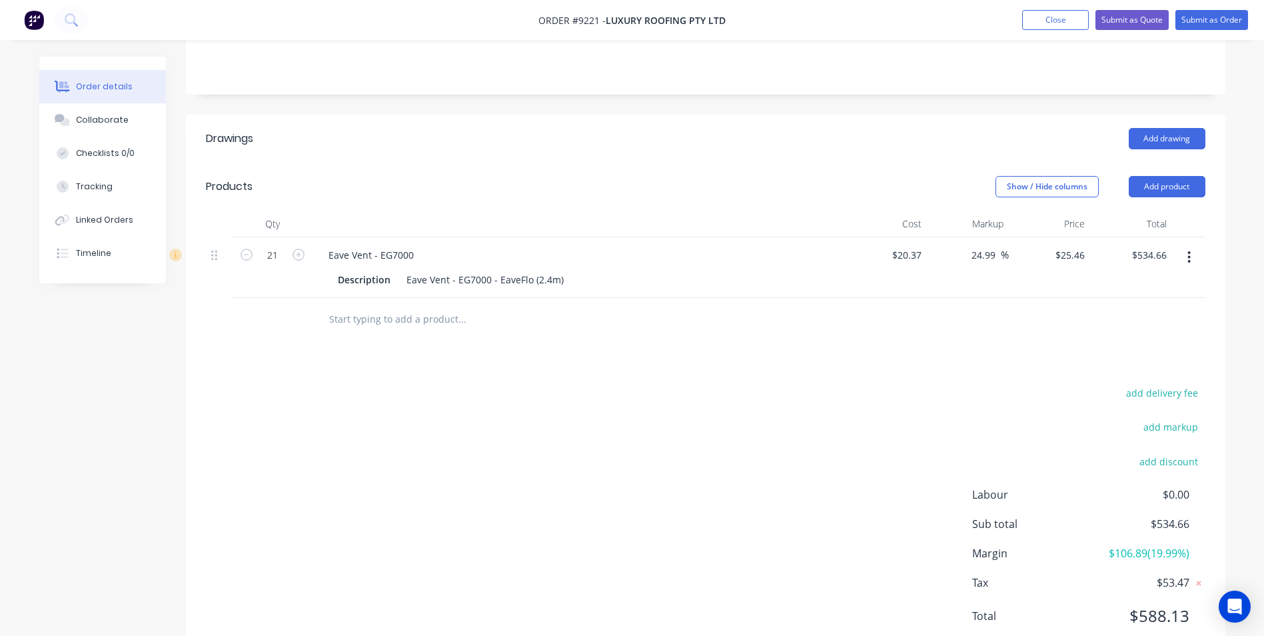
scroll to position [304, 0]
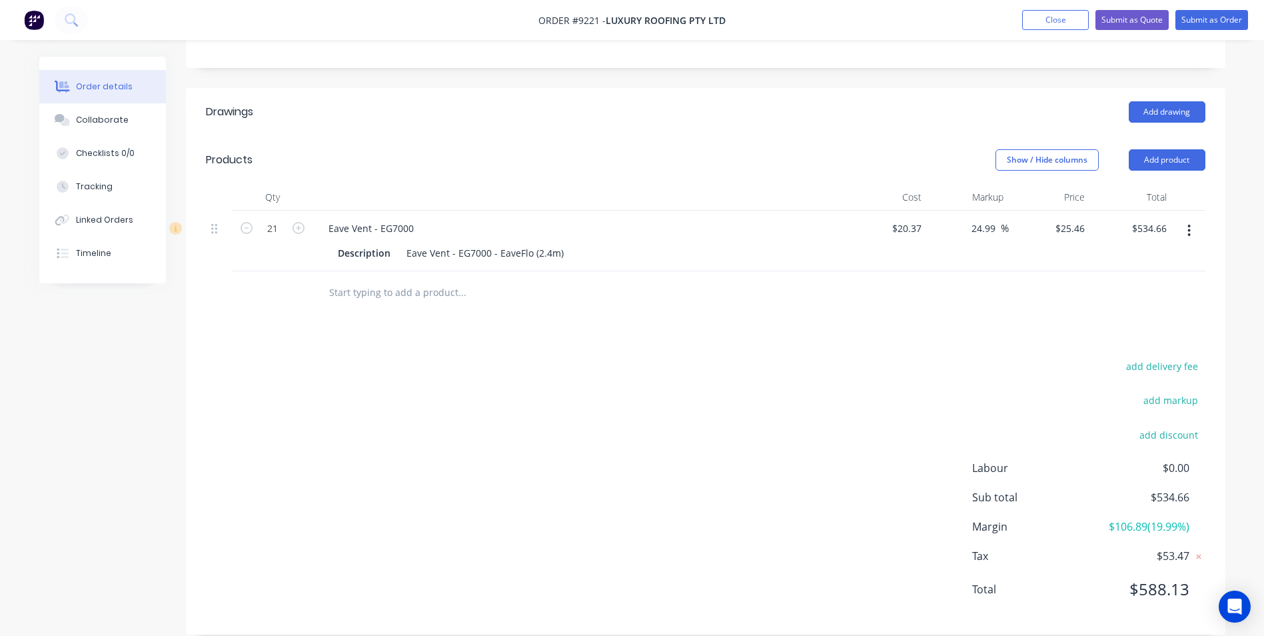
click at [373, 279] on input "text" at bounding box center [462, 292] width 267 height 27
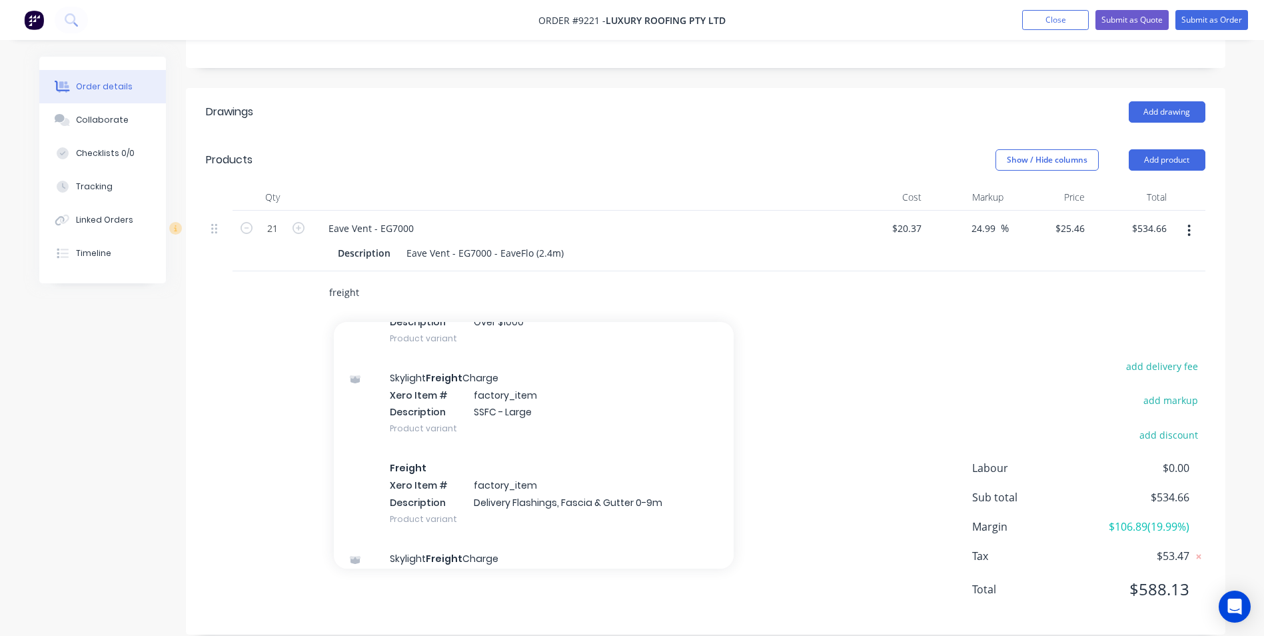
scroll to position [1466, 0]
type input "freight"
click at [458, 451] on div "Freight Xero Item # factory_item Description Delivery Flashings, Fascia & Gutte…" at bounding box center [534, 491] width 400 height 90
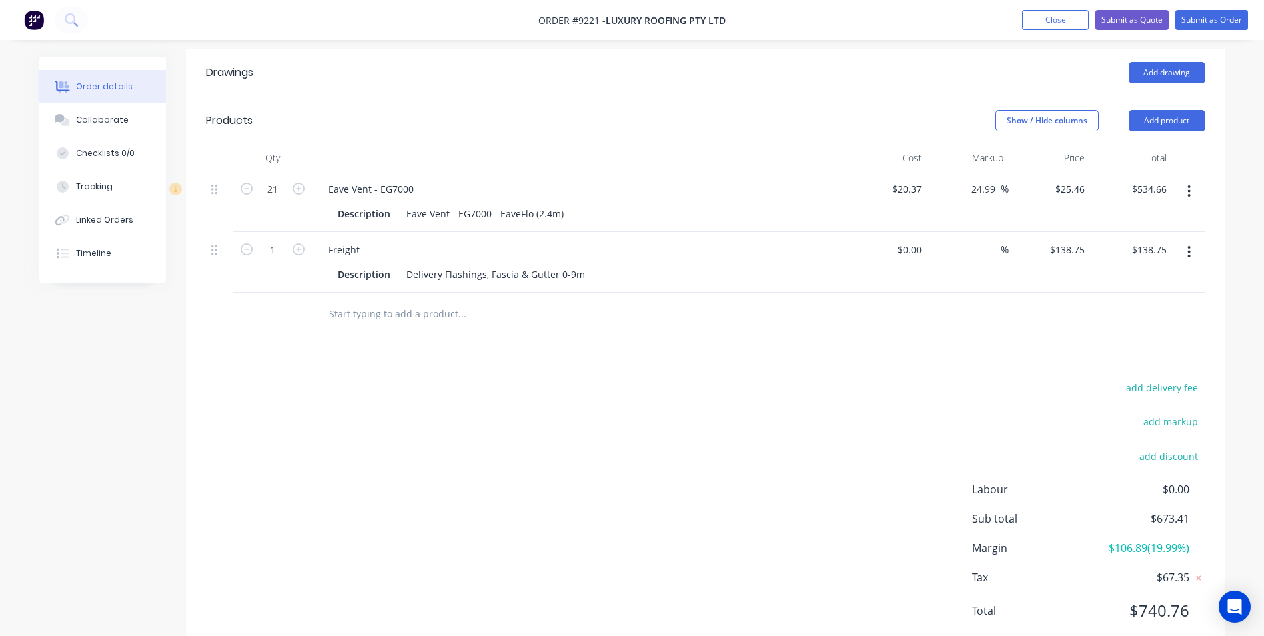
scroll to position [365, 0]
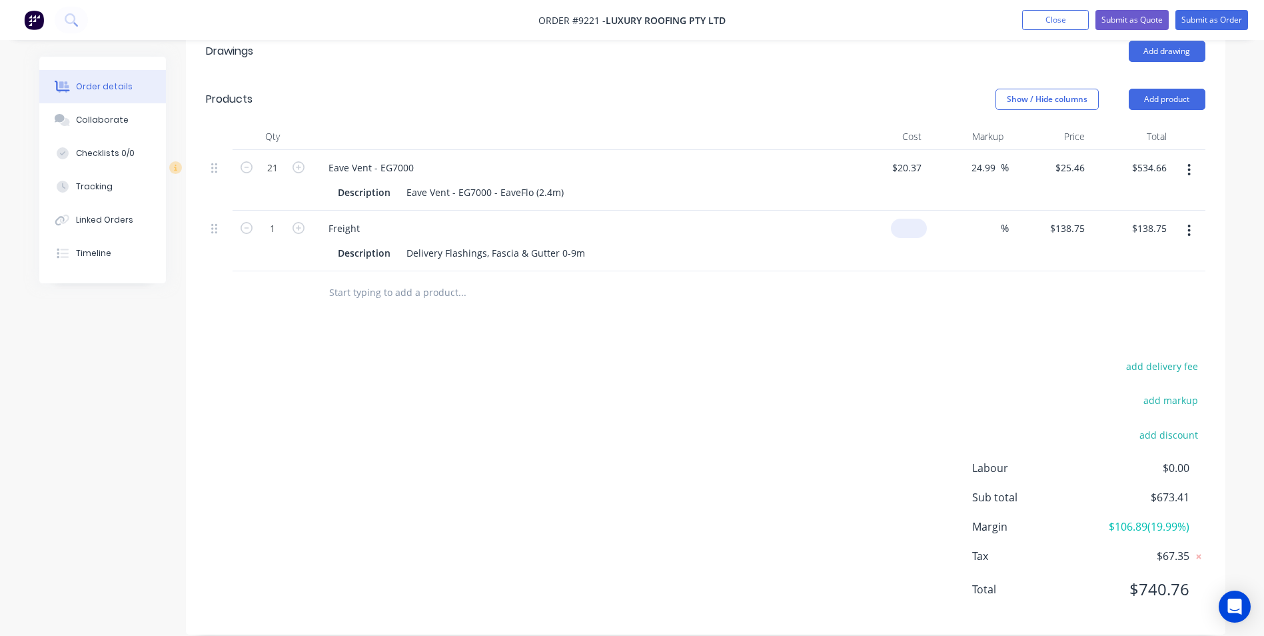
click at [900, 211] on div "$0.00" at bounding box center [887, 241] width 82 height 61
type input "$135.00"
click at [793, 278] on div at bounding box center [706, 292] width 1000 height 43
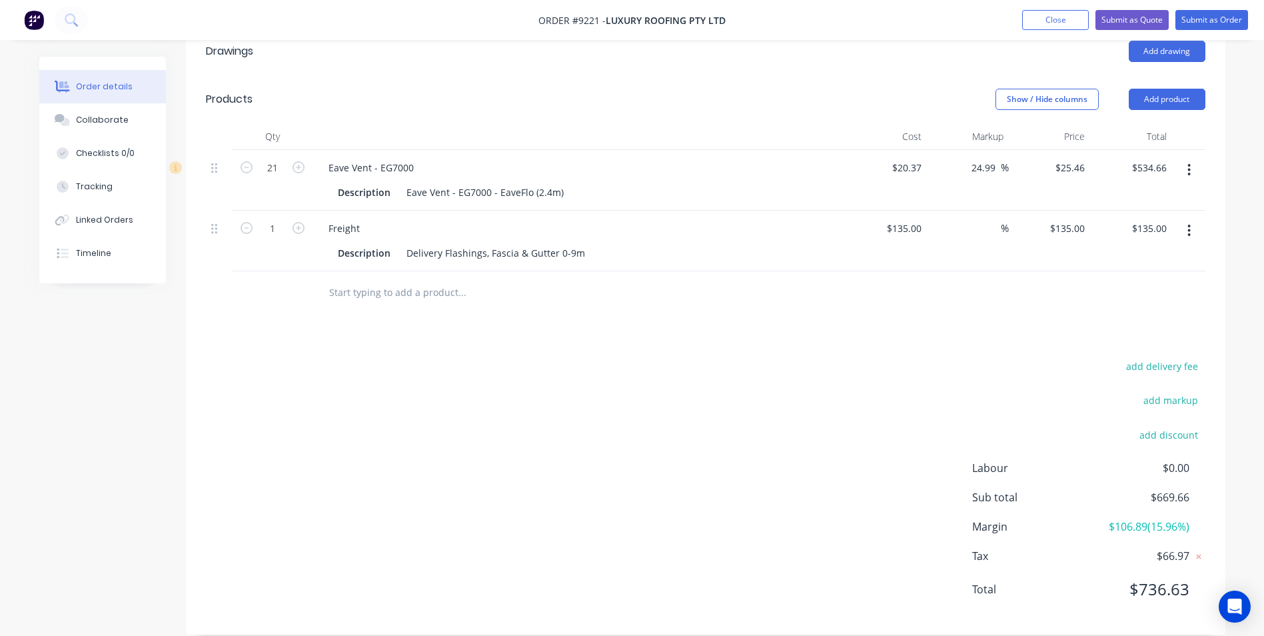
click at [1185, 219] on button "button" at bounding box center [1189, 231] width 31 height 24
click at [735, 326] on div "Drawings Add drawing Products Show / Hide columns Add product Qty Cost Markup P…" at bounding box center [706, 330] width 1040 height 607
click at [1084, 219] on input "135" at bounding box center [1069, 228] width 41 height 19
type input "138.75"
type input "2.78"
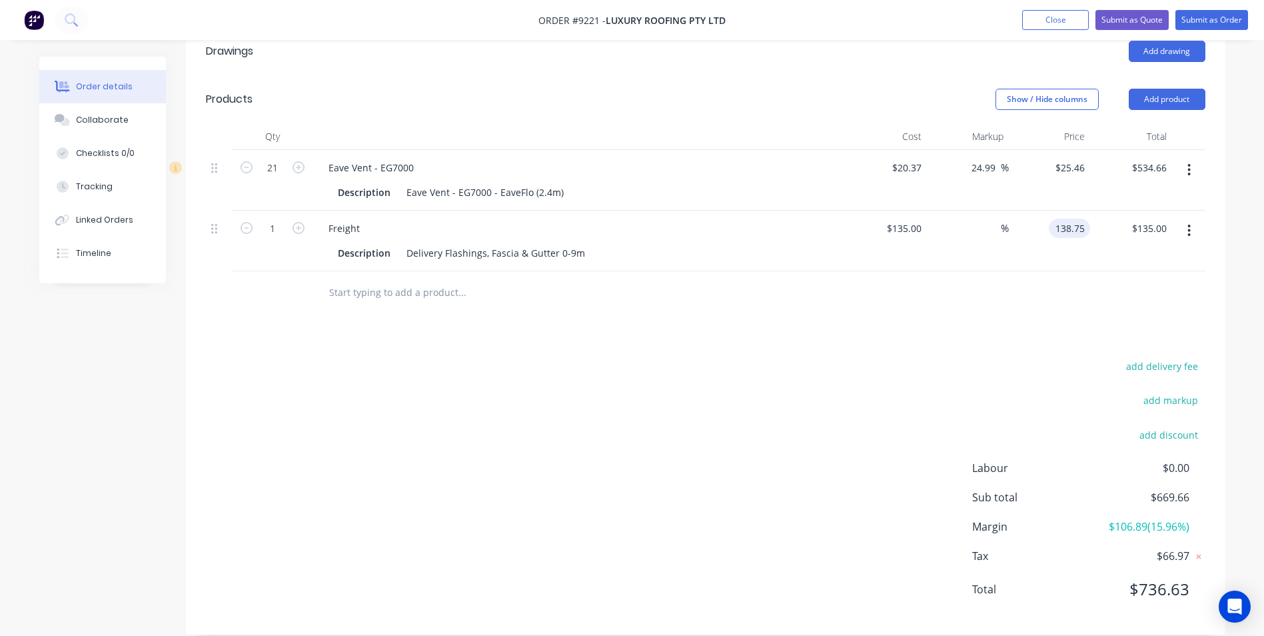
type input "$138.75"
click at [712, 323] on div "Drawings Add drawing Products Show / Hide columns Add product Qty Cost Markup P…" at bounding box center [706, 330] width 1040 height 607
click at [1080, 219] on input "138.75" at bounding box center [1069, 228] width 41 height 19
type input "150"
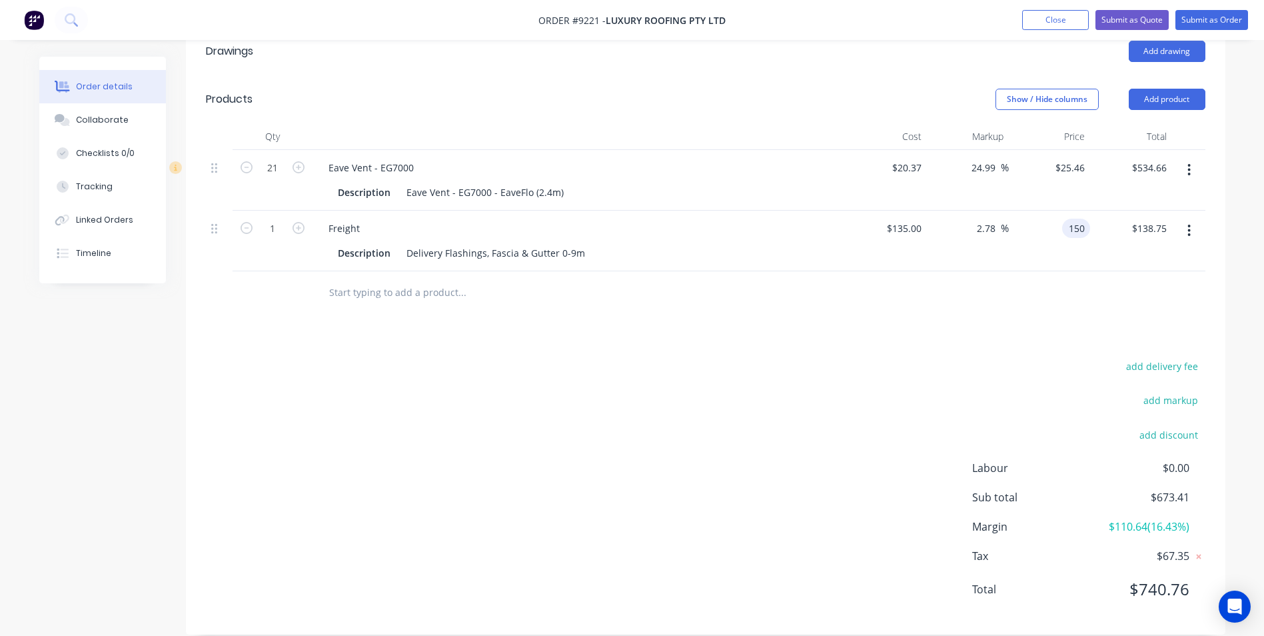
type input "11.11"
type input "$150.00"
click at [964, 322] on div "Drawings Add drawing Products Show / Hide columns Add product Qty Cost Markup P…" at bounding box center [706, 330] width 1040 height 607
click at [65, 32] on button at bounding box center [71, 20] width 33 height 27
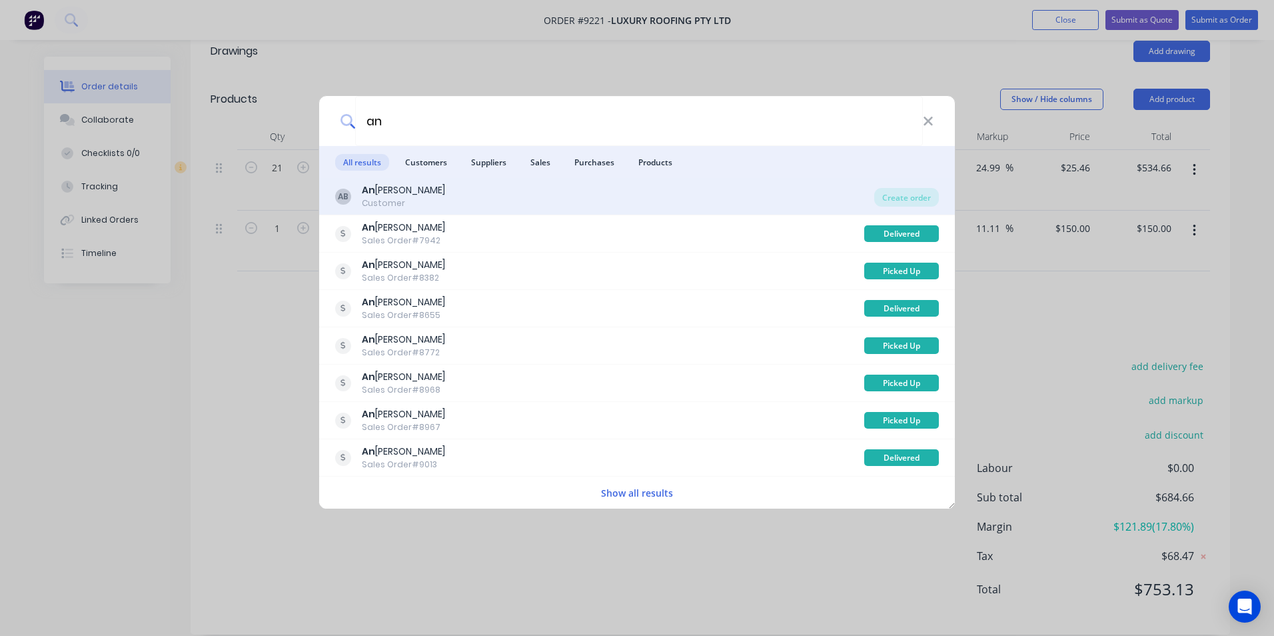
type input "a"
type input "trade"
click at [906, 193] on div "Create order" at bounding box center [907, 197] width 65 height 19
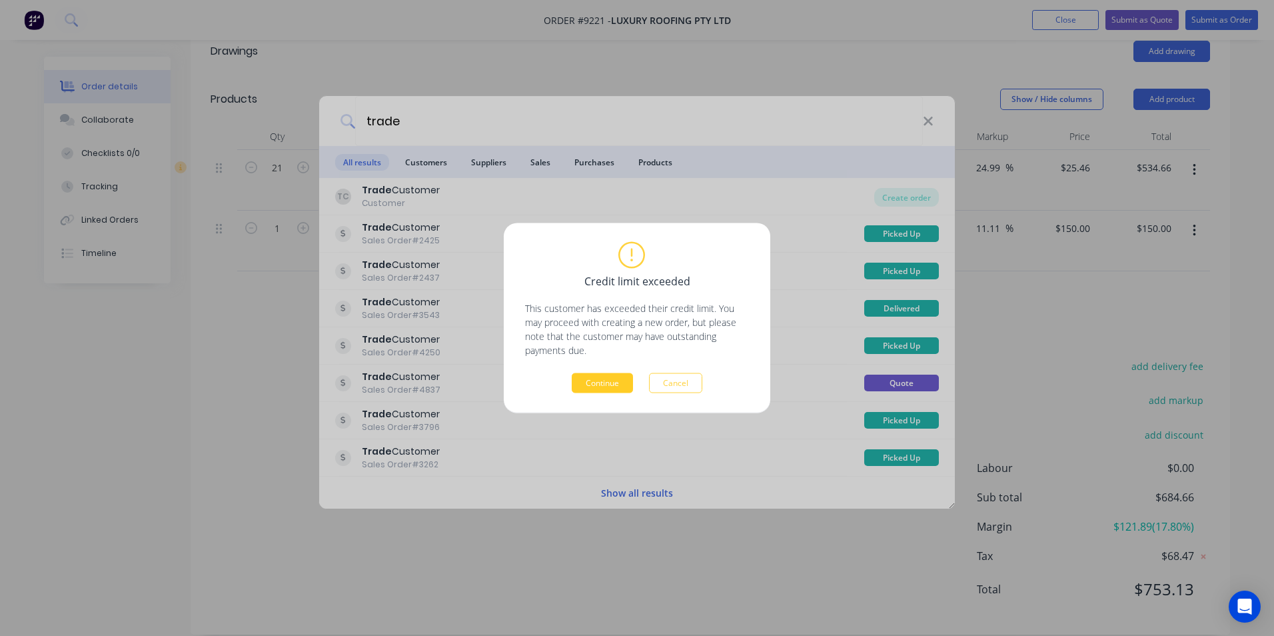
click at [621, 383] on button "Continue" at bounding box center [602, 383] width 61 height 20
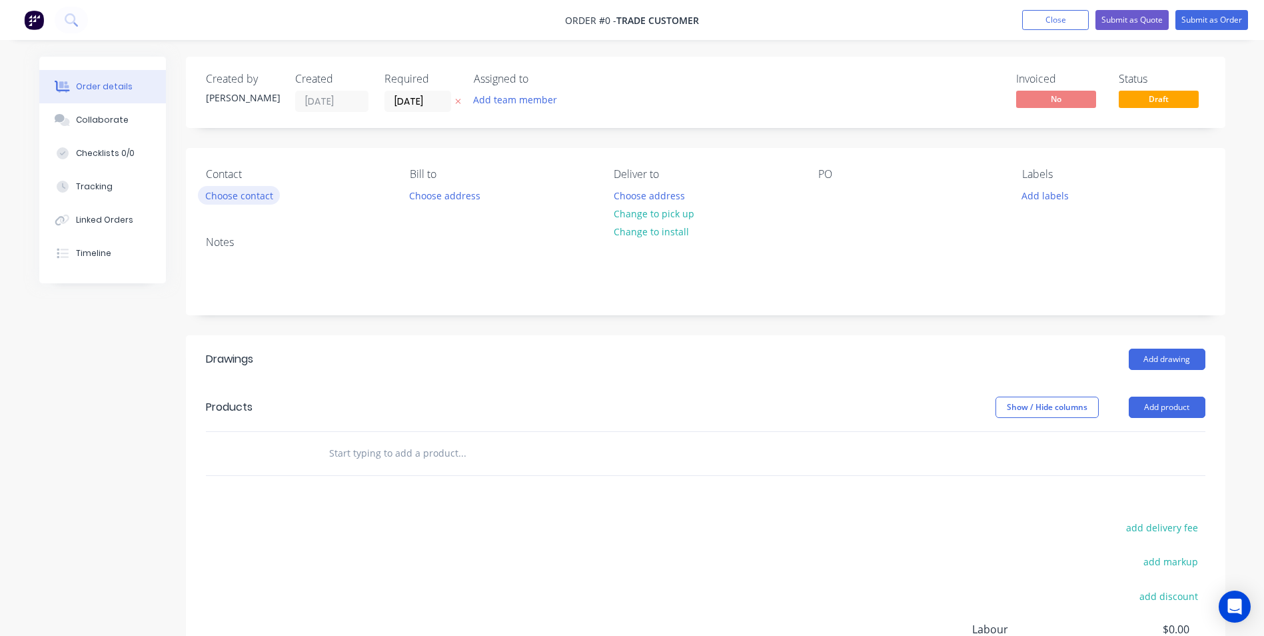
click at [240, 201] on button "Choose contact" at bounding box center [239, 195] width 82 height 18
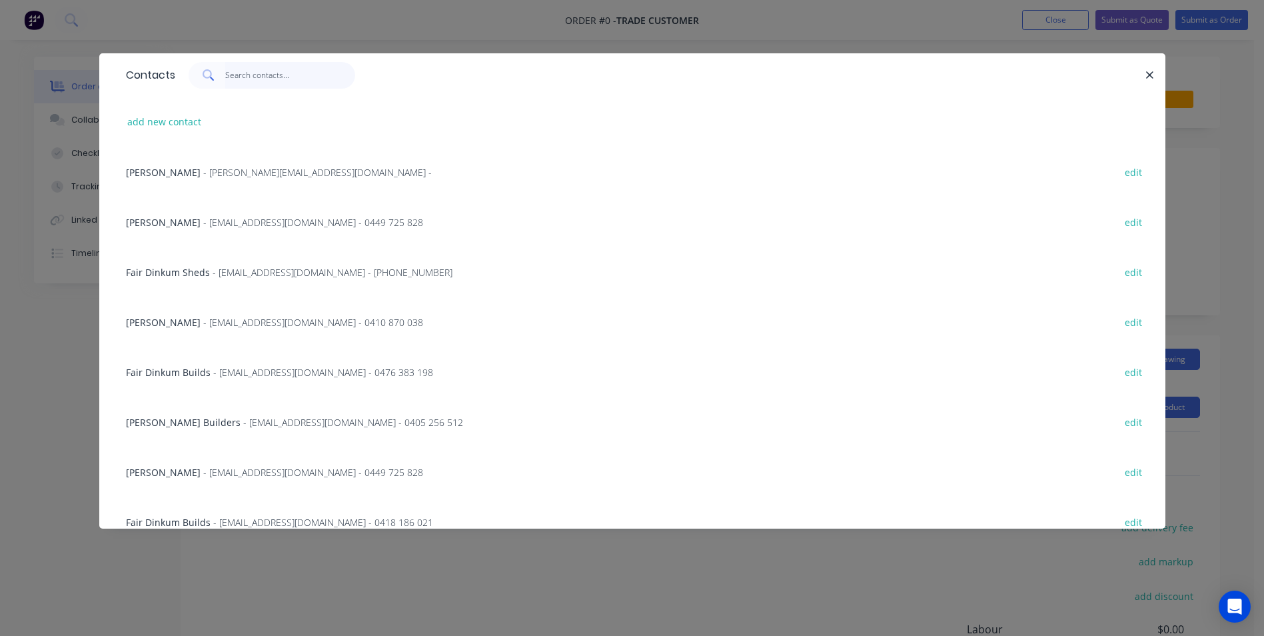
click at [255, 73] on input "text" at bounding box center [290, 75] width 130 height 27
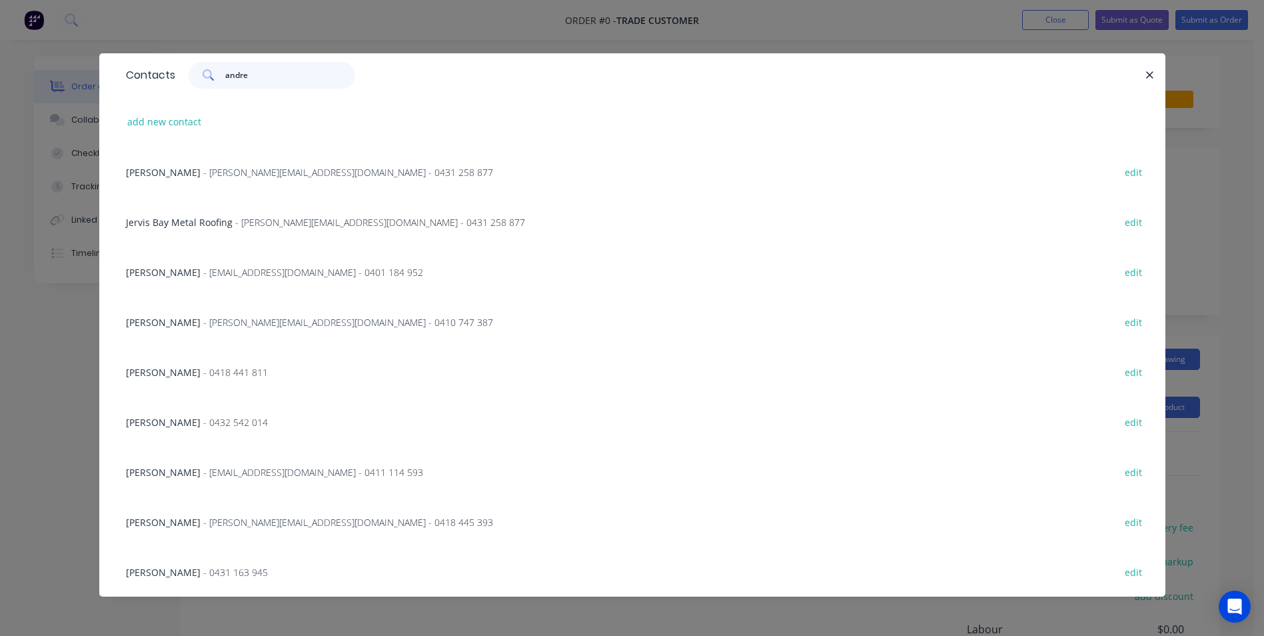
type input "andre"
click at [237, 472] on span "- [EMAIL_ADDRESS][DOMAIN_NAME] - 0411 114 593" at bounding box center [313, 472] width 220 height 13
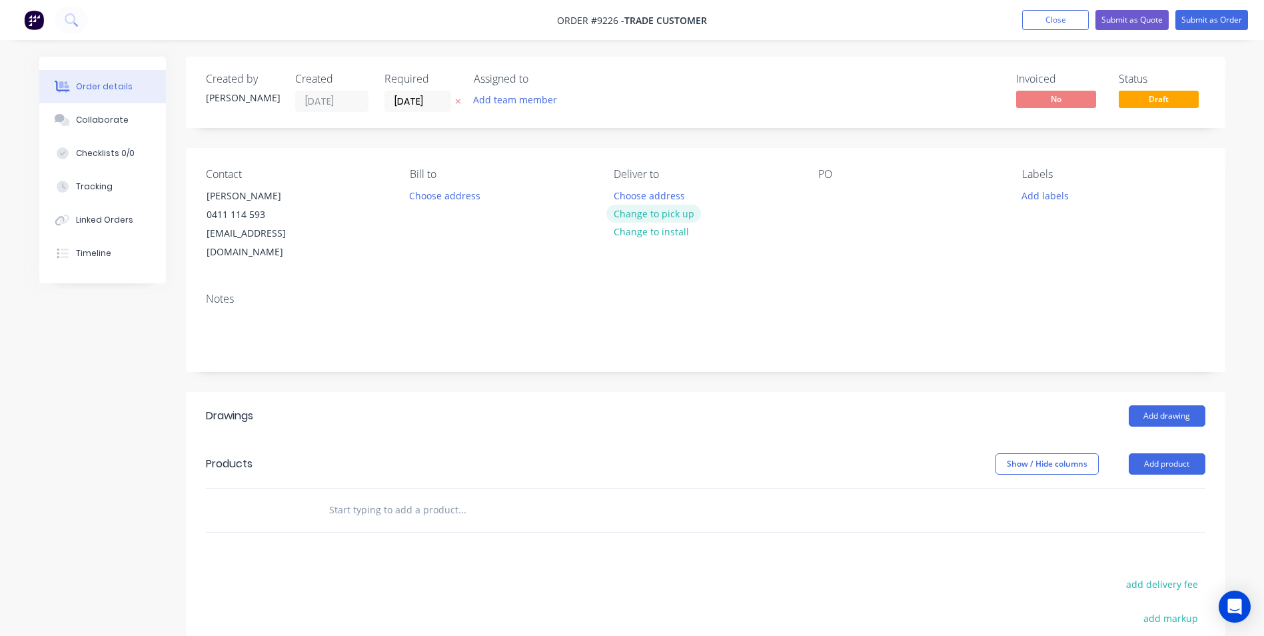
click at [633, 206] on button "Change to pick up" at bounding box center [654, 214] width 95 height 18
click at [827, 193] on div at bounding box center [829, 195] width 21 height 19
click at [1137, 405] on button "Add drawing" at bounding box center [1167, 415] width 77 height 21
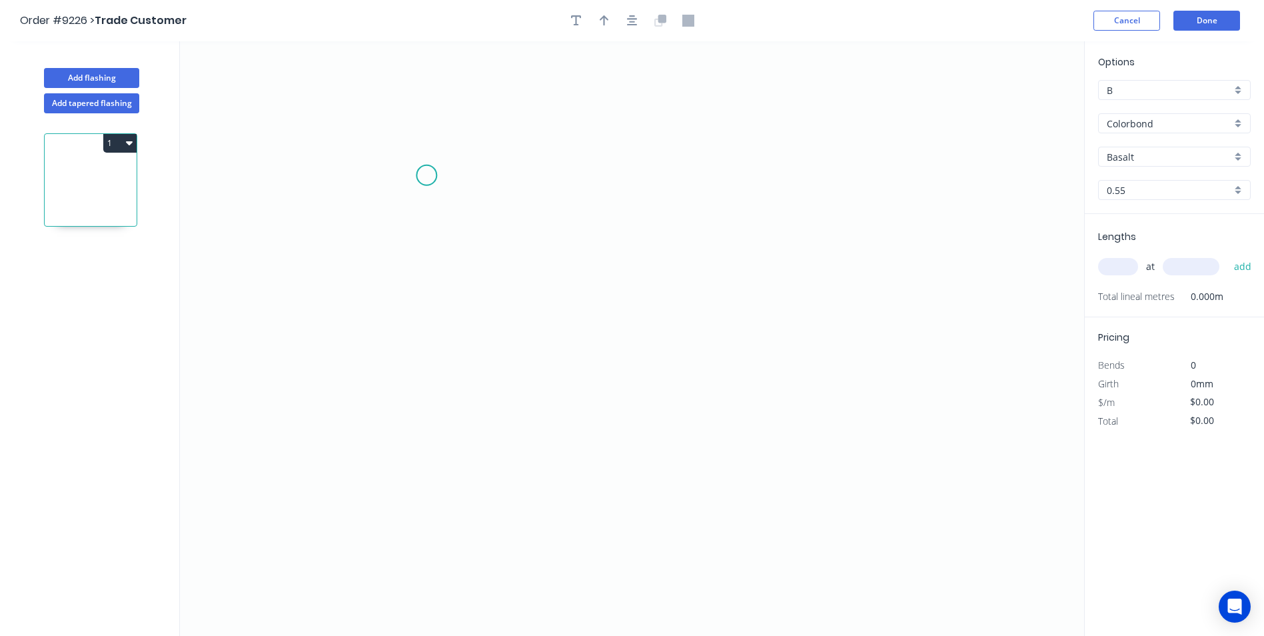
click at [427, 175] on icon "0" at bounding box center [632, 338] width 905 height 595
click at [424, 365] on icon "0" at bounding box center [632, 338] width 905 height 595
click at [533, 365] on icon "0 ?" at bounding box center [632, 338] width 905 height 595
click at [533, 389] on icon "0 ? ?" at bounding box center [632, 338] width 905 height 595
click at [628, 20] on icon "button" at bounding box center [632, 21] width 11 height 12
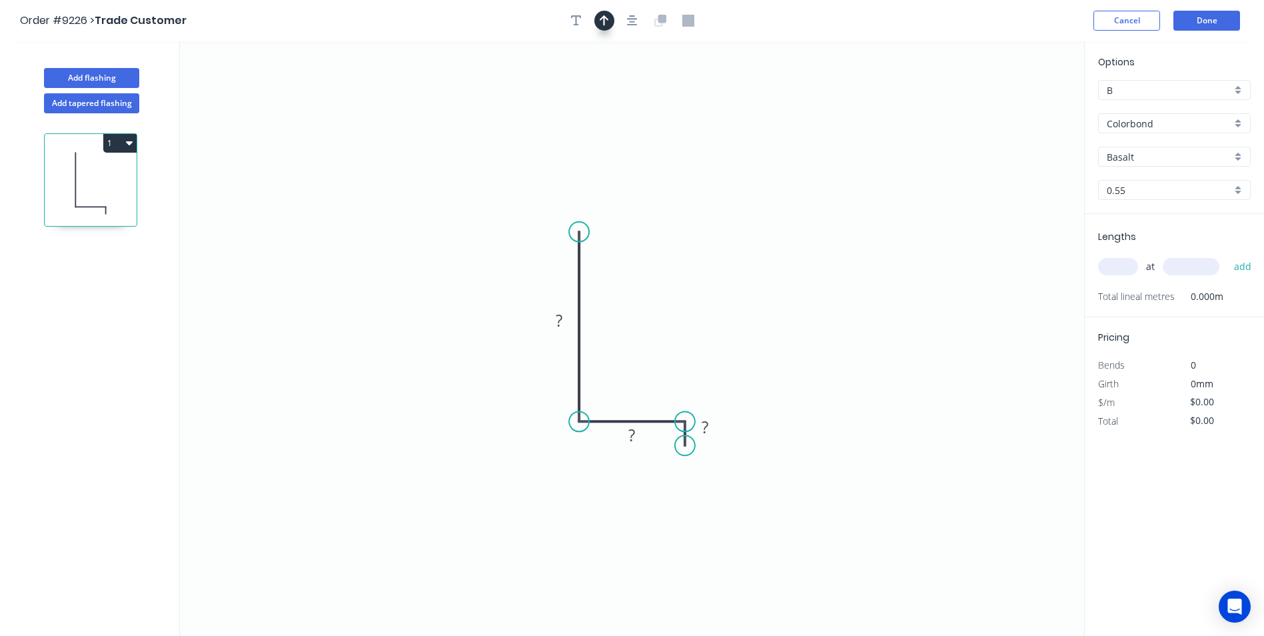
click at [602, 26] on icon "button" at bounding box center [604, 21] width 9 height 12
click at [1016, 107] on icon at bounding box center [1017, 92] width 12 height 43
drag, startPoint x: 1016, startPoint y: 107, endPoint x: 809, endPoint y: 282, distance: 271.1
click at [820, 274] on icon at bounding box center [839, 254] width 39 height 39
click at [1234, 152] on div "Basalt" at bounding box center [1174, 157] width 153 height 20
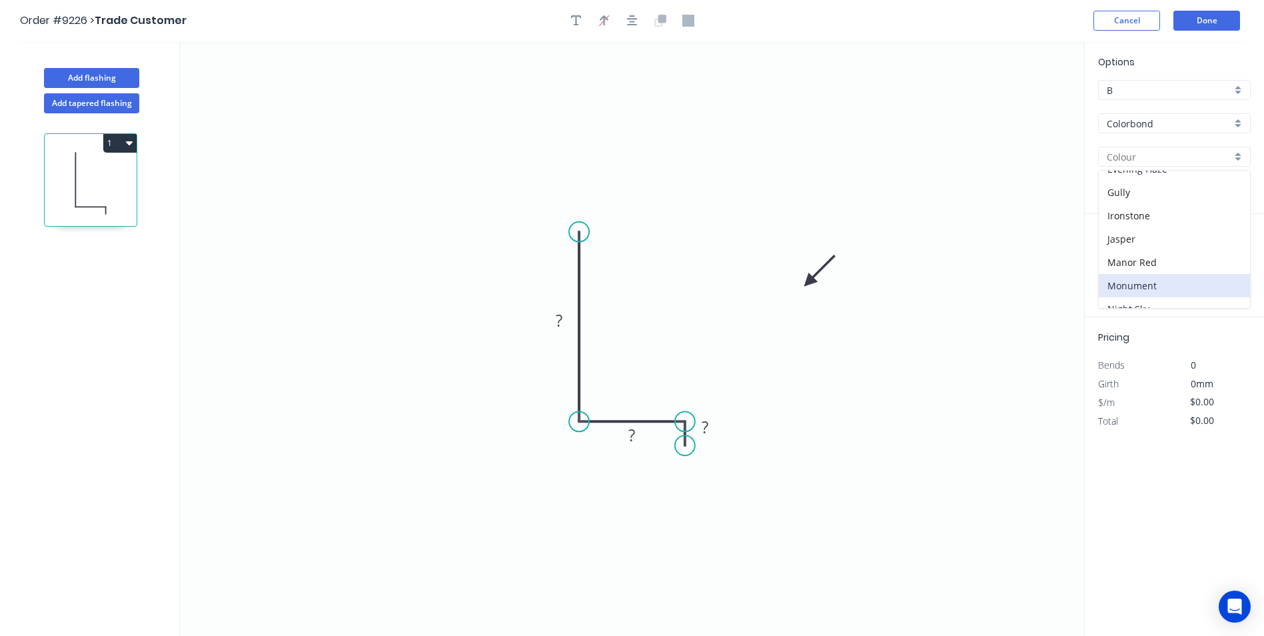
scroll to position [267, 0]
click at [1138, 248] on div "Night Sky" at bounding box center [1174, 242] width 151 height 23
type input "Night Sky"
click at [565, 319] on rect at bounding box center [559, 321] width 27 height 19
click at [797, 149] on icon "0 70 40 10" at bounding box center [632, 338] width 905 height 595
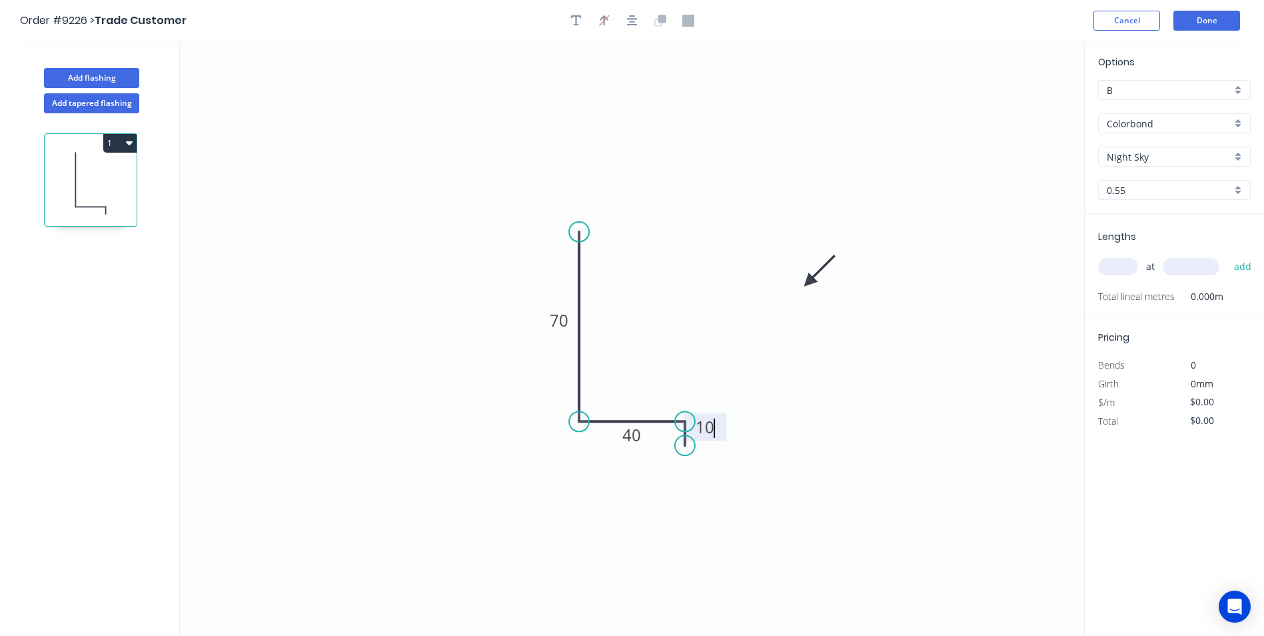
type input "$7.57"
click at [1104, 264] on input "text" at bounding box center [1118, 266] width 40 height 17
type input "1"
type input "1600"
click at [1228, 255] on button "add" at bounding box center [1243, 266] width 31 height 23
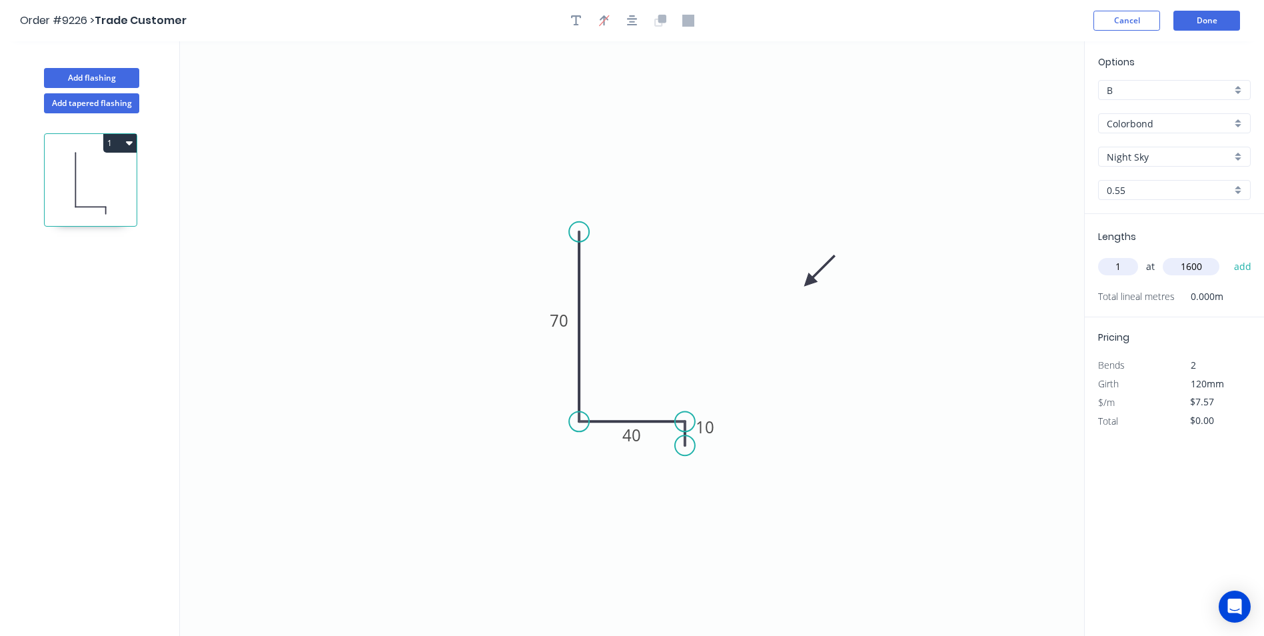
type input "$12.11"
click at [1202, 18] on button "Done" at bounding box center [1207, 21] width 67 height 20
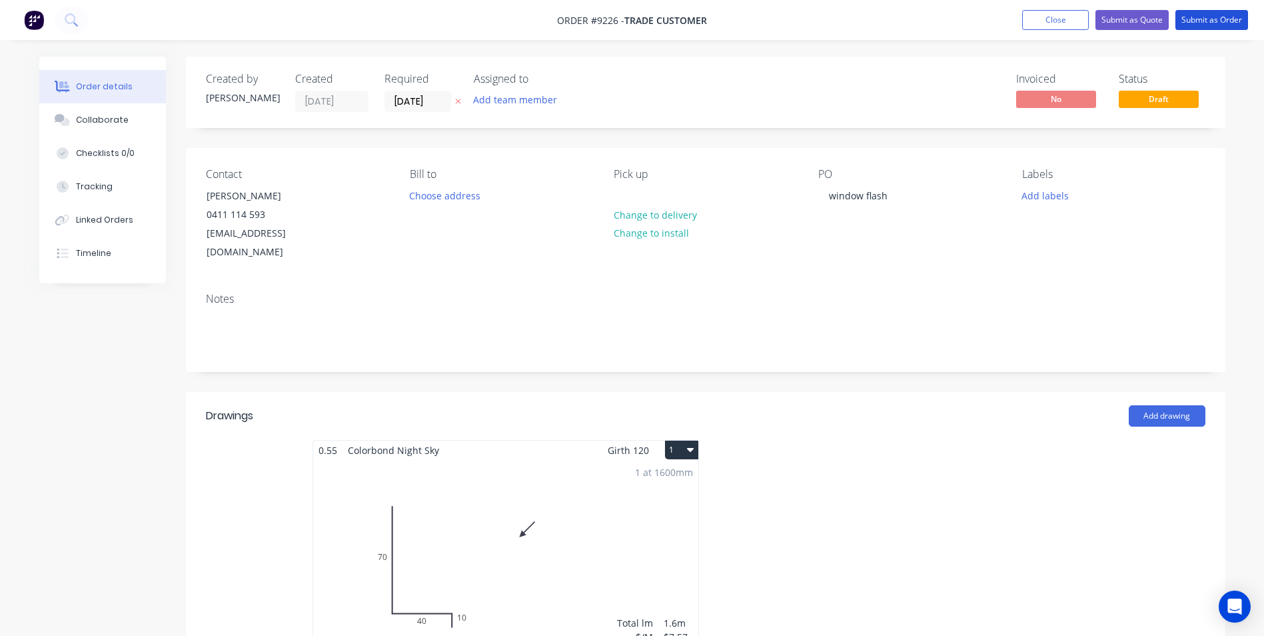
click at [1202, 18] on button "Submit as Order" at bounding box center [1212, 20] width 73 height 20
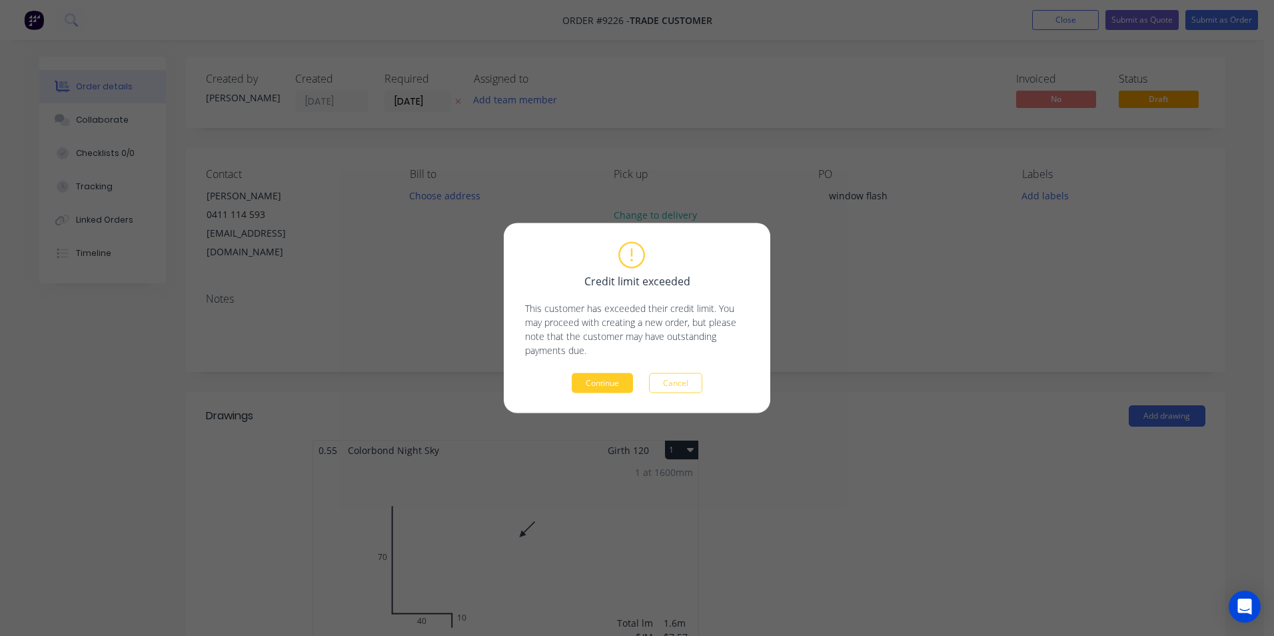
click at [613, 377] on button "Continue" at bounding box center [602, 383] width 61 height 20
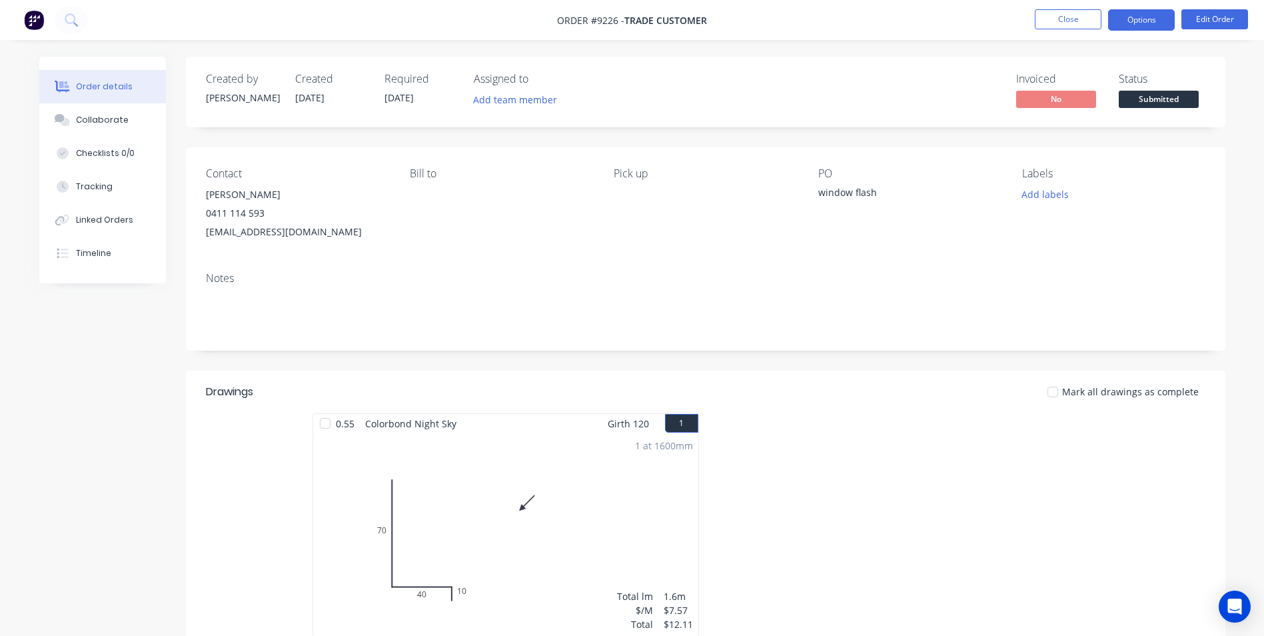
click at [1151, 25] on button "Options" at bounding box center [1141, 19] width 67 height 21
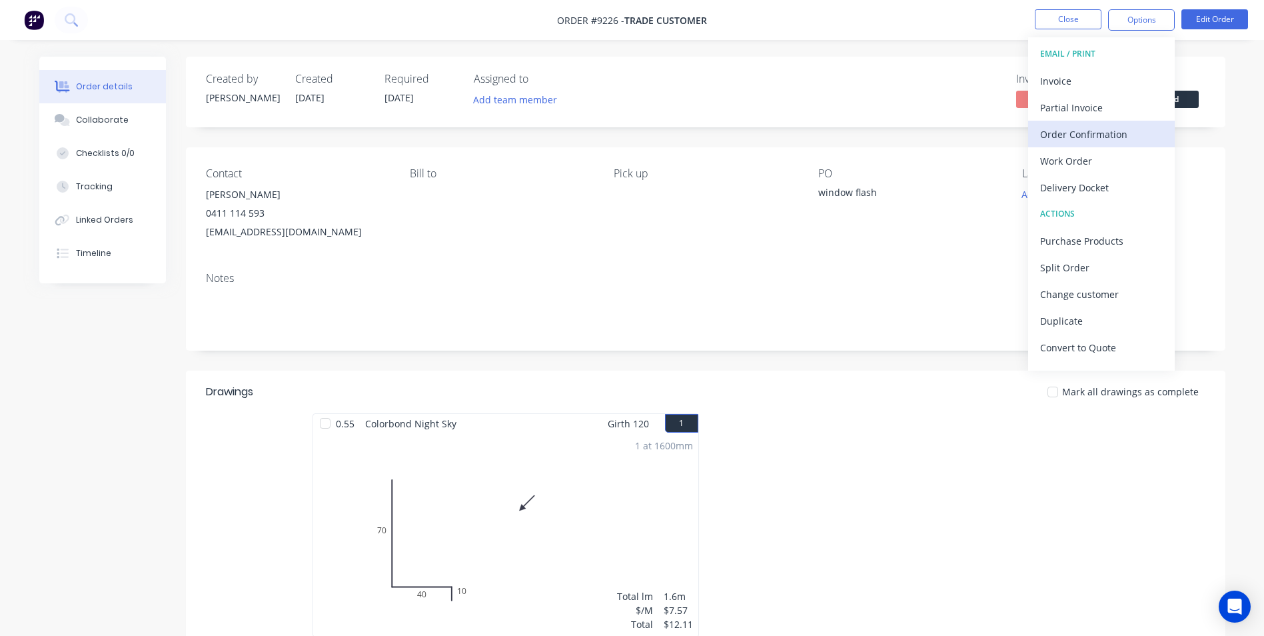
click at [1084, 131] on div "Order Confirmation" at bounding box center [1101, 134] width 123 height 19
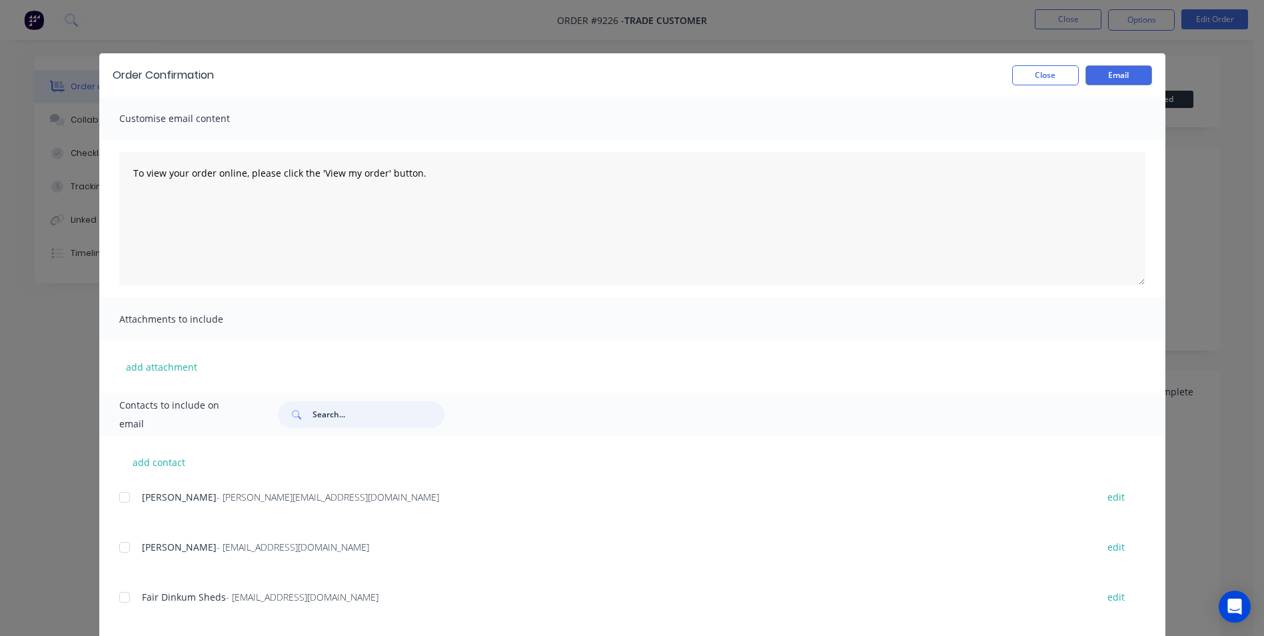
click at [357, 423] on input "text" at bounding box center [379, 414] width 132 height 27
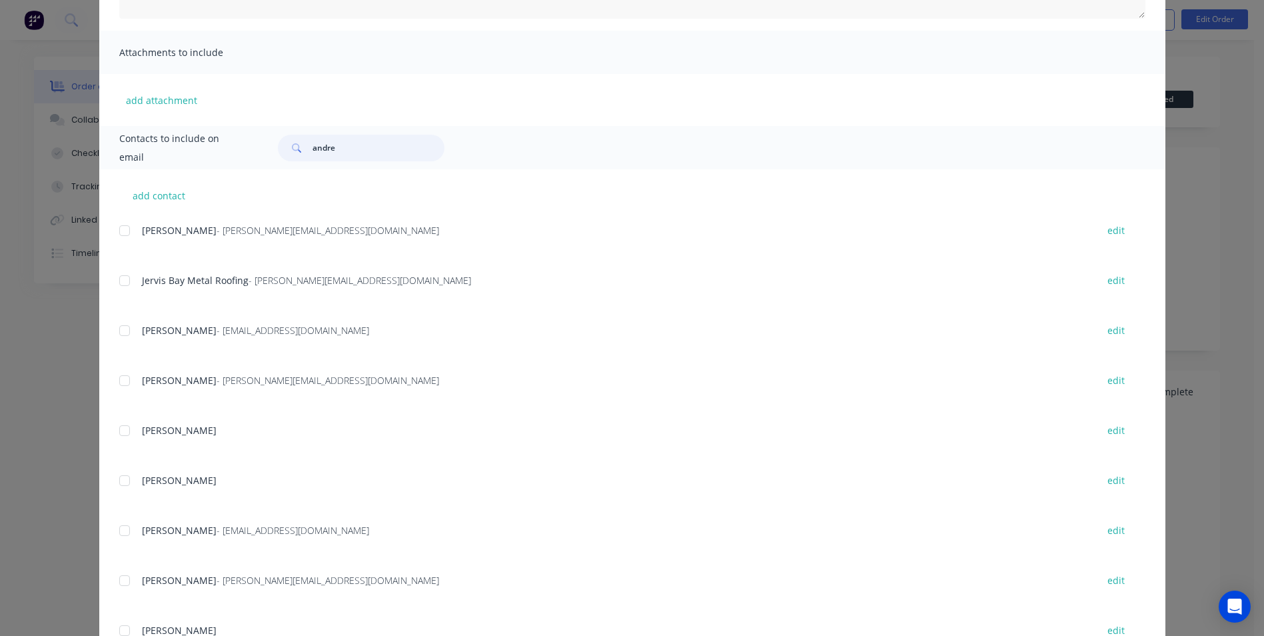
scroll to position [321, 0]
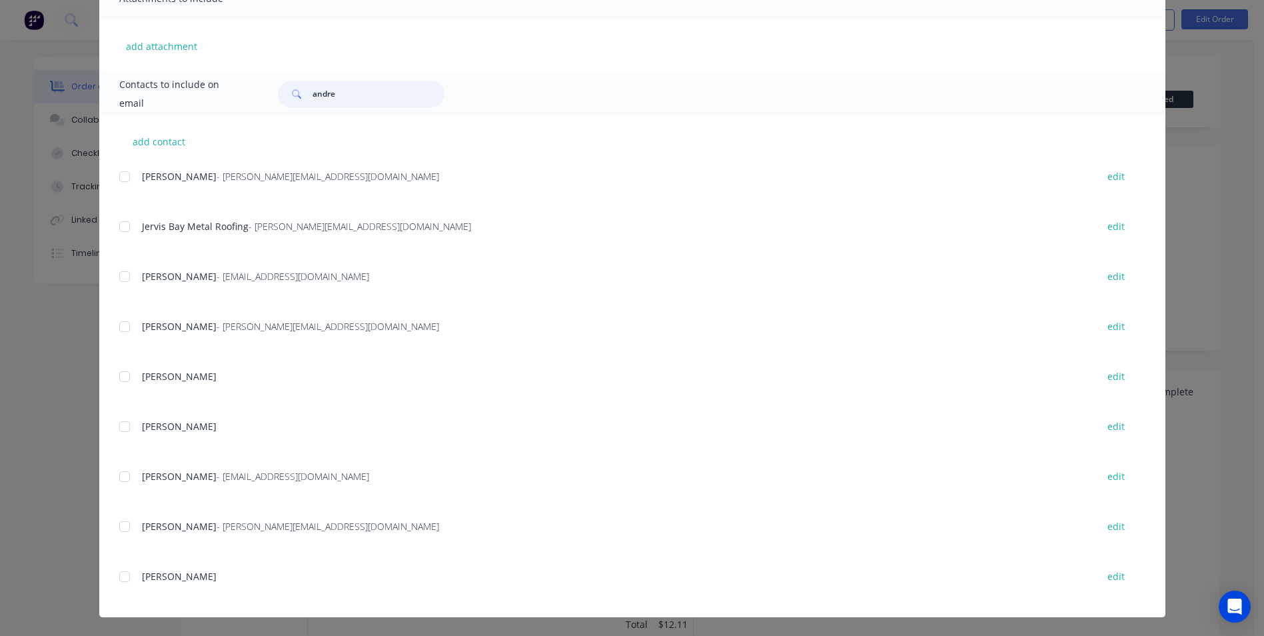
click at [127, 471] on div at bounding box center [124, 476] width 27 height 27
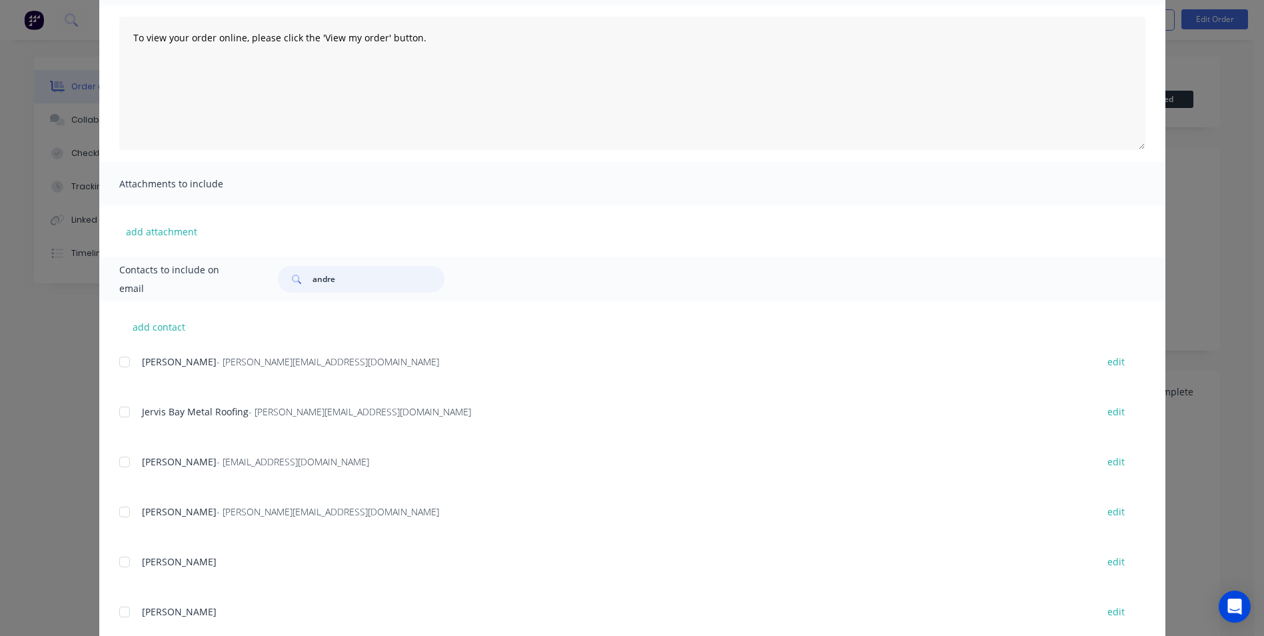
scroll to position [0, 0]
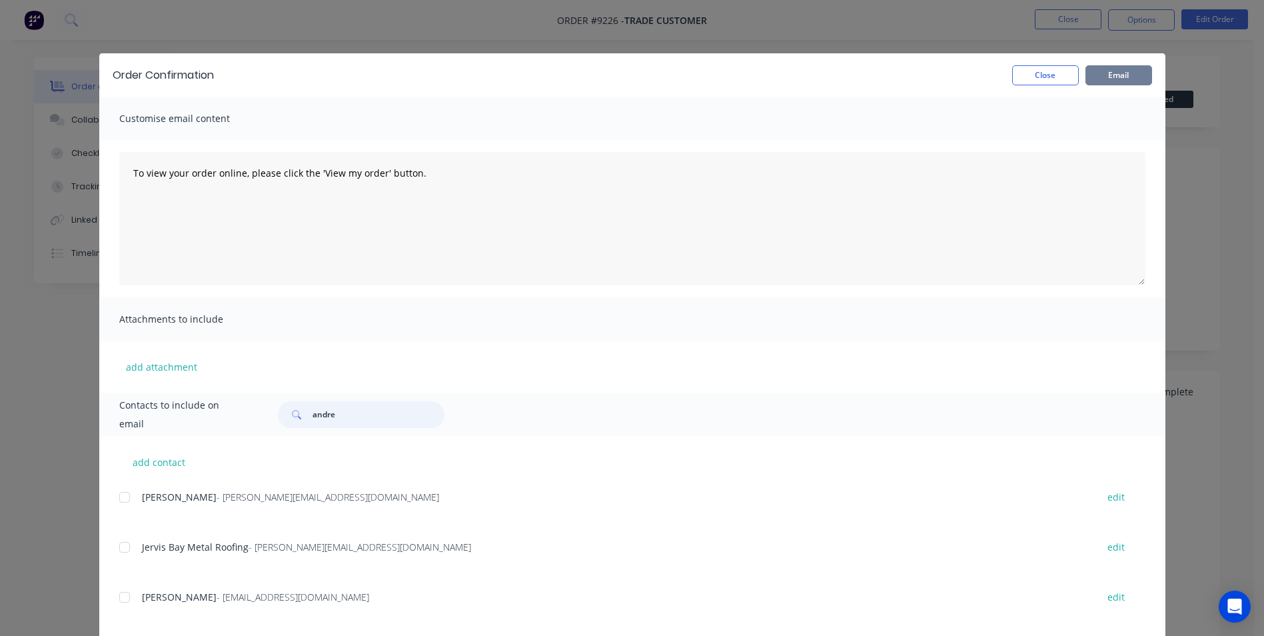
type input "andre"
click at [1107, 73] on button "Email" at bounding box center [1119, 75] width 67 height 20
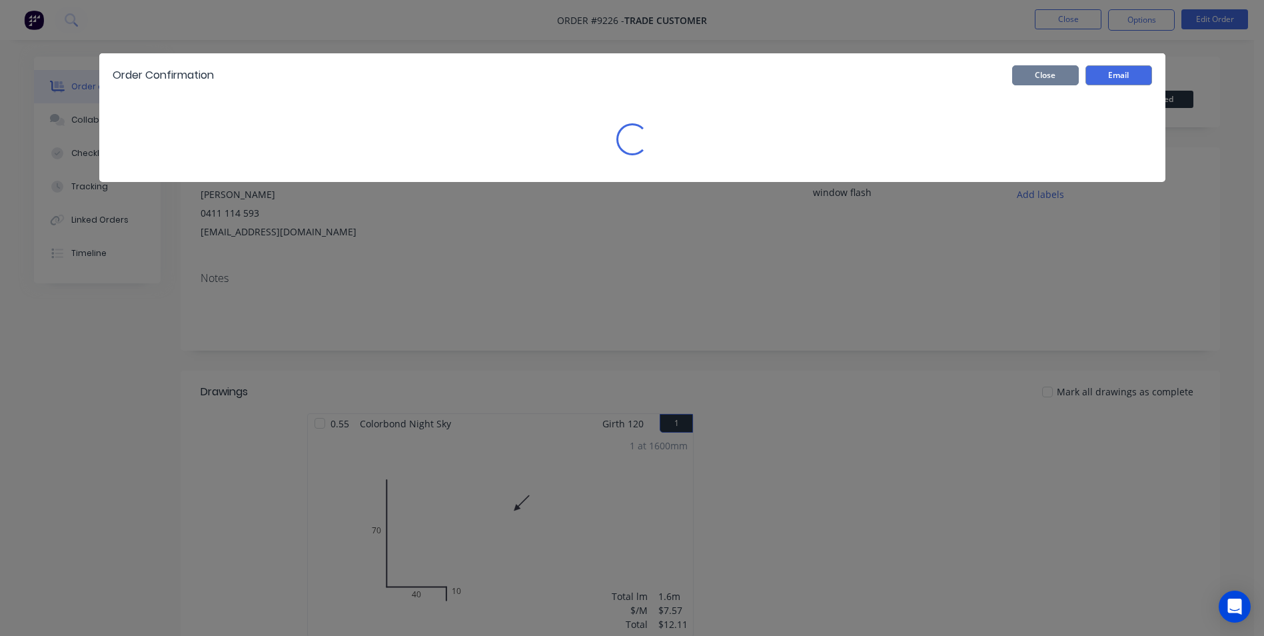
click at [1064, 69] on button "Close" at bounding box center [1045, 75] width 67 height 20
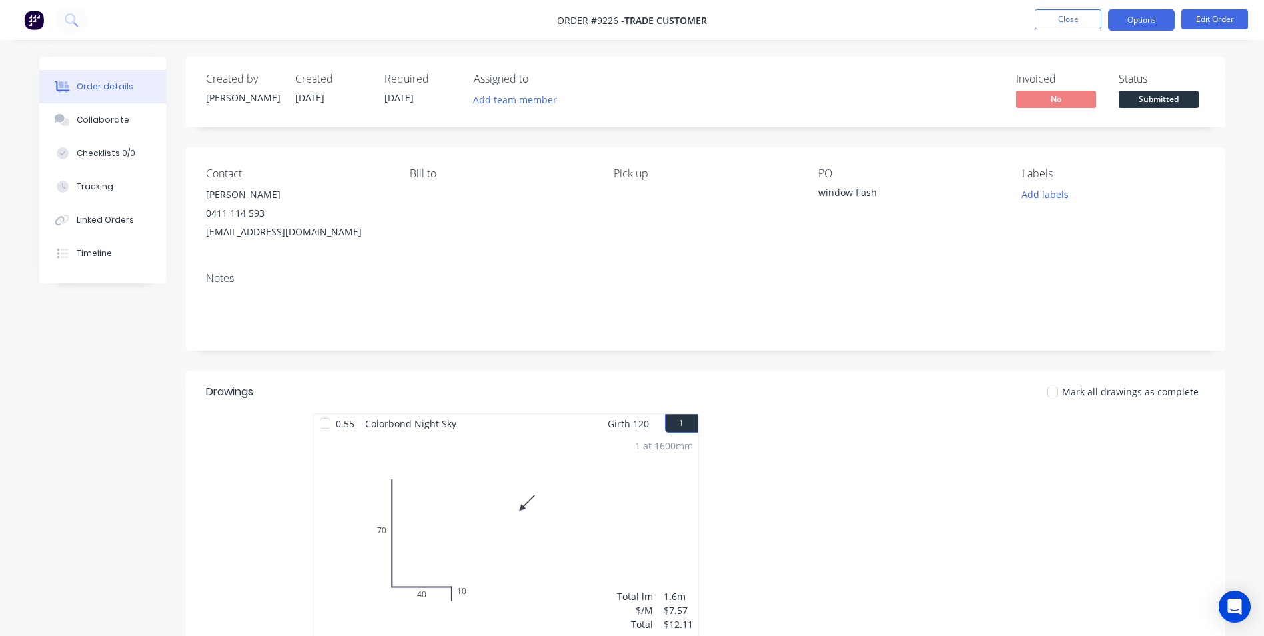
click at [1149, 9] on button "Options" at bounding box center [1141, 19] width 67 height 21
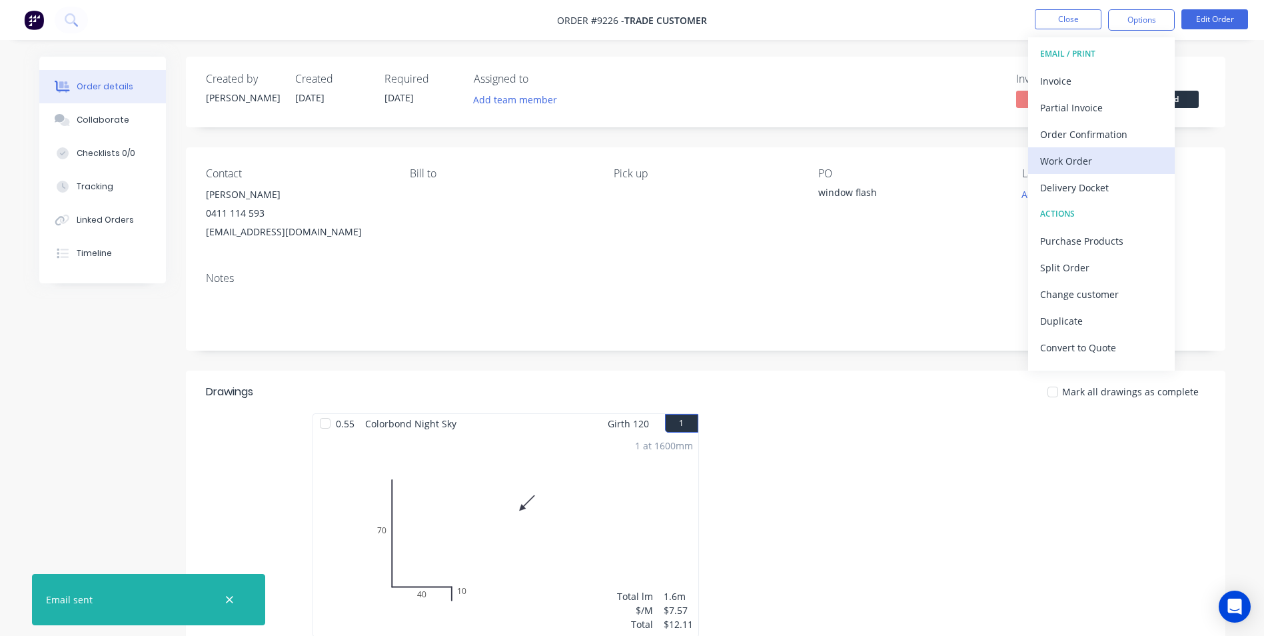
click at [1093, 156] on div "Work Order" at bounding box center [1101, 160] width 123 height 19
click at [1107, 123] on button "Without pricing" at bounding box center [1101, 134] width 147 height 27
click at [81, 17] on button at bounding box center [71, 20] width 33 height 27
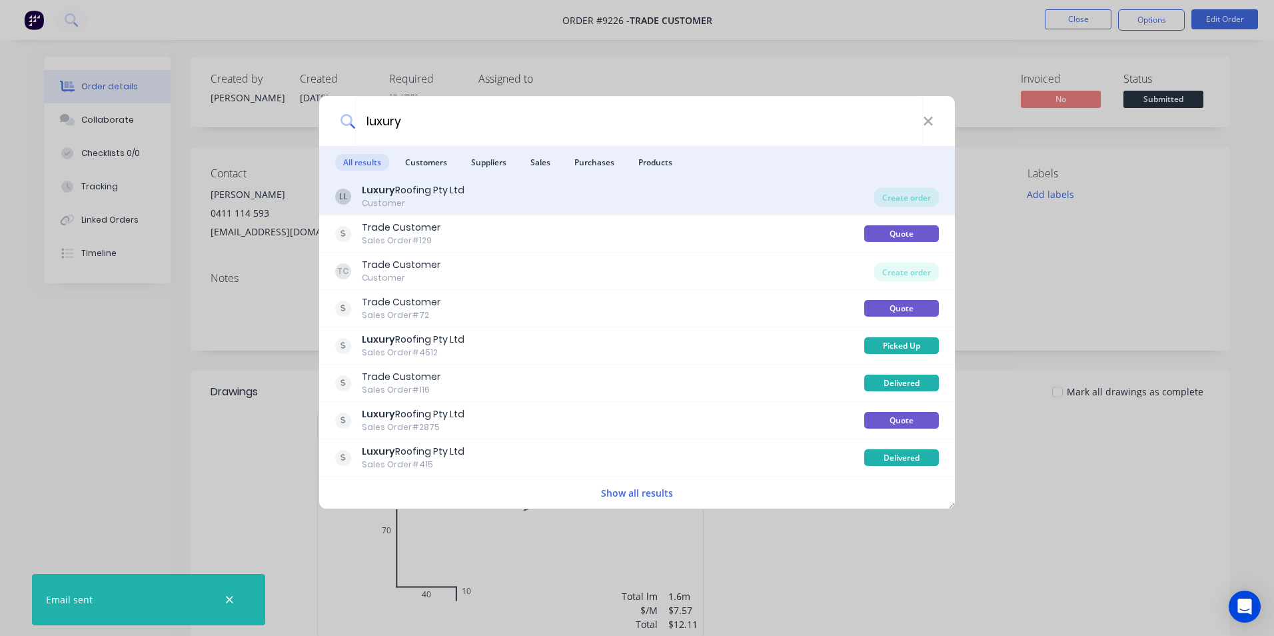
type input "luxury"
click at [483, 191] on div "LL Luxury Roofing Pty Ltd Customer" at bounding box center [604, 196] width 539 height 26
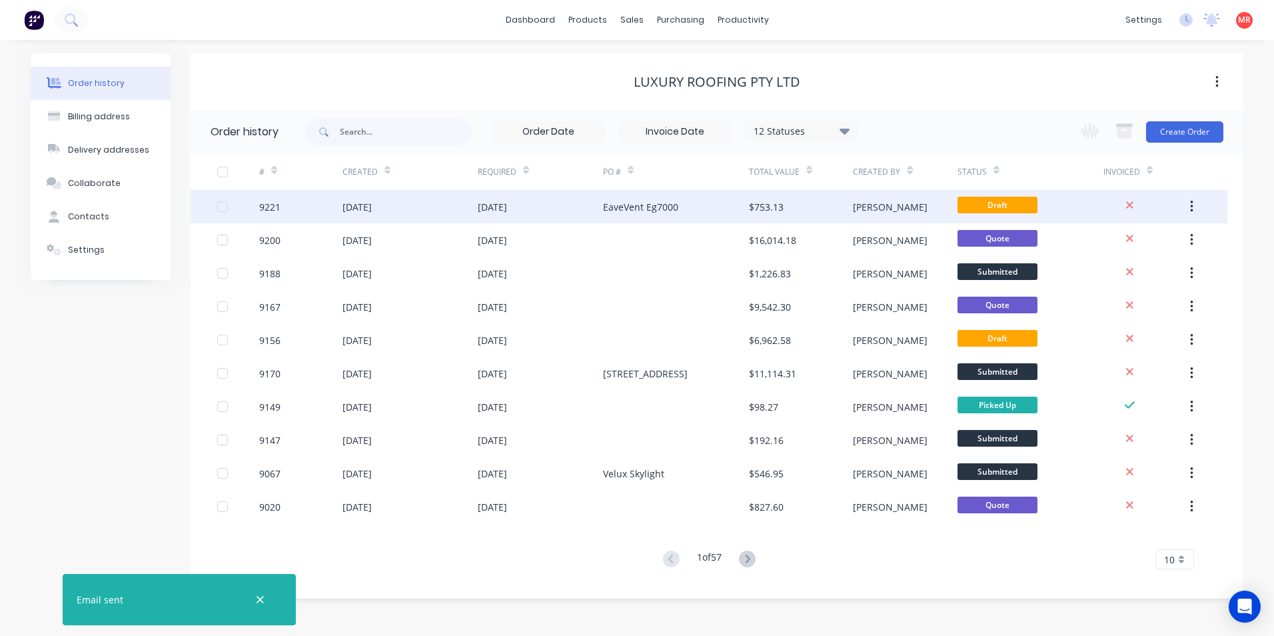
click at [722, 197] on div "EaveVent Eg7000" at bounding box center [676, 206] width 146 height 33
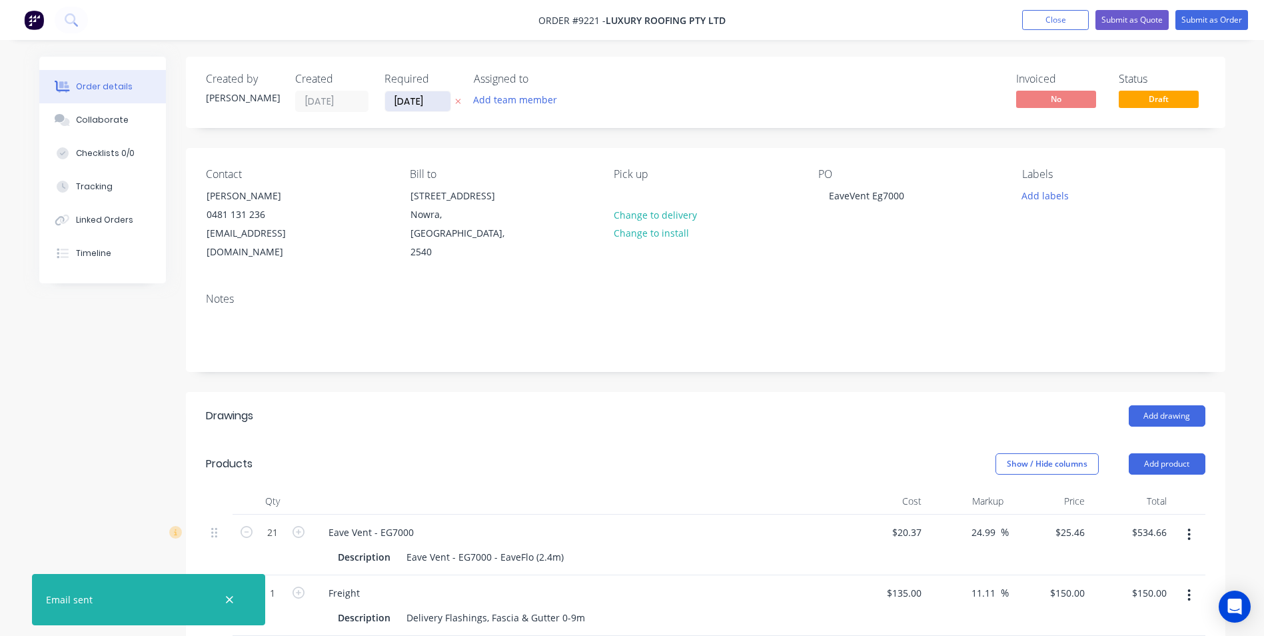
click at [423, 98] on input "[DATE]" at bounding box center [417, 101] width 65 height 20
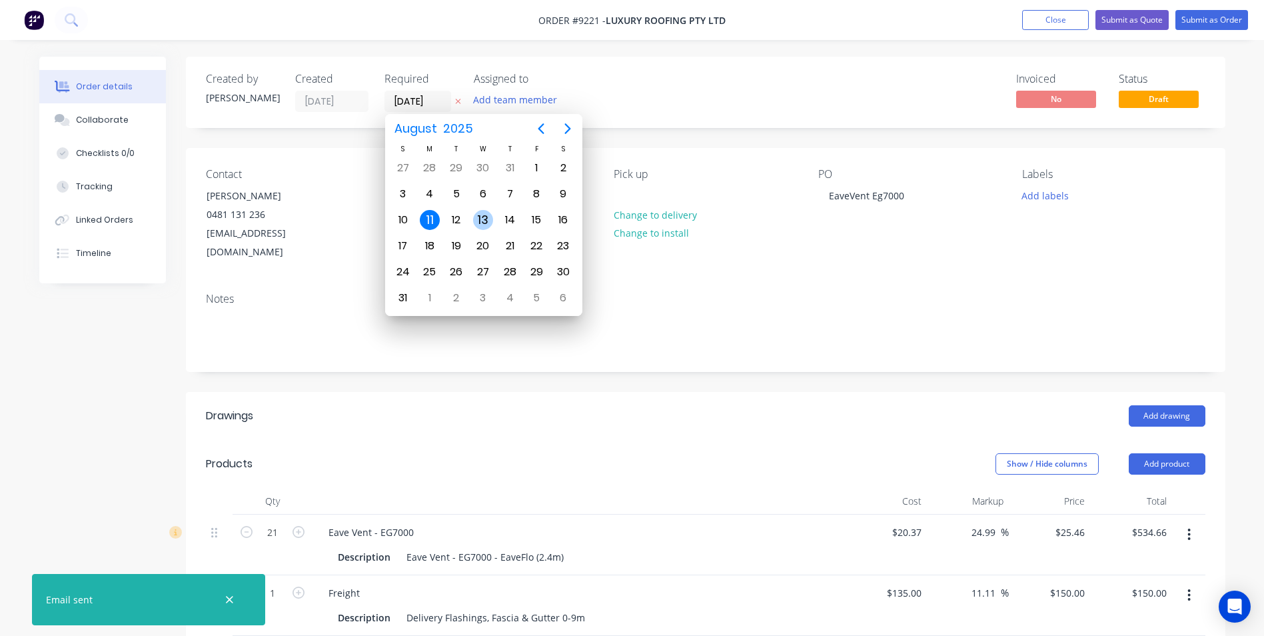
click at [481, 216] on div "13" at bounding box center [483, 220] width 20 height 20
type input "[DATE]"
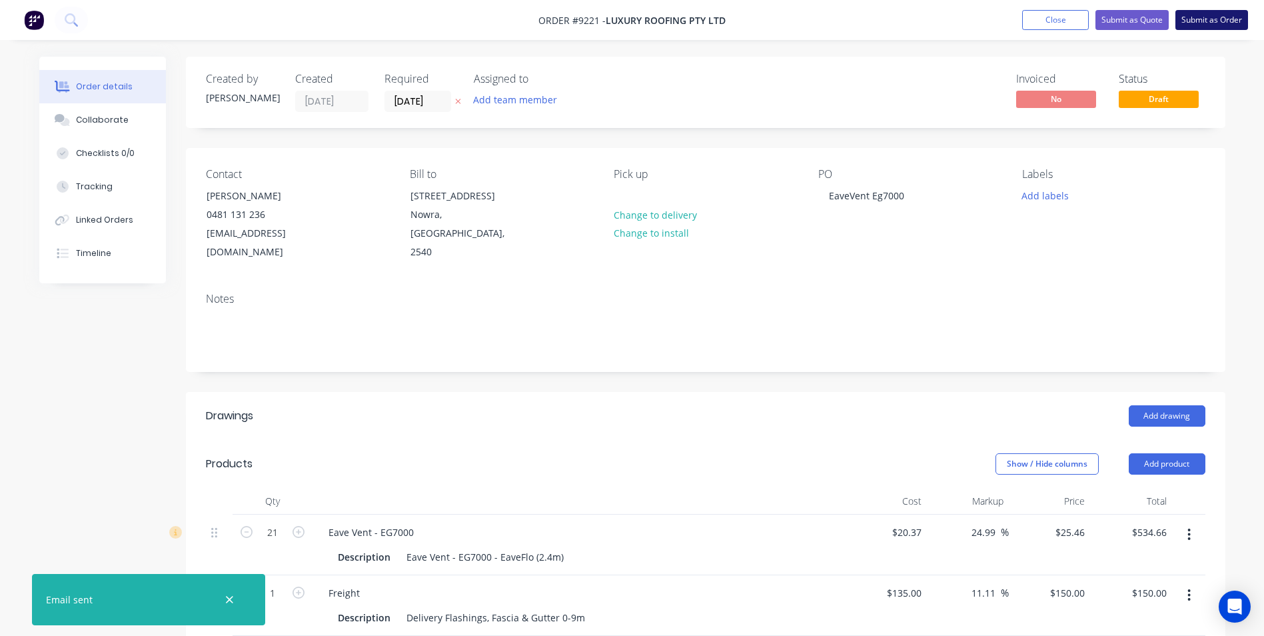
click at [1202, 26] on button "Submit as Order" at bounding box center [1212, 20] width 73 height 20
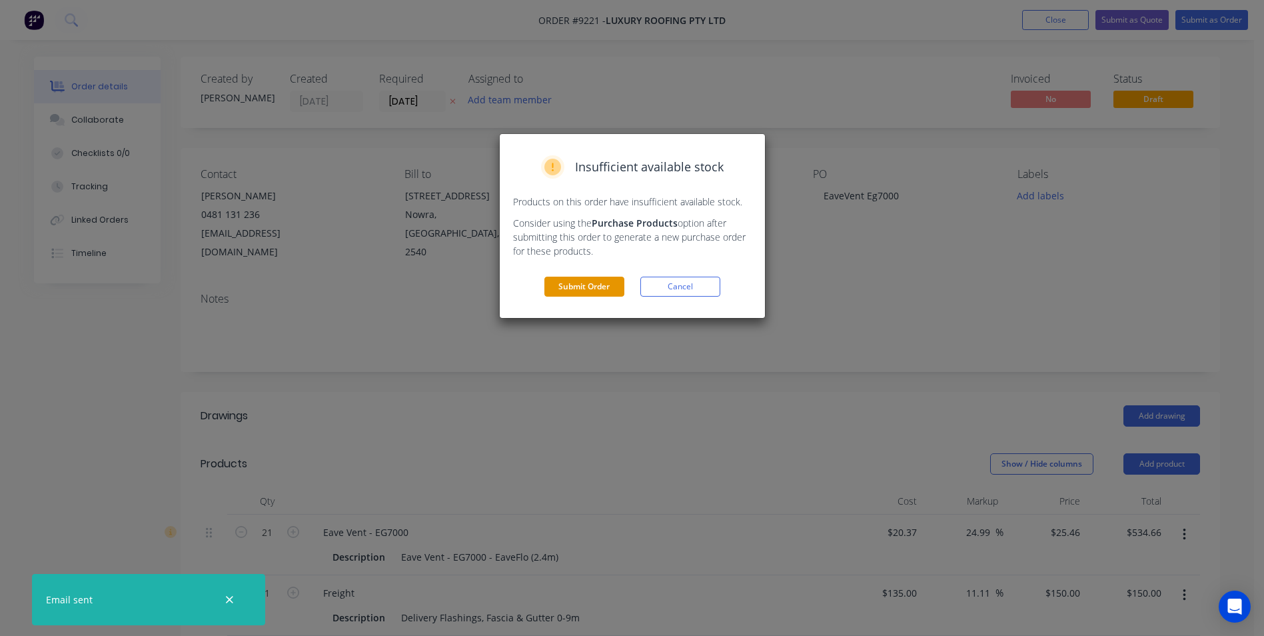
click at [590, 285] on button "Submit Order" at bounding box center [585, 287] width 80 height 20
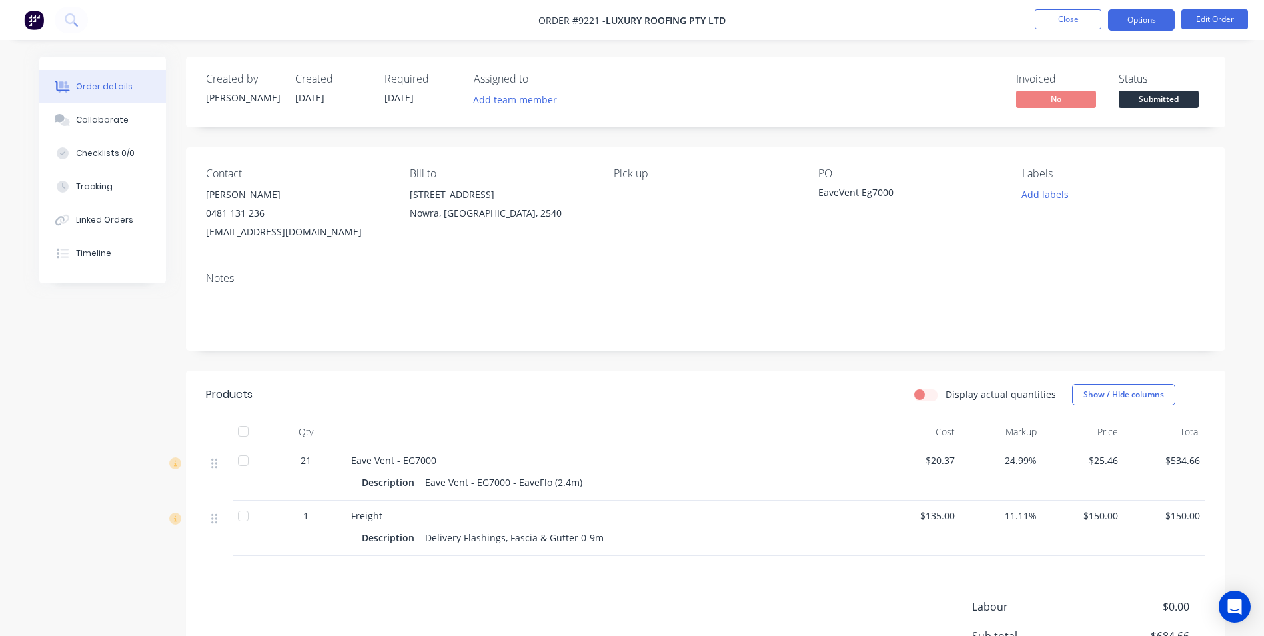
click at [1162, 23] on button "Options" at bounding box center [1141, 19] width 67 height 21
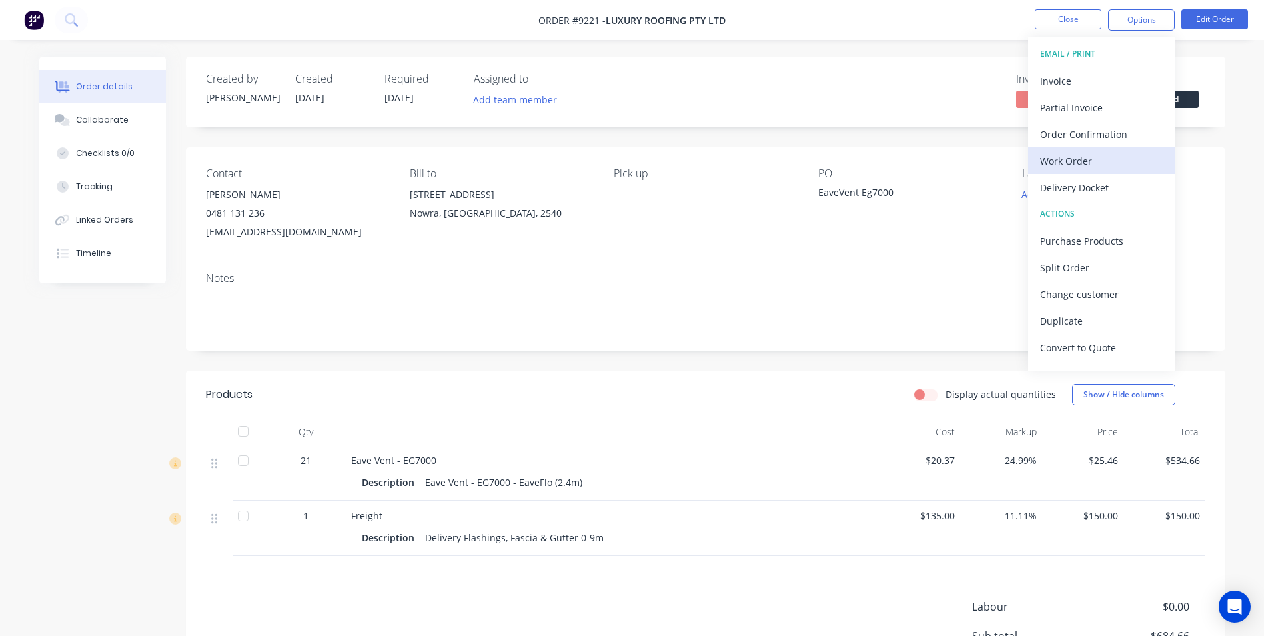
click at [1090, 161] on div "Work Order" at bounding box center [1101, 160] width 123 height 19
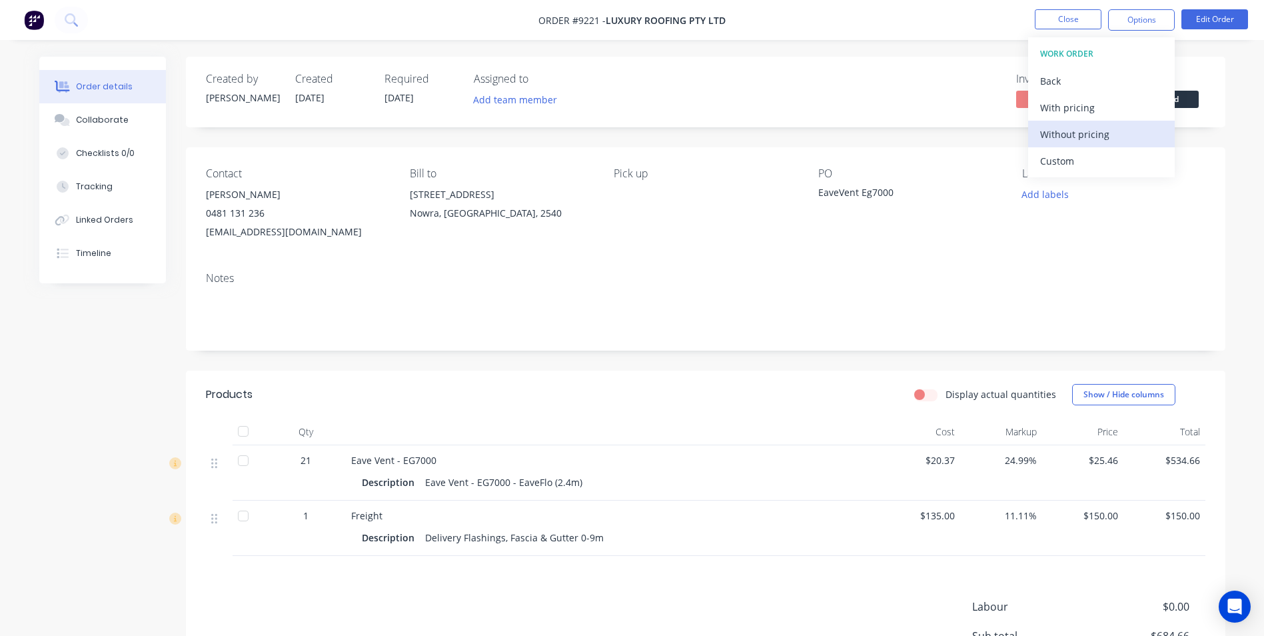
click at [1092, 135] on div "Without pricing" at bounding box center [1101, 134] width 123 height 19
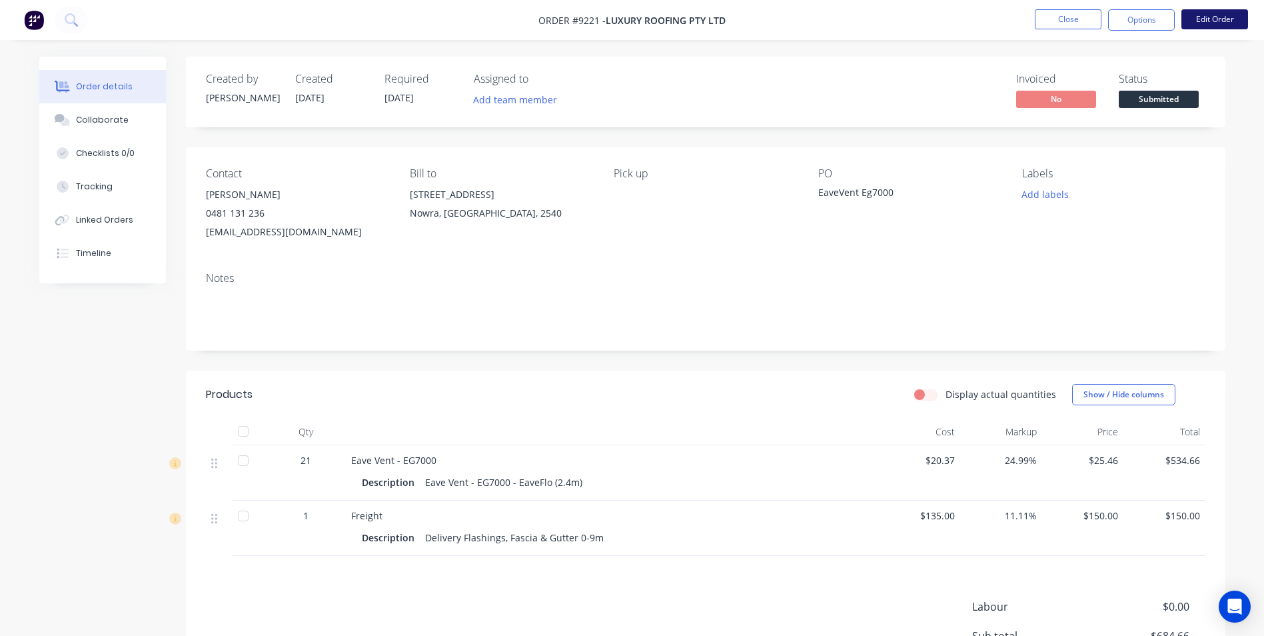
click at [1226, 19] on button "Edit Order" at bounding box center [1215, 19] width 67 height 20
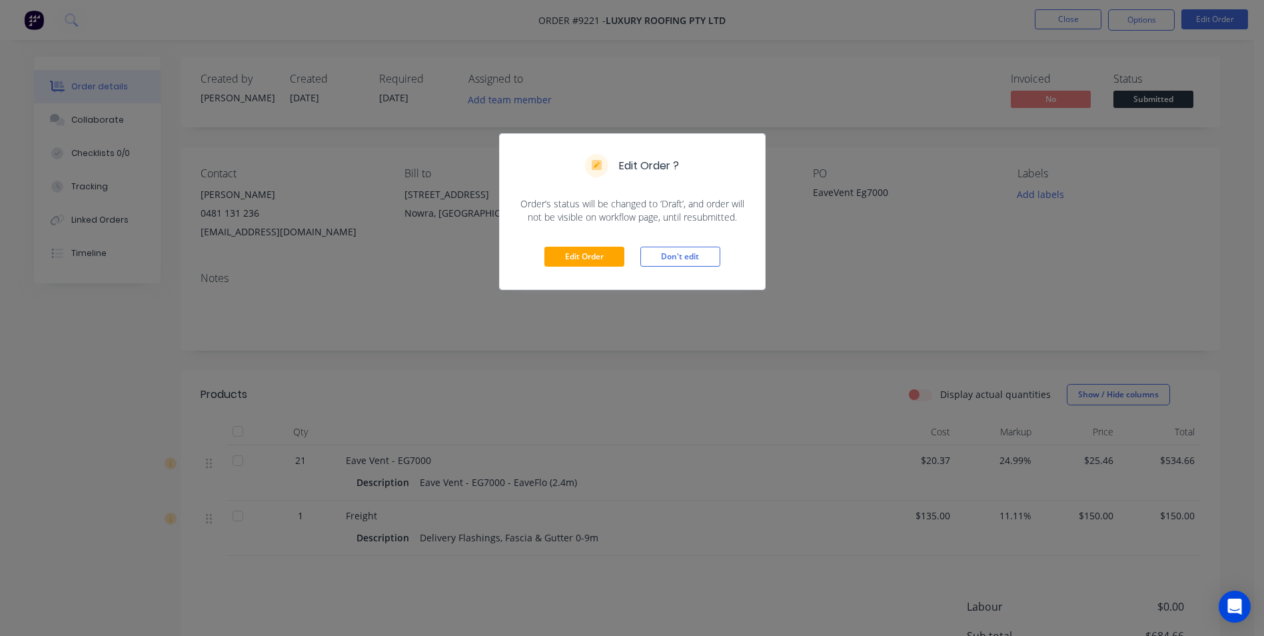
click at [771, 202] on div "Edit Order ? Order’s status will be changed to ‘Draft’, and order will not be v…" at bounding box center [632, 318] width 1264 height 636
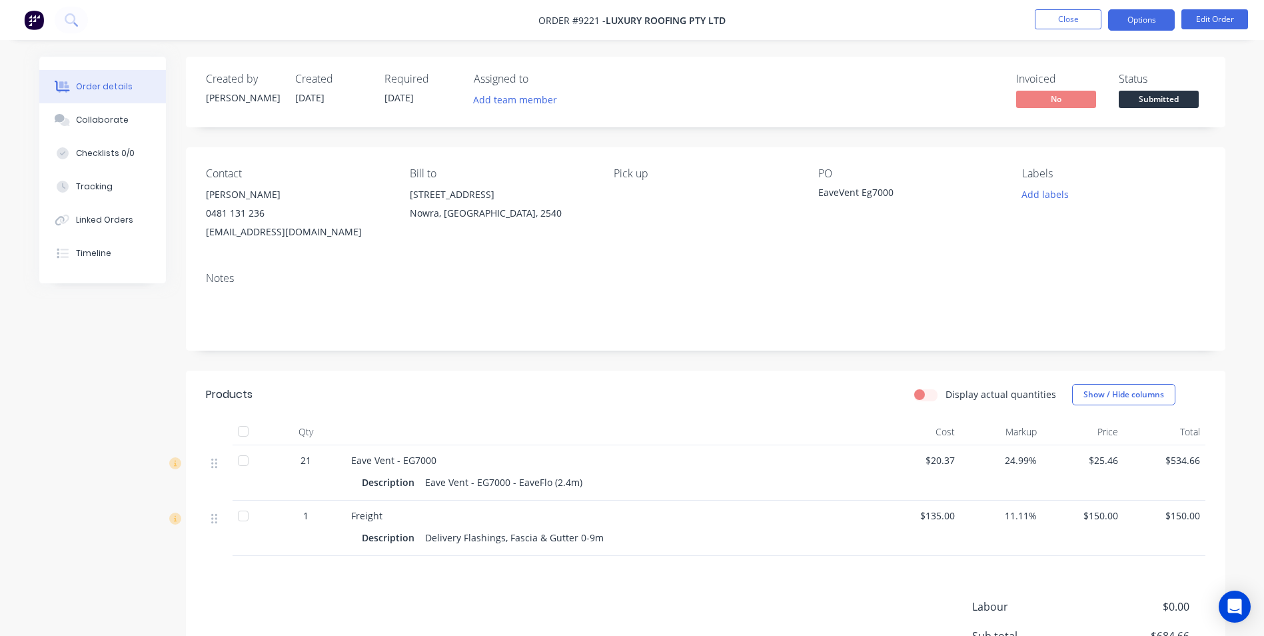
click at [1125, 26] on button "Options" at bounding box center [1141, 19] width 67 height 21
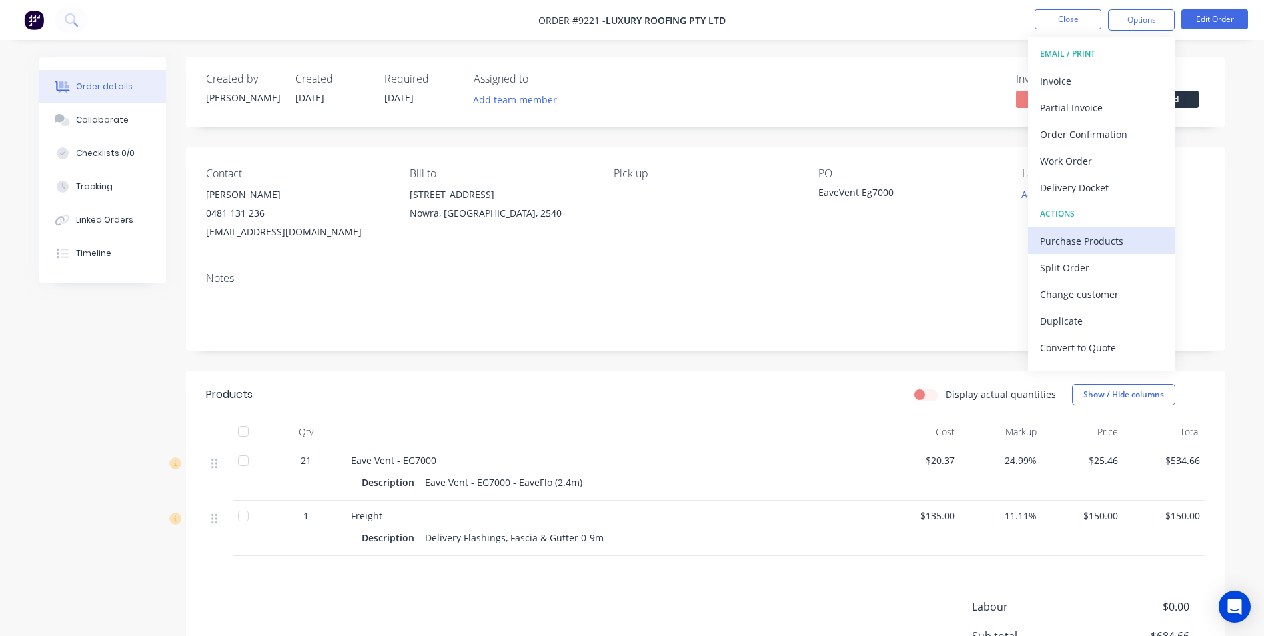
click at [1100, 235] on div "Purchase Products" at bounding box center [1101, 240] width 123 height 19
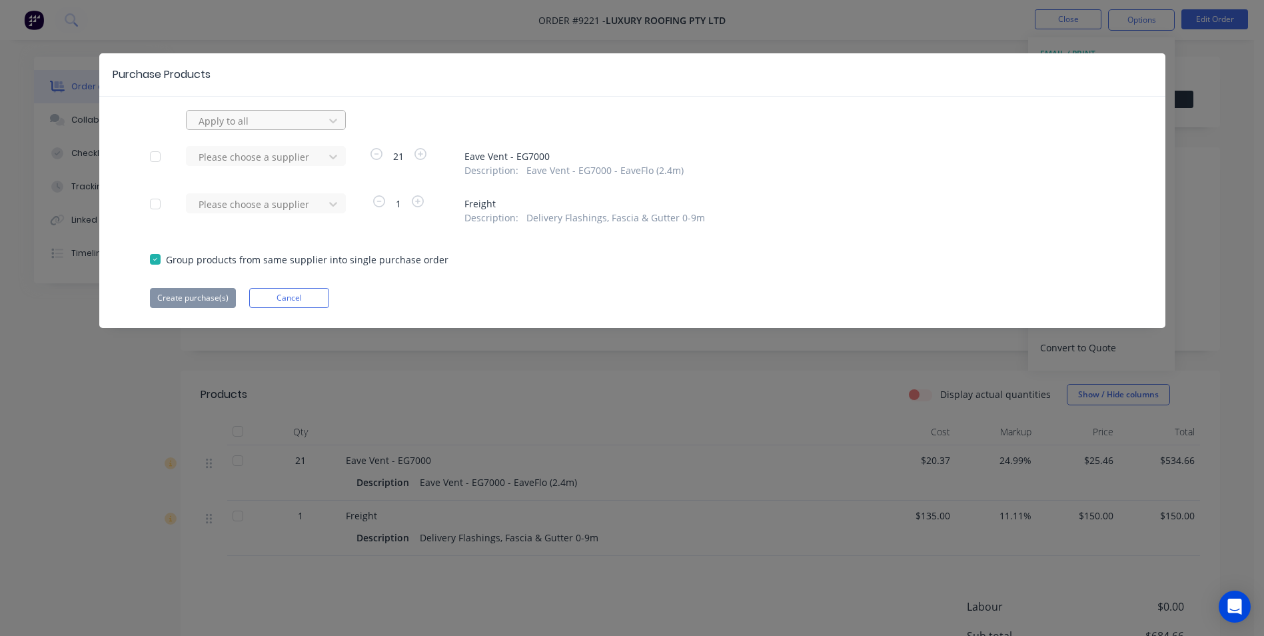
click at [277, 125] on div at bounding box center [257, 121] width 120 height 17
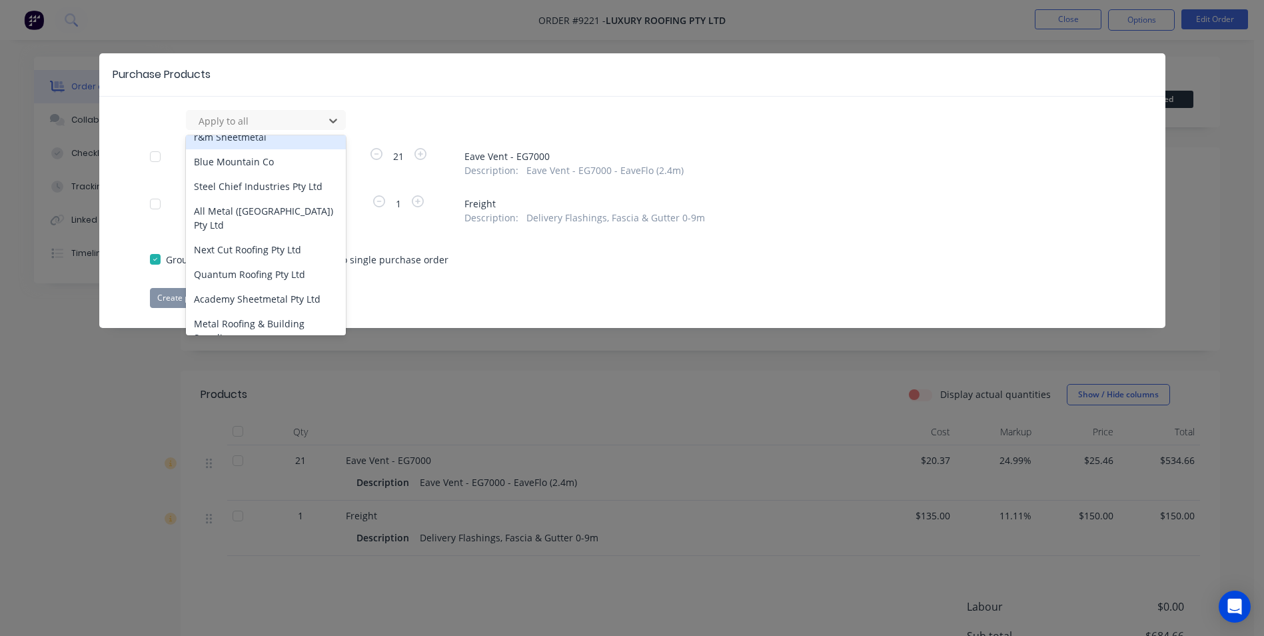
scroll to position [133, 0]
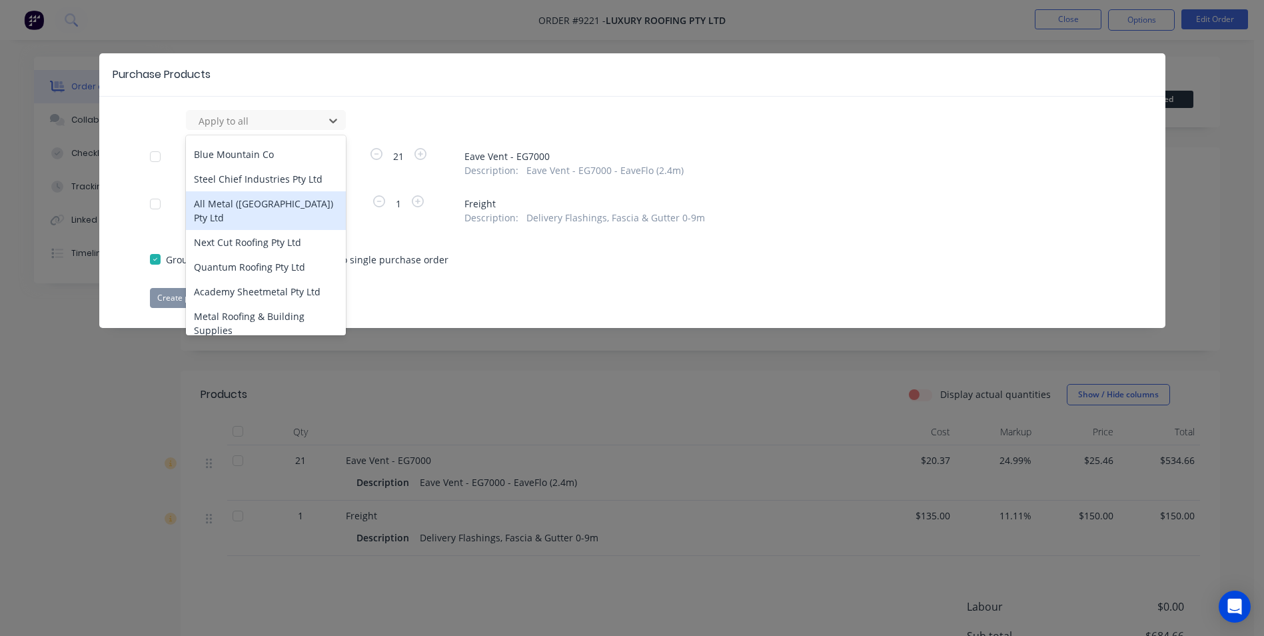
click at [253, 209] on div "All Metal (Australia) Pty Ltd" at bounding box center [266, 210] width 160 height 39
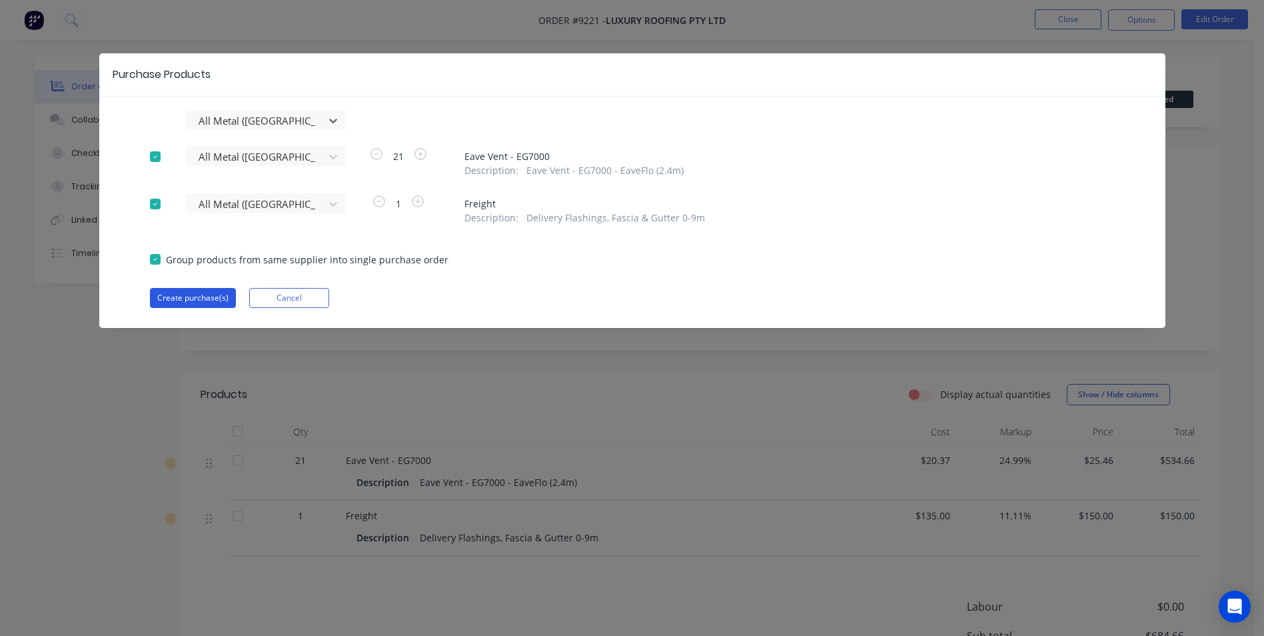
click at [219, 301] on button "Create purchase(s)" at bounding box center [193, 298] width 86 height 20
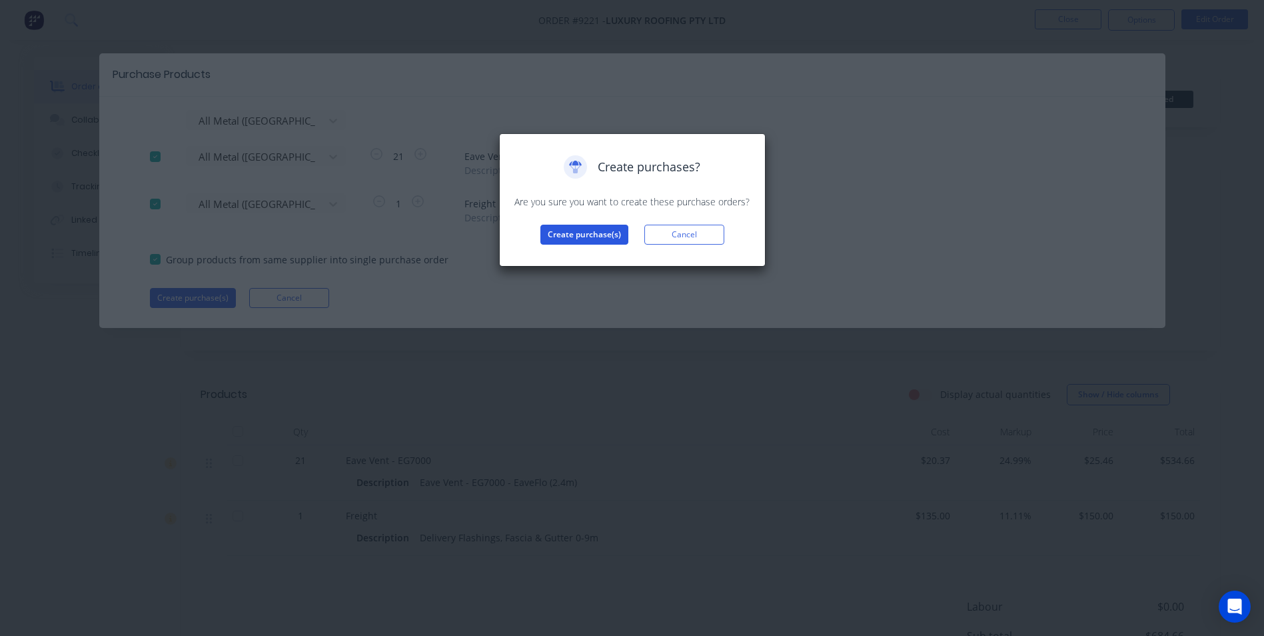
click at [591, 240] on button "Create purchase(s)" at bounding box center [585, 235] width 88 height 20
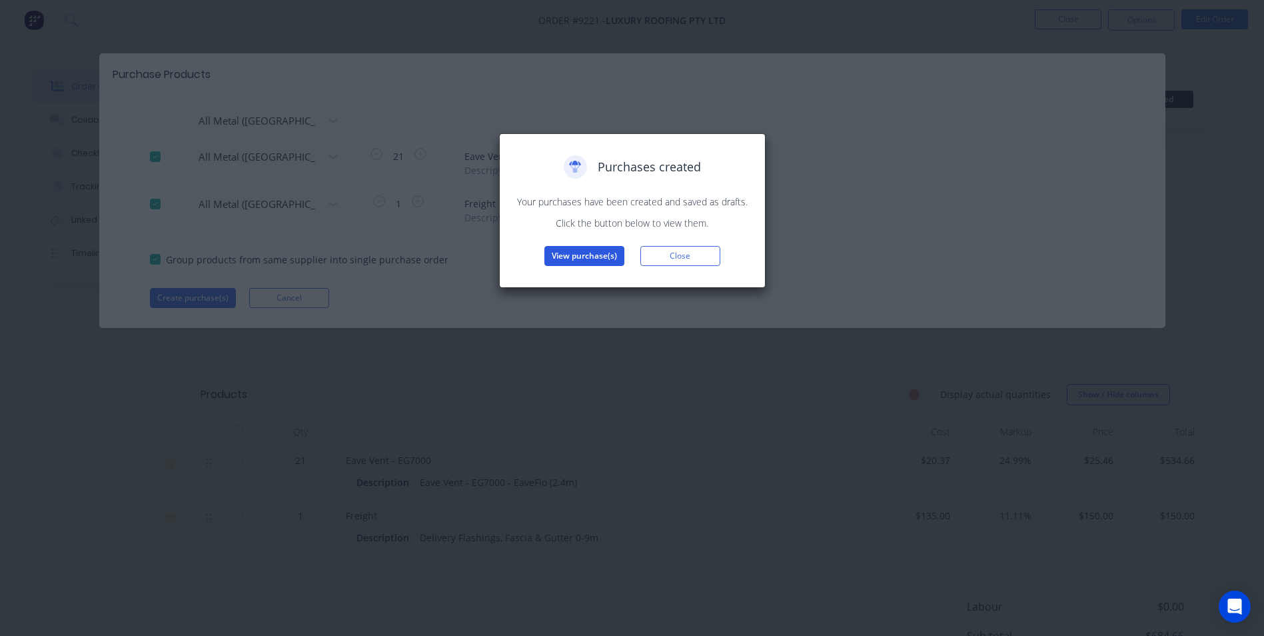
click at [584, 260] on button "View purchase(s)" at bounding box center [585, 256] width 80 height 20
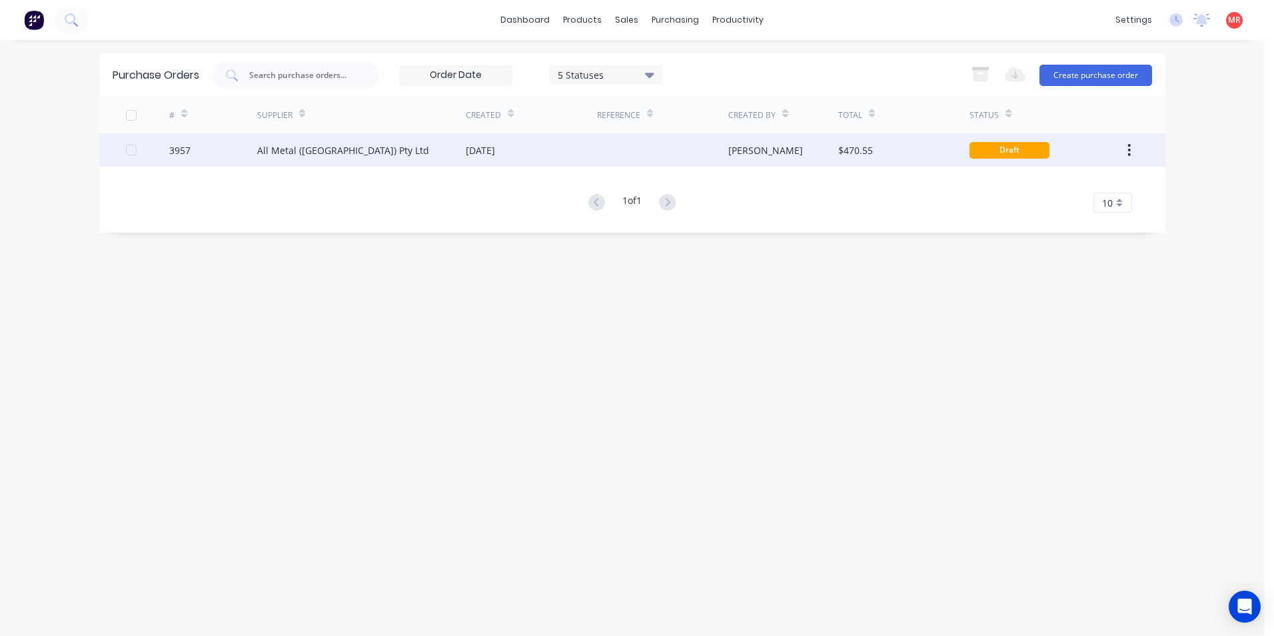
click at [617, 146] on div at bounding box center [662, 149] width 131 height 33
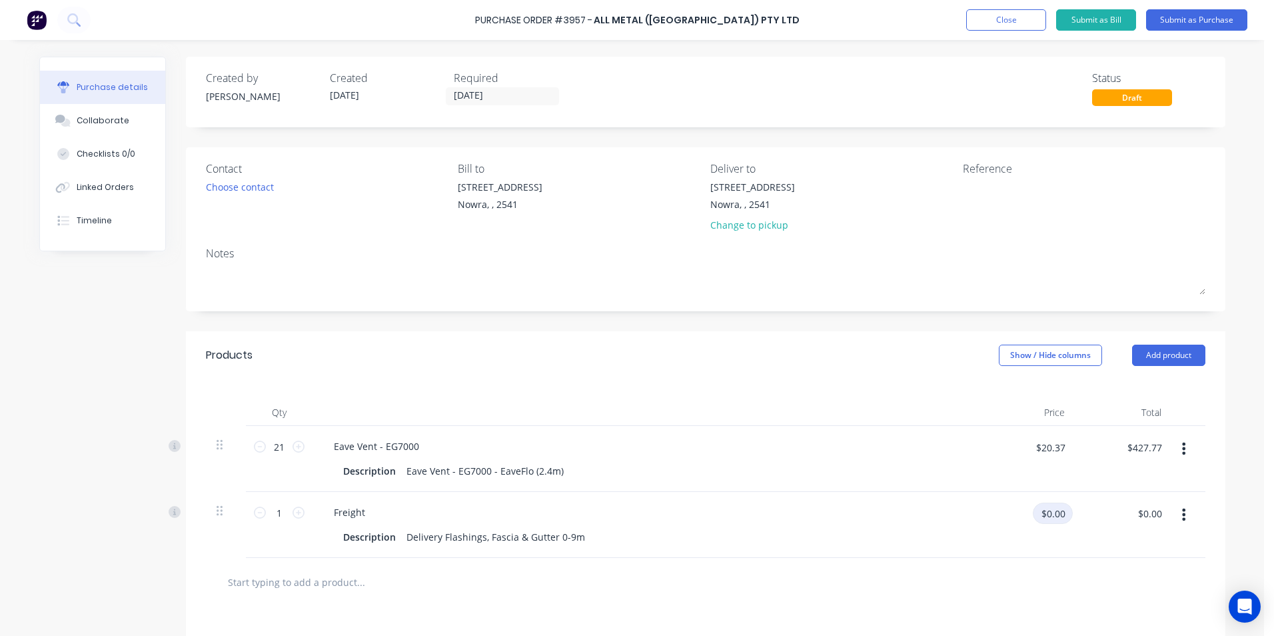
click at [1047, 513] on input "$0.00" at bounding box center [1053, 513] width 40 height 21
type input "$135.00"
click at [755, 347] on div "Products Show / Hide columns Add product" at bounding box center [706, 355] width 1040 height 48
click at [249, 183] on div "Choose contact" at bounding box center [240, 187] width 68 height 14
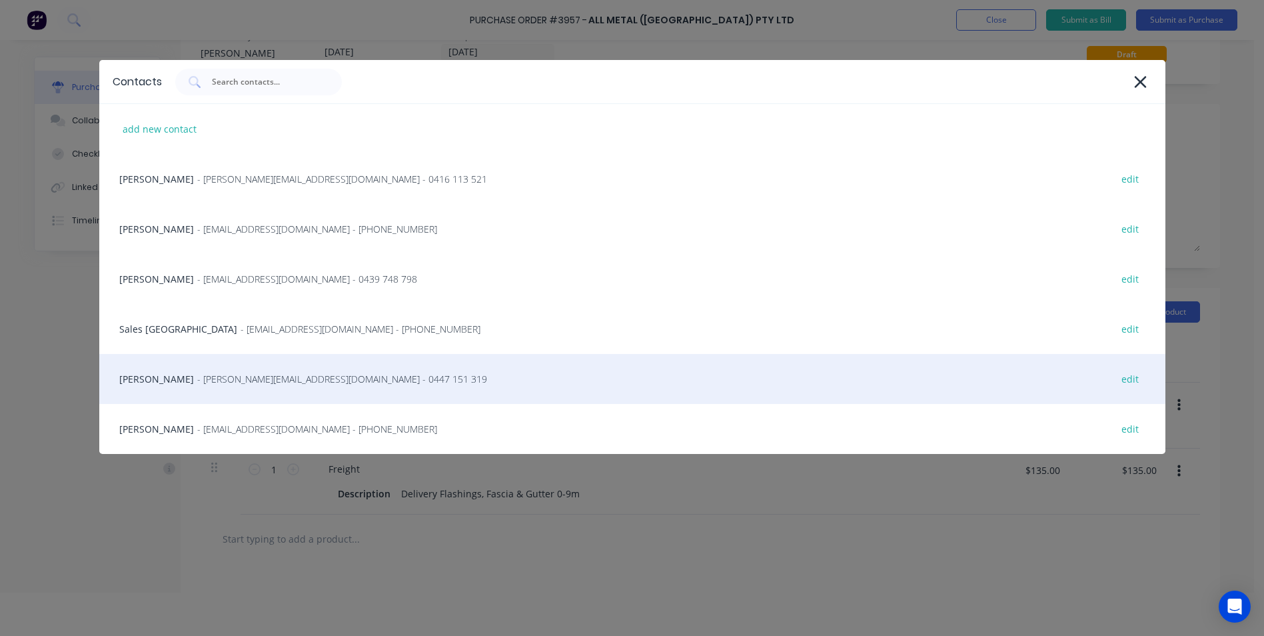
scroll to position [67, 0]
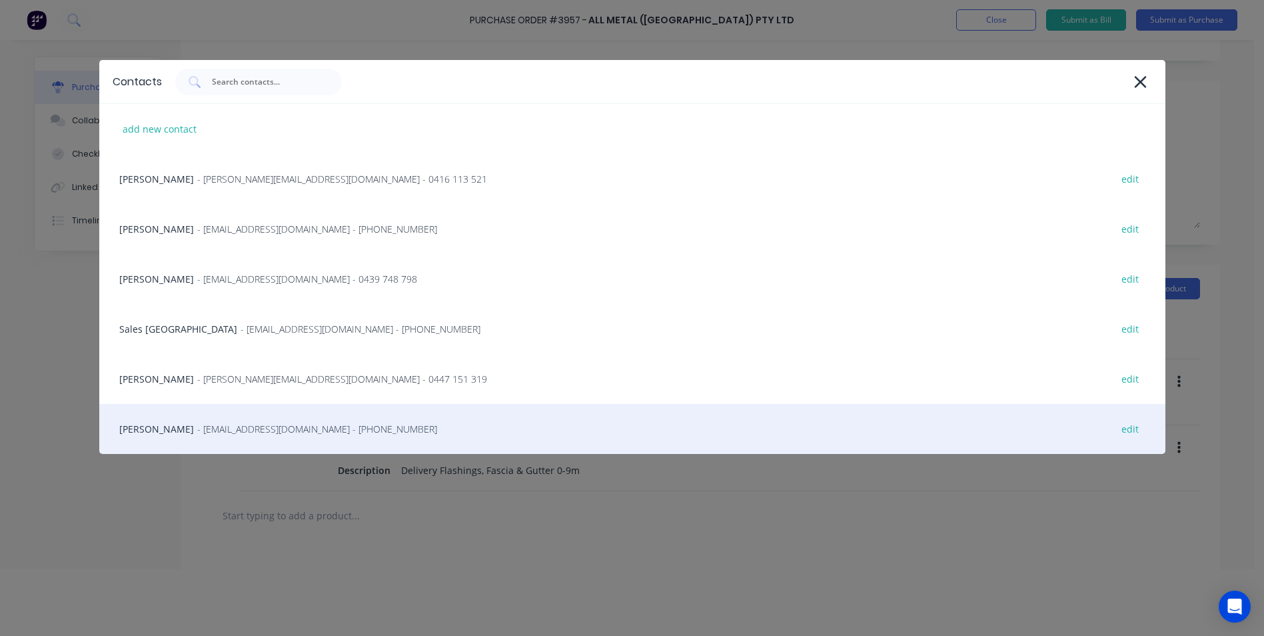
click at [193, 415] on div "Trevor - info@SCRS.net.au - (02) 4411 1090 edit" at bounding box center [632, 429] width 1066 height 50
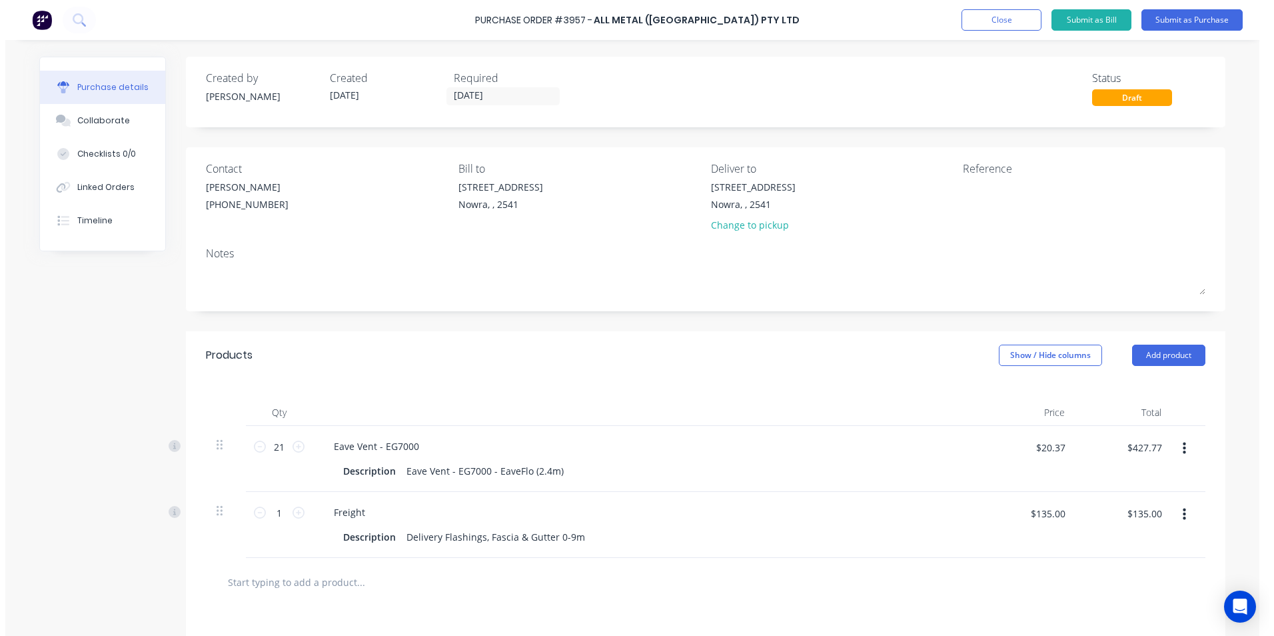
scroll to position [0, 0]
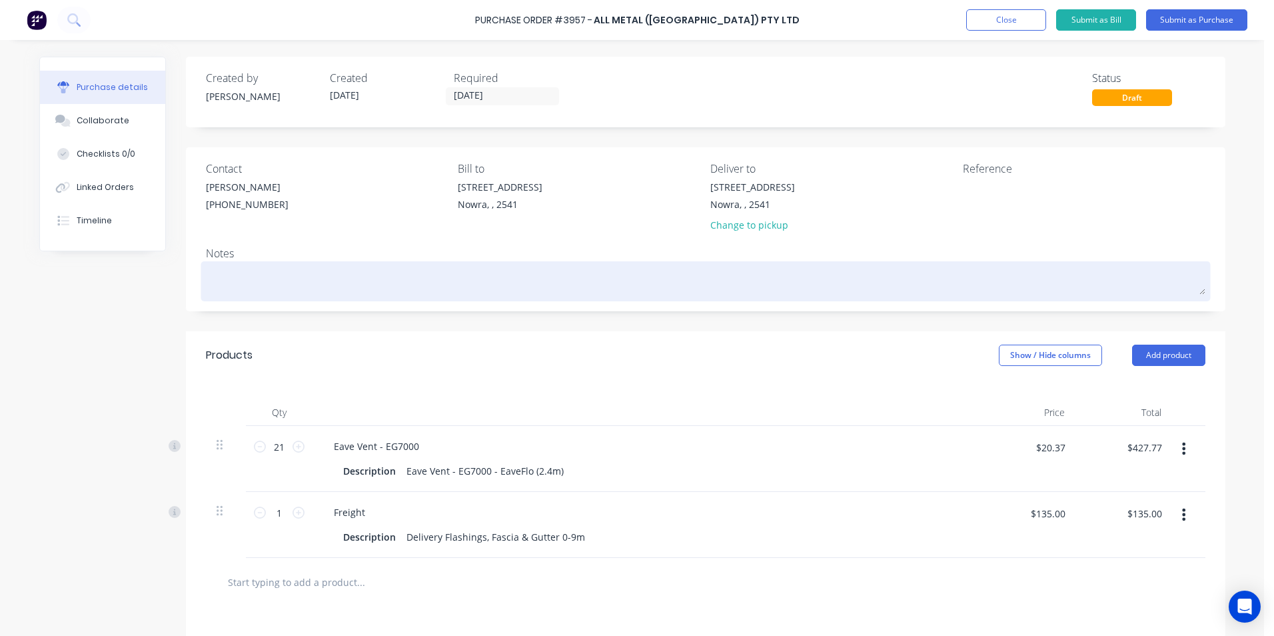
click at [238, 272] on textarea at bounding box center [706, 280] width 1000 height 30
type textarea "x"
type textarea "A"
type textarea "x"
type textarea "AT"
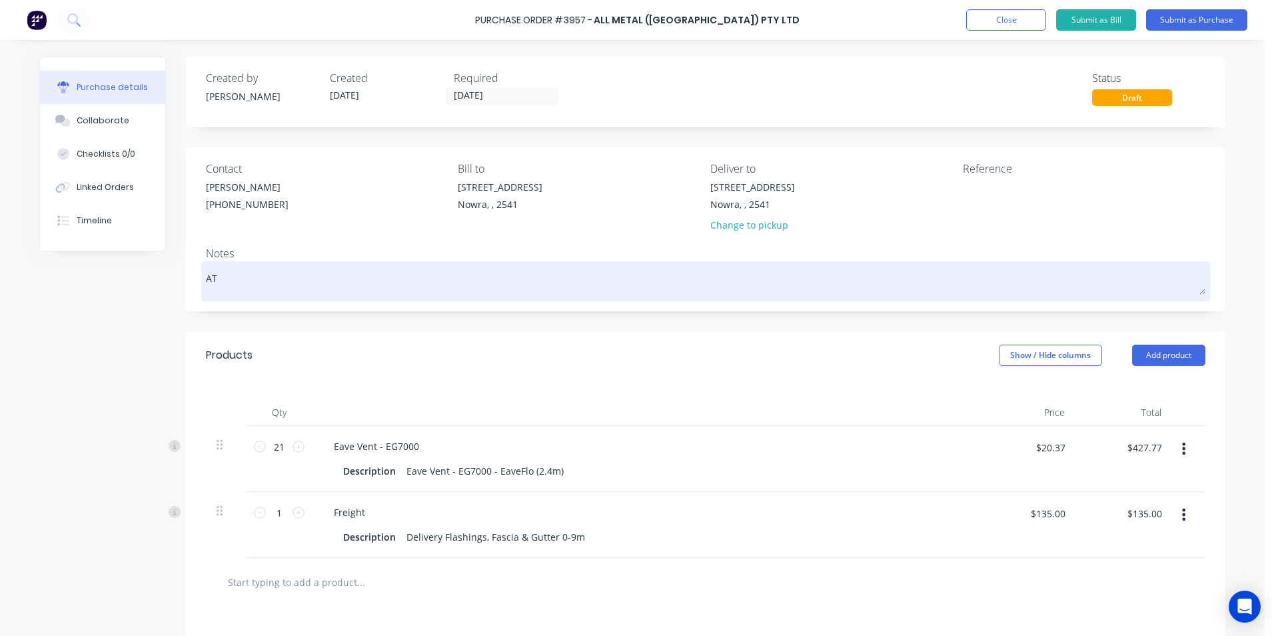
type textarea "x"
type textarea "ATT"
type textarea "x"
type textarea "ATTN"
type textarea "x"
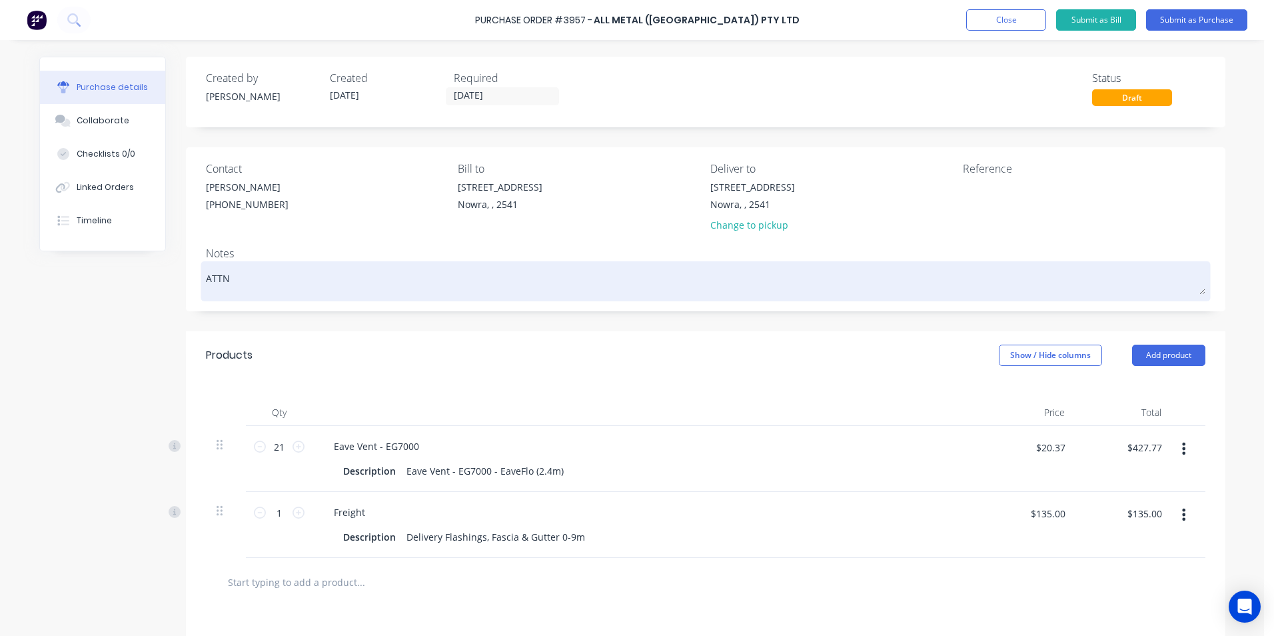
type textarea "ATTN-"
type textarea "x"
type textarea "ATTN"
type textarea "x"
type textarea "ATTN:"
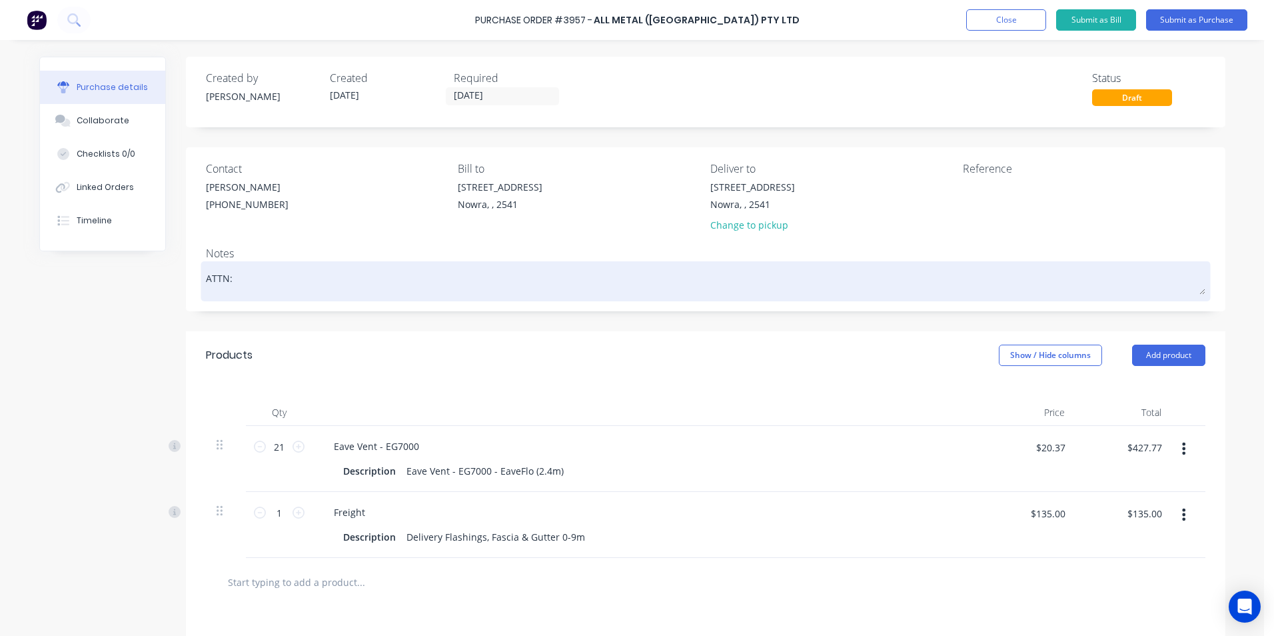
type textarea "x"
type textarea "ATTN:"
type textarea "x"
type textarea "ATTN: I"
type textarea "x"
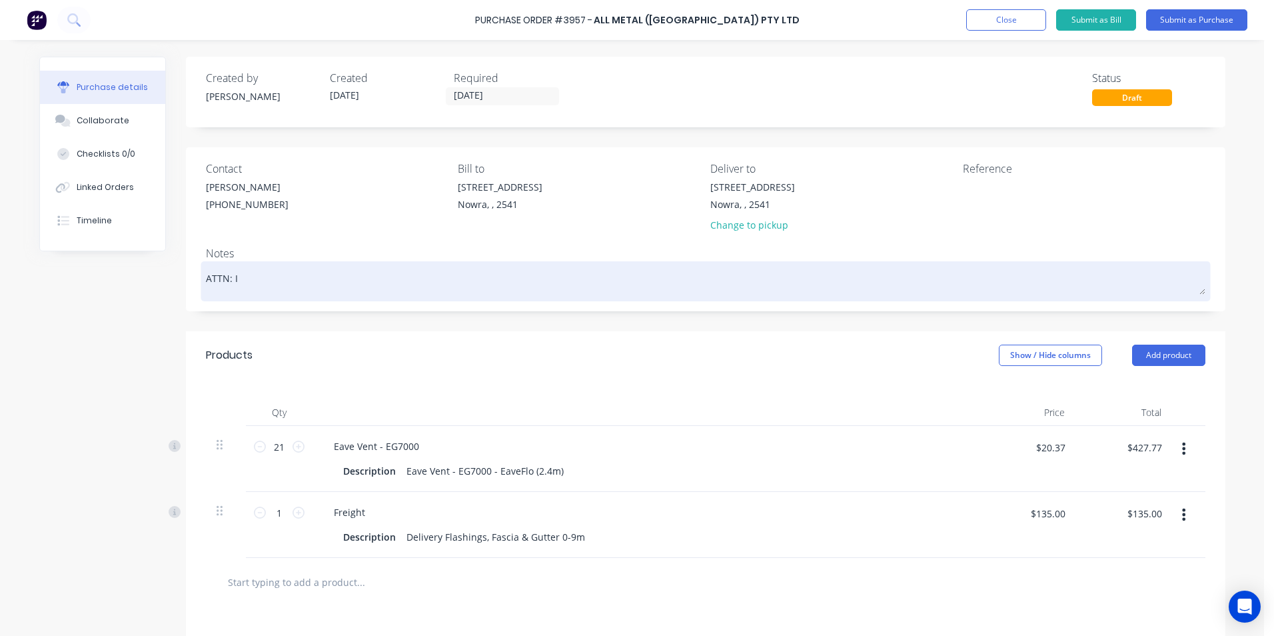
type textarea "ATTN: Iv"
type textarea "x"
type textarea "ATTN: Iva"
type textarea "x"
type textarea "ATTN: Iv"
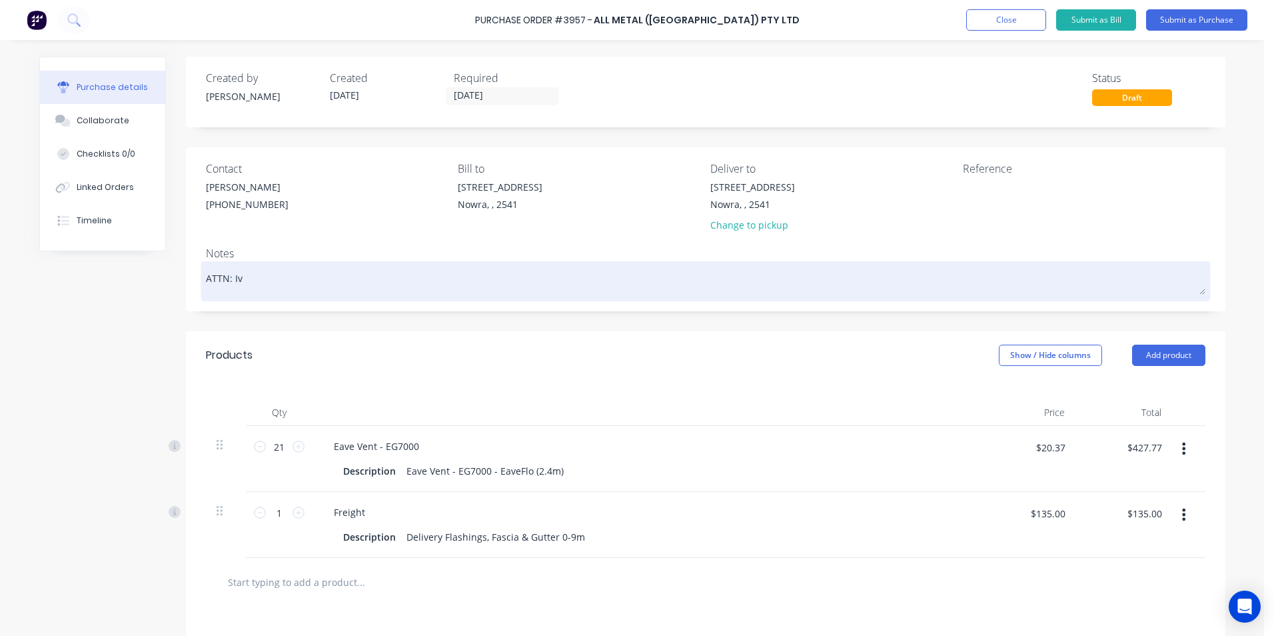
type textarea "x"
type textarea "ATTN: I"
type textarea "x"
type textarea "ATTN: IV"
type textarea "x"
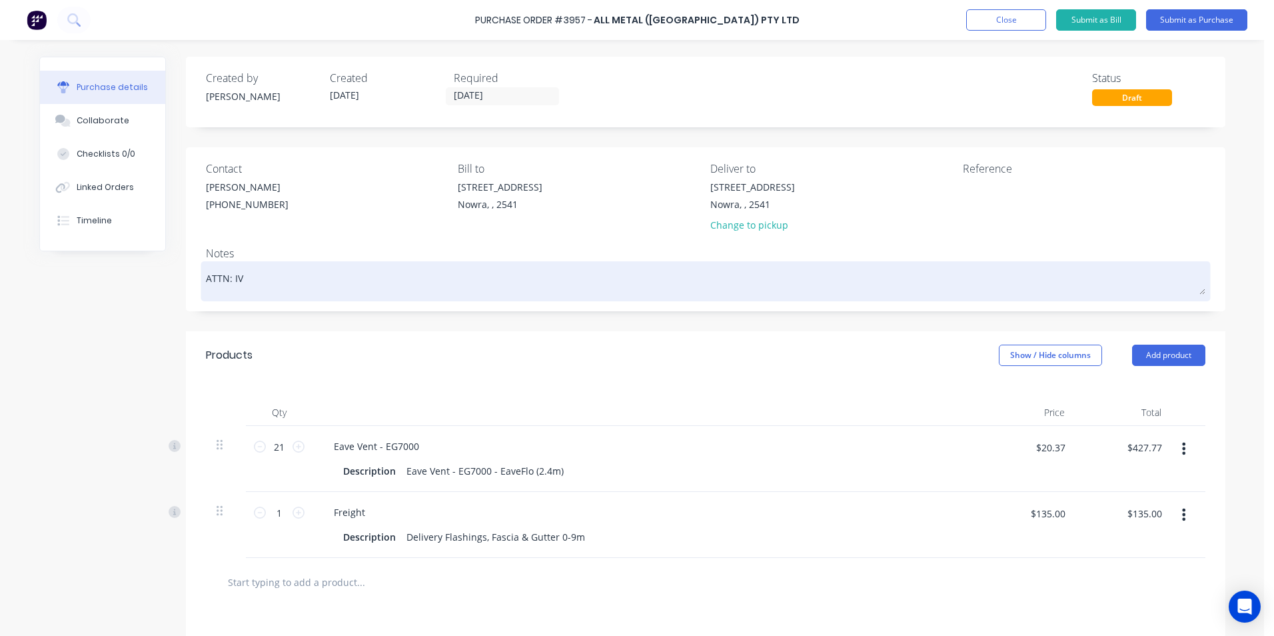
type textarea "ATTN: IVA"
type textarea "x"
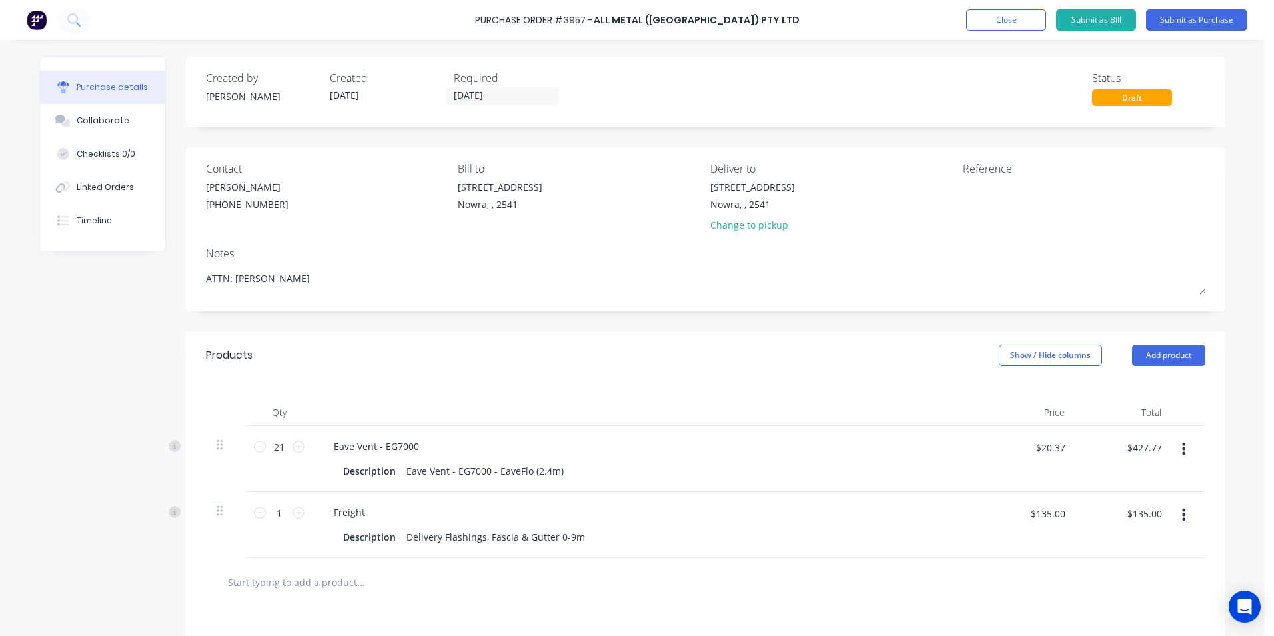
type textarea "ATTN: IVAN"
type textarea "x"
type textarea "ATTN: IVAN"
click at [118, 282] on div "Created by Matt Created 11/08/25 Required 11/08/25 Status Draft Contact Trevor …" at bounding box center [632, 441] width 1186 height 769
click at [475, 99] on input "[DATE]" at bounding box center [503, 96] width 112 height 17
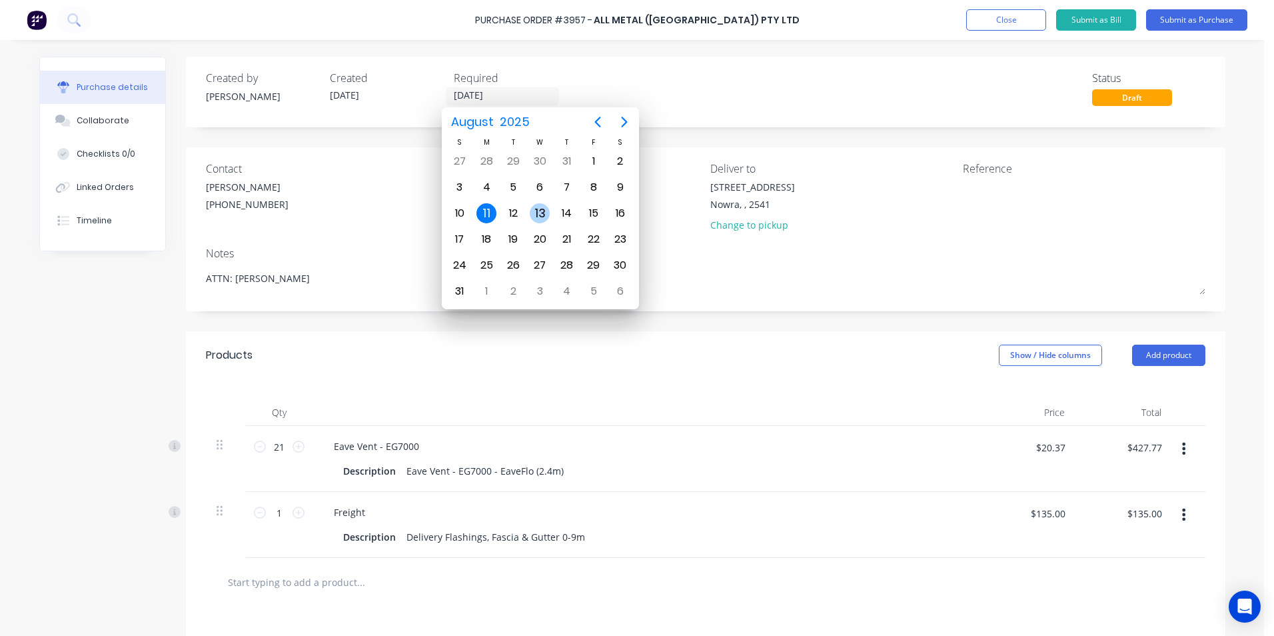
click at [538, 211] on div "13" at bounding box center [540, 213] width 20 height 20
type textarea "x"
type input "[DATE]"
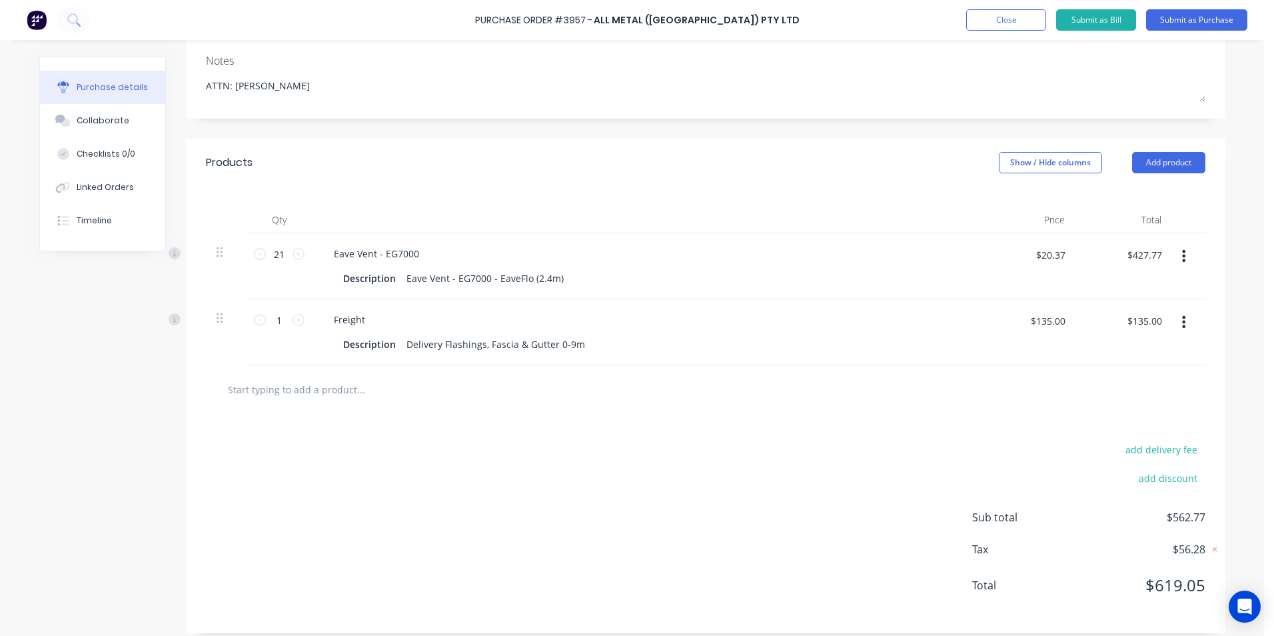
scroll to position [203, 0]
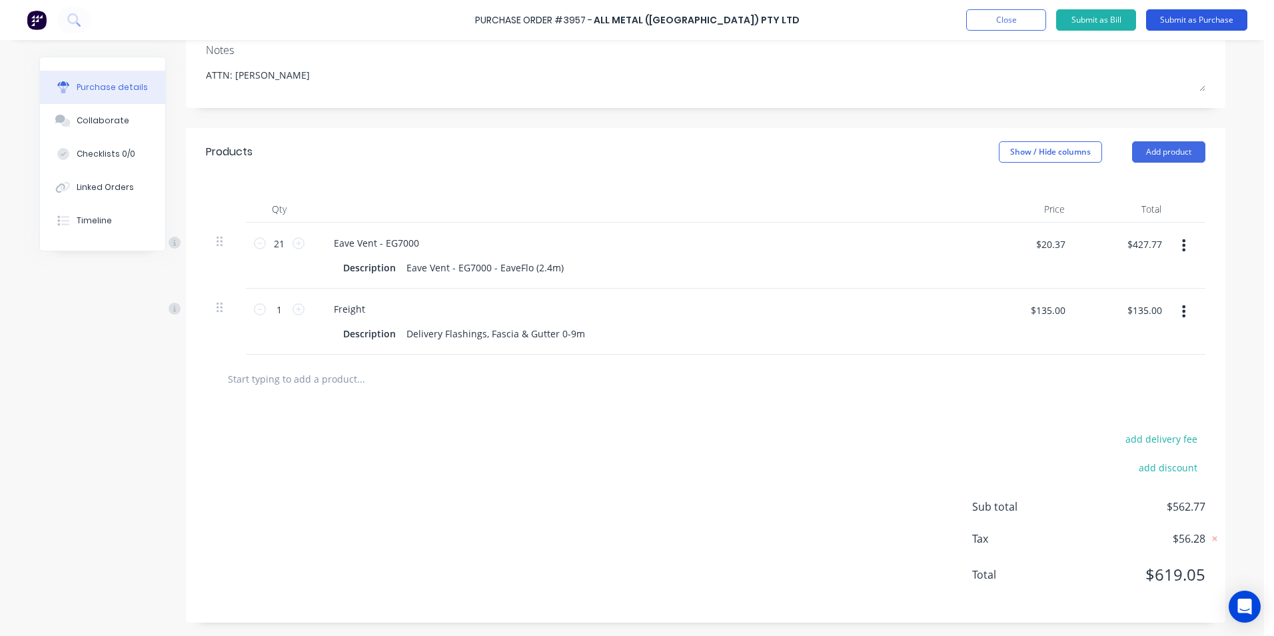
click at [1192, 11] on button "Submit as Purchase" at bounding box center [1196, 19] width 101 height 21
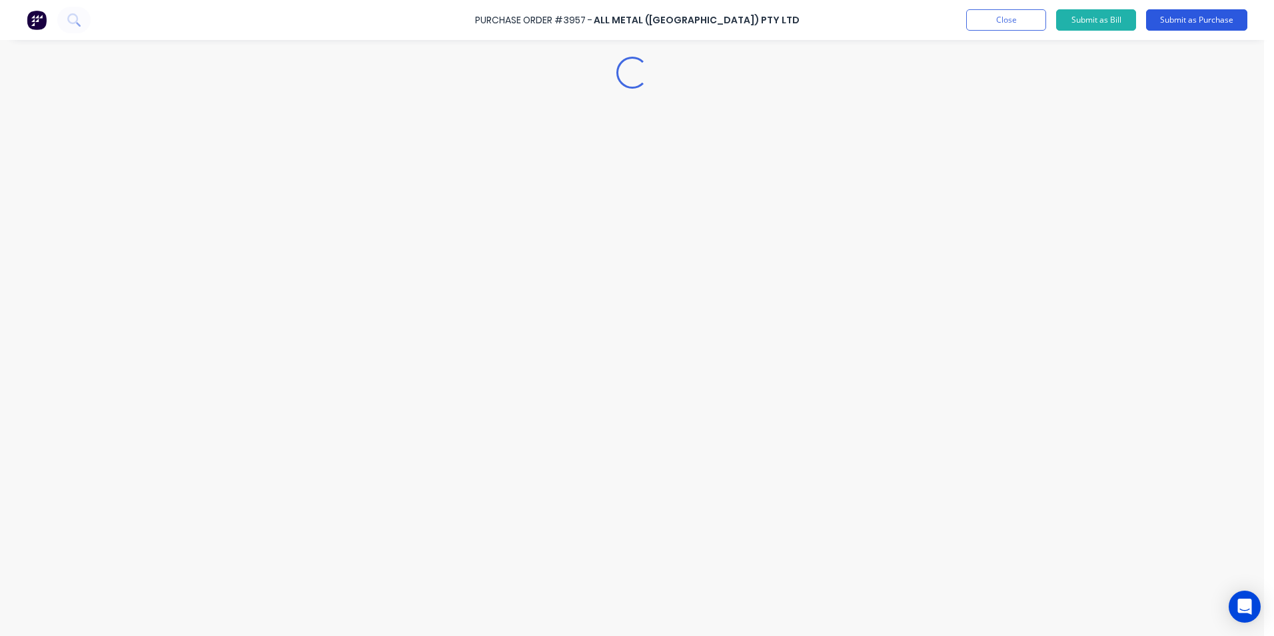
scroll to position [0, 0]
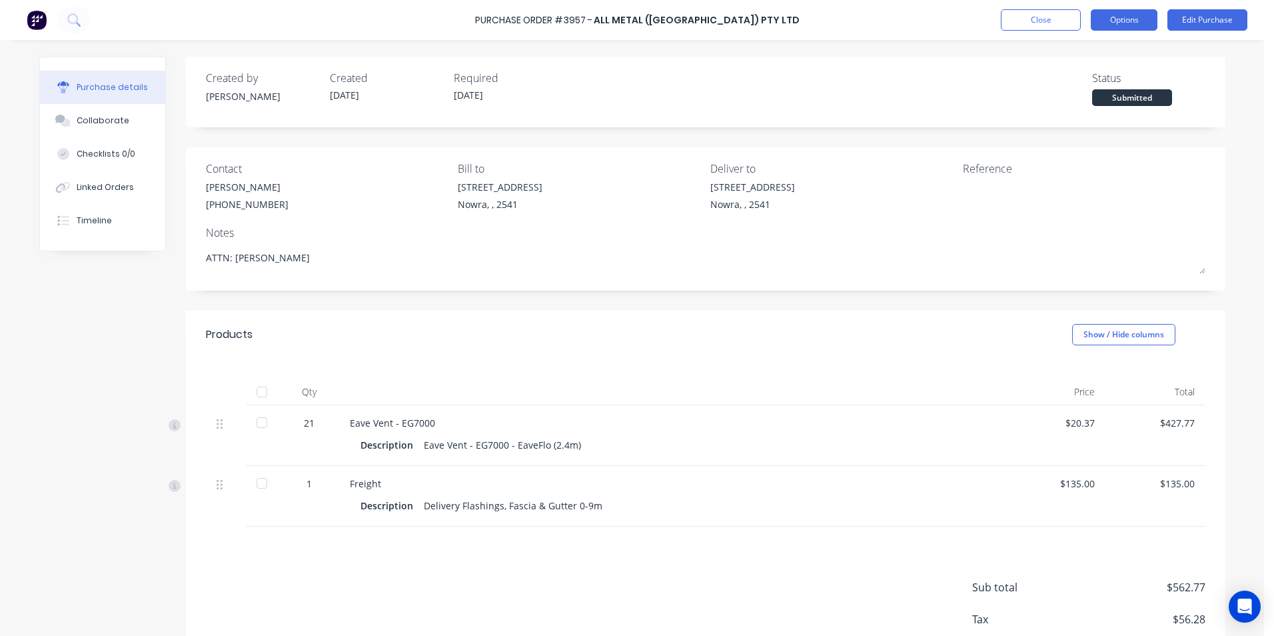
click at [1116, 16] on button "Options" at bounding box center [1124, 19] width 67 height 21
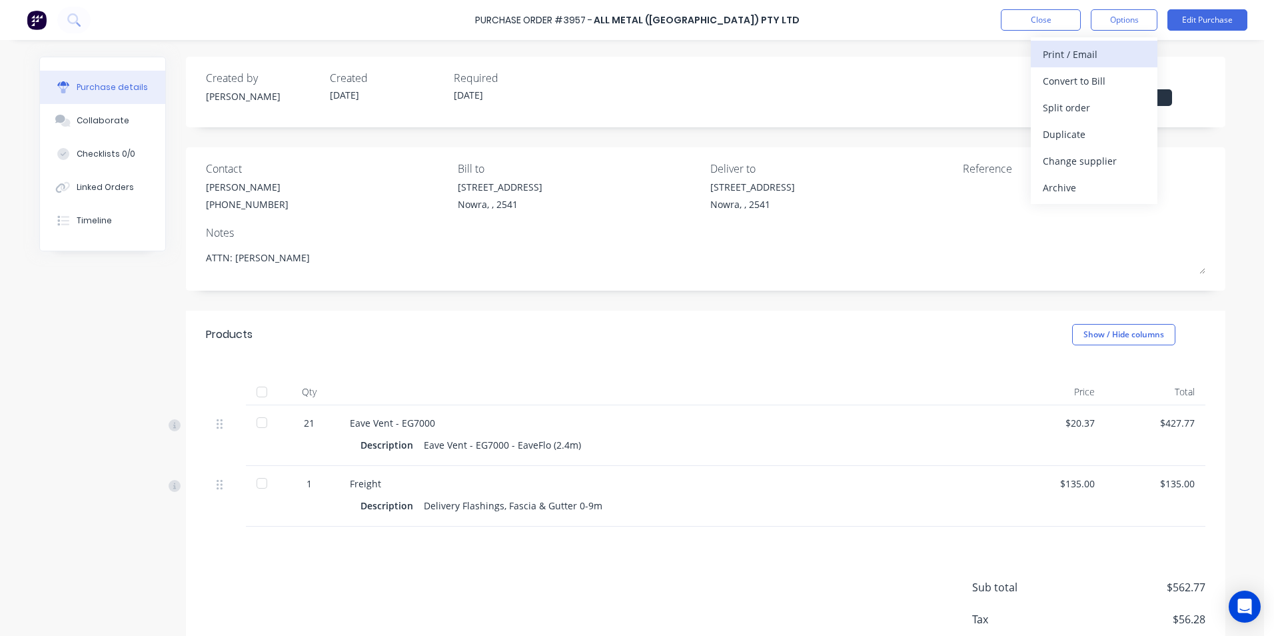
click at [1082, 59] on div "Print / Email" at bounding box center [1094, 54] width 103 height 19
click at [1082, 80] on div "With pricing" at bounding box center [1094, 80] width 103 height 19
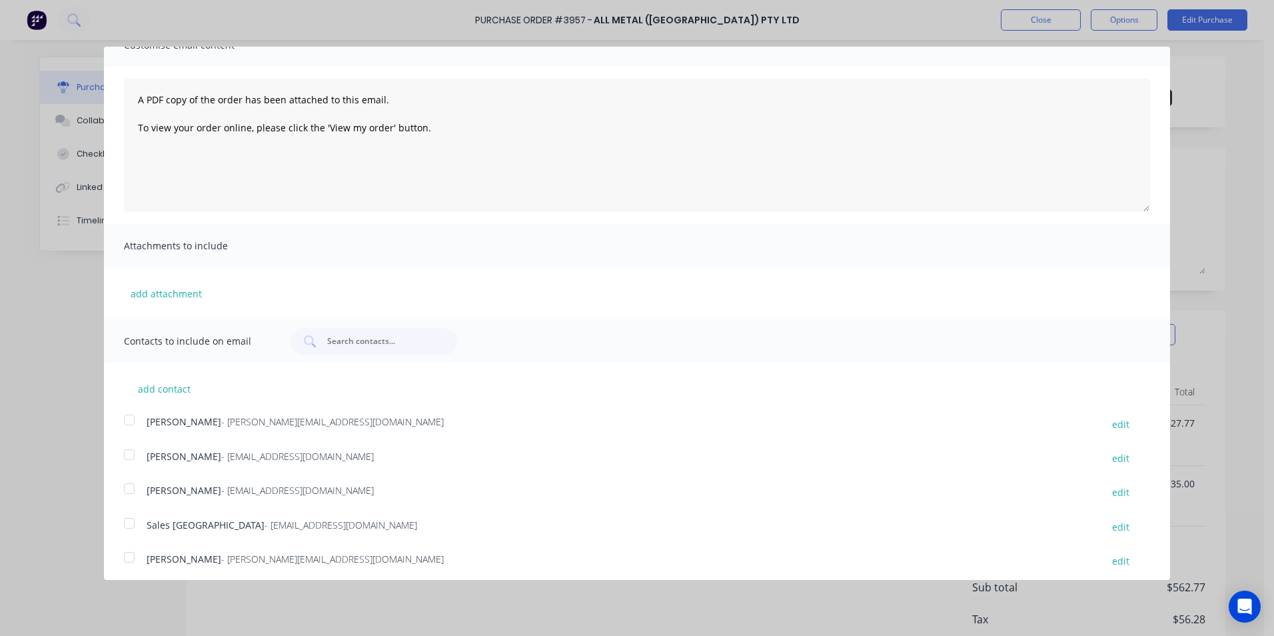
scroll to position [107, 0]
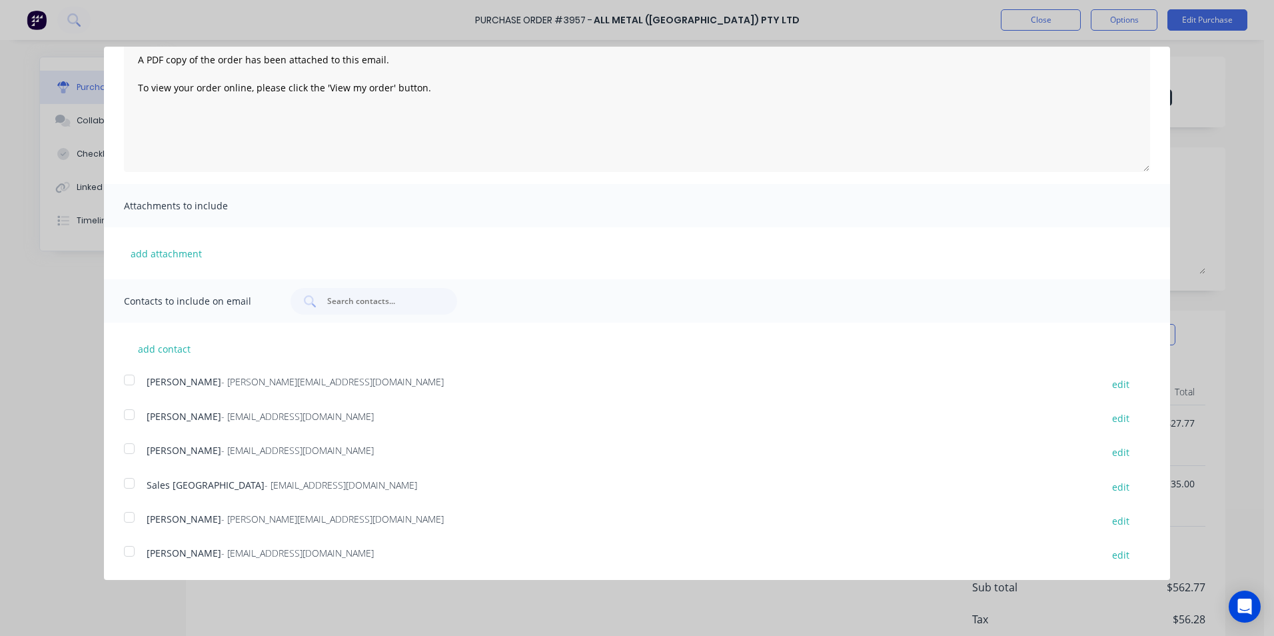
click at [133, 486] on div at bounding box center [129, 483] width 27 height 27
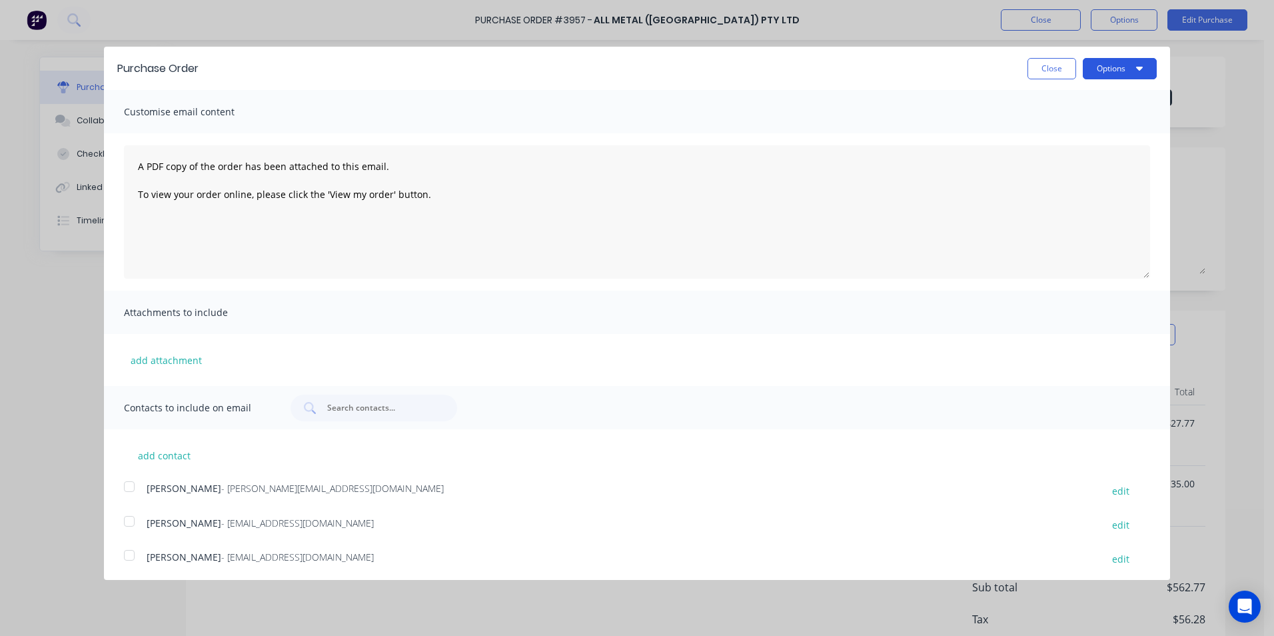
click at [1124, 69] on button "Options" at bounding box center [1120, 68] width 74 height 21
click at [1106, 135] on div "Email" at bounding box center [1093, 128] width 103 height 19
click at [1060, 59] on button "Close" at bounding box center [1052, 68] width 49 height 21
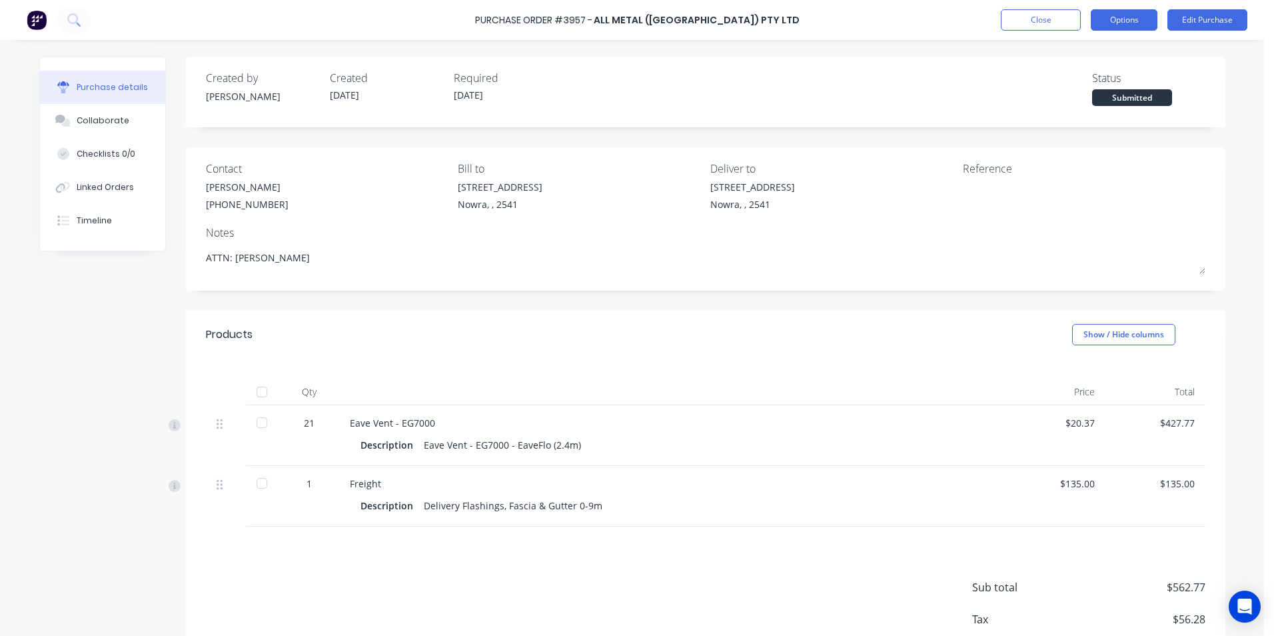
click at [1120, 12] on button "Options" at bounding box center [1124, 19] width 67 height 21
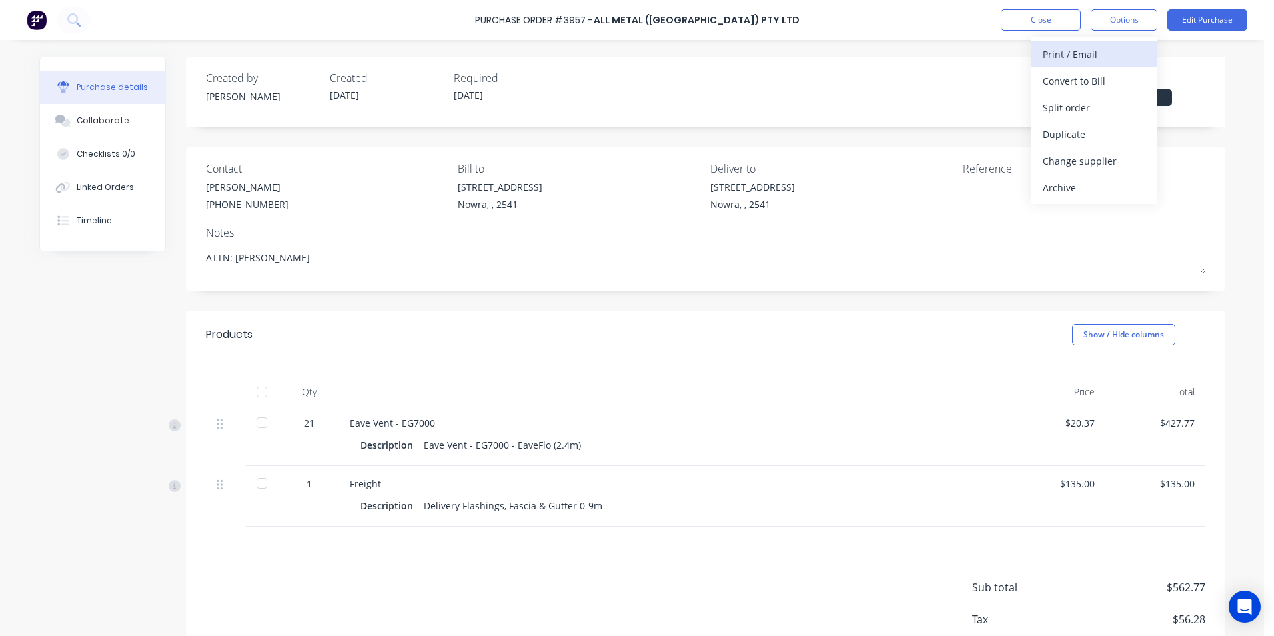
click at [1094, 53] on div "Print / Email" at bounding box center [1094, 54] width 103 height 19
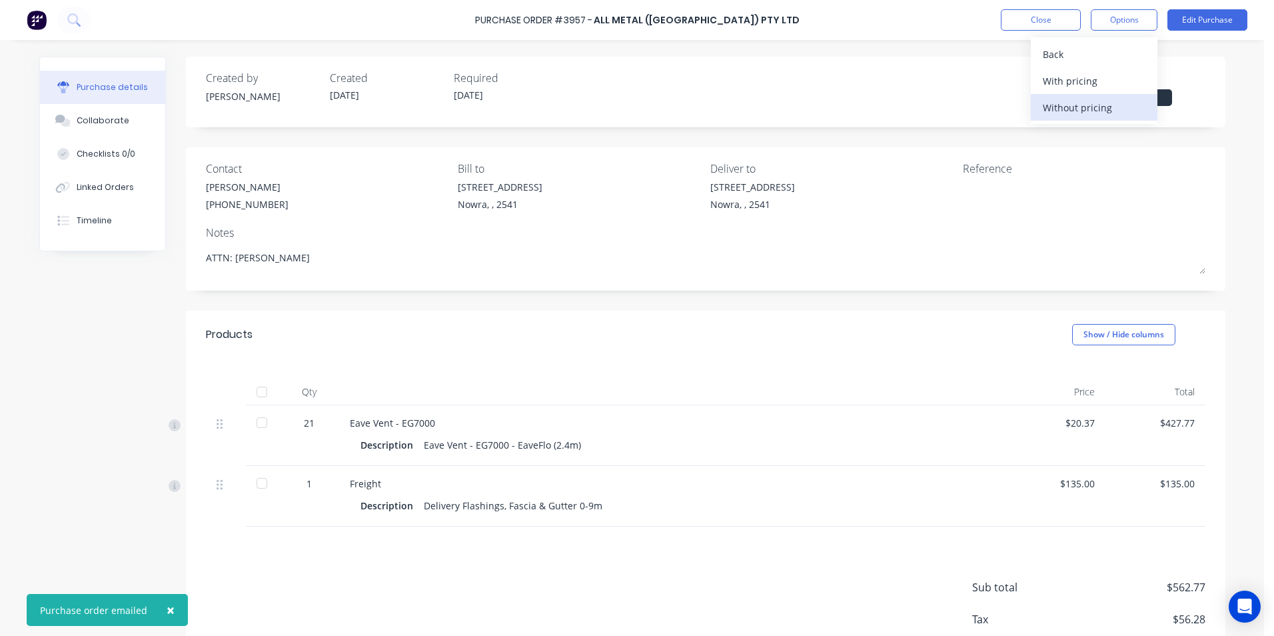
click at [1090, 105] on div "Without pricing" at bounding box center [1094, 107] width 103 height 19
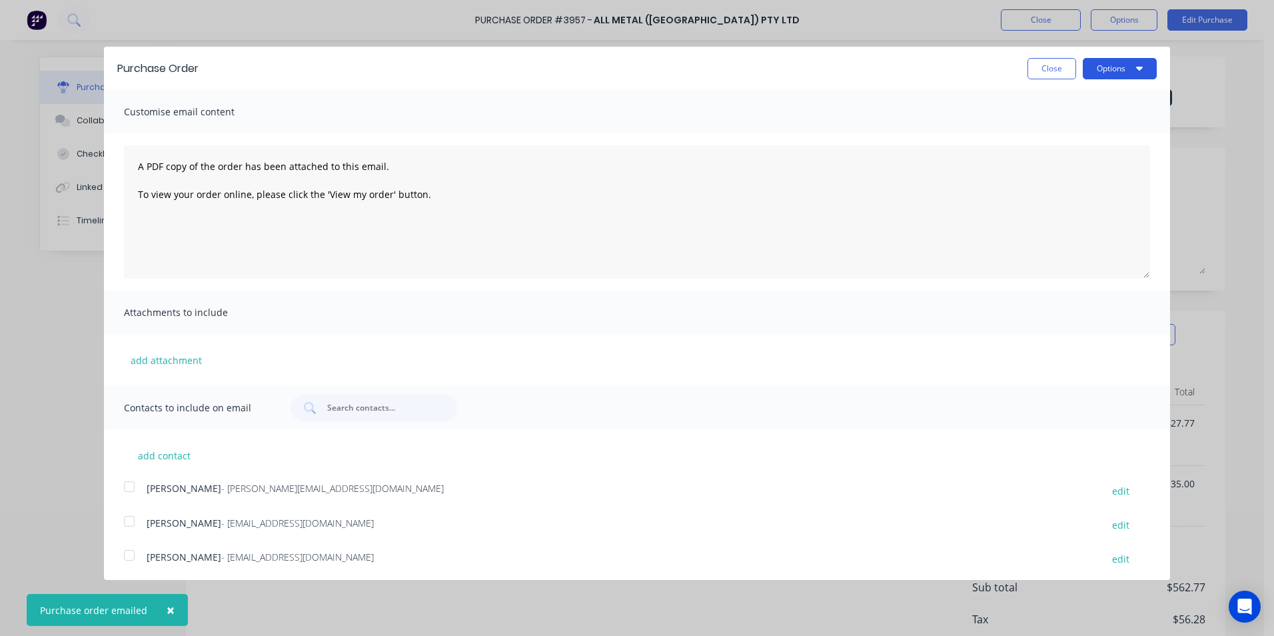
click at [1099, 73] on button "Options" at bounding box center [1120, 68] width 74 height 21
click at [1083, 106] on div "Print" at bounding box center [1093, 102] width 103 height 19
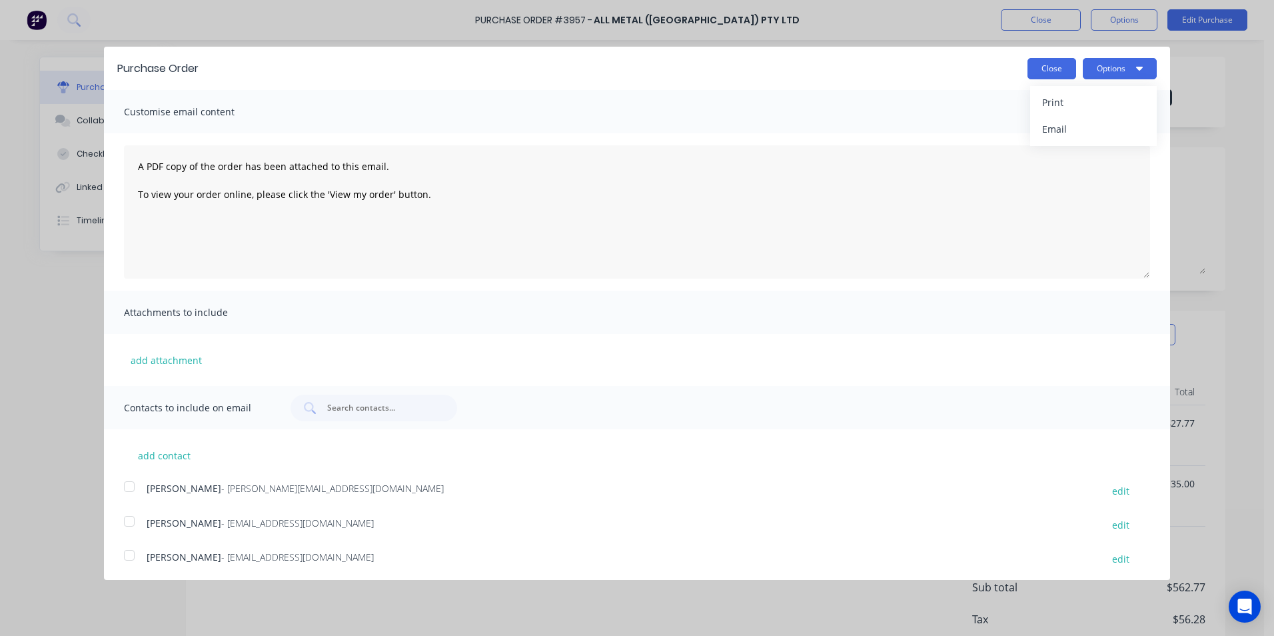
click at [1050, 69] on button "Close" at bounding box center [1052, 68] width 49 height 21
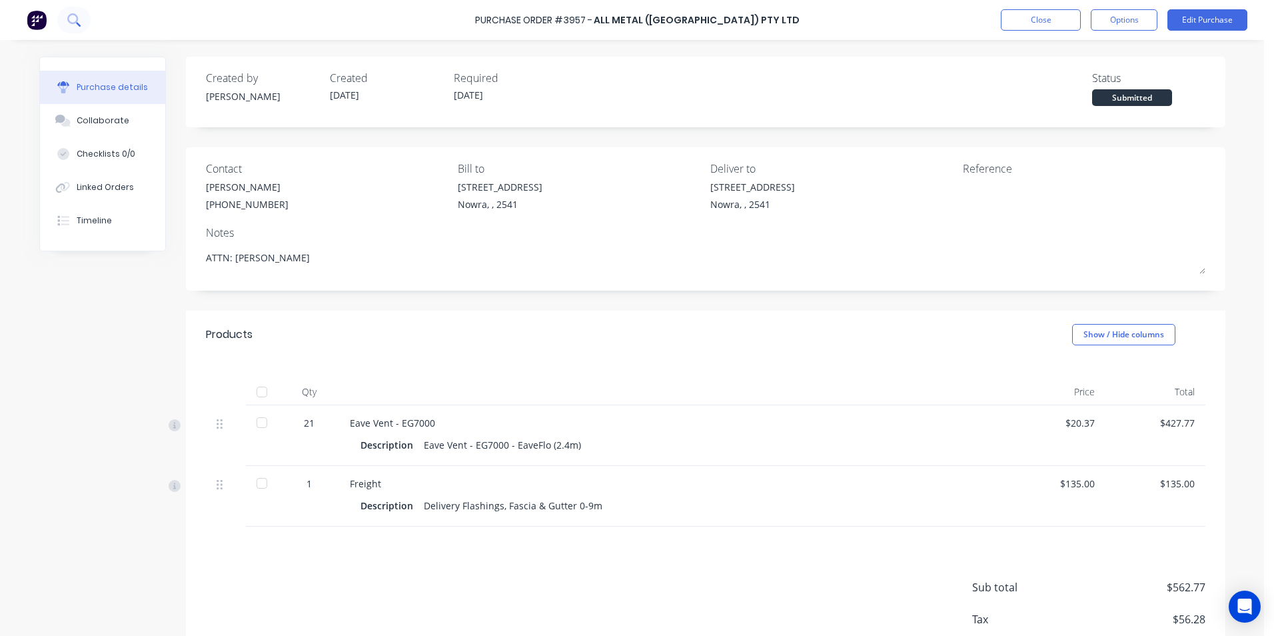
click at [81, 17] on button at bounding box center [73, 20] width 33 height 27
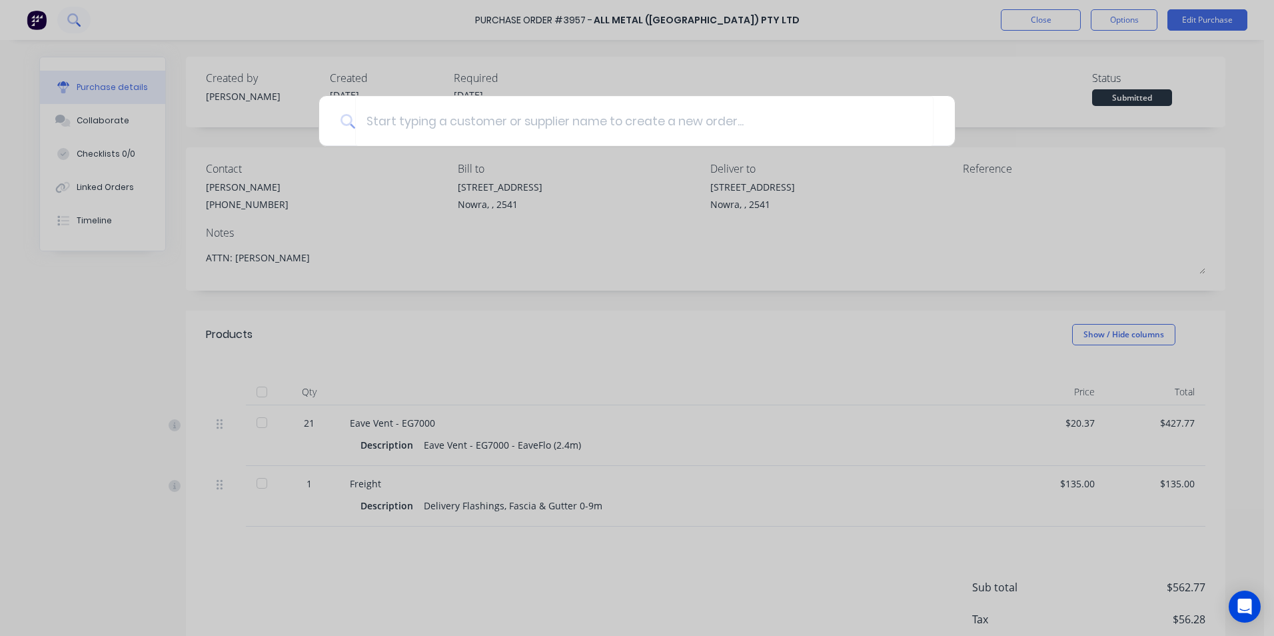
type textarea "x"
type input "3"
type textarea "x"
type input "39"
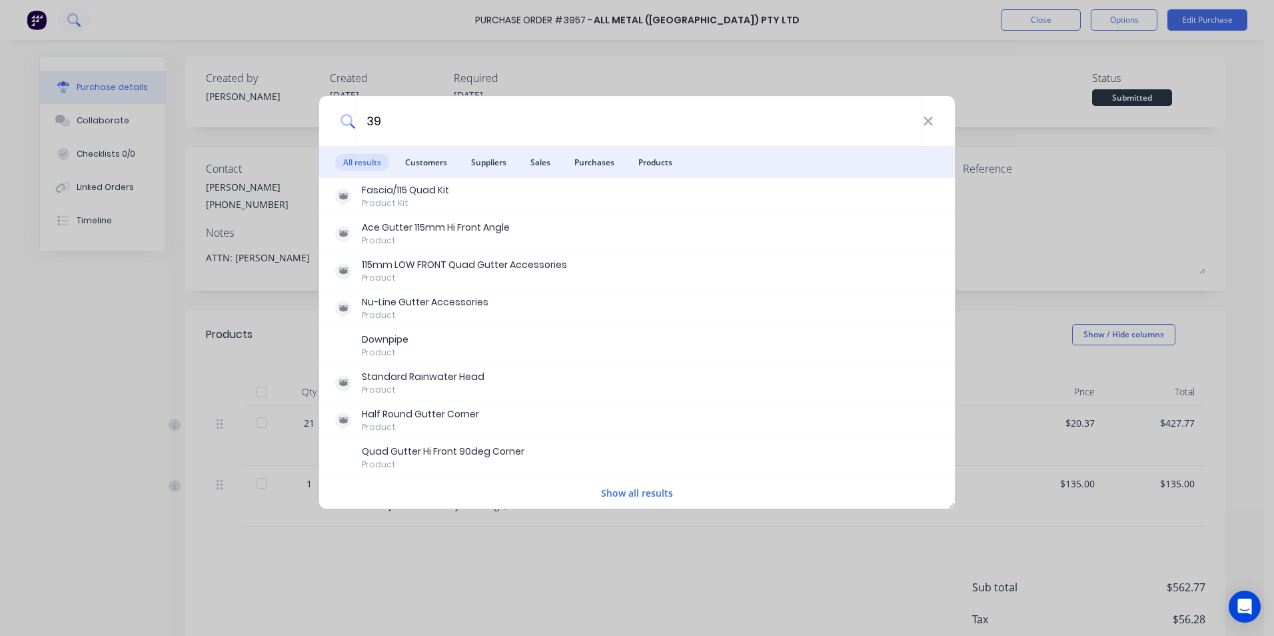
type textarea "x"
type input "395"
type textarea "x"
type input "3956"
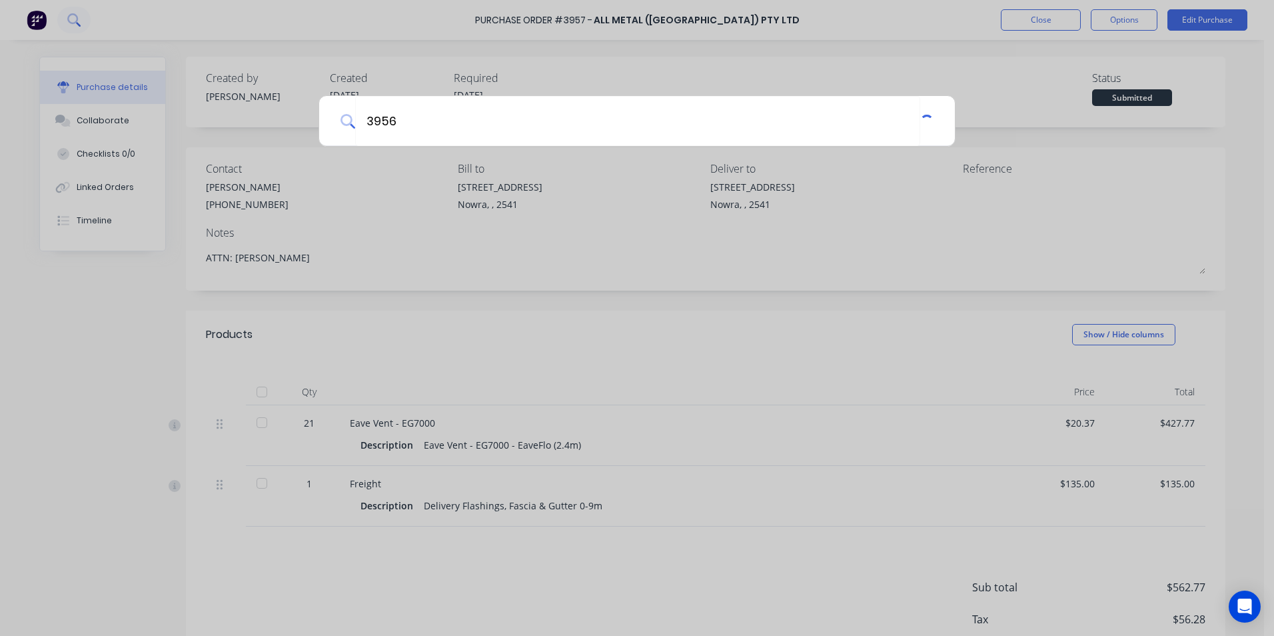
type textarea "x"
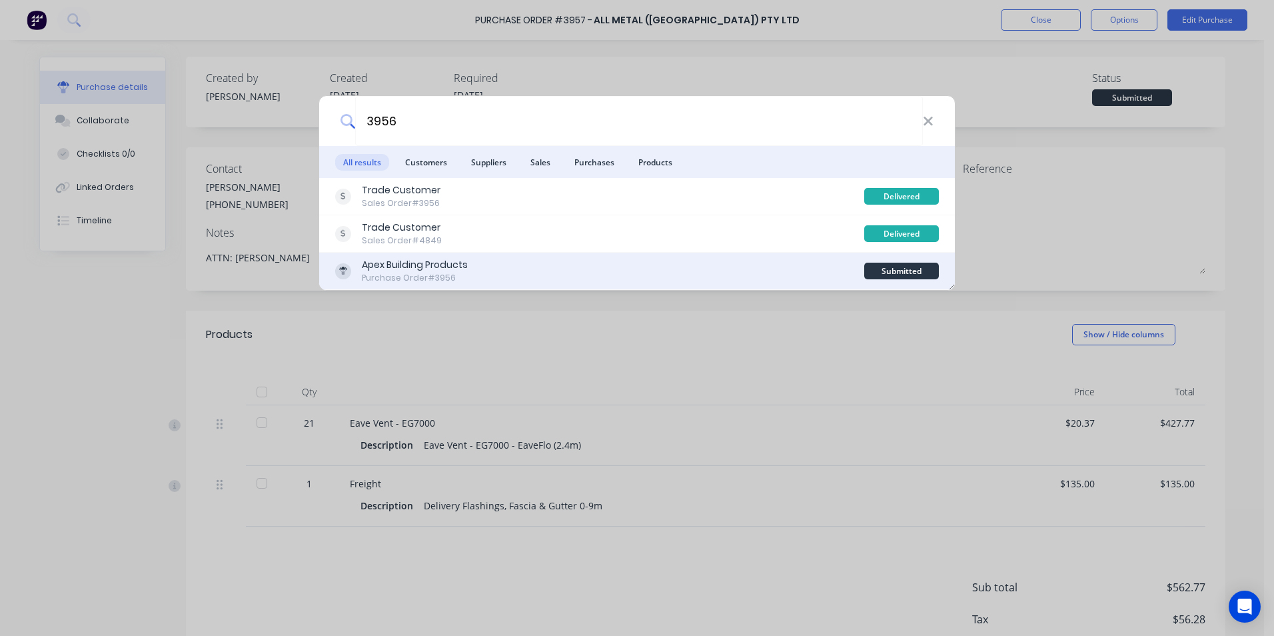
type input "3956"
click at [578, 266] on div "Apex Building Products Purchase Order #3956" at bounding box center [599, 271] width 529 height 26
type textarea "x"
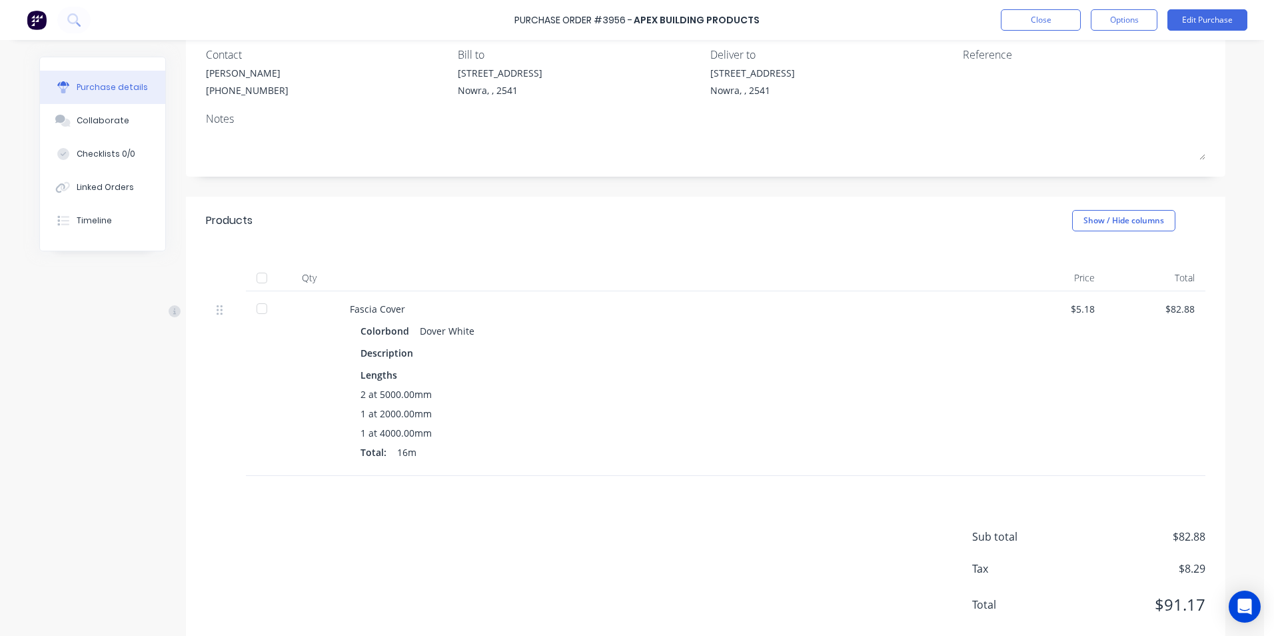
scroll to position [144, 0]
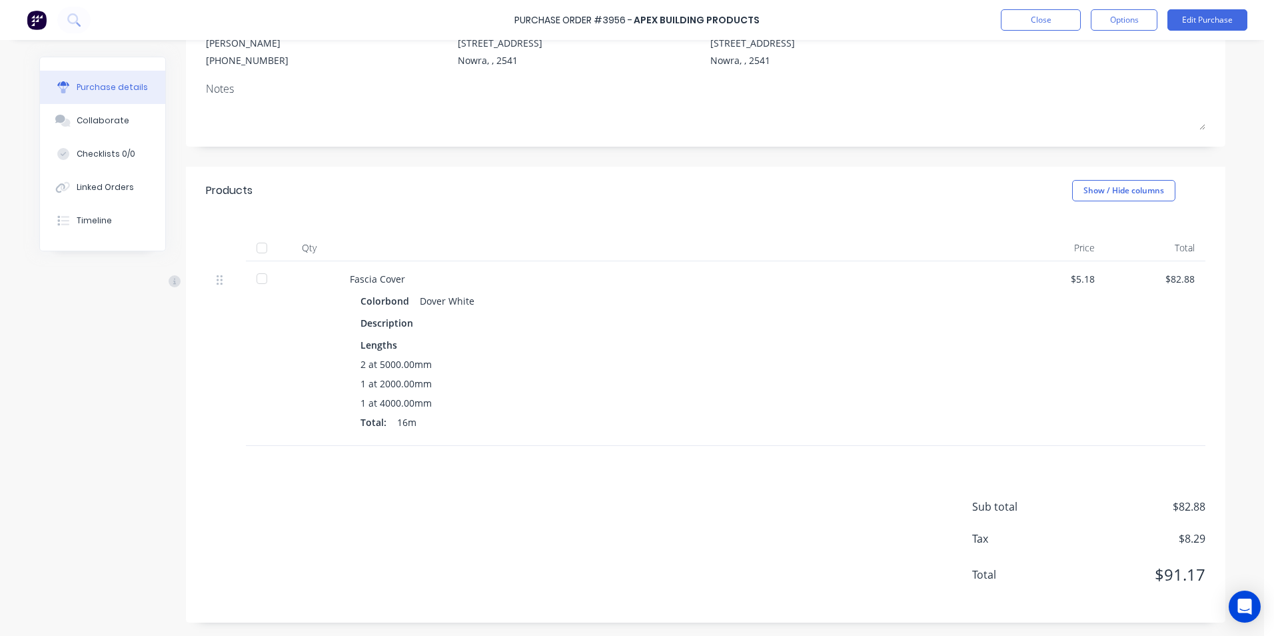
drag, startPoint x: 100, startPoint y: 125, endPoint x: 4, endPoint y: 124, distance: 96.0
click at [100, 125] on div "Collaborate" at bounding box center [103, 121] width 53 height 12
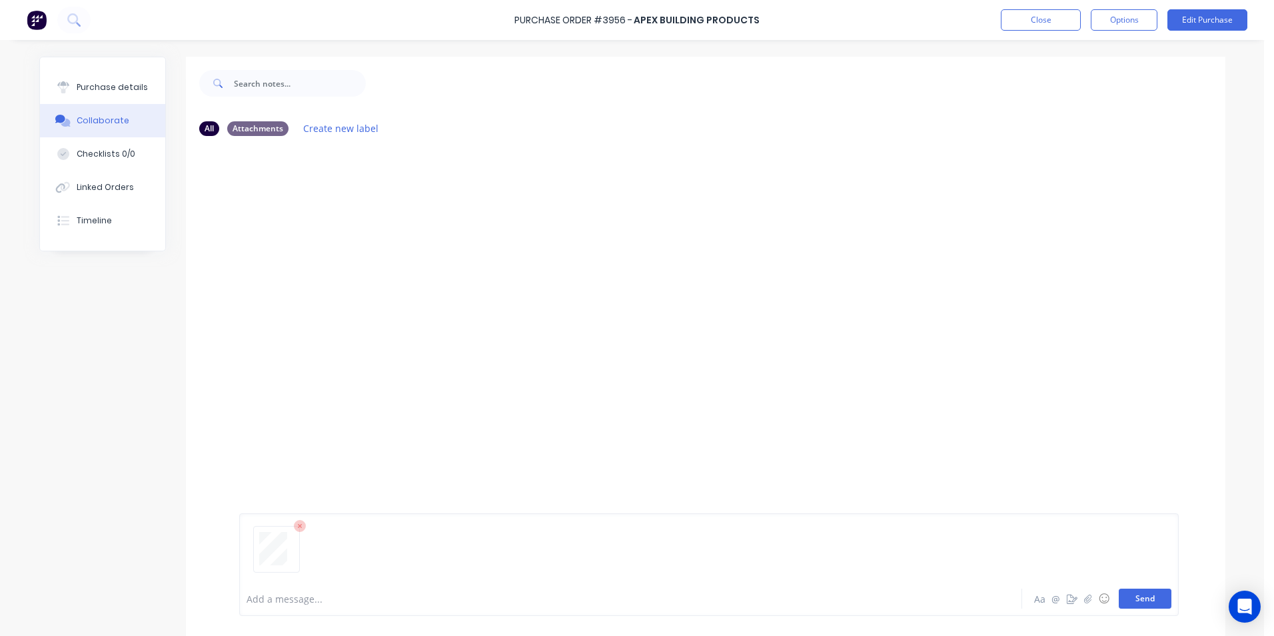
click at [1128, 599] on button "Send" at bounding box center [1145, 599] width 53 height 20
click at [88, 25] on button at bounding box center [73, 20] width 33 height 27
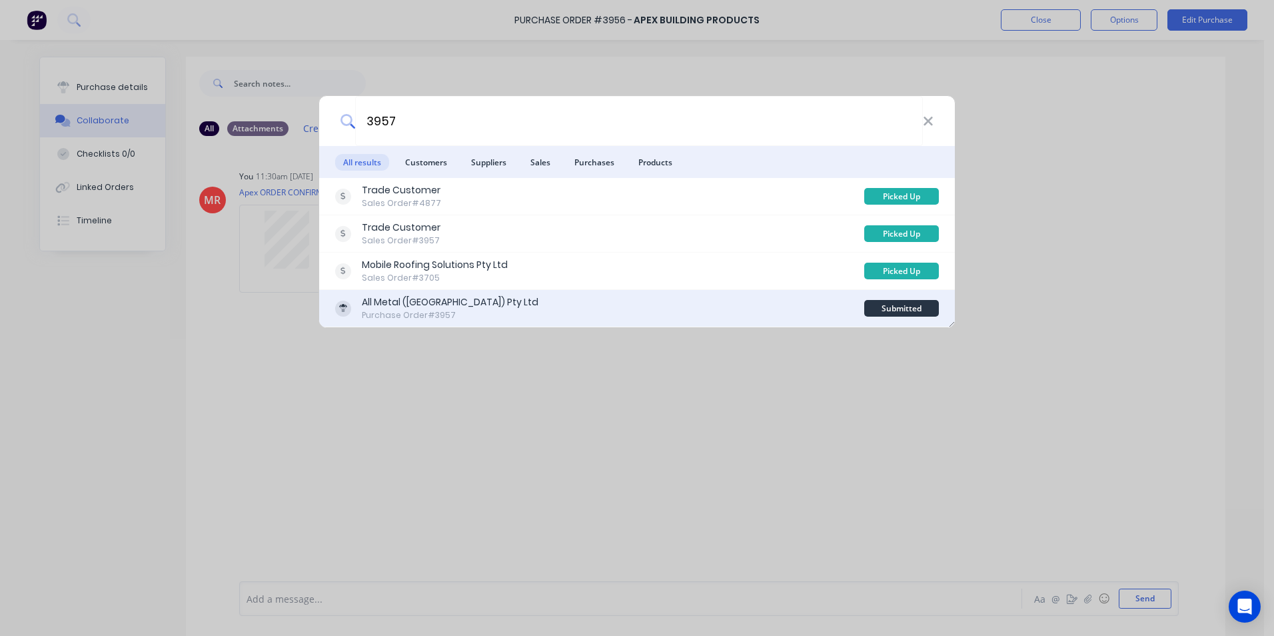
type input "3957"
click at [735, 308] on div "All Metal (Australia) Pty Ltd Purchase Order #3957" at bounding box center [599, 308] width 529 height 26
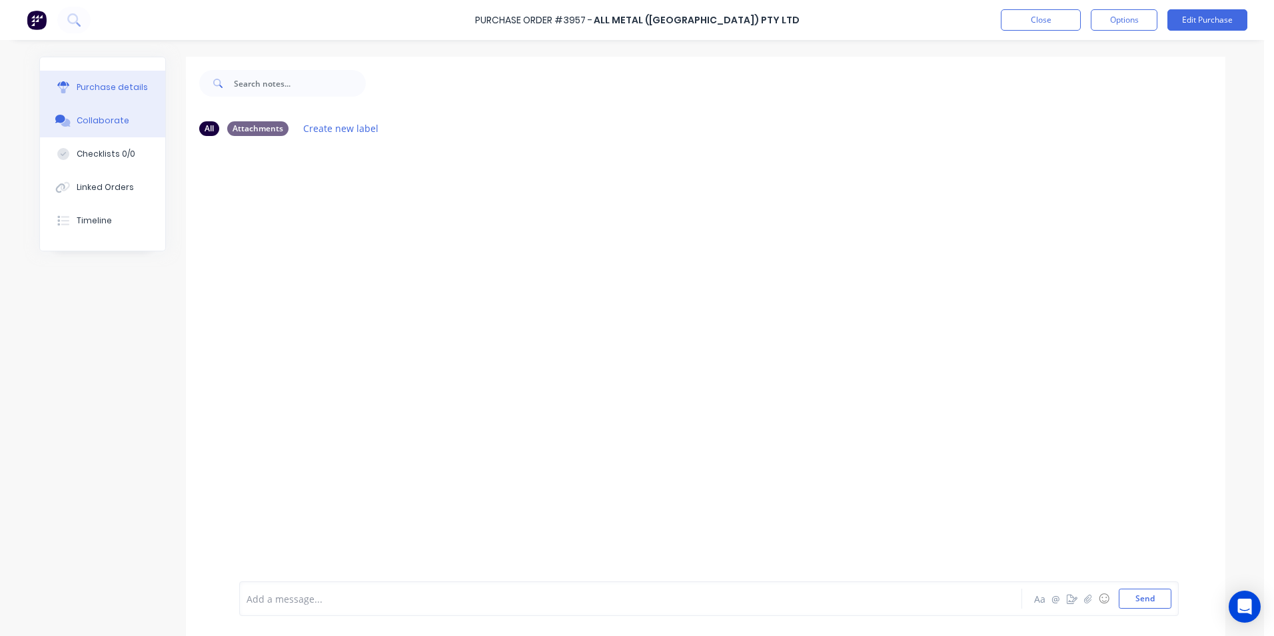
click at [98, 97] on button "Purchase details" at bounding box center [102, 87] width 125 height 33
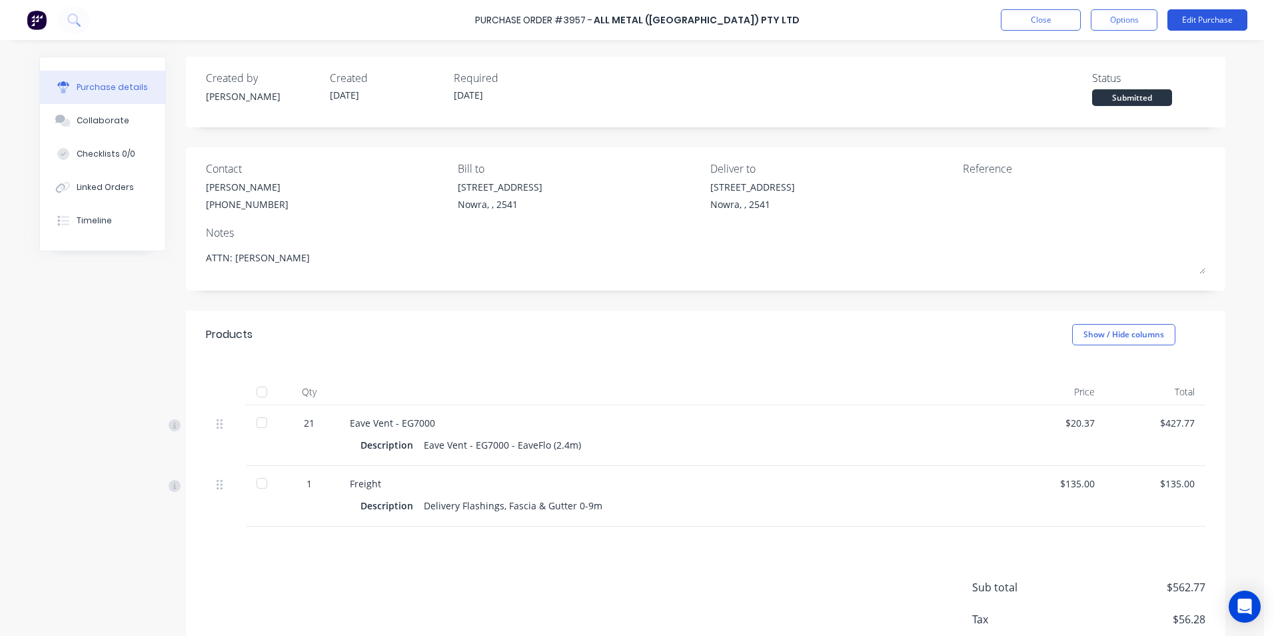
click at [1204, 22] on button "Edit Purchase" at bounding box center [1208, 19] width 80 height 21
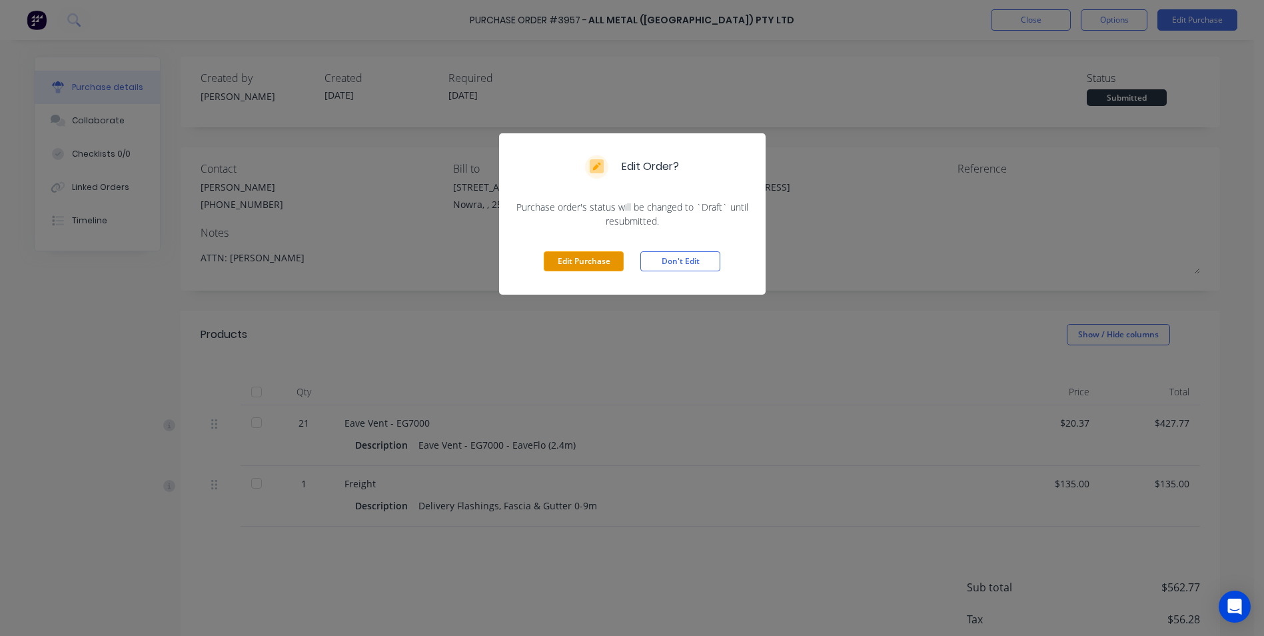
click at [589, 257] on button "Edit Purchase" at bounding box center [584, 261] width 80 height 20
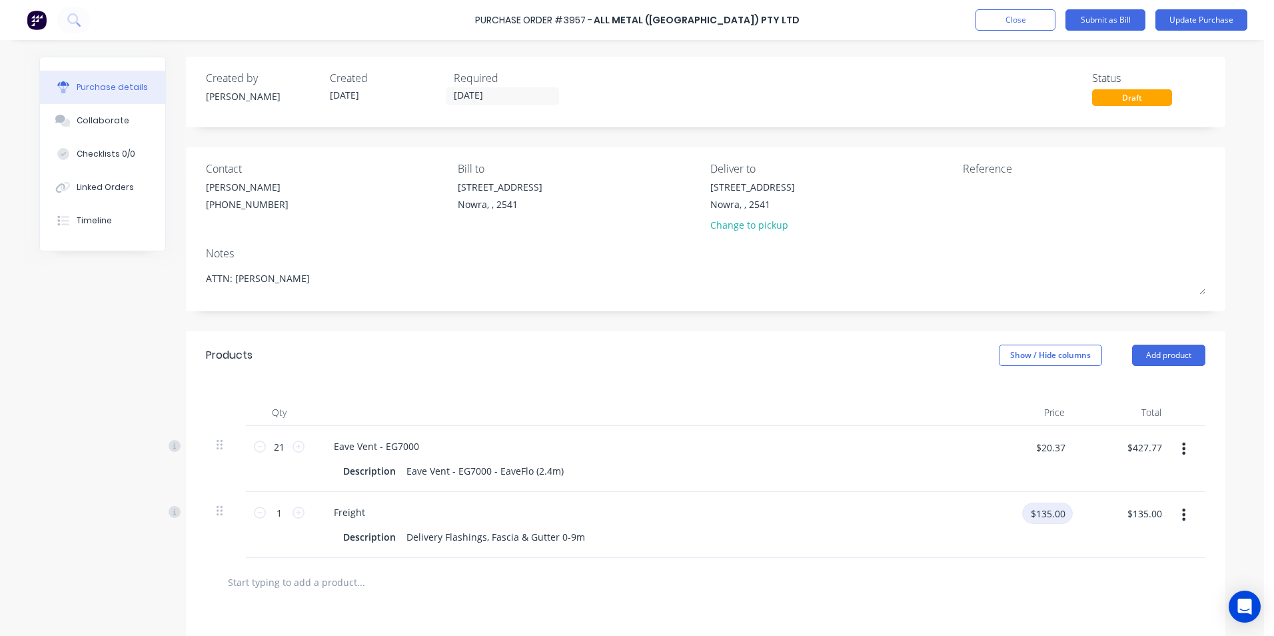
type textarea "x"
click at [1055, 516] on input "$135.00" at bounding box center [1047, 513] width 51 height 21
type input "80"
type textarea "x"
type input "$80.00"
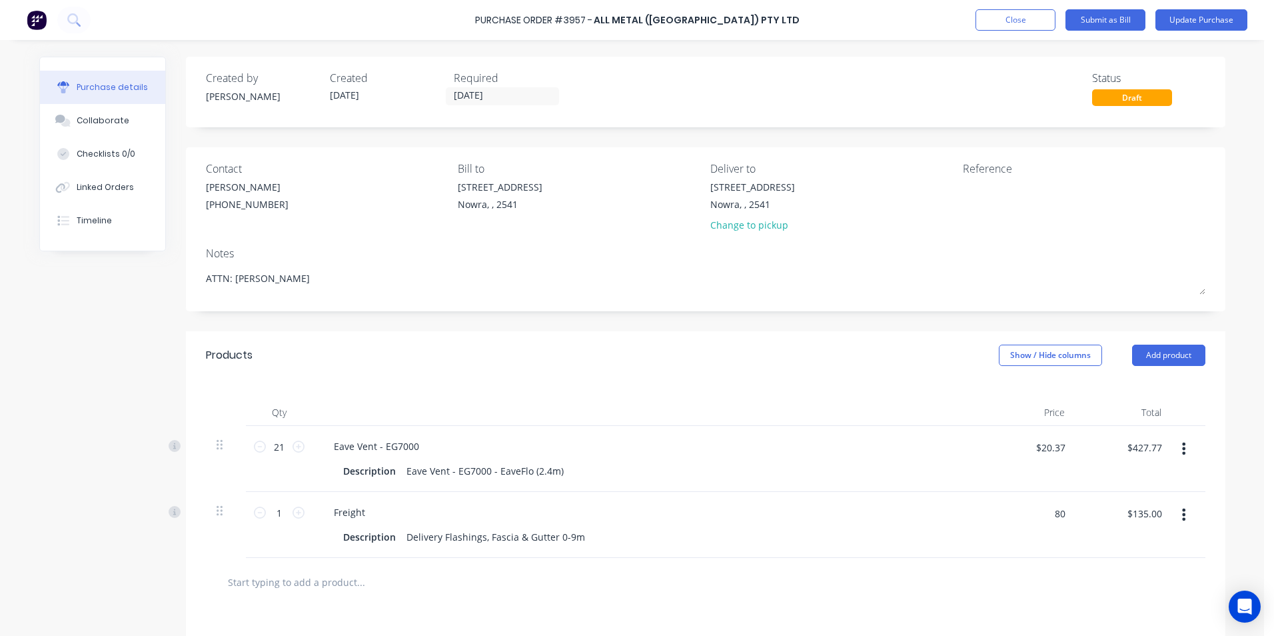
type input "$80.00"
click at [838, 379] on div "Qty Price Total 21 21 Eave Vent - EG7000 Description Eave Vent - EG7000 - EaveF…" at bounding box center [706, 468] width 1040 height 179
click at [1177, 13] on button "Update Purchase" at bounding box center [1202, 19] width 92 height 21
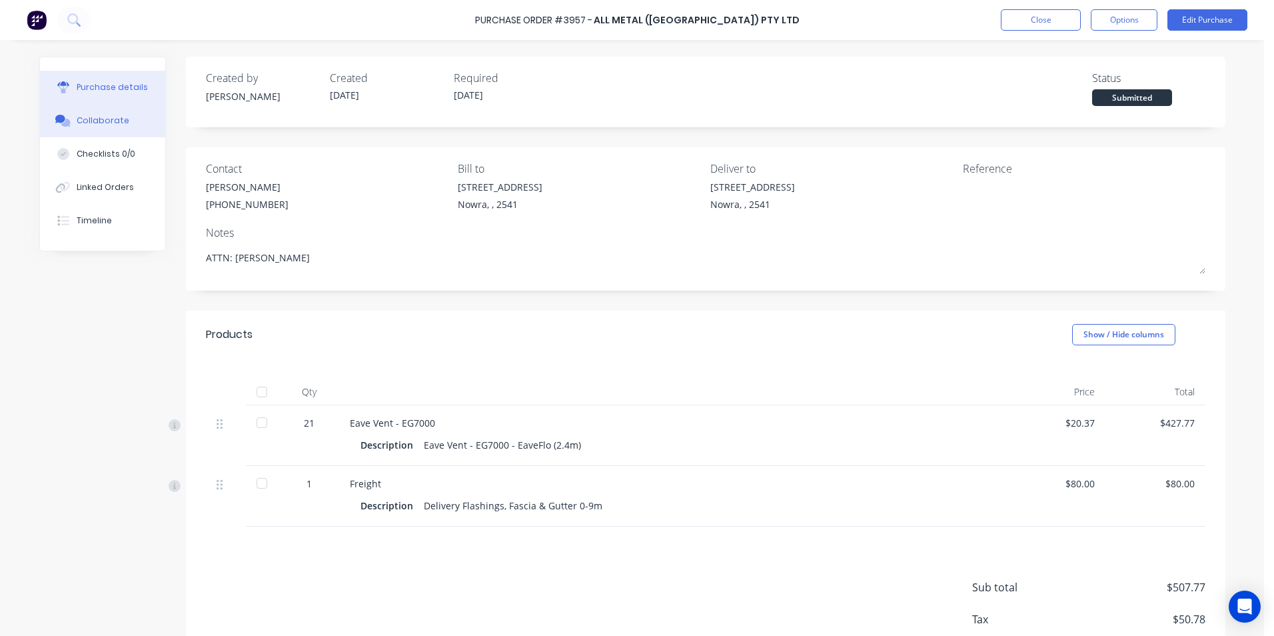
click at [117, 127] on button "Collaborate" at bounding box center [102, 120] width 125 height 33
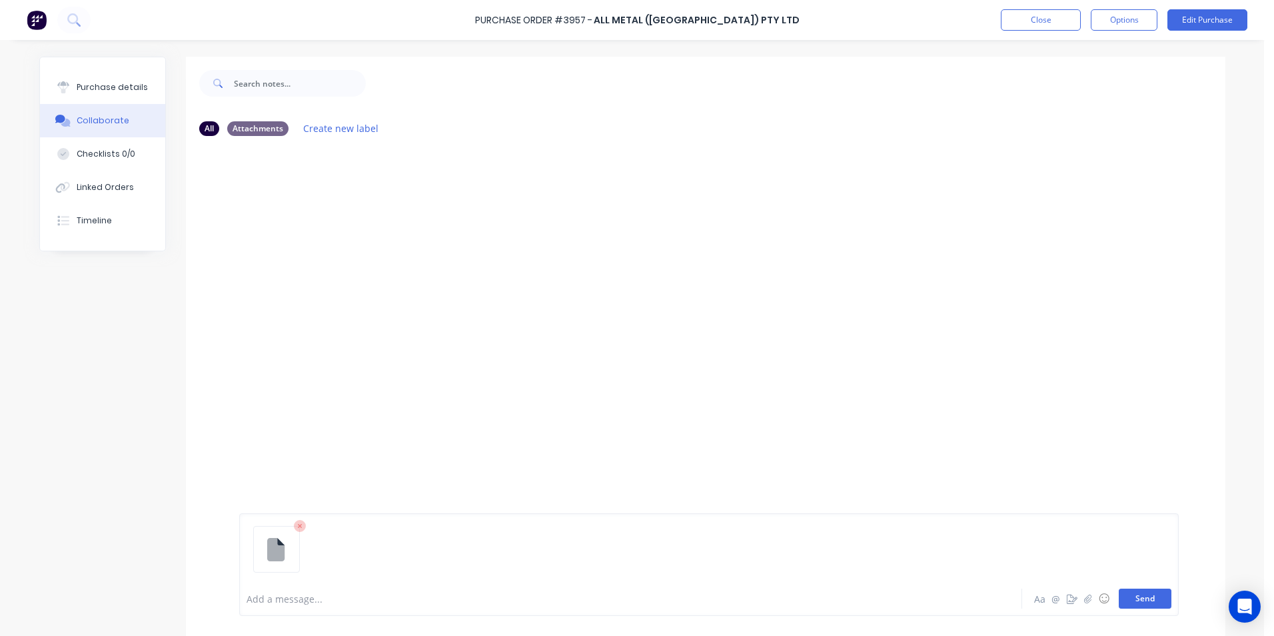
click at [1129, 596] on button "Send" at bounding box center [1145, 599] width 53 height 20
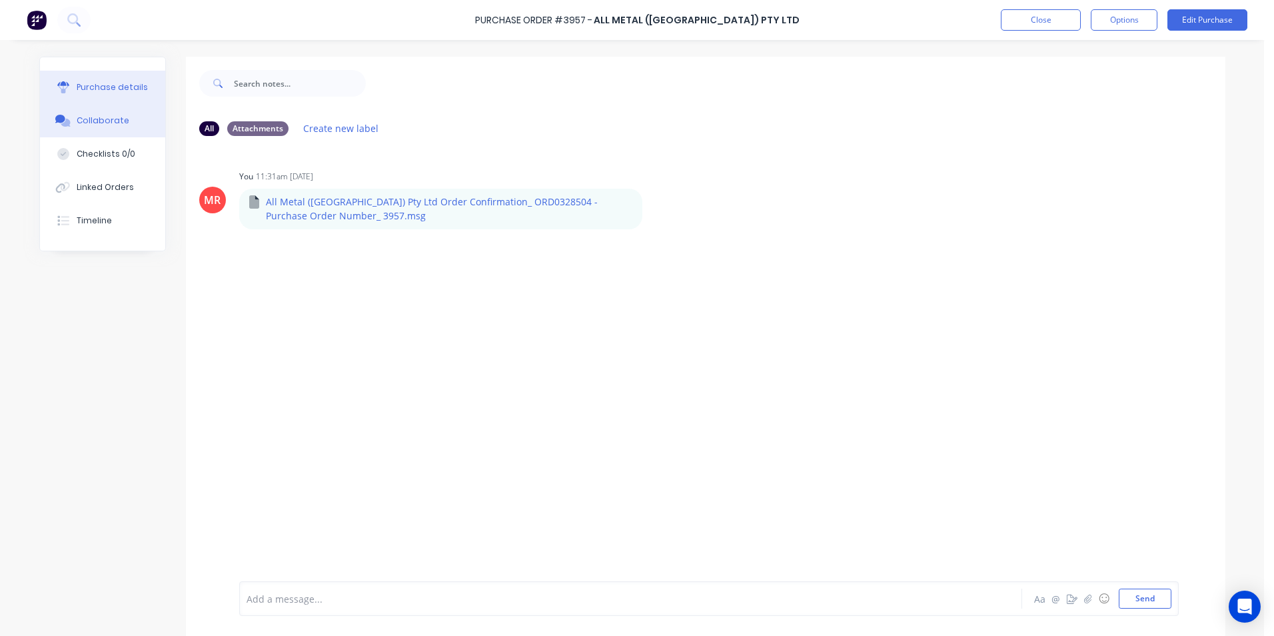
click at [116, 88] on div "Purchase details" at bounding box center [112, 87] width 71 height 12
type textarea "x"
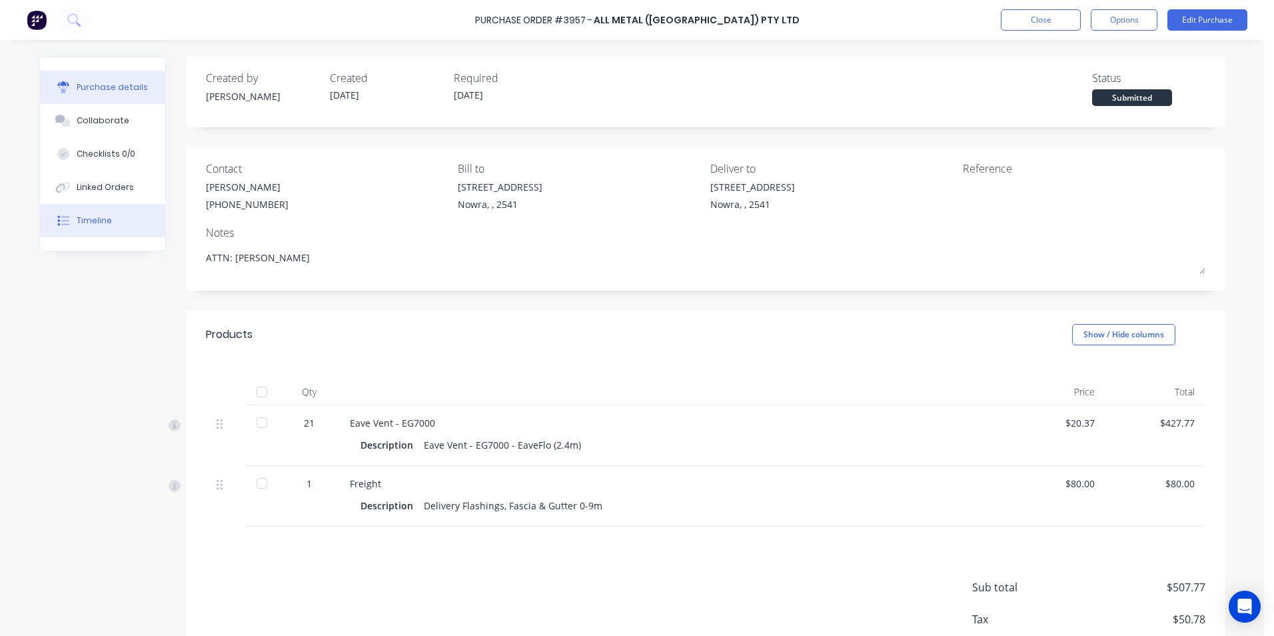
click at [99, 229] on button "Timeline" at bounding box center [102, 220] width 125 height 33
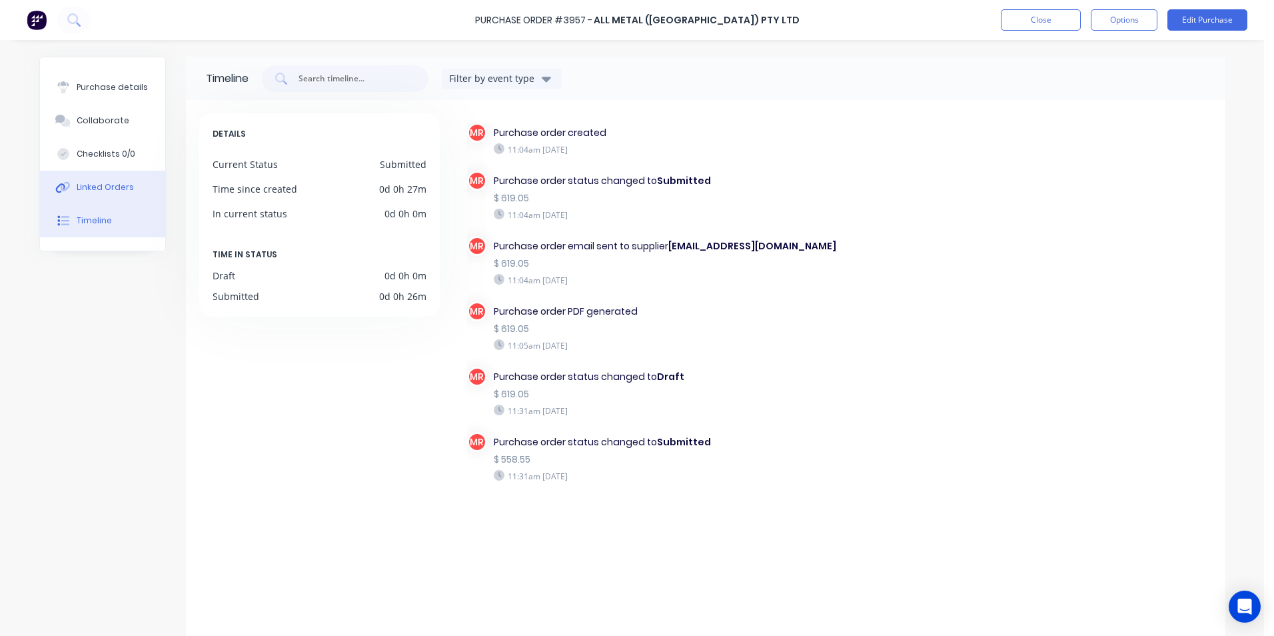
click at [131, 192] on button "Linked Orders" at bounding box center [102, 187] width 125 height 33
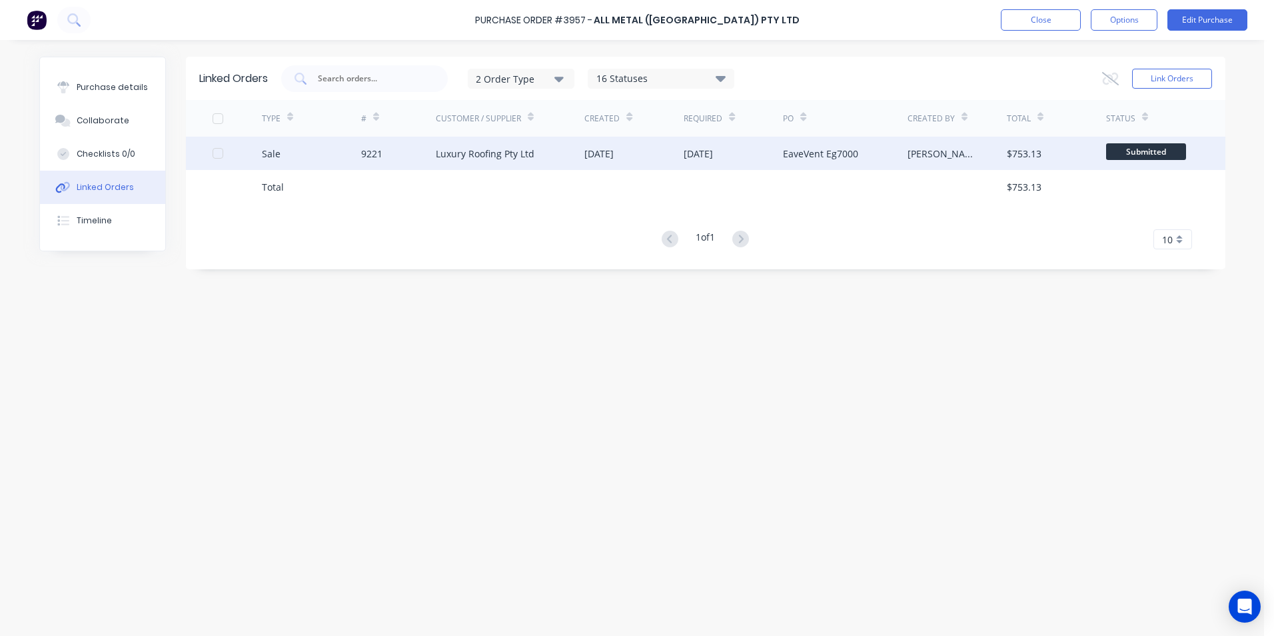
click at [603, 163] on div "11 Aug 2025" at bounding box center [634, 153] width 99 height 33
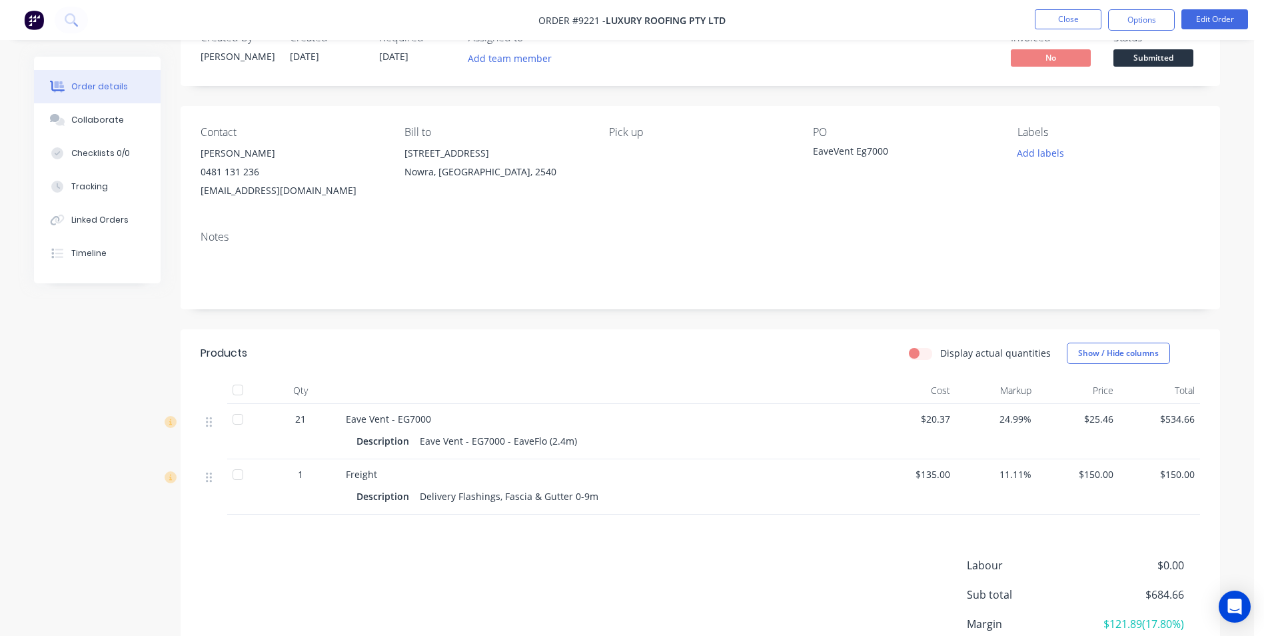
scroll to position [157, 0]
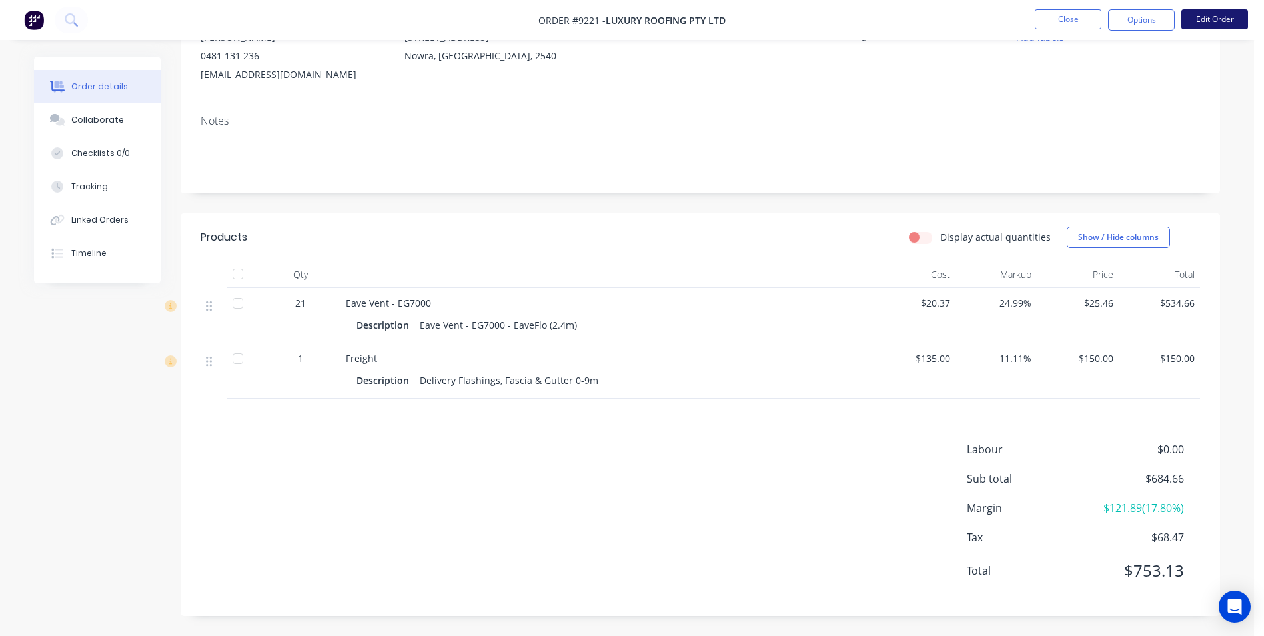
click at [1204, 23] on button "Edit Order" at bounding box center [1215, 19] width 67 height 20
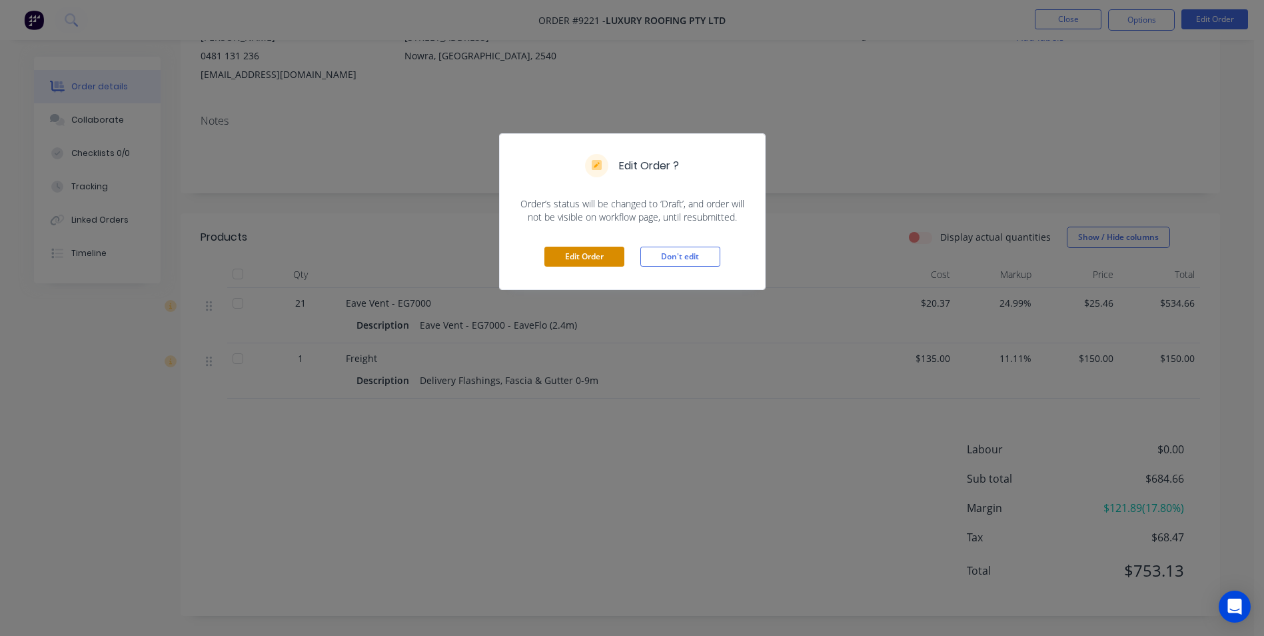
click at [593, 254] on button "Edit Order" at bounding box center [585, 257] width 80 height 20
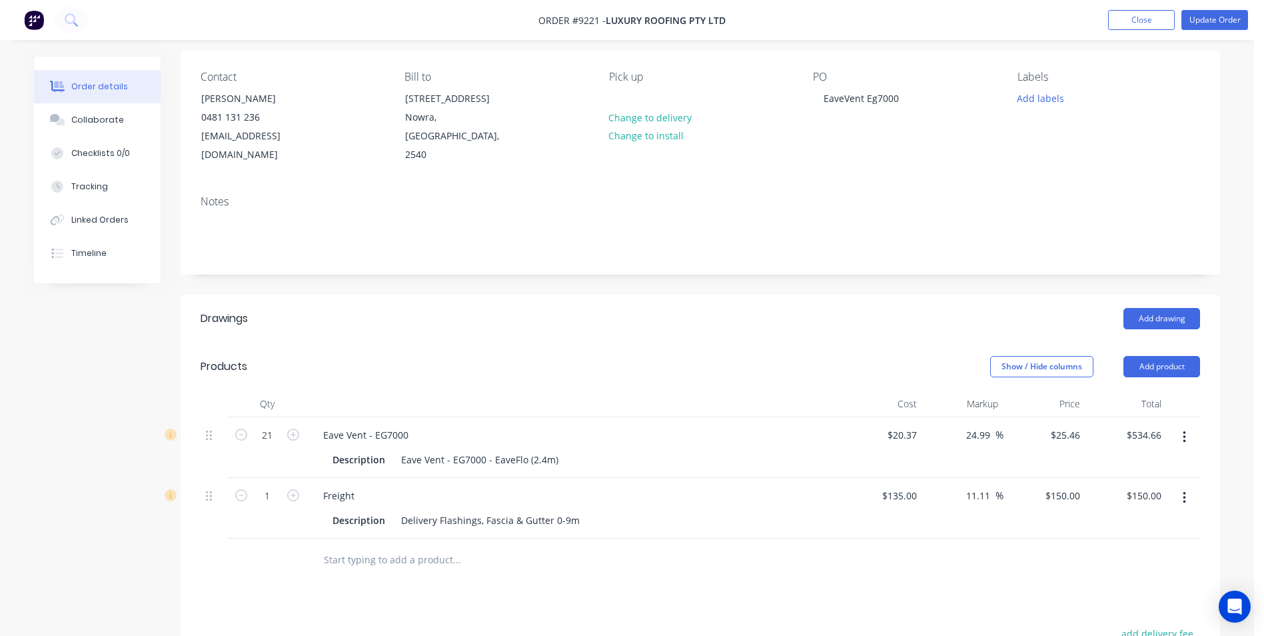
scroll to position [267, 0]
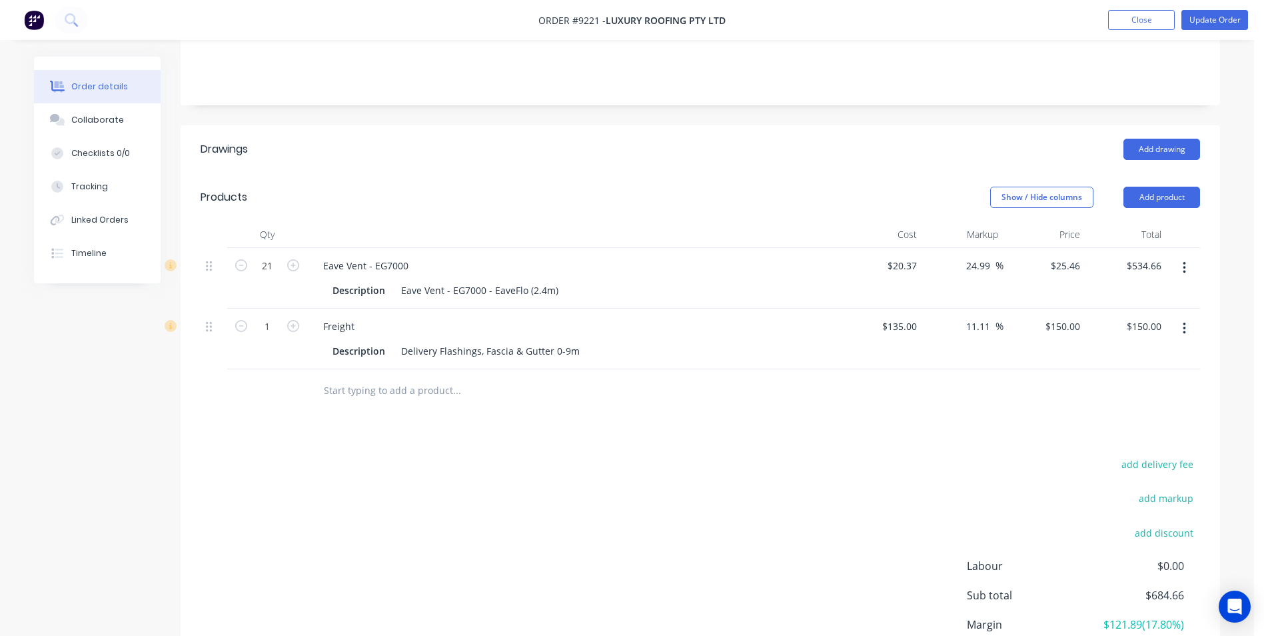
click at [1183, 321] on icon "button" at bounding box center [1184, 328] width 3 height 15
click at [1138, 354] on div "Edit" at bounding box center [1137, 363] width 103 height 19
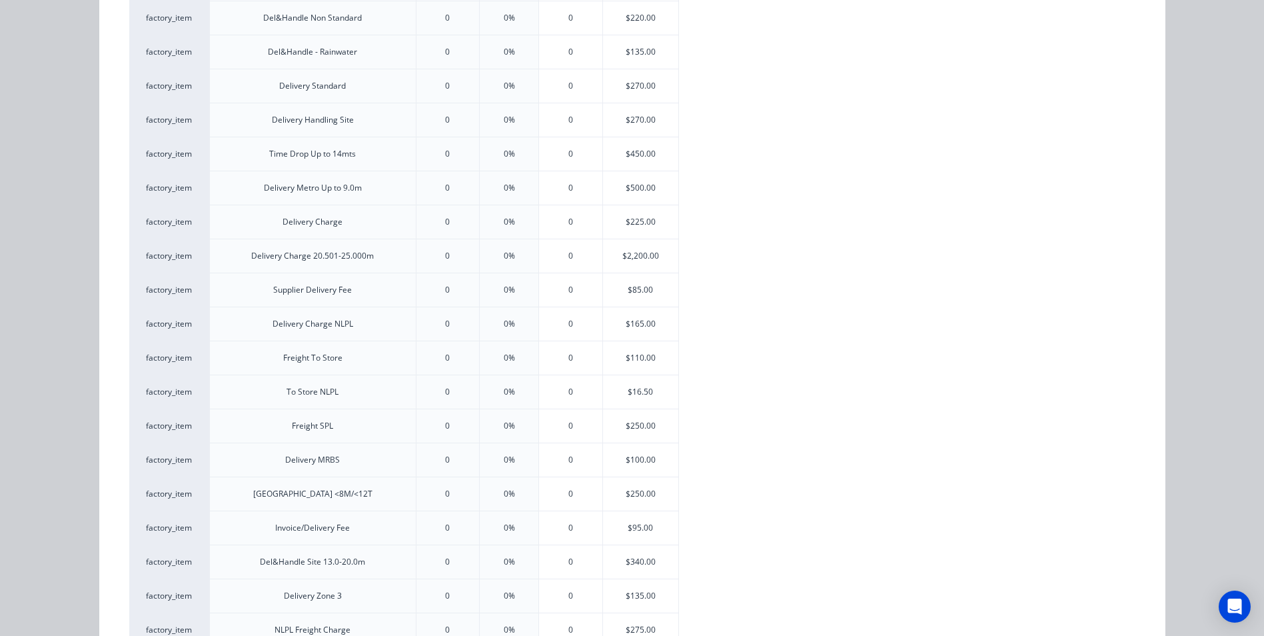
scroll to position [667, 0]
click at [639, 355] on div "$110.00" at bounding box center [640, 357] width 75 height 33
type input "-18.52"
type input "$110.00"
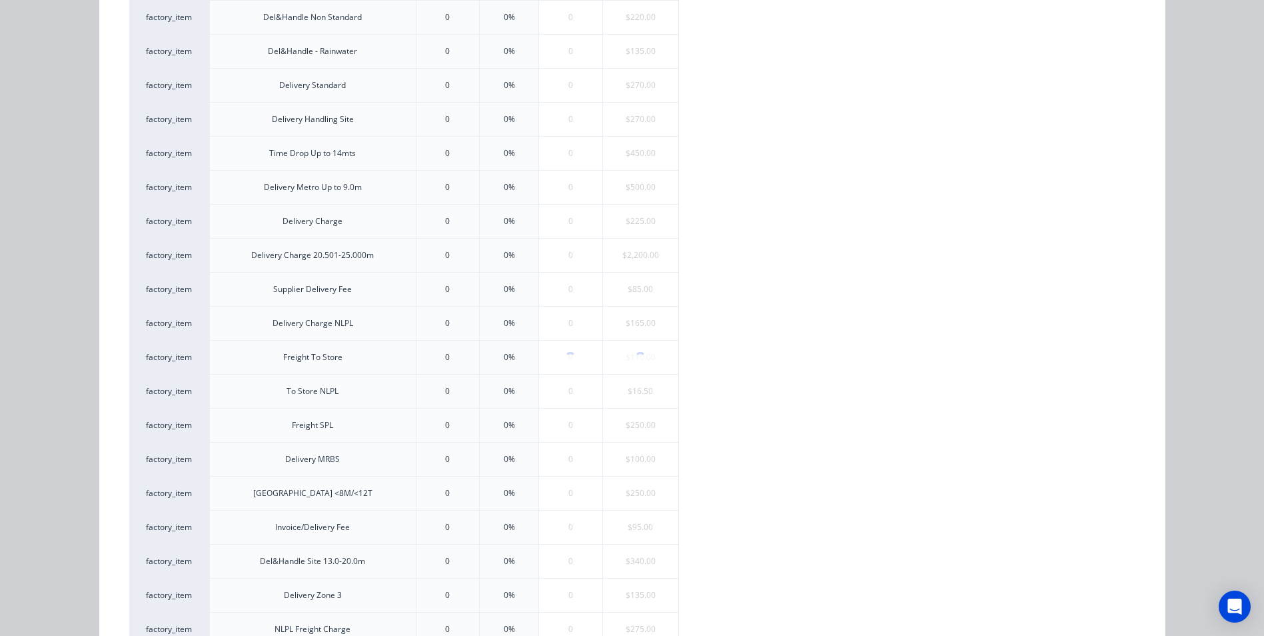
scroll to position [0, 0]
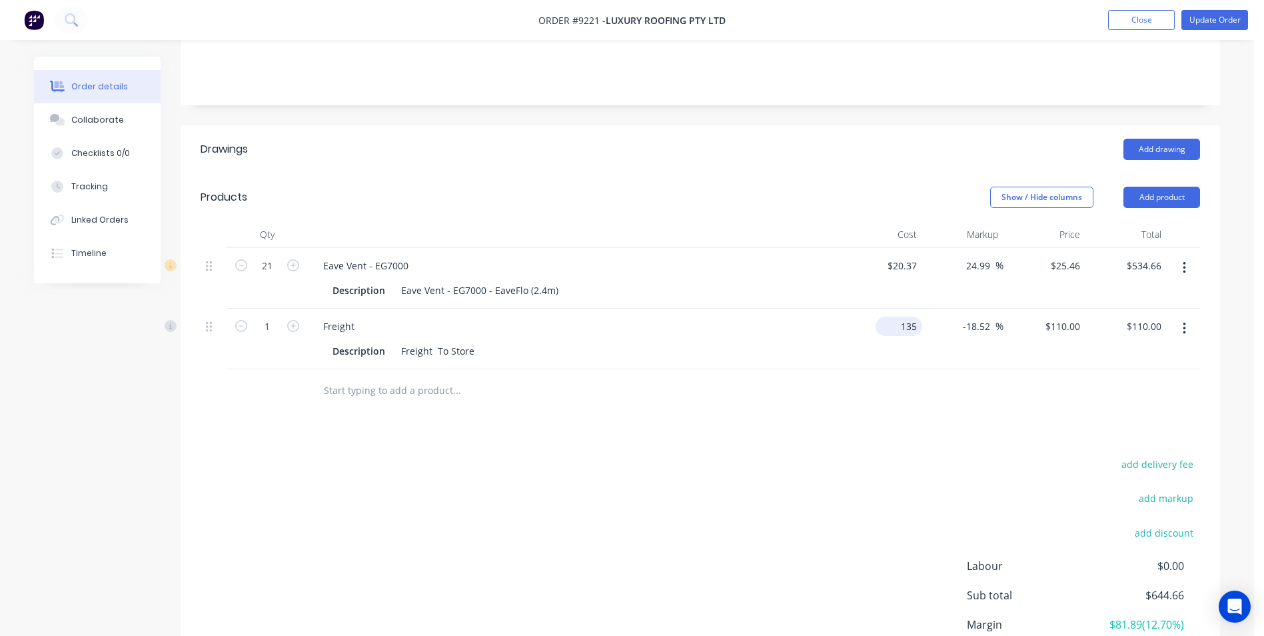
click at [912, 317] on input "135" at bounding box center [901, 326] width 41 height 19
type input "$80.00"
type input "$65.1852"
type input "$65.19"
click at [870, 455] on div "add delivery fee add markup add discount Labour $0.00 Sub total $644.66 Margin …" at bounding box center [701, 583] width 1000 height 257
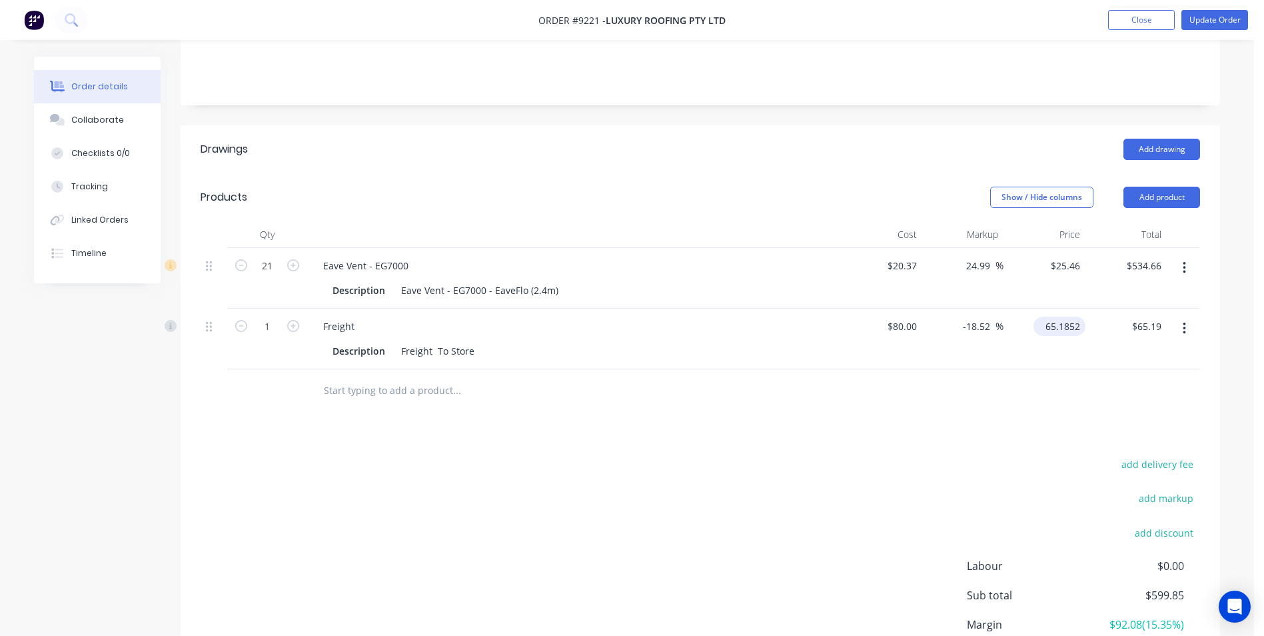
click at [1079, 317] on input "65.1852" at bounding box center [1062, 326] width 47 height 19
type input "110"
type input "37.5"
type input "$110.00"
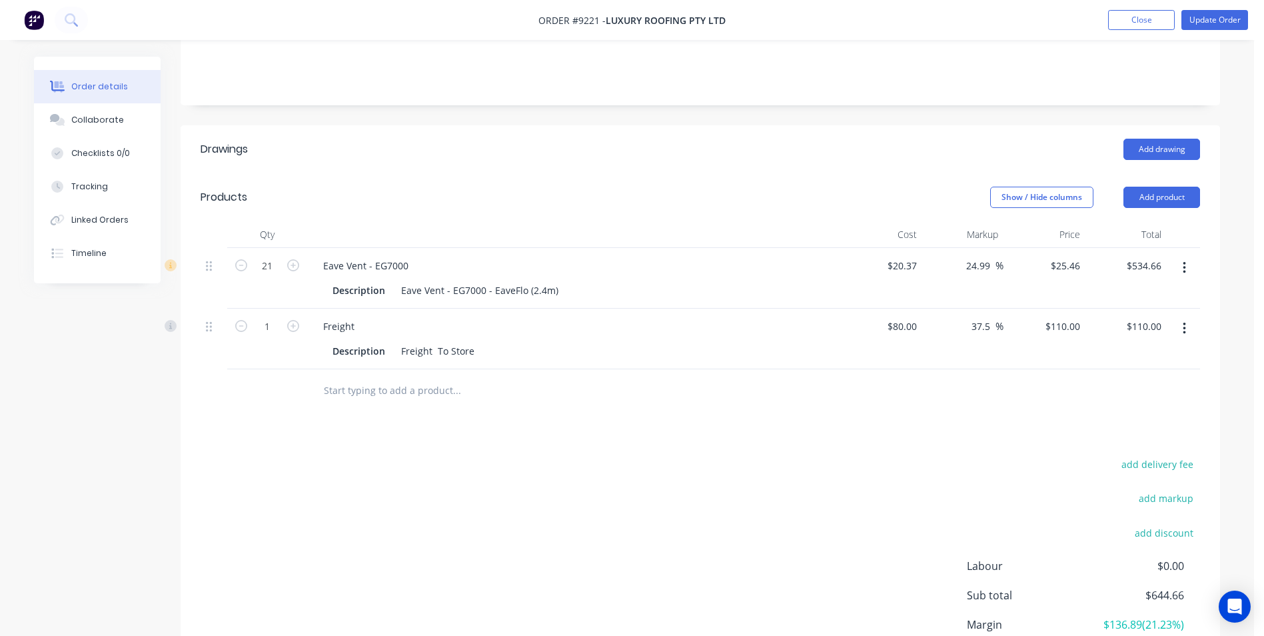
click at [773, 501] on div "add delivery fee add markup add discount Labour $0.00 Sub total $644.66 Margin …" at bounding box center [701, 583] width 1000 height 257
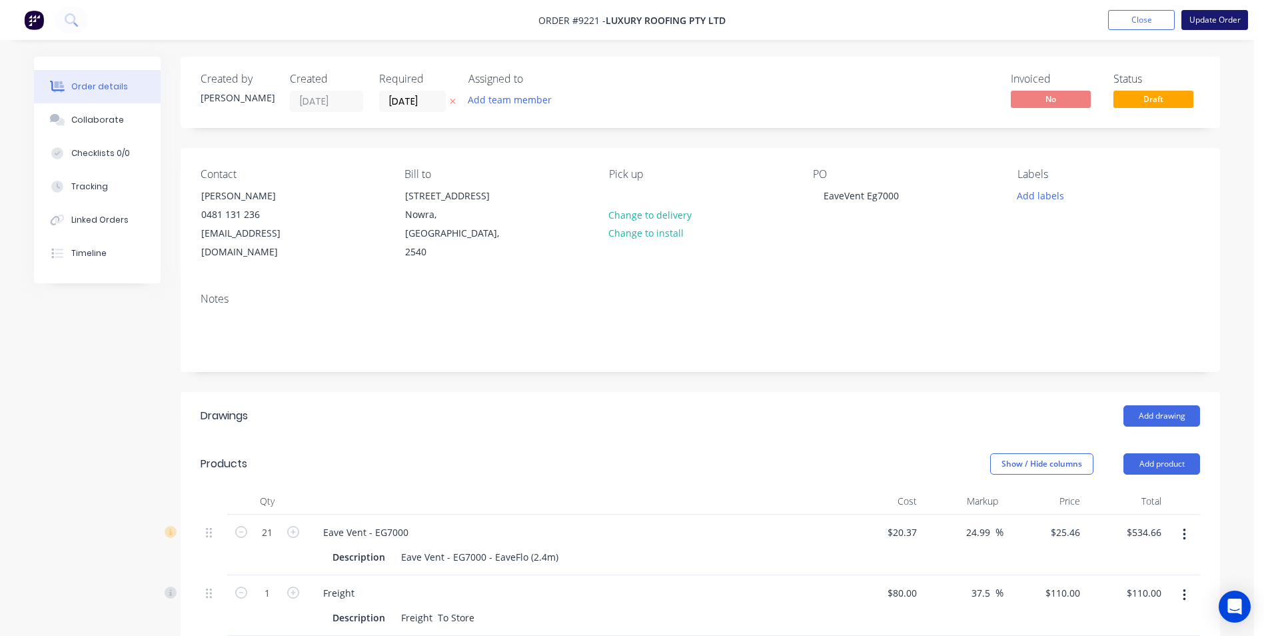
click at [1206, 14] on button "Update Order" at bounding box center [1215, 20] width 67 height 20
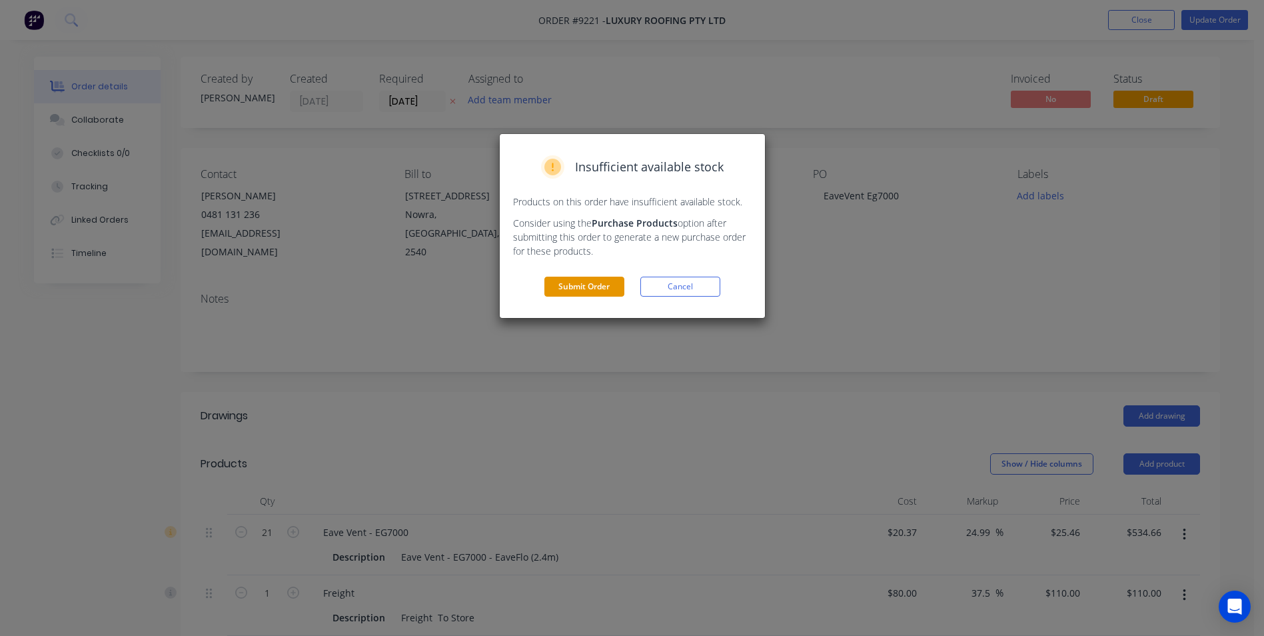
click at [561, 285] on button "Submit Order" at bounding box center [585, 287] width 80 height 20
click at [561, 285] on div "Created by Matt Created 11/08/25 Required 13/08/25 Assigned to Add team member …" at bounding box center [627, 538] width 1186 height 962
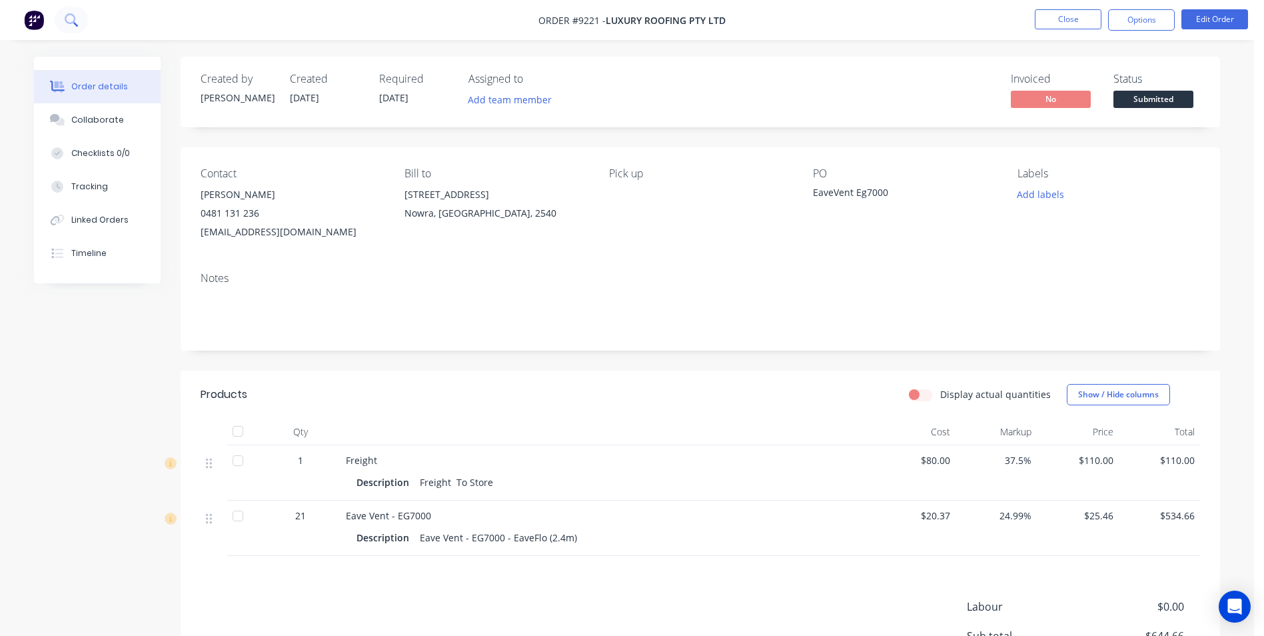
click at [73, 29] on button at bounding box center [71, 20] width 33 height 27
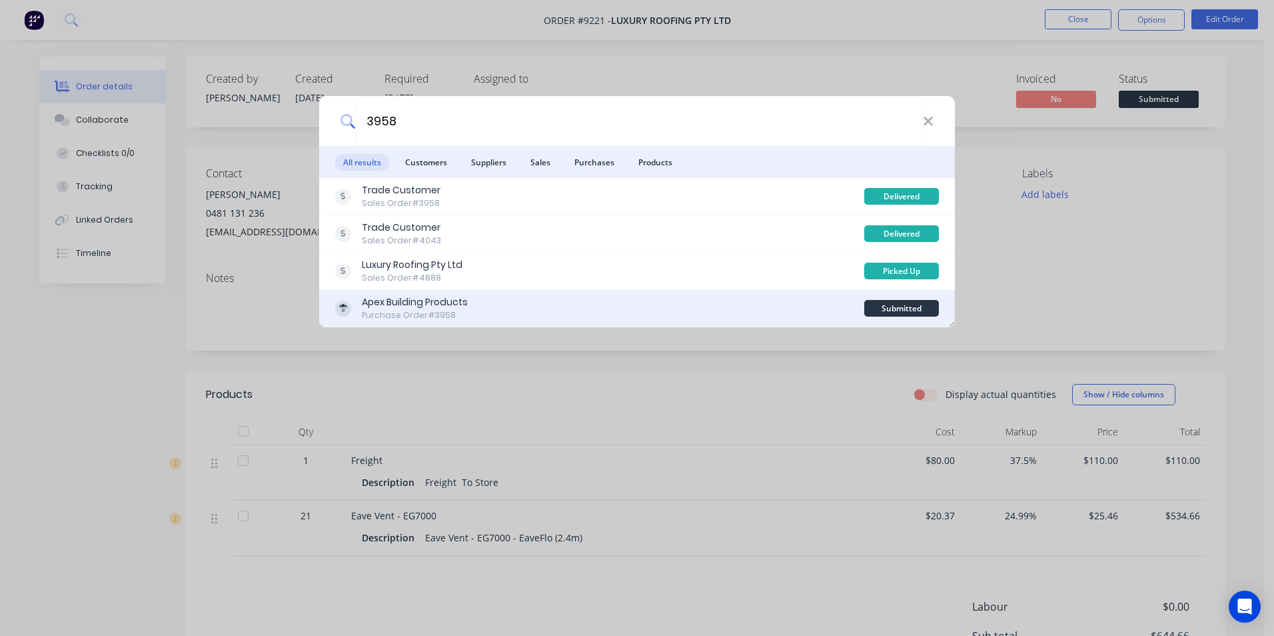
type input "3958"
click at [494, 307] on div "Apex Building Products Purchase Order #3958" at bounding box center [599, 308] width 529 height 26
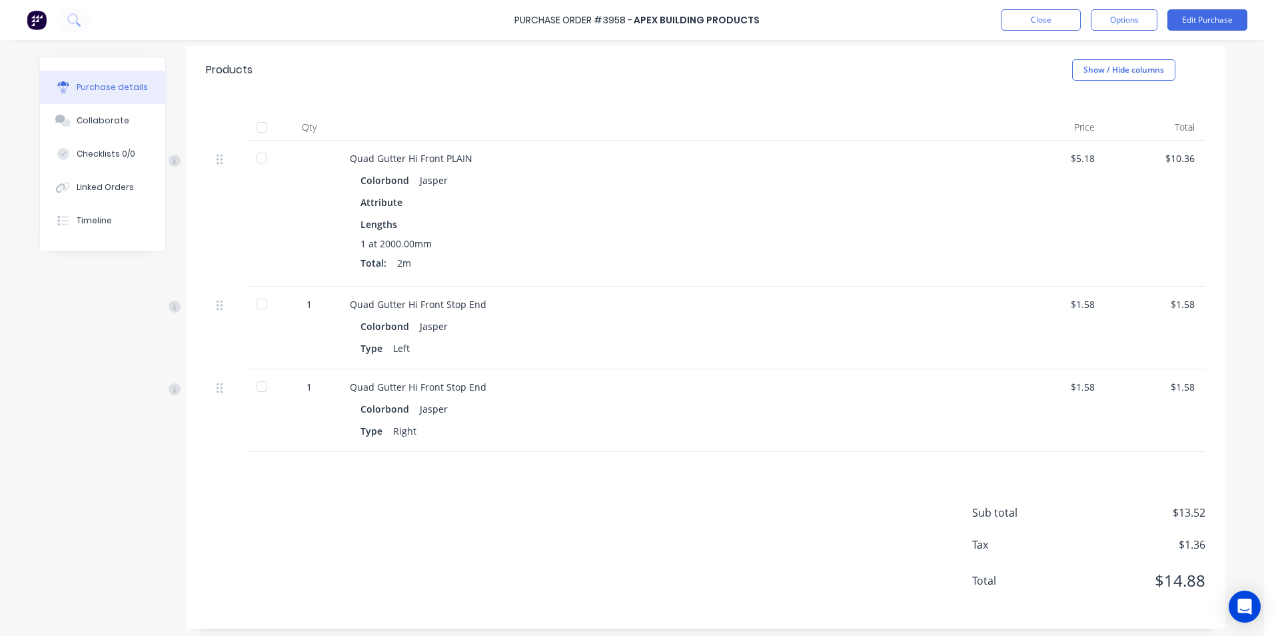
scroll to position [267, 0]
click at [116, 129] on button "Collaborate" at bounding box center [102, 120] width 125 height 33
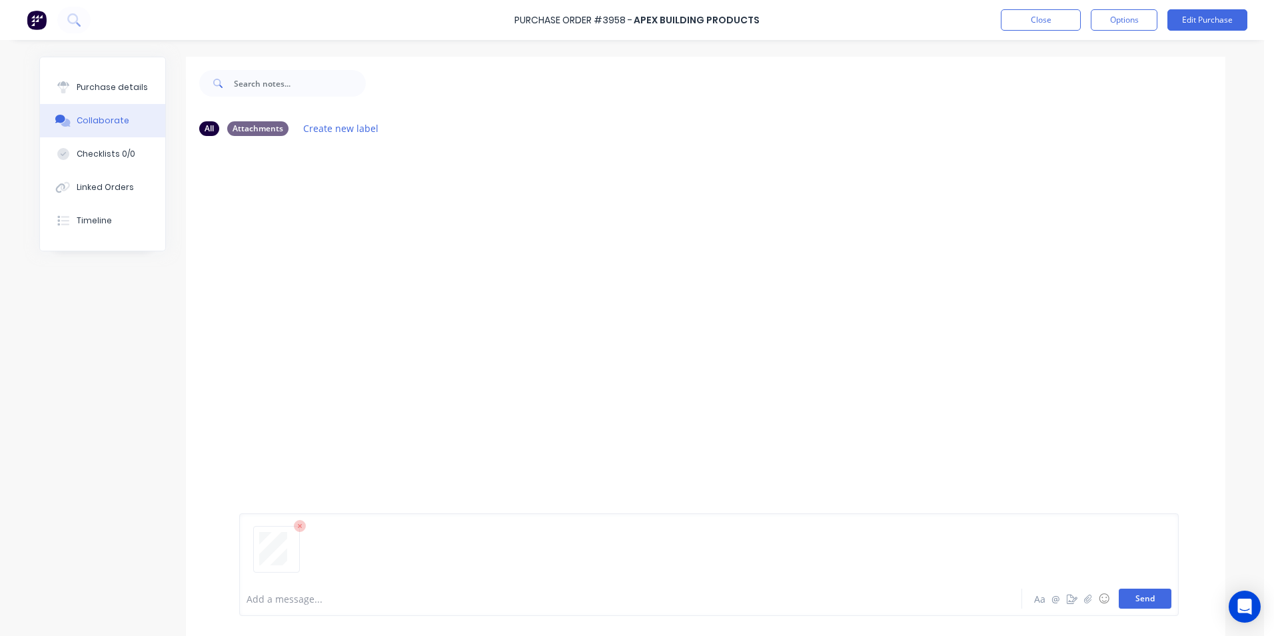
click at [1120, 599] on button "Send" at bounding box center [1145, 599] width 53 height 20
click at [66, 27] on button at bounding box center [73, 20] width 33 height 27
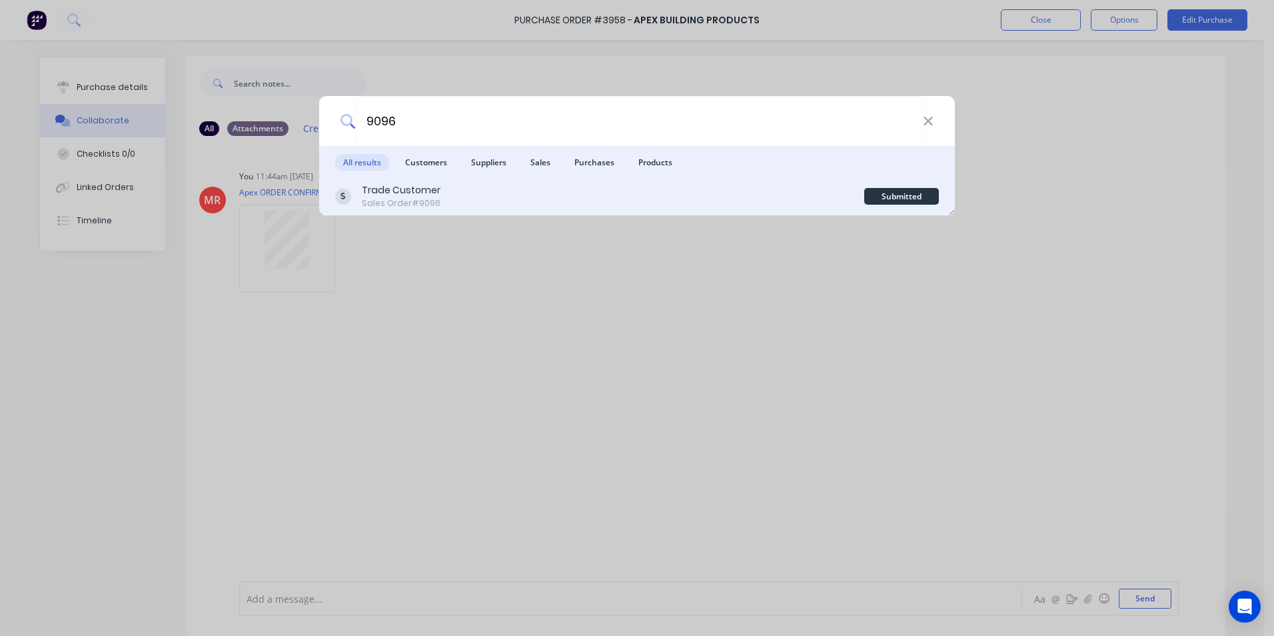
type input "9096"
click at [537, 199] on div "Trade Customer Sales Order #9096" at bounding box center [599, 196] width 529 height 26
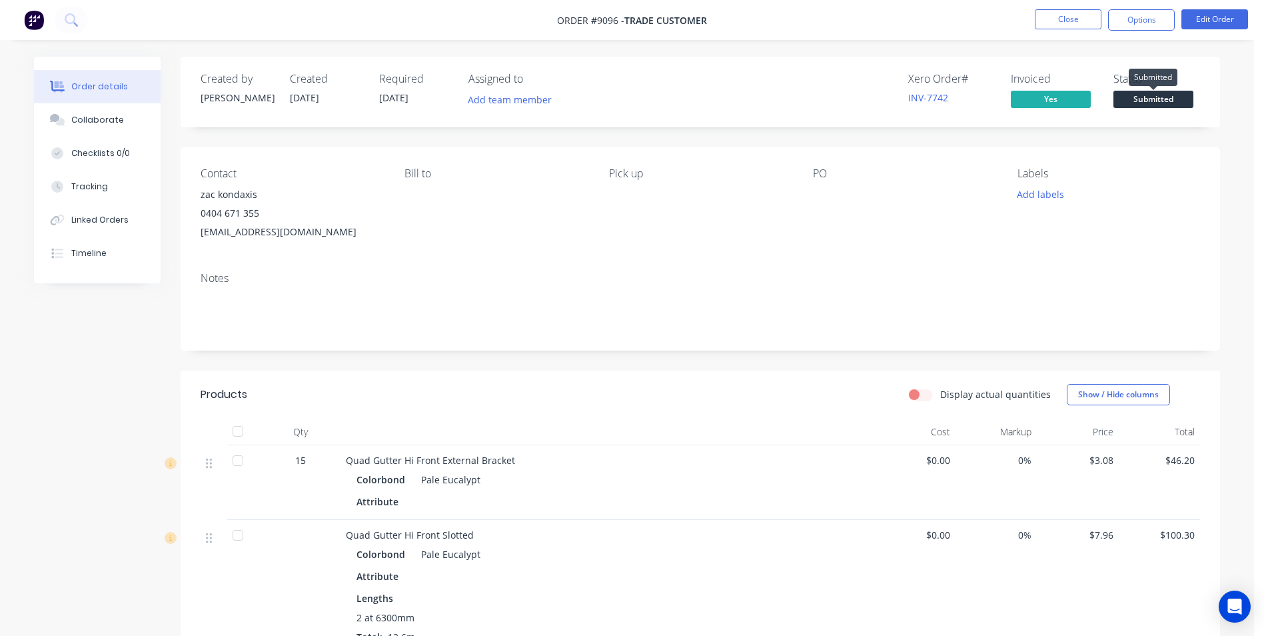
click at [1168, 95] on span "Submitted" at bounding box center [1154, 99] width 80 height 17
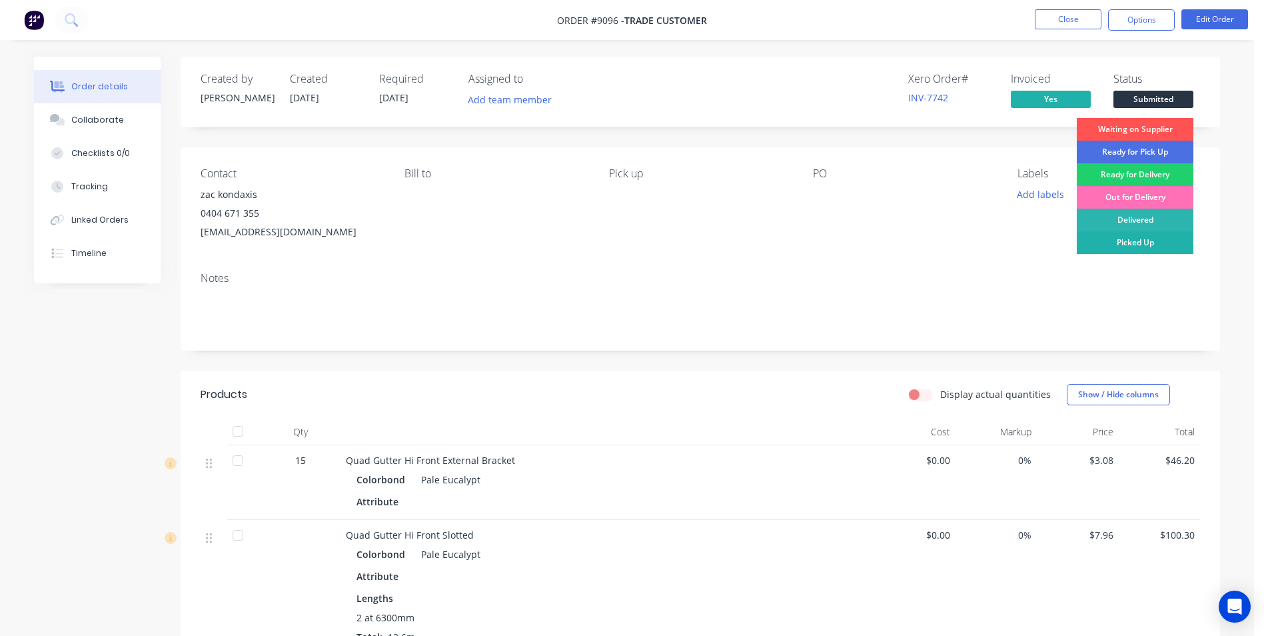
click at [1129, 242] on div "Picked Up" at bounding box center [1135, 242] width 117 height 23
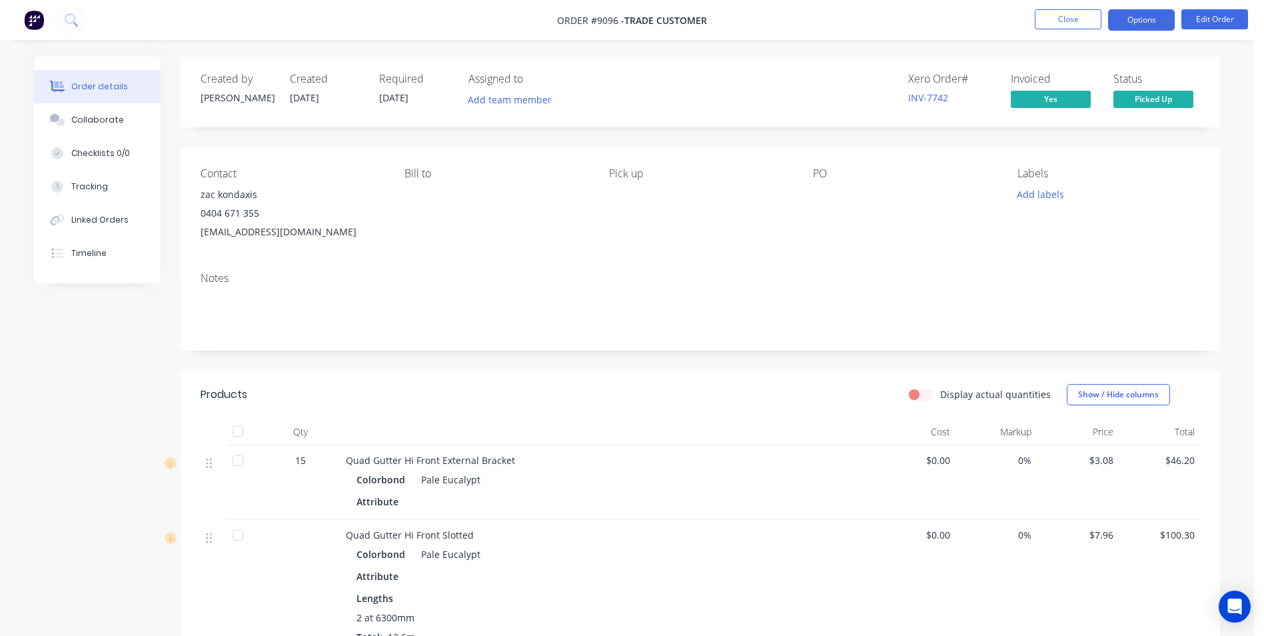
click at [1146, 28] on button "Options" at bounding box center [1141, 19] width 67 height 21
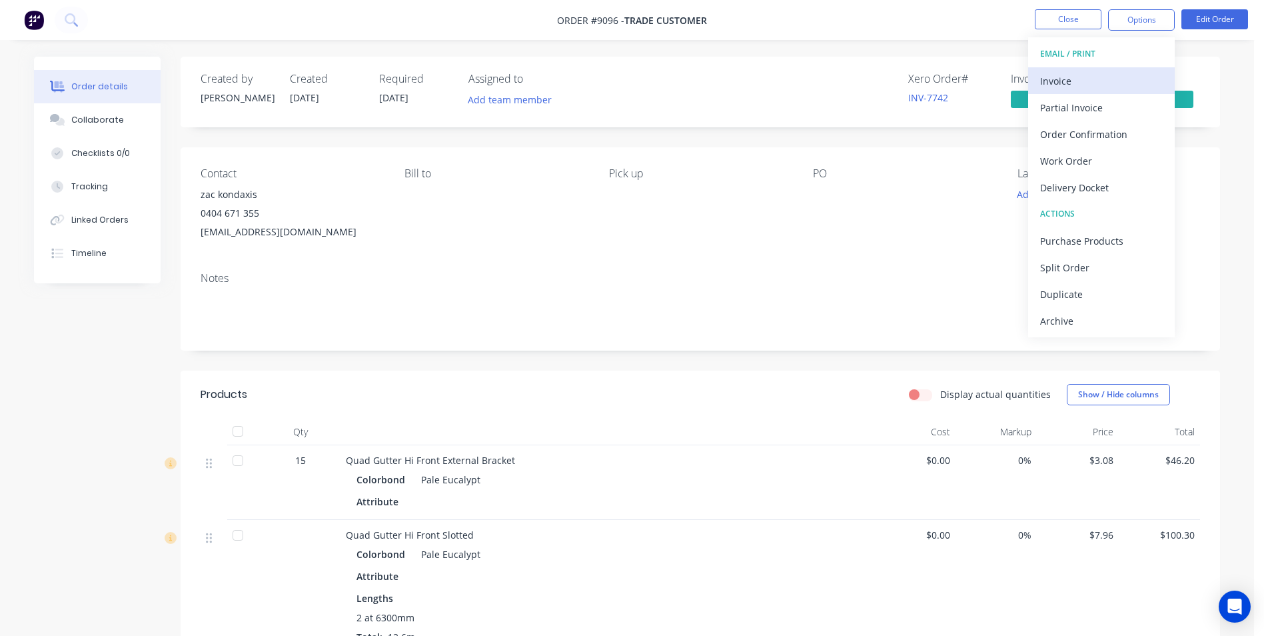
click at [1116, 76] on div "Invoice" at bounding box center [1101, 80] width 123 height 19
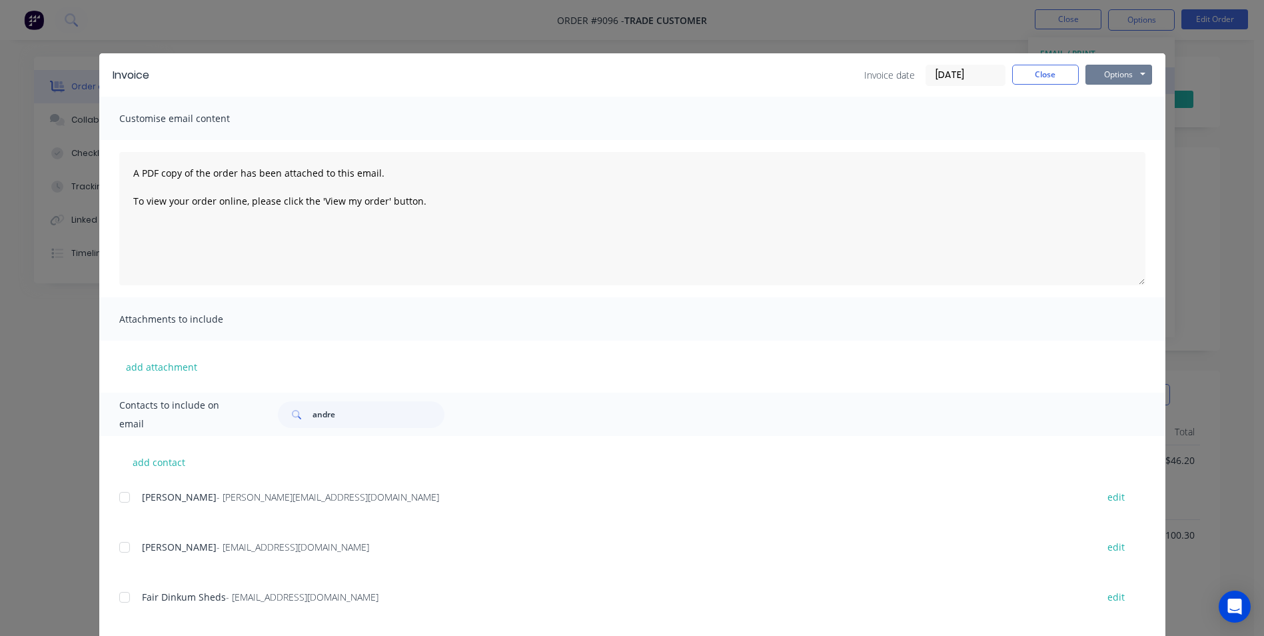
click at [1116, 76] on button "Options" at bounding box center [1119, 75] width 67 height 20
click at [1114, 97] on button "Preview" at bounding box center [1128, 98] width 85 height 22
click at [378, 41] on div "Invoice Invoice date 06/08/25 Close Options Preview Print Email Customise email…" at bounding box center [632, 318] width 1264 height 636
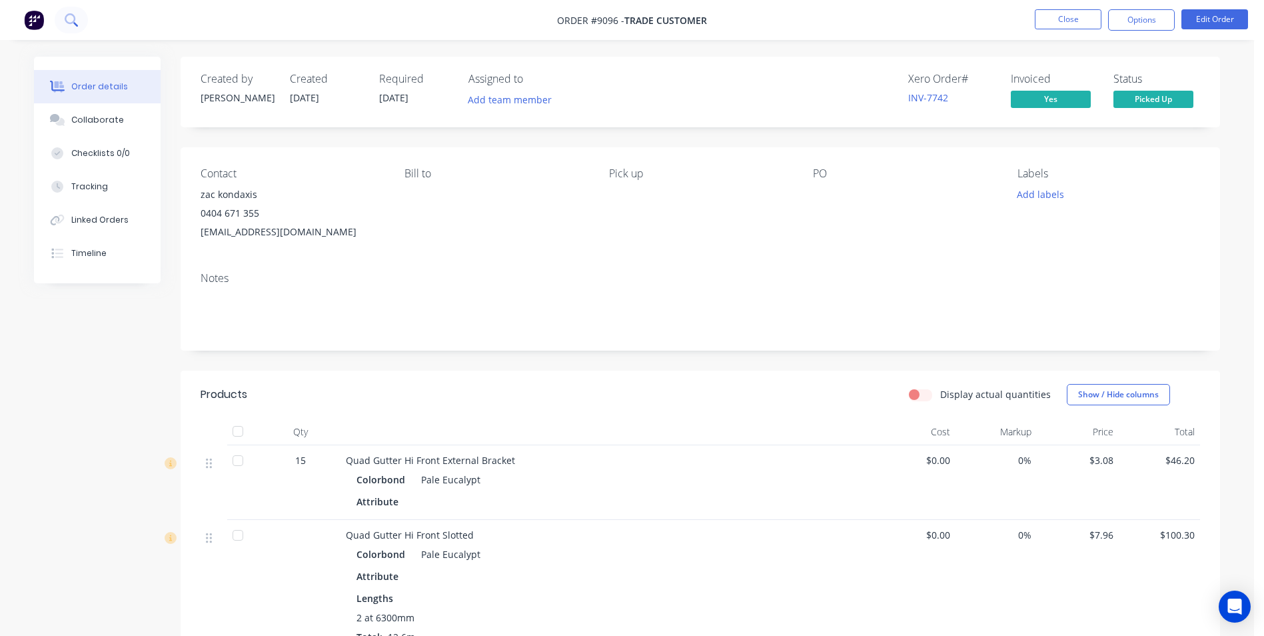
click at [75, 25] on icon at bounding box center [71, 19] width 13 height 13
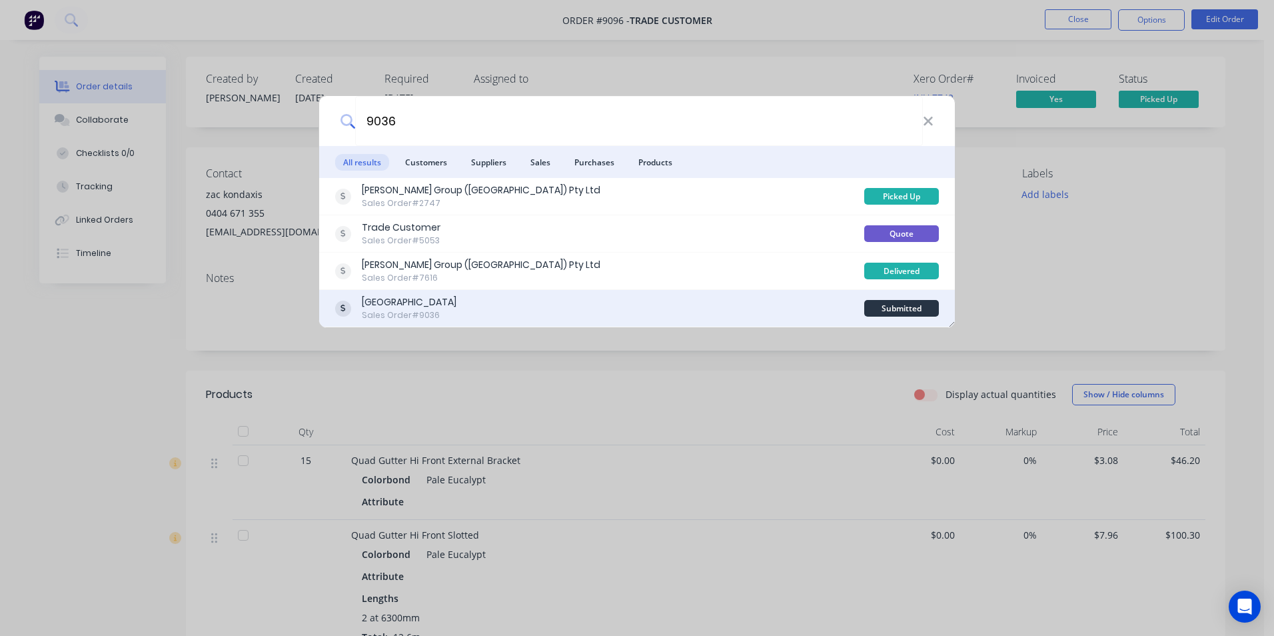
type input "9036"
click at [751, 303] on div "N Force Building Sales Order #9036" at bounding box center [599, 308] width 529 height 26
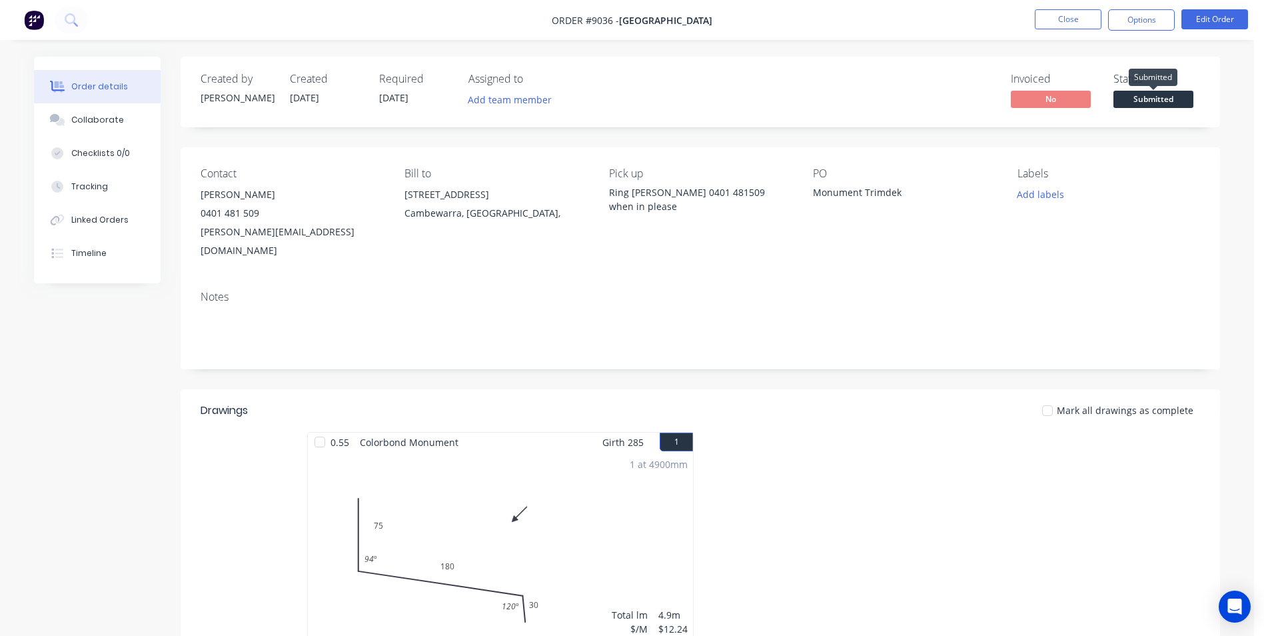
click at [1162, 105] on span "Submitted" at bounding box center [1154, 99] width 80 height 17
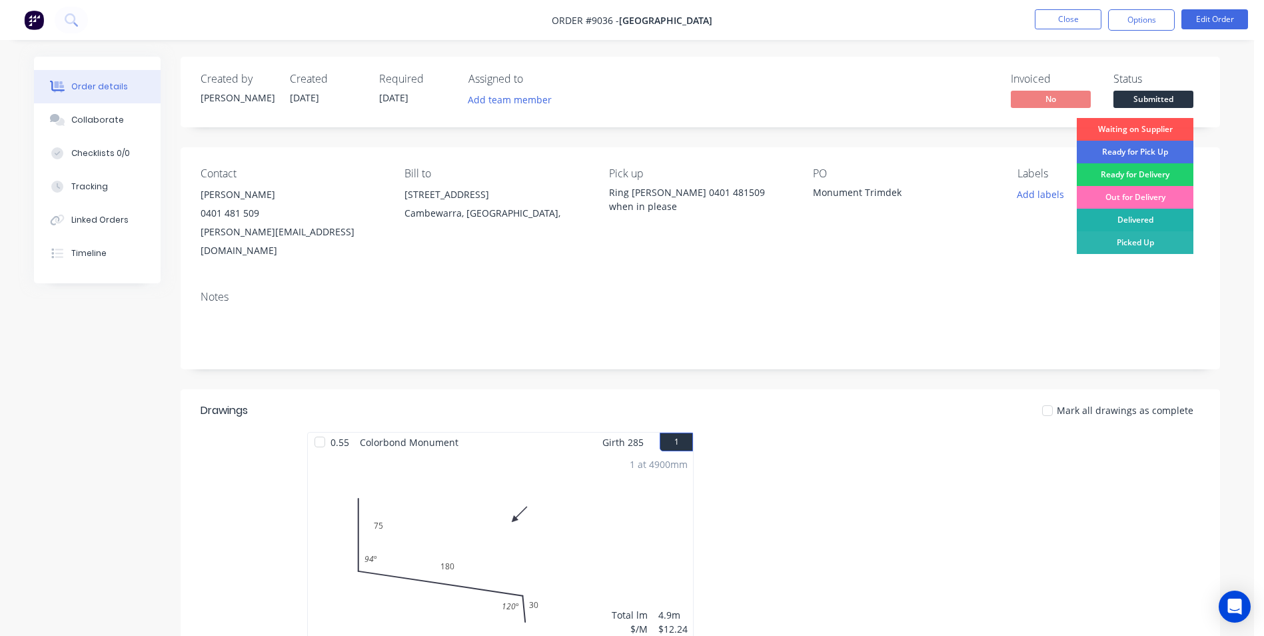
click at [1124, 221] on div "Delivered" at bounding box center [1135, 220] width 117 height 23
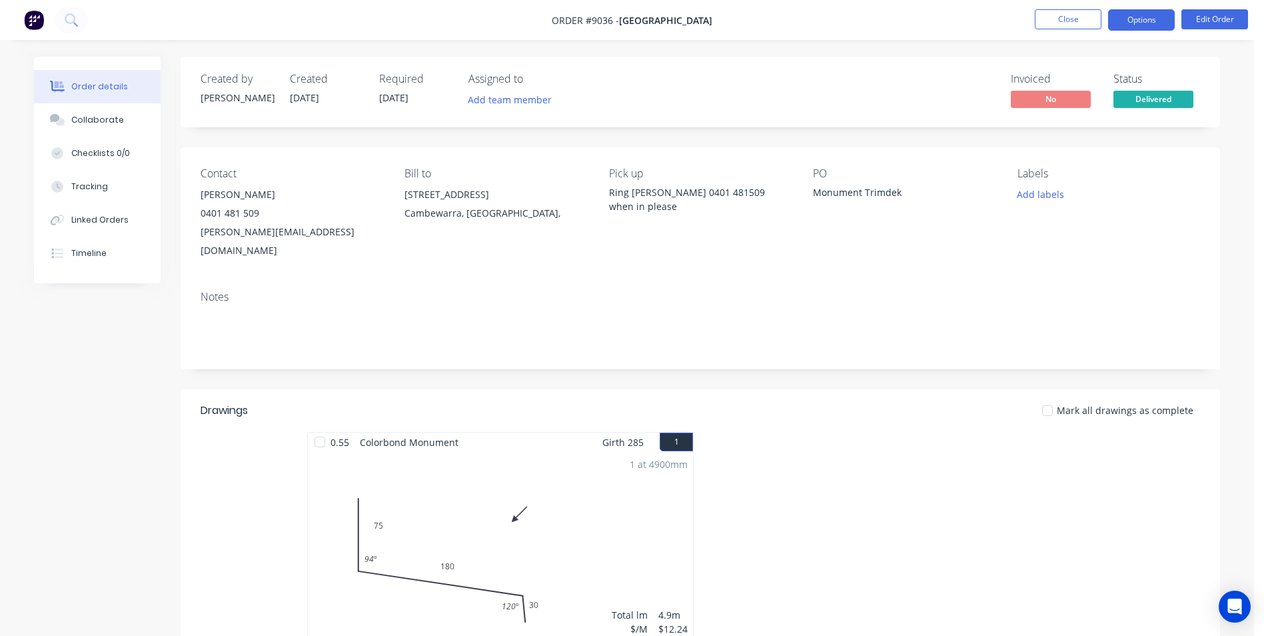
click at [1124, 22] on button "Options" at bounding box center [1141, 19] width 67 height 21
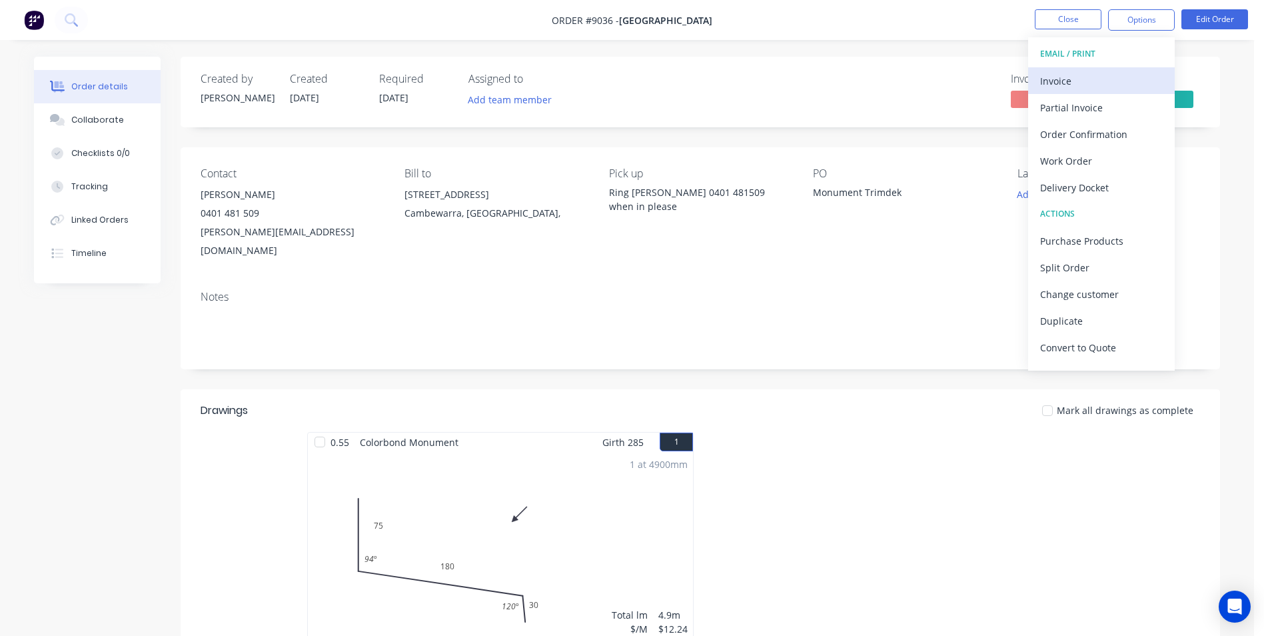
click at [1078, 80] on div "Invoice" at bounding box center [1101, 80] width 123 height 19
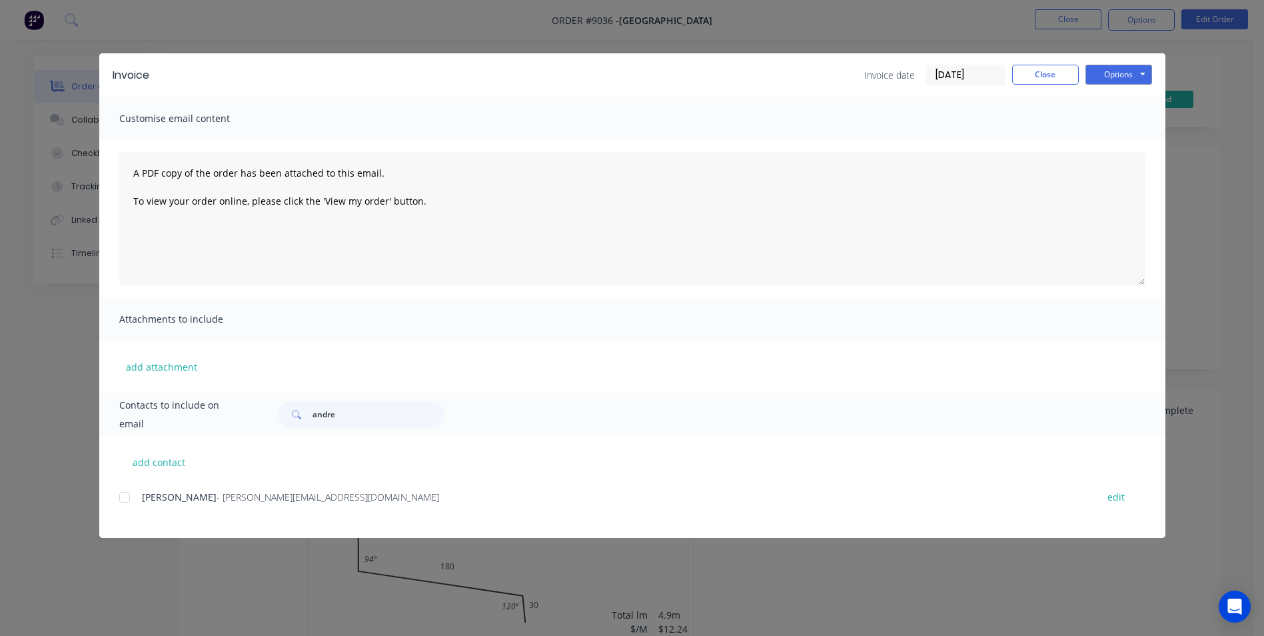
click at [122, 494] on div at bounding box center [124, 497] width 27 height 27
click at [1120, 75] on button "Options" at bounding box center [1119, 75] width 67 height 20
click at [1108, 141] on button "Email" at bounding box center [1128, 142] width 85 height 22
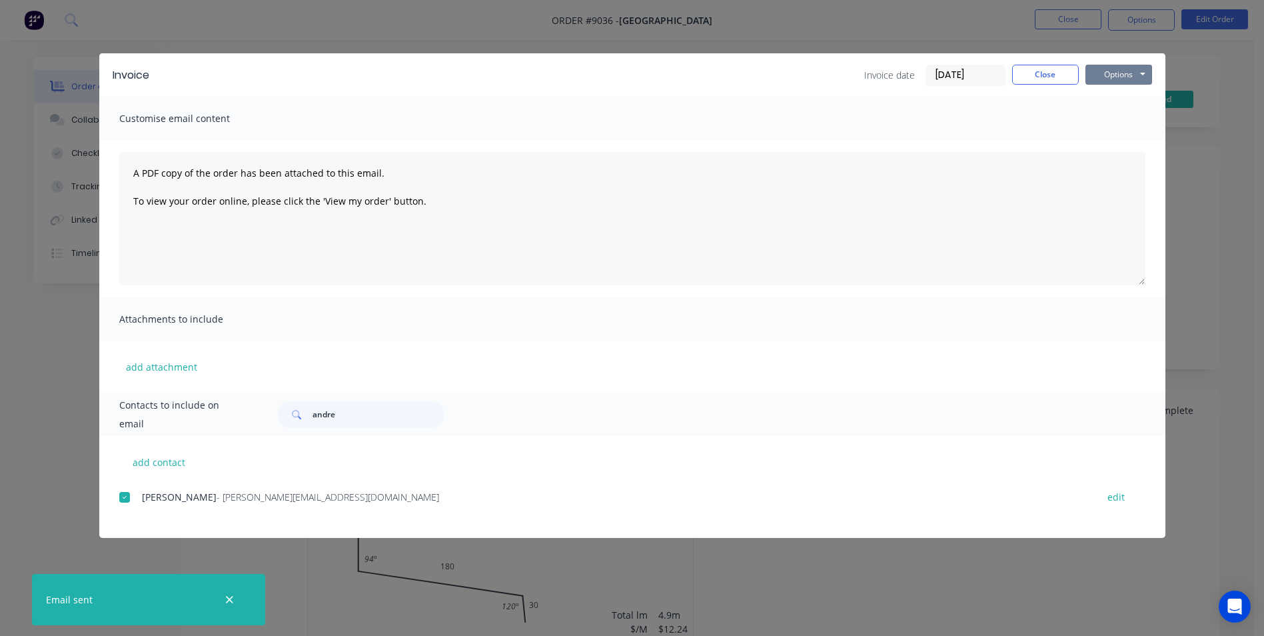
click at [1116, 79] on button "Options" at bounding box center [1119, 75] width 67 height 20
click at [1128, 129] on button "Print" at bounding box center [1128, 120] width 85 height 22
click at [1058, 71] on button "Close" at bounding box center [1045, 75] width 67 height 20
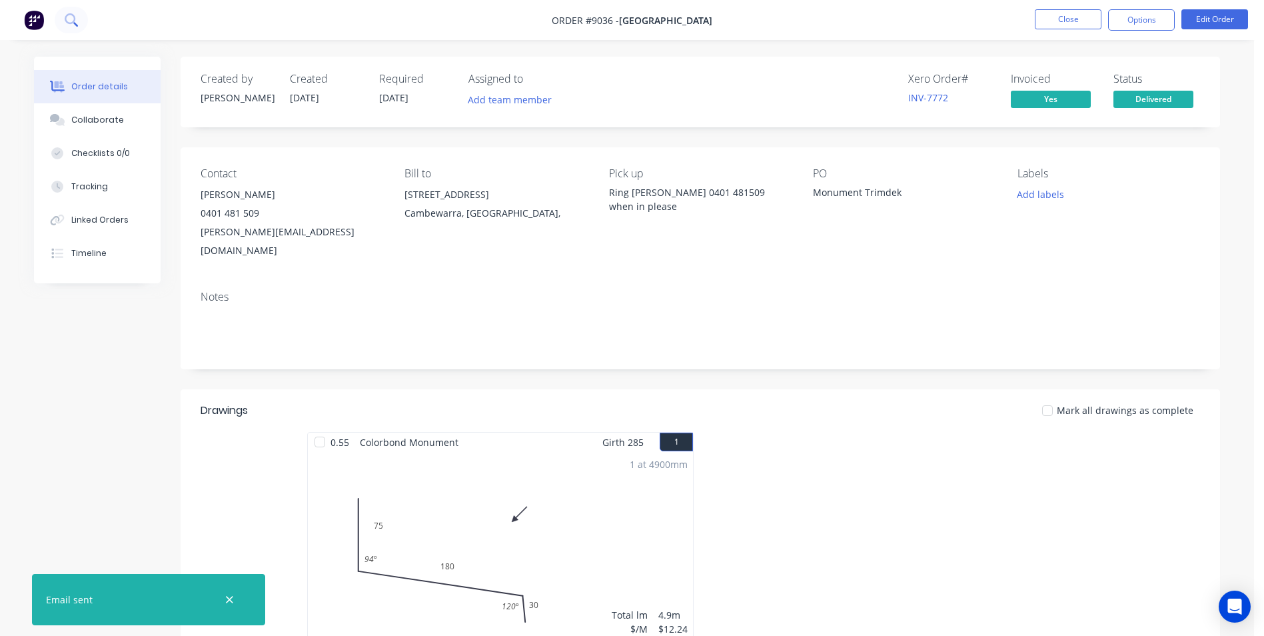
click at [67, 23] on icon at bounding box center [71, 19] width 13 height 13
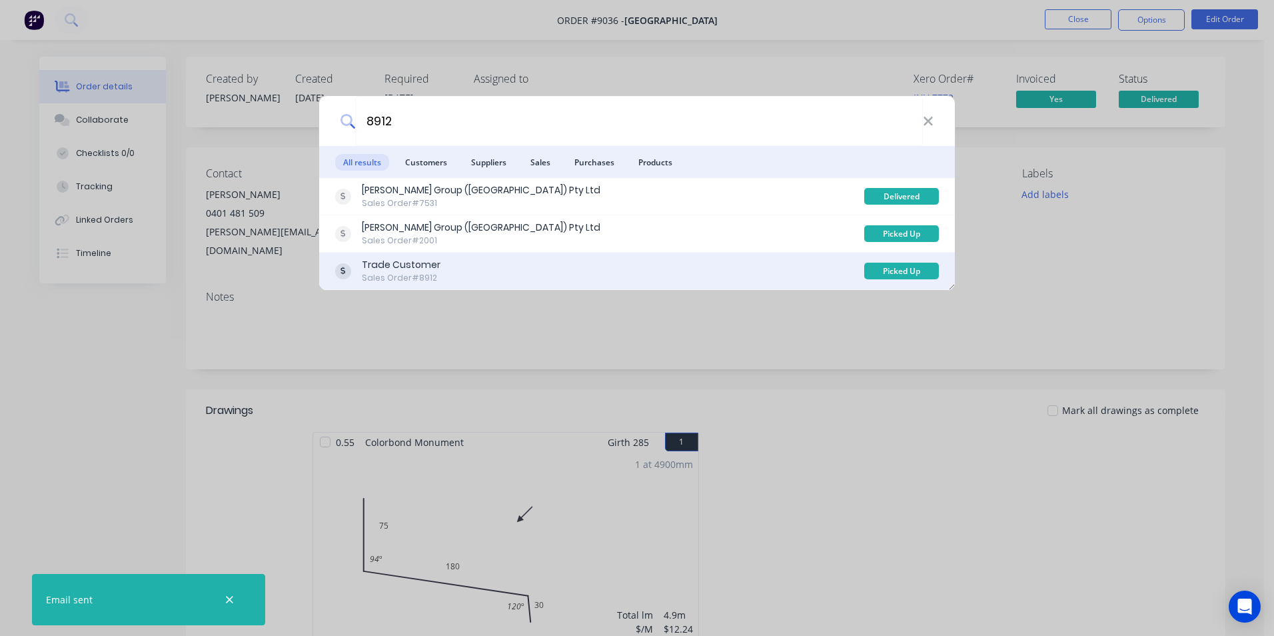
type input "8912"
click at [507, 262] on div "Trade Customer Sales Order #8912" at bounding box center [599, 271] width 529 height 26
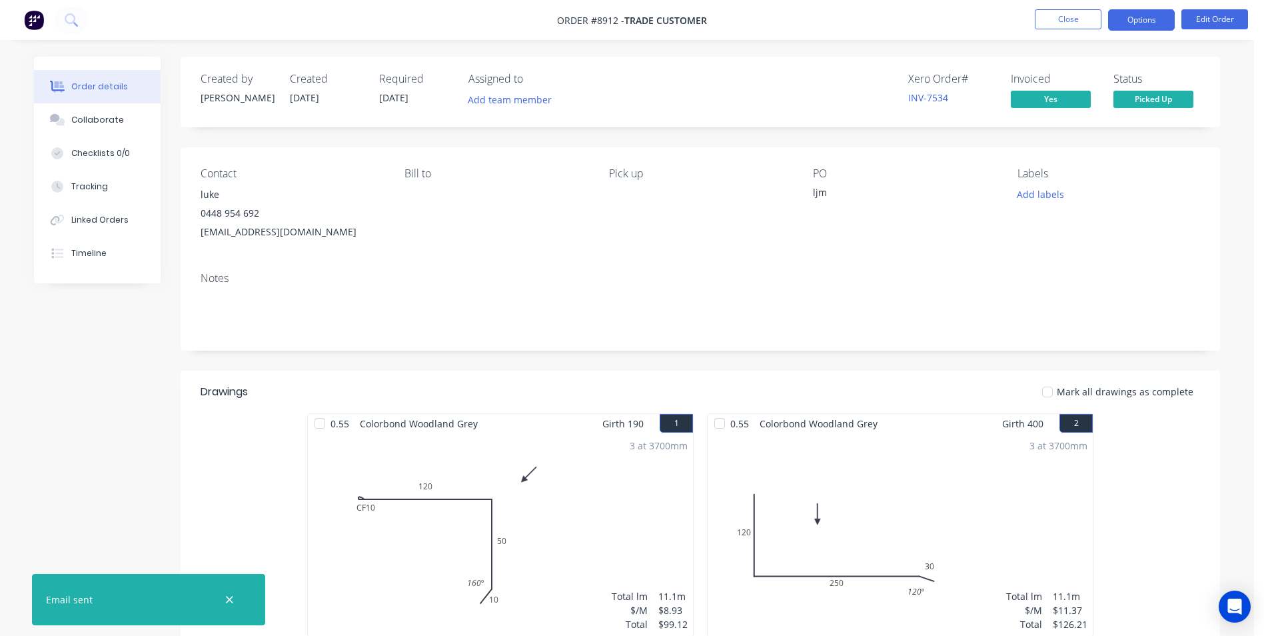
click at [1137, 16] on button "Options" at bounding box center [1141, 19] width 67 height 21
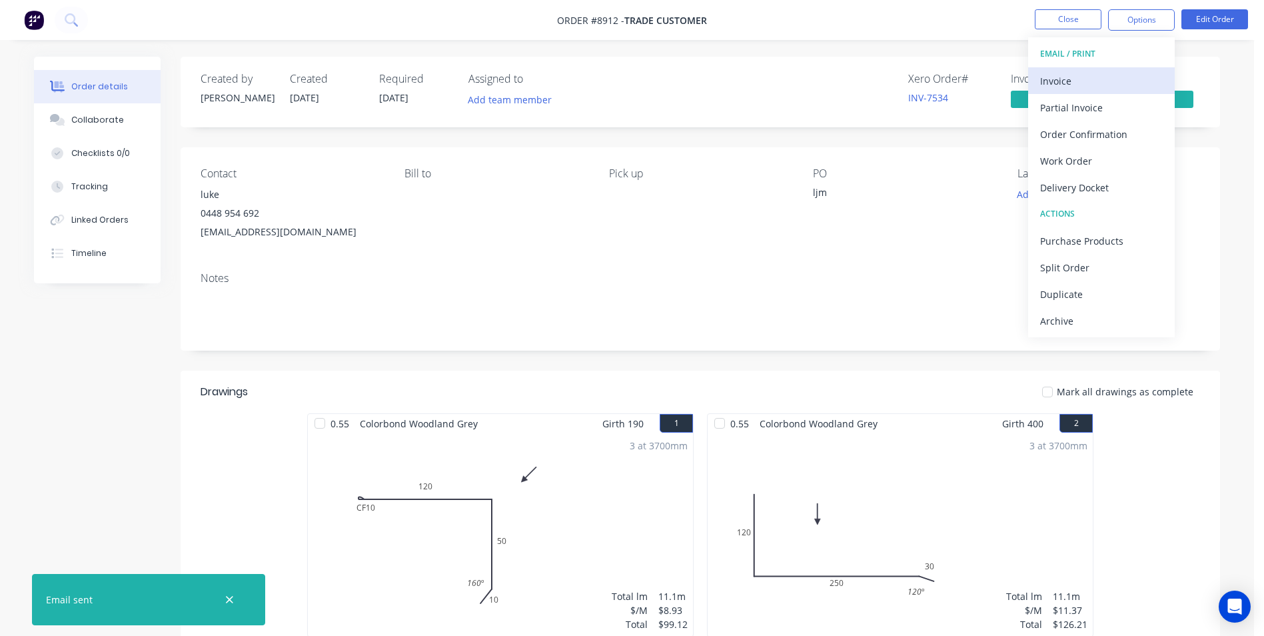
click at [1096, 85] on div "Invoice" at bounding box center [1101, 80] width 123 height 19
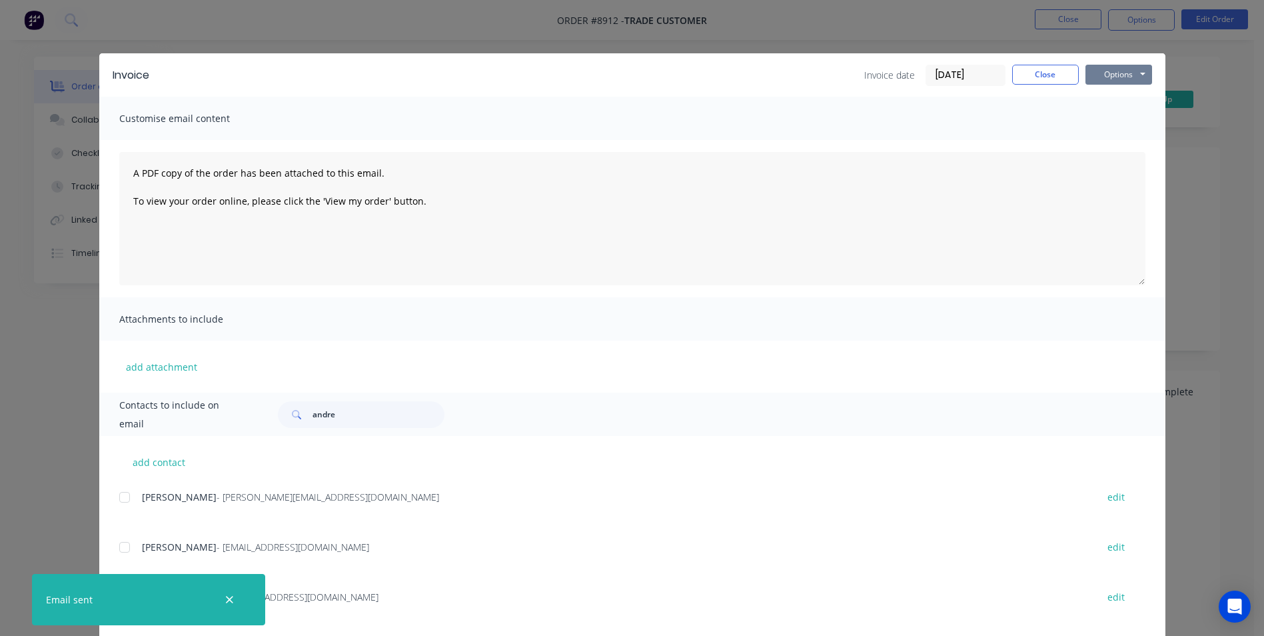
click at [1108, 69] on button "Options" at bounding box center [1119, 75] width 67 height 20
click at [1104, 103] on button "Preview" at bounding box center [1128, 98] width 85 height 22
click at [1046, 74] on button "Close" at bounding box center [1045, 75] width 67 height 20
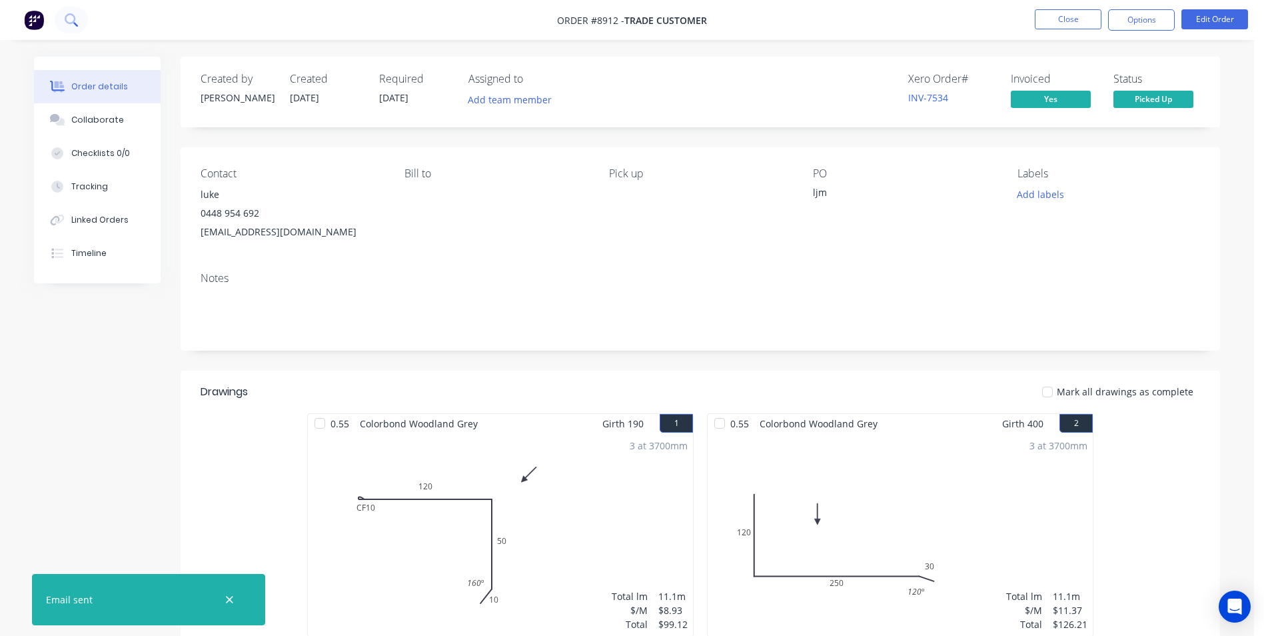
click at [68, 19] on icon at bounding box center [71, 19] width 13 height 13
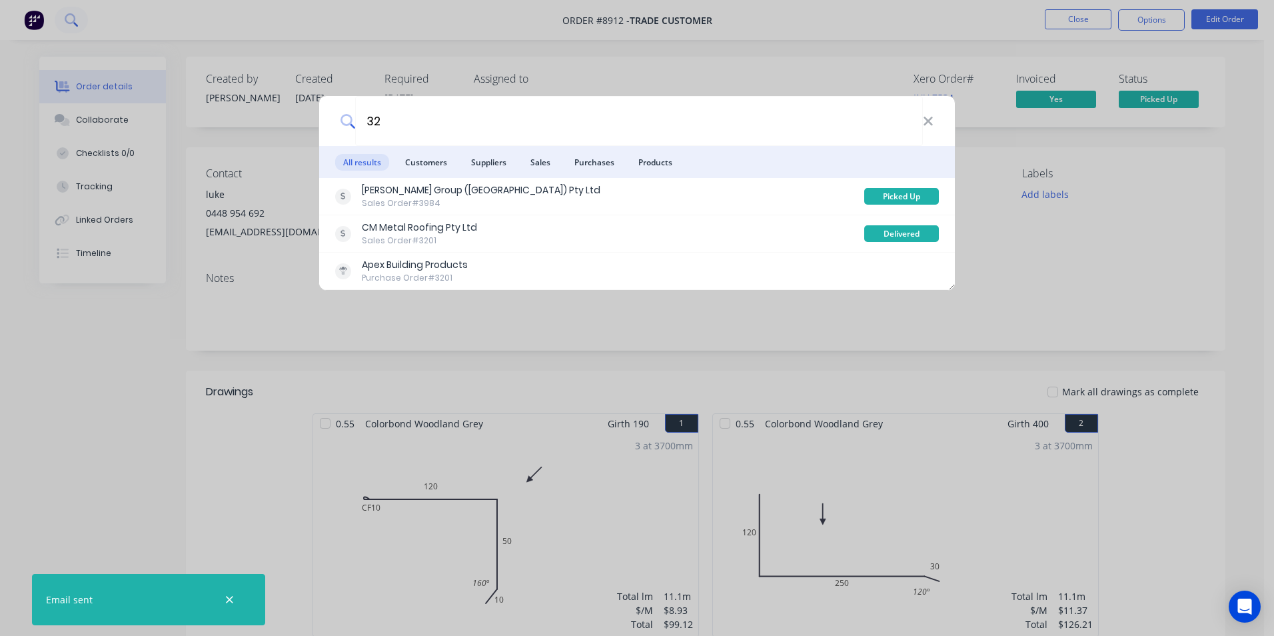
type input "3"
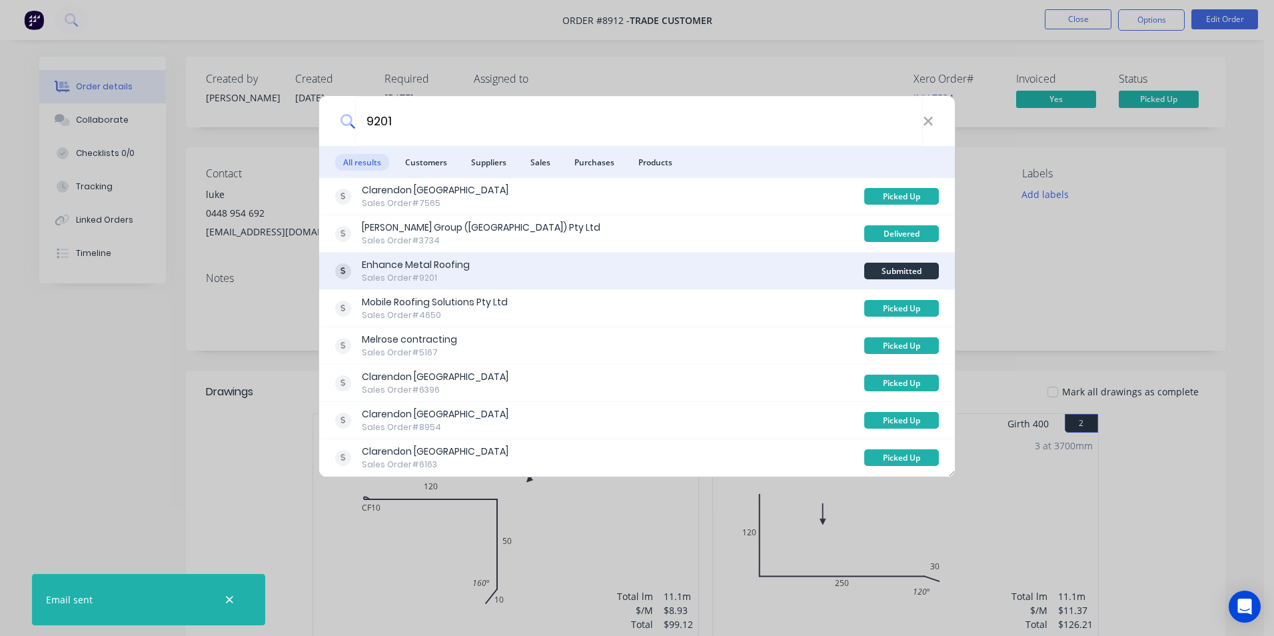
type input "9201"
click at [563, 261] on div "Enhance Metal Roofing Sales Order #9201" at bounding box center [599, 271] width 529 height 26
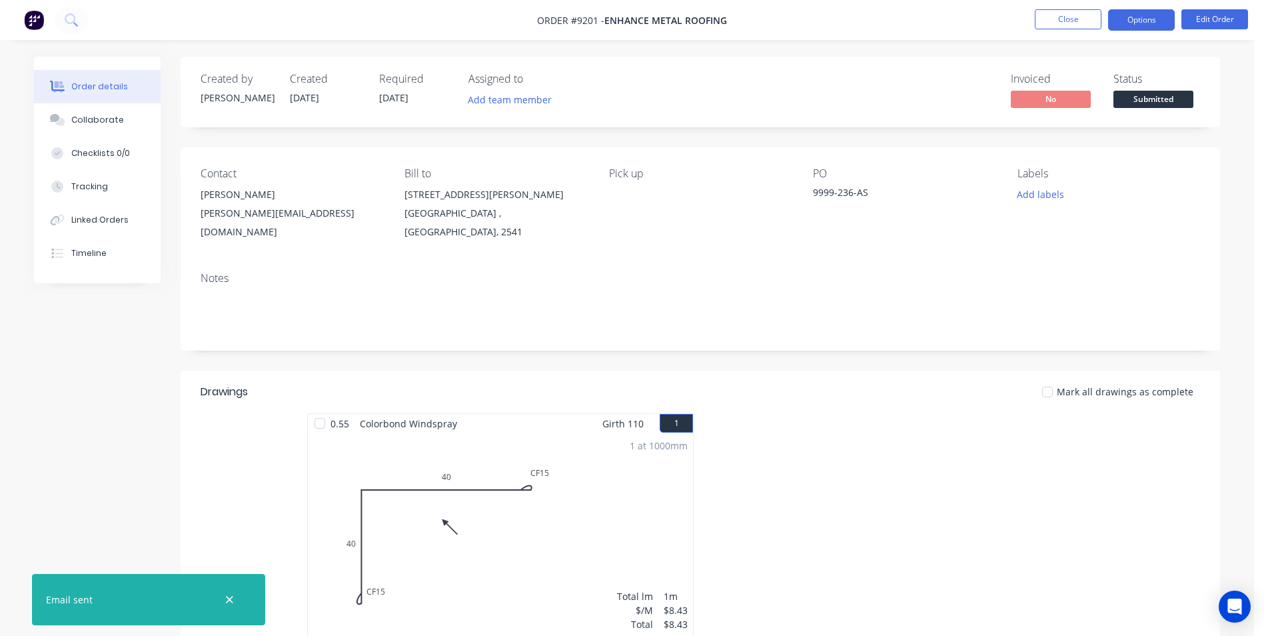
click at [1130, 20] on button "Options" at bounding box center [1141, 19] width 67 height 21
click at [956, 143] on div "Created by Matt Created 08/08/25 Required 08/08/25 Assigned to Add team member …" at bounding box center [701, 462] width 1040 height 811
click at [1152, 97] on span "Submitted" at bounding box center [1154, 99] width 80 height 17
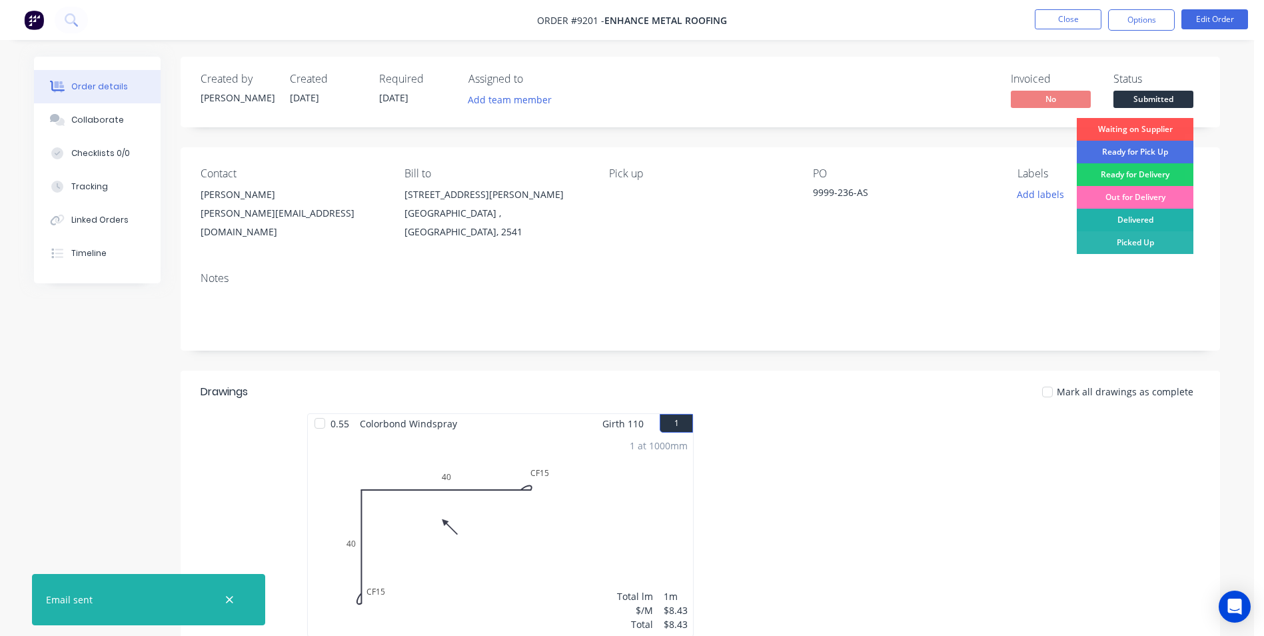
click at [1115, 213] on div "Delivered" at bounding box center [1135, 220] width 117 height 23
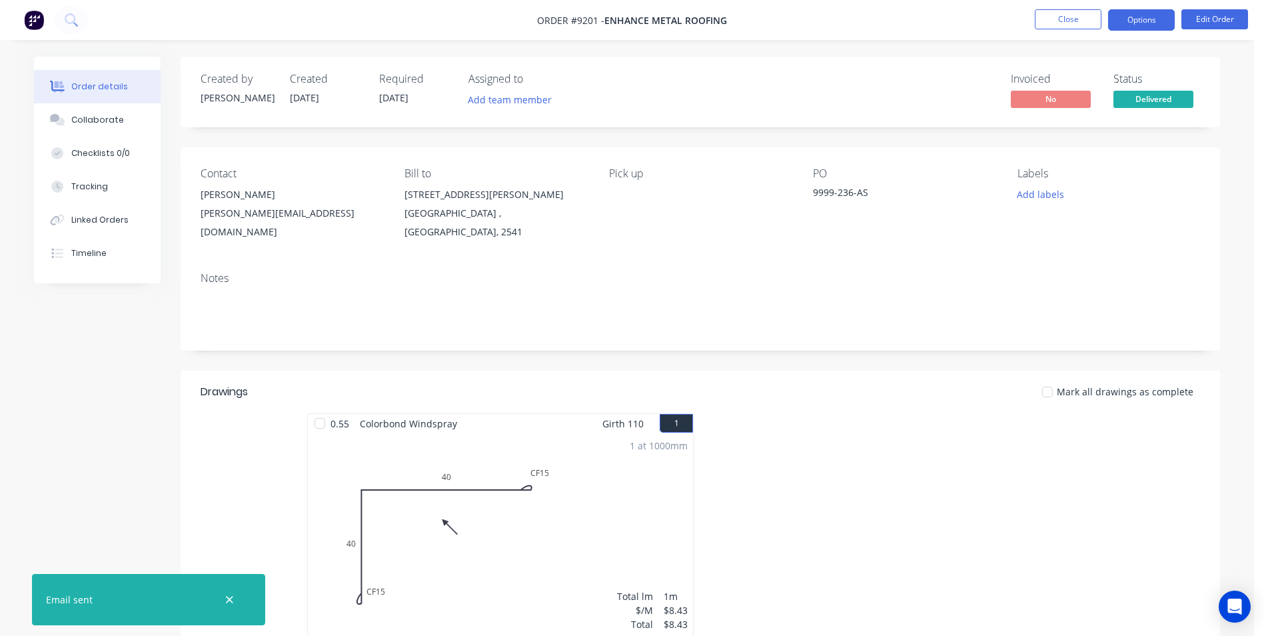
click at [1158, 30] on button "Options" at bounding box center [1141, 19] width 67 height 21
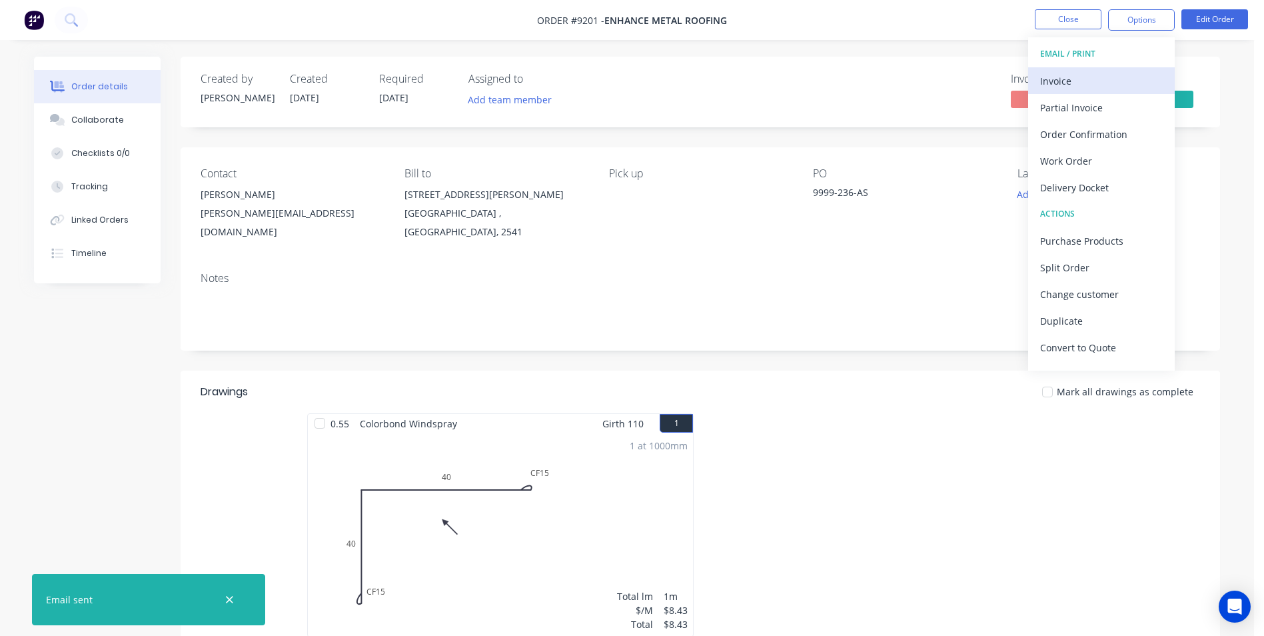
click at [1090, 73] on div "Invoice" at bounding box center [1101, 80] width 123 height 19
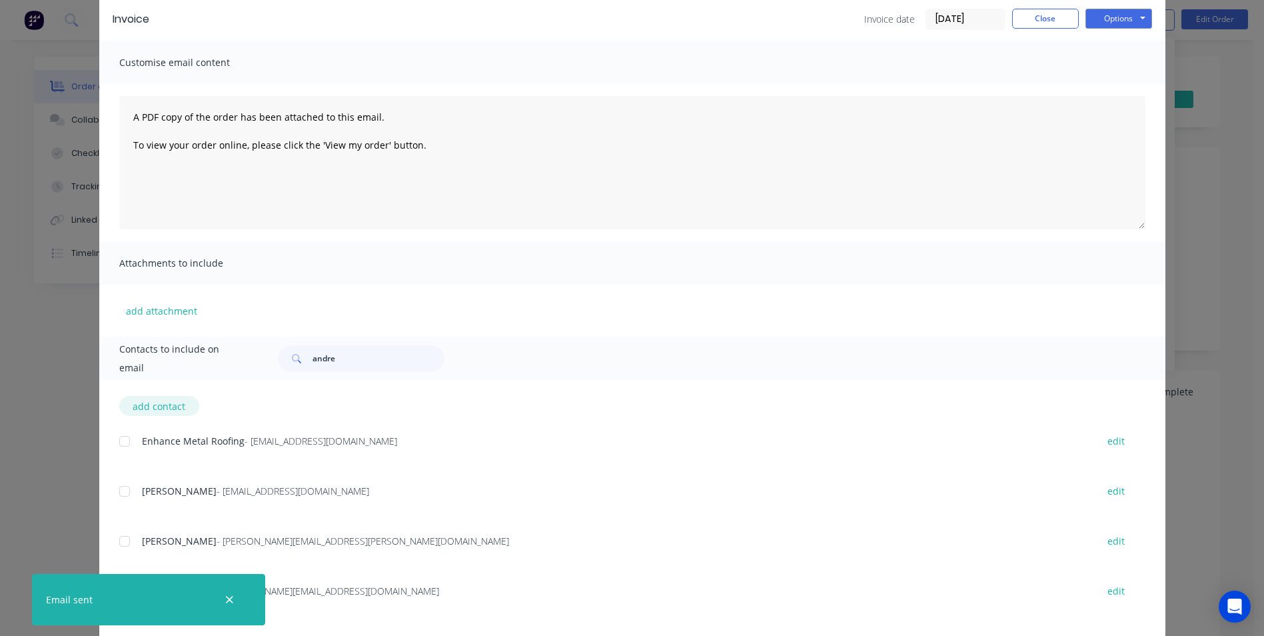
scroll to position [55, 0]
click at [123, 438] on div at bounding box center [124, 442] width 27 height 27
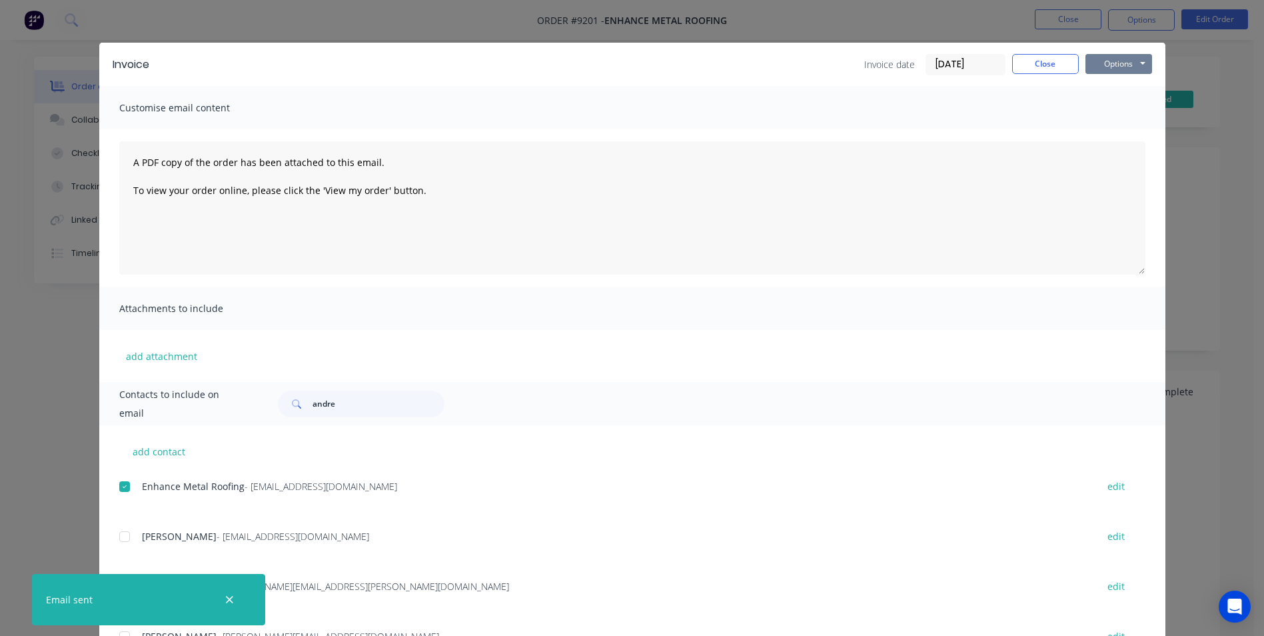
scroll to position [0, 0]
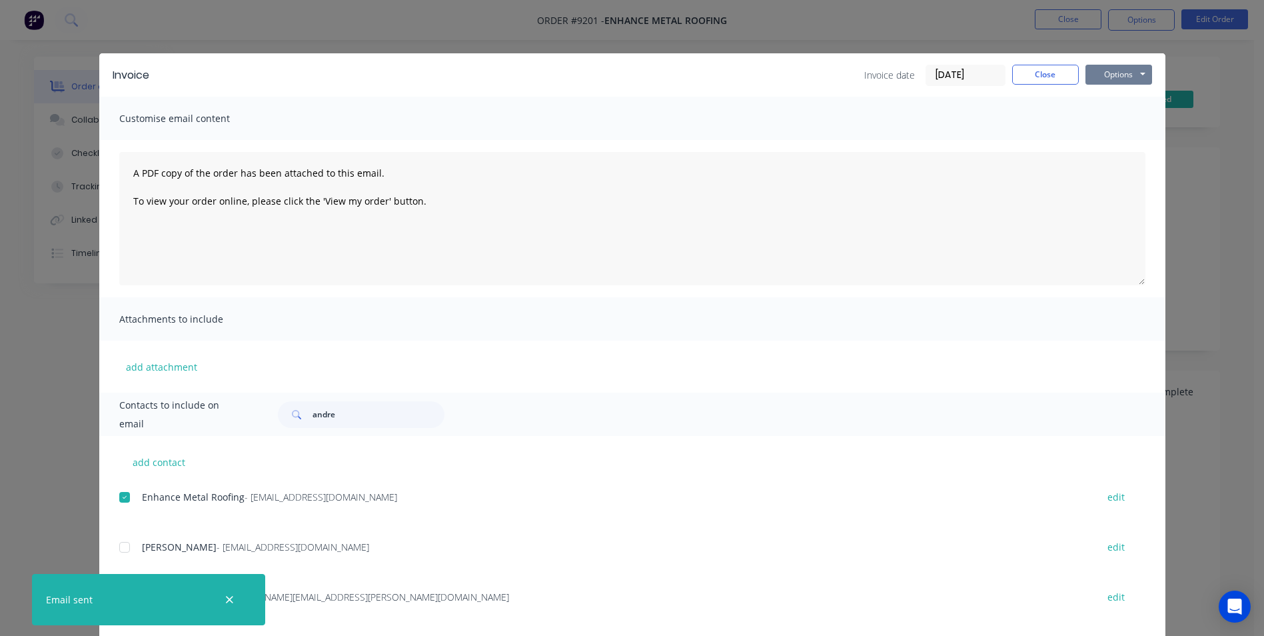
click at [1105, 69] on button "Options" at bounding box center [1119, 75] width 67 height 20
click at [1091, 135] on button "Email" at bounding box center [1128, 142] width 85 height 22
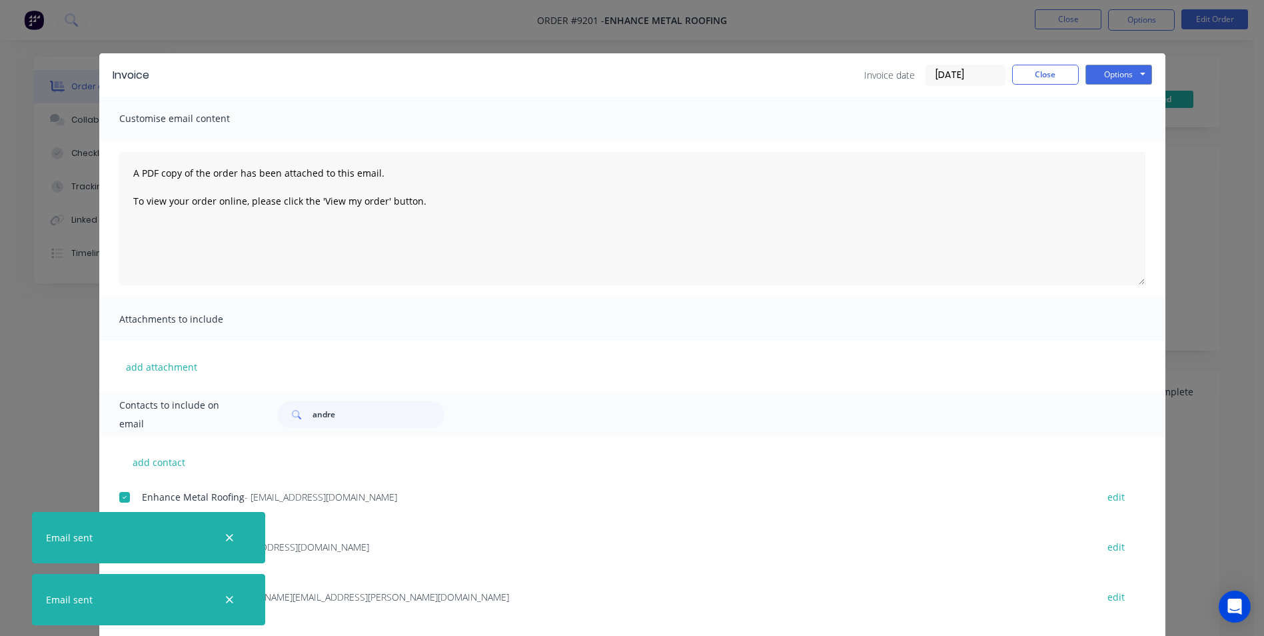
click at [1079, 74] on div "Invoice date 11/08/25 Close Options Preview Print Email" at bounding box center [1009, 75] width 288 height 21
click at [1087, 74] on button "Options" at bounding box center [1119, 75] width 67 height 20
click at [1090, 118] on button "Print" at bounding box center [1128, 120] width 85 height 22
click at [1015, 74] on button "Close" at bounding box center [1045, 75] width 67 height 20
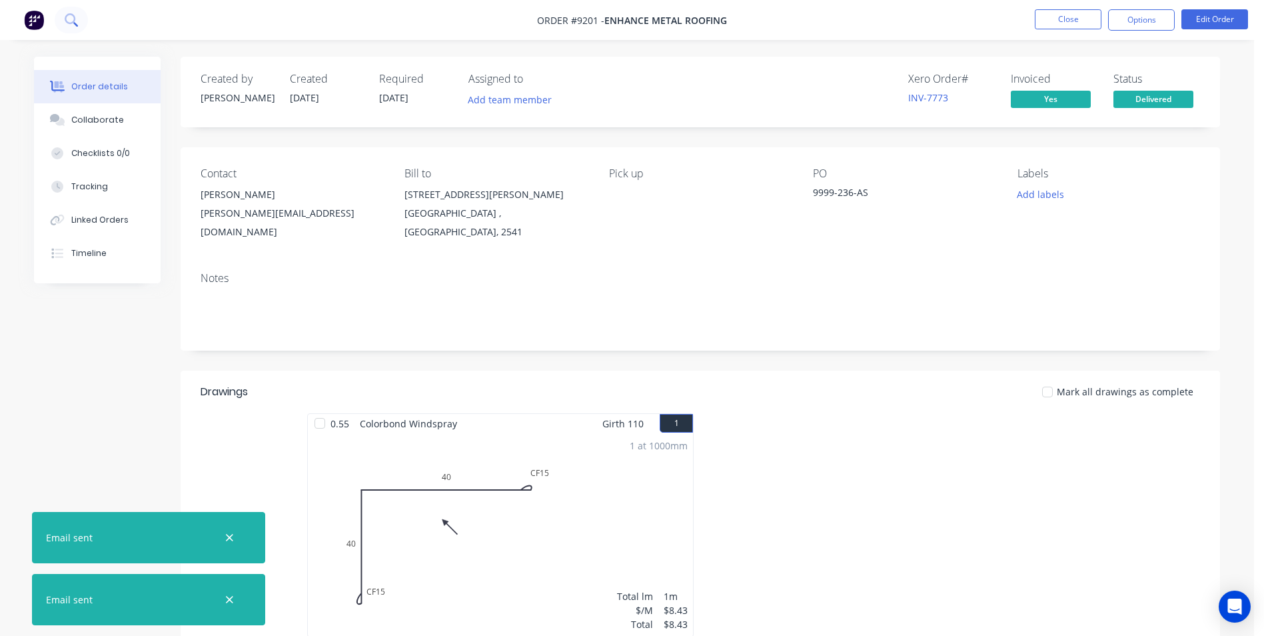
click at [77, 28] on button at bounding box center [71, 20] width 33 height 27
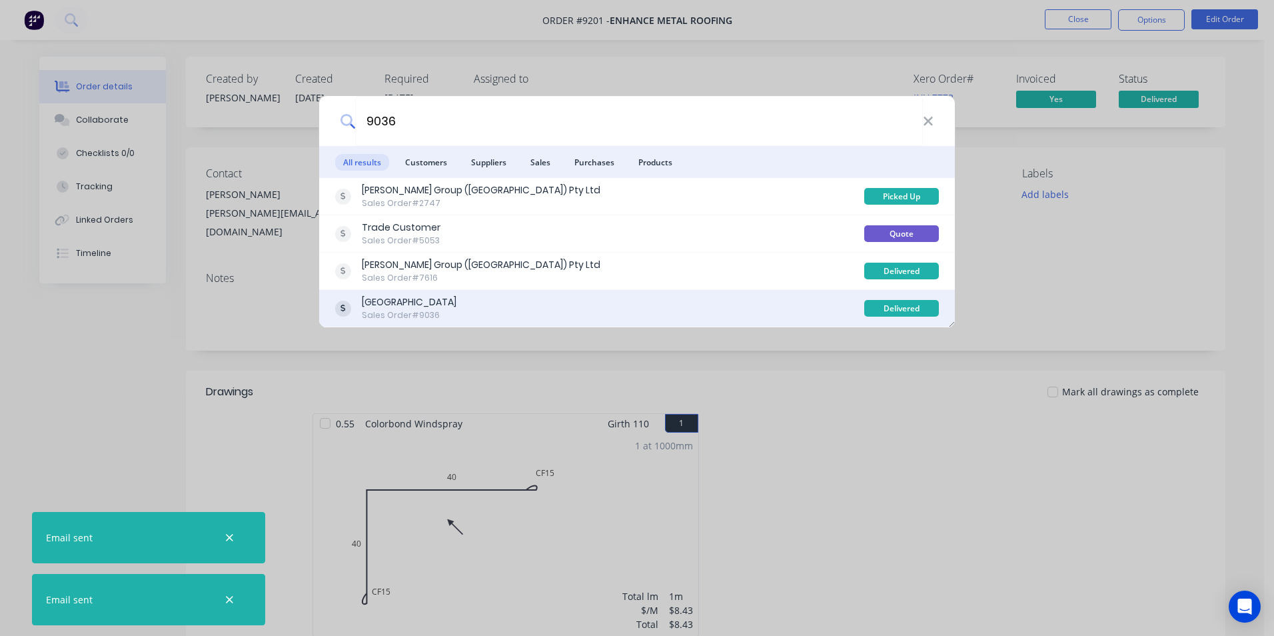
type input "9036"
click at [519, 307] on div "N Force Building Sales Order #9036" at bounding box center [599, 308] width 529 height 26
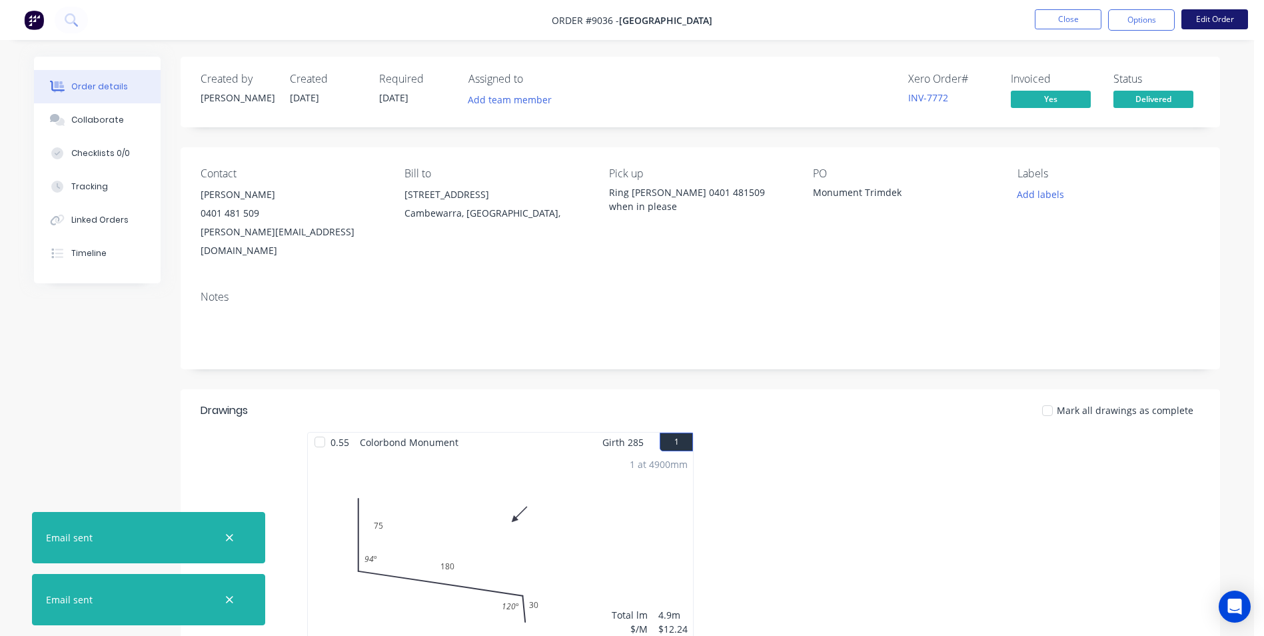
click at [1212, 17] on button "Edit Order" at bounding box center [1215, 19] width 67 height 20
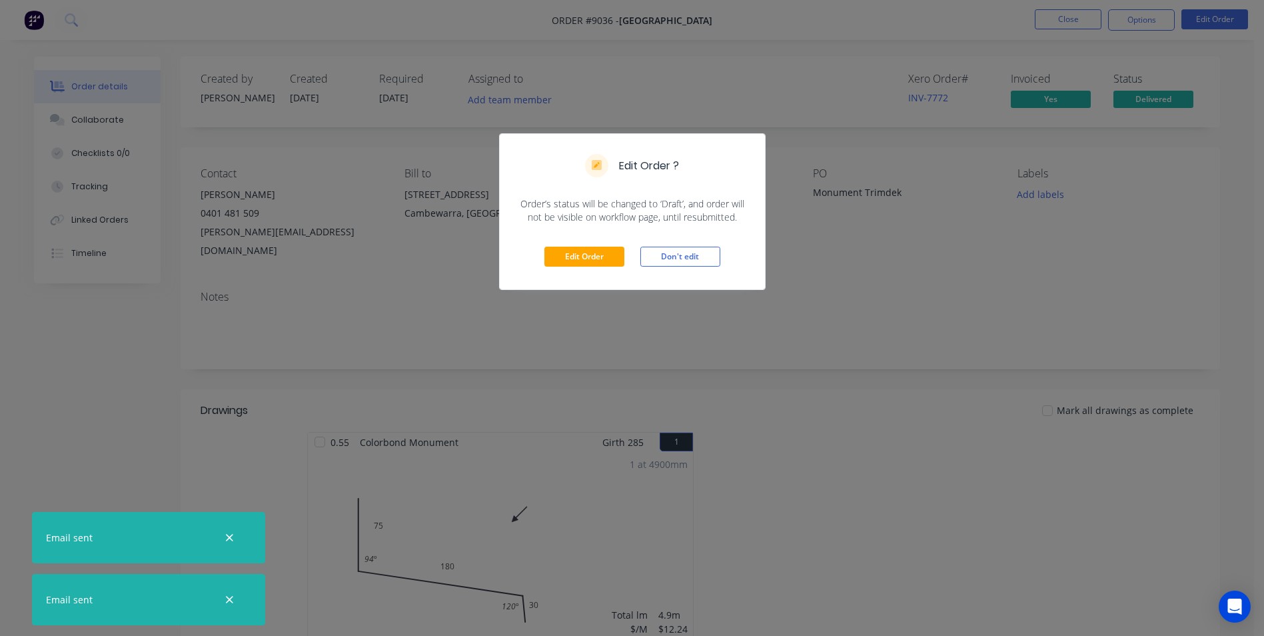
click at [543, 257] on div "Edit Order Don't edit" at bounding box center [632, 256] width 265 height 65
click at [593, 245] on div "Edit Order Don't edit" at bounding box center [632, 256] width 265 height 65
click at [585, 257] on button "Edit Order" at bounding box center [585, 257] width 80 height 20
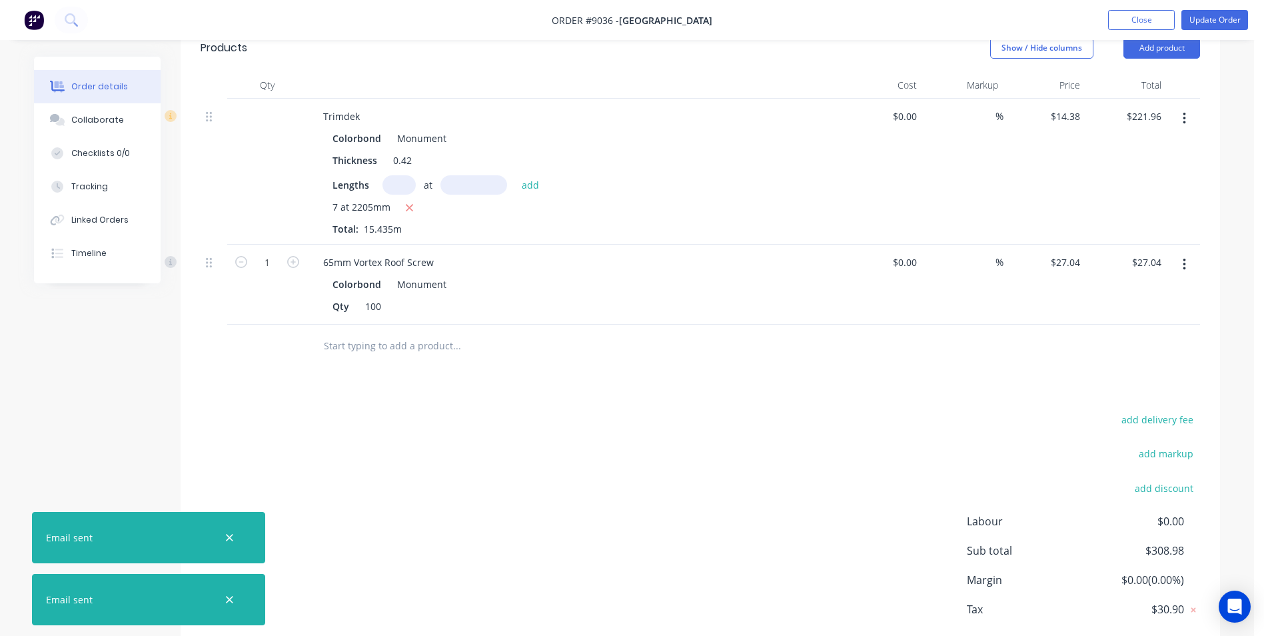
scroll to position [640, 0]
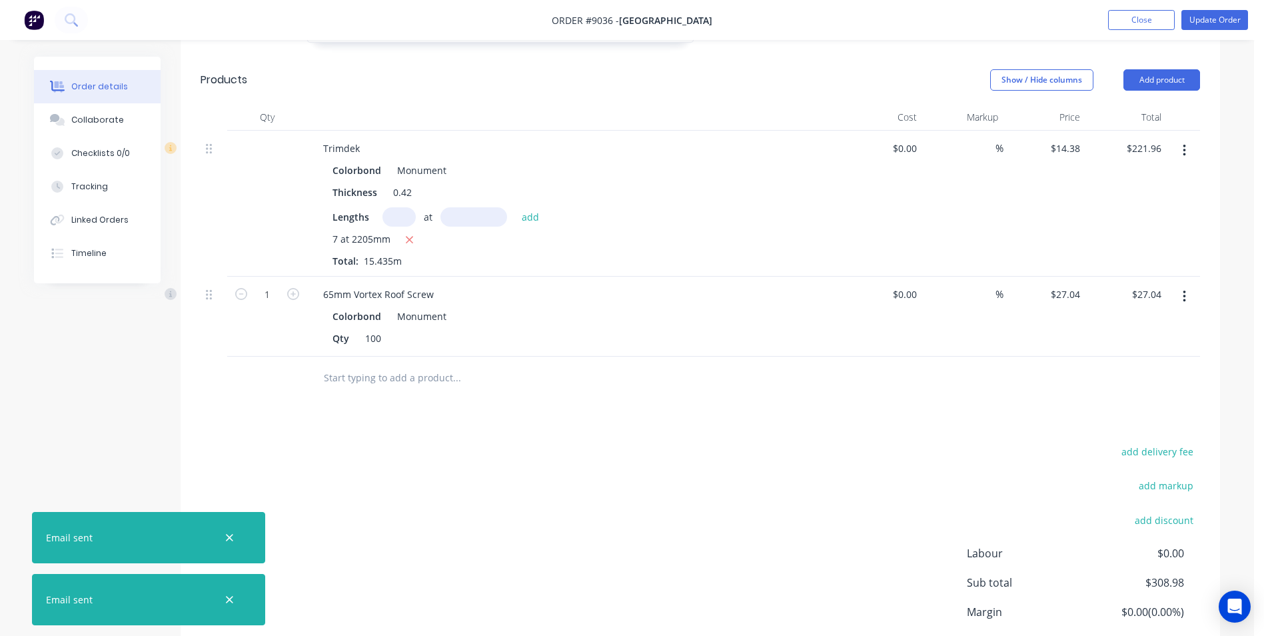
click at [1184, 291] on icon "button" at bounding box center [1184, 297] width 3 height 12
click at [1127, 402] on div "Delete" at bounding box center [1137, 411] width 103 height 19
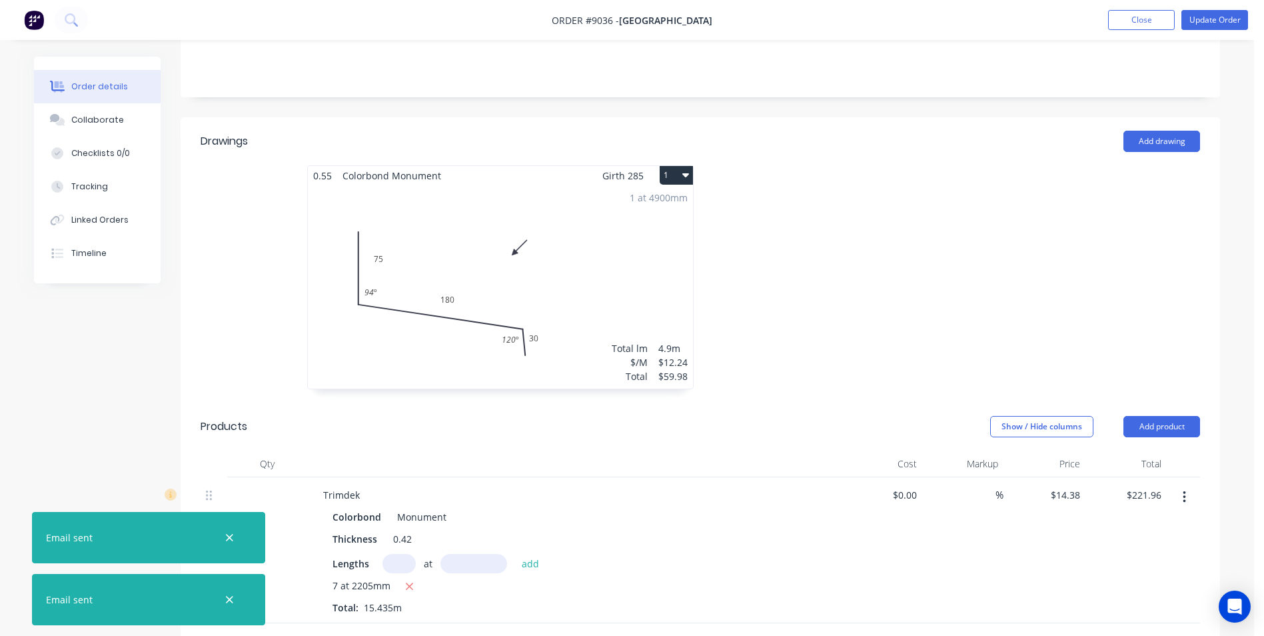
scroll to position [493, 0]
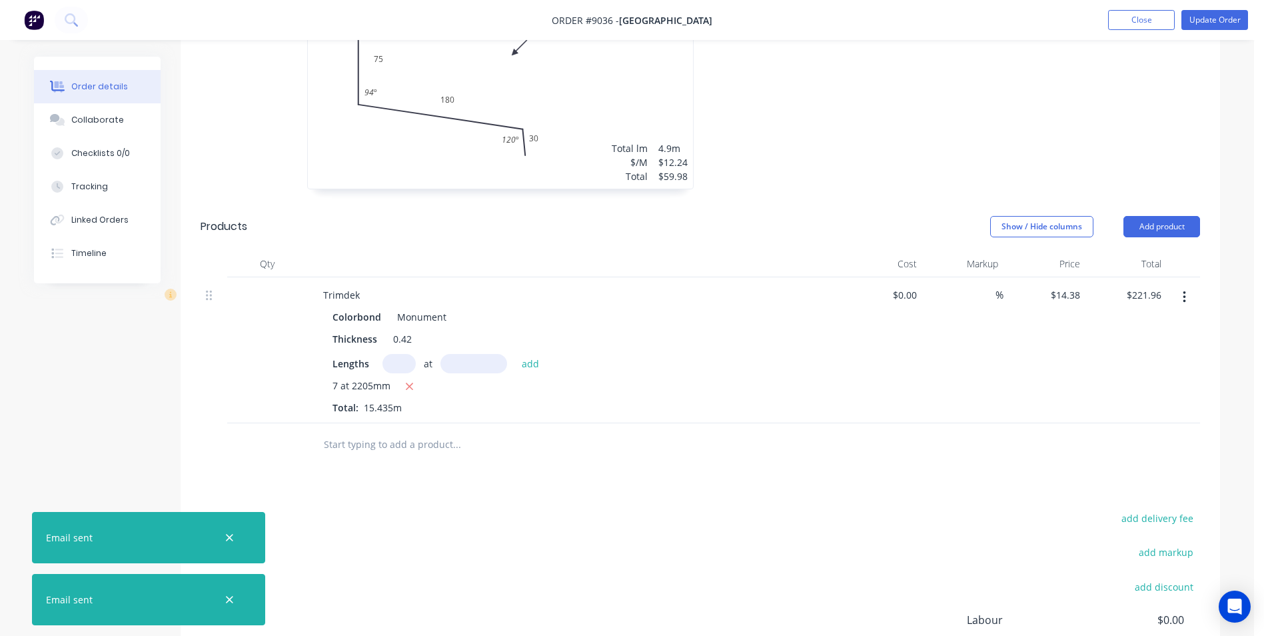
click at [402, 354] on input "text" at bounding box center [399, 363] width 33 height 19
type input "6"
type input "2205"
click at [515, 354] on button "add" at bounding box center [530, 363] width 31 height 18
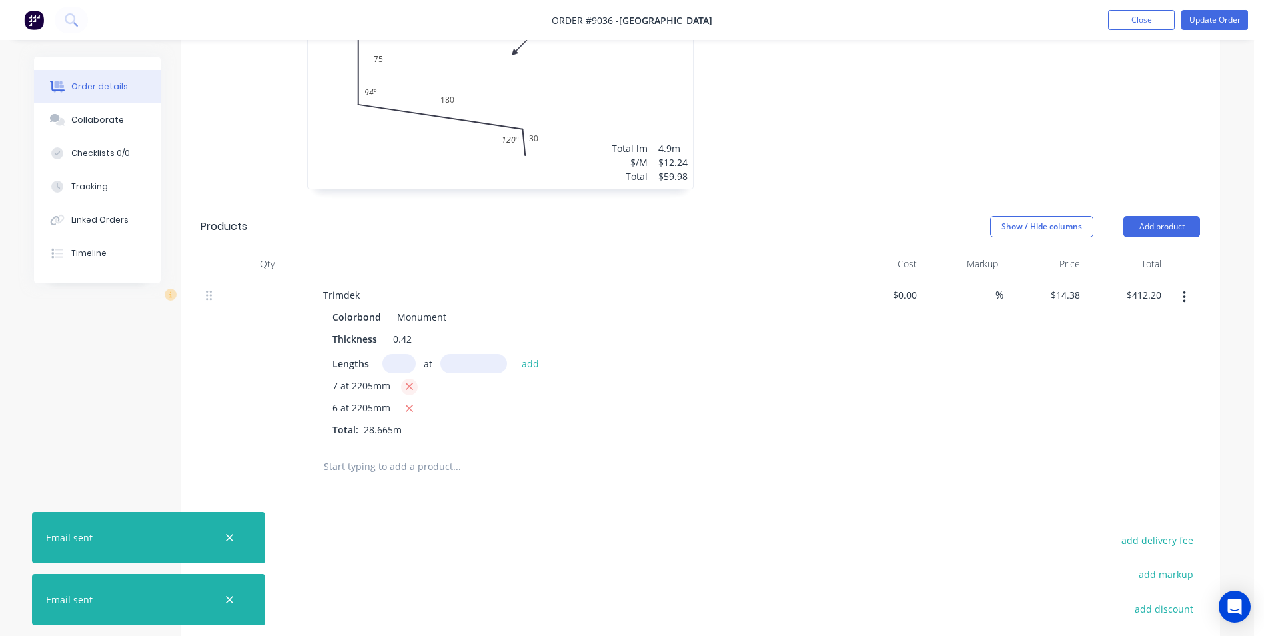
click at [414, 379] on button "button" at bounding box center [409, 387] width 17 height 17
type input "$190.25"
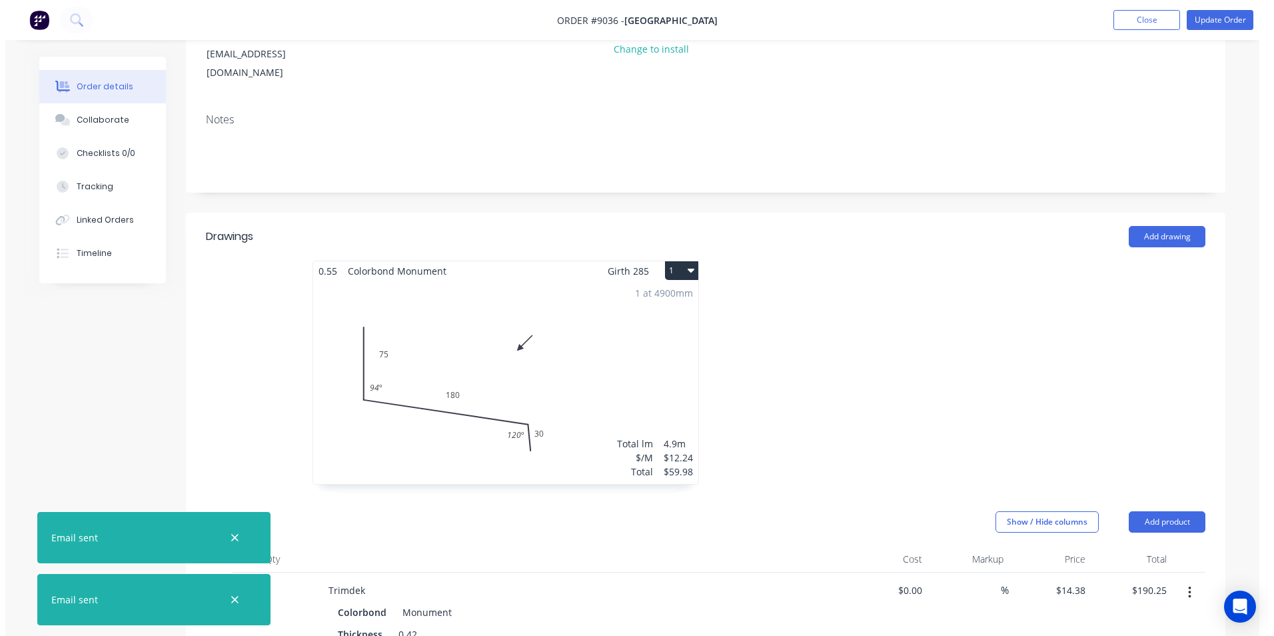
scroll to position [93, 0]
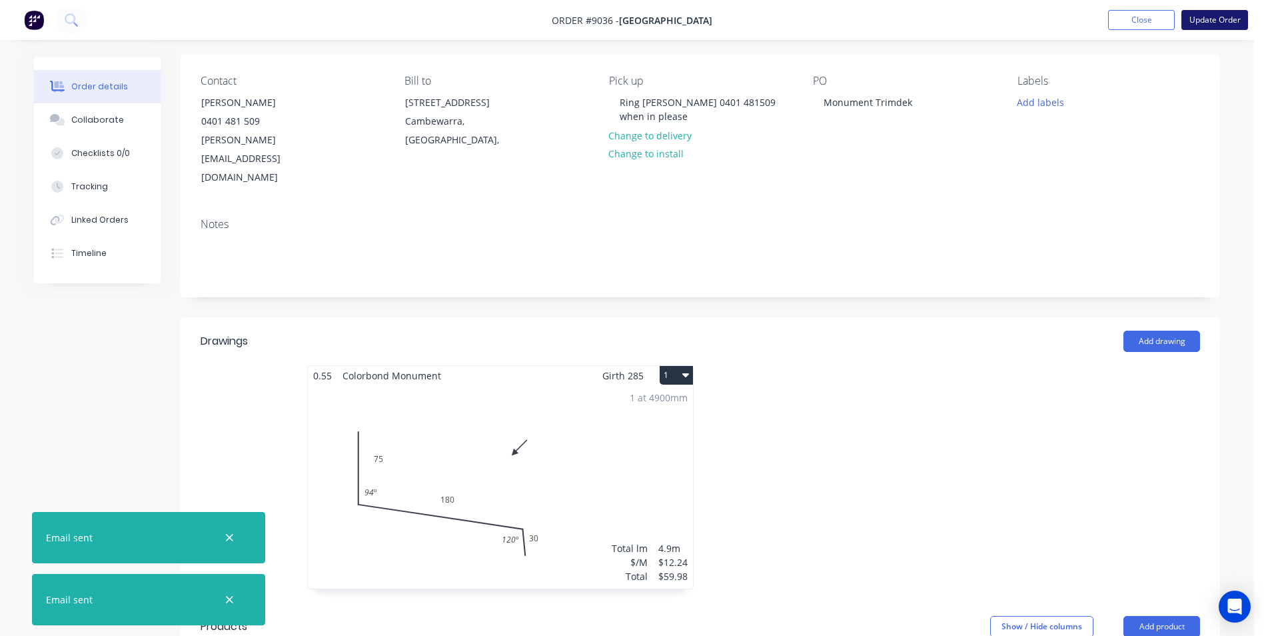
click at [1231, 23] on button "Update Order" at bounding box center [1215, 20] width 67 height 20
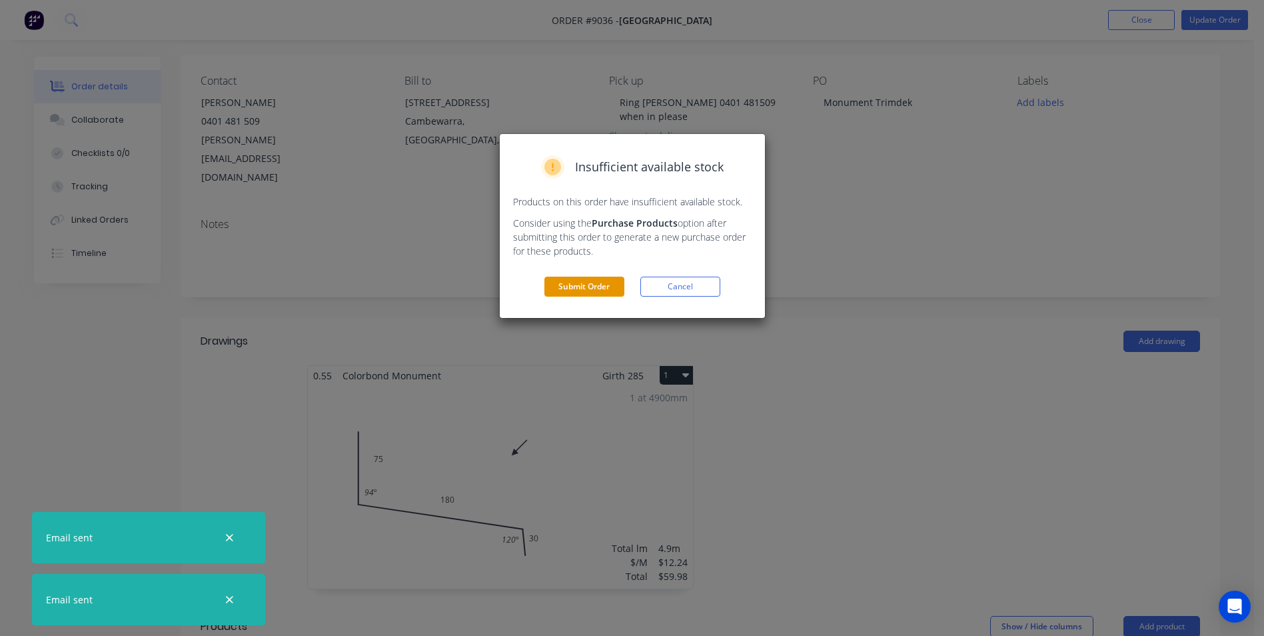
click at [575, 291] on button "Submit Order" at bounding box center [585, 287] width 80 height 20
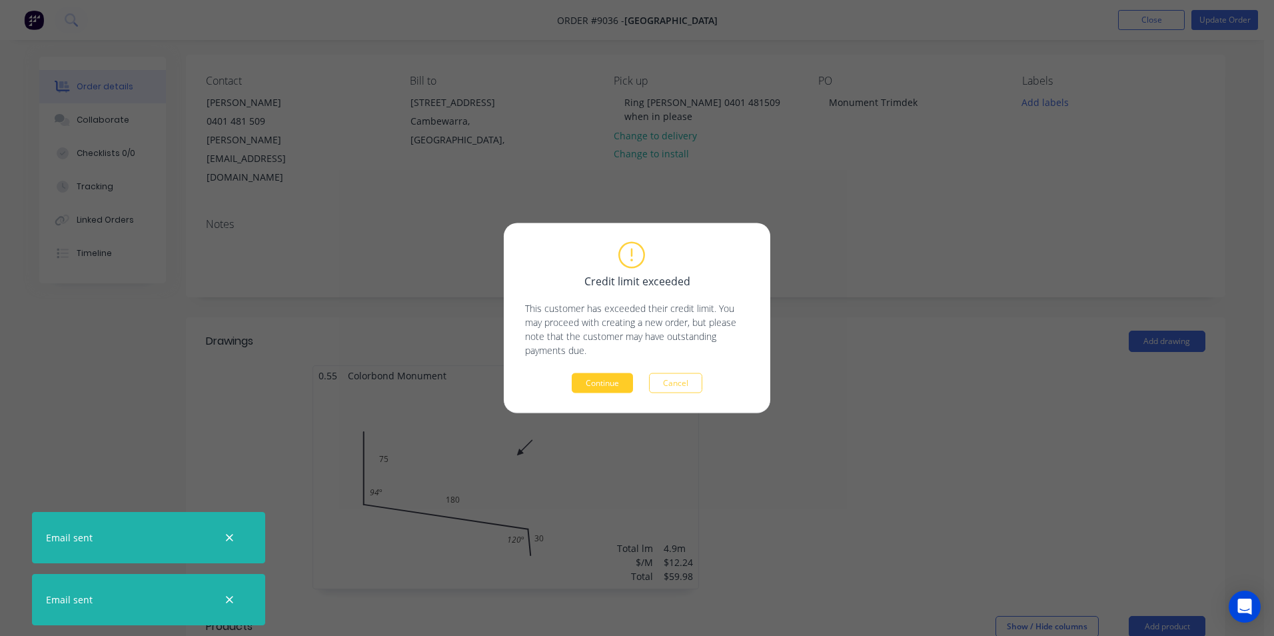
click at [595, 379] on button "Continue" at bounding box center [602, 383] width 61 height 20
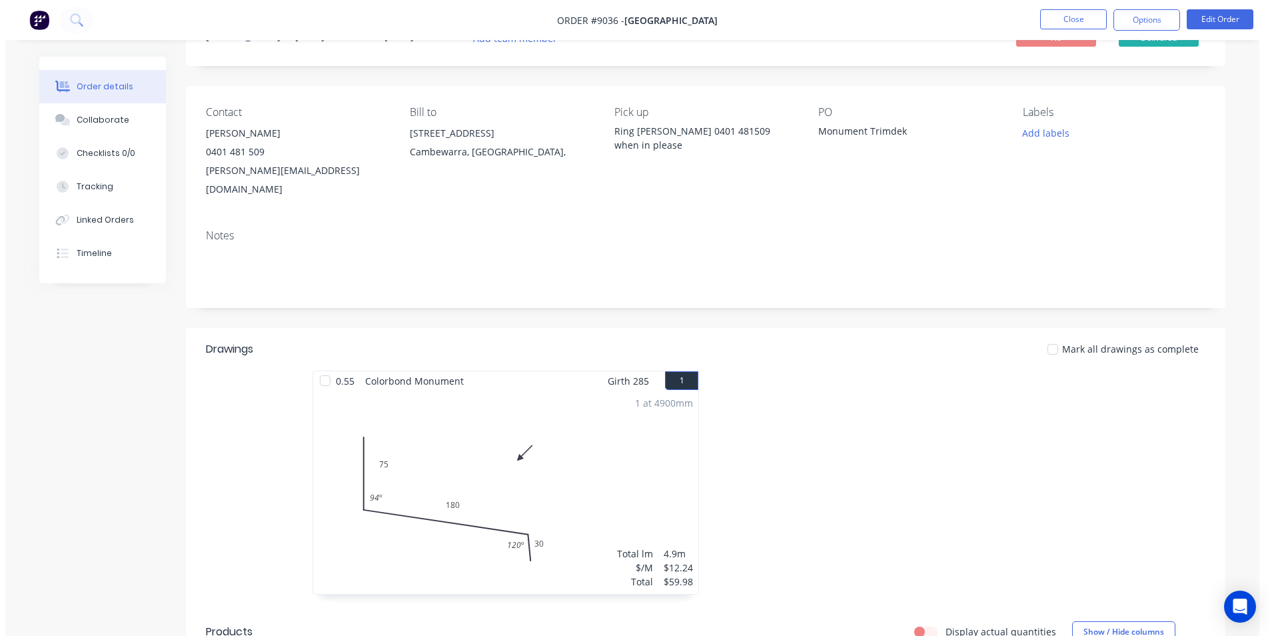
scroll to position [0, 0]
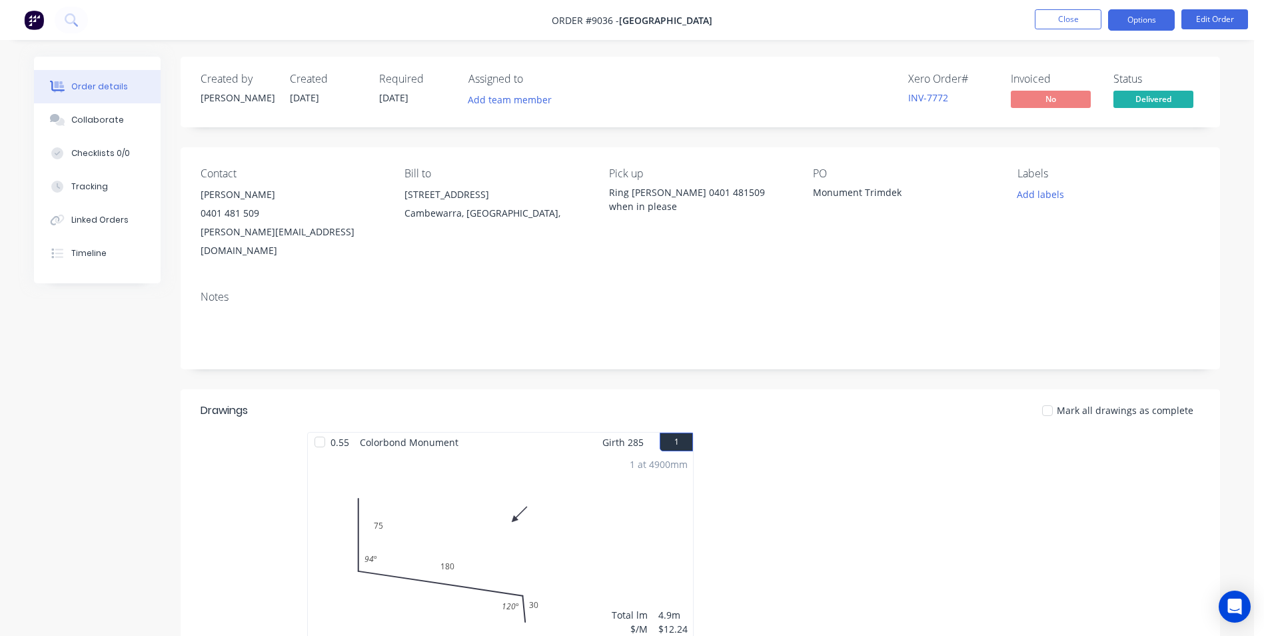
click at [1163, 17] on button "Options" at bounding box center [1141, 19] width 67 height 21
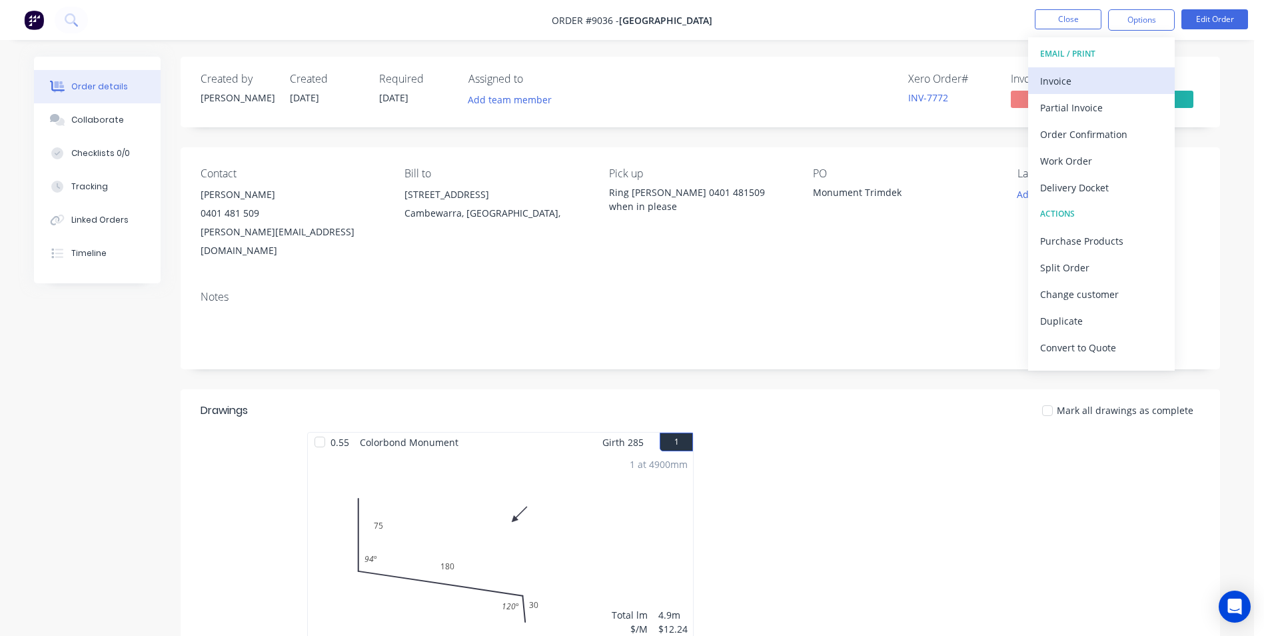
click at [1112, 91] on button "Invoice" at bounding box center [1101, 80] width 147 height 27
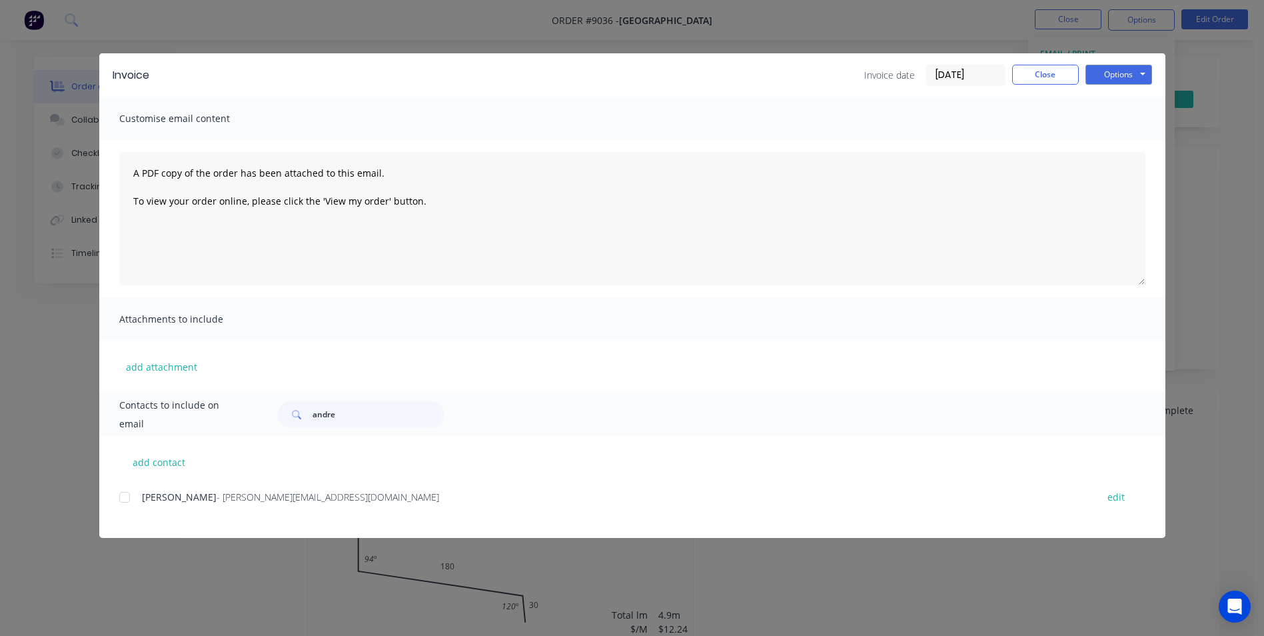
click at [130, 497] on div at bounding box center [124, 497] width 27 height 27
click at [1109, 81] on button "Options" at bounding box center [1119, 75] width 67 height 20
click at [1107, 142] on button "Email" at bounding box center [1128, 142] width 85 height 22
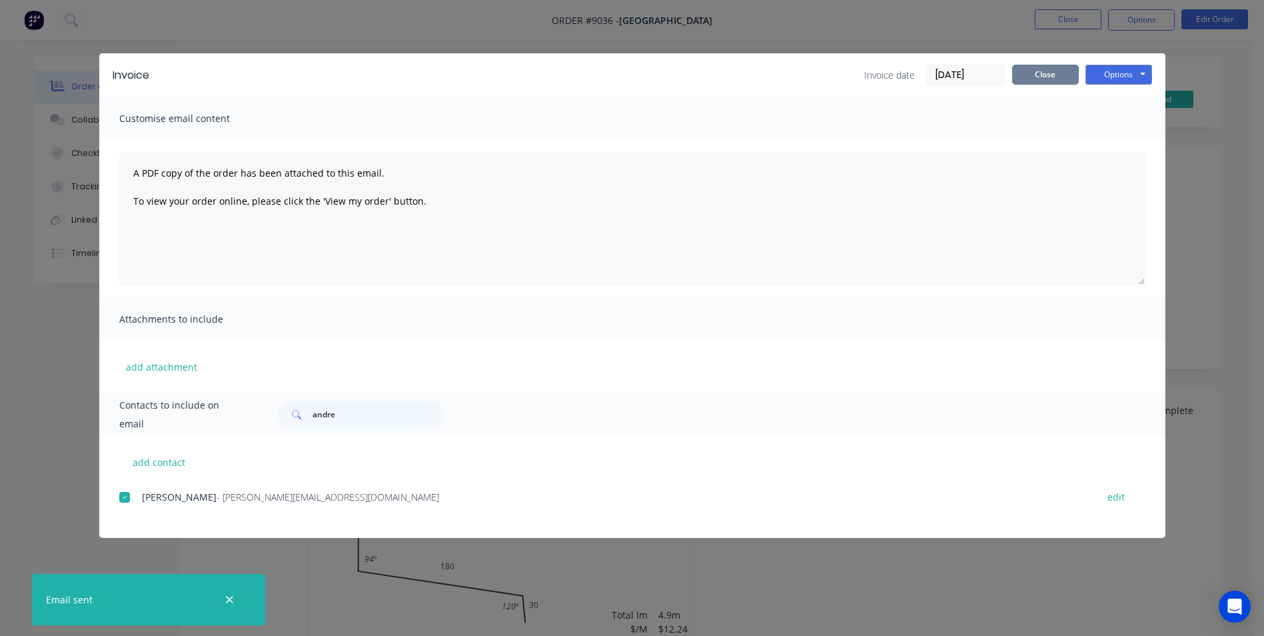
click at [1057, 72] on button "Close" at bounding box center [1045, 75] width 67 height 20
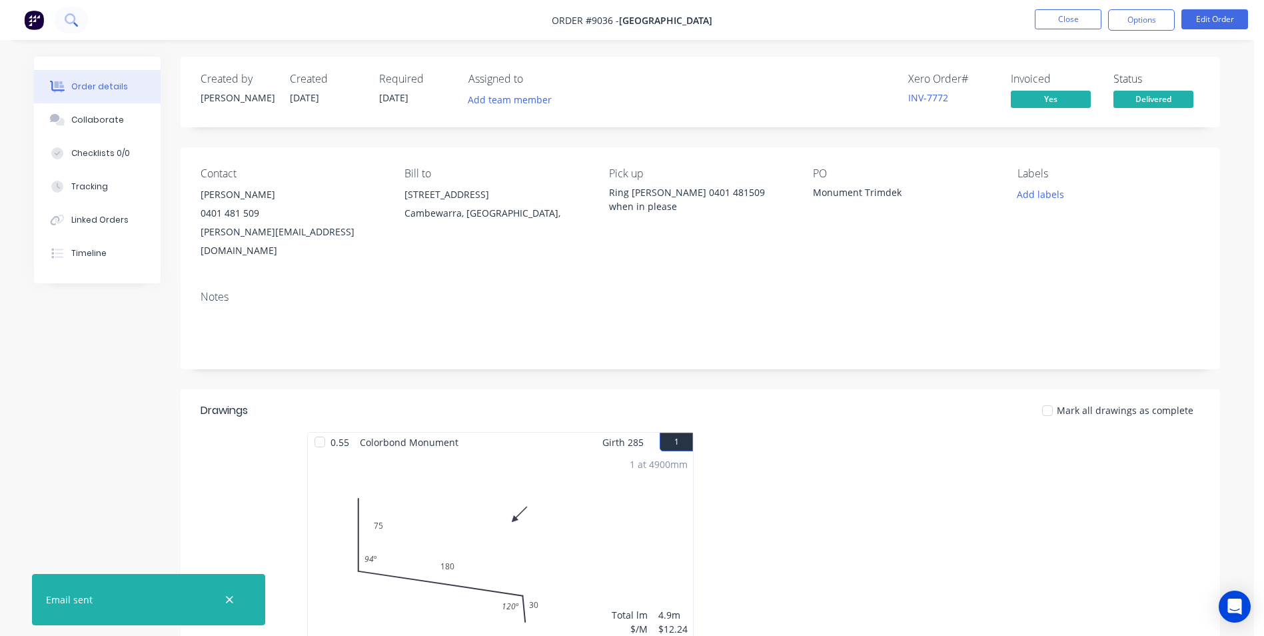
click at [71, 21] on icon at bounding box center [71, 19] width 13 height 13
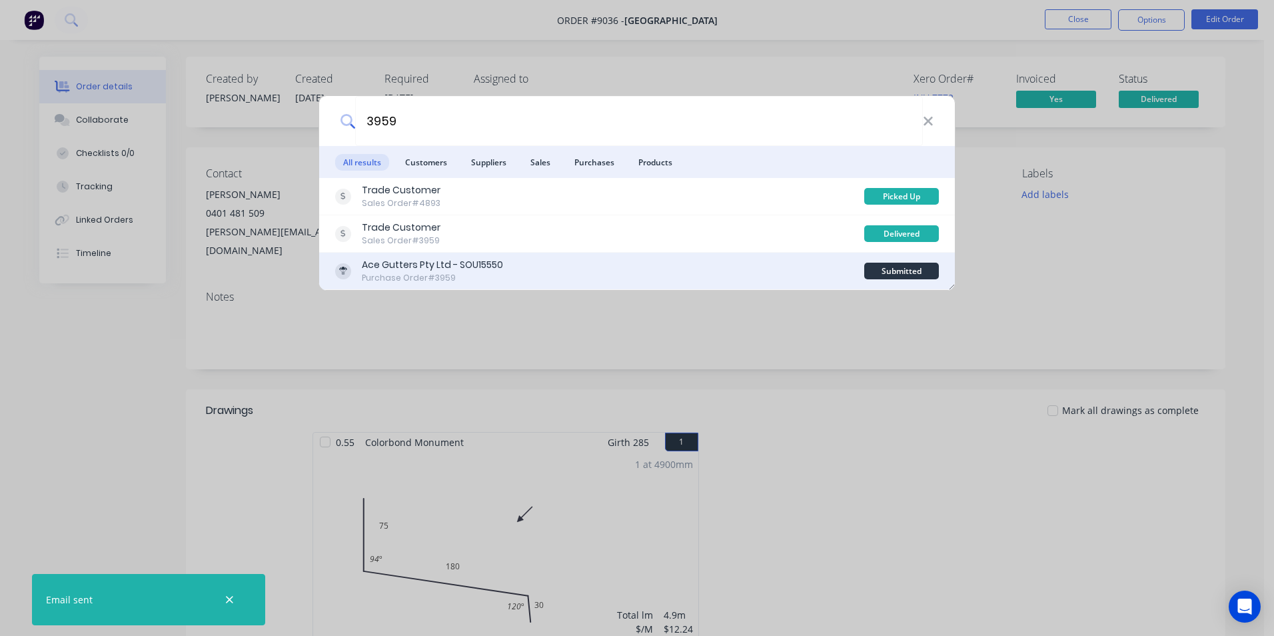
type input "3959"
click at [541, 269] on div "Ace Gutters Pty Ltd - SOU15550 Purchase Order #3959" at bounding box center [599, 271] width 529 height 26
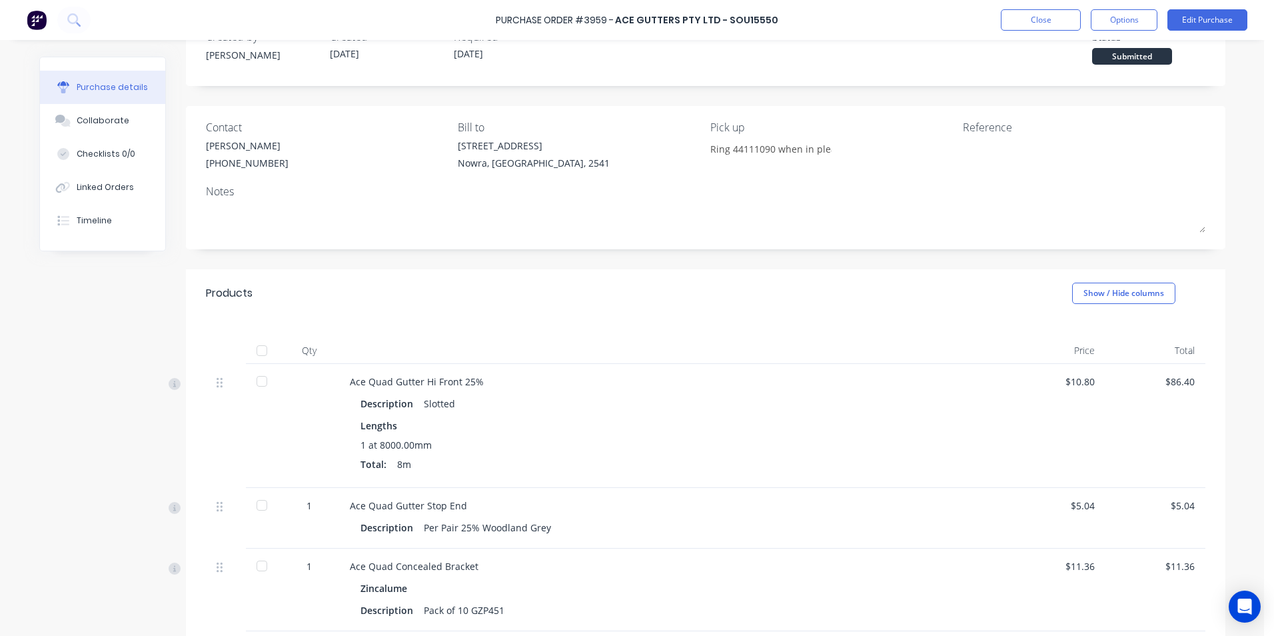
scroll to position [200, 0]
